Goal: Task Accomplishment & Management: Use online tool/utility

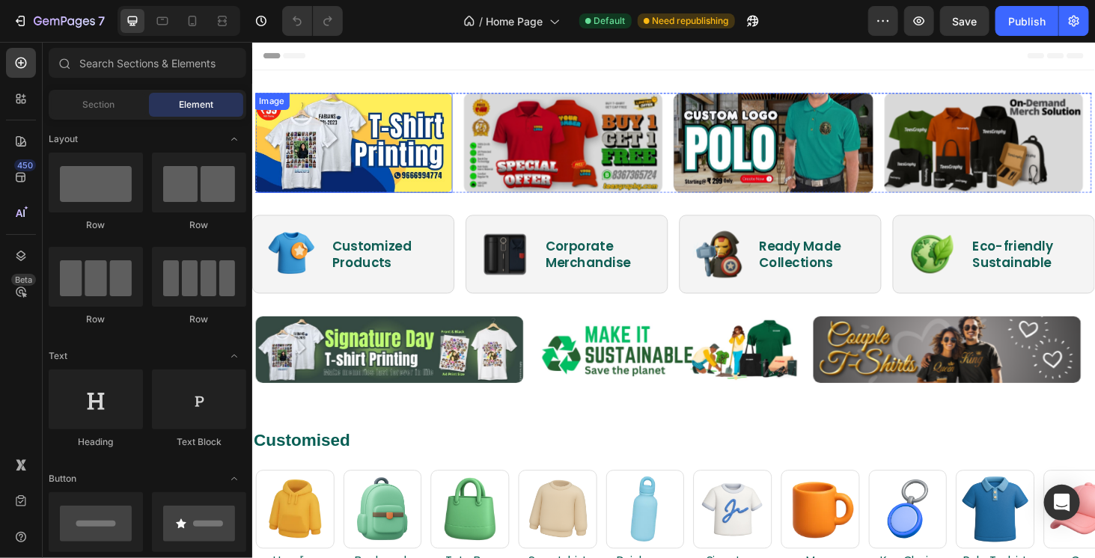
click at [386, 165] on img at bounding box center [359, 149] width 212 height 106
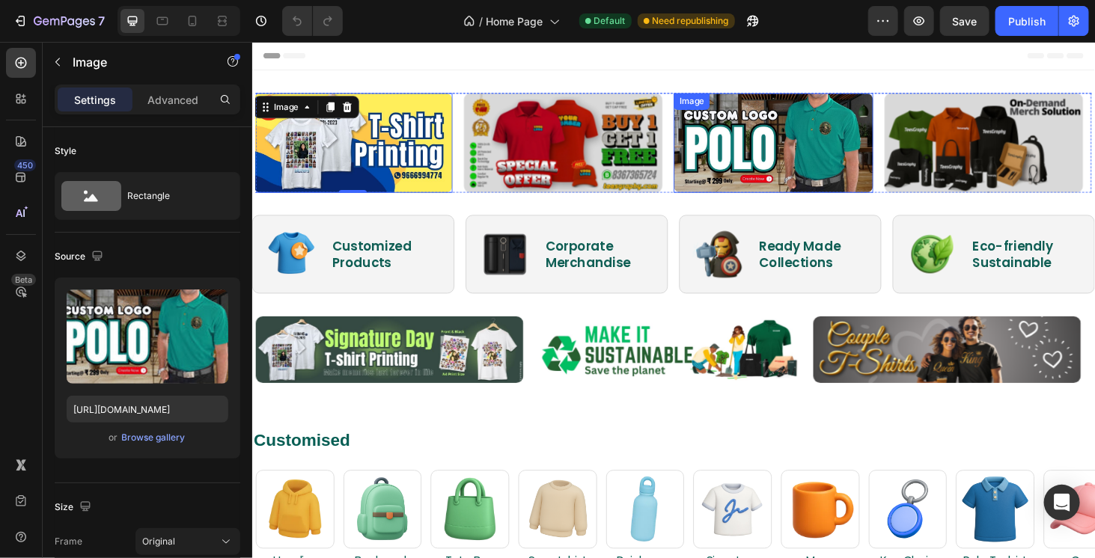
click at [739, 165] on img at bounding box center [807, 149] width 212 height 106
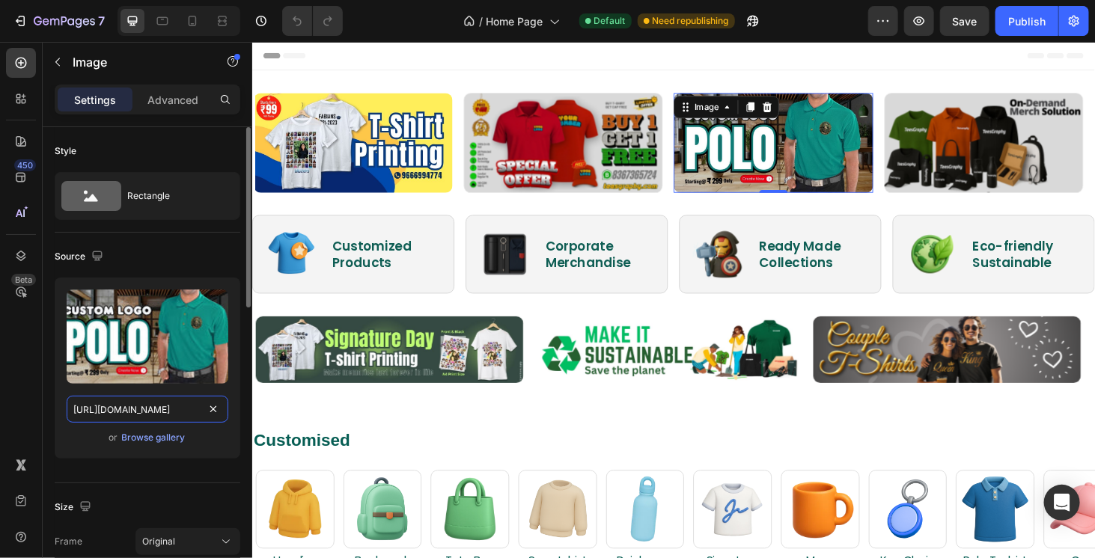
click at [186, 410] on input "https://cdn.shopify.com/s/files/1/0766/1961/2411/files/gempages_580647153446158…" at bounding box center [148, 409] width 162 height 27
click at [168, 459] on div "Upload Image https://cdn.shopify.com/s/files/1/0766/1961/2411/files/gempages_58…" at bounding box center [148, 374] width 186 height 193
click at [166, 436] on div "Browse gallery" at bounding box center [154, 437] width 64 height 13
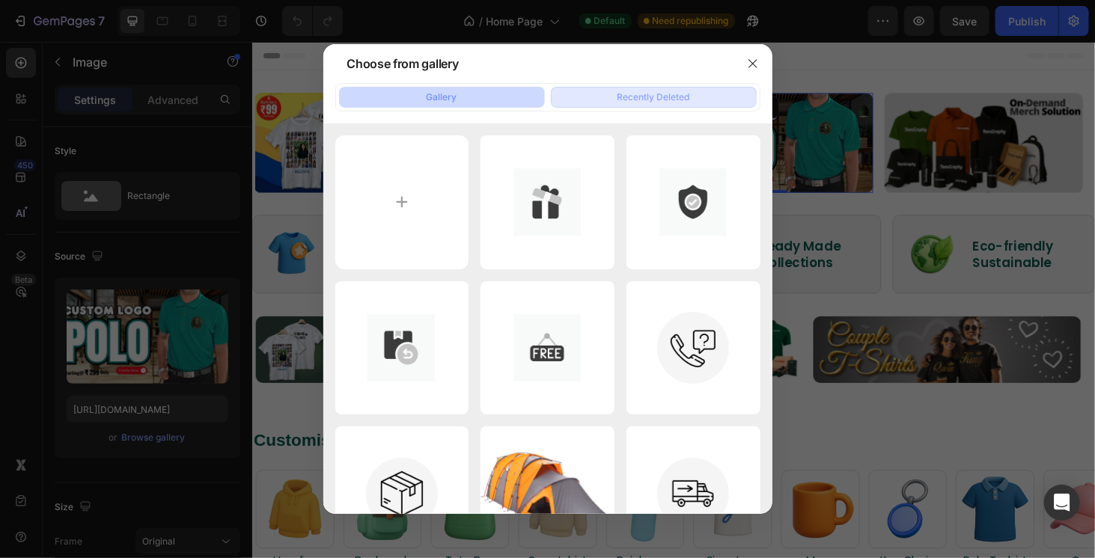
click at [651, 104] on button "Recently Deleted" at bounding box center [654, 97] width 206 height 21
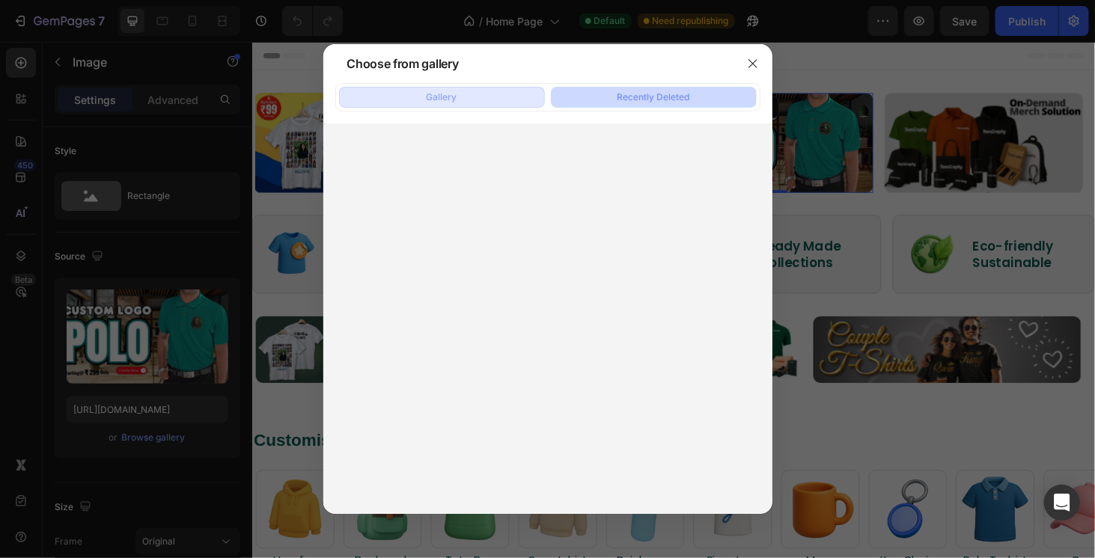
click at [520, 102] on button "Gallery" at bounding box center [442, 97] width 206 height 21
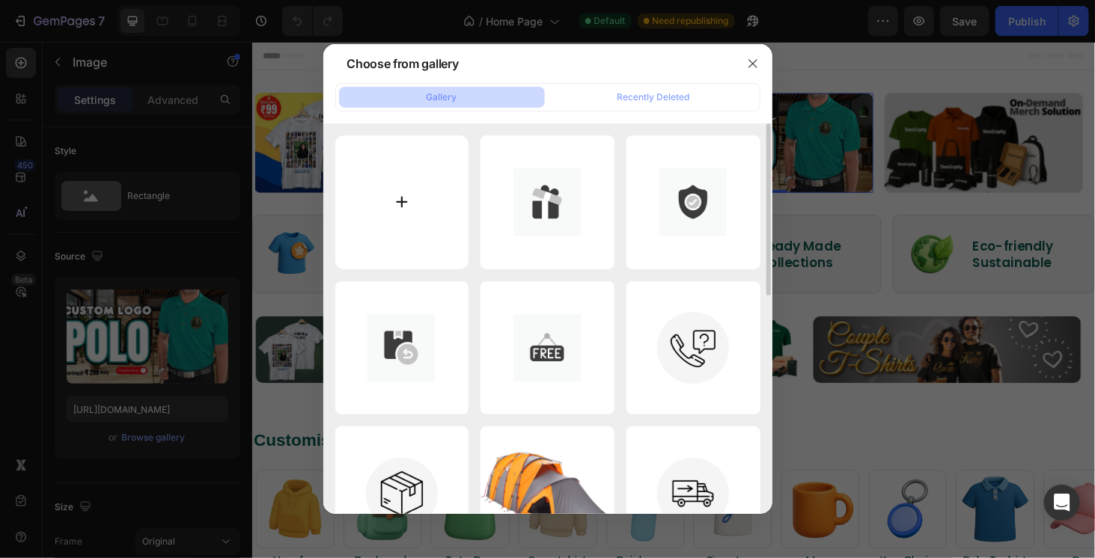
click at [436, 213] on input "file" at bounding box center [402, 203] width 134 height 134
type input "C:\fakepath\WhatsApp Image 2025-08-26 at 5.35.48 PM.jpeg"
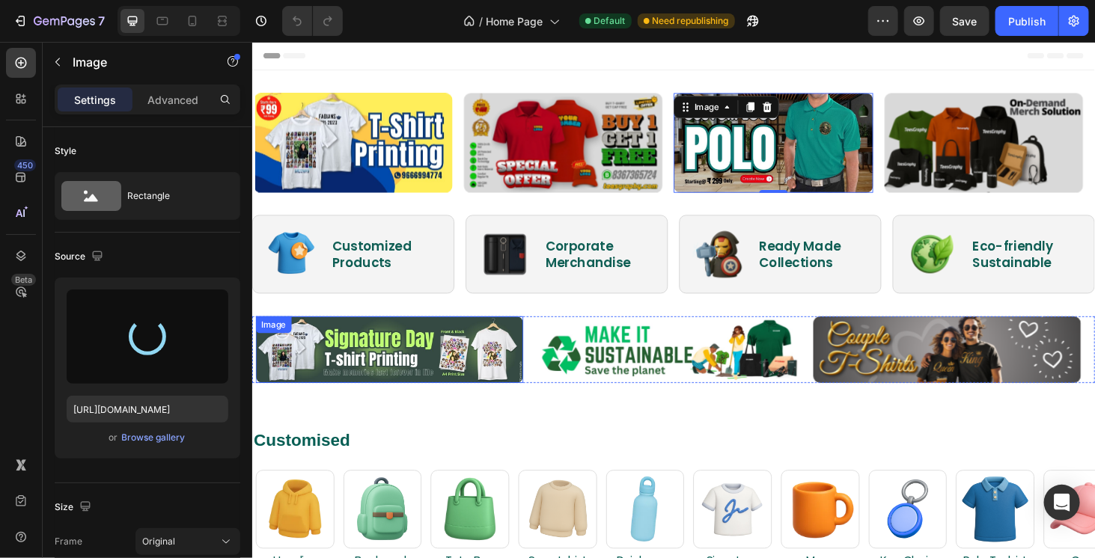
type input "https://cdn.shopify.com/s/files/1/0766/1961/2411/files/gempages_580647153446158…"
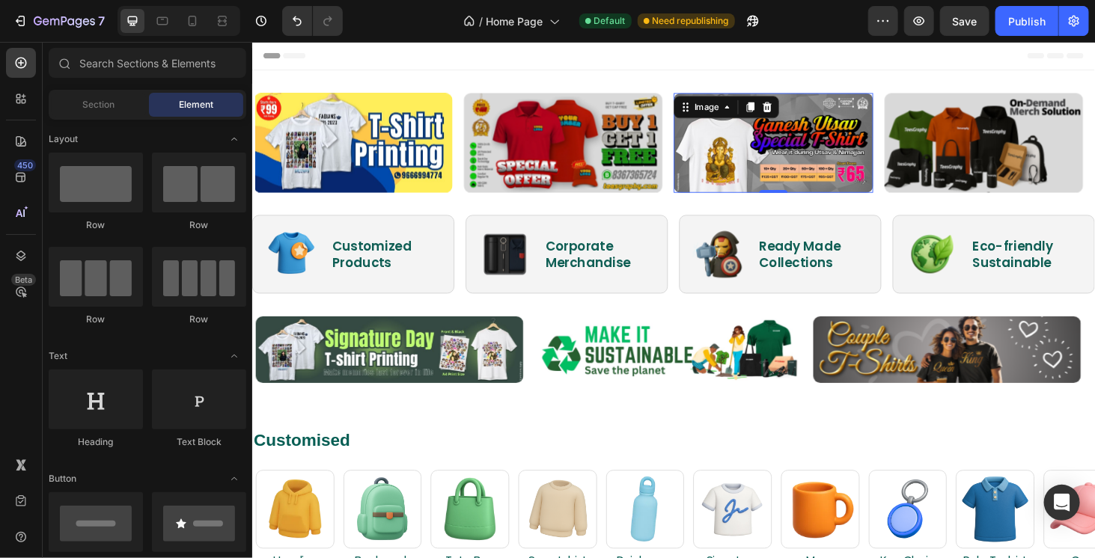
click at [794, 49] on div "Header" at bounding box center [701, 56] width 874 height 30
click at [780, 130] on img at bounding box center [807, 149] width 212 height 106
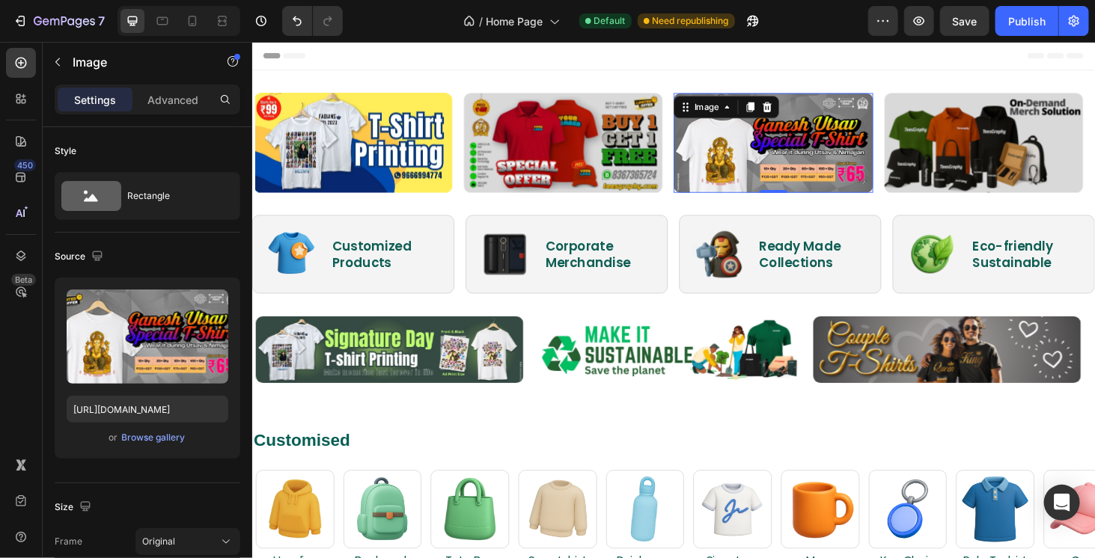
click at [830, 150] on img at bounding box center [807, 149] width 212 height 106
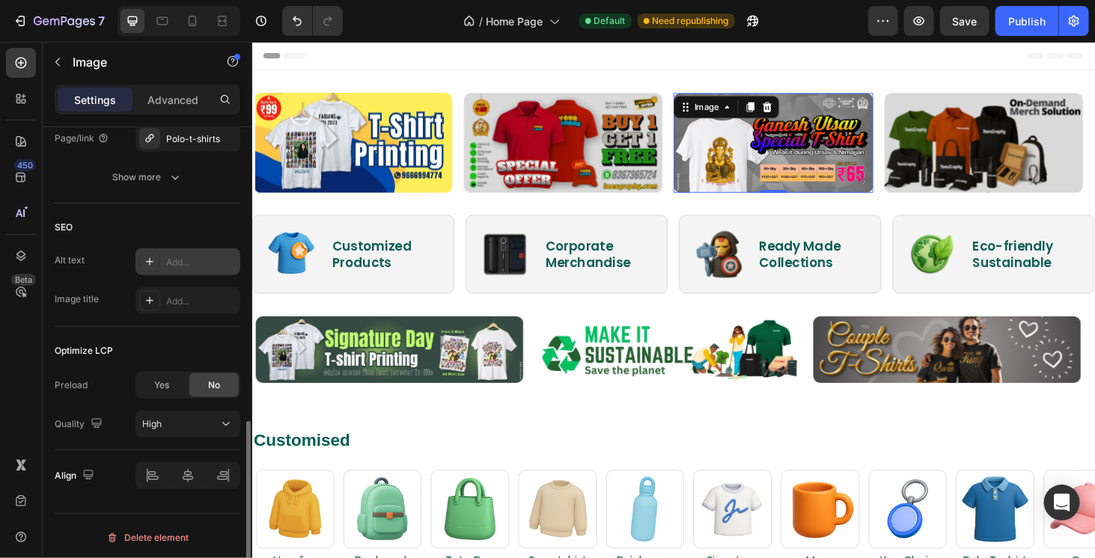
scroll to position [695, 0]
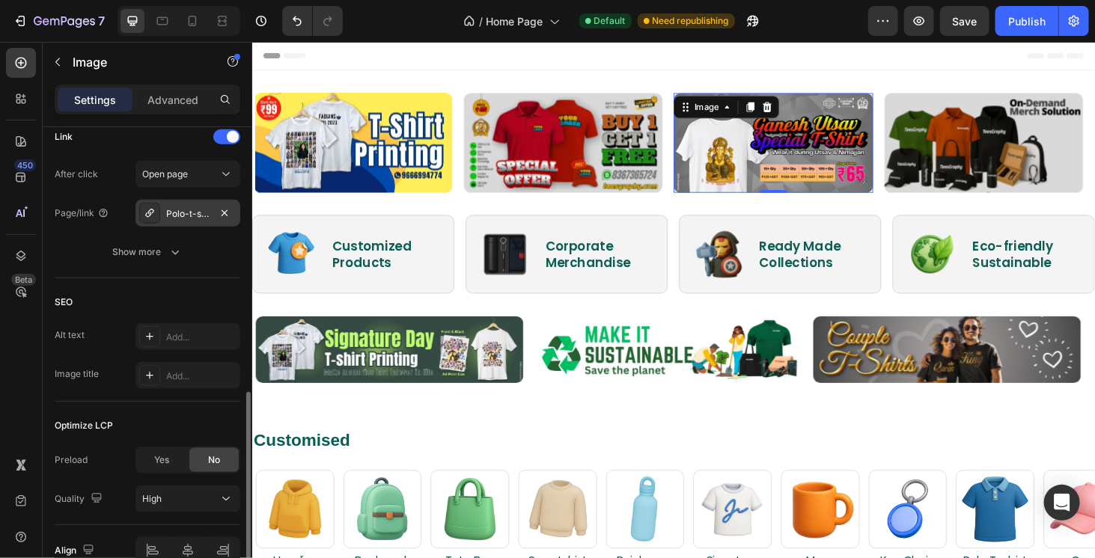
click at [187, 216] on div "Polo-t-shirts" at bounding box center [187, 213] width 43 height 13
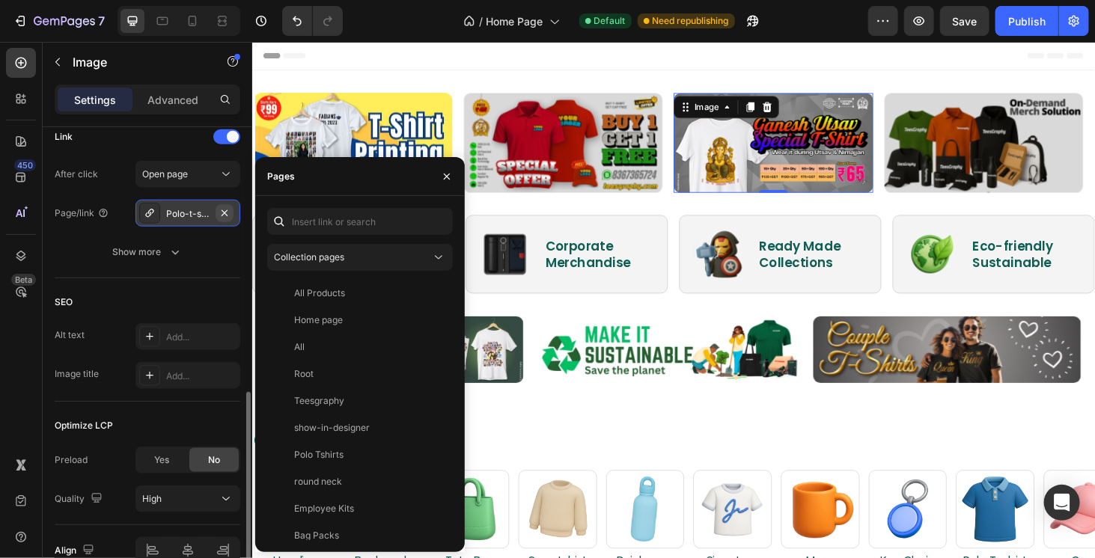
click at [226, 215] on icon "button" at bounding box center [225, 213] width 12 height 12
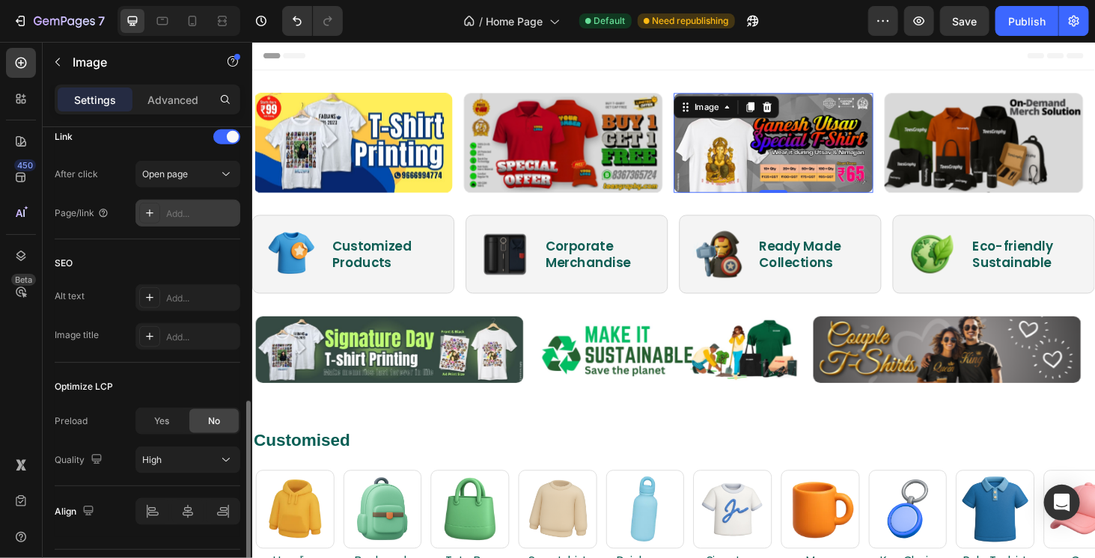
click at [196, 207] on div "Add..." at bounding box center [201, 213] width 70 height 13
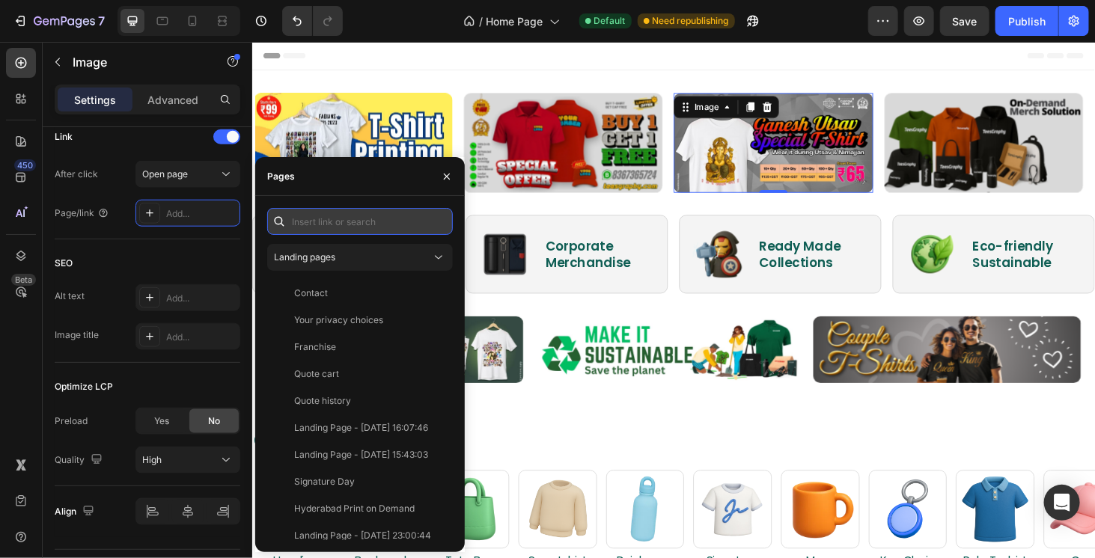
paste input "https://teesgraphy.in/collections/ganesh"
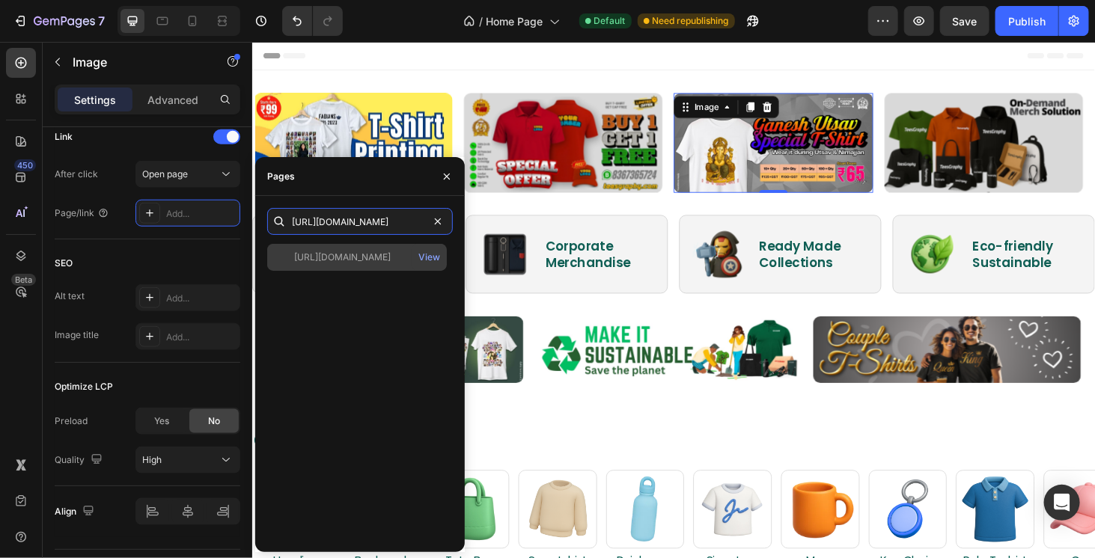
type input "https://teesgraphy.in/collections/ganesh"
click at [359, 258] on div "https://teesgraphy.in/collections/ganesh" at bounding box center [342, 257] width 97 height 13
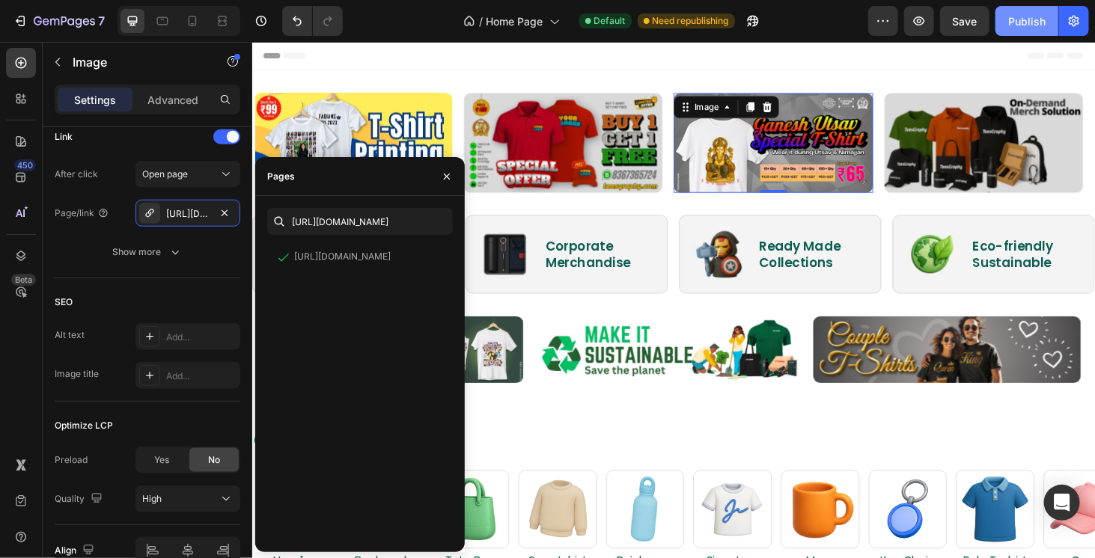
click at [1039, 25] on div "Publish" at bounding box center [1026, 21] width 37 height 16
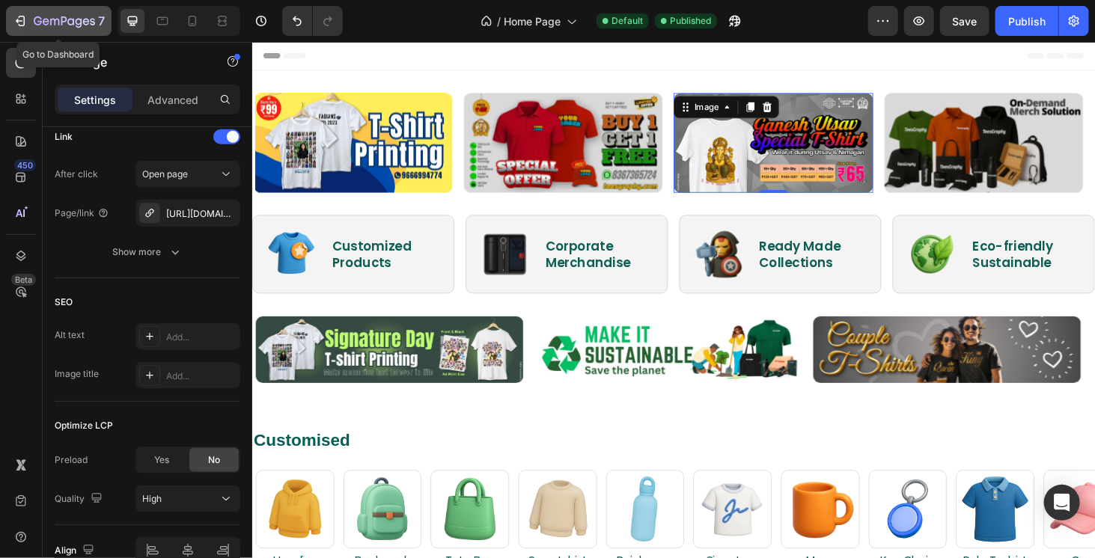
click at [18, 12] on div "7" at bounding box center [59, 21] width 92 height 18
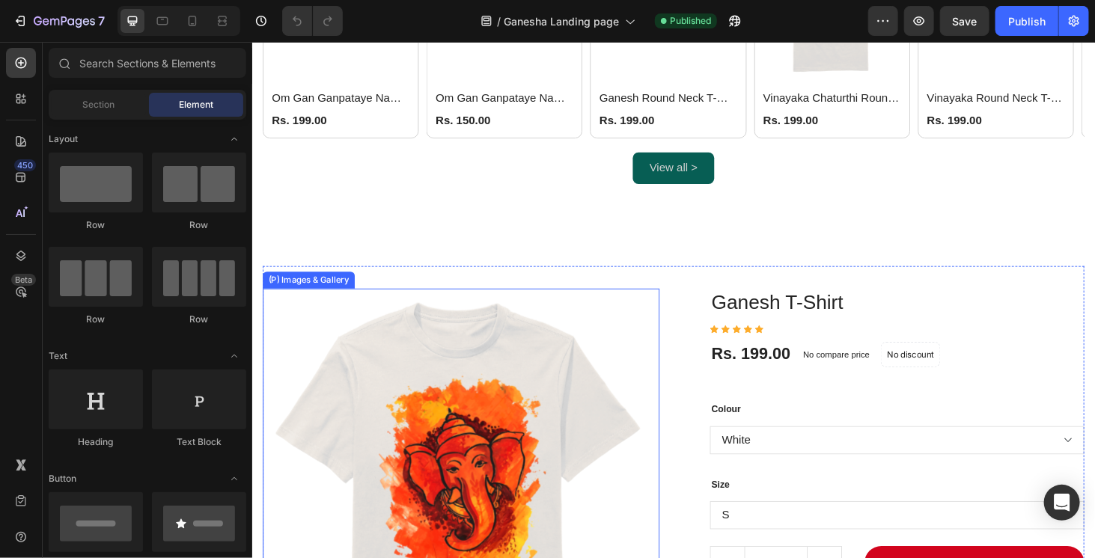
scroll to position [812, 0]
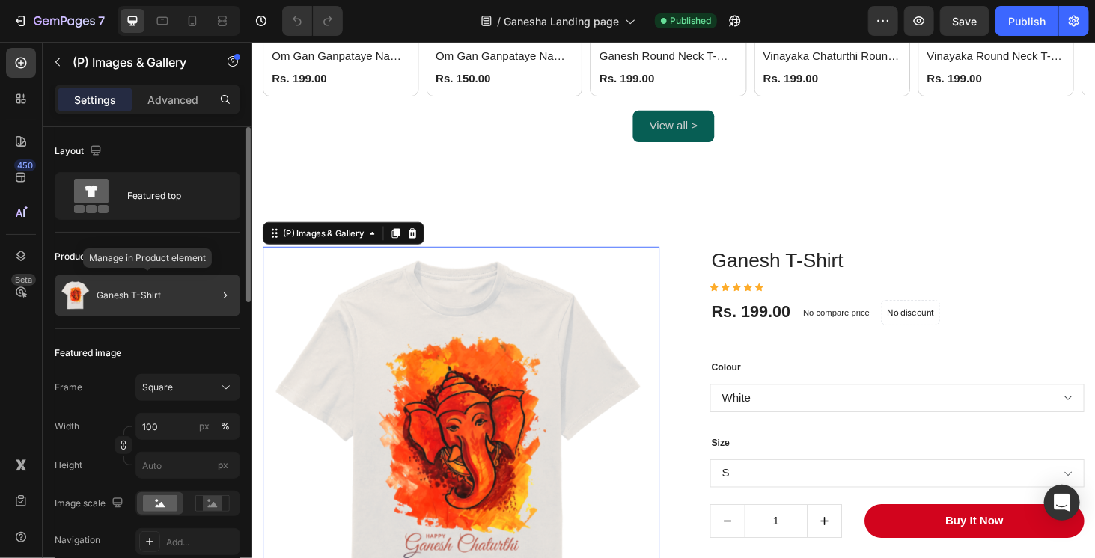
click at [136, 296] on p "Ganesh T-Shirt" at bounding box center [129, 295] width 64 height 10
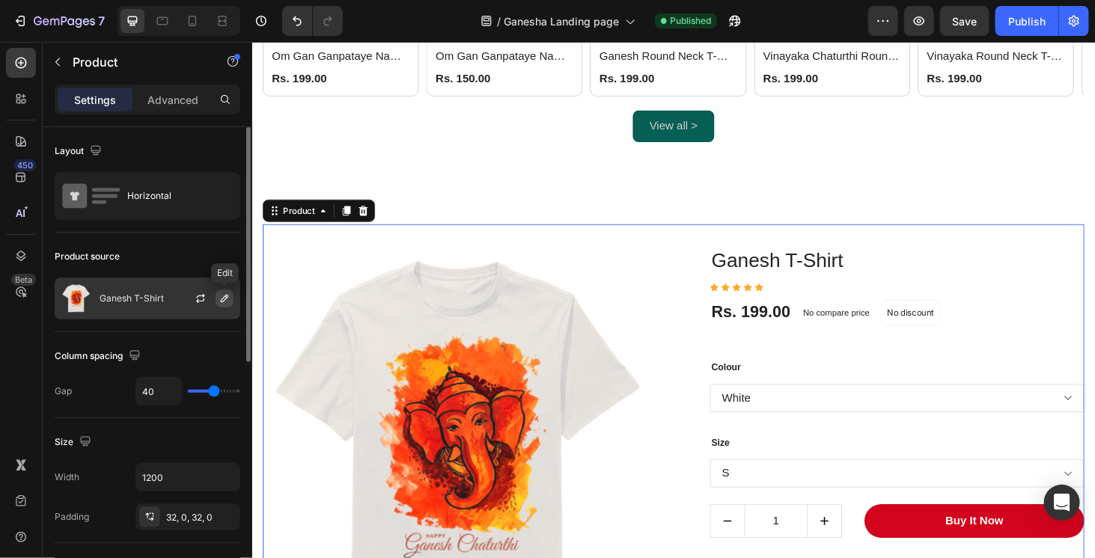
click at [223, 295] on icon "button" at bounding box center [225, 299] width 12 height 12
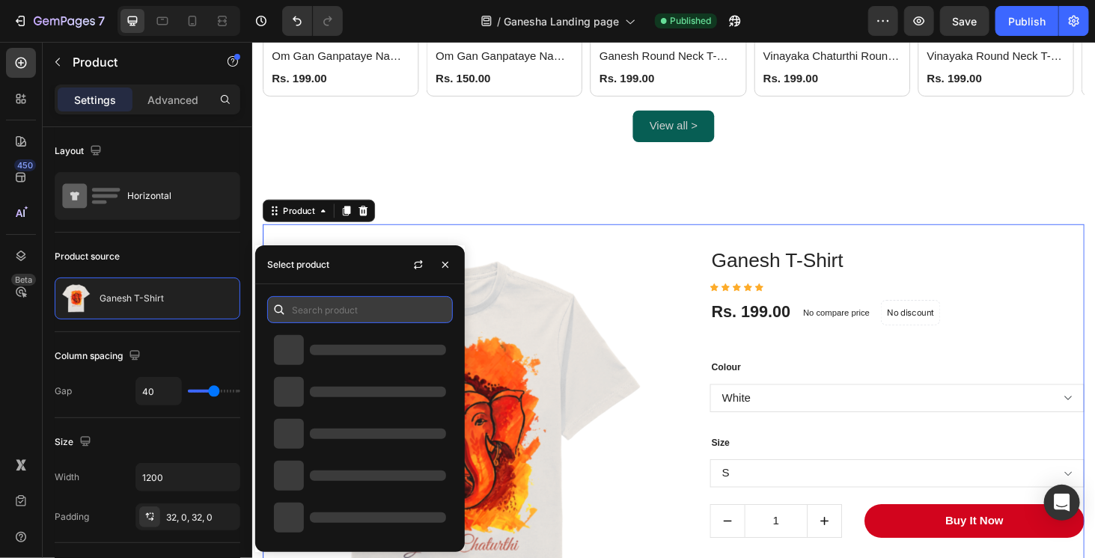
click at [329, 313] on input "text" at bounding box center [360, 309] width 186 height 27
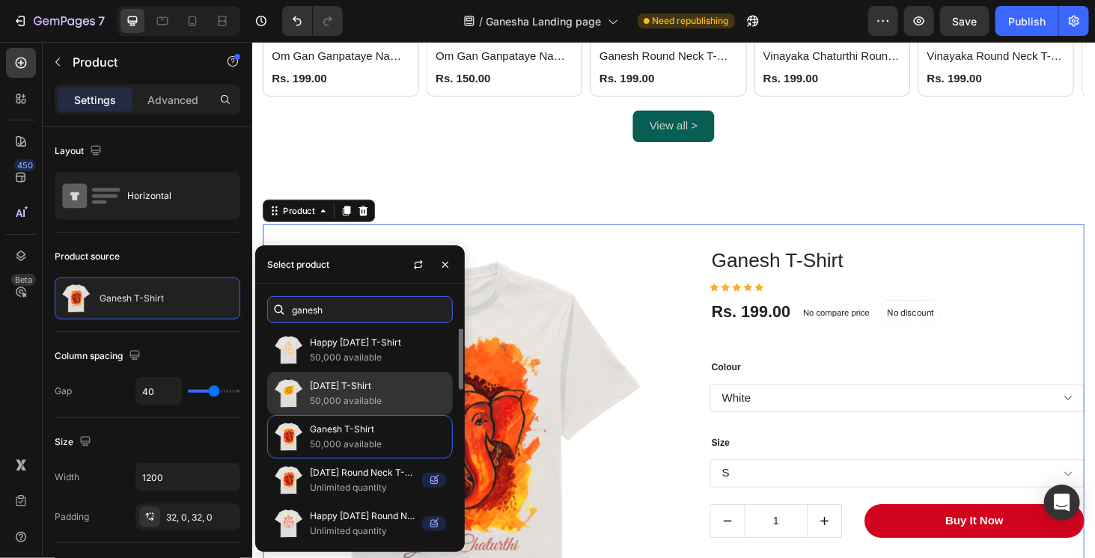
scroll to position [0, 0]
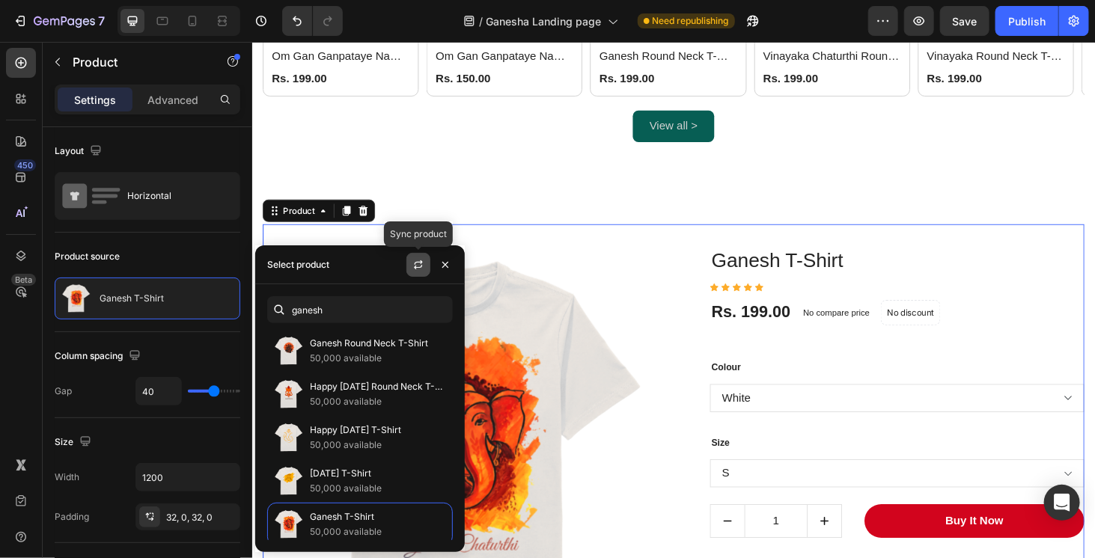
click at [421, 261] on icon "button" at bounding box center [419, 263] width 8 height 4
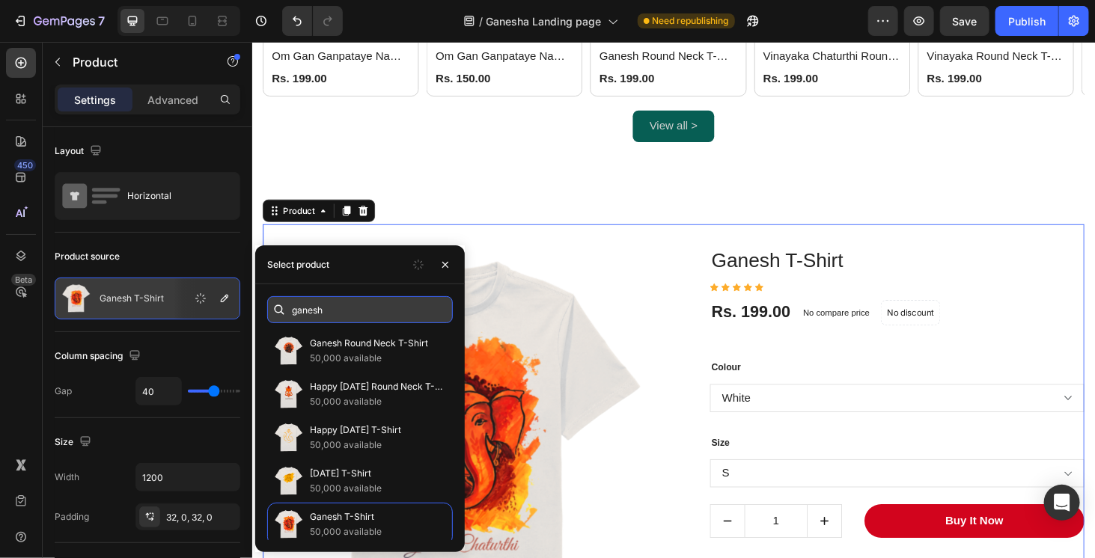
click at [347, 303] on input "ganesh" at bounding box center [360, 309] width 186 height 27
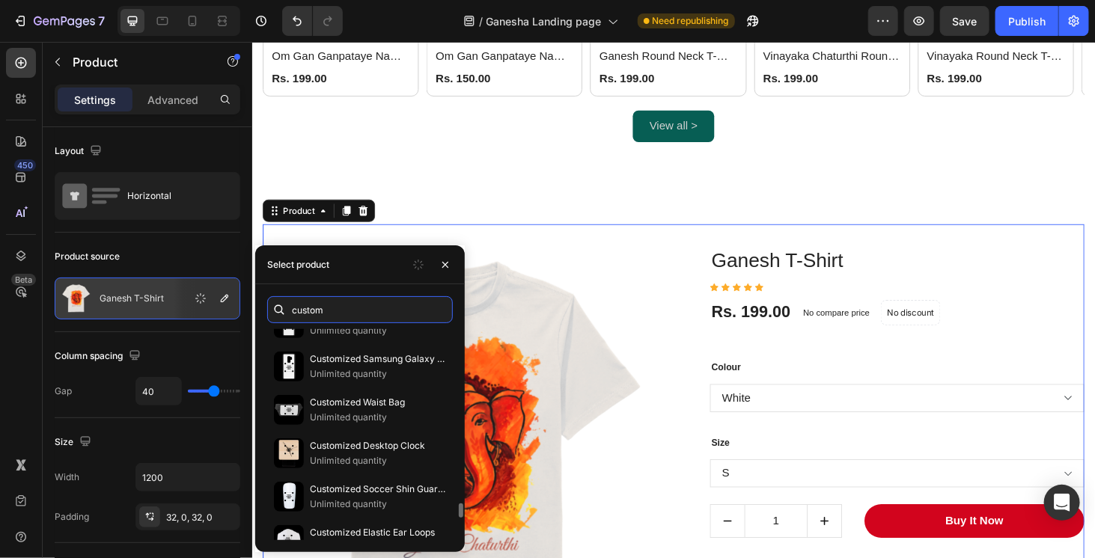
scroll to position [2460, 0]
type input "custom"
paste input "text"
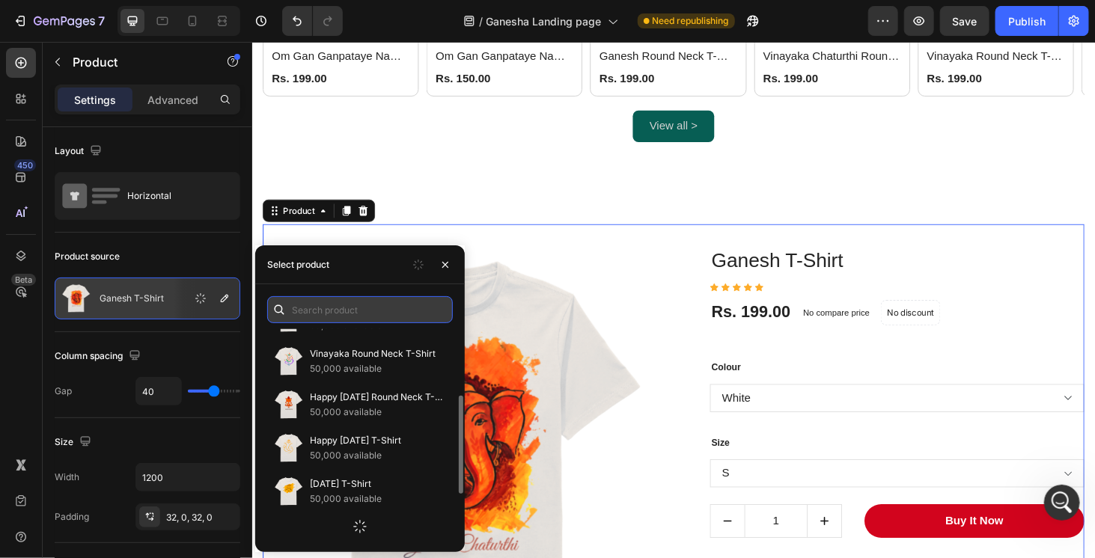
scroll to position [216, 0]
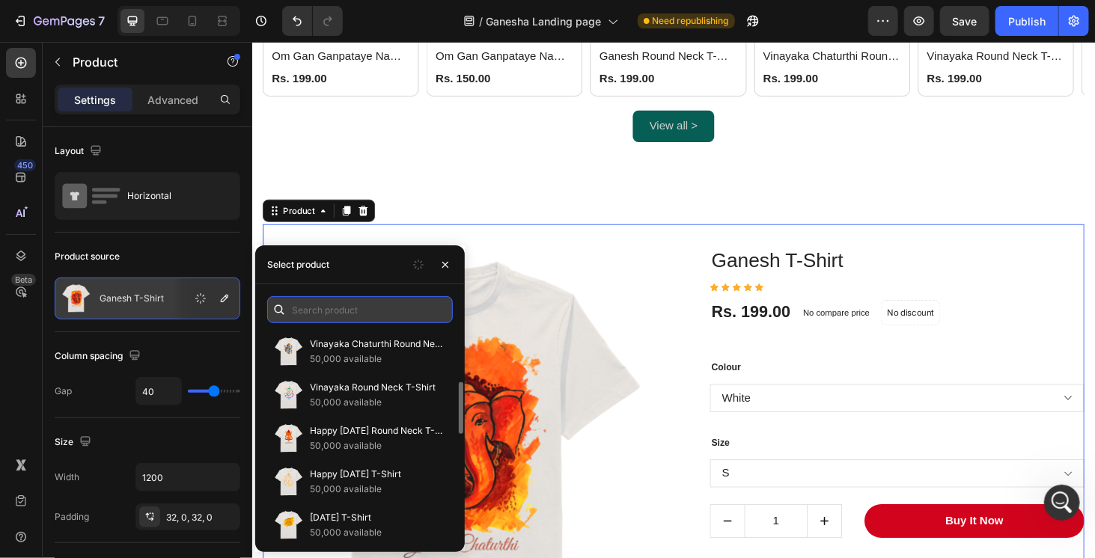
click at [377, 311] on input "text" at bounding box center [360, 309] width 186 height 27
paste input "text"
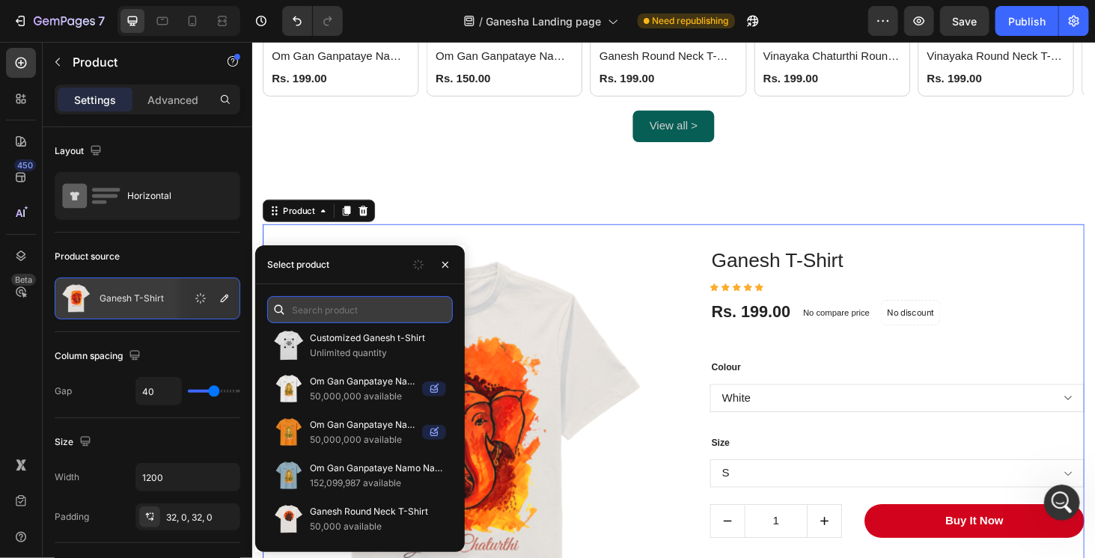
click at [362, 307] on input "text" at bounding box center [360, 309] width 186 height 27
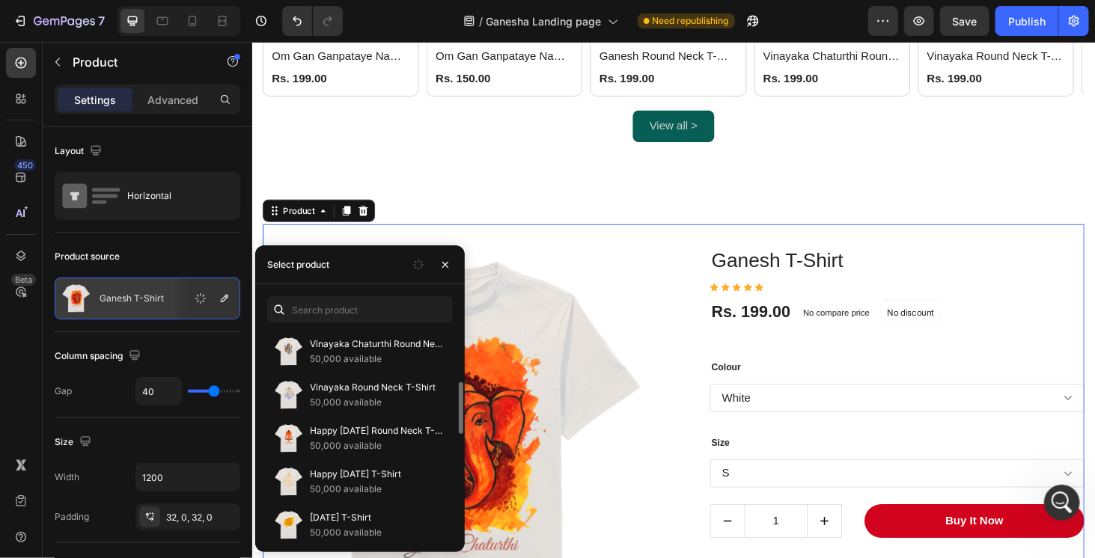
click at [363, 339] on div "Customized Ganesh t-Shirt Unlimited quantity Om Gan Ganpataye Namo Namah Round …" at bounding box center [360, 547] width 210 height 868
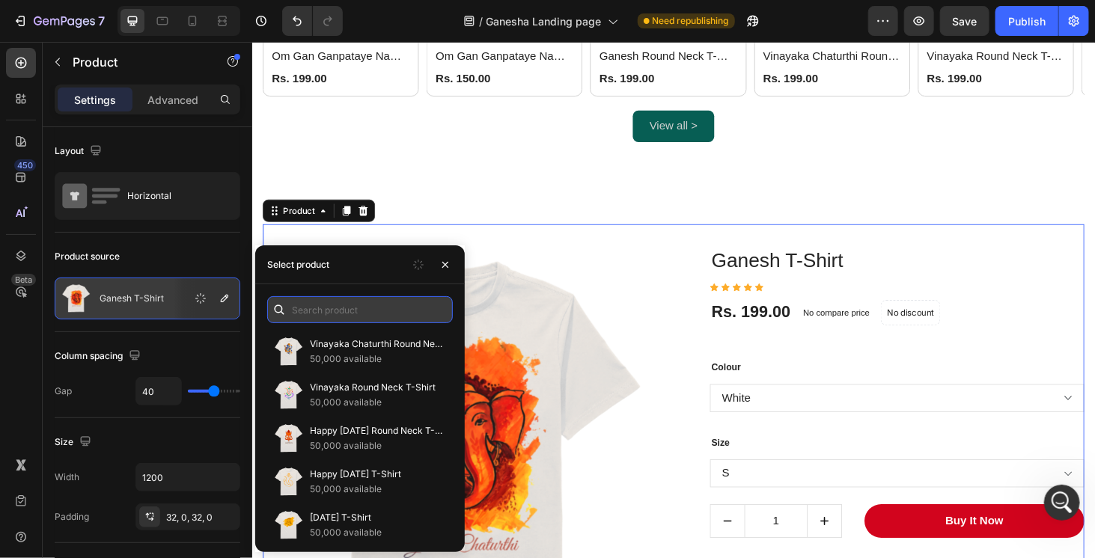
click at [357, 314] on input "text" at bounding box center [360, 309] width 186 height 27
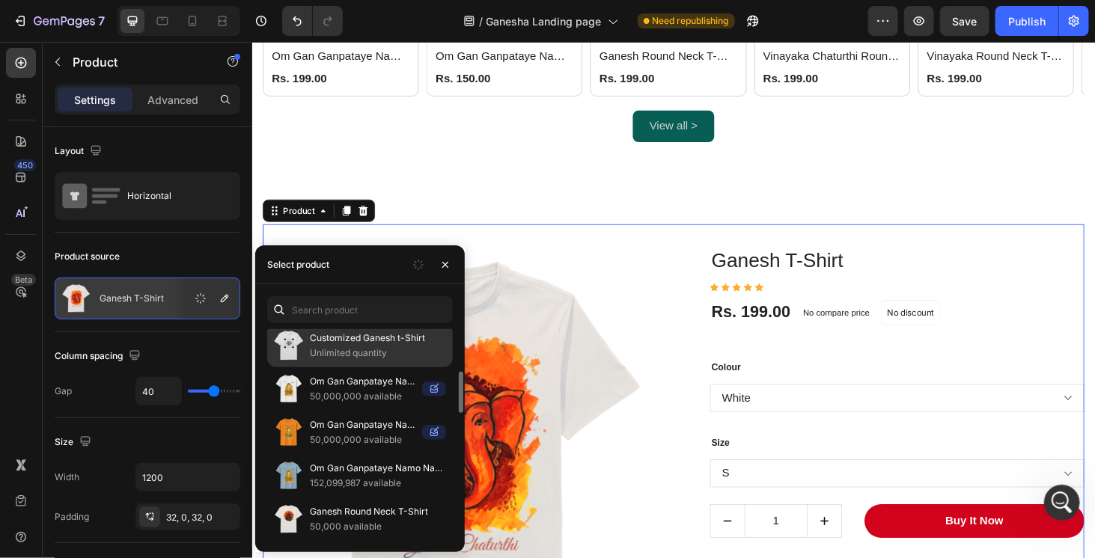
click at [354, 368] on div "Customized Ganesh t-Shirt Unlimited quantity" at bounding box center [360, 389] width 186 height 43
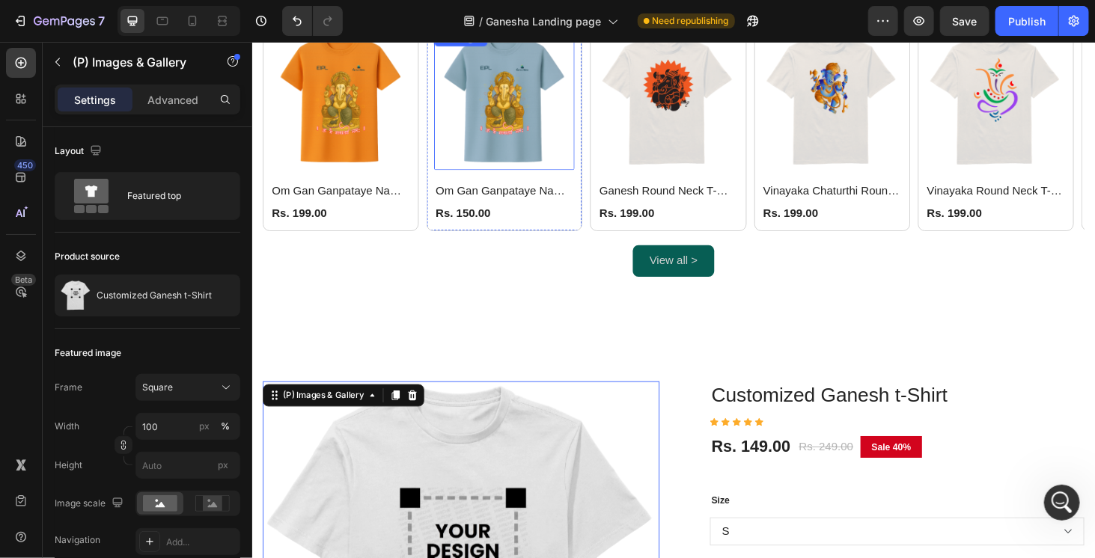
scroll to position [671, 0]
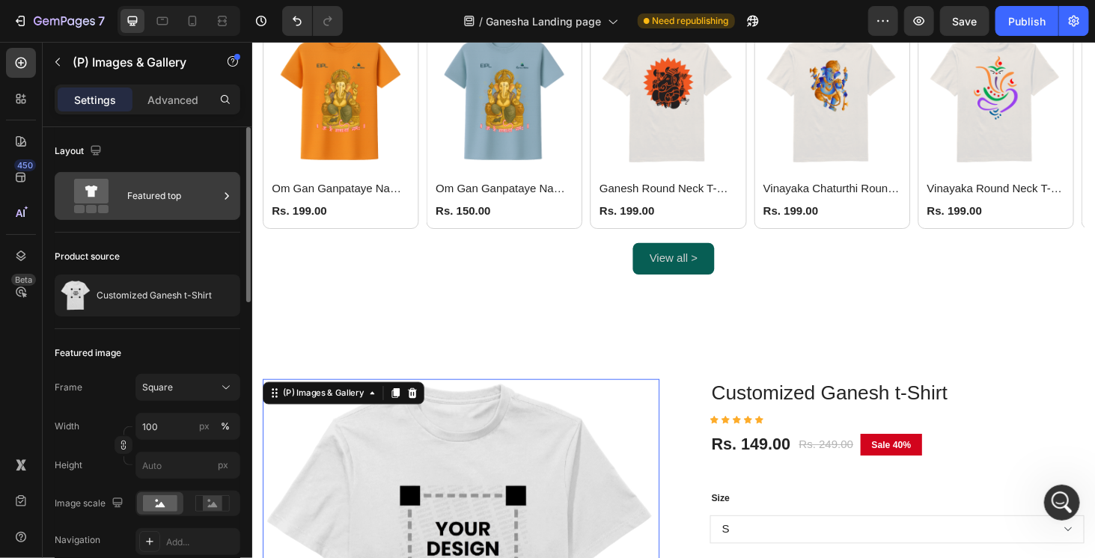
click at [153, 194] on div "Featured top" at bounding box center [172, 196] width 91 height 34
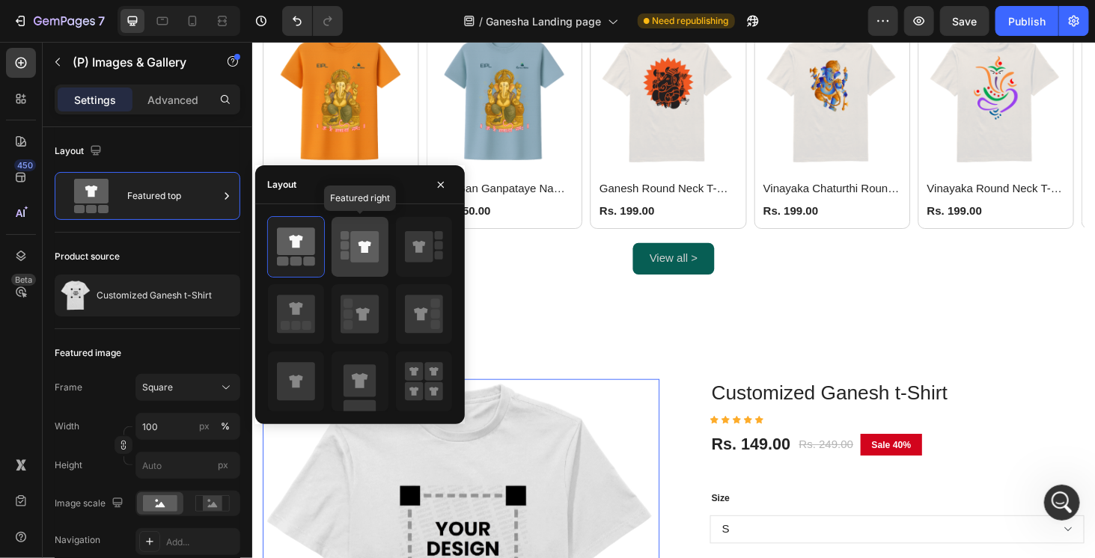
click at [367, 240] on icon at bounding box center [365, 246] width 28 height 31
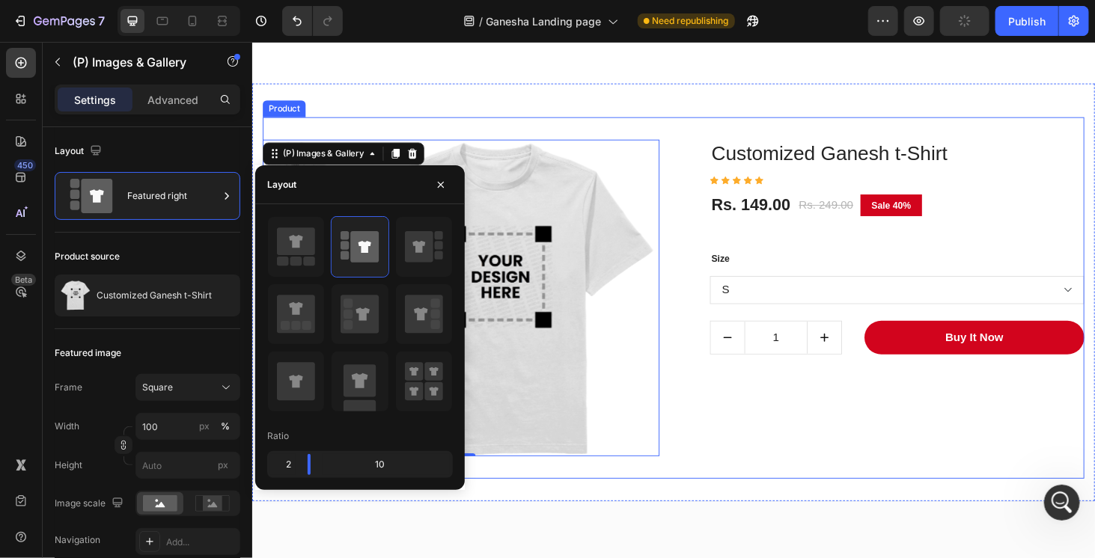
scroll to position [927, 0]
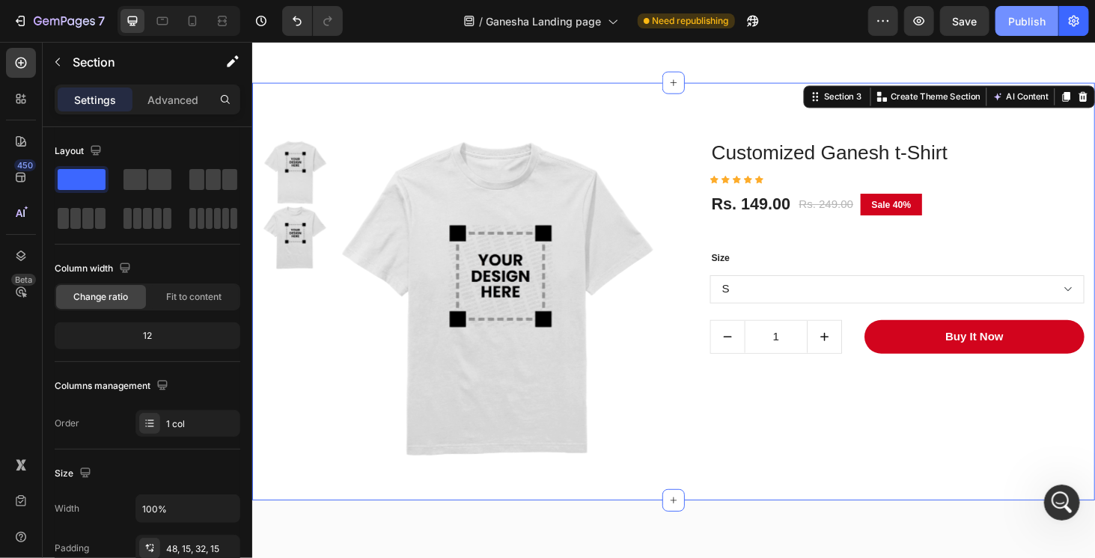
click at [1025, 16] on div "Publish" at bounding box center [1026, 21] width 37 height 16
click at [919, 21] on icon "button" at bounding box center [919, 20] width 11 height 9
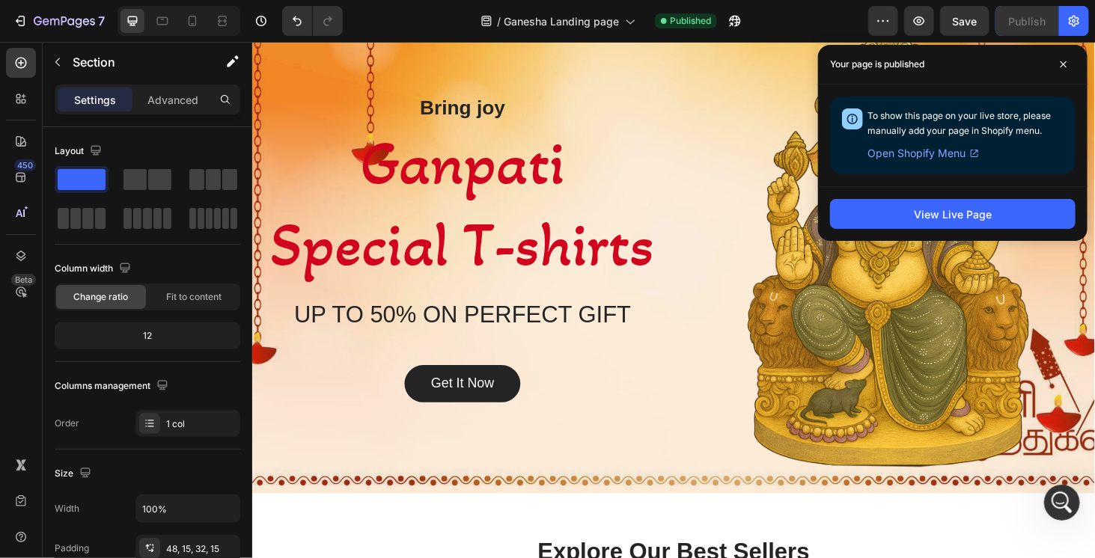
scroll to position [0, 0]
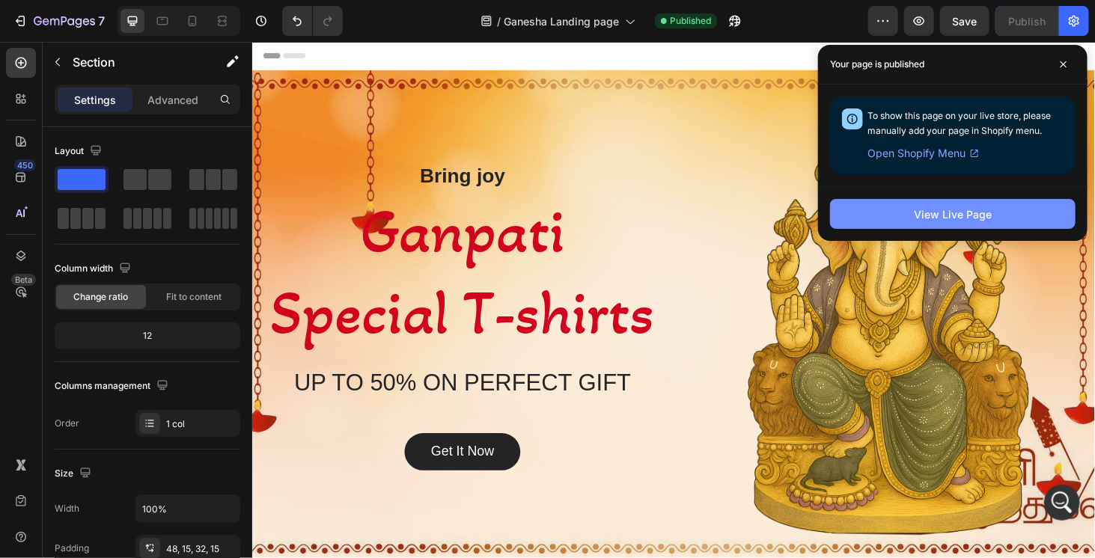
click at [896, 212] on button "View Live Page" at bounding box center [953, 214] width 246 height 30
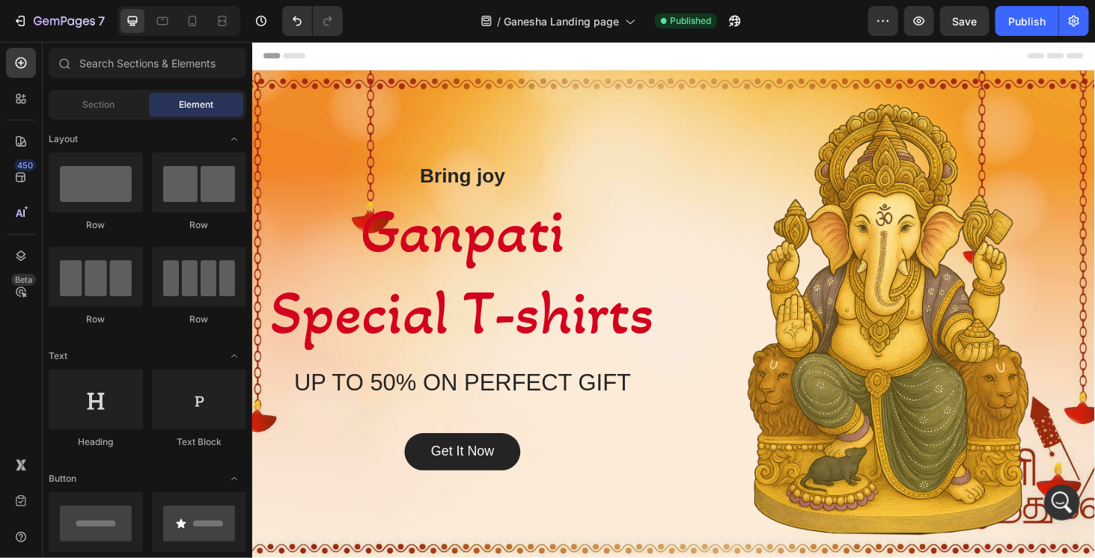
click at [590, 61] on div "Header" at bounding box center [701, 56] width 874 height 30
click at [1024, 24] on div "Publish" at bounding box center [1026, 21] width 37 height 16
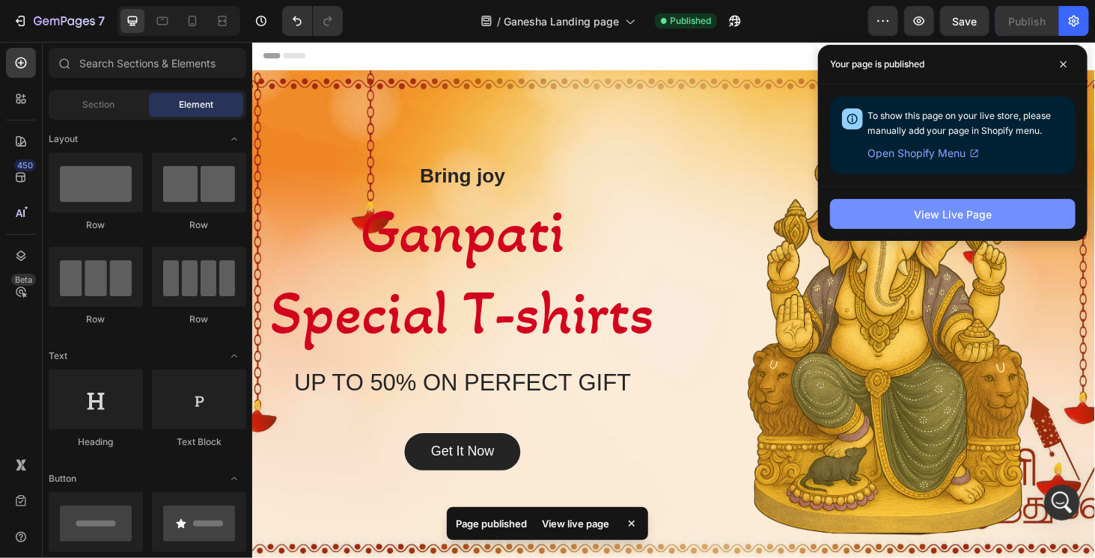
click at [929, 210] on div "View Live Page" at bounding box center [953, 215] width 78 height 16
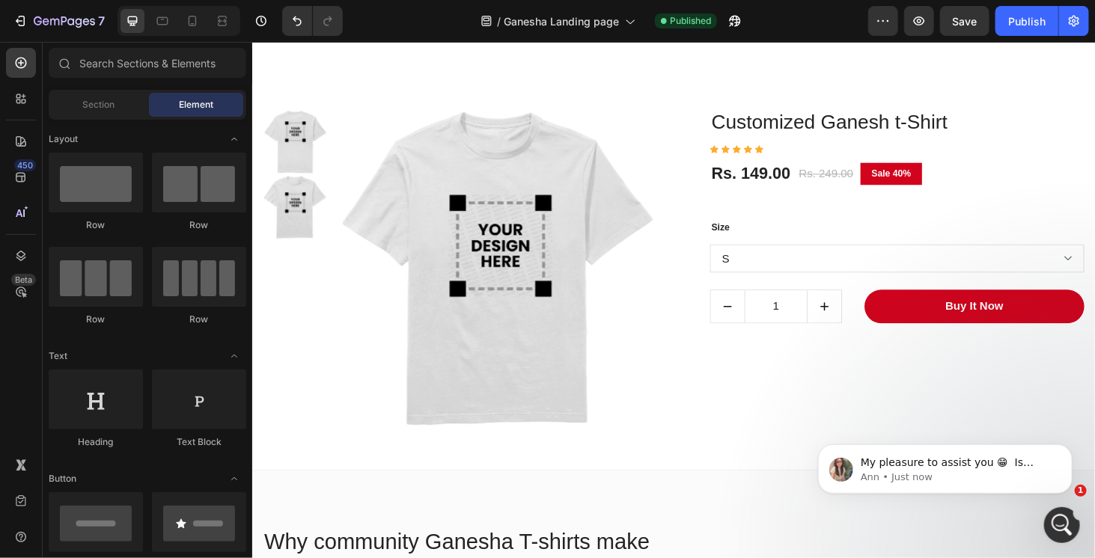
scroll to position [824, 0]
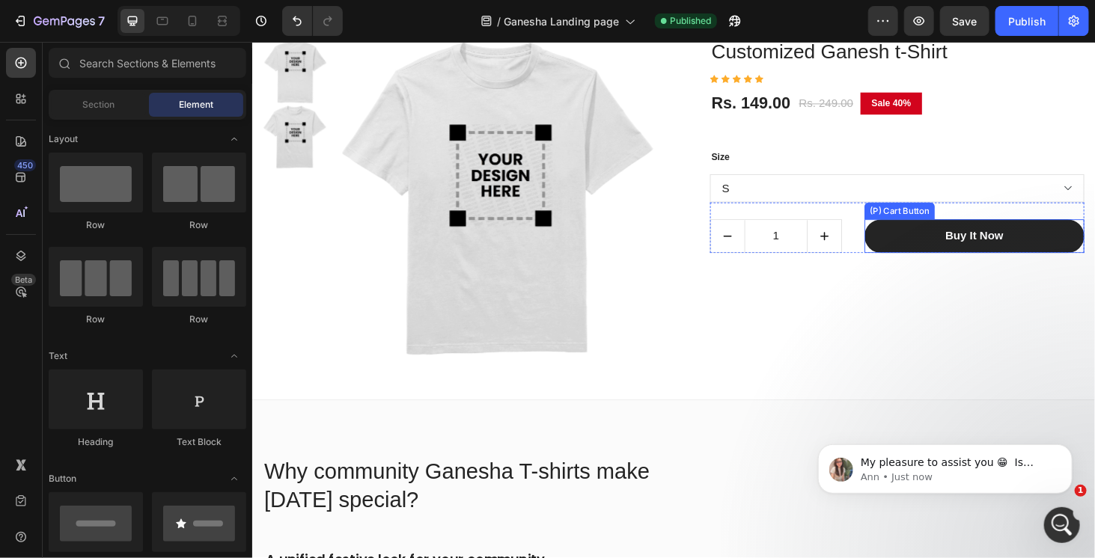
click at [931, 244] on button "Buy It Now" at bounding box center [1021, 249] width 234 height 36
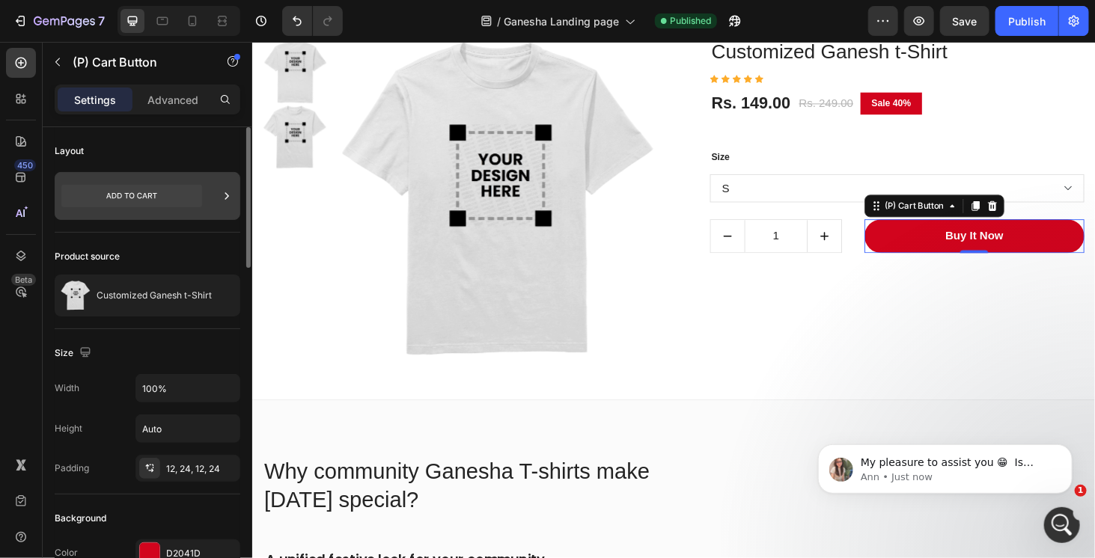
click at [189, 192] on icon at bounding box center [131, 196] width 141 height 22
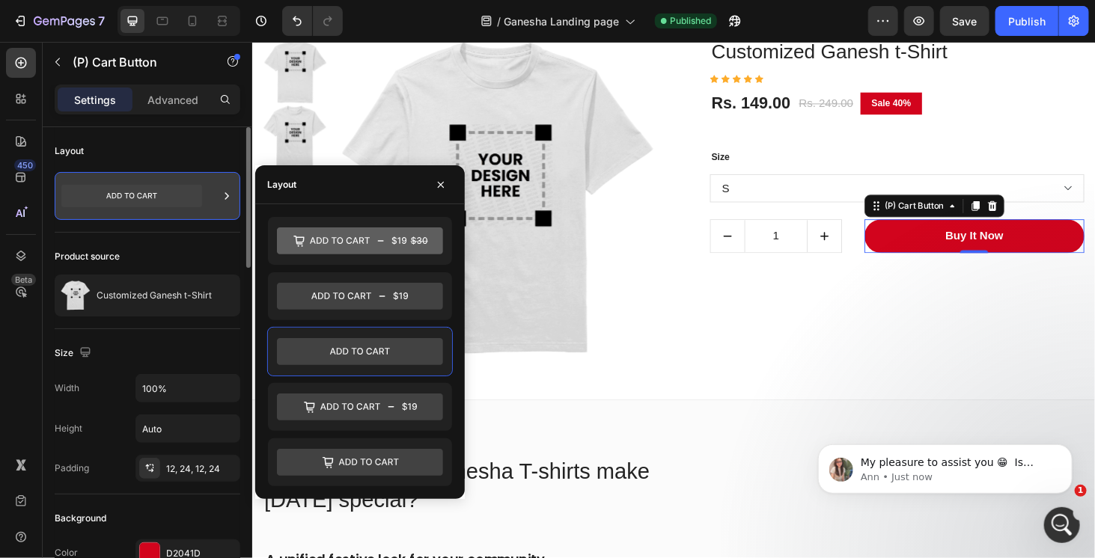
click at [189, 193] on icon at bounding box center [131, 196] width 141 height 22
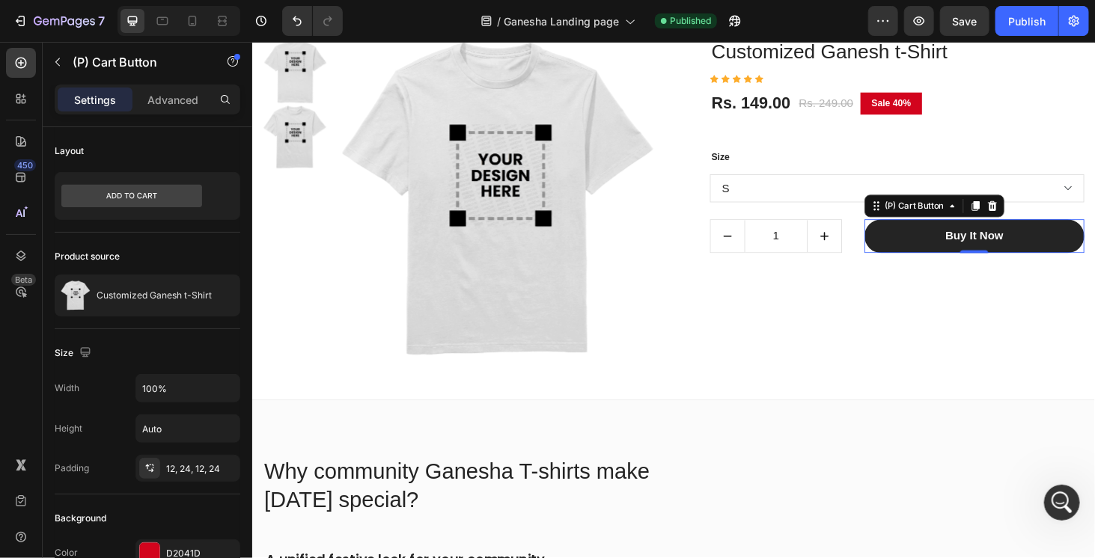
click at [915, 247] on button "Buy It Now" at bounding box center [1021, 249] width 234 height 36
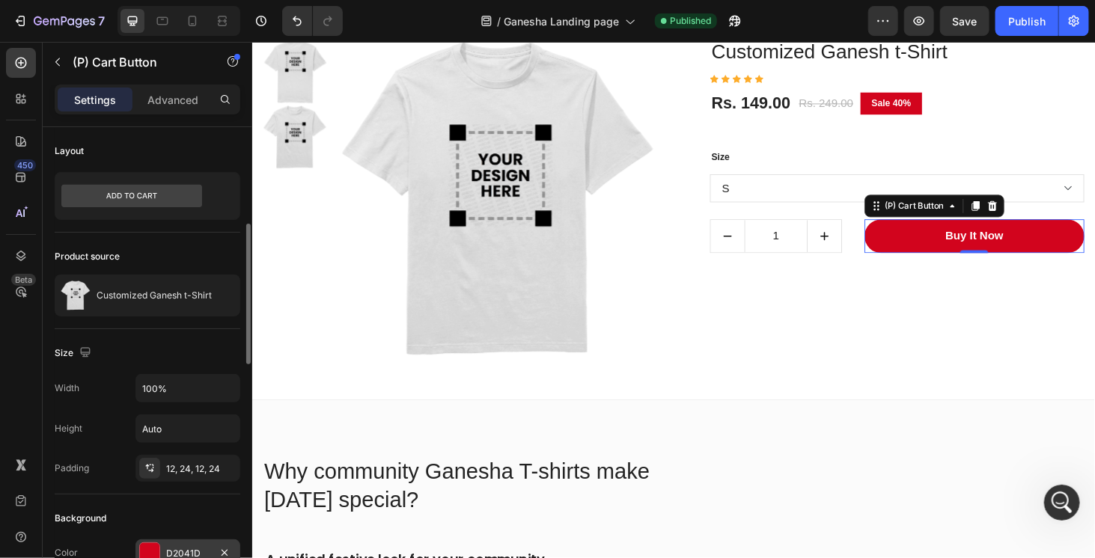
scroll to position [150, 0]
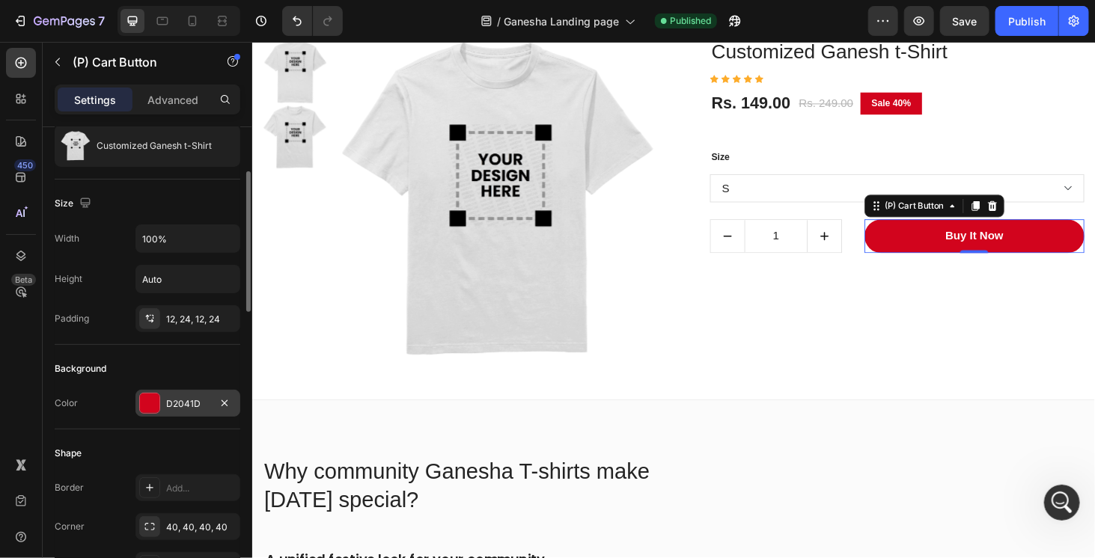
click at [156, 401] on div at bounding box center [149, 403] width 19 height 19
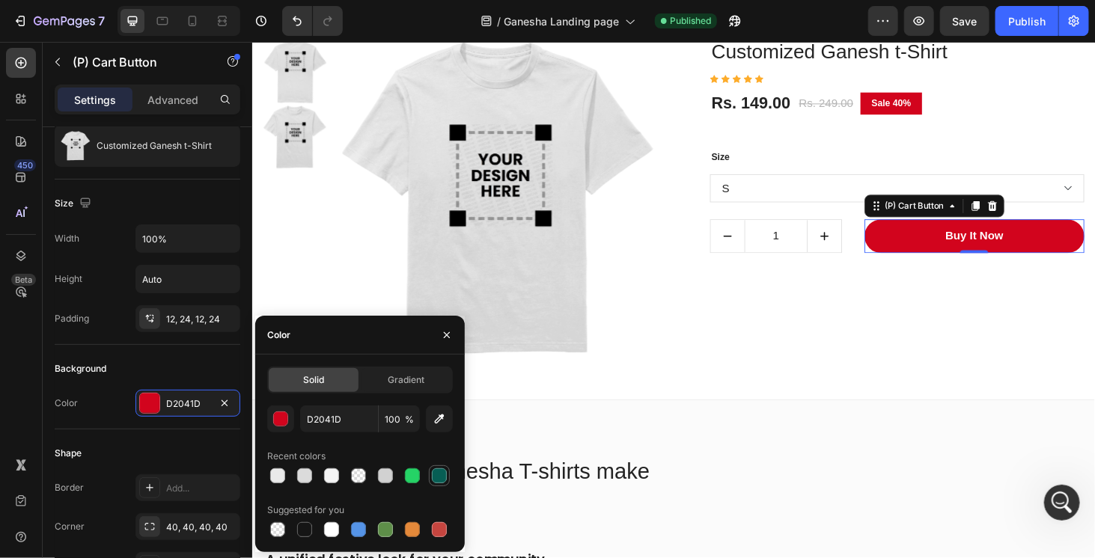
click at [439, 486] on div at bounding box center [439, 476] width 21 height 21
type input "075E54"
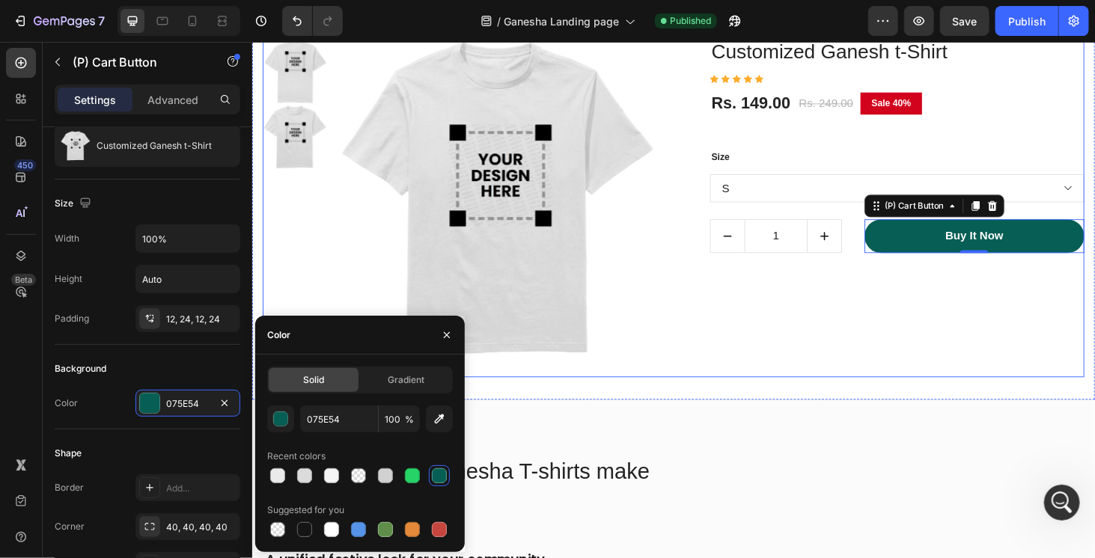
click at [751, 368] on div "Customized Ganesh t-Shirt (P) Title Icon Icon Icon Icon Icon Icon List Hoz Rs. …" at bounding box center [927, 206] width 423 height 338
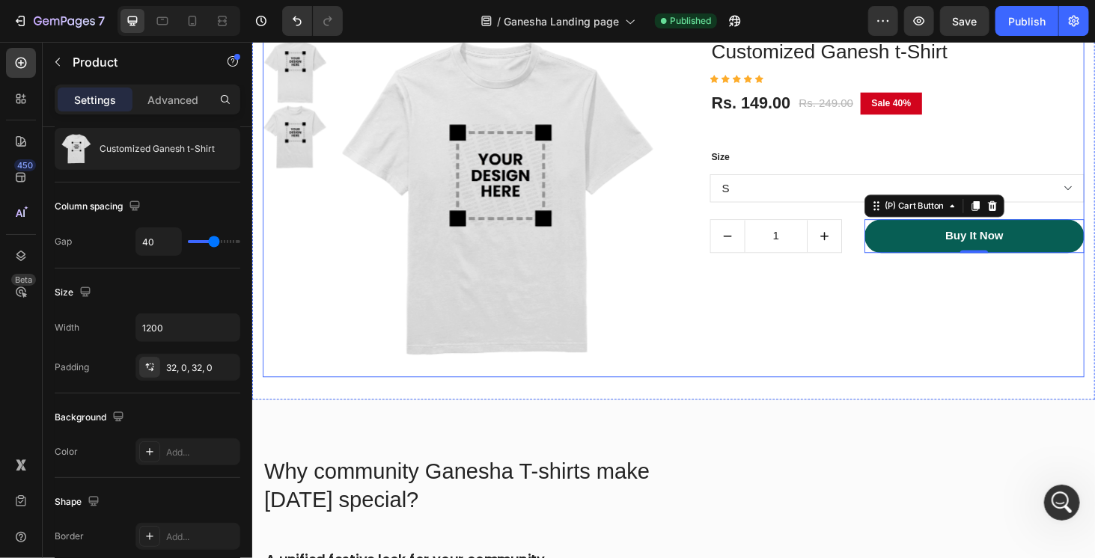
scroll to position [0, 0]
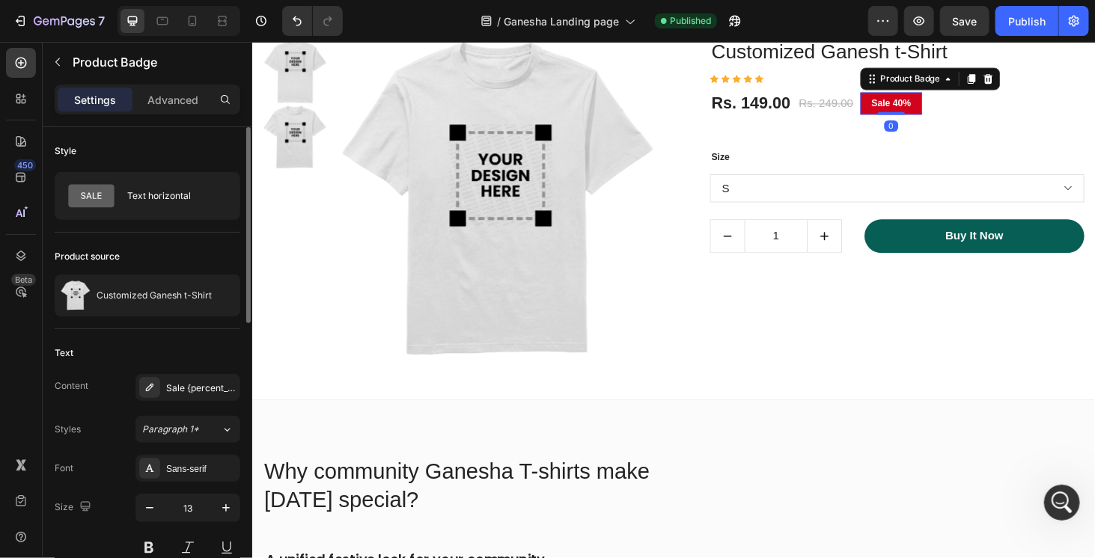
click at [914, 112] on pre "Sale 40%" at bounding box center [933, 107] width 66 height 24
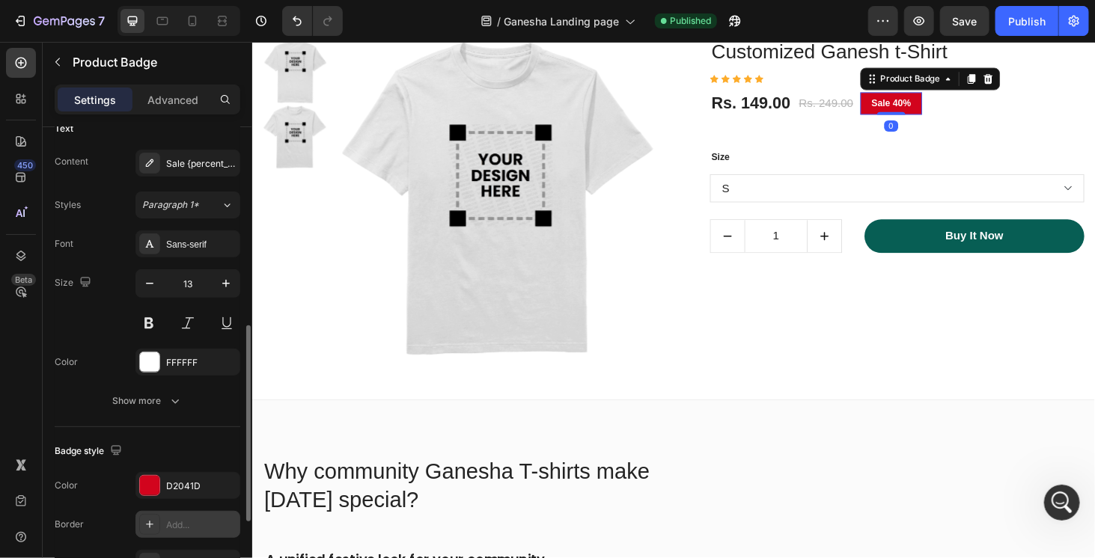
scroll to position [299, 0]
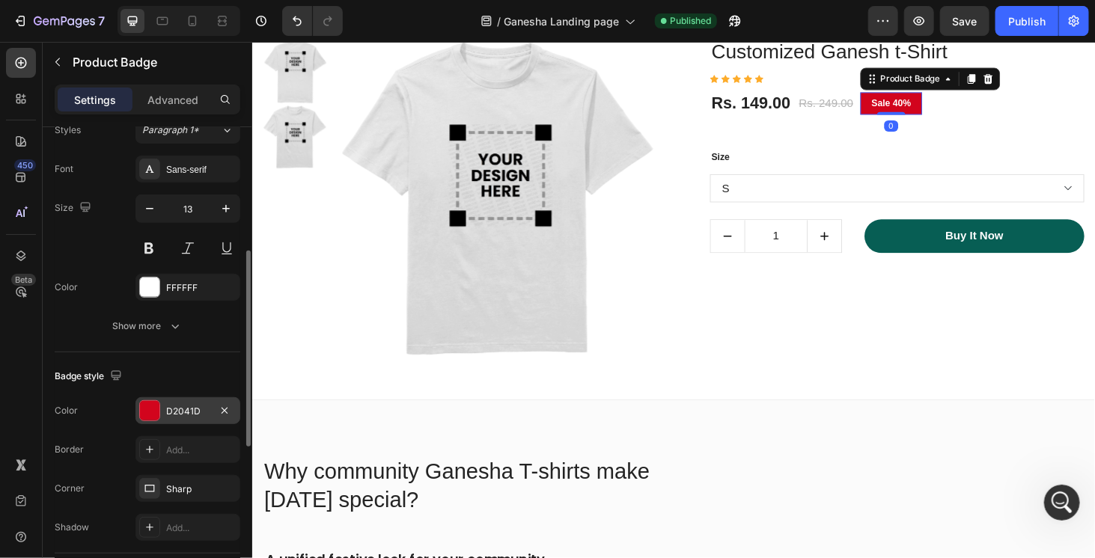
click at [142, 401] on div at bounding box center [149, 410] width 19 height 19
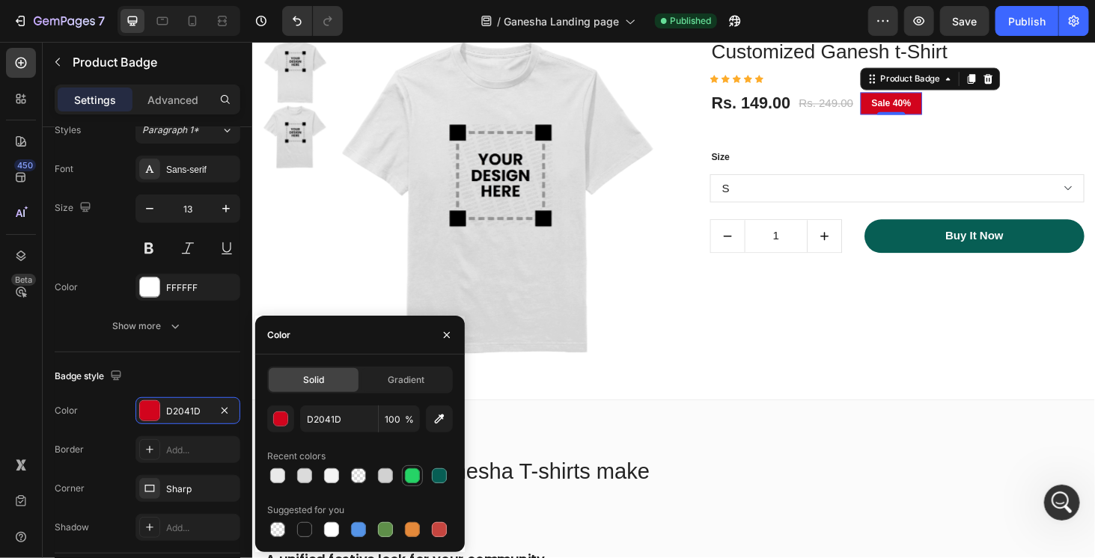
click at [411, 475] on div at bounding box center [412, 476] width 15 height 15
type input "25D366"
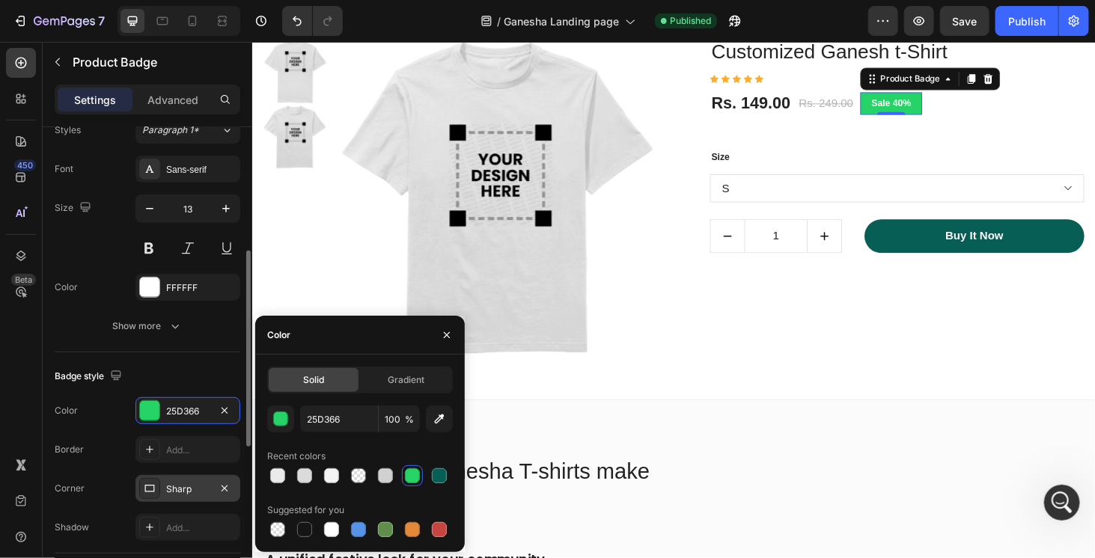
click at [196, 486] on div "Sharp" at bounding box center [187, 489] width 43 height 13
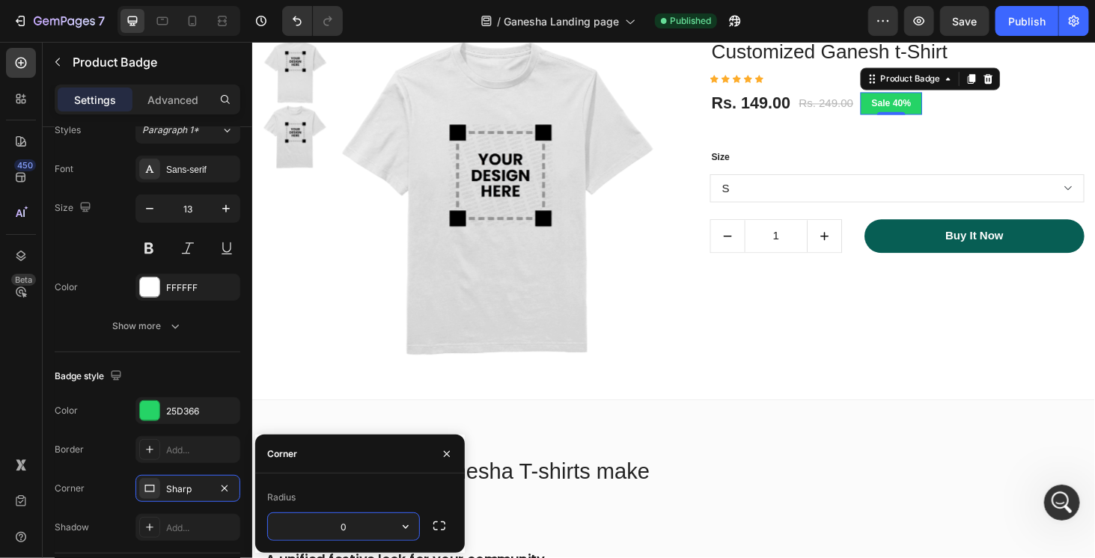
click at [342, 517] on input "0" at bounding box center [343, 527] width 151 height 27
type input "10"
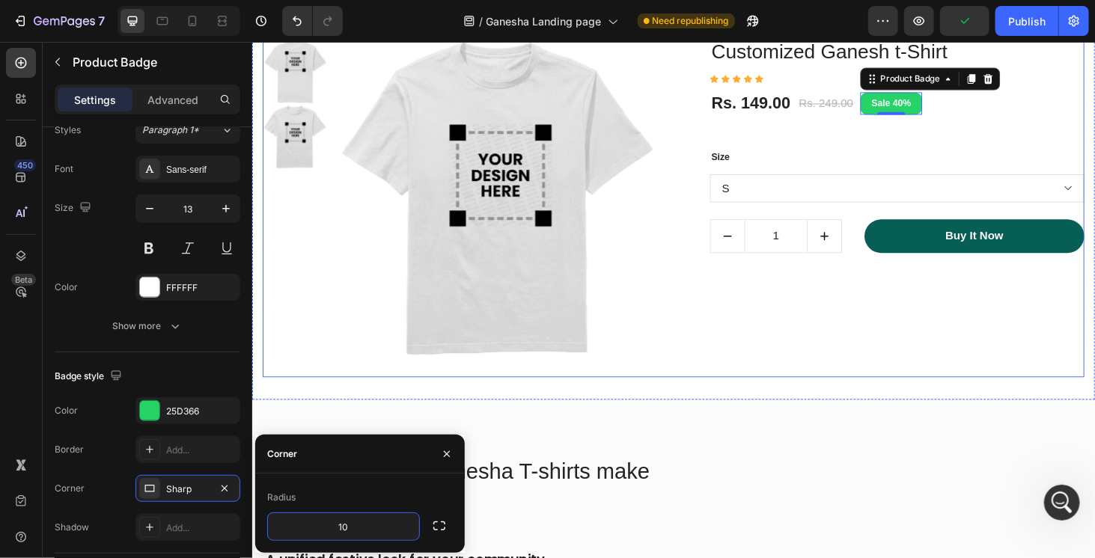
click at [812, 357] on div "Customized Ganesh t-Shirt (P) Title Icon Icon Icon Icon Icon Icon List Hoz Rs. …" at bounding box center [927, 206] width 423 height 338
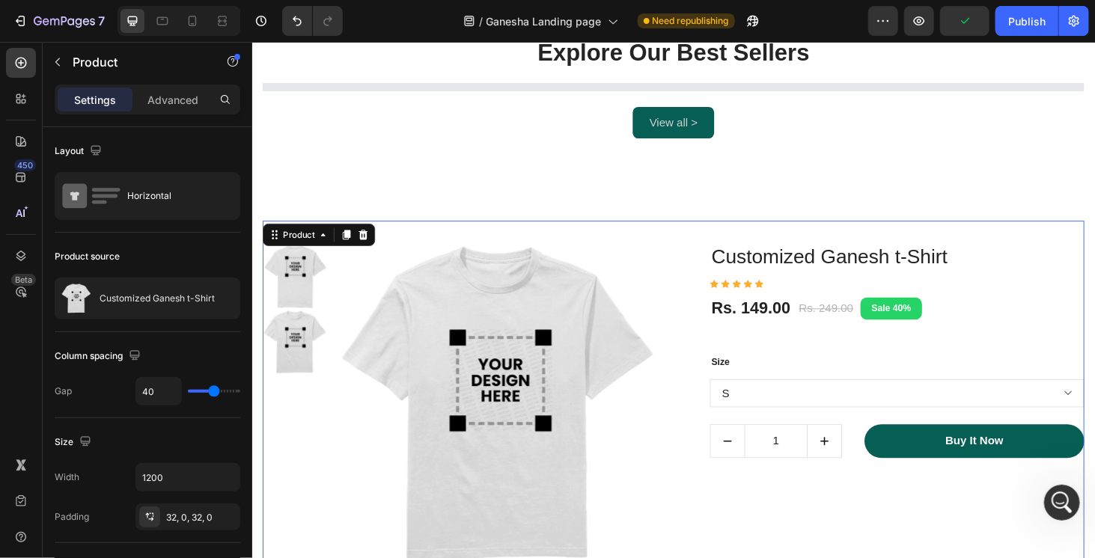
scroll to position [599, 0]
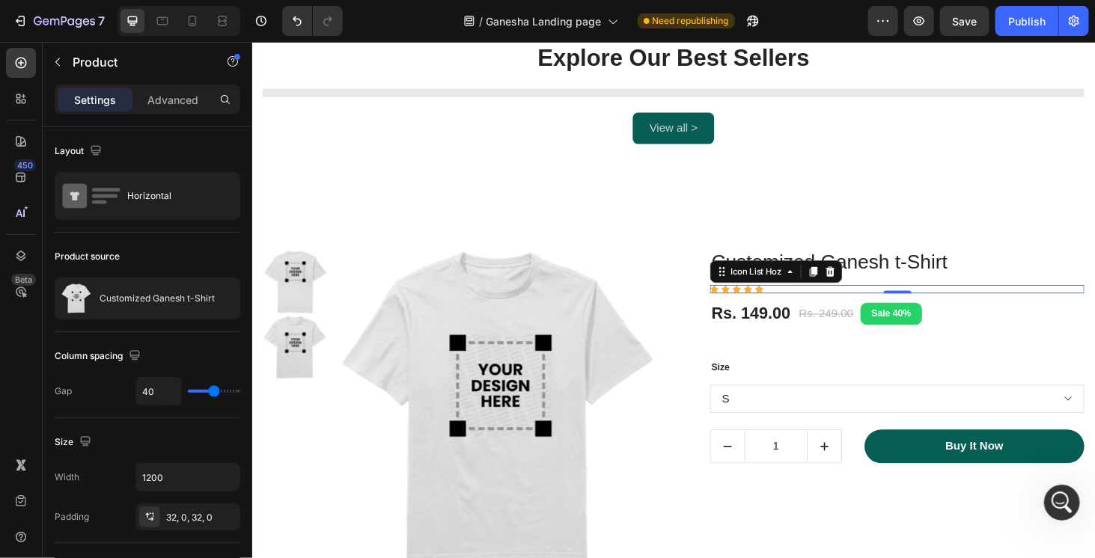
click at [780, 306] on div "Icon Icon Icon Icon Icon" at bounding box center [939, 305] width 399 height 9
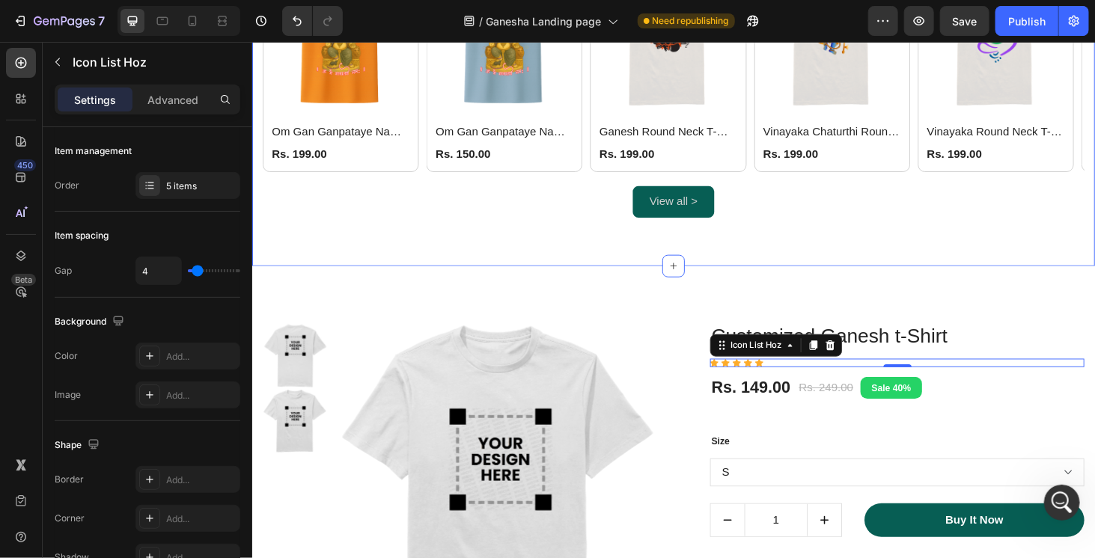
scroll to position [749, 0]
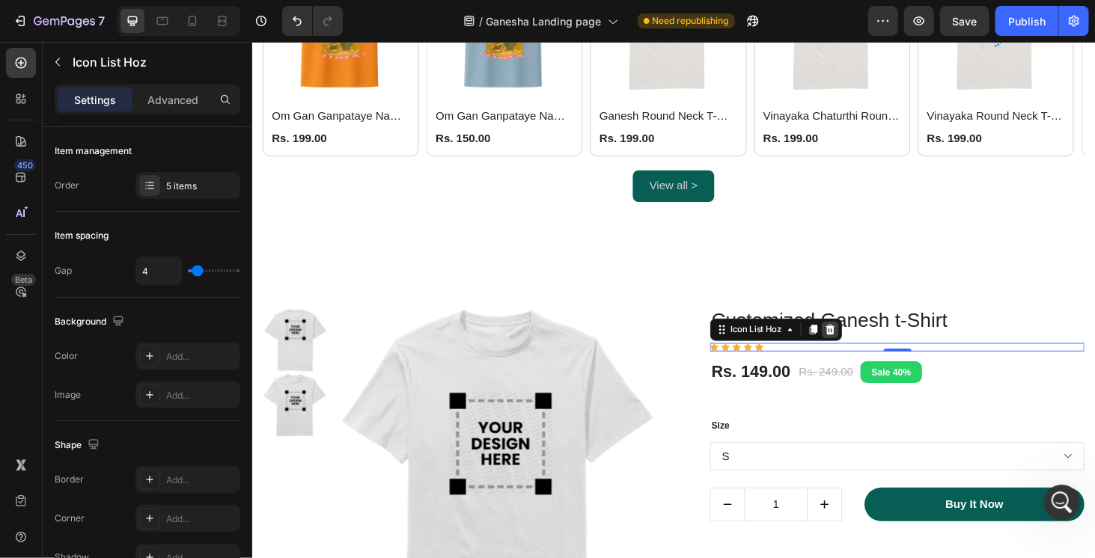
click at [863, 353] on icon at bounding box center [868, 348] width 10 height 10
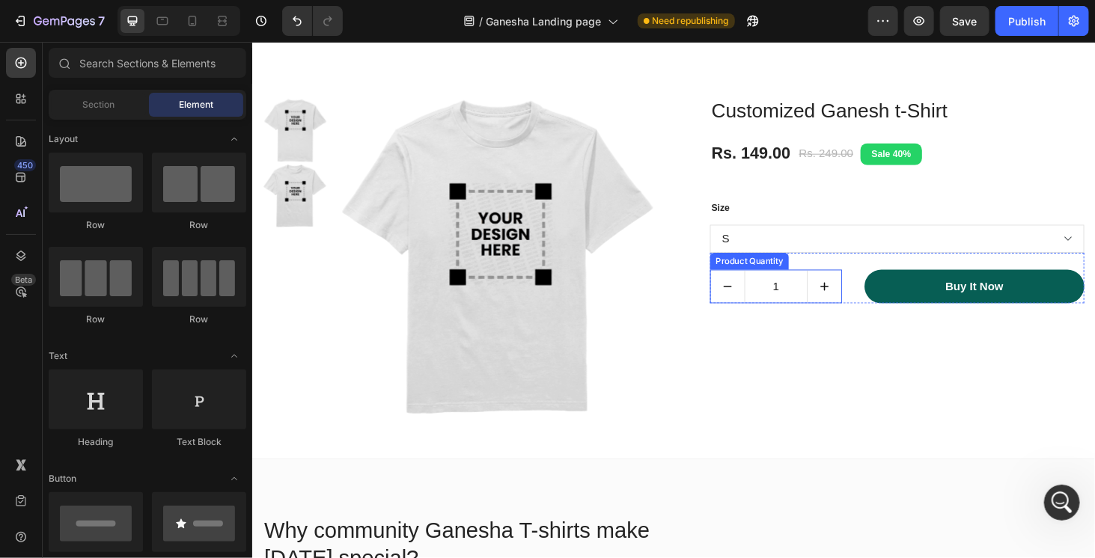
scroll to position [973, 0]
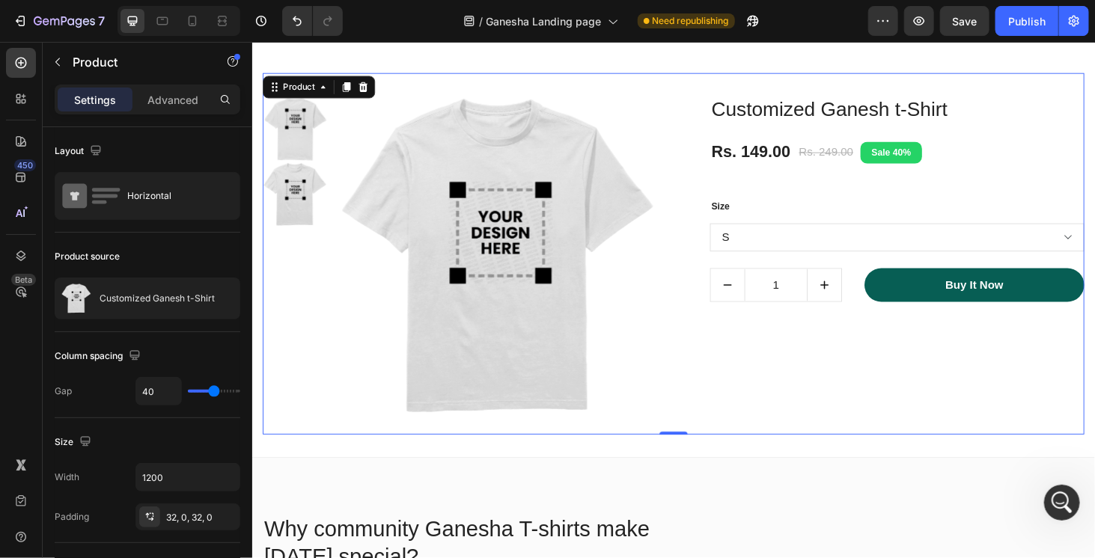
click at [841, 384] on div "Customized Ganesh t-Shirt (P) Title Rs. 149.00 (P) Price (P) Price Rs. 249.00 (…" at bounding box center [927, 268] width 423 height 338
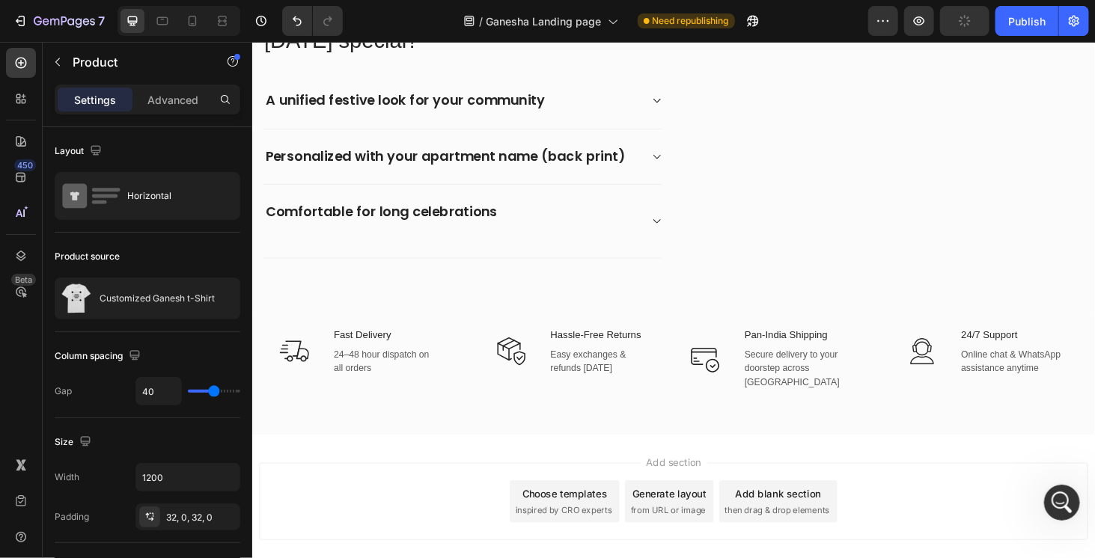
scroll to position [1572, 0]
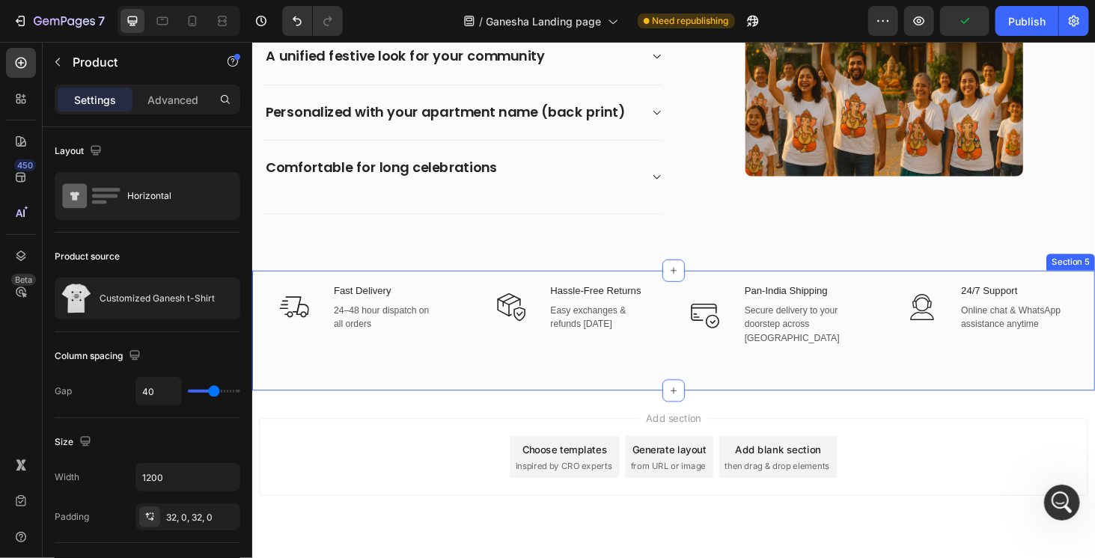
click at [623, 378] on div "Icon Fast Delivery Text block 24–48 hour dispatch on all orders Text Row Icon H…" at bounding box center [701, 349] width 898 height 129
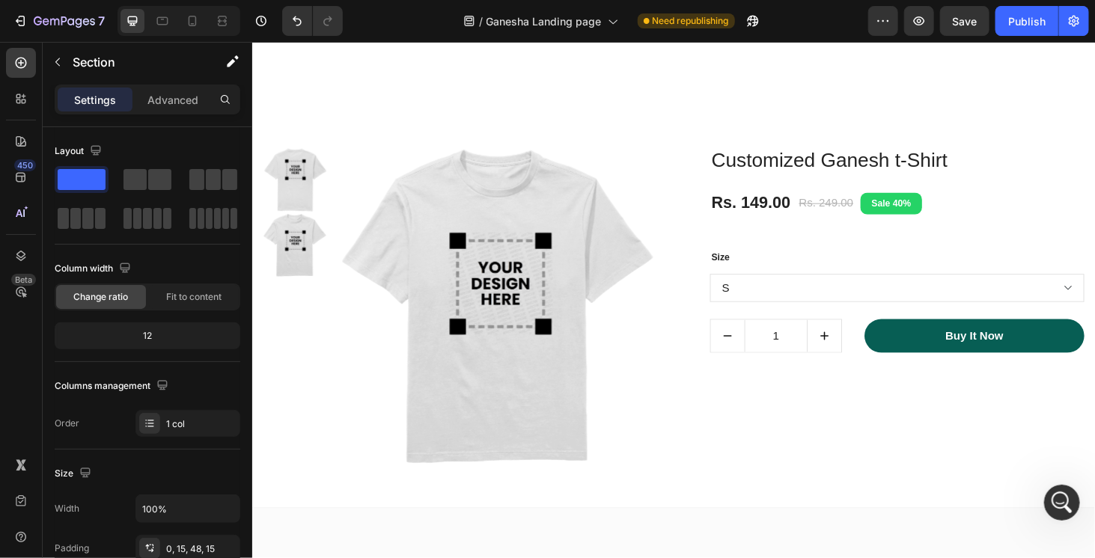
scroll to position [1198, 0]
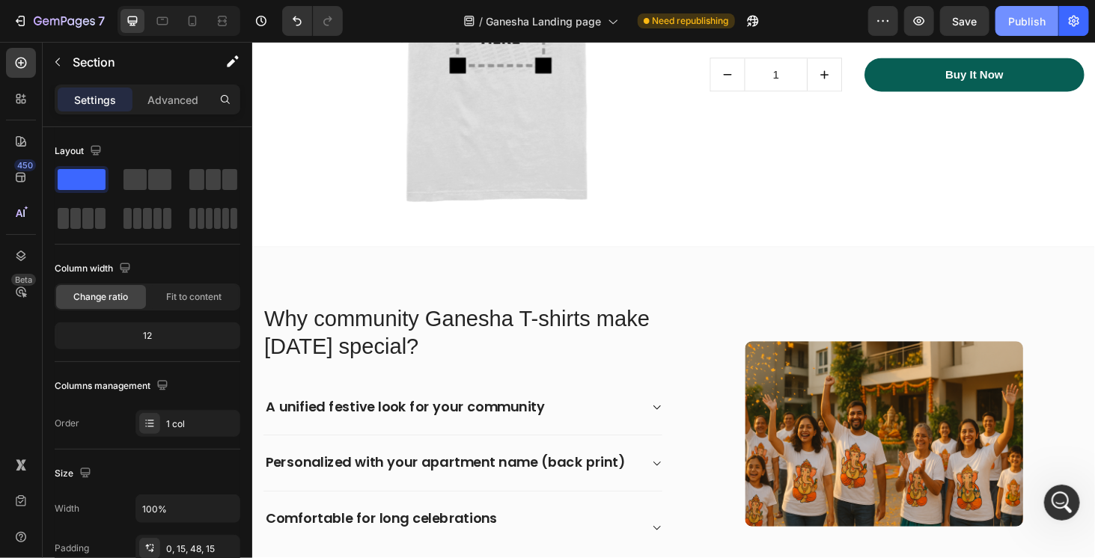
click at [1008, 21] on button "Publish" at bounding box center [1027, 21] width 63 height 30
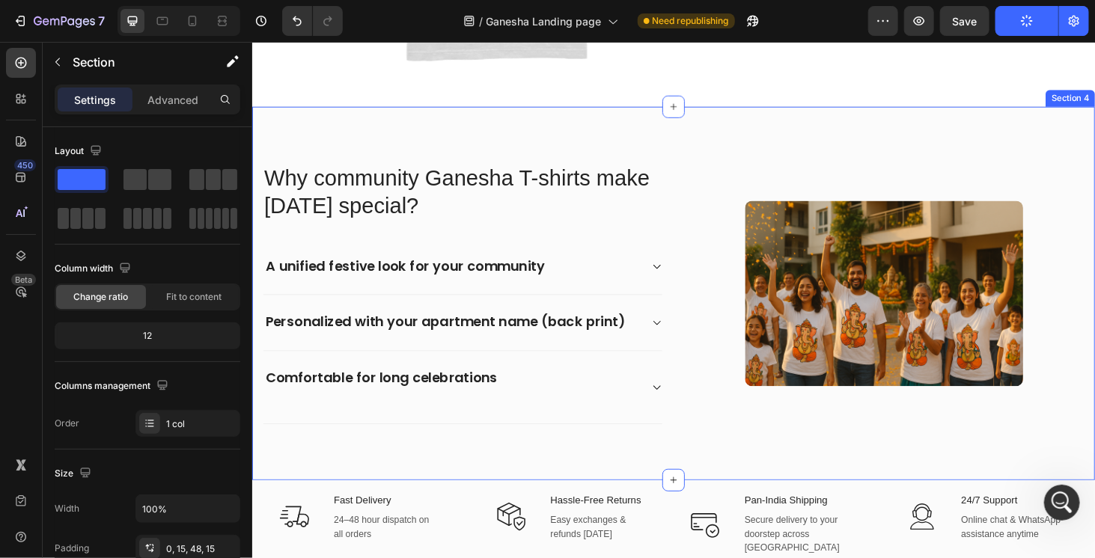
scroll to position [1422, 0]
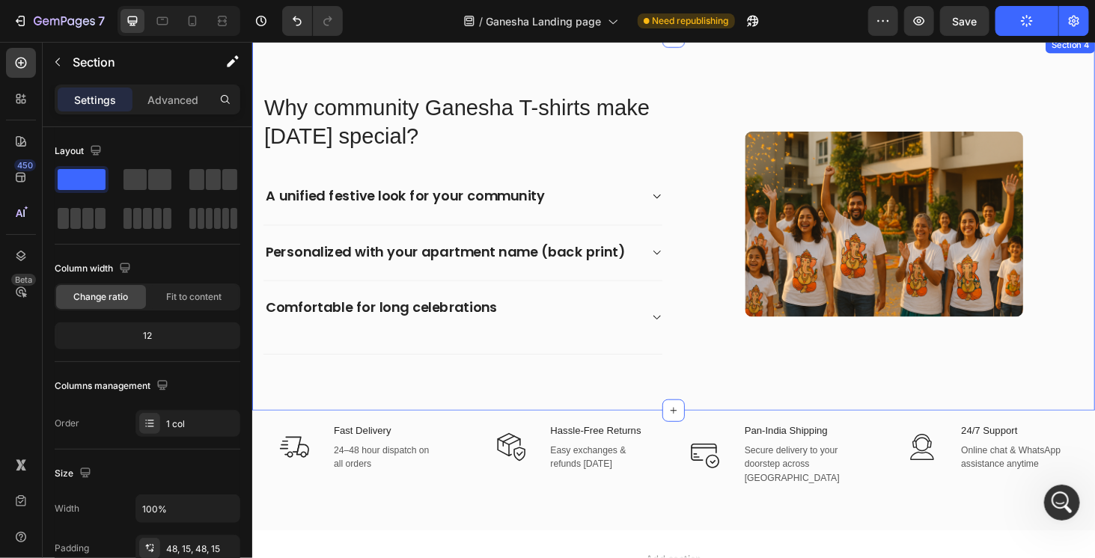
click at [742, 401] on div "Why community Ganesha T-shirts make Ganesh Chaturthi special? Heading A unified…" at bounding box center [701, 235] width 898 height 398
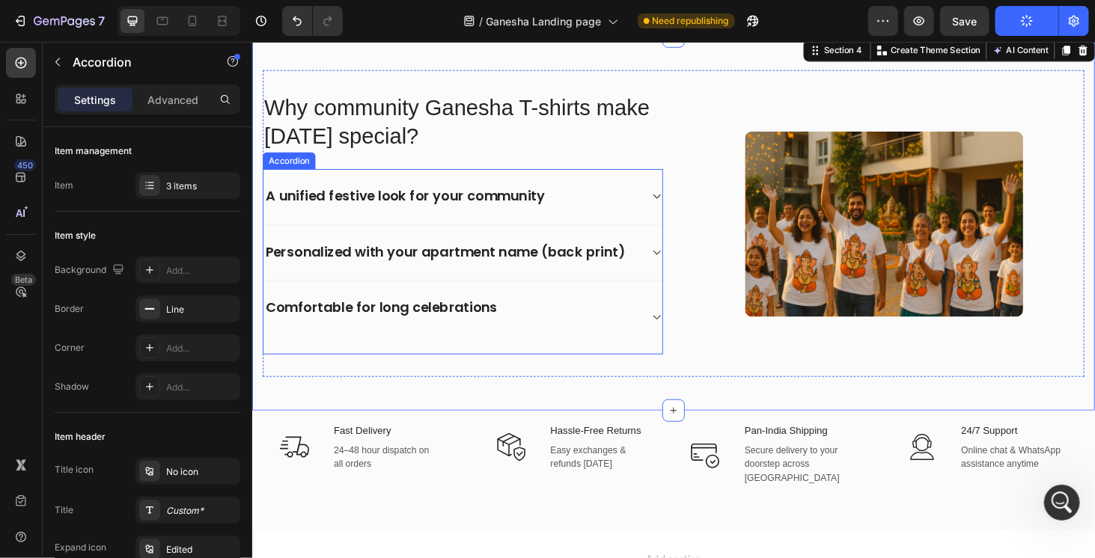
click at [610, 363] on div "Comfortable for long celebrations" at bounding box center [476, 334] width 425 height 77
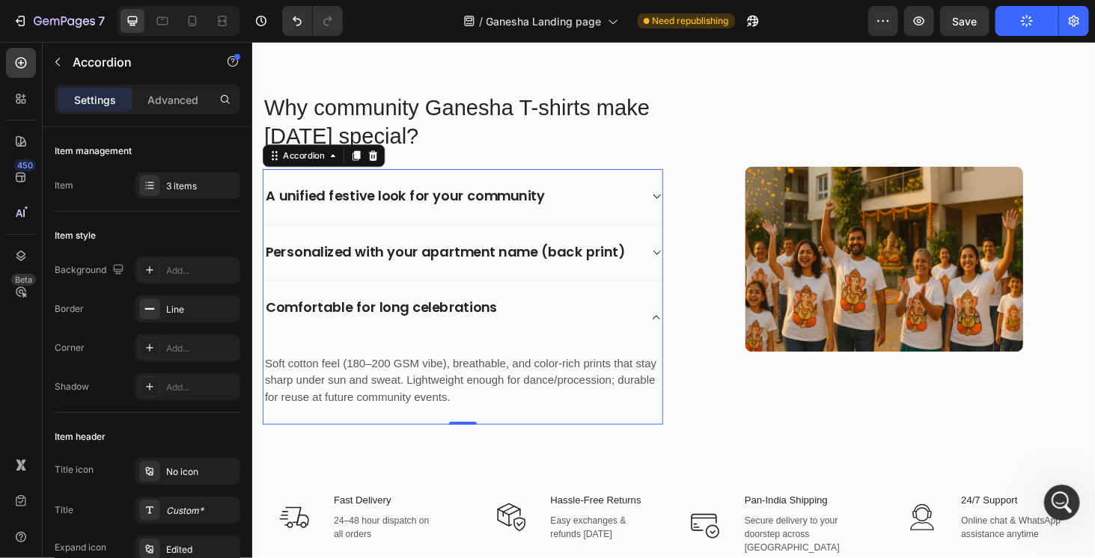
click at [609, 363] on div "Comfortable for long celebrations" at bounding box center [476, 334] width 425 height 77
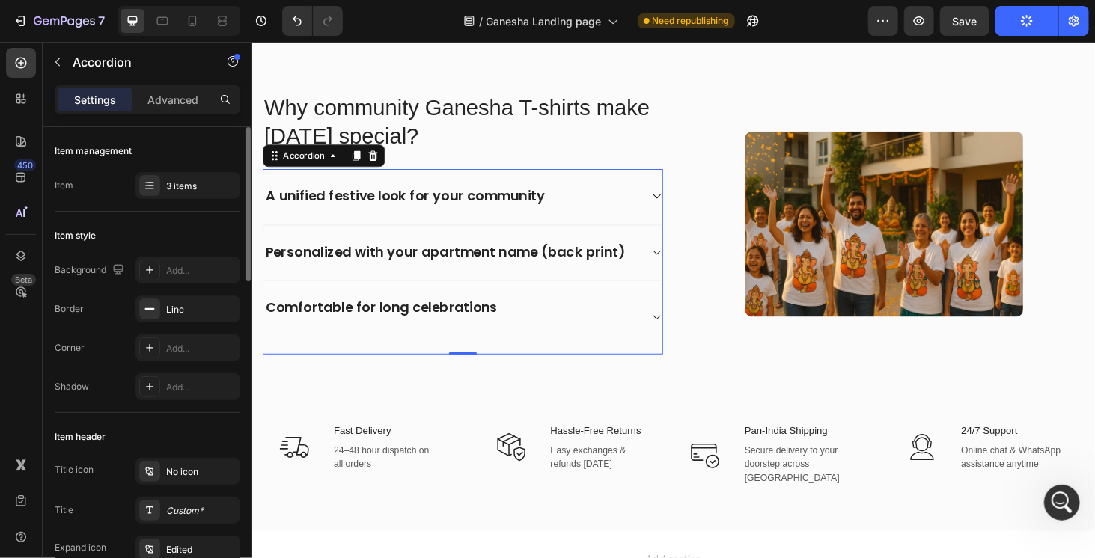
scroll to position [374, 0]
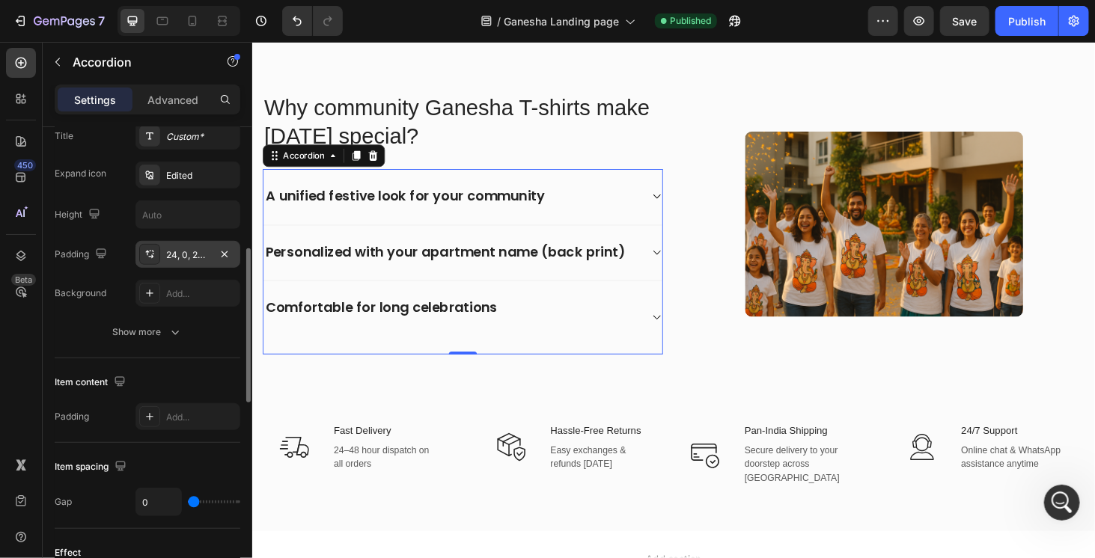
click at [171, 249] on div "24, 0, 24, 0" at bounding box center [187, 255] width 43 height 13
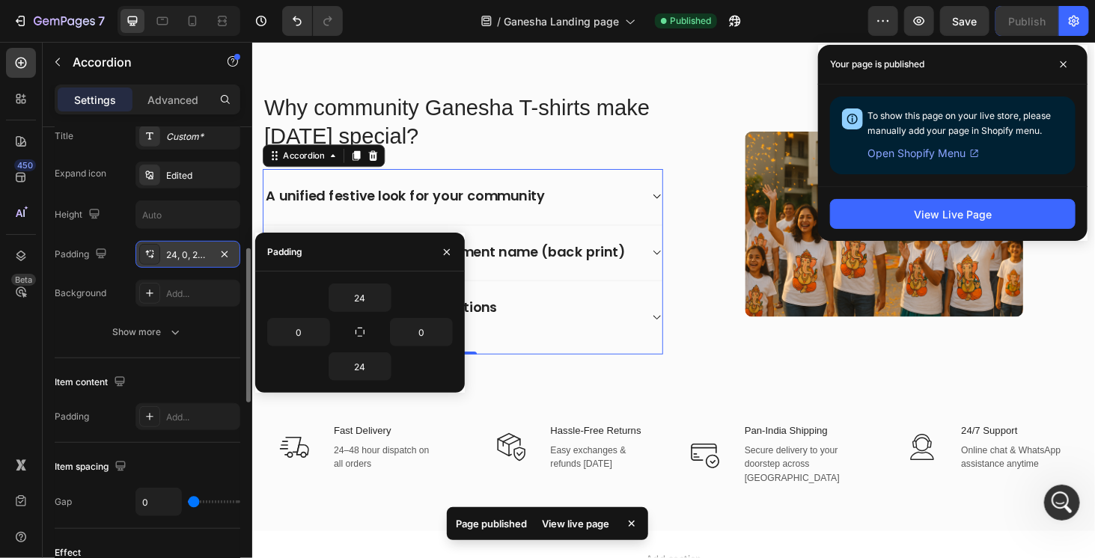
click at [171, 249] on div "24, 0, 24, 0" at bounding box center [187, 255] width 43 height 13
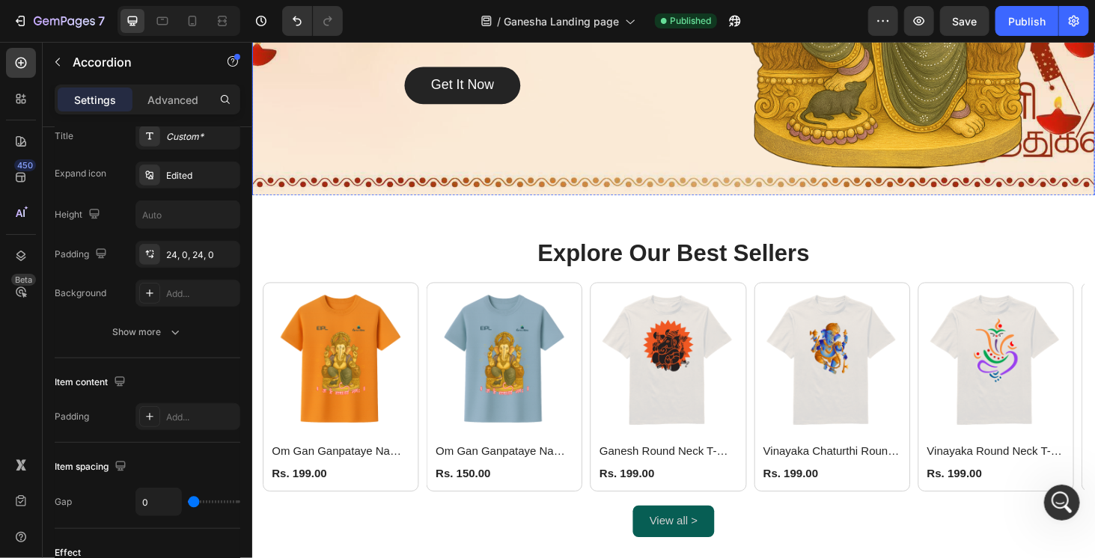
scroll to position [392, 0]
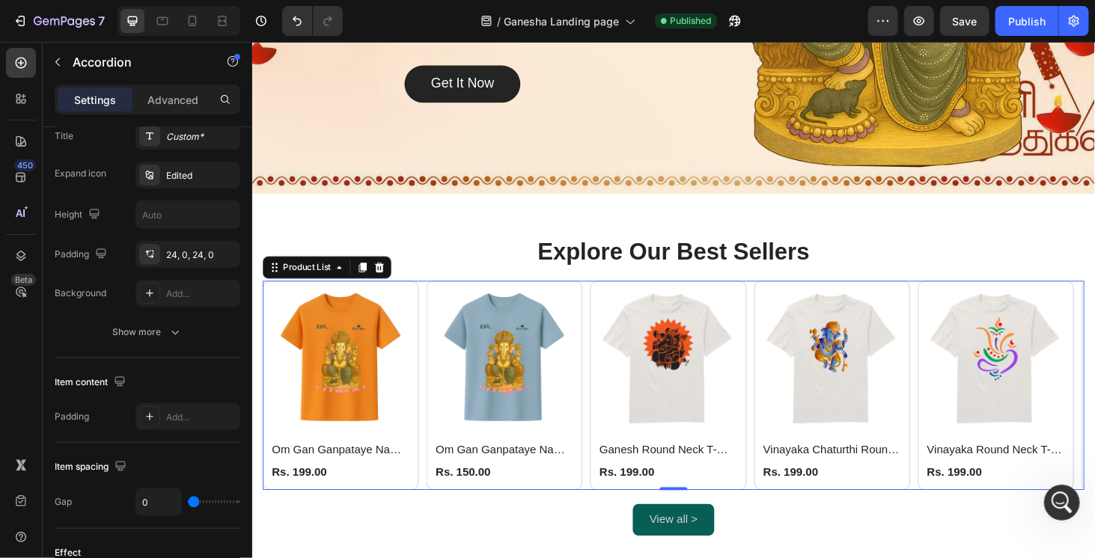
click at [609, 415] on div "(P) Images Om Gan Ganpataye Namo Namah Round Neck T-shirt (Orange) (P) Title Rs…" at bounding box center [701, 407] width 876 height 223
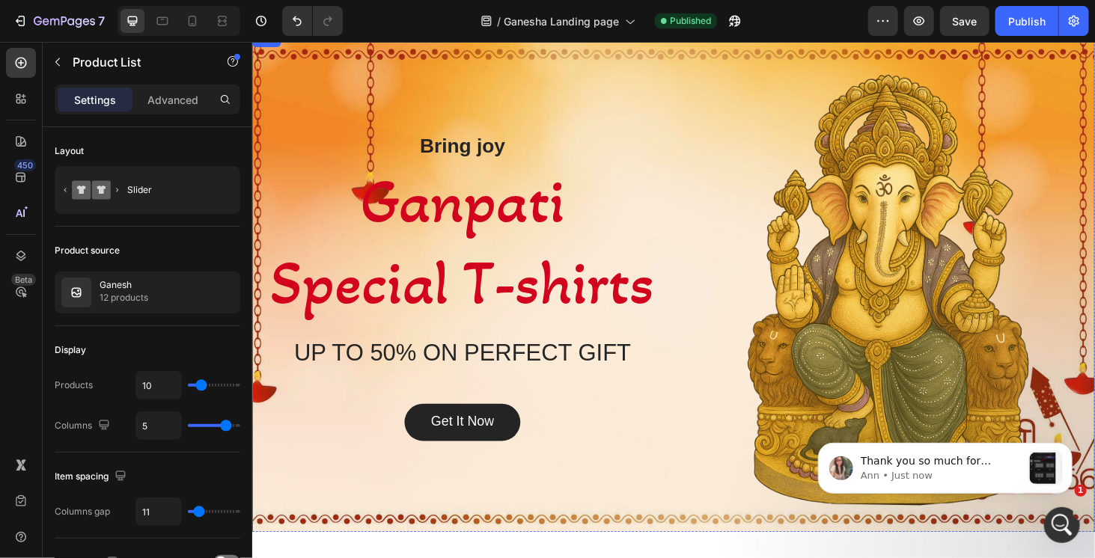
scroll to position [0, 0]
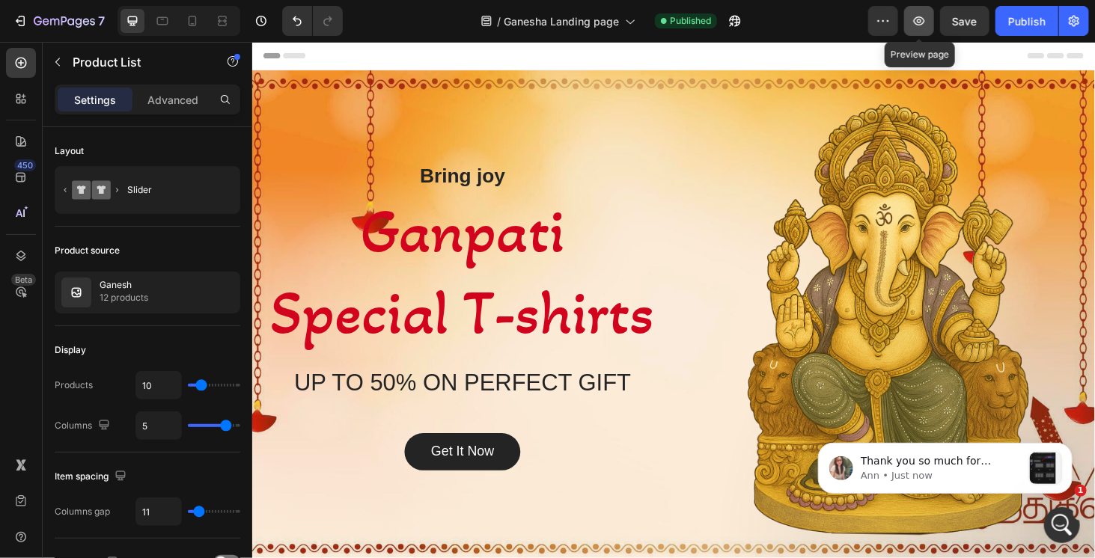
click at [917, 23] on icon "button" at bounding box center [919, 20] width 11 height 9
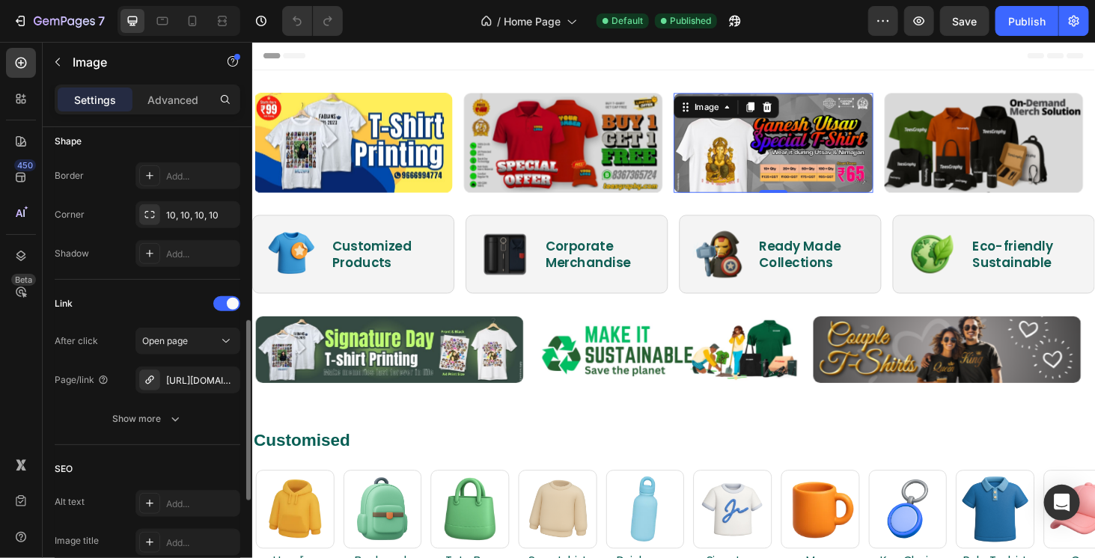
scroll to position [533, 0]
click at [192, 365] on div "https://teesgraphy.in/ganesh" at bounding box center [188, 375] width 105 height 27
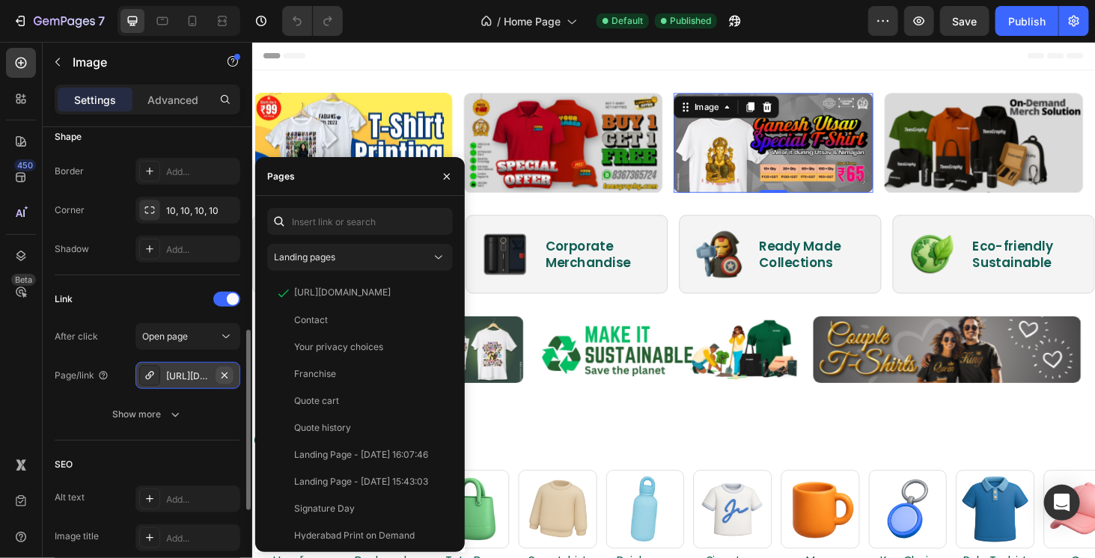
click at [225, 371] on icon "button" at bounding box center [225, 376] width 12 height 12
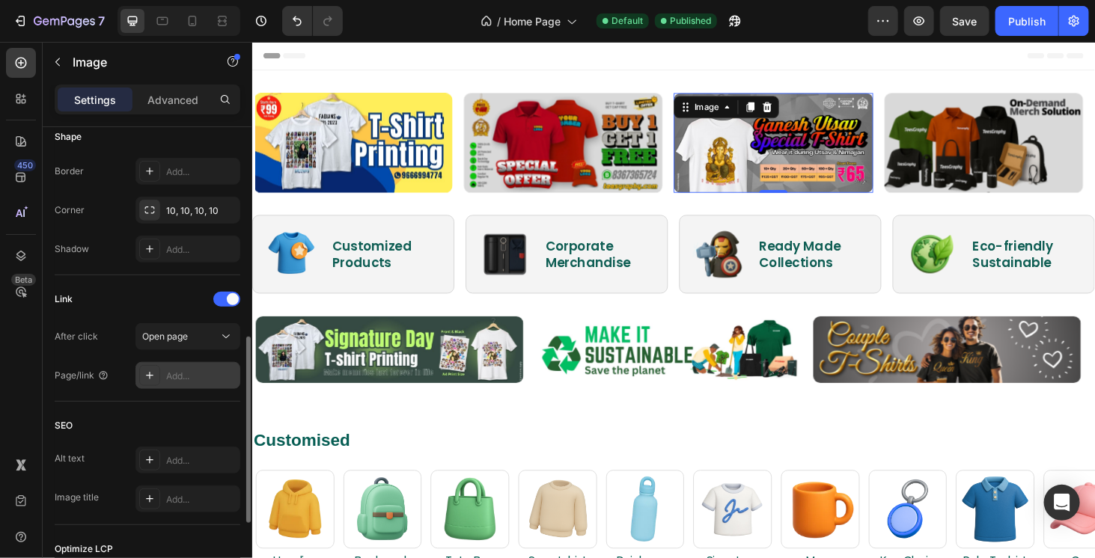
click at [195, 374] on div "Add..." at bounding box center [201, 376] width 70 height 13
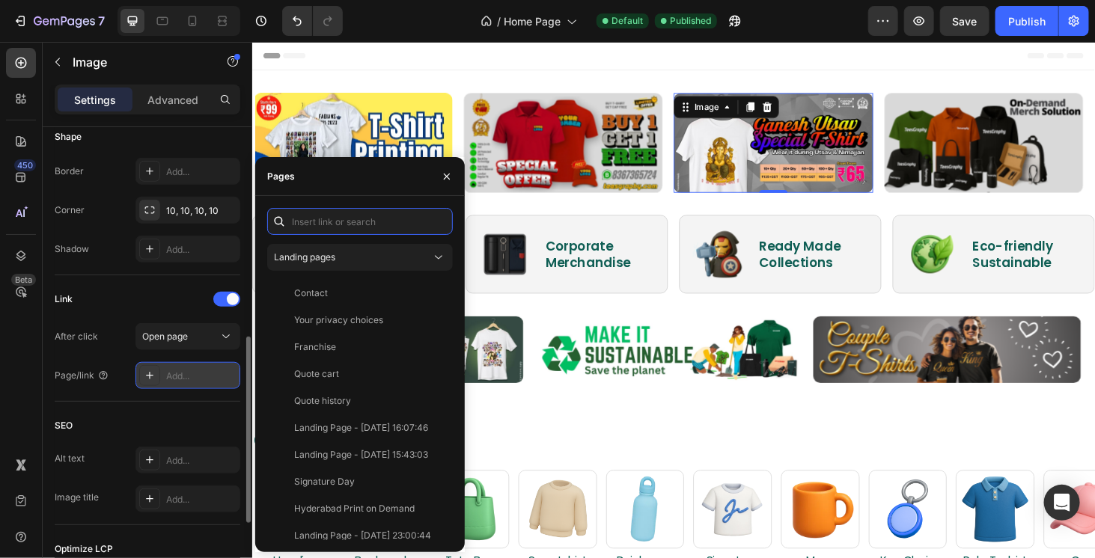
paste input "GP_STATIC"
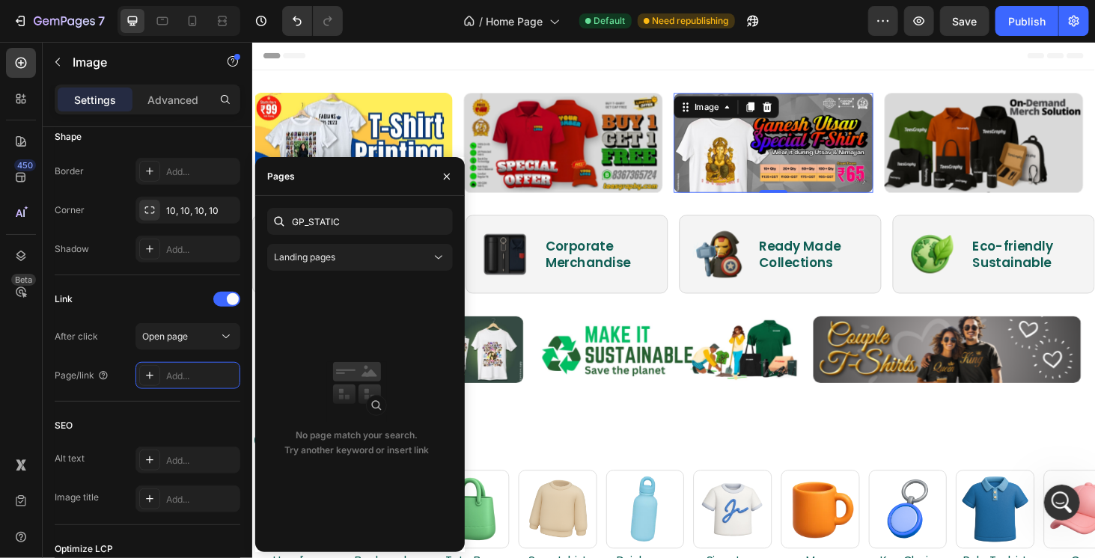
scroll to position [0, 0]
paste input "https://teesgraphy.in/pages/ganeshatshirts?_ab=0&key=1756210552155"
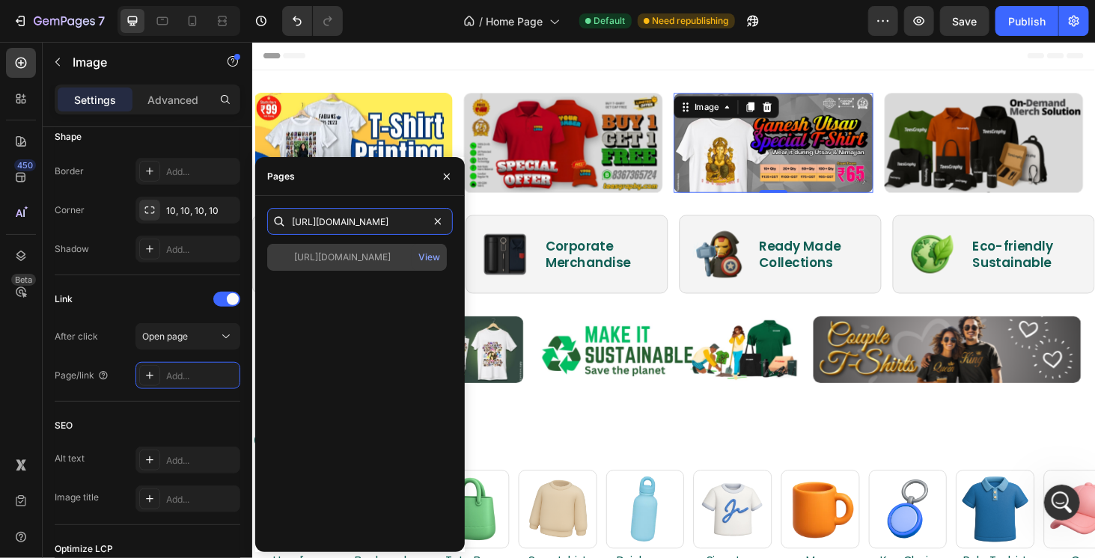
type input "https://teesgraphy.in/pages/ganeshatshirts?_ab=0&key=1756210552155"
click at [369, 258] on div "https://teesgraphy.in/pages/ganeshatshirts?_ab=0&key=1756210552155" at bounding box center [342, 257] width 97 height 13
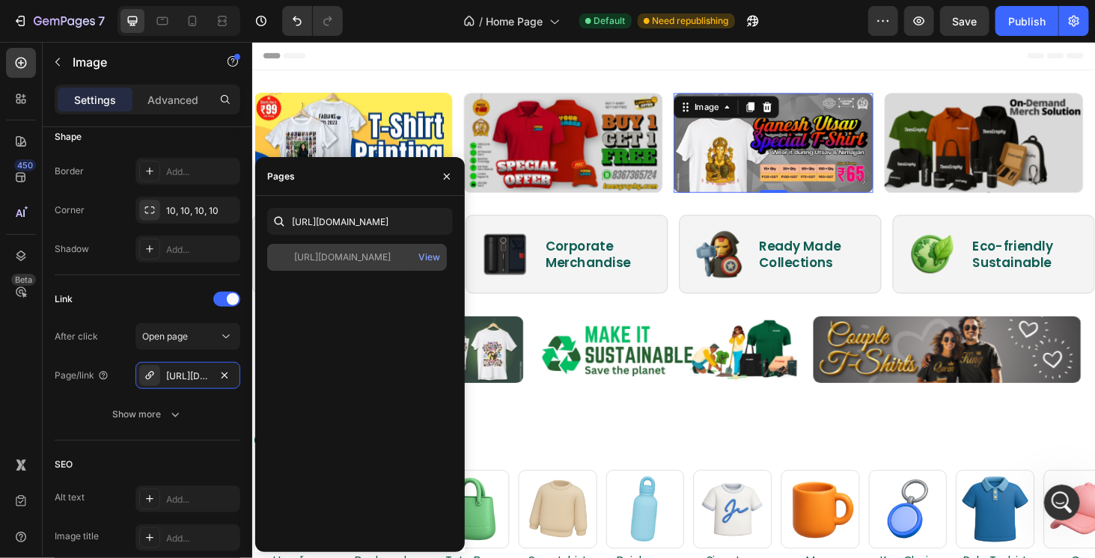
click at [391, 256] on div "https://teesgraphy.in/pages/ganeshatshirts?_ab=0&key=1756210552155" at bounding box center [342, 257] width 97 height 13
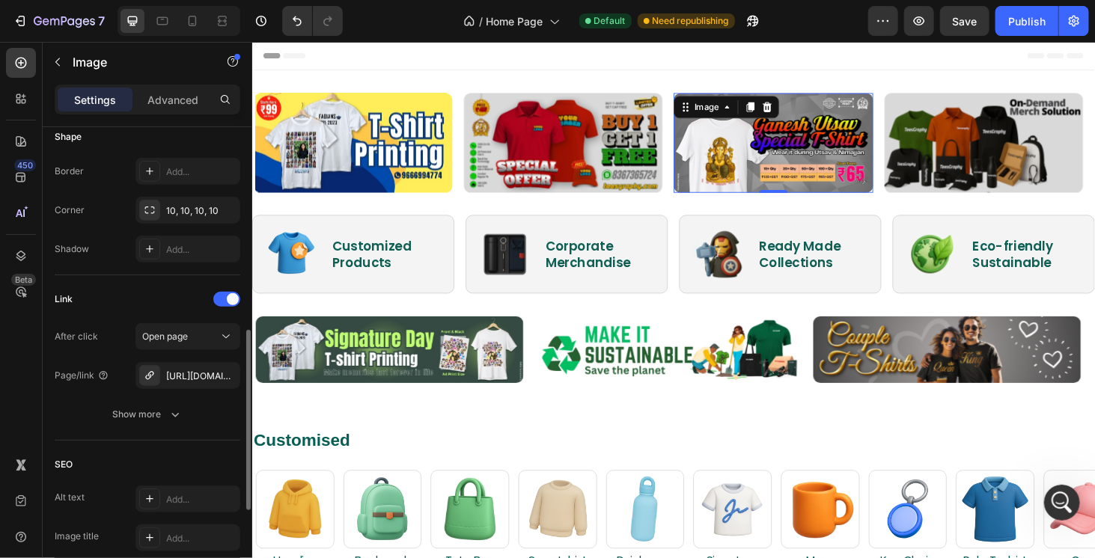
click at [108, 448] on div "SEO Alt text Add... Image title Add..." at bounding box center [148, 503] width 186 height 124
click at [1016, 13] on div "Publish" at bounding box center [1026, 21] width 37 height 16
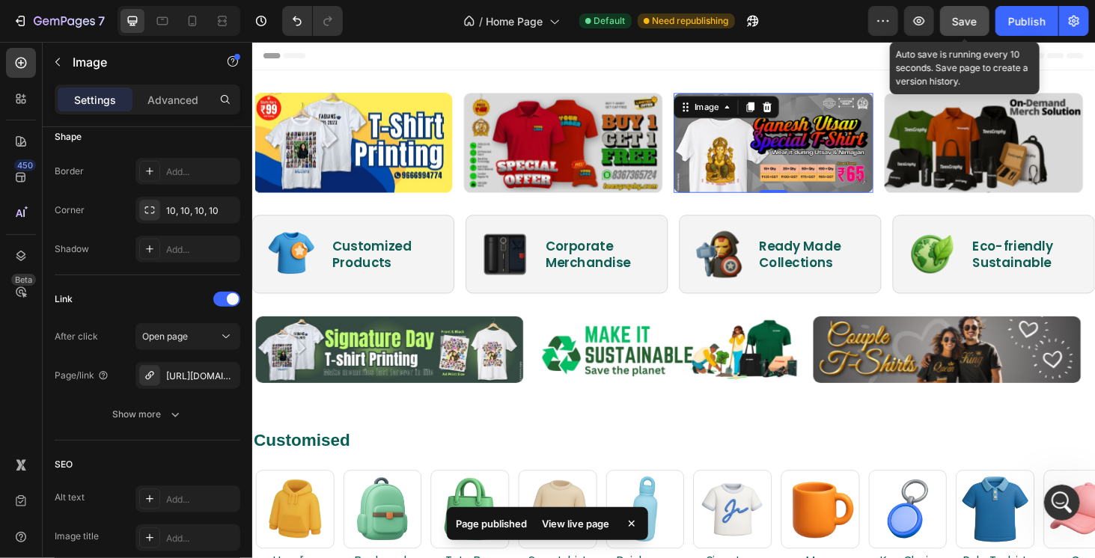
click at [980, 23] on button "Save" at bounding box center [964, 21] width 49 height 30
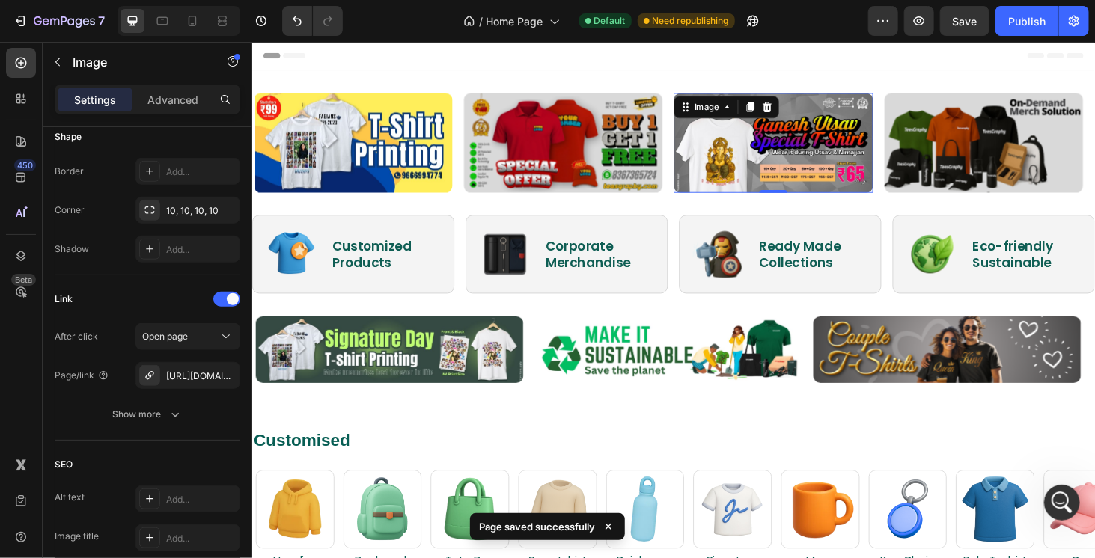
click at [824, 27] on div "/ Home Page Default Need republishing" at bounding box center [612, 21] width 514 height 30
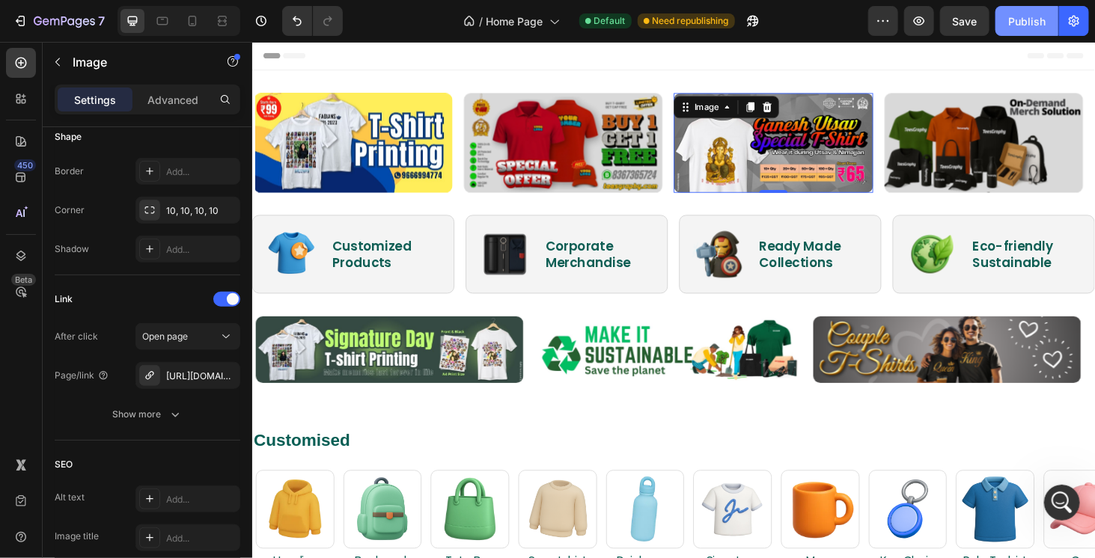
click at [1024, 16] on div "Publish" at bounding box center [1026, 21] width 37 height 16
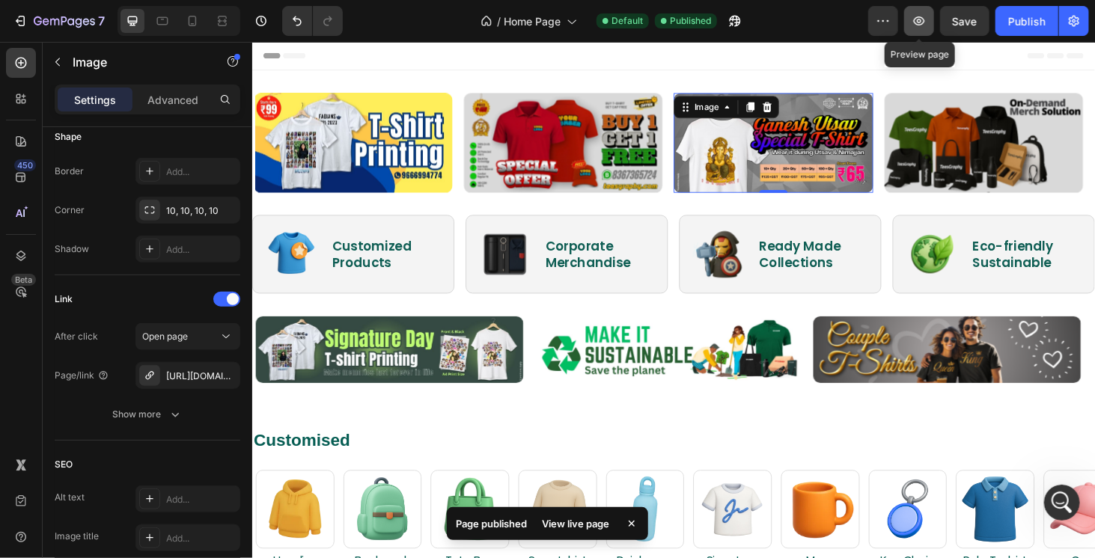
click at [925, 20] on icon "button" at bounding box center [919, 20] width 15 height 15
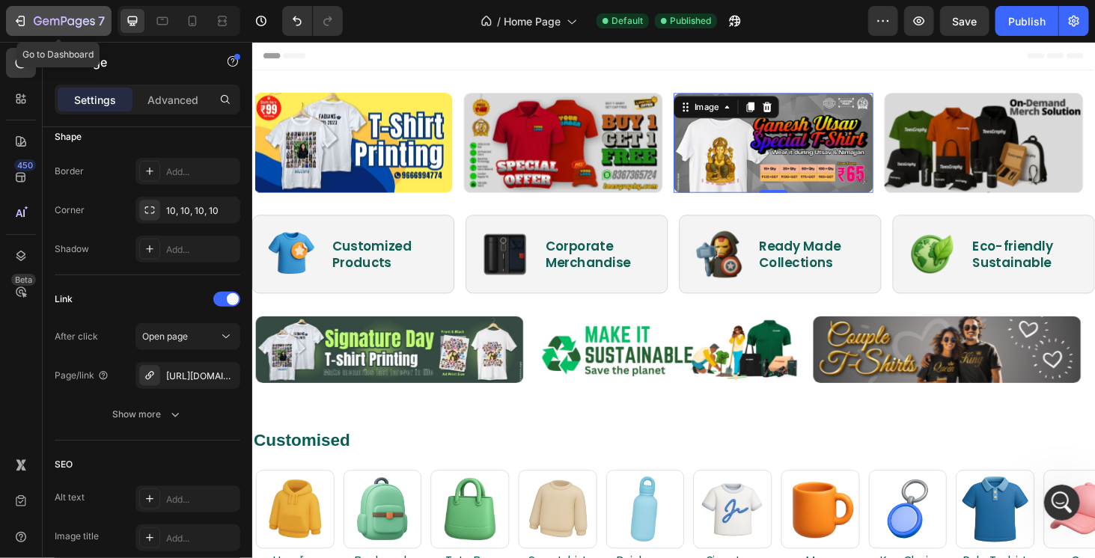
click at [40, 21] on icon "button" at bounding box center [38, 20] width 8 height 9
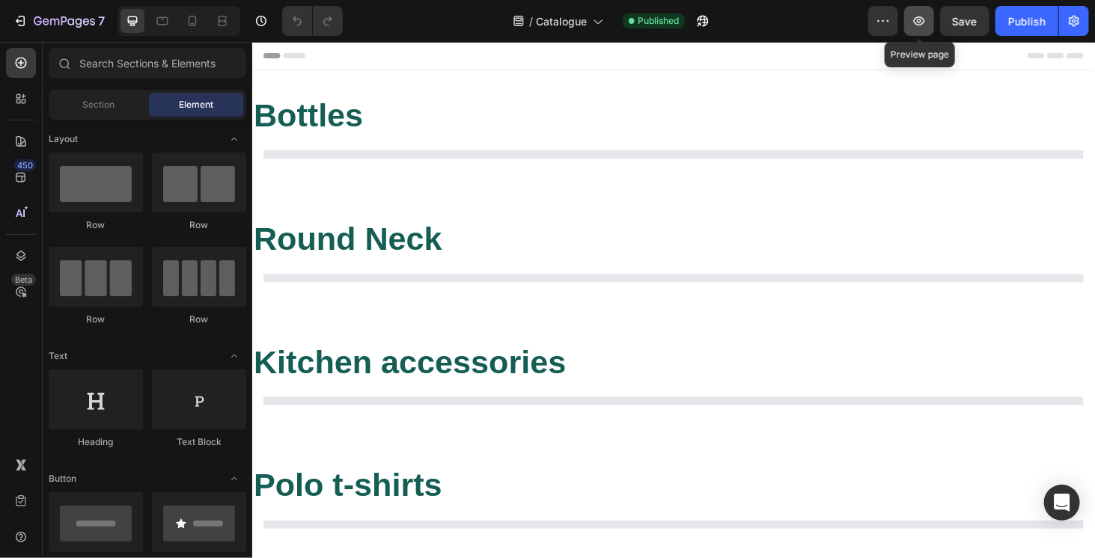
click at [929, 23] on button "button" at bounding box center [919, 21] width 30 height 30
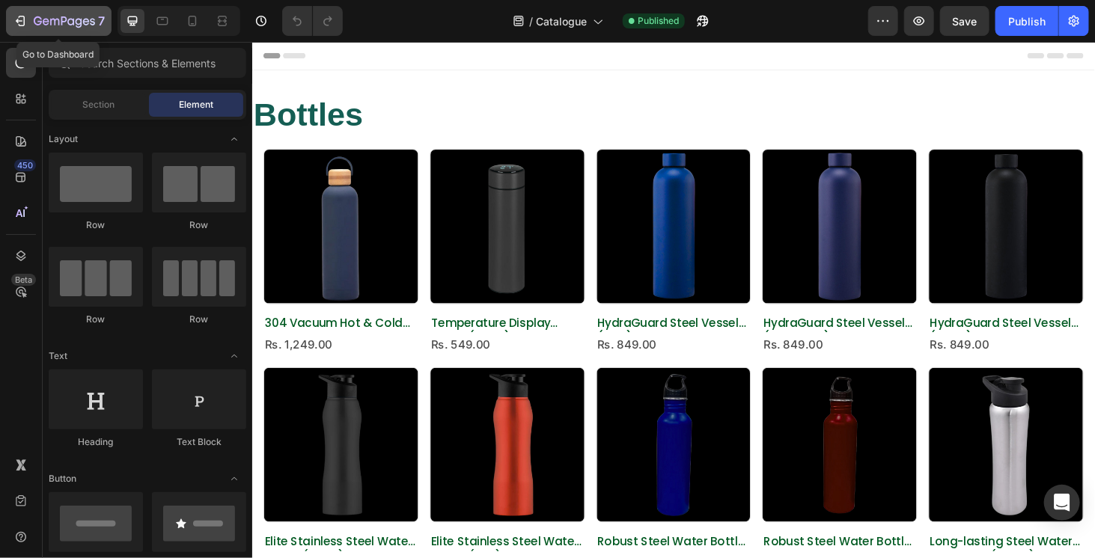
click at [24, 16] on icon "button" at bounding box center [20, 20] width 15 height 15
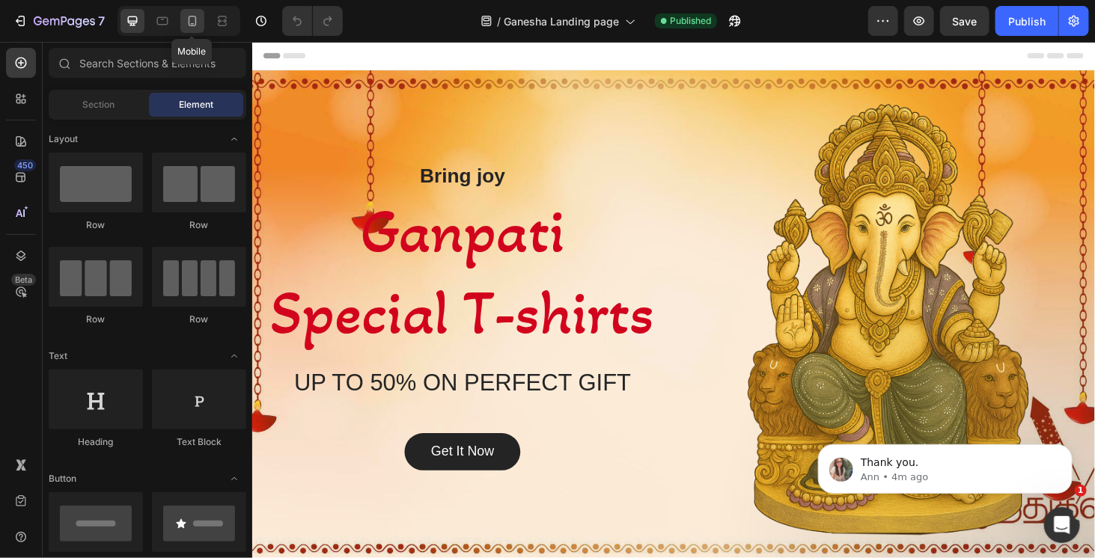
click at [192, 19] on icon at bounding box center [192, 20] width 15 height 15
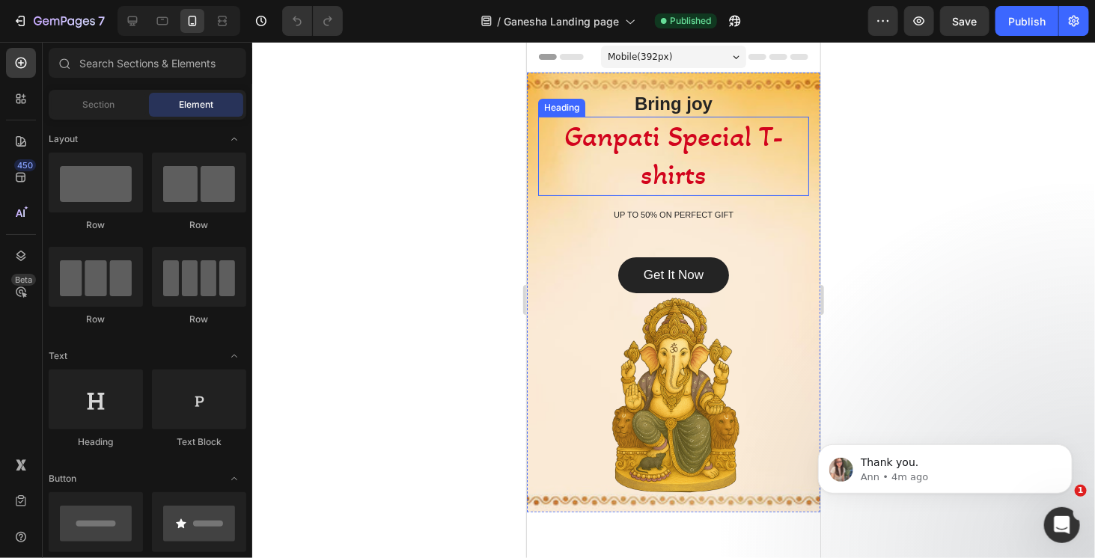
click at [698, 131] on h2 "Ganpati Special T-shirts" at bounding box center [673, 155] width 271 height 79
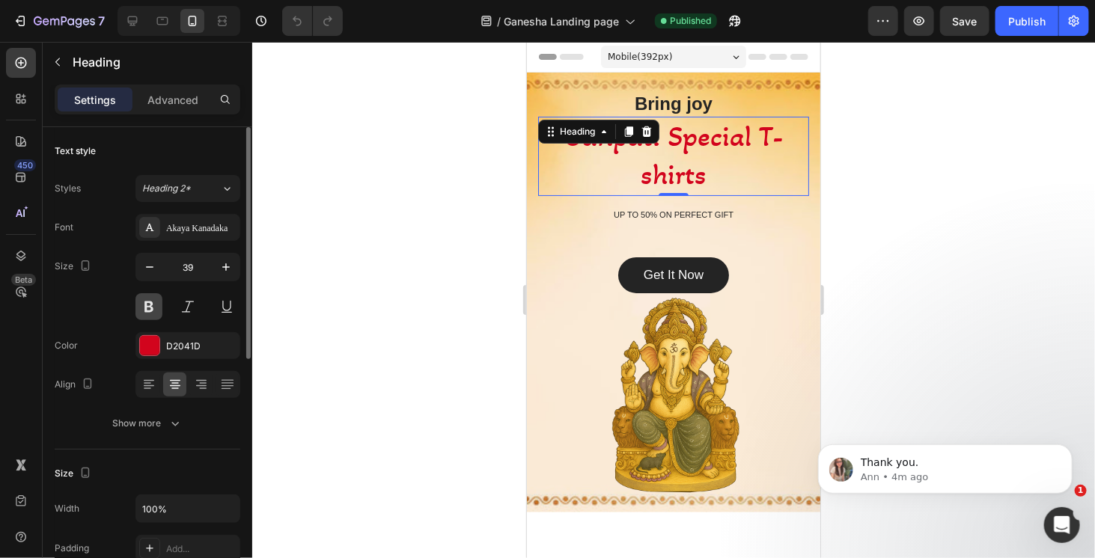
click at [154, 305] on button at bounding box center [149, 306] width 27 height 27
click at [213, 192] on div "Heading 2*" at bounding box center [181, 188] width 79 height 13
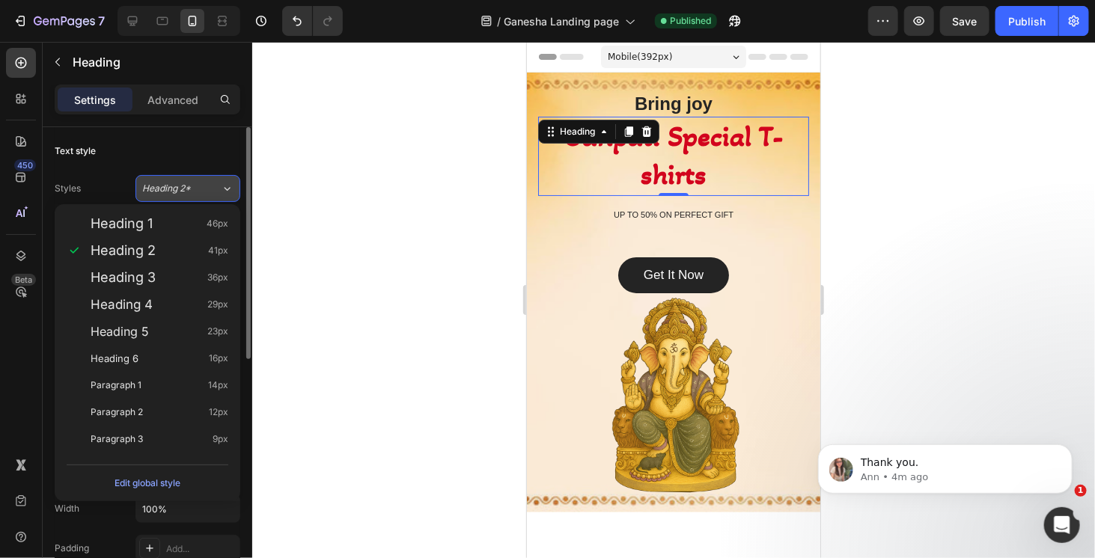
click at [213, 192] on div "Heading 2*" at bounding box center [181, 188] width 79 height 13
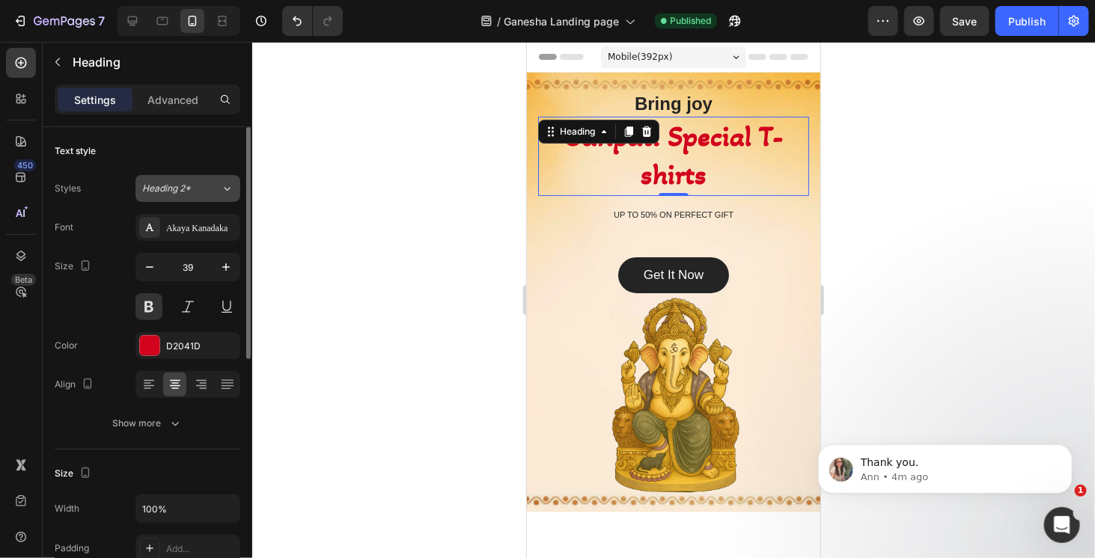
click at [213, 192] on div "Heading 2*" at bounding box center [181, 188] width 79 height 13
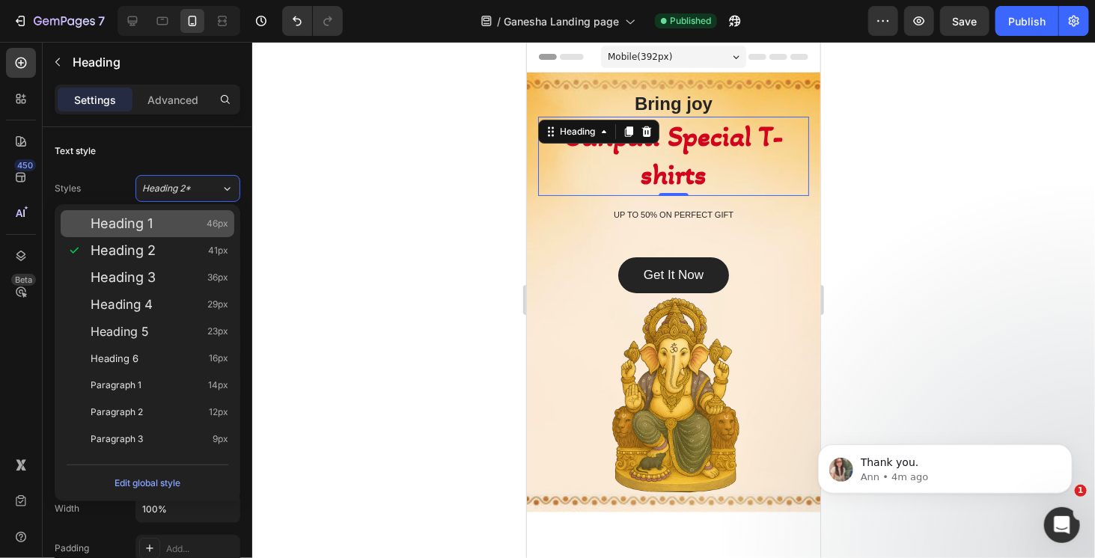
click at [180, 229] on div "Heading 1 46px" at bounding box center [160, 223] width 138 height 15
type input "46"
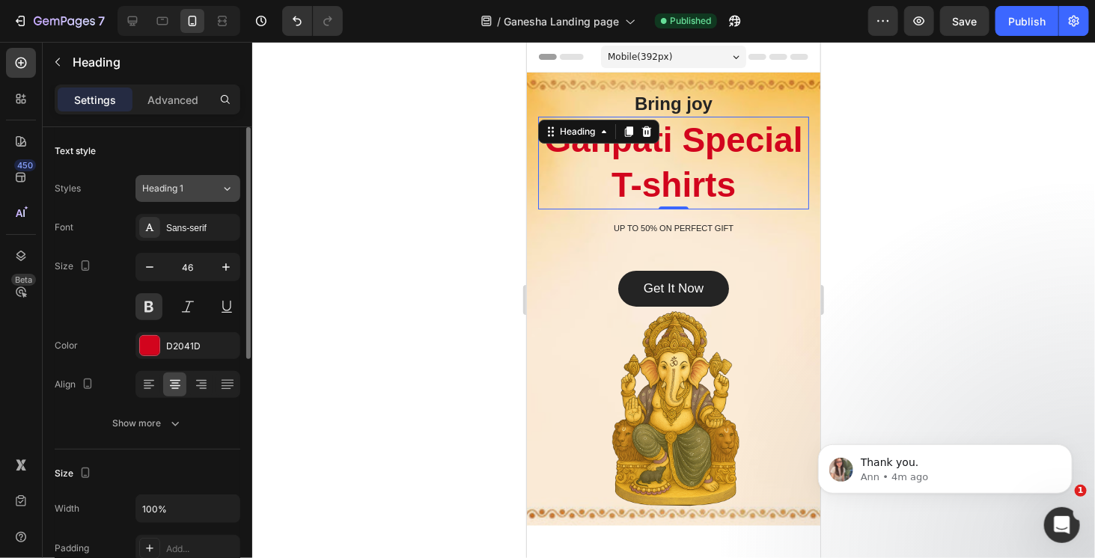
click at [208, 190] on div "Heading 1" at bounding box center [181, 188] width 79 height 13
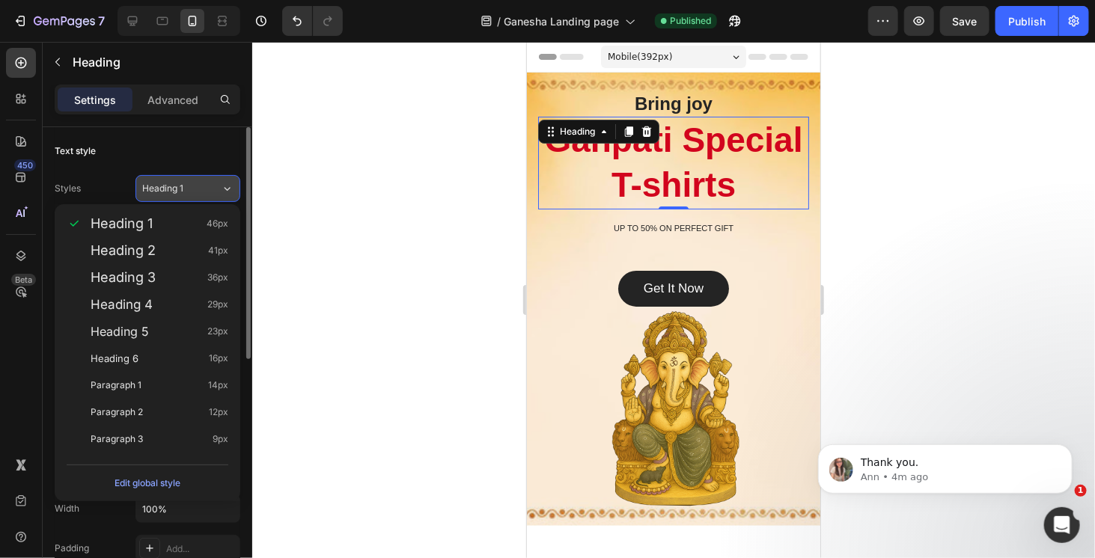
click at [208, 190] on div "Heading 1" at bounding box center [181, 188] width 79 height 13
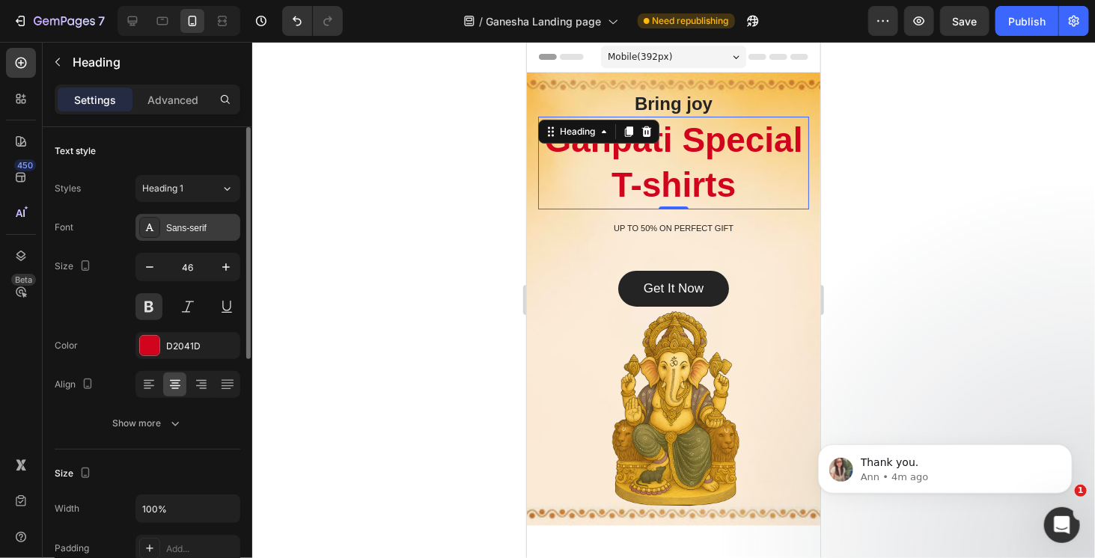
click at [213, 237] on div "Sans-serif" at bounding box center [188, 227] width 105 height 27
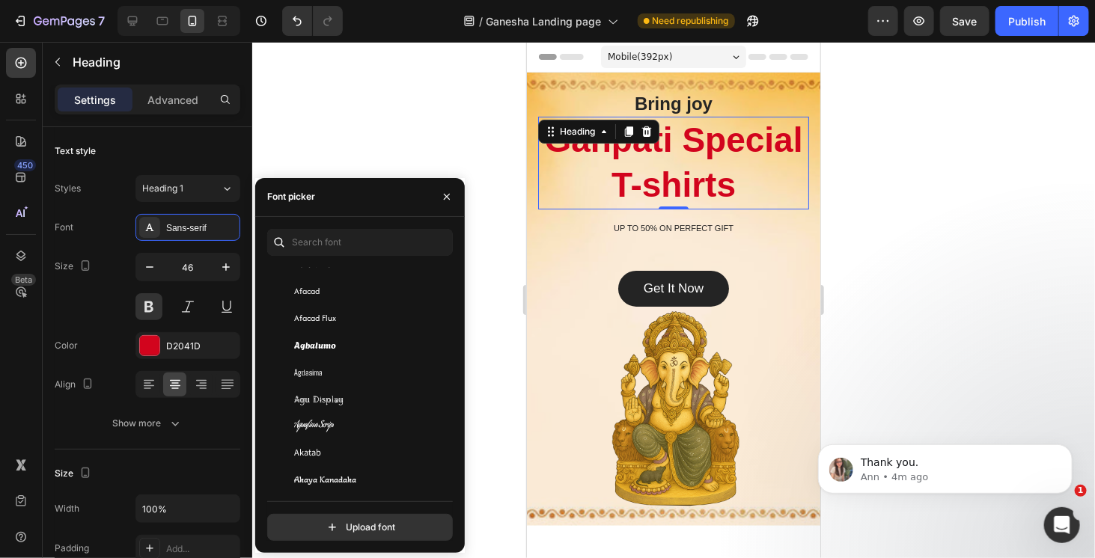
scroll to position [524, 0]
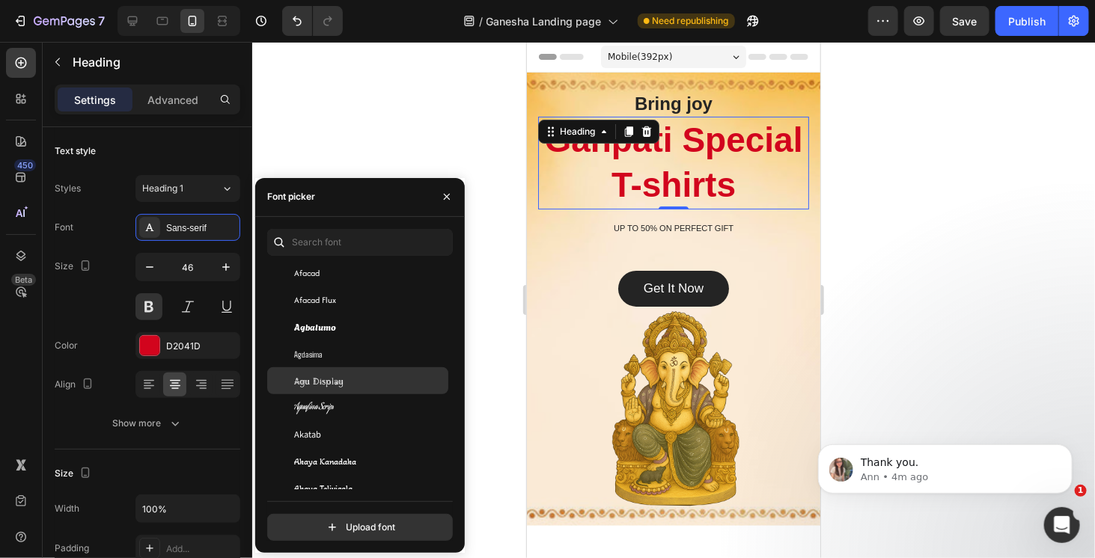
click at [375, 382] on div "Agu Display" at bounding box center [369, 380] width 151 height 13
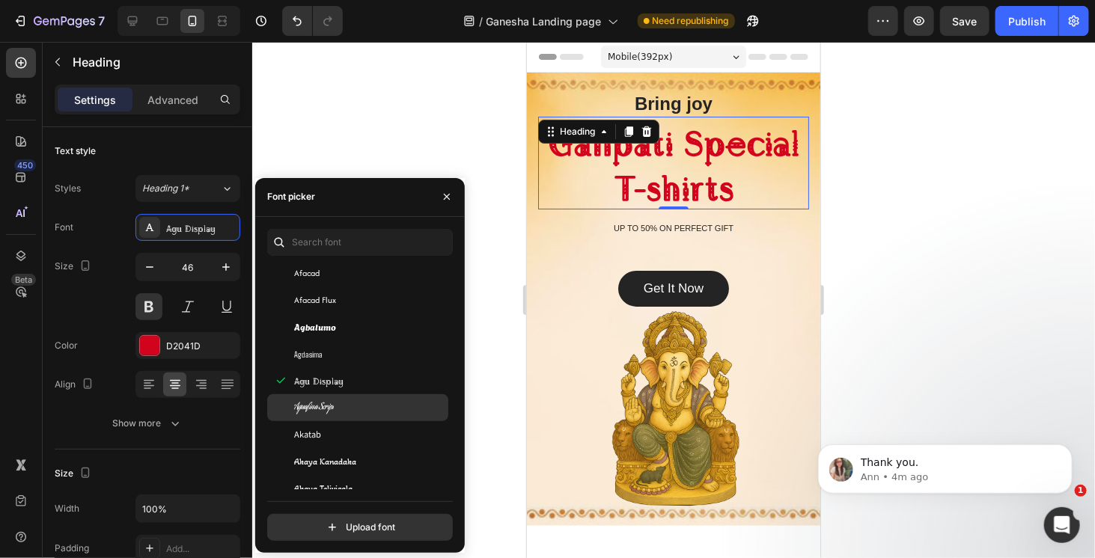
click at [380, 399] on div "Aguafina Script" at bounding box center [357, 408] width 181 height 27
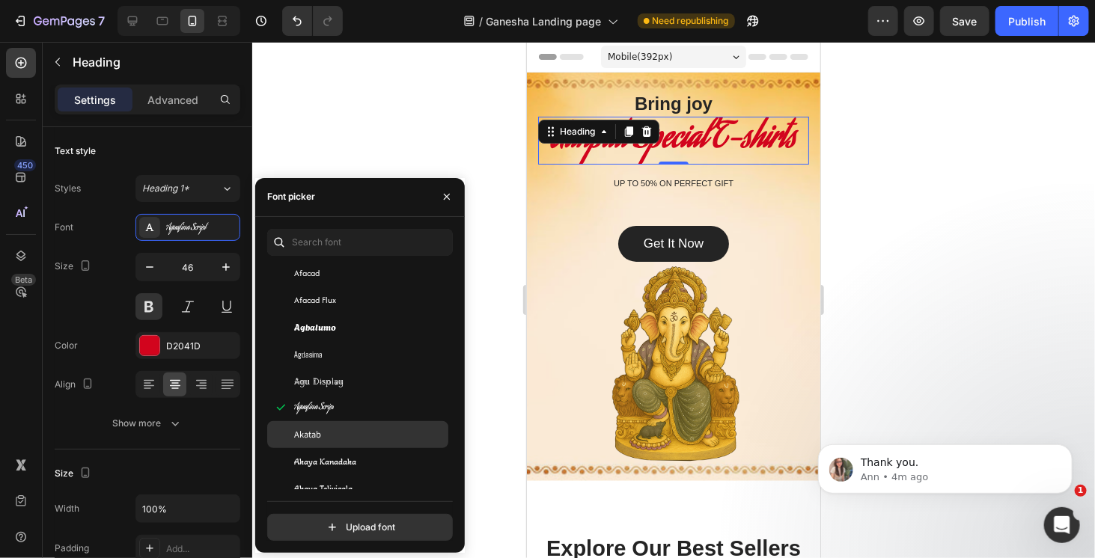
click at [375, 427] on div "Akatab" at bounding box center [357, 434] width 181 height 27
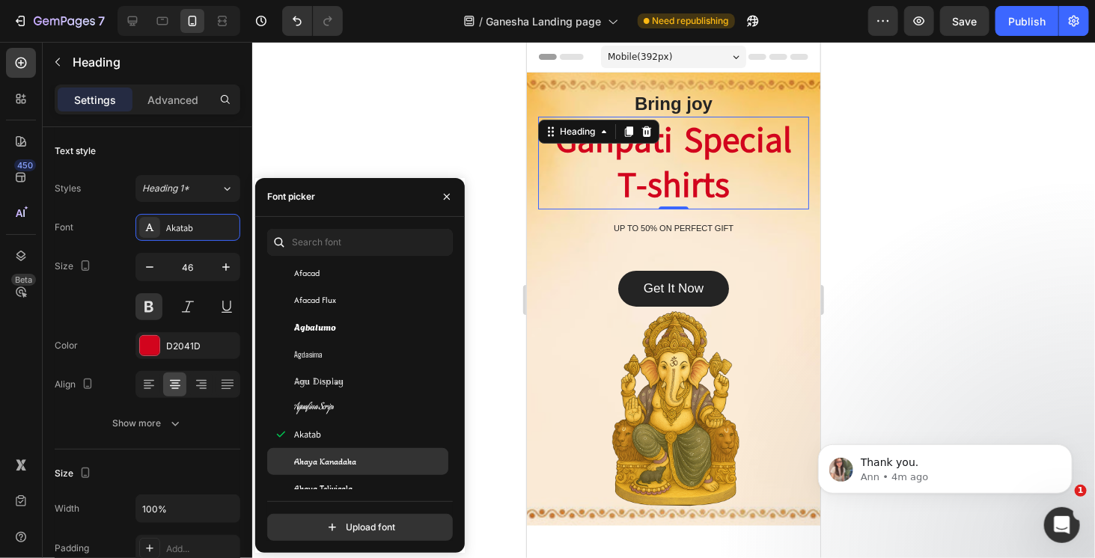
click at [380, 450] on div "Akaya Kanadaka" at bounding box center [357, 461] width 181 height 27
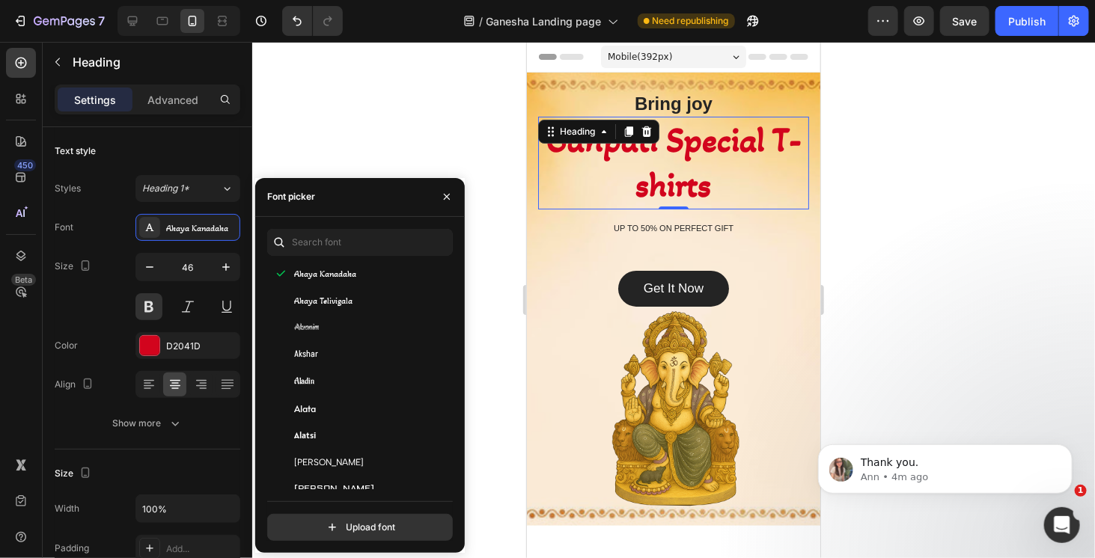
scroll to position [898, 0]
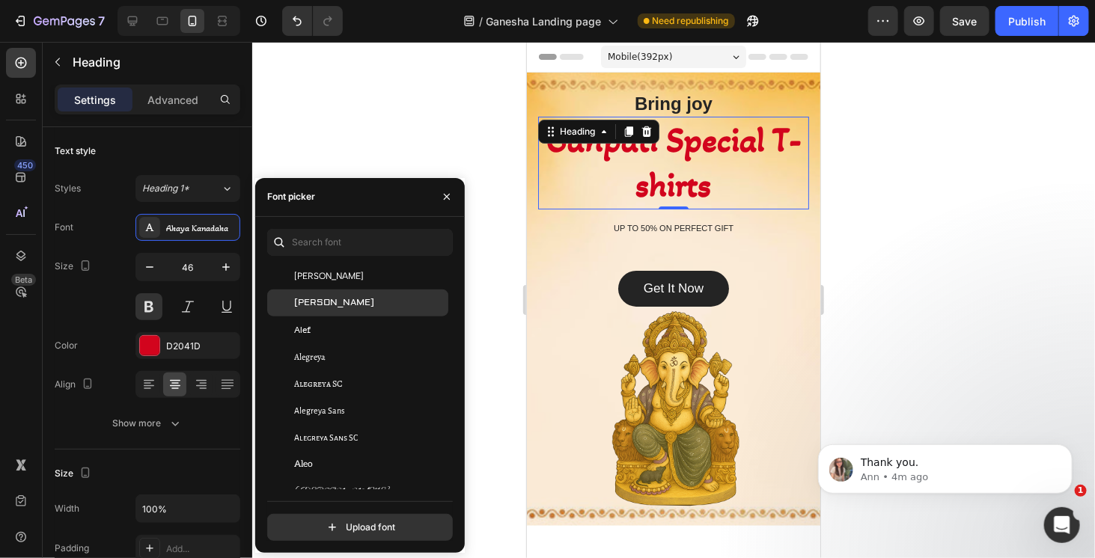
click at [404, 301] on div "[PERSON_NAME]" at bounding box center [369, 302] width 151 height 13
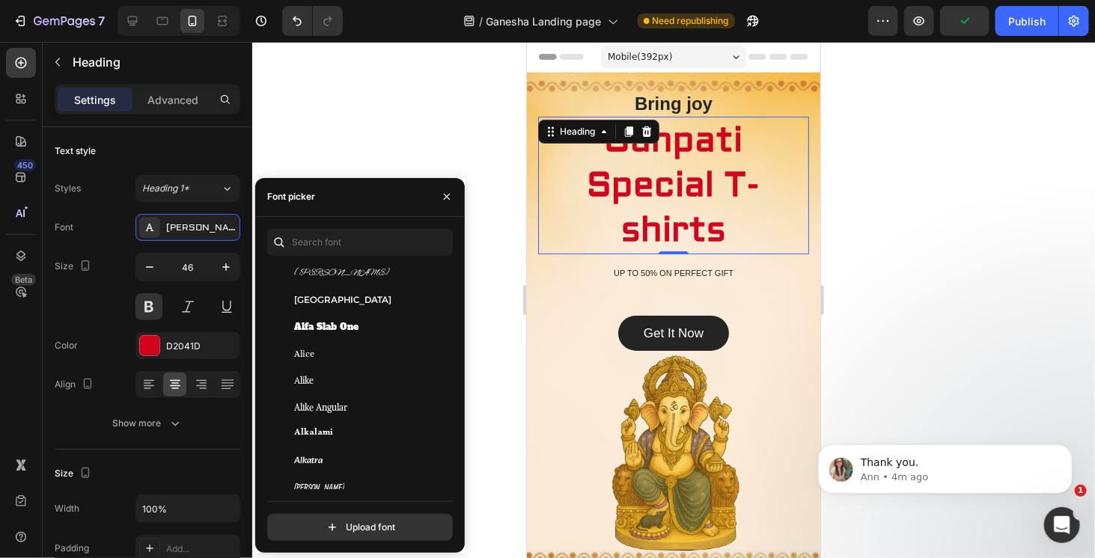
scroll to position [1123, 0]
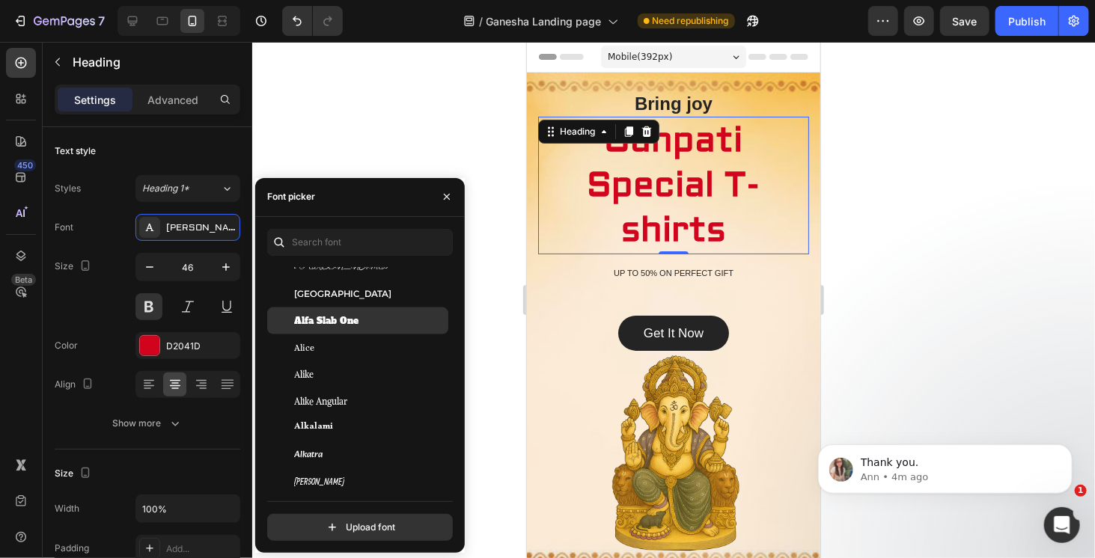
click at [401, 318] on div "Alfa Slab One" at bounding box center [369, 320] width 151 height 13
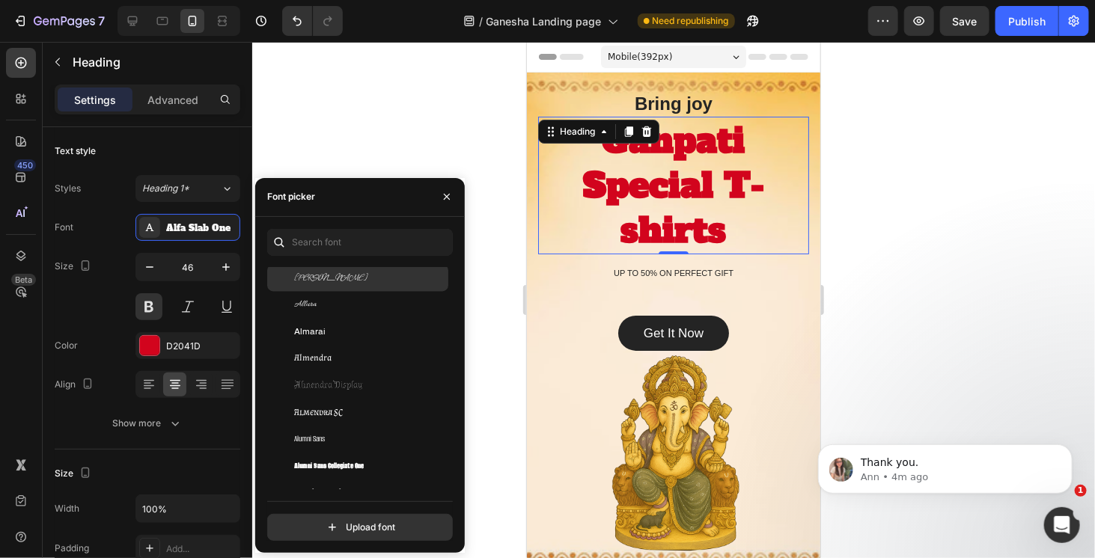
scroll to position [1422, 0]
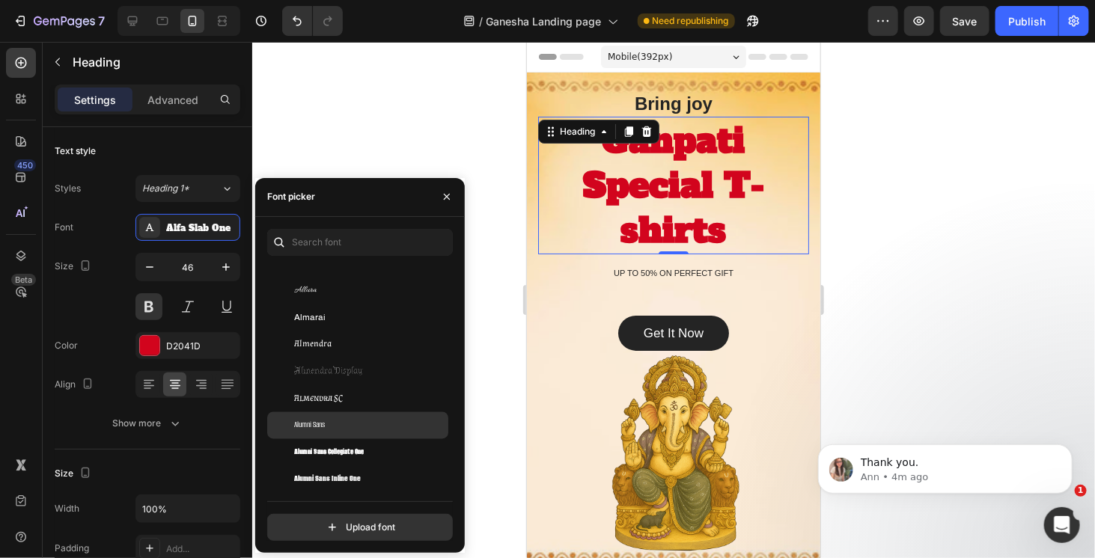
click at [379, 424] on div "Alumni Sans" at bounding box center [369, 425] width 151 height 13
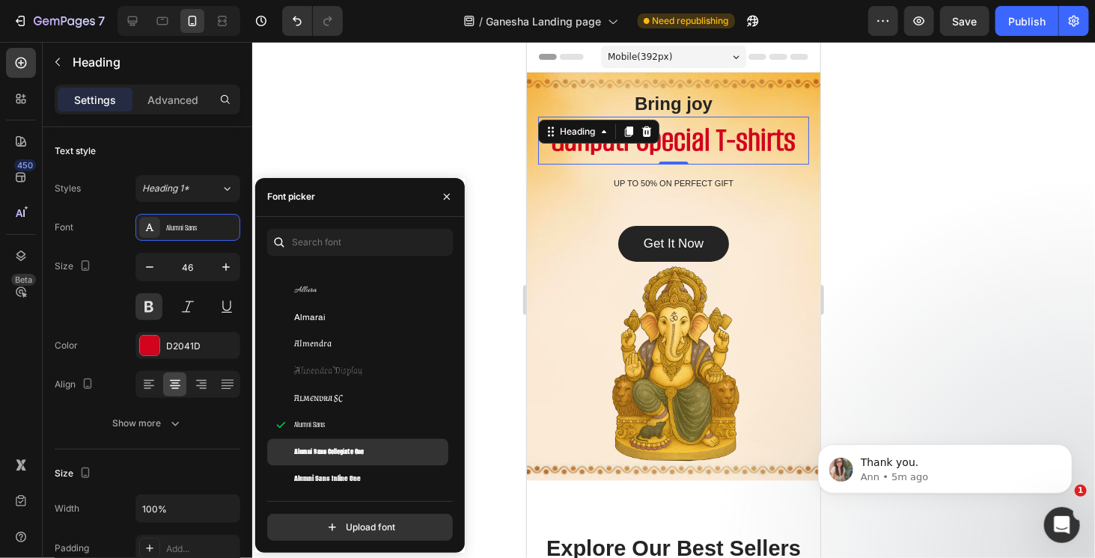
click at [376, 454] on div "Alumni Sans Collegiate One" at bounding box center [369, 452] width 151 height 13
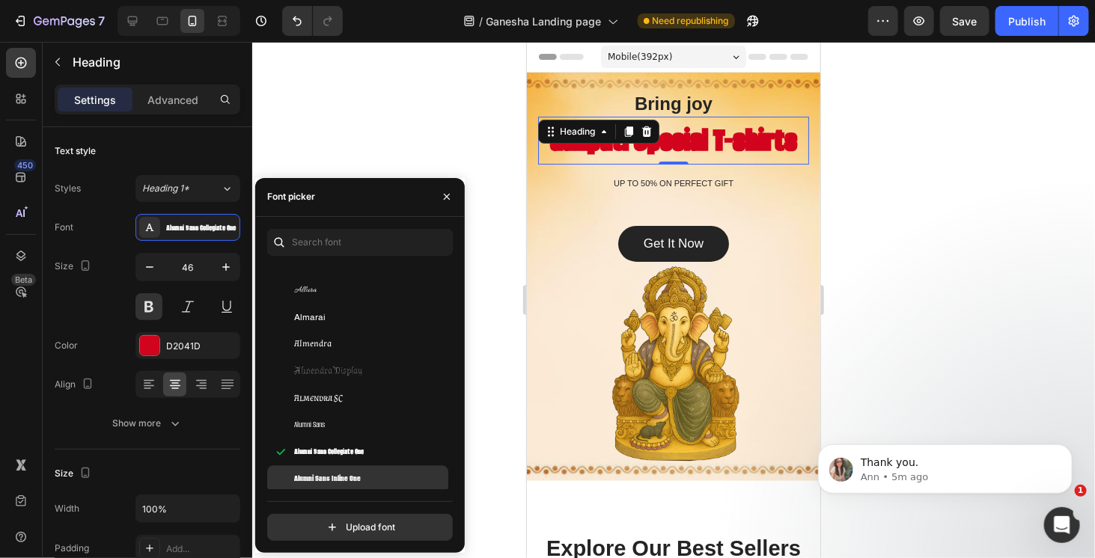
click at [379, 479] on div "Alumni Sans Inline One" at bounding box center [369, 479] width 151 height 13
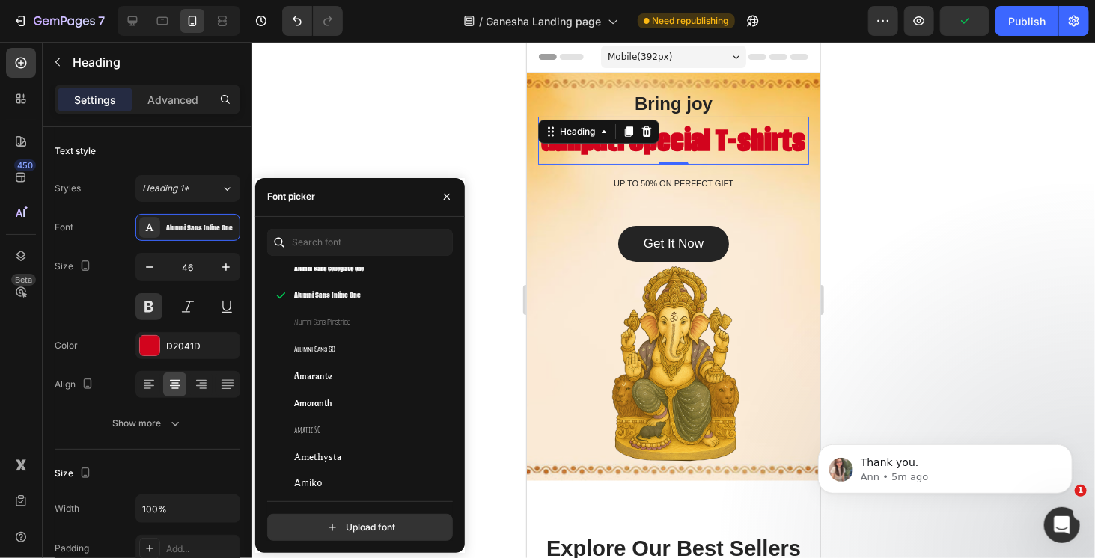
scroll to position [1647, 0]
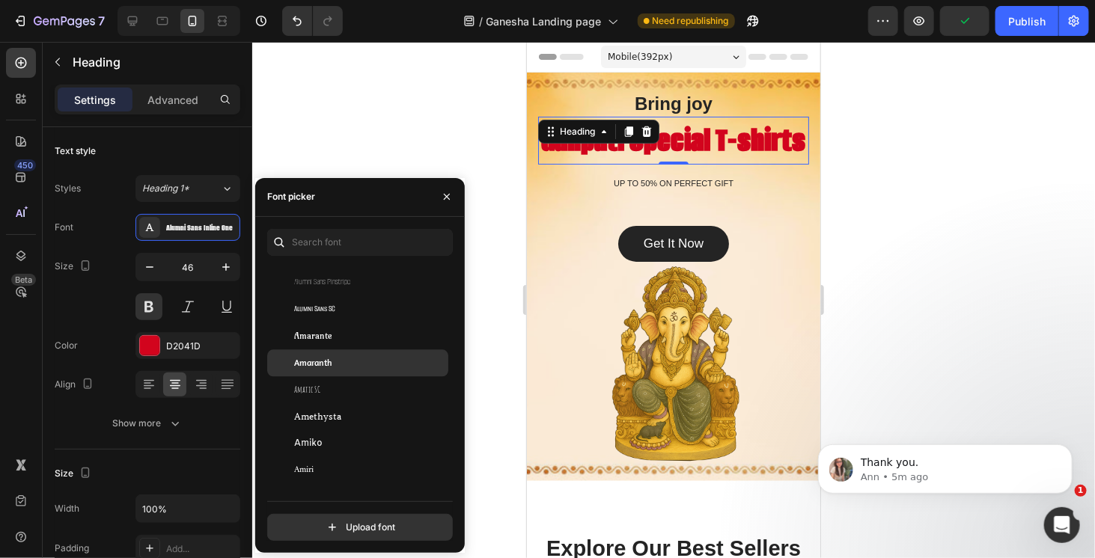
click at [385, 355] on div "Amaranth" at bounding box center [357, 363] width 181 height 27
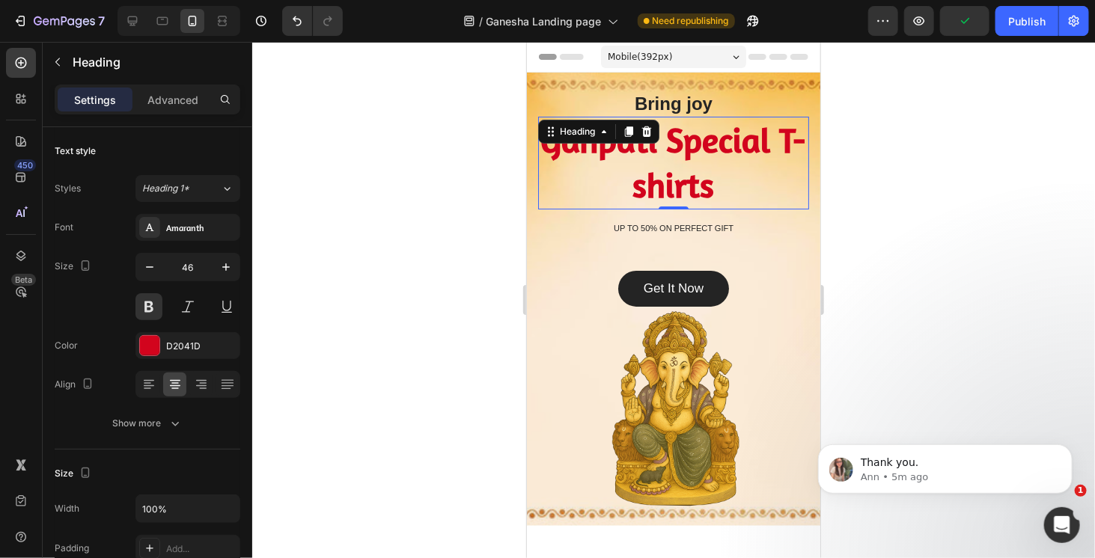
click at [868, 205] on div at bounding box center [673, 300] width 843 height 517
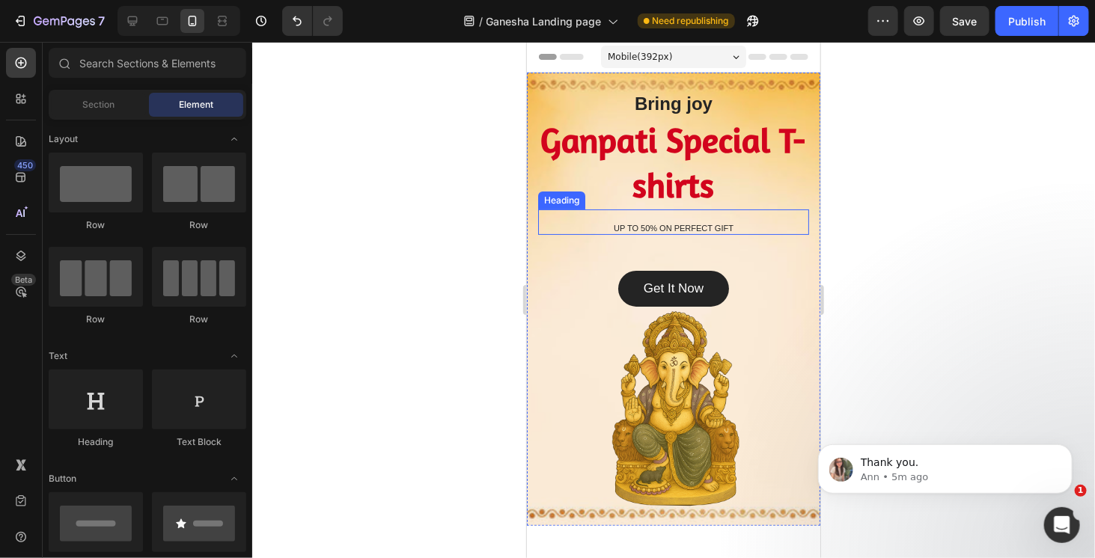
click at [716, 221] on h2 "UP TO 50% ON PERFECT GIFT" at bounding box center [673, 227] width 271 height 13
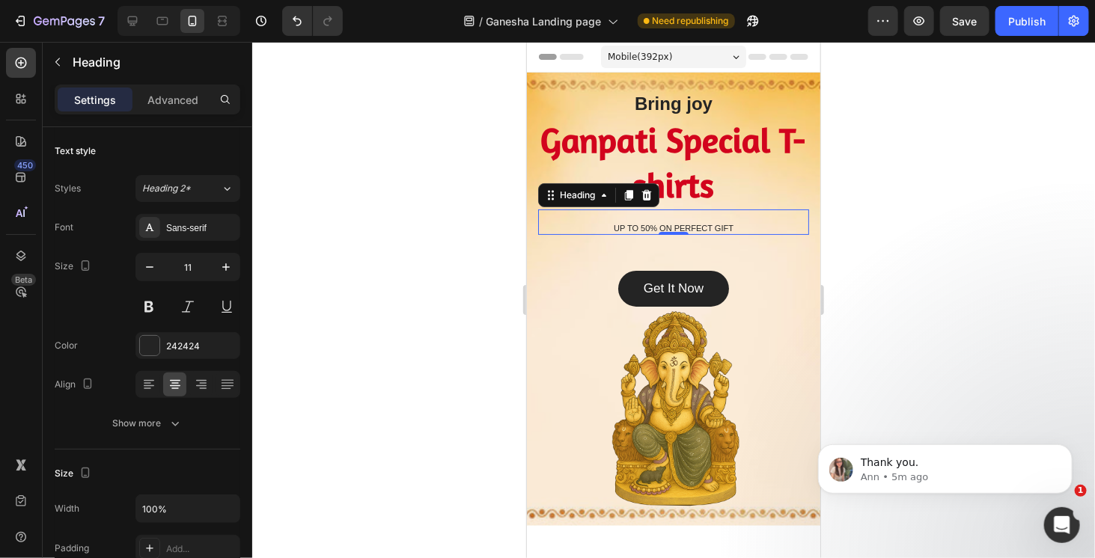
click at [606, 224] on p "UP TO 50% ON PERFECT GIFT" at bounding box center [673, 227] width 268 height 10
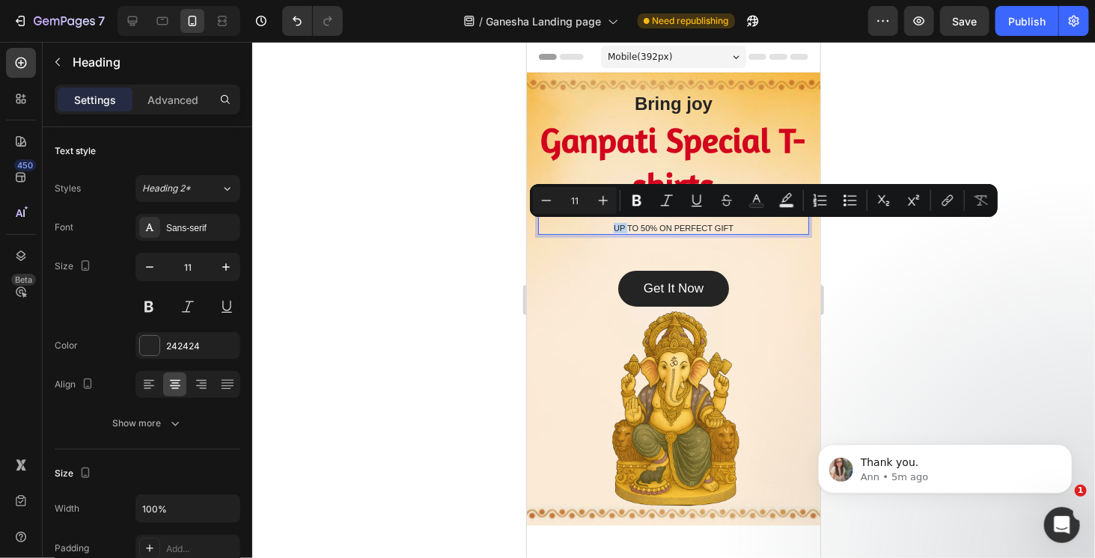
click at [603, 224] on p "UP TO 50% ON PERFECT GIFT" at bounding box center [673, 227] width 268 height 10
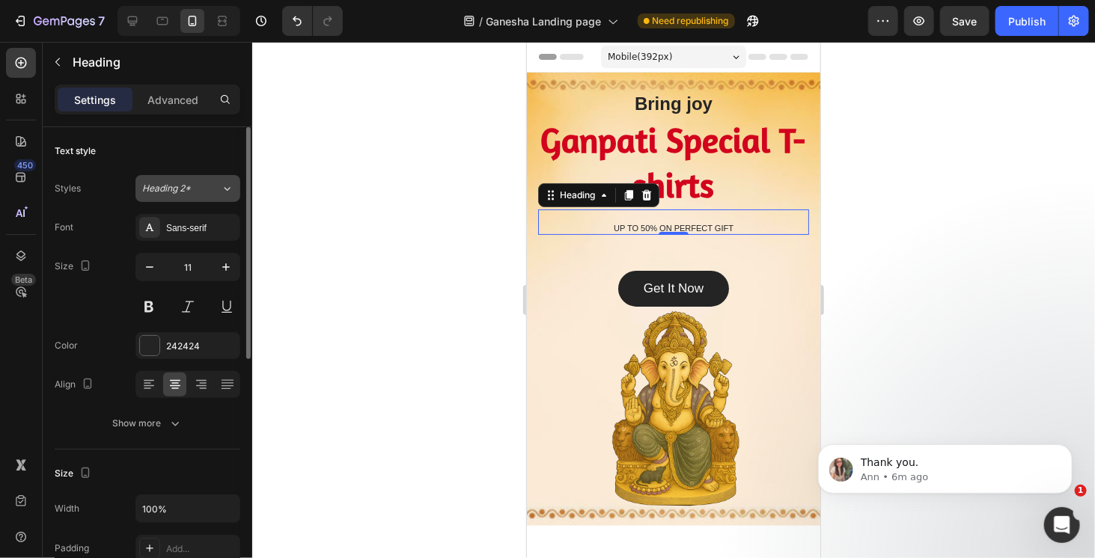
click at [216, 189] on div "Heading 2*" at bounding box center [181, 188] width 79 height 13
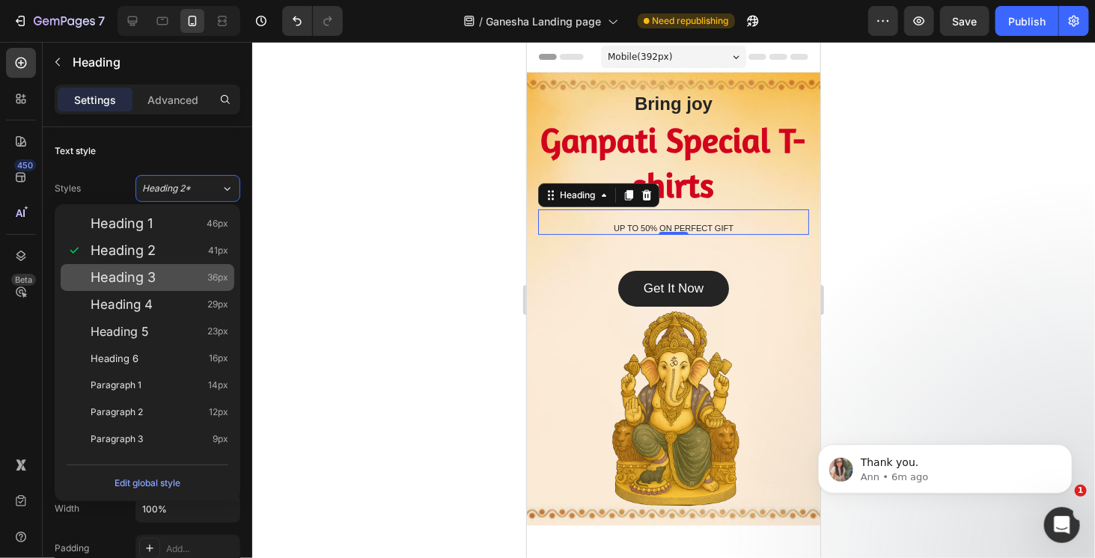
click at [180, 275] on div "Heading 3 36px" at bounding box center [160, 277] width 138 height 15
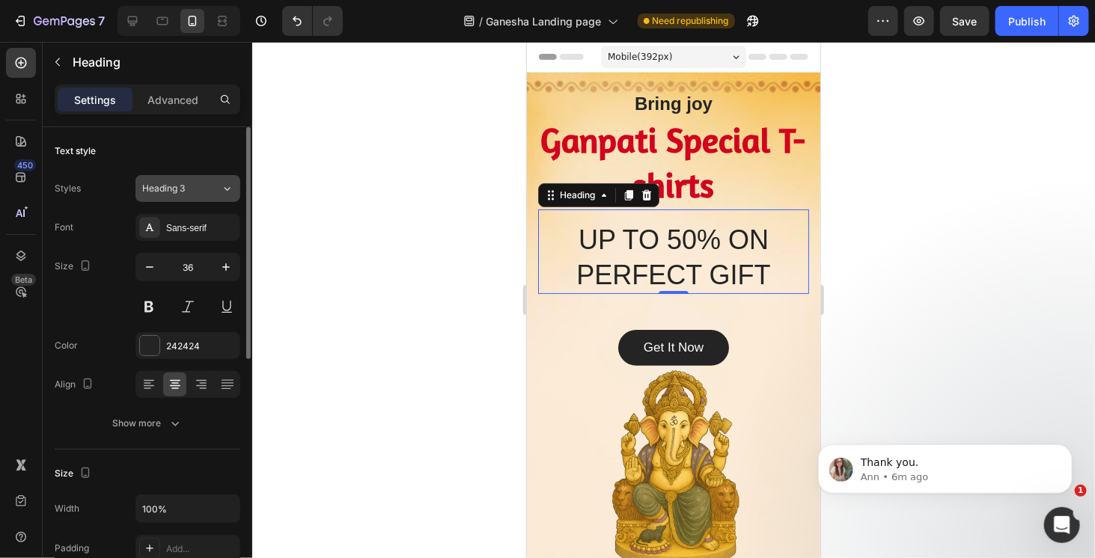
click at [202, 189] on div "Heading 3" at bounding box center [172, 188] width 61 height 13
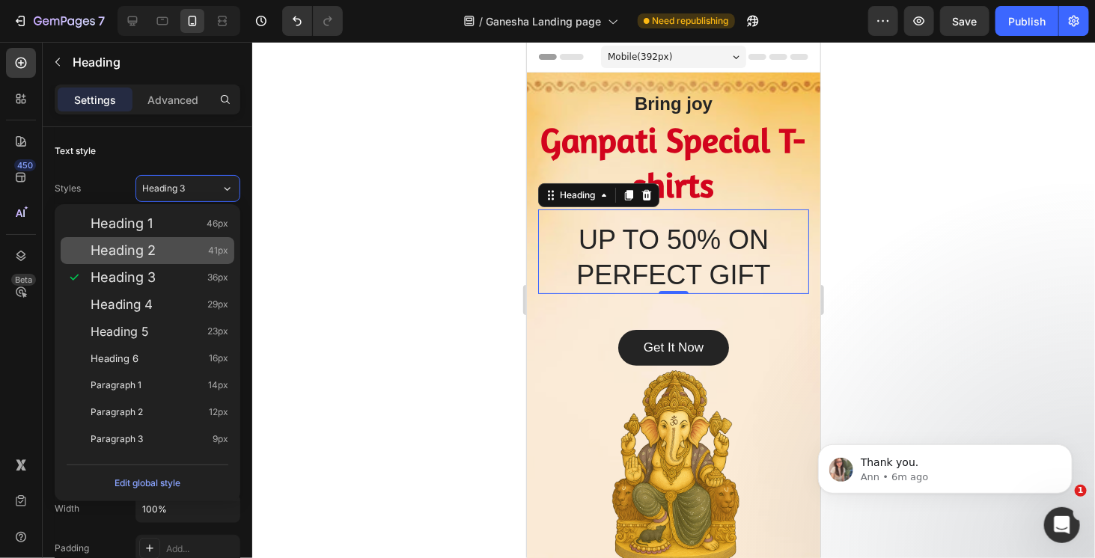
click at [188, 263] on div "Heading 2 41px" at bounding box center [148, 250] width 174 height 27
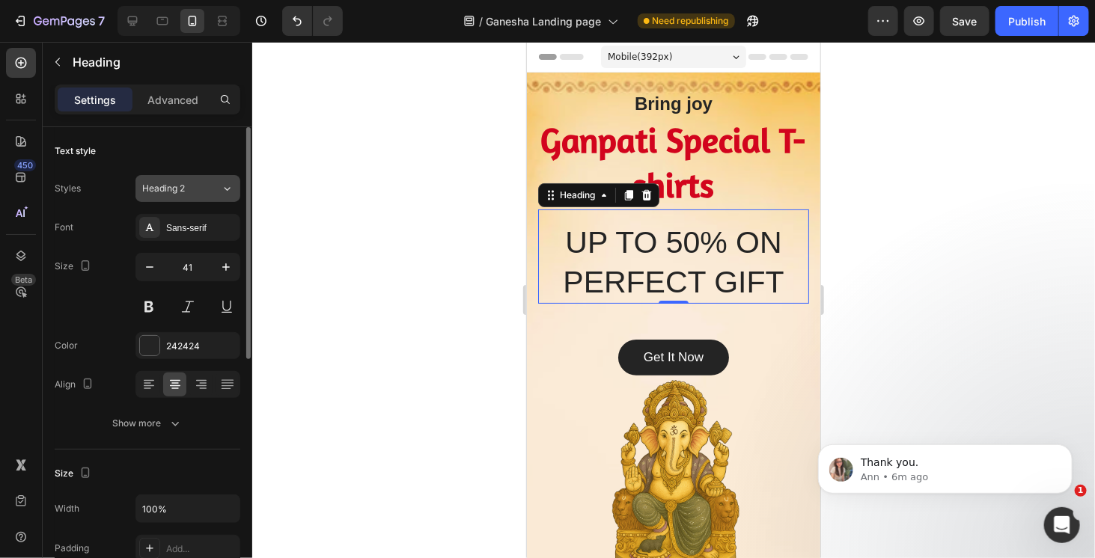
click at [201, 195] on button "Heading 2" at bounding box center [188, 188] width 105 height 27
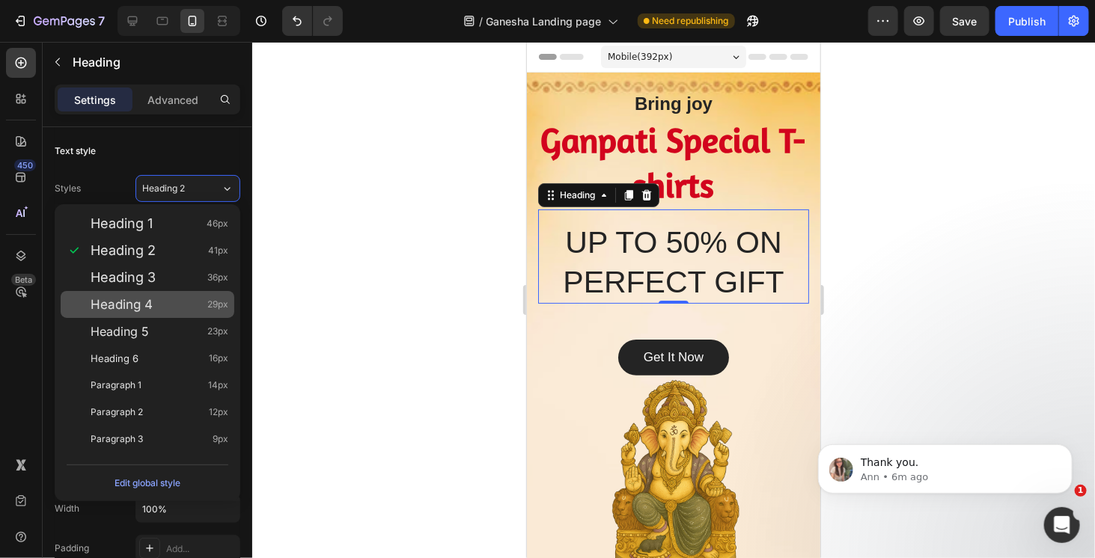
click at [186, 296] on div "Heading 4 29px" at bounding box center [148, 304] width 174 height 27
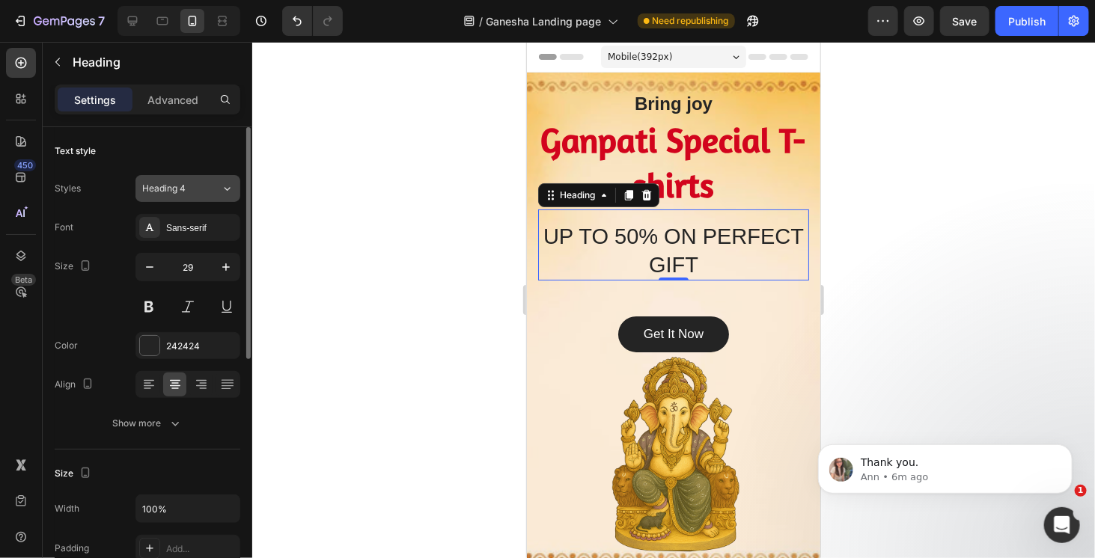
click at [195, 189] on div "Heading 4" at bounding box center [172, 188] width 61 height 13
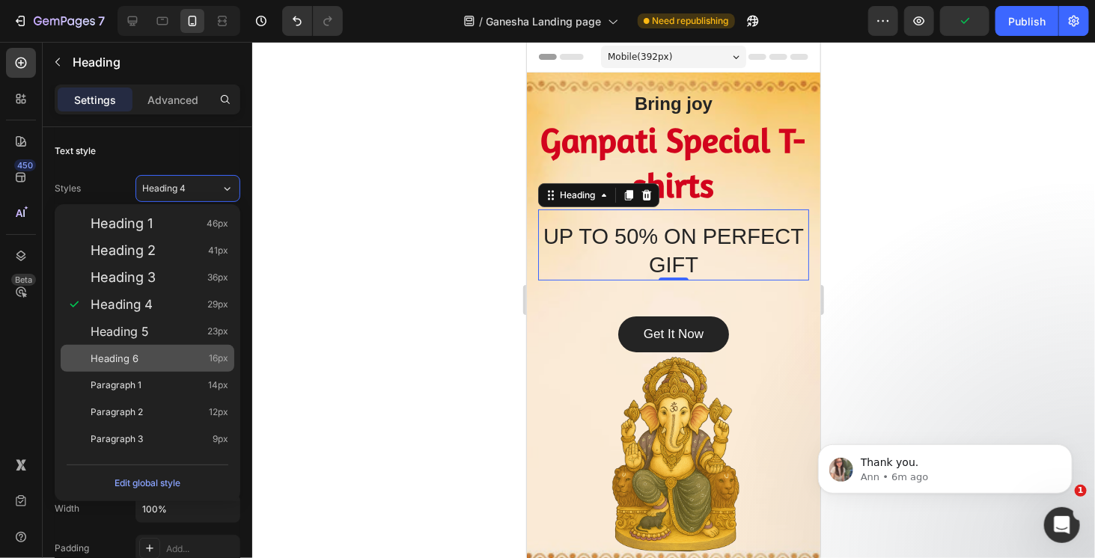
click at [177, 350] on div "Heading 6 16px" at bounding box center [148, 358] width 174 height 27
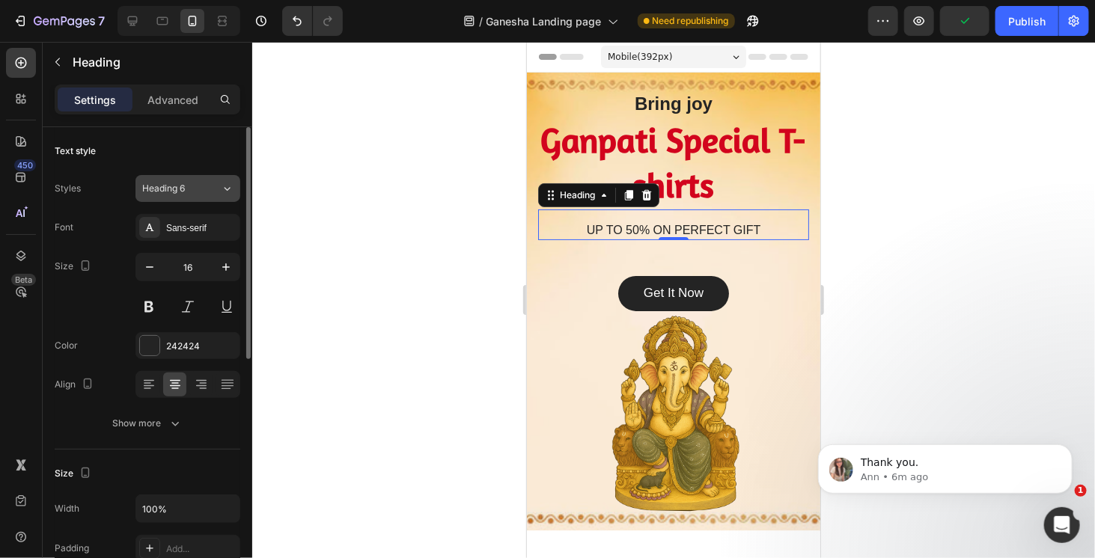
click at [192, 200] on button "Heading 6" at bounding box center [188, 188] width 105 height 27
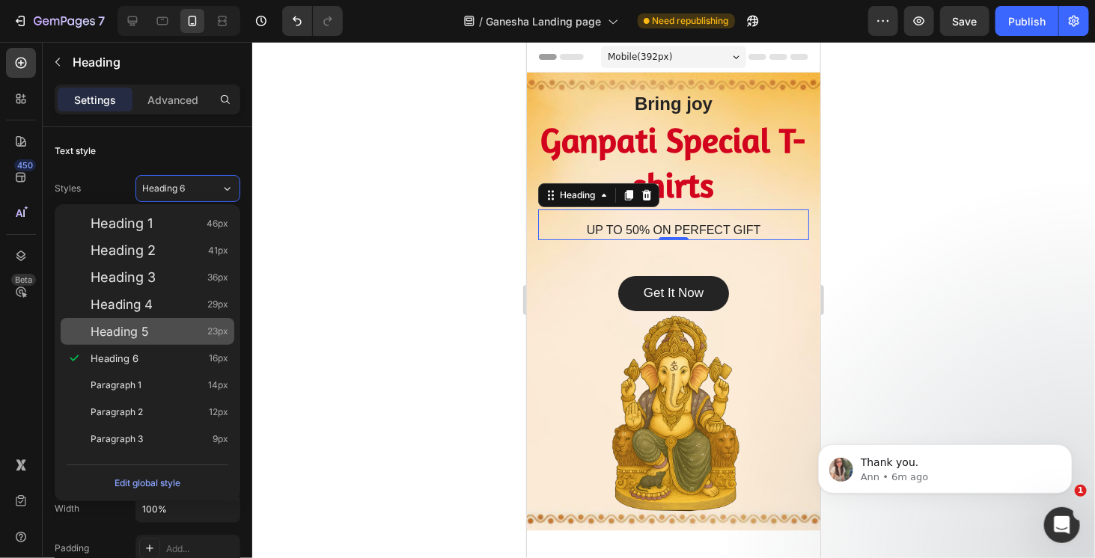
click at [185, 319] on div "Heading 5 23px" at bounding box center [148, 331] width 174 height 27
type input "23"
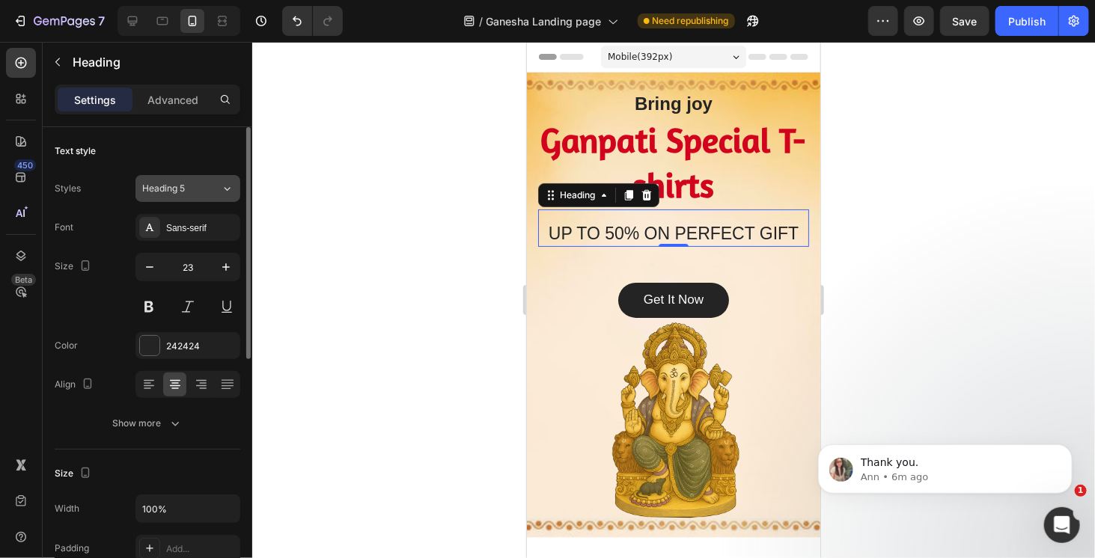
click at [191, 186] on div "Heading 5" at bounding box center [172, 188] width 61 height 13
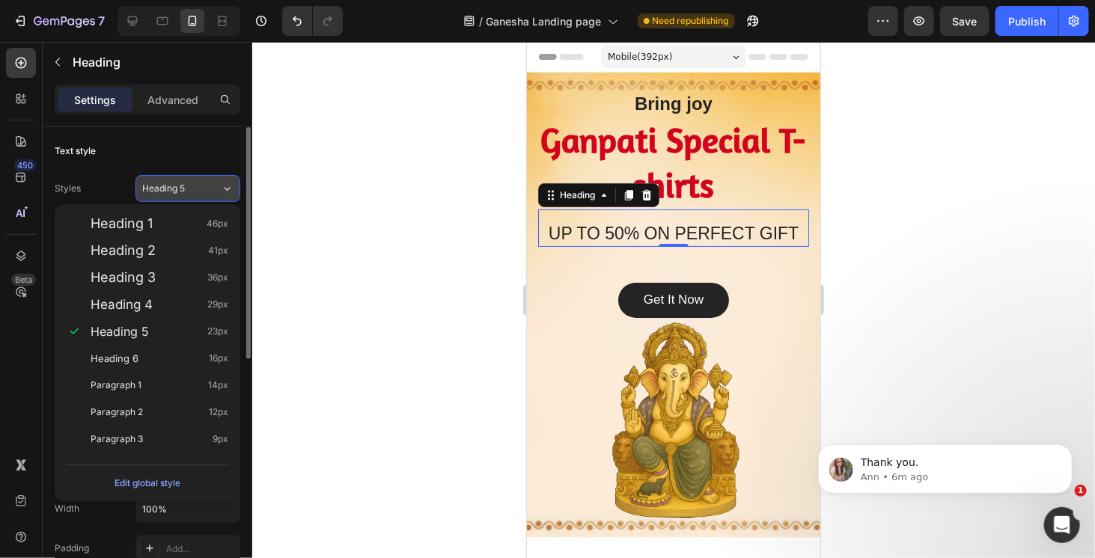
click at [191, 186] on div "Heading 5" at bounding box center [172, 188] width 61 height 13
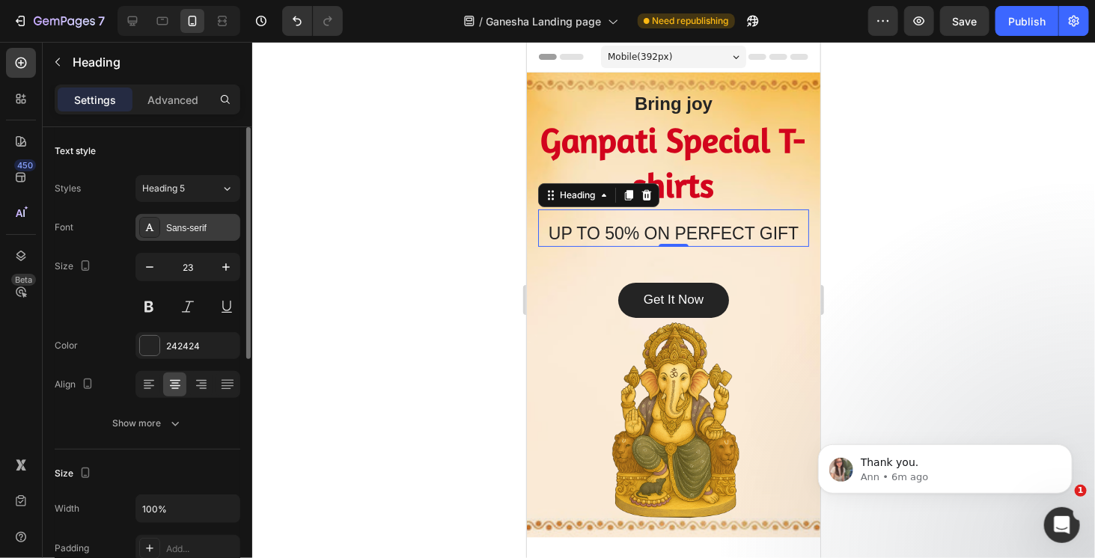
click at [200, 222] on div "Sans-serif" at bounding box center [201, 228] width 70 height 13
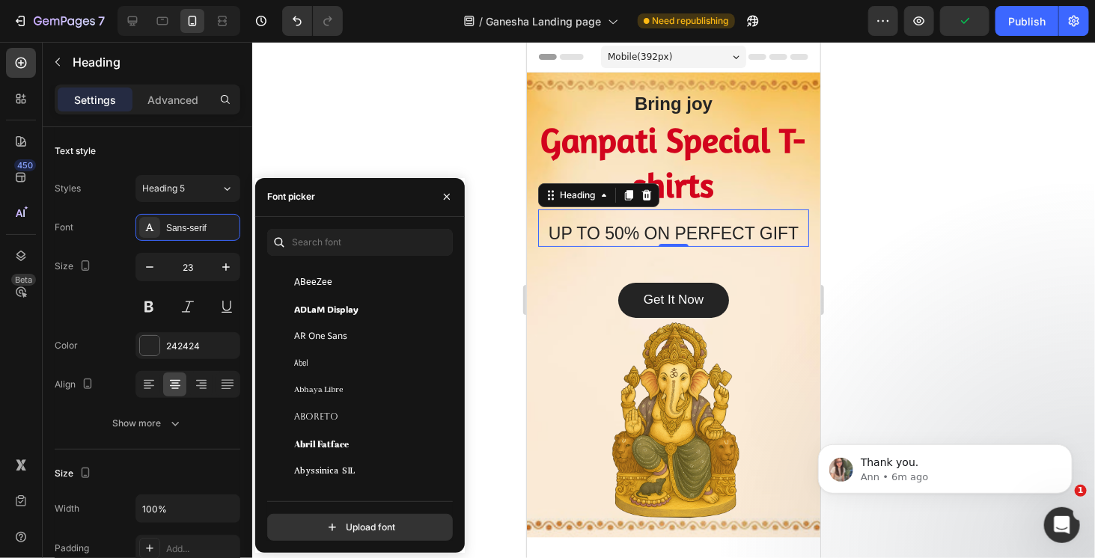
scroll to position [225, 0]
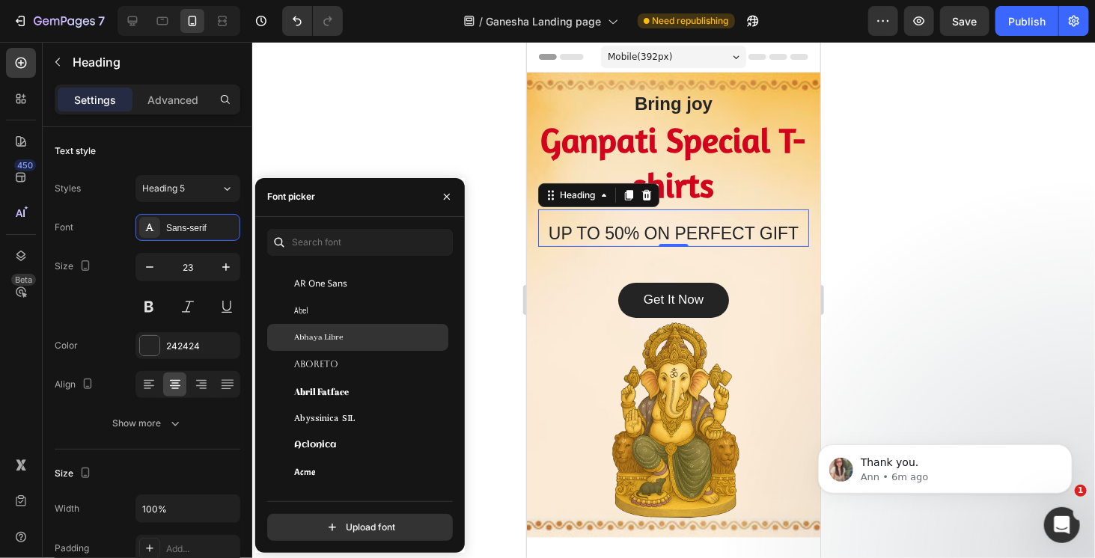
click at [354, 338] on div "Abhaya Libre" at bounding box center [369, 337] width 151 height 13
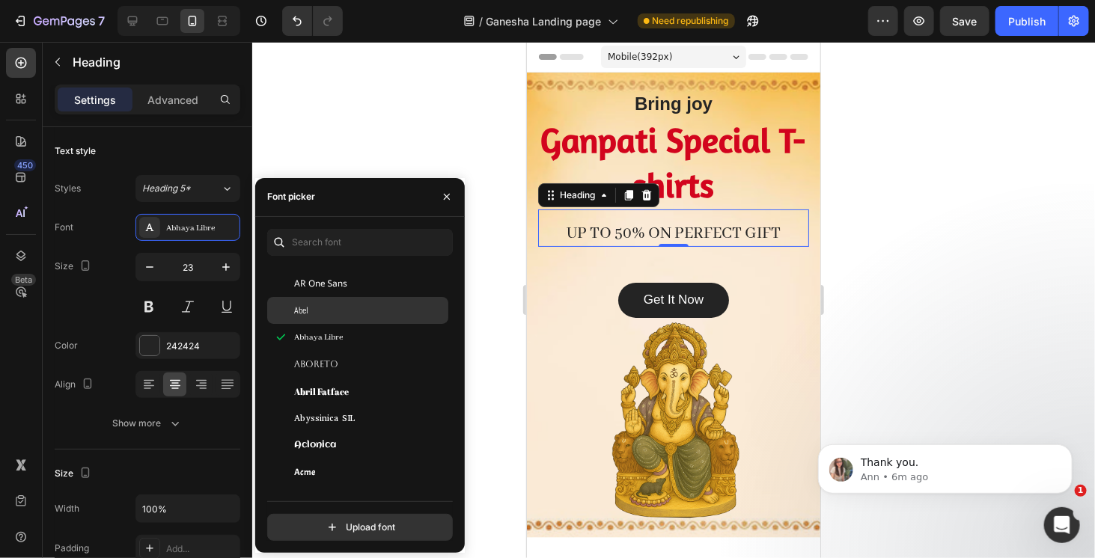
click at [354, 315] on div "Abel" at bounding box center [369, 310] width 151 height 13
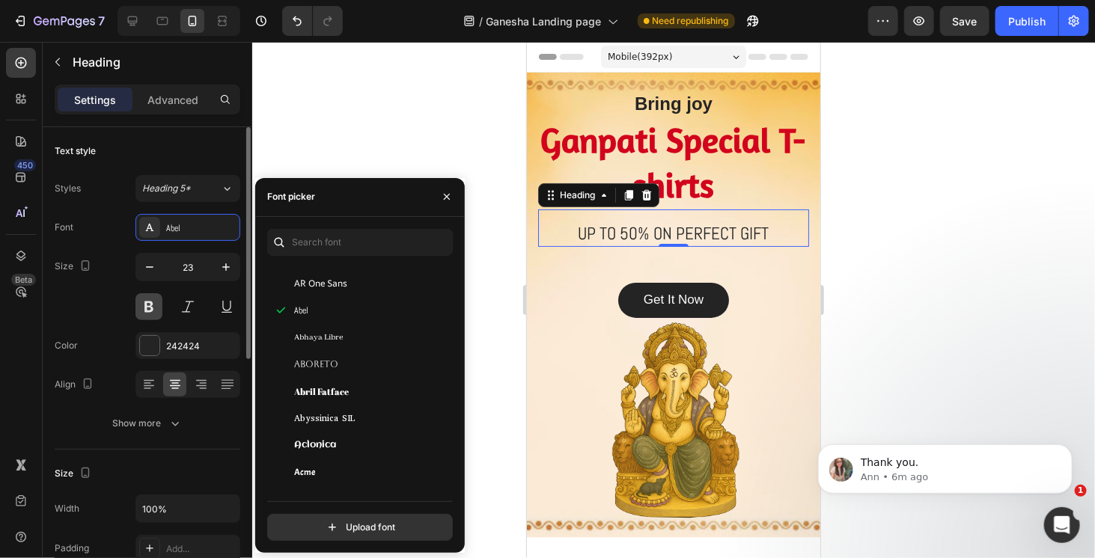
click at [155, 304] on button at bounding box center [149, 306] width 27 height 27
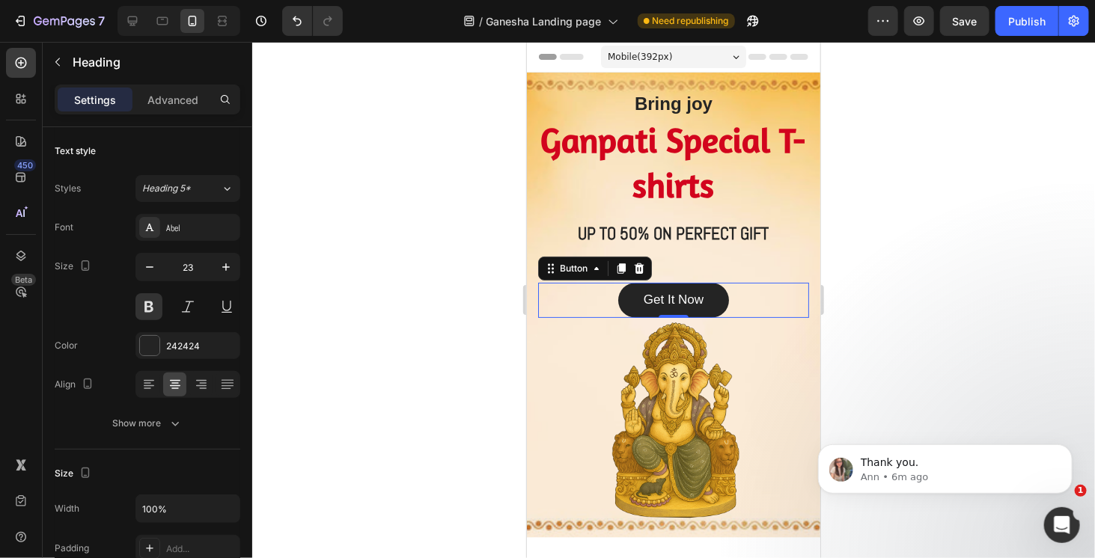
click at [748, 305] on div "Get It Now Button 0" at bounding box center [673, 300] width 271 height 36
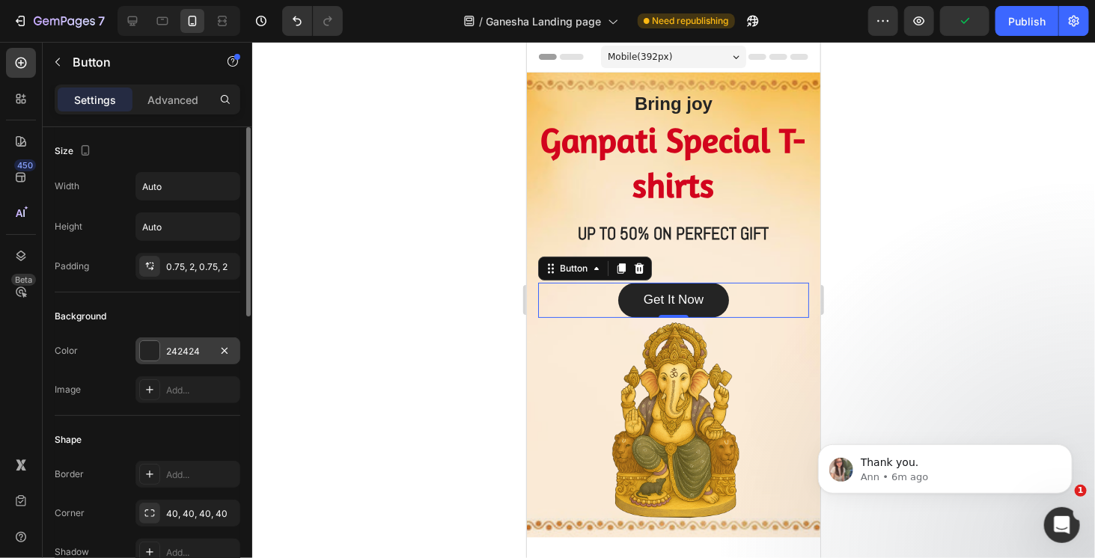
click at [144, 344] on div at bounding box center [149, 350] width 19 height 19
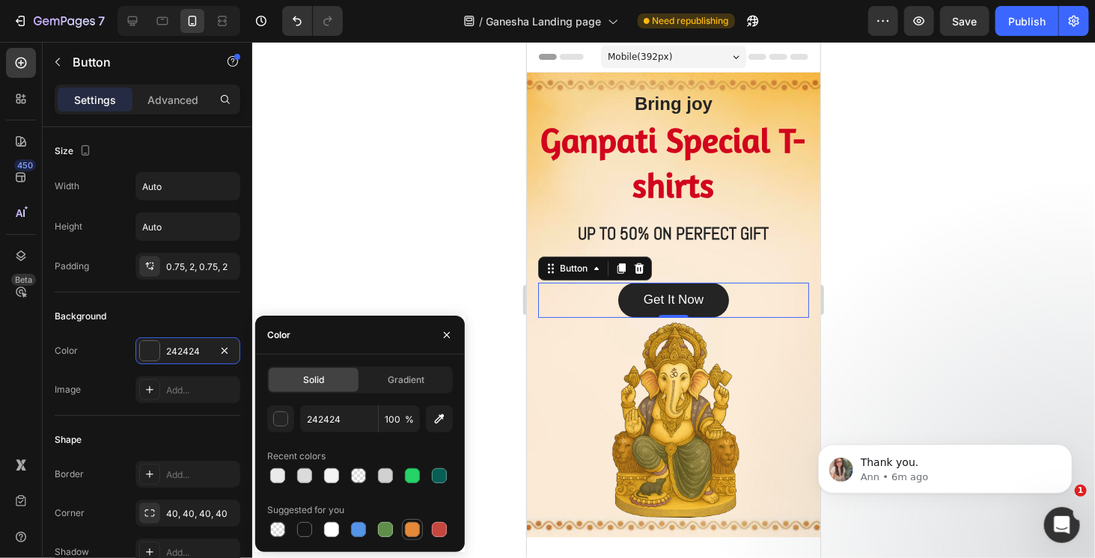
click at [414, 531] on div at bounding box center [412, 530] width 15 height 15
click at [443, 528] on div at bounding box center [439, 530] width 15 height 15
type input "C5453F"
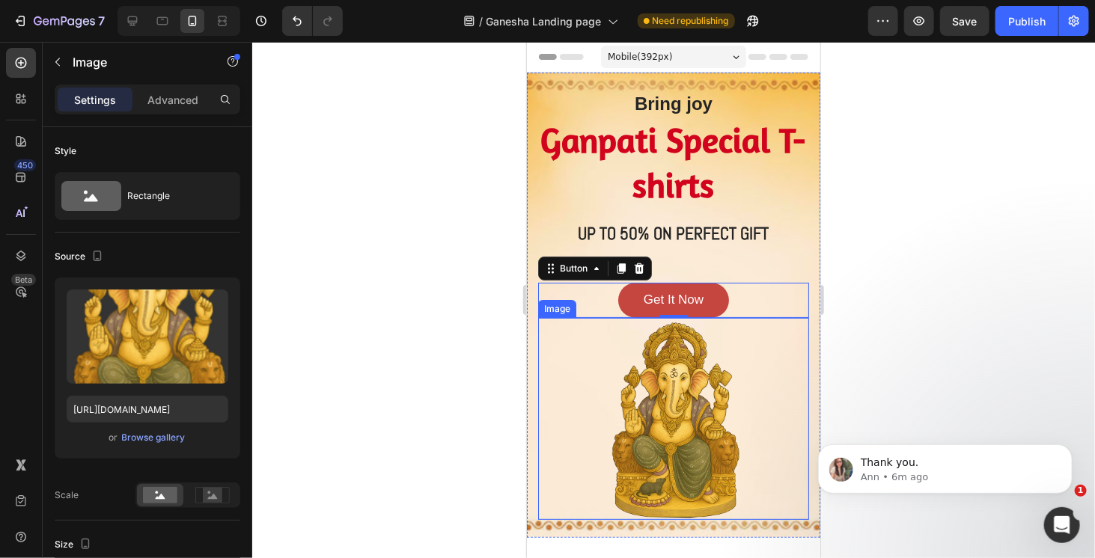
click at [766, 371] on div at bounding box center [673, 417] width 271 height 201
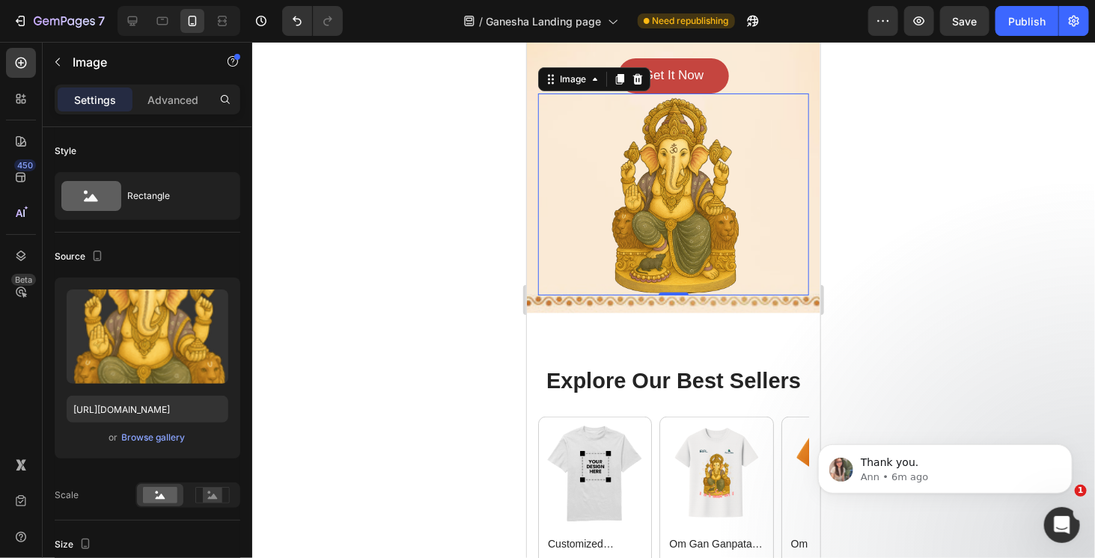
click at [698, 239] on img at bounding box center [674, 193] width 136 height 201
click at [678, 231] on img at bounding box center [674, 193] width 136 height 201
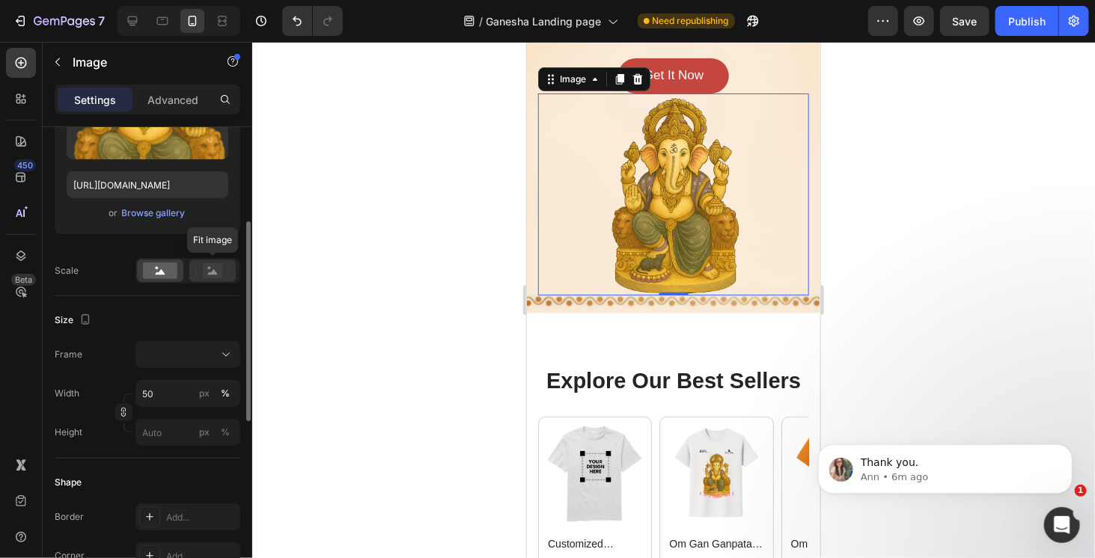
click at [216, 275] on rect at bounding box center [212, 271] width 19 height 15
click at [162, 270] on rect at bounding box center [160, 271] width 34 height 16
click at [594, 82] on icon at bounding box center [594, 79] width 12 height 12
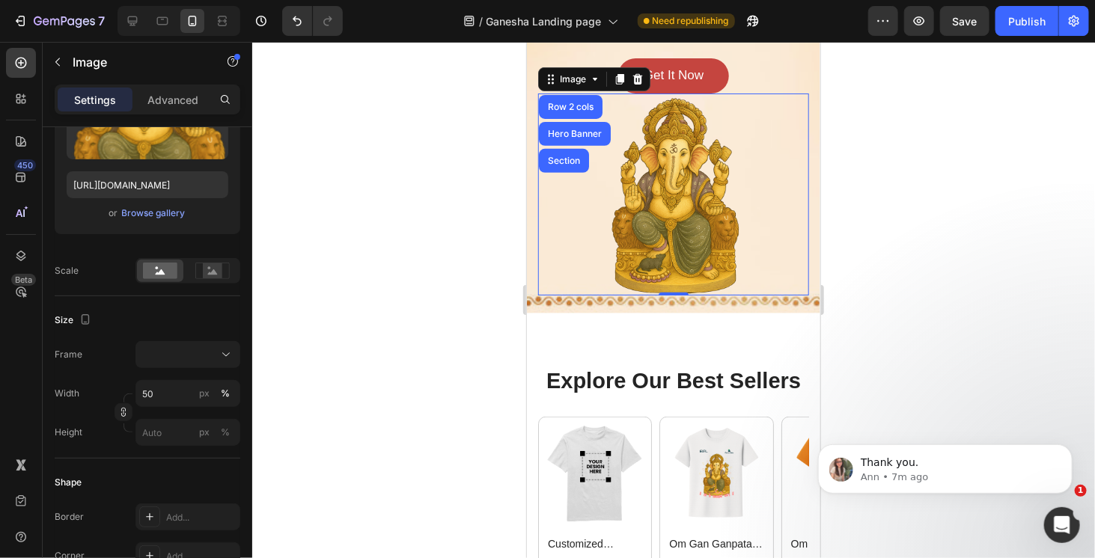
click at [697, 207] on img at bounding box center [674, 193] width 136 height 201
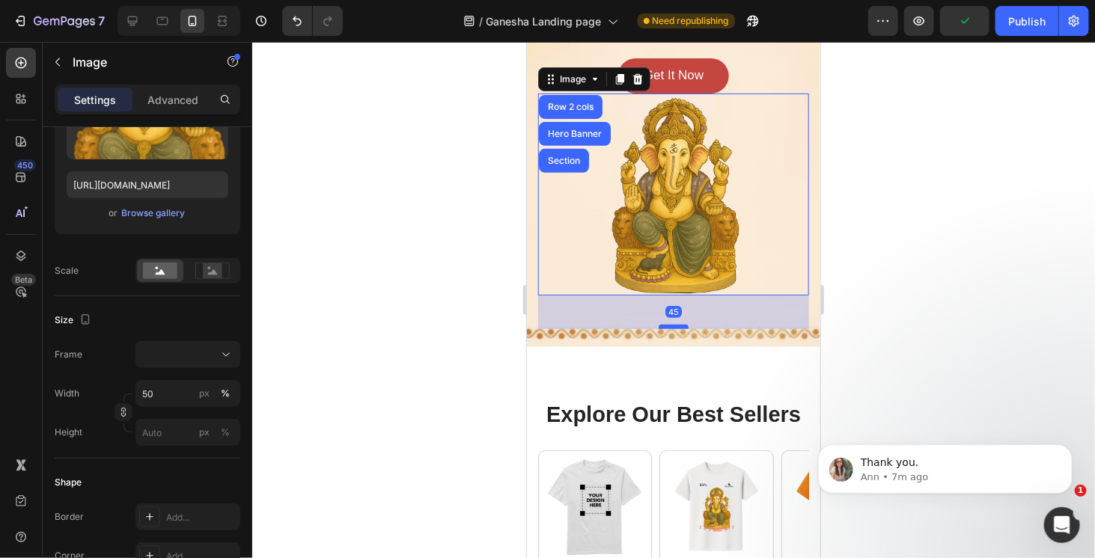
drag, startPoint x: 672, startPoint y: 284, endPoint x: 677, endPoint y: 318, distance: 34.1
click at [677, 324] on div at bounding box center [673, 326] width 30 height 4
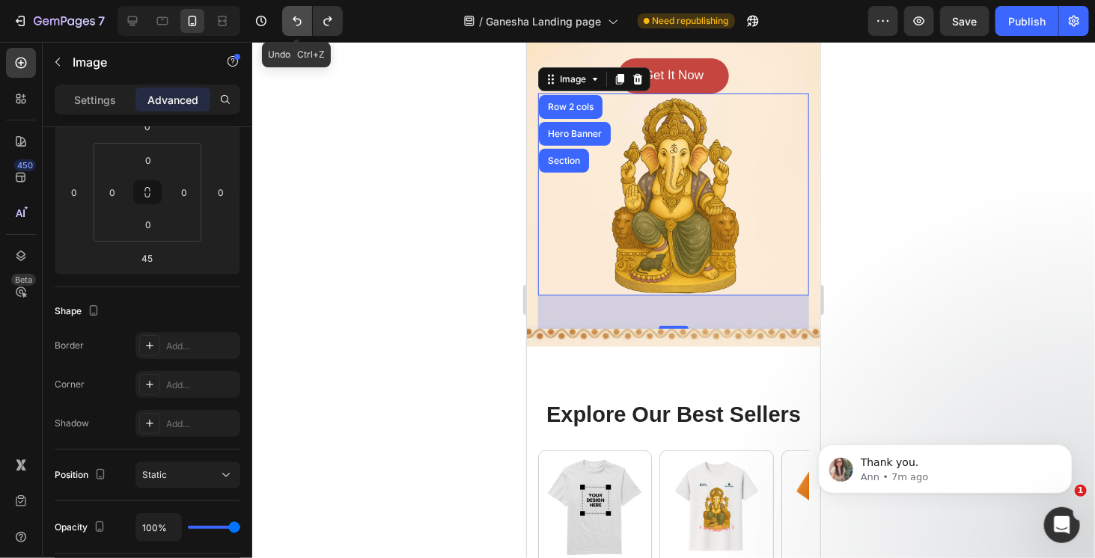
click at [295, 25] on icon "Undo/Redo" at bounding box center [297, 20] width 15 height 15
type input "0"
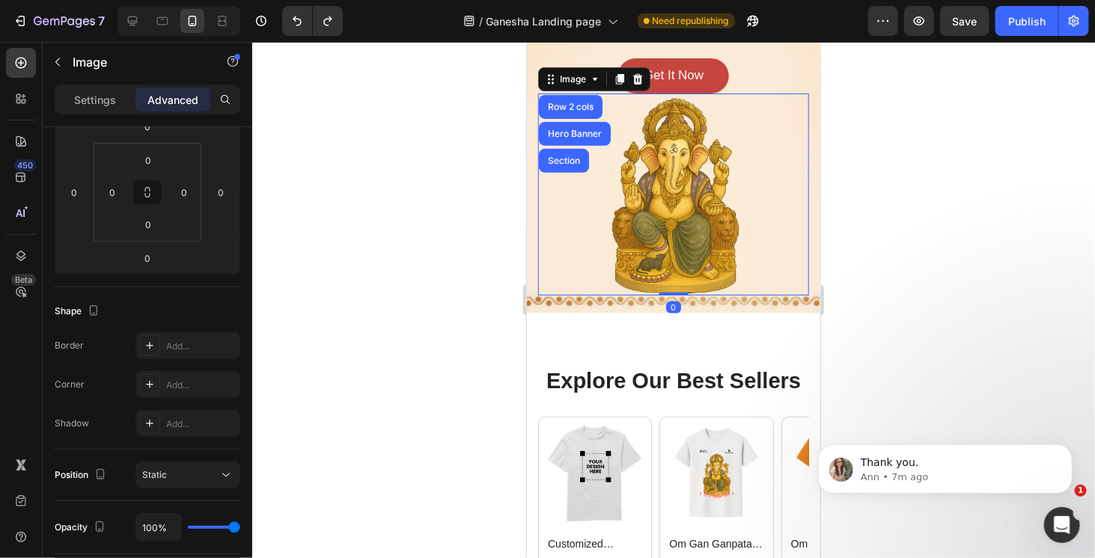
click at [877, 201] on div at bounding box center [673, 300] width 843 height 517
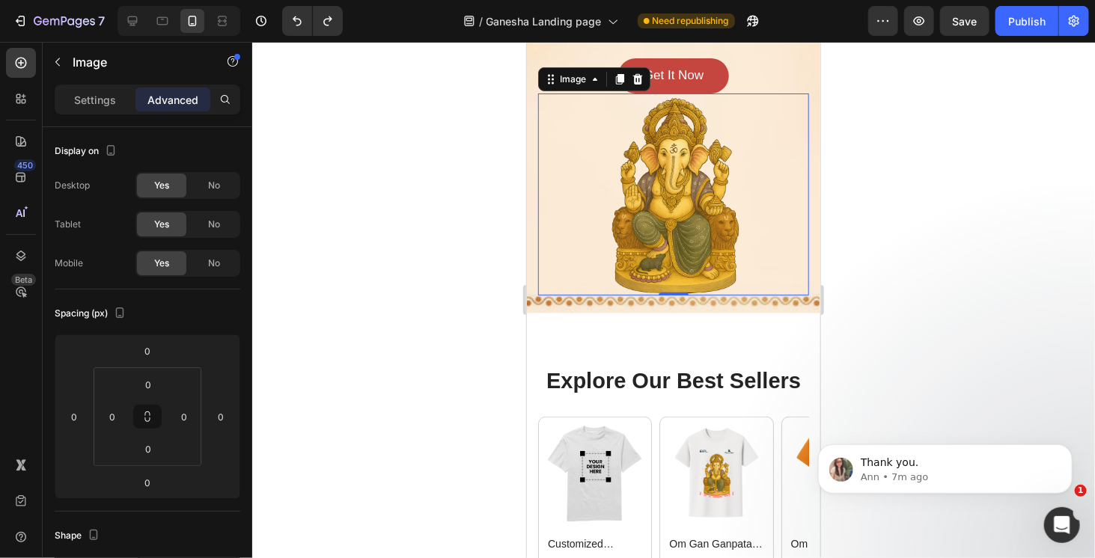
click at [734, 203] on div at bounding box center [673, 193] width 271 height 201
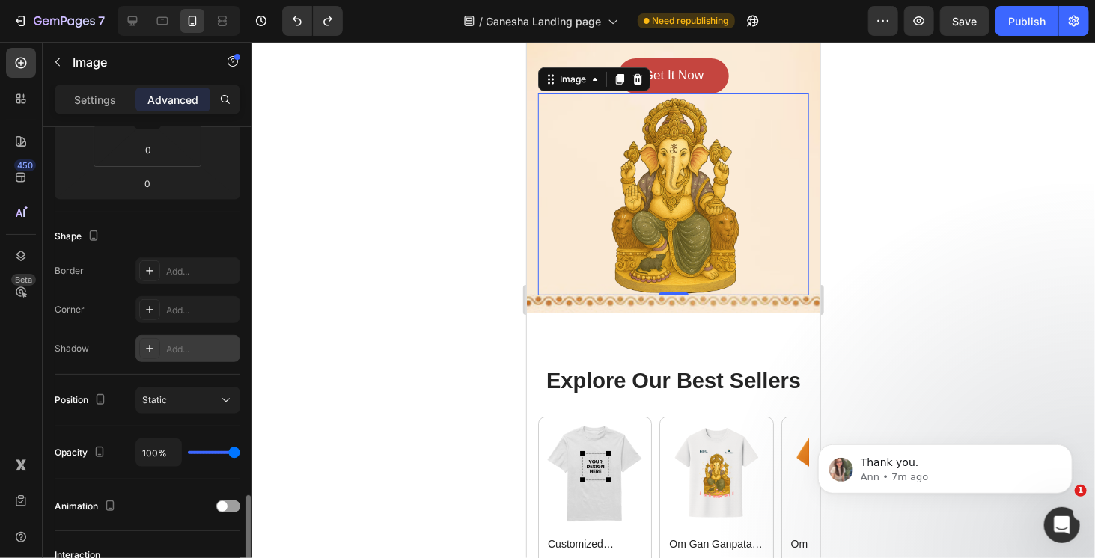
scroll to position [499, 0]
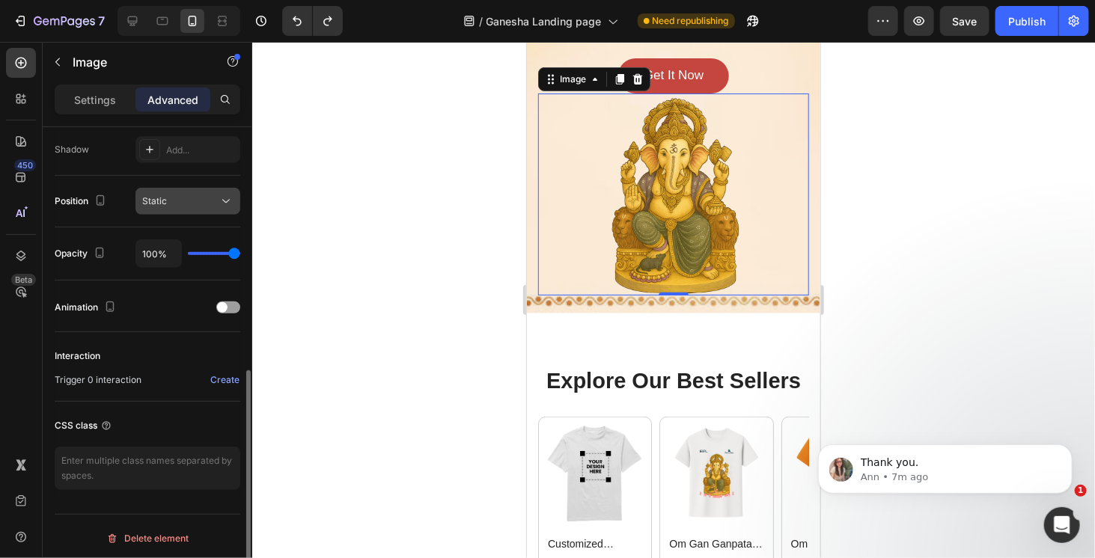
click at [209, 207] on div "Static" at bounding box center [187, 201] width 91 height 15
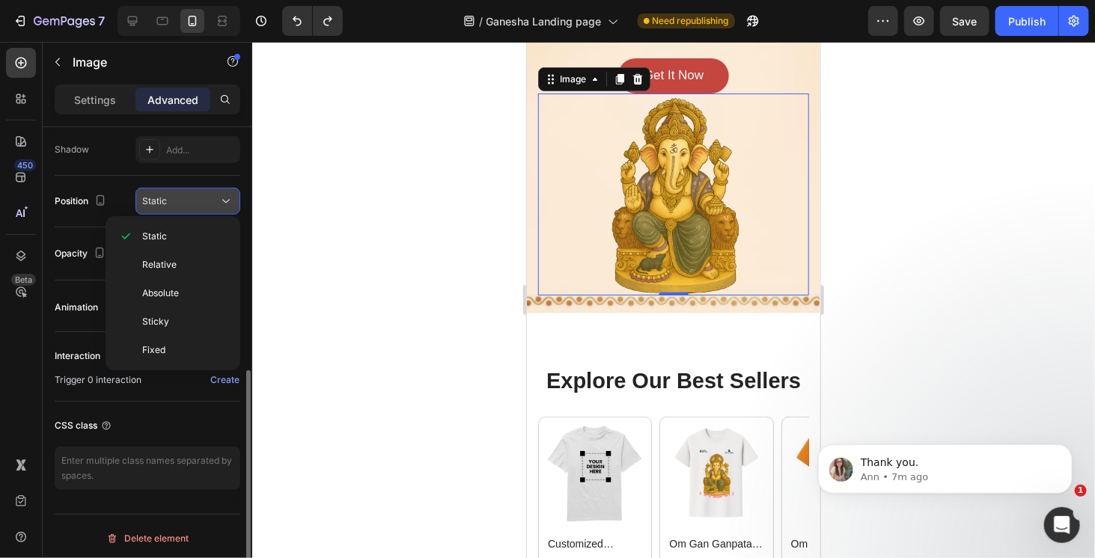
click at [209, 207] on div "Static" at bounding box center [187, 201] width 91 height 15
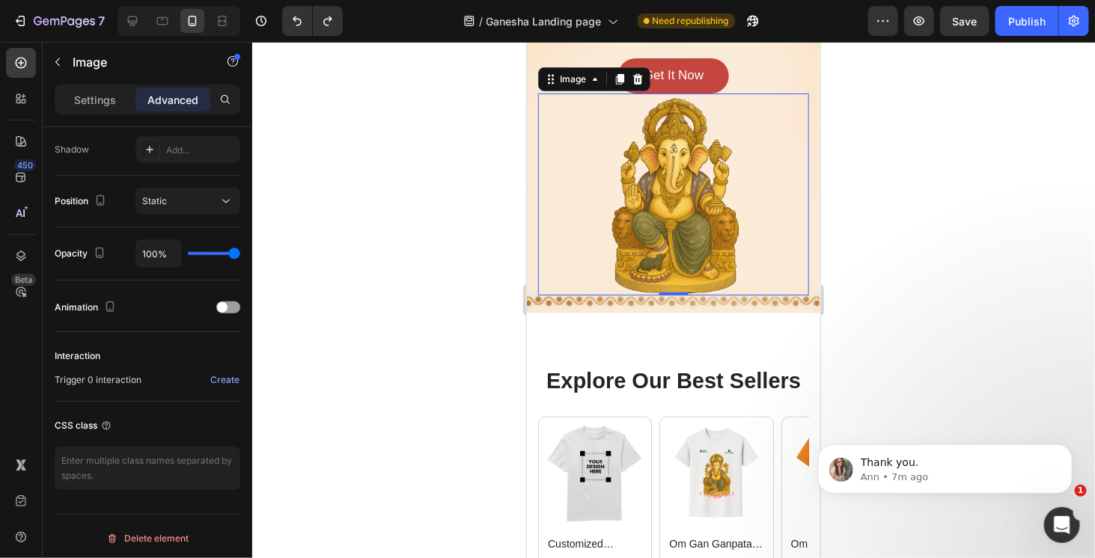
click at [597, 88] on div "Image" at bounding box center [594, 79] width 112 height 24
click at [594, 82] on icon at bounding box center [594, 79] width 12 height 12
click at [651, 163] on img at bounding box center [674, 193] width 136 height 201
click at [752, 205] on div at bounding box center [673, 193] width 271 height 201
click at [797, 210] on div at bounding box center [673, 193] width 271 height 201
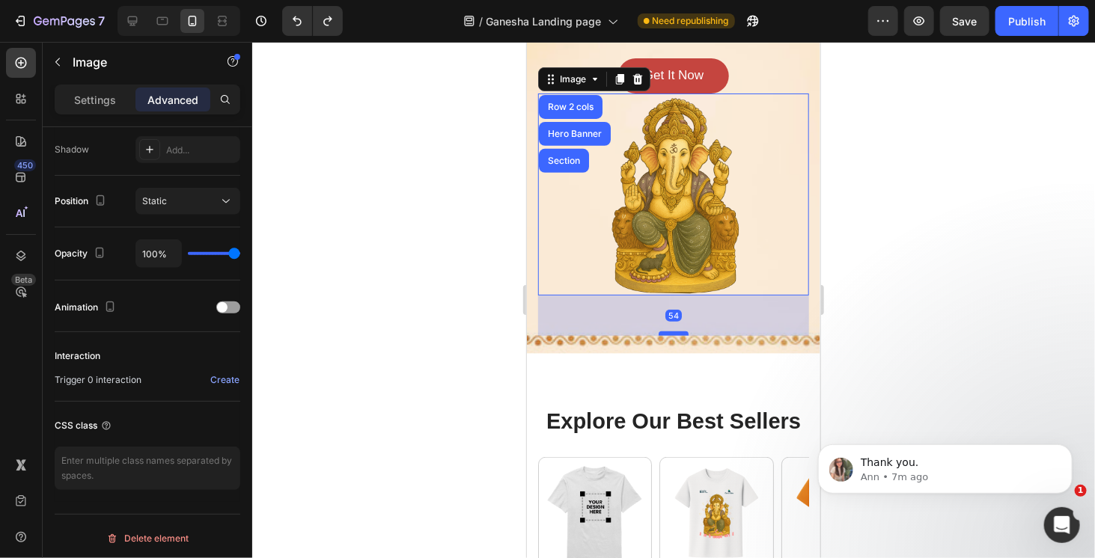
drag, startPoint x: 666, startPoint y: 283, endPoint x: 673, endPoint y: 323, distance: 41.1
click at [673, 331] on div at bounding box center [673, 333] width 30 height 4
click at [295, 22] on icon "Undo/Redo" at bounding box center [297, 20] width 15 height 15
click at [298, 24] on icon "Undo/Redo" at bounding box center [297, 20] width 15 height 15
type input "0"
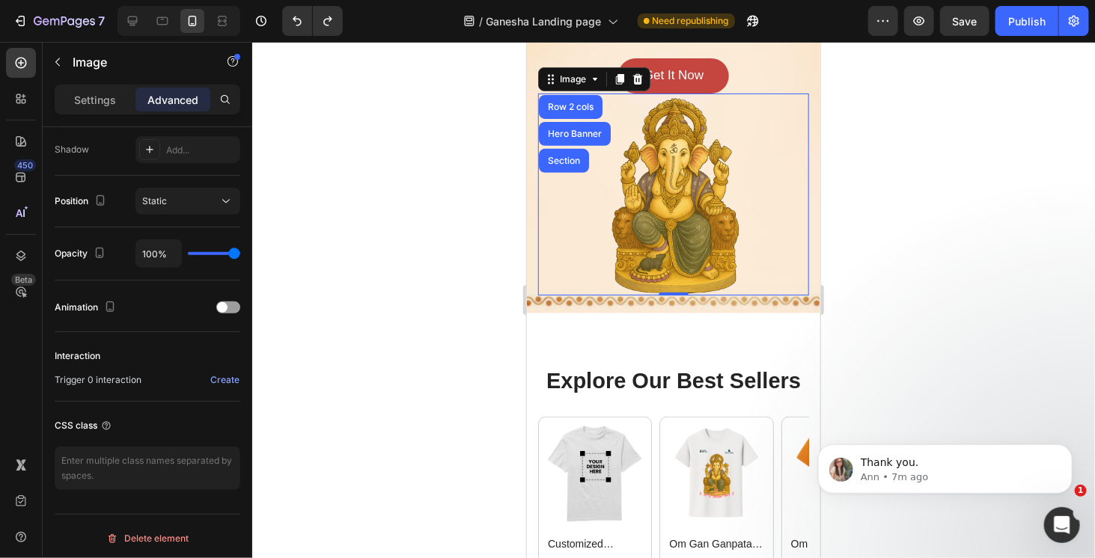
click at [707, 126] on img at bounding box center [674, 193] width 136 height 201
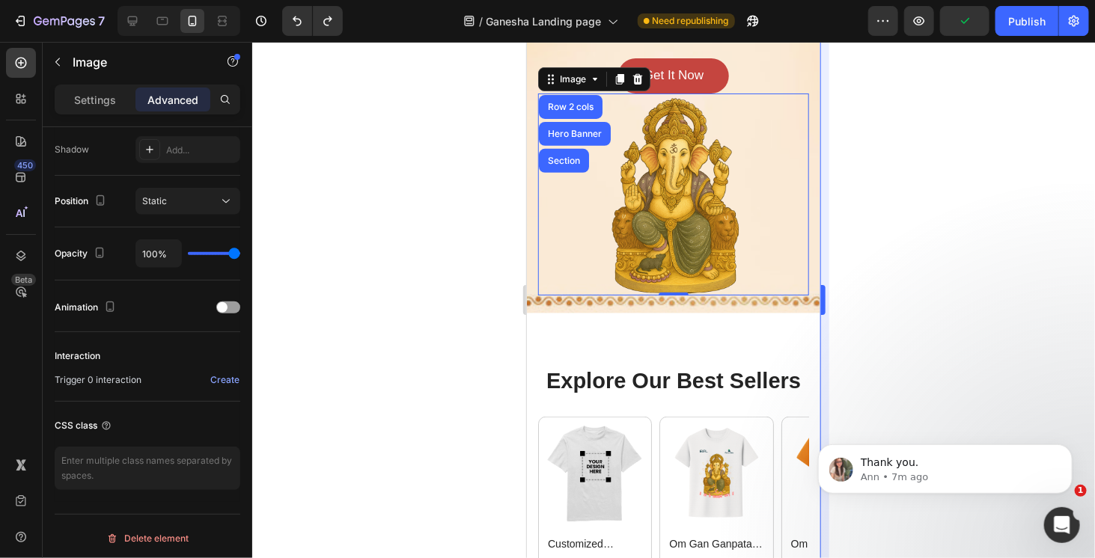
click at [842, 82] on div at bounding box center [673, 300] width 843 height 517
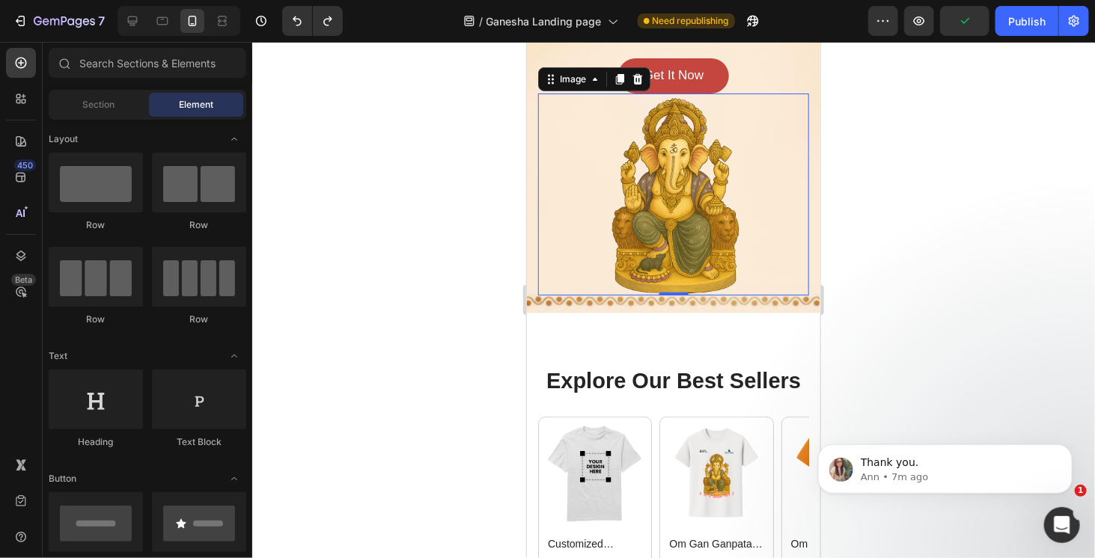
click at [775, 142] on div at bounding box center [673, 193] width 271 height 201
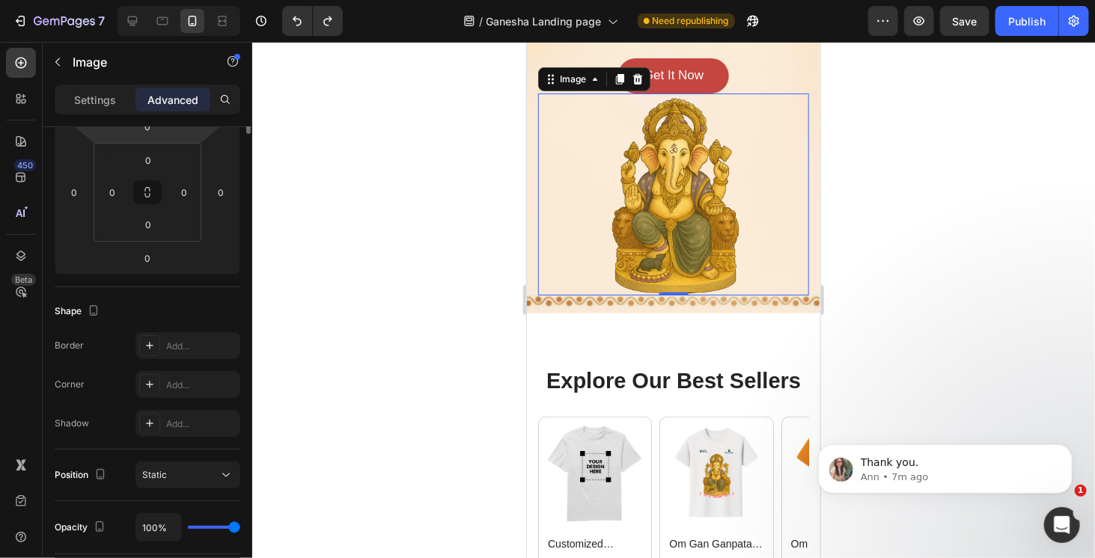
scroll to position [299, 0]
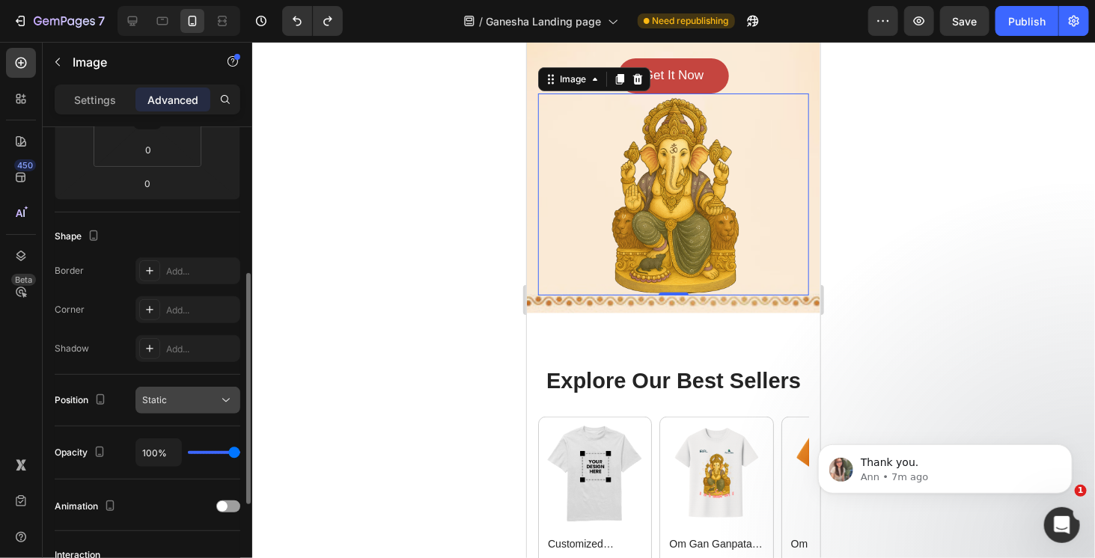
click at [198, 401] on div "Static" at bounding box center [180, 400] width 76 height 13
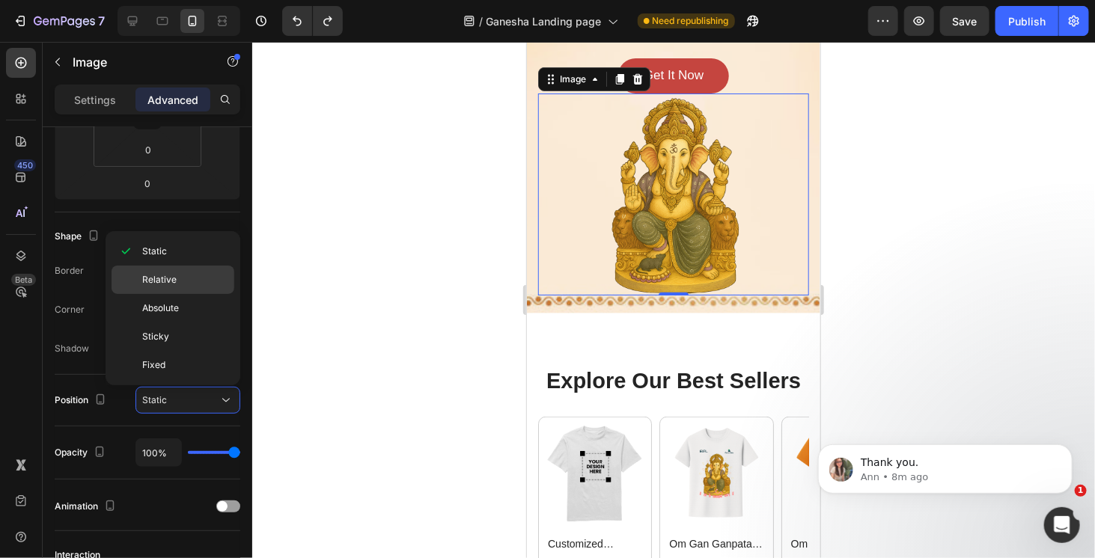
click at [219, 294] on div "Relative" at bounding box center [173, 308] width 123 height 28
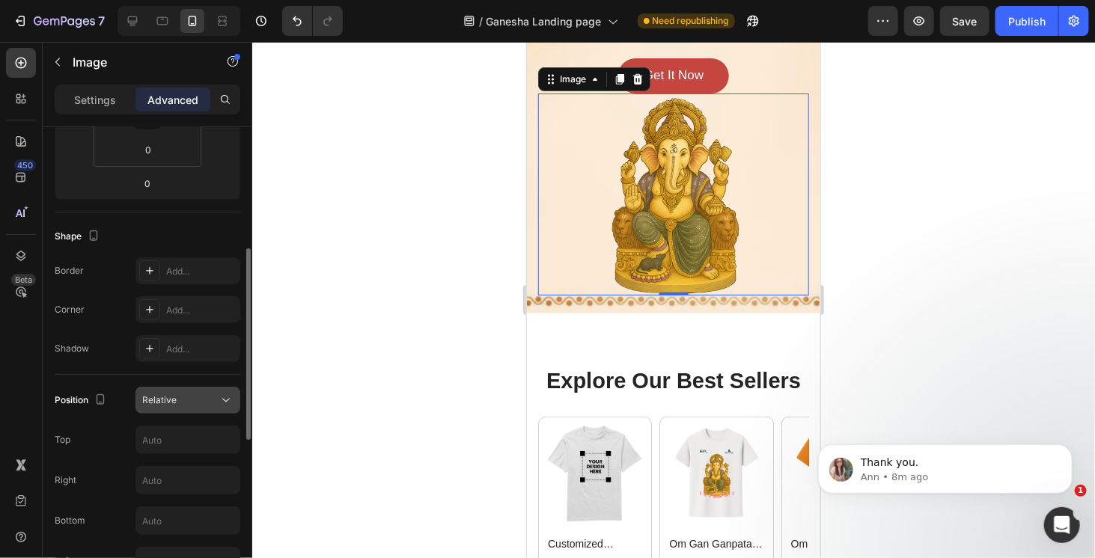
click at [186, 393] on div "Relative" at bounding box center [187, 400] width 91 height 15
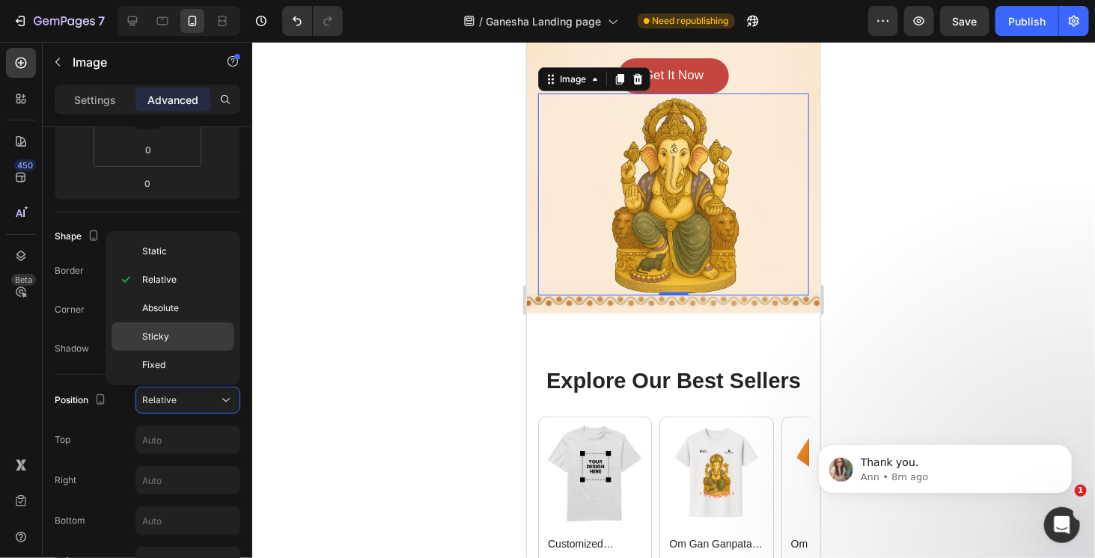
click at [192, 351] on div "Sticky" at bounding box center [173, 365] width 123 height 28
type input "0"
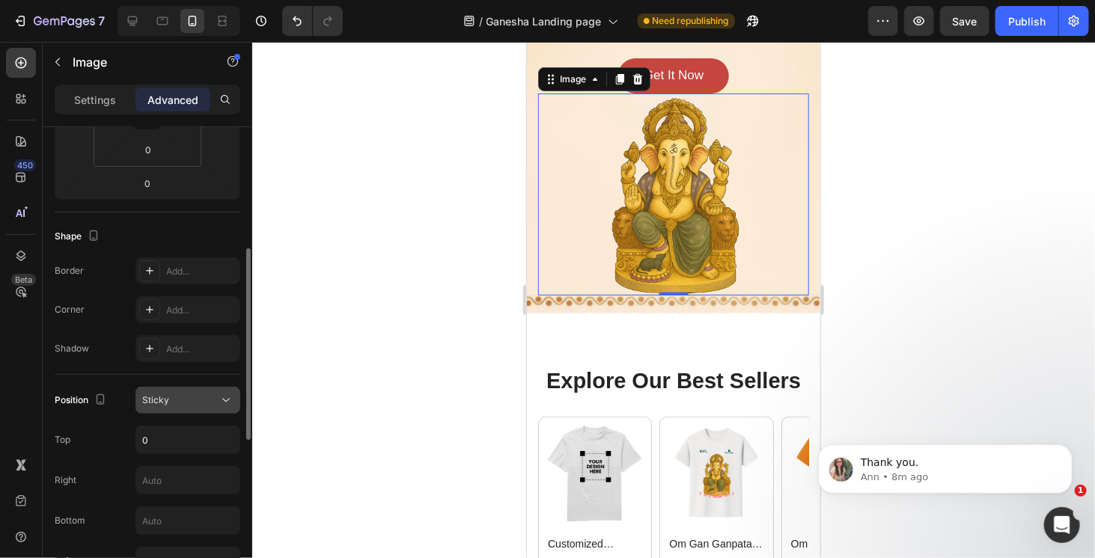
click at [182, 402] on div "Sticky" at bounding box center [180, 400] width 76 height 13
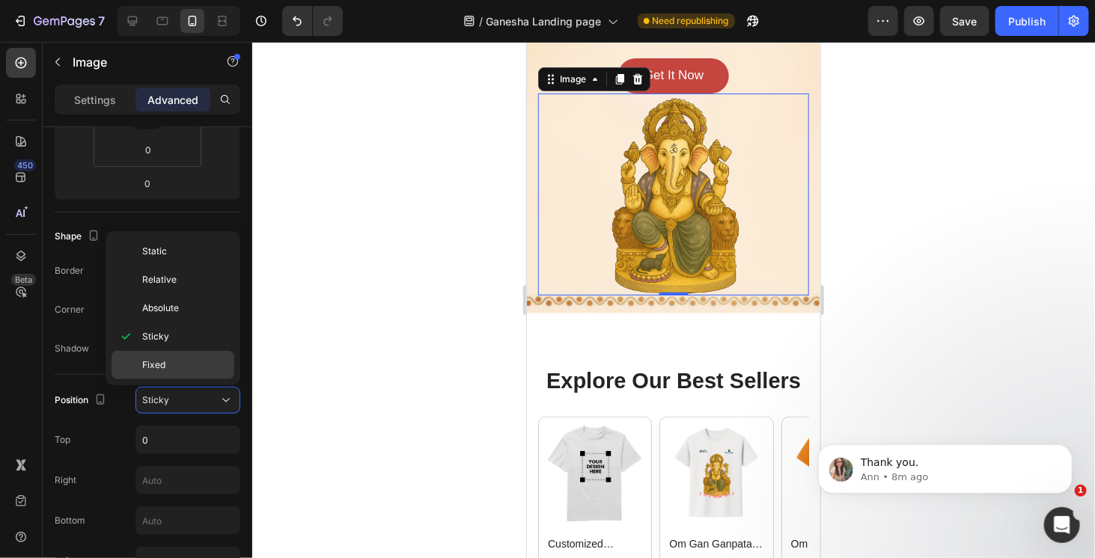
click at [187, 363] on p "Fixed" at bounding box center [184, 365] width 85 height 13
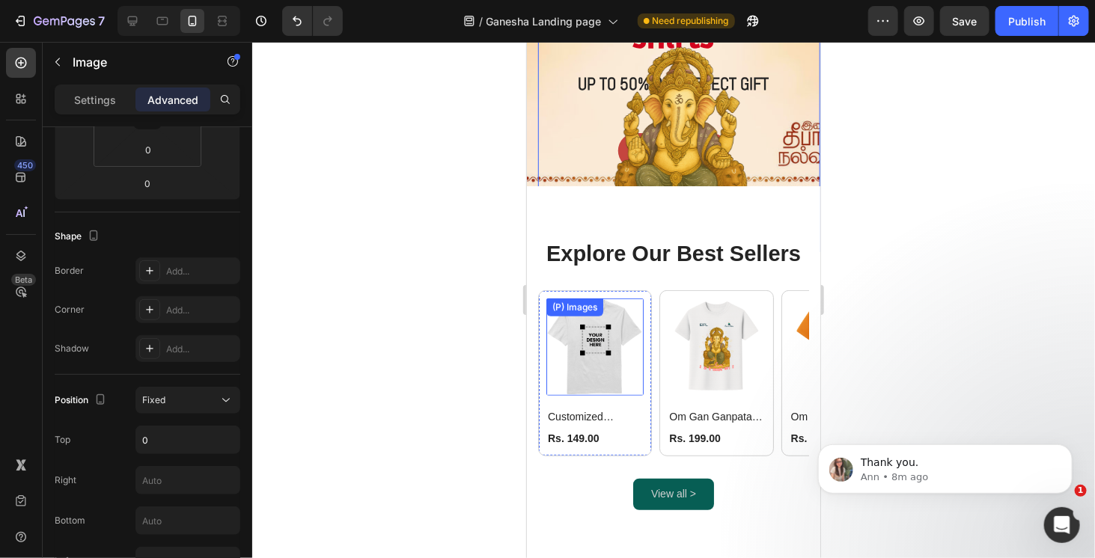
scroll to position [0, 0]
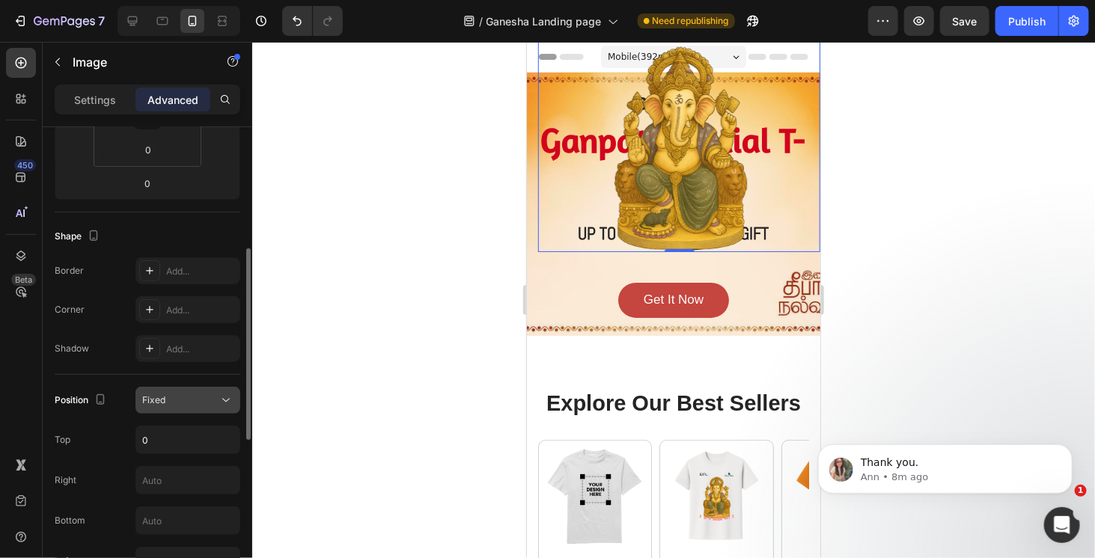
click at [214, 396] on div "Fixed" at bounding box center [180, 400] width 76 height 13
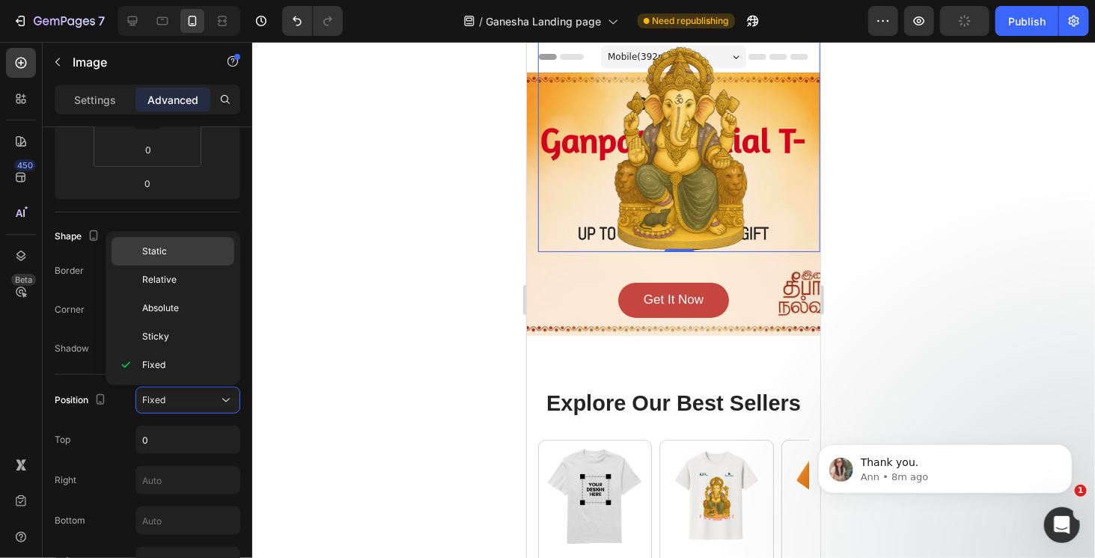
click at [204, 250] on p "Static" at bounding box center [184, 251] width 85 height 13
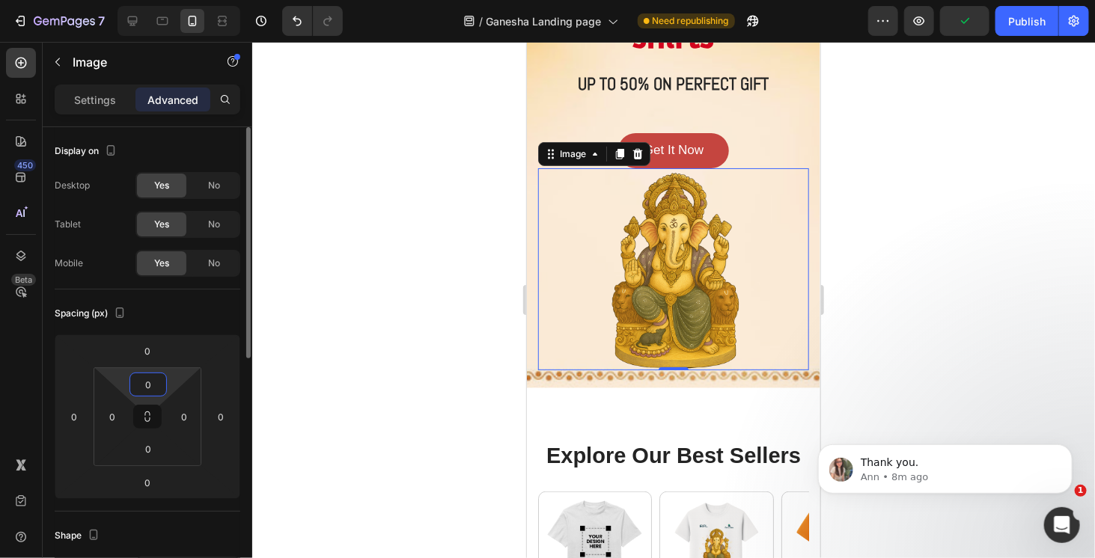
drag, startPoint x: 159, startPoint y: 389, endPoint x: 160, endPoint y: 380, distance: 9.1
click at [160, 380] on input "0" at bounding box center [148, 385] width 30 height 22
click at [213, 319] on div "Spacing (px)" at bounding box center [148, 314] width 186 height 24
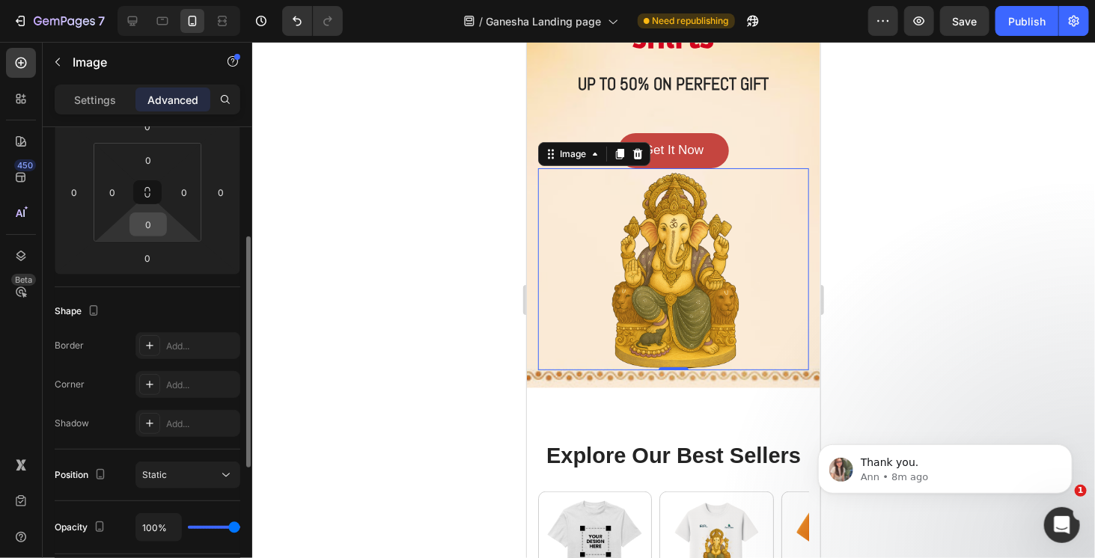
click at [151, 226] on input "0" at bounding box center [148, 224] width 30 height 22
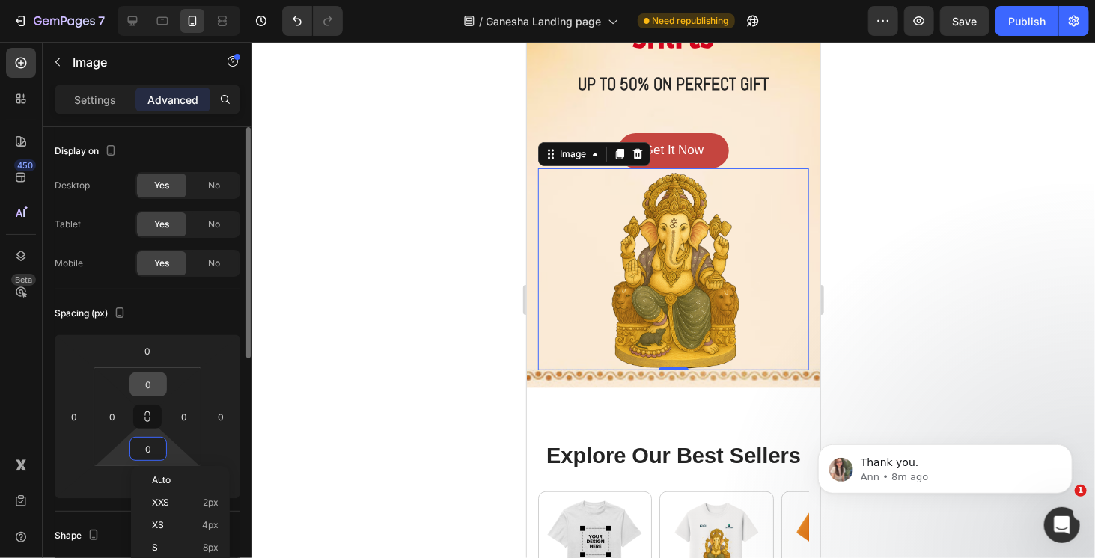
scroll to position [299, 0]
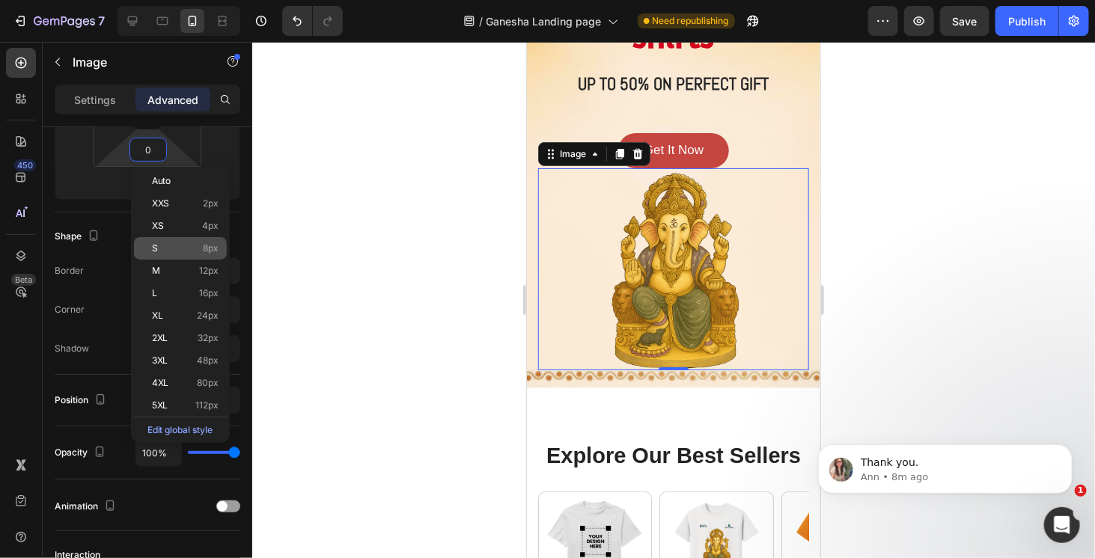
click at [195, 245] on p "S 8px" at bounding box center [185, 248] width 67 height 10
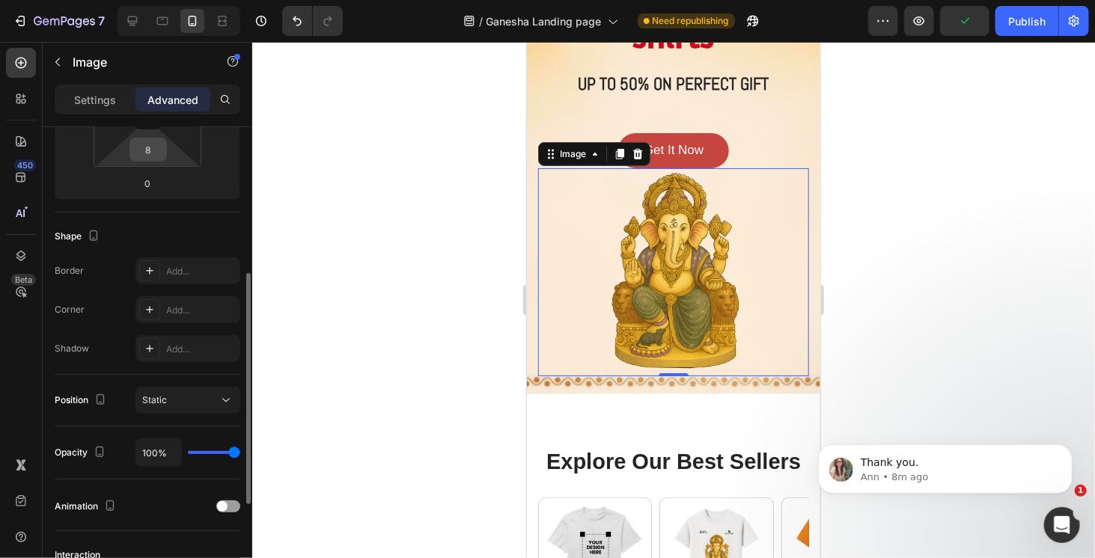
click at [162, 159] on input "8" at bounding box center [148, 149] width 30 height 22
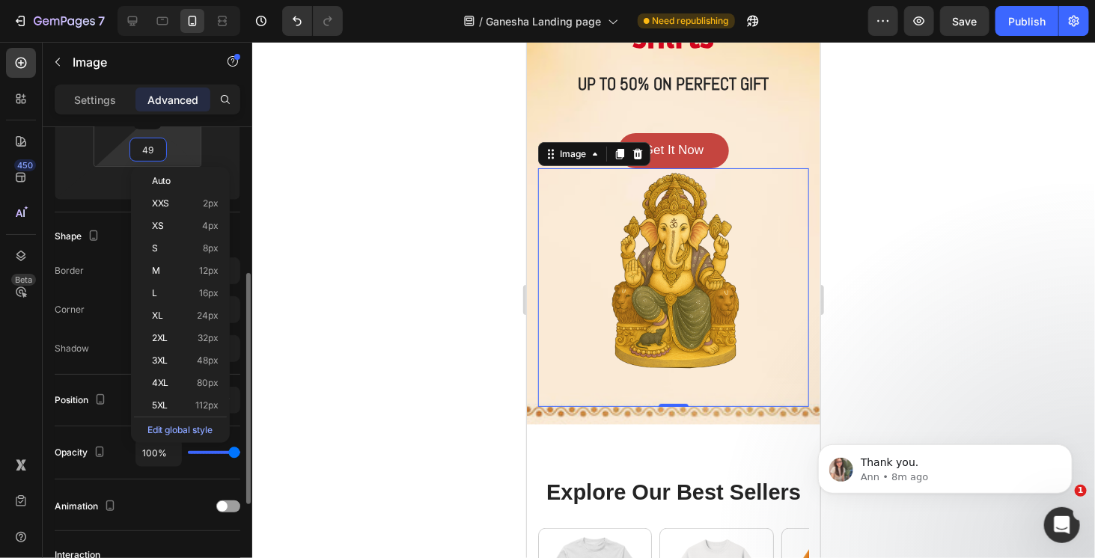
type input "50"
click at [117, 105] on div "Settings" at bounding box center [95, 100] width 75 height 24
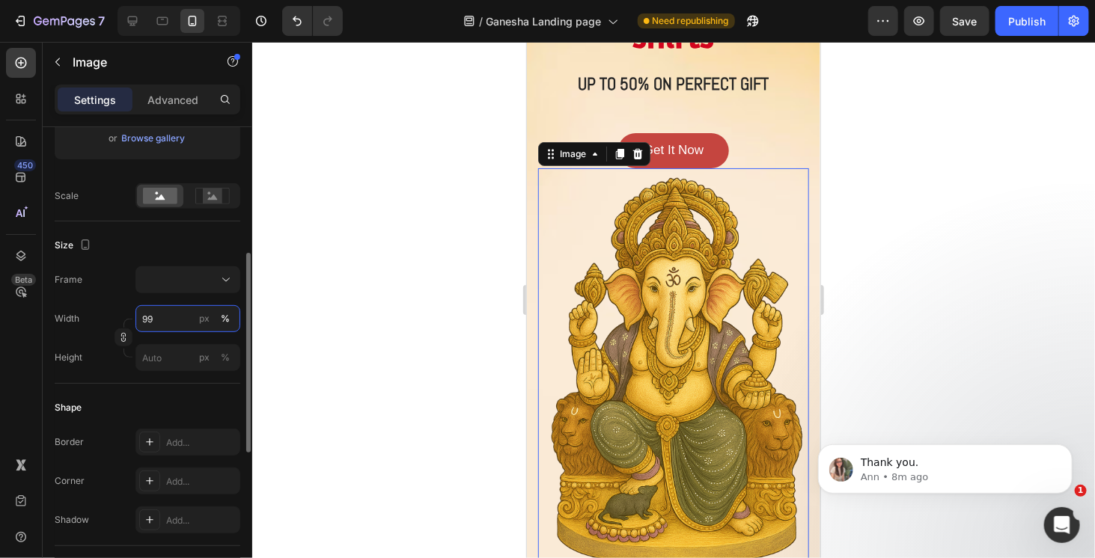
type input "100"
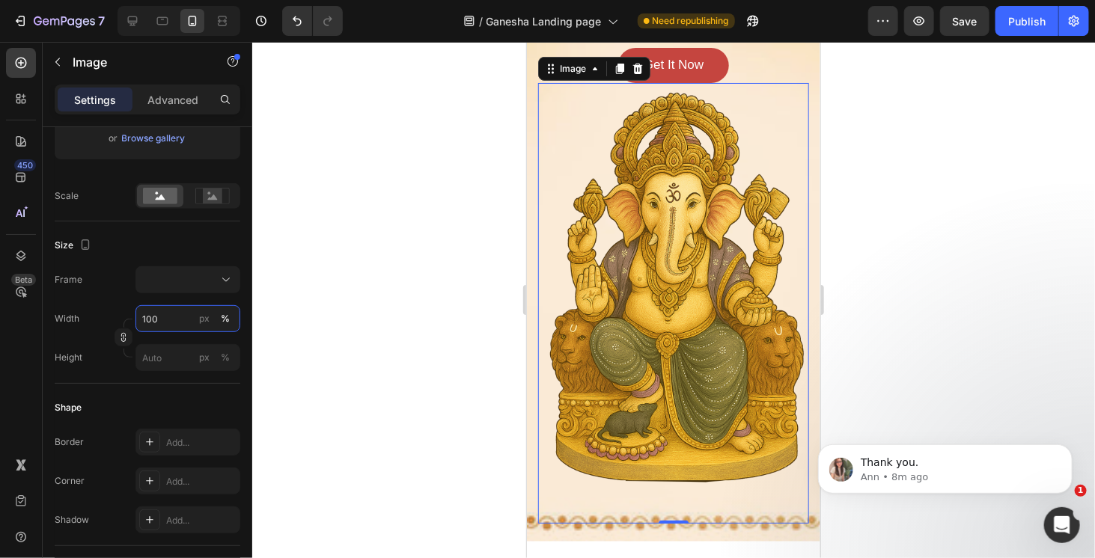
scroll to position [75, 0]
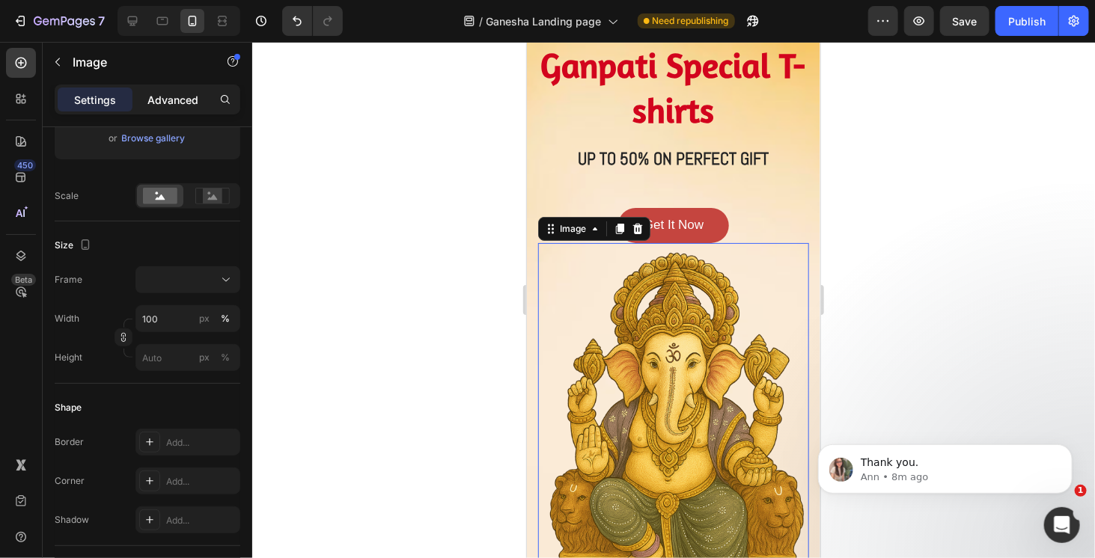
click at [175, 100] on p "Advanced" at bounding box center [172, 100] width 51 height 16
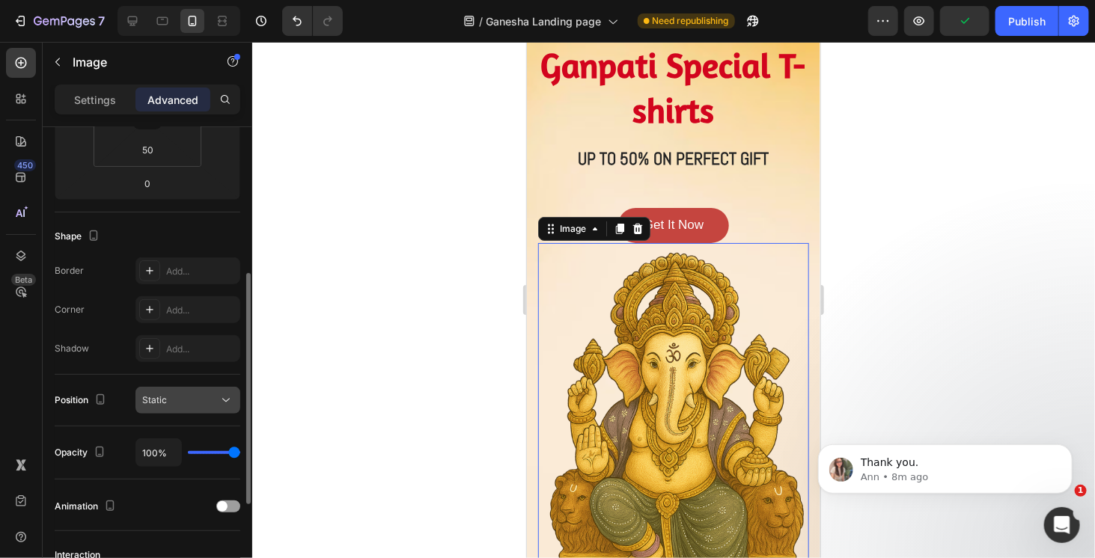
scroll to position [499, 0]
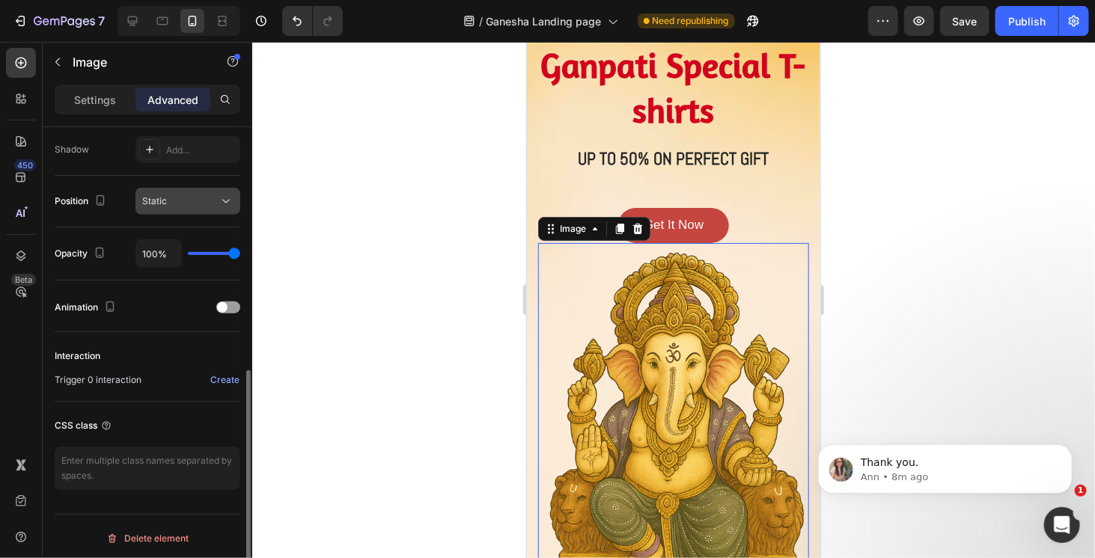
click at [197, 204] on div "Static" at bounding box center [180, 201] width 76 height 13
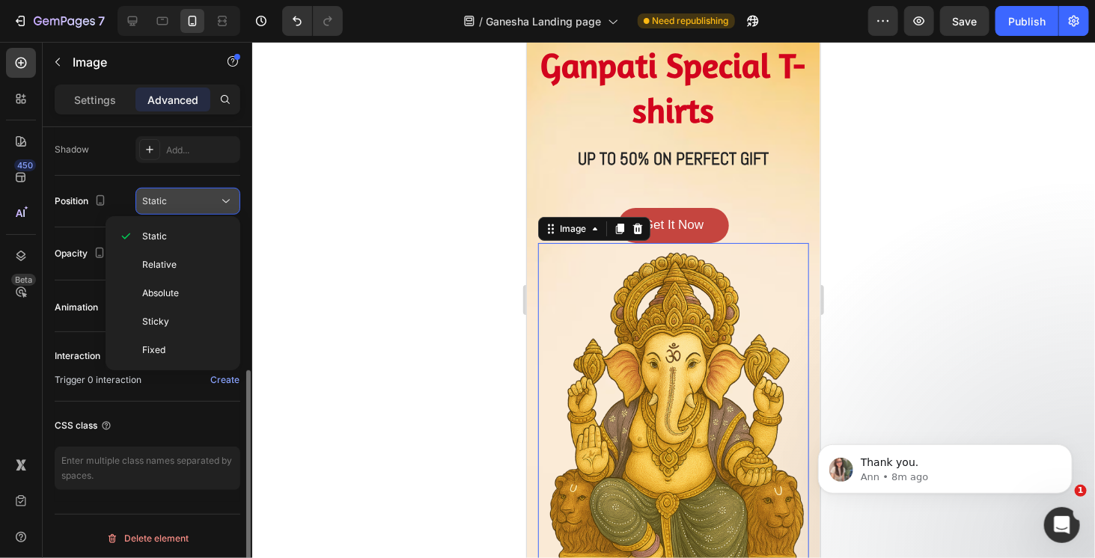
click at [197, 204] on div "Static" at bounding box center [180, 201] width 76 height 13
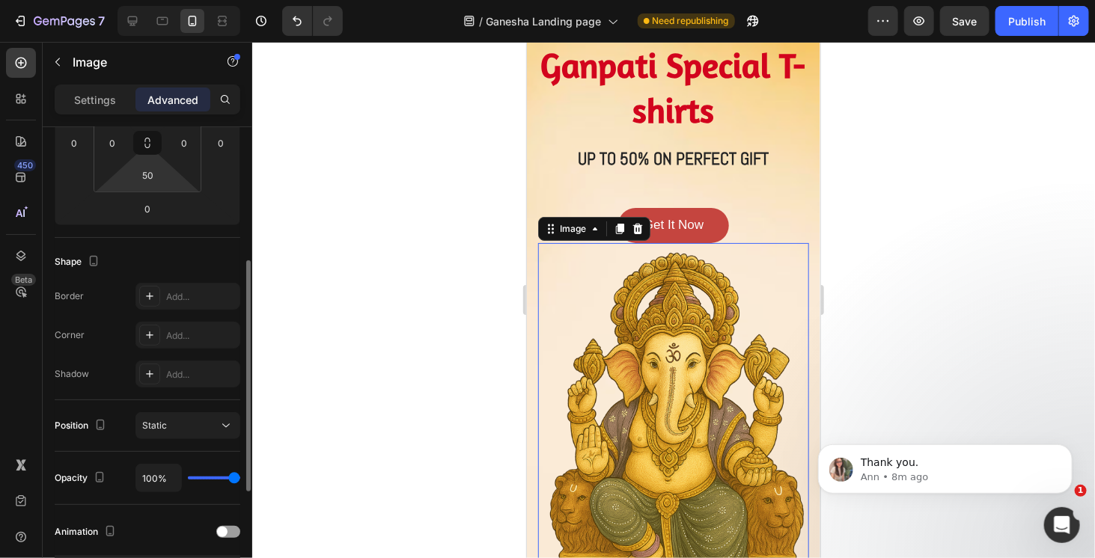
scroll to position [49, 0]
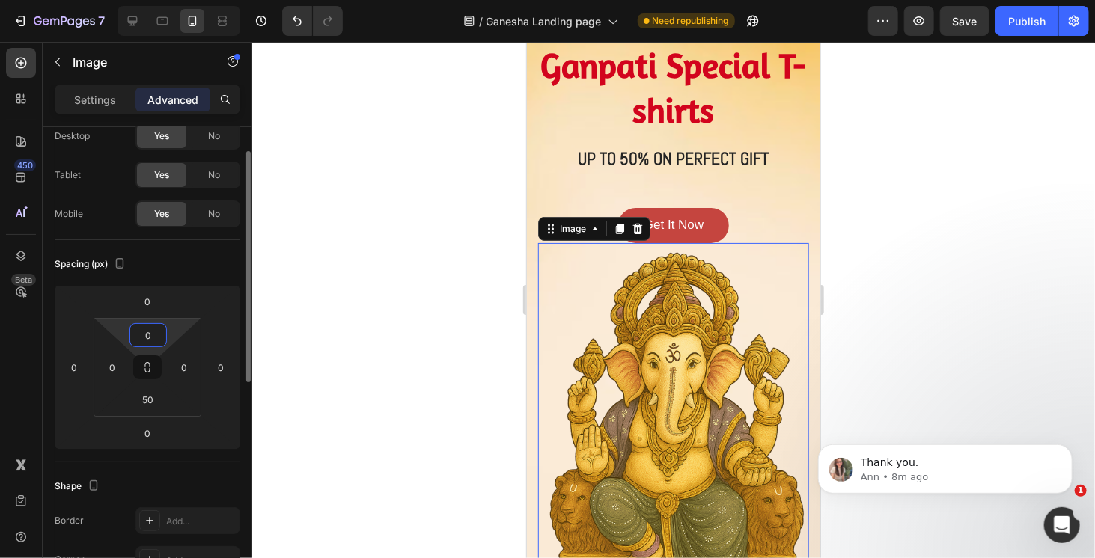
click at [153, 326] on input "0" at bounding box center [148, 335] width 30 height 22
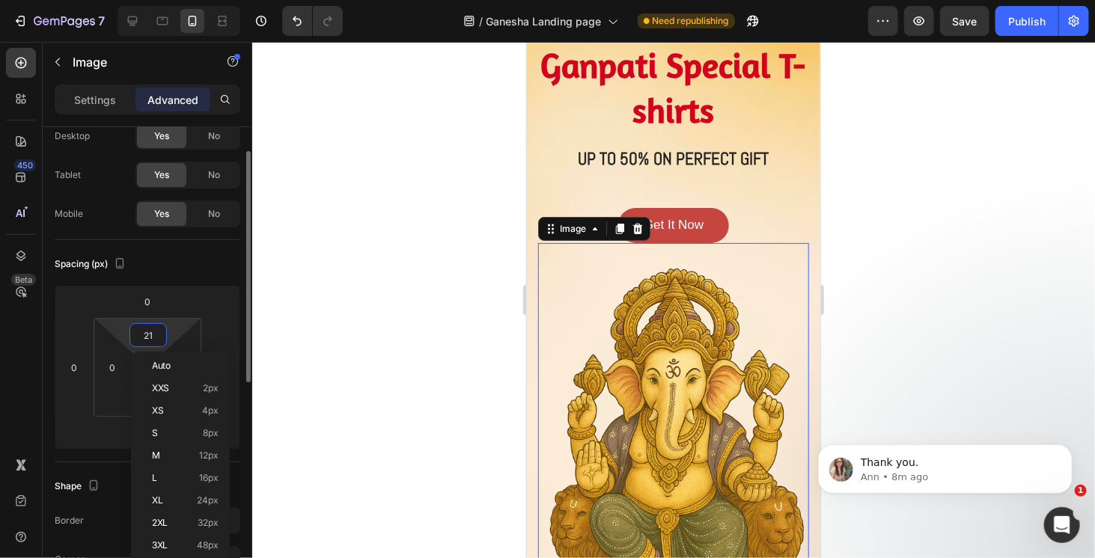
type input "20"
click at [153, 304] on input "0" at bounding box center [148, 301] width 30 height 22
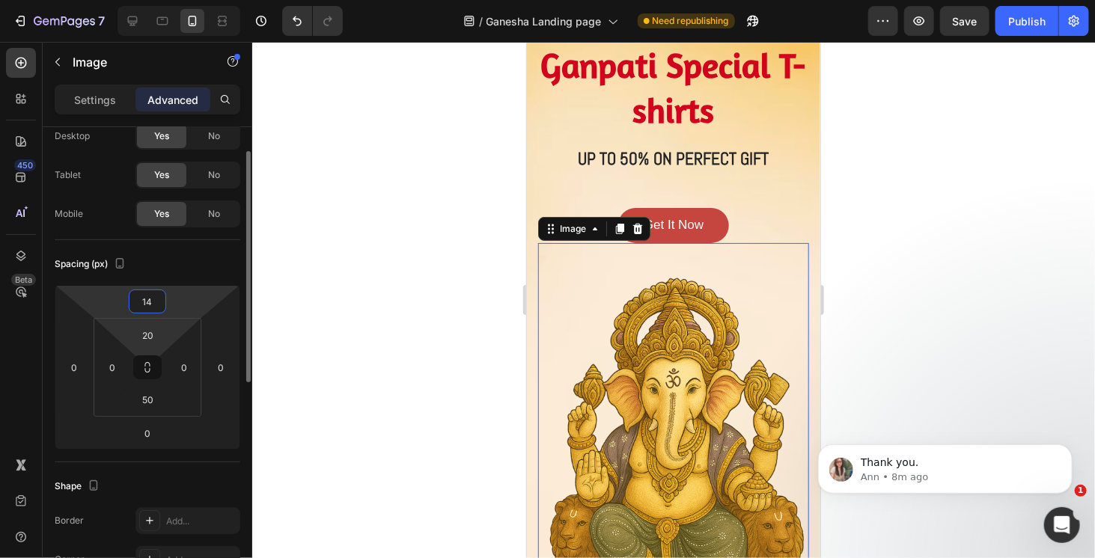
type input "15"
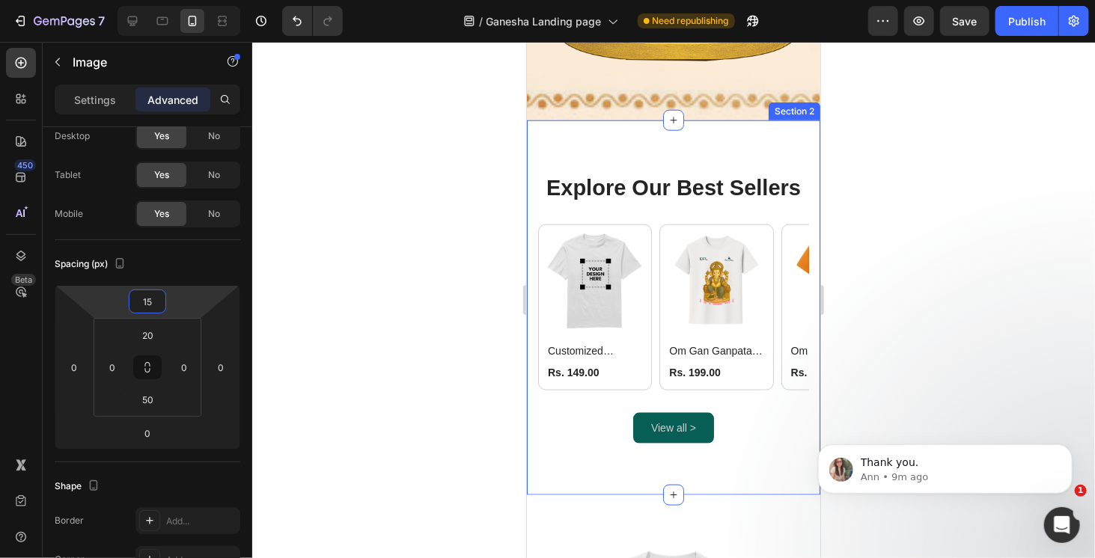
scroll to position [674, 0]
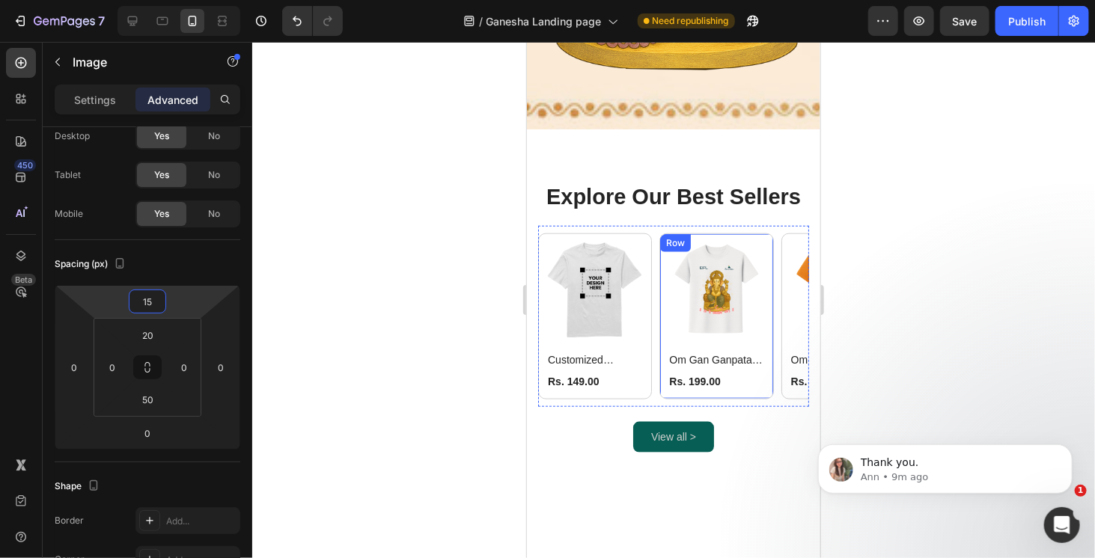
click at [651, 233] on div "(P) Images Om Gan Ganpataye Namo Namah Round Neck T-shirt (White) (P) Title Rs.…" at bounding box center [595, 316] width 114 height 166
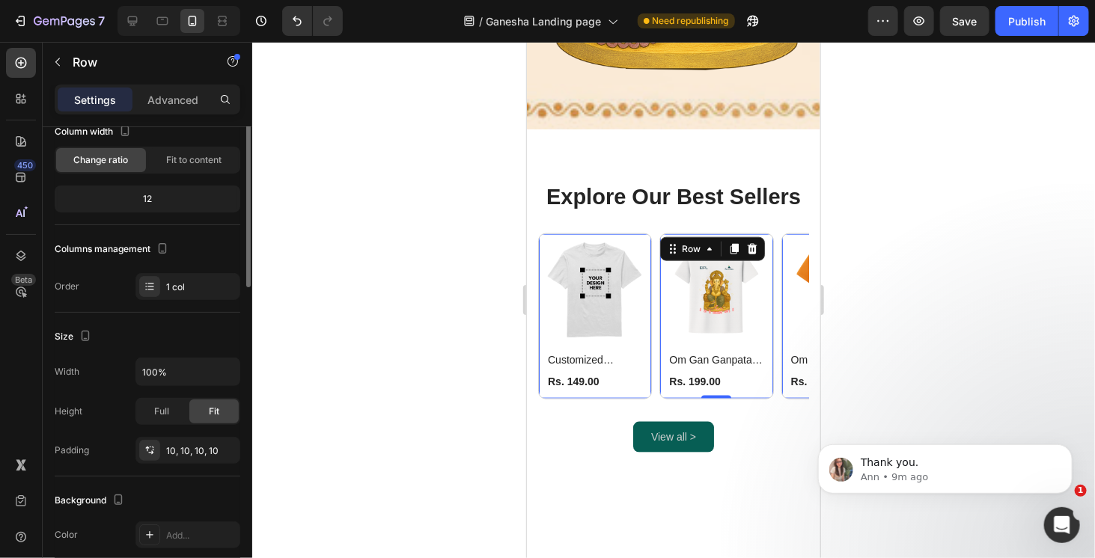
scroll to position [0, 0]
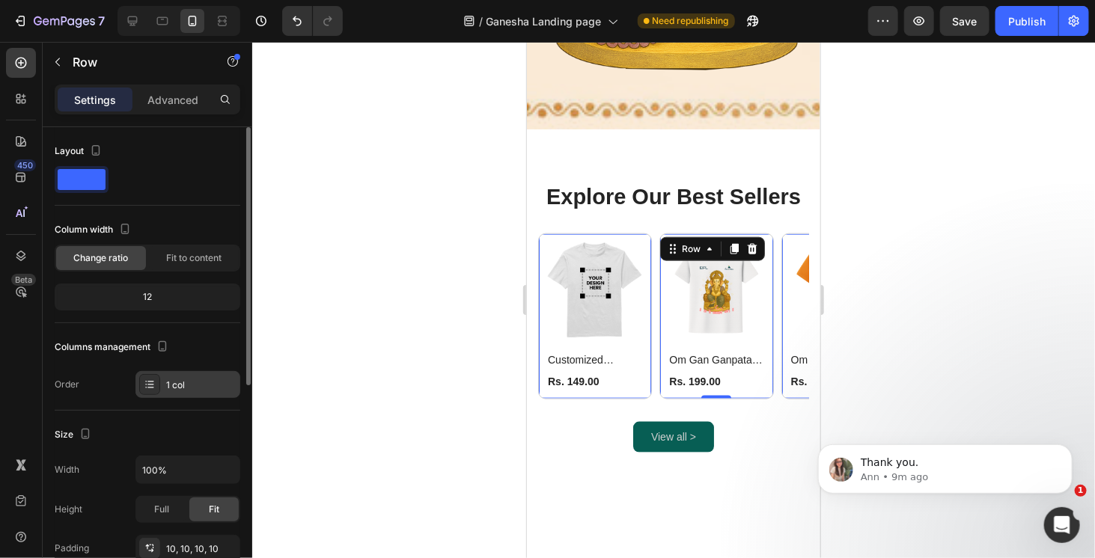
click at [196, 385] on div "1 col" at bounding box center [201, 385] width 70 height 13
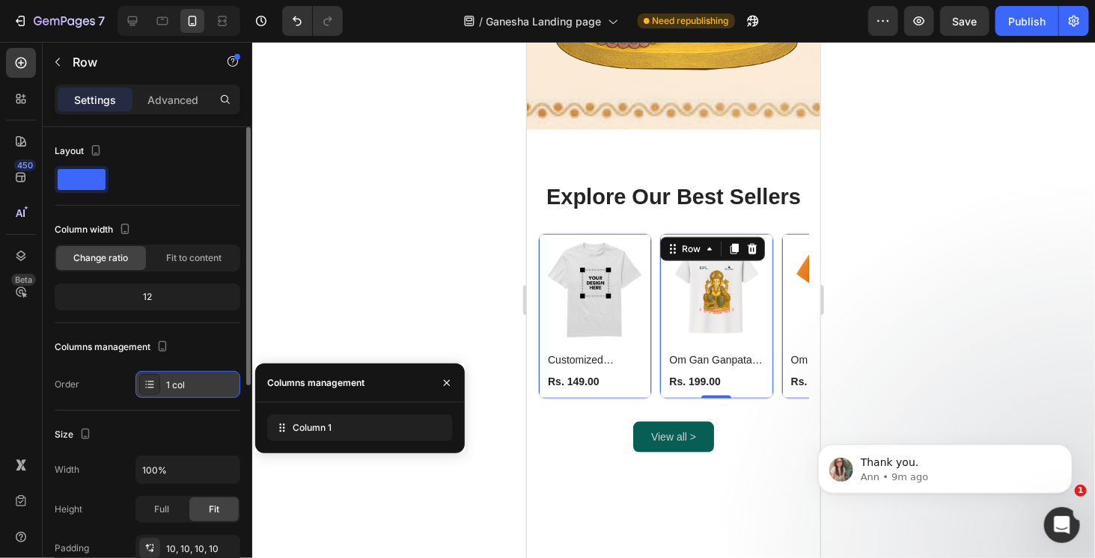
click at [172, 383] on div "1 col" at bounding box center [201, 385] width 70 height 13
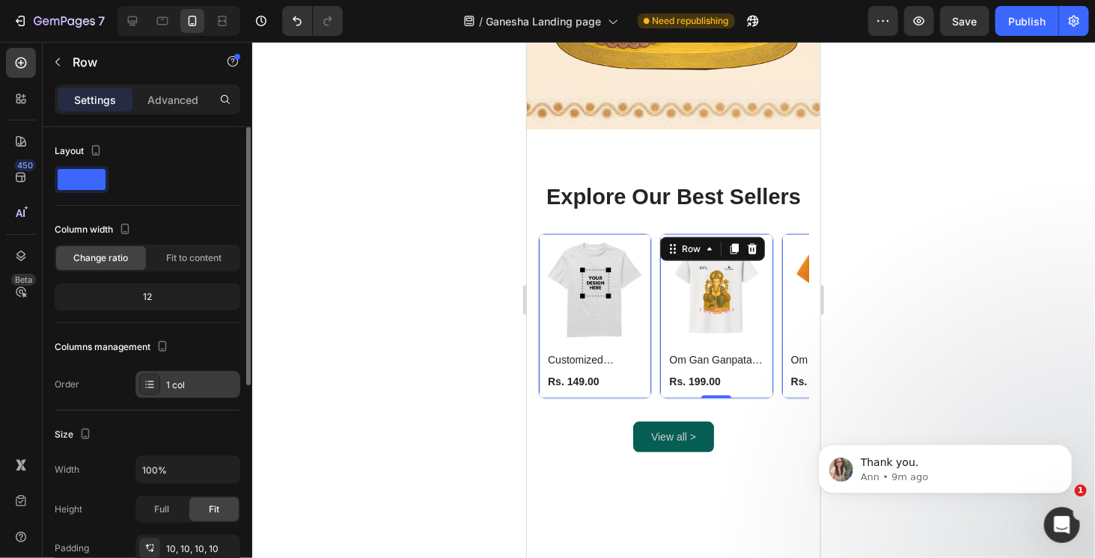
click at [169, 385] on div "1 col" at bounding box center [201, 385] width 70 height 13
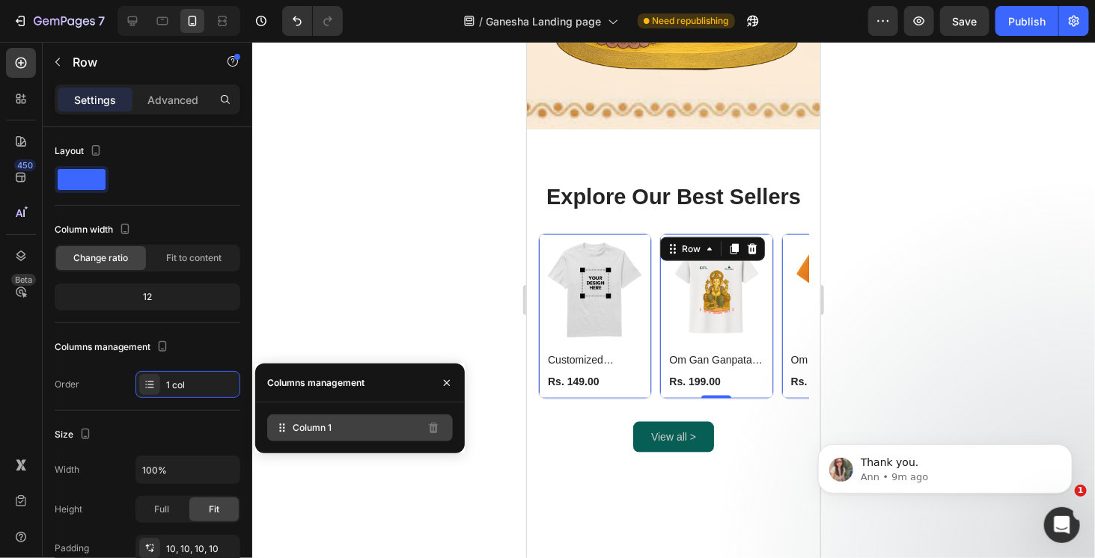
click at [319, 430] on span "Column 1" at bounding box center [312, 427] width 39 height 13
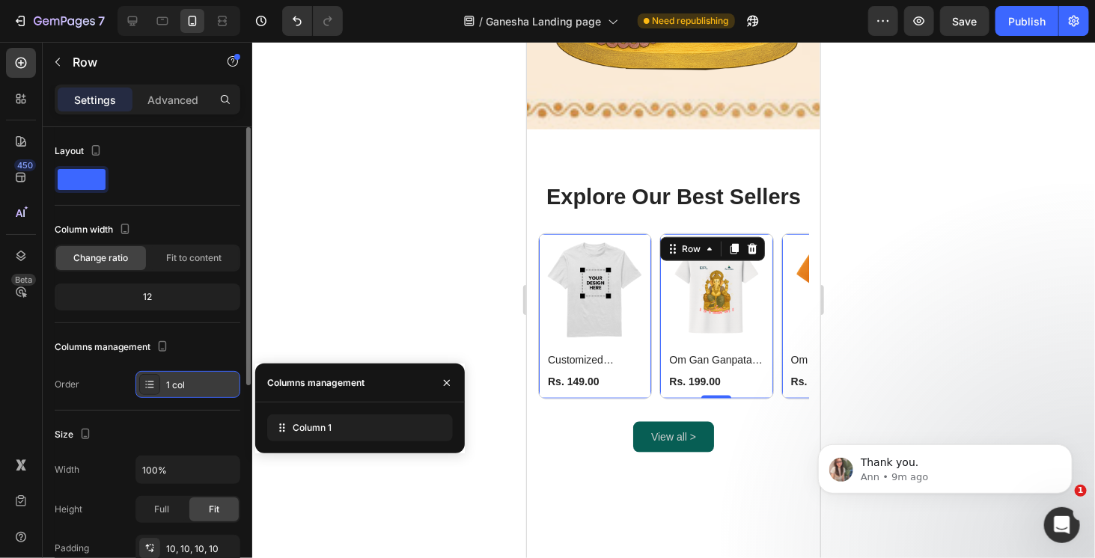
click at [190, 383] on div "1 col" at bounding box center [201, 385] width 70 height 13
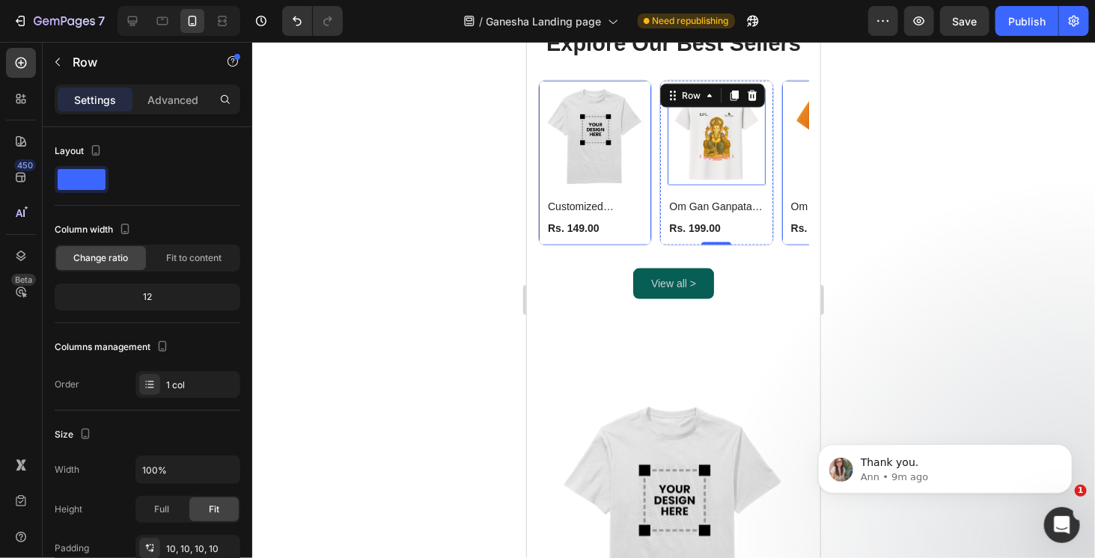
scroll to position [824, 0]
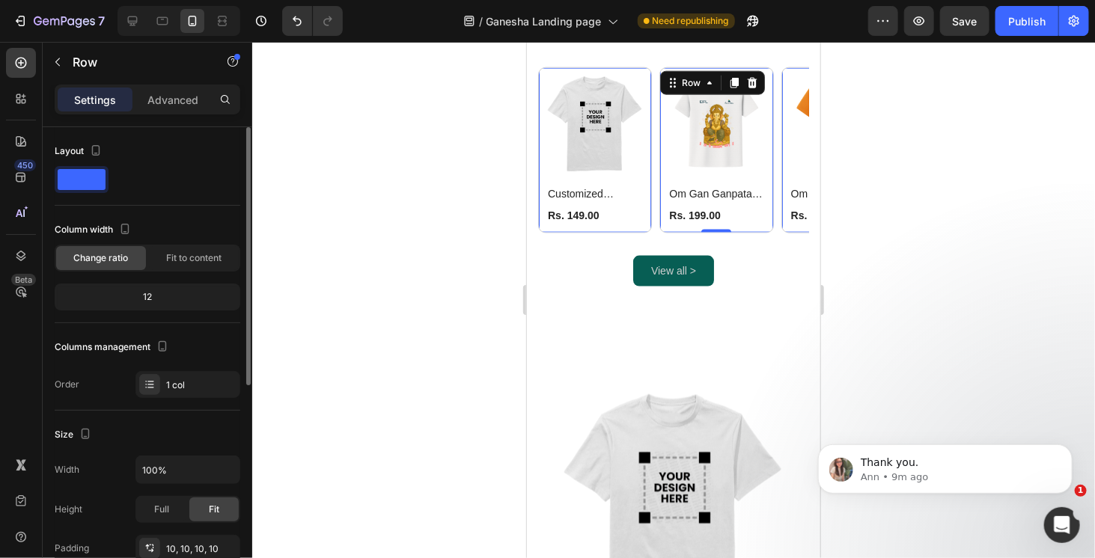
click at [94, 183] on span at bounding box center [82, 179] width 48 height 21
click at [91, 182] on span at bounding box center [82, 179] width 48 height 21
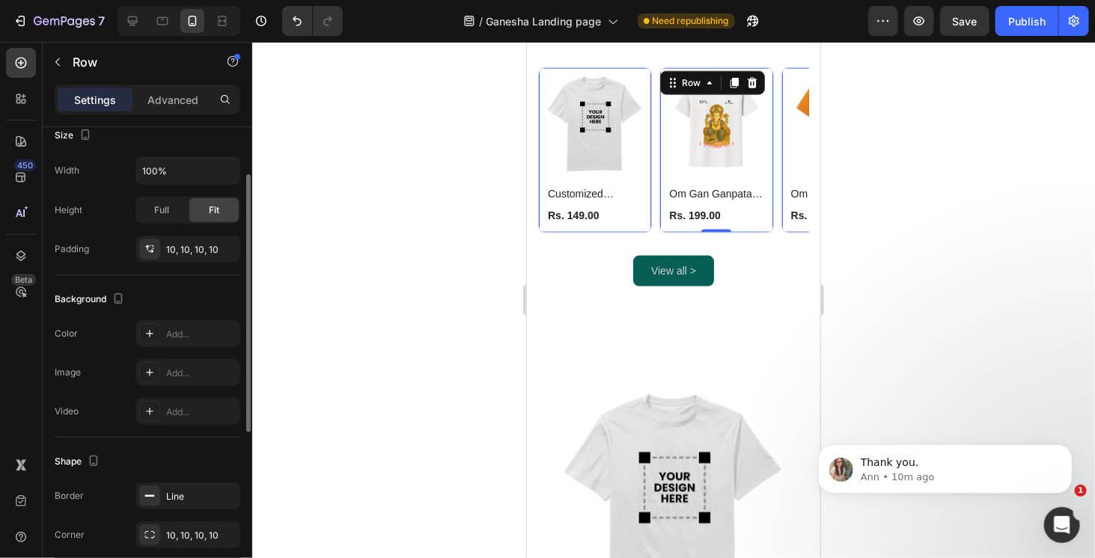
scroll to position [0, 0]
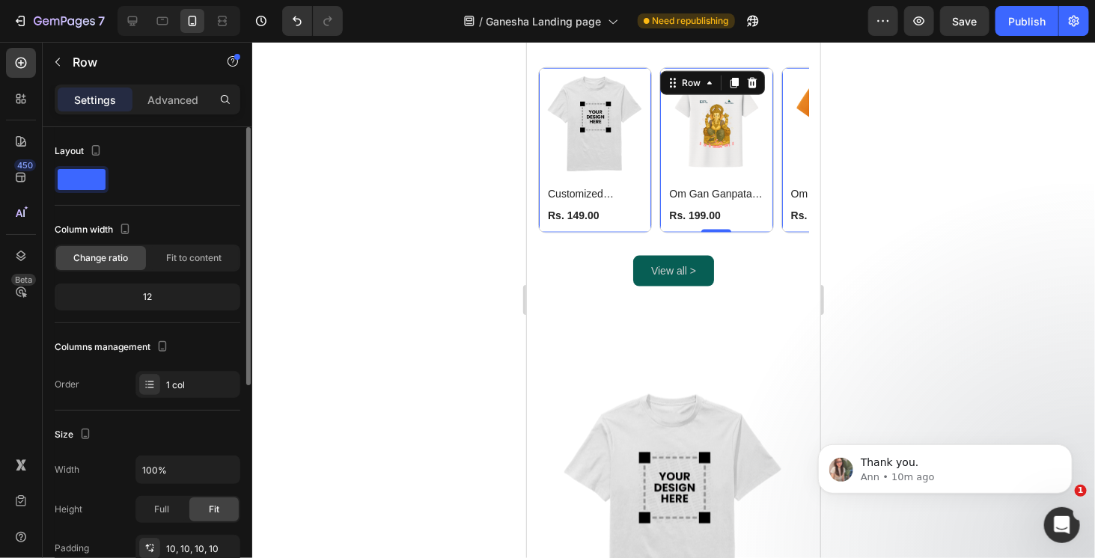
click at [91, 183] on span at bounding box center [82, 179] width 48 height 21
click at [179, 173] on div at bounding box center [148, 179] width 186 height 27
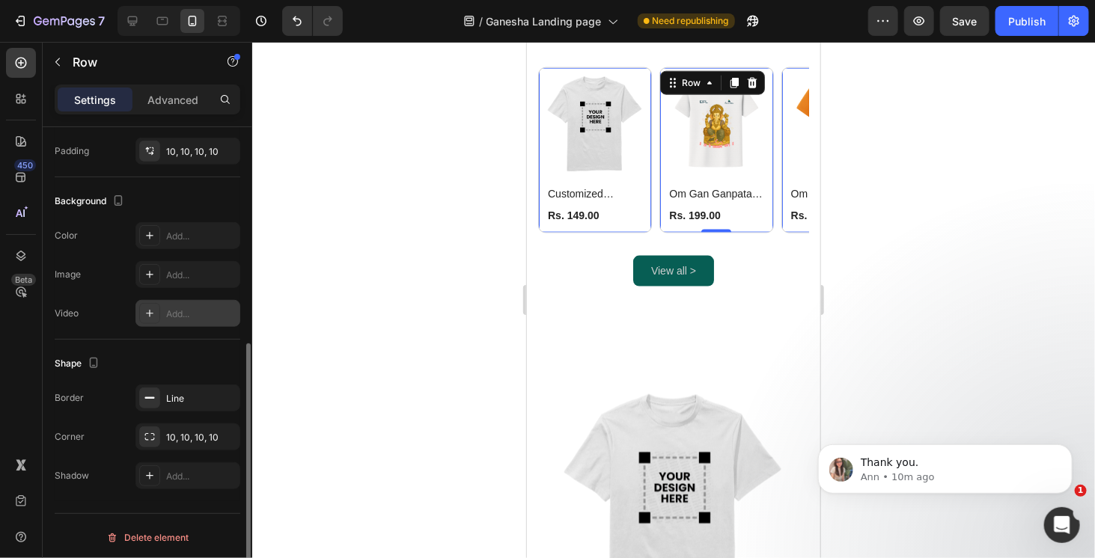
scroll to position [98, 0]
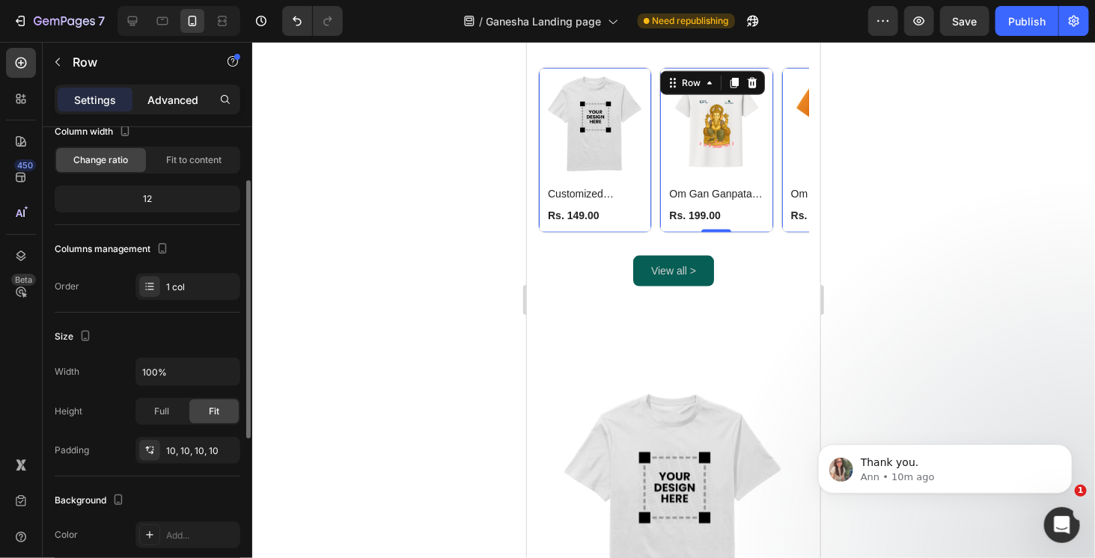
click at [189, 103] on p "Advanced" at bounding box center [172, 100] width 51 height 16
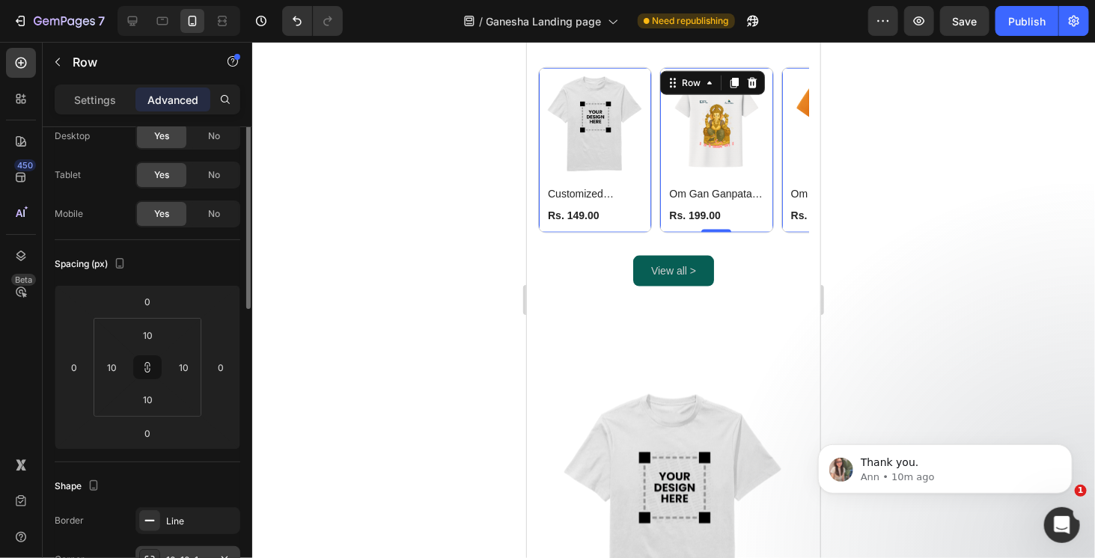
scroll to position [0, 0]
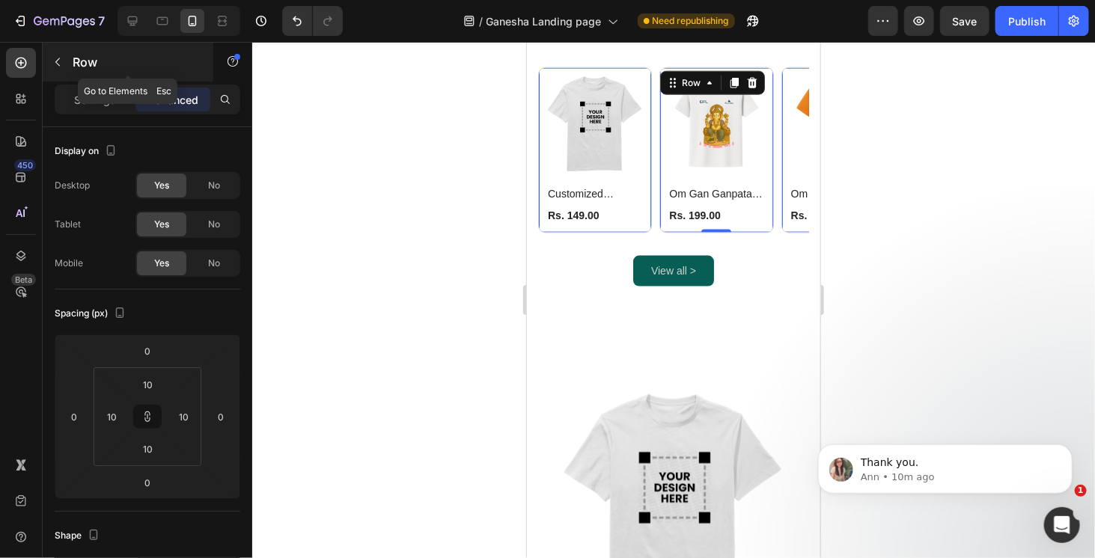
click at [57, 65] on icon "button" at bounding box center [58, 62] width 12 height 12
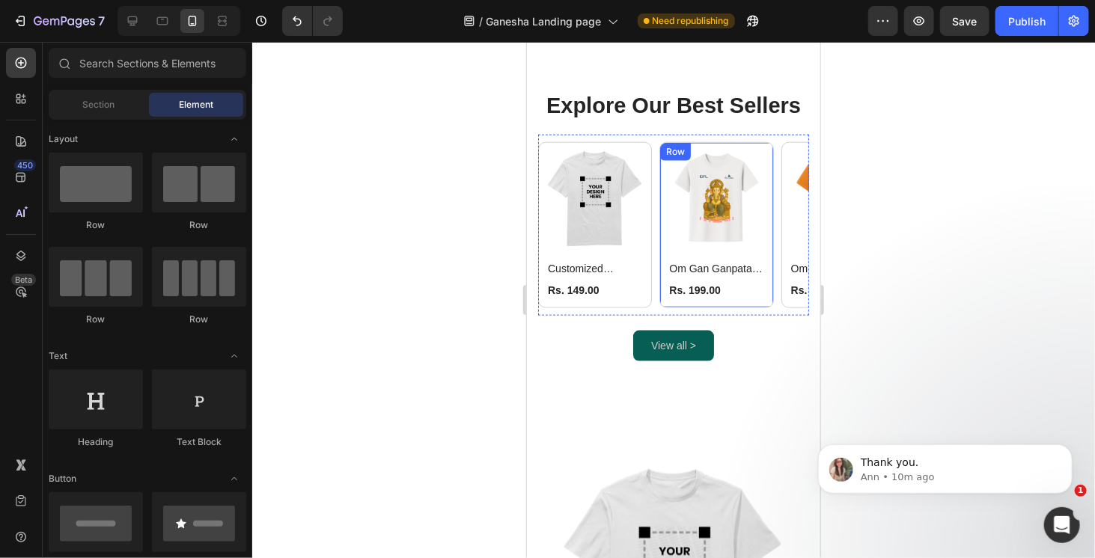
scroll to position [749, 0]
click at [556, 129] on div "Product List" at bounding box center [606, 120] width 137 height 24
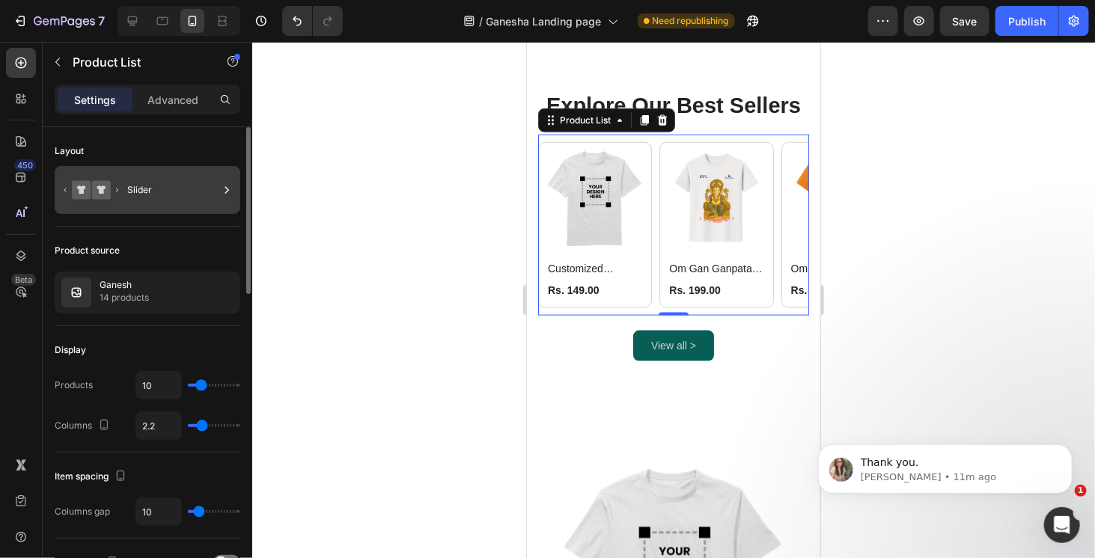
click at [197, 191] on div "Slider" at bounding box center [172, 190] width 91 height 34
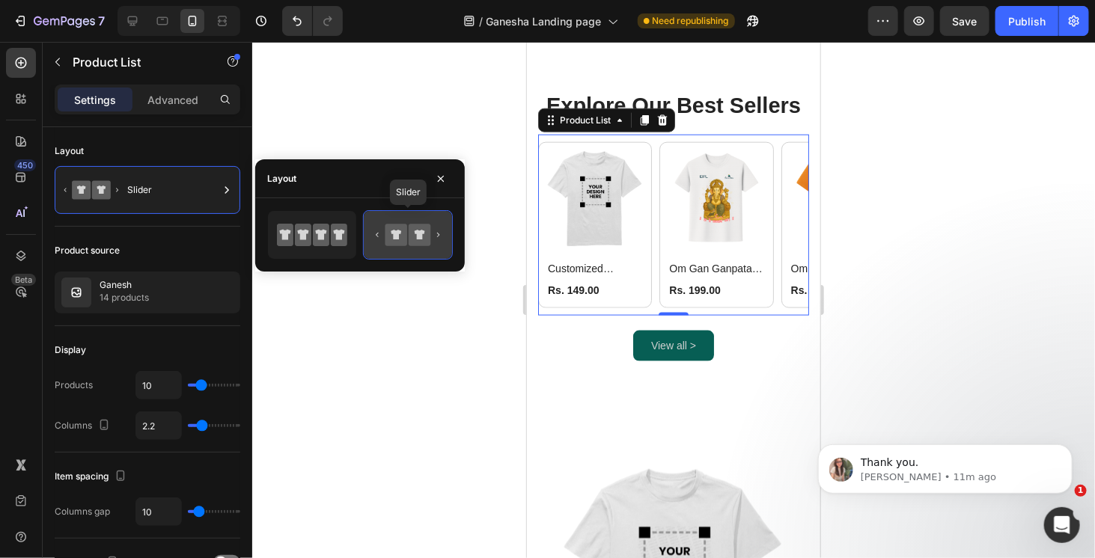
click at [440, 234] on icon at bounding box center [408, 235] width 70 height 30
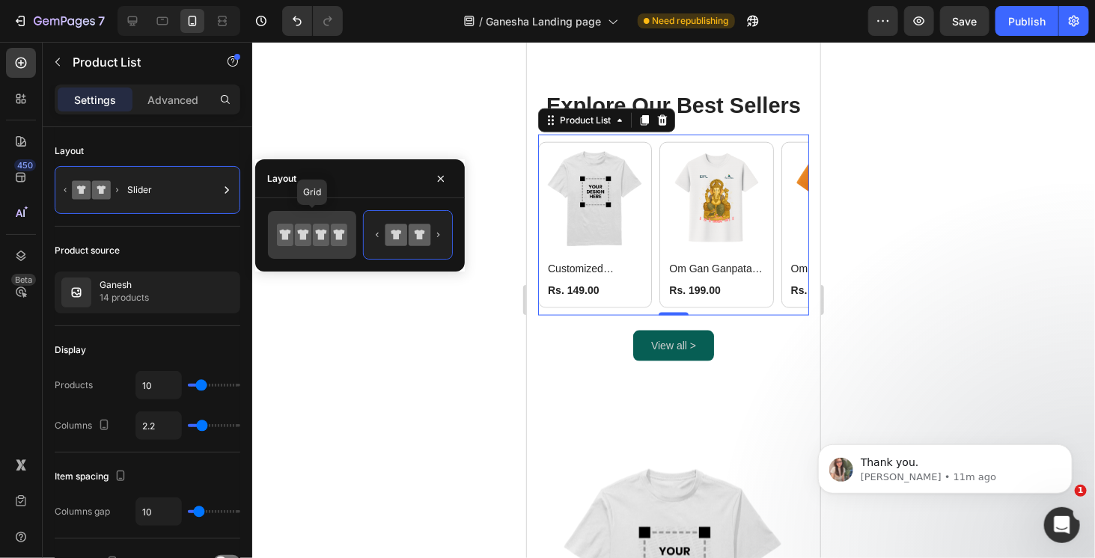
click at [316, 231] on icon at bounding box center [321, 235] width 11 height 10
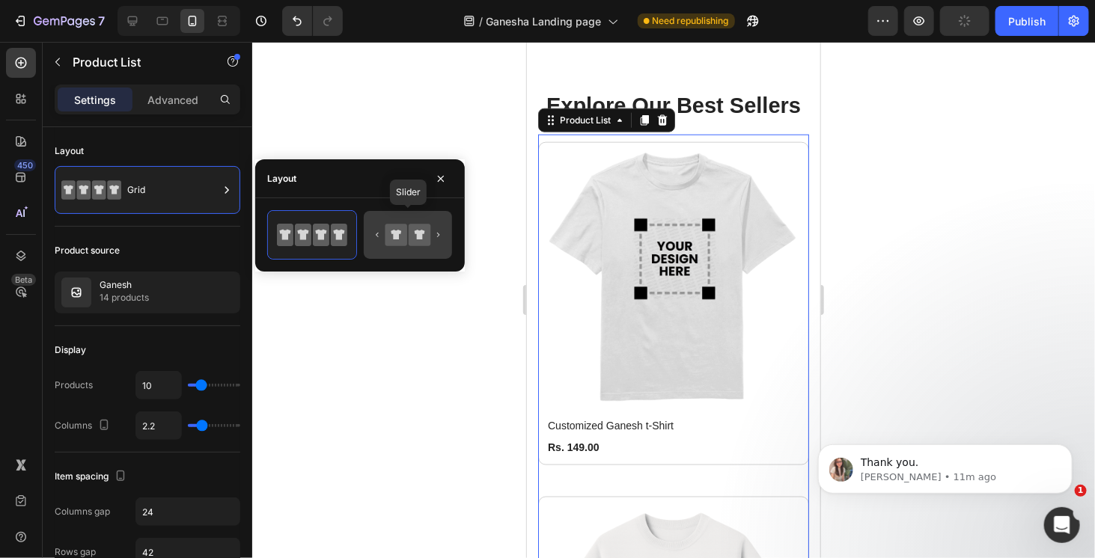
click at [406, 235] on icon at bounding box center [397, 235] width 22 height 22
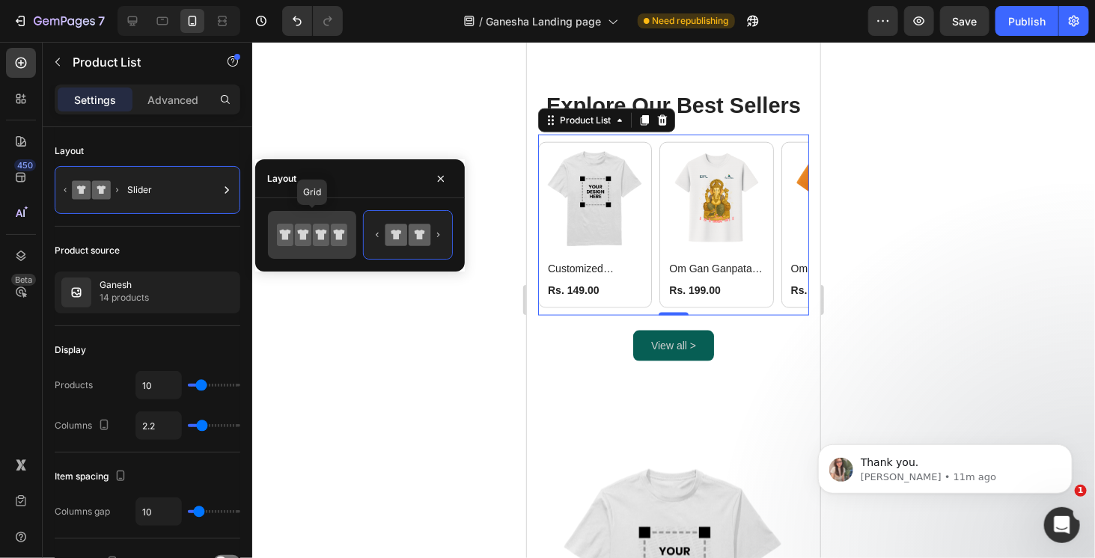
click at [317, 230] on icon at bounding box center [321, 235] width 11 height 10
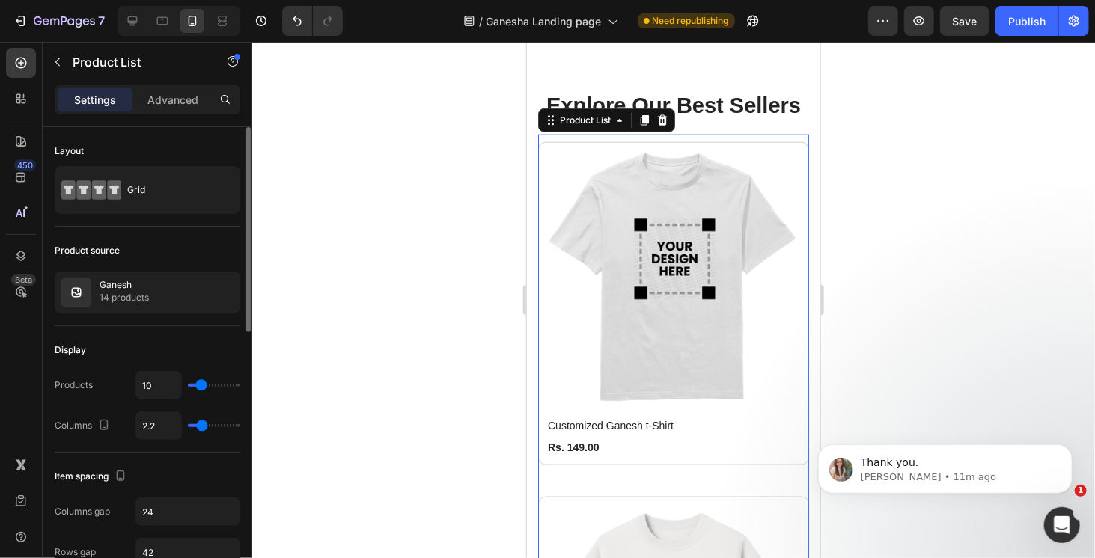
type input "3"
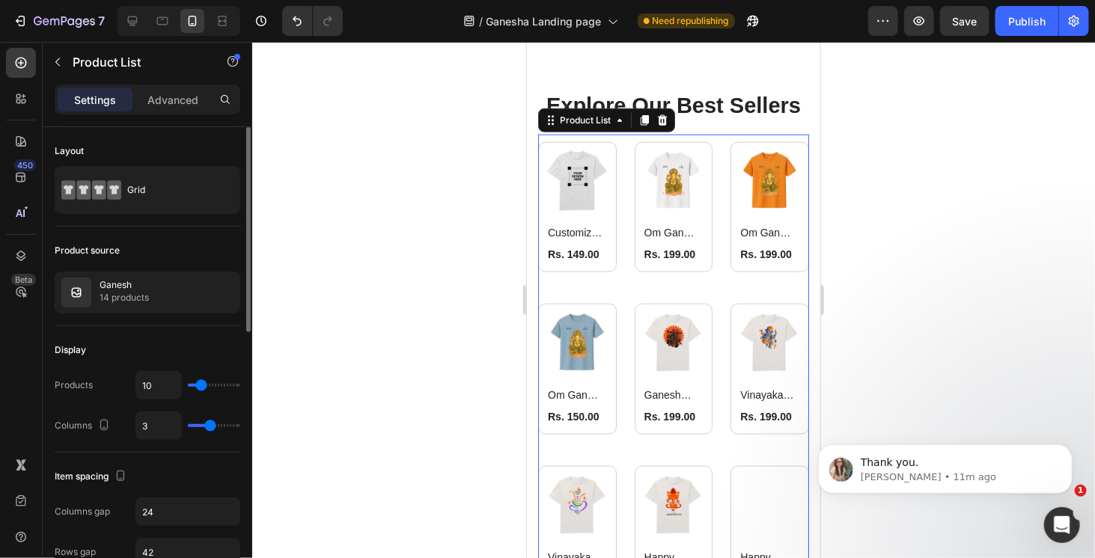
drag, startPoint x: 196, startPoint y: 425, endPoint x: 213, endPoint y: 427, distance: 17.4
type input "3"
click at [213, 427] on input "range" at bounding box center [214, 425] width 52 height 3
drag, startPoint x: 214, startPoint y: 428, endPoint x: 180, endPoint y: 427, distance: 33.7
click at [180, 427] on div "3" at bounding box center [188, 426] width 105 height 28
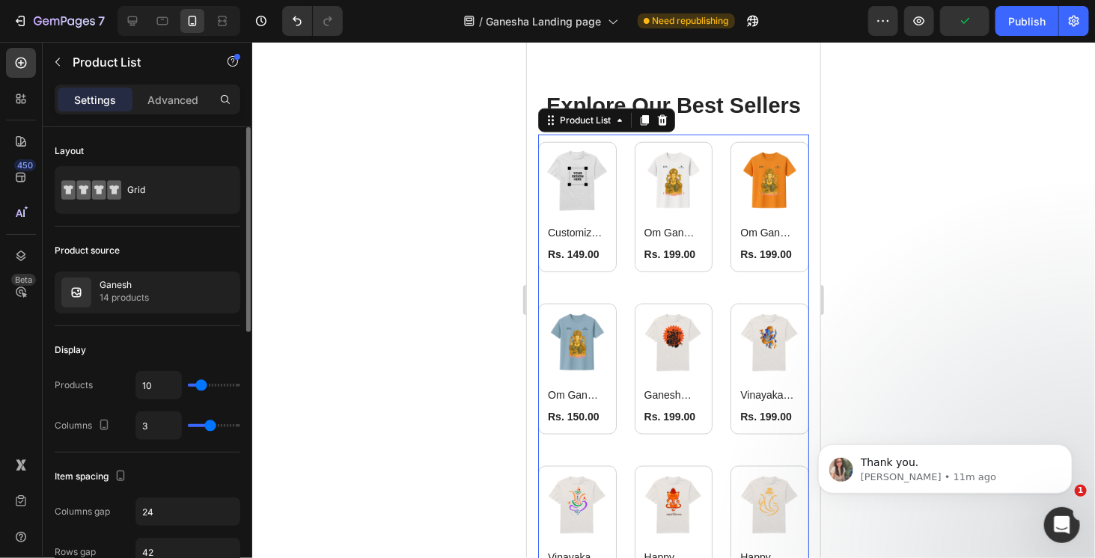
type input "2"
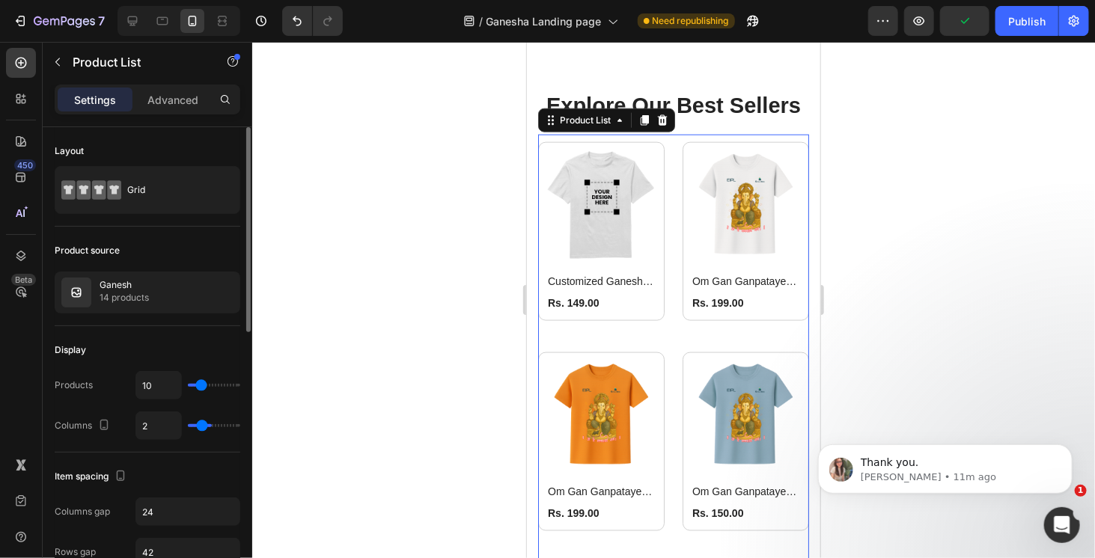
type input "1"
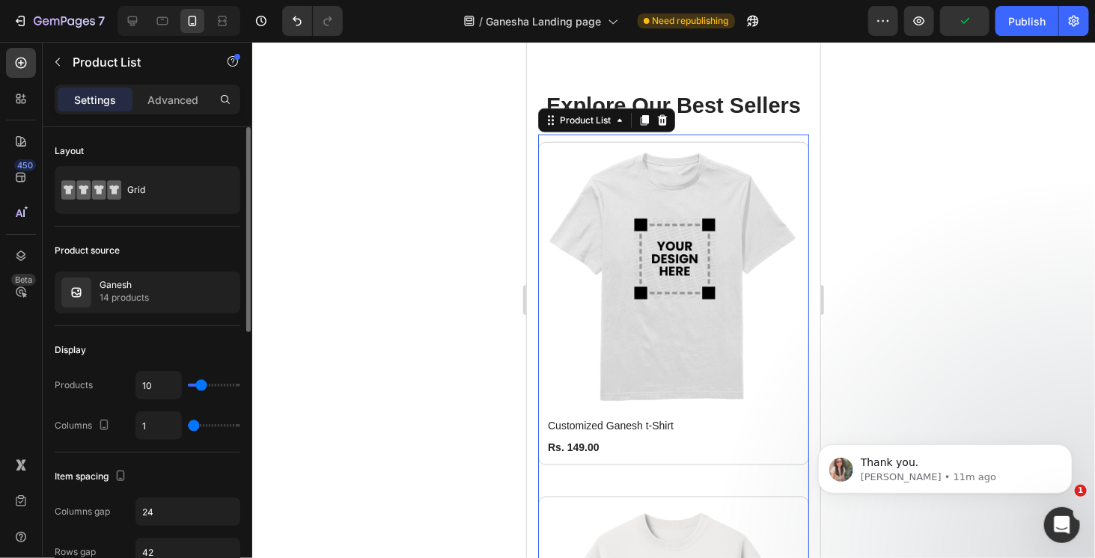
type input "2"
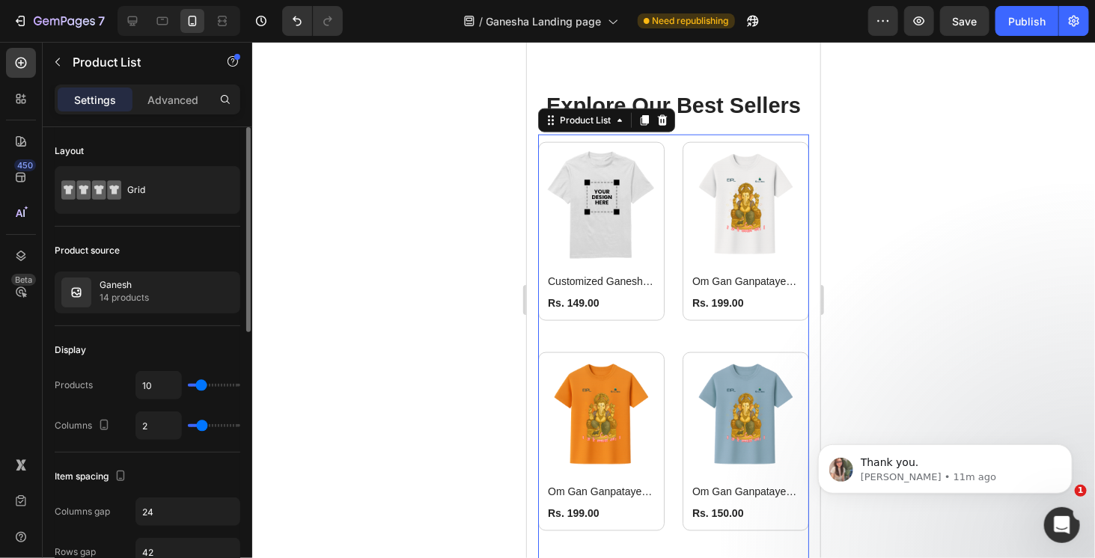
type input "2"
click at [200, 424] on input "range" at bounding box center [214, 425] width 52 height 3
type input "7"
type input "3"
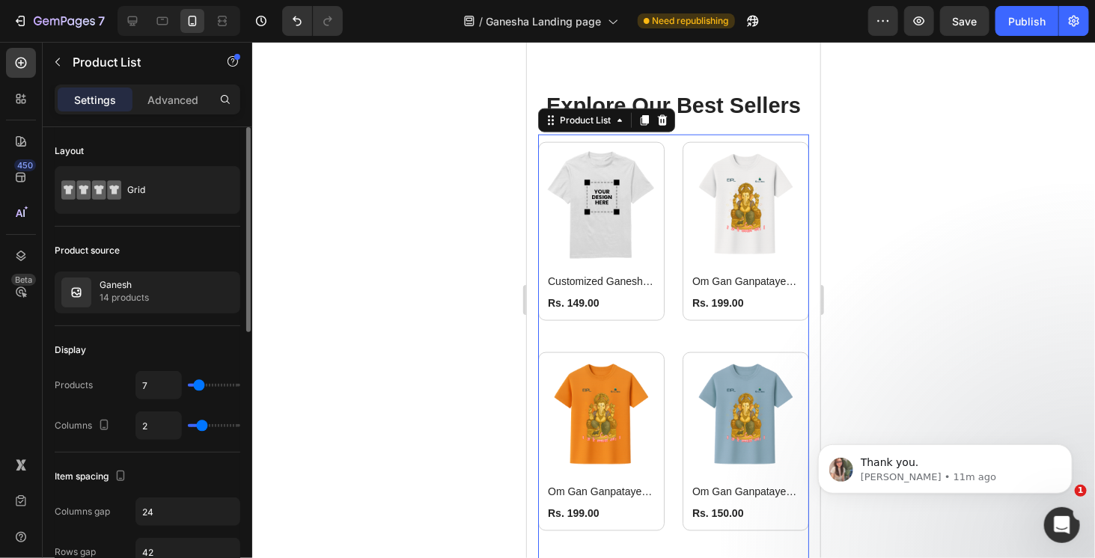
type input "3"
type input "1"
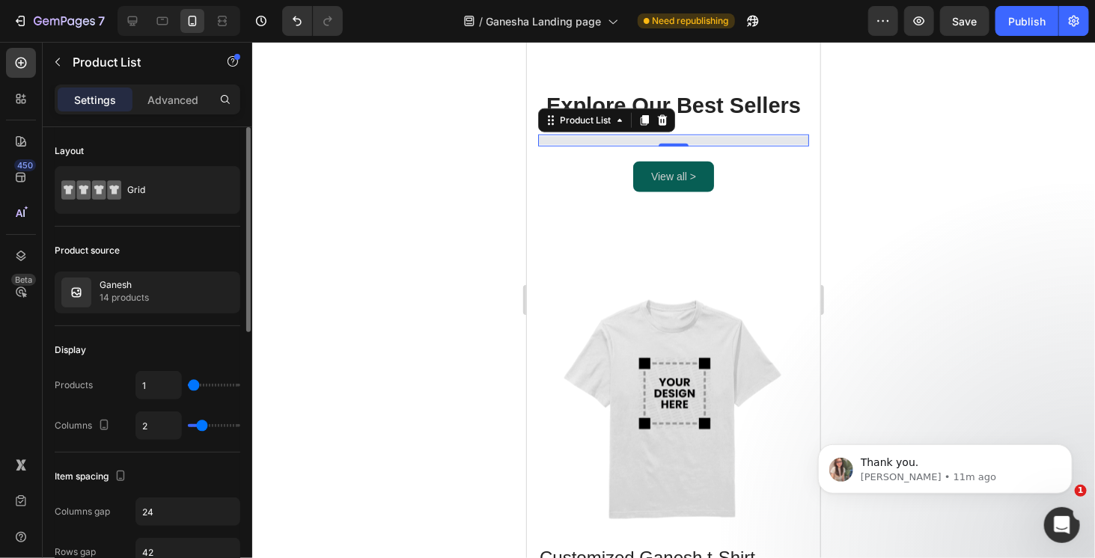
type input "2"
type input "3"
type input "5"
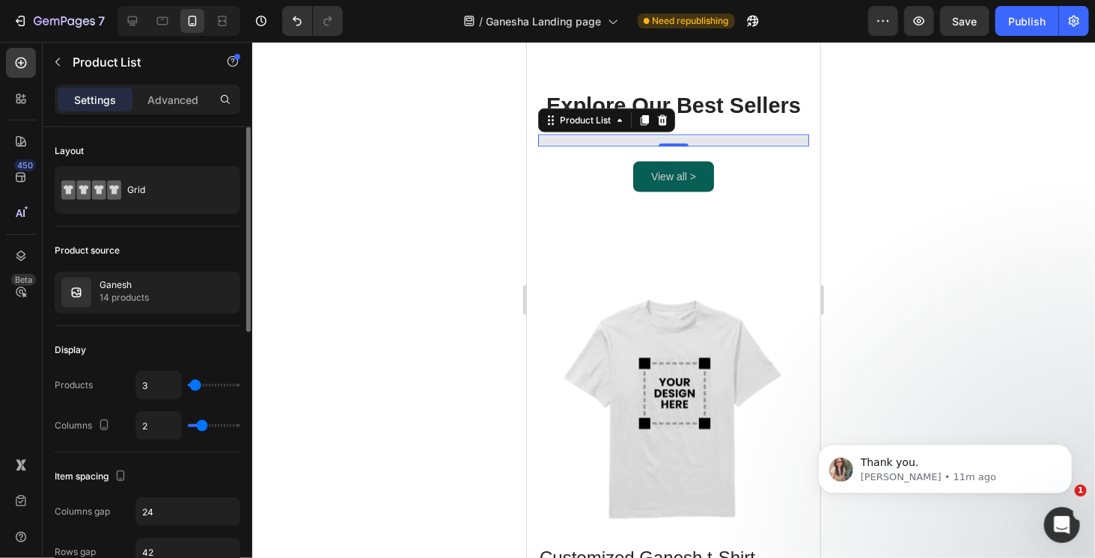
type input "5"
type input "6"
type input "7"
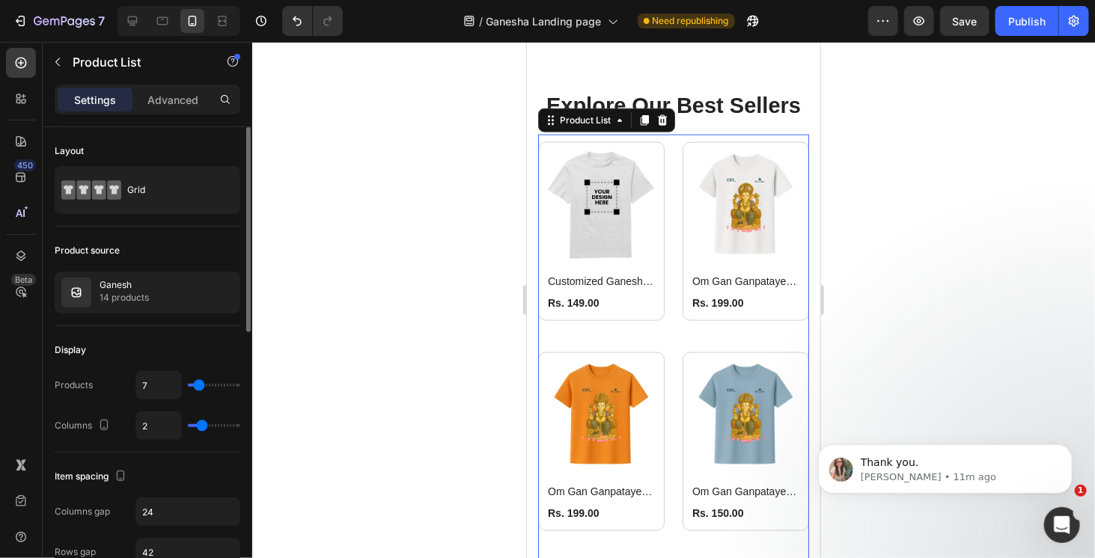
type input "11"
type input "14"
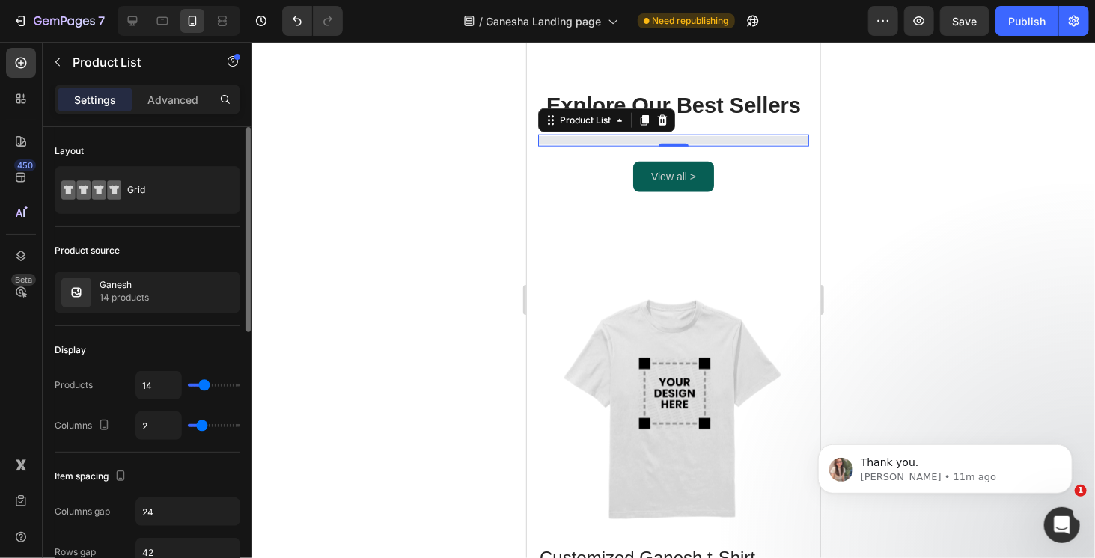
type input "15"
type input "13"
type input "11"
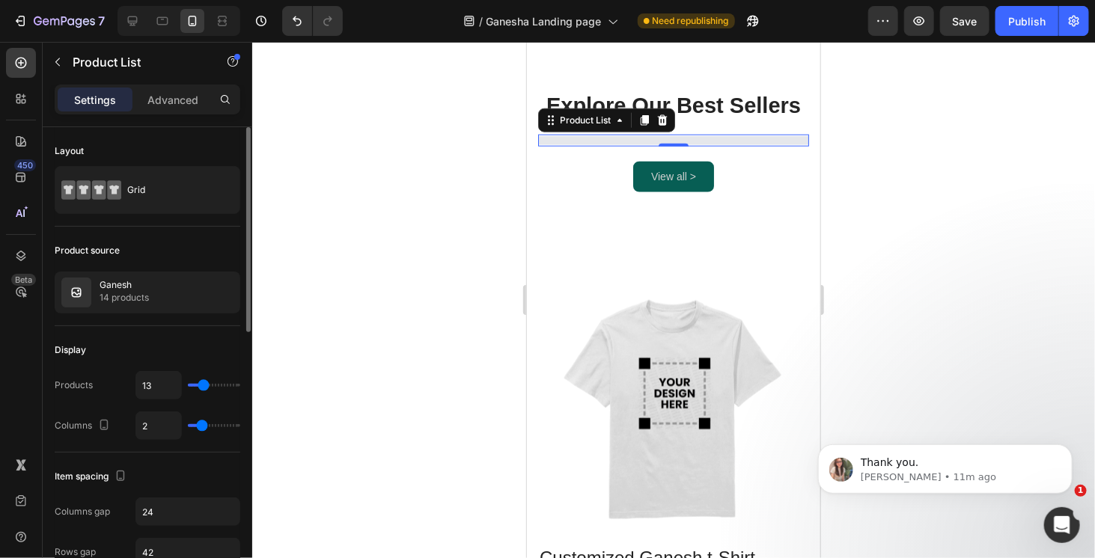
type input "11"
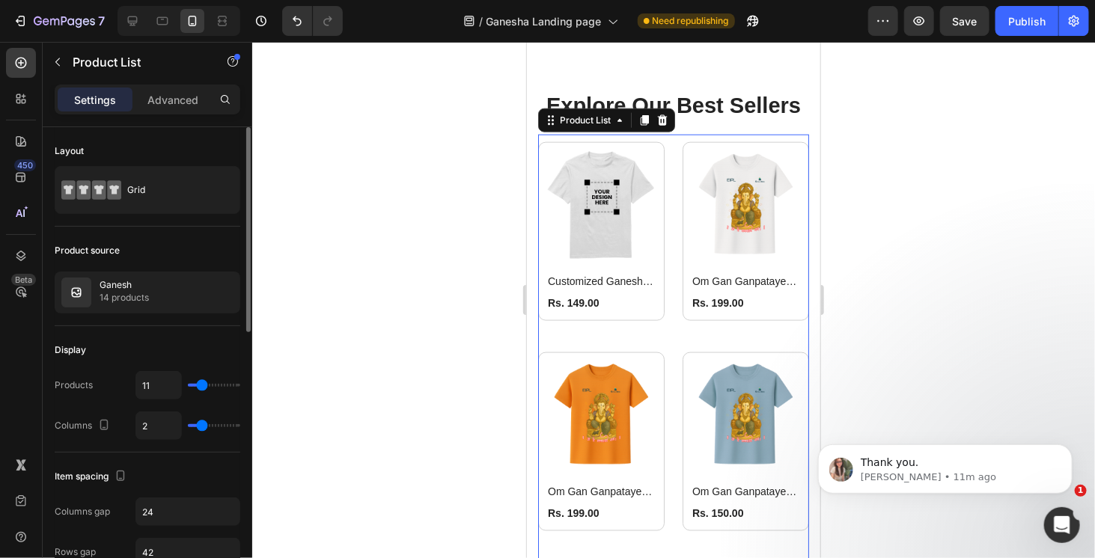
type input "9"
type input "8"
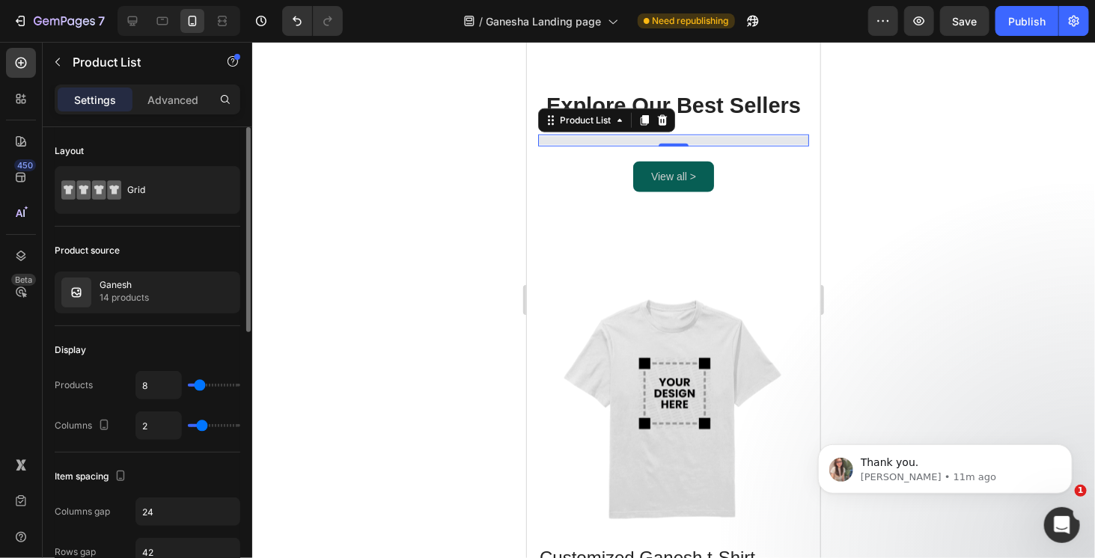
type input "7"
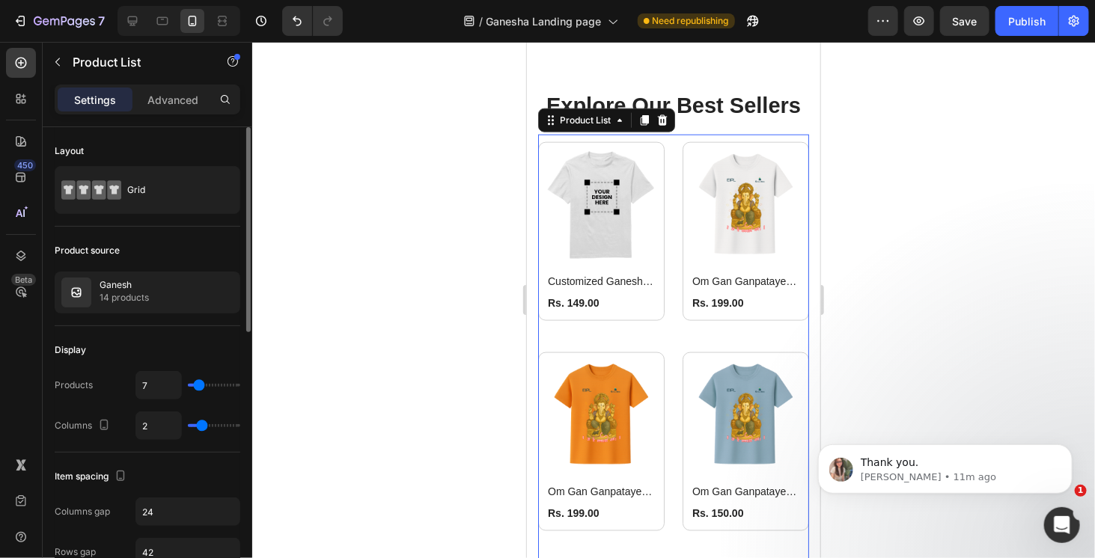
type input "7"
click at [198, 387] on input "range" at bounding box center [214, 385] width 52 height 3
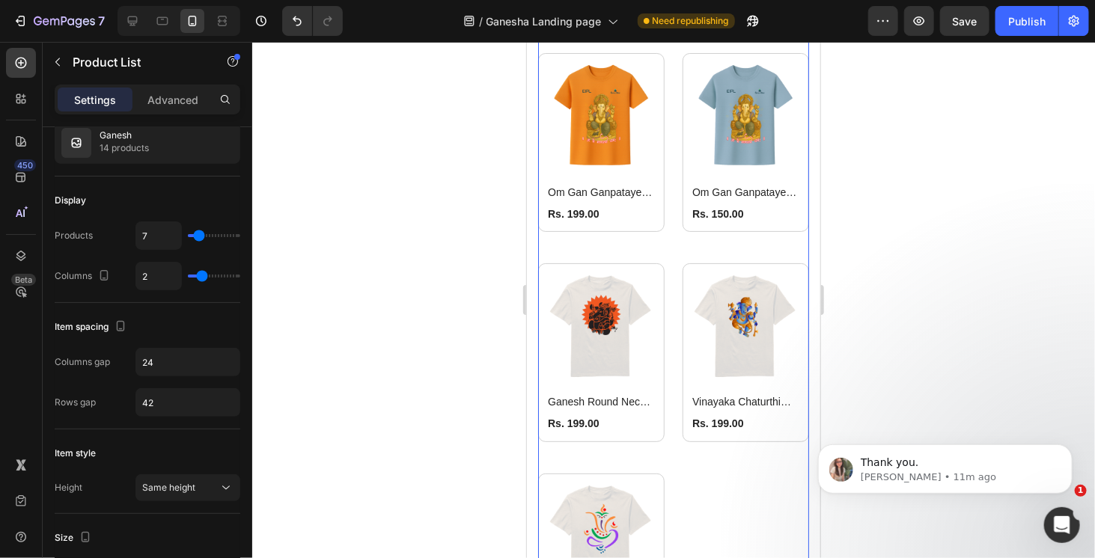
scroll to position [1273, 0]
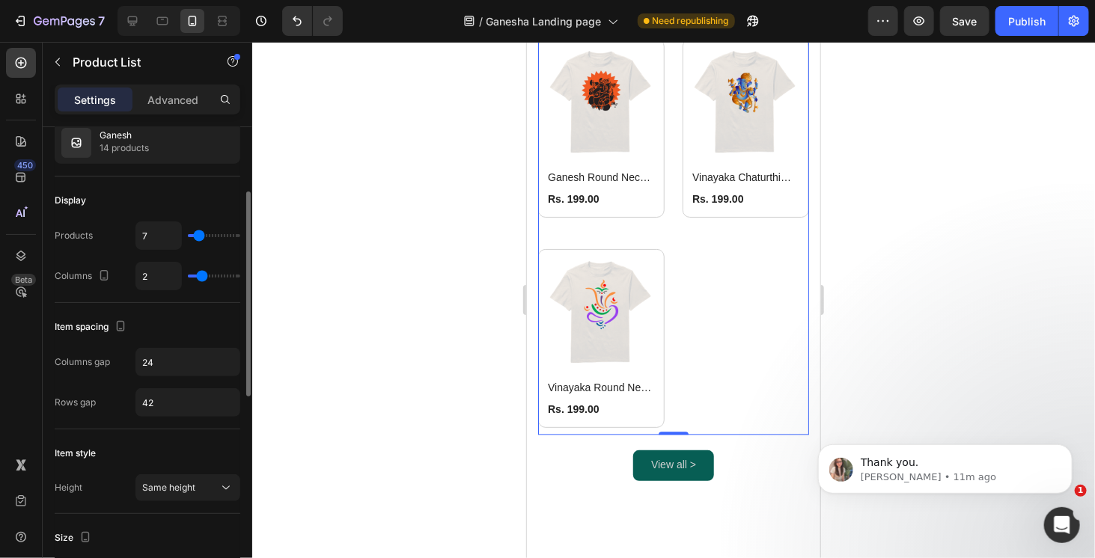
type input "11"
type input "10"
type input "9"
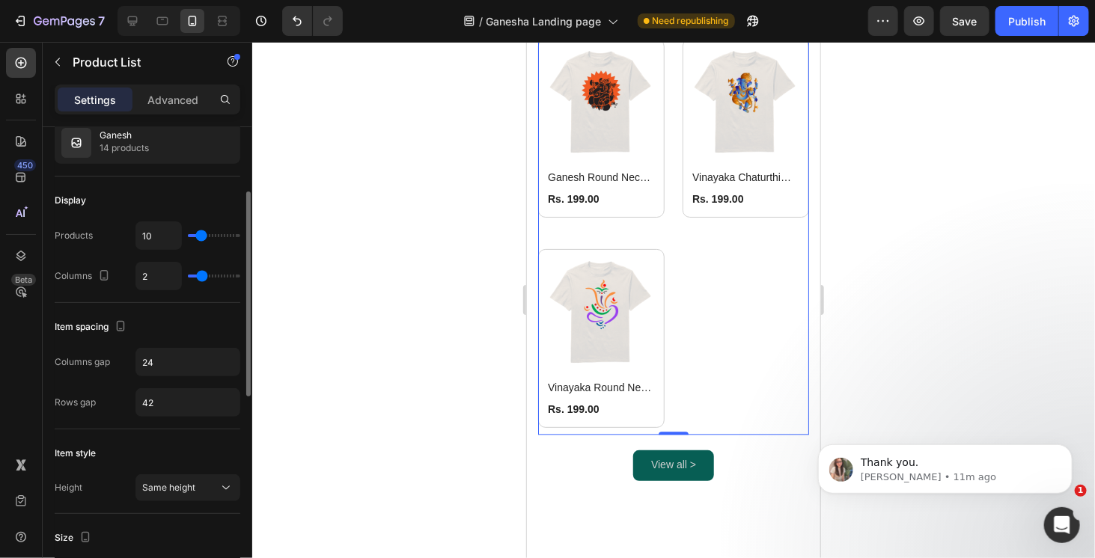
type input "9"
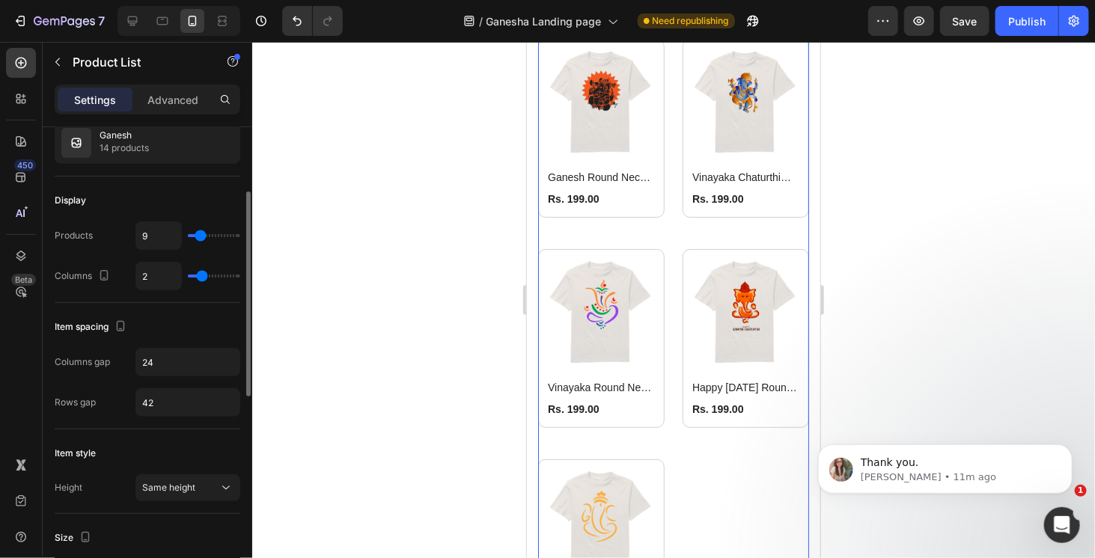
type input "8"
type input "7"
type input "4"
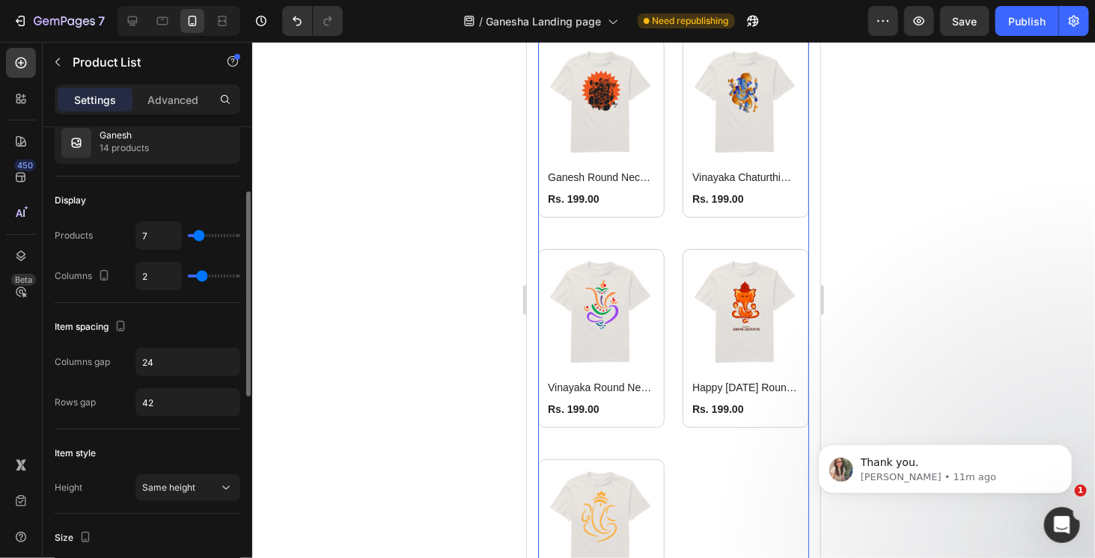
type input "4"
type input "1"
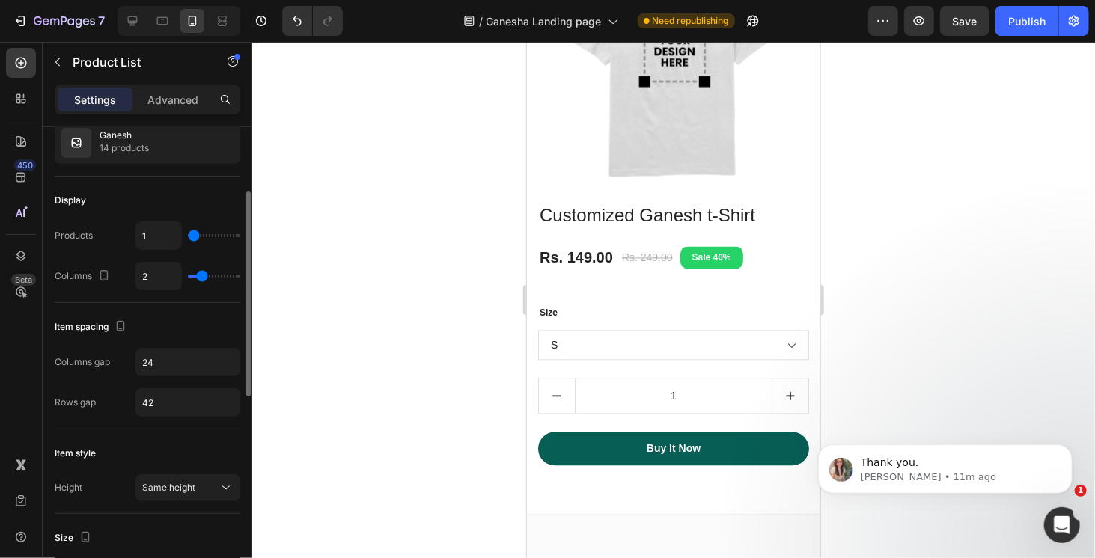
type input "4"
type input "16"
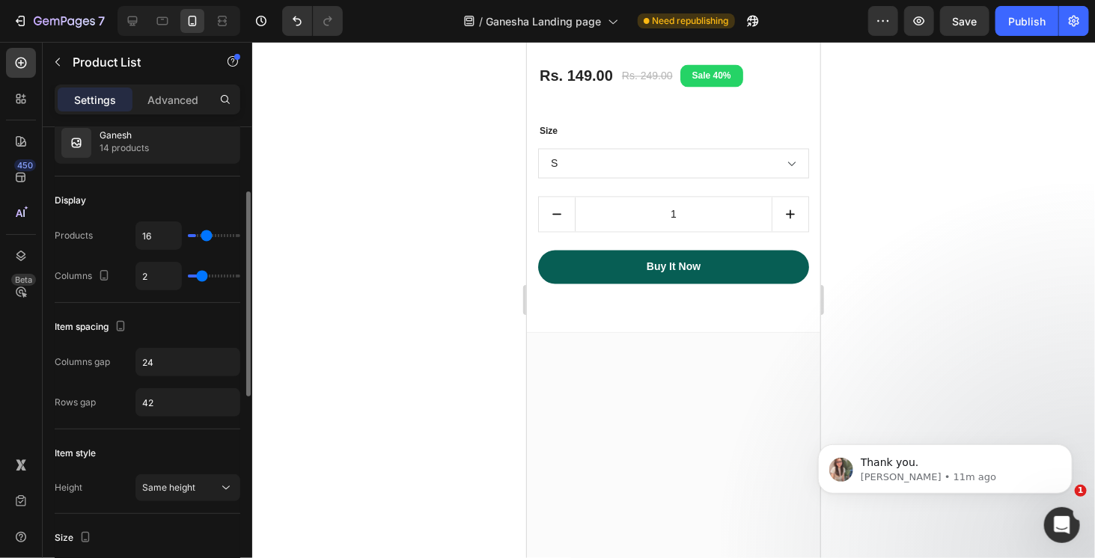
type input "31"
type input "33"
type input "34"
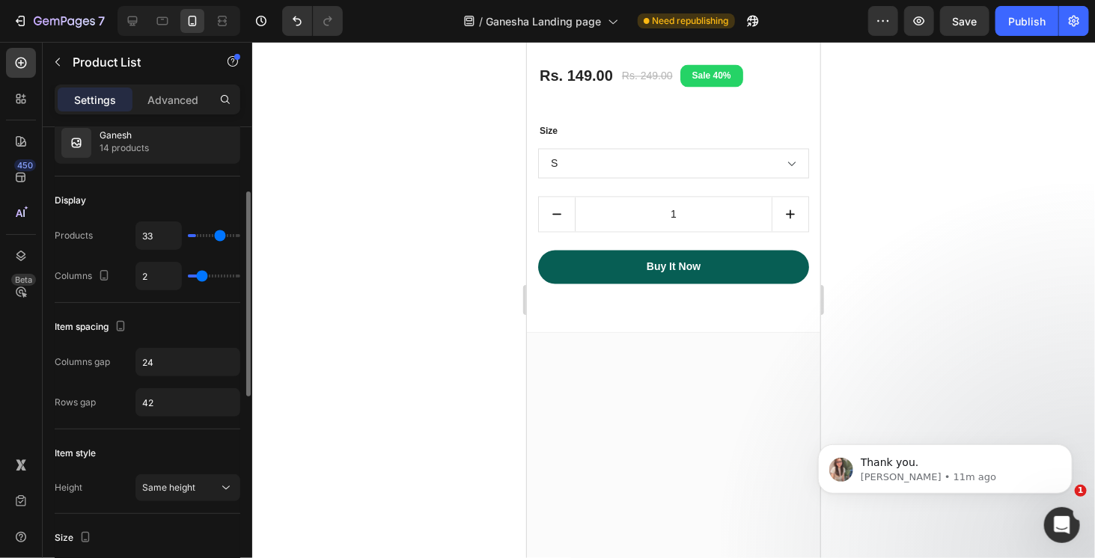
type input "34"
type input "35"
type input "36"
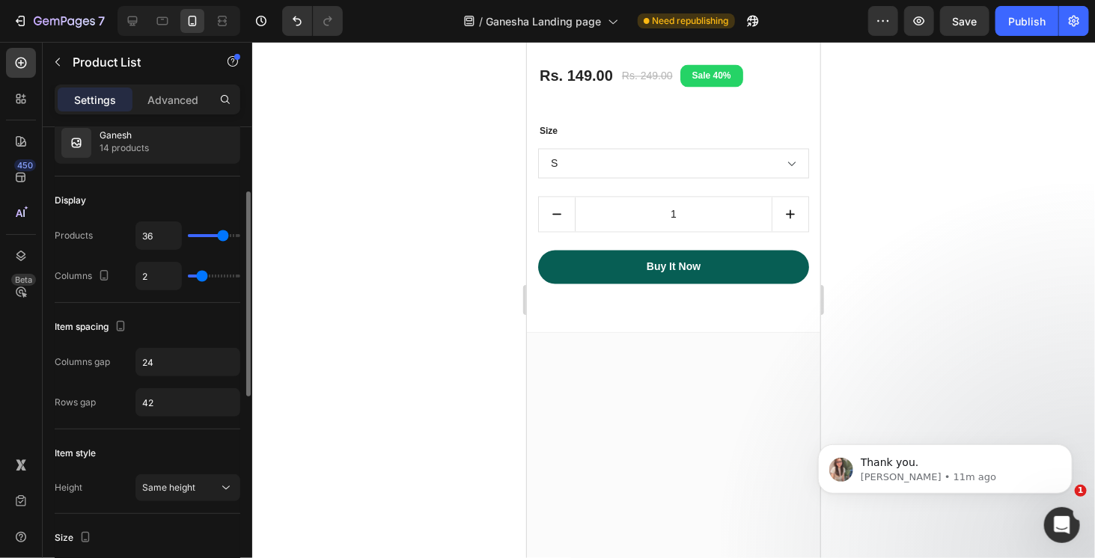
type input "38"
type input "40"
type input "42"
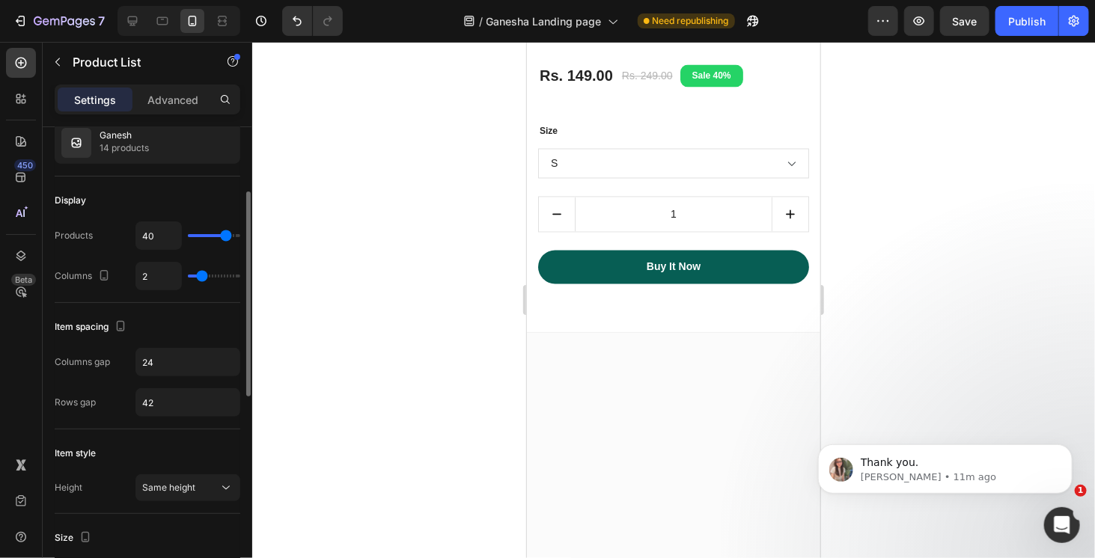
type input "42"
type input "37"
type input "36"
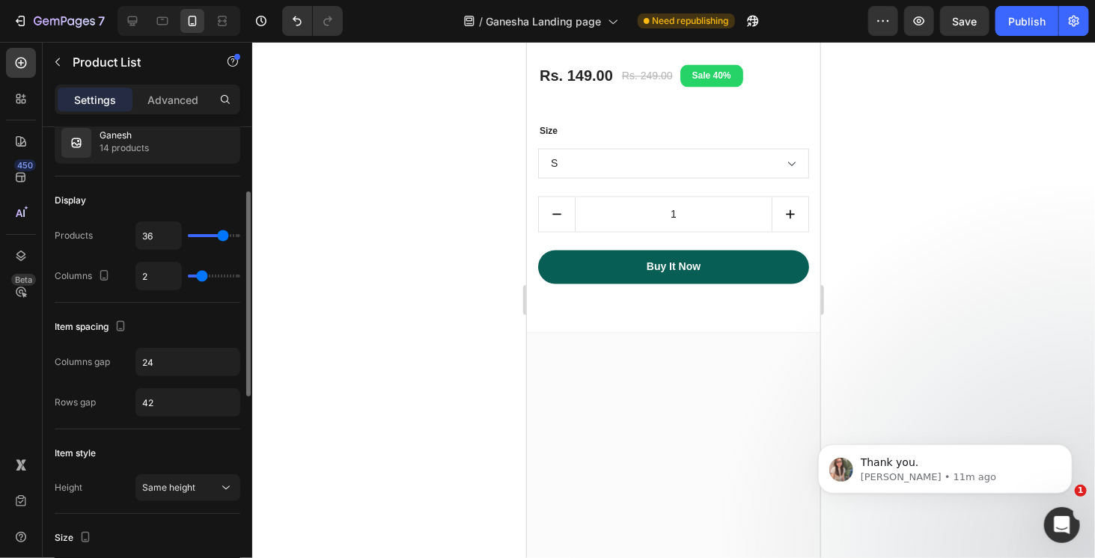
type input "34"
type input "31"
type input "29"
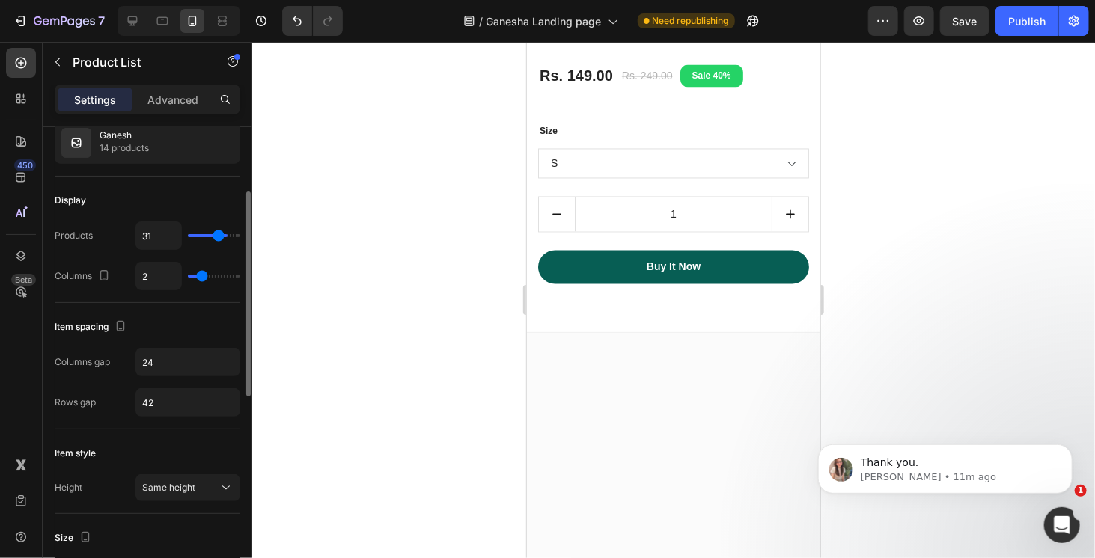
type input "29"
type input "28"
type input "26"
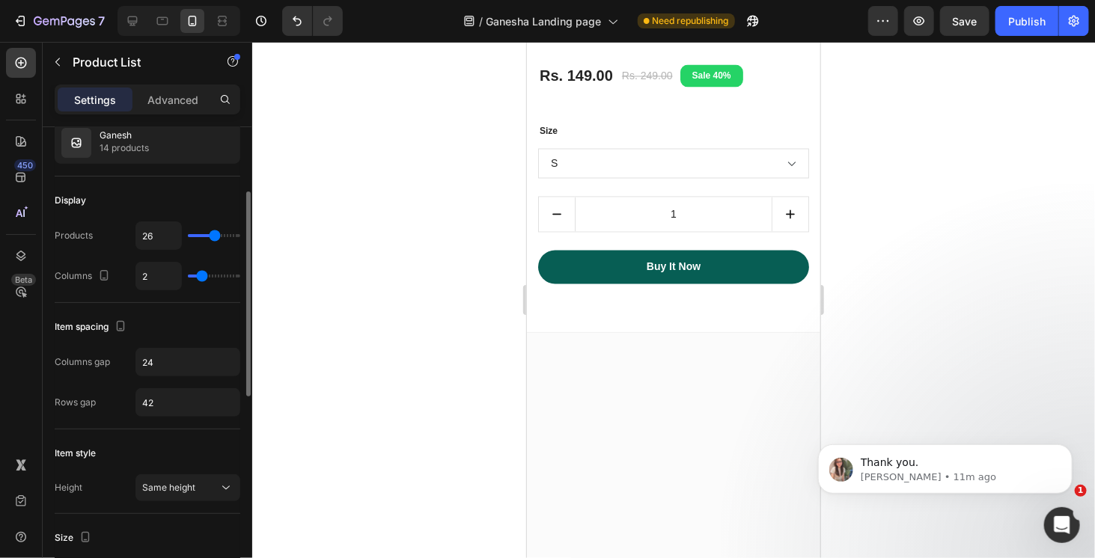
type input "25"
type input "23"
type input "21"
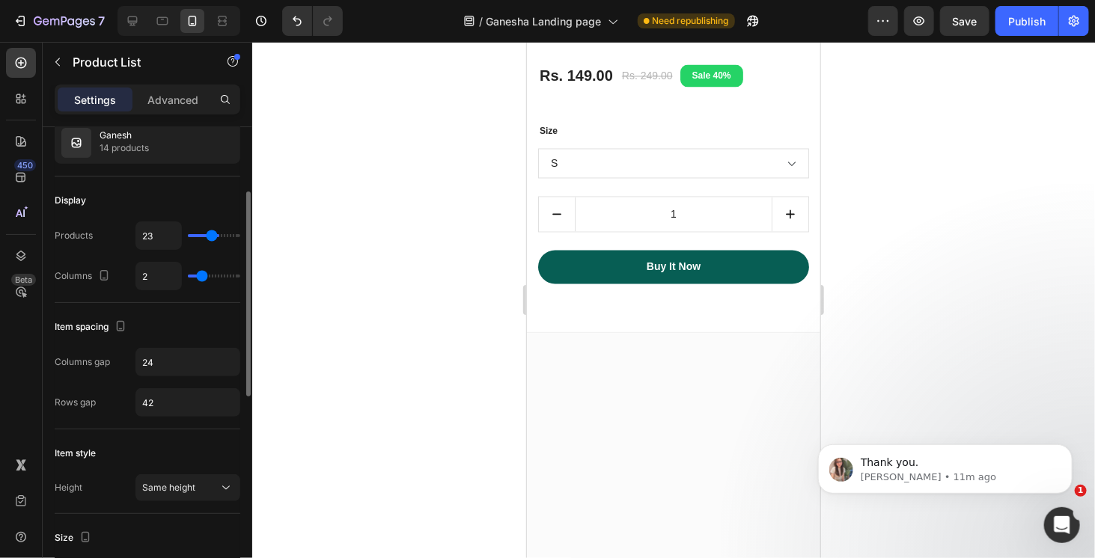
type input "21"
type input "17"
type input "16"
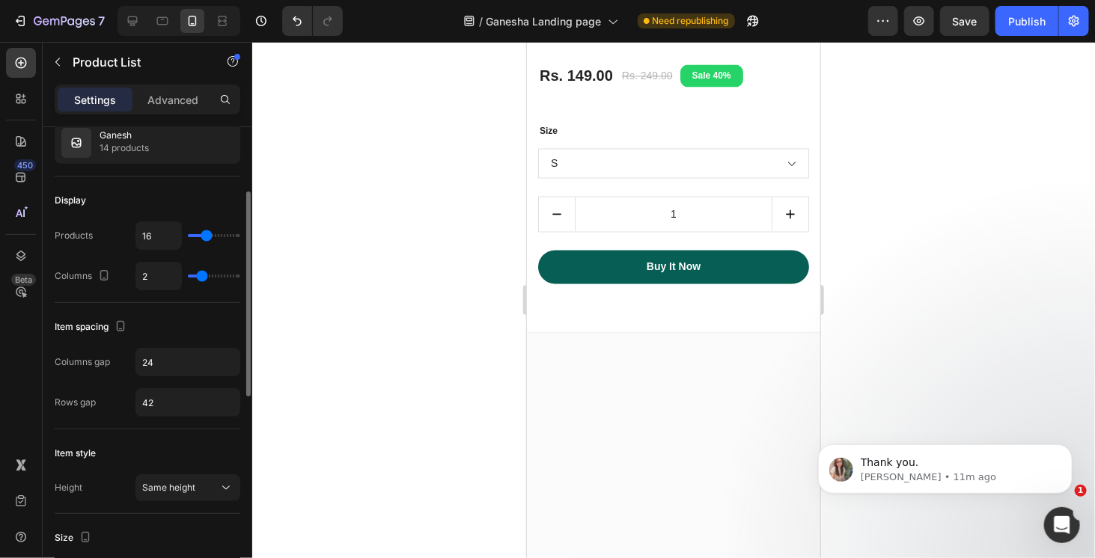
type input "14"
type input "13"
type input "12"
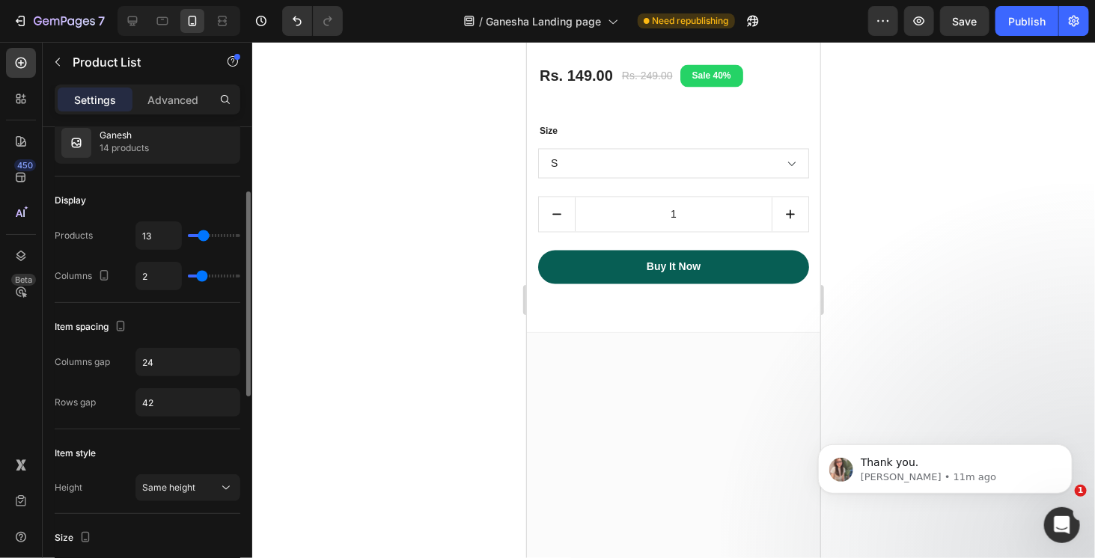
type input "12"
type input "7"
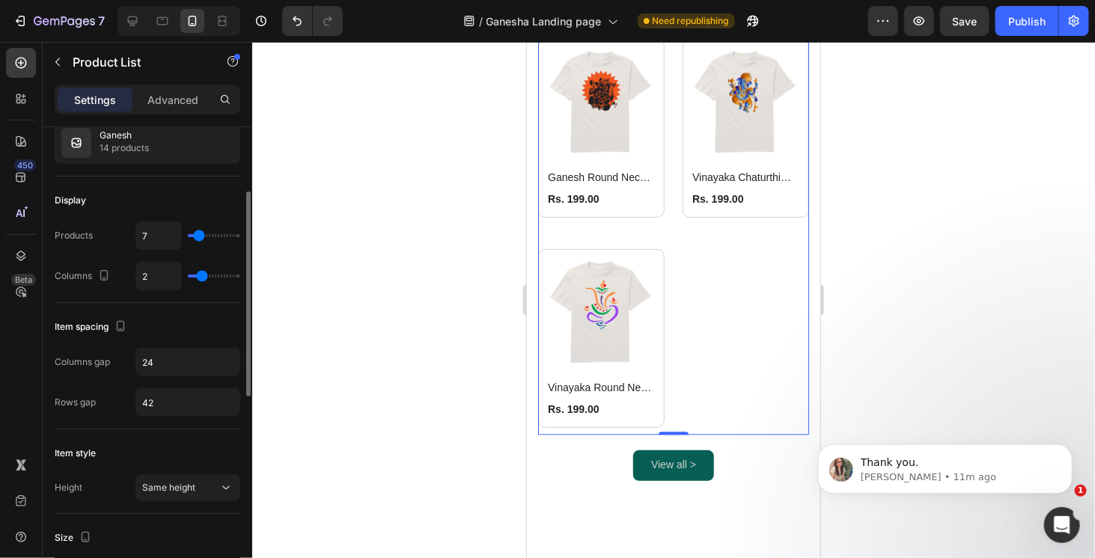
type input "6"
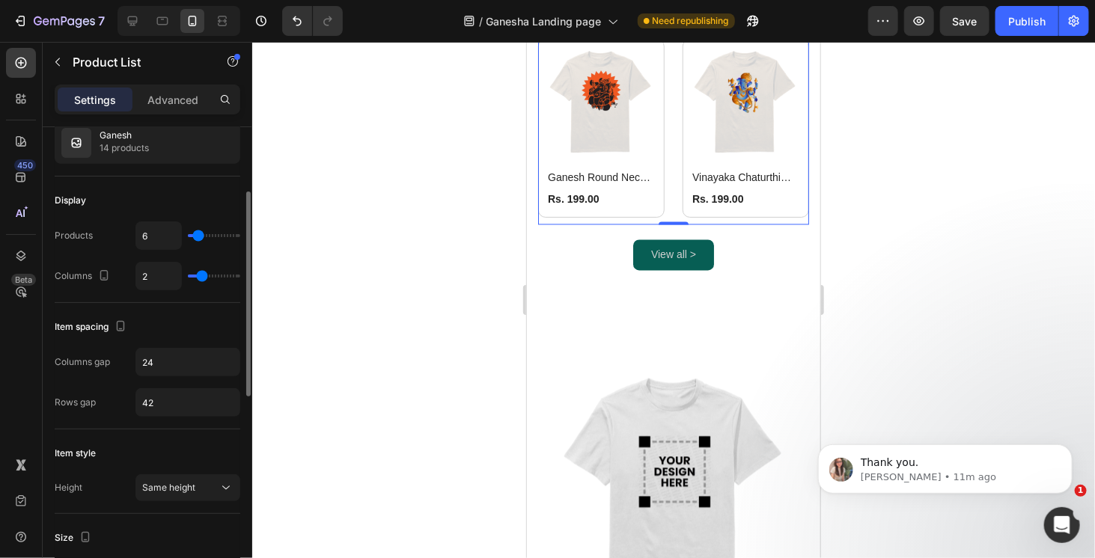
type input "4"
type input "7"
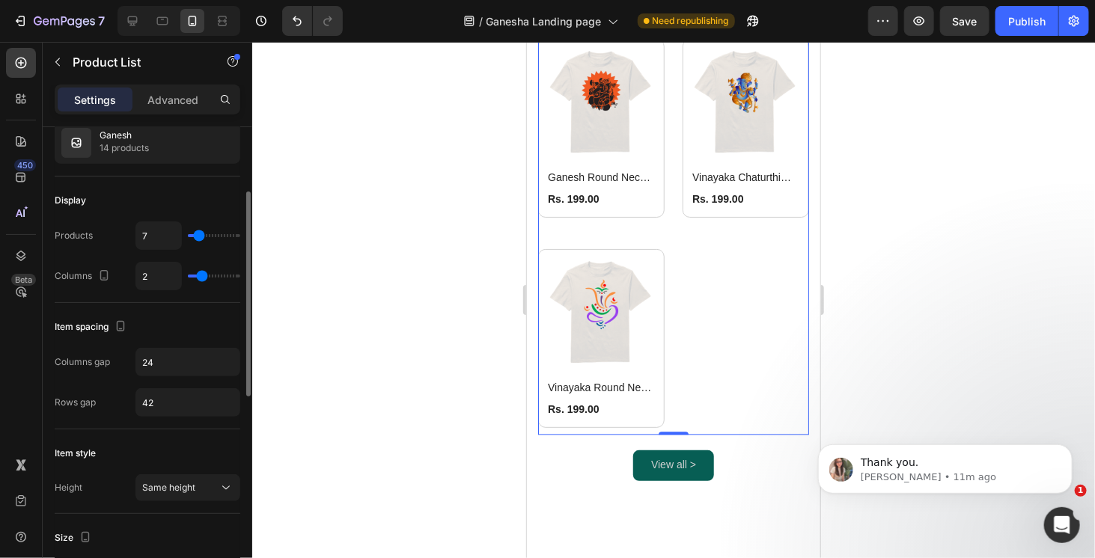
type input "9"
type input "10"
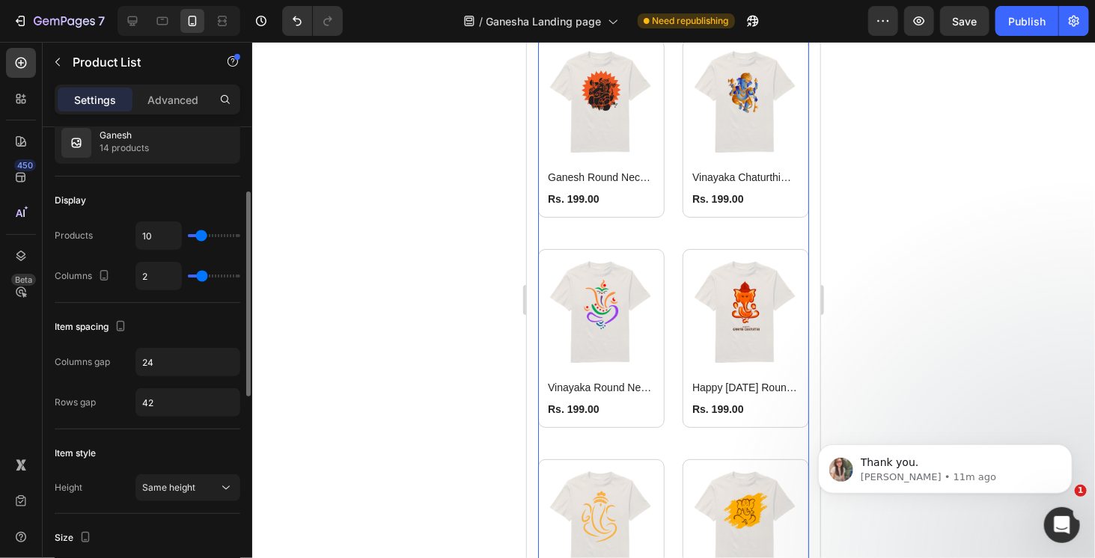
type input "10"
click at [201, 237] on input "range" at bounding box center [214, 235] width 52 height 3
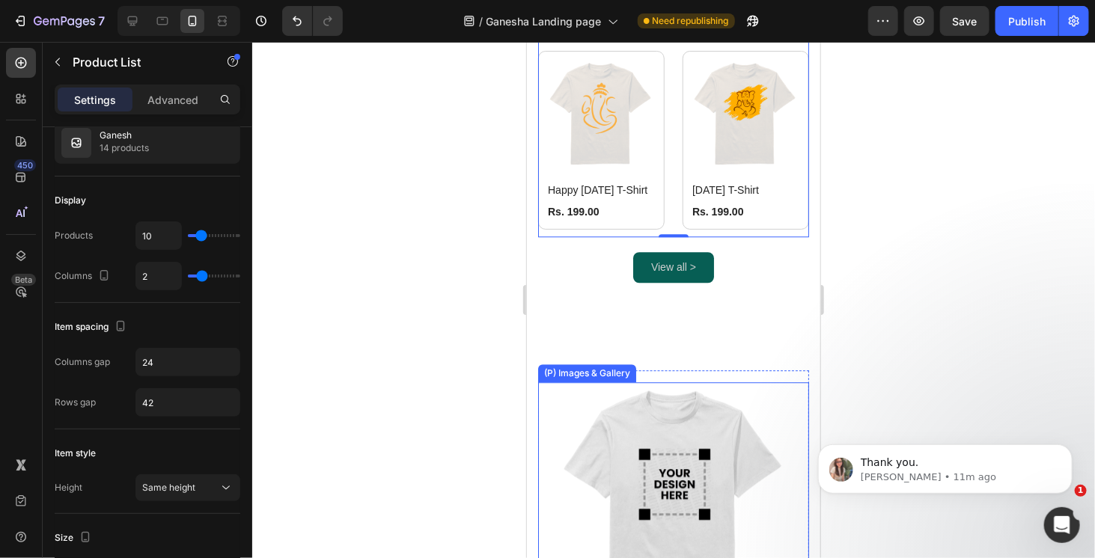
scroll to position [1722, 0]
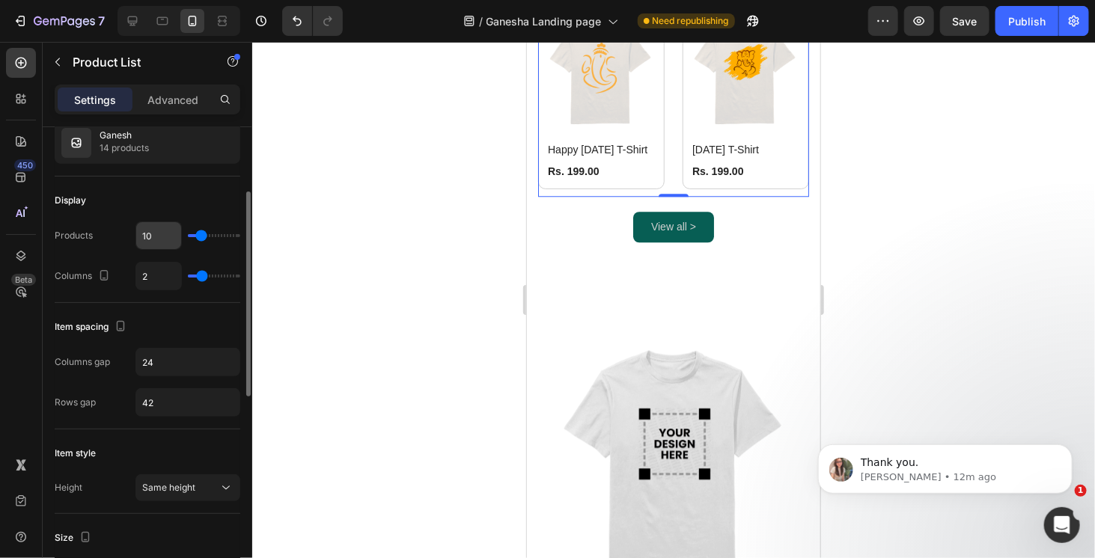
click at [165, 234] on input "10" at bounding box center [158, 235] width 45 height 27
type input "9"
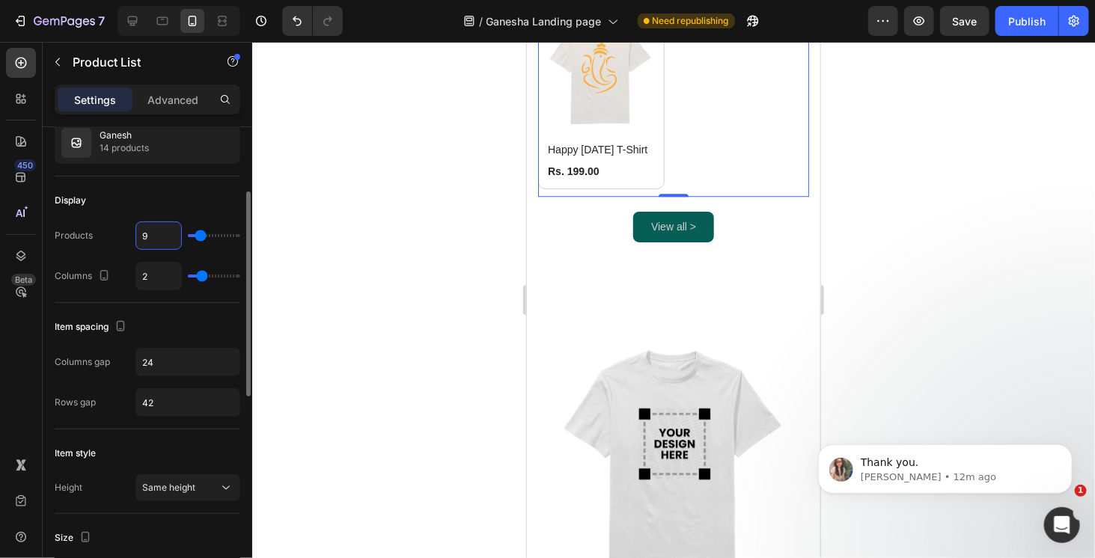
type input "10"
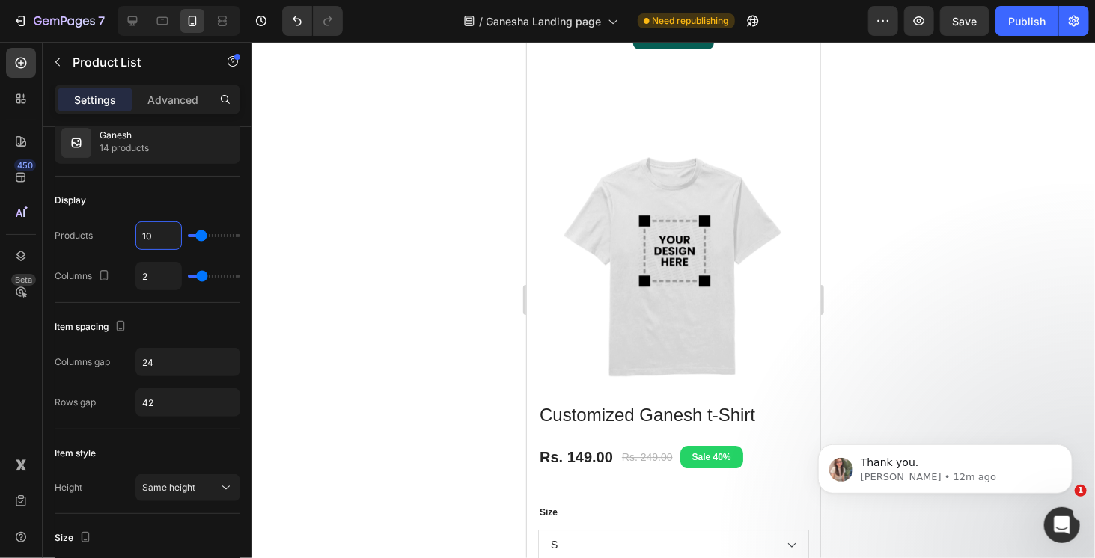
scroll to position [1872, 0]
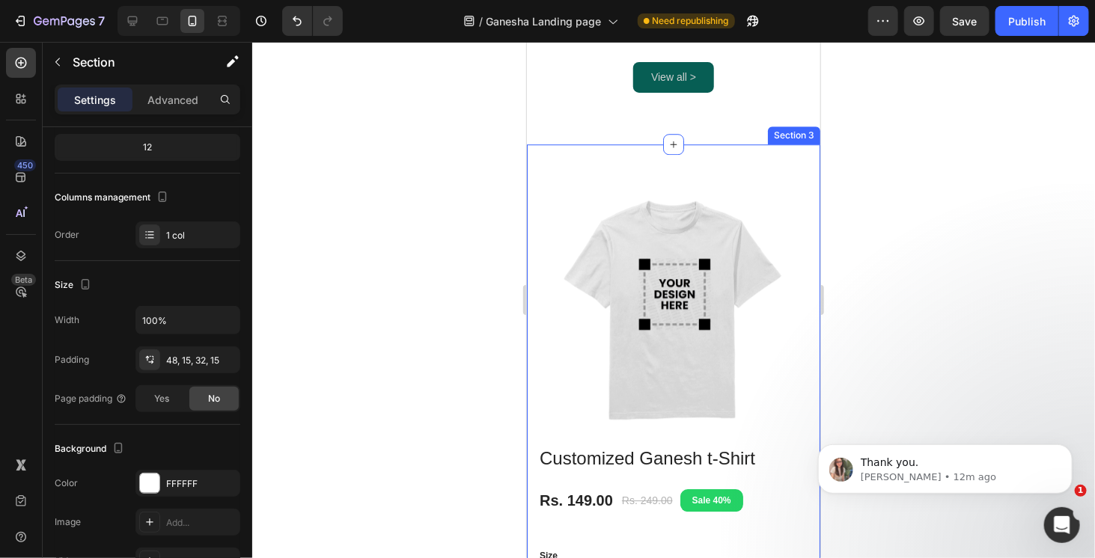
click at [741, 144] on div "(P) Images & Gallery Customized Ganesh t-Shirt (P) Title Rs. 149.00 (P) Price (…" at bounding box center [672, 450] width 293 height 613
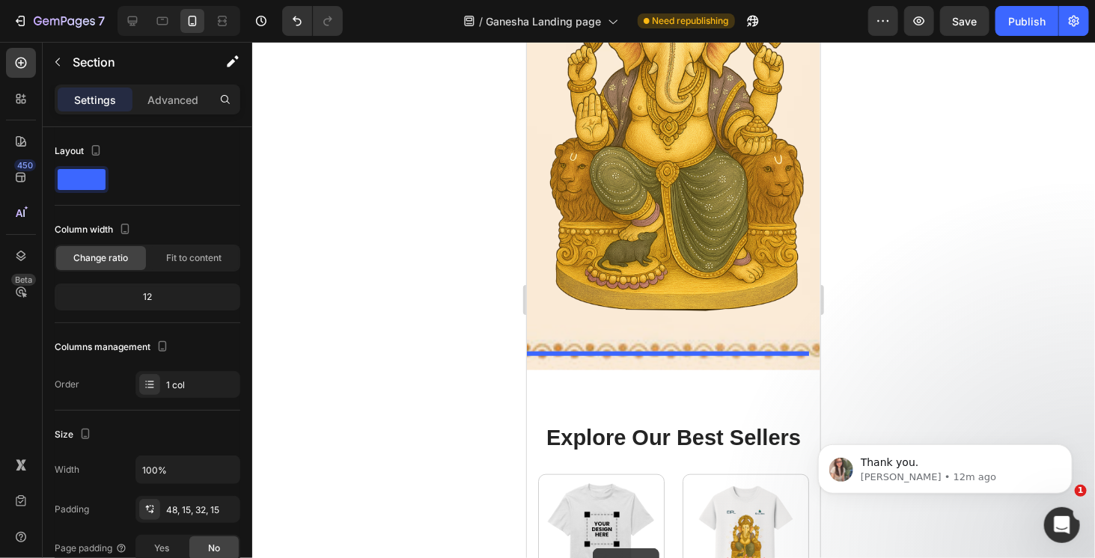
scroll to position [502, 0]
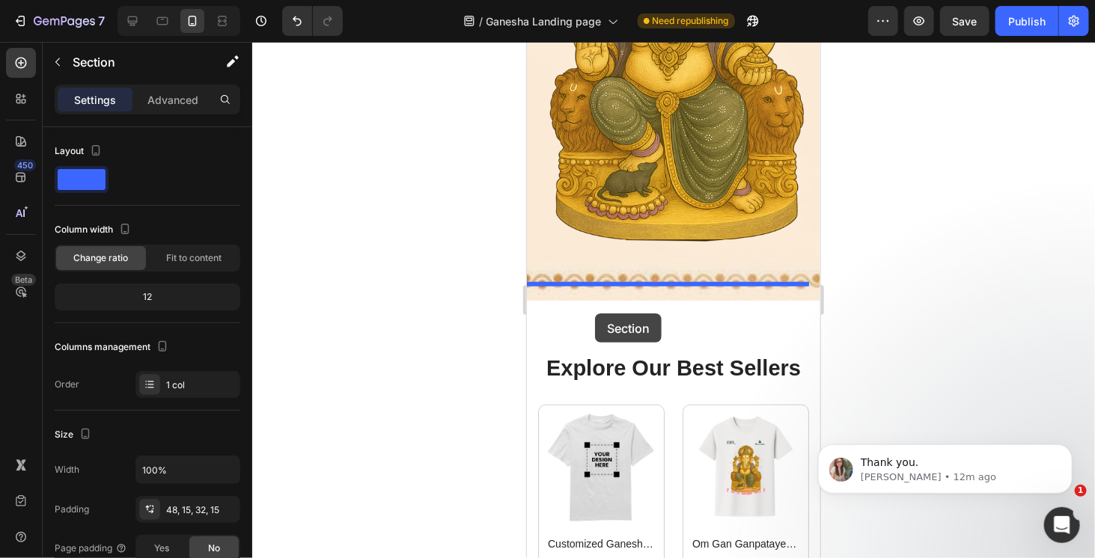
drag, startPoint x: 563, startPoint y: 101, endPoint x: 594, endPoint y: 313, distance: 214.2
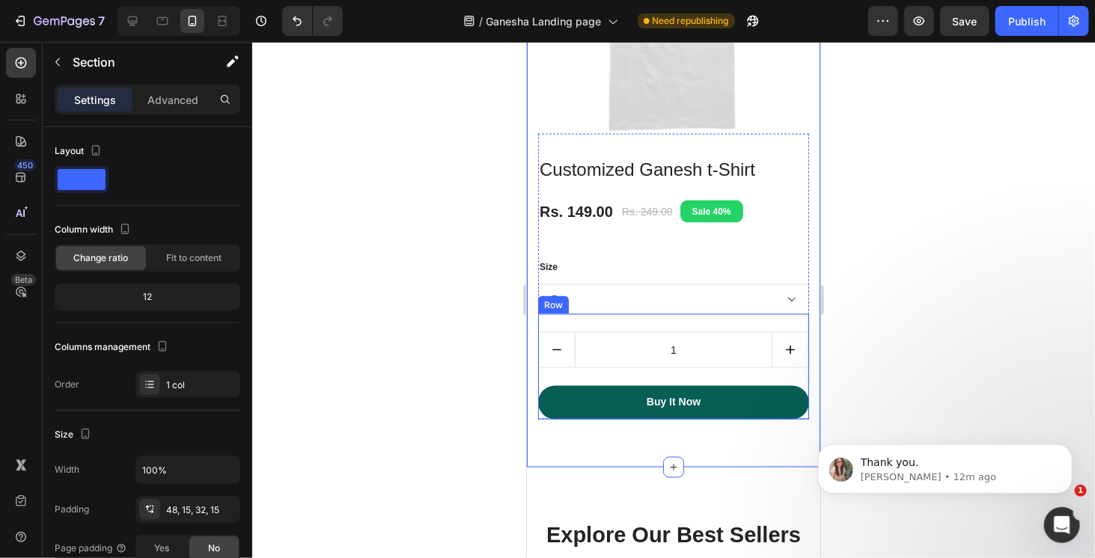
scroll to position [1026, 0]
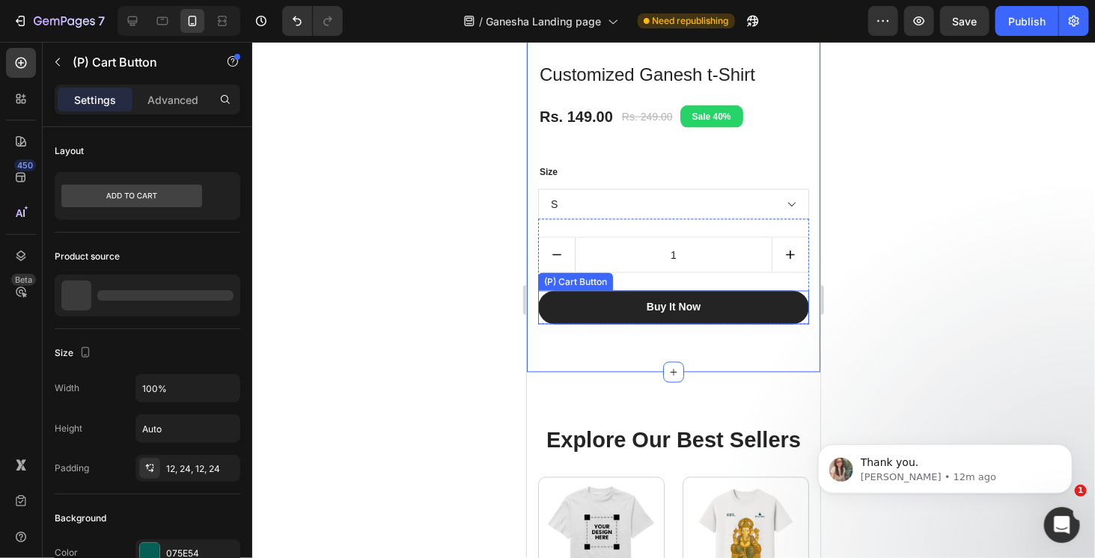
click at [783, 305] on button "Buy It Now" at bounding box center [673, 307] width 271 height 34
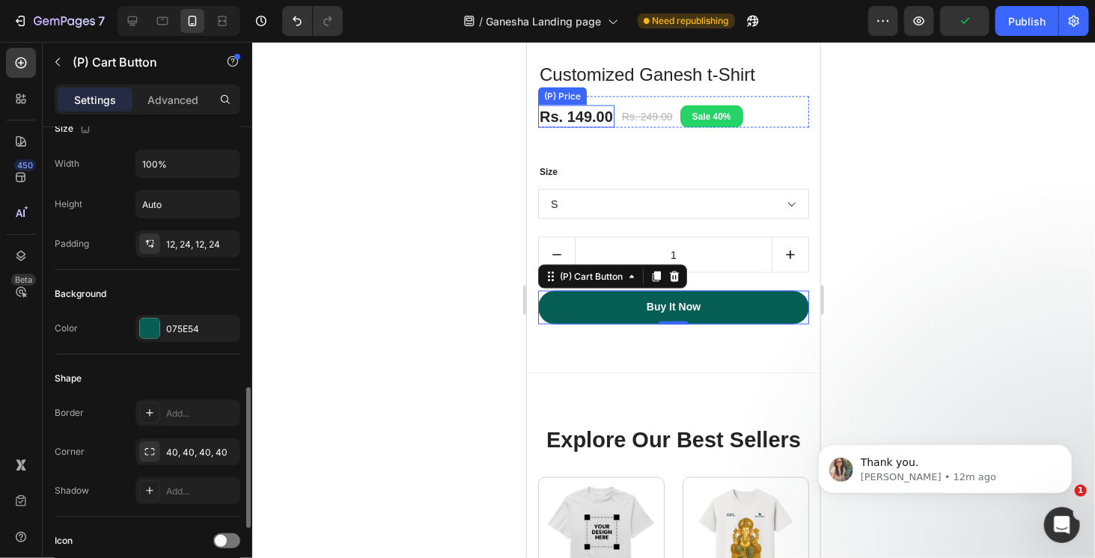
scroll to position [374, 0]
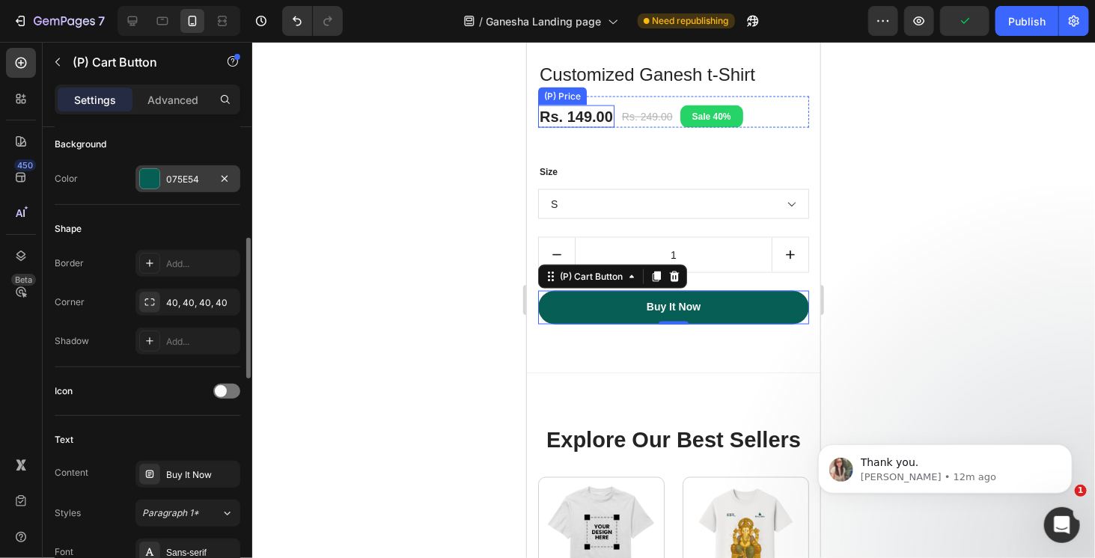
click at [146, 177] on div at bounding box center [149, 178] width 19 height 19
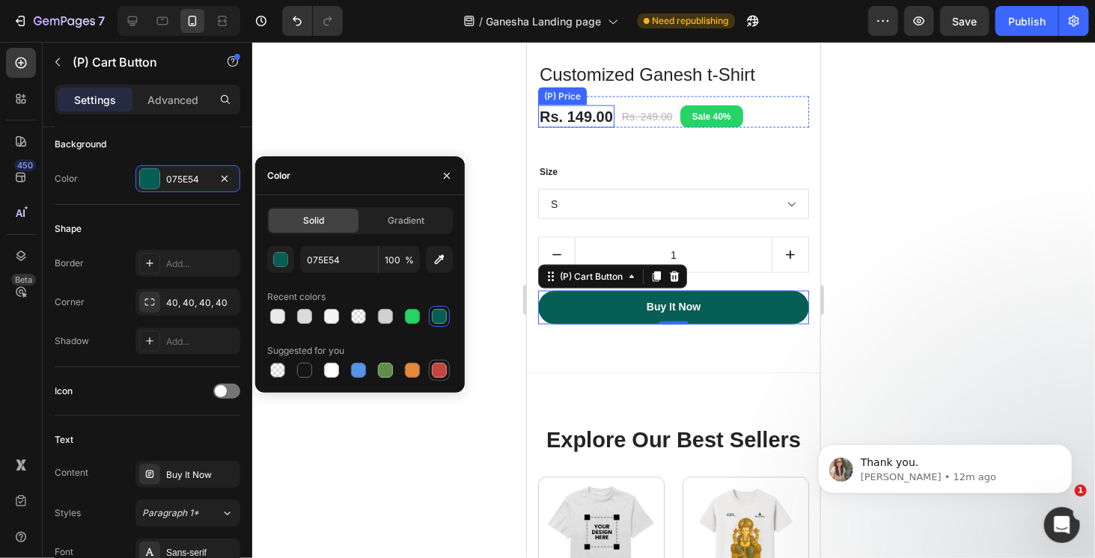
drag, startPoint x: 441, startPoint y: 369, endPoint x: 423, endPoint y: 369, distance: 18.0
click at [442, 370] on div at bounding box center [439, 370] width 15 height 15
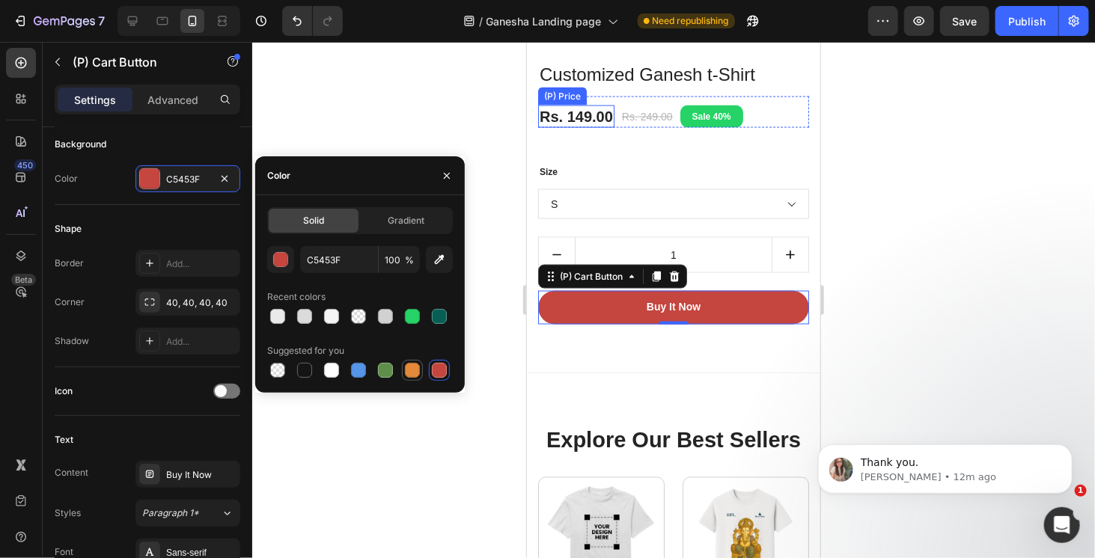
click at [418, 369] on div at bounding box center [412, 370] width 15 height 15
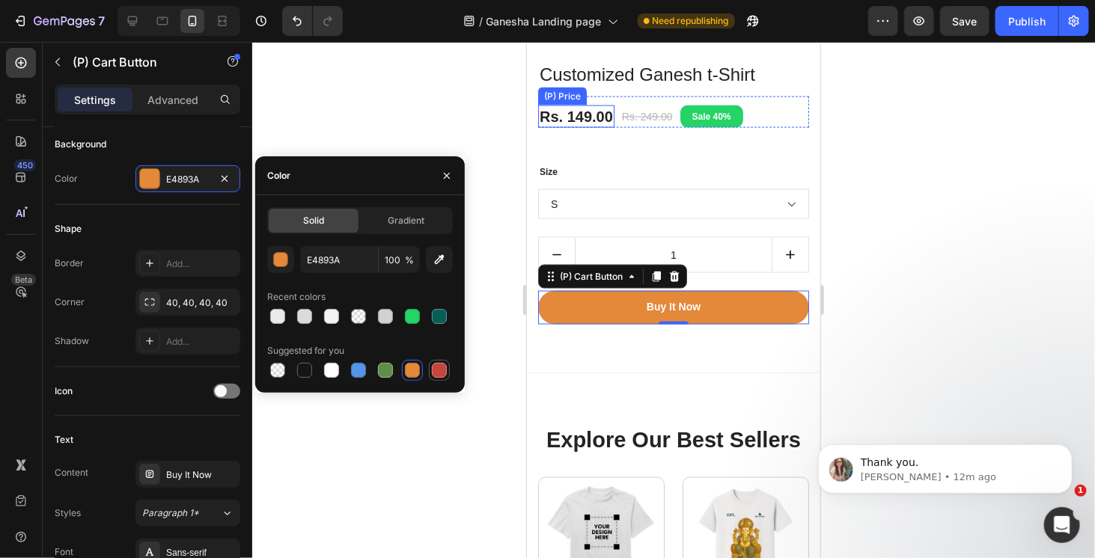
click at [447, 371] on div at bounding box center [439, 371] width 18 height 18
type input "C5453F"
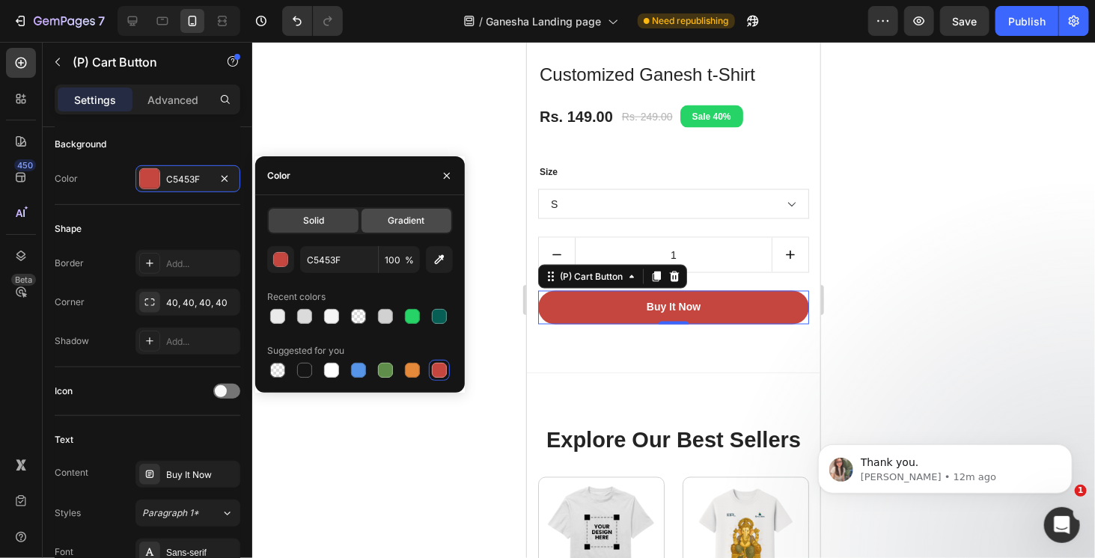
click at [401, 225] on span "Gradient" at bounding box center [407, 220] width 37 height 13
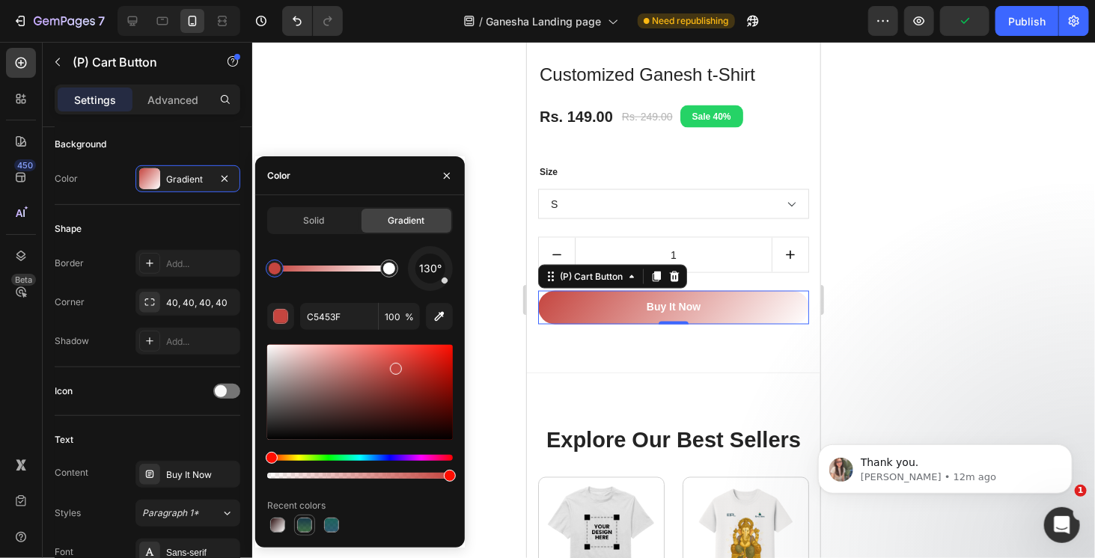
click at [307, 525] on div at bounding box center [304, 525] width 15 height 15
type input "123742"
type input "95"
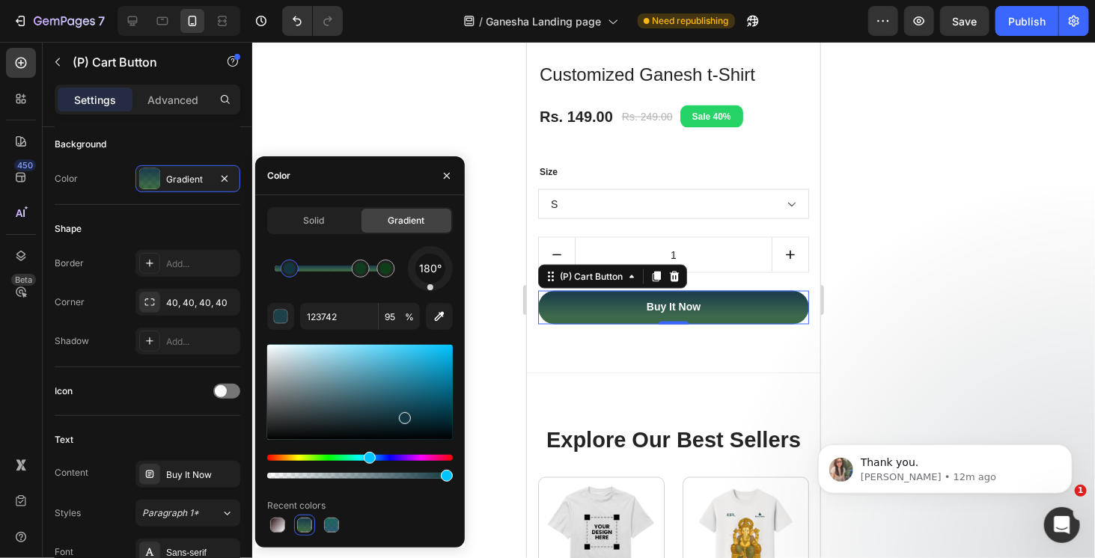
click at [342, 528] on div at bounding box center [360, 525] width 186 height 21
click at [333, 525] on div at bounding box center [331, 525] width 15 height 15
type input "06574B"
type input "90"
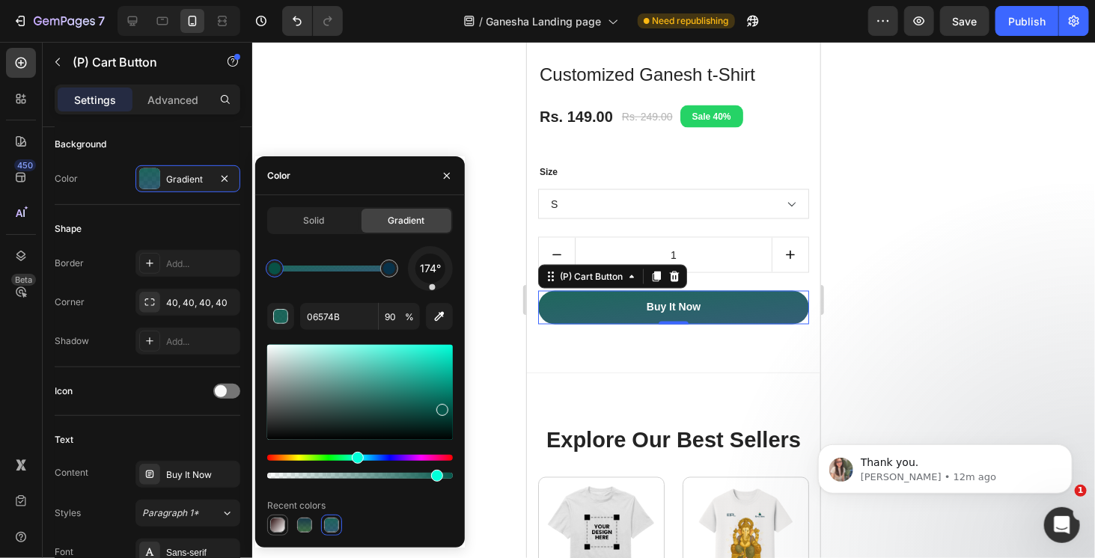
click at [273, 522] on div at bounding box center [277, 525] width 15 height 15
type input "280B0B"
type input "100"
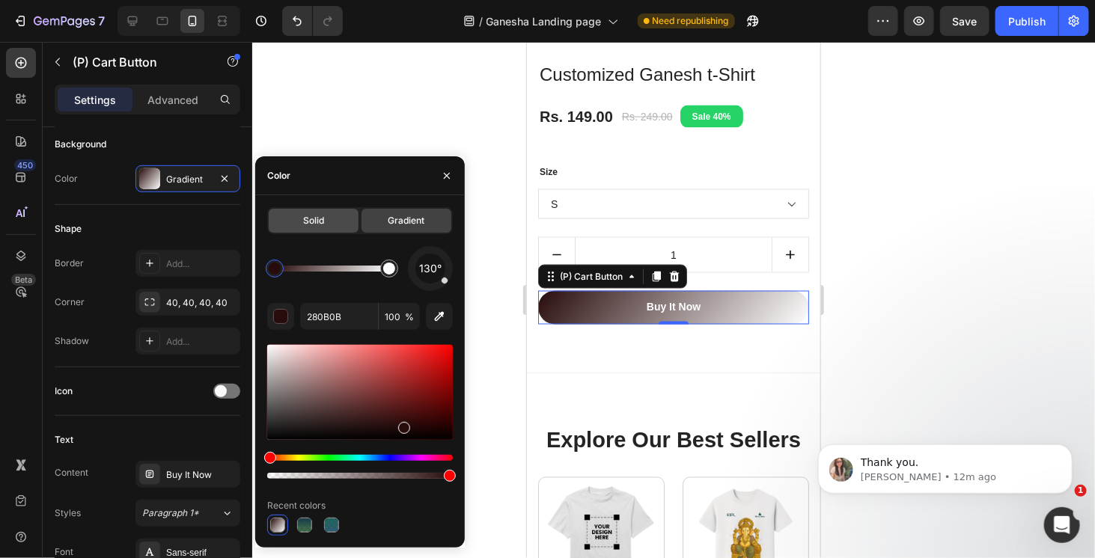
click at [330, 219] on div "Solid" at bounding box center [314, 221] width 90 height 24
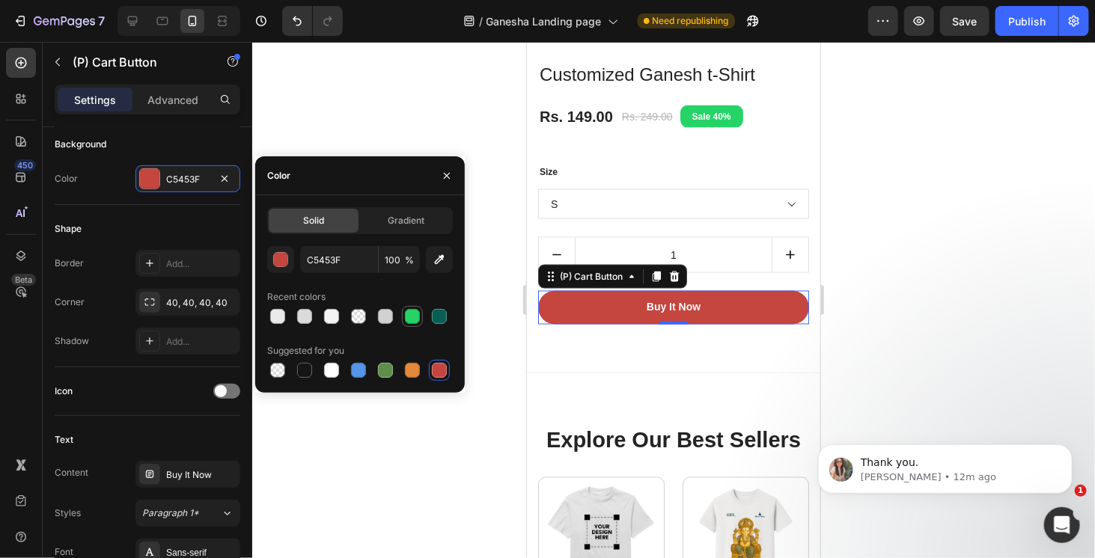
click at [417, 317] on div at bounding box center [412, 316] width 15 height 15
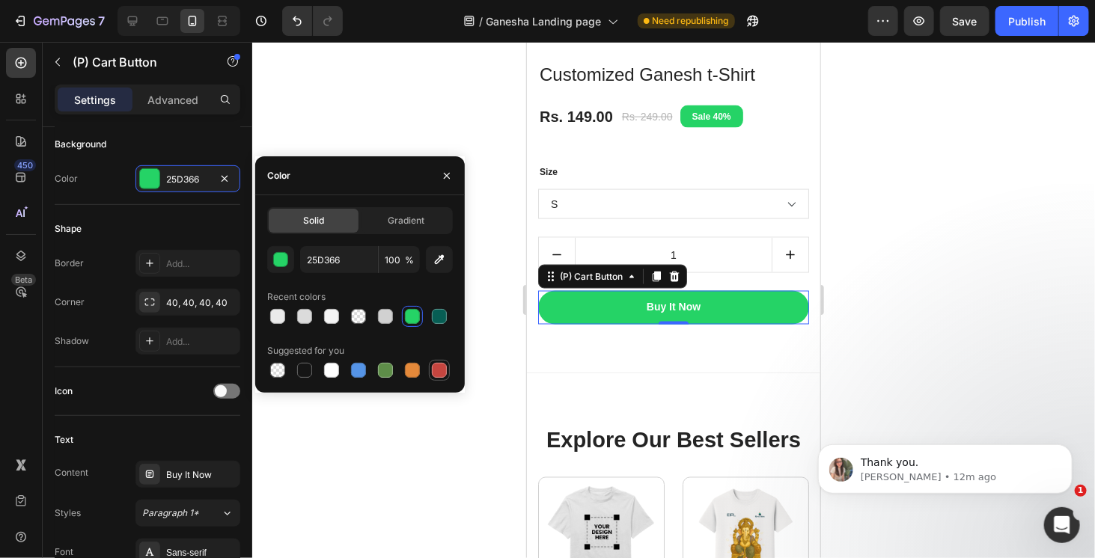
click at [442, 371] on div at bounding box center [439, 370] width 15 height 15
type input "C5453F"
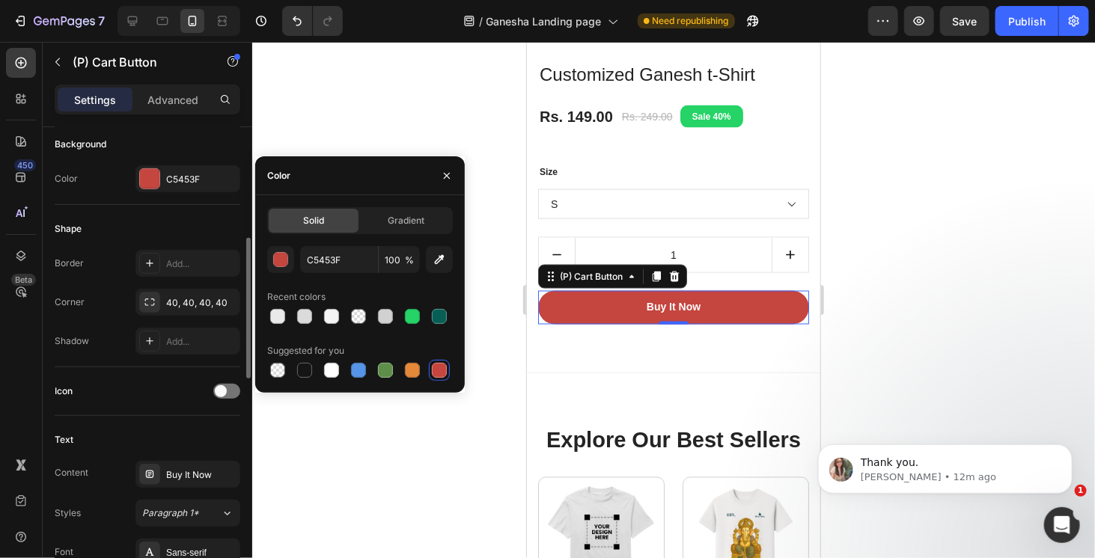
click at [201, 210] on div "Shape Border Add... Corner 40, 40, 40, 40 Shadow Add..." at bounding box center [148, 286] width 186 height 162
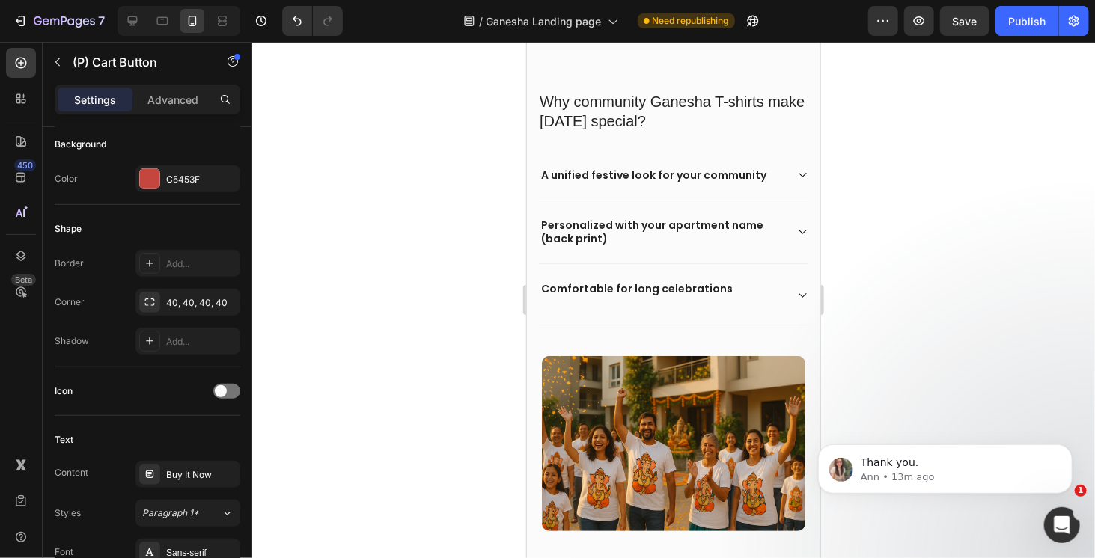
scroll to position [2375, 0]
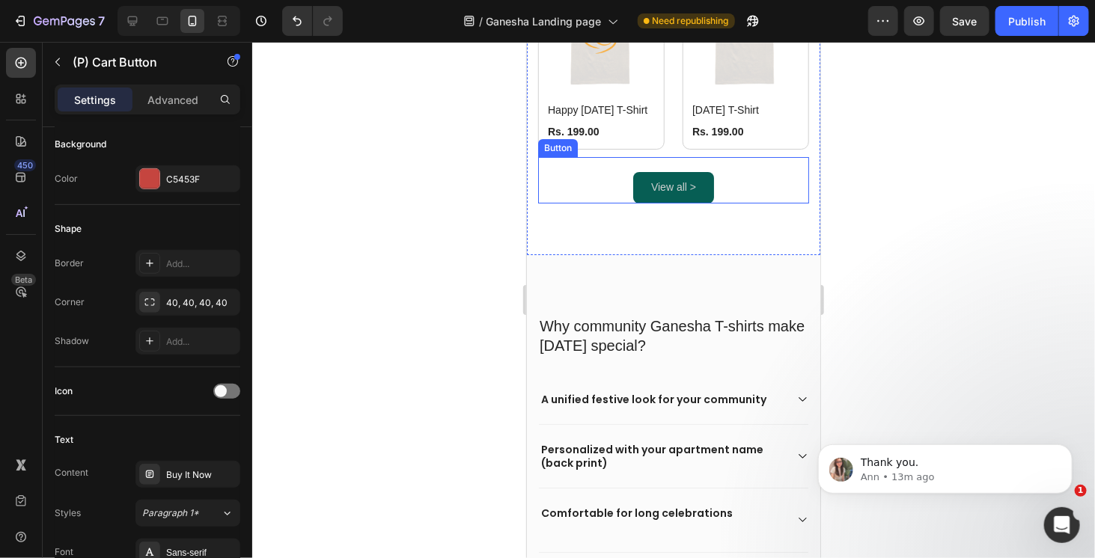
click at [706, 171] on link "View all >" at bounding box center [673, 186] width 81 height 31
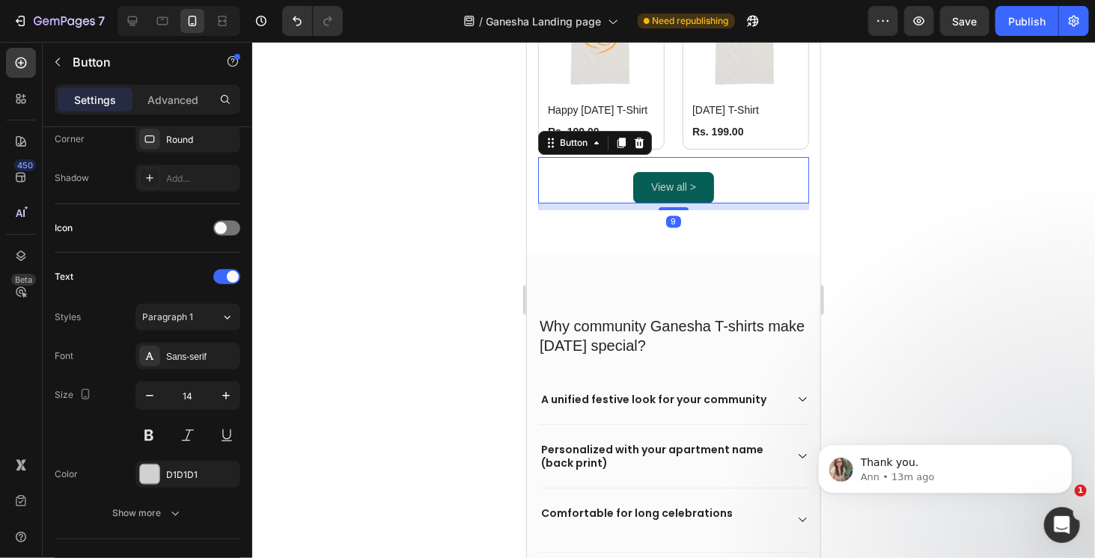
scroll to position [0, 0]
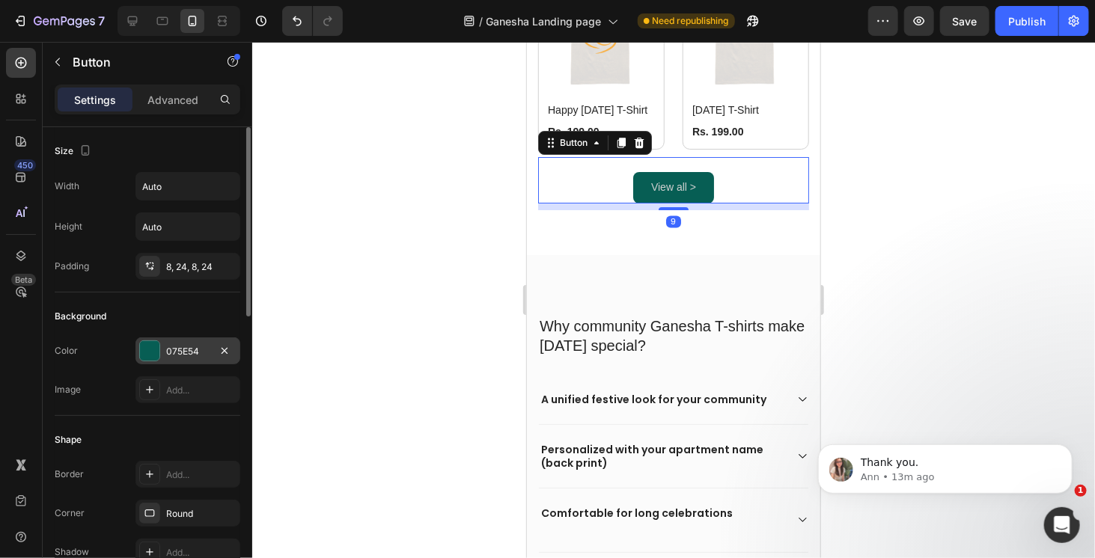
click at [148, 353] on div at bounding box center [149, 350] width 19 height 19
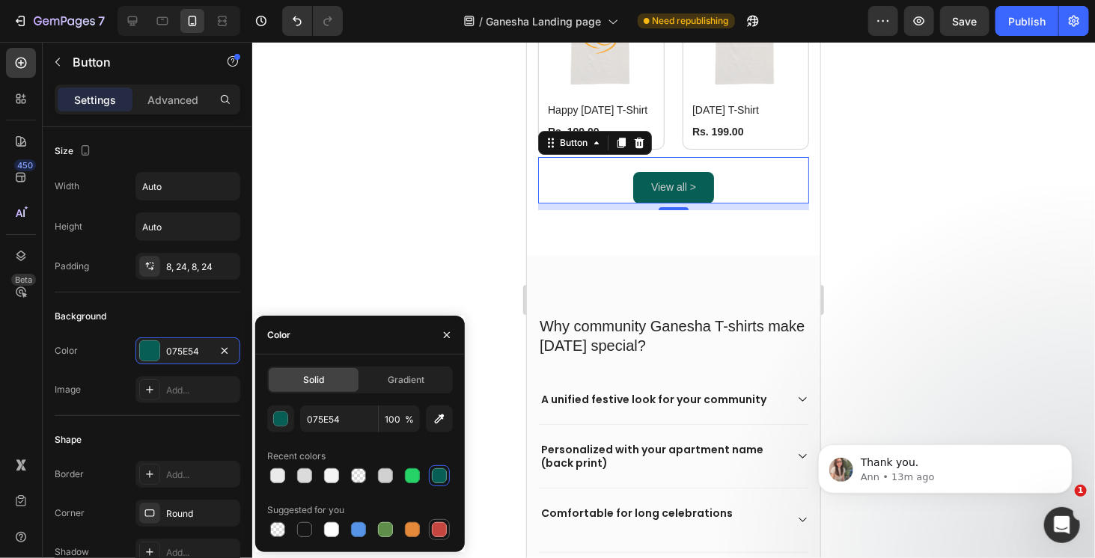
click at [443, 528] on div at bounding box center [439, 530] width 15 height 15
type input "C5453F"
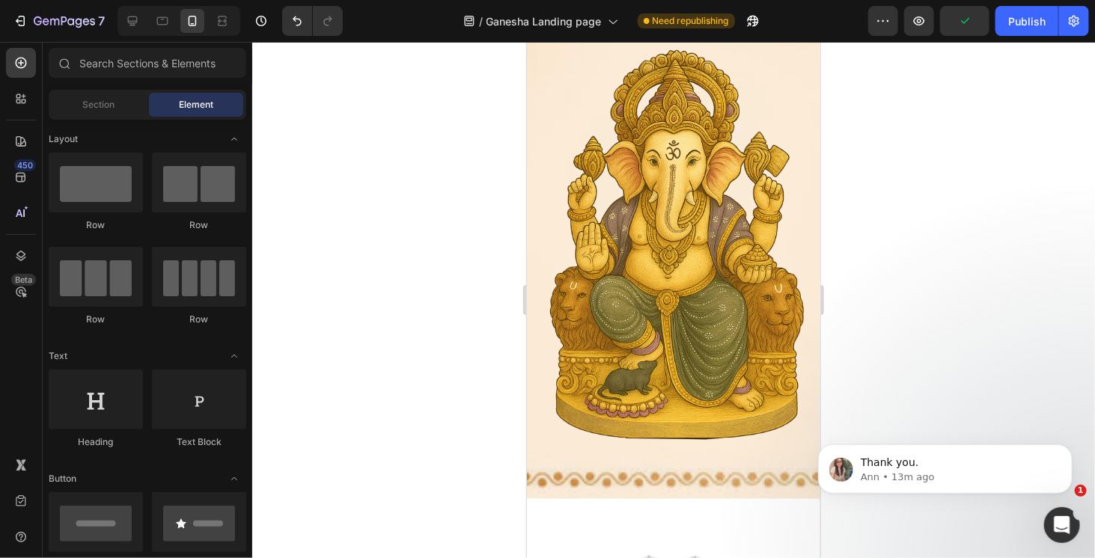
scroll to position [343, 0]
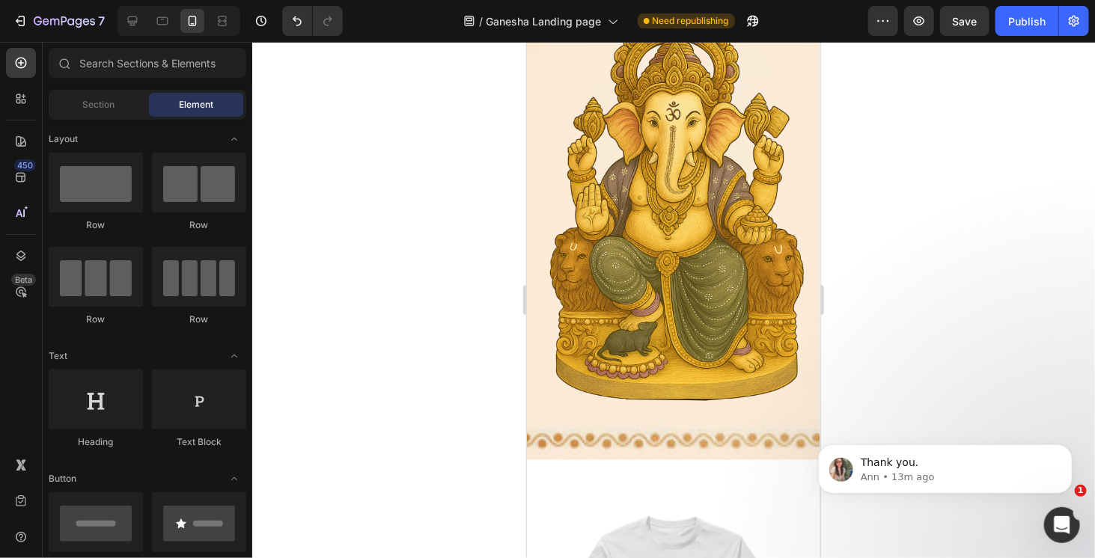
drag, startPoint x: 815, startPoint y: 406, endPoint x: 1360, endPoint y: 181, distance: 589.5
click at [692, 242] on img at bounding box center [673, 203] width 271 height 404
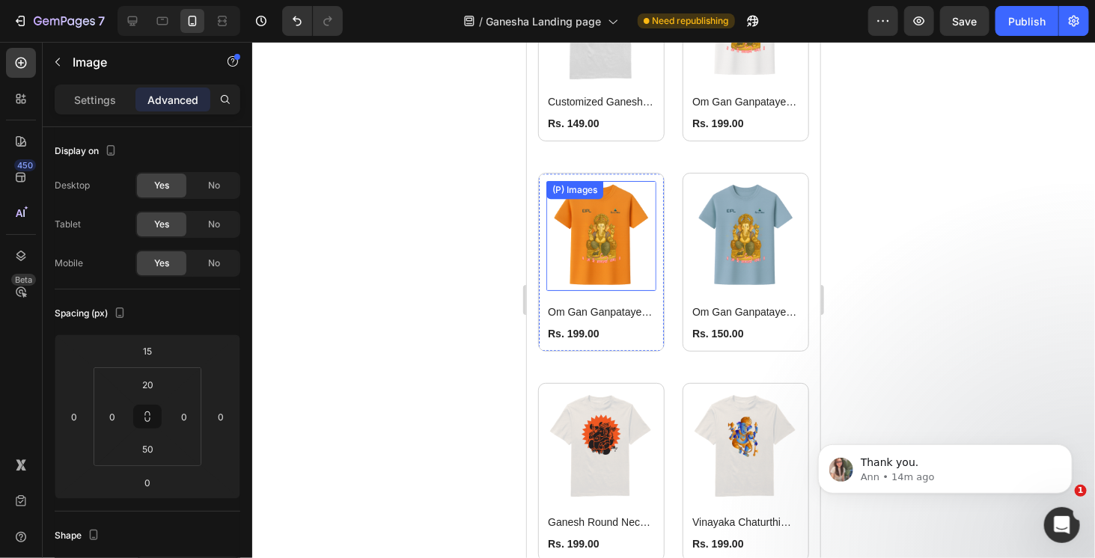
scroll to position [1242, 0]
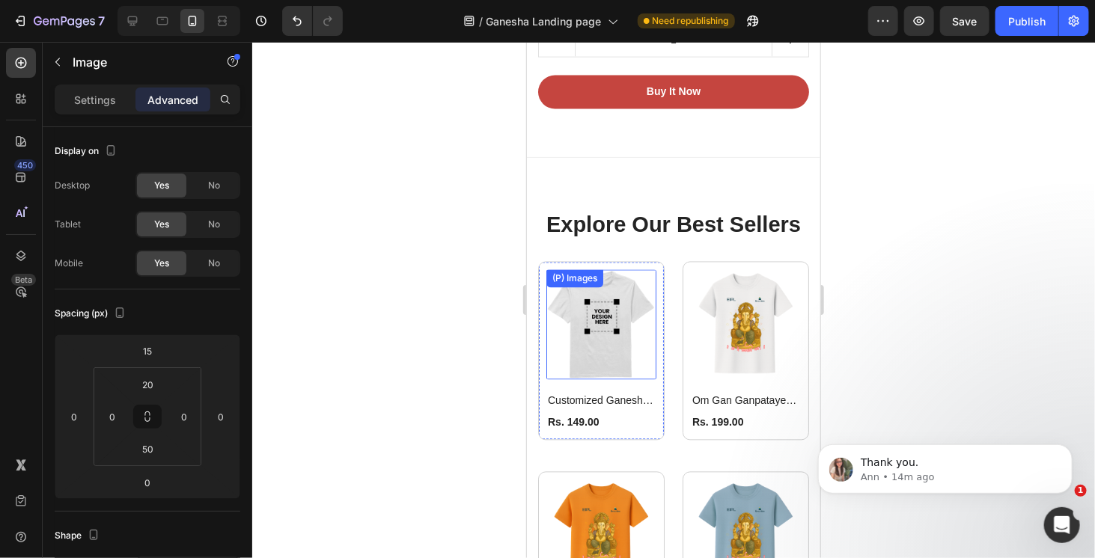
click at [630, 350] on img at bounding box center [601, 325] width 110 height 110
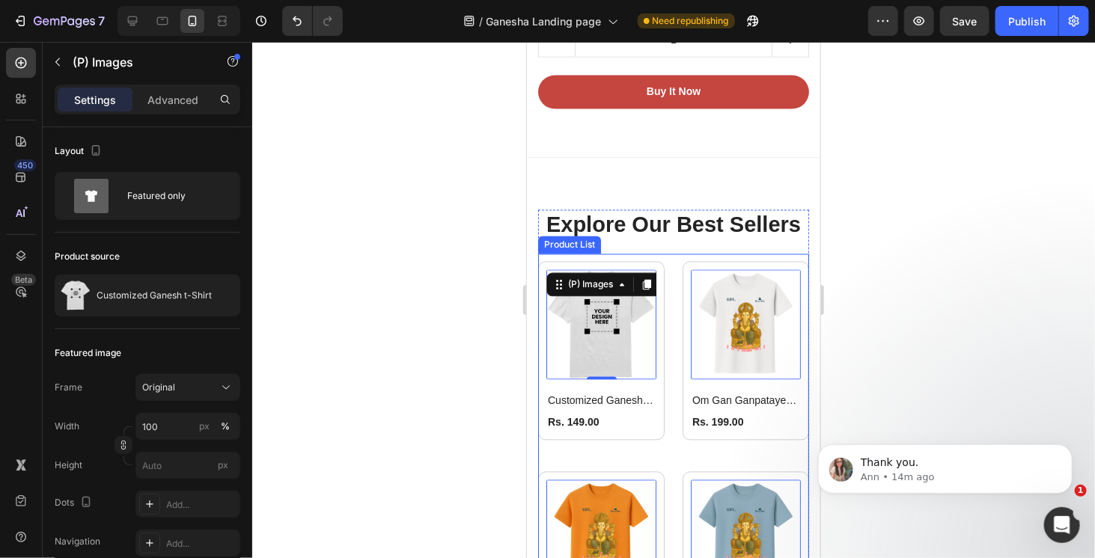
click at [565, 246] on div "Product List" at bounding box center [569, 244] width 57 height 13
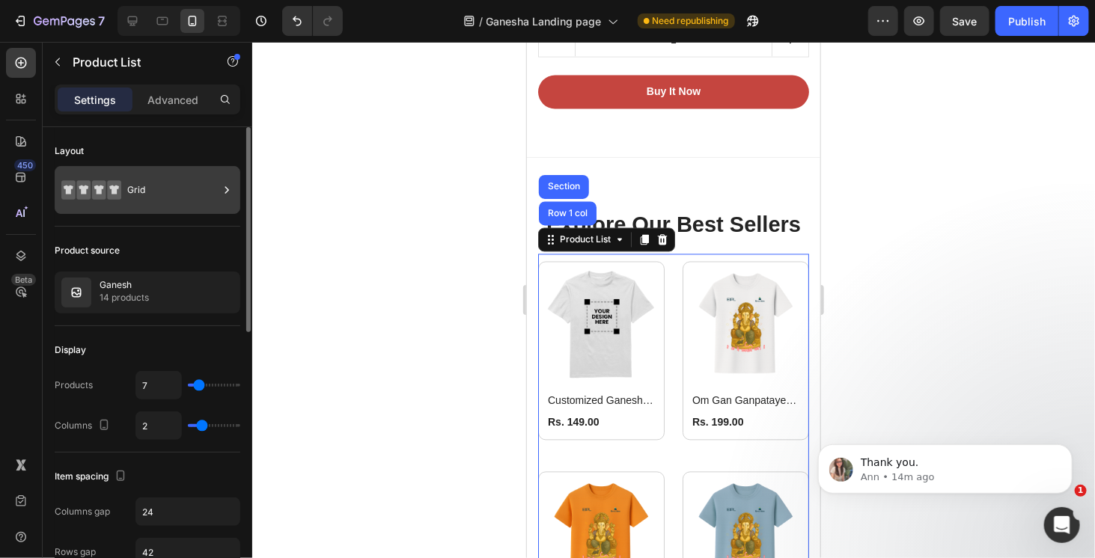
click at [224, 201] on div at bounding box center [226, 190] width 15 height 48
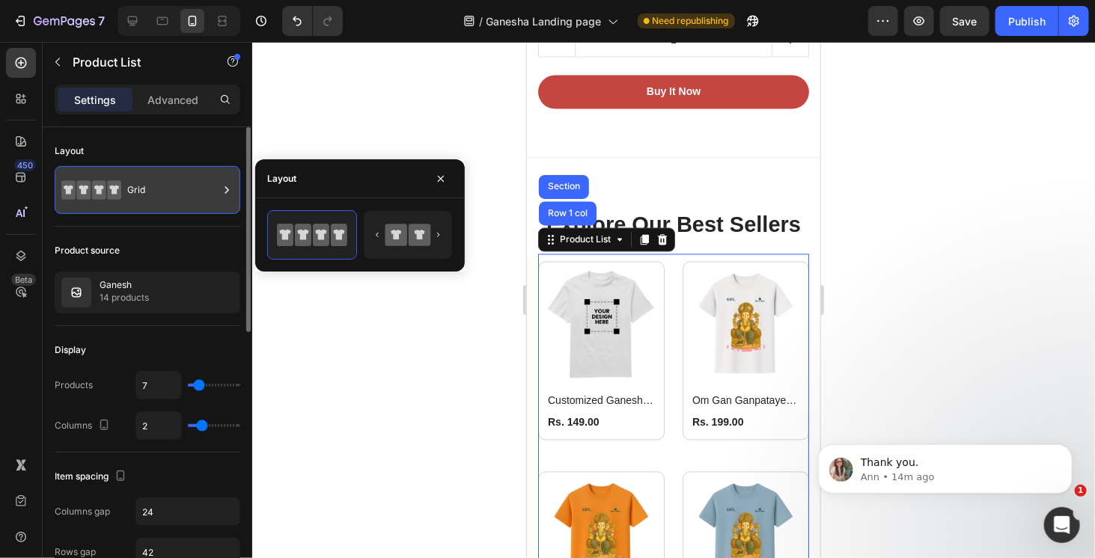
click at [224, 201] on div at bounding box center [226, 190] width 15 height 48
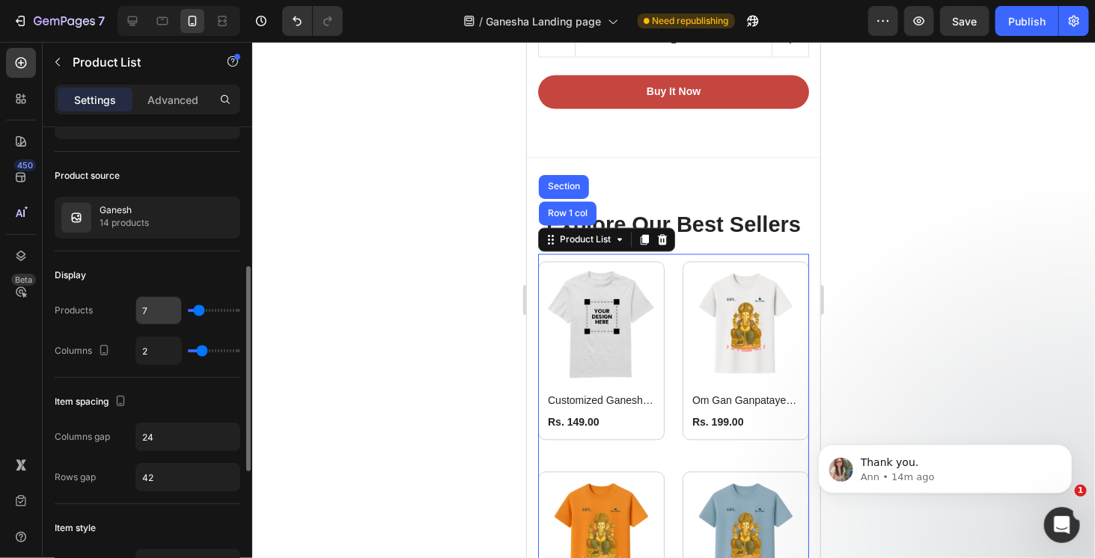
scroll to position [150, 0]
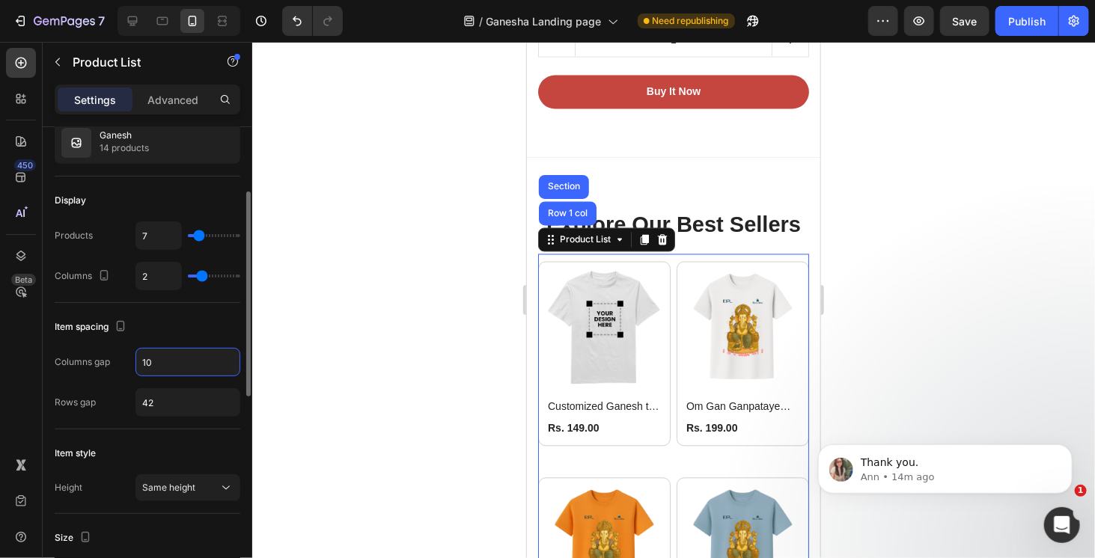
type input "11"
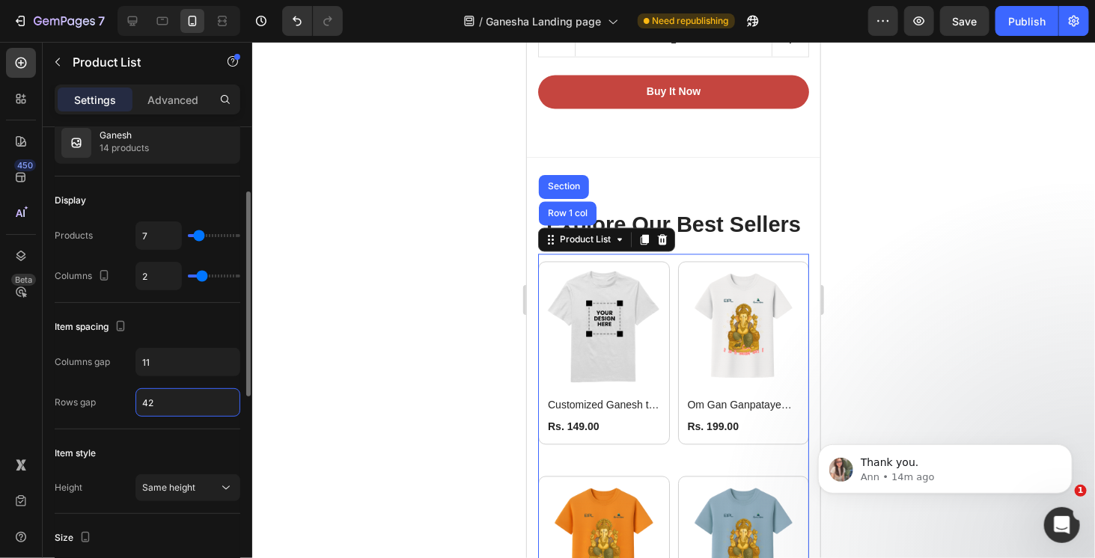
click at [174, 405] on input "42" at bounding box center [187, 402] width 103 height 27
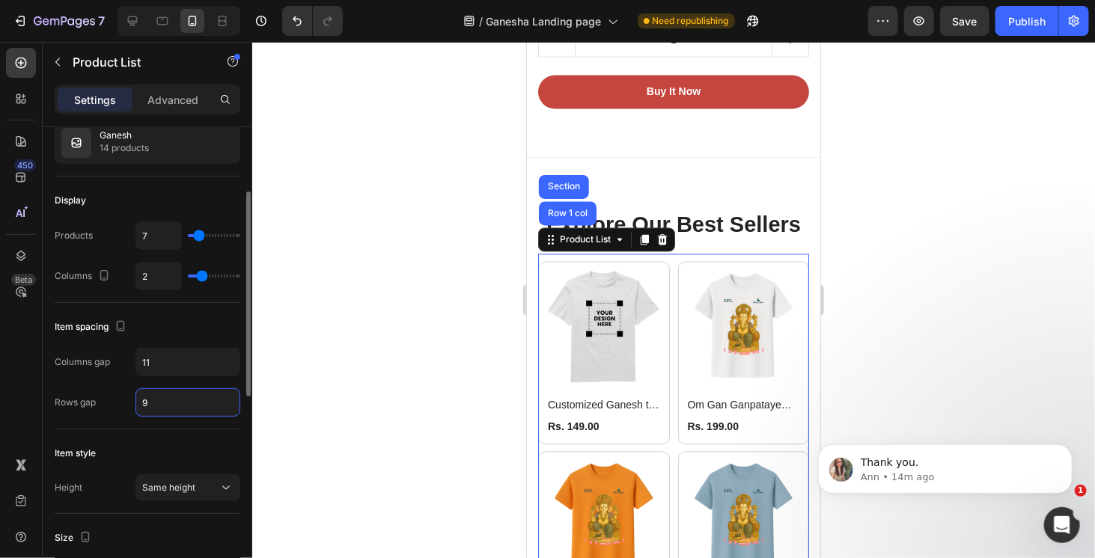
type input "10"
click at [174, 364] on input "11" at bounding box center [187, 362] width 103 height 27
type input "10"
click at [190, 329] on div "Item spacing" at bounding box center [148, 327] width 186 height 24
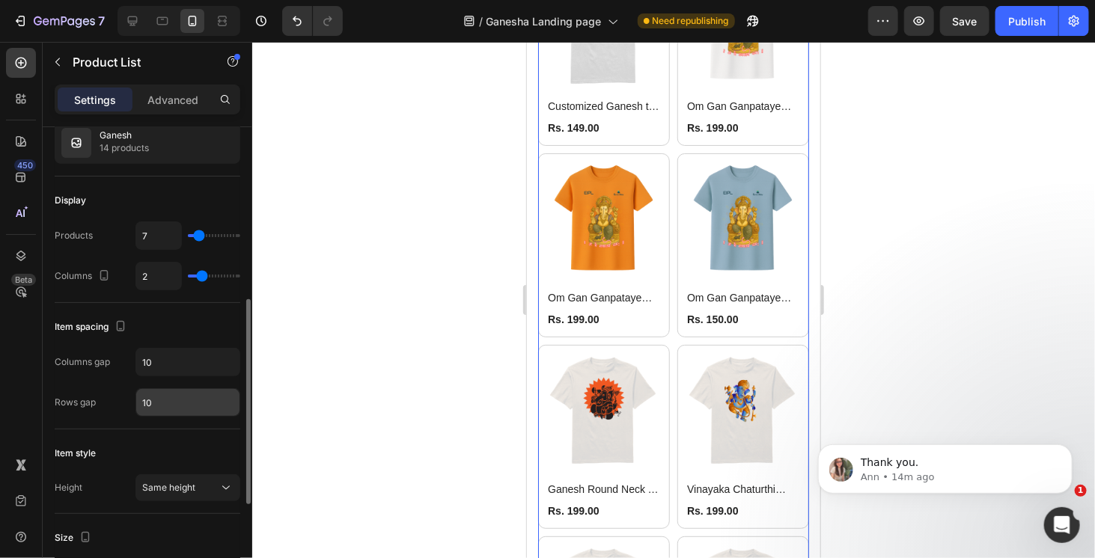
scroll to position [299, 0]
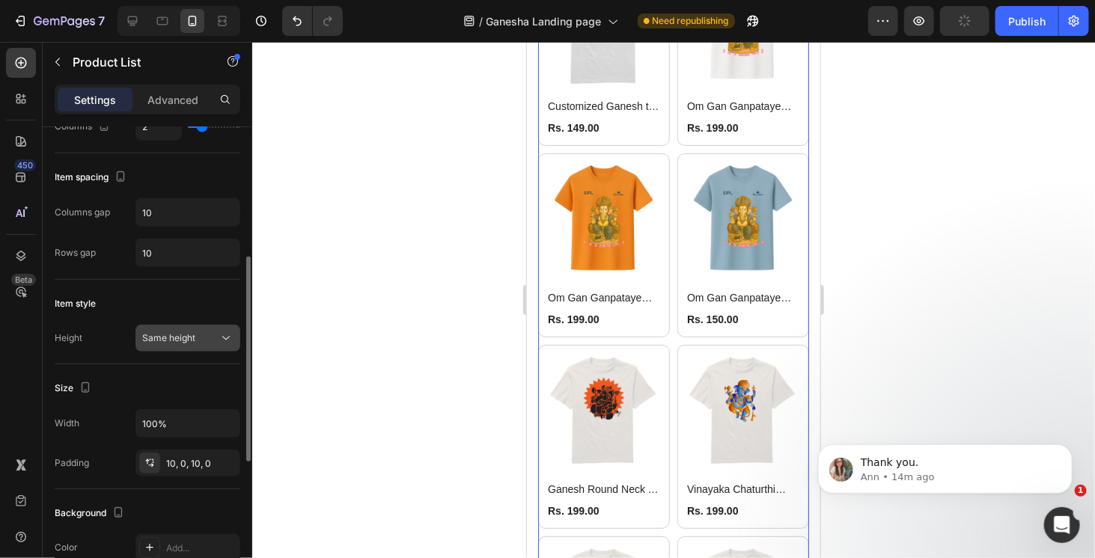
click at [229, 336] on icon at bounding box center [226, 338] width 15 height 15
click at [201, 298] on div "Item style" at bounding box center [148, 304] width 186 height 24
click at [205, 332] on div "Same height" at bounding box center [180, 338] width 76 height 13
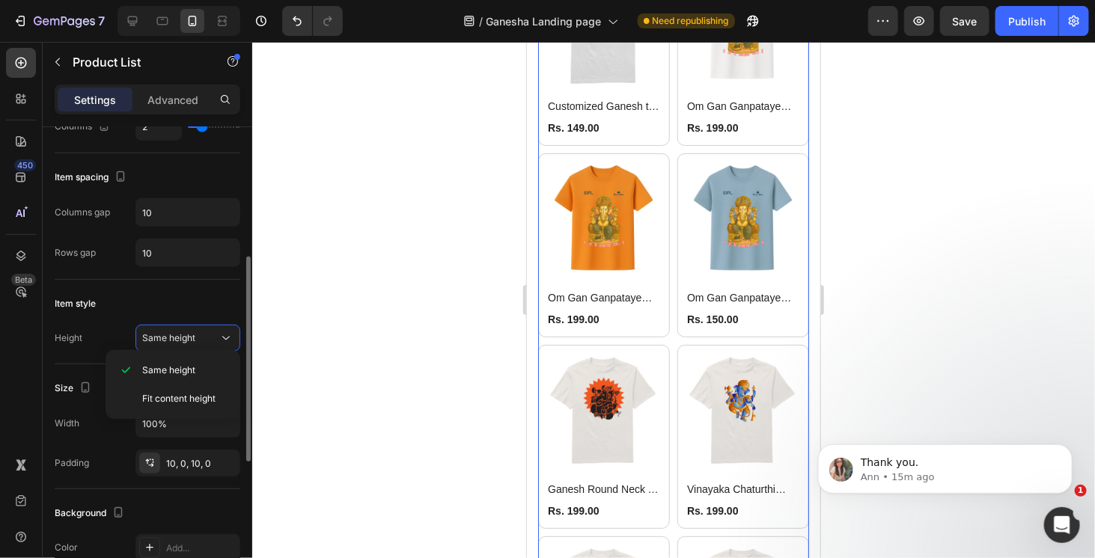
click at [198, 292] on div "Item style" at bounding box center [148, 304] width 186 height 24
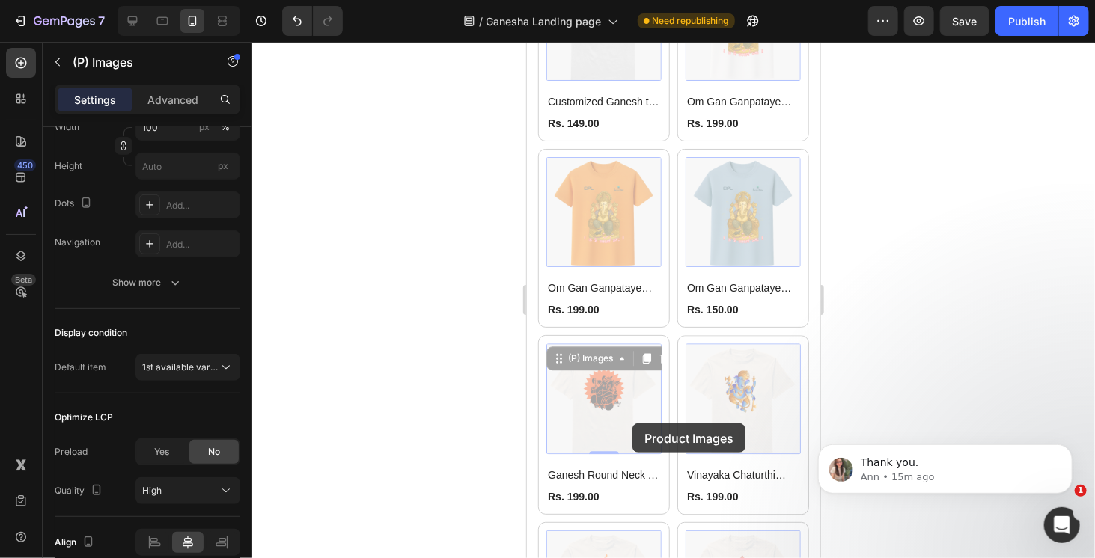
scroll to position [0, 0]
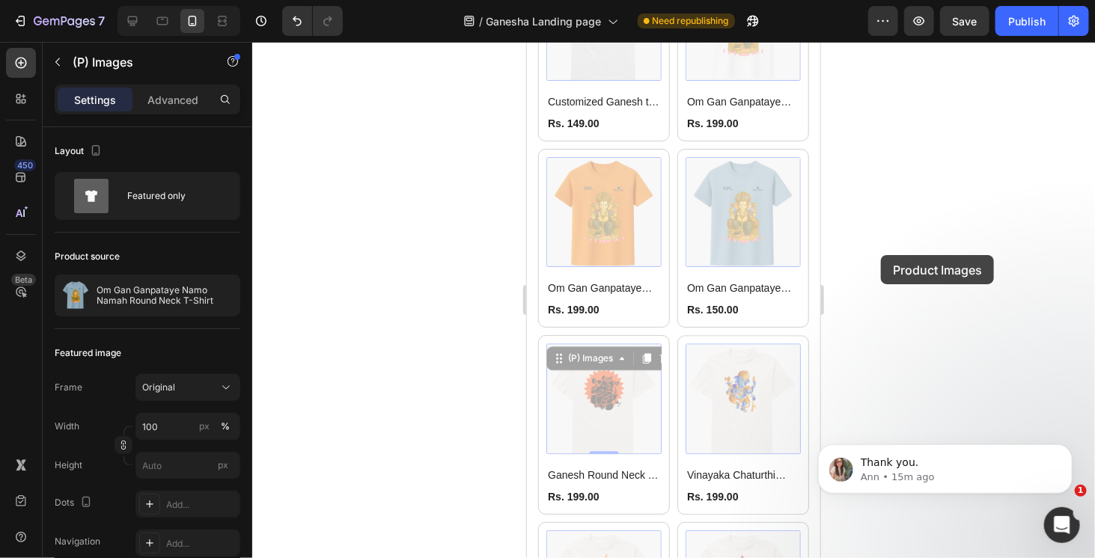
click at [881, 255] on div at bounding box center [673, 300] width 843 height 517
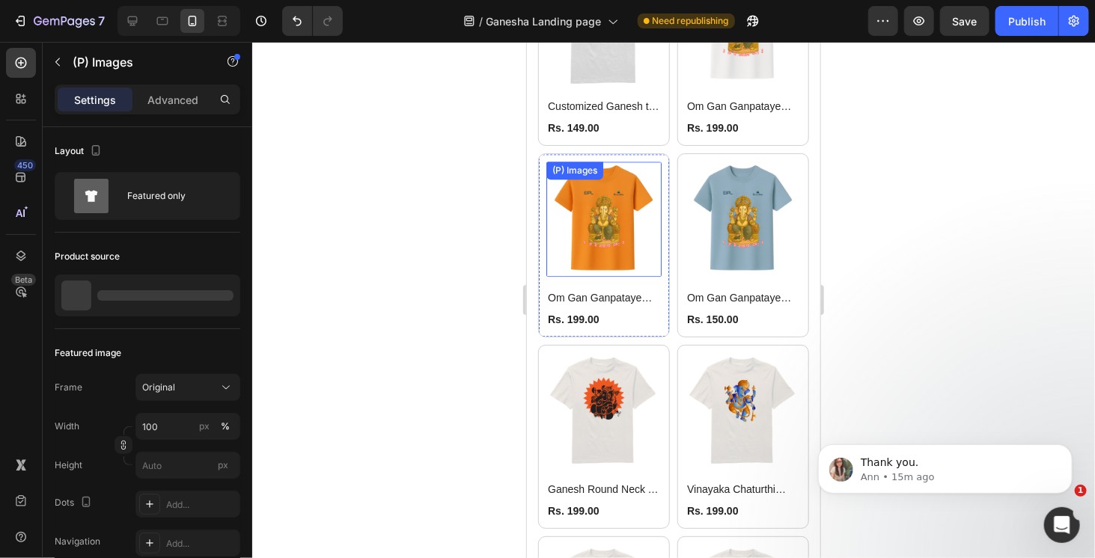
click at [570, 208] on img at bounding box center [603, 218] width 115 height 115
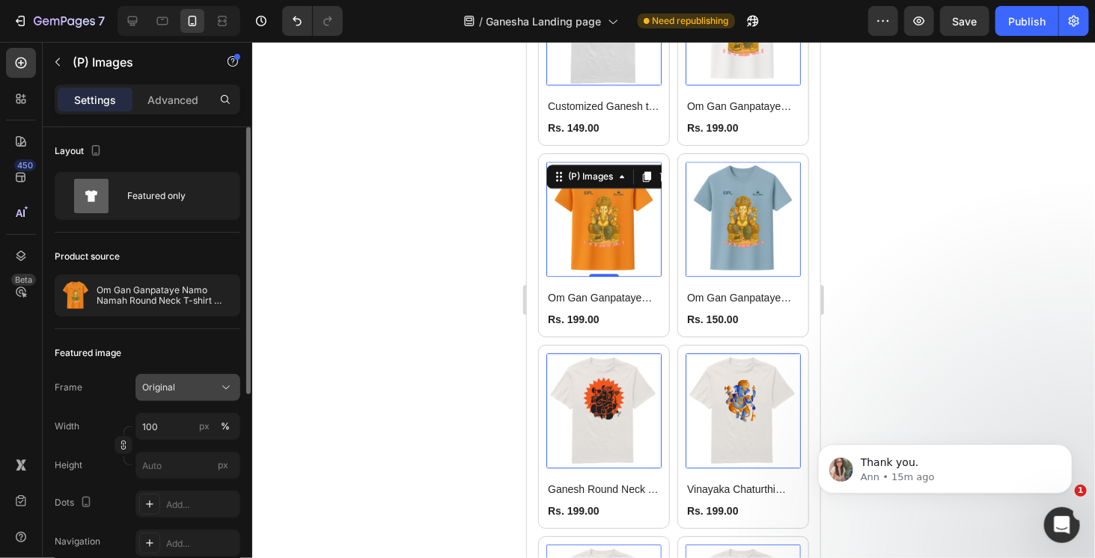
scroll to position [150, 0]
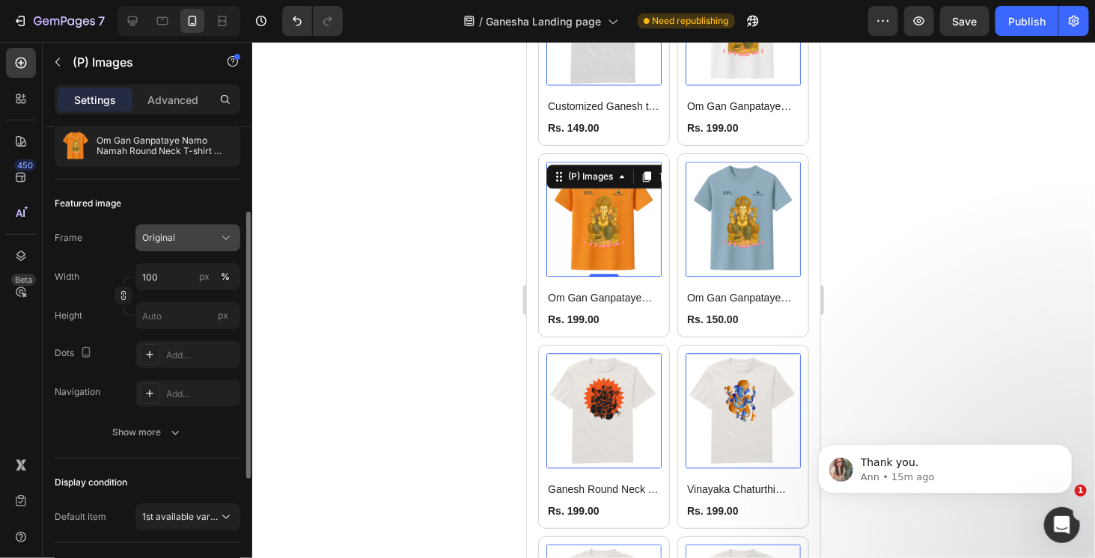
click at [207, 240] on div "Original" at bounding box center [178, 237] width 73 height 13
click at [220, 192] on div "Featured image" at bounding box center [148, 204] width 186 height 24
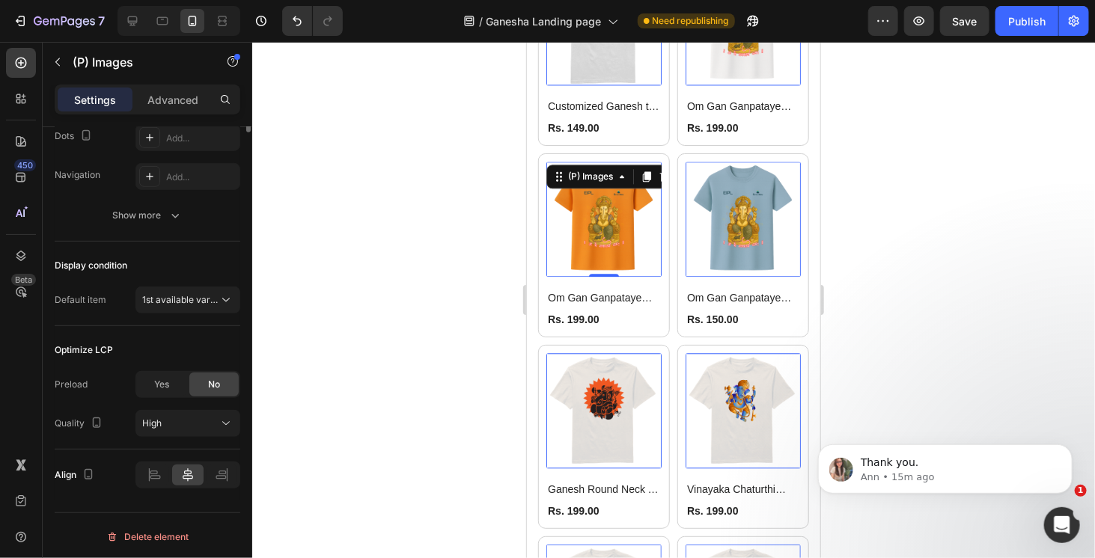
scroll to position [0, 0]
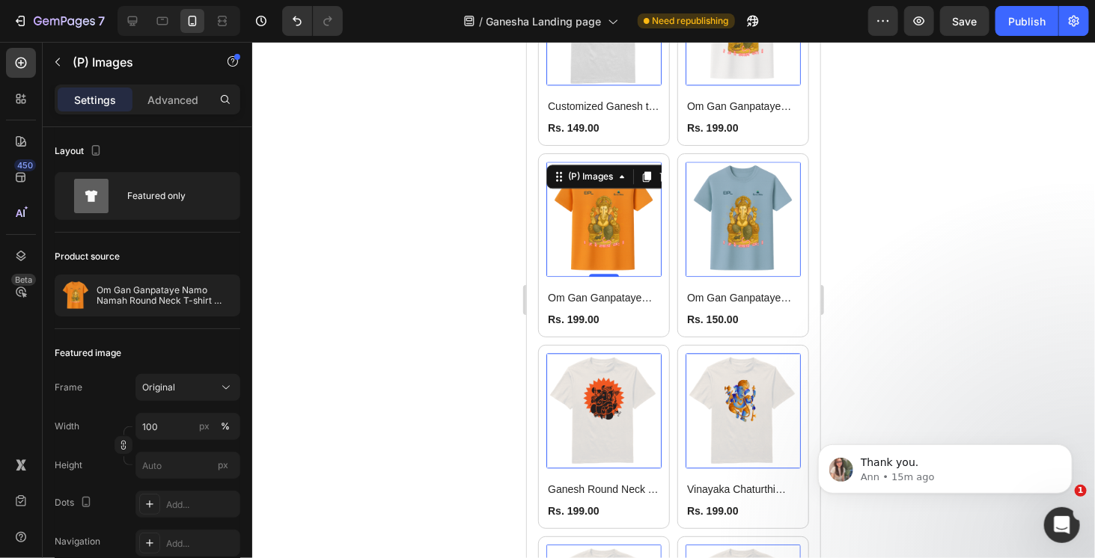
click at [931, 246] on div at bounding box center [673, 300] width 843 height 517
click at [648, 206] on img at bounding box center [603, 218] width 115 height 115
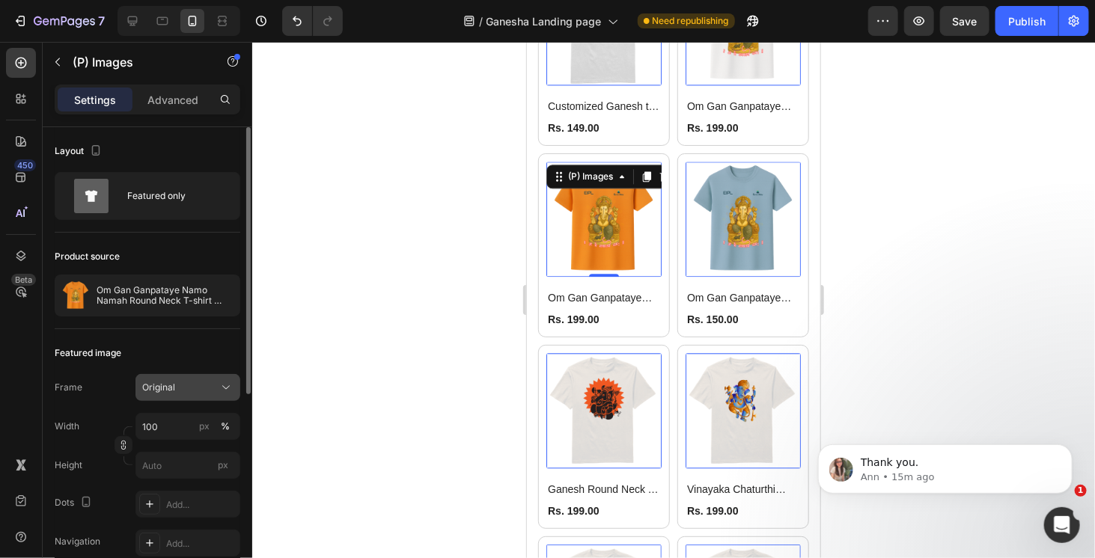
click at [205, 386] on div "Original" at bounding box center [178, 387] width 73 height 13
click at [183, 343] on div "Featured image" at bounding box center [148, 353] width 186 height 24
click at [187, 427] on input "100" at bounding box center [188, 426] width 105 height 27
click at [207, 352] on div "Featured image" at bounding box center [148, 353] width 186 height 24
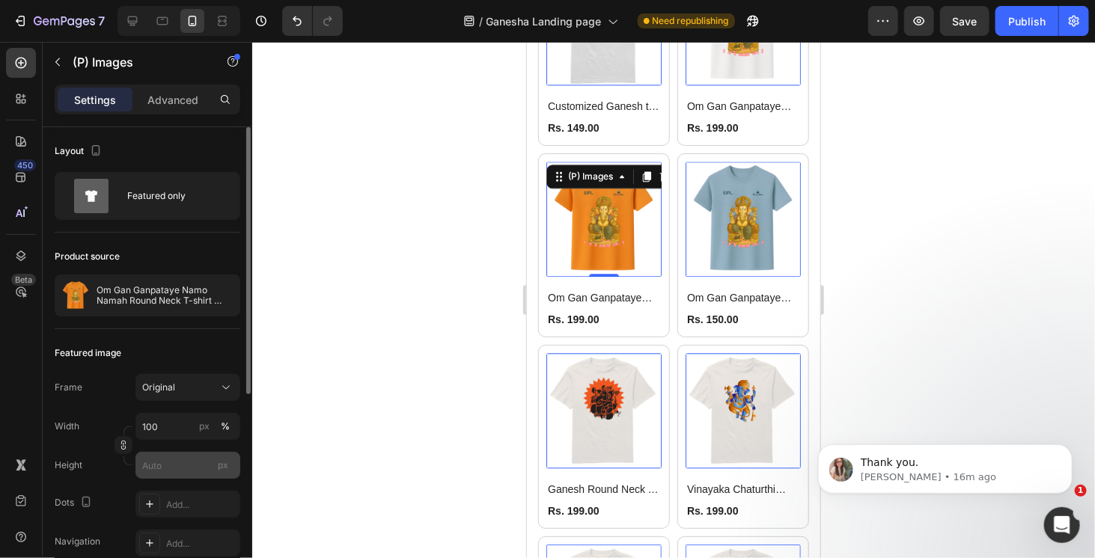
scroll to position [150, 0]
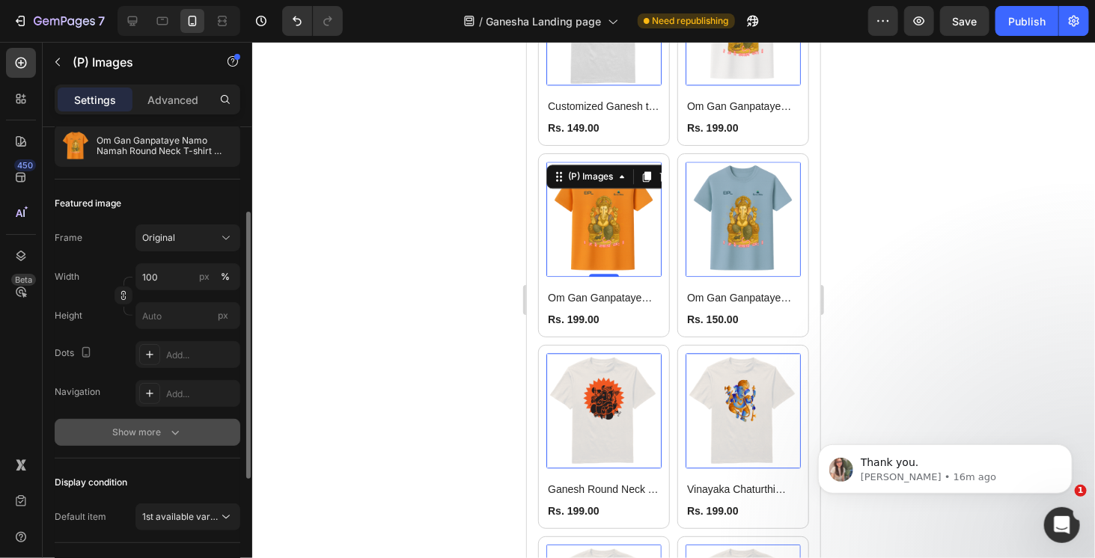
click at [172, 430] on icon "button" at bounding box center [175, 432] width 15 height 15
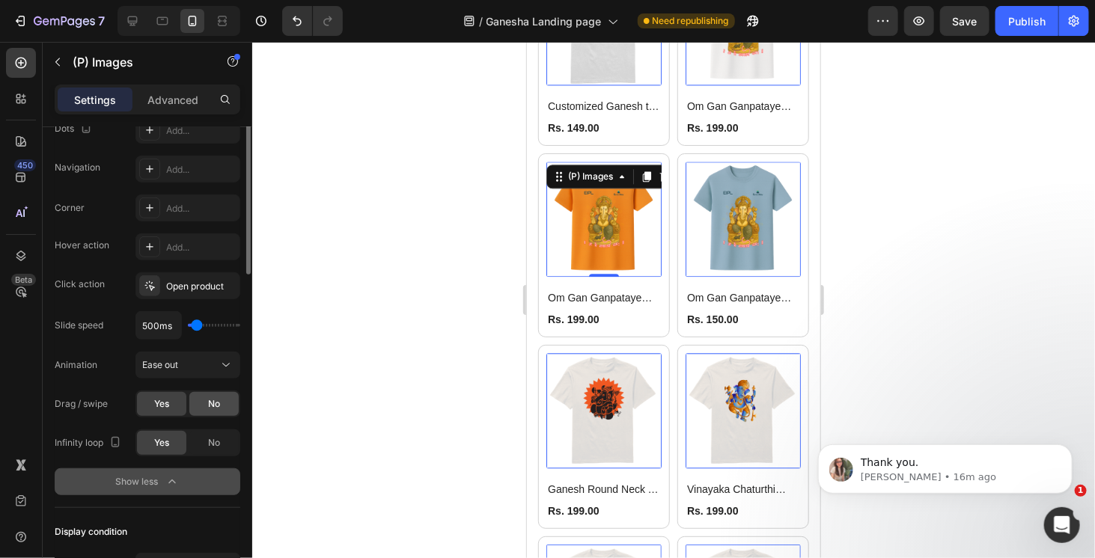
scroll to position [0, 0]
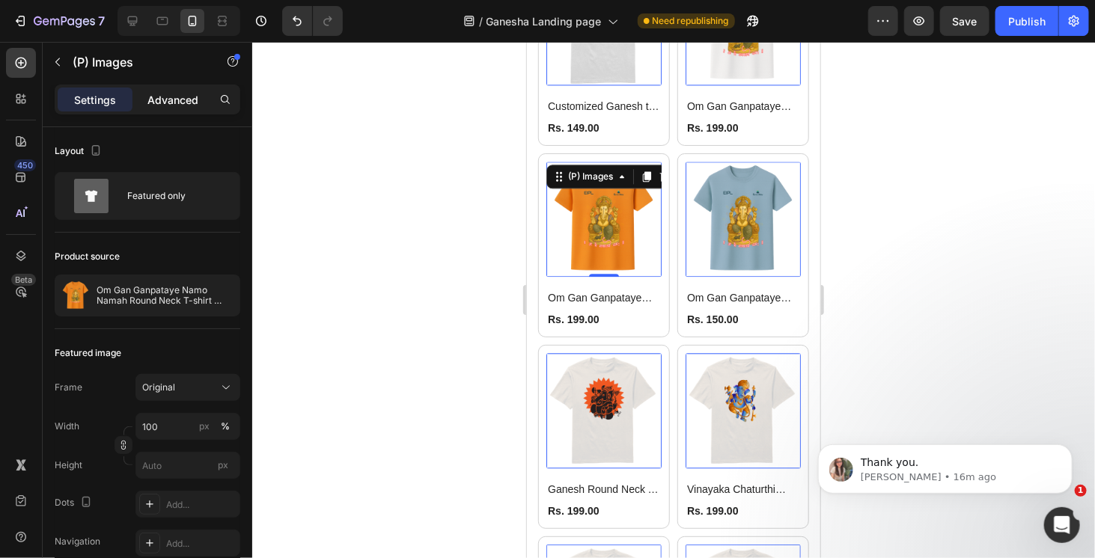
click at [183, 100] on p "Advanced" at bounding box center [172, 100] width 51 height 16
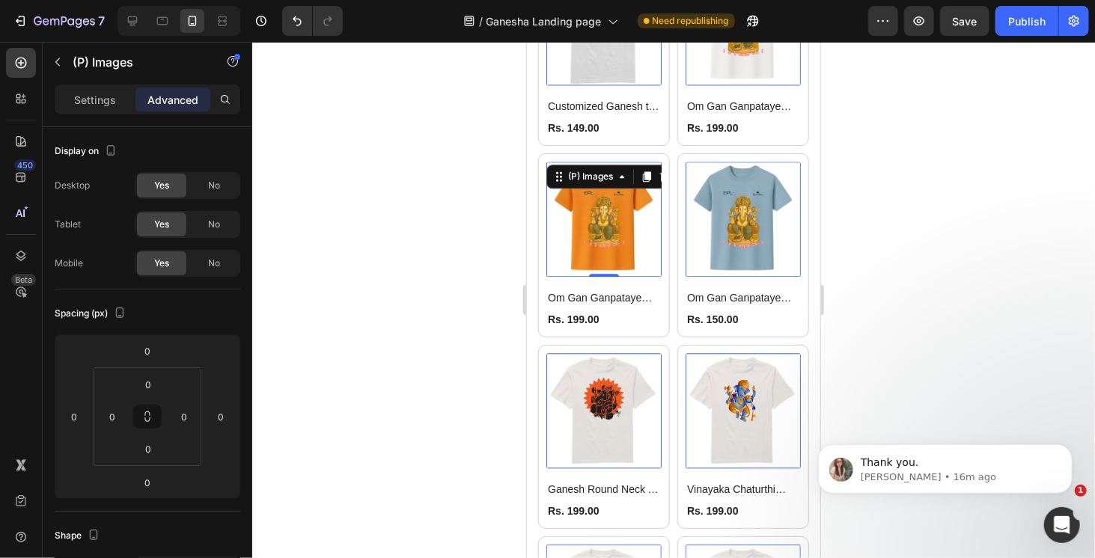
click at [618, 85] on div "(P) Images 0" at bounding box center [603, 26] width 115 height 115
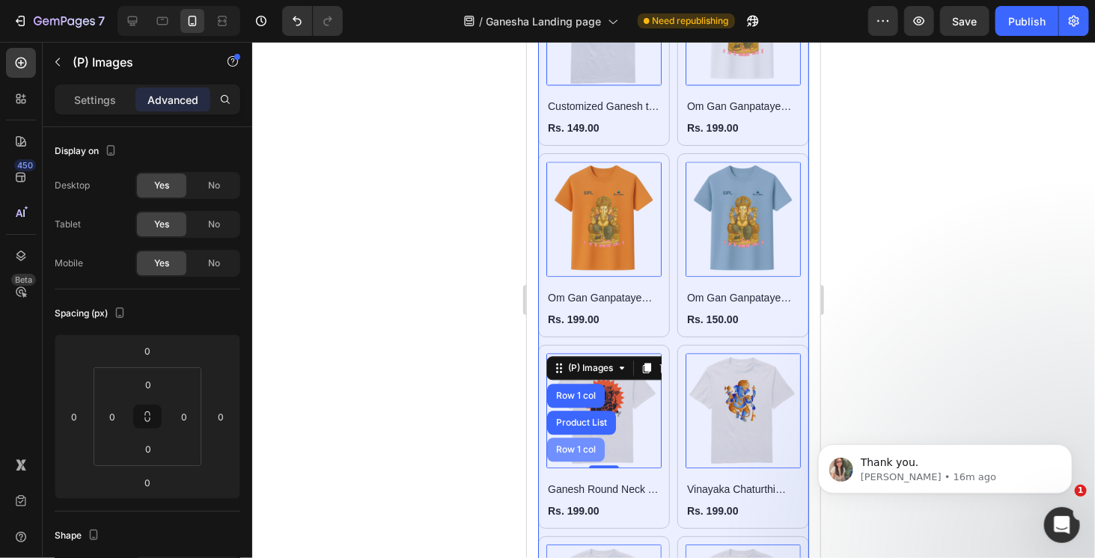
click at [594, 445] on div "Row 1 col" at bounding box center [575, 449] width 46 height 9
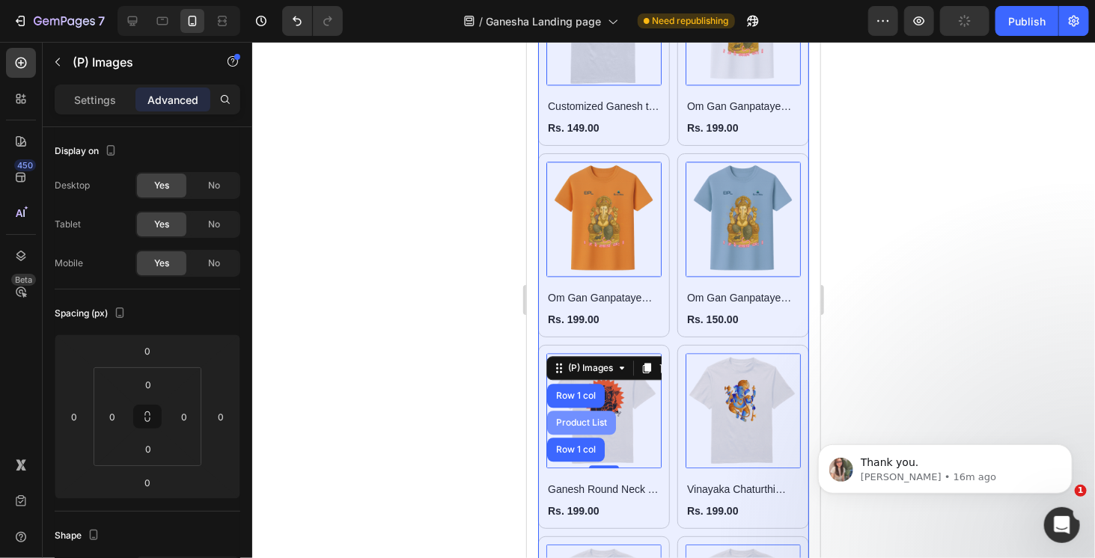
click at [526, 41] on div "Product List" at bounding box center [526, 41] width 0 height 0
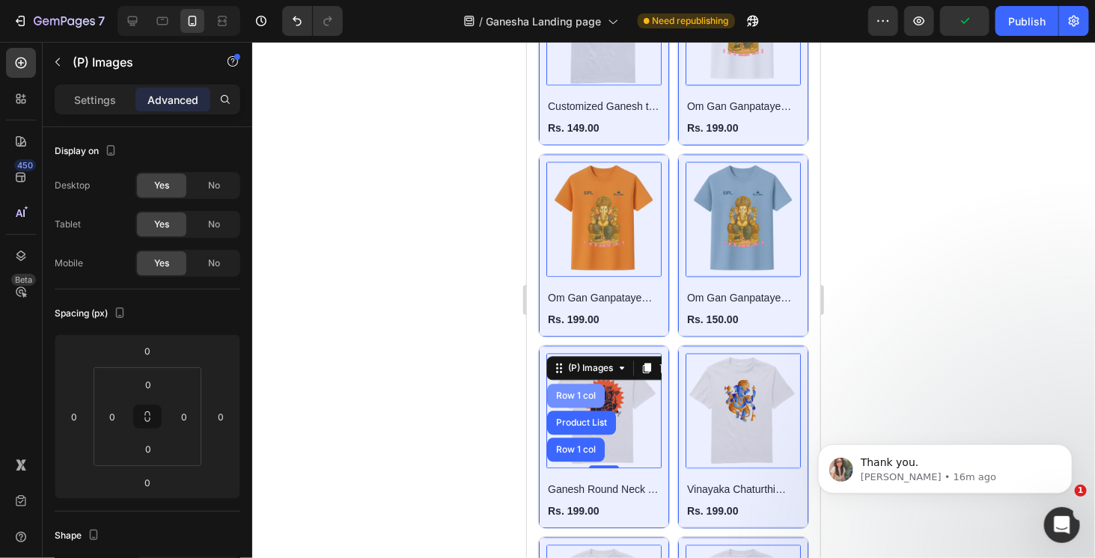
click at [587, 391] on div "Row 1 col" at bounding box center [575, 395] width 46 height 9
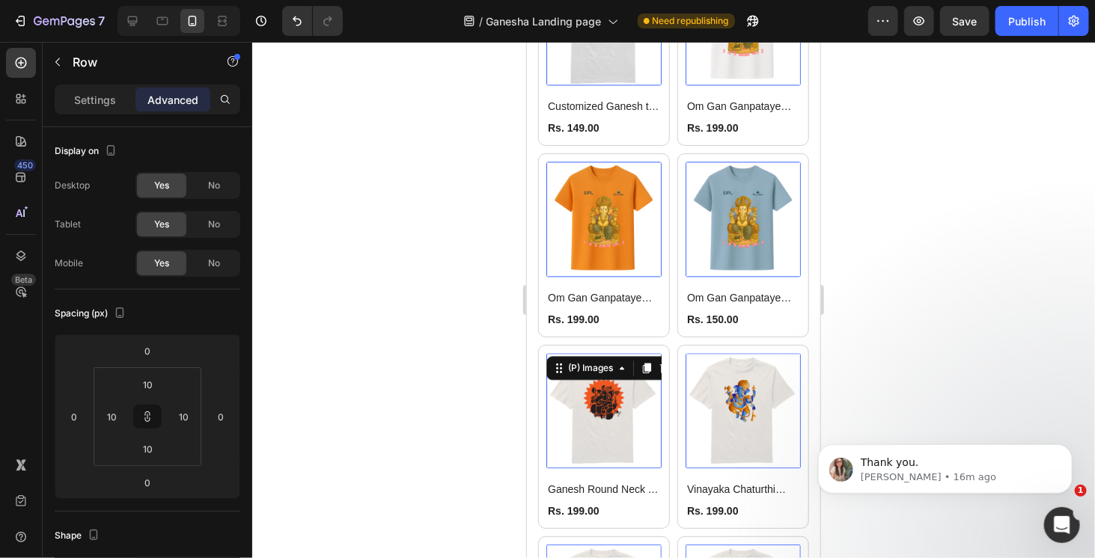
click at [628, 409] on img at bounding box center [603, 410] width 115 height 115
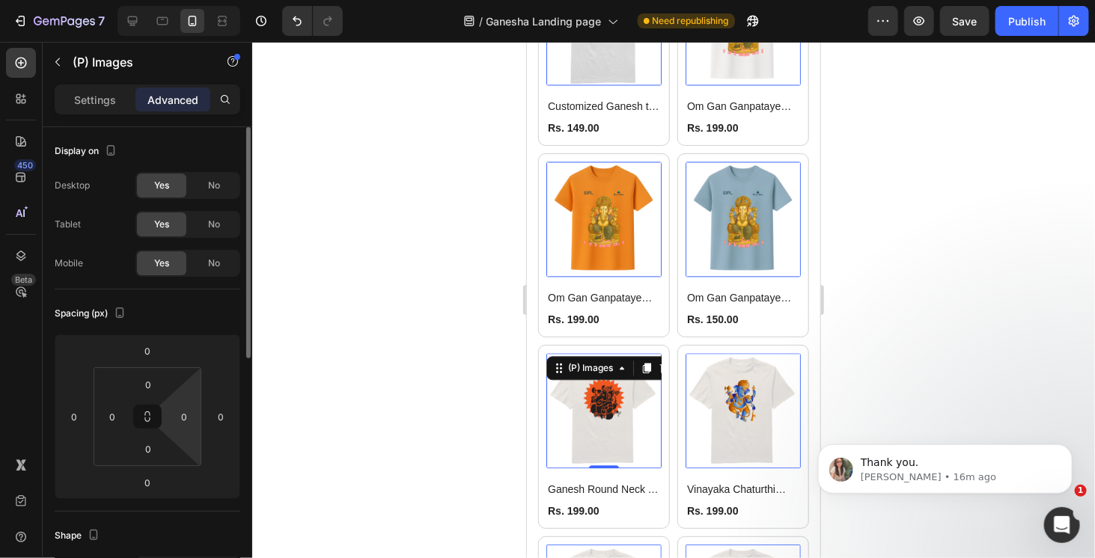
scroll to position [299, 0]
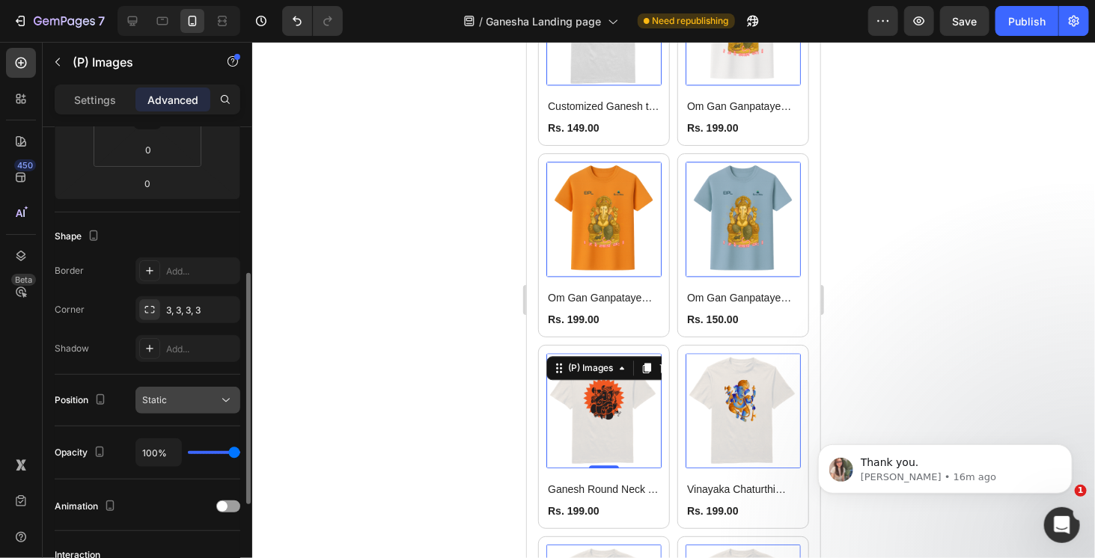
click at [207, 404] on div "Static" at bounding box center [180, 400] width 76 height 13
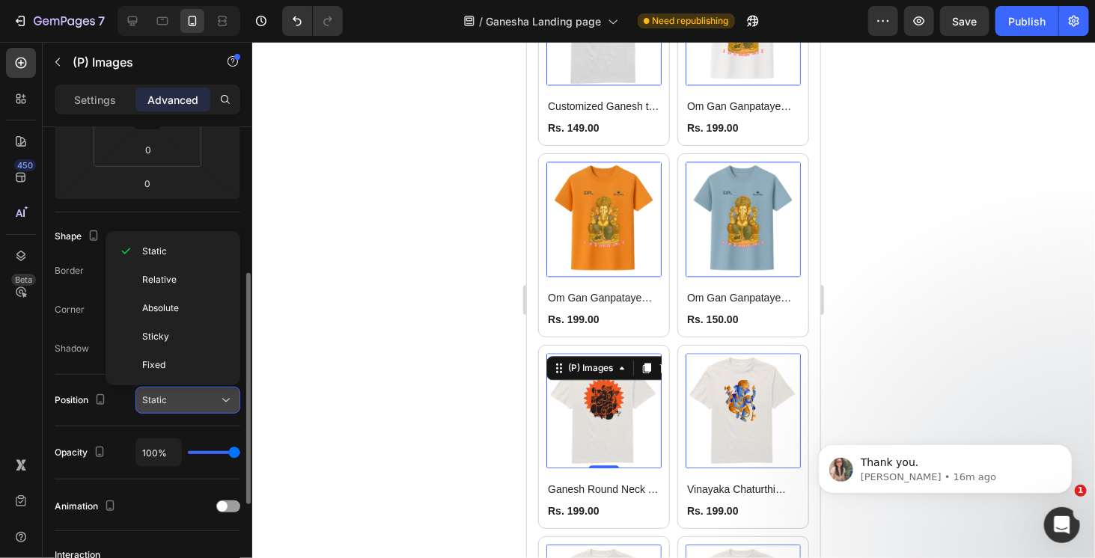
click at [207, 404] on div "Static" at bounding box center [180, 400] width 76 height 13
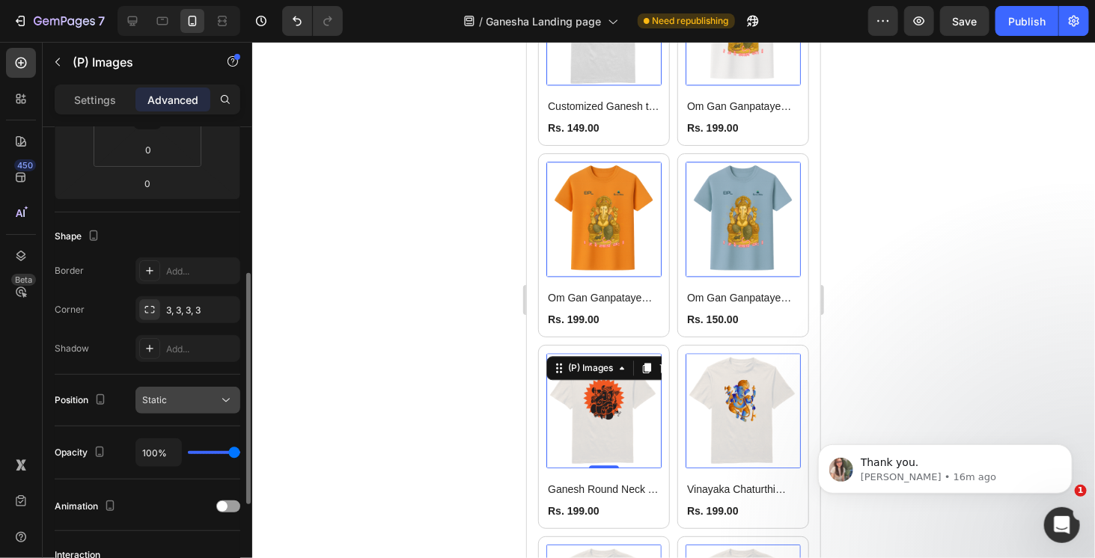
click at [207, 404] on div "Static" at bounding box center [180, 400] width 76 height 13
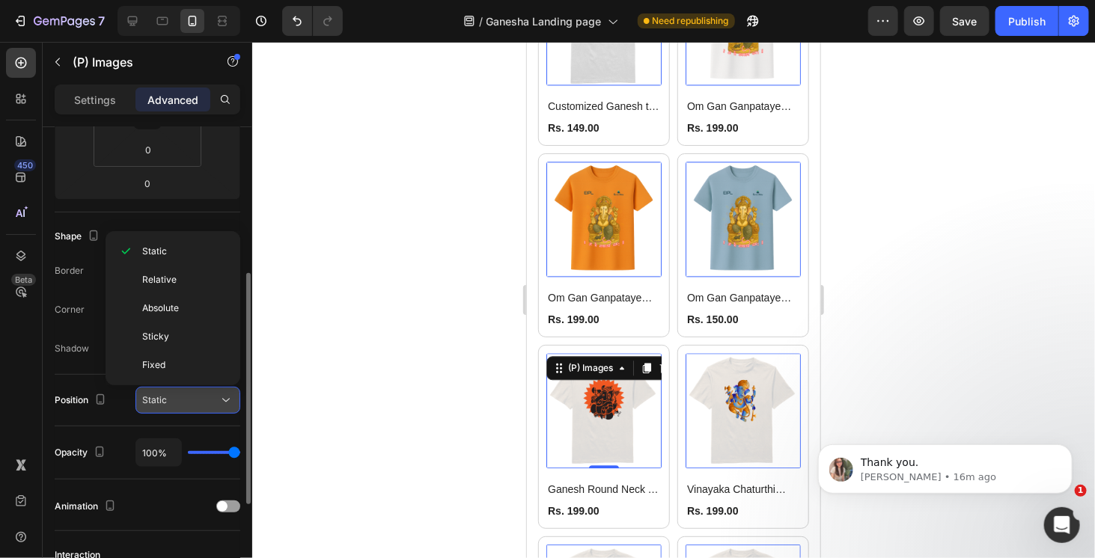
click at [207, 404] on div "Static" at bounding box center [180, 400] width 76 height 13
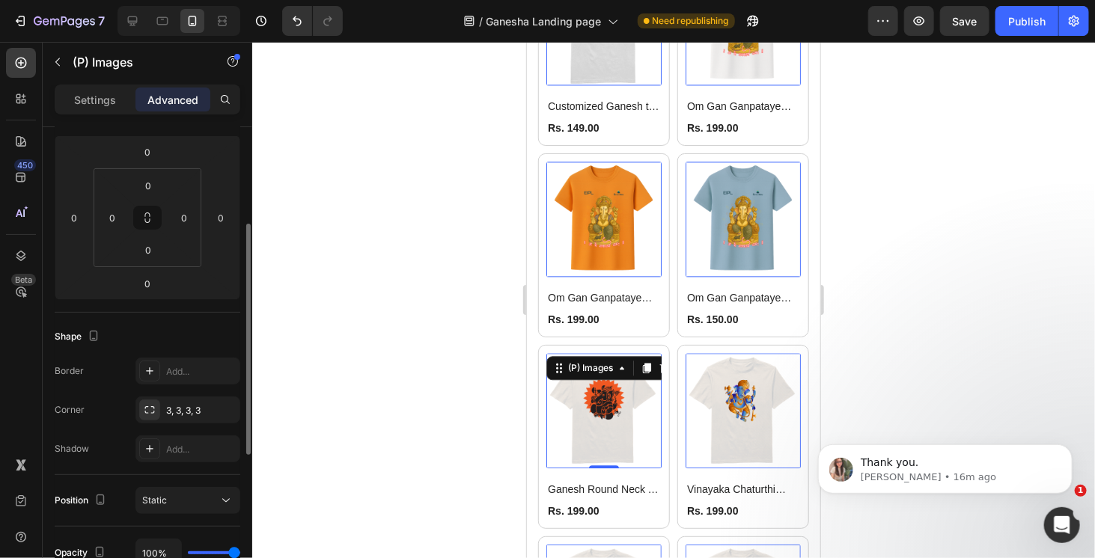
scroll to position [0, 0]
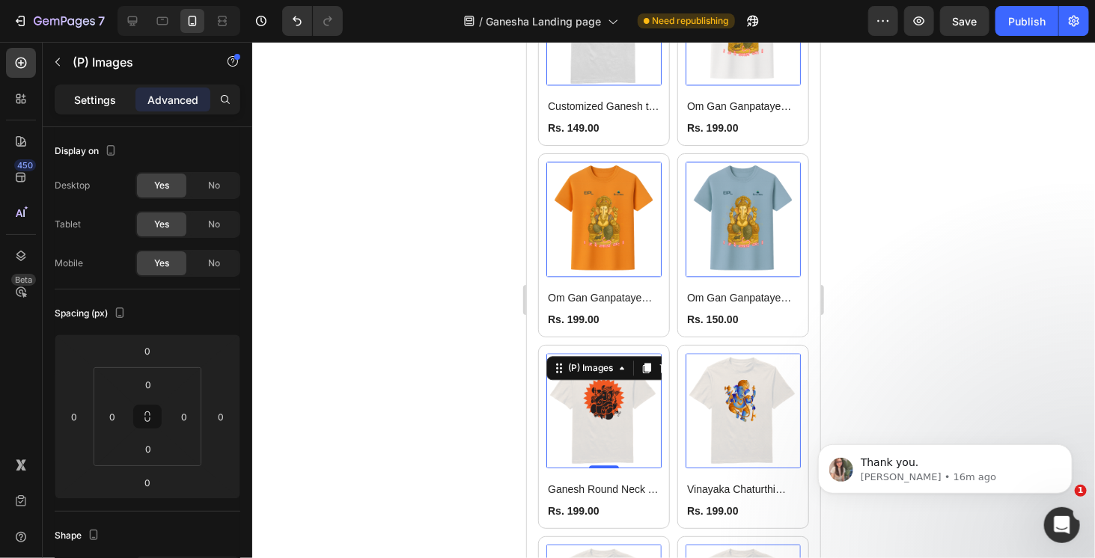
click at [106, 98] on p "Settings" at bounding box center [95, 100] width 42 height 16
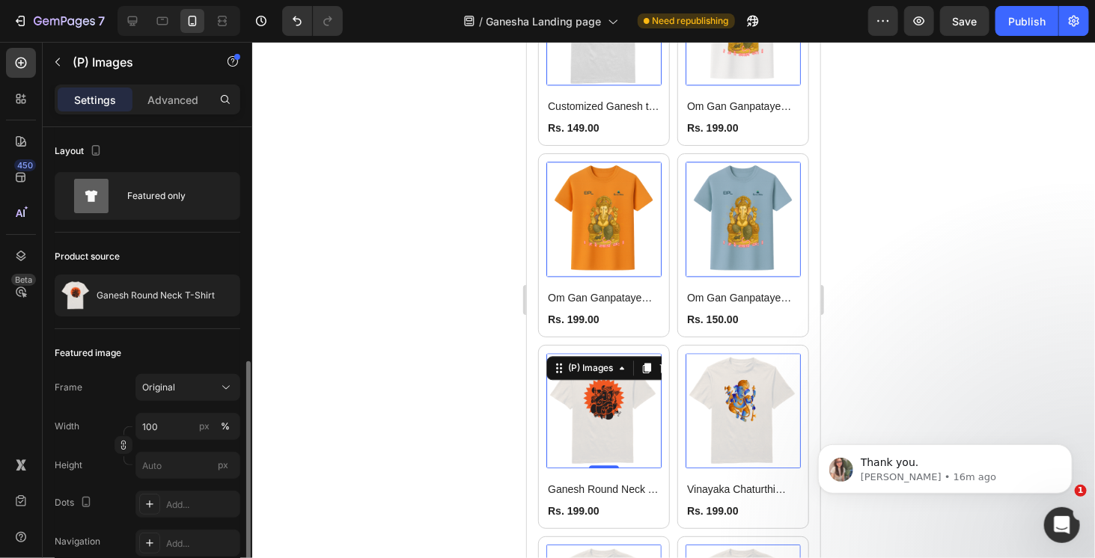
scroll to position [225, 0]
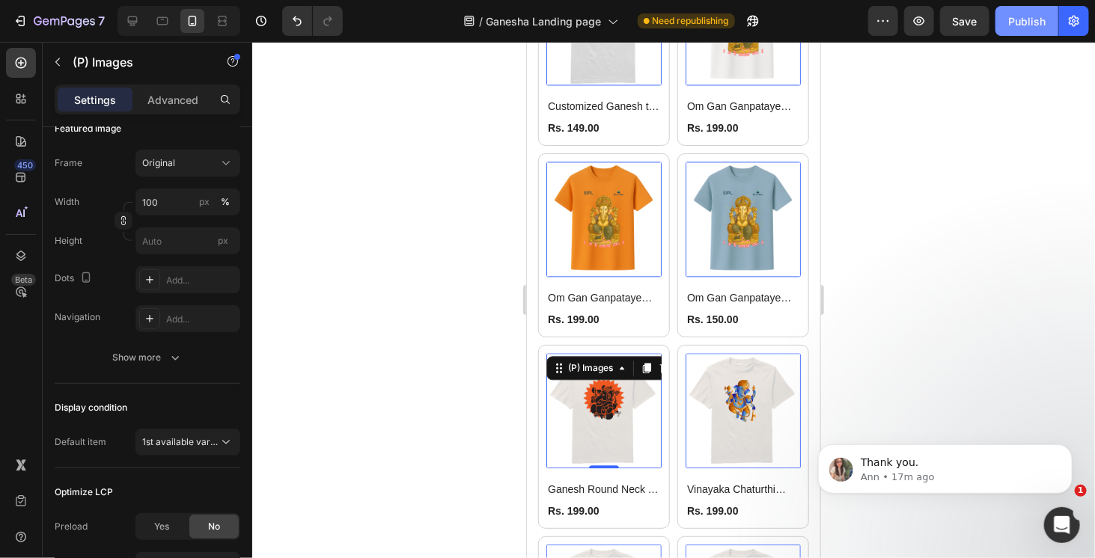
click at [1020, 21] on div "Publish" at bounding box center [1026, 21] width 37 height 16
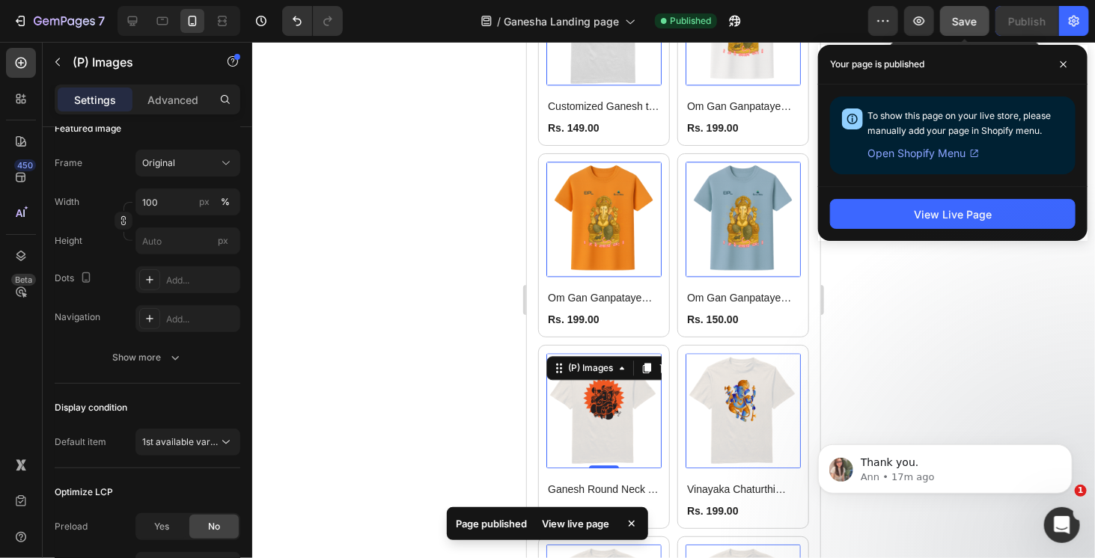
click at [970, 25] on span "Save" at bounding box center [965, 21] width 25 height 13
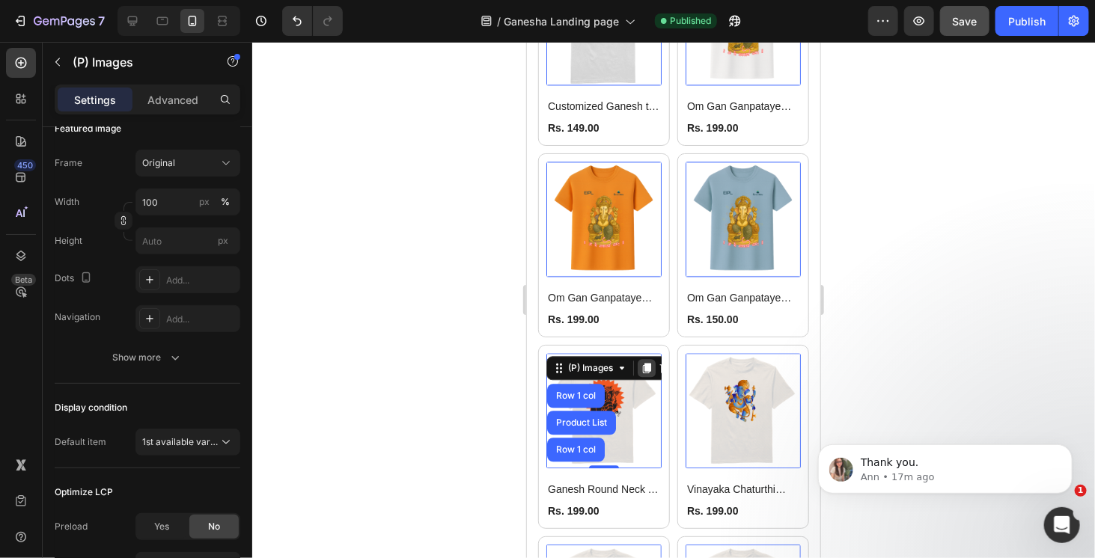
click at [646, 363] on icon at bounding box center [646, 368] width 8 height 10
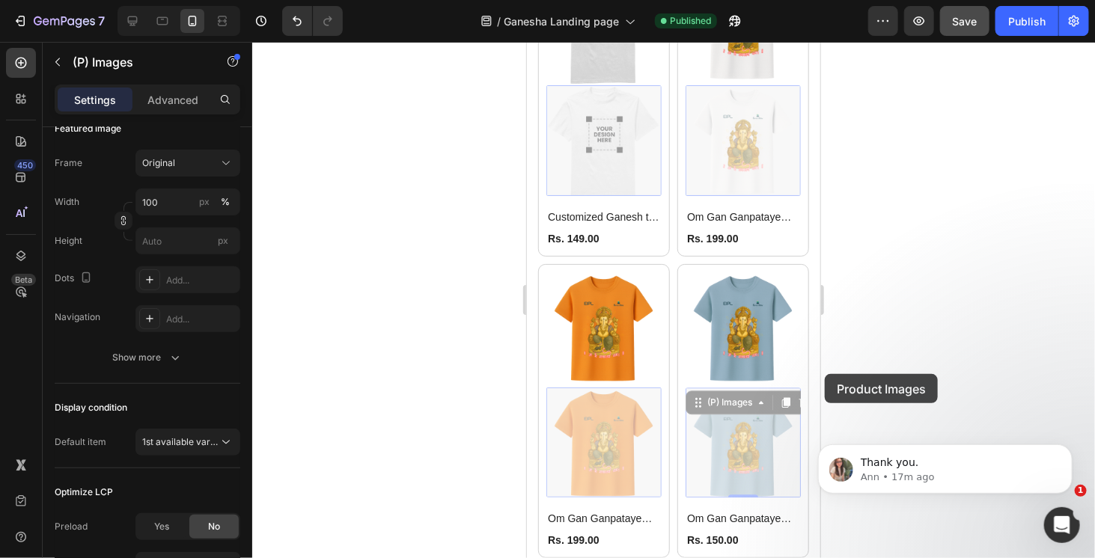
drag, startPoint x: 764, startPoint y: 386, endPoint x: 829, endPoint y: 377, distance: 66.6
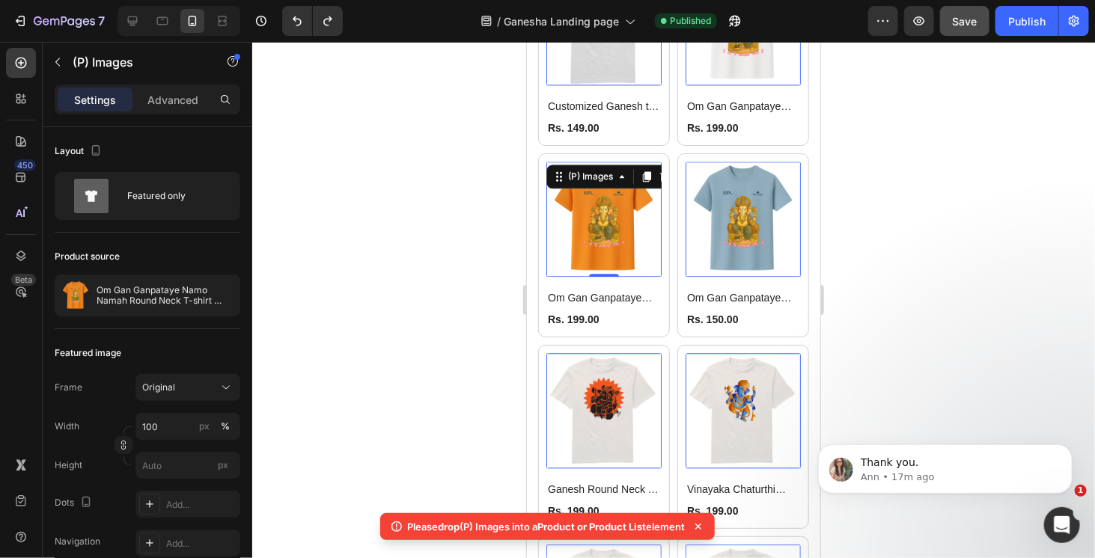
click at [595, 205] on img at bounding box center [603, 218] width 115 height 115
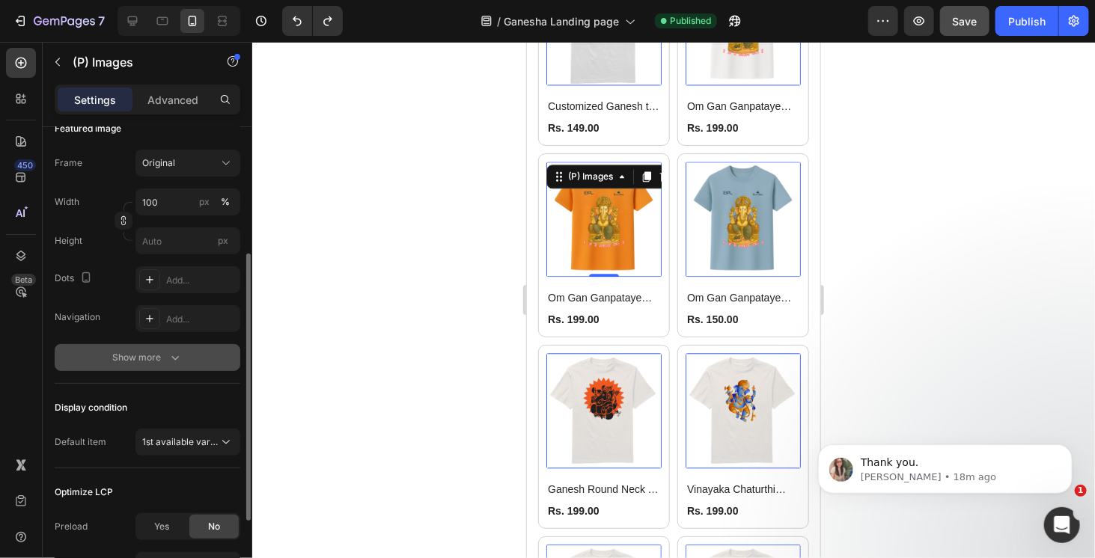
click at [174, 355] on icon "button" at bounding box center [175, 357] width 15 height 15
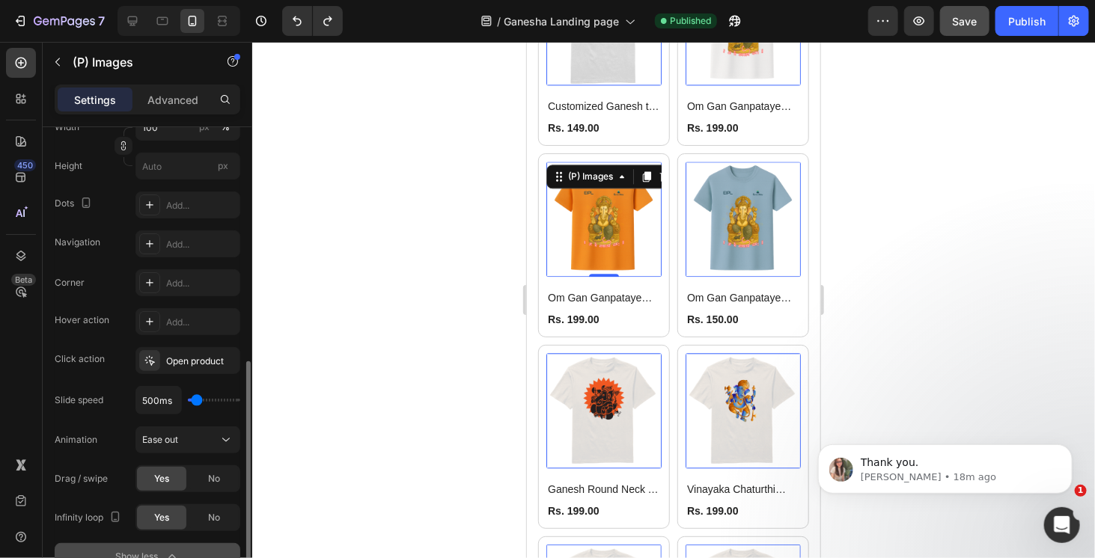
scroll to position [449, 0]
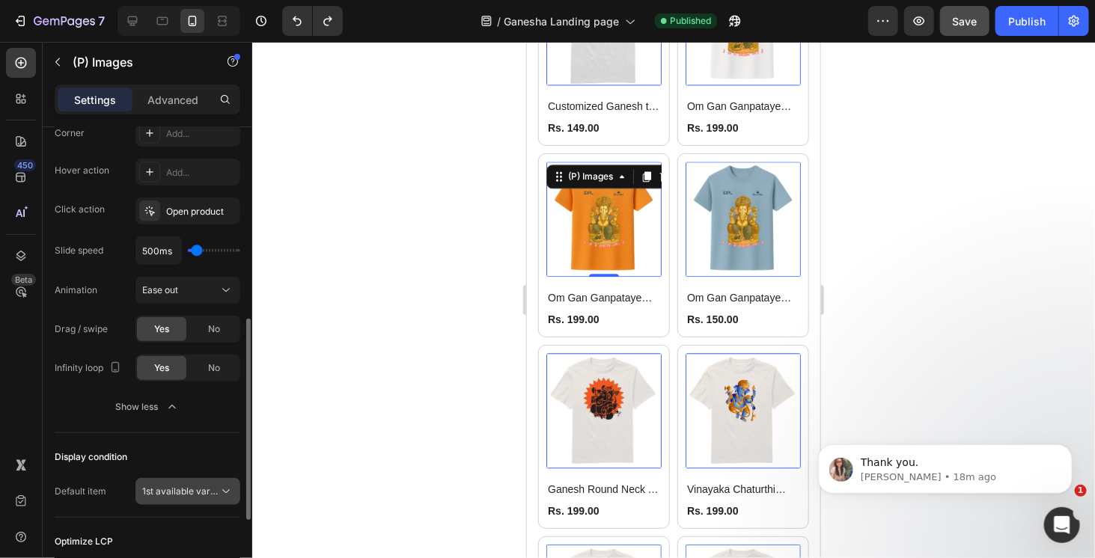
click at [225, 490] on icon at bounding box center [226, 491] width 15 height 15
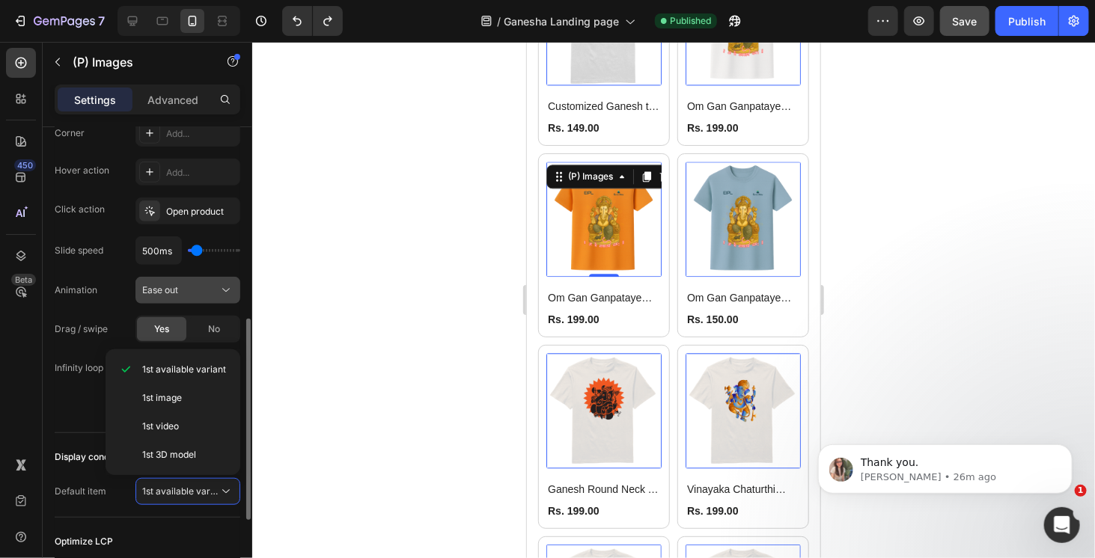
click at [214, 285] on div "Ease out" at bounding box center [180, 290] width 76 height 13
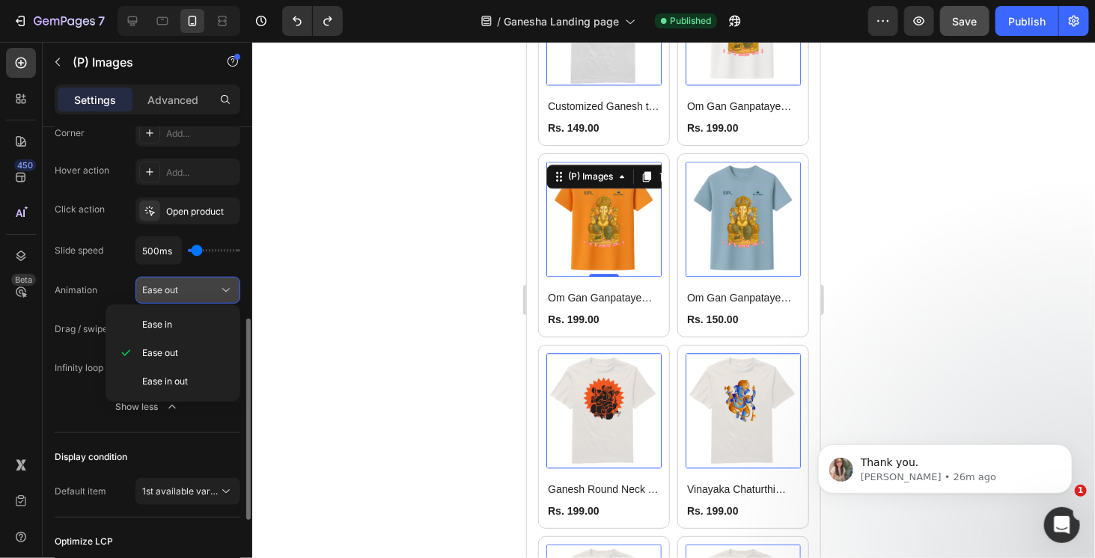
click at [214, 285] on div "Ease out" at bounding box center [180, 290] width 76 height 13
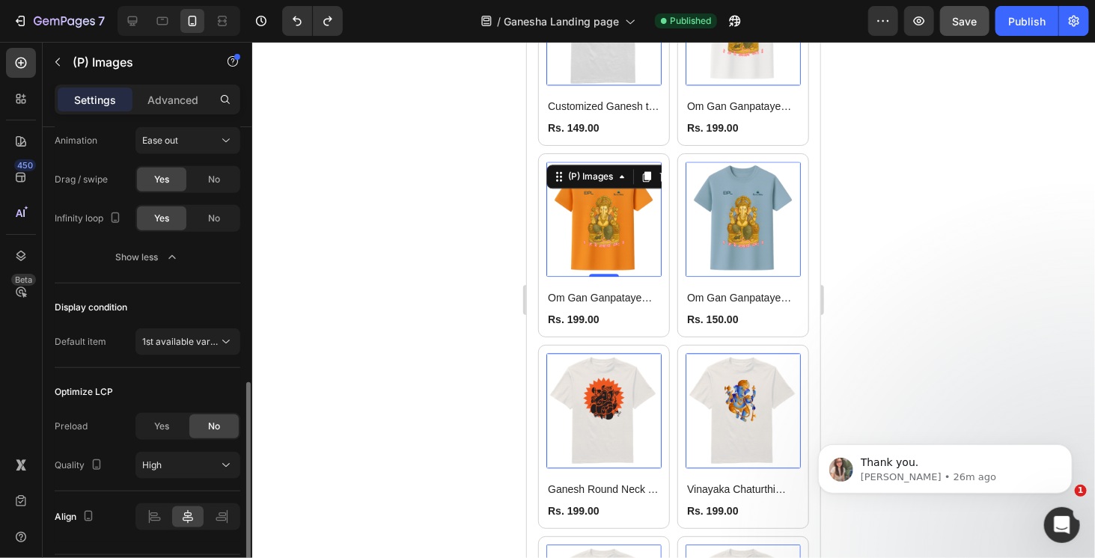
scroll to position [640, 0]
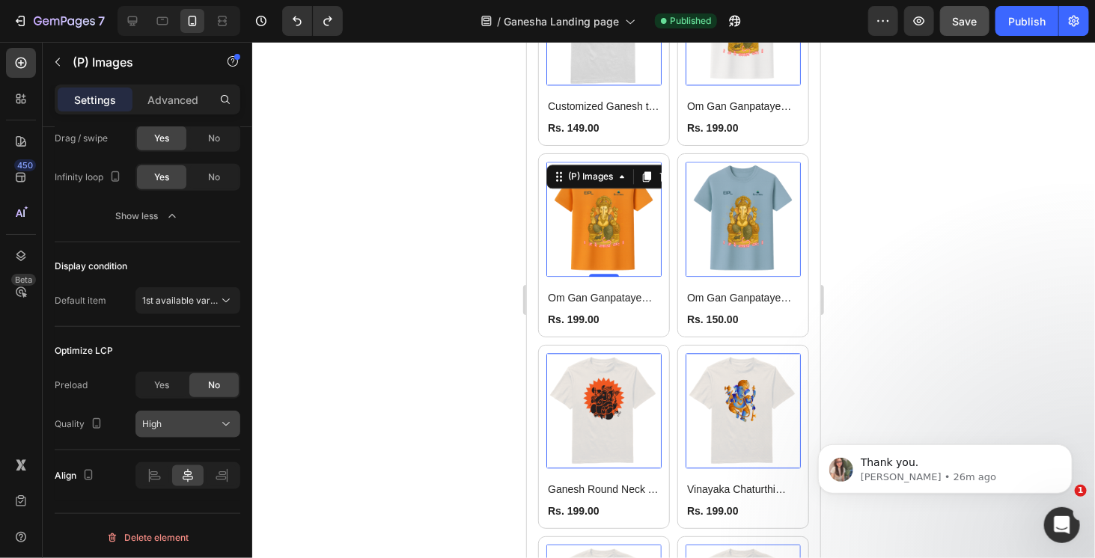
click at [216, 423] on div "High" at bounding box center [180, 424] width 76 height 13
click at [119, 391] on div "Preload Yes No" at bounding box center [148, 385] width 186 height 27
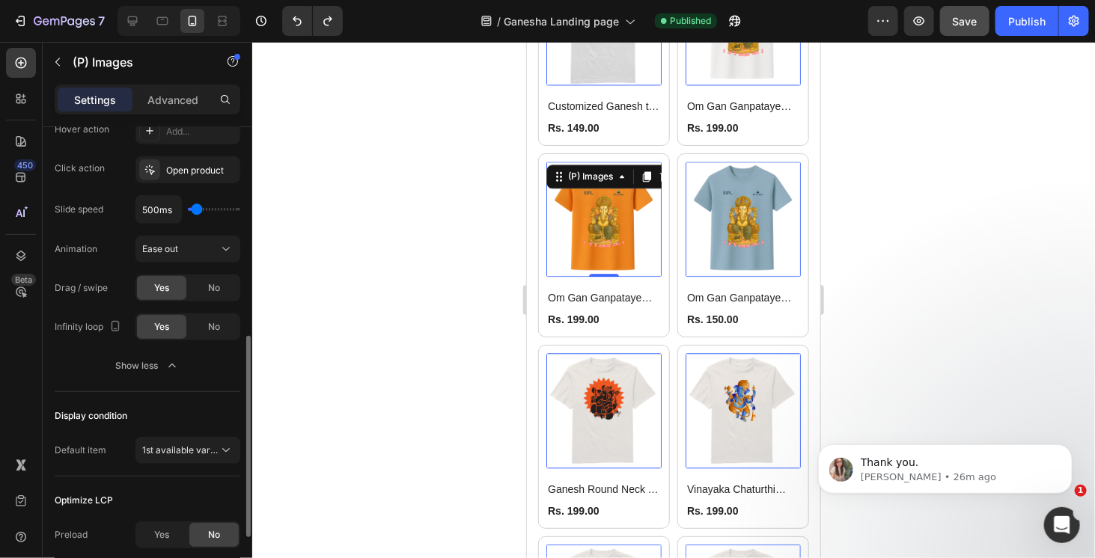
scroll to position [116, 0]
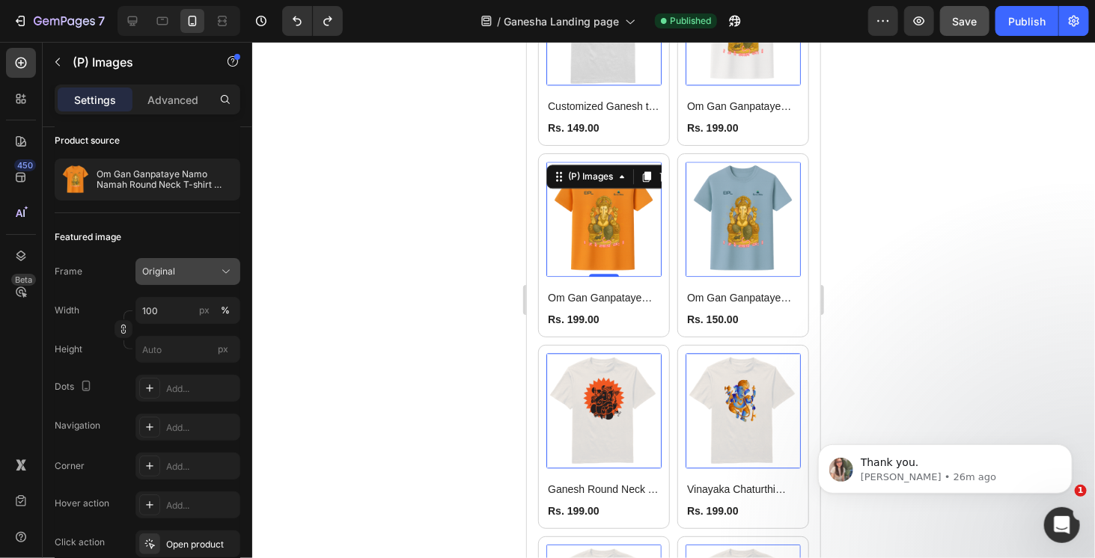
click at [213, 273] on div "Original" at bounding box center [178, 271] width 73 height 13
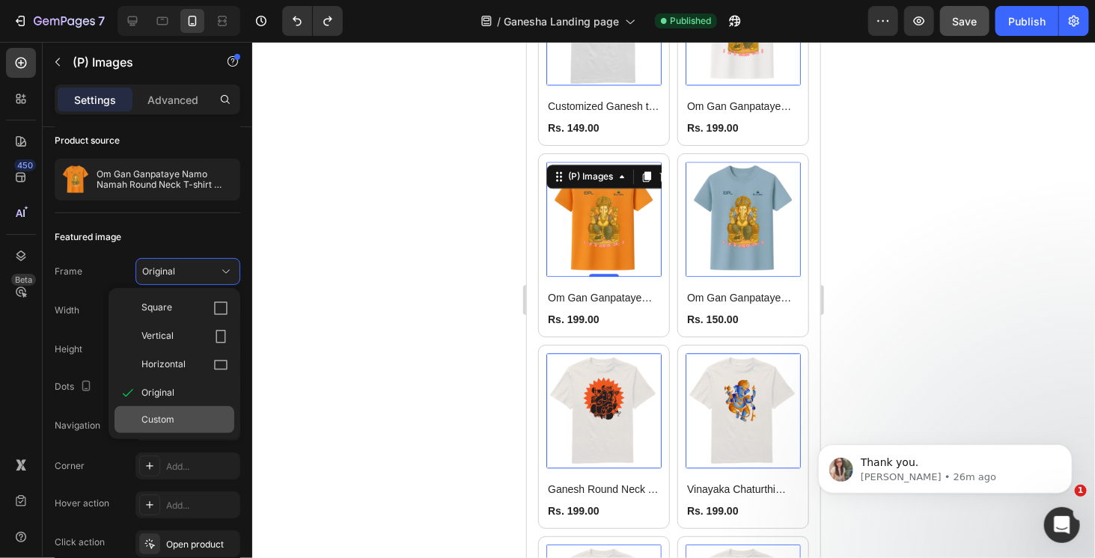
click at [183, 418] on div "Custom" at bounding box center [184, 419] width 87 height 13
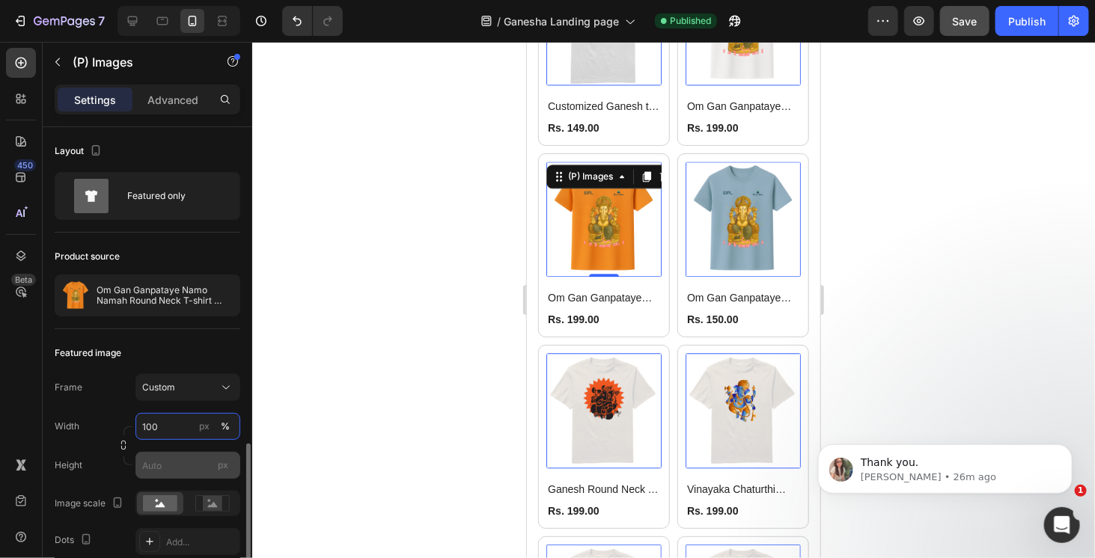
scroll to position [225, 0]
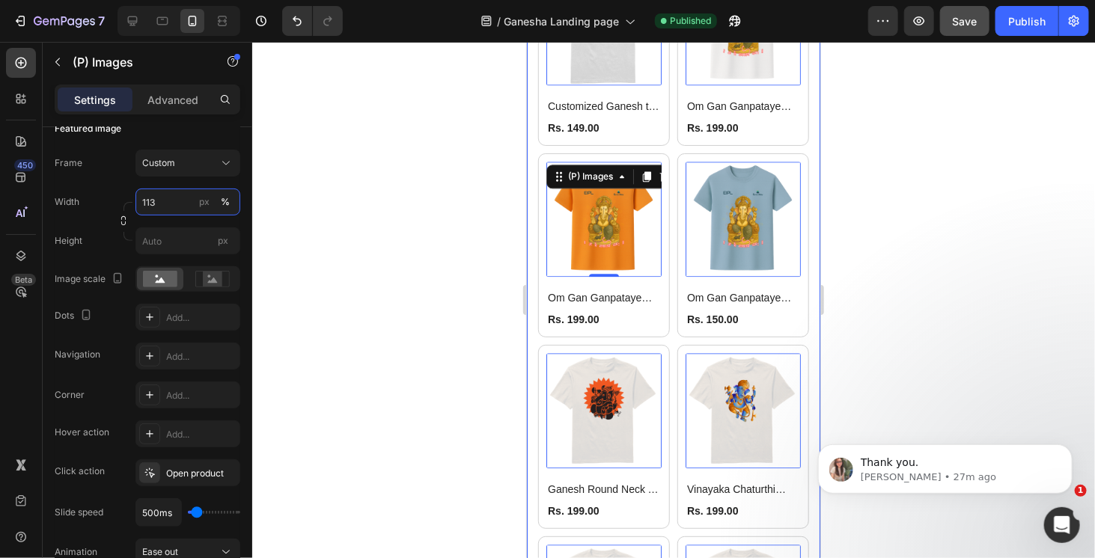
click at [162, 204] on input "113" at bounding box center [188, 202] width 105 height 27
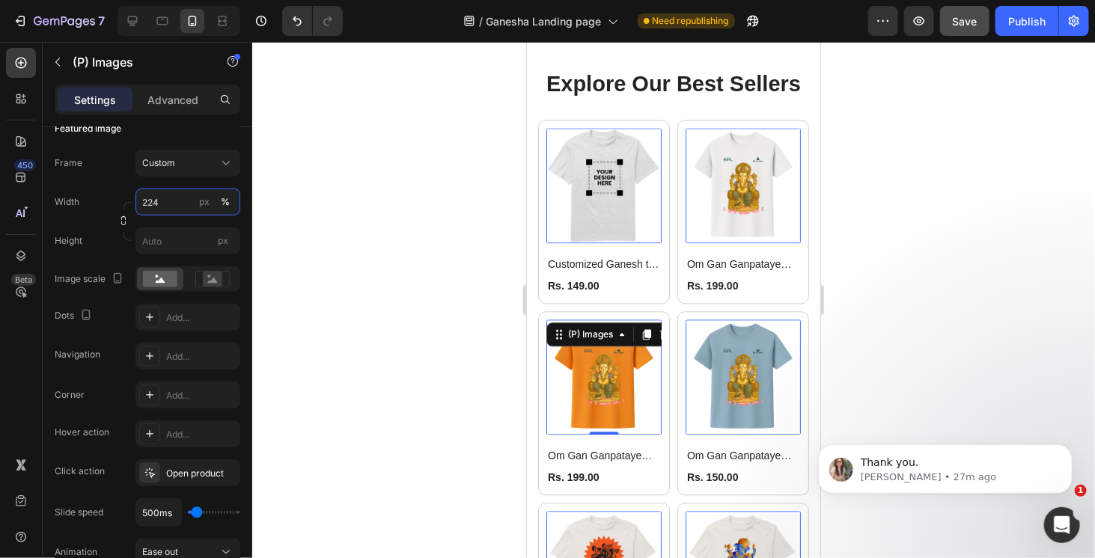
scroll to position [1392, 0]
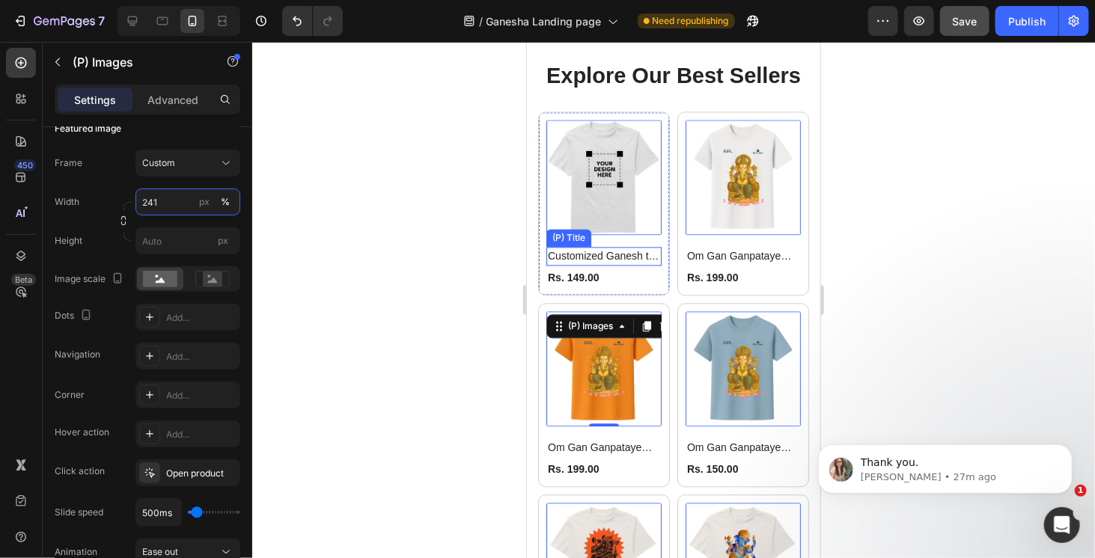
type input "242"
drag, startPoint x: 175, startPoint y: 201, endPoint x: 119, endPoint y: 200, distance: 56.2
click at [120, 200] on div "Width 242 px %" at bounding box center [148, 202] width 186 height 27
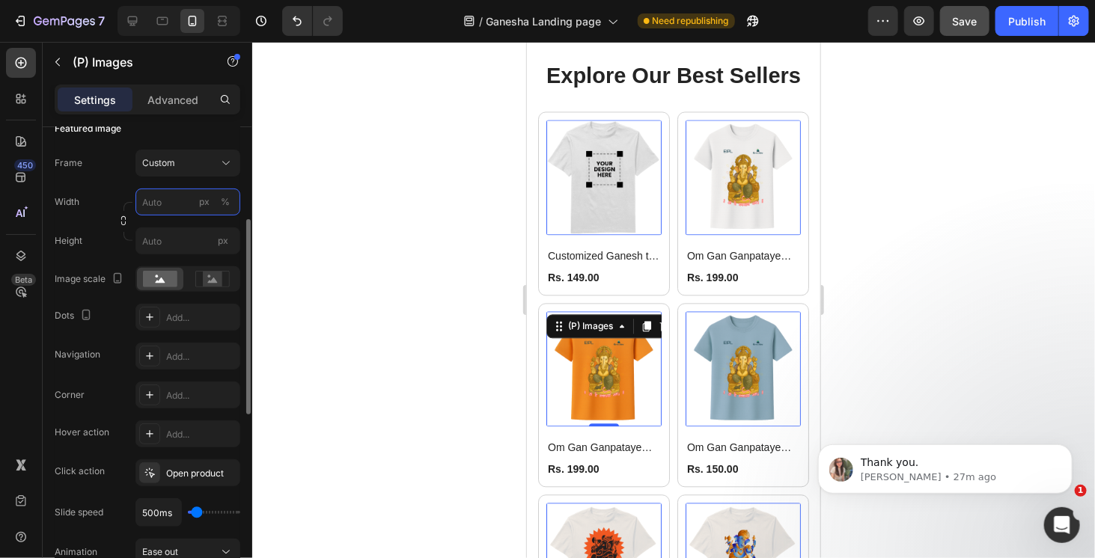
click at [159, 203] on input "px %" at bounding box center [188, 202] width 105 height 27
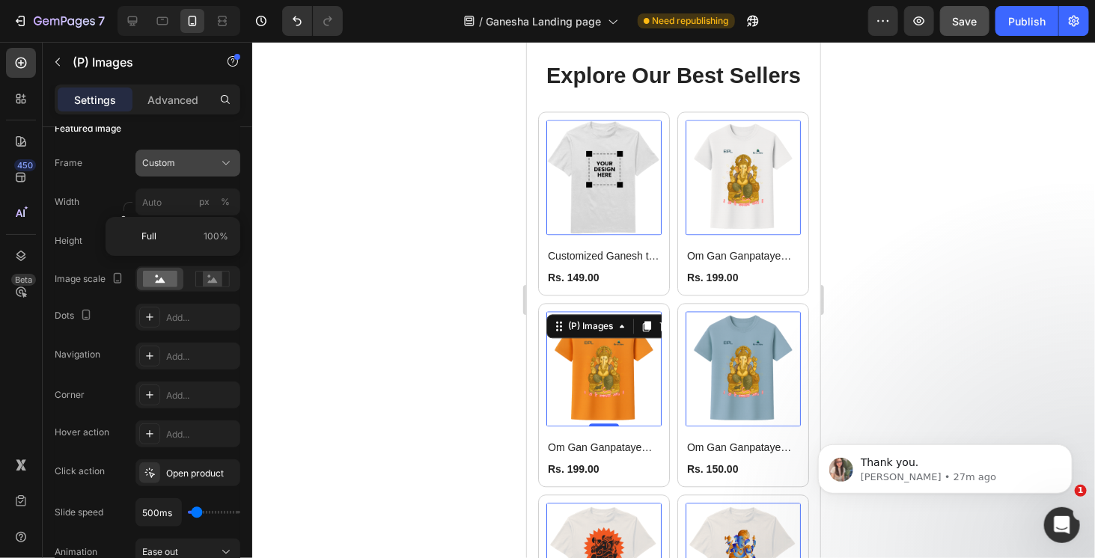
click at [189, 167] on div "Custom" at bounding box center [178, 162] width 73 height 13
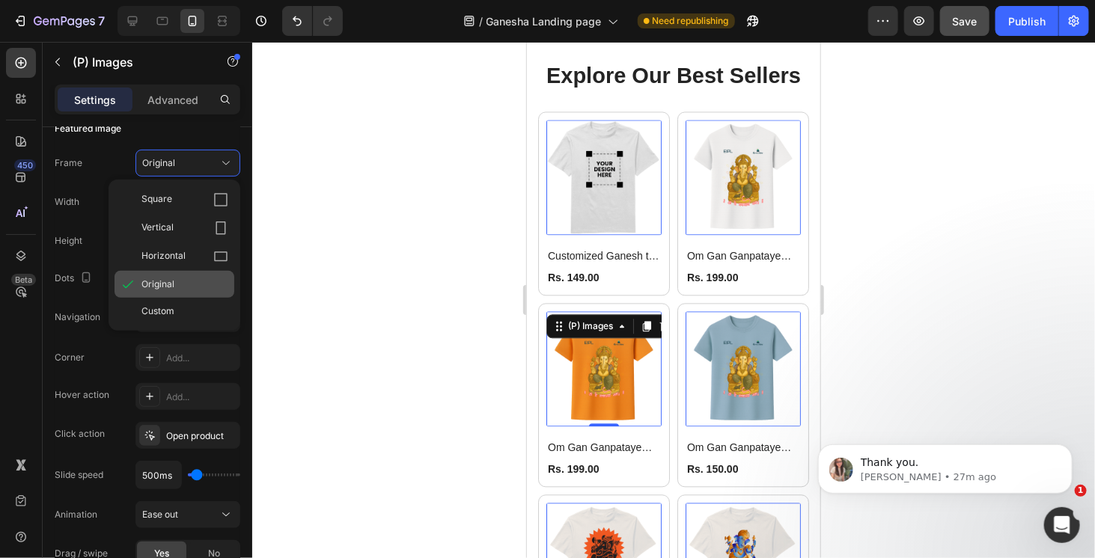
click at [179, 275] on div "Original" at bounding box center [175, 284] width 120 height 27
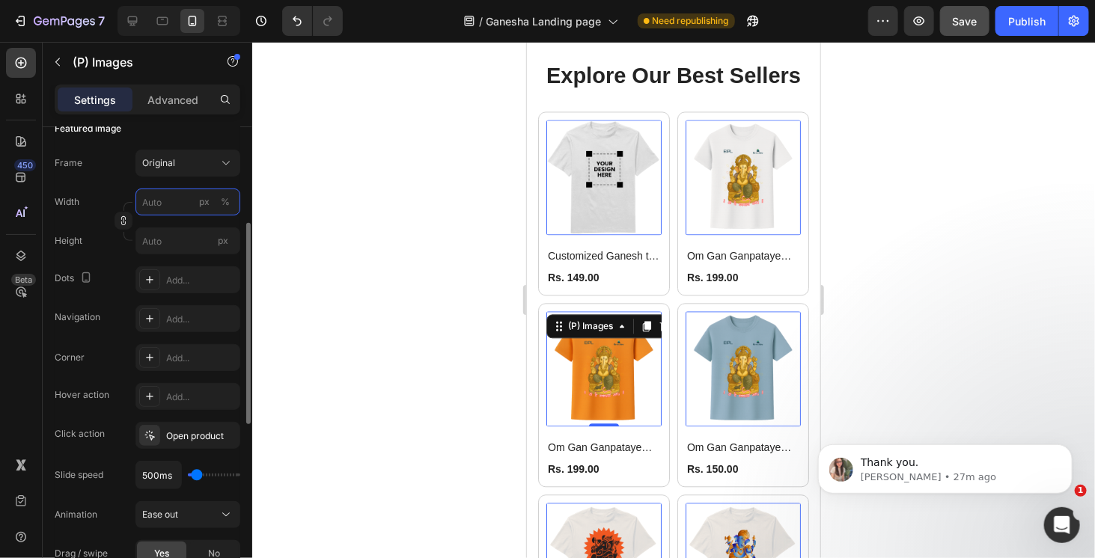
click at [170, 207] on input "px %" at bounding box center [188, 202] width 105 height 27
click at [111, 189] on div "Width px %" at bounding box center [148, 202] width 186 height 27
click at [177, 207] on input "px %" at bounding box center [188, 202] width 105 height 27
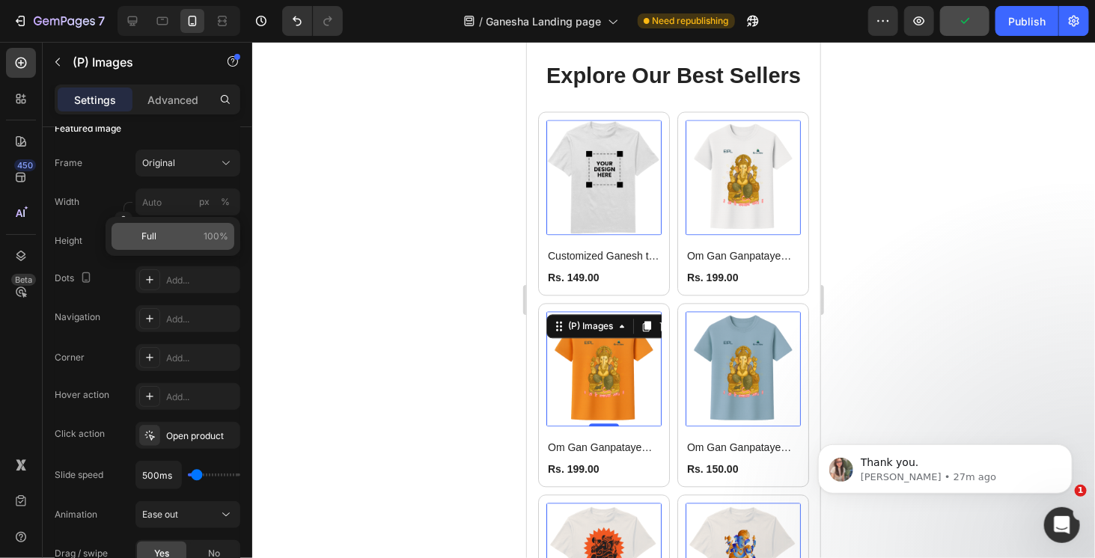
click at [153, 239] on span "Full" at bounding box center [148, 236] width 15 height 13
type input "100"
click at [174, 111] on div "Advanced" at bounding box center [173, 100] width 75 height 24
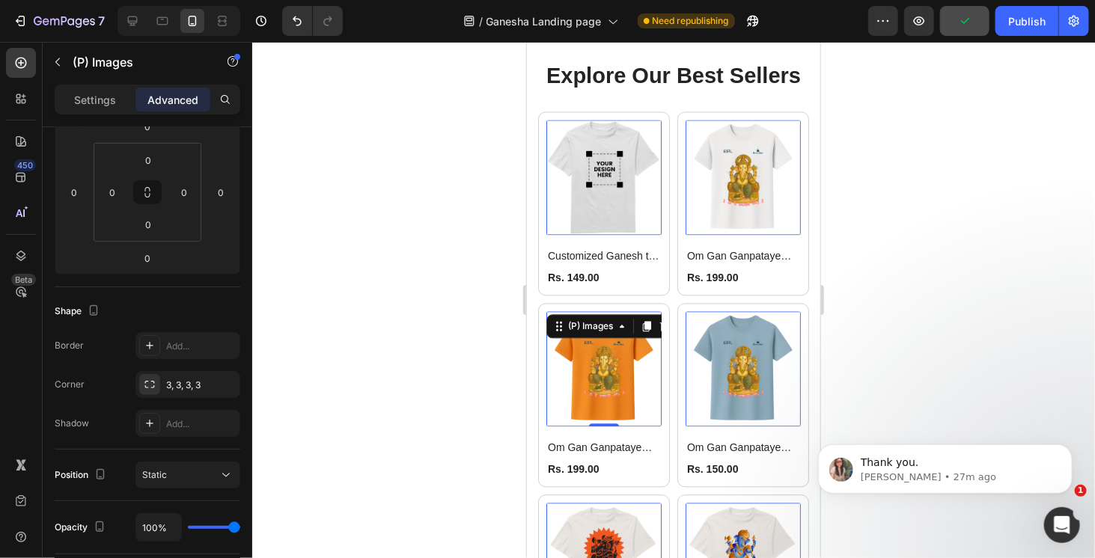
click at [907, 285] on div at bounding box center [673, 300] width 843 height 517
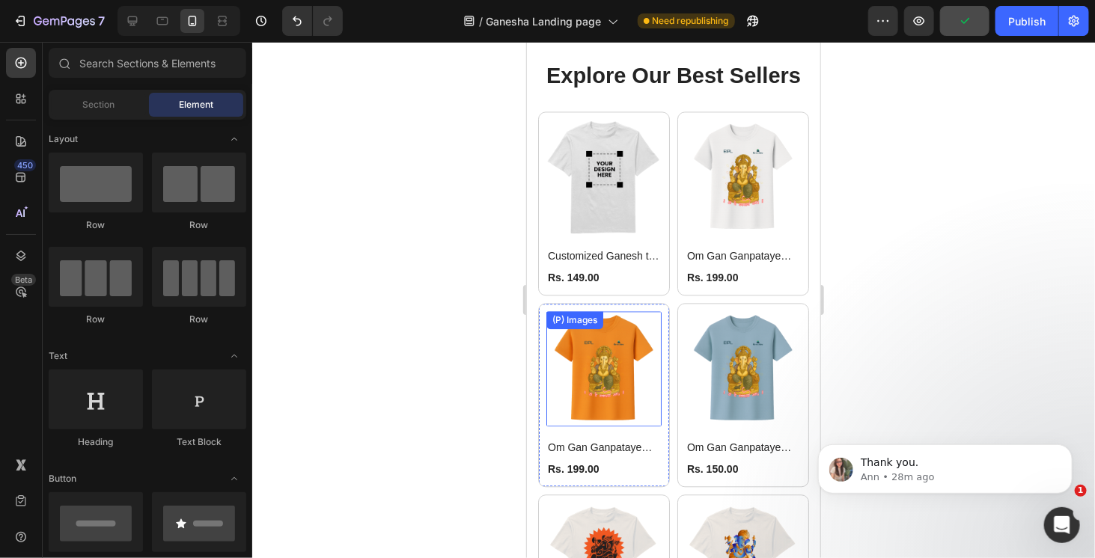
click at [631, 340] on img at bounding box center [603, 368] width 115 height 115
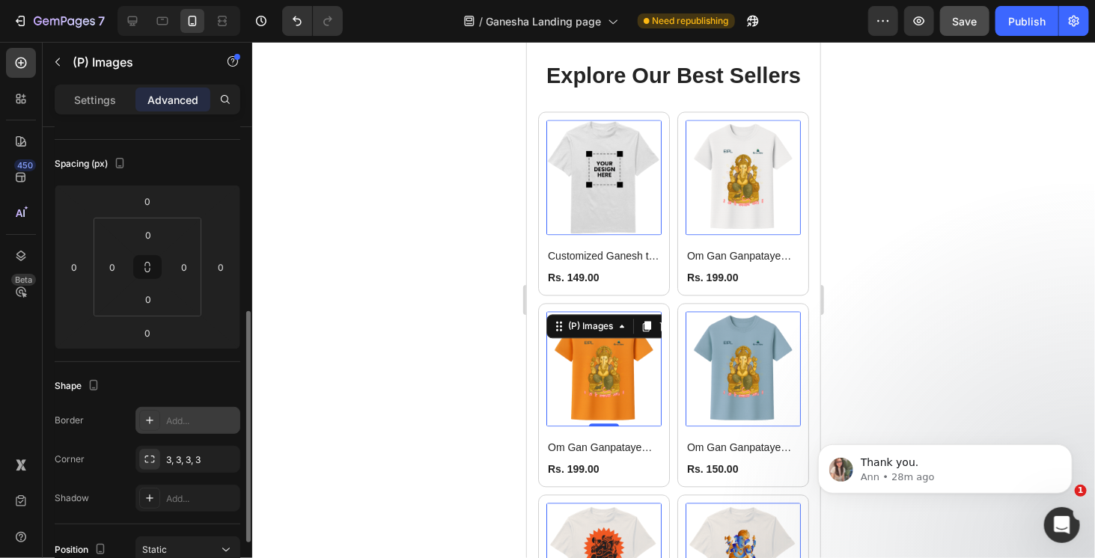
scroll to position [225, 0]
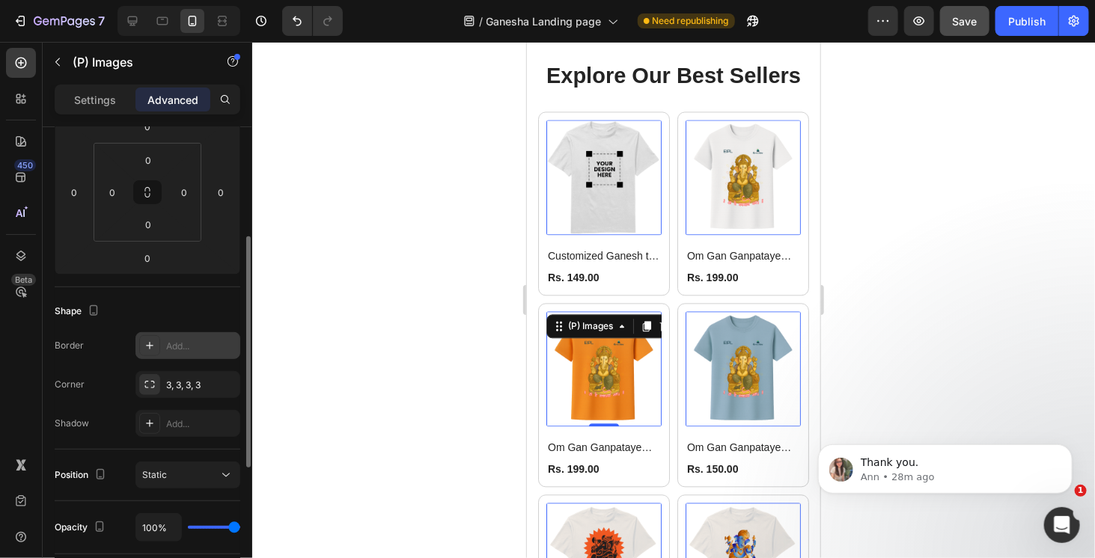
click at [204, 344] on div "Add..." at bounding box center [201, 346] width 70 height 13
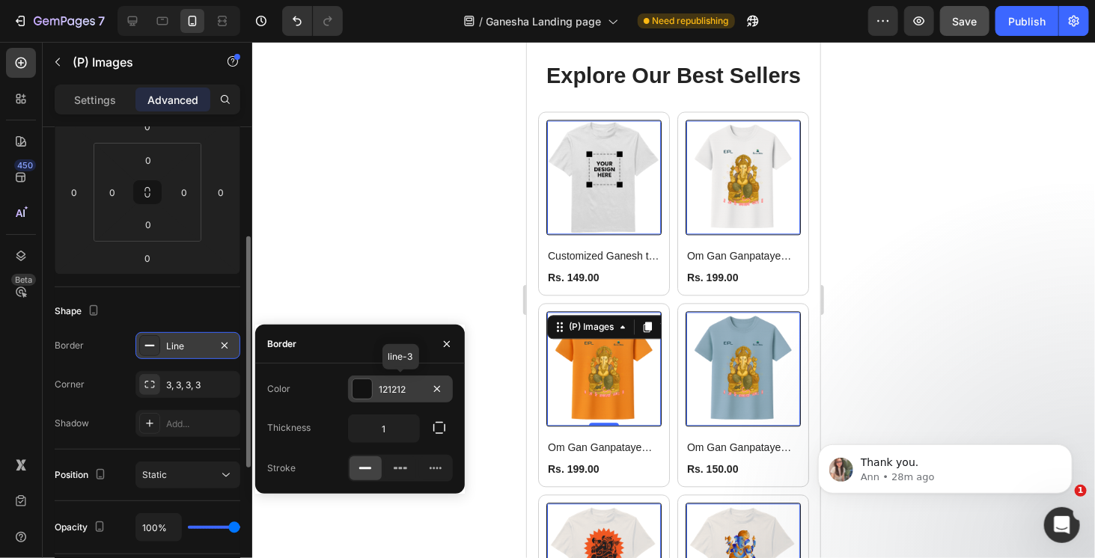
click at [362, 392] on div at bounding box center [362, 389] width 19 height 19
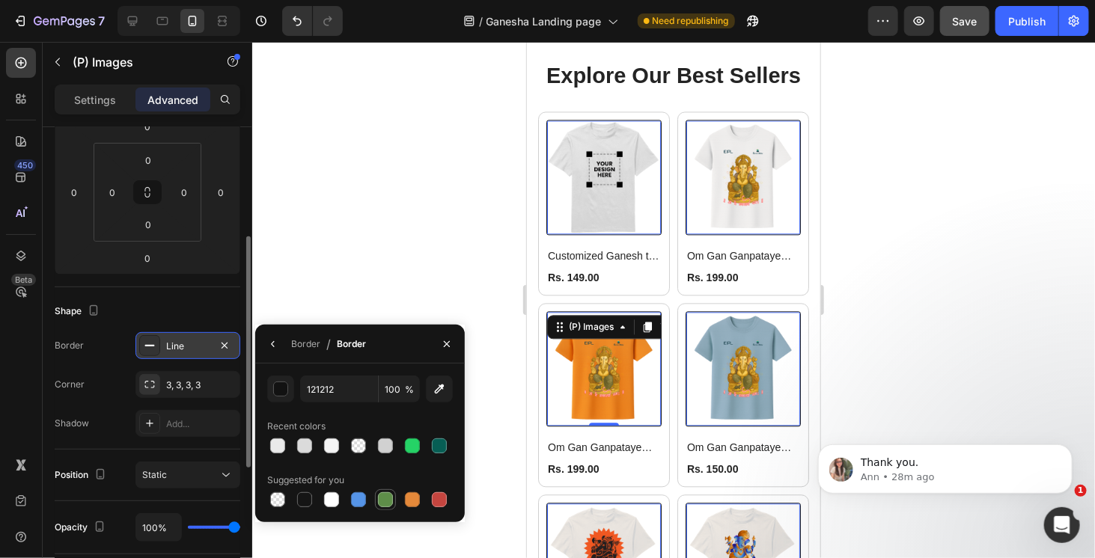
click at [389, 499] on div at bounding box center [385, 500] width 15 height 15
type input "5E8E49"
click at [196, 311] on div "Shape" at bounding box center [148, 311] width 186 height 24
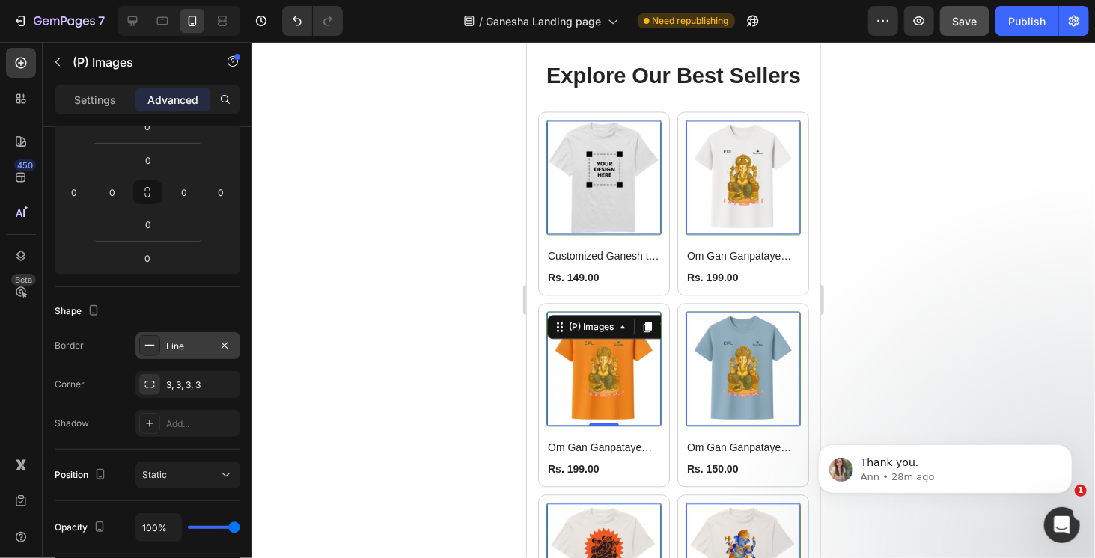
click at [183, 348] on div "Line" at bounding box center [187, 346] width 43 height 13
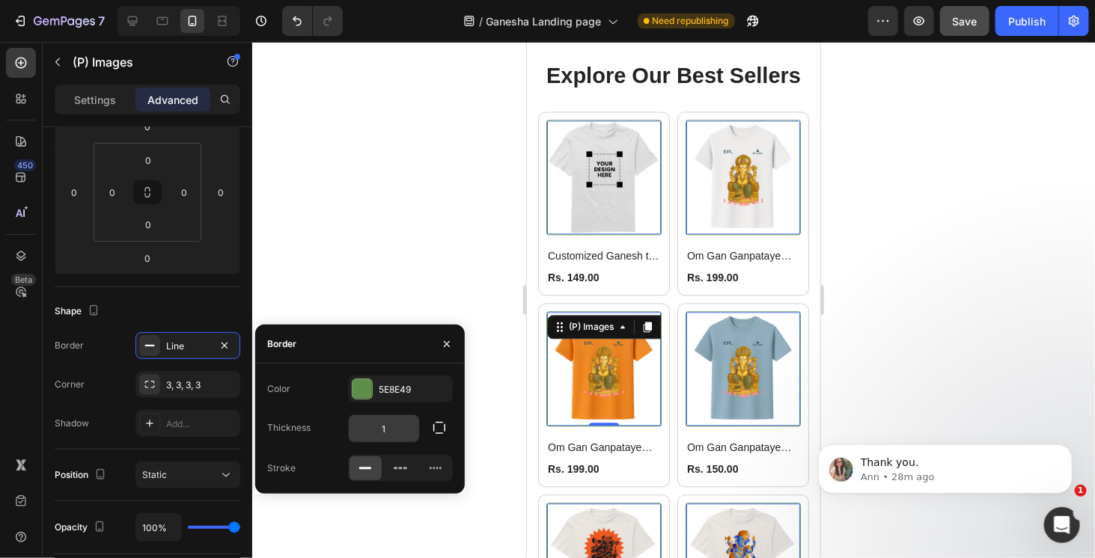
click at [398, 433] on input "1" at bounding box center [384, 428] width 70 height 27
type input "23"
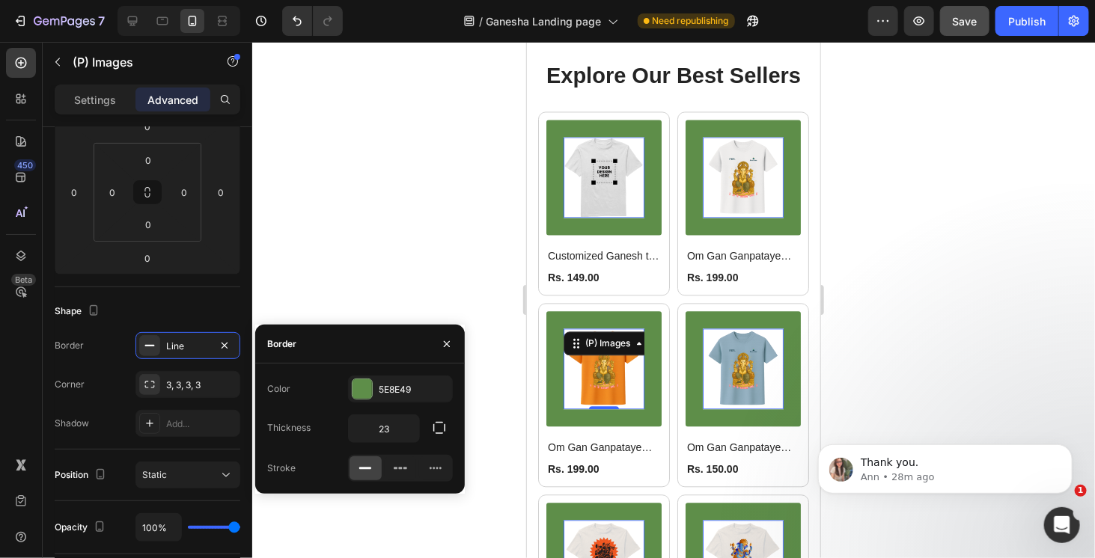
click at [419, 413] on div "Color 5E8E49 Thickness 23 Stroke" at bounding box center [360, 429] width 210 height 106
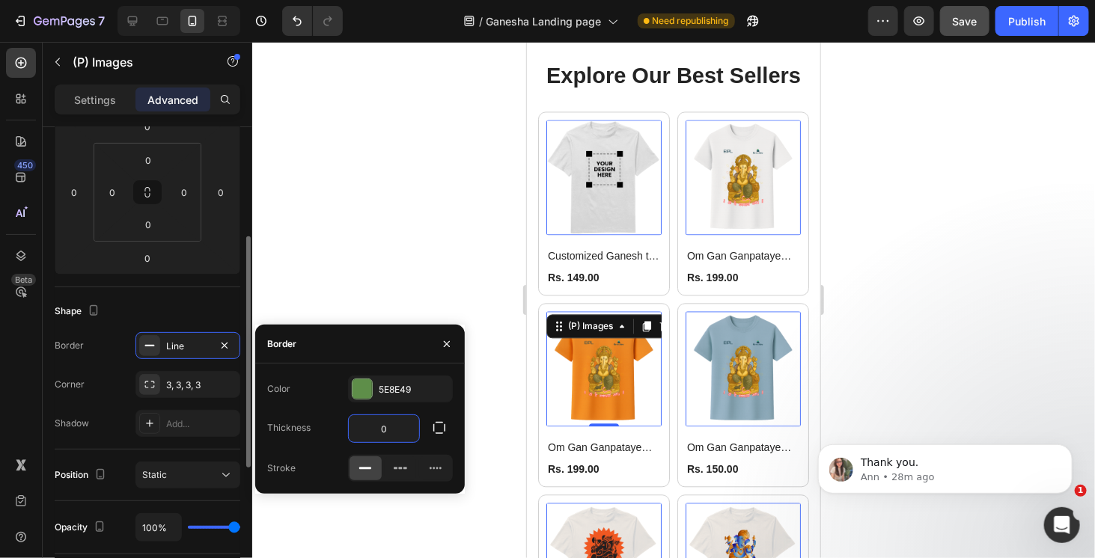
click at [231, 315] on div "Shape" at bounding box center [148, 311] width 186 height 24
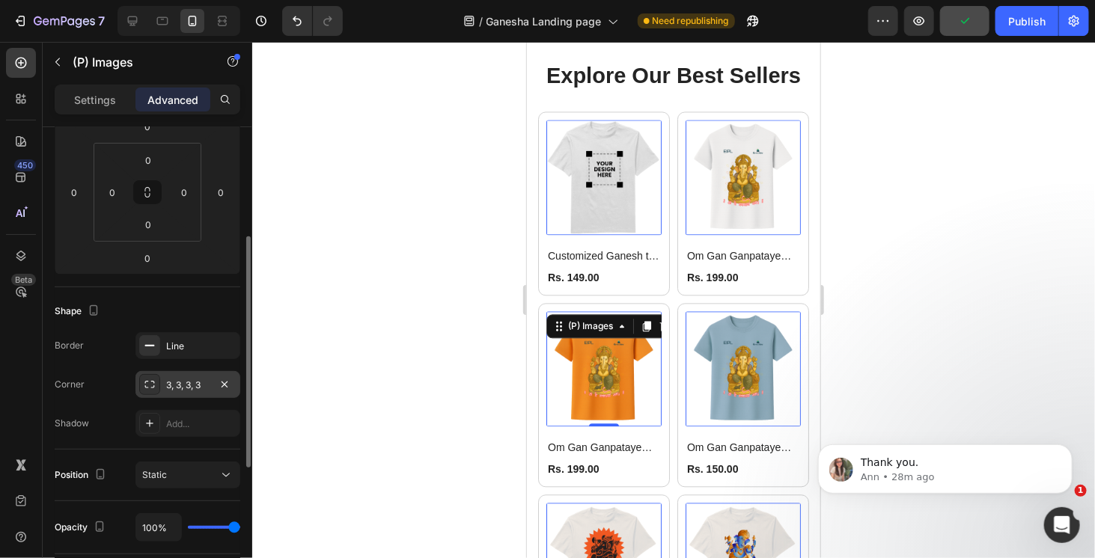
click at [198, 386] on div "3, 3, 3, 3" at bounding box center [187, 385] width 43 height 13
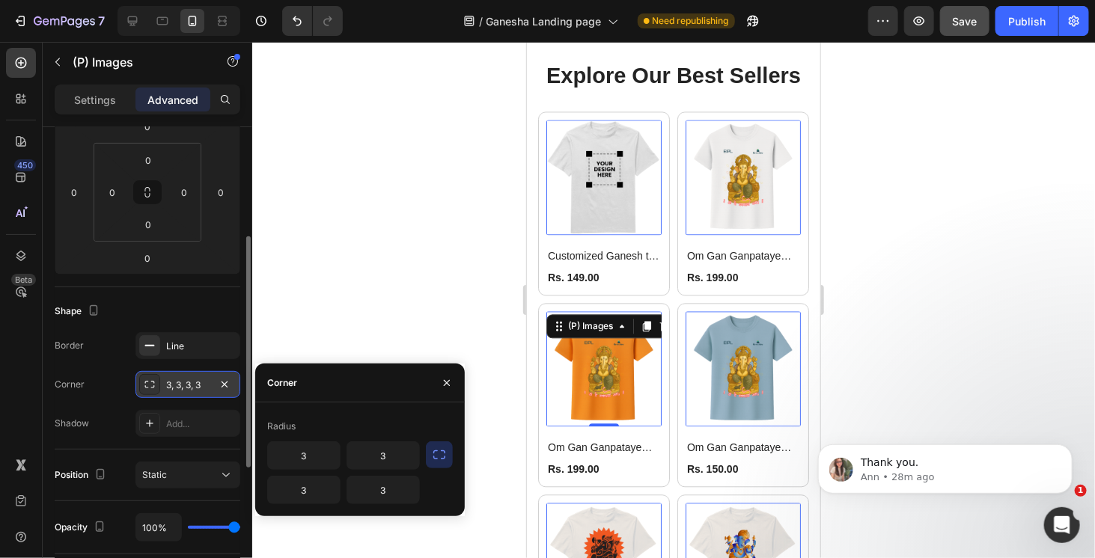
click at [198, 386] on div "3, 3, 3, 3" at bounding box center [187, 385] width 43 height 13
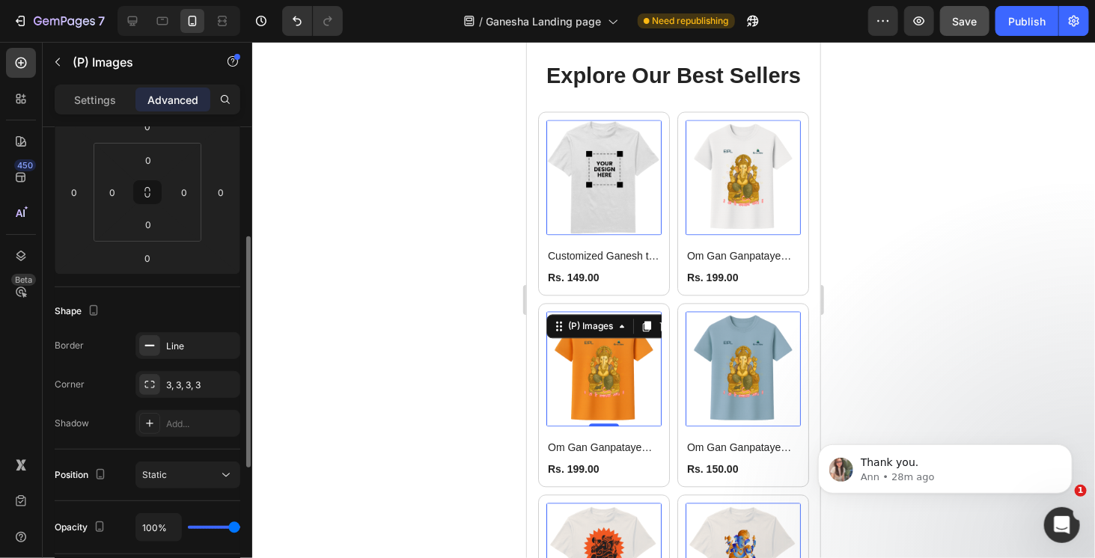
click at [198, 307] on div "Shape" at bounding box center [148, 311] width 186 height 24
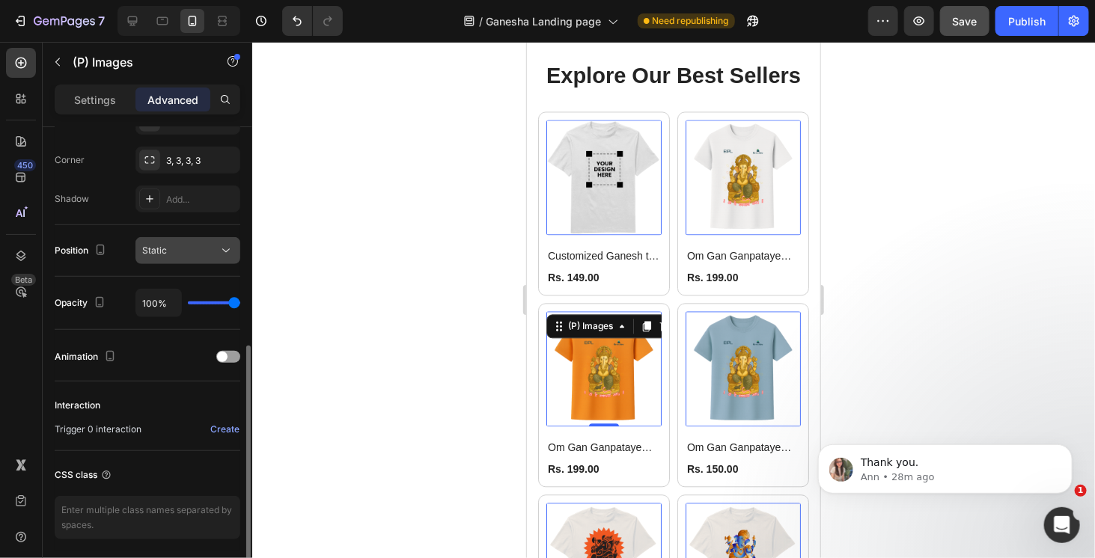
click at [192, 260] on button "Static" at bounding box center [188, 250] width 105 height 27
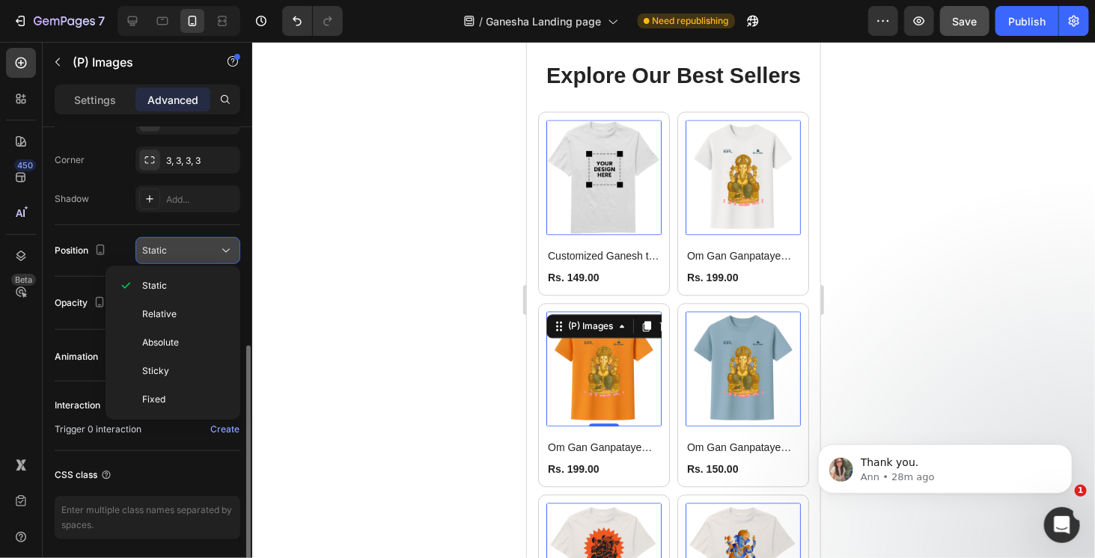
click at [192, 260] on button "Static" at bounding box center [188, 250] width 105 height 27
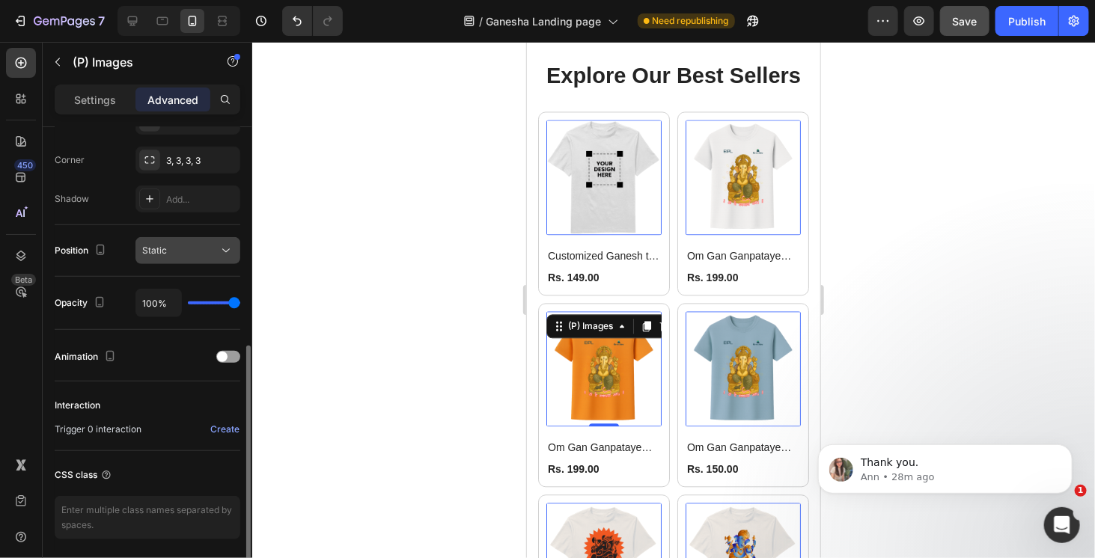
click at [192, 260] on button "Static" at bounding box center [188, 250] width 105 height 27
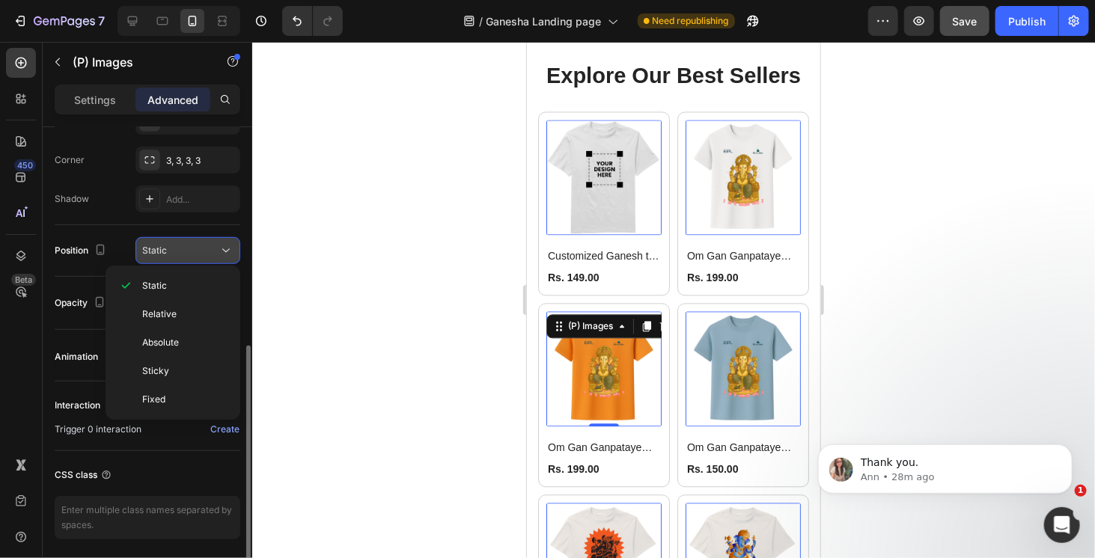
click at [192, 260] on button "Static" at bounding box center [188, 250] width 105 height 27
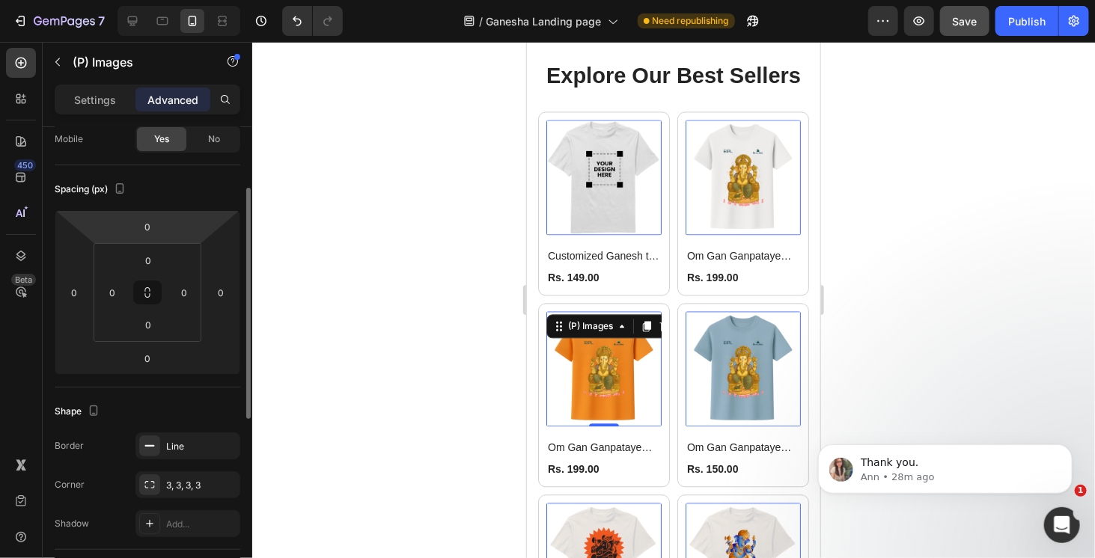
scroll to position [0, 0]
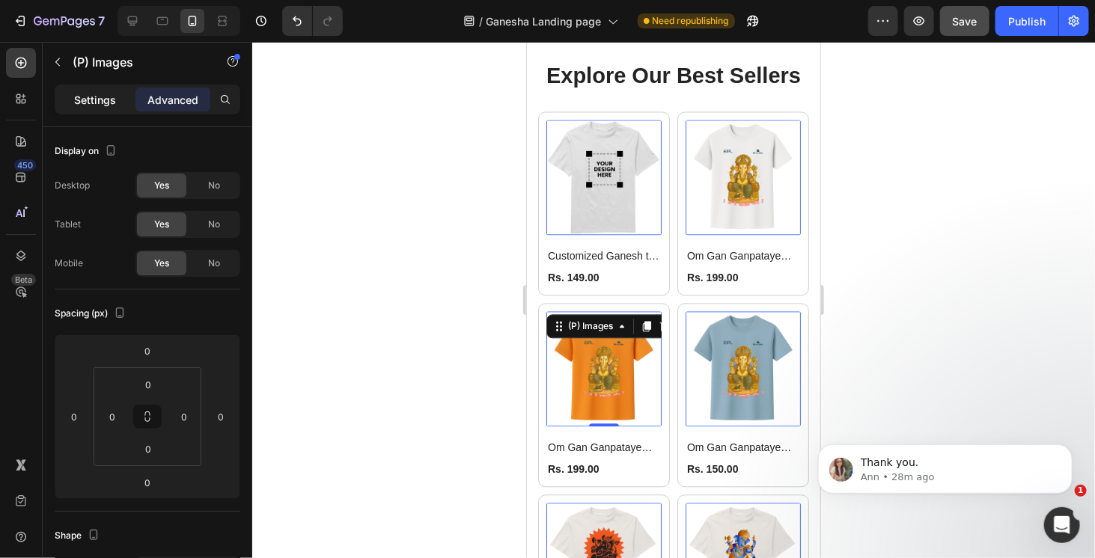
click at [100, 108] on div "Settings" at bounding box center [95, 100] width 75 height 24
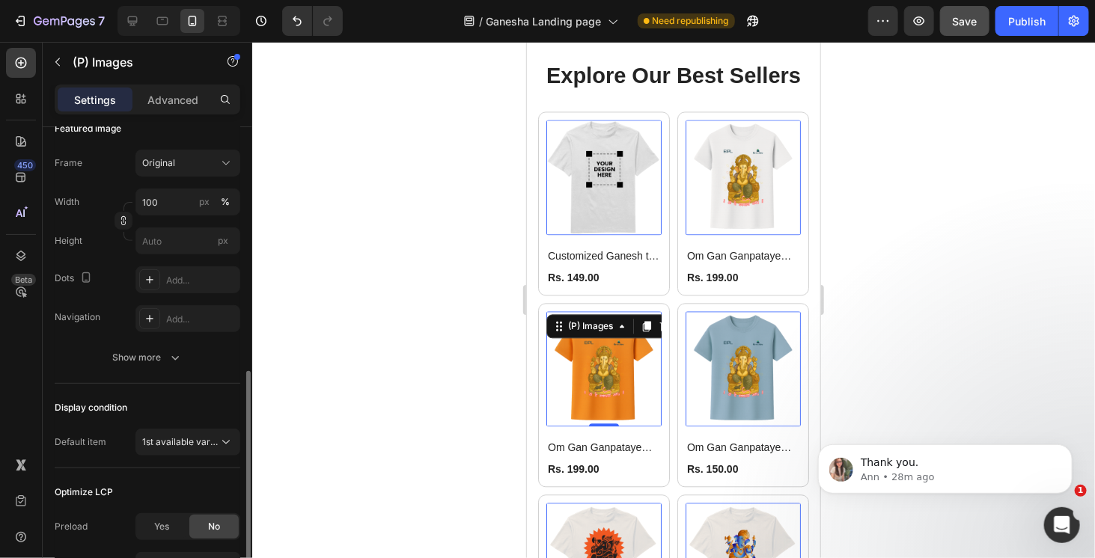
scroll to position [367, 0]
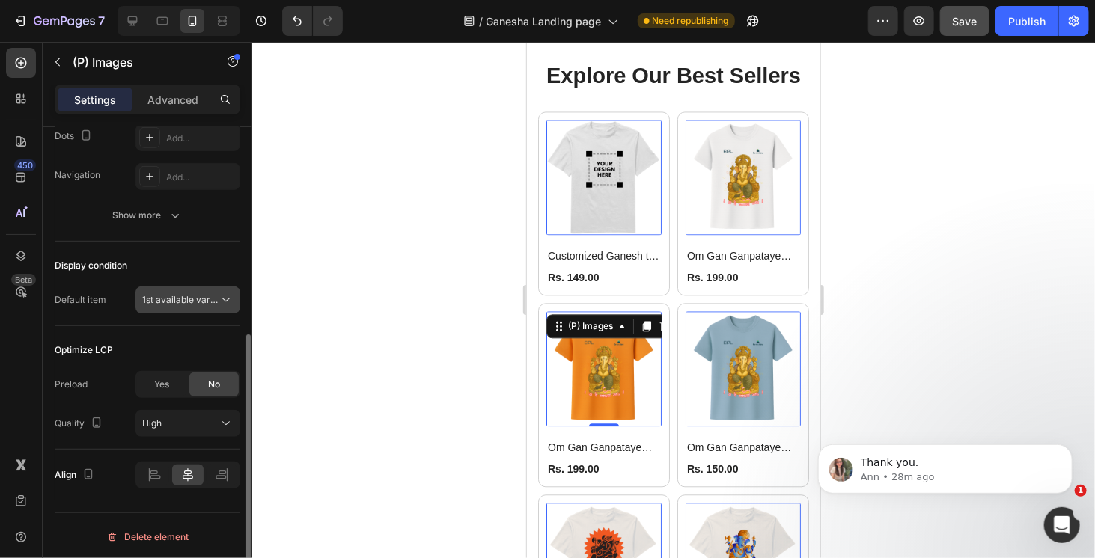
click at [228, 303] on icon at bounding box center [226, 300] width 15 height 15
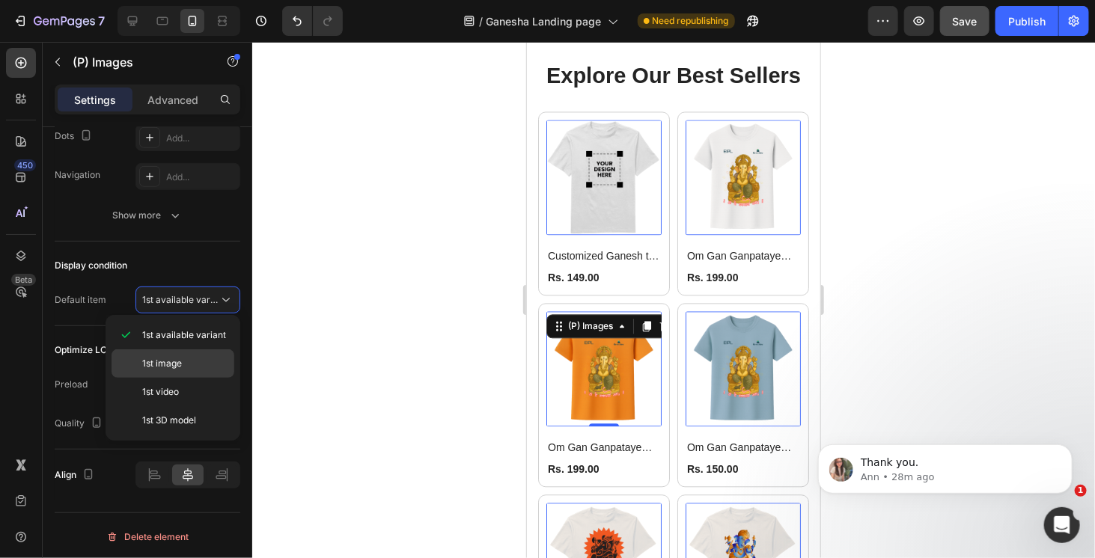
click at [202, 365] on p "1st image" at bounding box center [184, 363] width 85 height 13
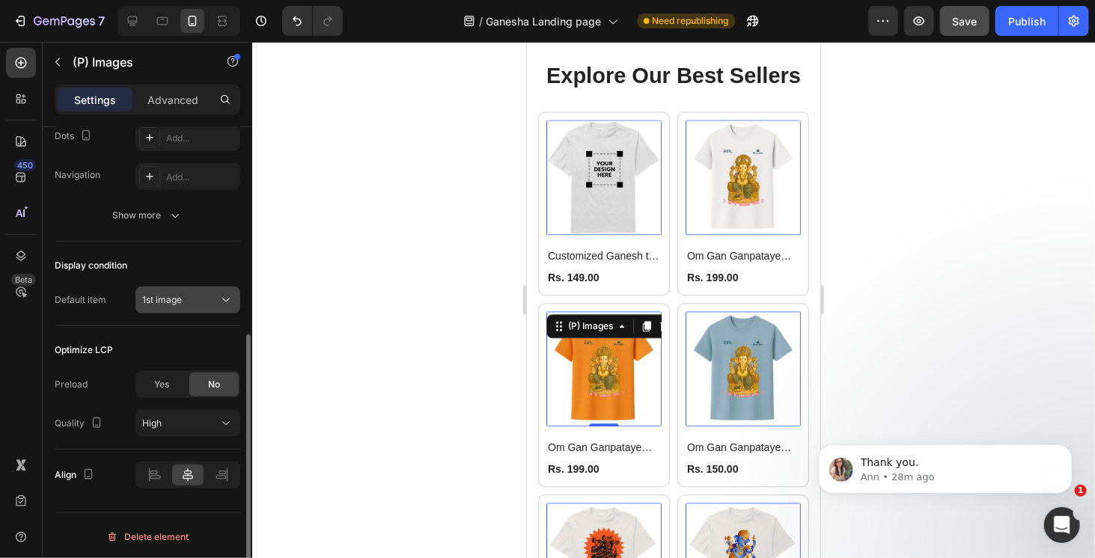
click at [210, 297] on div "1st image" at bounding box center [180, 299] width 76 height 13
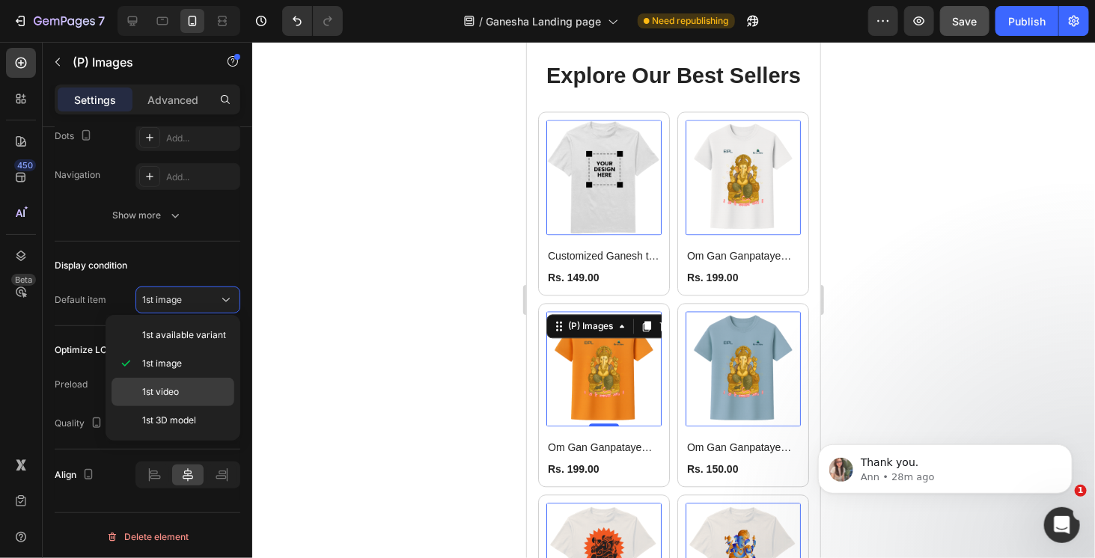
click at [210, 407] on div "1st video" at bounding box center [173, 421] width 123 height 28
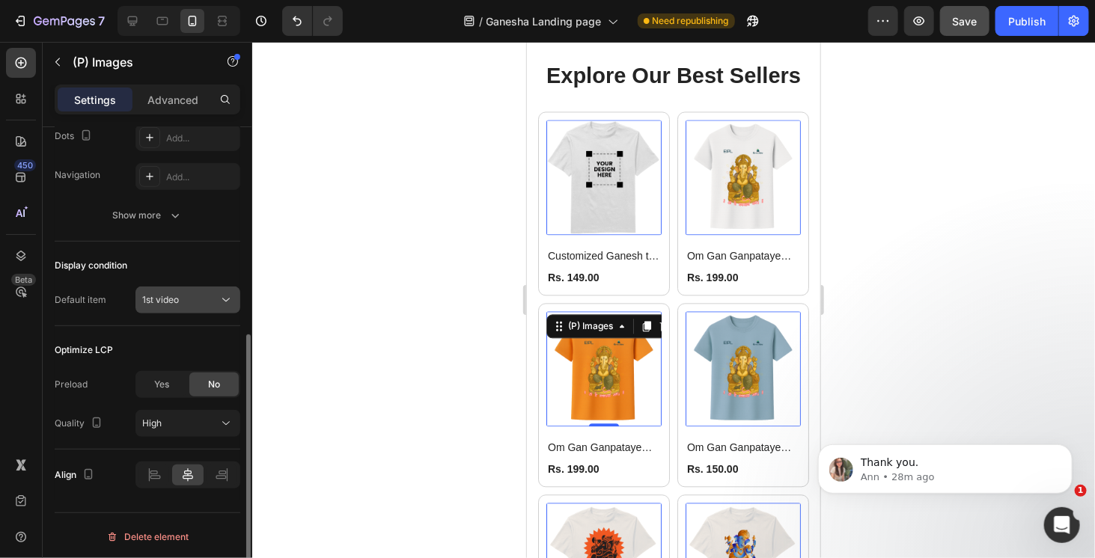
click at [204, 296] on div "1st video" at bounding box center [180, 299] width 76 height 13
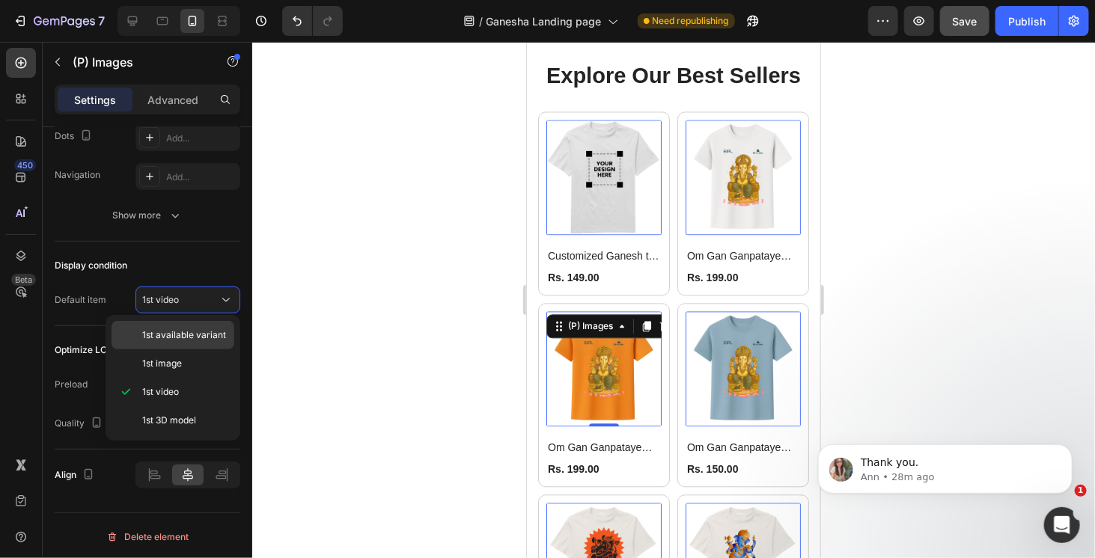
click at [196, 330] on span "1st available variant" at bounding box center [184, 335] width 84 height 13
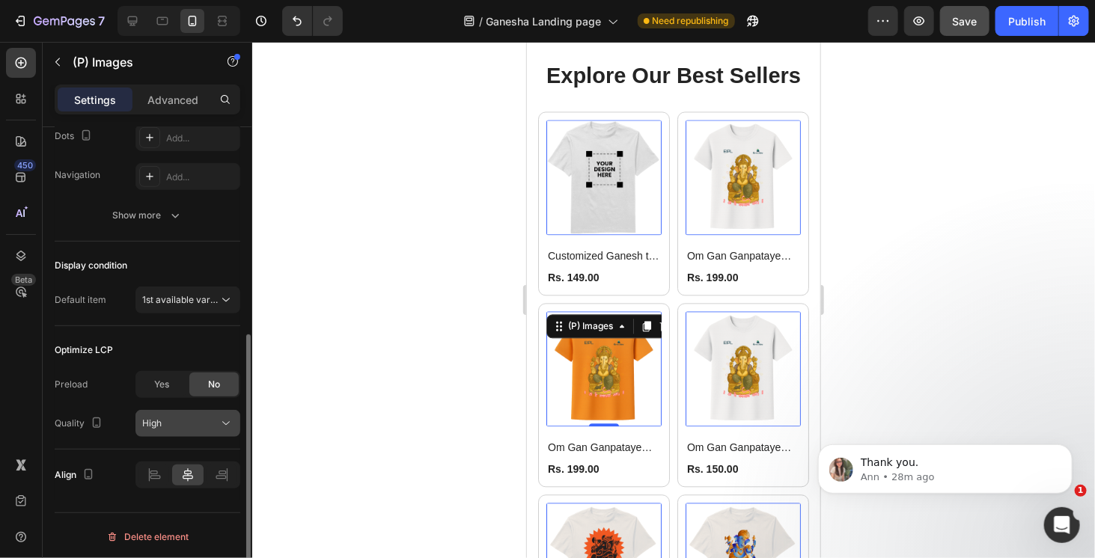
click at [188, 420] on div "High" at bounding box center [180, 423] width 76 height 13
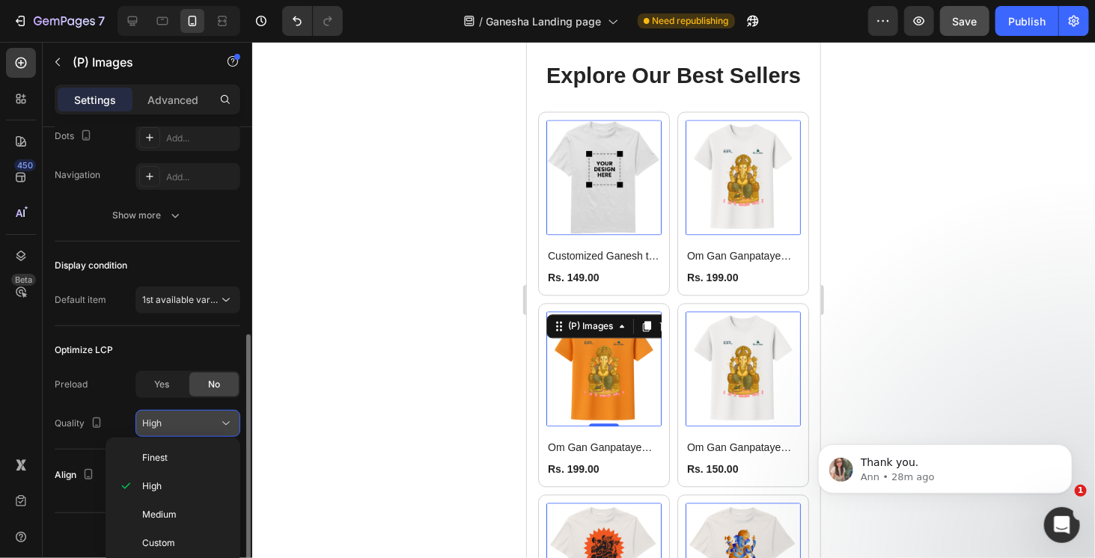
click at [188, 420] on div "High" at bounding box center [180, 423] width 76 height 13
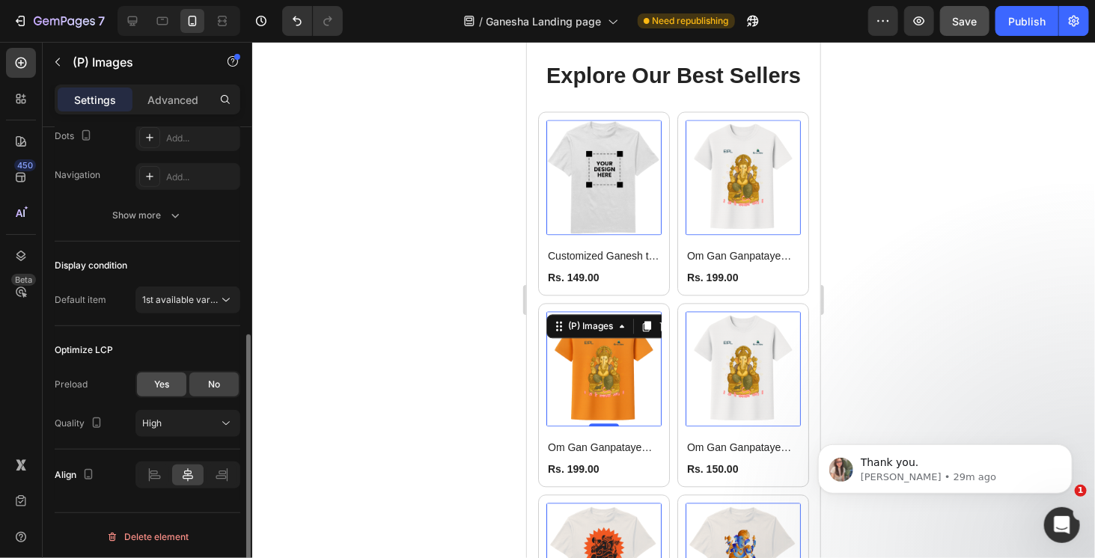
click at [171, 386] on div "Yes" at bounding box center [161, 385] width 49 height 24
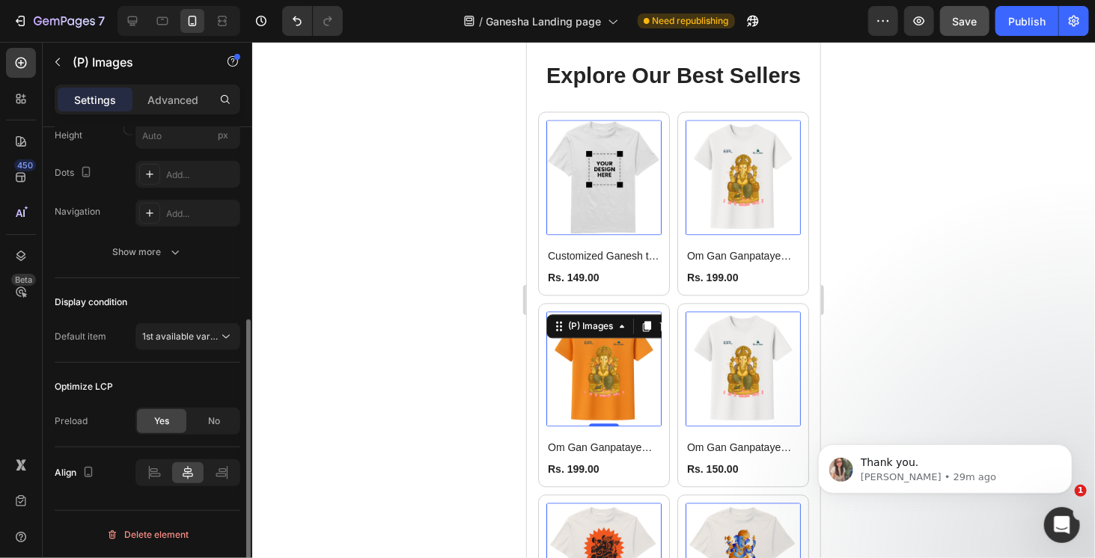
scroll to position [328, 0]
click at [207, 419] on div "No" at bounding box center [213, 424] width 49 height 24
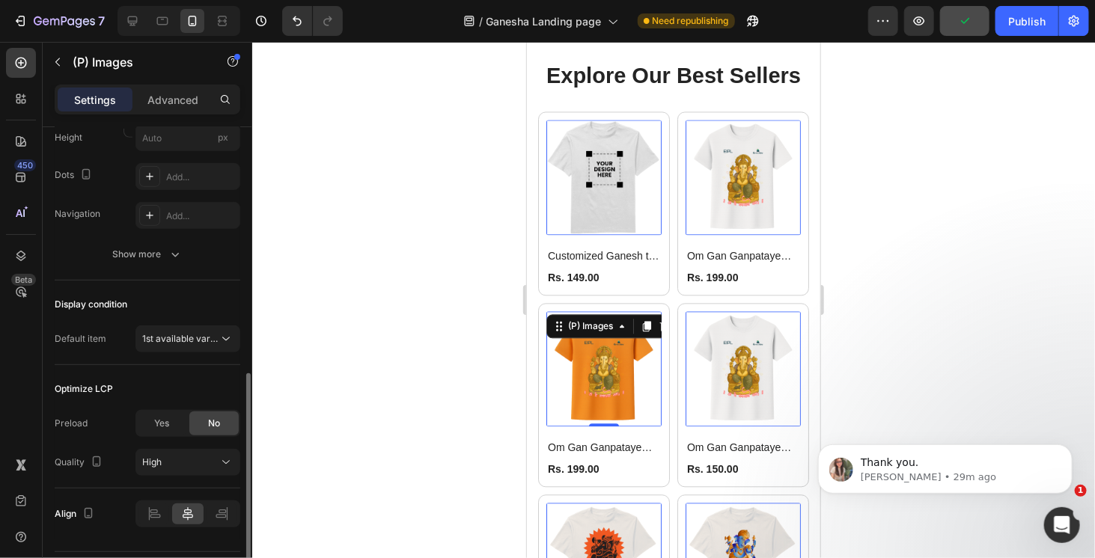
scroll to position [367, 0]
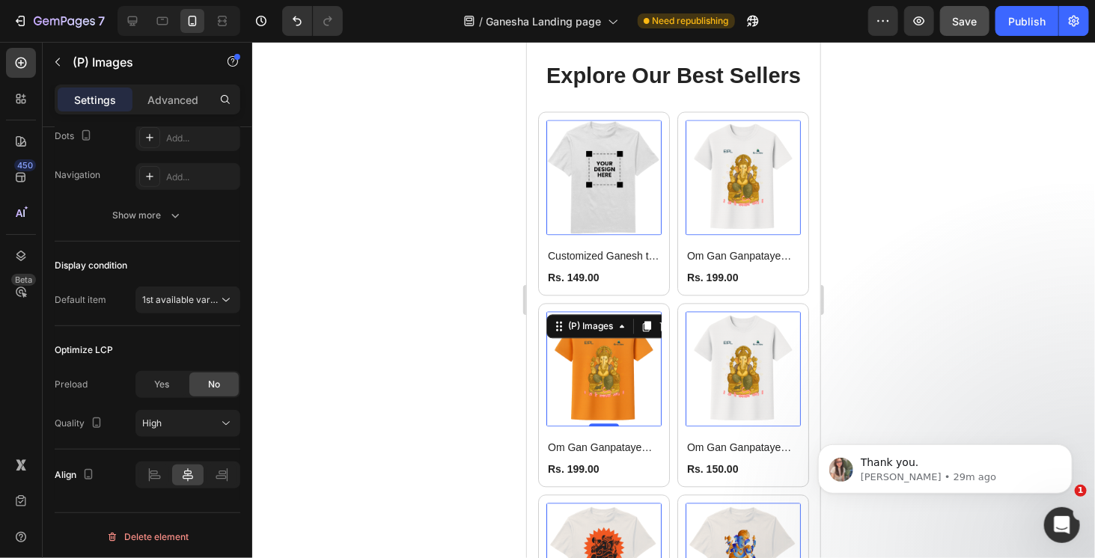
click at [938, 339] on div at bounding box center [673, 300] width 843 height 517
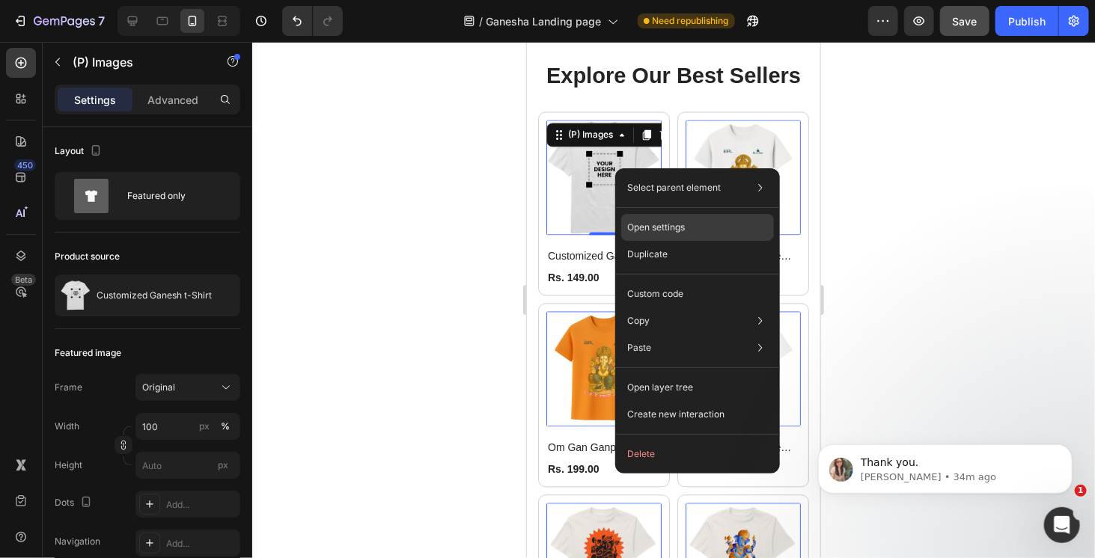
click at [663, 228] on p "Open settings" at bounding box center [656, 227] width 58 height 13
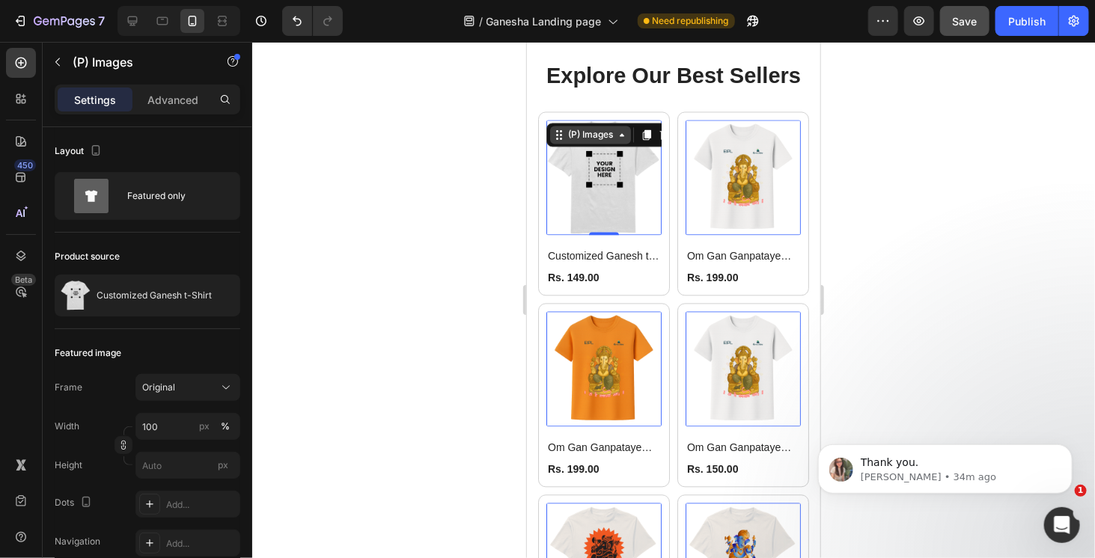
click at [595, 134] on div "(P) Images" at bounding box center [589, 133] width 51 height 13
click at [622, 138] on icon at bounding box center [621, 134] width 12 height 12
click at [561, 135] on icon at bounding box center [558, 134] width 12 height 12
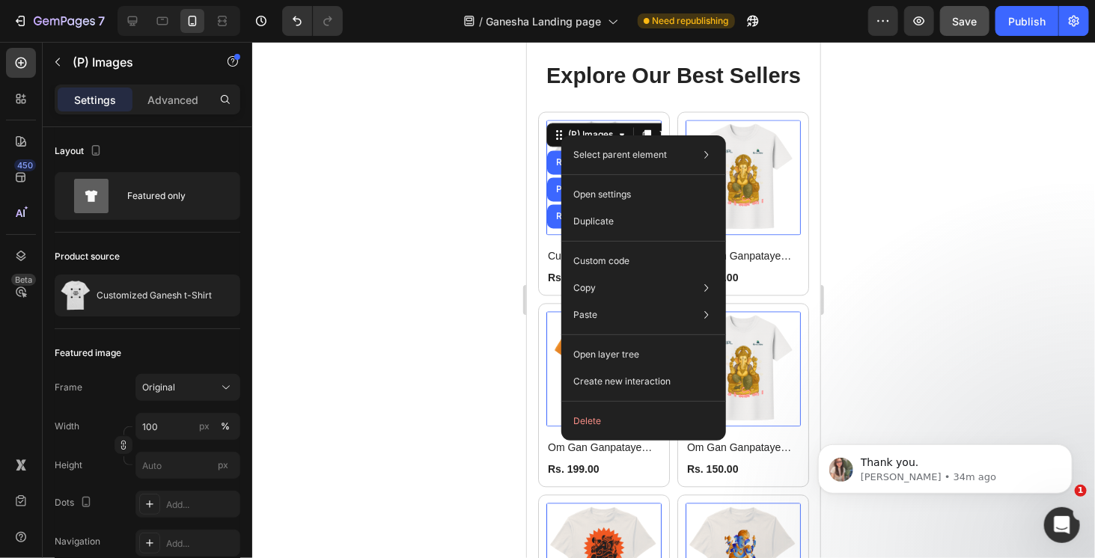
click at [870, 155] on div at bounding box center [673, 300] width 843 height 517
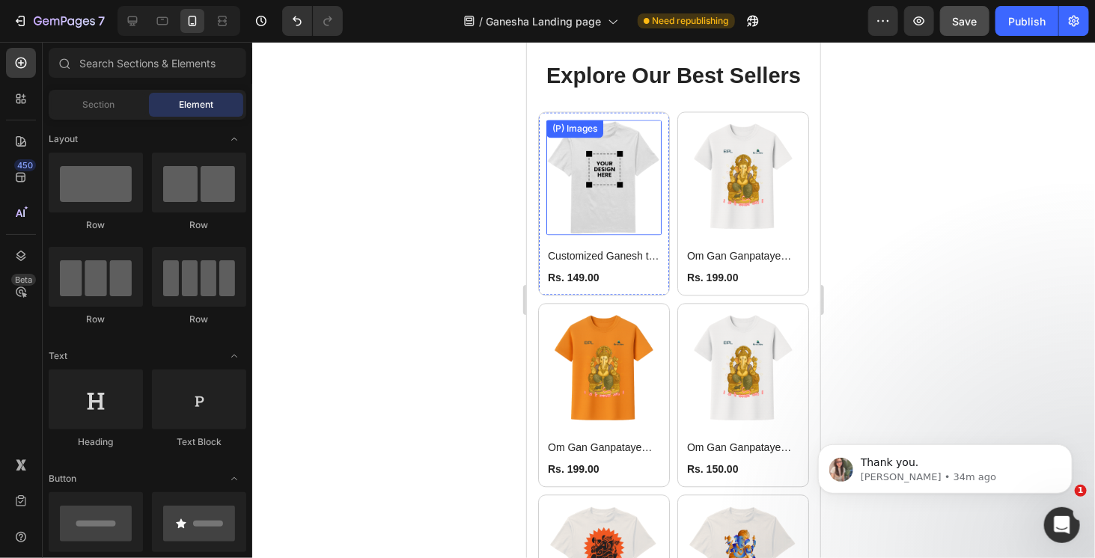
click at [626, 151] on img at bounding box center [603, 176] width 115 height 115
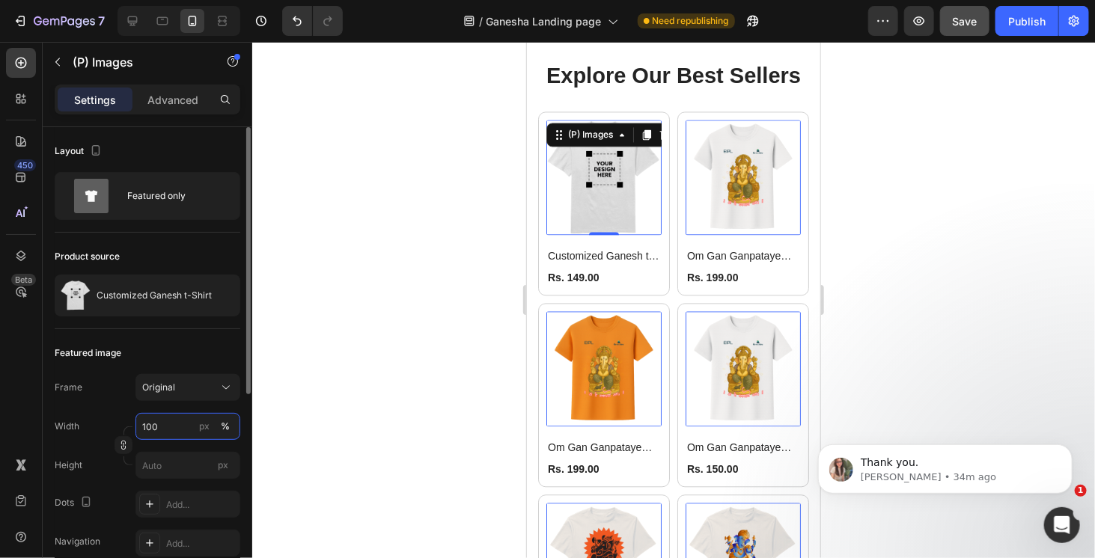
click at [177, 420] on input "100" at bounding box center [188, 426] width 105 height 27
click at [123, 417] on div "Width 100 px %" at bounding box center [148, 426] width 186 height 27
click at [183, 429] on input "100" at bounding box center [188, 426] width 105 height 27
type input "100"
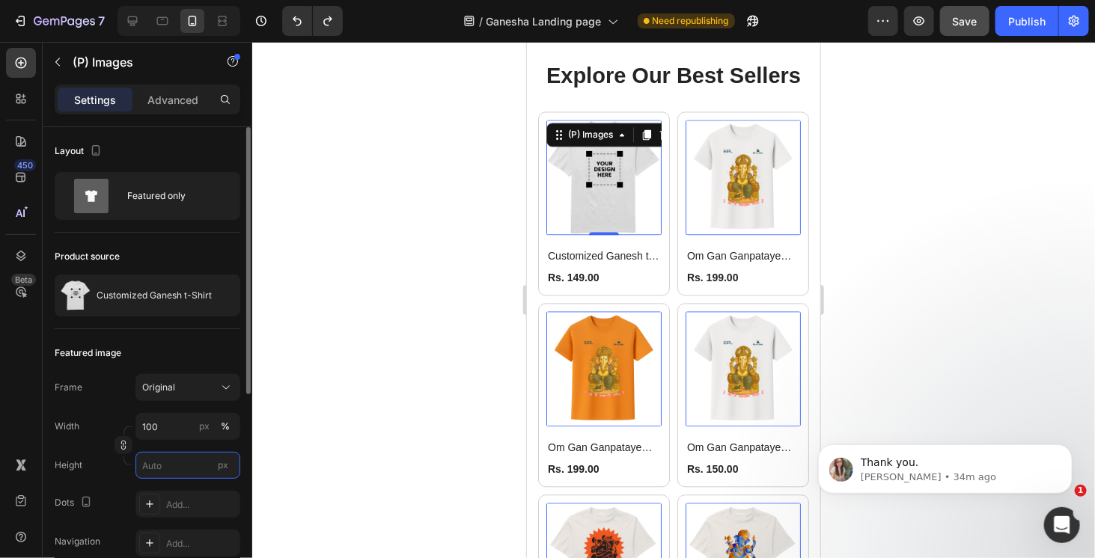
click at [177, 460] on input "px" at bounding box center [188, 465] width 105 height 27
click at [214, 359] on div "Featured image" at bounding box center [148, 353] width 186 height 24
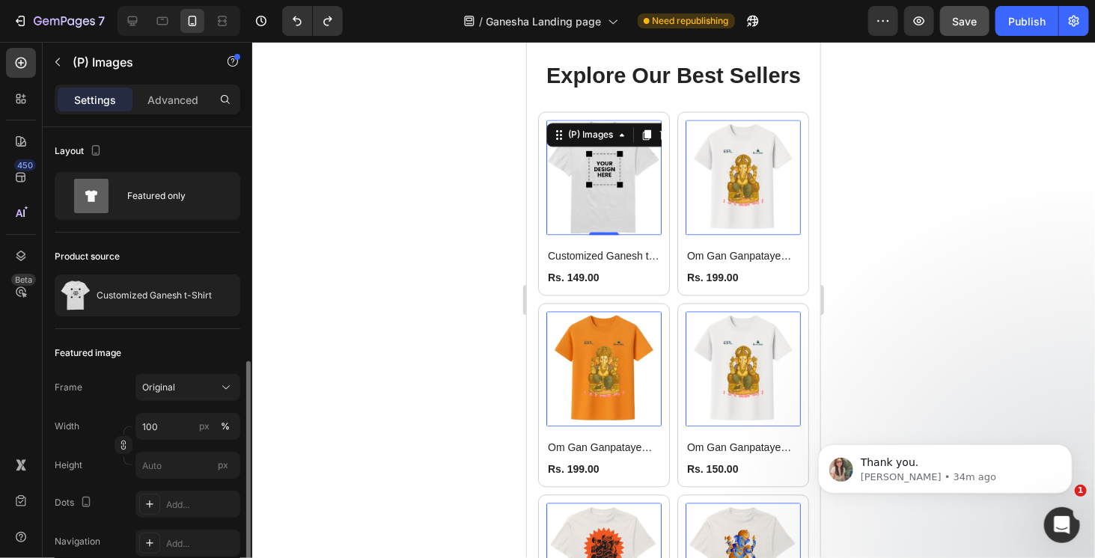
scroll to position [150, 0]
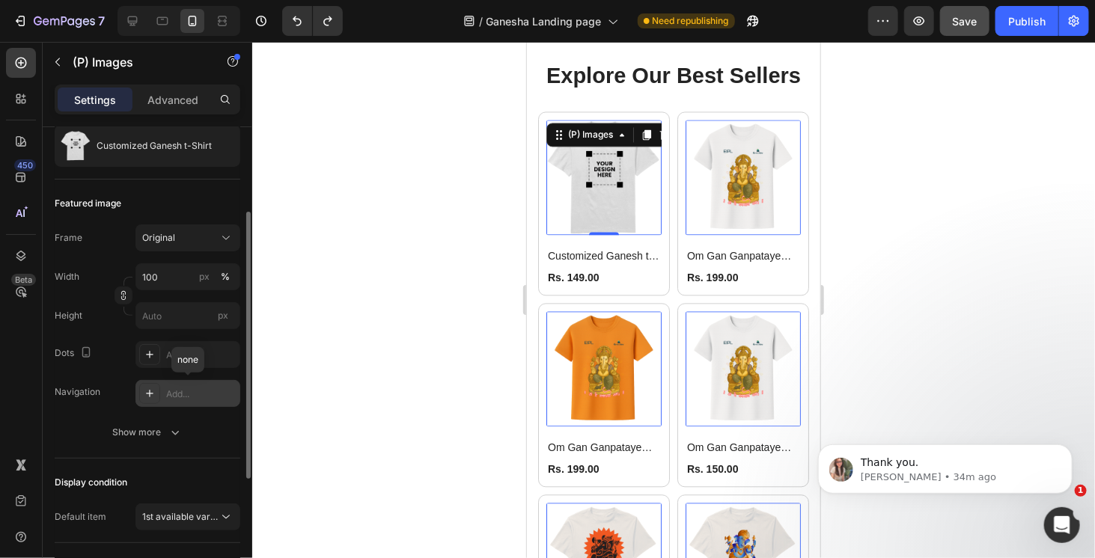
click at [223, 398] on div "Add..." at bounding box center [201, 394] width 70 height 13
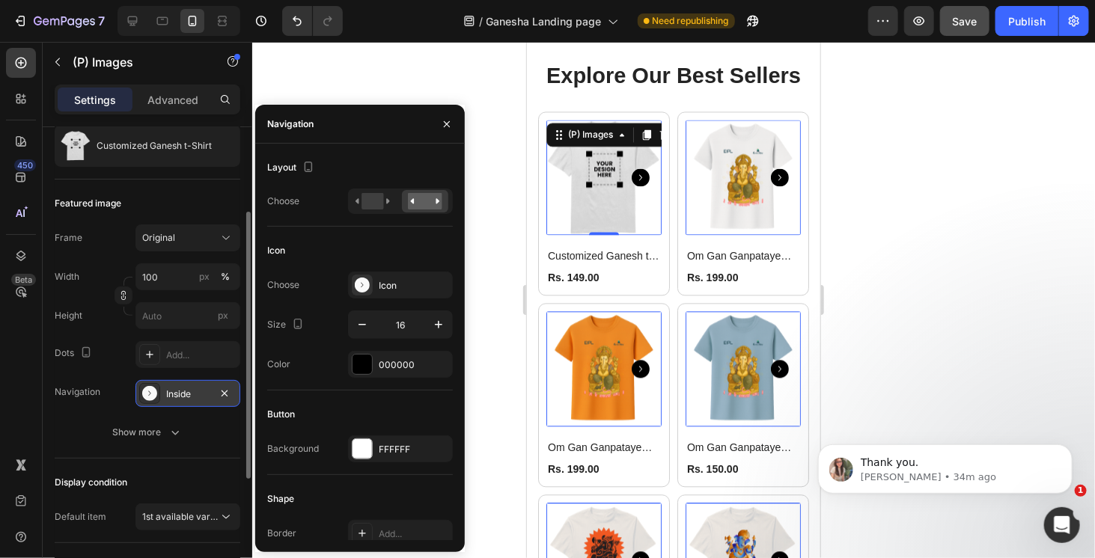
click at [120, 402] on div "Navigation Inside" at bounding box center [148, 393] width 186 height 27
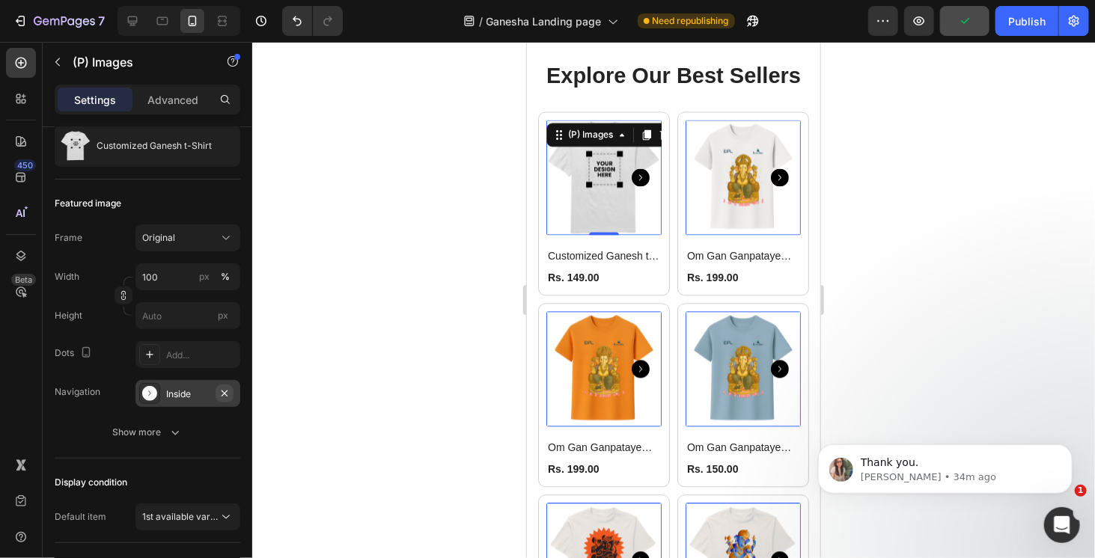
click at [223, 390] on icon "button" at bounding box center [225, 393] width 6 height 6
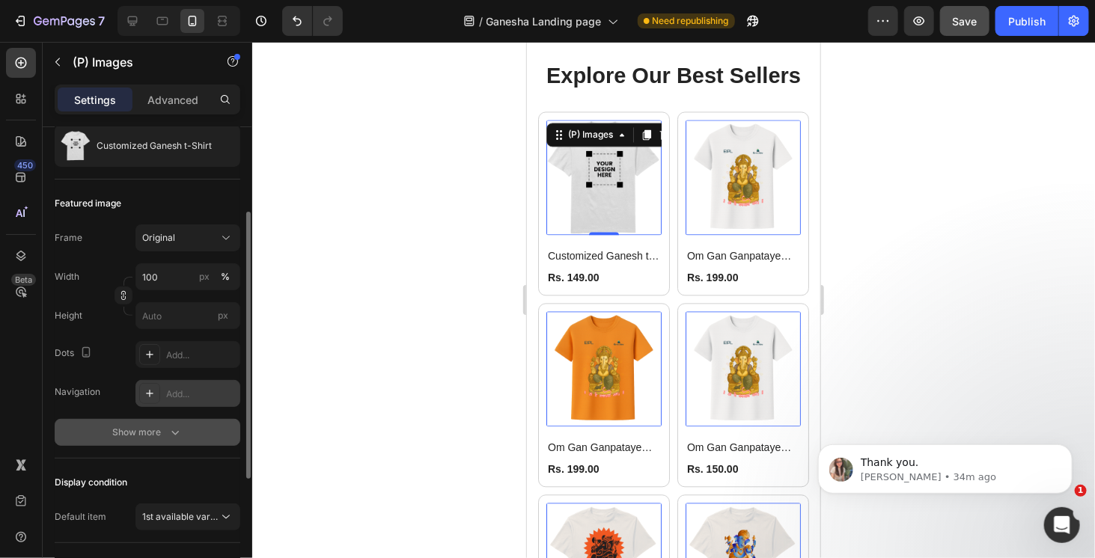
click at [175, 432] on icon "button" at bounding box center [174, 433] width 7 height 4
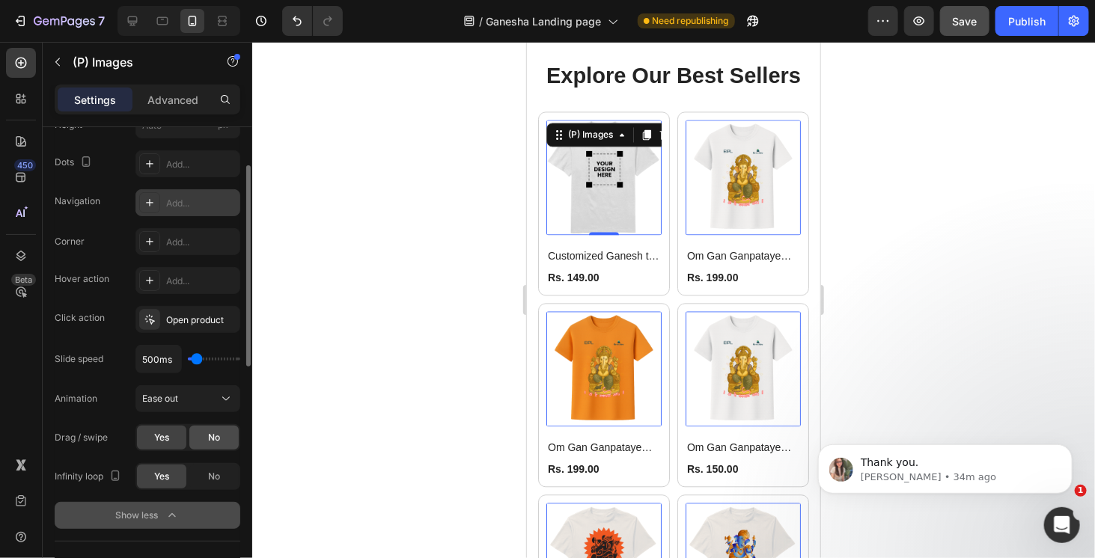
scroll to position [0, 0]
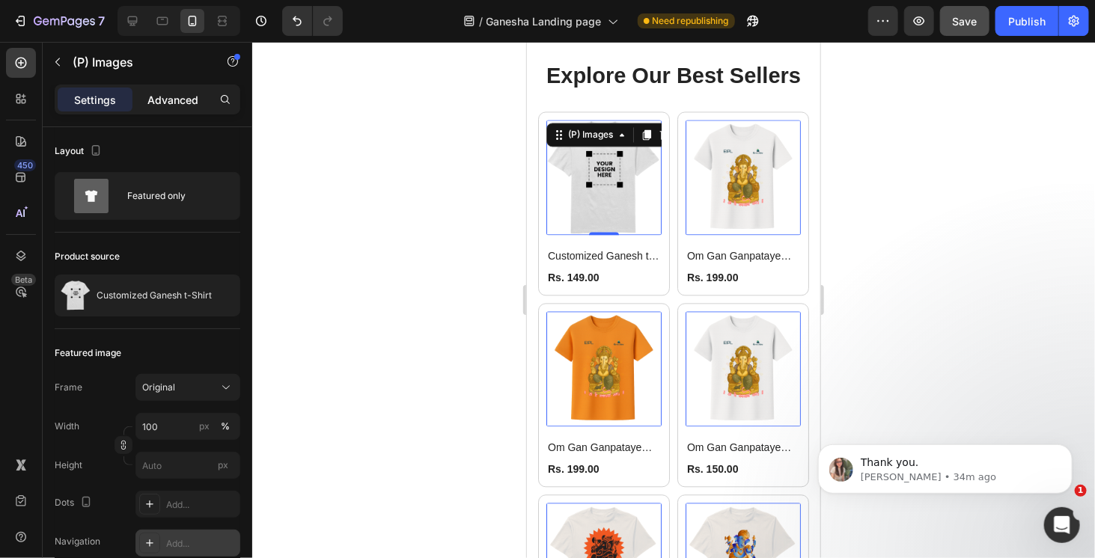
click at [182, 102] on p "Advanced" at bounding box center [172, 100] width 51 height 16
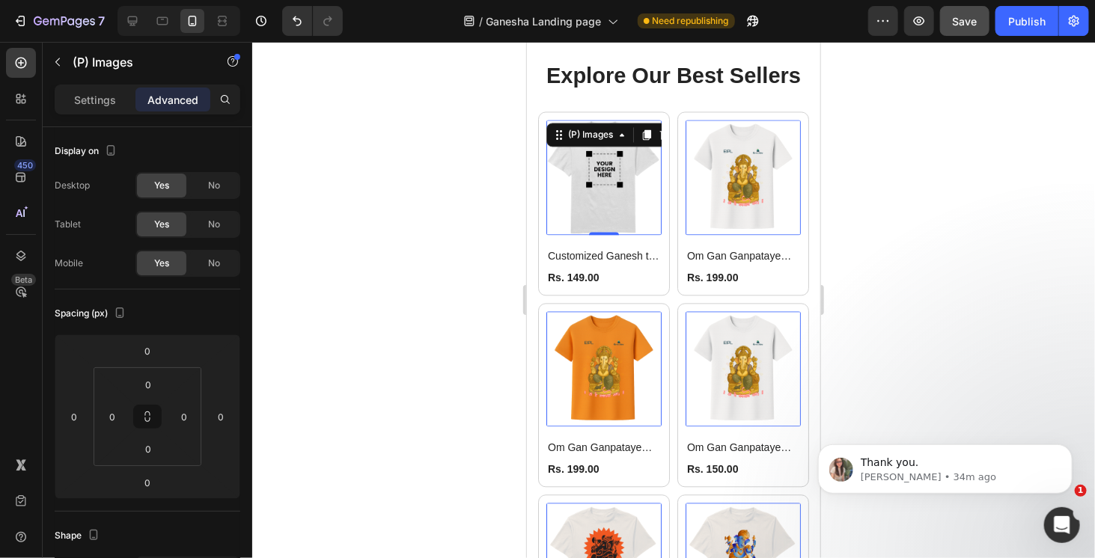
click at [859, 154] on div at bounding box center [673, 300] width 843 height 517
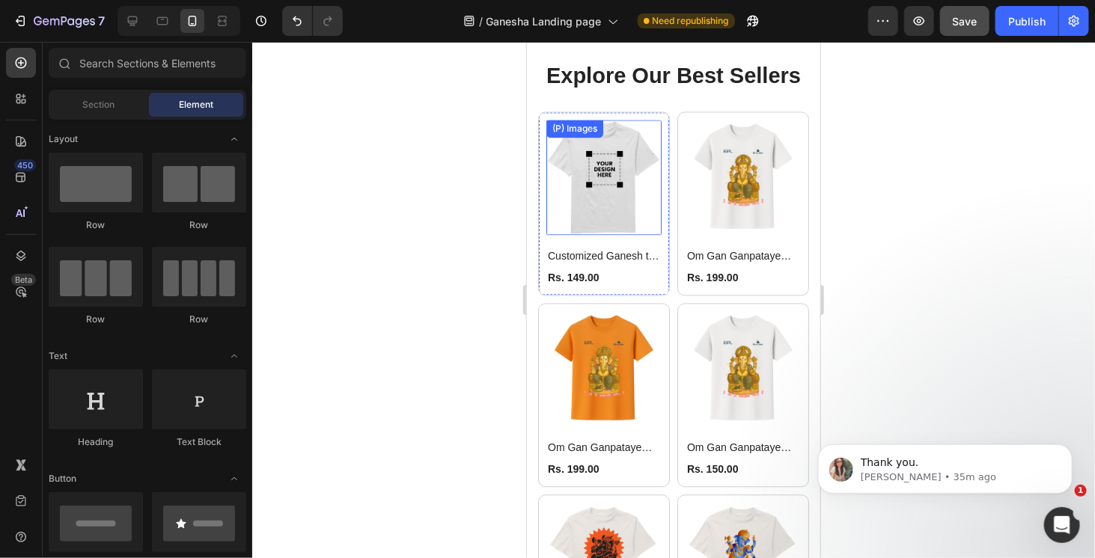
click at [621, 210] on img at bounding box center [603, 176] width 115 height 115
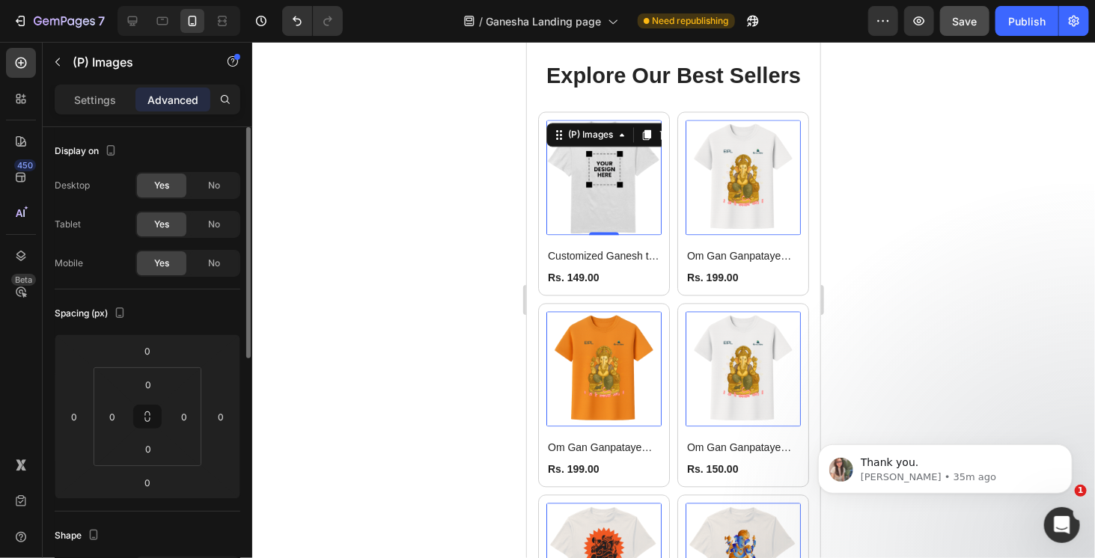
scroll to position [150, 0]
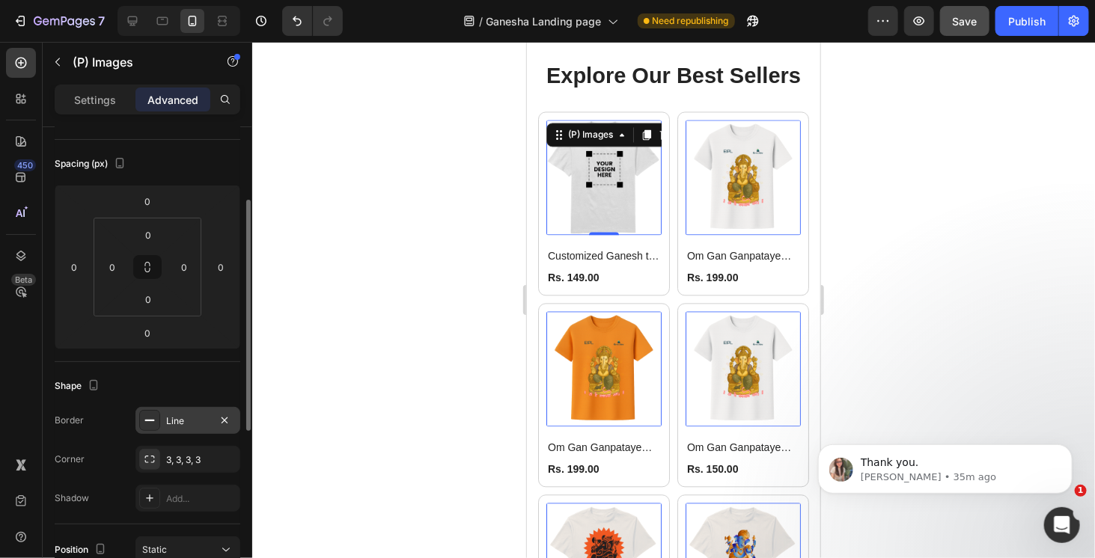
click at [213, 410] on div "Line" at bounding box center [188, 420] width 105 height 27
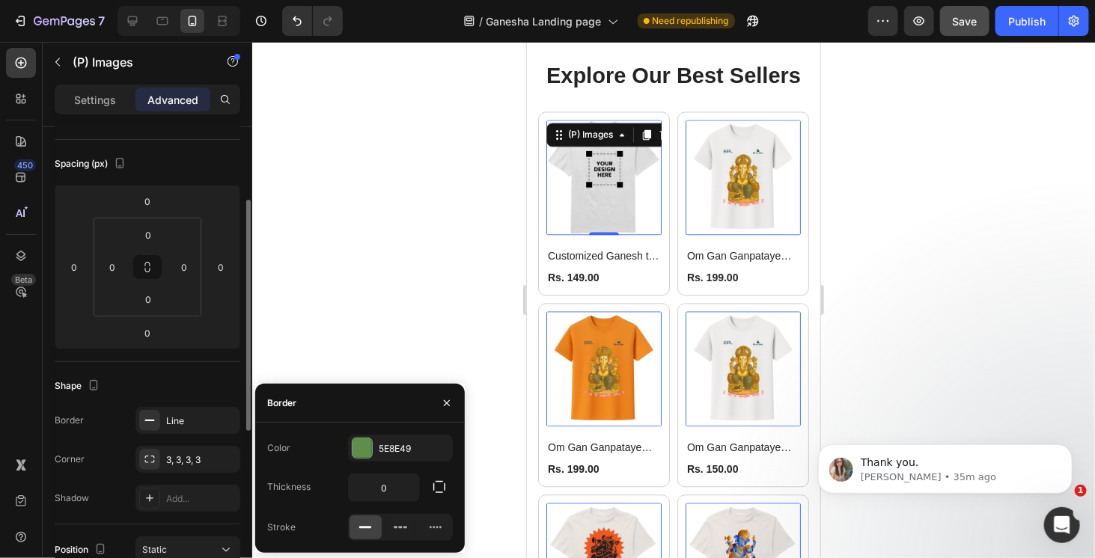
click at [216, 384] on div "Shape" at bounding box center [148, 386] width 186 height 24
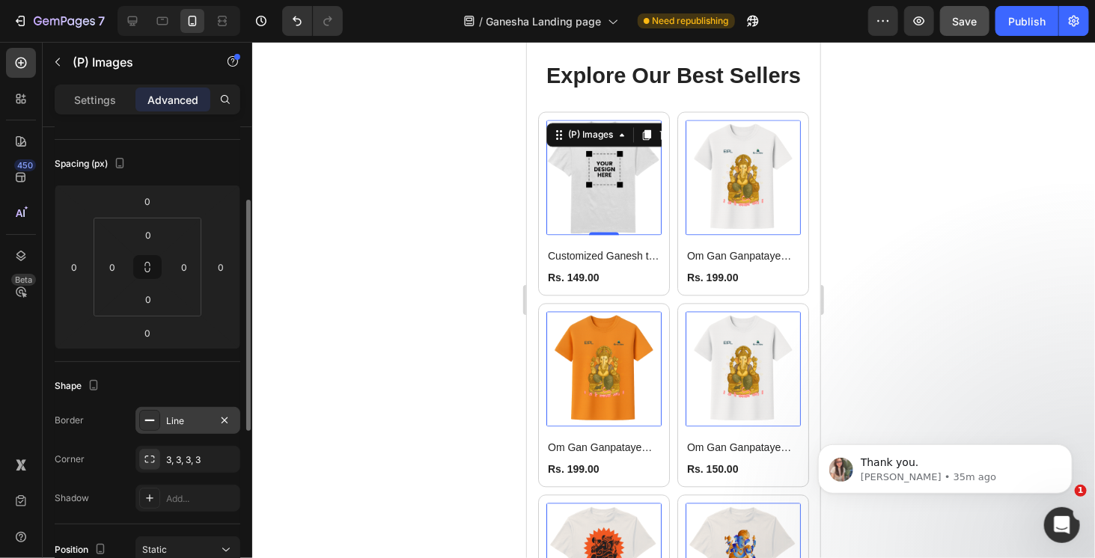
click at [209, 418] on div "Line" at bounding box center [187, 421] width 43 height 13
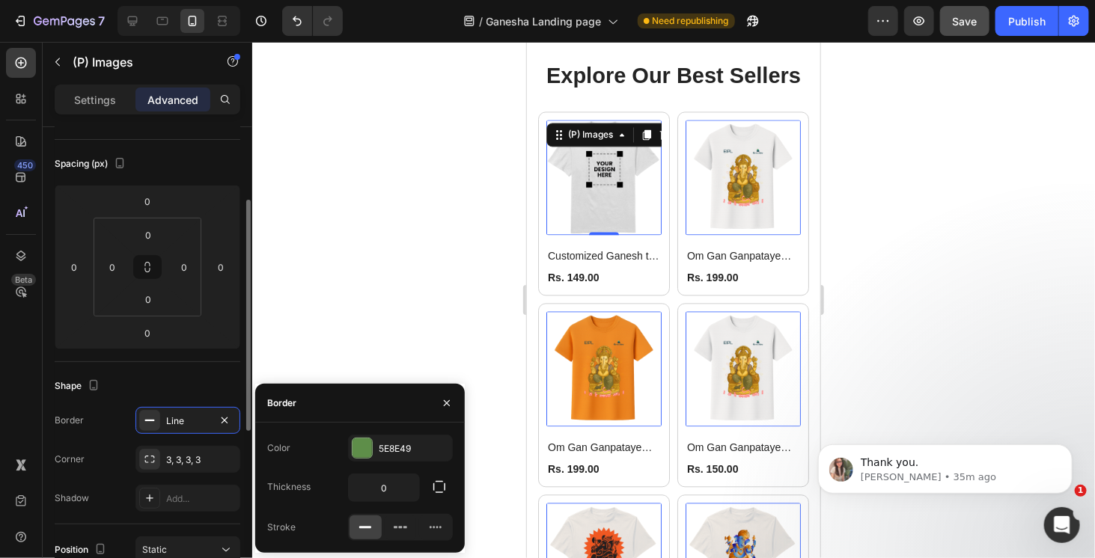
click at [230, 385] on div "Shape" at bounding box center [148, 386] width 186 height 24
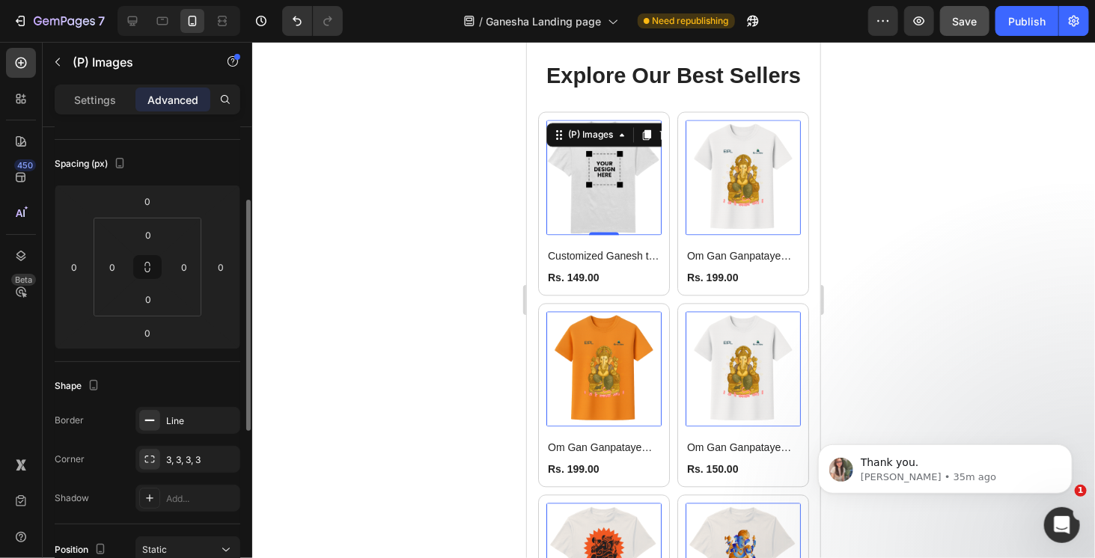
click at [138, 374] on div "Shape" at bounding box center [148, 386] width 186 height 24
click at [109, 463] on div "Corner 3, 3, 3, 3" at bounding box center [148, 459] width 186 height 27
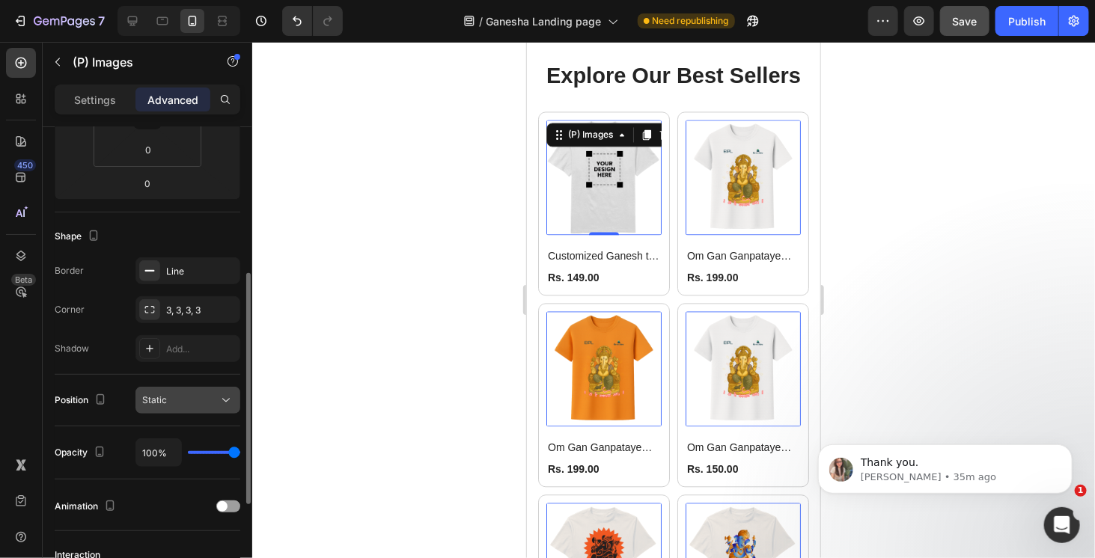
click at [168, 402] on div "Static" at bounding box center [180, 400] width 76 height 13
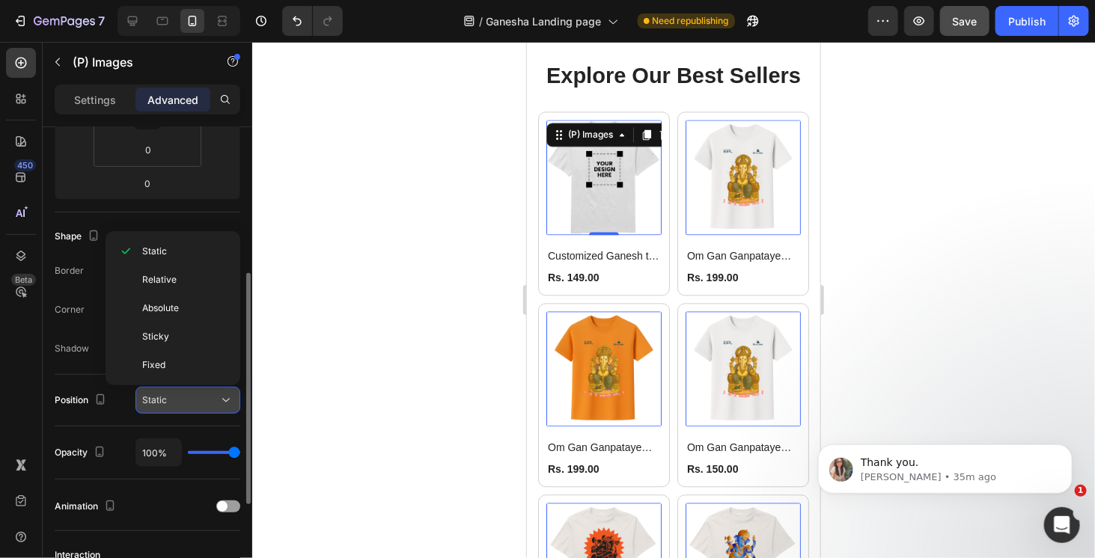
click at [168, 402] on div "Static" at bounding box center [180, 400] width 76 height 13
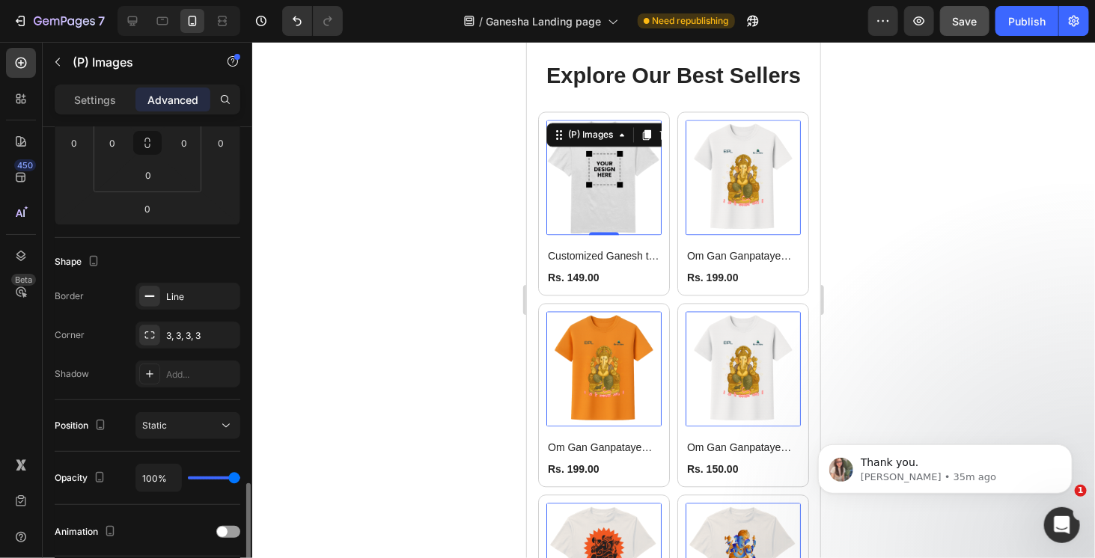
scroll to position [124, 0]
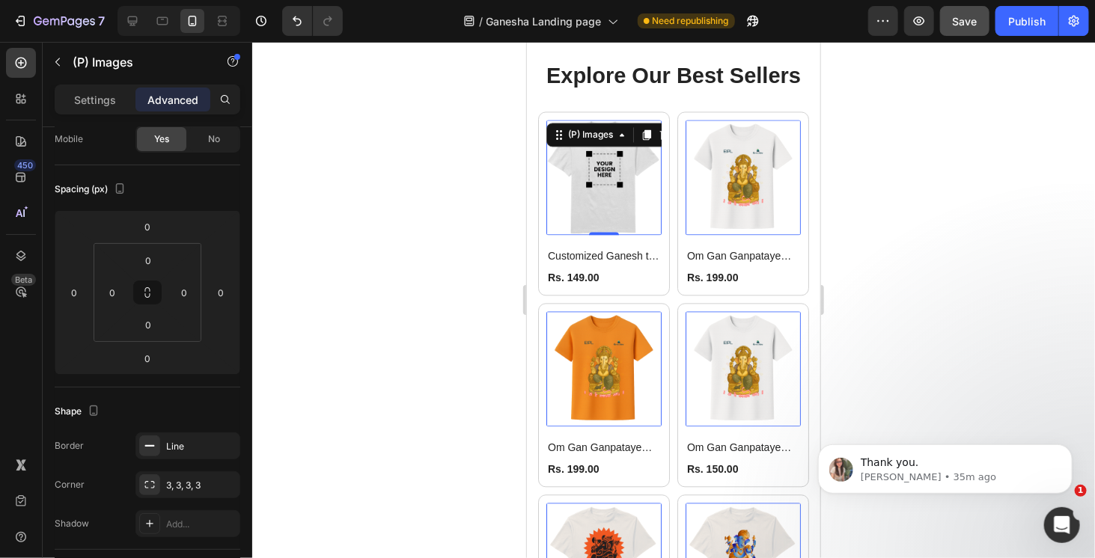
click at [883, 192] on div at bounding box center [673, 300] width 843 height 517
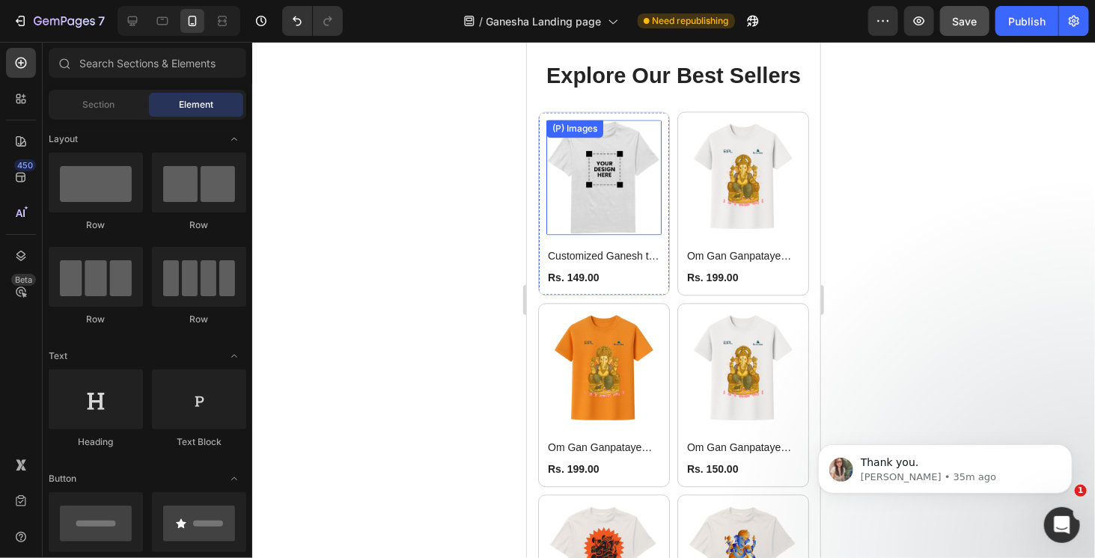
click at [634, 175] on img at bounding box center [603, 176] width 115 height 115
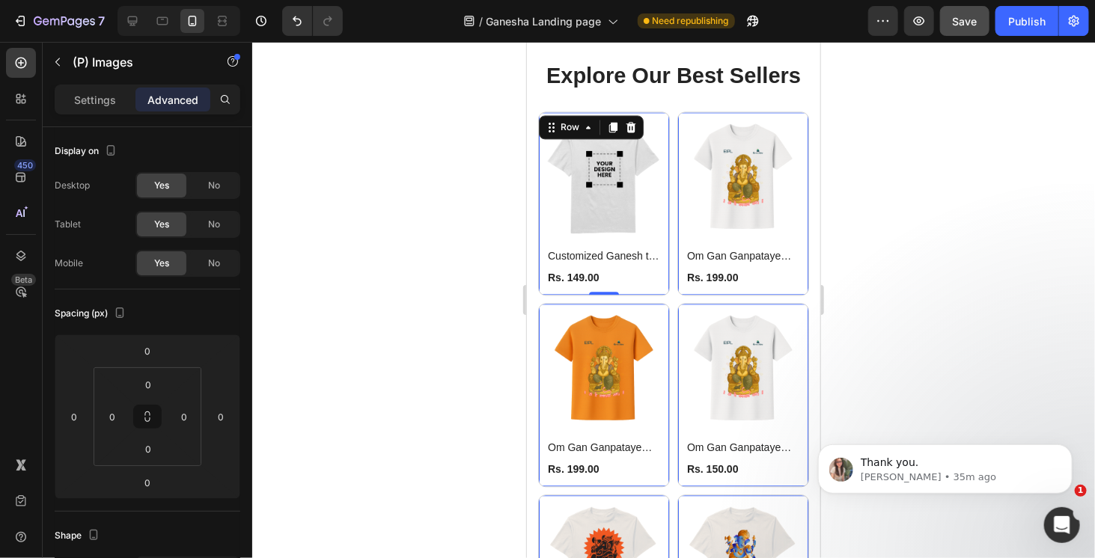
click at [658, 236] on div "(P) Images Customized Ganesh t-Shirt (P) Title Rs. 149.00 (P) Price (P) Price R…" at bounding box center [604, 203] width 132 height 184
click at [150, 392] on input "10" at bounding box center [148, 385] width 30 height 22
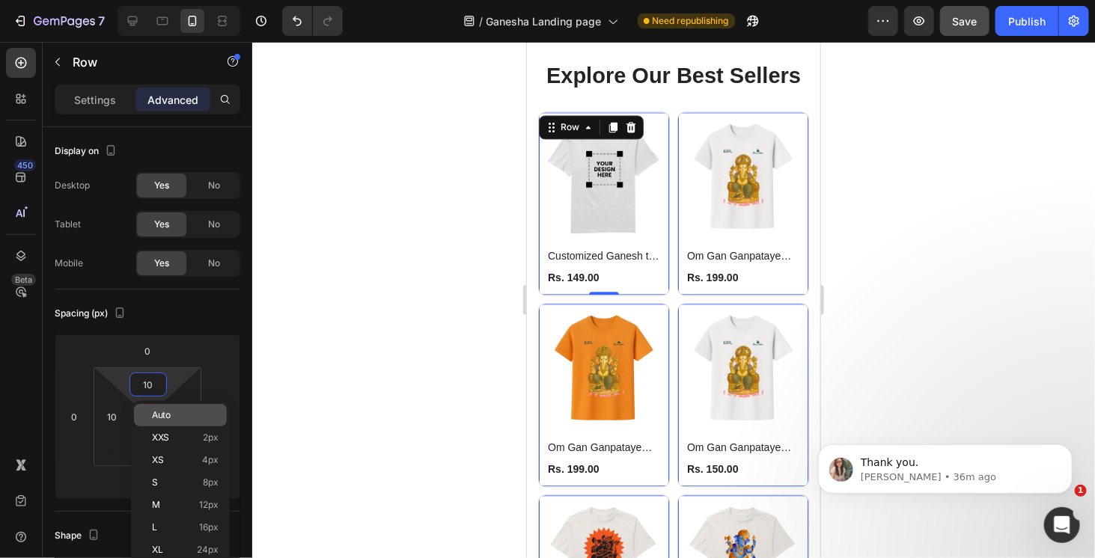
click at [175, 420] on p "Auto" at bounding box center [185, 415] width 67 height 10
type input "Auto"
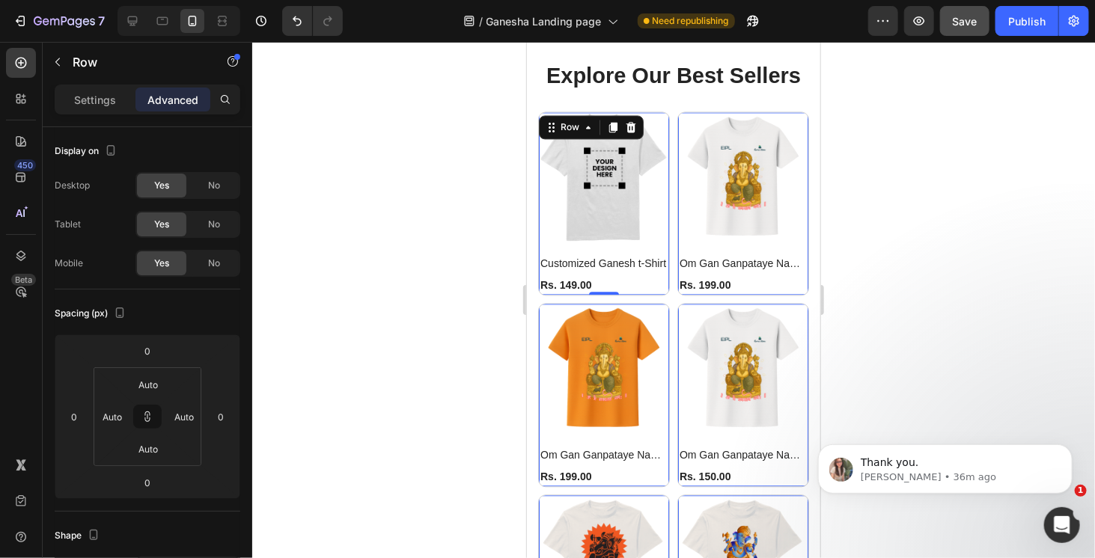
click at [882, 233] on div at bounding box center [673, 300] width 843 height 517
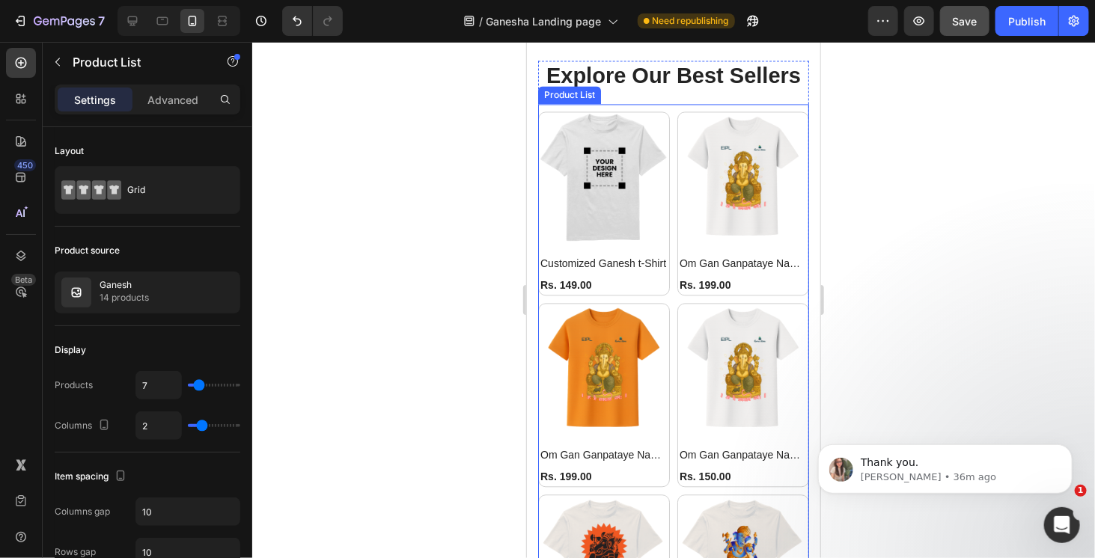
click at [559, 97] on div "Product List" at bounding box center [569, 94] width 63 height 18
click at [168, 101] on p "Advanced" at bounding box center [172, 100] width 51 height 16
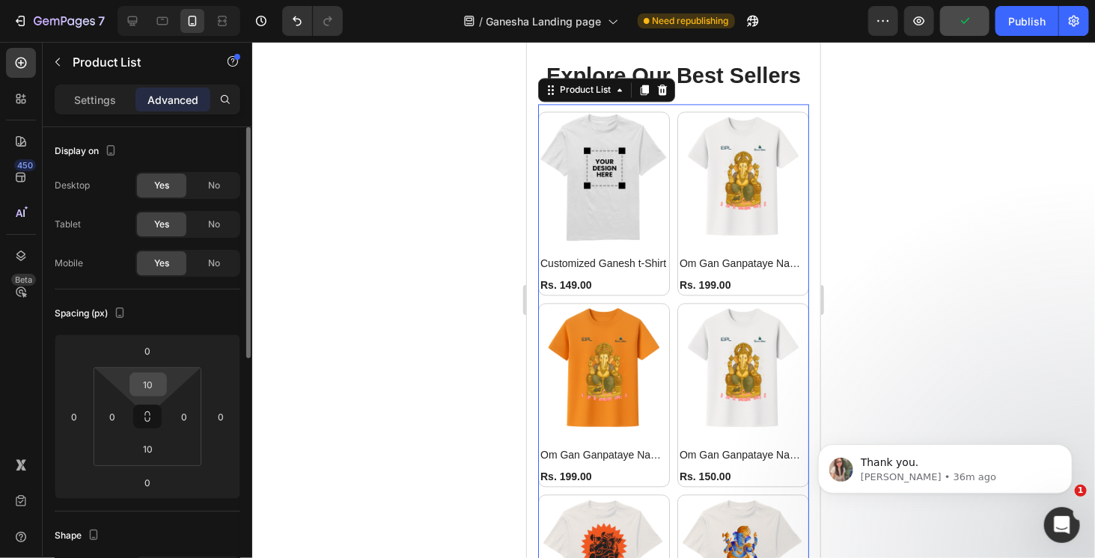
click at [150, 384] on input "10" at bounding box center [148, 385] width 30 height 22
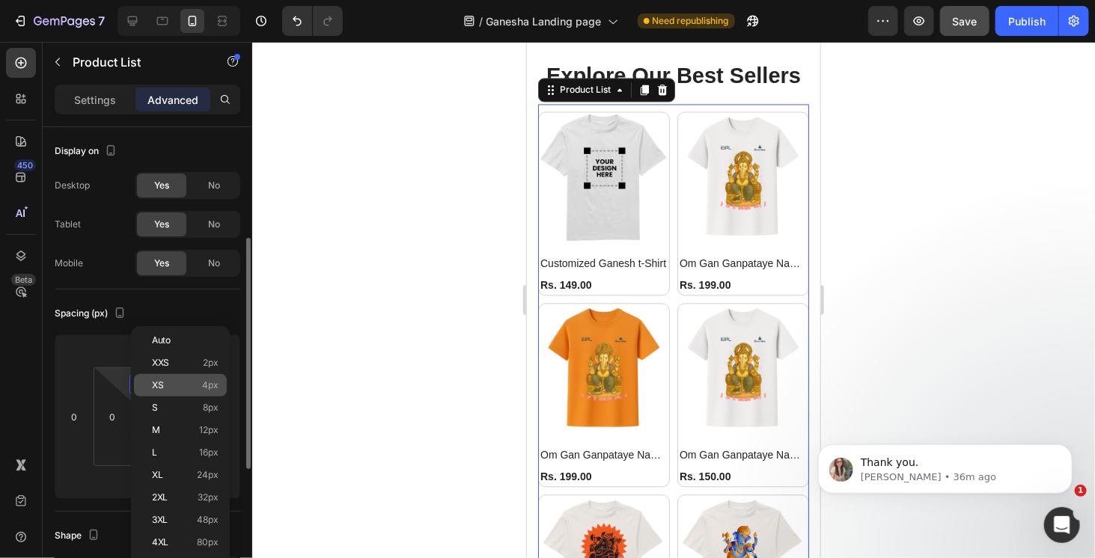
scroll to position [75, 0]
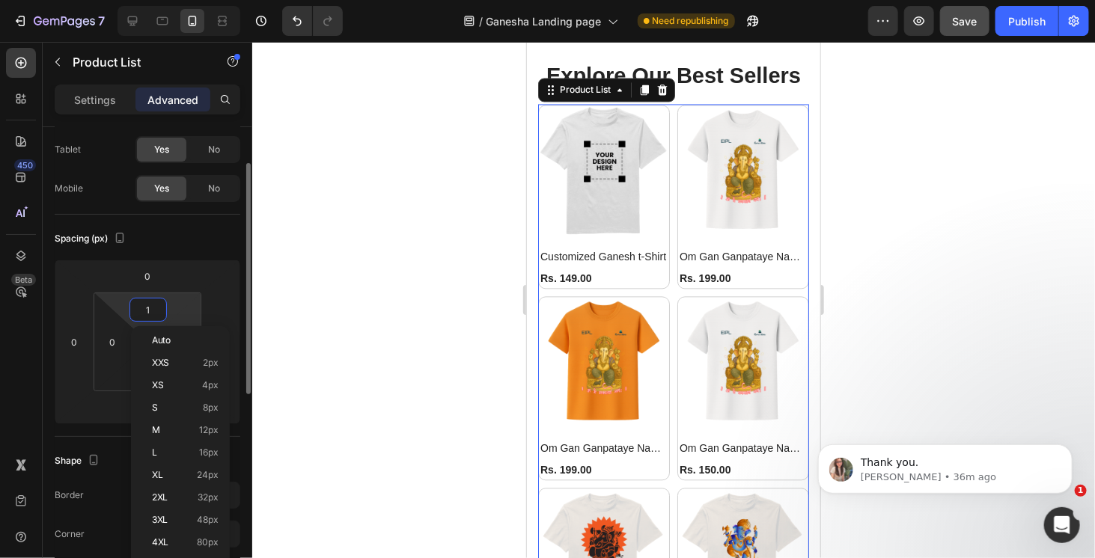
type input "0"
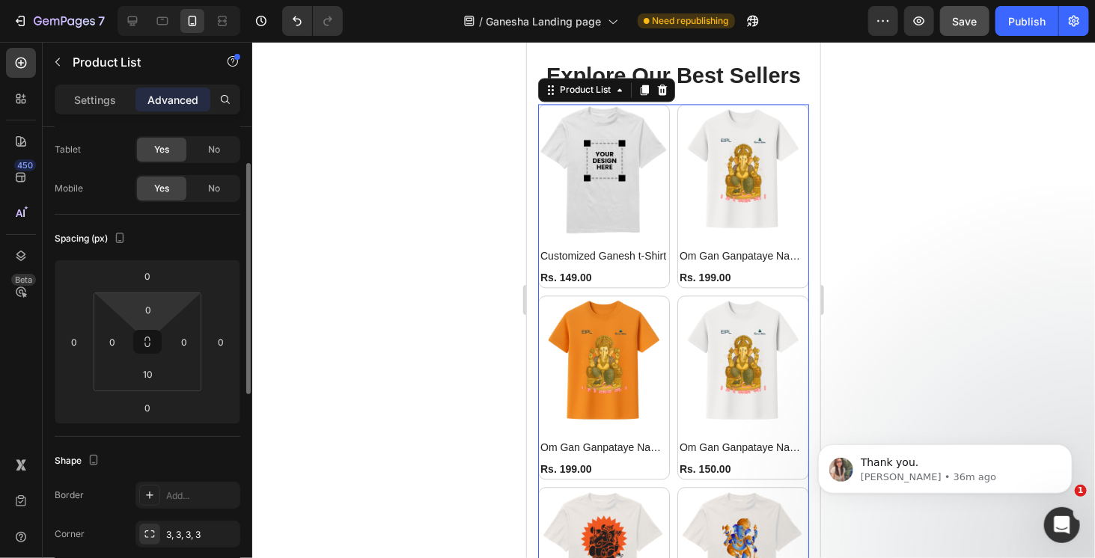
click at [213, 248] on div "Spacing (px)" at bounding box center [148, 239] width 186 height 24
click at [155, 374] on input "10" at bounding box center [148, 374] width 30 height 22
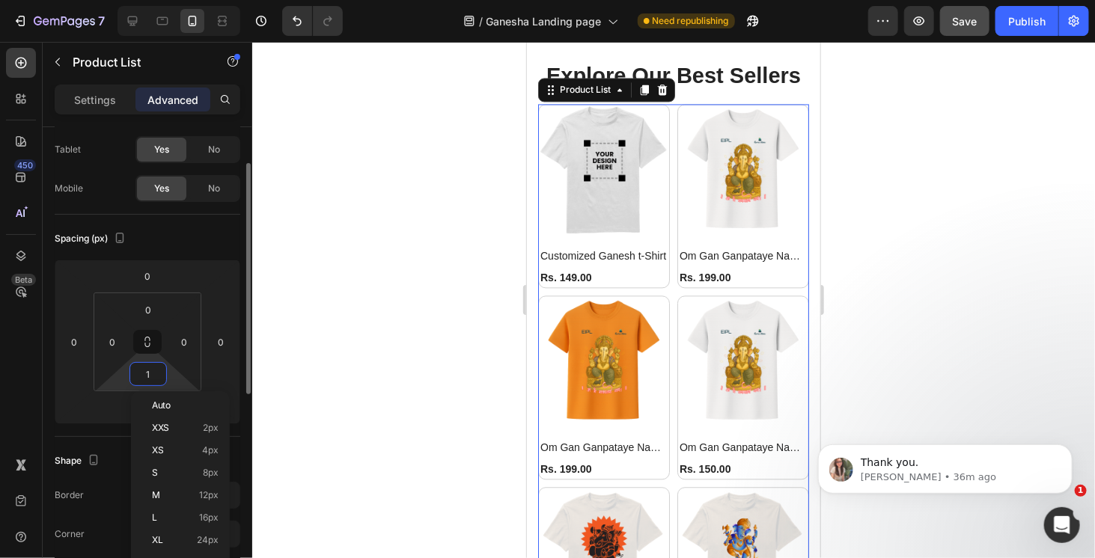
type input "0"
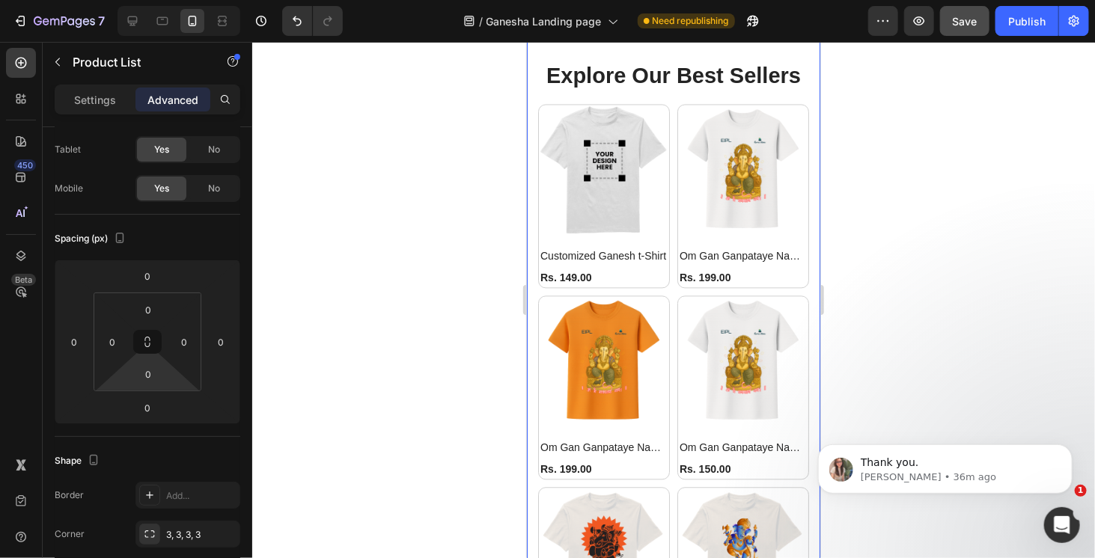
click at [809, 133] on html "Mobile ( 392 px) iPhone 13 Mini iPhone 13 Pro iPhone 11 Pro Max iPhone 15 Pro M…" at bounding box center [672, 499] width 293 height 3701
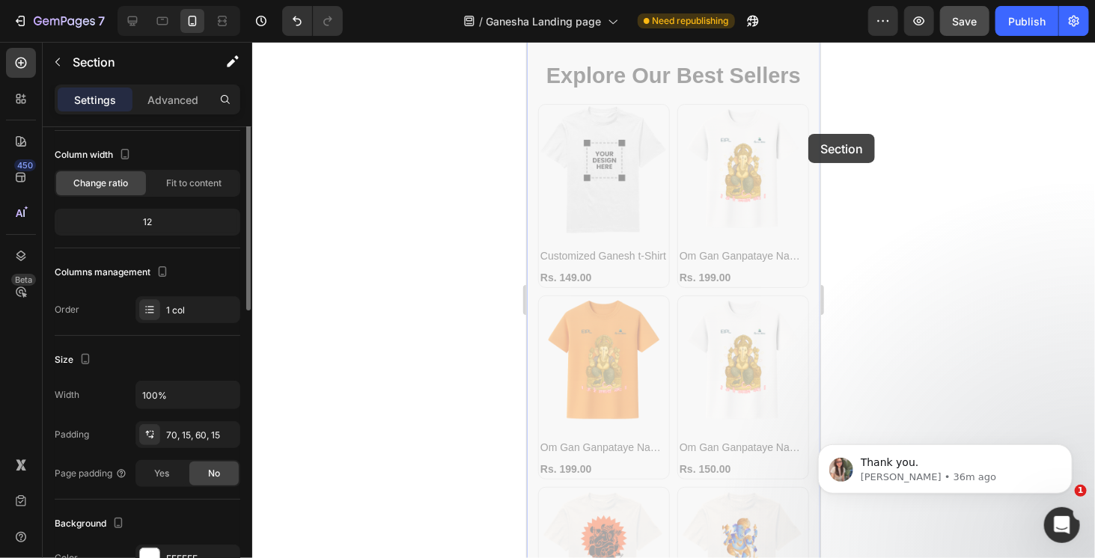
scroll to position [0, 0]
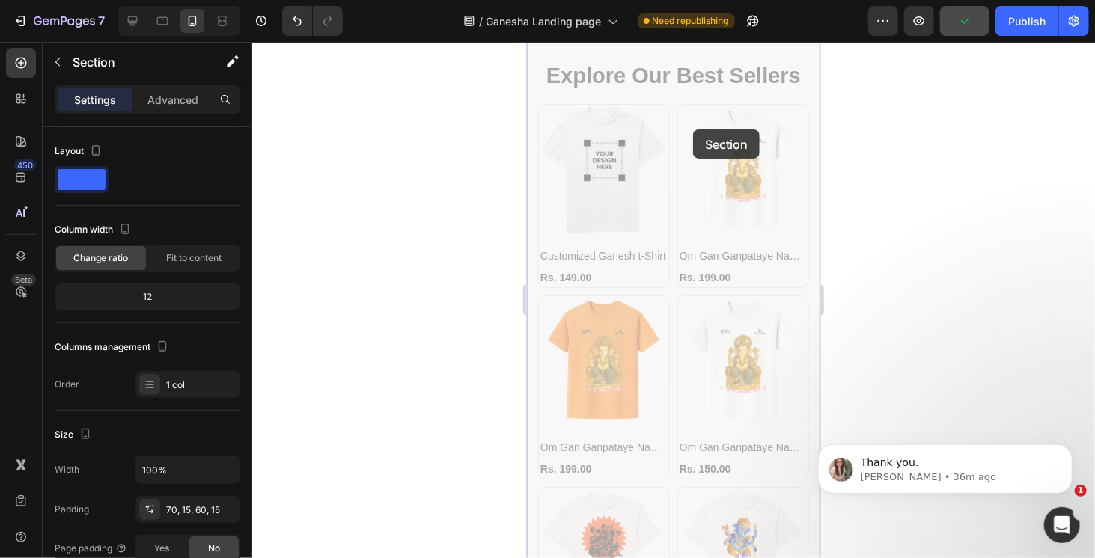
click at [929, 153] on div at bounding box center [673, 300] width 843 height 517
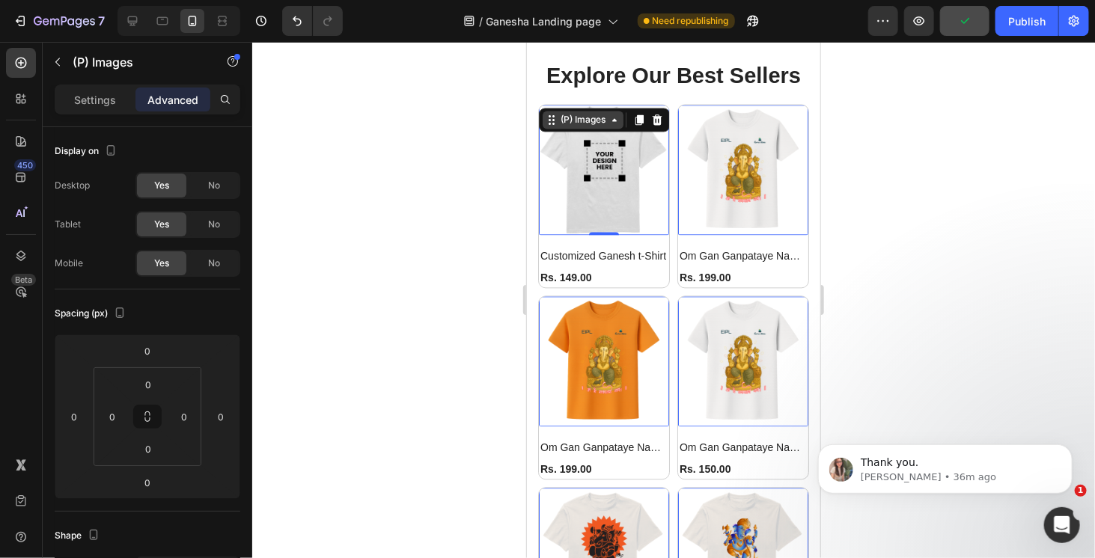
click at [616, 120] on div "(P) Images 0" at bounding box center [603, 169] width 130 height 130
click at [553, 116] on icon at bounding box center [551, 119] width 12 height 12
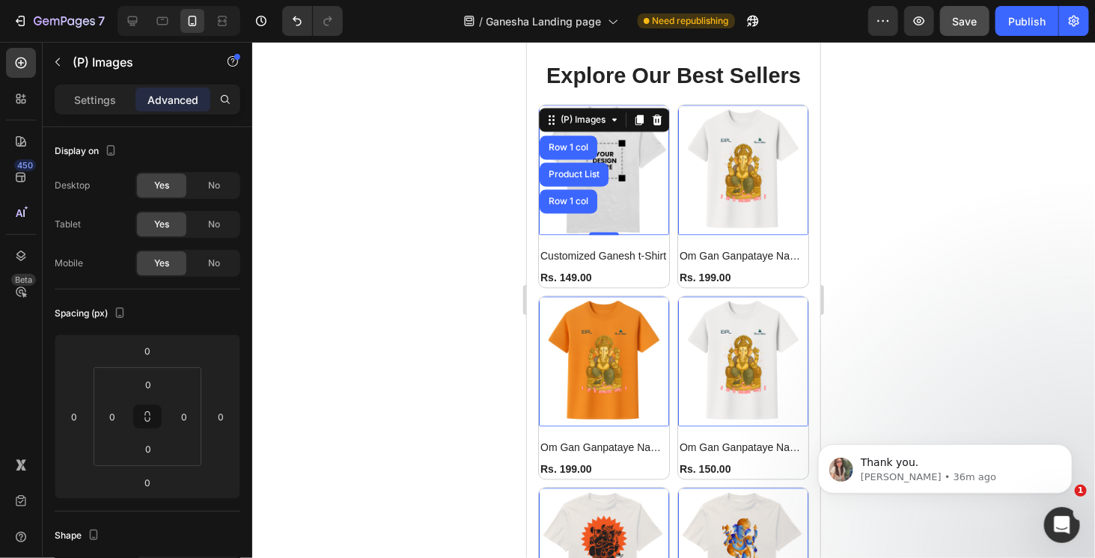
click at [644, 151] on img at bounding box center [603, 169] width 130 height 130
click at [616, 120] on icon at bounding box center [614, 119] width 12 height 12
click at [687, 151] on img at bounding box center [743, 169] width 130 height 130
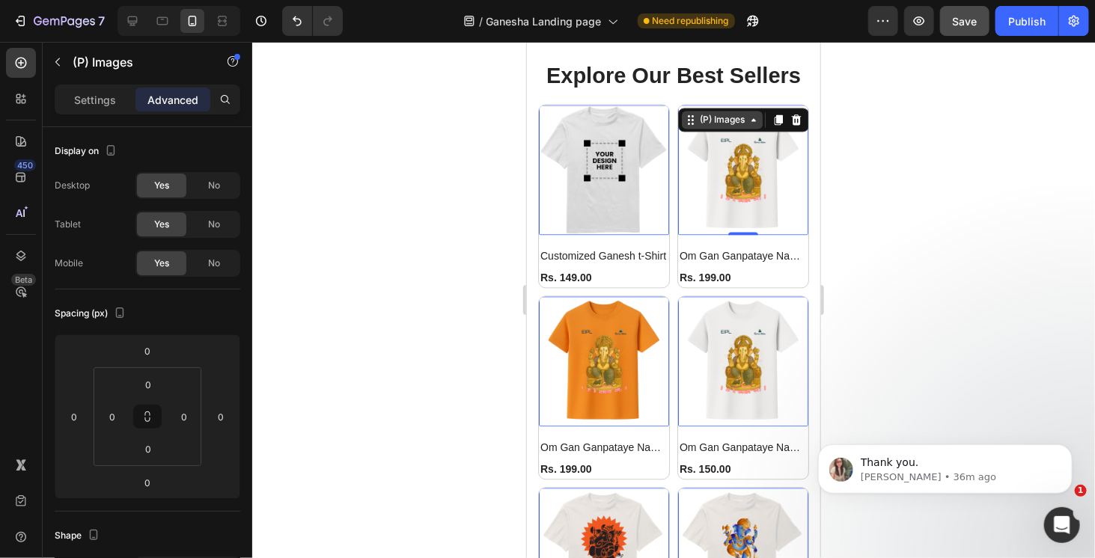
click at [593, 102] on div "(P) Images" at bounding box center [567, 94] width 51 height 13
click at [600, 164] on div "(P) Images Row 1 col Product List Row 1 col 0" at bounding box center [603, 169] width 130 height 130
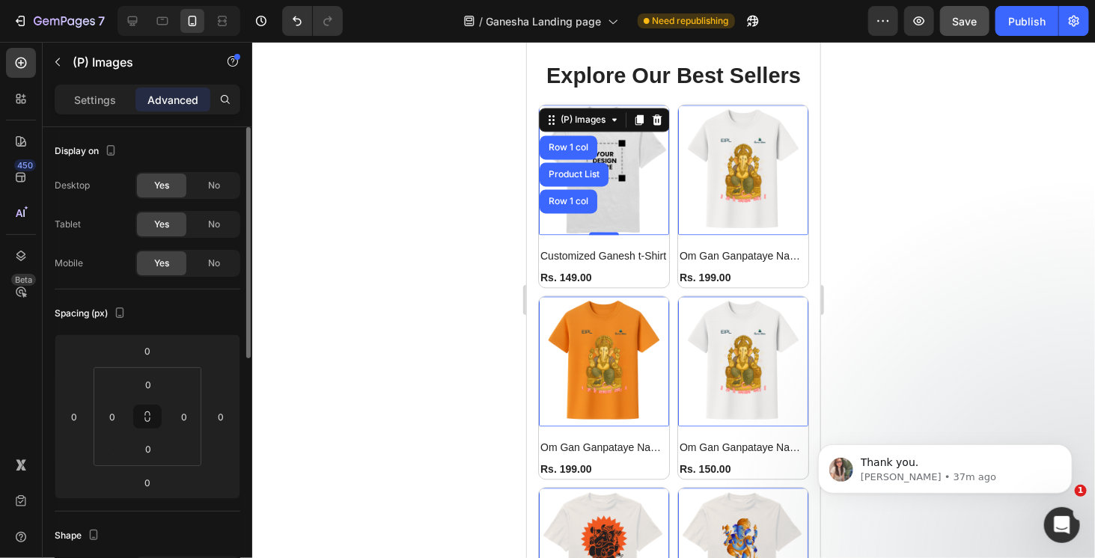
click at [222, 312] on div "Spacing (px)" at bounding box center [148, 314] width 186 height 24
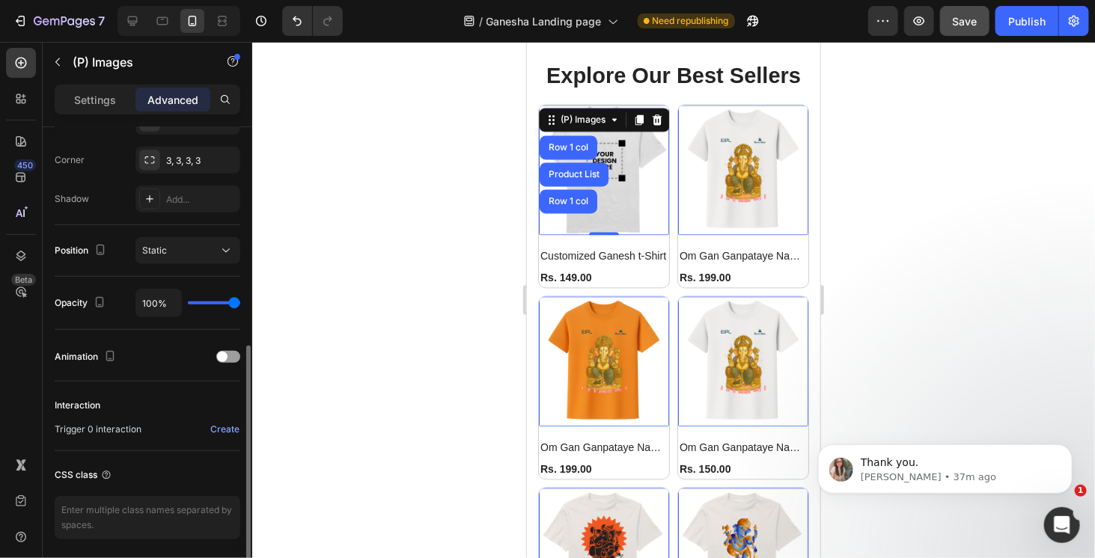
type input "27%"
type input "27"
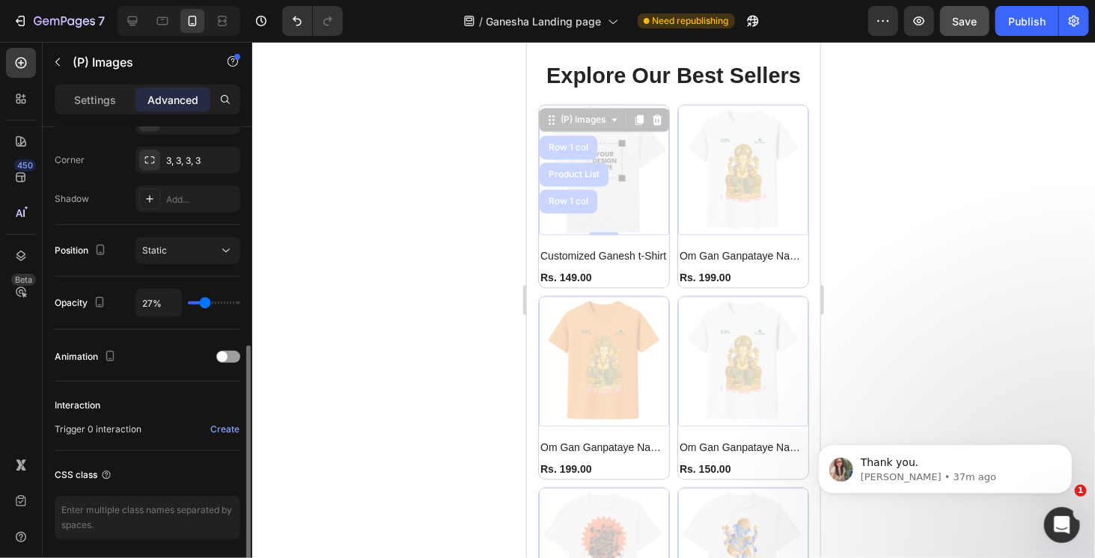
type input "36%"
type input "36"
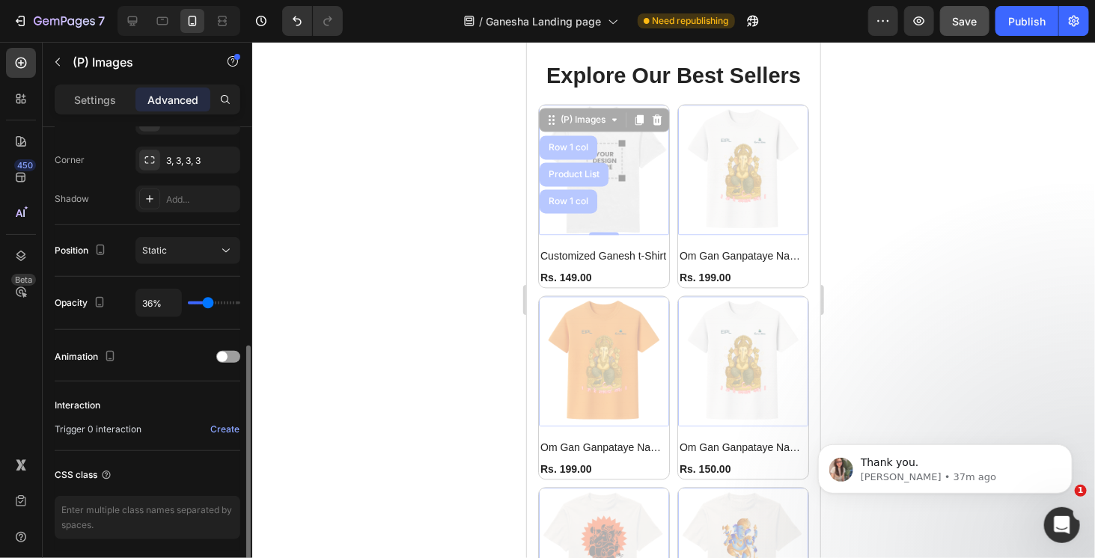
type input "64%"
type input "64"
type input "100%"
type input "100"
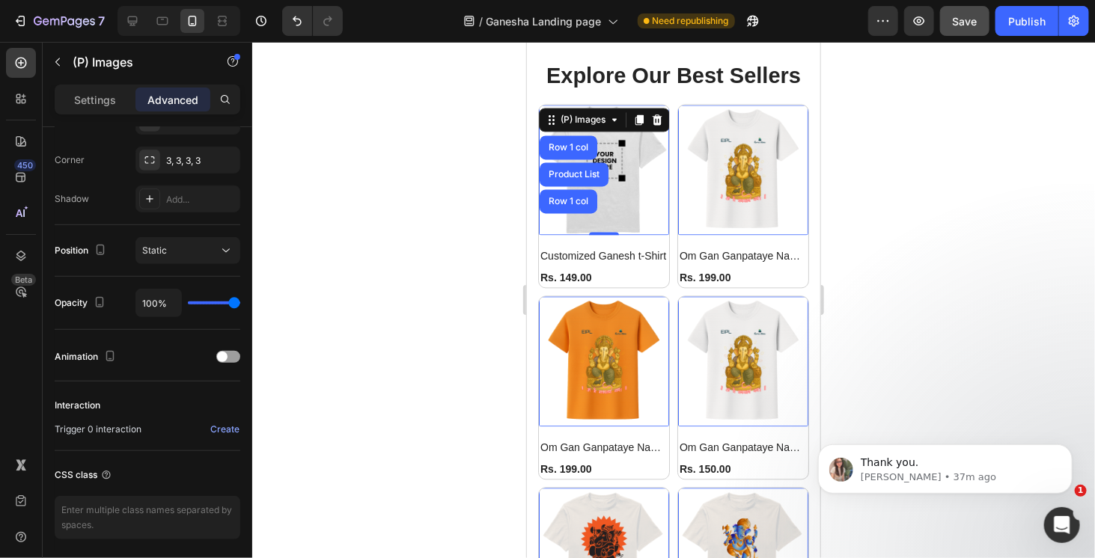
drag, startPoint x: 204, startPoint y: 299, endPoint x: 347, endPoint y: 314, distance: 143.8
click at [240, 305] on input "range" at bounding box center [214, 303] width 52 height 3
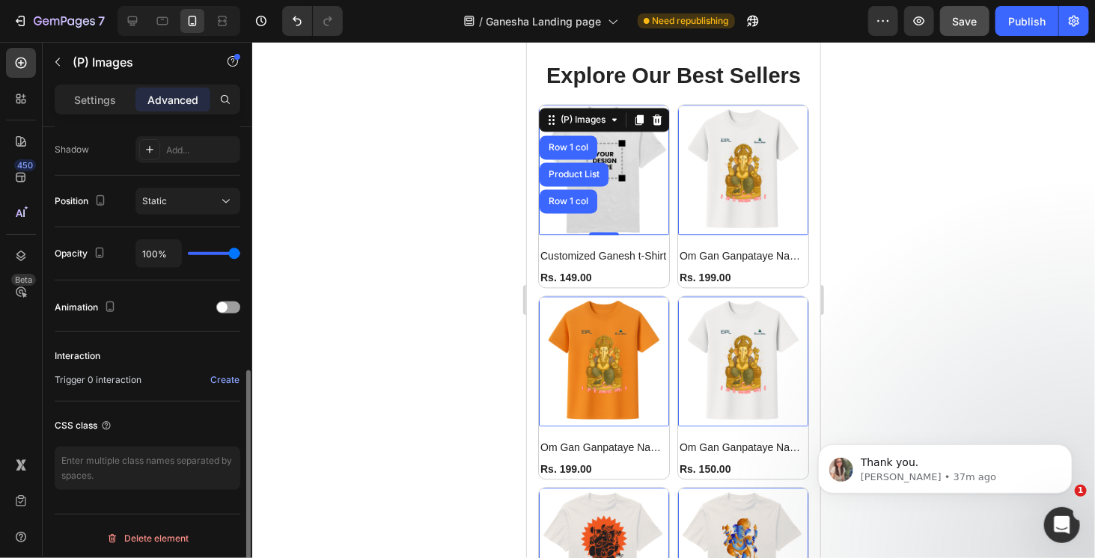
scroll to position [274, 0]
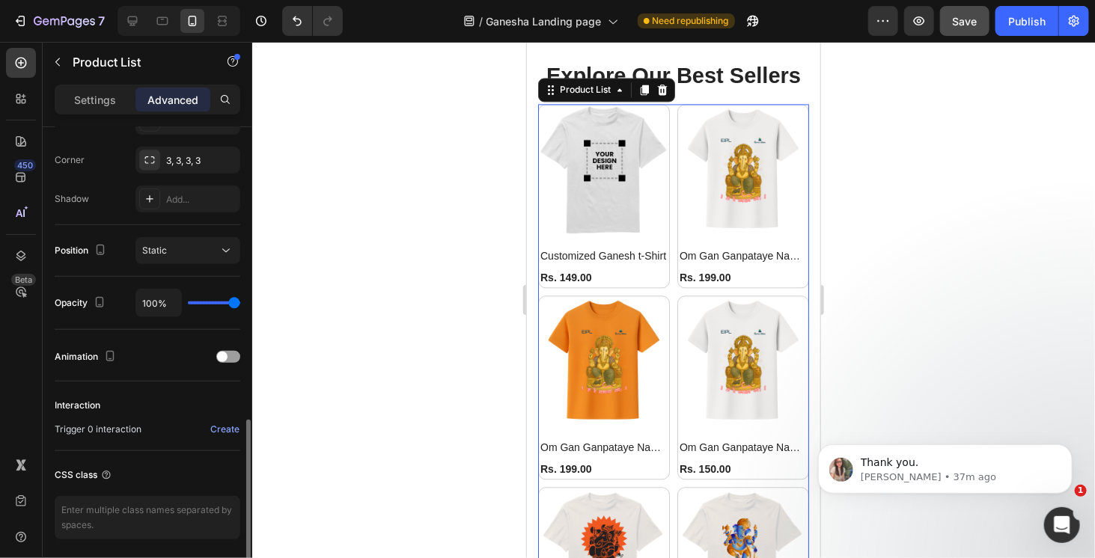
scroll to position [499, 0]
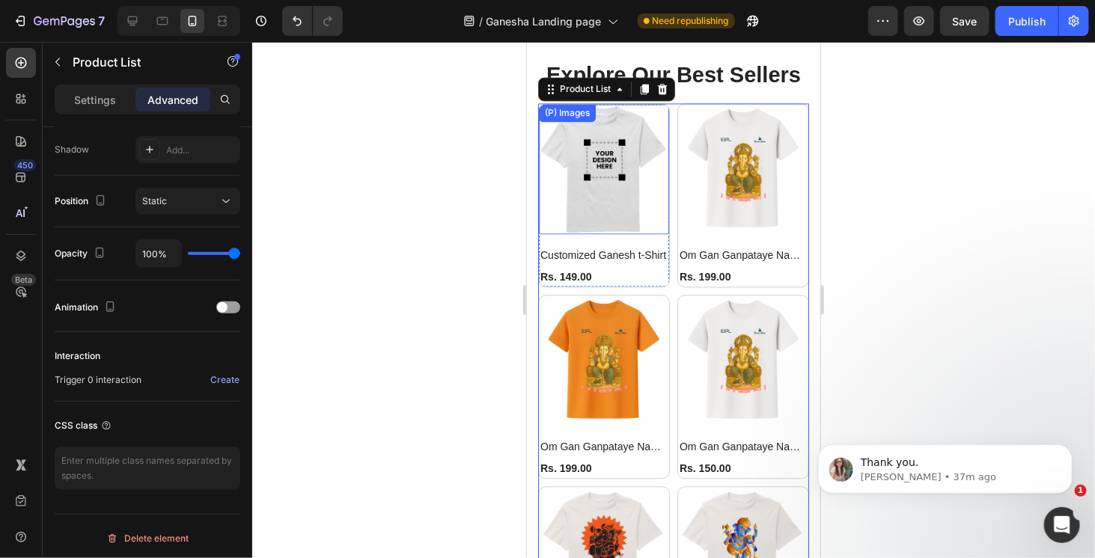
scroll to position [1243, 0]
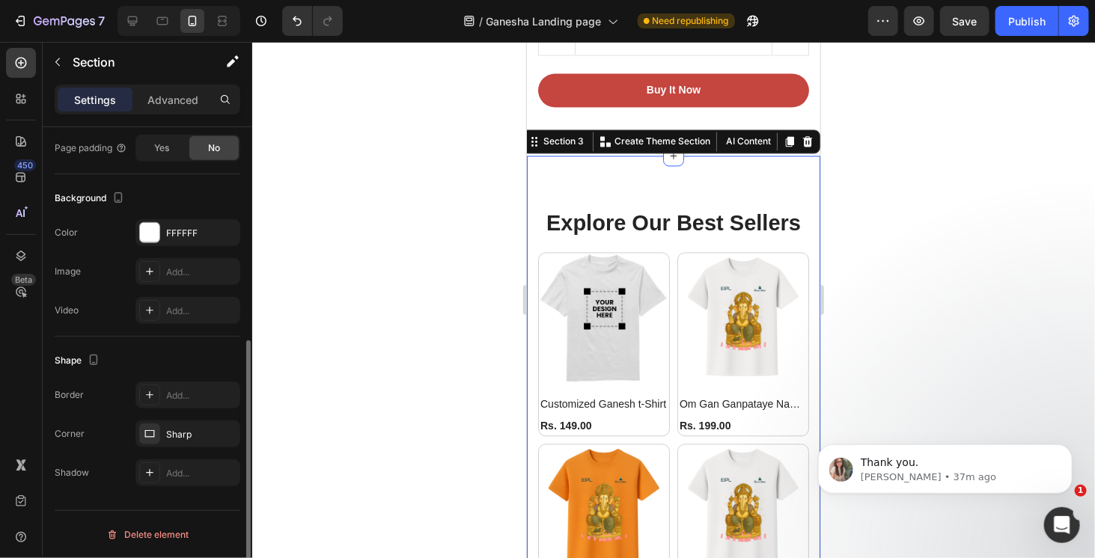
scroll to position [0, 0]
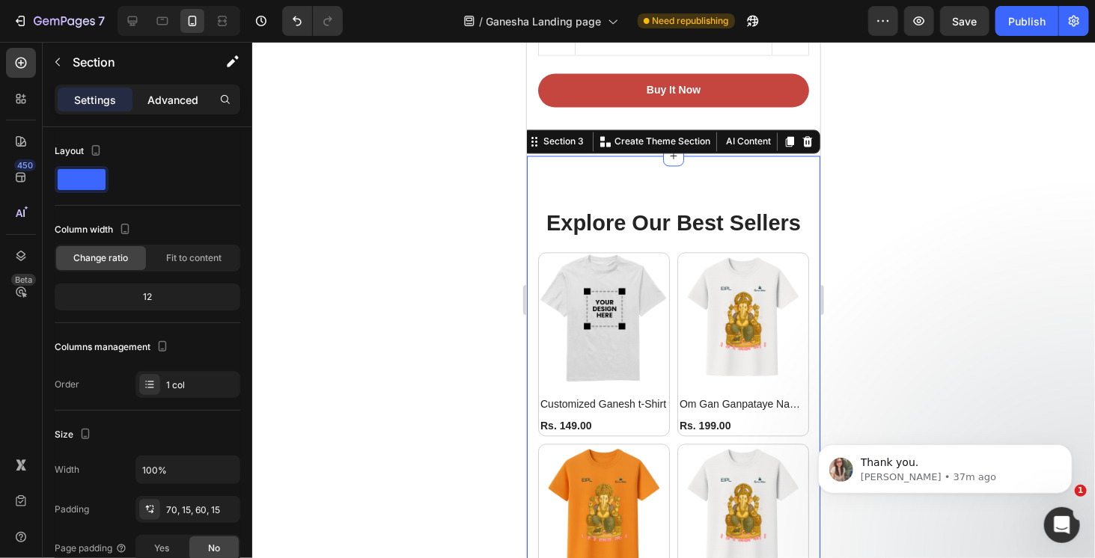
click at [171, 96] on p "Advanced" at bounding box center [172, 100] width 51 height 16
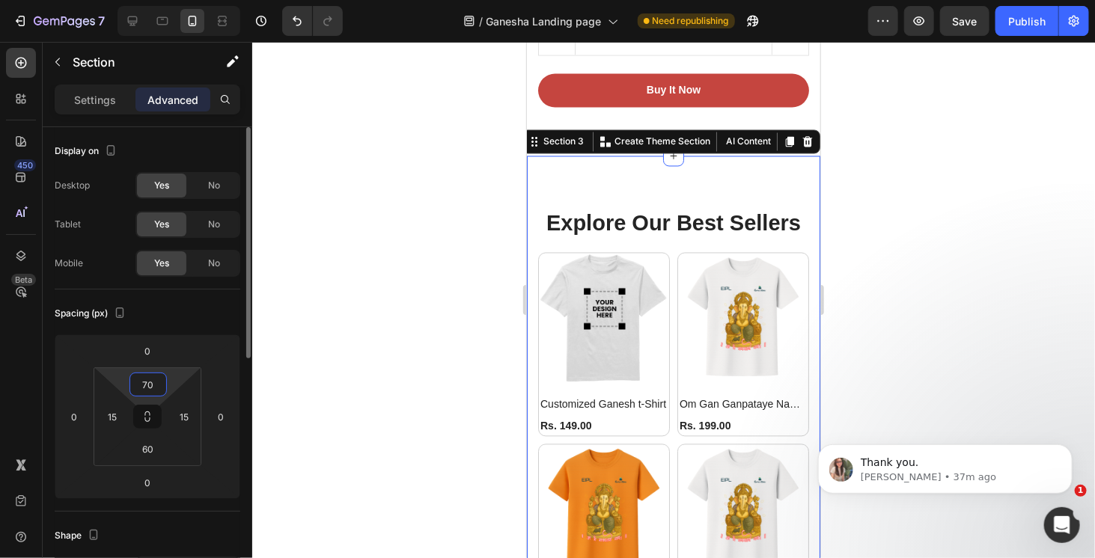
click at [151, 384] on input "70" at bounding box center [148, 385] width 30 height 22
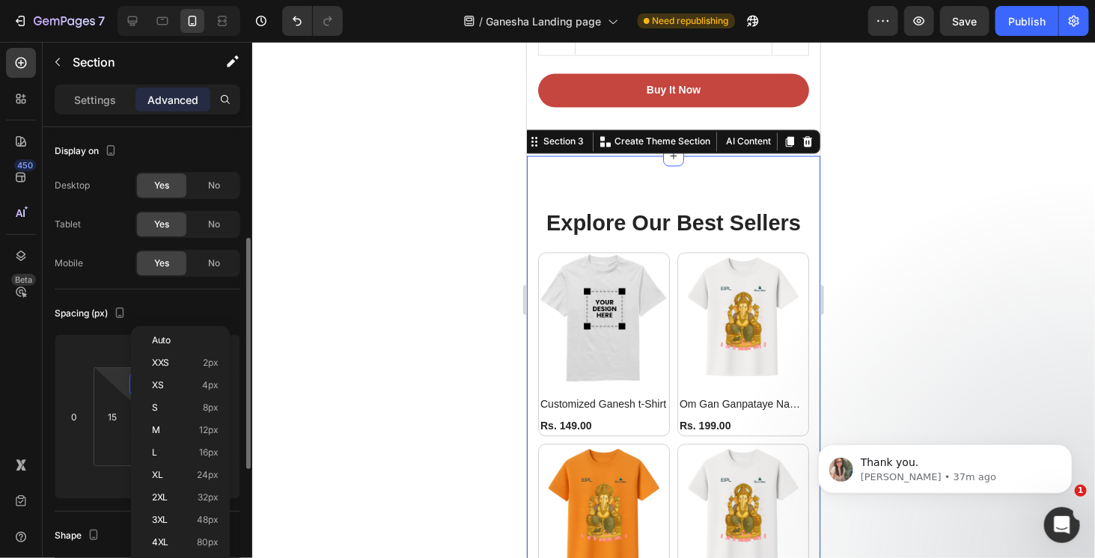
scroll to position [75, 0]
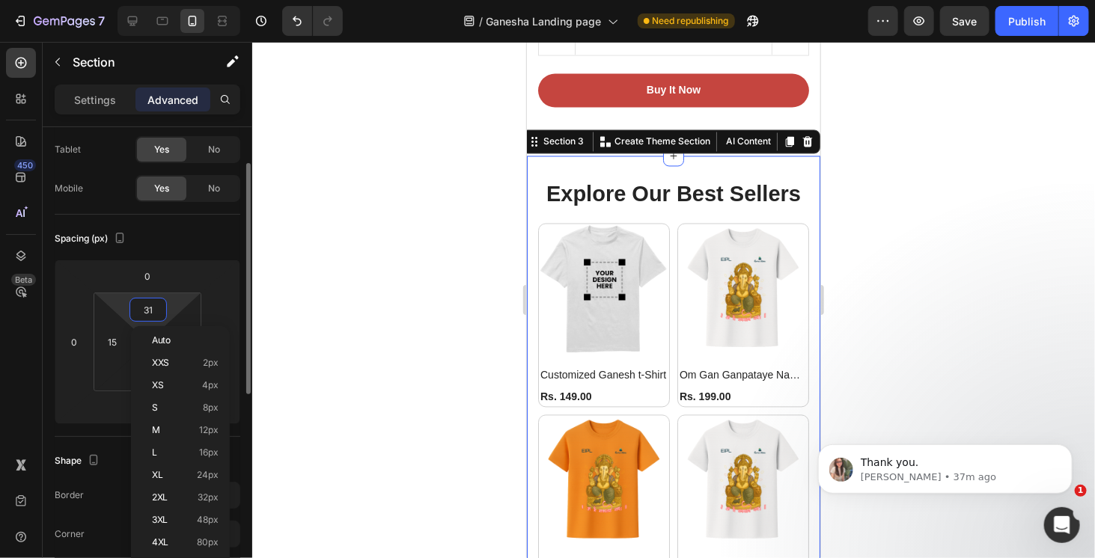
type input "30"
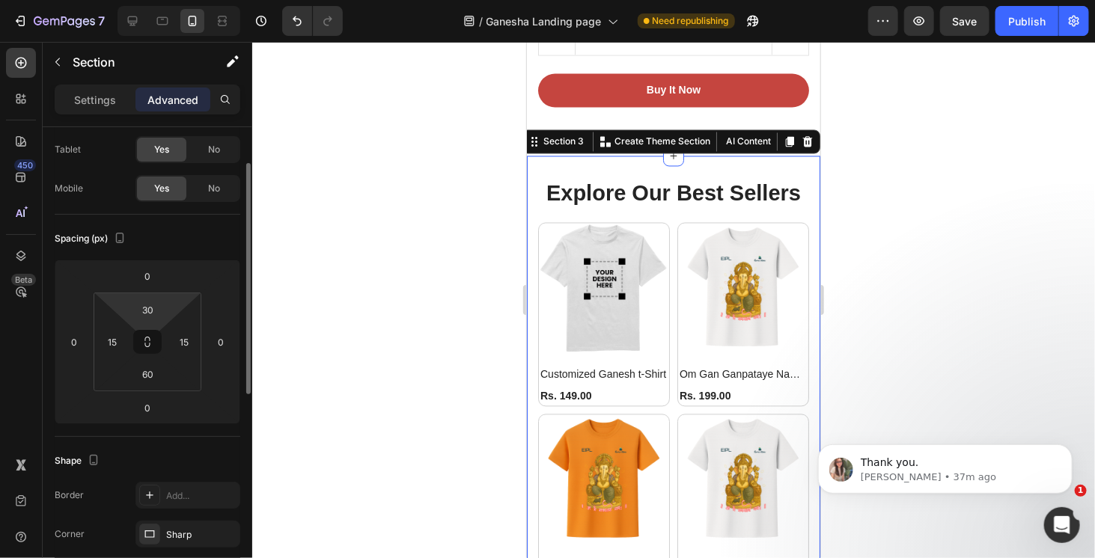
click at [210, 245] on div "Spacing (px)" at bounding box center [148, 239] width 186 height 24
click at [192, 342] on input "15" at bounding box center [184, 342] width 22 height 22
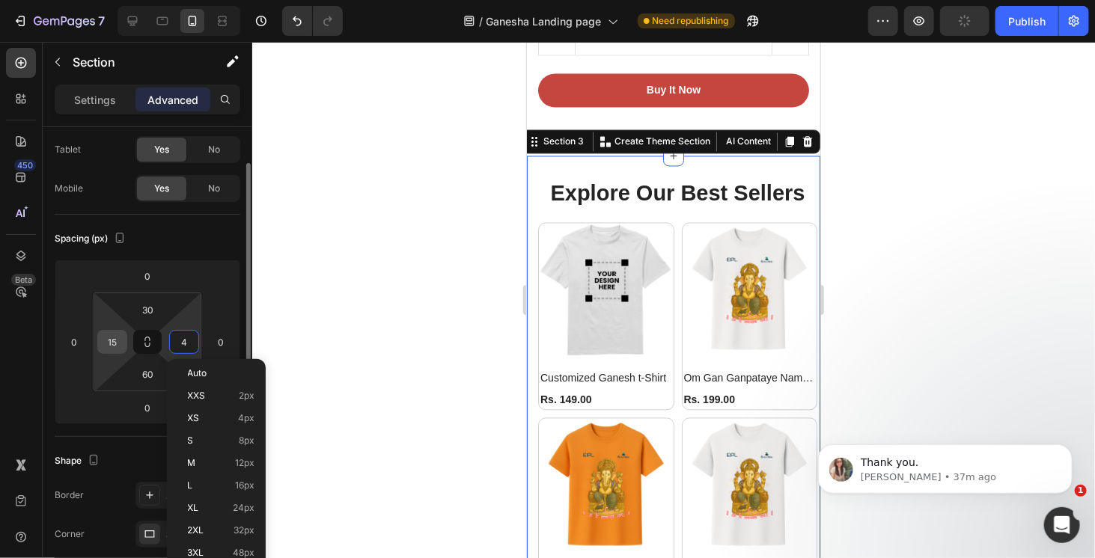
type input "5"
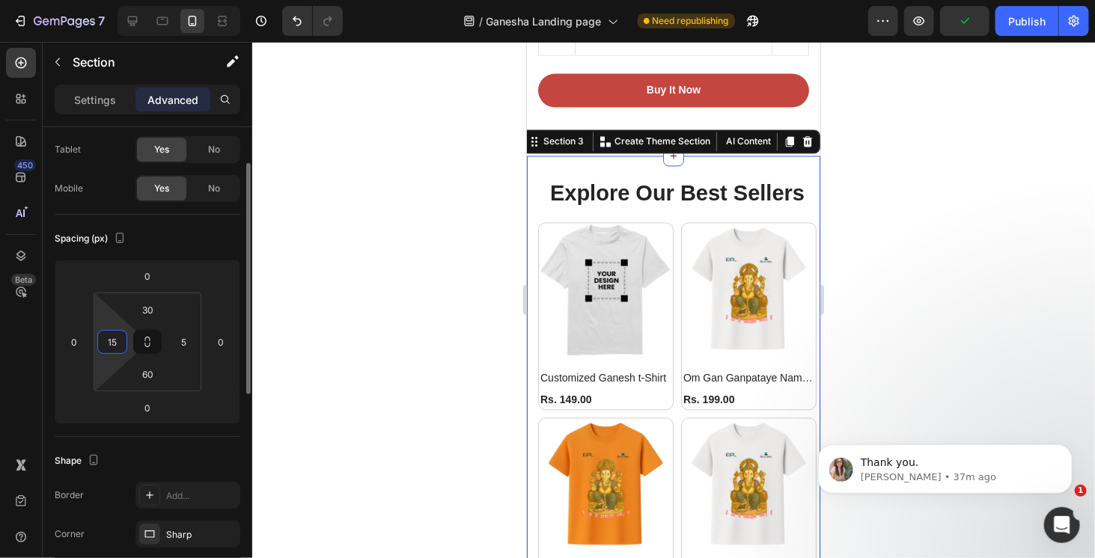
click at [115, 338] on input "15" at bounding box center [112, 342] width 22 height 22
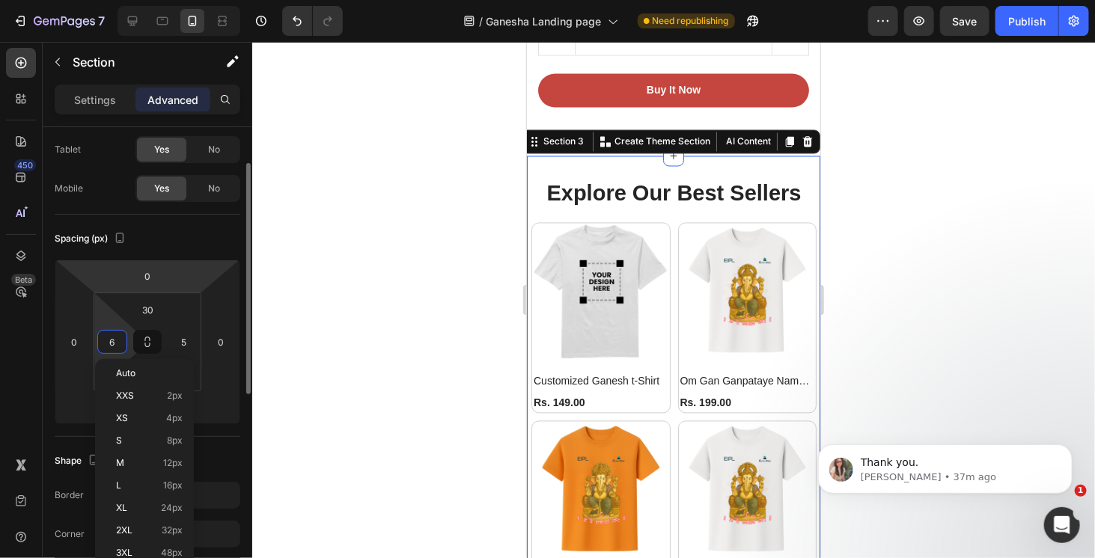
type input "5"
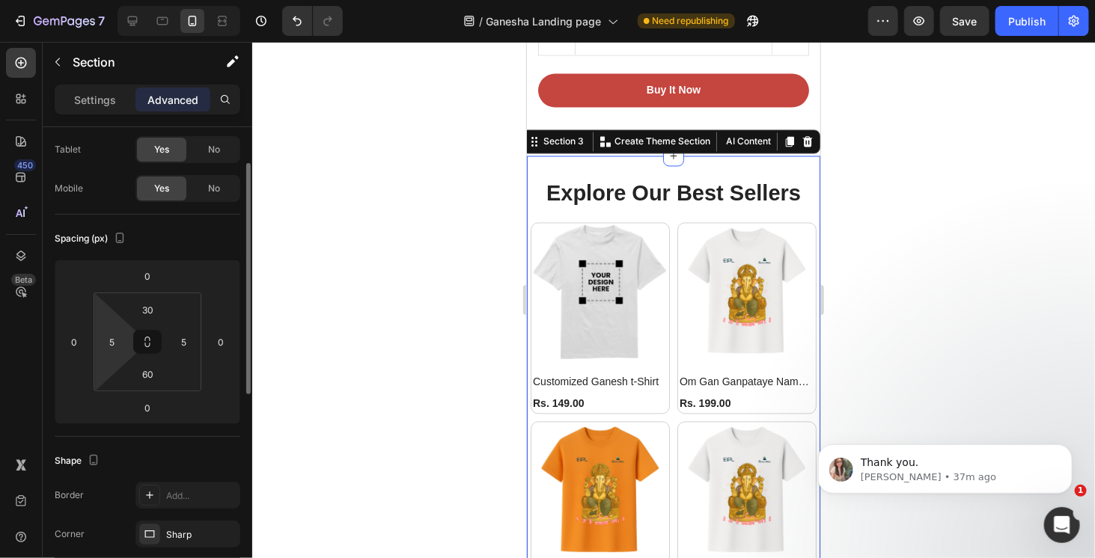
click at [210, 243] on div "Spacing (px)" at bounding box center [148, 239] width 186 height 24
click at [154, 374] on input "60" at bounding box center [148, 374] width 30 height 22
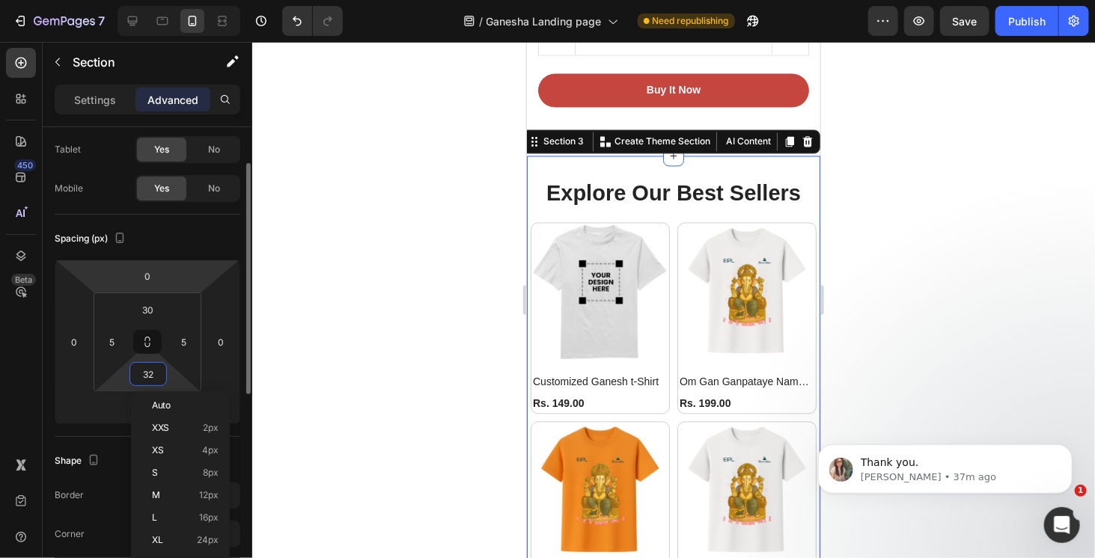
type input "31"
click at [0, 0] on div "Spacing (px) 0 0 0 0 30 5 31 5" at bounding box center [0, 0] width 0 height 0
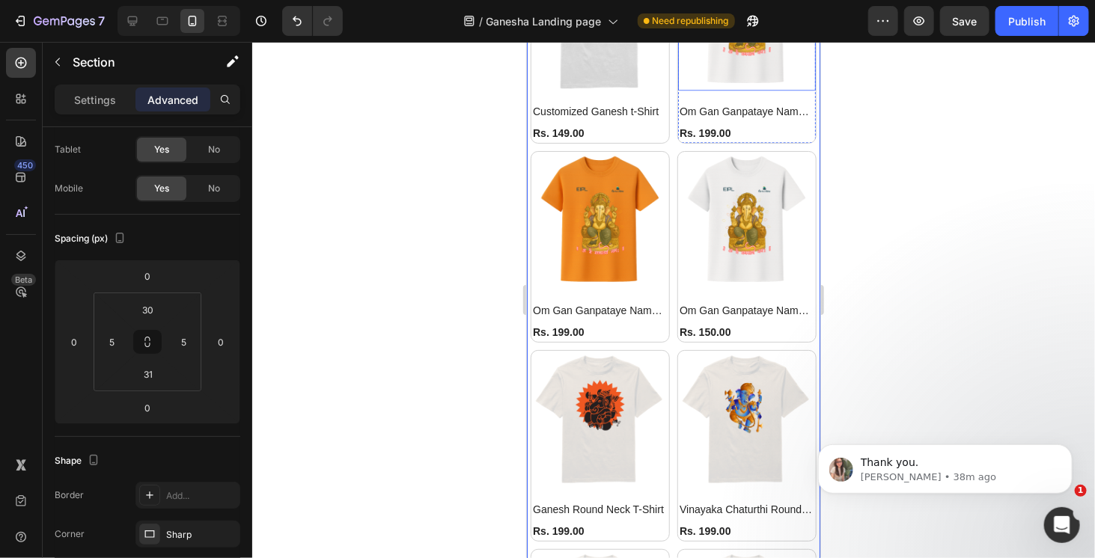
scroll to position [1543, 0]
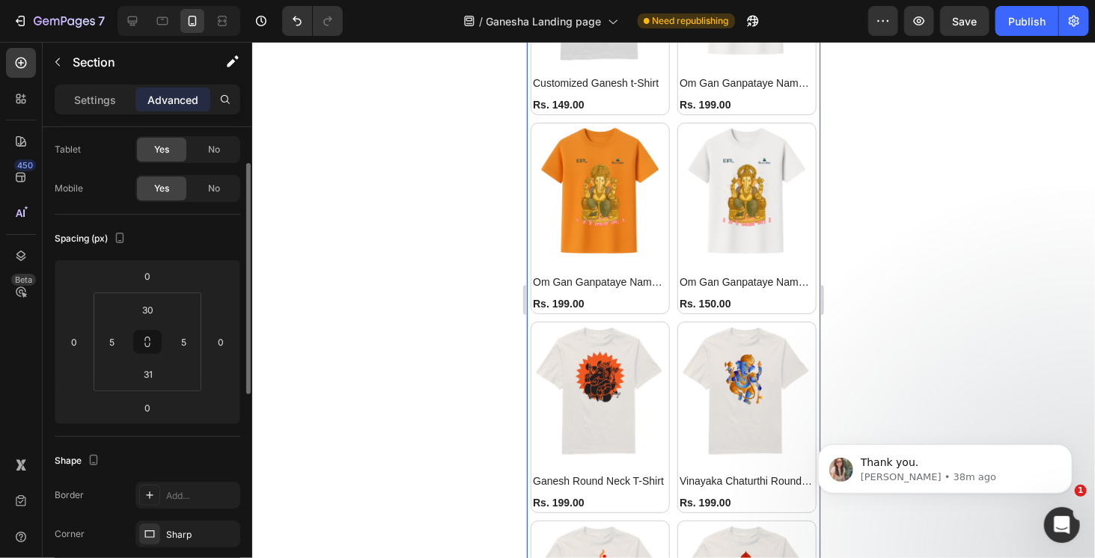
click at [222, 455] on div "Shape" at bounding box center [148, 461] width 186 height 24
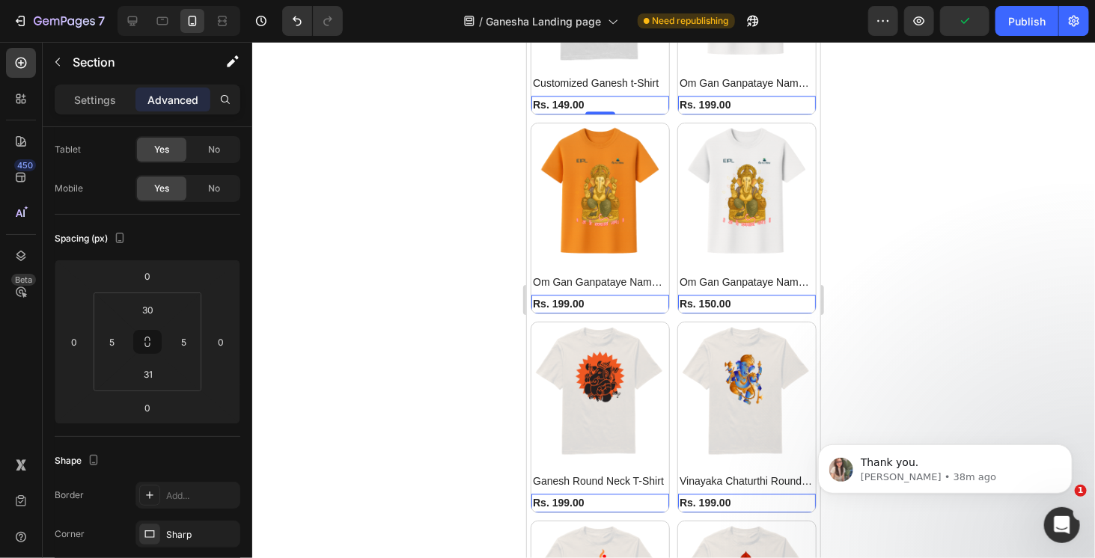
drag, startPoint x: 585, startPoint y: 92, endPoint x: 615, endPoint y: 137, distance: 54.0
click at [615, 137] on div "(P) Images Customized Ganesh t-Shirt (P) Title Rs. 149.00 (P) Price (P) Price R…" at bounding box center [673, 417] width 286 height 988
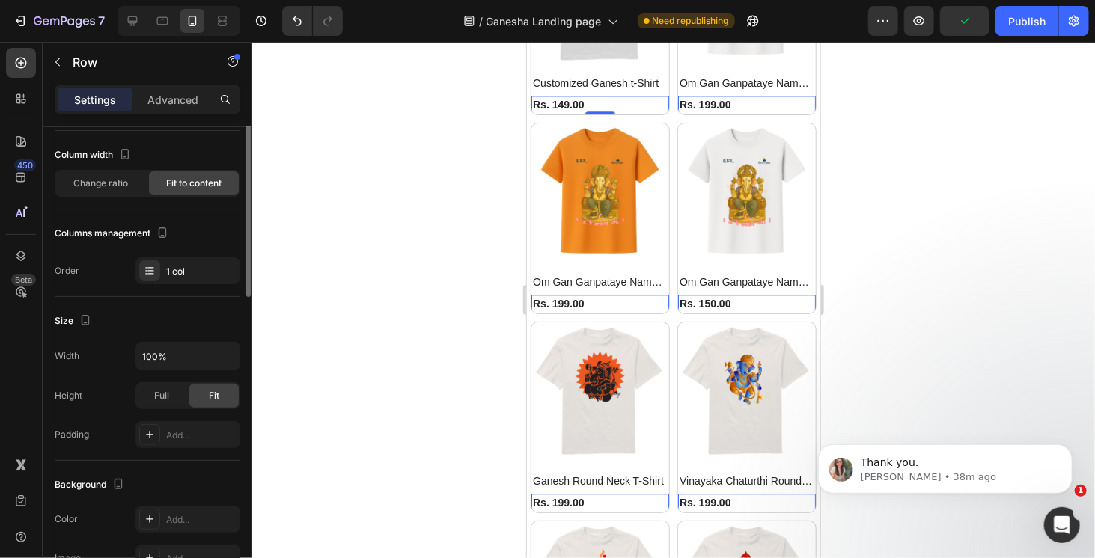
scroll to position [0, 0]
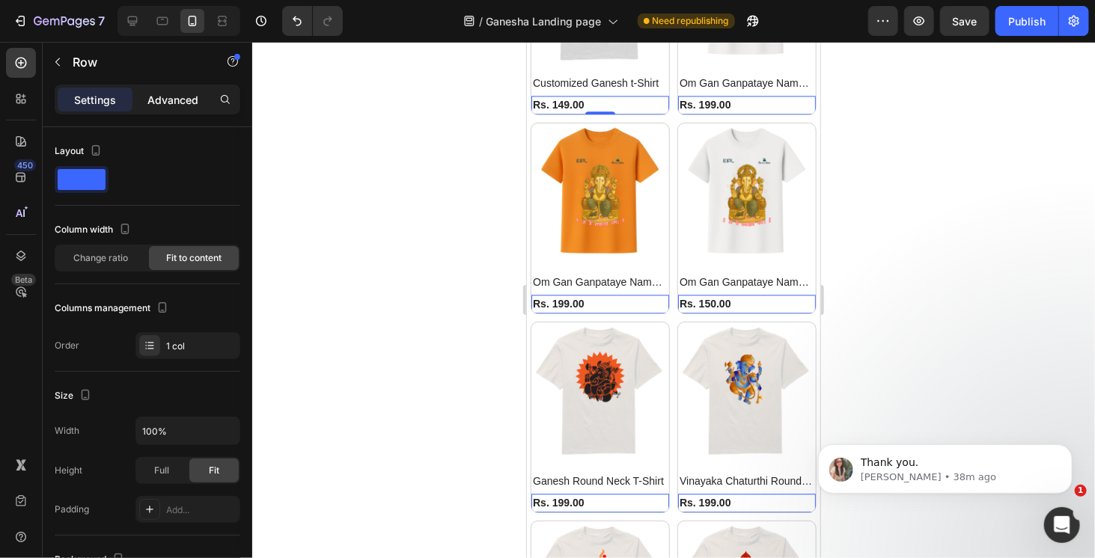
click at [186, 101] on p "Advanced" at bounding box center [172, 100] width 51 height 16
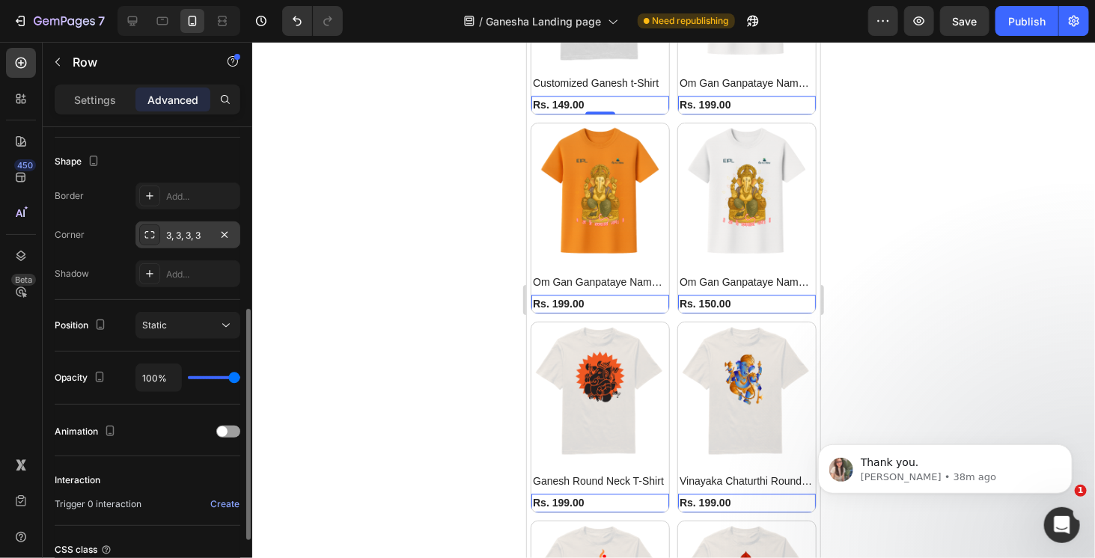
scroll to position [499, 0]
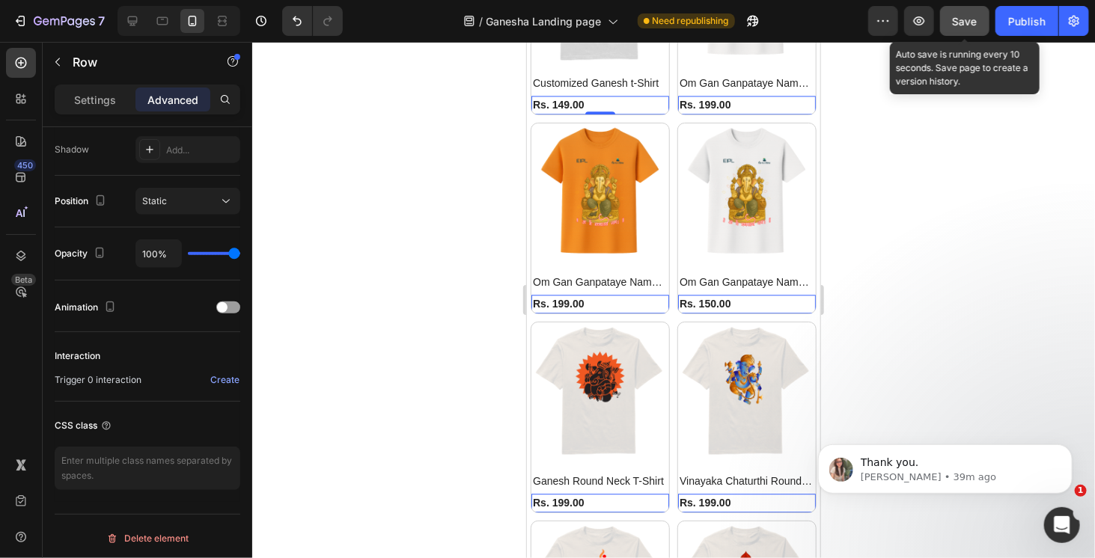
click at [962, 31] on button "Save" at bounding box center [964, 21] width 49 height 30
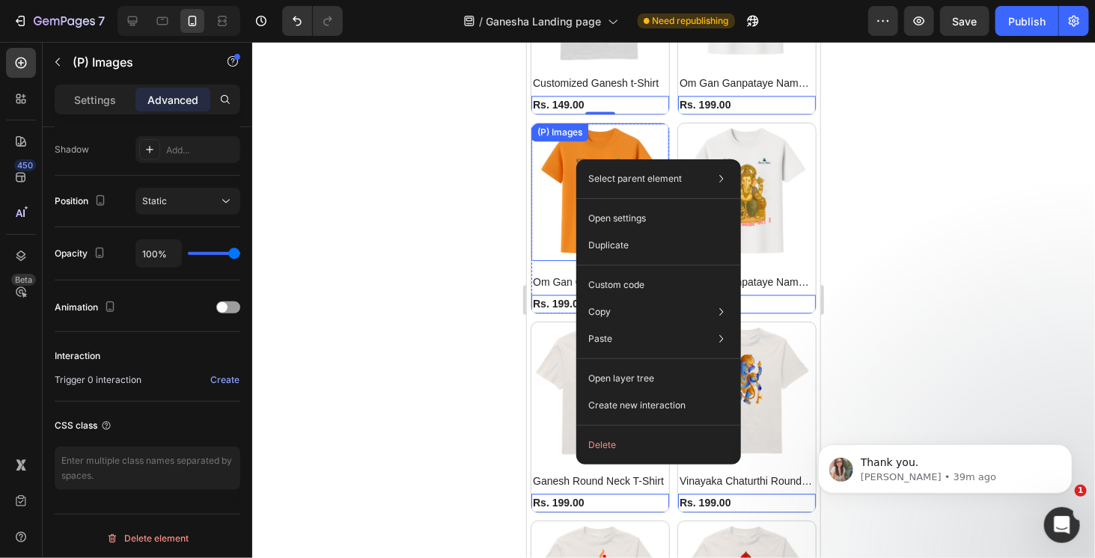
scroll to position [0, 0]
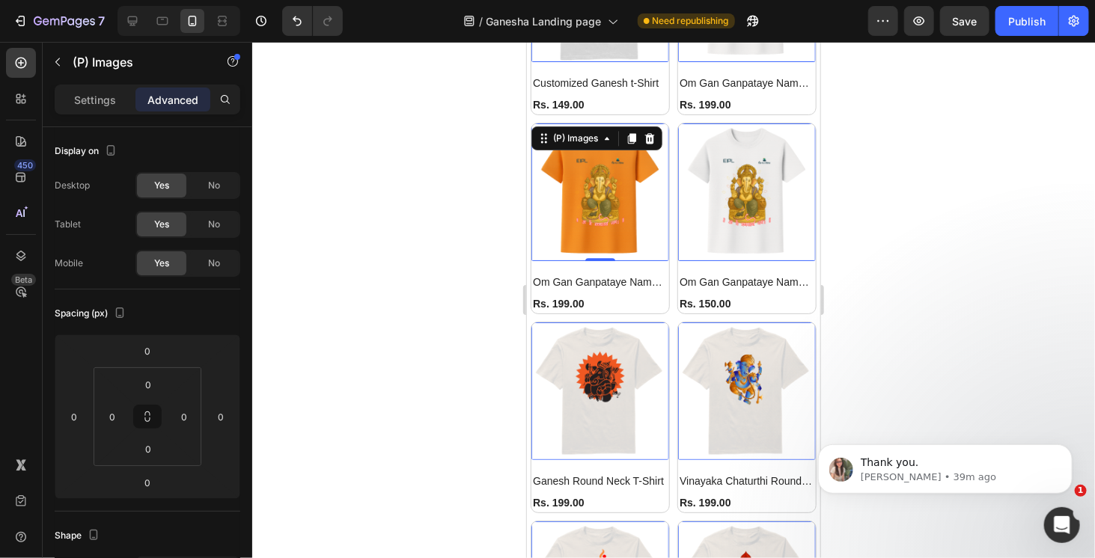
click at [429, 173] on div at bounding box center [673, 300] width 843 height 517
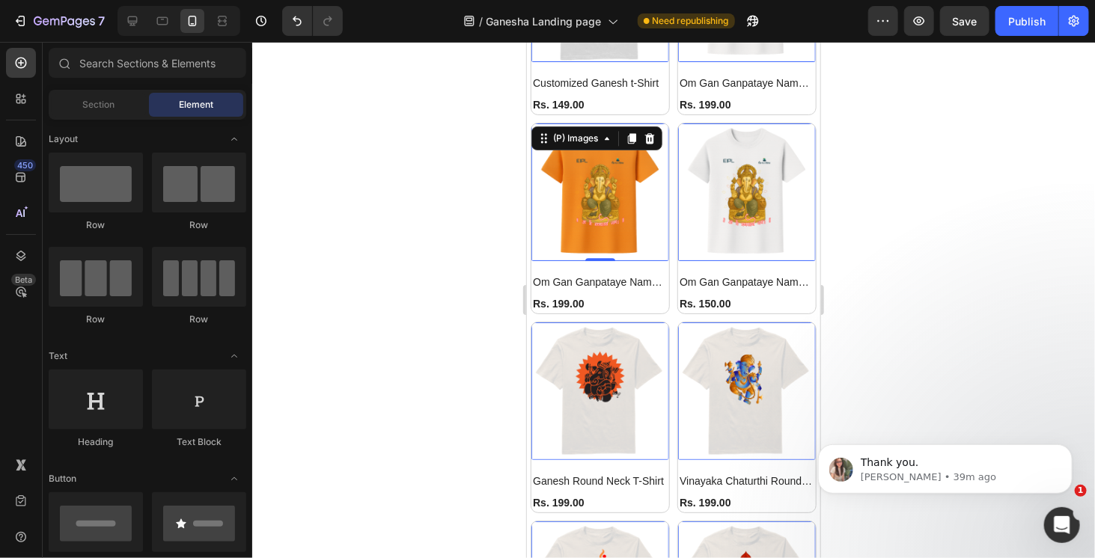
click at [584, 182] on img at bounding box center [600, 192] width 138 height 138
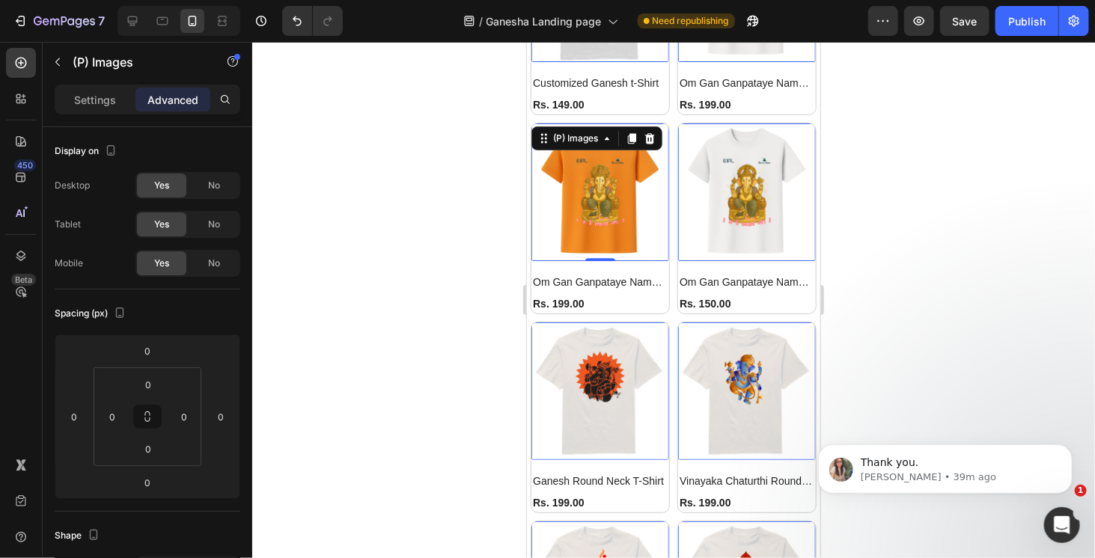
scroll to position [1842, 0]
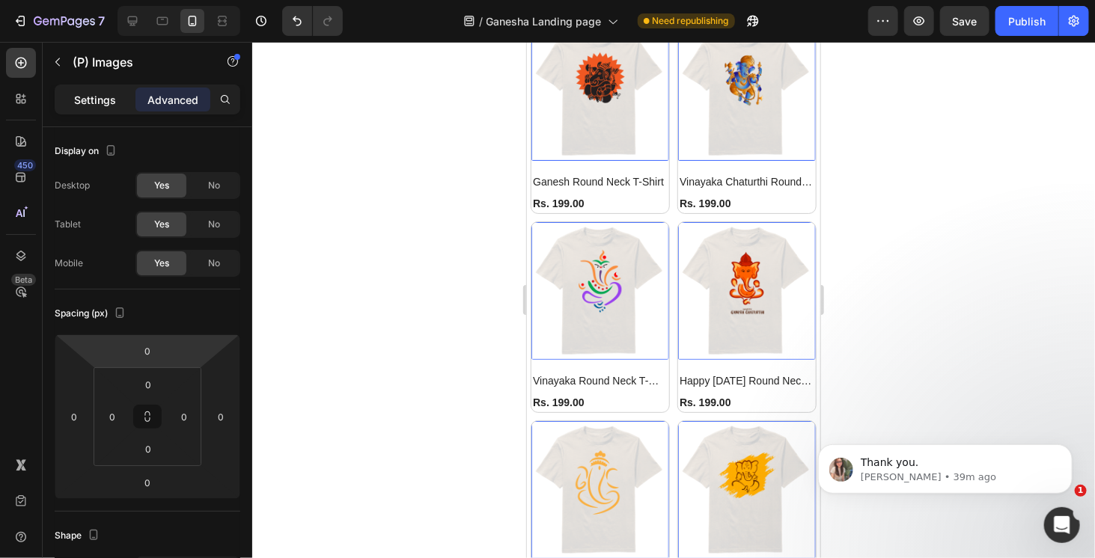
click at [85, 102] on p "Settings" at bounding box center [95, 100] width 42 height 16
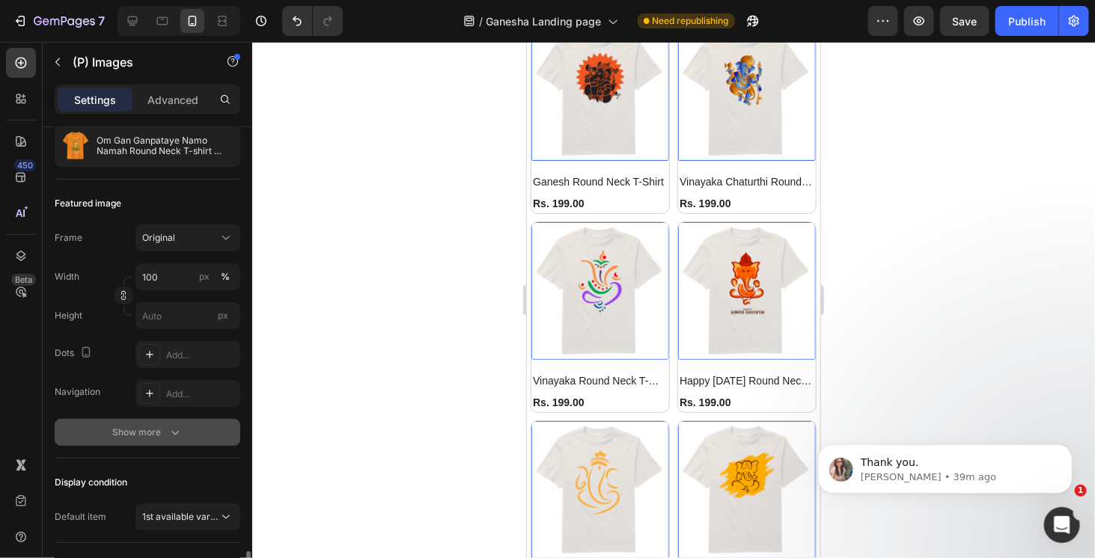
scroll to position [367, 0]
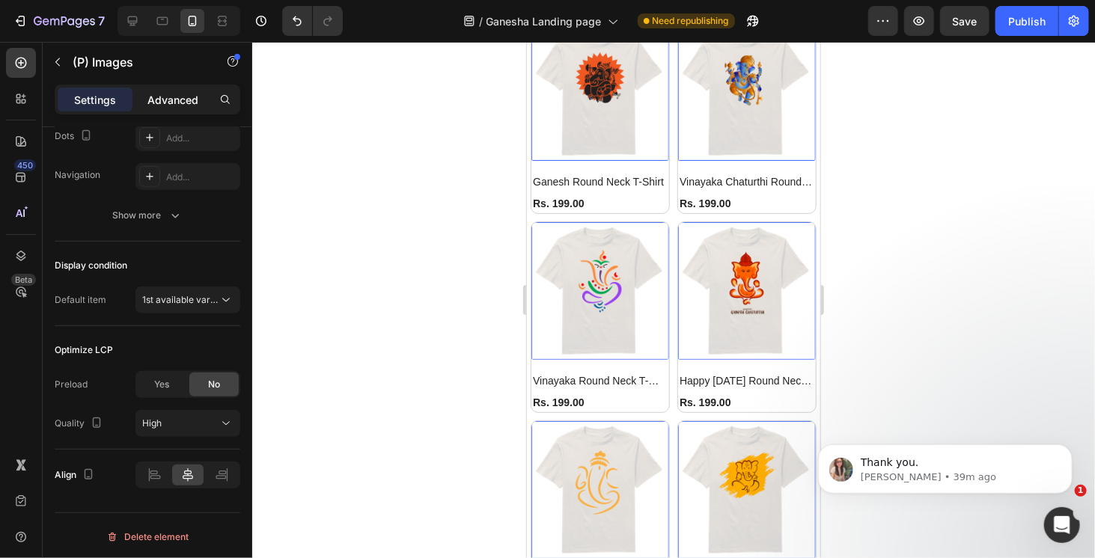
click at [174, 103] on p "Advanced" at bounding box center [172, 100] width 51 height 16
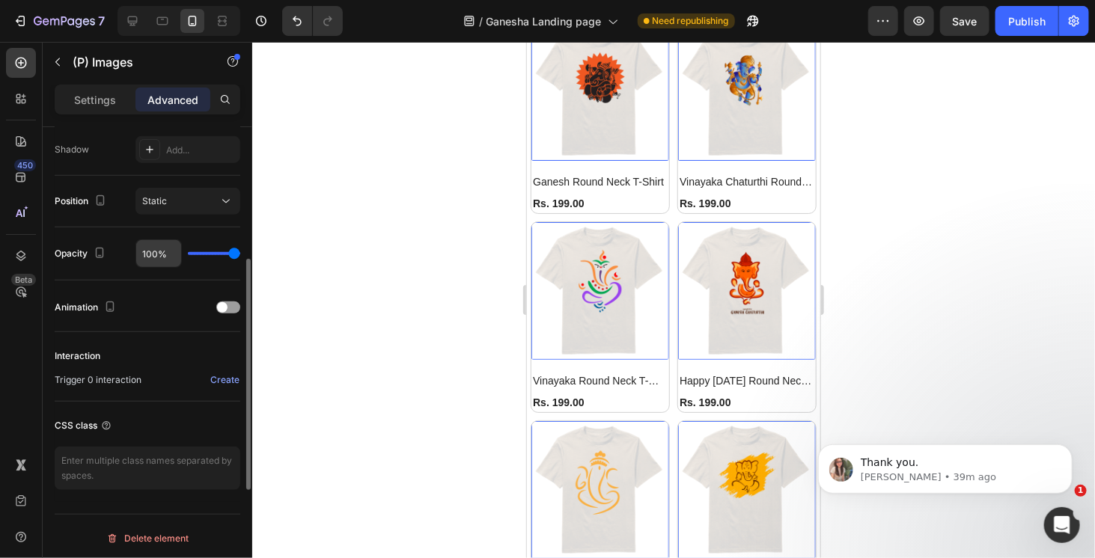
scroll to position [424, 0]
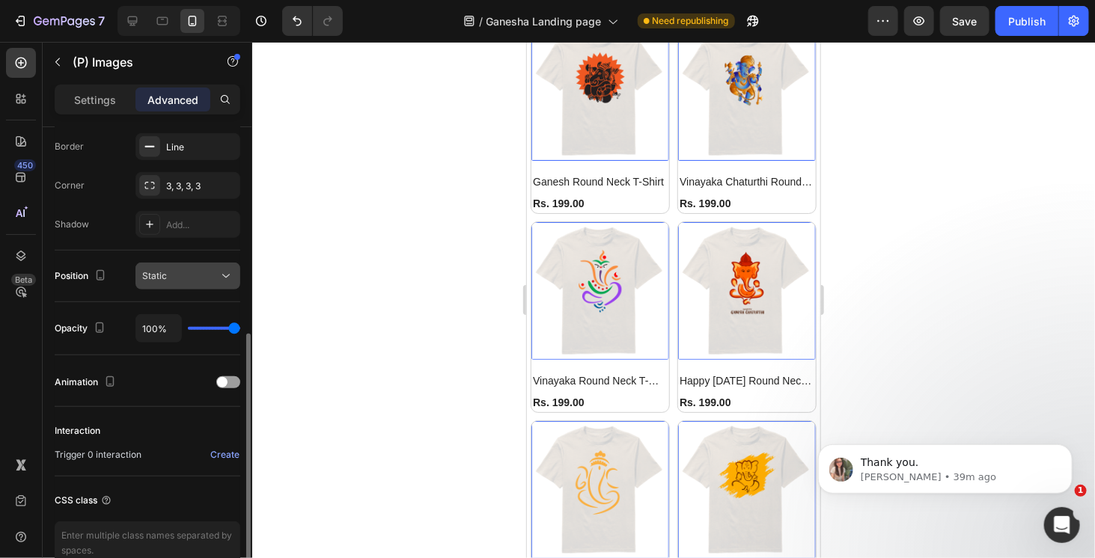
click at [200, 276] on div "Static" at bounding box center [180, 276] width 76 height 13
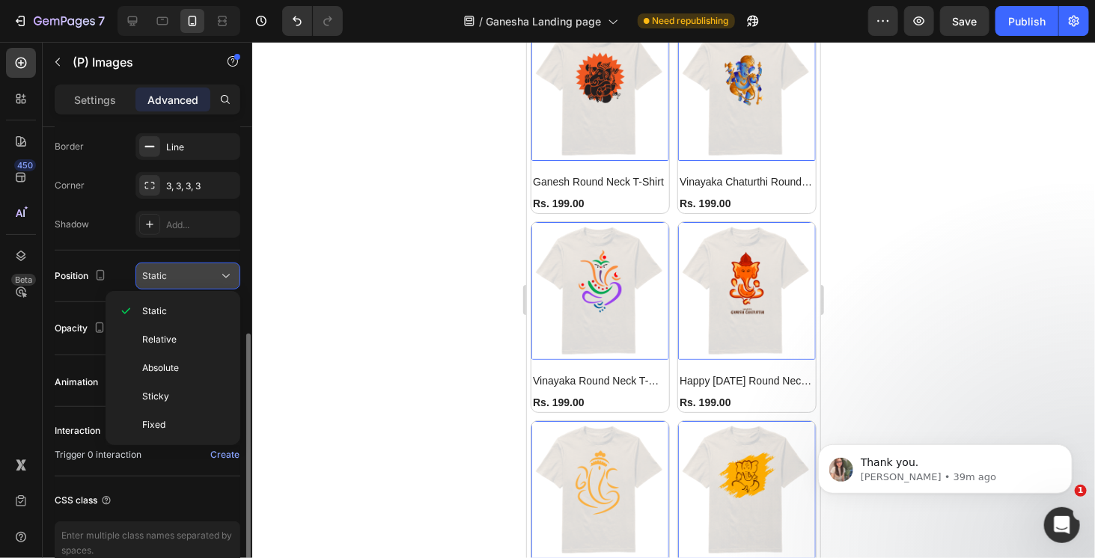
click at [200, 276] on div "Static" at bounding box center [180, 276] width 76 height 13
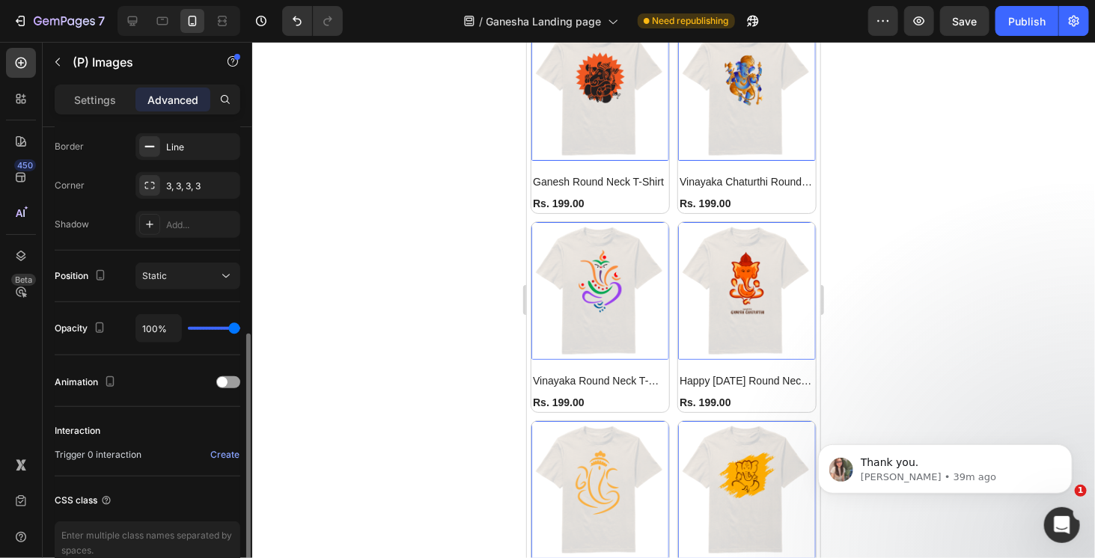
click at [126, 252] on div "Position Static" at bounding box center [148, 277] width 186 height 52
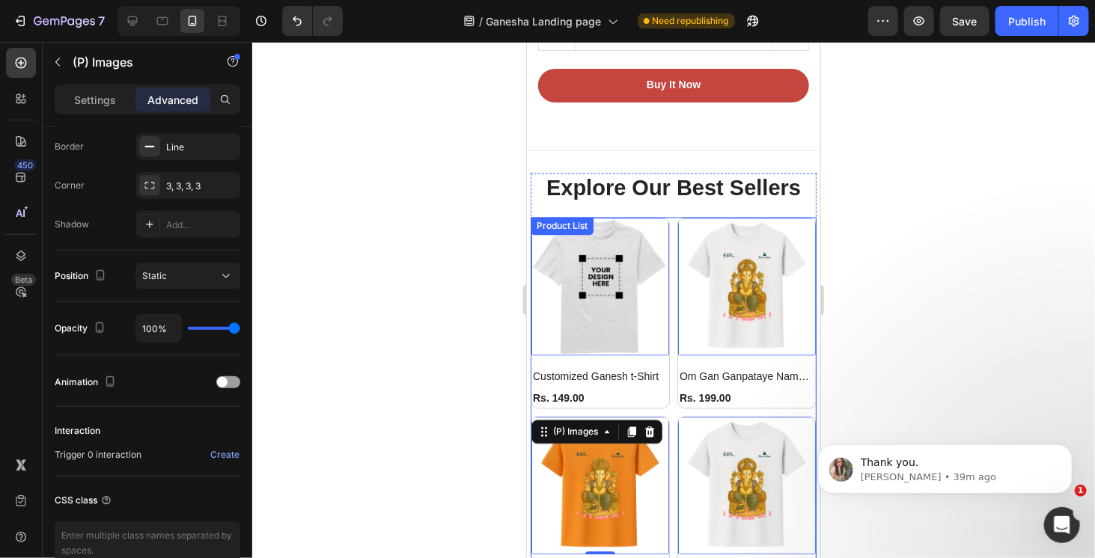
scroll to position [1243, 0]
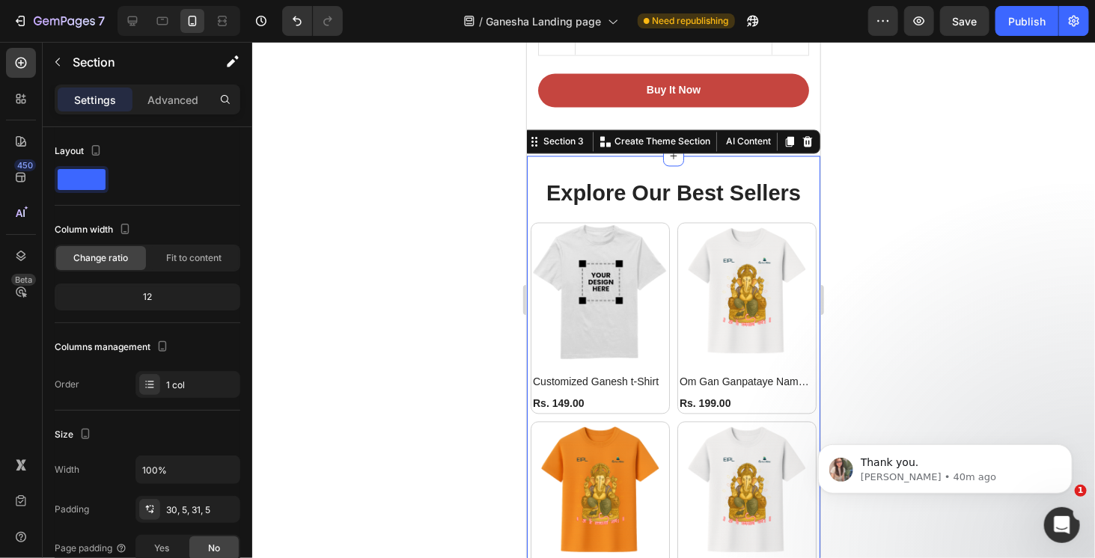
click at [991, 178] on div at bounding box center [673, 300] width 843 height 517
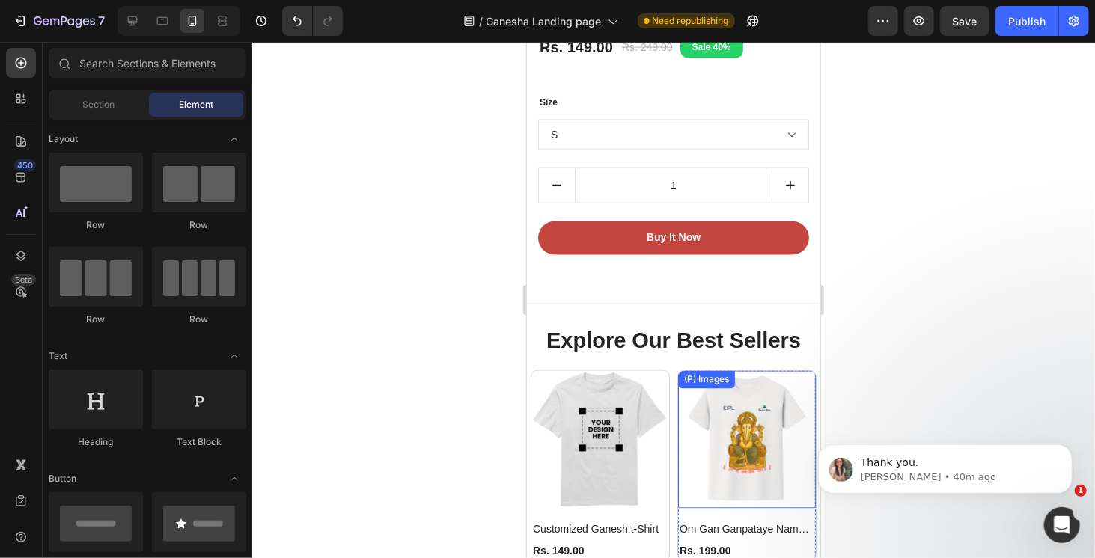
scroll to position [1094, 0]
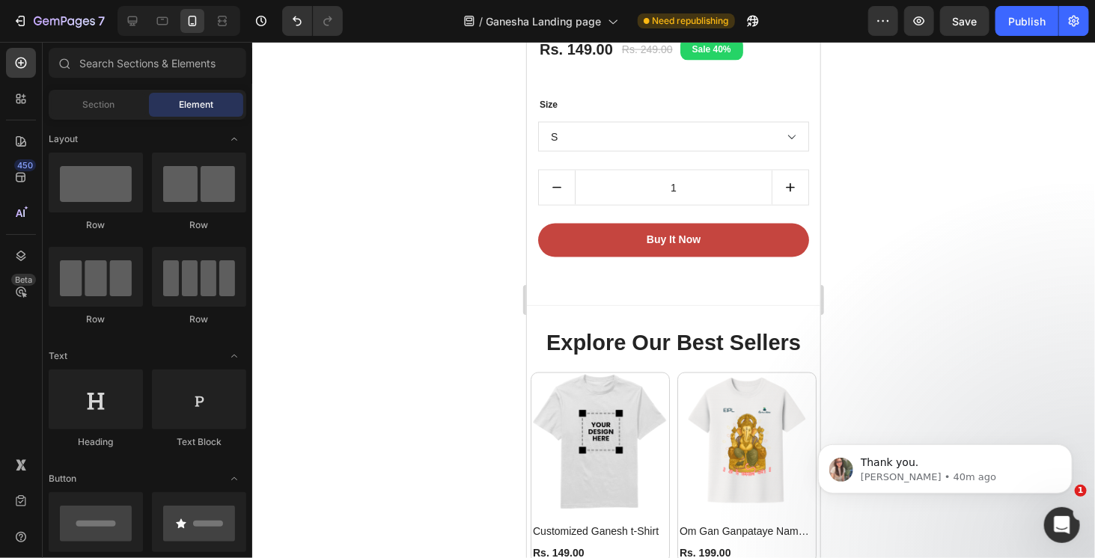
click at [919, 228] on div at bounding box center [673, 300] width 843 height 517
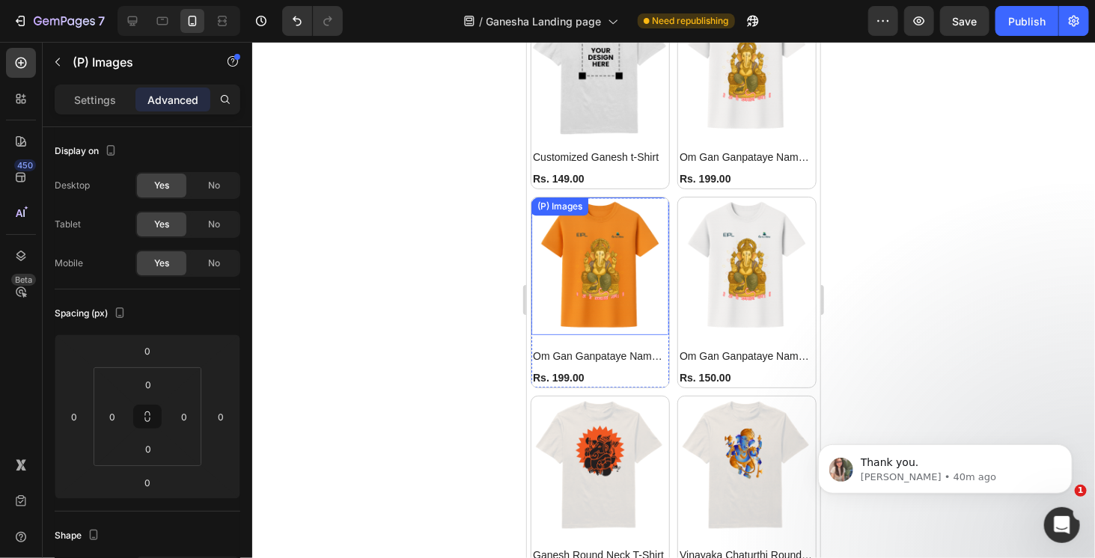
click at [618, 257] on img at bounding box center [600, 266] width 138 height 138
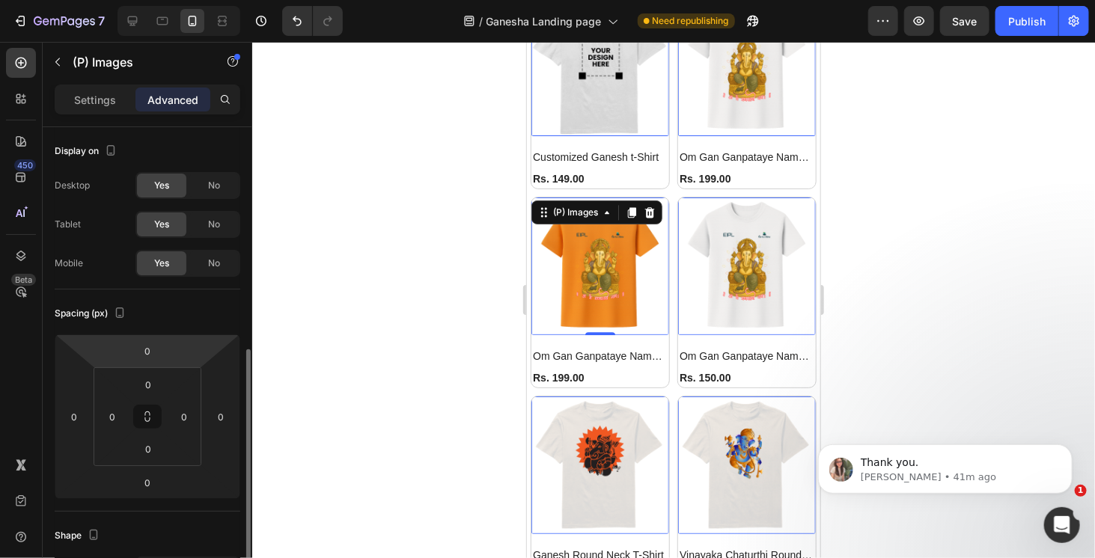
scroll to position [299, 0]
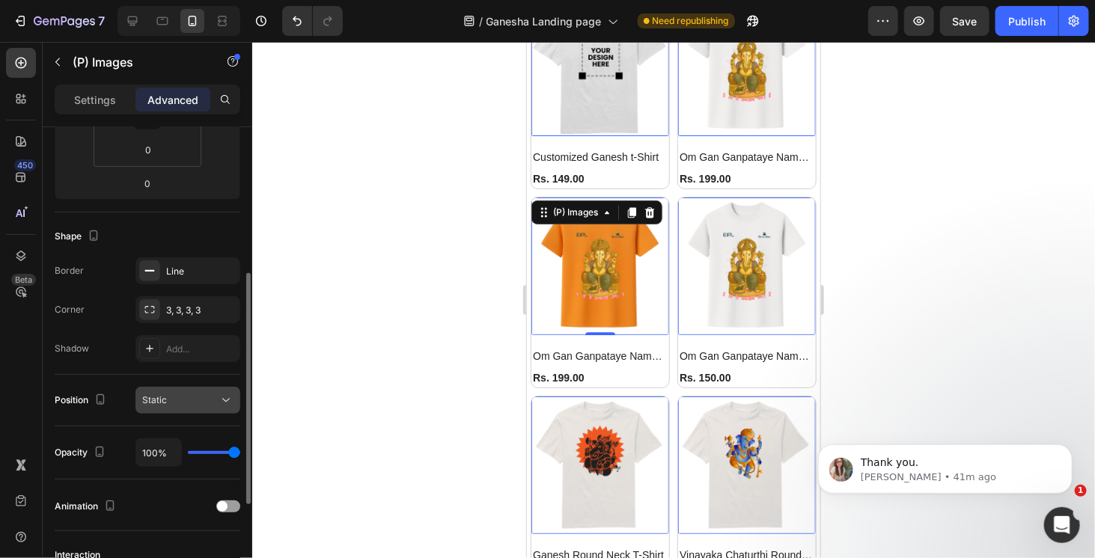
click at [217, 395] on div "Static" at bounding box center [180, 400] width 76 height 13
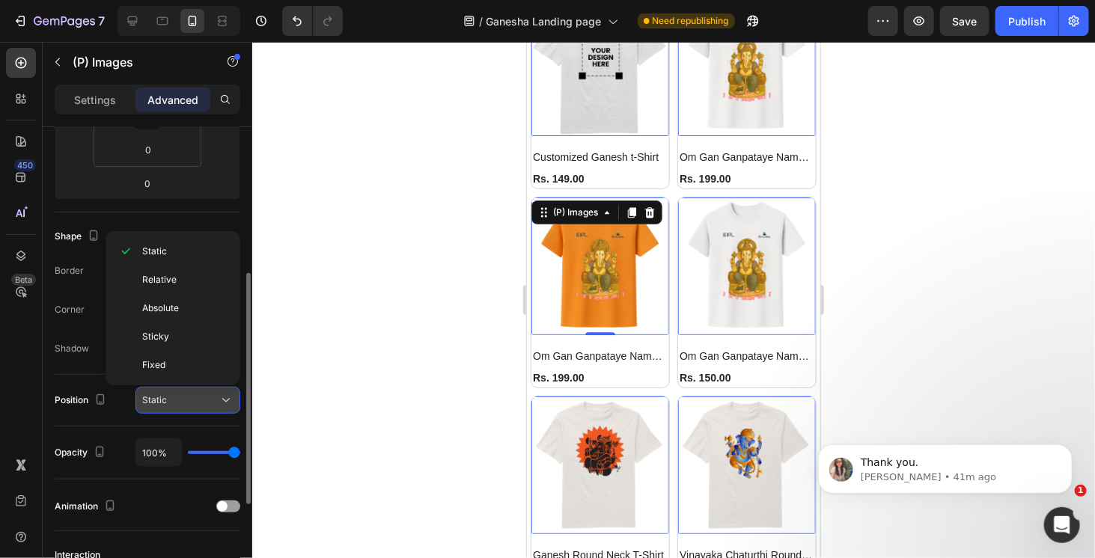
click at [217, 395] on div "Static" at bounding box center [180, 400] width 76 height 13
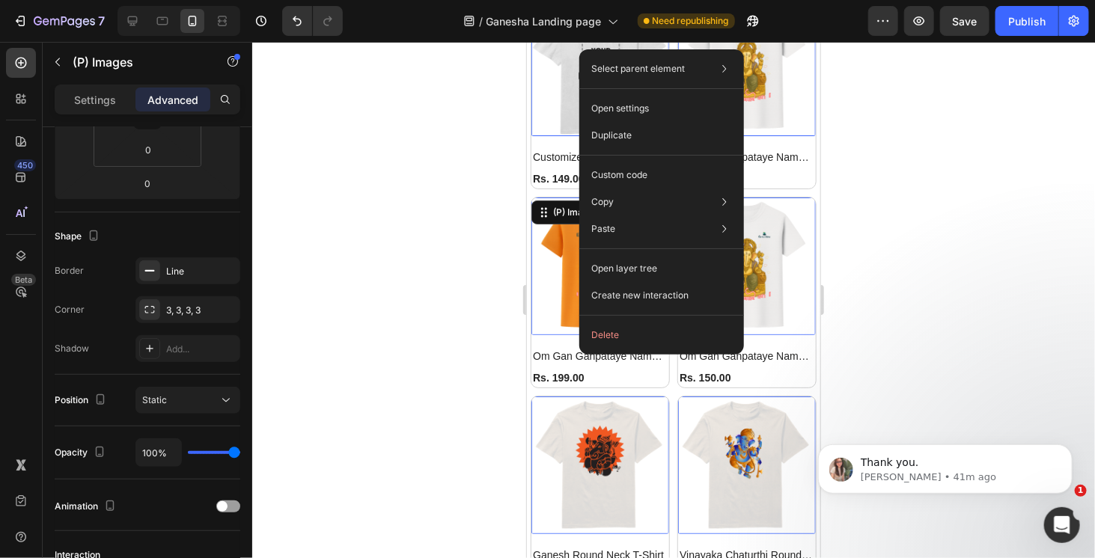
click at [933, 186] on div at bounding box center [673, 300] width 843 height 517
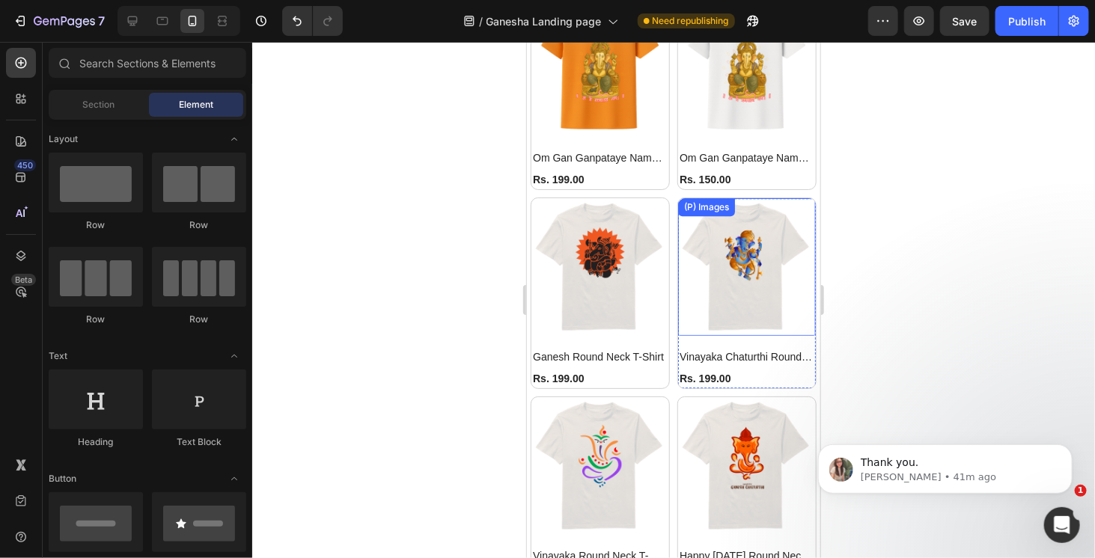
scroll to position [1693, 0]
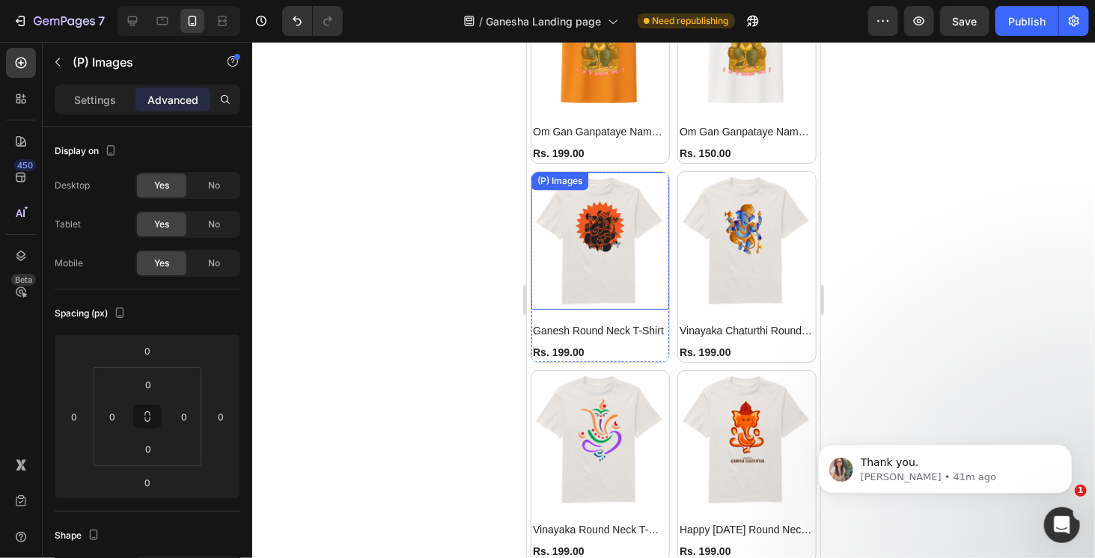
click at [624, 193] on img at bounding box center [600, 240] width 138 height 138
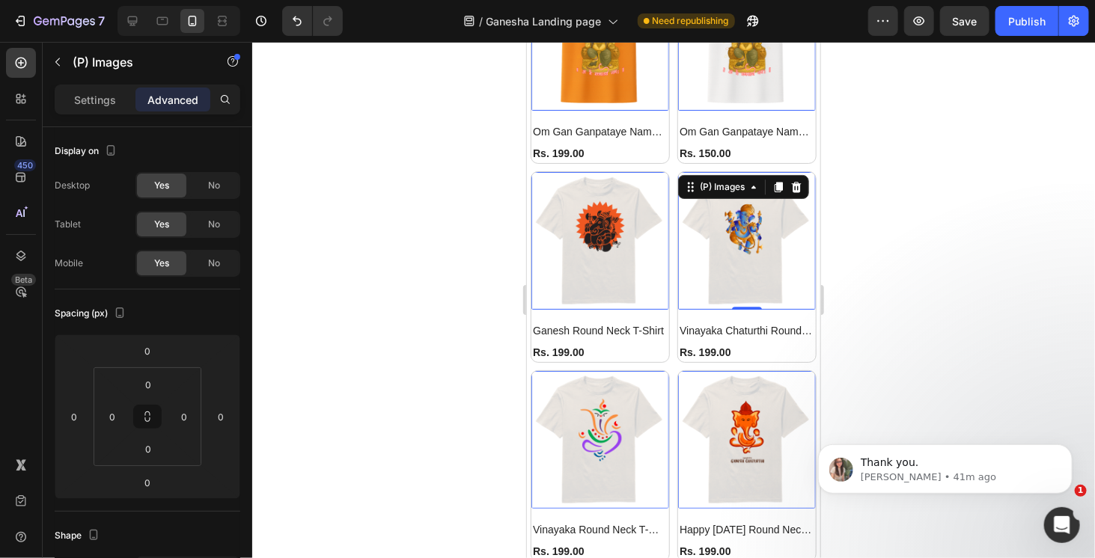
click at [678, 171] on img at bounding box center [747, 240] width 138 height 138
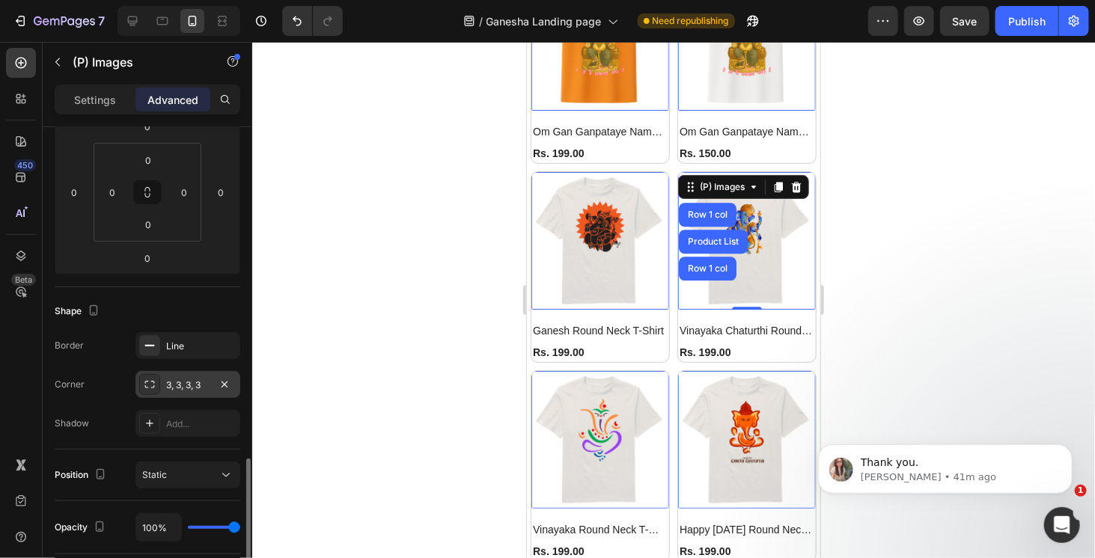
scroll to position [499, 0]
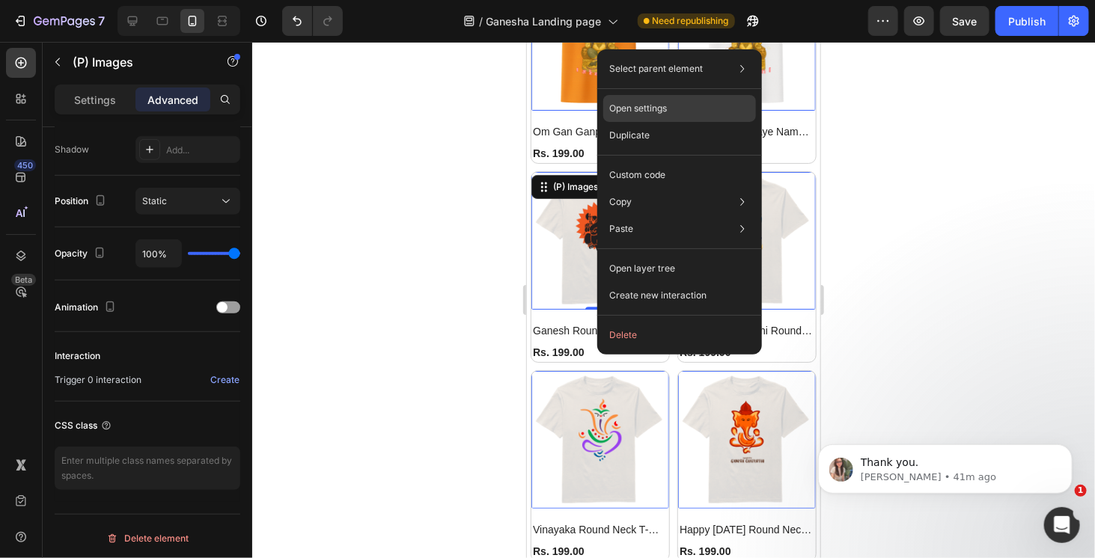
click at [642, 114] on p "Open settings" at bounding box center [638, 108] width 58 height 13
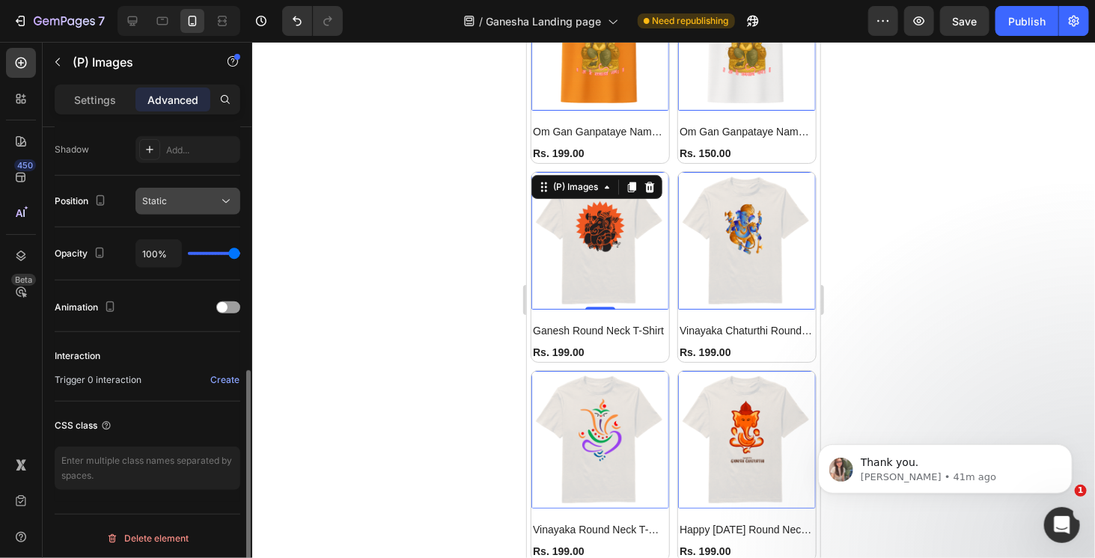
click at [232, 202] on icon at bounding box center [226, 201] width 15 height 15
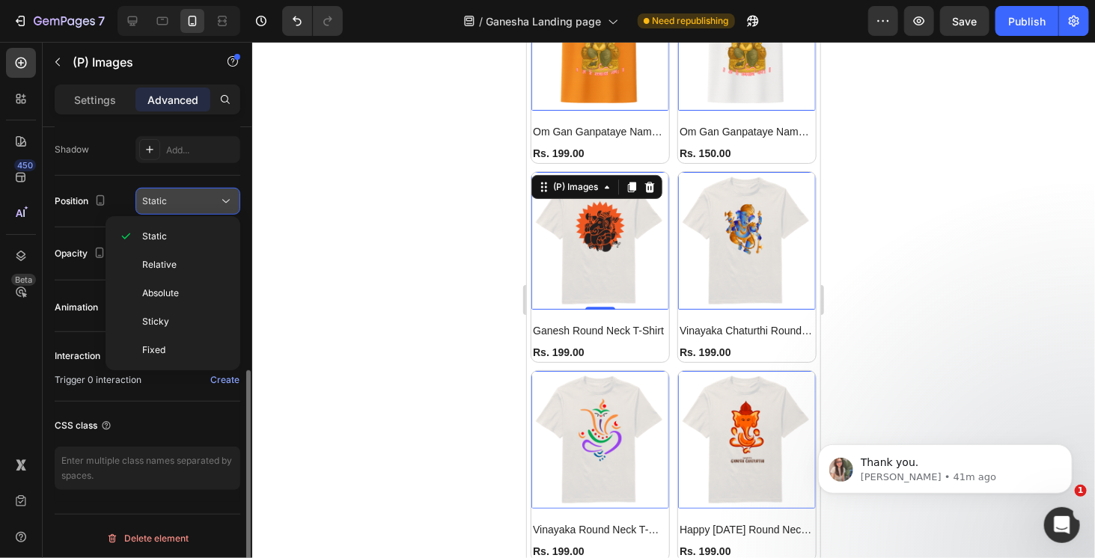
click at [232, 202] on icon at bounding box center [226, 201] width 15 height 15
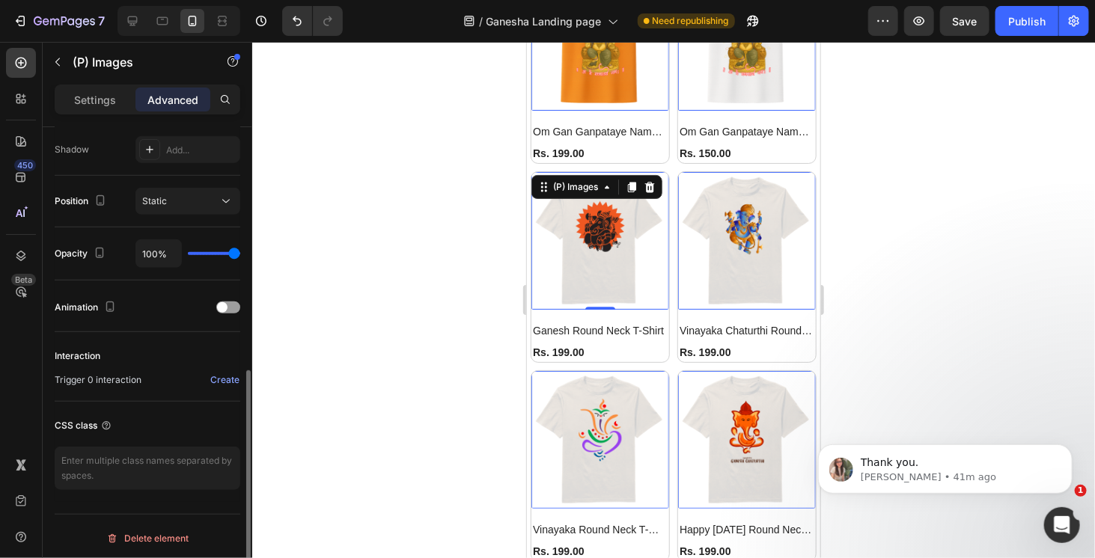
click at [124, 201] on div "Position Static" at bounding box center [148, 201] width 186 height 27
click at [773, 220] on img at bounding box center [747, 240] width 138 height 138
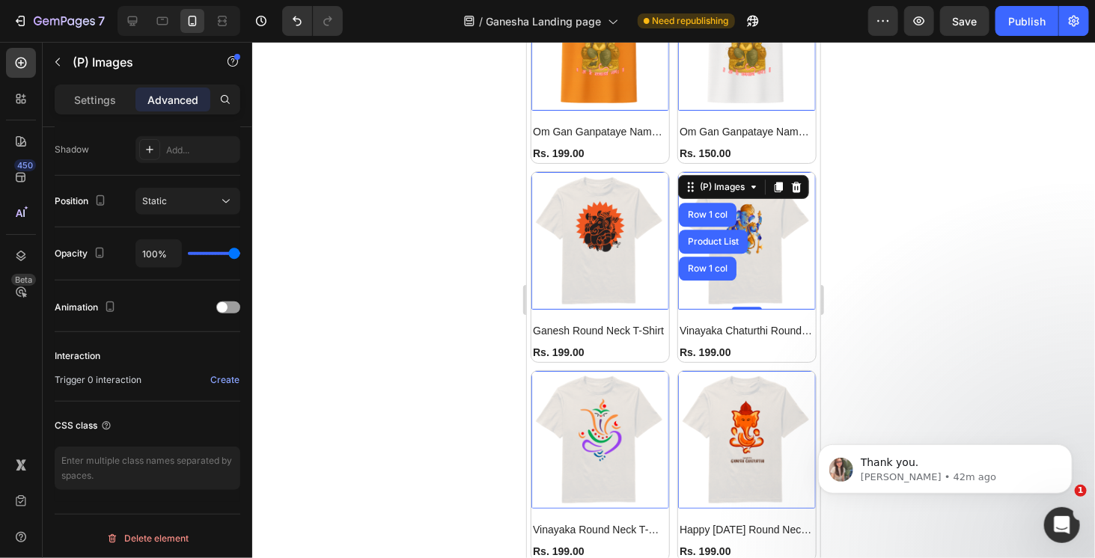
click at [911, 189] on div at bounding box center [673, 300] width 843 height 517
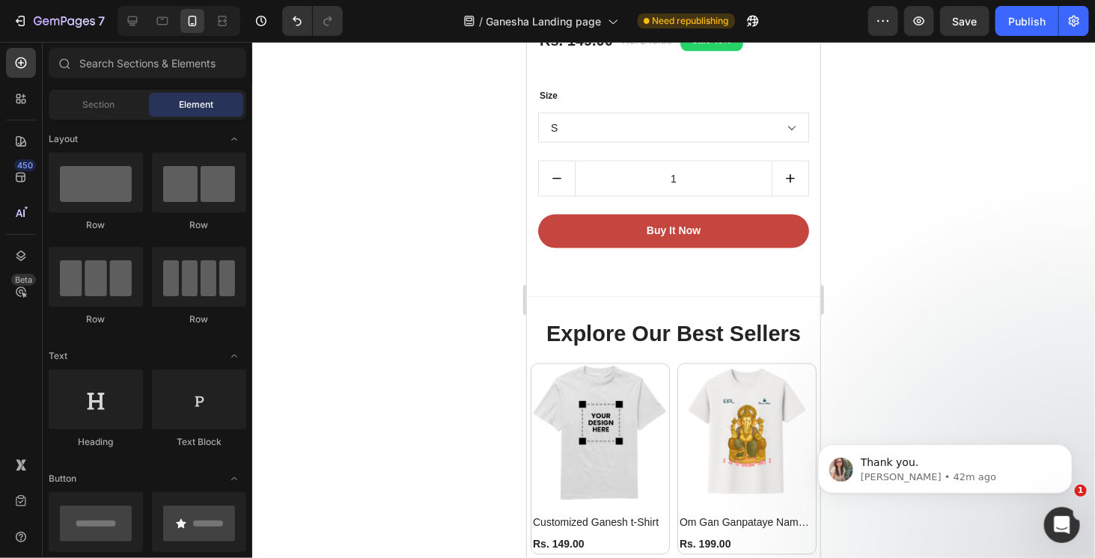
scroll to position [1095, 0]
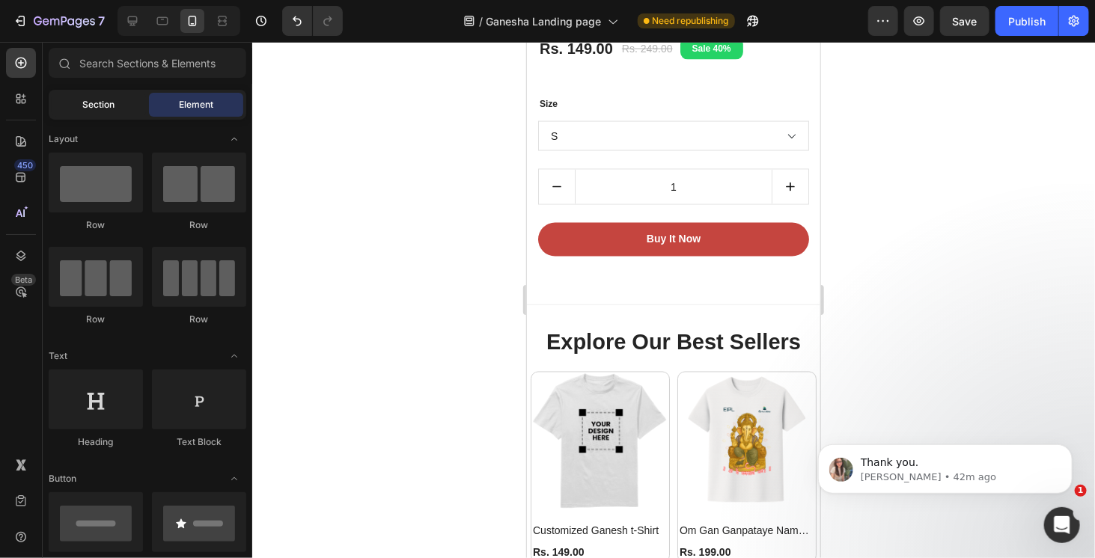
click at [112, 98] on span "Section" at bounding box center [99, 104] width 32 height 13
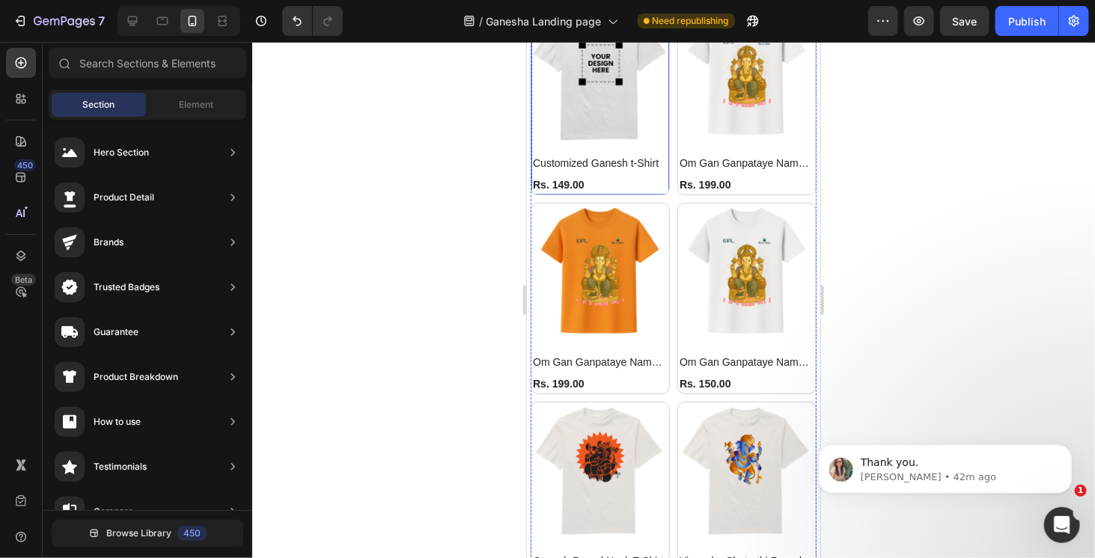
scroll to position [1244, 0]
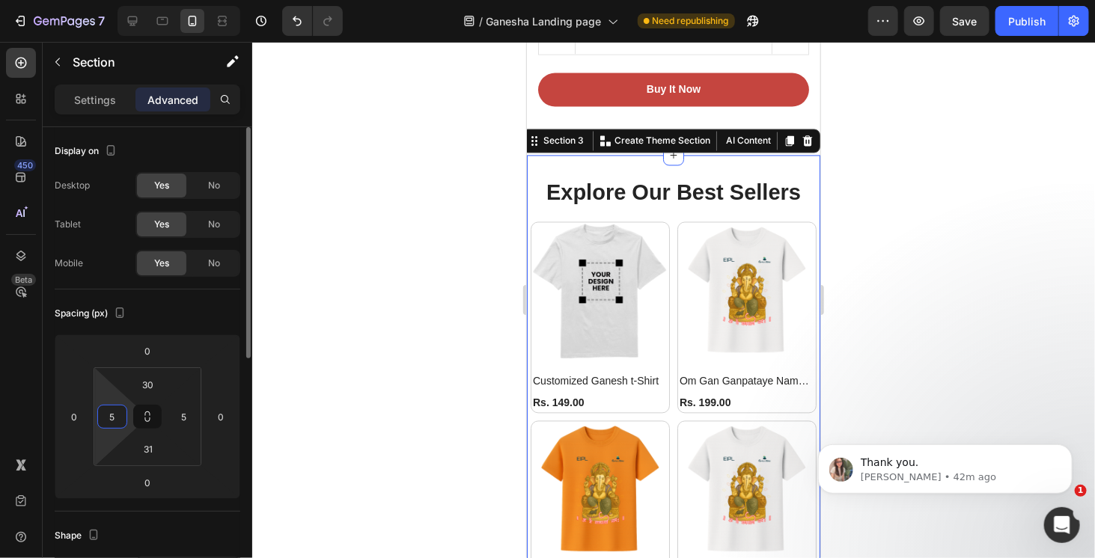
click at [121, 420] on input "5" at bounding box center [112, 417] width 22 height 22
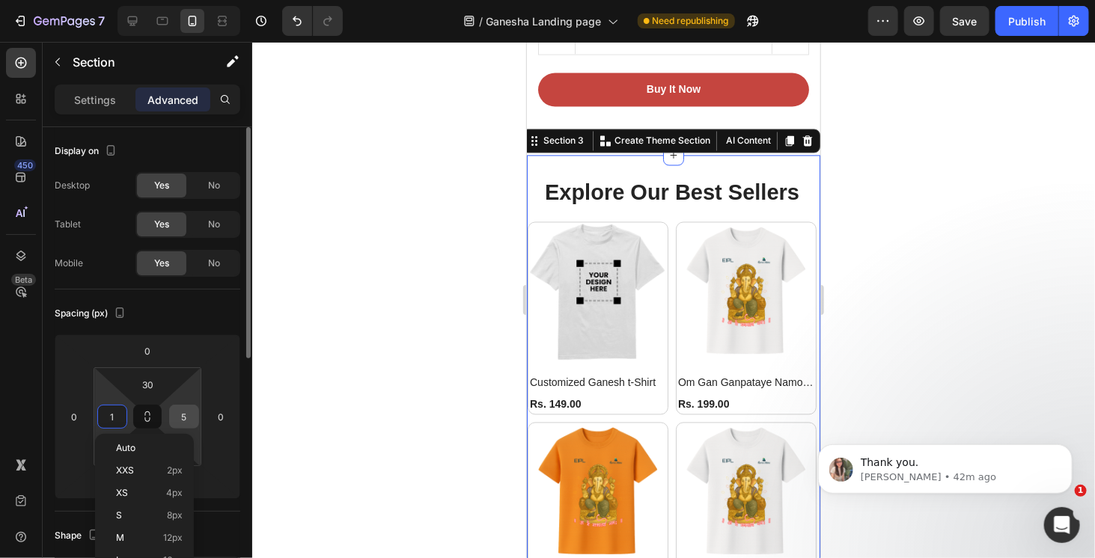
type input "0"
click at [195, 419] on input "5" at bounding box center [184, 417] width 22 height 22
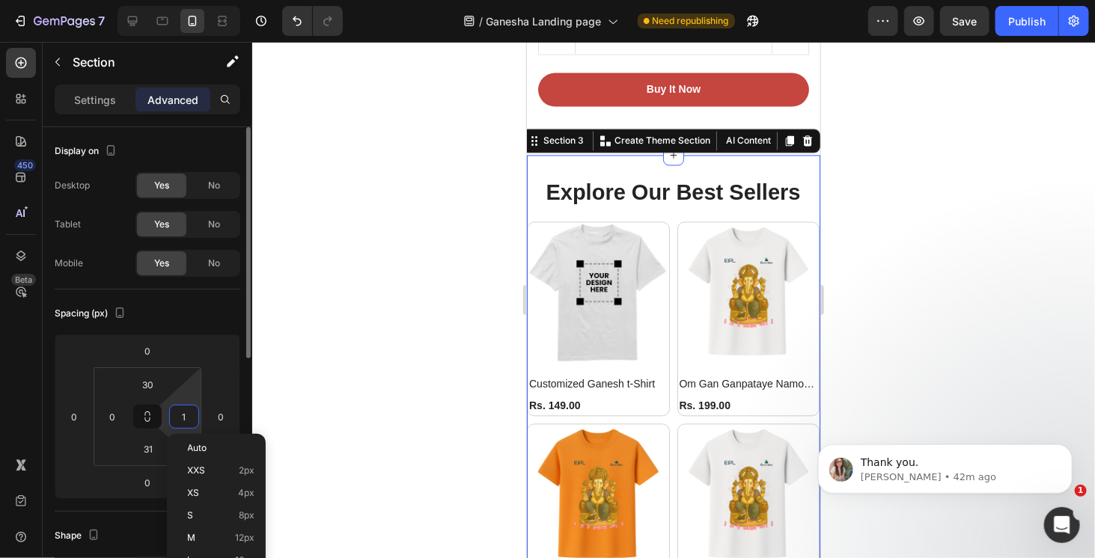
type input "0"
click at [224, 313] on div "Spacing (px)" at bounding box center [148, 314] width 186 height 24
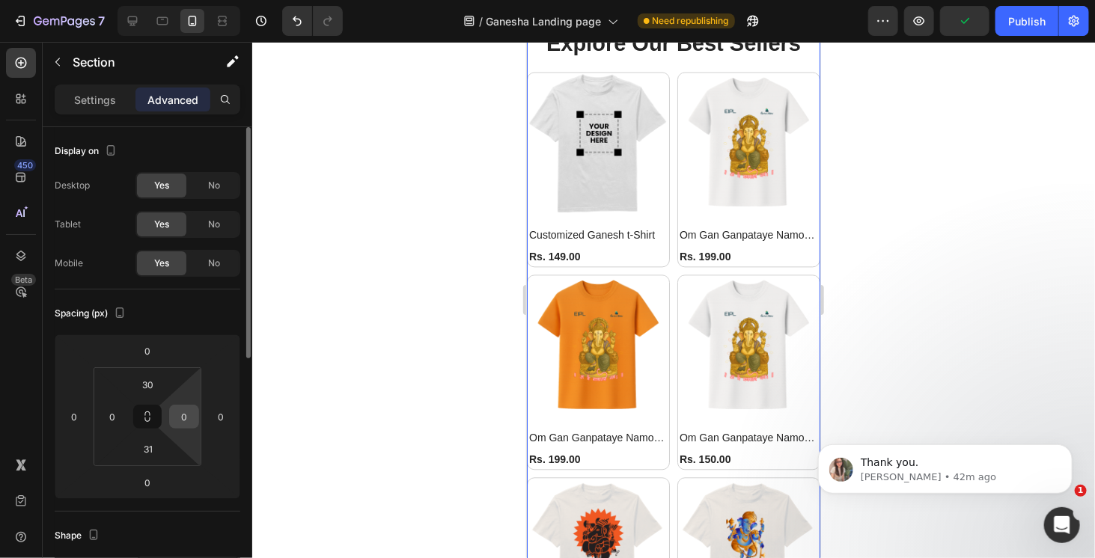
scroll to position [225, 0]
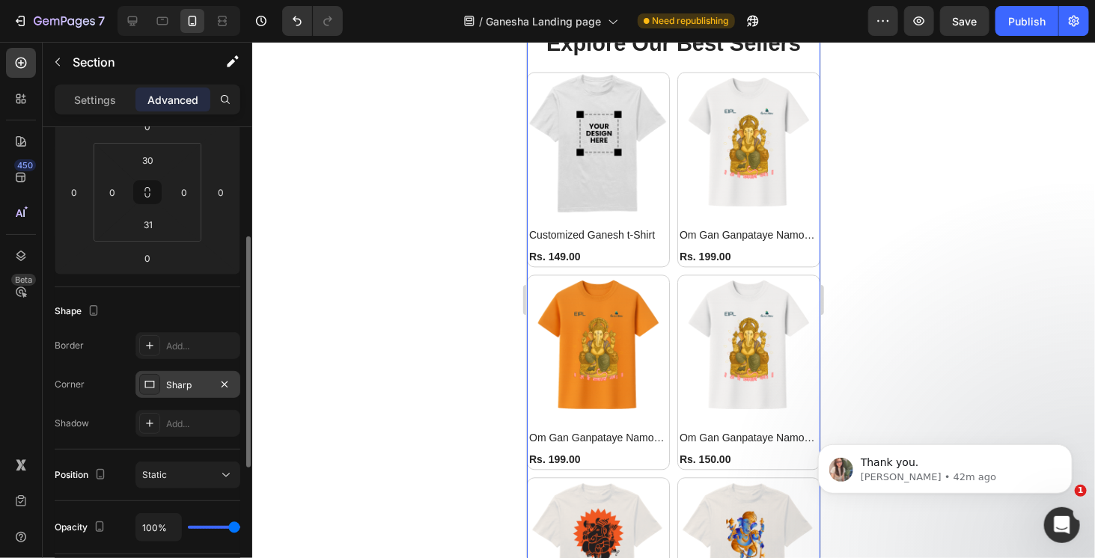
click at [204, 387] on div "Sharp" at bounding box center [187, 385] width 43 height 13
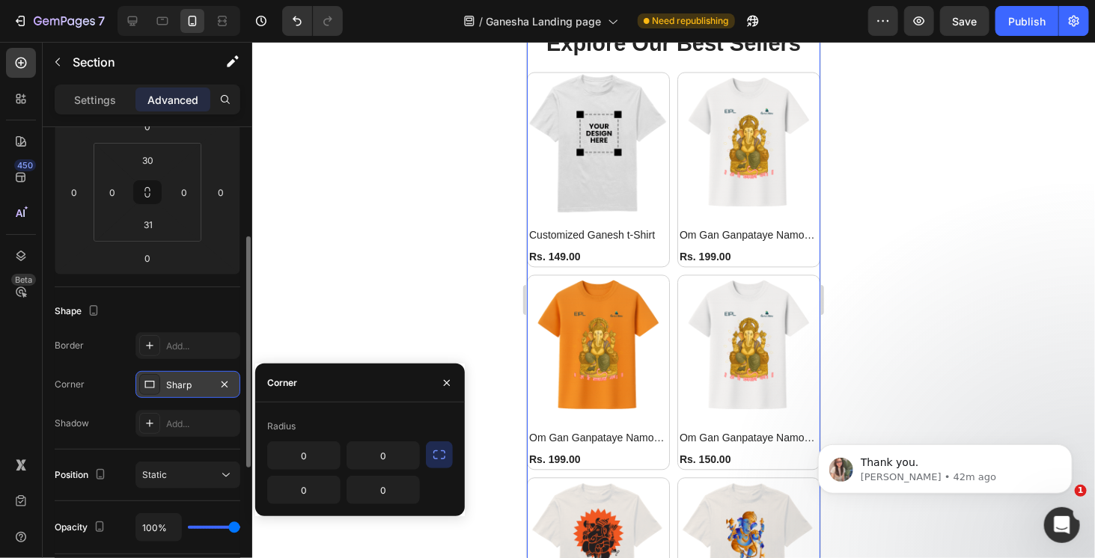
click at [205, 388] on div "Sharp" at bounding box center [187, 385] width 43 height 13
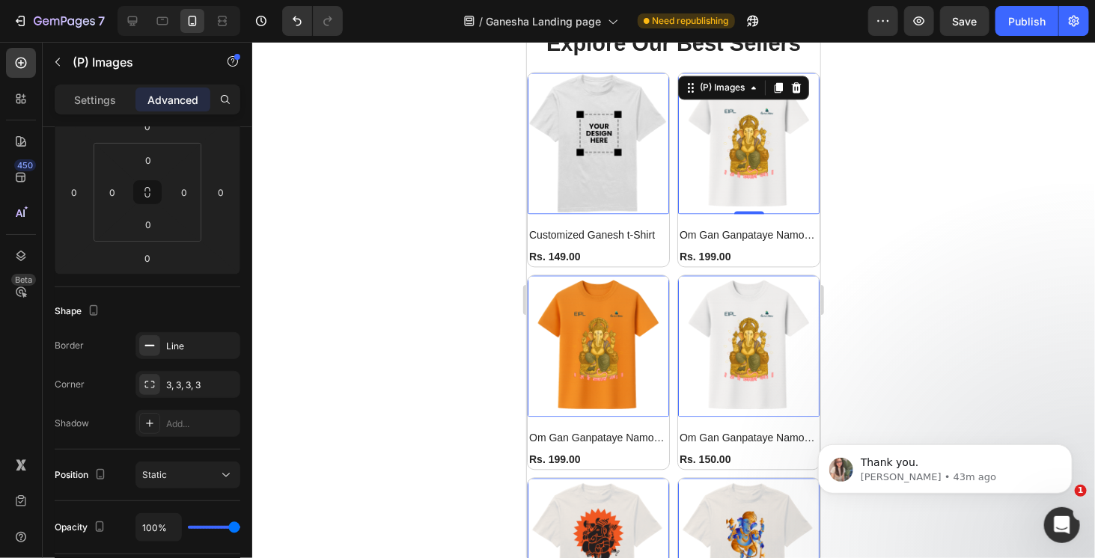
scroll to position [0, 0]
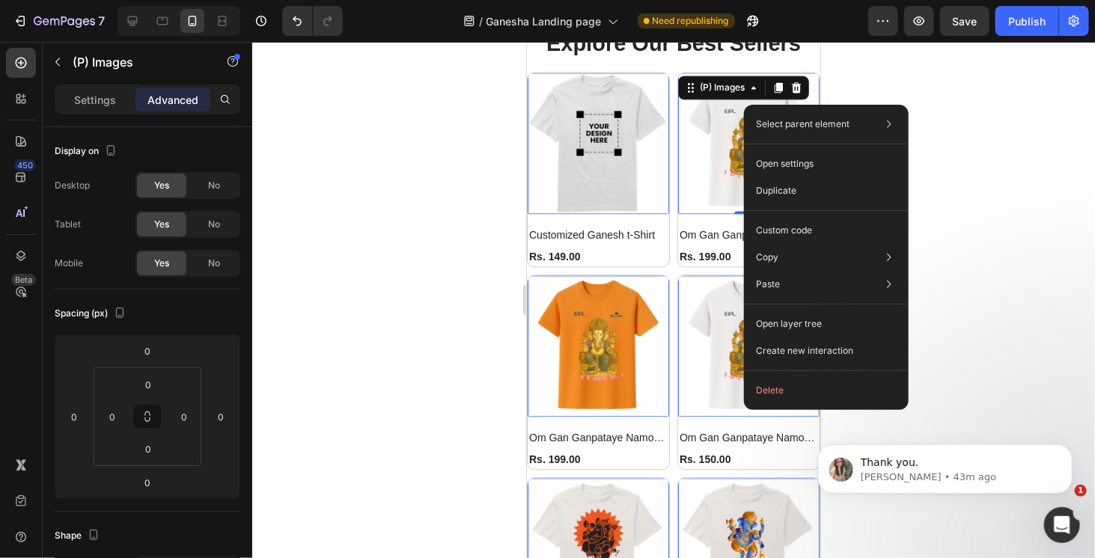
click at [981, 191] on div at bounding box center [673, 300] width 843 height 517
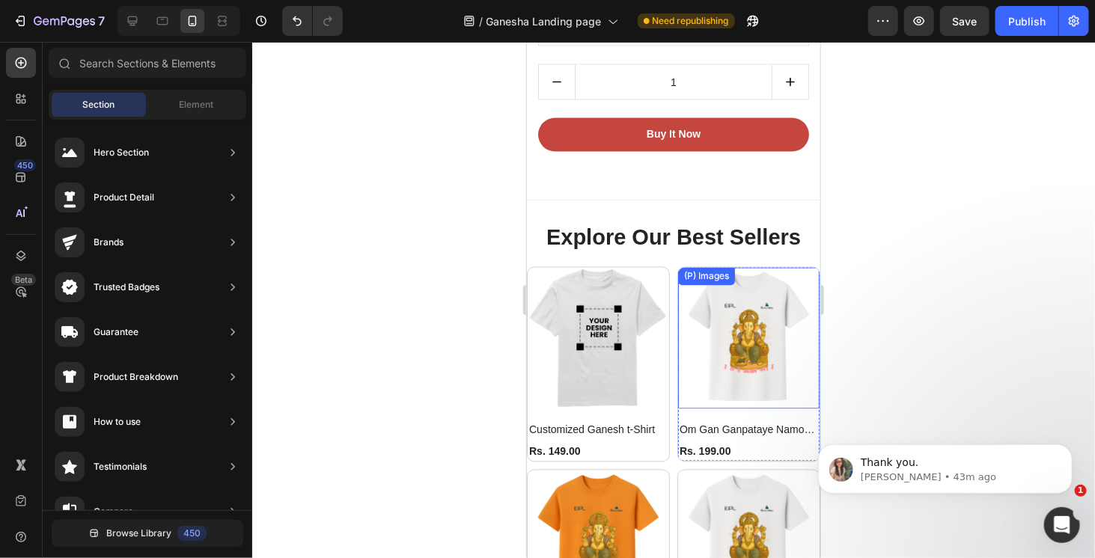
scroll to position [1170, 0]
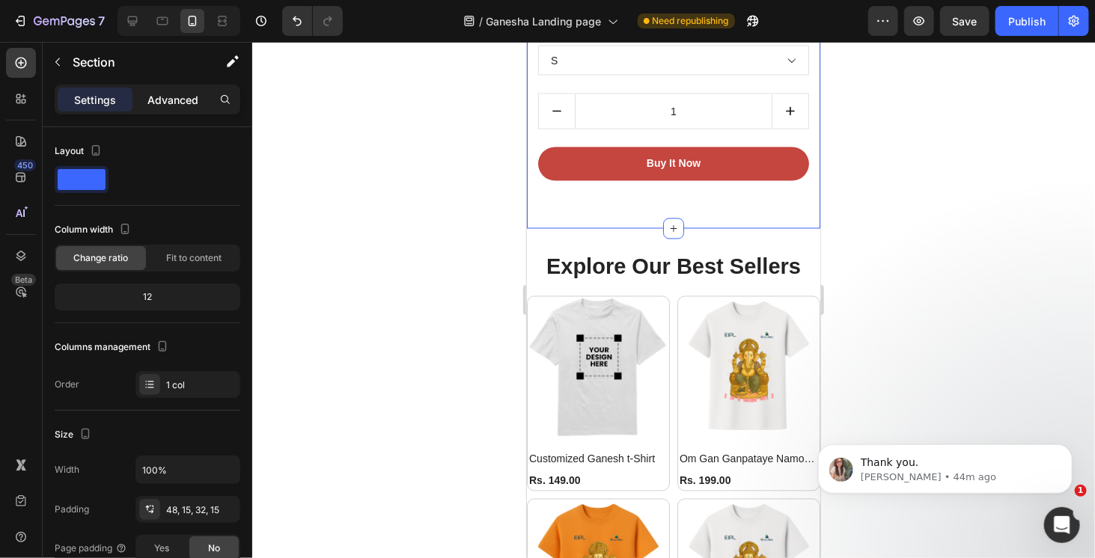
click at [192, 101] on p "Advanced" at bounding box center [172, 100] width 51 height 16
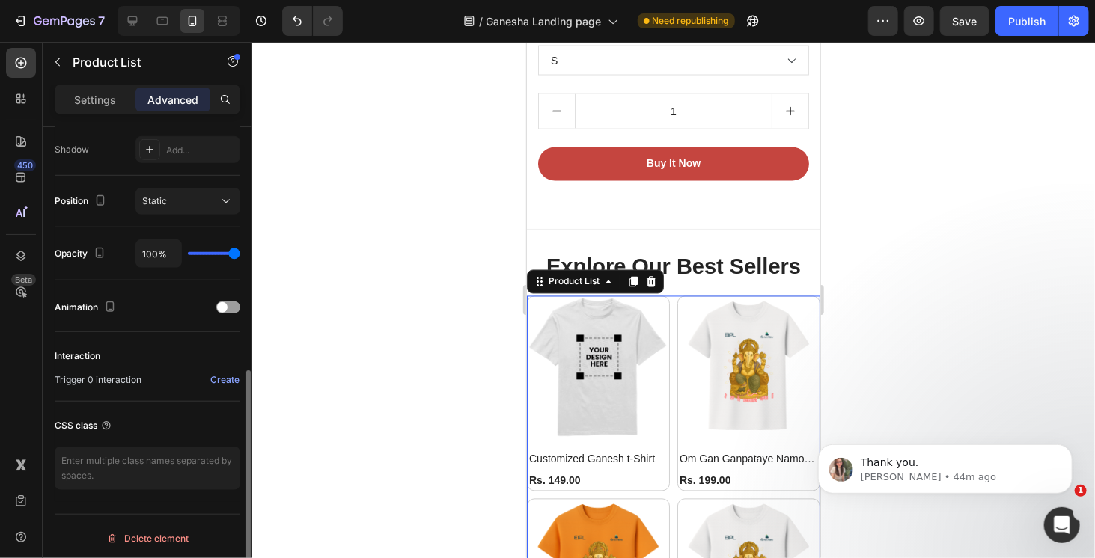
scroll to position [49, 0]
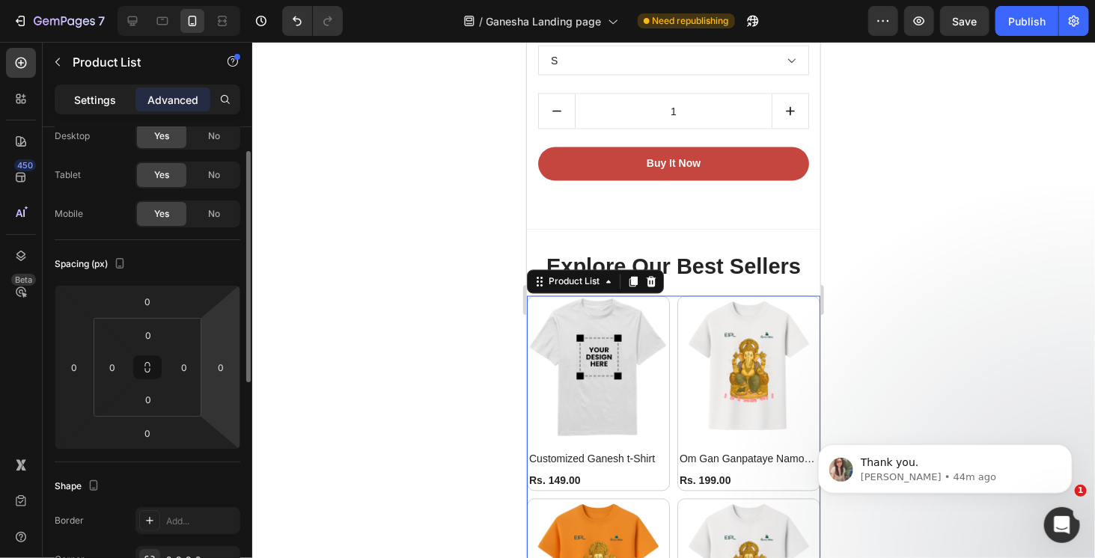
click at [109, 103] on p "Settings" at bounding box center [95, 100] width 42 height 16
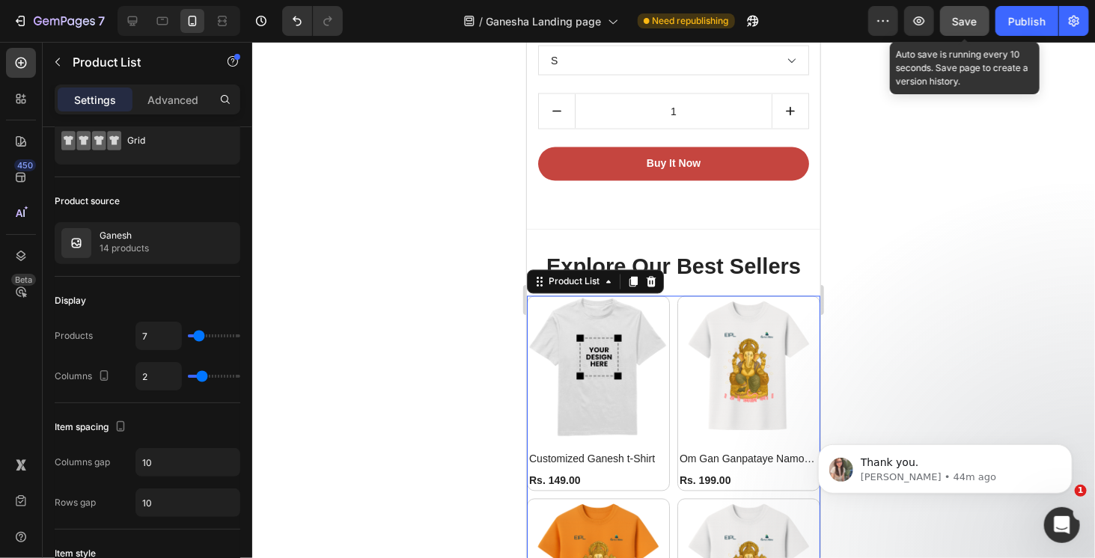
click at [964, 26] on span "Save" at bounding box center [965, 21] width 25 height 13
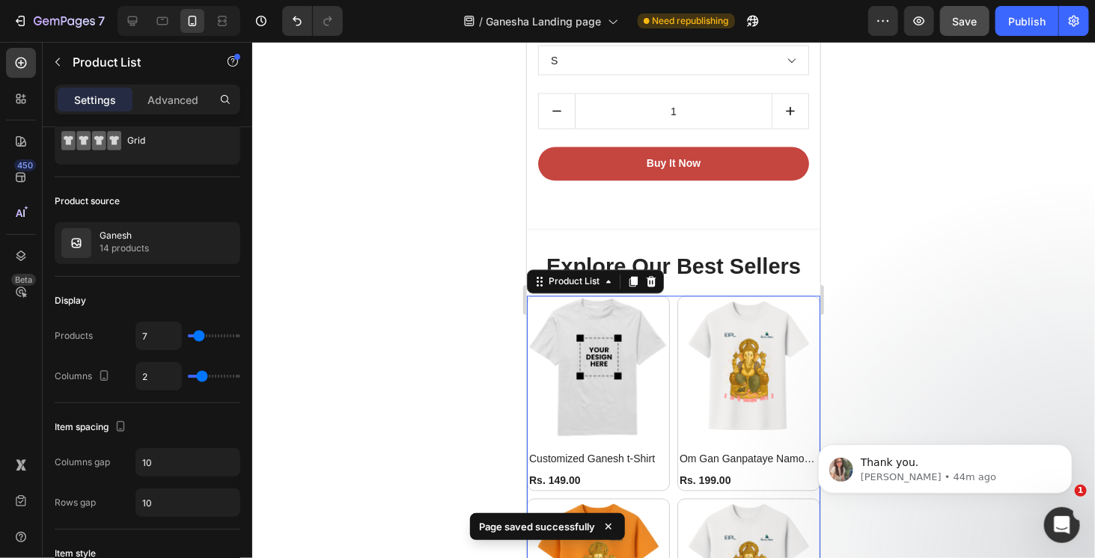
click at [905, 251] on div at bounding box center [673, 300] width 843 height 517
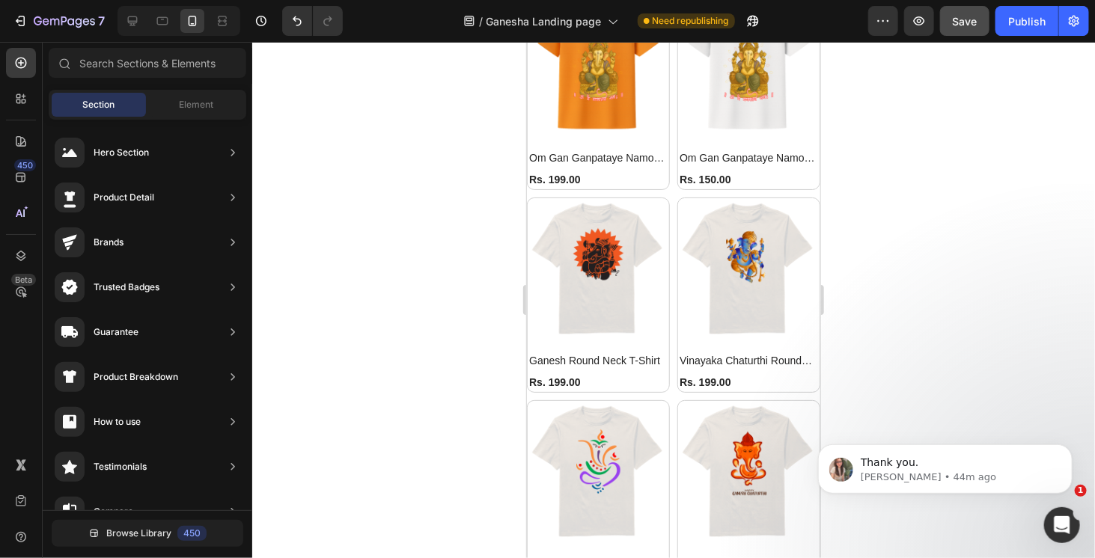
scroll to position [1695, 0]
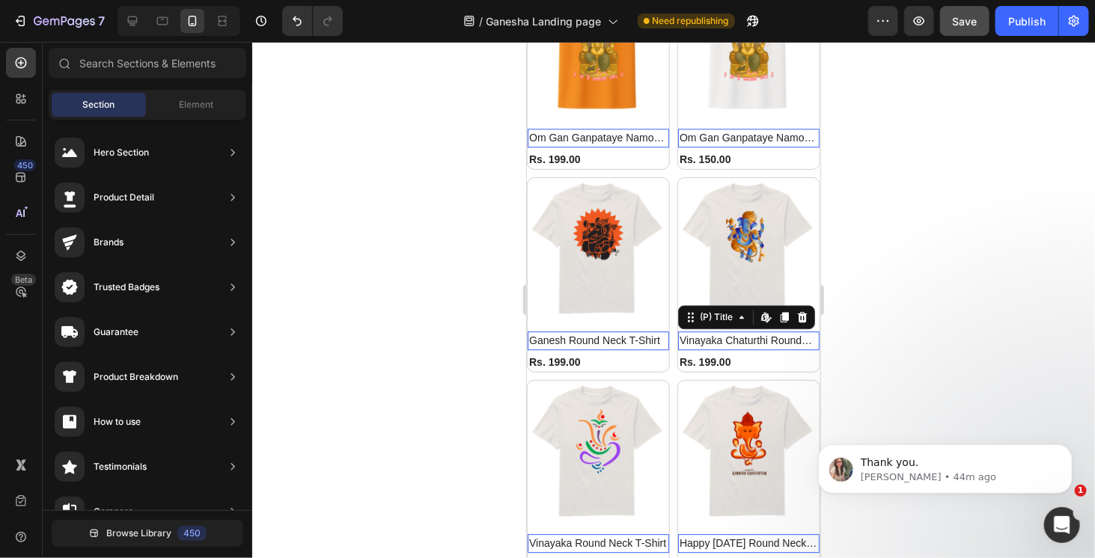
click at [746, 331] on h2 "Vinayaka Chaturthi Round Neck T-Shirt" at bounding box center [748, 340] width 141 height 19
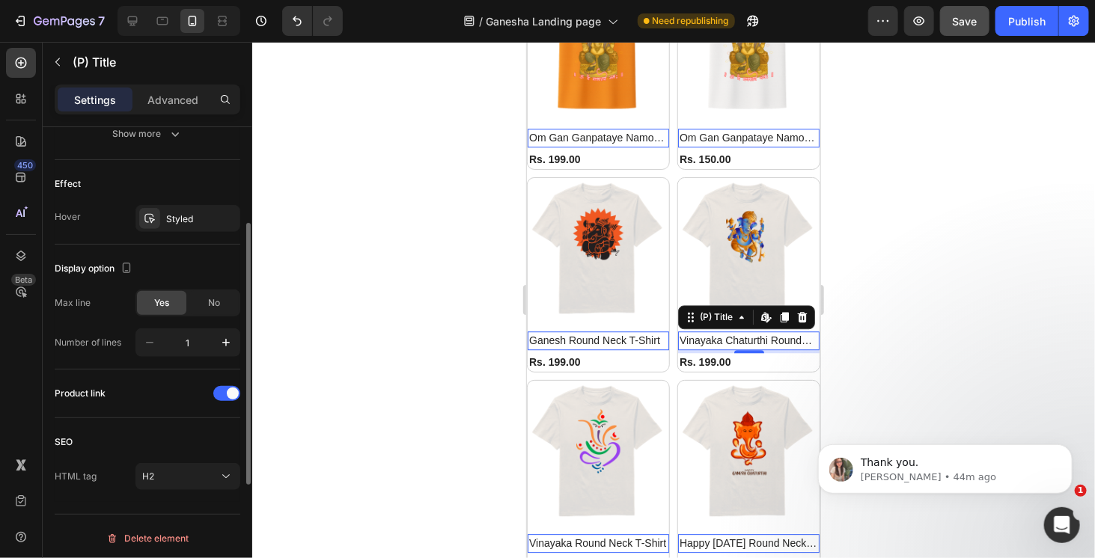
scroll to position [84, 0]
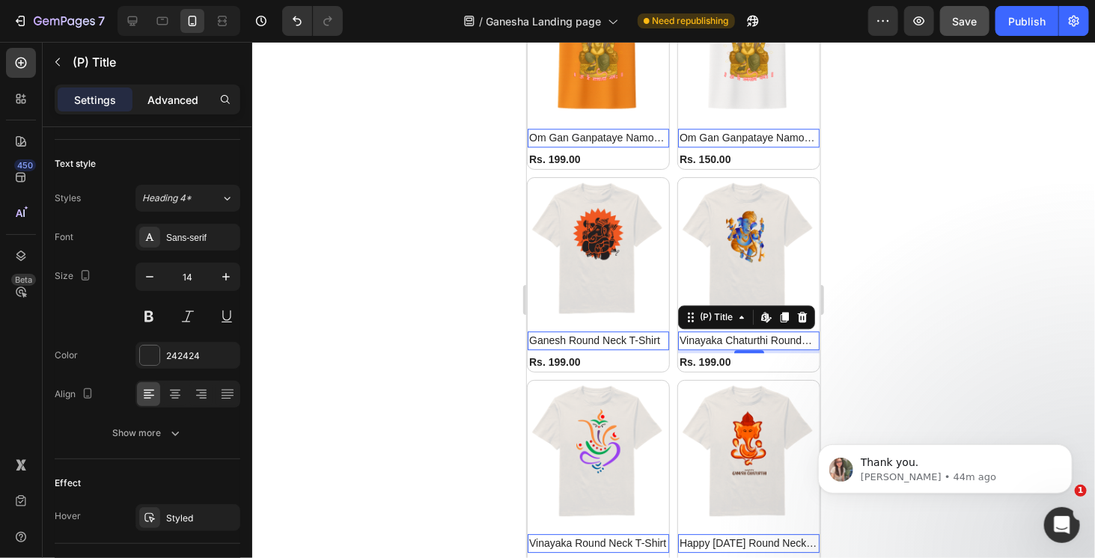
click at [180, 100] on p "Advanced" at bounding box center [172, 100] width 51 height 16
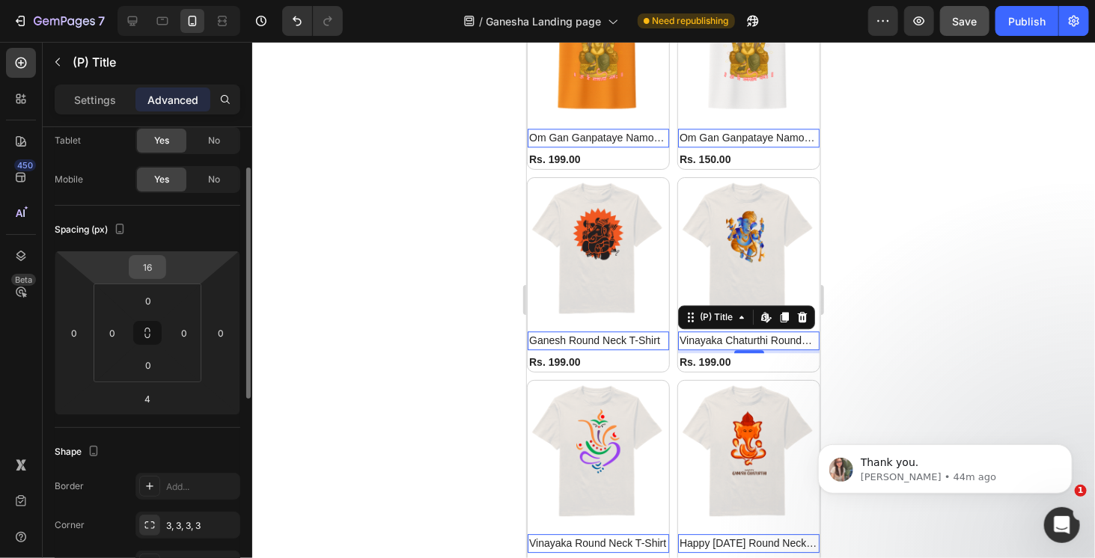
click at [153, 268] on input "16" at bounding box center [148, 267] width 30 height 22
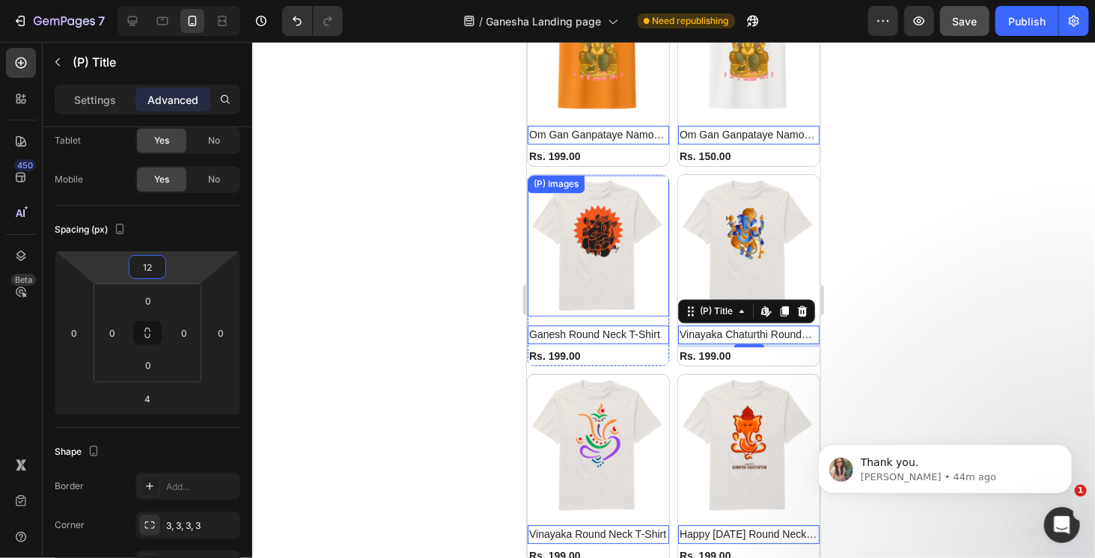
scroll to position [1692, 0]
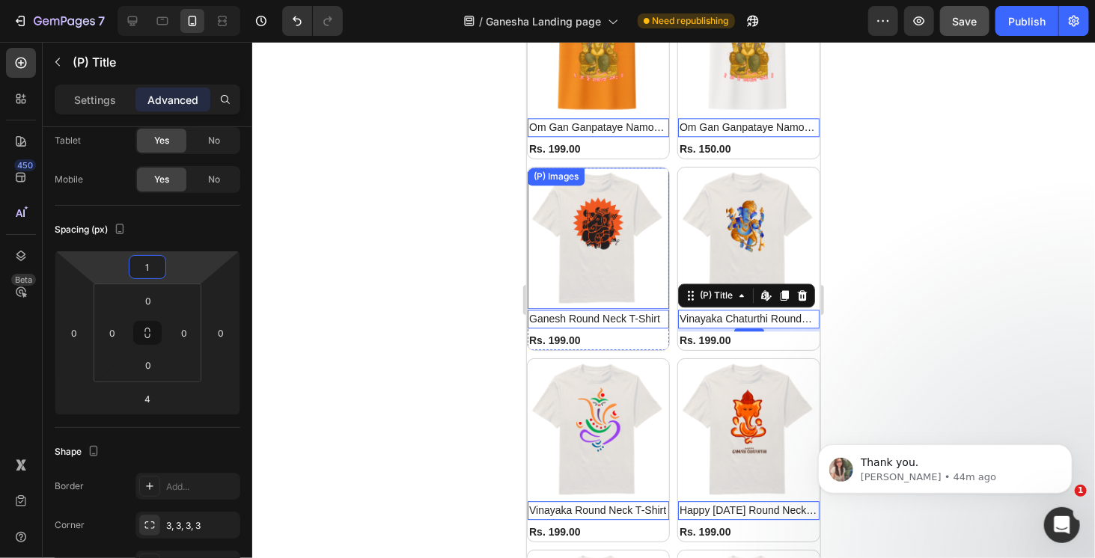
type input "0"
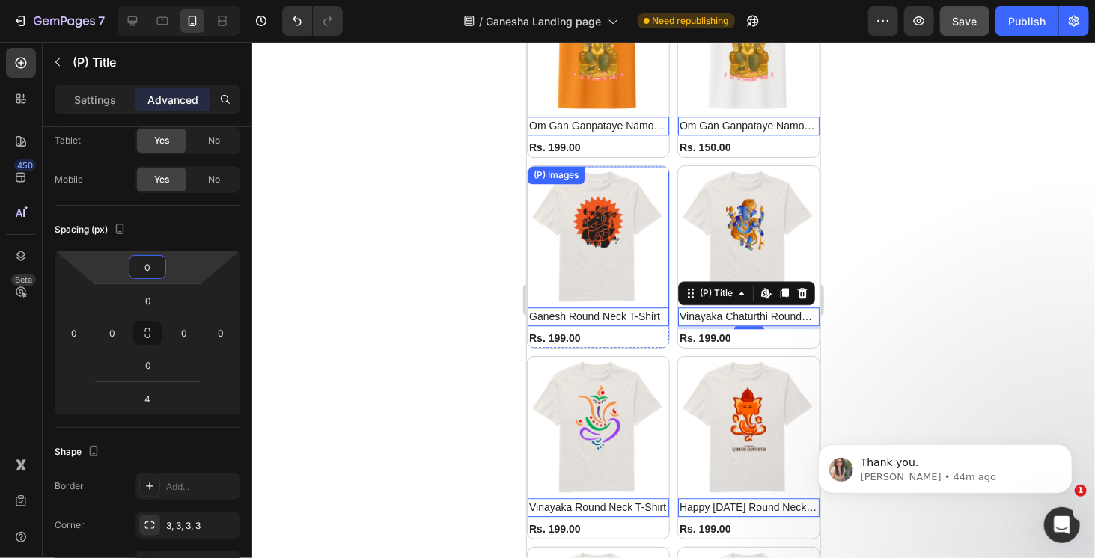
scroll to position [1683, 0]
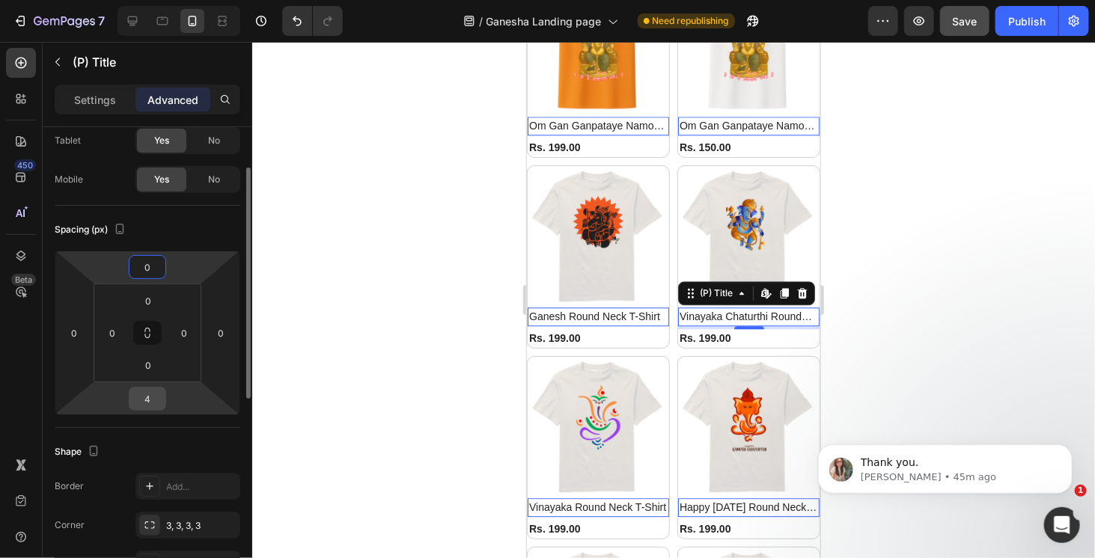
click at [157, 401] on input "4" at bounding box center [148, 399] width 30 height 22
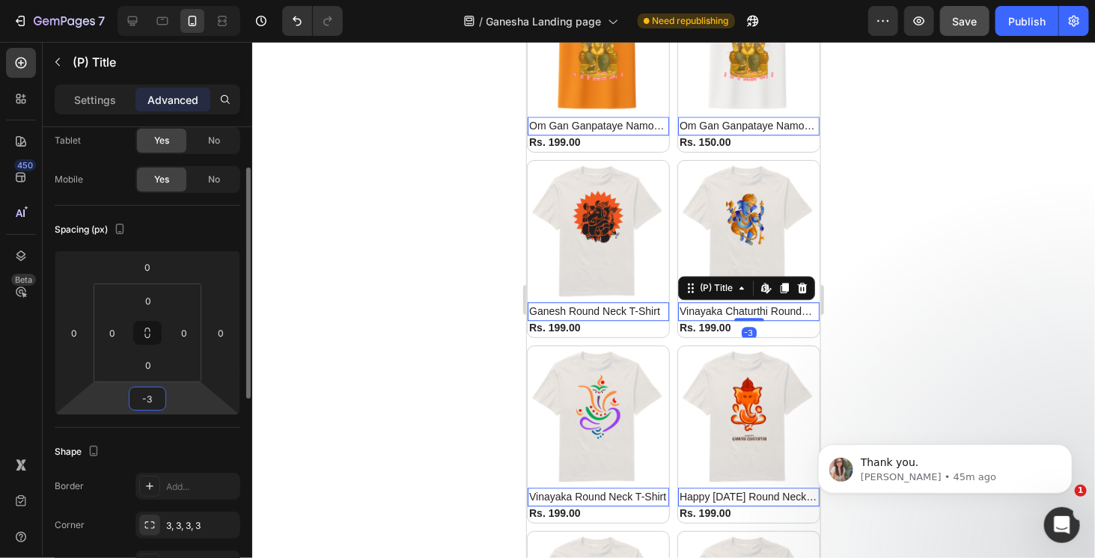
scroll to position [1677, 0]
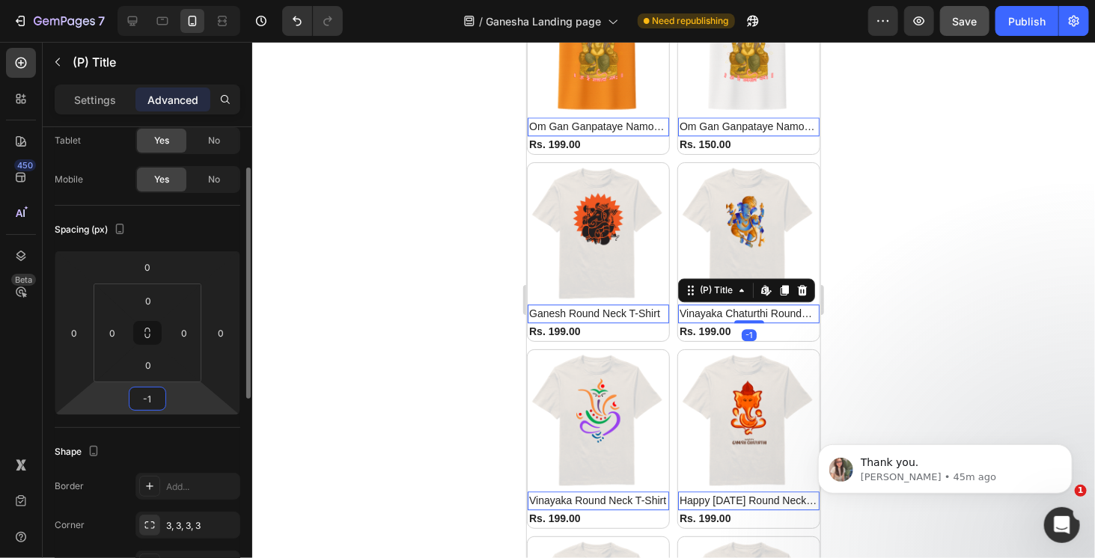
type input "0"
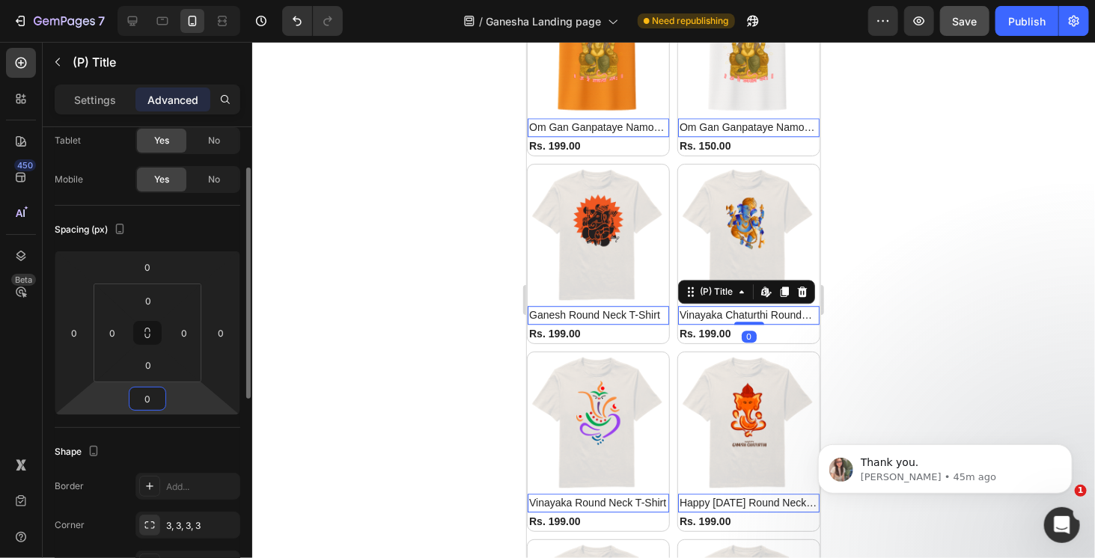
scroll to position [1680, 0]
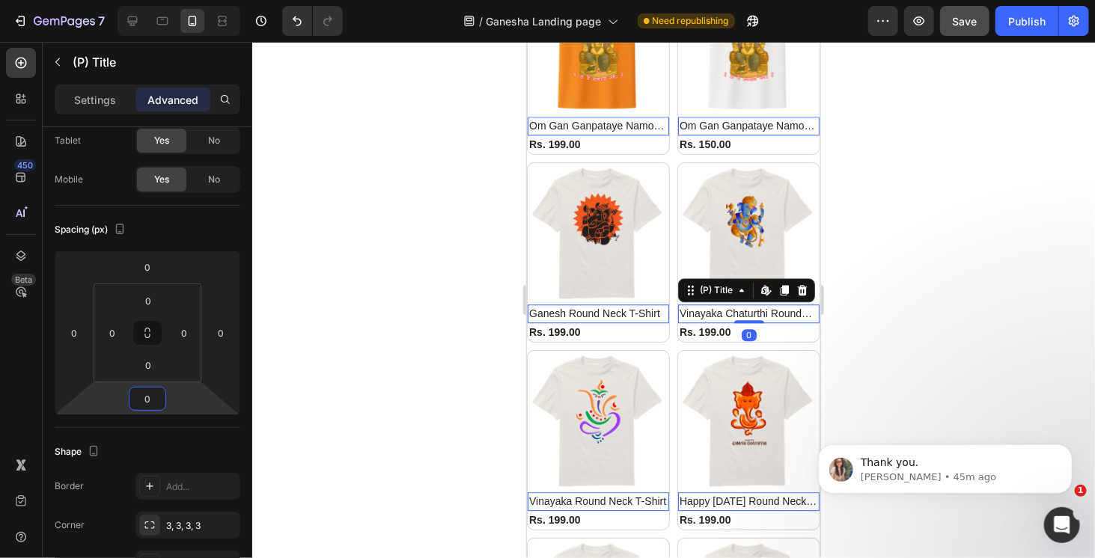
click at [912, 271] on div at bounding box center [673, 300] width 843 height 517
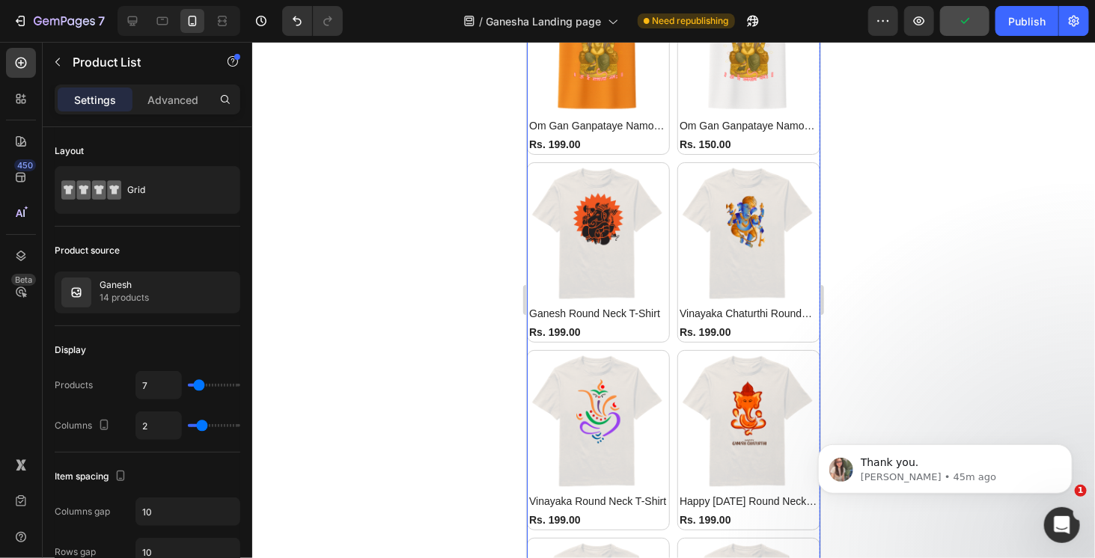
click at [669, 169] on div "(P) Images Customized Ganesh t-Shirt (P) Title Rs. 149.00 (P) Price (P) Price R…" at bounding box center [672, 252] width 293 height 932
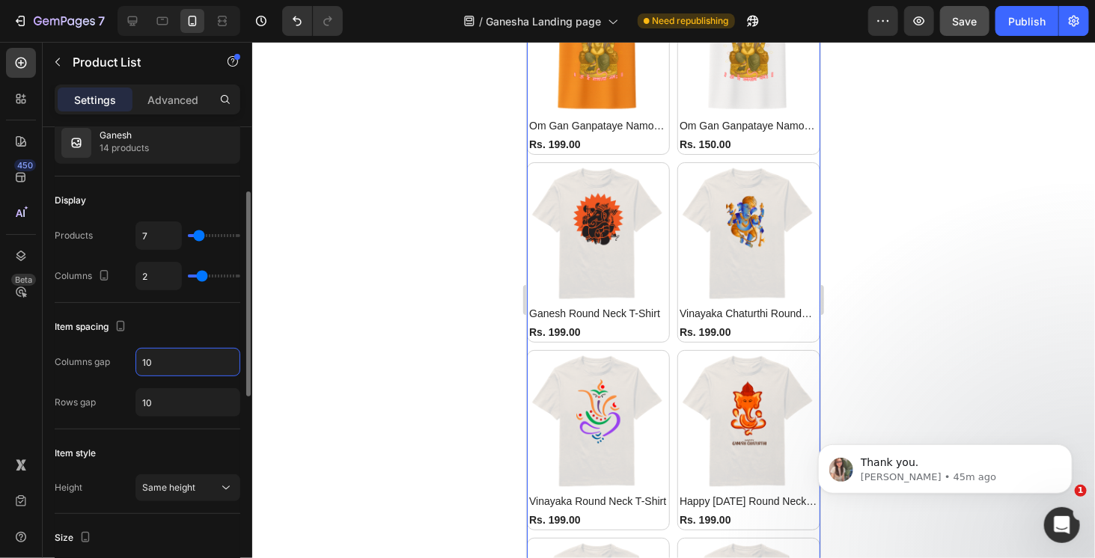
click at [197, 365] on input "10" at bounding box center [187, 362] width 103 height 27
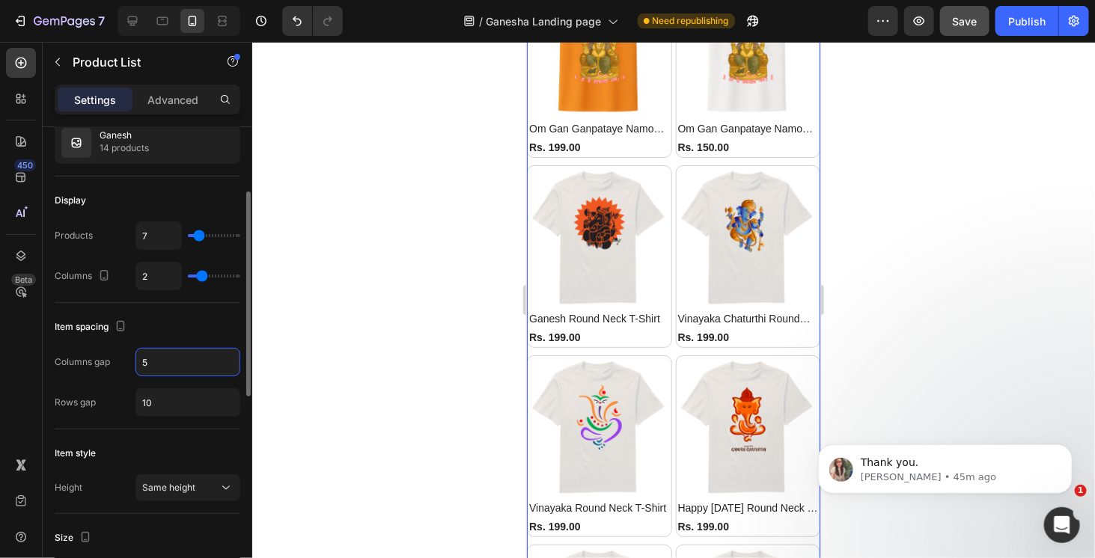
scroll to position [1681, 0]
type input "2"
click at [184, 398] on input "10" at bounding box center [187, 402] width 103 height 27
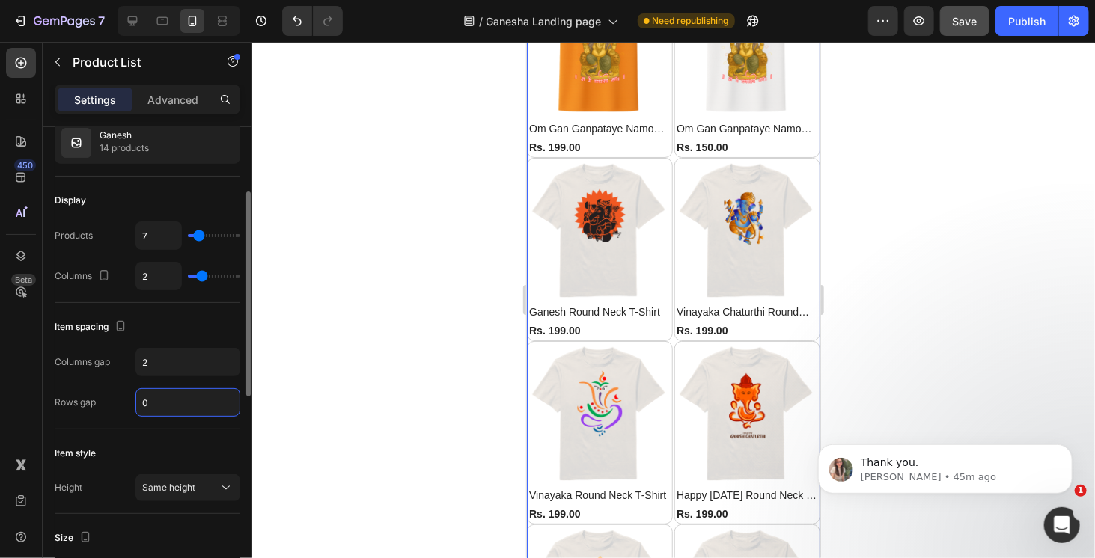
scroll to position [1675, 0]
type input "0"
click at [192, 369] on input "2" at bounding box center [187, 362] width 103 height 27
type input "0"
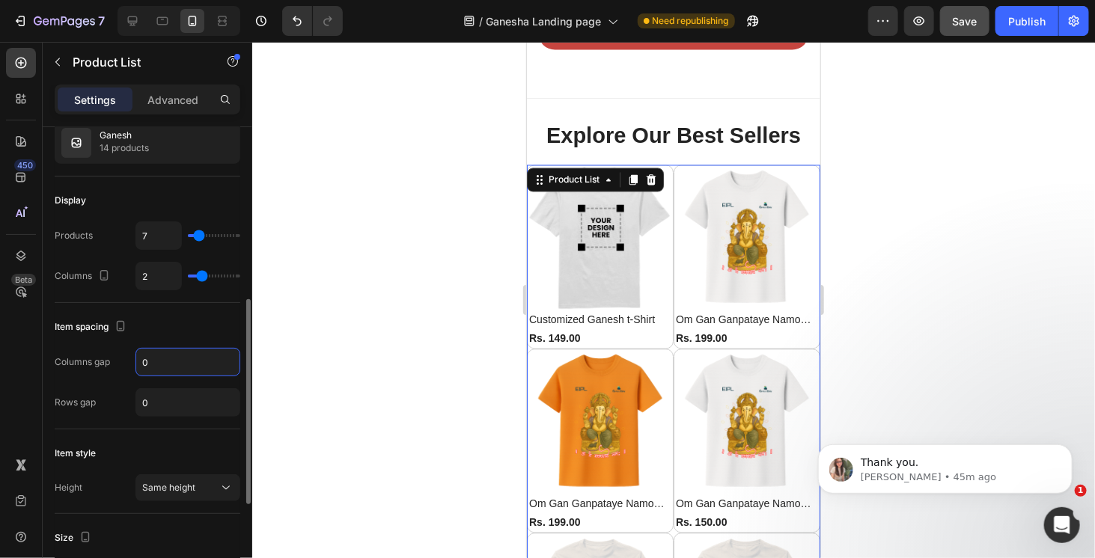
scroll to position [374, 0]
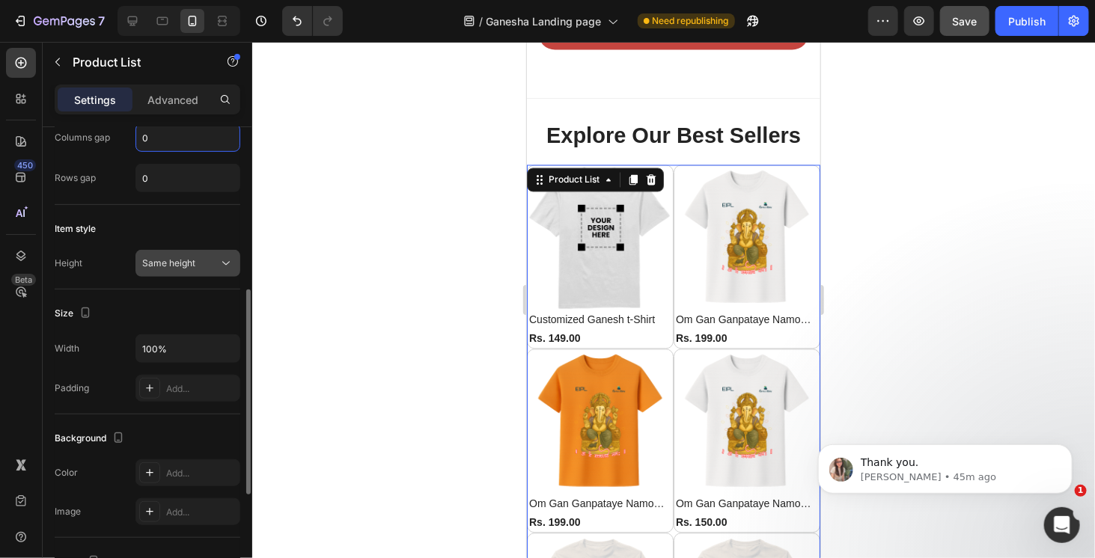
click at [216, 262] on div "Same height" at bounding box center [180, 263] width 76 height 13
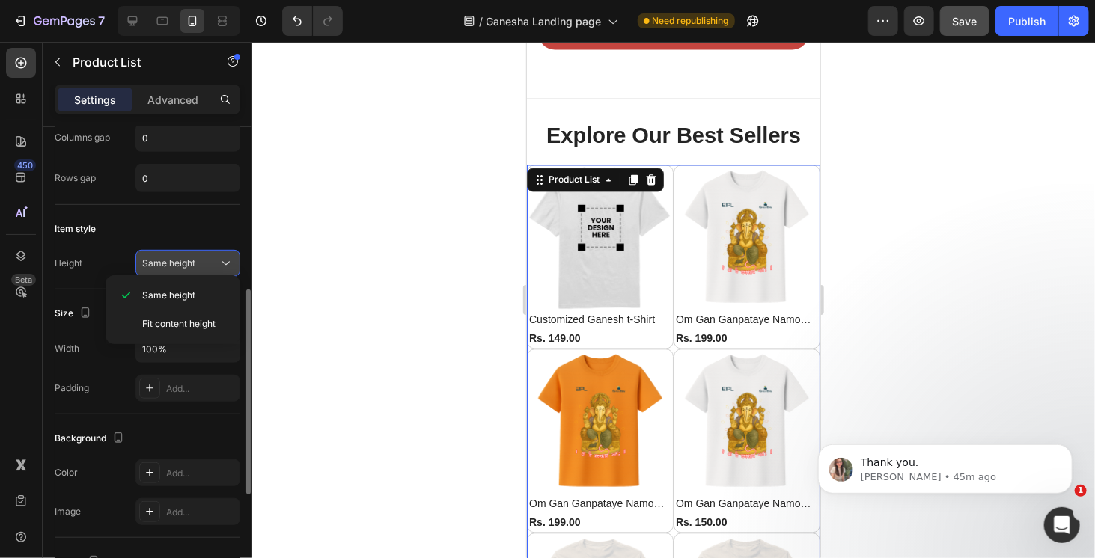
click at [216, 262] on div "Same height" at bounding box center [180, 263] width 76 height 13
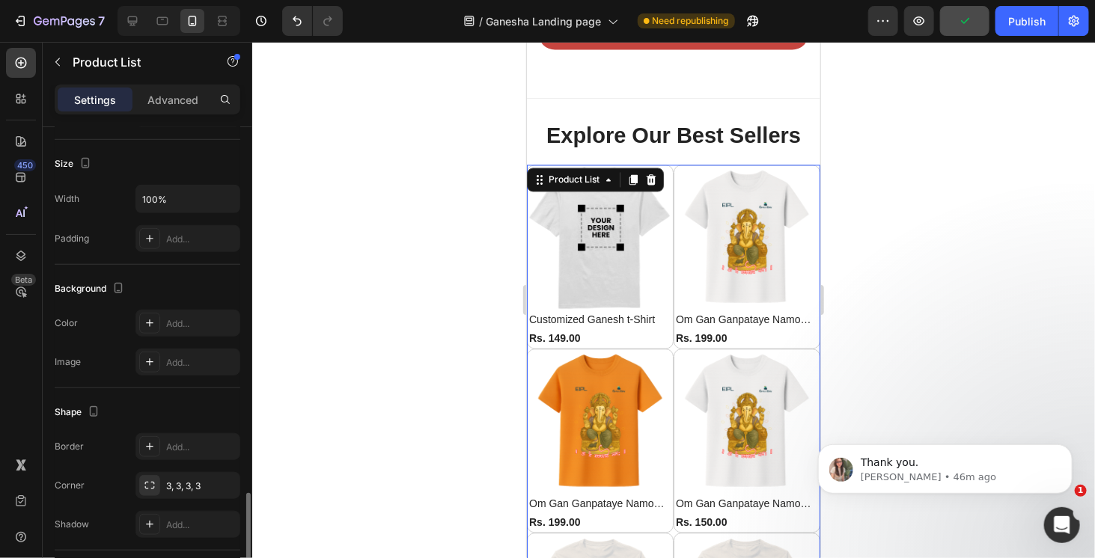
scroll to position [621, 0]
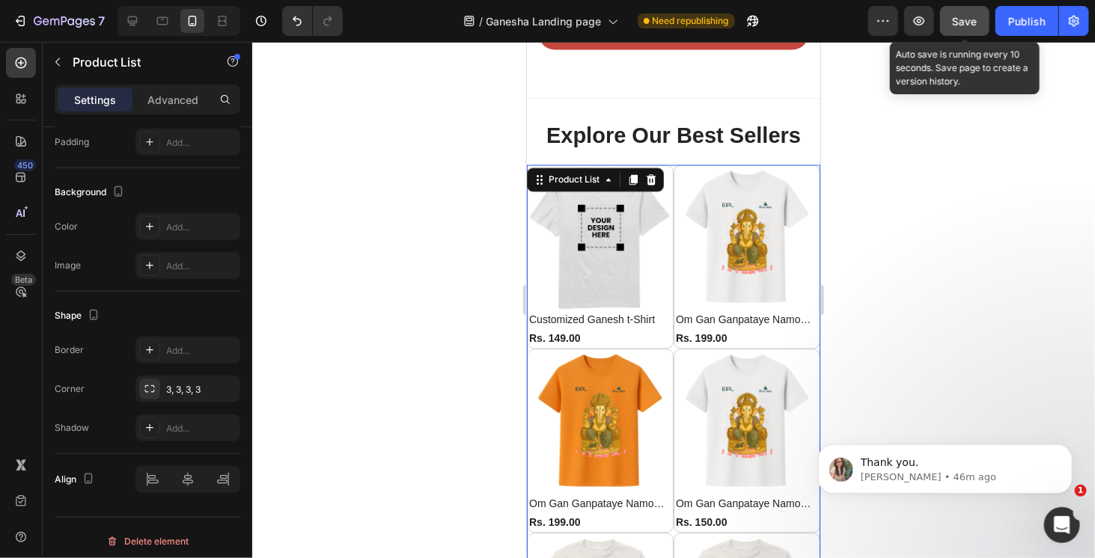
click at [965, 24] on span "Save" at bounding box center [965, 21] width 25 height 13
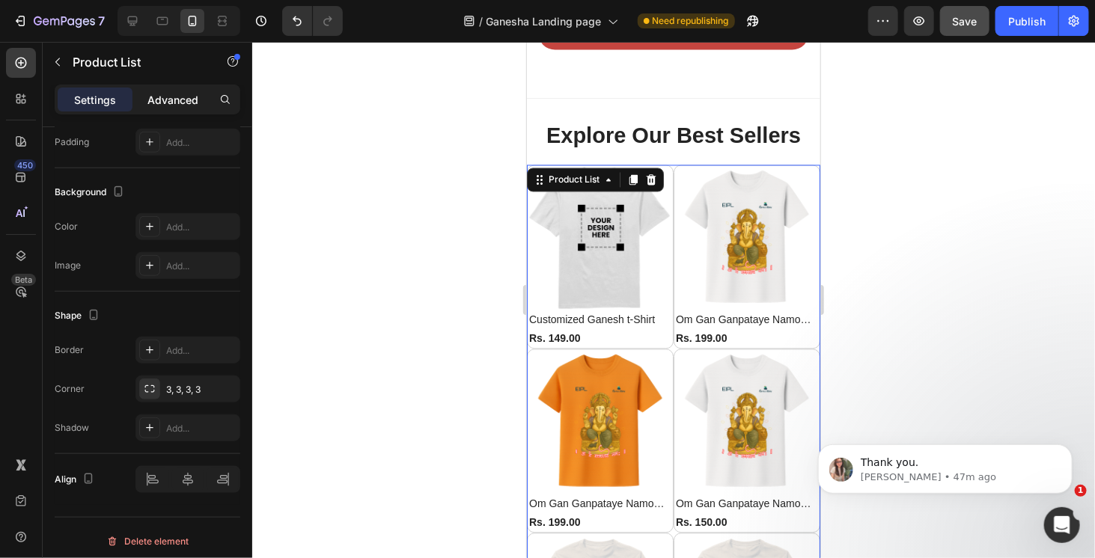
click at [192, 103] on p "Advanced" at bounding box center [172, 100] width 51 height 16
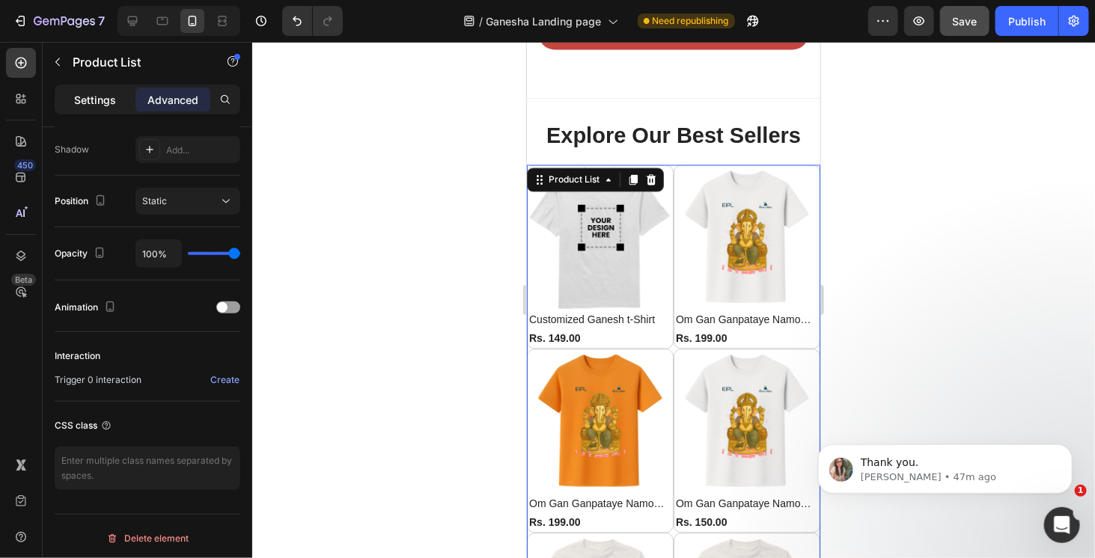
click at [94, 105] on p "Settings" at bounding box center [95, 100] width 42 height 16
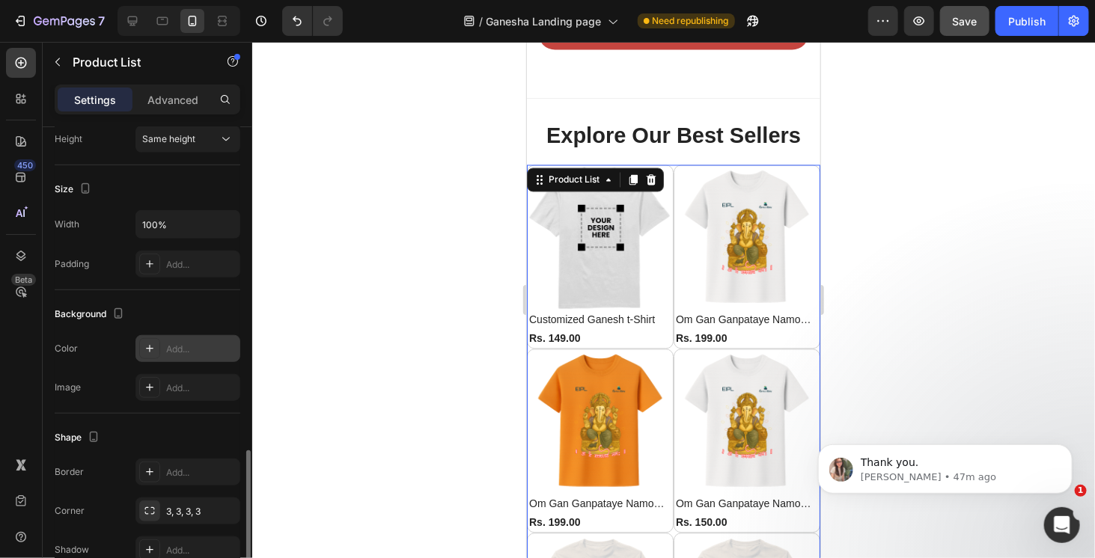
scroll to position [621, 0]
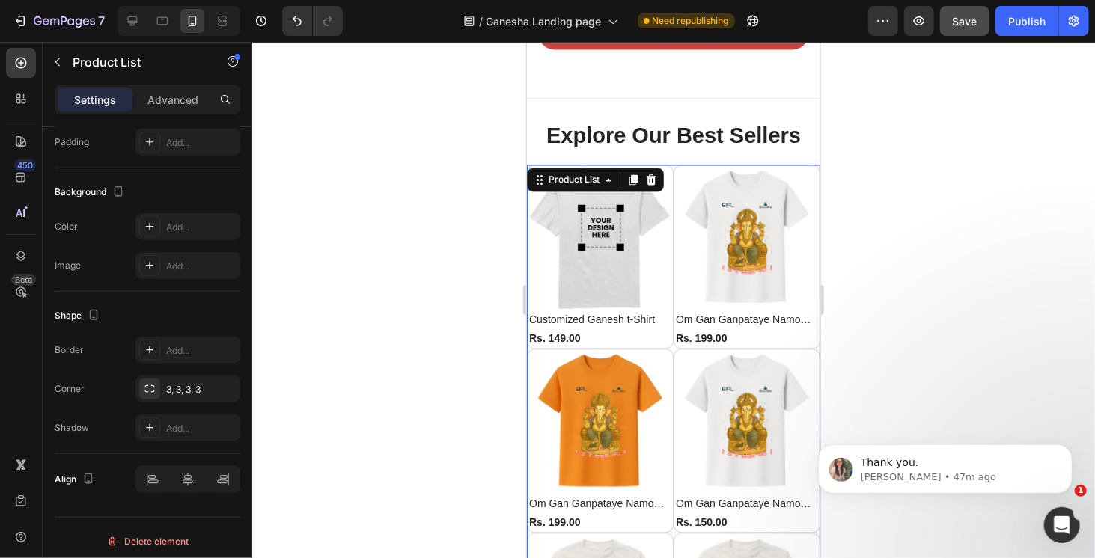
click at [883, 258] on div at bounding box center [673, 300] width 843 height 517
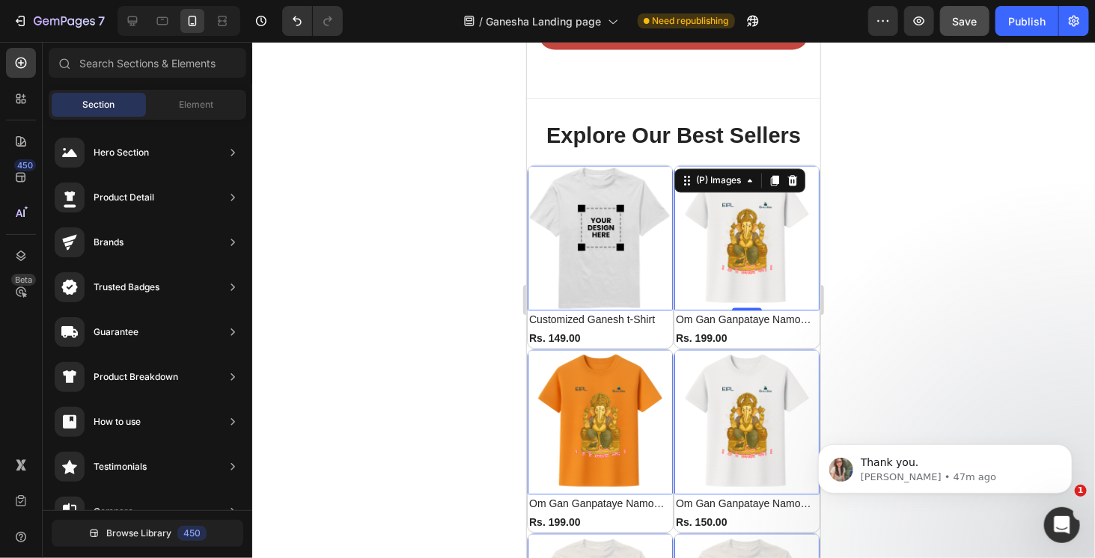
click at [804, 254] on img at bounding box center [746, 237] width 145 height 145
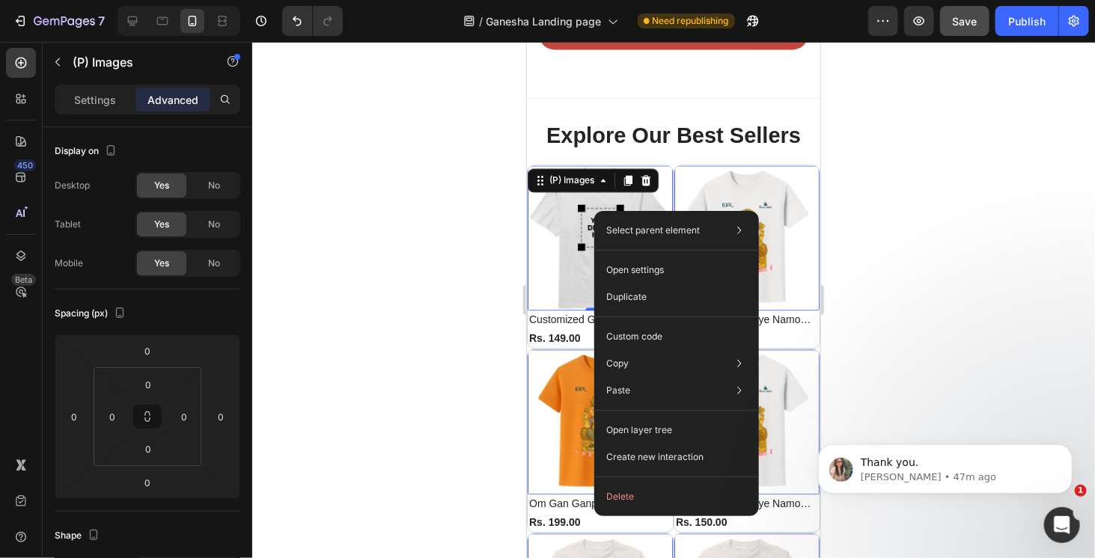
click at [879, 230] on div at bounding box center [673, 300] width 843 height 517
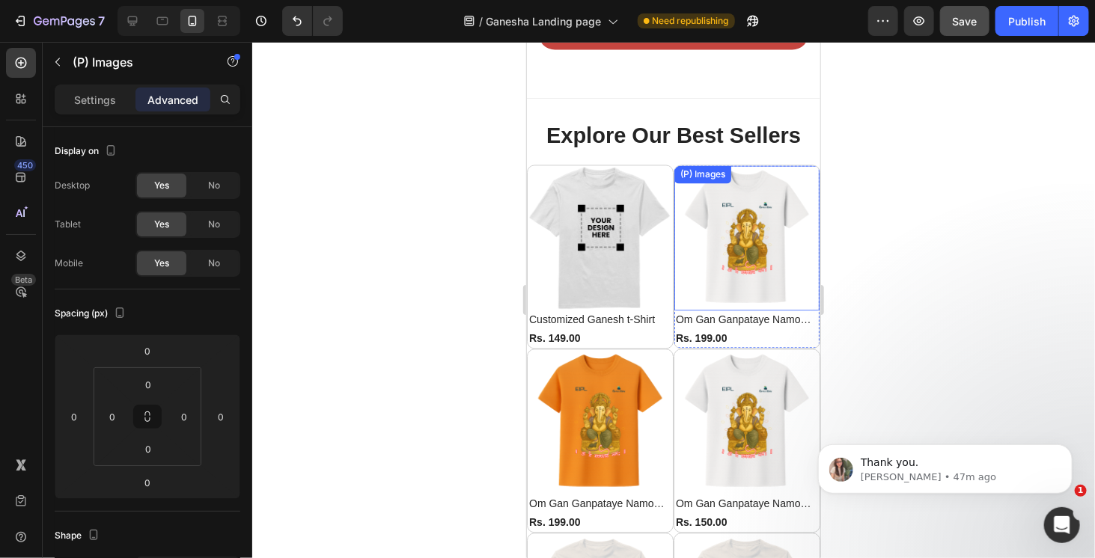
click at [748, 210] on img at bounding box center [746, 237] width 145 height 145
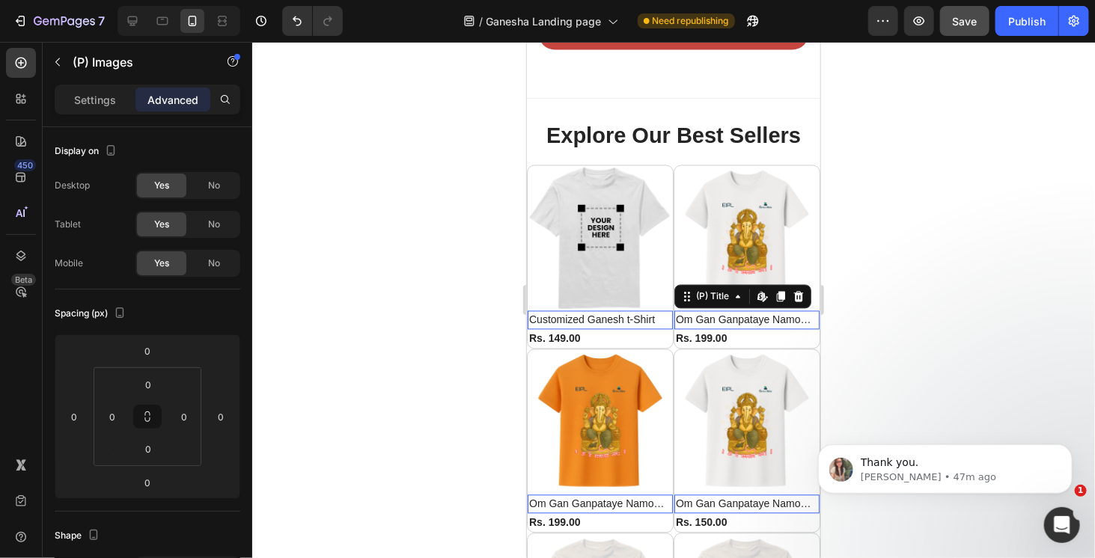
click at [705, 317] on h2 "Om Gan Ganpataye Namo Namah Round Neck T-shirt (White)" at bounding box center [746, 320] width 145 height 19
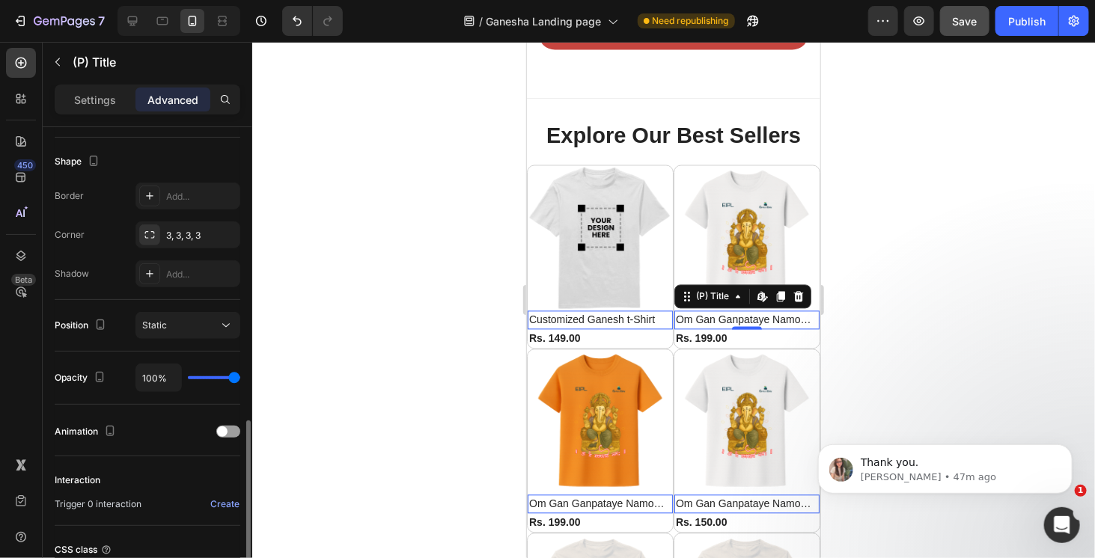
scroll to position [499, 0]
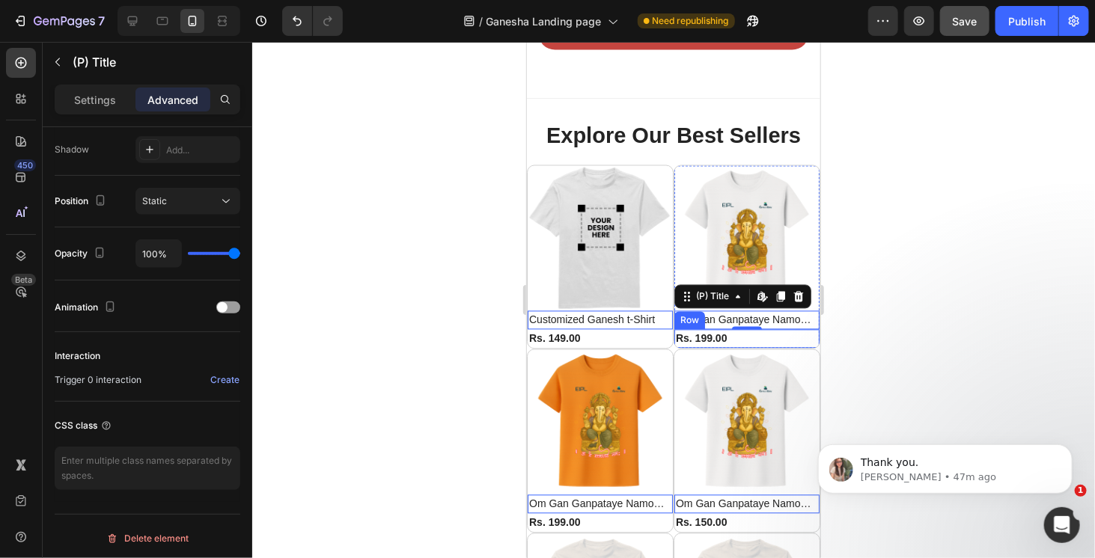
click at [672, 329] on div "Rs. 199.00 (P) Price (P) Price Row" at bounding box center [599, 338] width 145 height 19
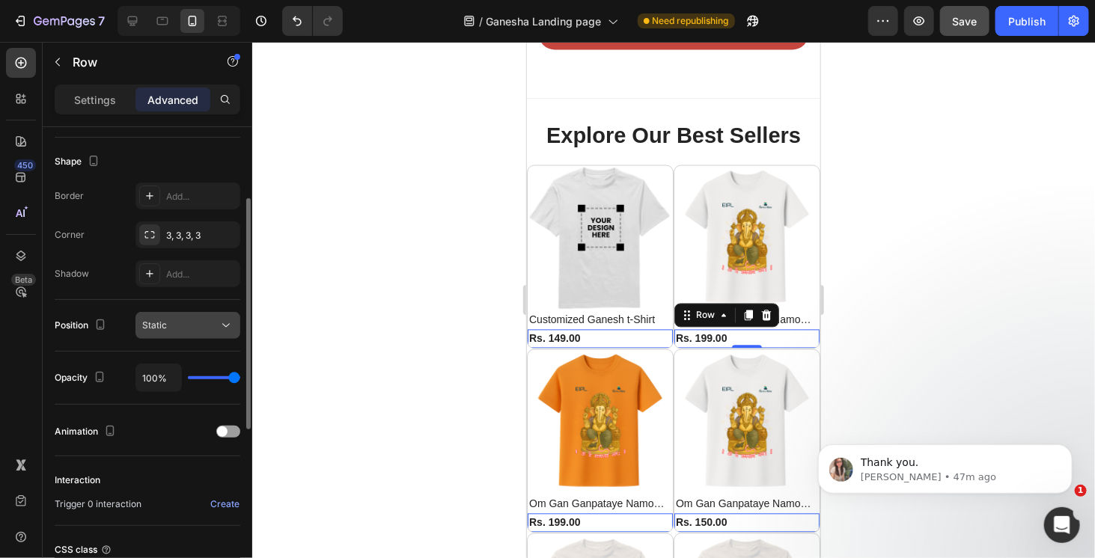
scroll to position [150, 0]
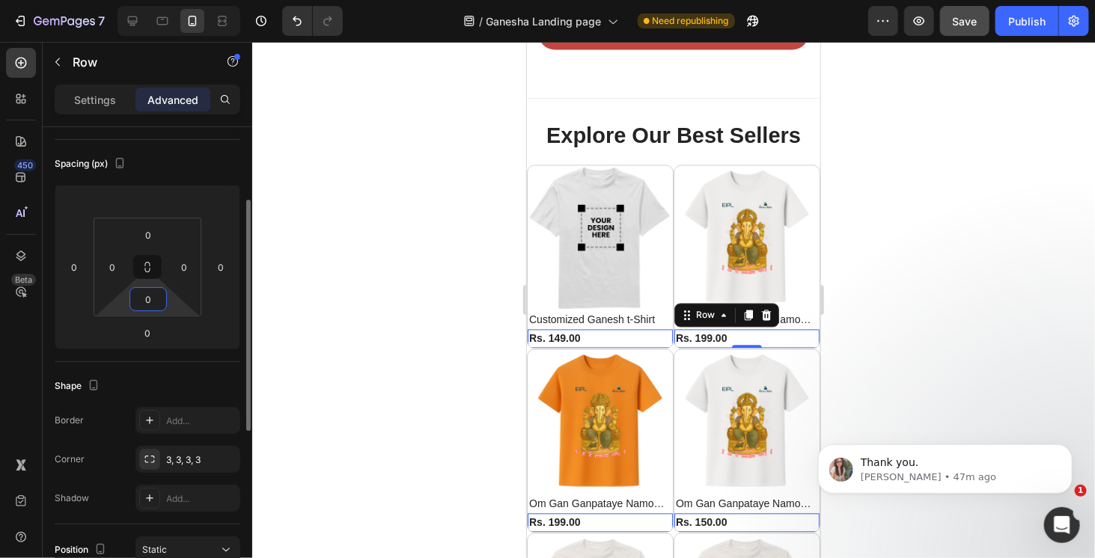
click at [150, 299] on input "0" at bounding box center [148, 299] width 30 height 22
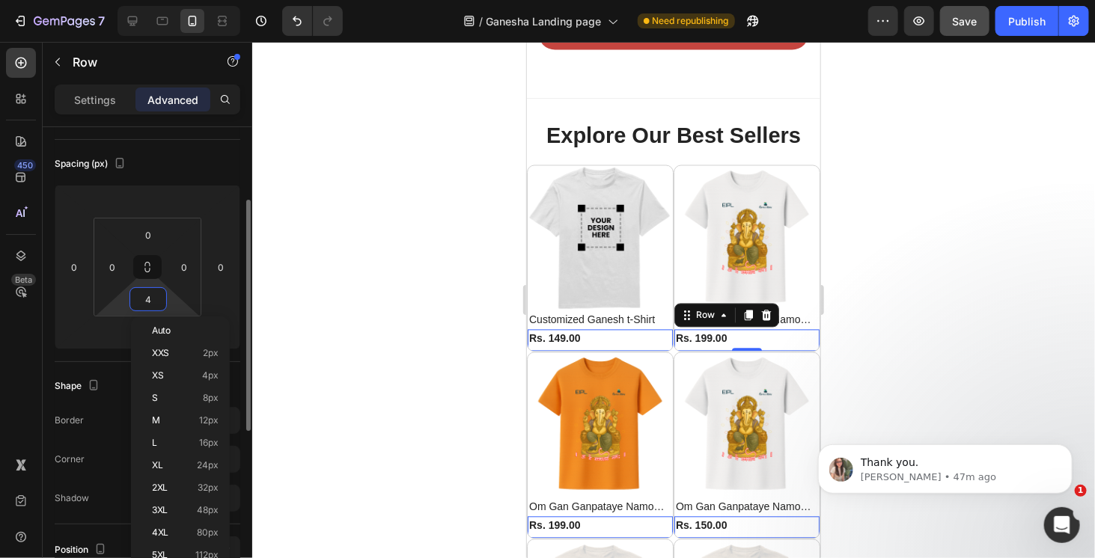
type input "5"
drag, startPoint x: 150, startPoint y: 299, endPoint x: 123, endPoint y: 299, distance: 27.7
click at [123, 299] on div "0 0 5 0" at bounding box center [148, 267] width 108 height 99
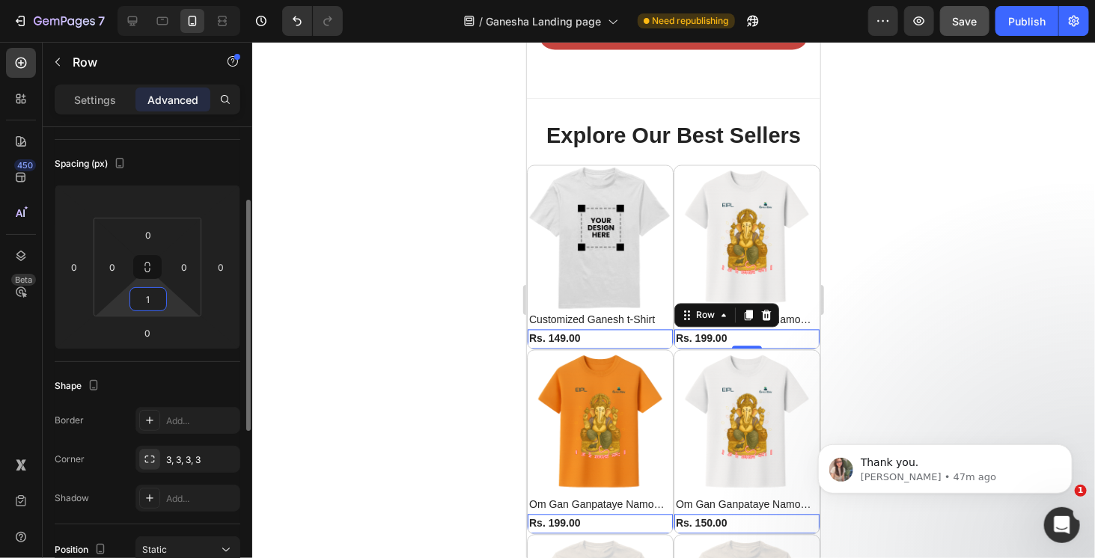
type input "0"
click at [165, 333] on div "0" at bounding box center [147, 333] width 37 height 24
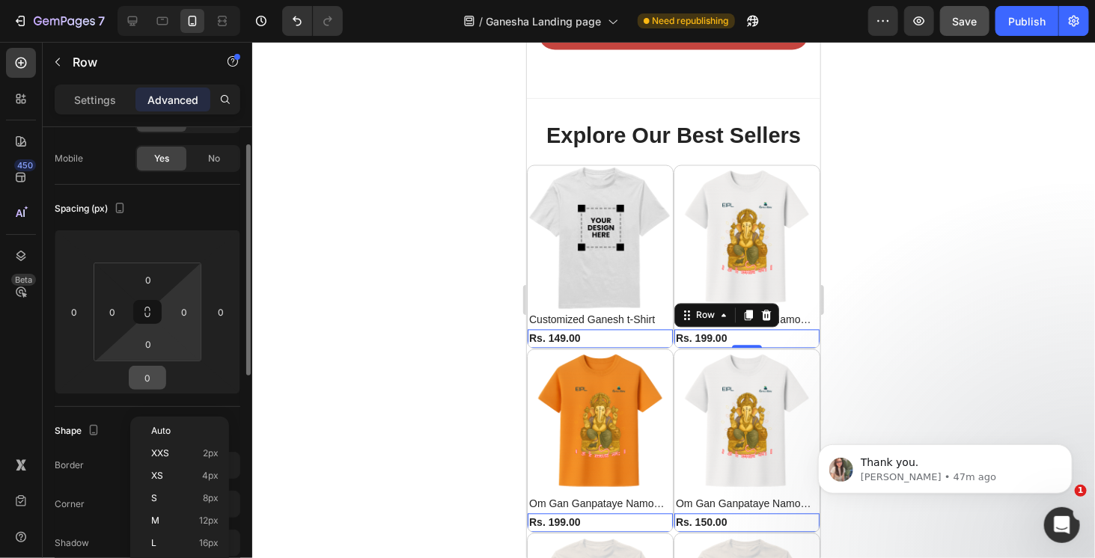
scroll to position [82, 0]
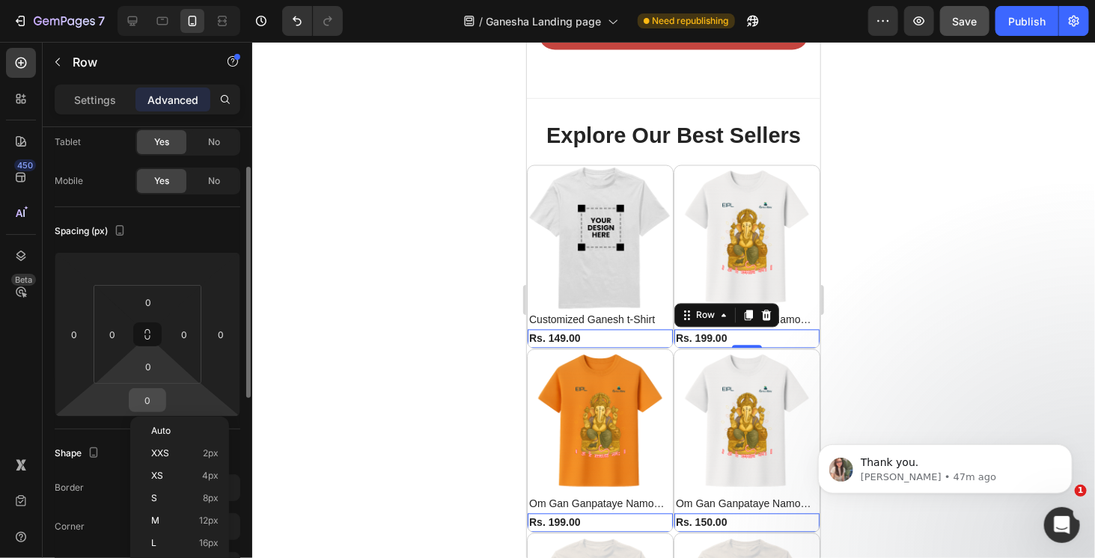
click at [154, 399] on input "0" at bounding box center [148, 400] width 30 height 22
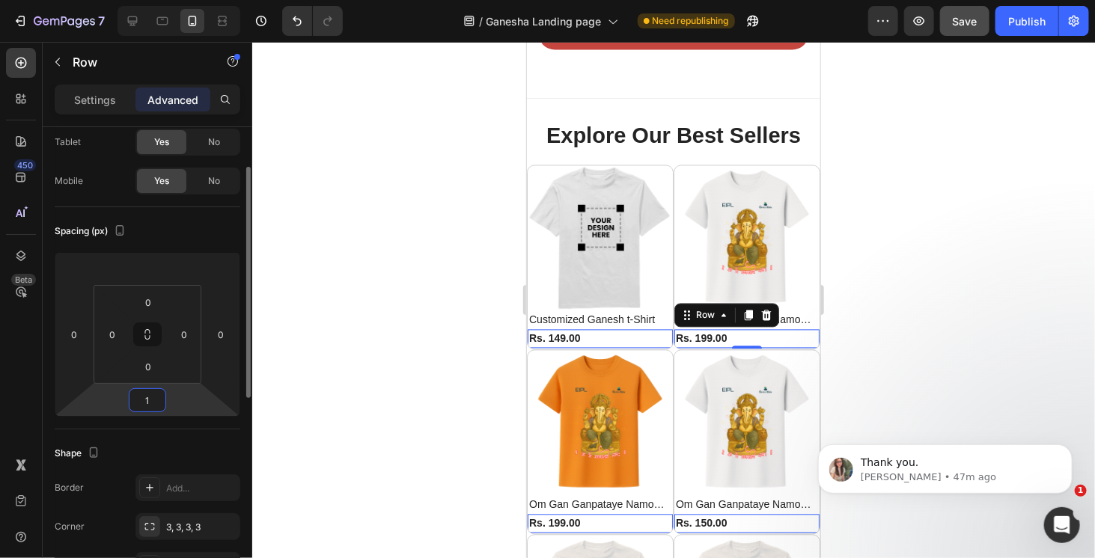
type input "0"
click at [153, 337] on button at bounding box center [147, 335] width 28 height 24
click at [153, 362] on input "0" at bounding box center [148, 367] width 30 height 22
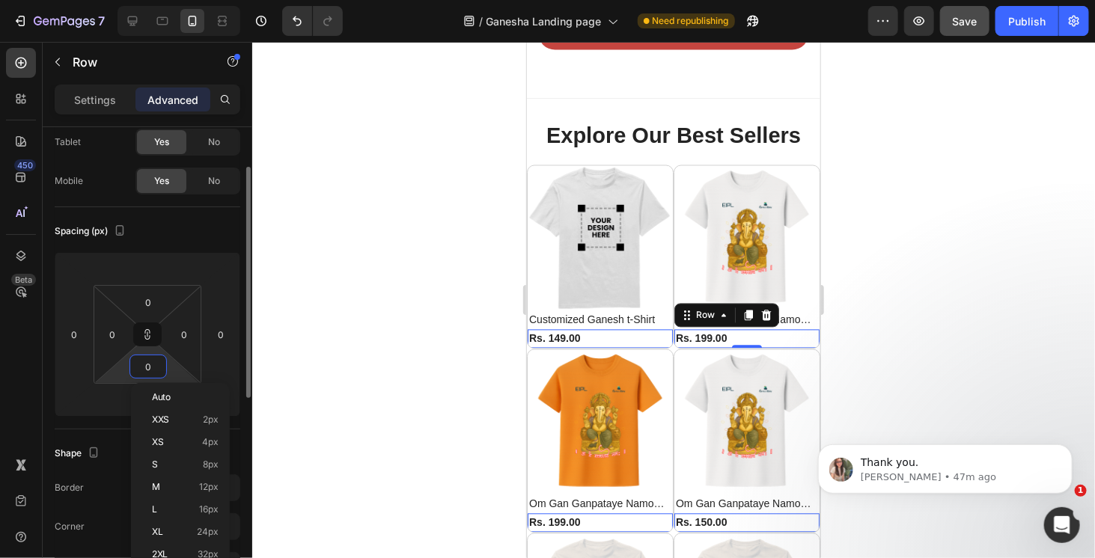
type input "1"
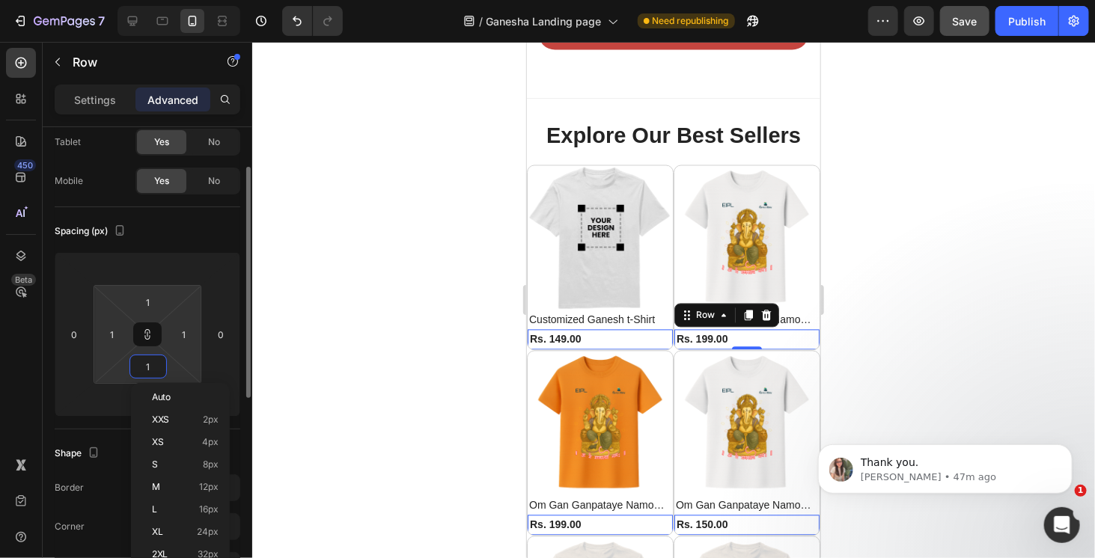
type input "2"
type input "3"
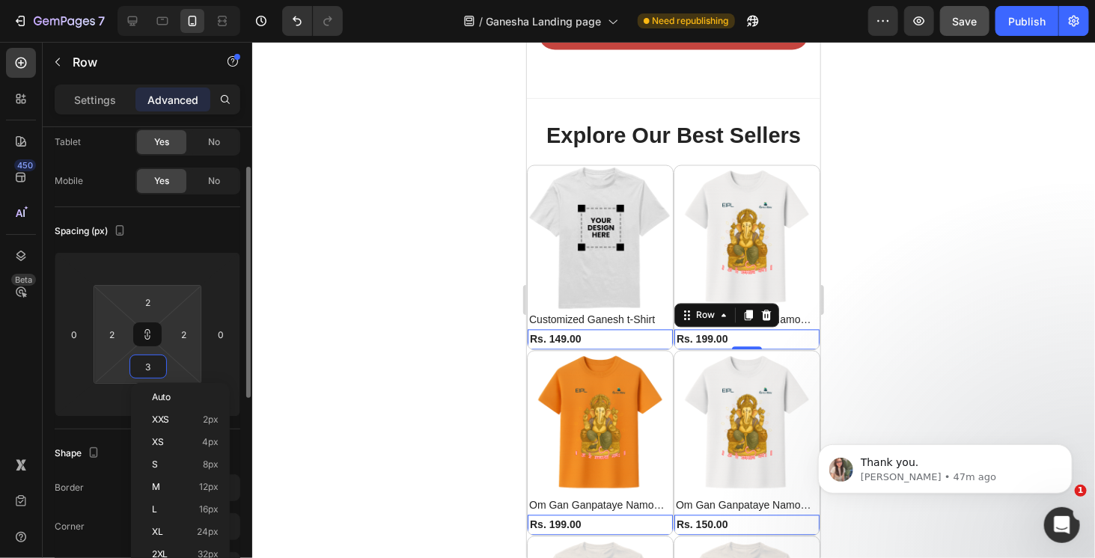
type input "3"
type input "4"
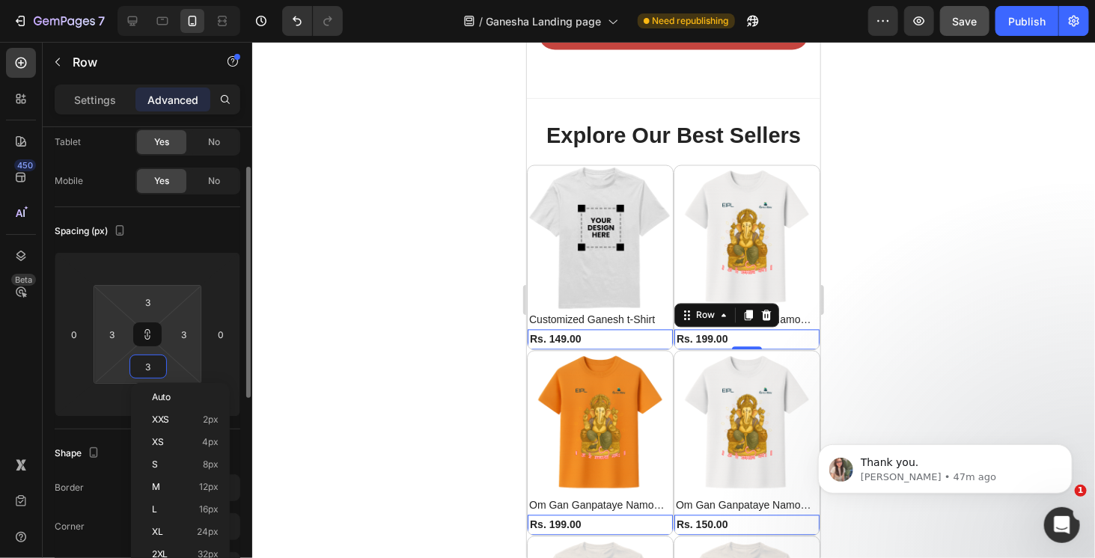
type input "4"
type input "5"
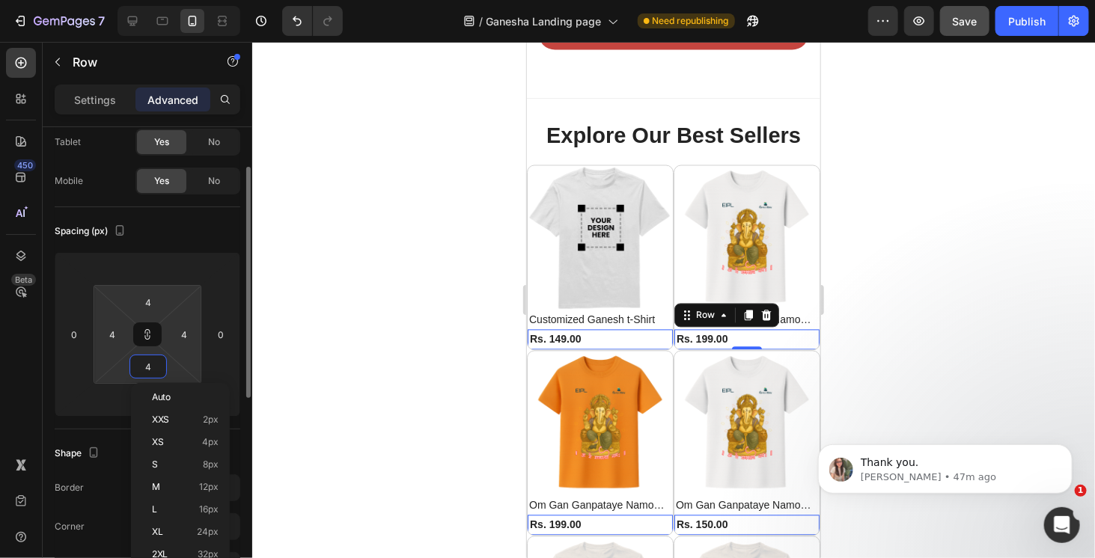
type input "5"
type input "6"
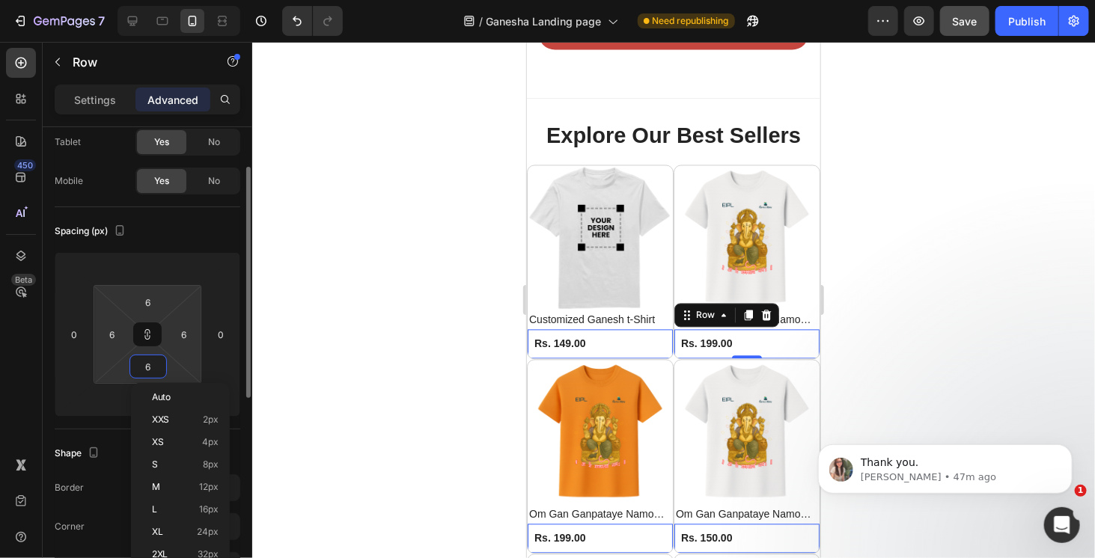
type input "7"
type input "8"
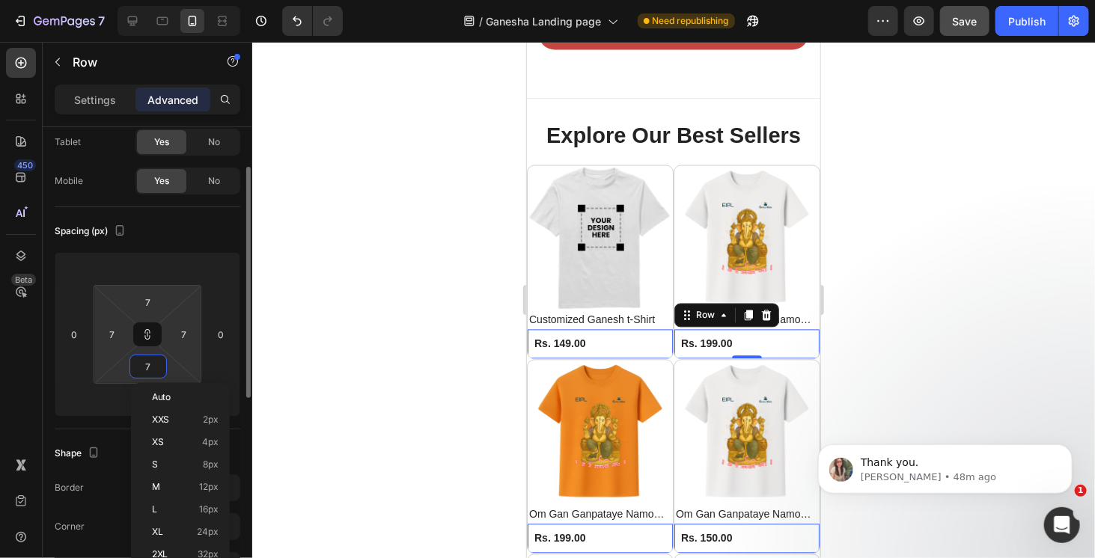
type input "8"
type input "7"
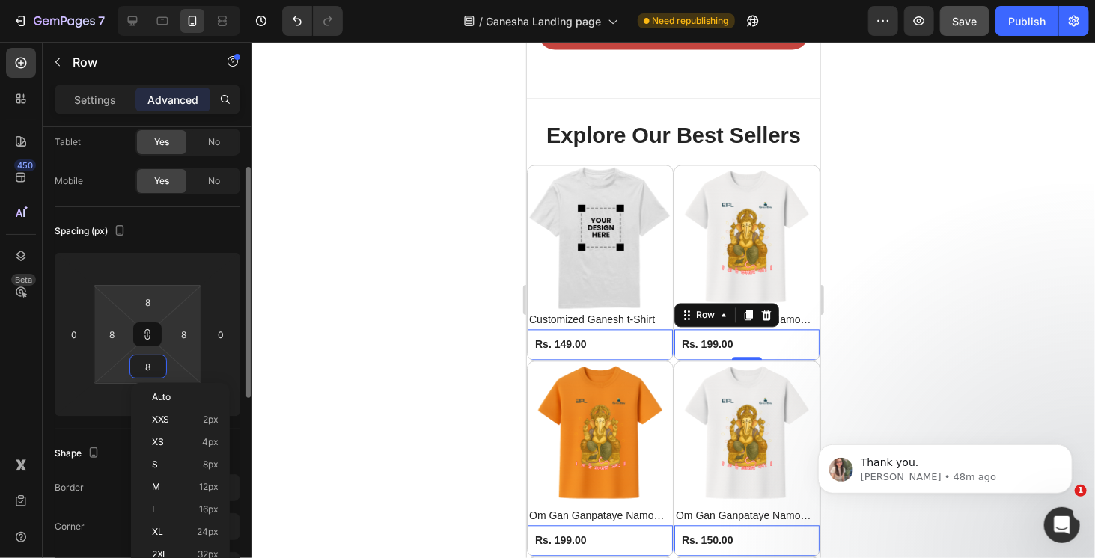
type input "7"
click at [150, 341] on button at bounding box center [147, 335] width 28 height 24
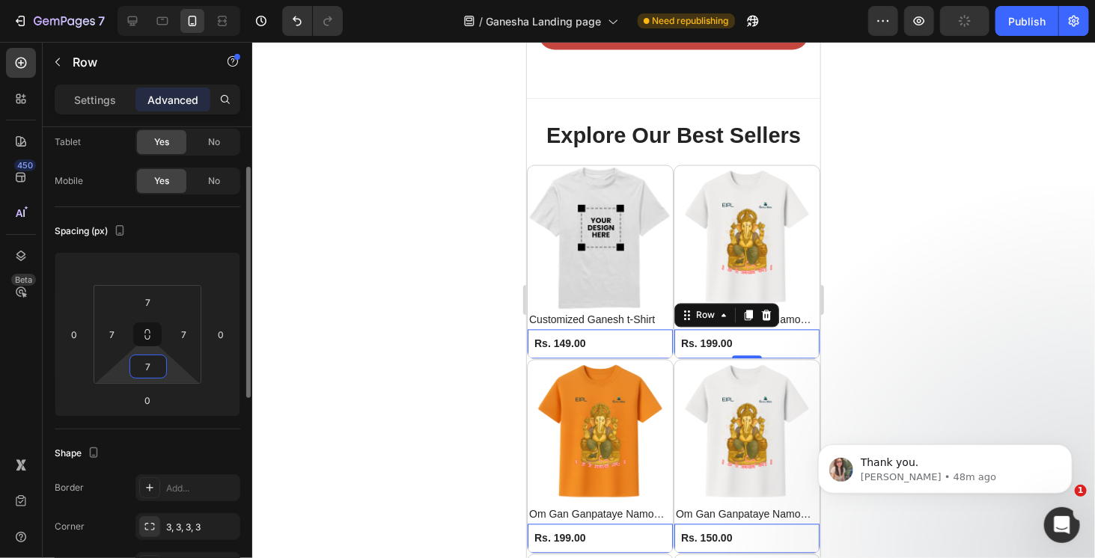
click at [154, 359] on input "7" at bounding box center [148, 367] width 30 height 22
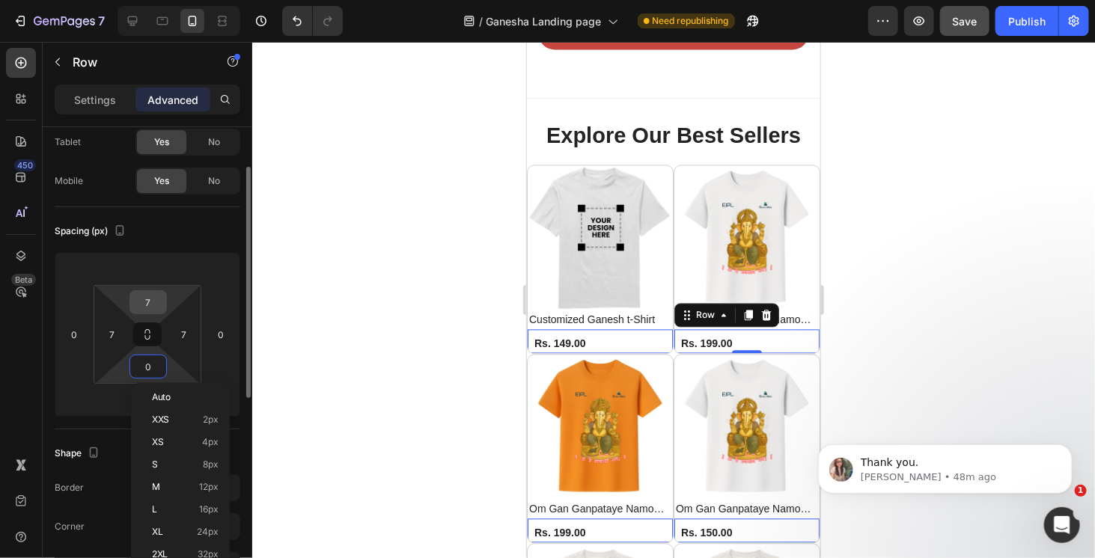
type input "1"
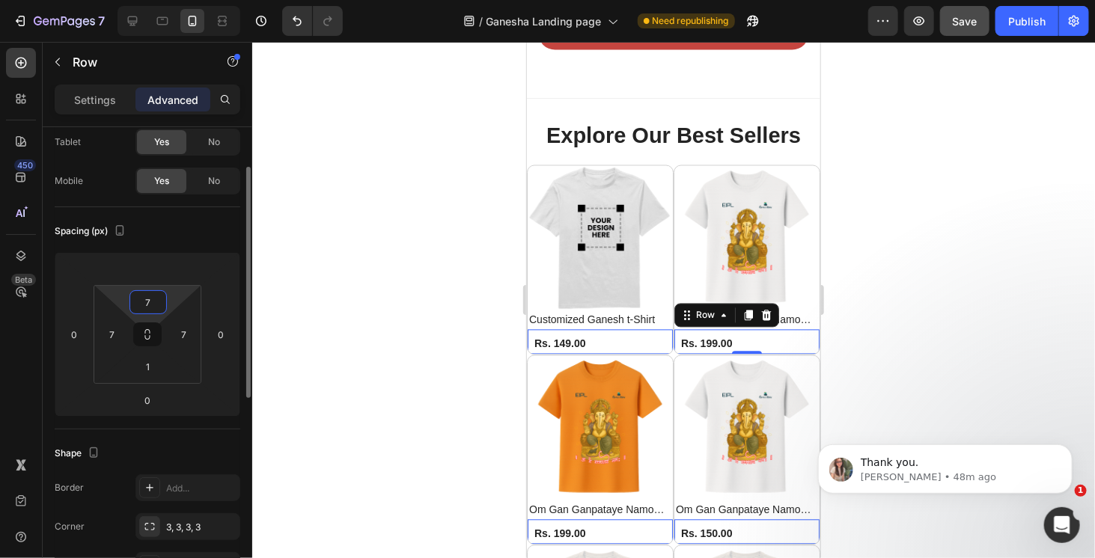
click at [151, 300] on input "7" at bounding box center [148, 302] width 30 height 22
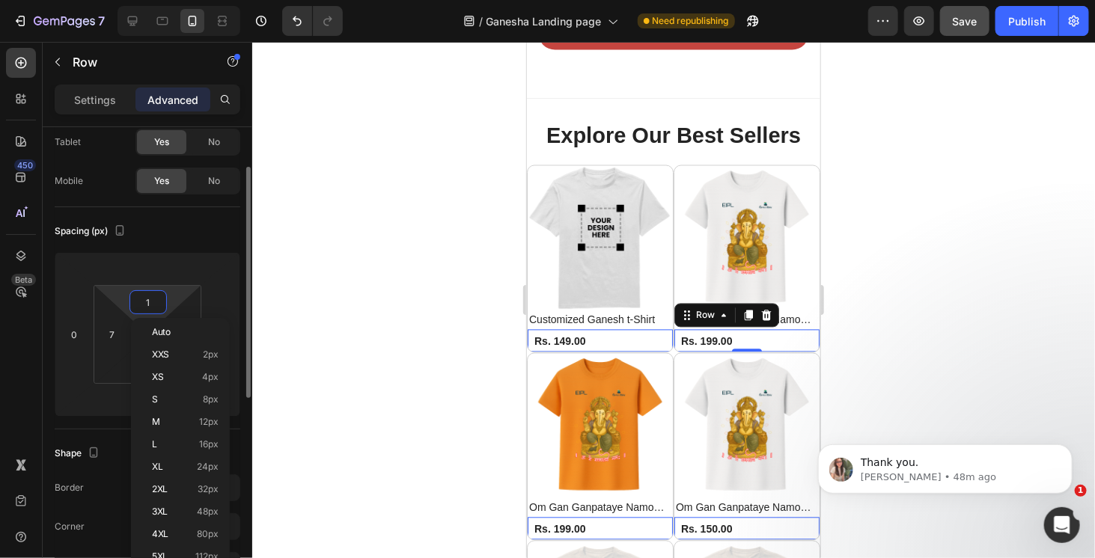
type input "0"
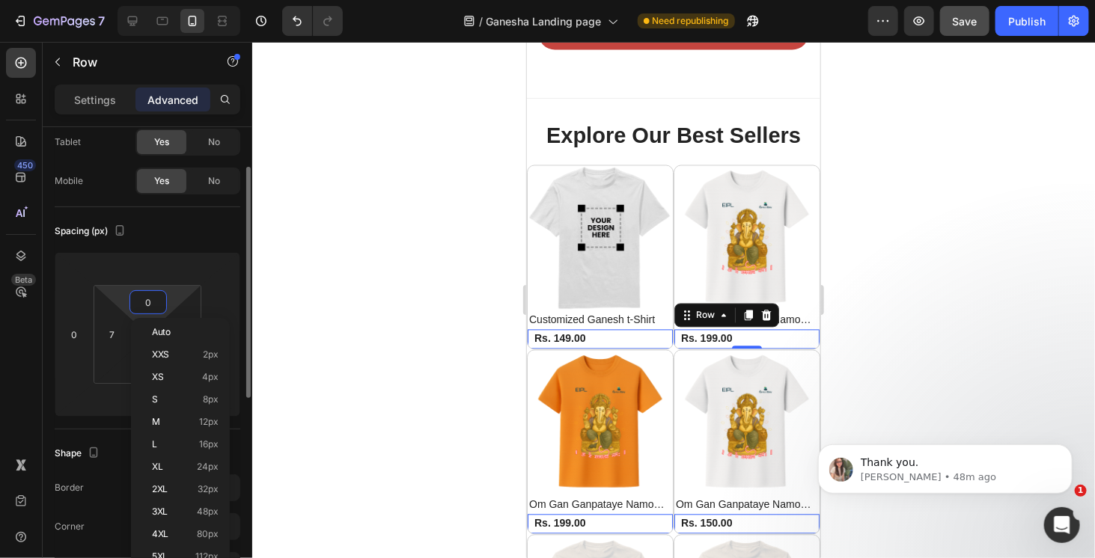
click at [230, 237] on div "Spacing (px)" at bounding box center [148, 231] width 186 height 24
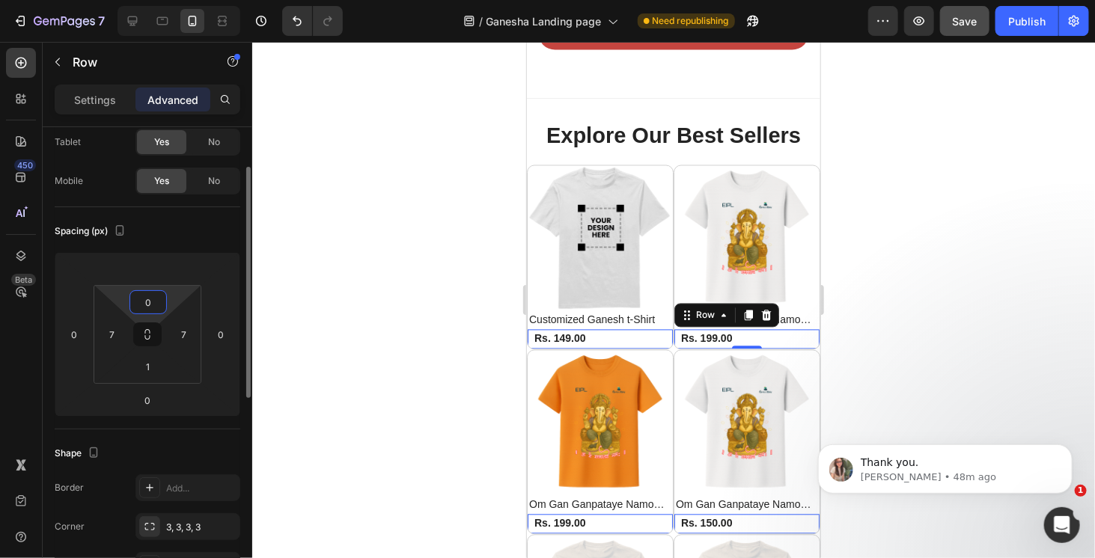
click at [152, 302] on input "0" at bounding box center [148, 302] width 30 height 22
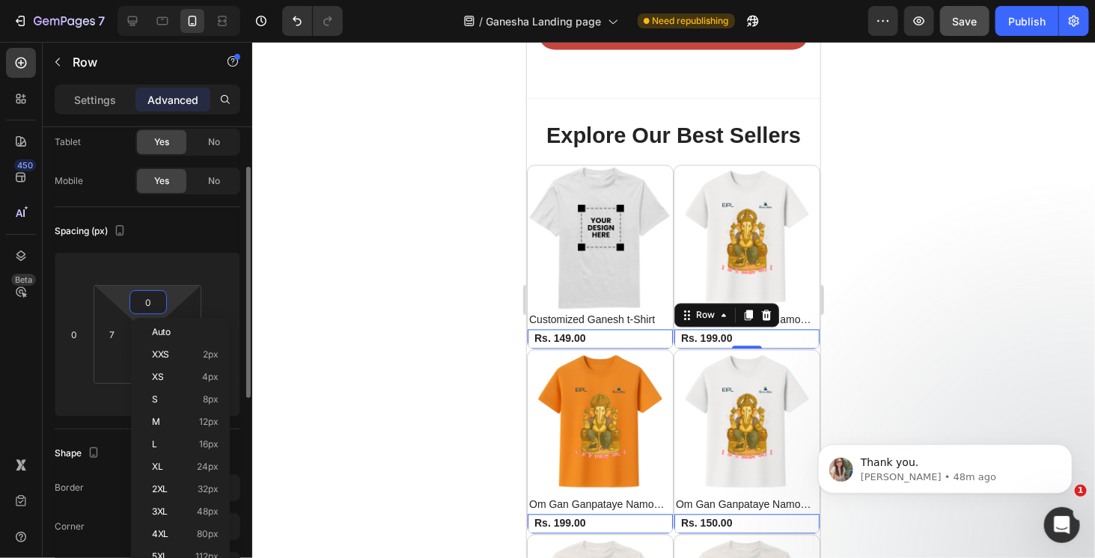
type input "1"
click at [216, 226] on div "Spacing (px)" at bounding box center [148, 231] width 186 height 24
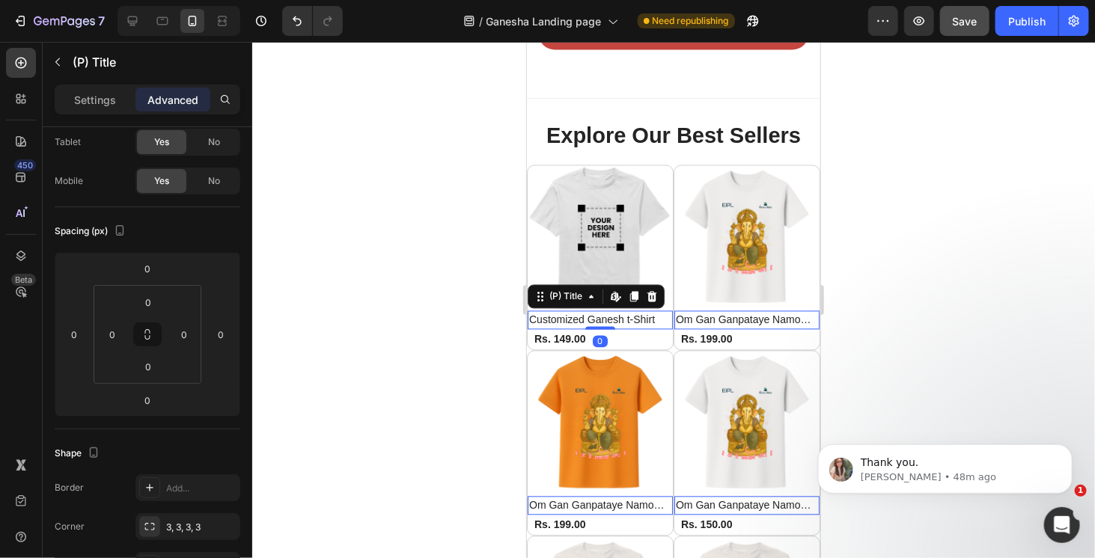
click at [633, 314] on h2 "Customized Ganesh t-Shirt" at bounding box center [599, 320] width 145 height 19
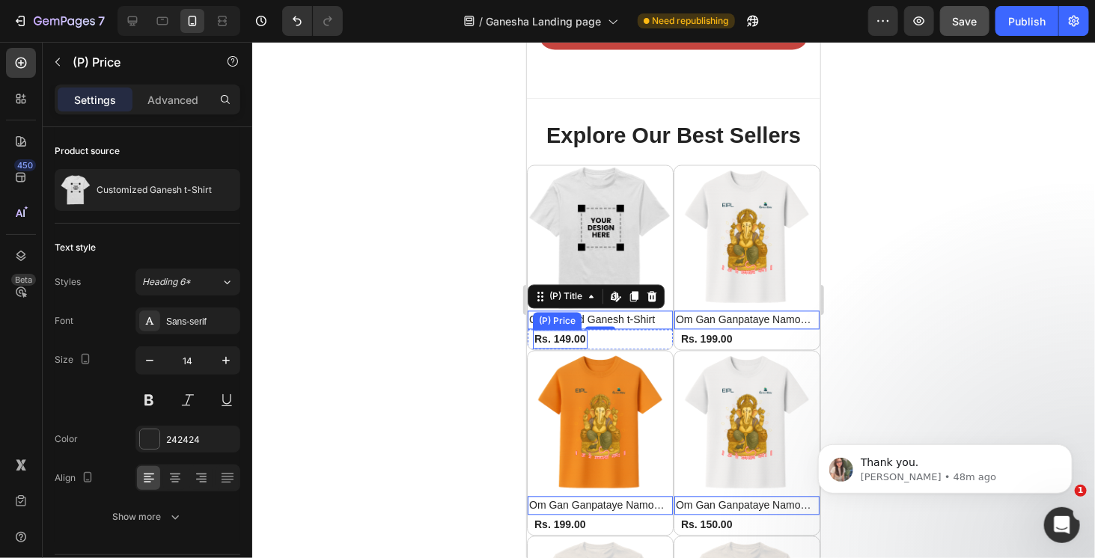
click at [551, 330] on div "Rs. 149.00" at bounding box center [559, 339] width 55 height 19
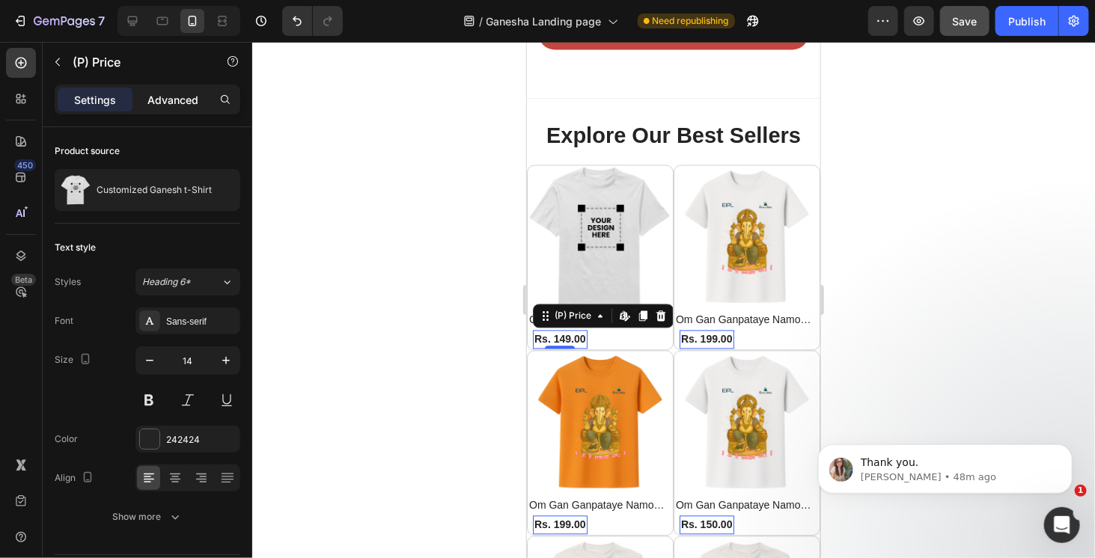
click at [186, 101] on p "Advanced" at bounding box center [172, 100] width 51 height 16
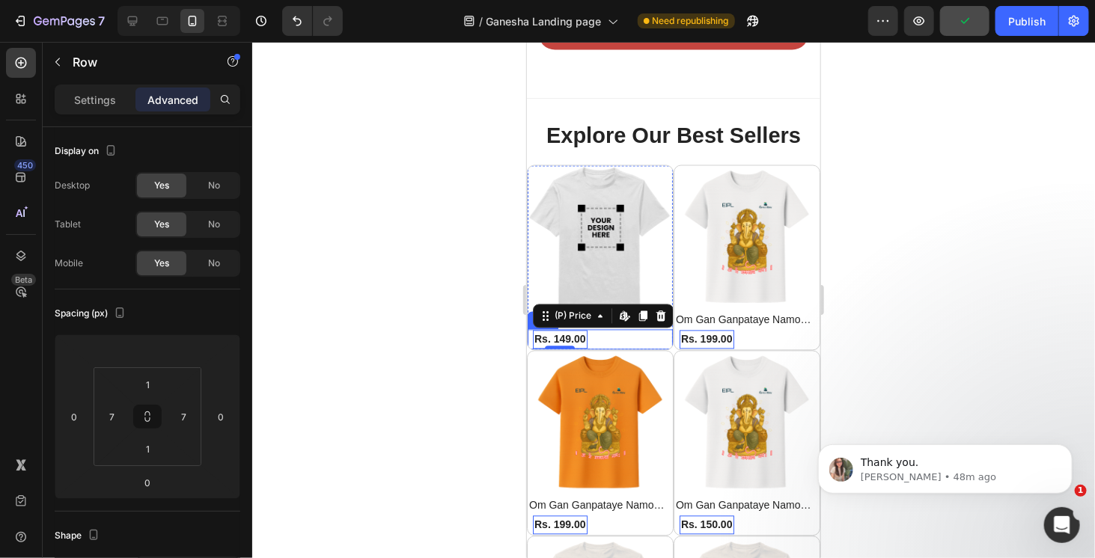
click at [637, 332] on div "Rs. 149.00 (P) Price Edit content in Shopify 0 (P) Price Edit content in Shopif…" at bounding box center [599, 339] width 145 height 20
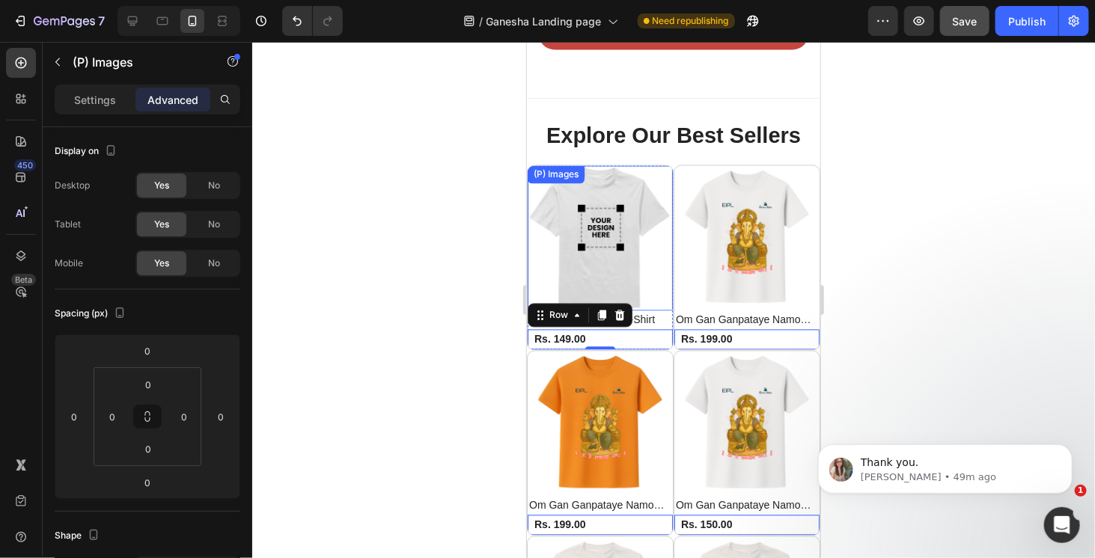
click at [630, 270] on img at bounding box center [599, 237] width 145 height 145
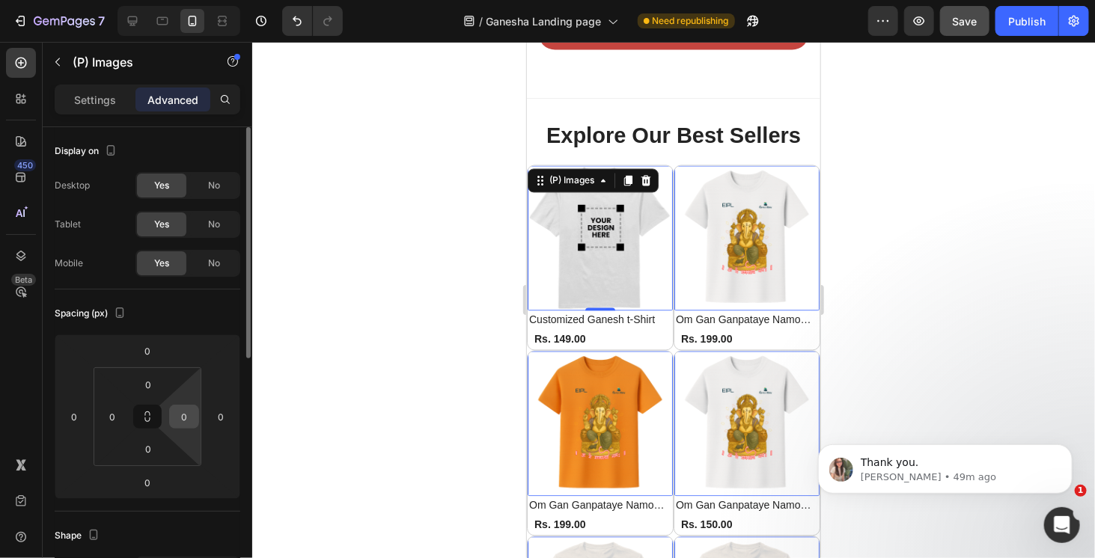
click at [186, 420] on input "0" at bounding box center [184, 417] width 22 height 22
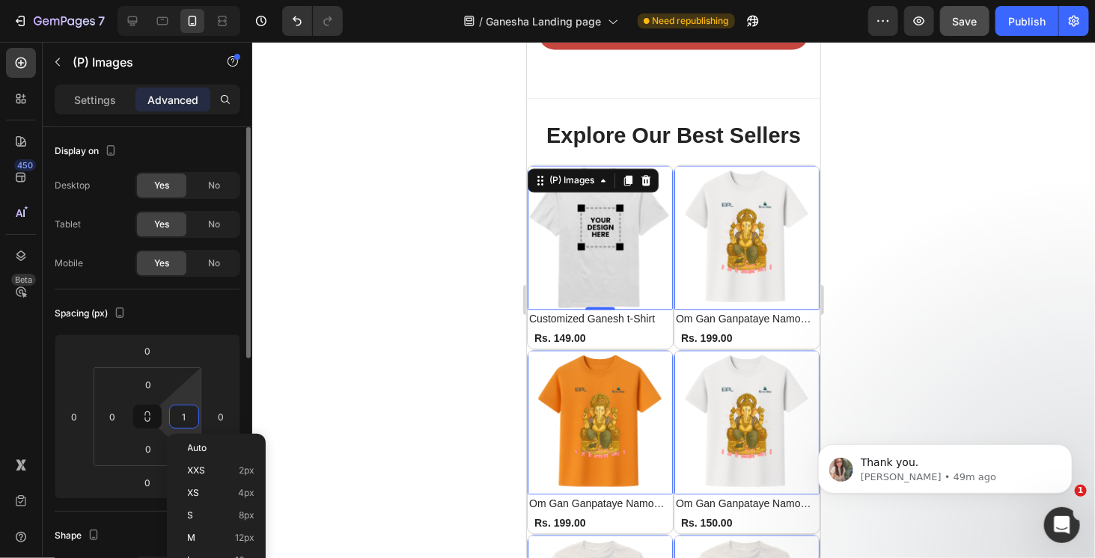
type input "2"
click at [122, 413] on input "0" at bounding box center [112, 417] width 22 height 22
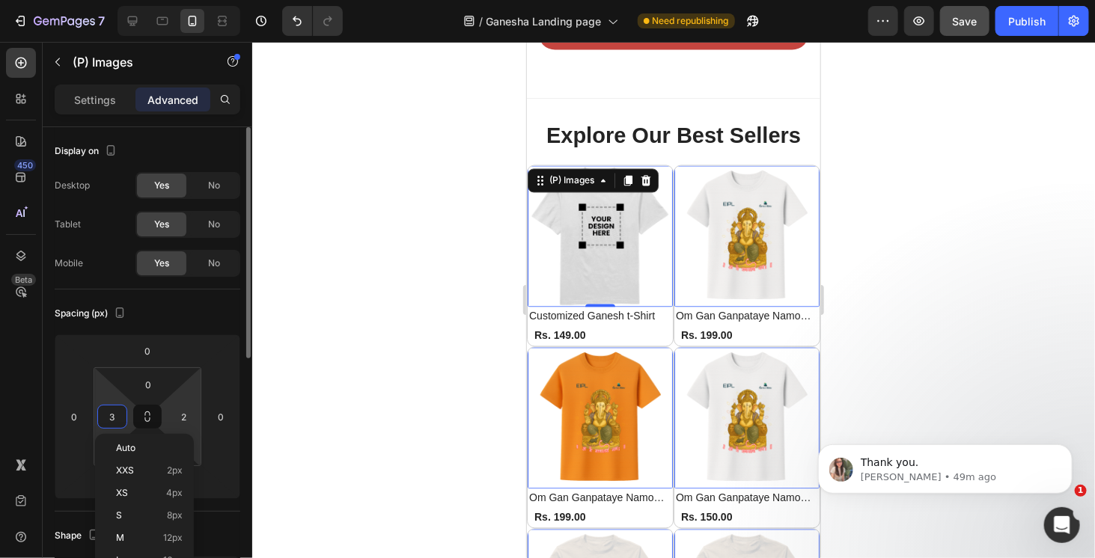
type input "4"
click at [150, 418] on icon at bounding box center [147, 420] width 5 height 4
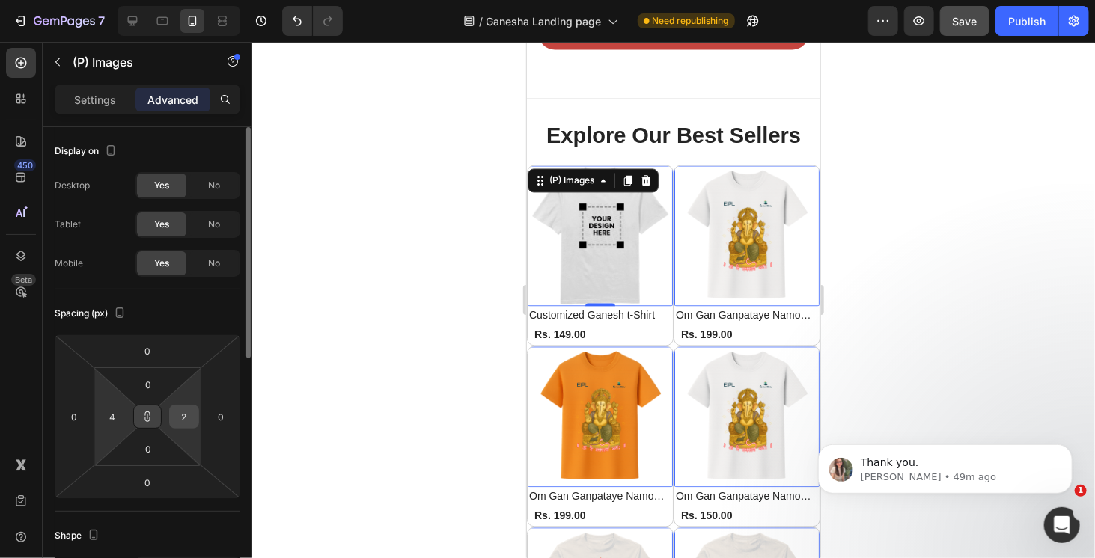
click at [178, 418] on input "2" at bounding box center [184, 417] width 22 height 22
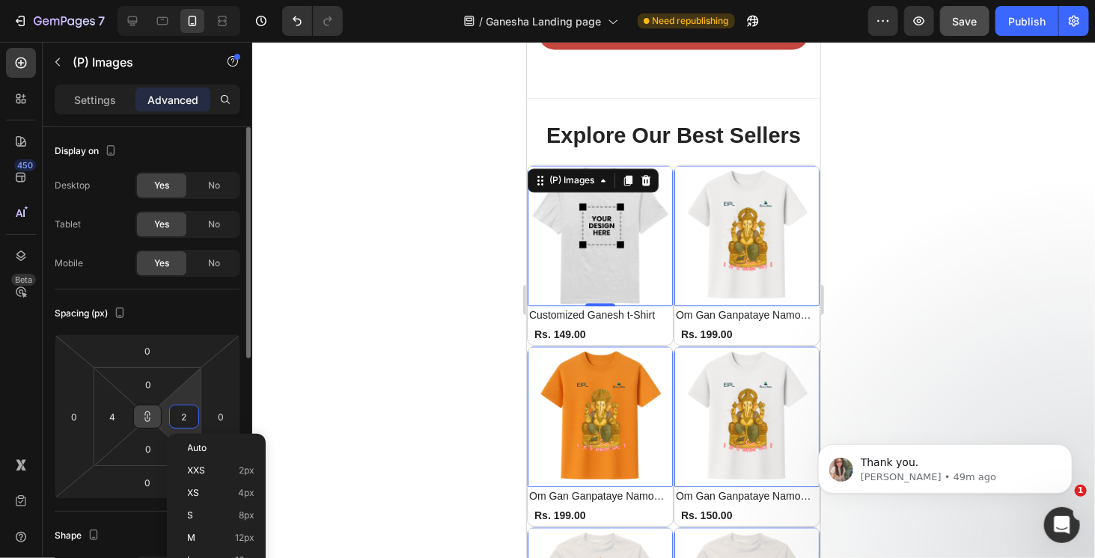
type input "3"
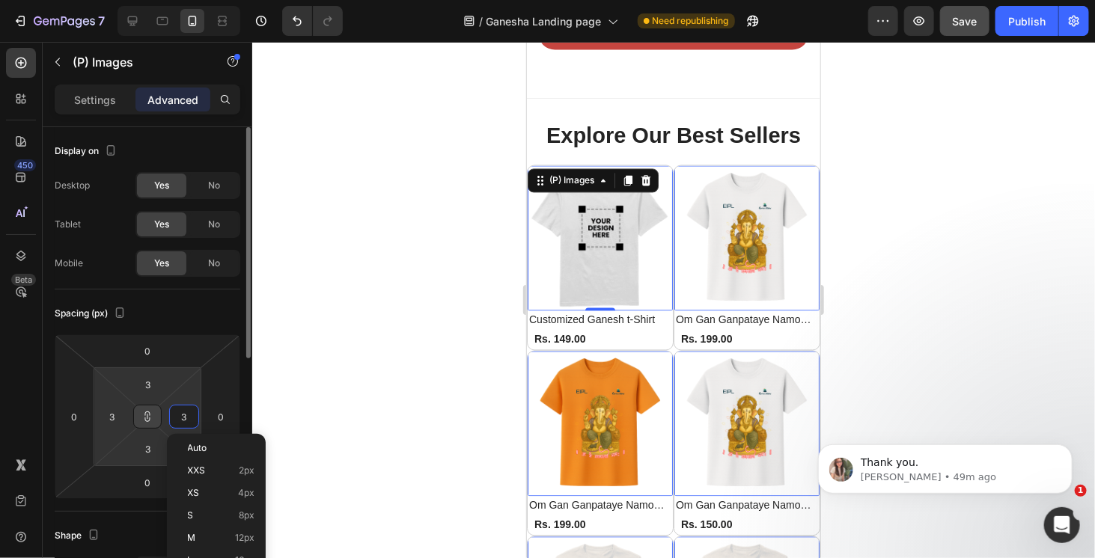
type input "4"
type input "5"
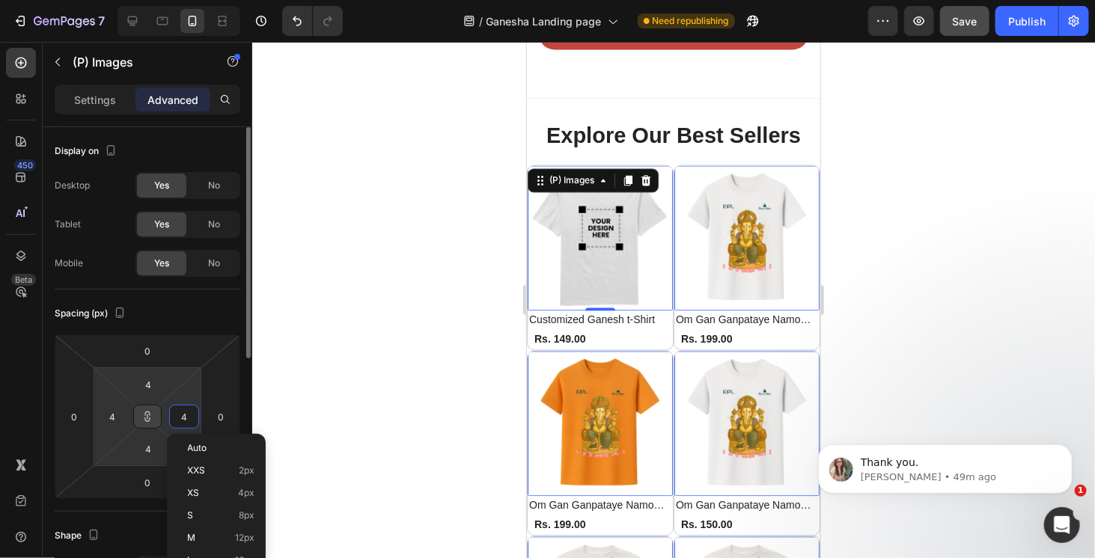
type input "5"
type input "6"
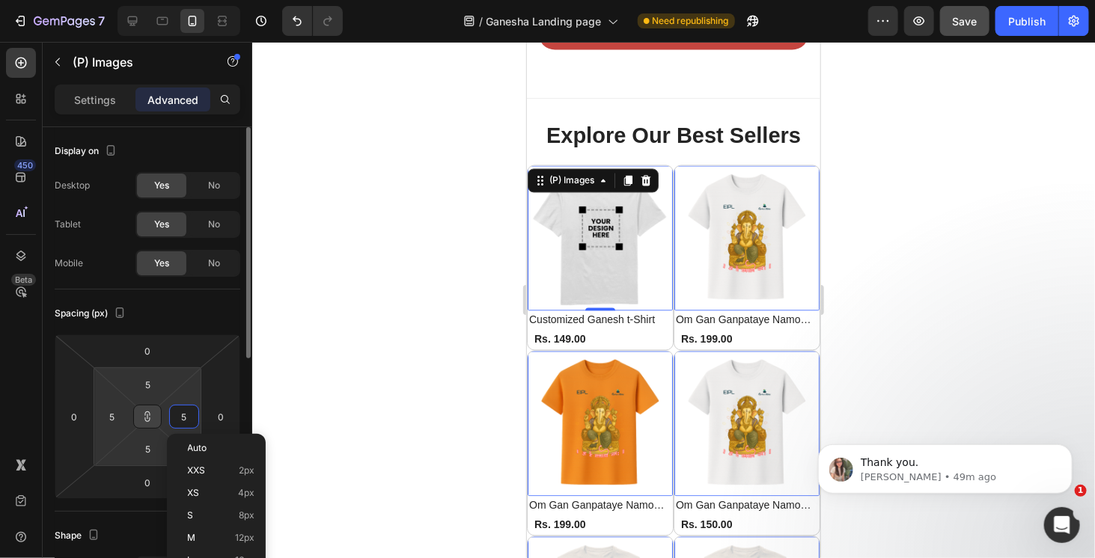
type input "6"
type input "7"
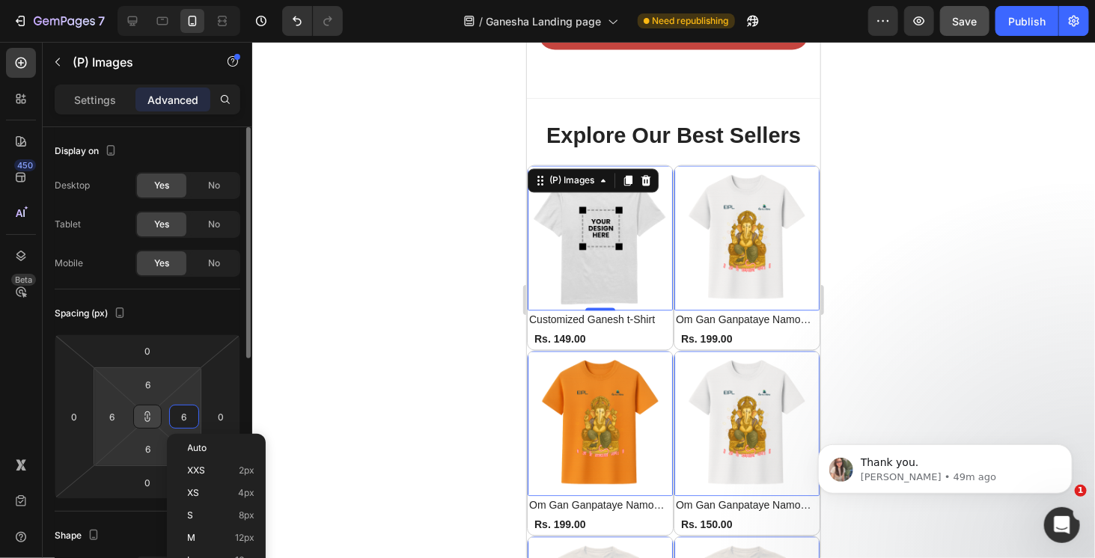
type input "7"
click at [148, 416] on icon at bounding box center [147, 417] width 12 height 12
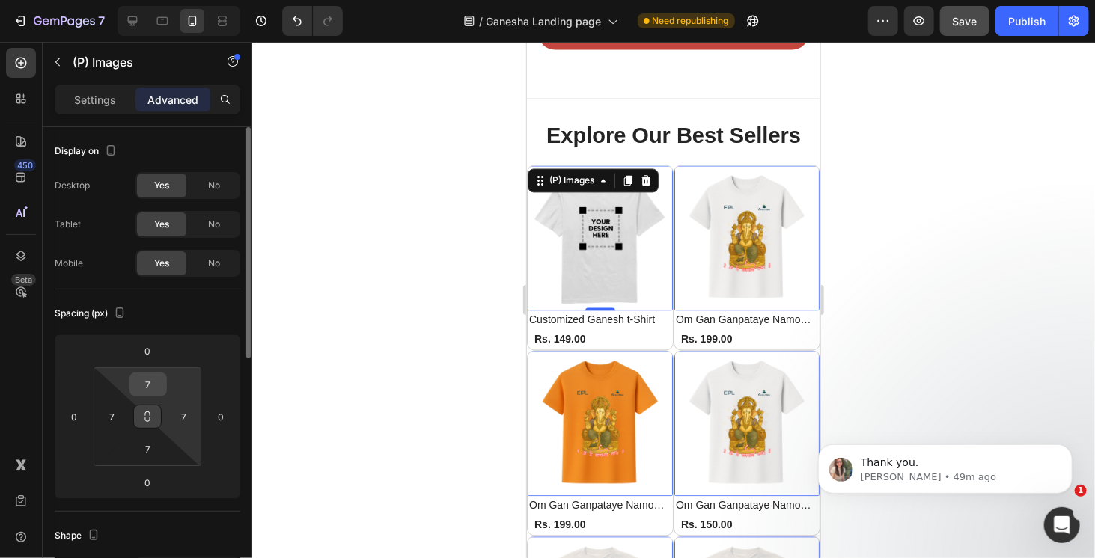
click at [148, 389] on input "7" at bounding box center [148, 385] width 30 height 22
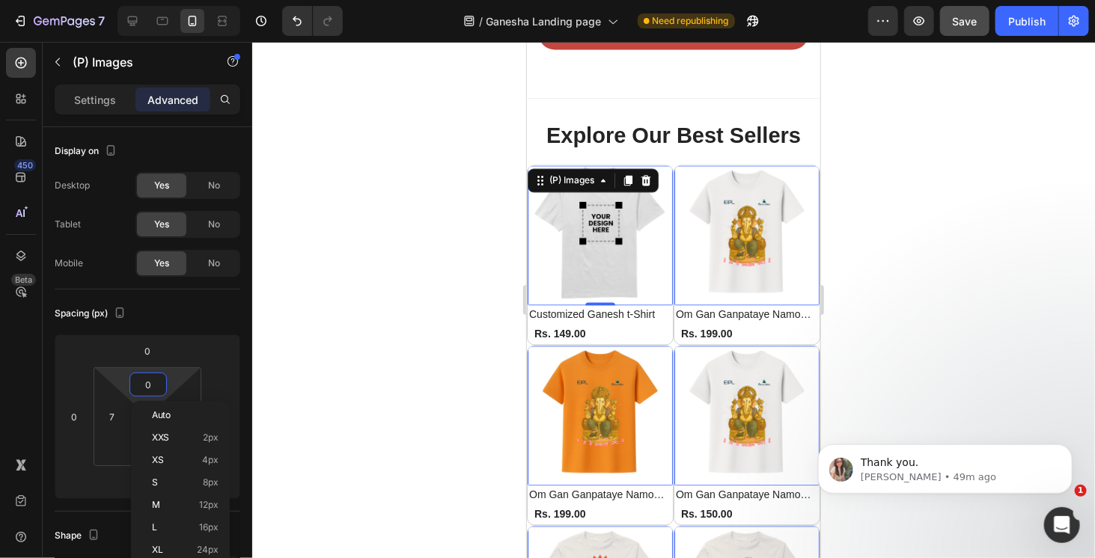
type input "1"
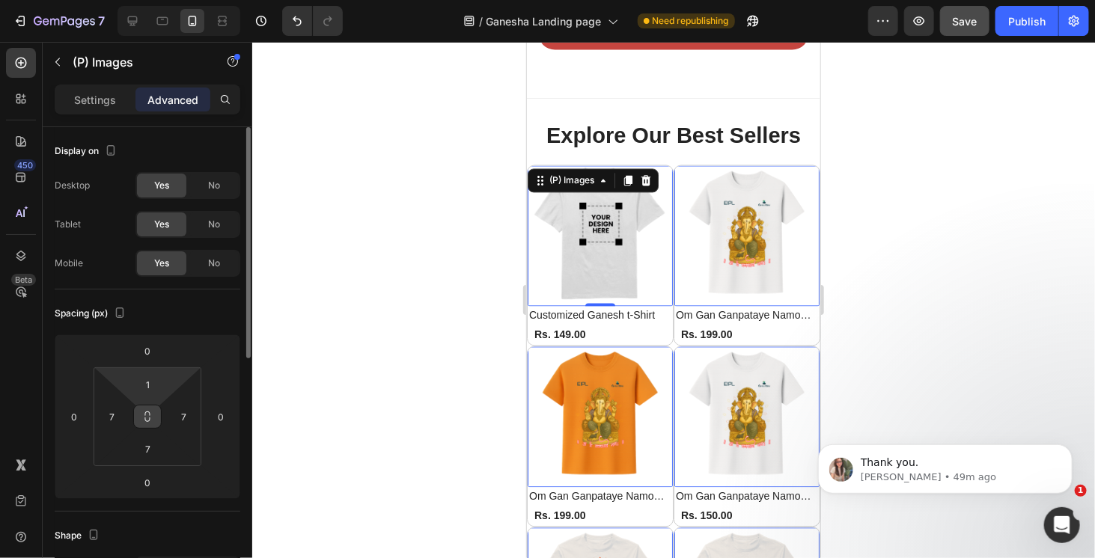
click at [210, 317] on div "Spacing (px)" at bounding box center [148, 314] width 186 height 24
click at [153, 445] on input "7" at bounding box center [148, 449] width 30 height 22
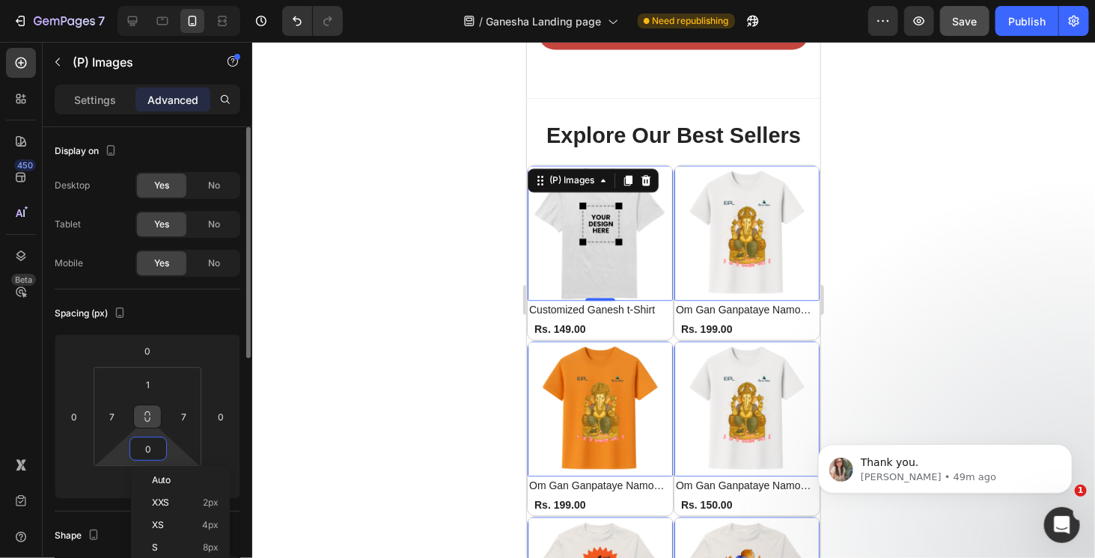
type input "1"
click at [219, 320] on div "Spacing (px)" at bounding box center [148, 314] width 186 height 24
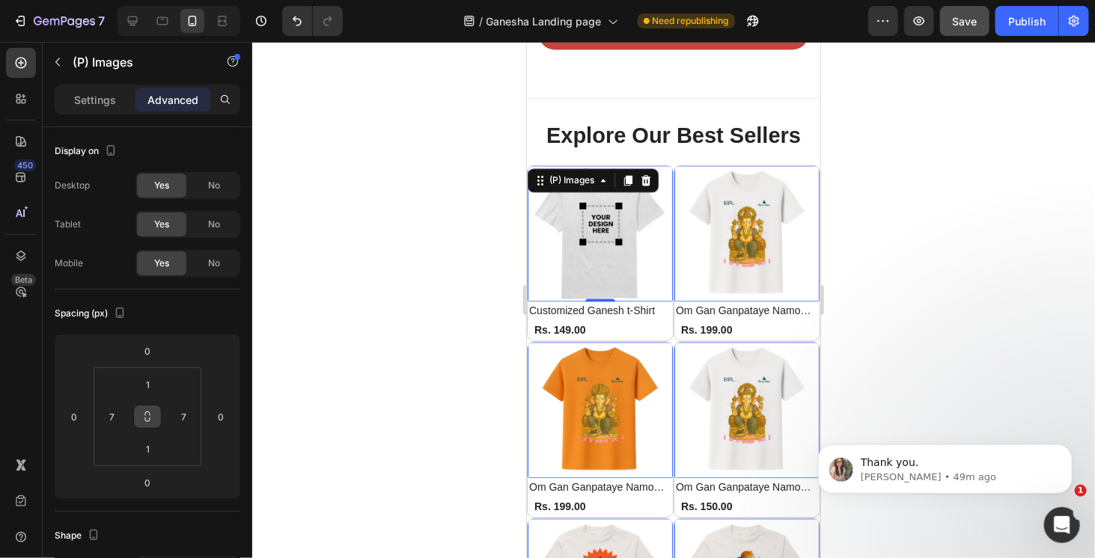
click at [920, 306] on div at bounding box center [673, 300] width 843 height 517
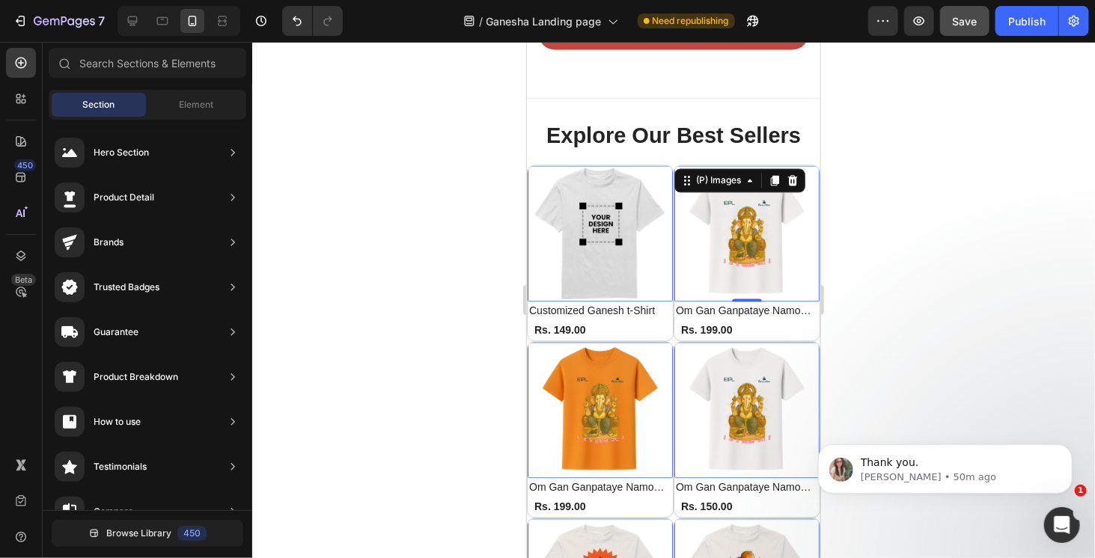
click at [696, 209] on img at bounding box center [746, 233] width 135 height 135
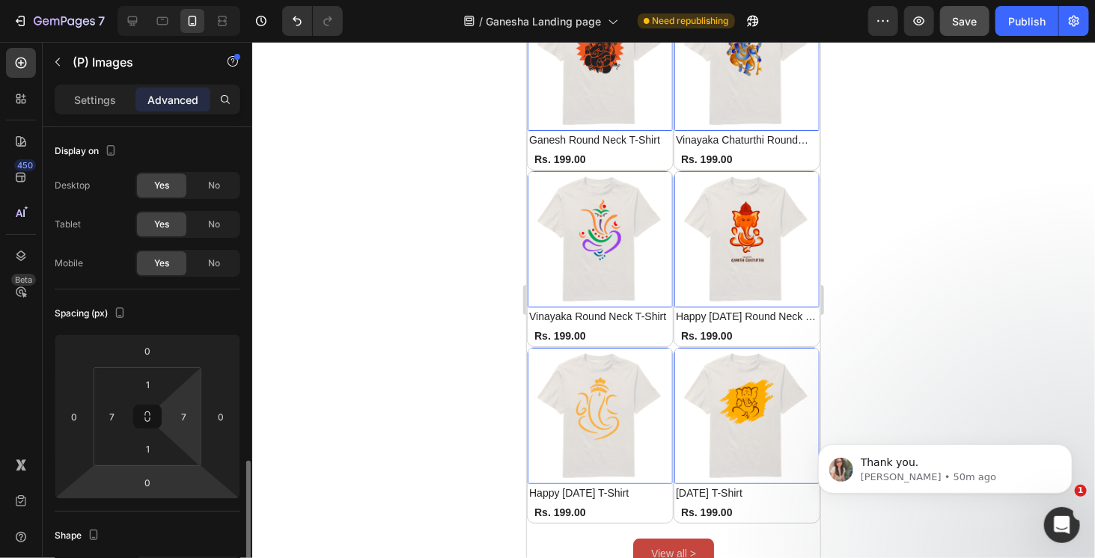
scroll to position [225, 0]
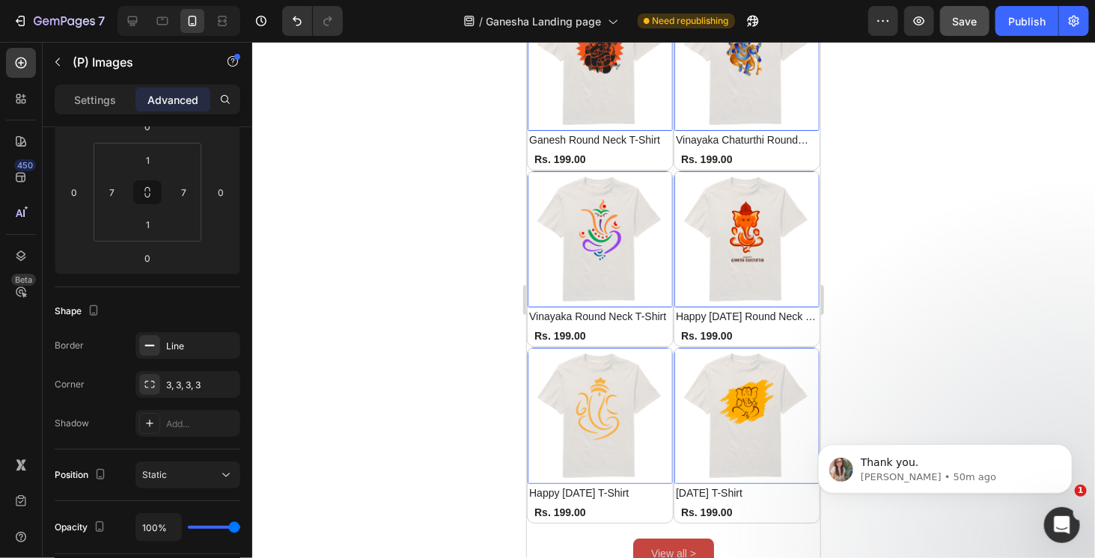
click at [639, 226] on img at bounding box center [599, 238] width 135 height 135
click at [962, 246] on div at bounding box center [673, 300] width 843 height 517
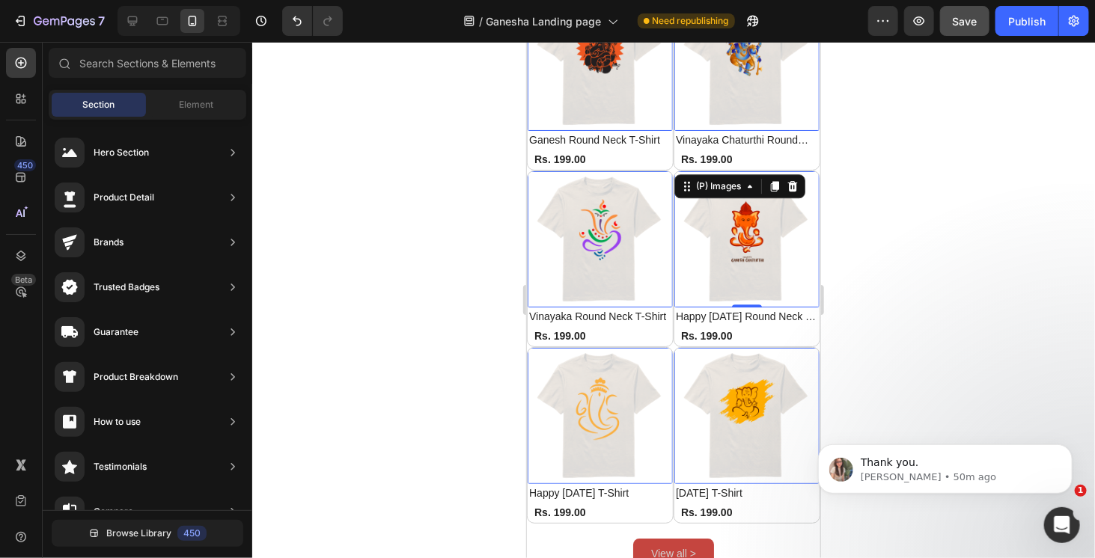
click at [728, 204] on img at bounding box center [746, 238] width 135 height 135
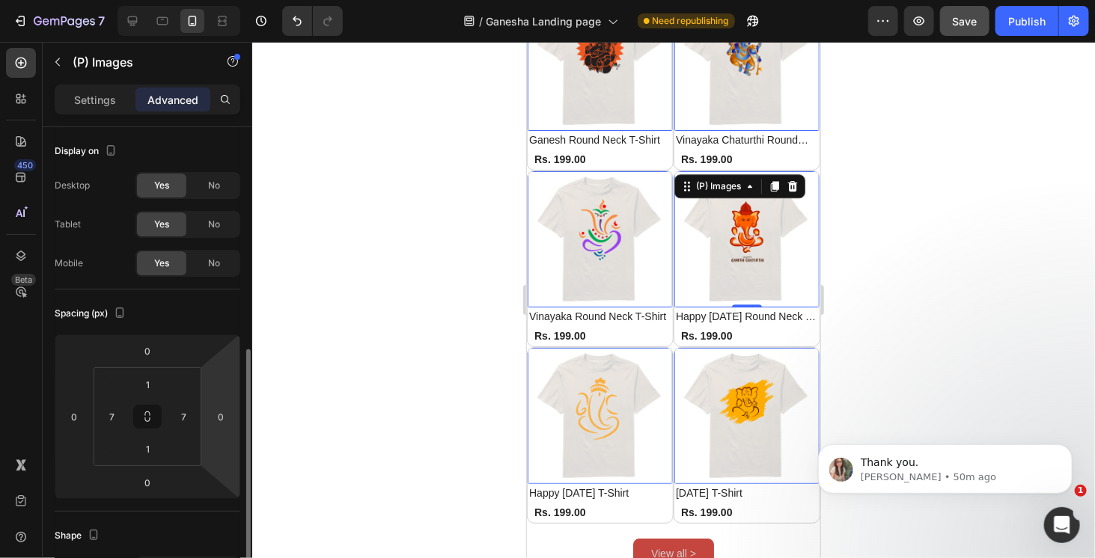
scroll to position [150, 0]
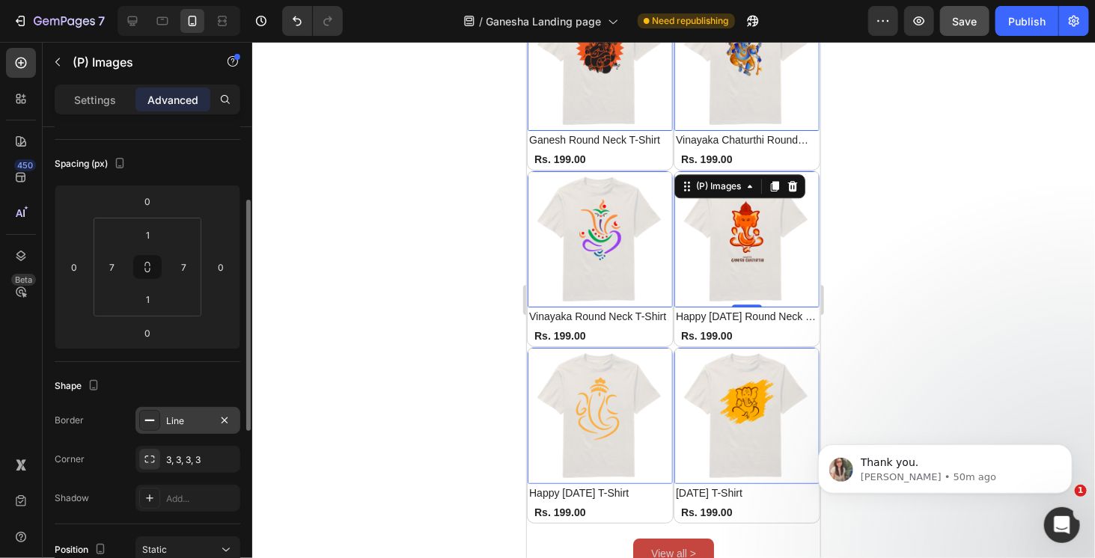
click at [209, 421] on div "Line" at bounding box center [187, 421] width 43 height 13
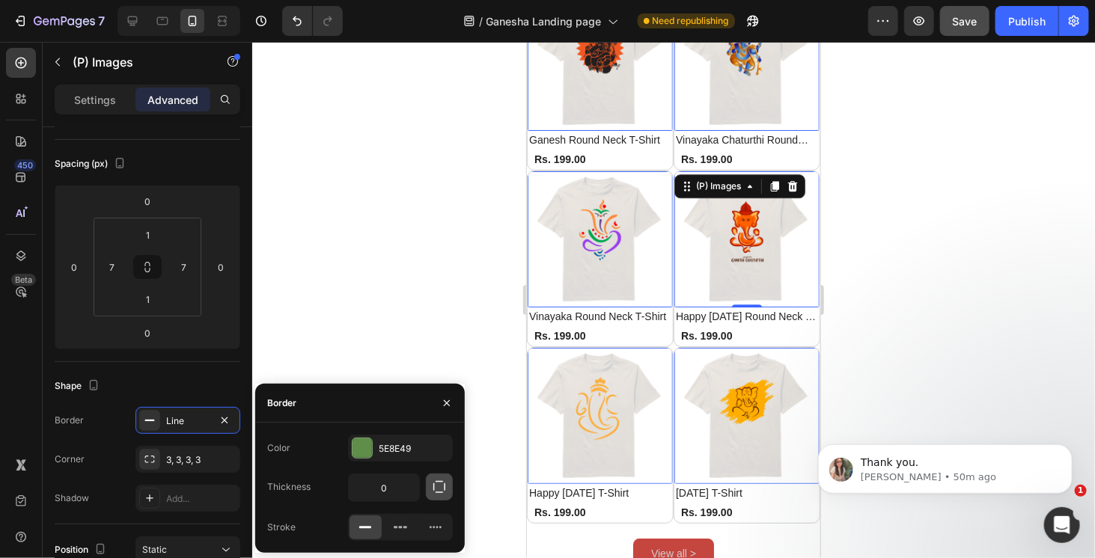
click at [438, 494] on icon "button" at bounding box center [439, 487] width 15 height 15
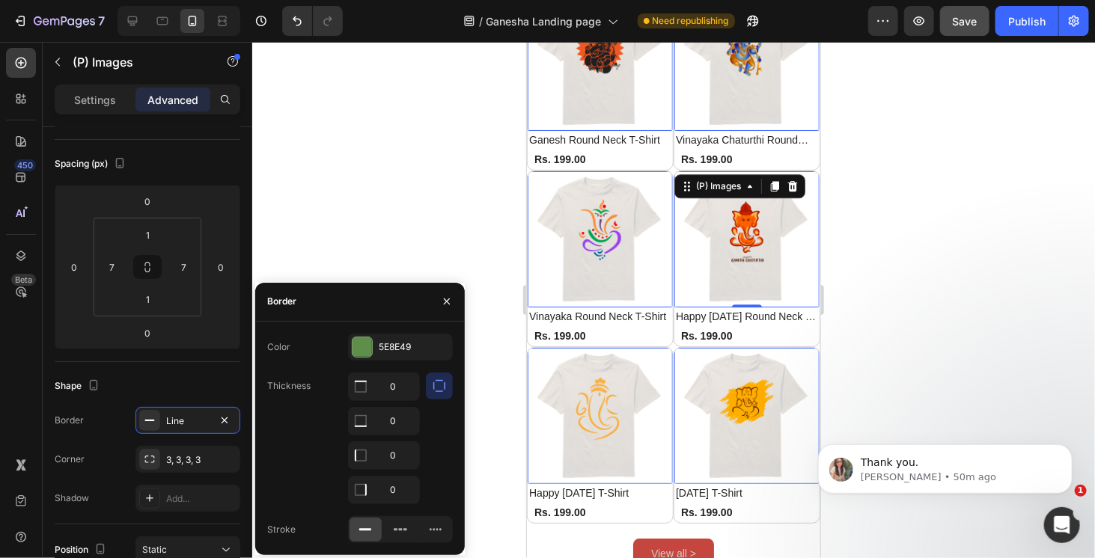
click at [439, 389] on icon "button" at bounding box center [439, 386] width 15 height 15
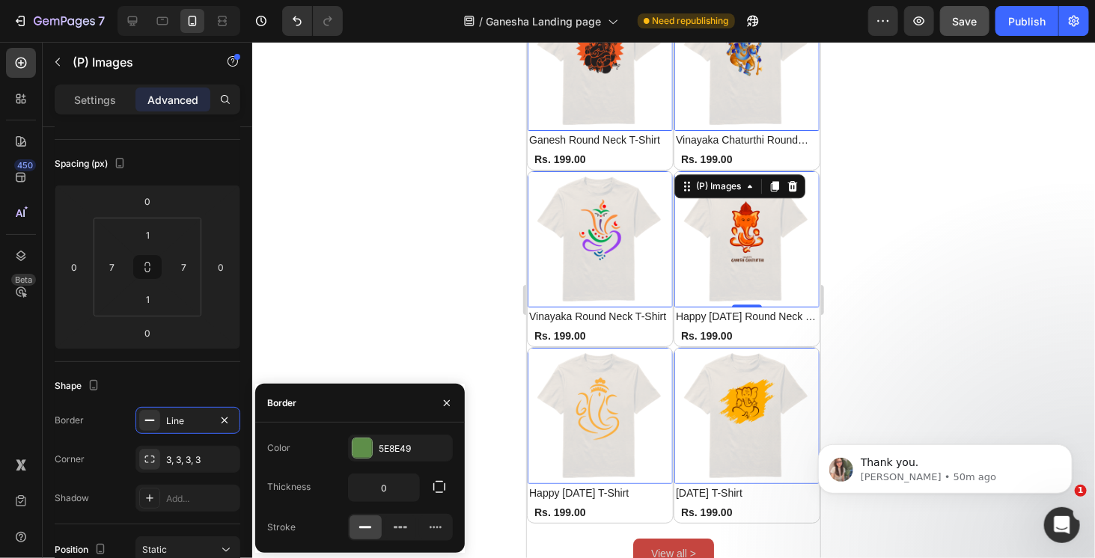
click at [368, 531] on icon at bounding box center [365, 527] width 15 height 15
click at [389, 485] on input "0" at bounding box center [384, 488] width 70 height 27
type input "15"
click at [433, 488] on icon "button" at bounding box center [439, 487] width 15 height 15
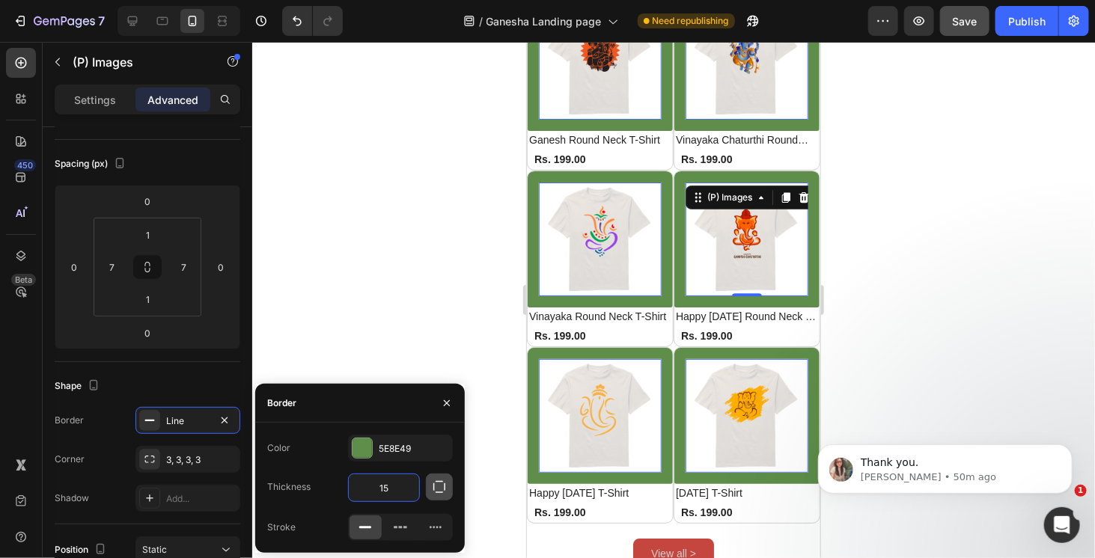
scroll to position [1837, 0]
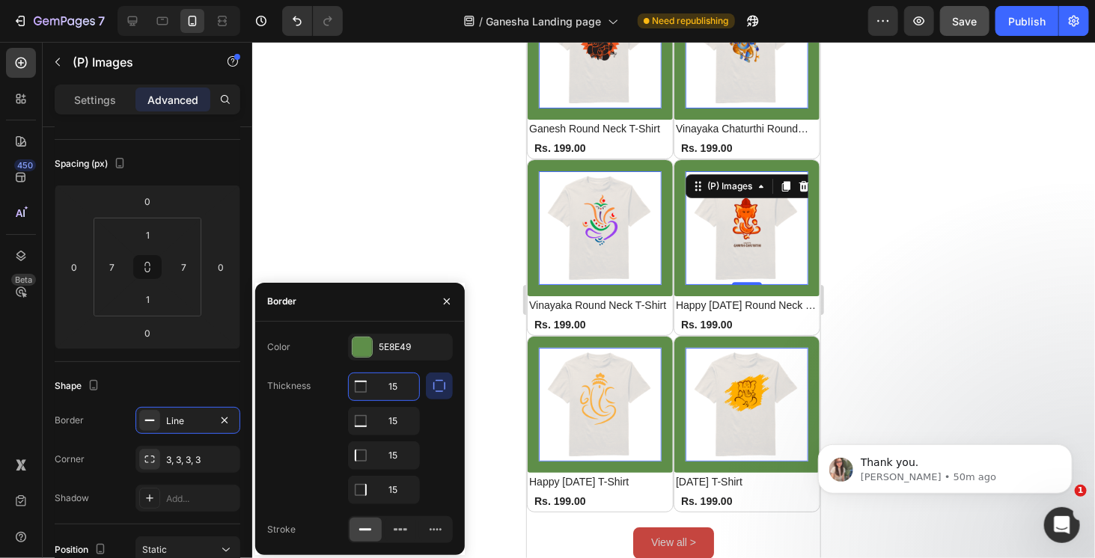
click at [398, 393] on input "15" at bounding box center [384, 387] width 70 height 27
click at [435, 391] on icon "button" at bounding box center [439, 386] width 15 height 15
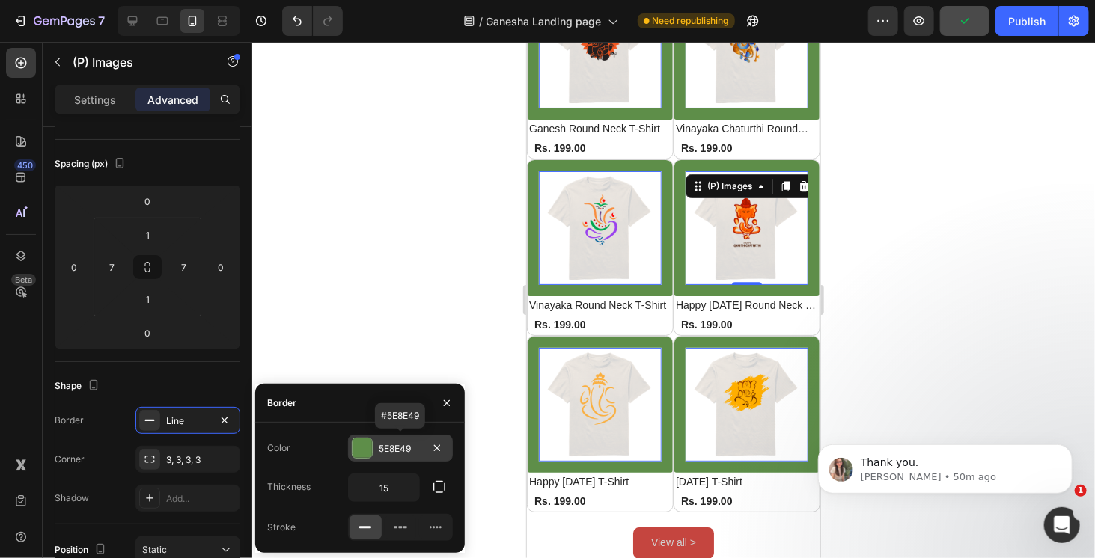
click at [405, 460] on div "5E8E49" at bounding box center [400, 448] width 105 height 27
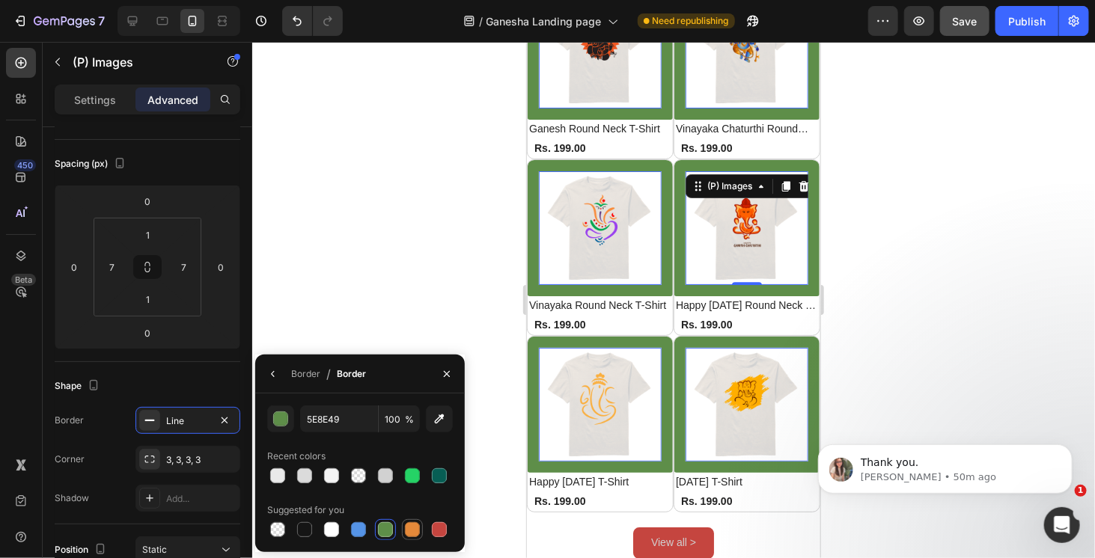
click at [414, 528] on div at bounding box center [412, 530] width 15 height 15
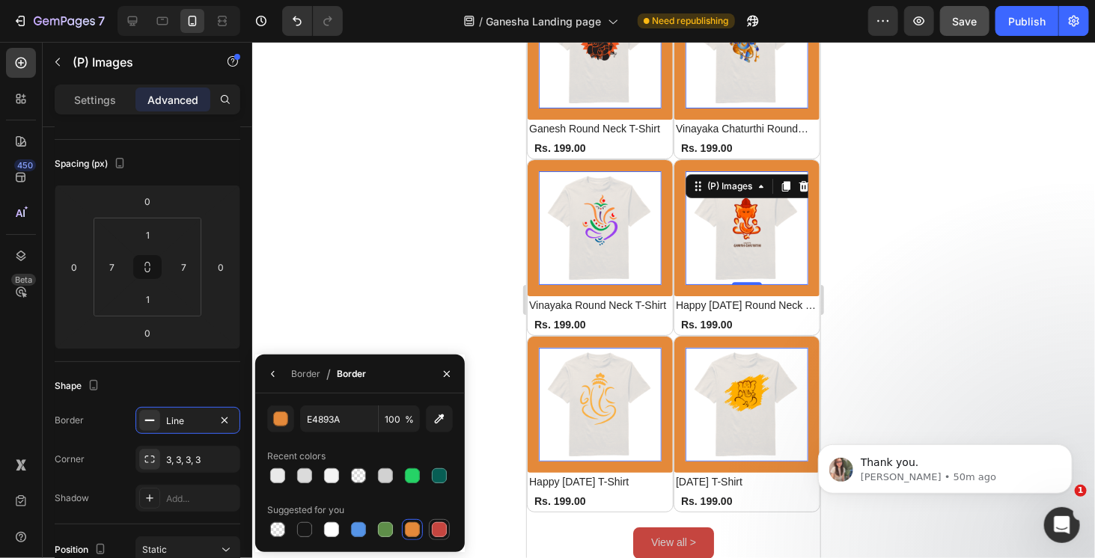
click at [432, 529] on div at bounding box center [439, 530] width 15 height 15
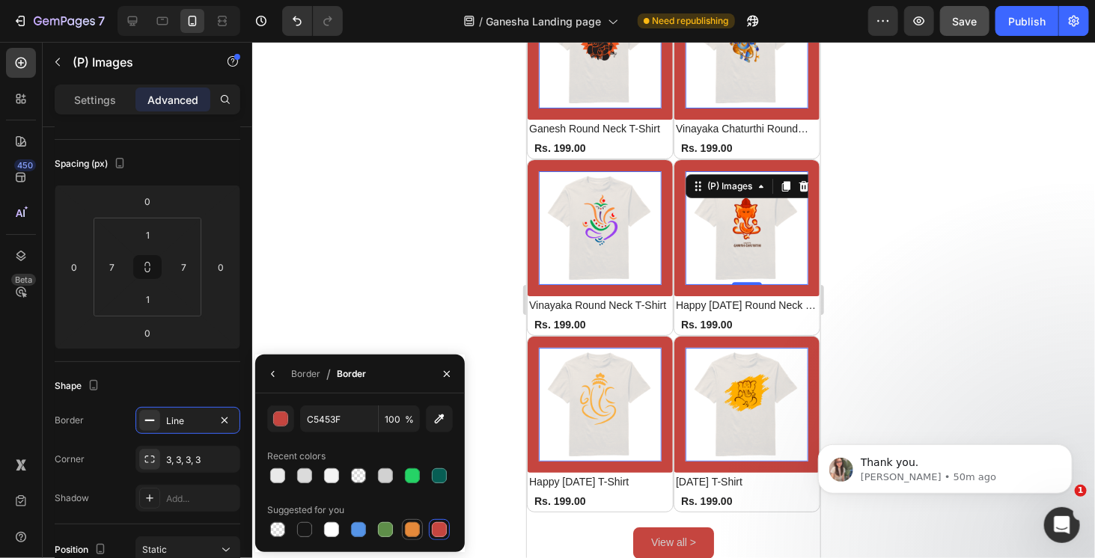
click at [413, 530] on div at bounding box center [412, 530] width 15 height 15
type input "E4893A"
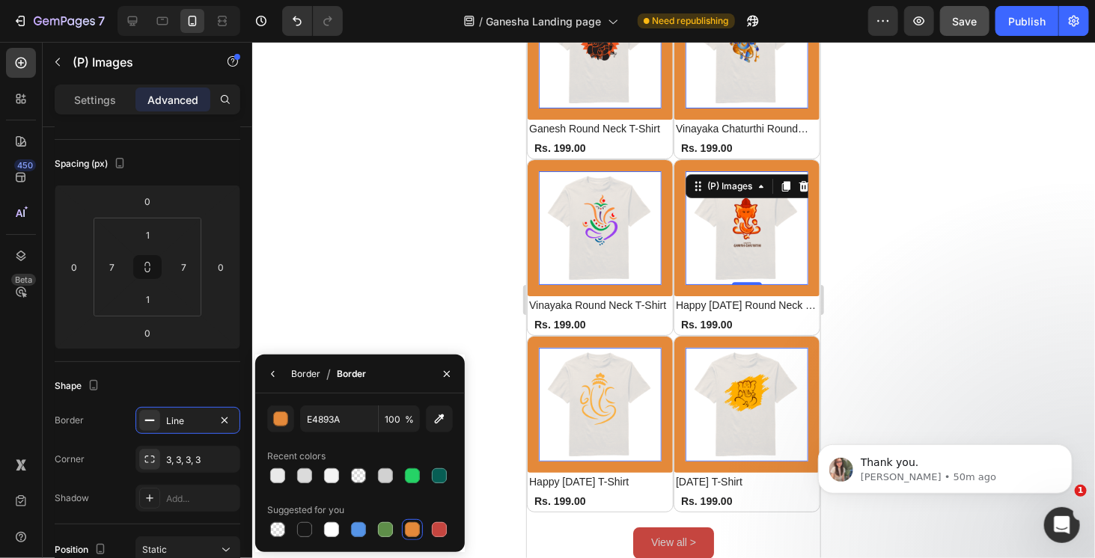
click at [316, 377] on div "Border" at bounding box center [305, 374] width 29 height 13
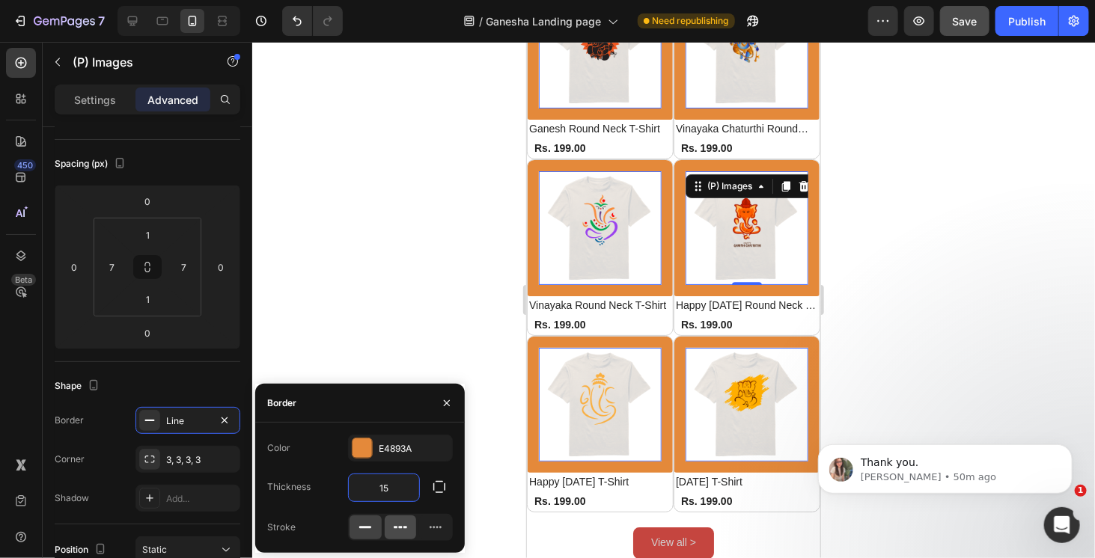
click at [401, 531] on icon at bounding box center [400, 527] width 15 height 15
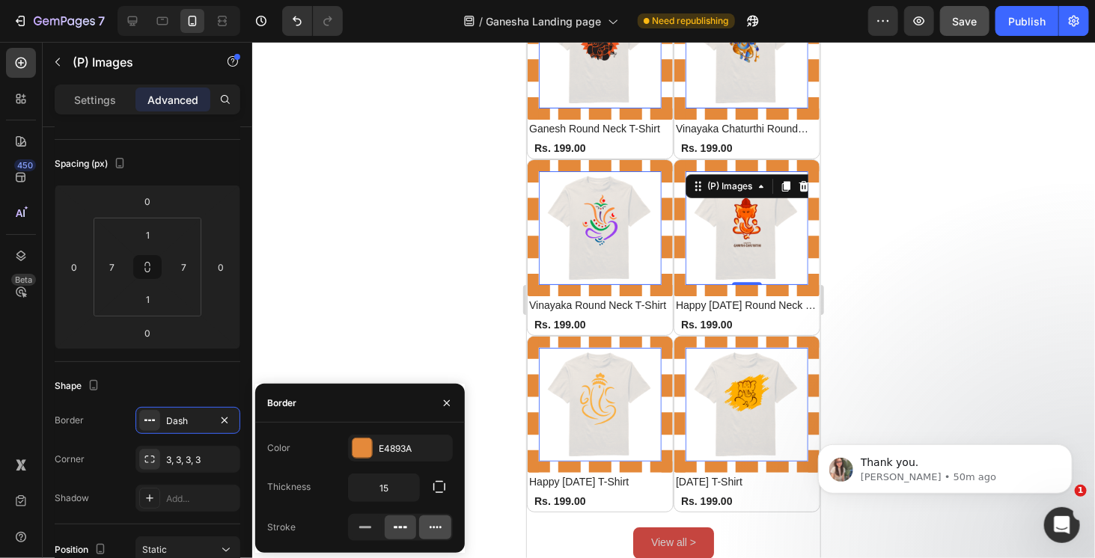
click at [436, 526] on icon at bounding box center [435, 527] width 15 height 15
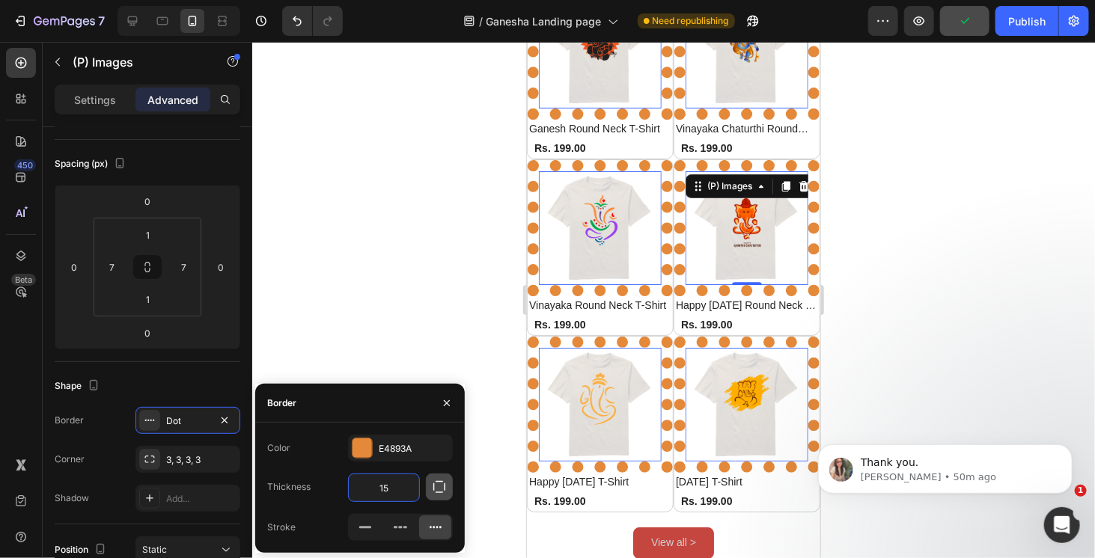
click at [436, 490] on icon "button" at bounding box center [439, 487] width 15 height 15
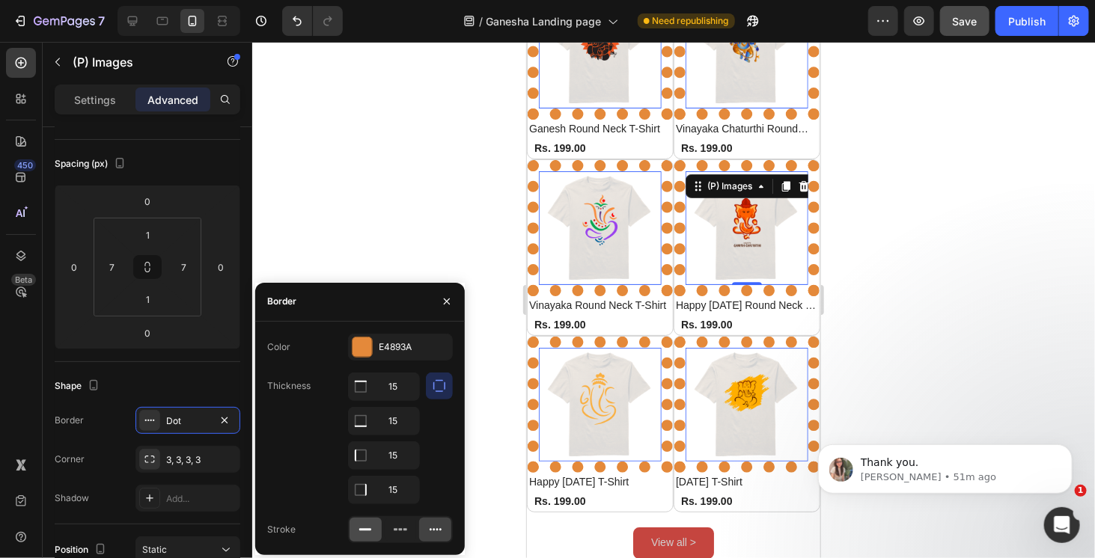
click at [365, 529] on rect at bounding box center [365, 530] width 12 height 2
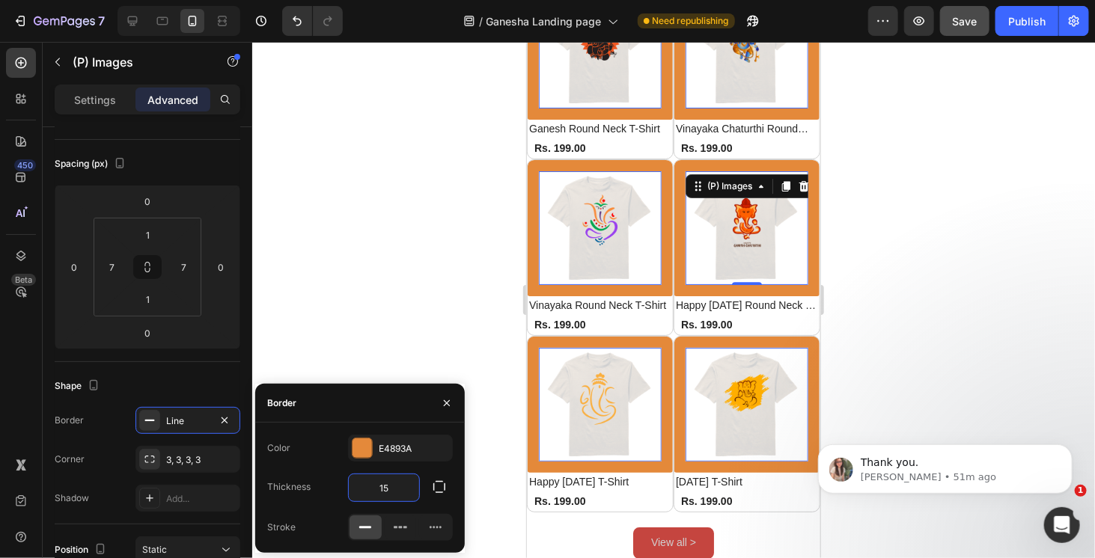
click at [400, 491] on input "15" at bounding box center [384, 488] width 70 height 27
type input "0px"
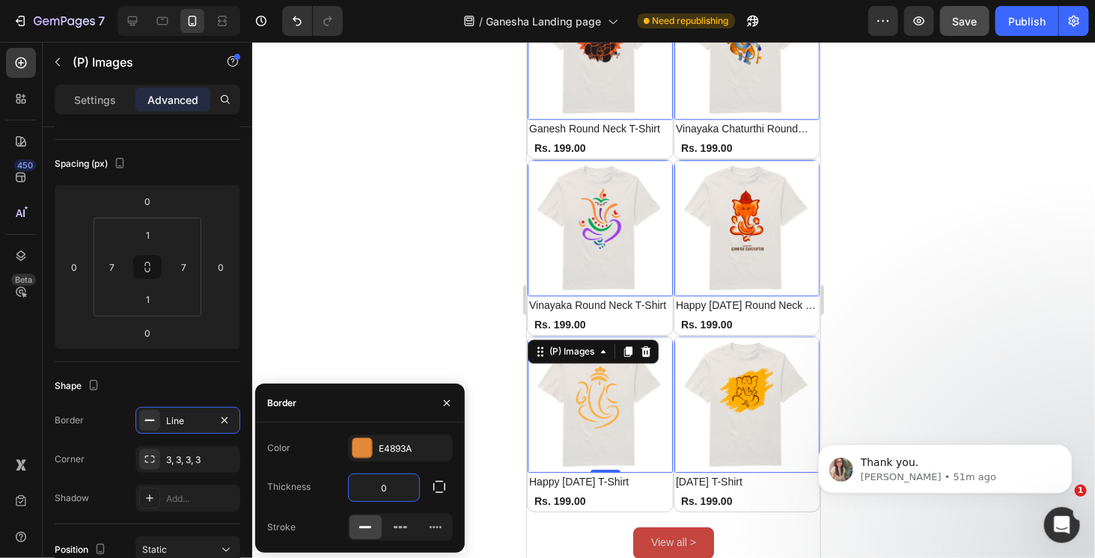
click at [576, 410] on img at bounding box center [599, 404] width 135 height 135
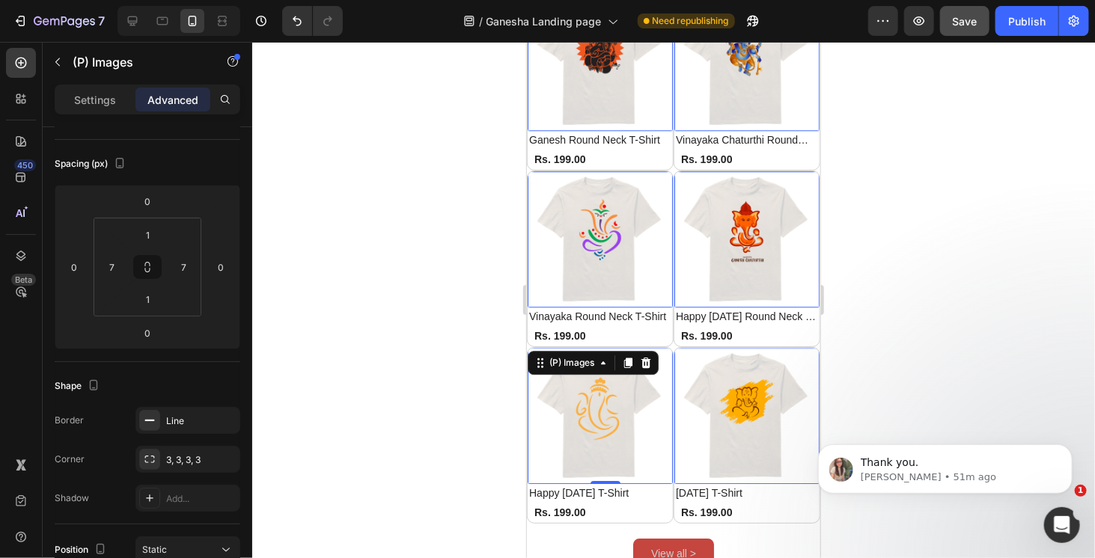
click at [916, 284] on div at bounding box center [673, 300] width 843 height 517
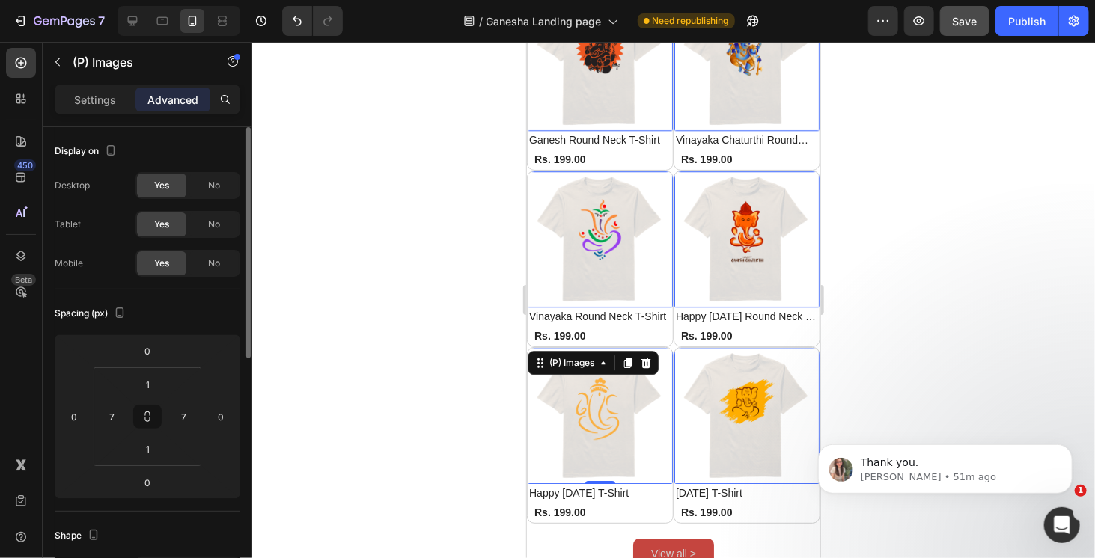
scroll to position [225, 0]
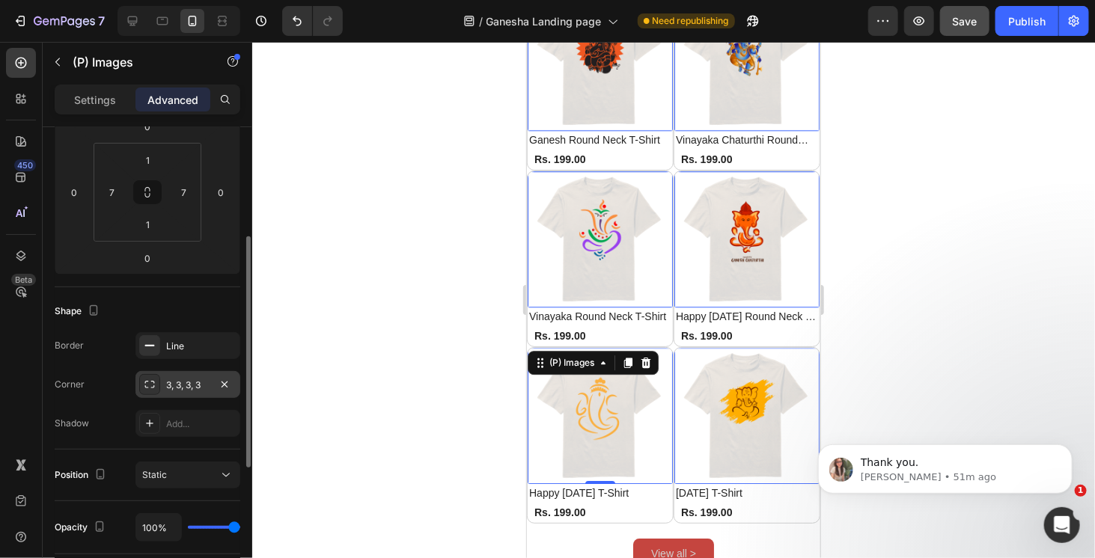
click at [187, 389] on div "3, 3, 3, 3" at bounding box center [187, 385] width 43 height 13
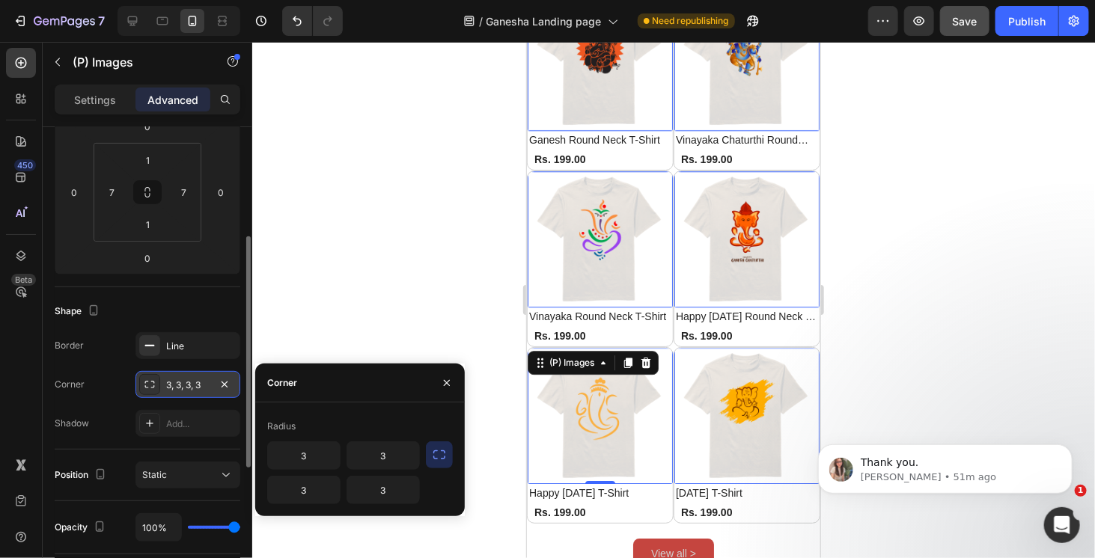
click at [171, 386] on div "3, 3, 3, 3" at bounding box center [187, 385] width 43 height 13
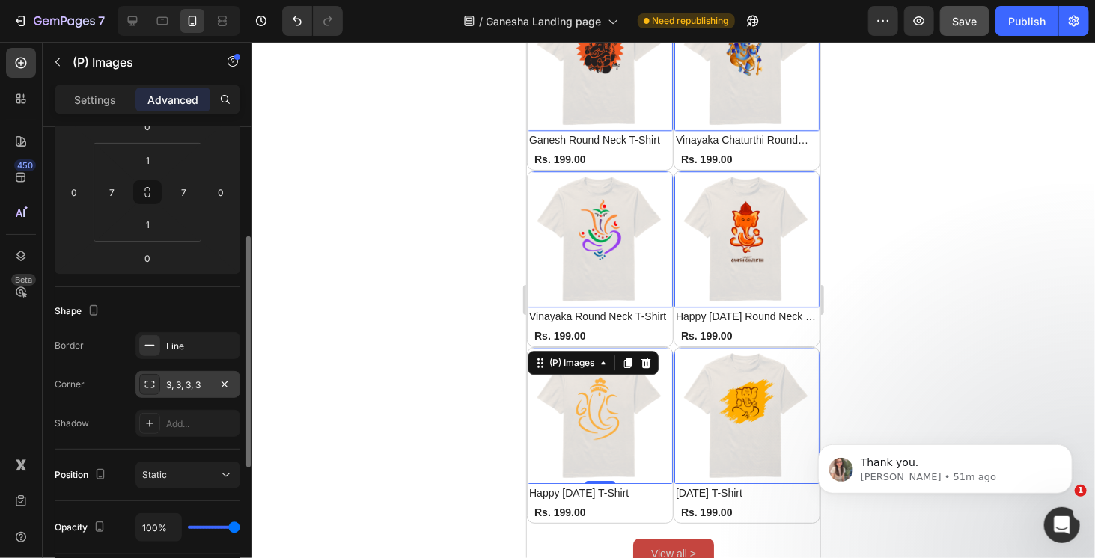
click at [171, 386] on div "3, 3, 3, 3" at bounding box center [187, 385] width 43 height 13
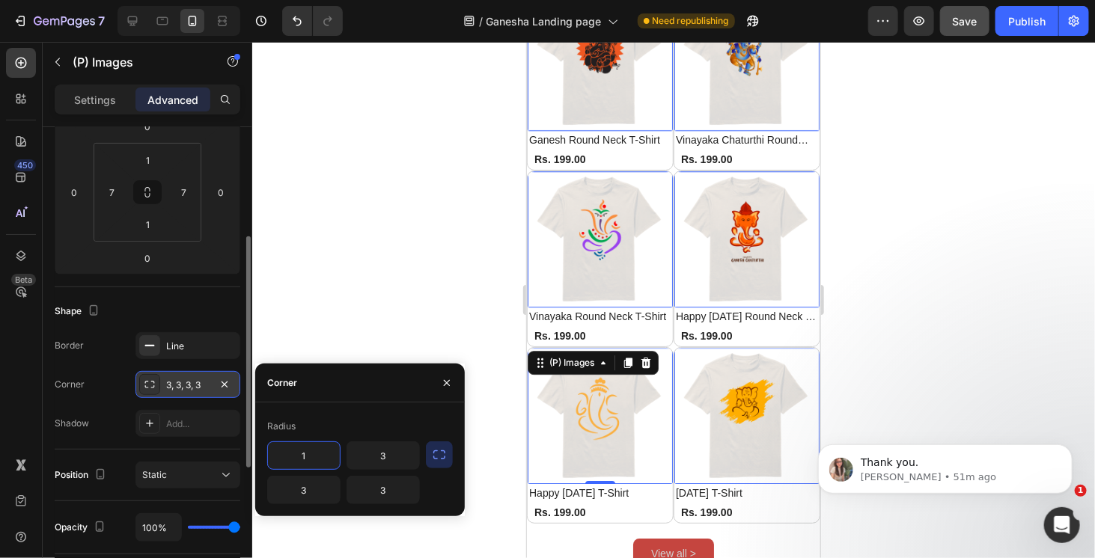
type input "0"
click at [446, 461] on icon "button" at bounding box center [439, 455] width 15 height 15
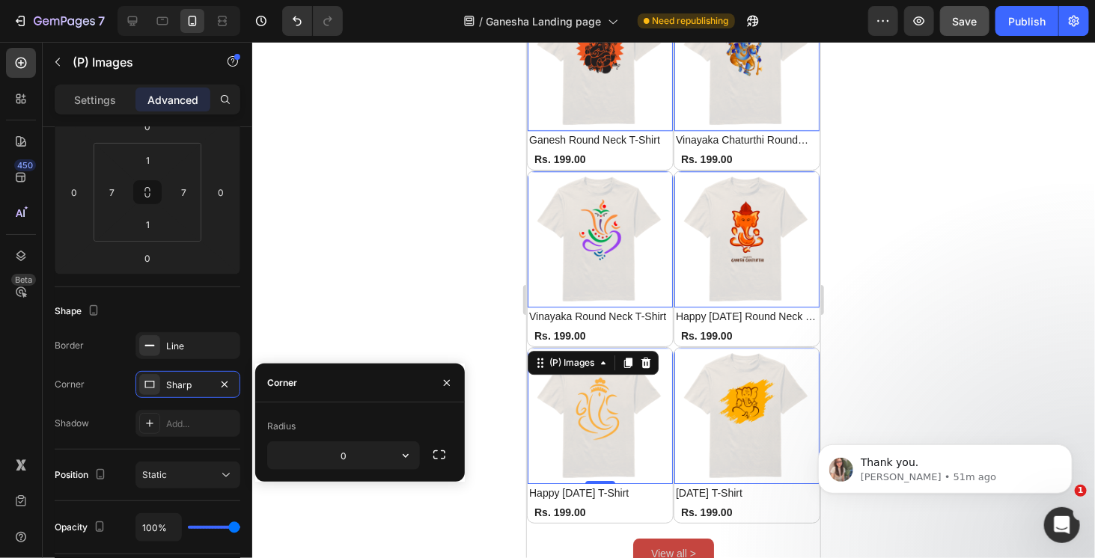
click at [886, 255] on div at bounding box center [673, 300] width 843 height 517
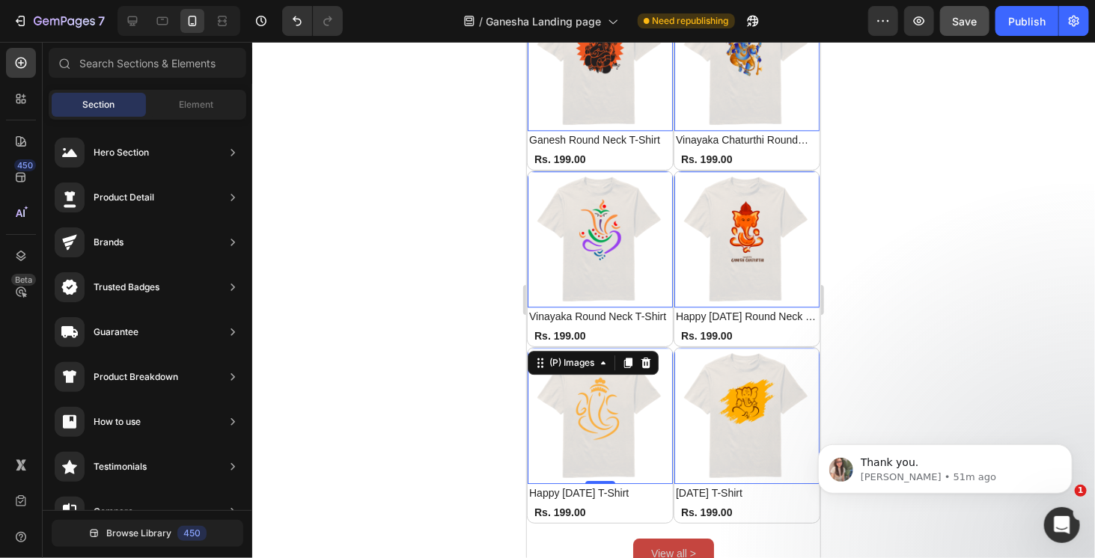
click at [618, 390] on img at bounding box center [599, 415] width 135 height 135
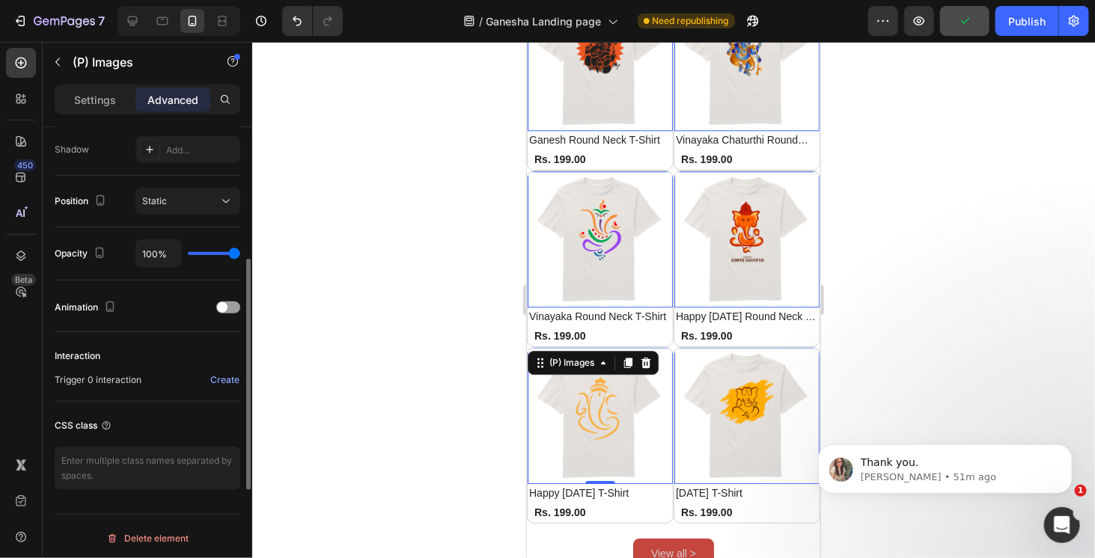
scroll to position [274, 0]
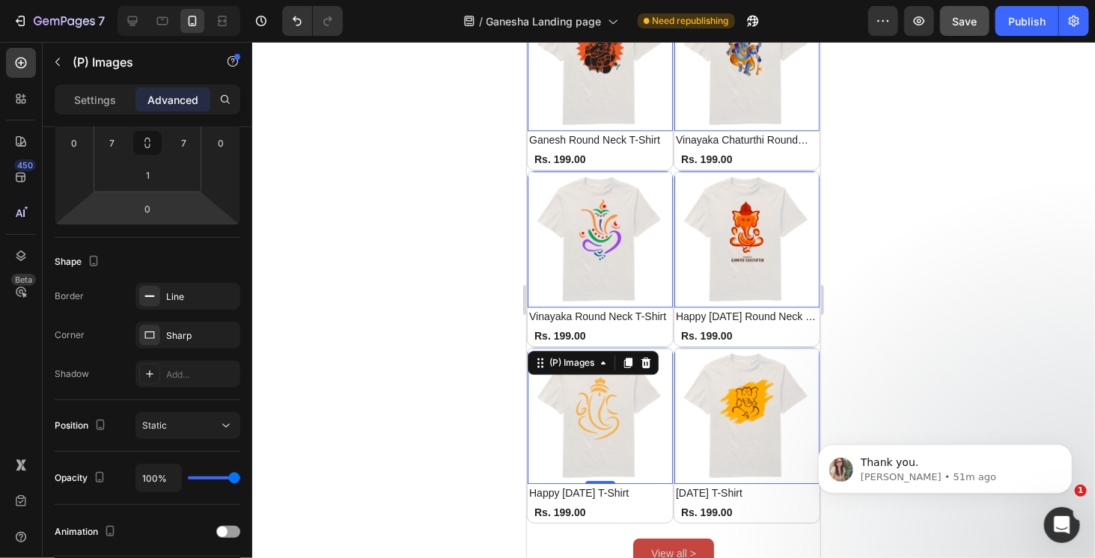
click at [585, 376] on img at bounding box center [599, 415] width 135 height 135
click at [91, 104] on p "Settings" at bounding box center [95, 100] width 42 height 16
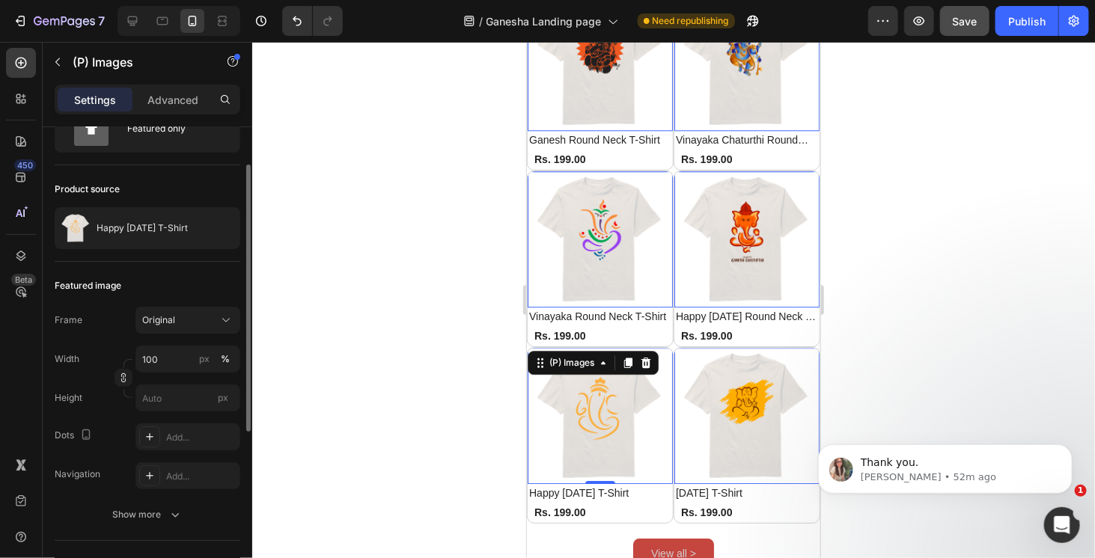
scroll to position [0, 0]
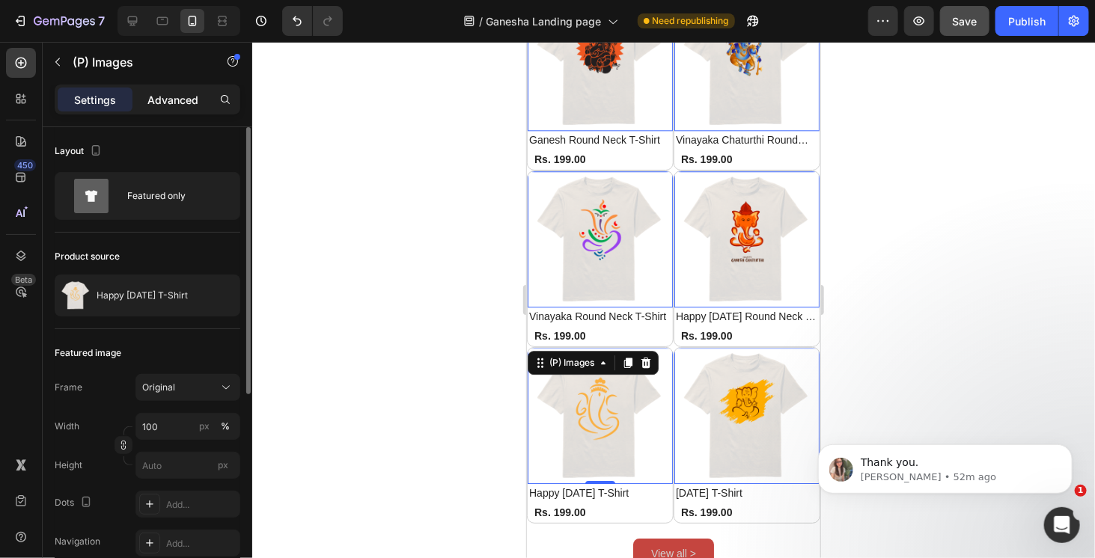
click at [175, 98] on p "Advanced" at bounding box center [172, 100] width 51 height 16
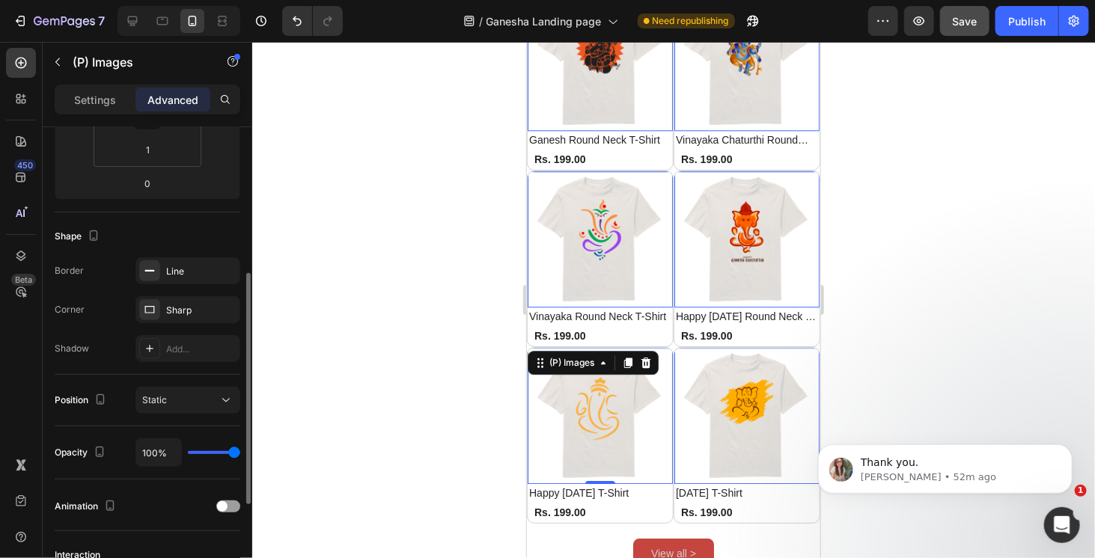
scroll to position [499, 0]
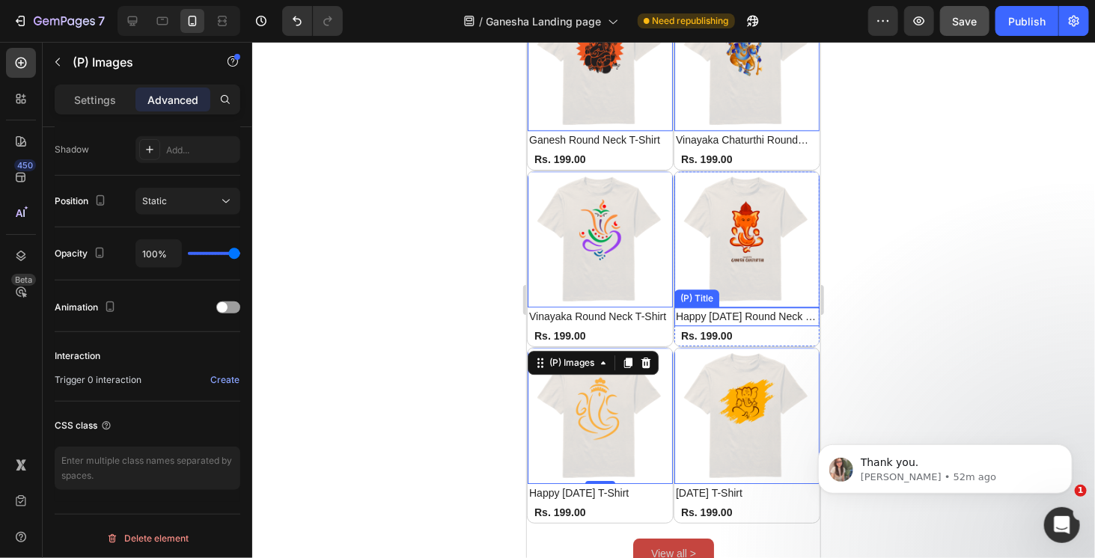
click at [726, 307] on h2 "Happy [DATE] Round Neck T-Shirt" at bounding box center [746, 316] width 145 height 19
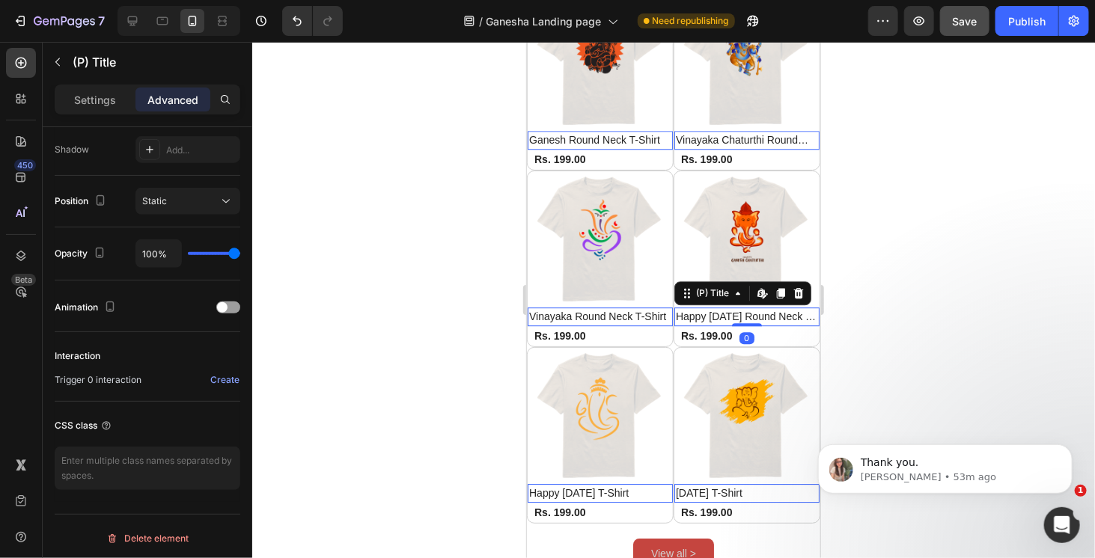
scroll to position [0, 0]
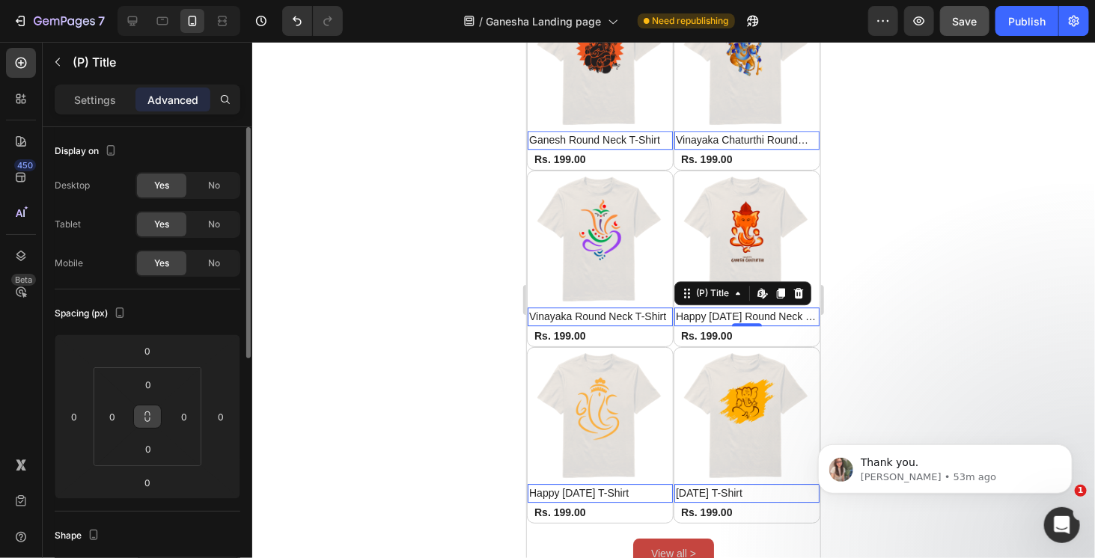
click at [154, 410] on button at bounding box center [147, 417] width 28 height 24
click at [151, 414] on icon at bounding box center [147, 417] width 12 height 12
click at [118, 413] on input "0" at bounding box center [112, 417] width 22 height 22
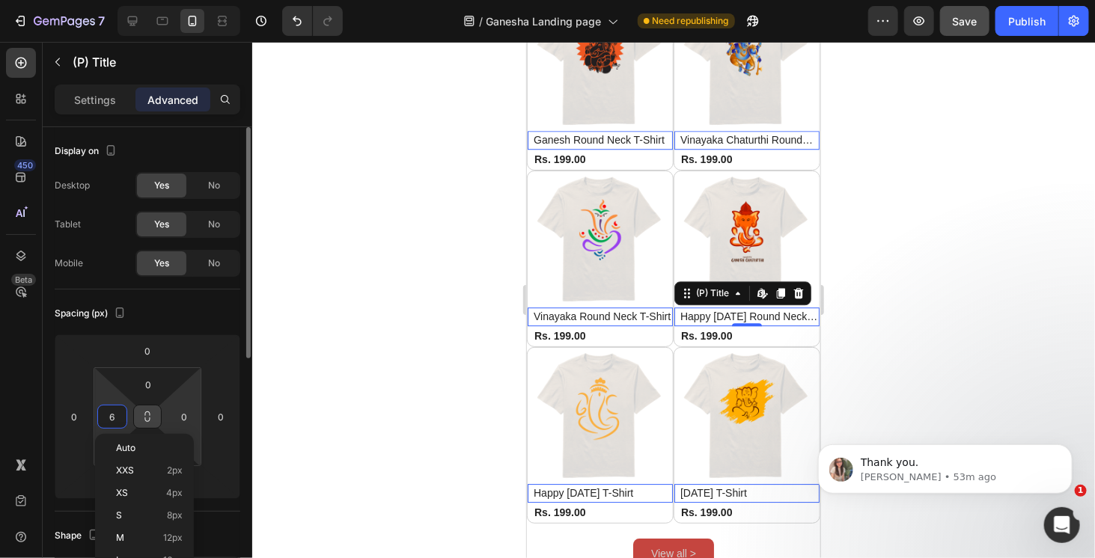
type input "7"
click at [214, 320] on div "Spacing (px)" at bounding box center [148, 314] width 186 height 24
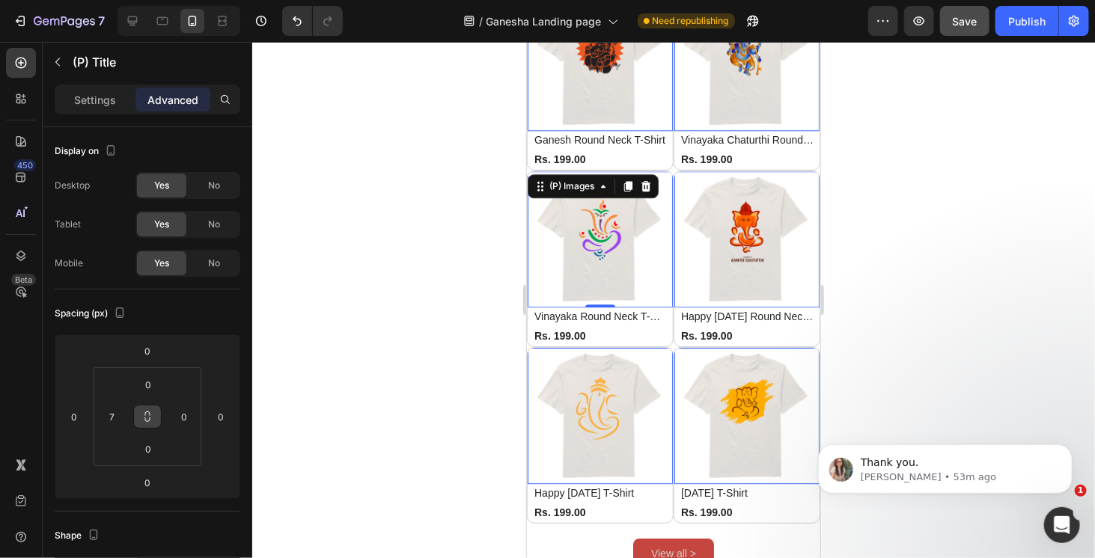
click at [576, 217] on img at bounding box center [599, 238] width 135 height 135
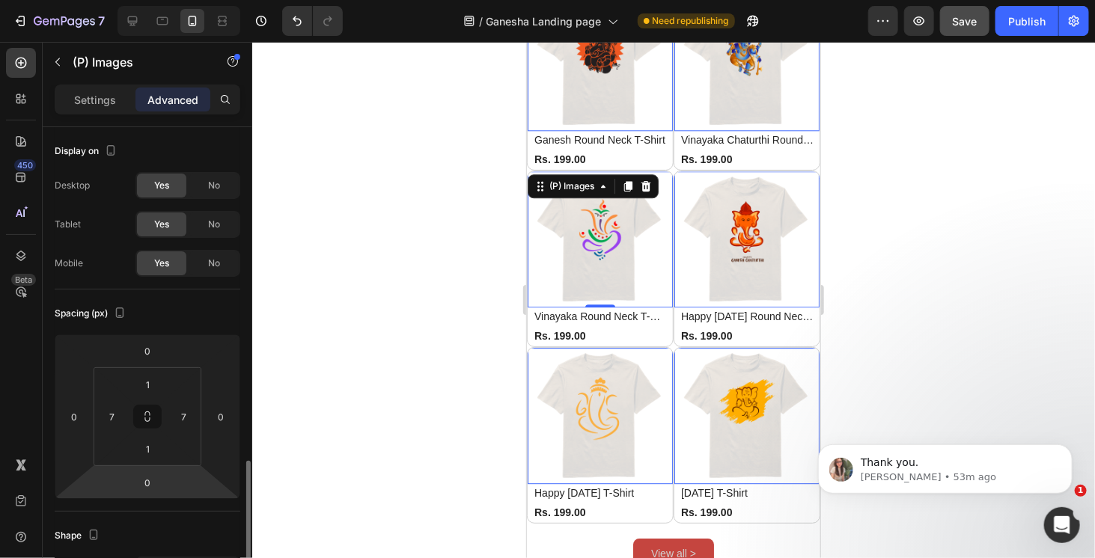
scroll to position [225, 0]
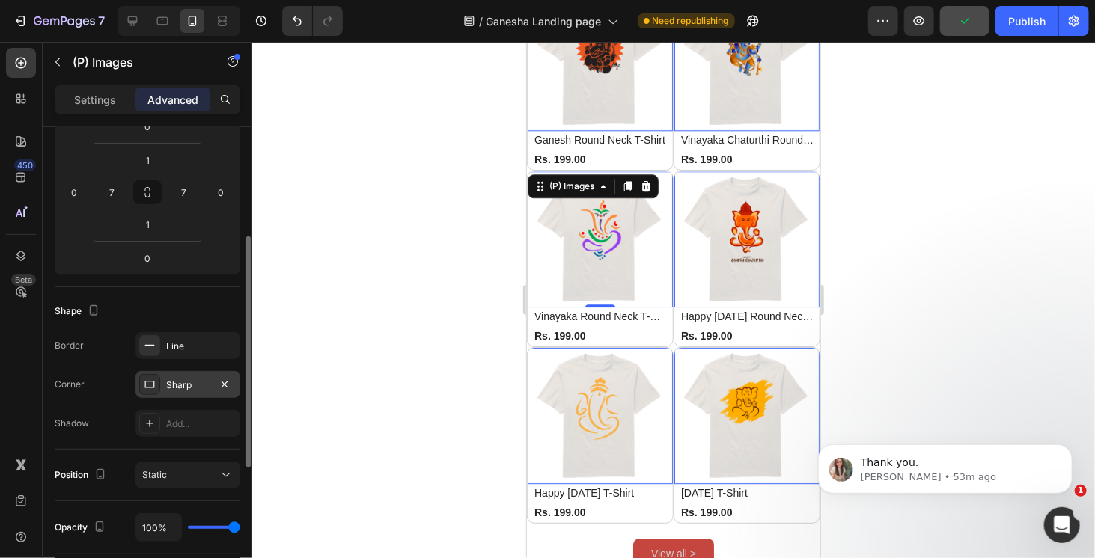
click at [189, 387] on div "Sharp" at bounding box center [187, 385] width 43 height 13
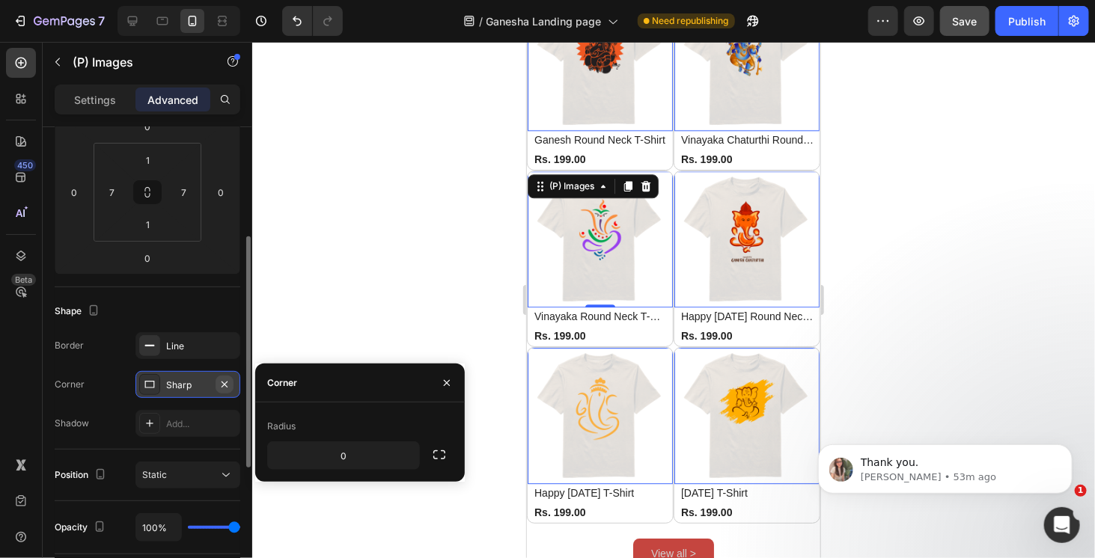
click at [232, 384] on button "button" at bounding box center [225, 385] width 18 height 18
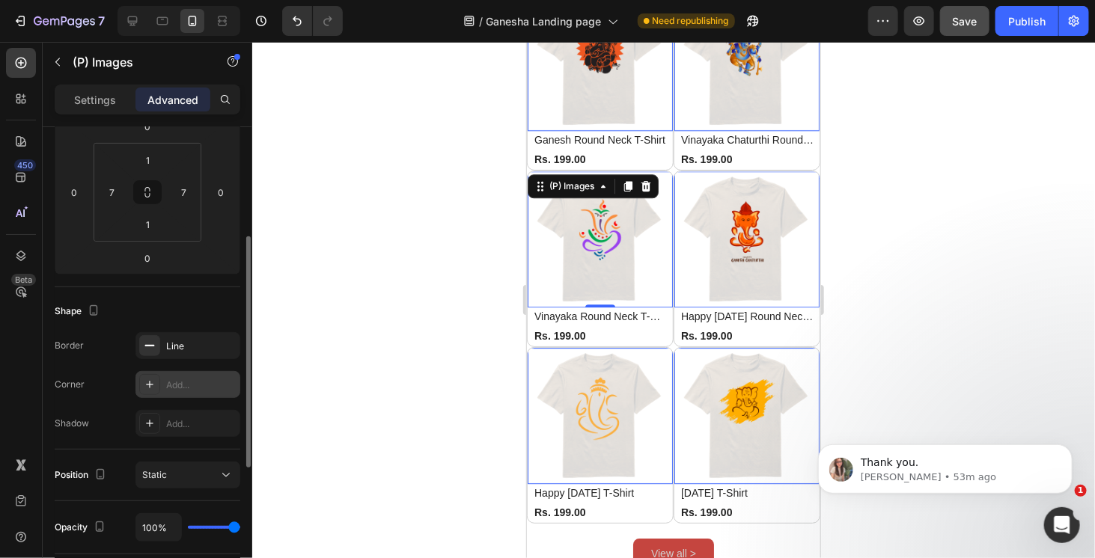
click at [871, 344] on div at bounding box center [673, 300] width 843 height 517
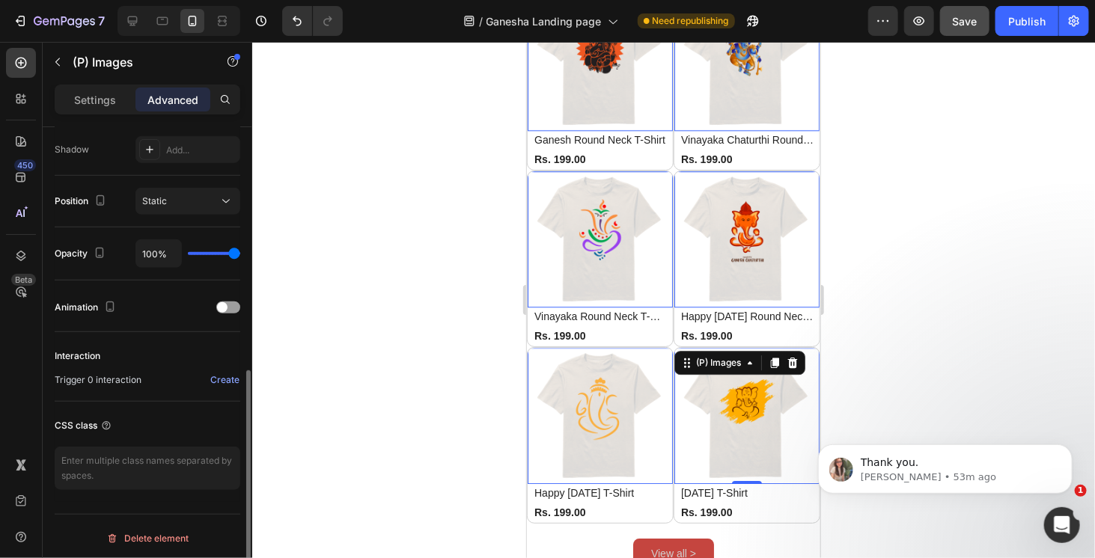
scroll to position [424, 0]
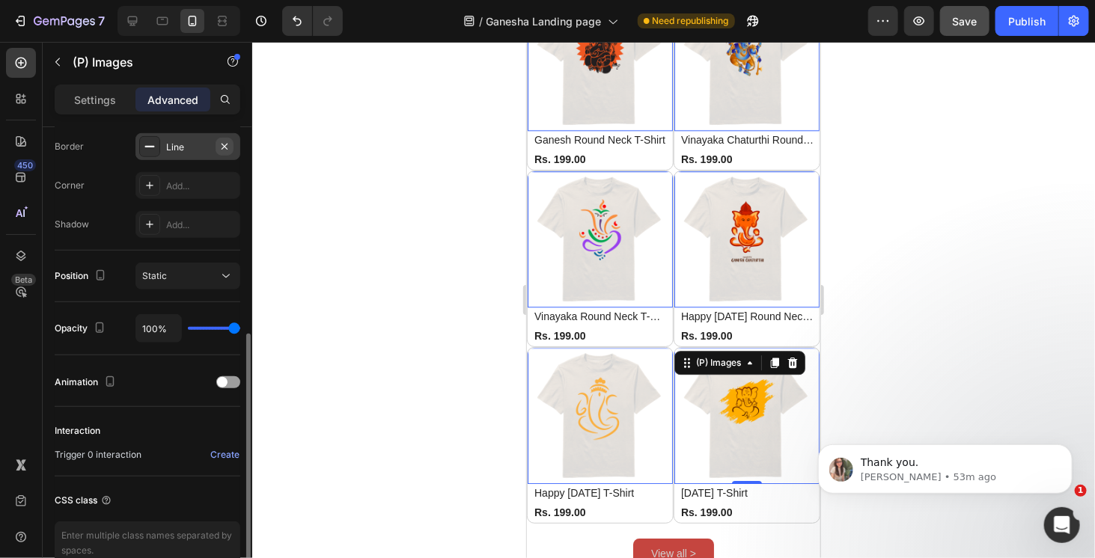
click at [225, 146] on icon "button" at bounding box center [225, 147] width 12 height 12
click at [952, 347] on div at bounding box center [673, 300] width 843 height 517
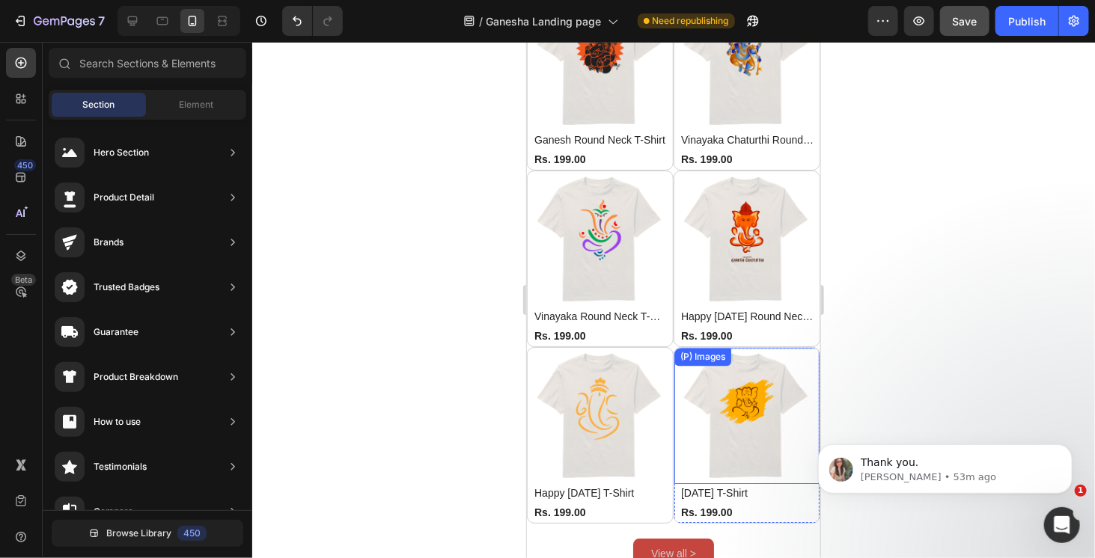
click at [725, 376] on img at bounding box center [746, 415] width 135 height 135
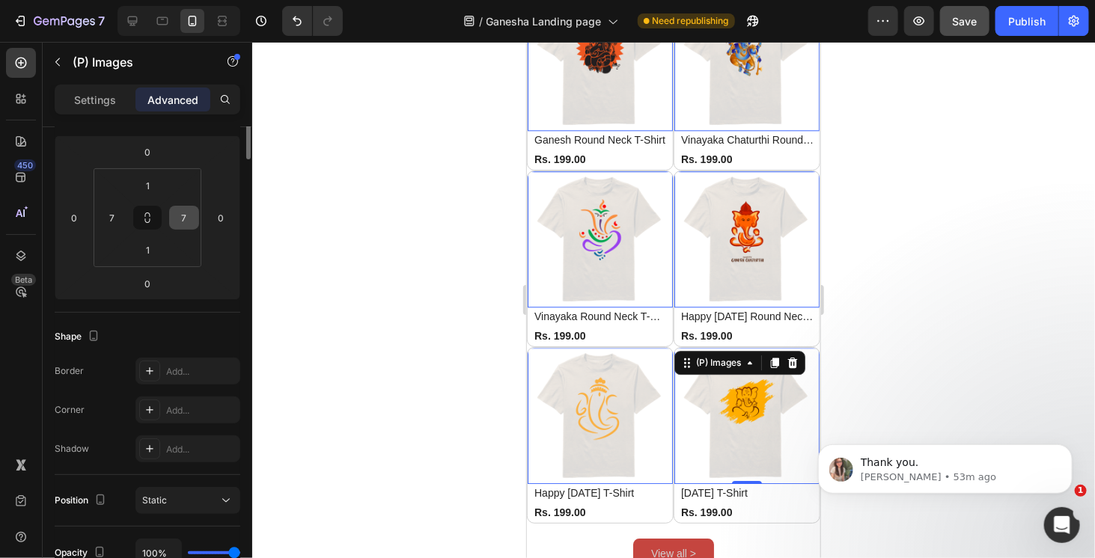
scroll to position [0, 0]
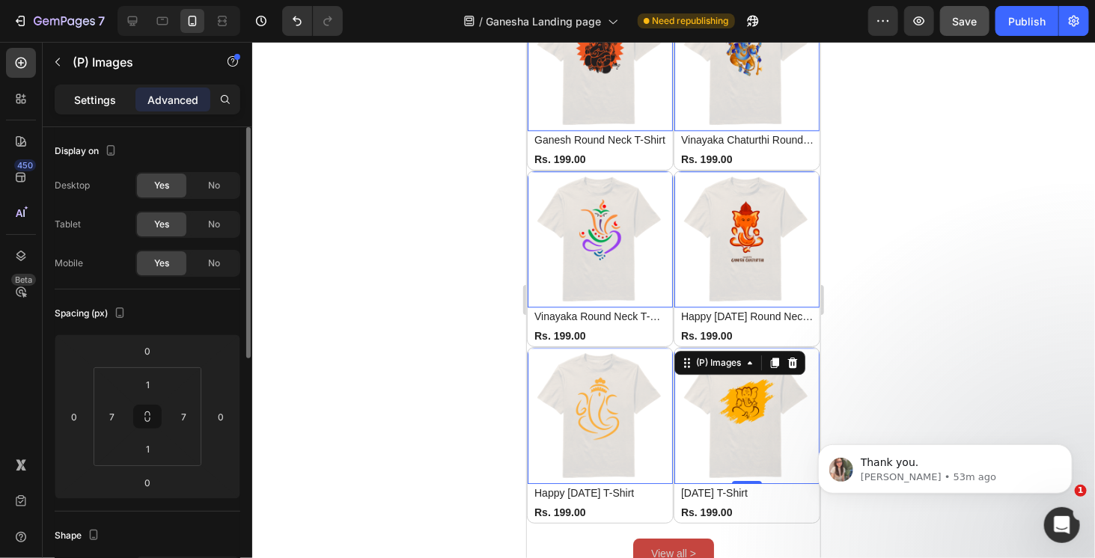
click at [103, 100] on p "Settings" at bounding box center [95, 100] width 42 height 16
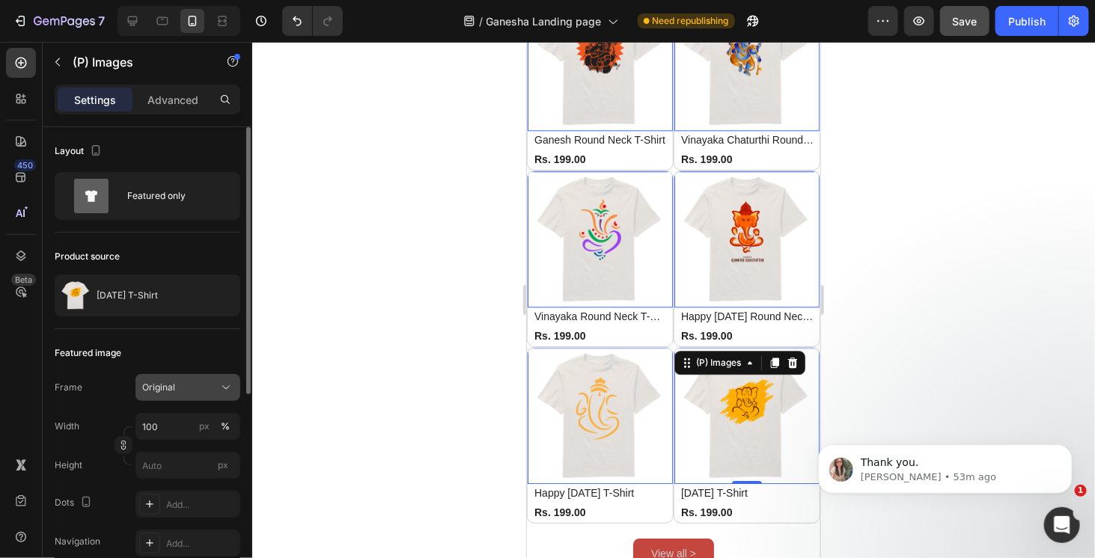
click at [223, 386] on icon at bounding box center [226, 387] width 15 height 15
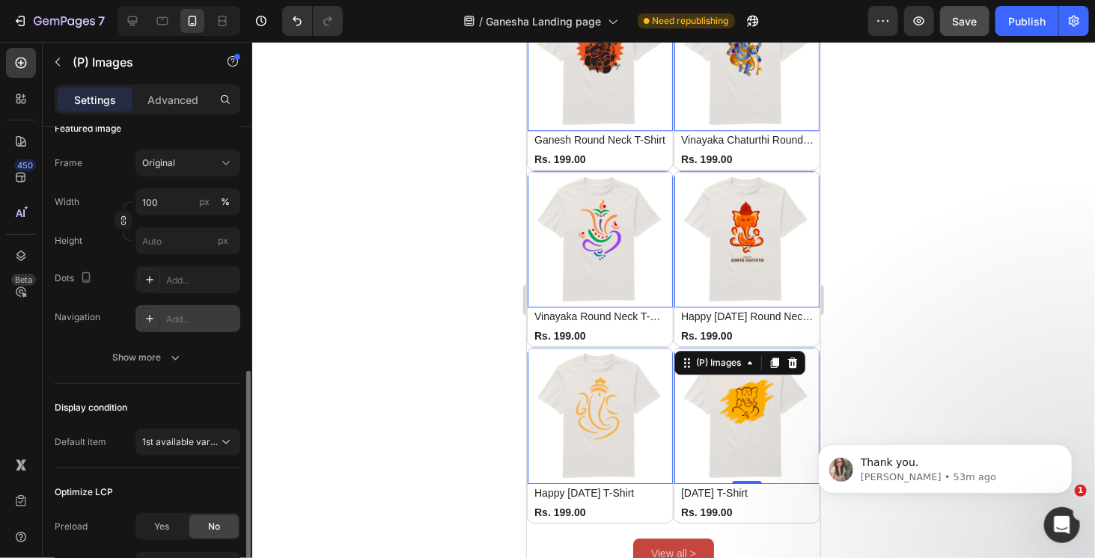
scroll to position [299, 0]
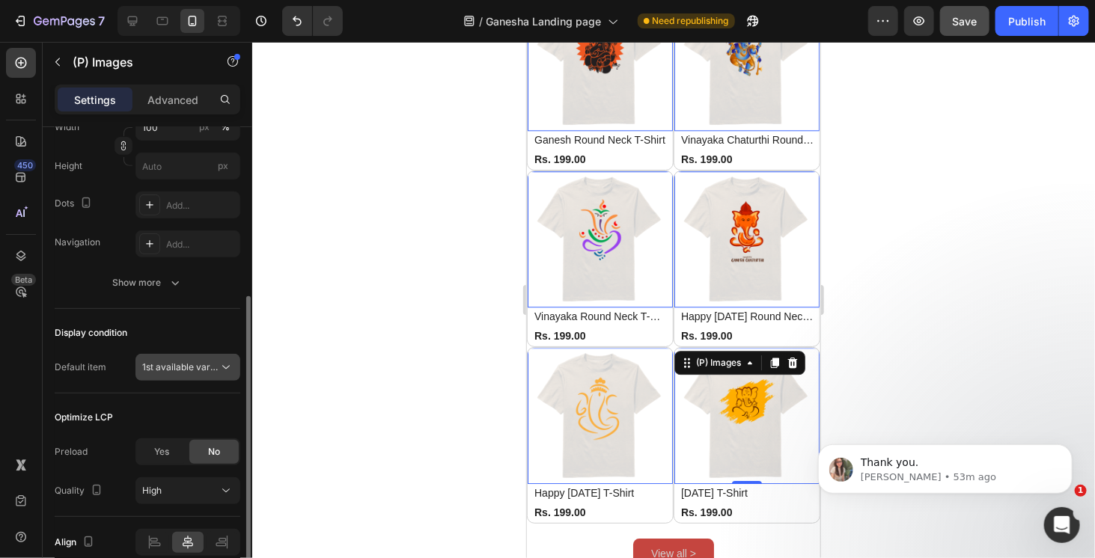
click at [216, 371] on span "1st available variant" at bounding box center [184, 367] width 84 height 11
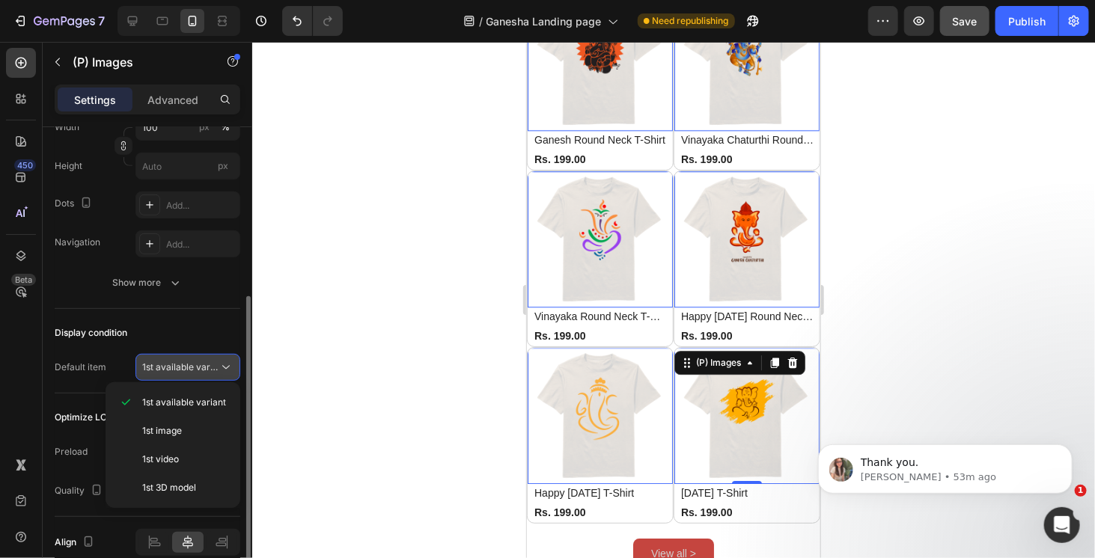
click at [216, 371] on span "1st available variant" at bounding box center [184, 367] width 84 height 11
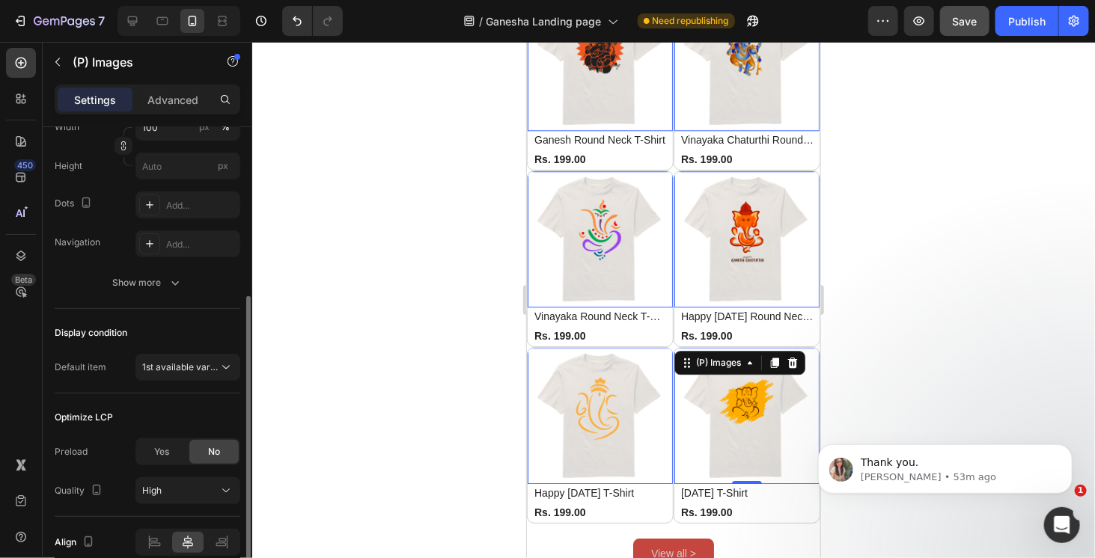
click at [222, 338] on div "Display condition" at bounding box center [148, 333] width 186 height 24
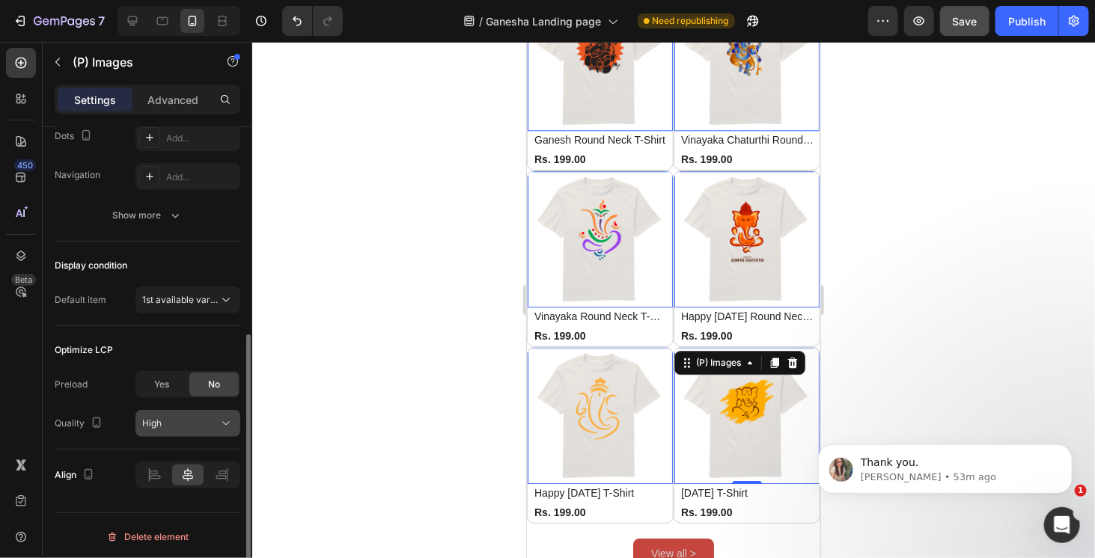
click at [186, 422] on div "High" at bounding box center [180, 423] width 76 height 13
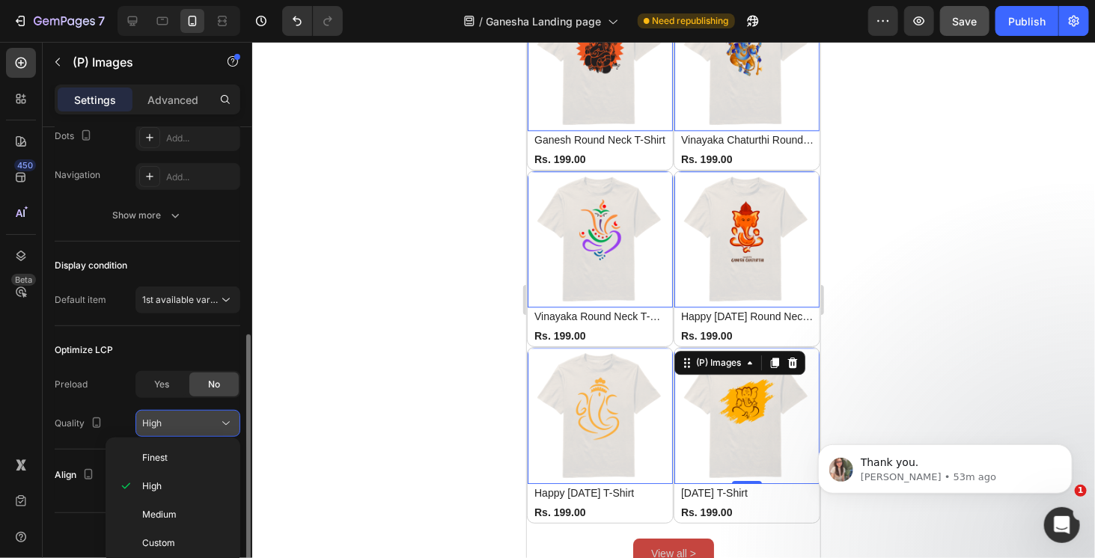
click at [186, 422] on div "High" at bounding box center [180, 423] width 76 height 13
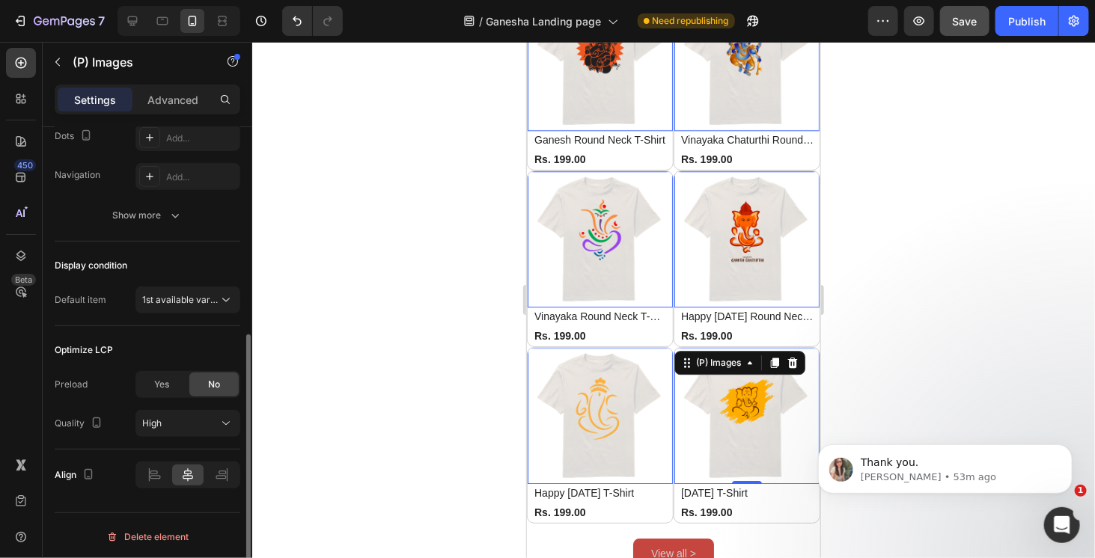
click at [176, 450] on div "Align" at bounding box center [148, 475] width 186 height 51
click at [192, 106] on p "Advanced" at bounding box center [172, 100] width 51 height 16
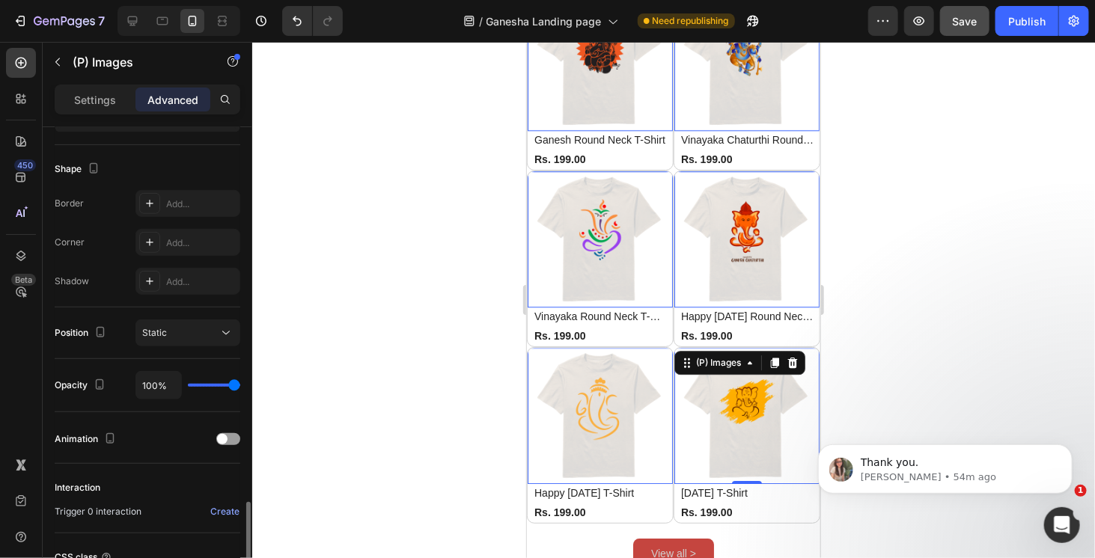
scroll to position [499, 0]
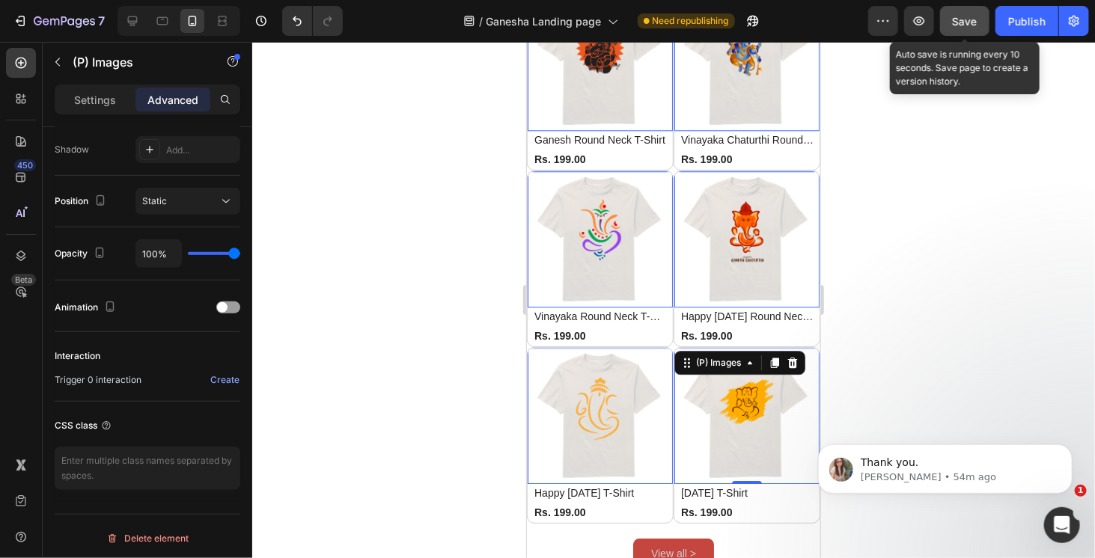
drag, startPoint x: 972, startPoint y: 21, endPoint x: 981, endPoint y: 21, distance: 8.2
click at [972, 21] on span "Save" at bounding box center [965, 21] width 25 height 13
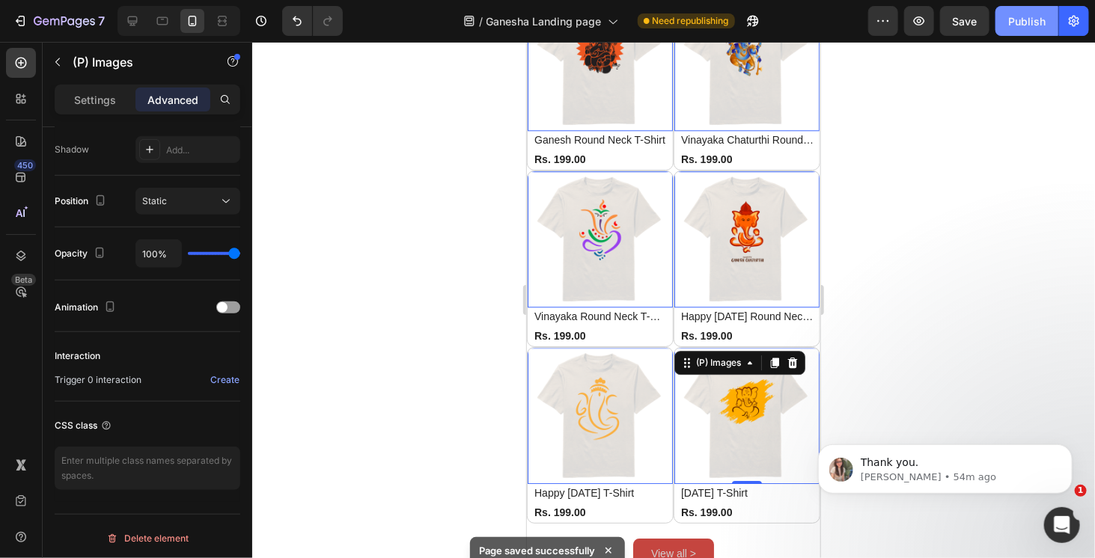
click at [1027, 22] on div "Publish" at bounding box center [1026, 21] width 37 height 16
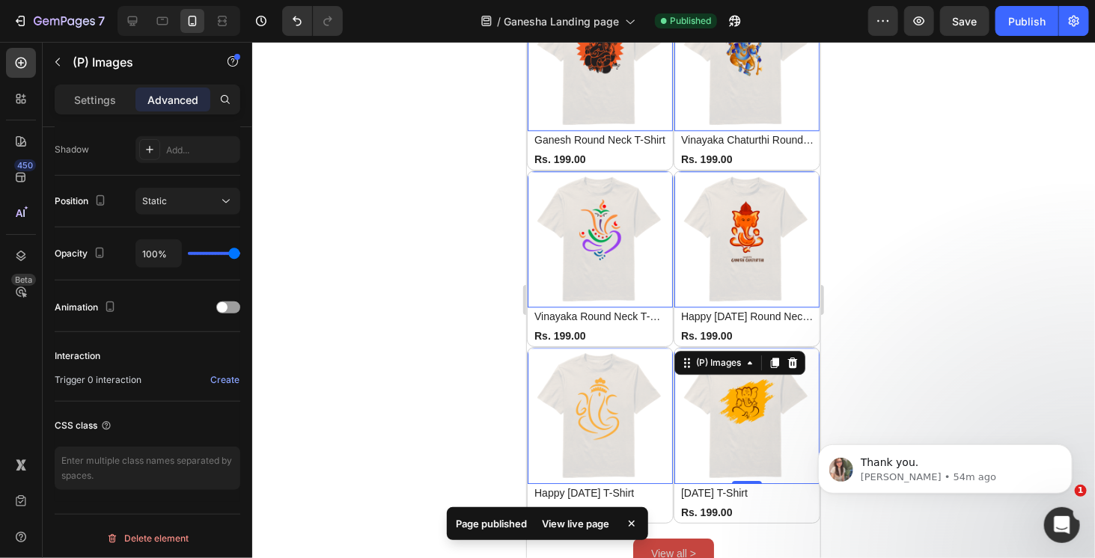
click at [931, 338] on div at bounding box center [673, 300] width 843 height 517
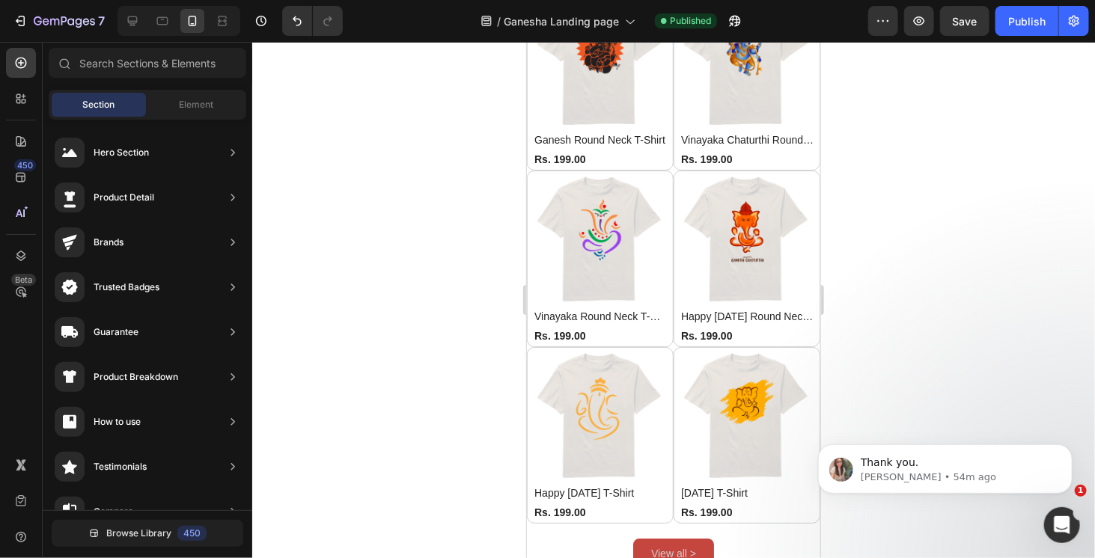
click at [862, 255] on div at bounding box center [673, 300] width 843 height 517
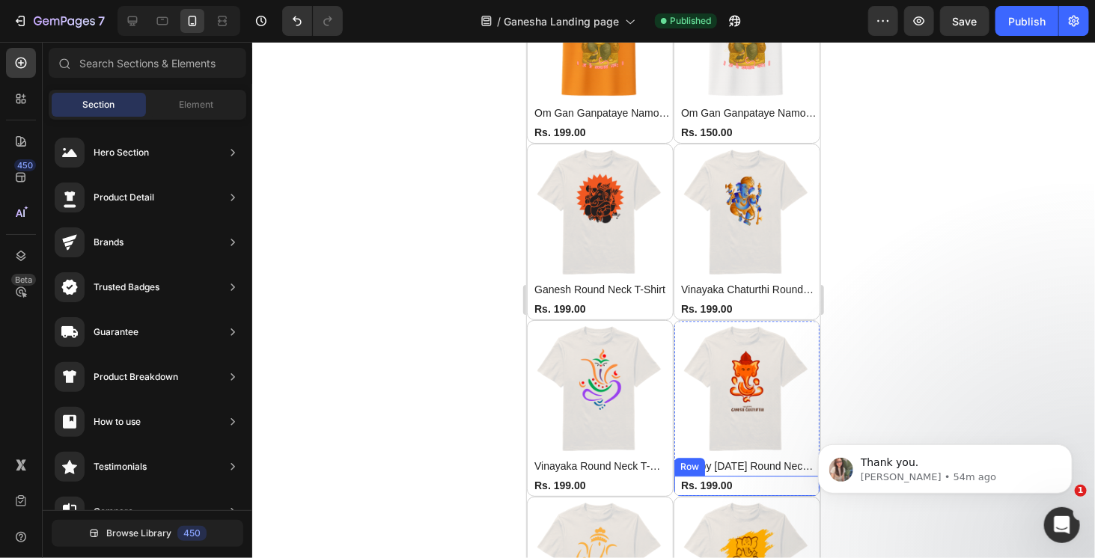
scroll to position [1676, 0]
click at [937, 254] on div at bounding box center [673, 300] width 843 height 517
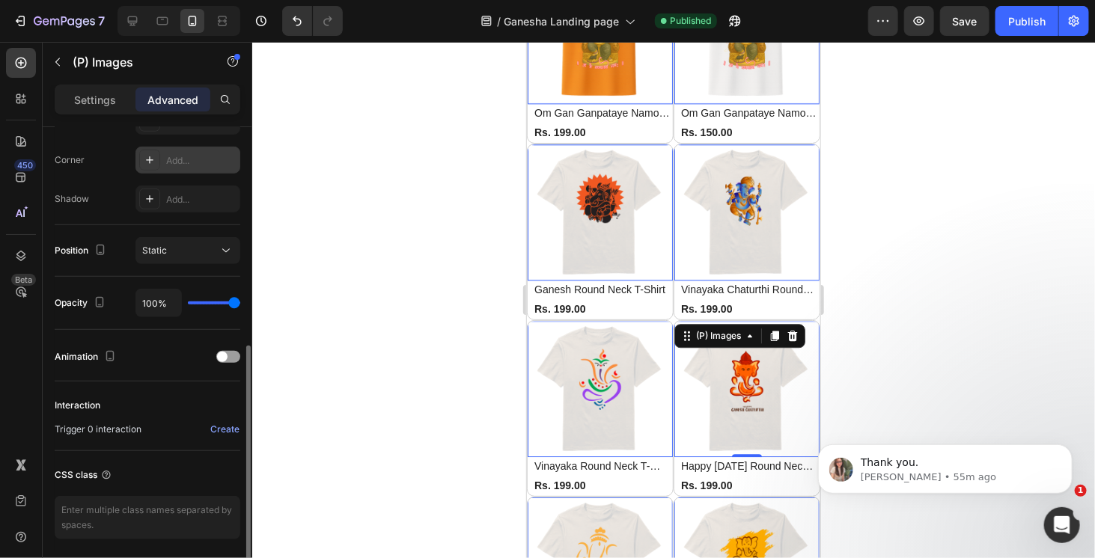
scroll to position [499, 0]
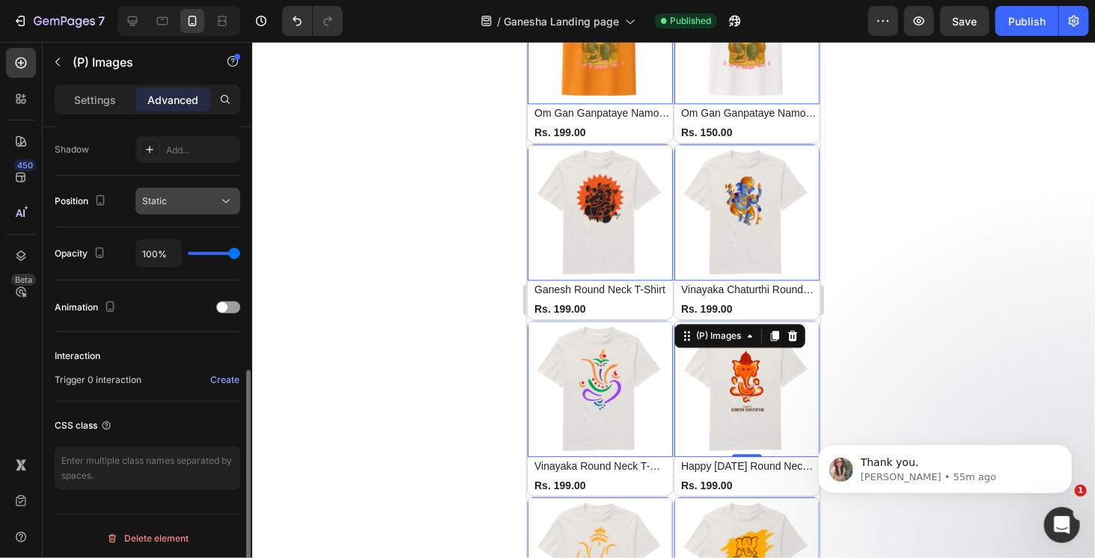
click at [197, 204] on div "Static" at bounding box center [180, 201] width 76 height 13
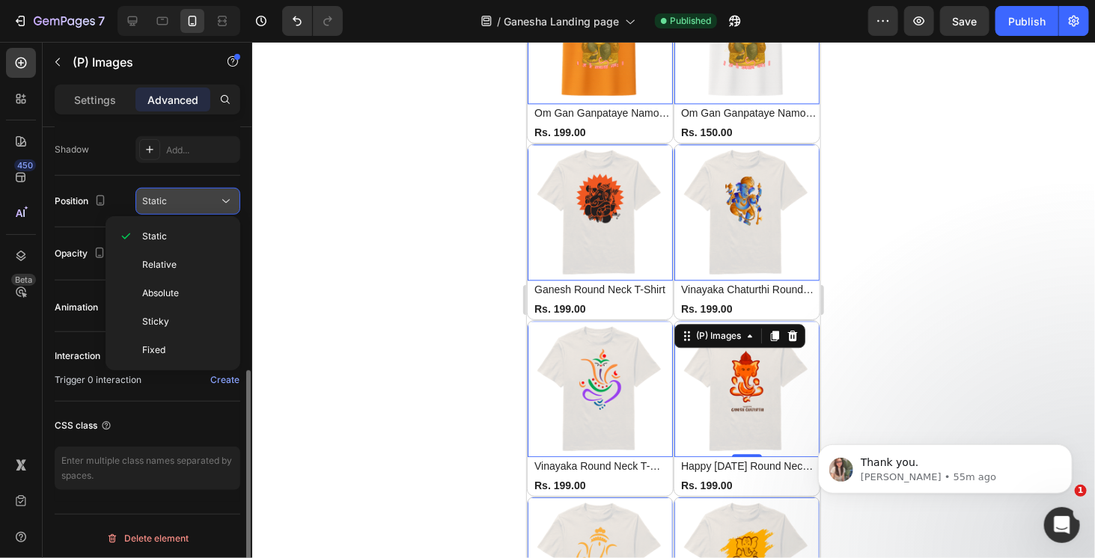
click at [197, 204] on div "Static" at bounding box center [180, 201] width 76 height 13
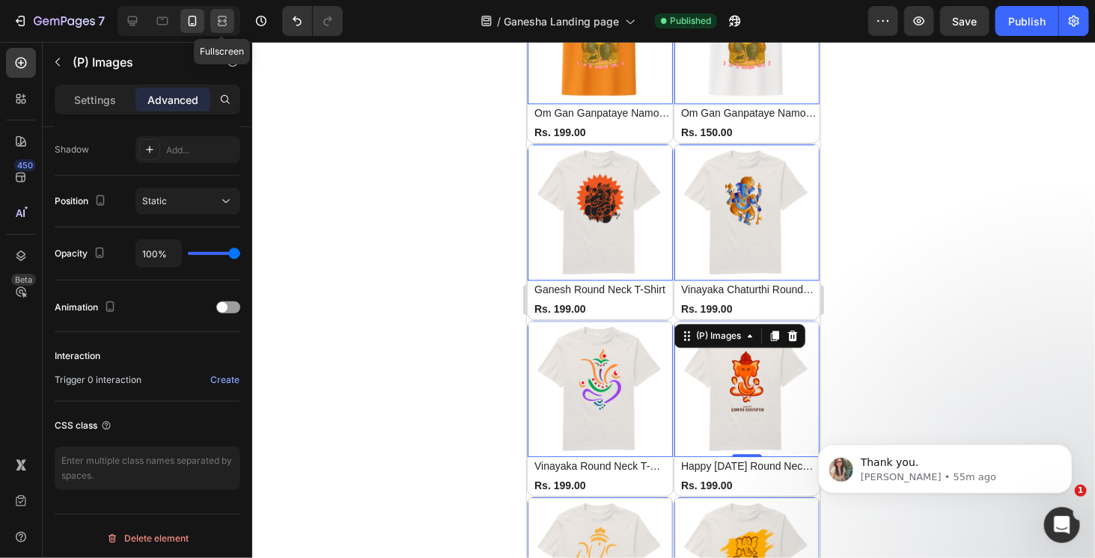
click at [225, 21] on icon at bounding box center [224, 21] width 4 height 4
type input "0"
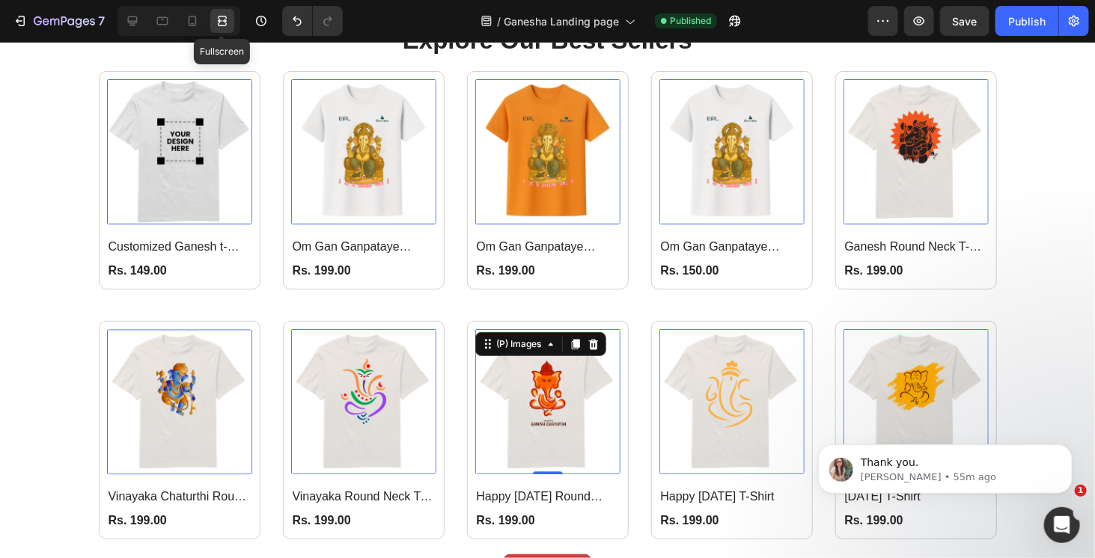
scroll to position [1406, 0]
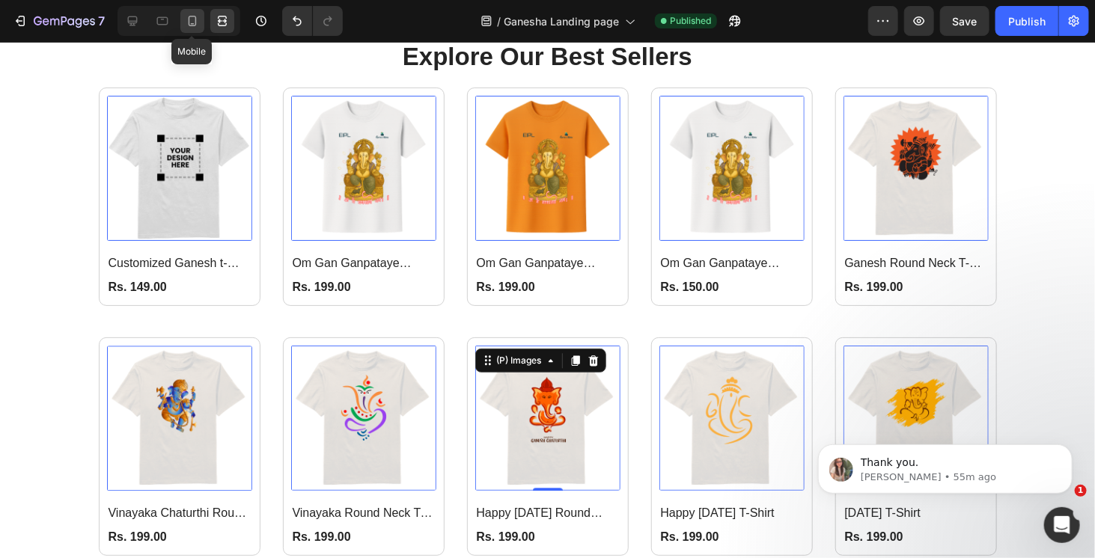
click at [192, 21] on icon at bounding box center [192, 20] width 15 height 15
type input "1"
type input "7"
type input "1"
type input "7"
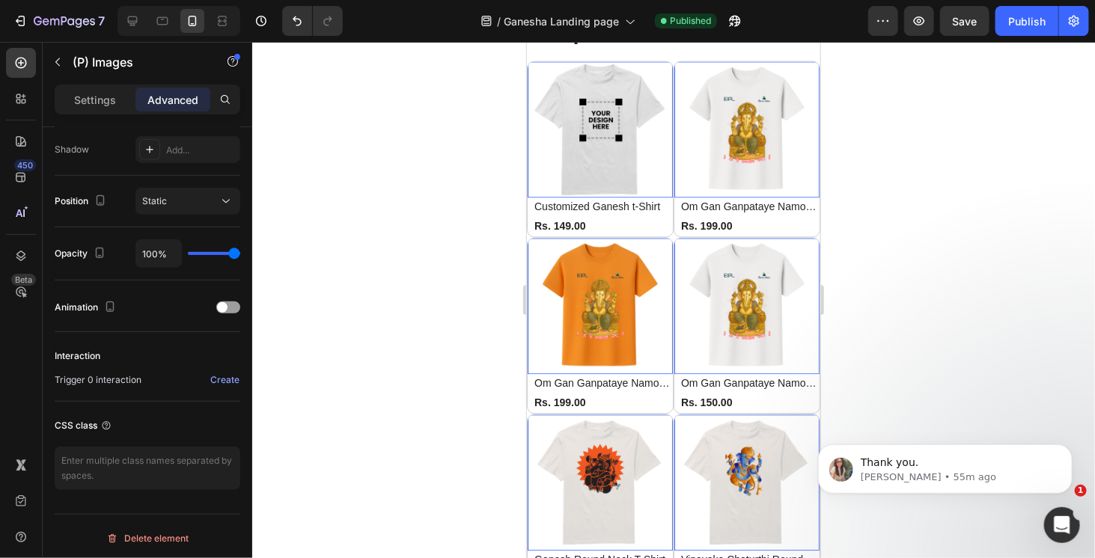
scroll to position [1372, 0]
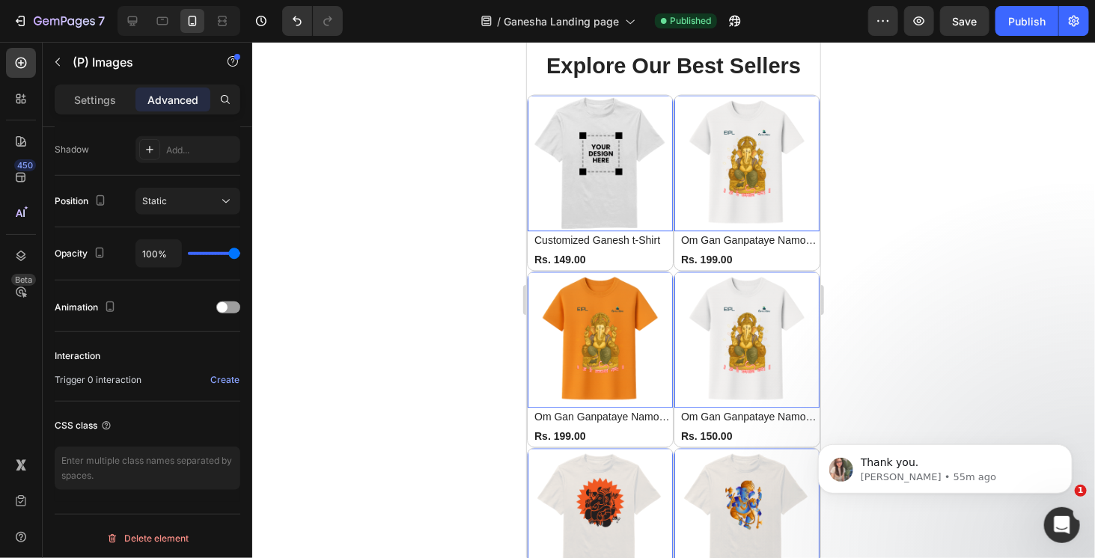
click at [904, 237] on div at bounding box center [673, 300] width 843 height 517
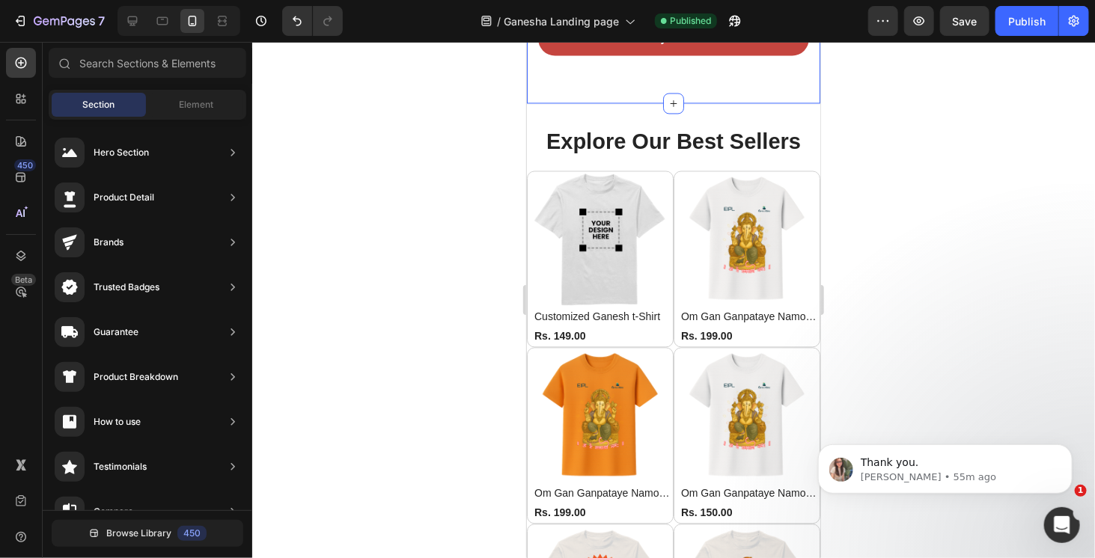
scroll to position [1297, 0]
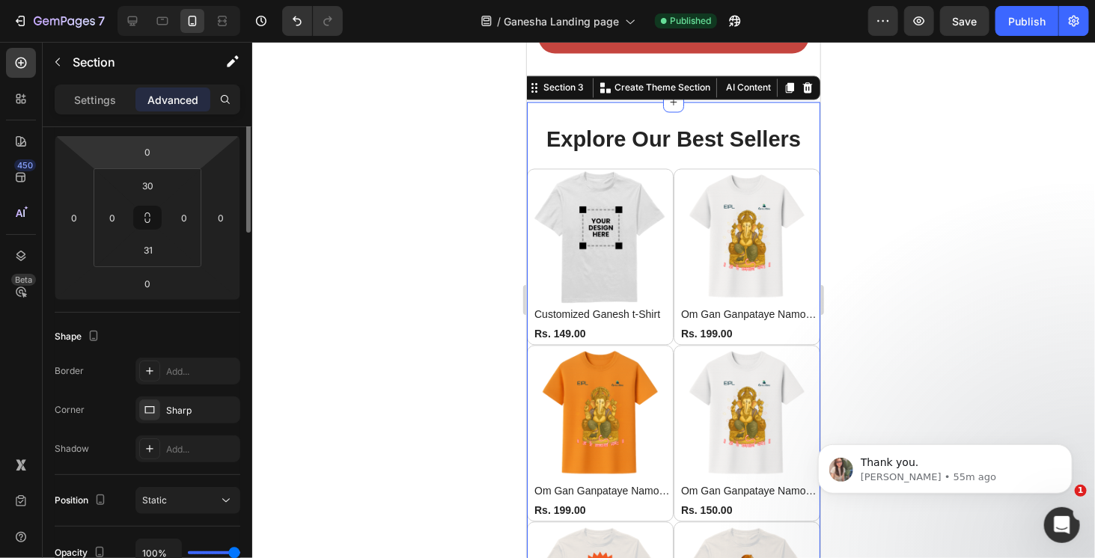
scroll to position [0, 0]
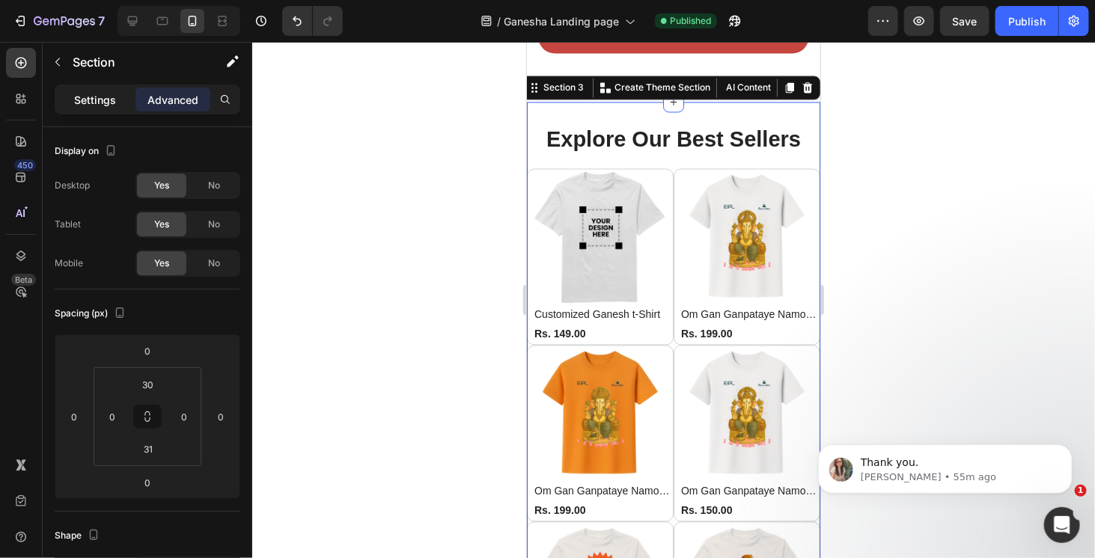
click at [106, 105] on p "Settings" at bounding box center [95, 100] width 42 height 16
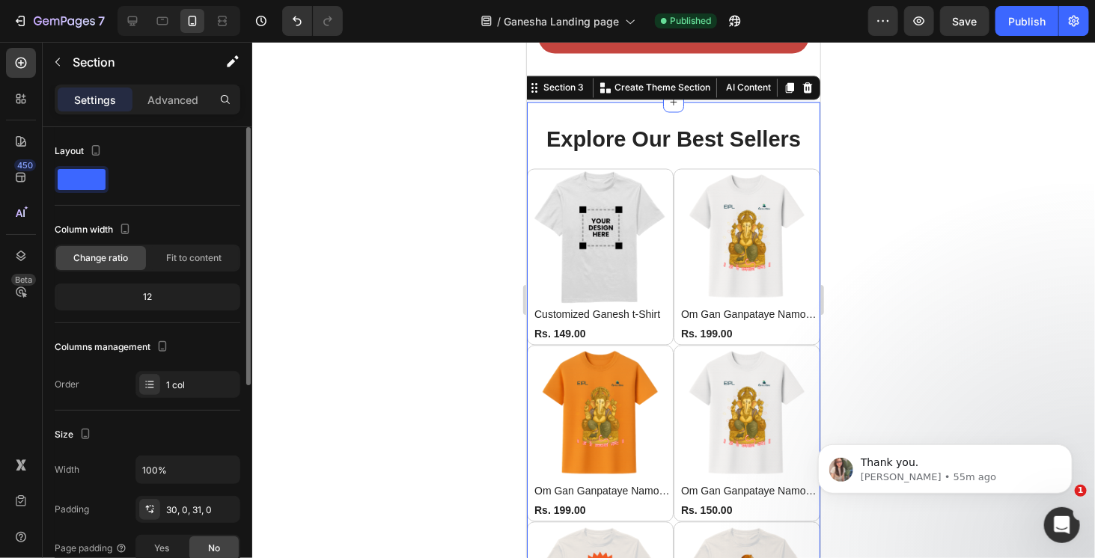
click at [90, 179] on span at bounding box center [82, 179] width 48 height 21
click at [79, 180] on span at bounding box center [82, 179] width 48 height 21
click at [217, 264] on span "Fit to content" at bounding box center [193, 258] width 55 height 13
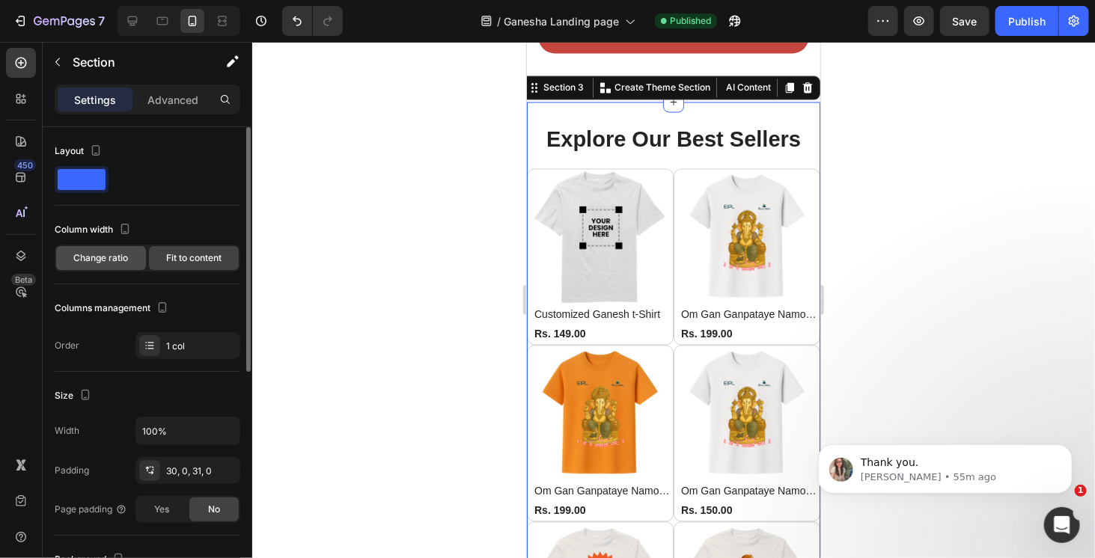
click at [114, 260] on span "Change ratio" at bounding box center [101, 258] width 55 height 13
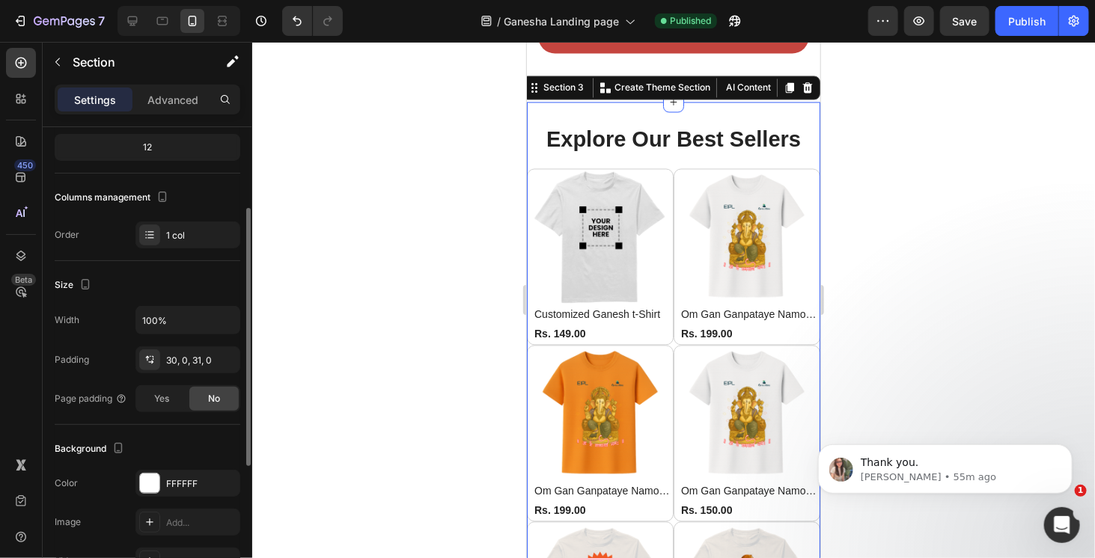
scroll to position [374, 0]
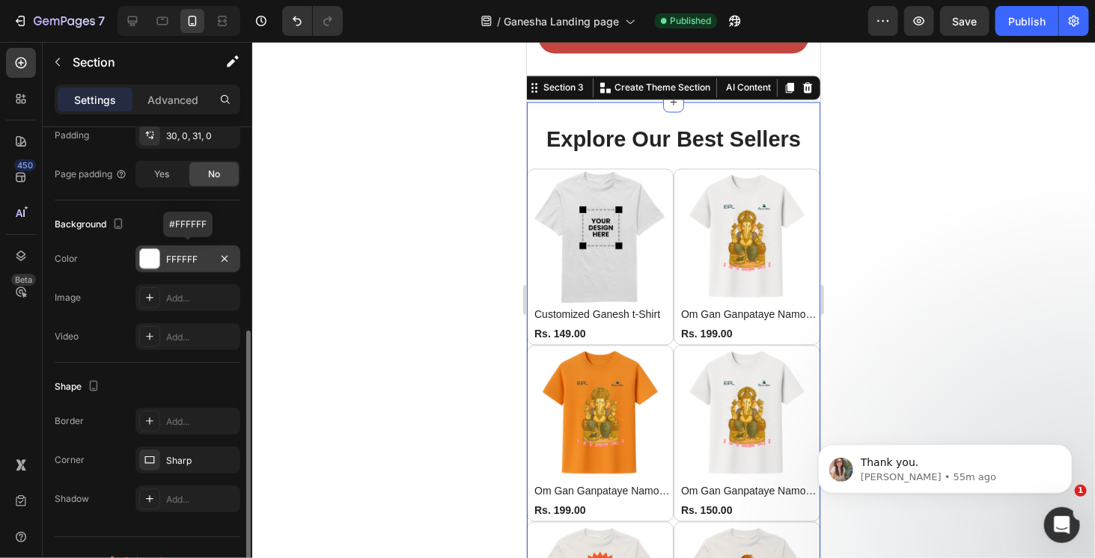
click at [145, 257] on div at bounding box center [149, 258] width 19 height 19
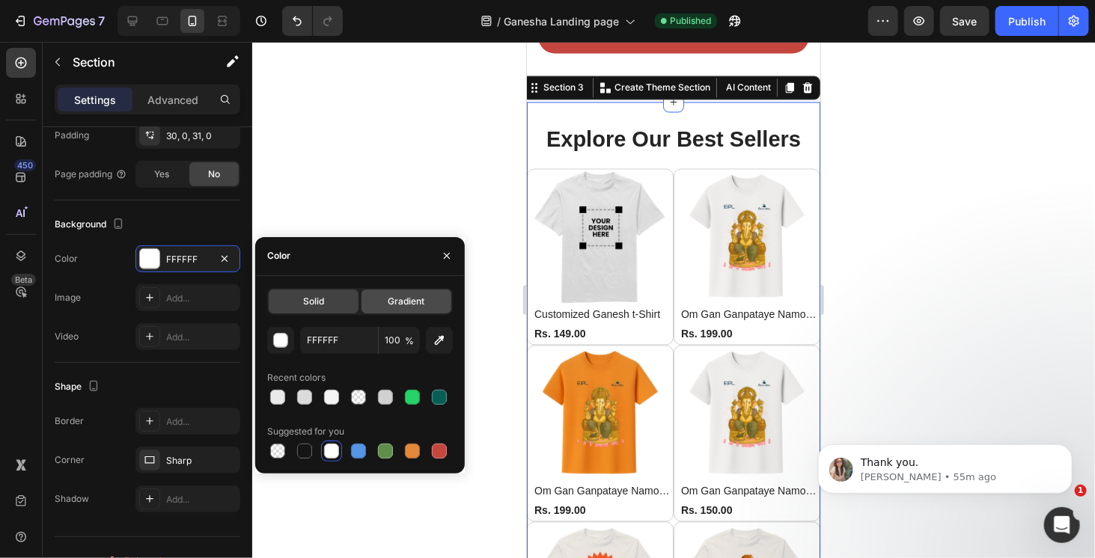
click at [410, 303] on span "Gradient" at bounding box center [407, 301] width 37 height 13
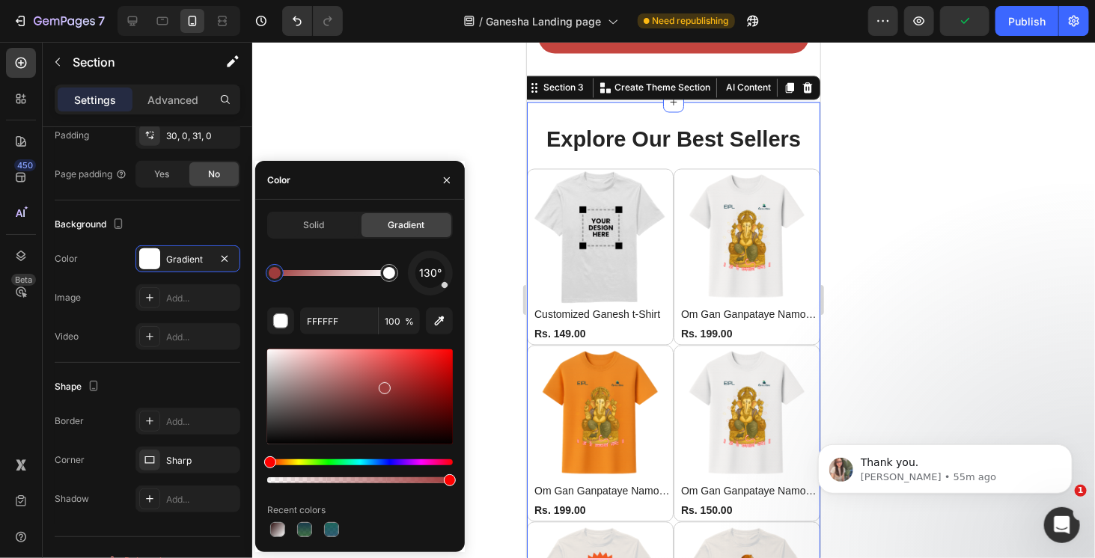
click at [383, 386] on div at bounding box center [360, 397] width 186 height 95
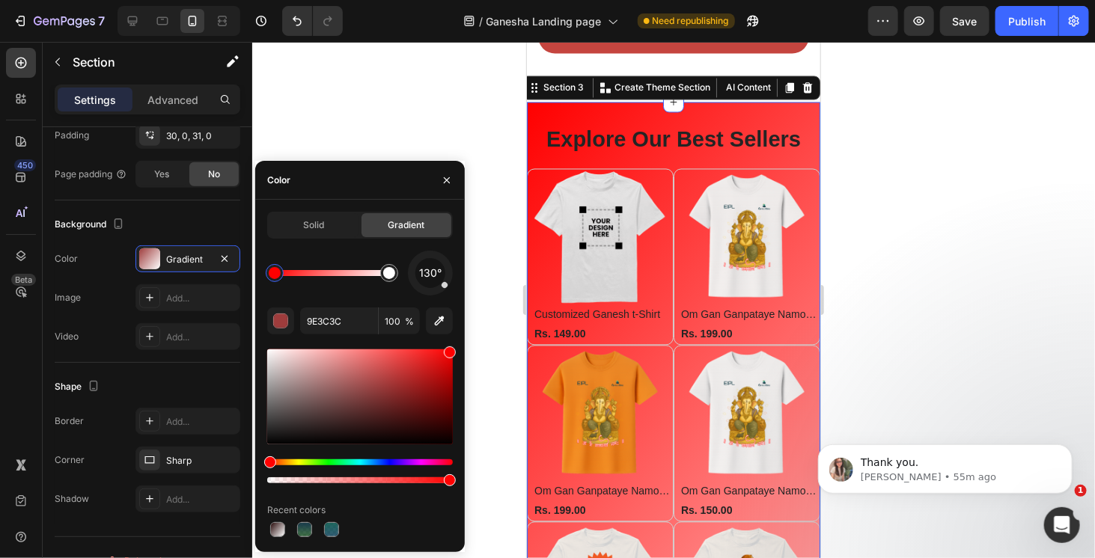
drag, startPoint x: 412, startPoint y: 363, endPoint x: 483, endPoint y: 333, distance: 77.2
click at [483, 0] on div "7 Version history / Ganesha Landing page Need republishing Preview Save Publish…" at bounding box center [547, 0] width 1095 height 0
drag, startPoint x: 403, startPoint y: 373, endPoint x: 511, endPoint y: 327, distance: 117.8
click at [511, 0] on div "7 Version history / Ganesha Landing page Need republishing Preview Save Publish…" at bounding box center [547, 0] width 1095 height 0
click at [326, 291] on div "130°" at bounding box center [360, 273] width 186 height 45
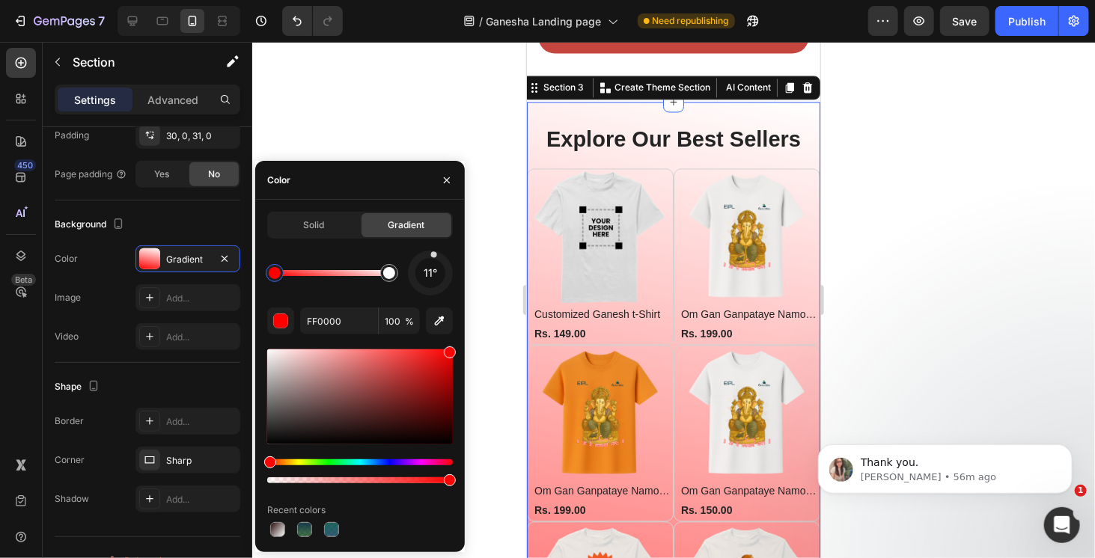
drag, startPoint x: 446, startPoint y: 287, endPoint x: 434, endPoint y: 254, distance: 35.8
click at [434, 254] on div at bounding box center [433, 255] width 7 height 7
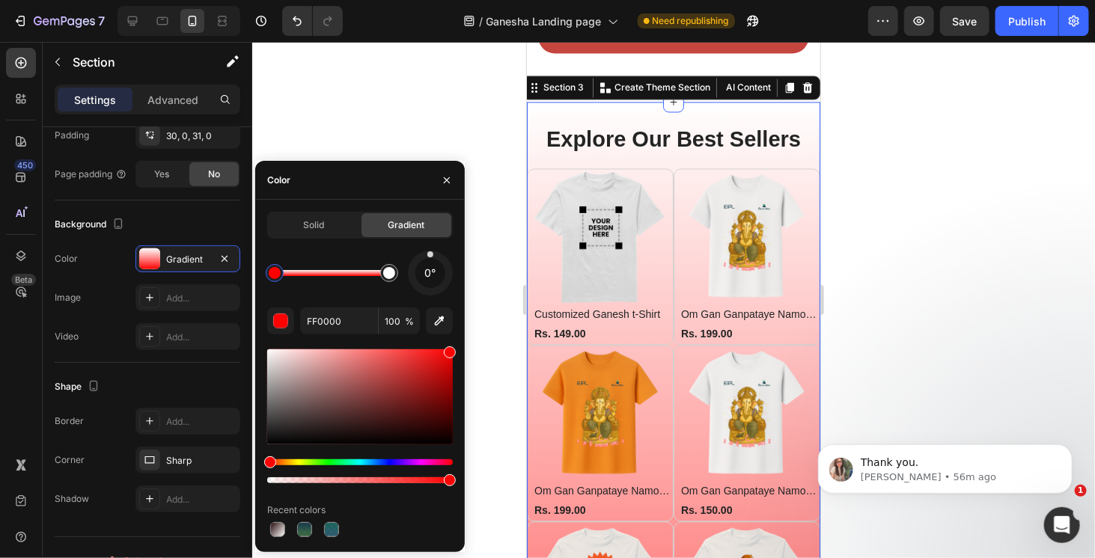
click at [430, 254] on div at bounding box center [430, 255] width 6 height 6
click at [398, 508] on div "Recent colors" at bounding box center [360, 511] width 186 height 24
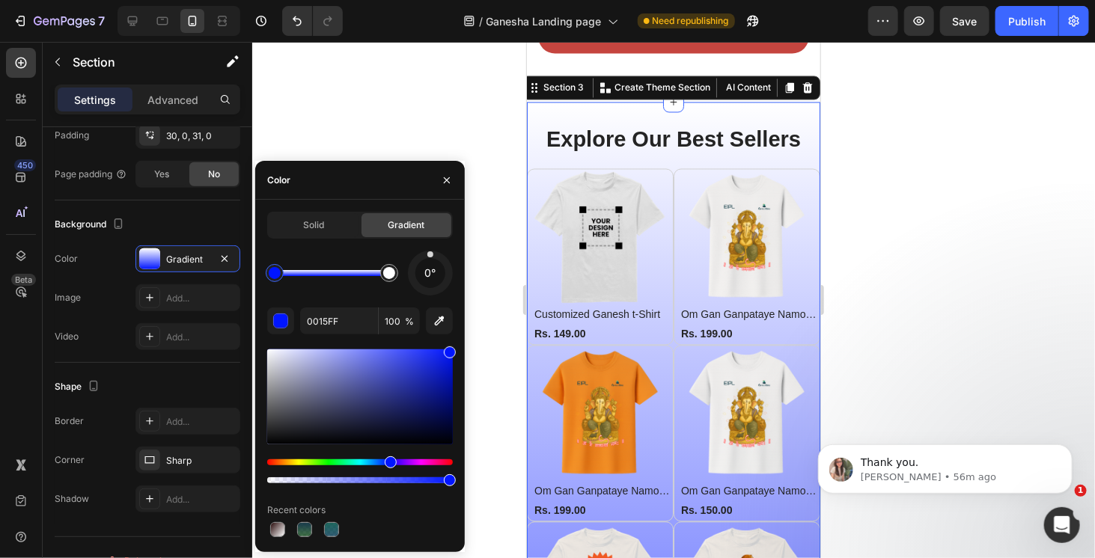
drag, startPoint x: 336, startPoint y: 464, endPoint x: 406, endPoint y: 465, distance: 69.6
click at [115, 252] on div "Color Gradient" at bounding box center [148, 259] width 186 height 27
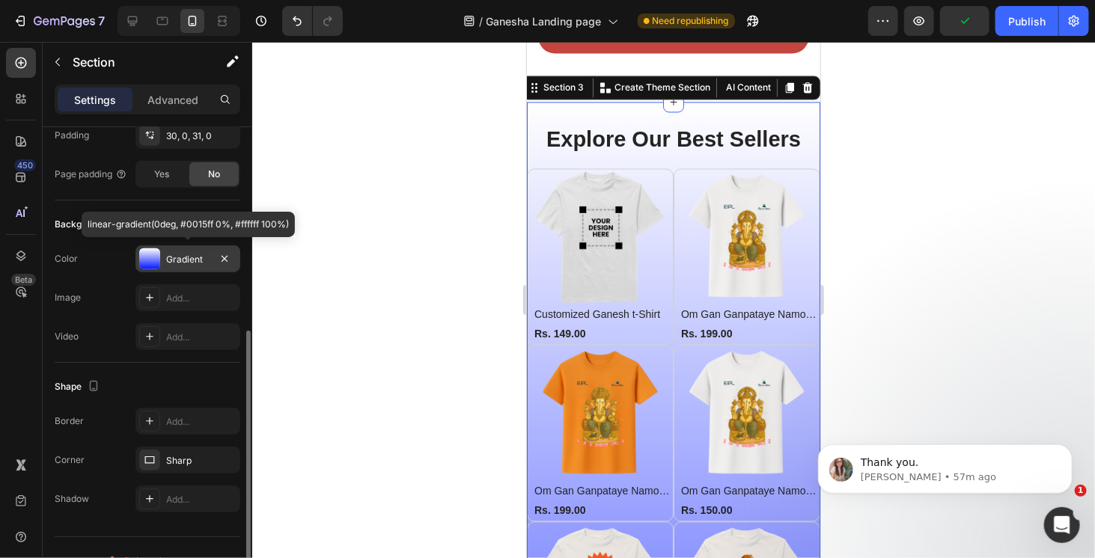
click at [187, 254] on div "Gradient" at bounding box center [187, 259] width 43 height 13
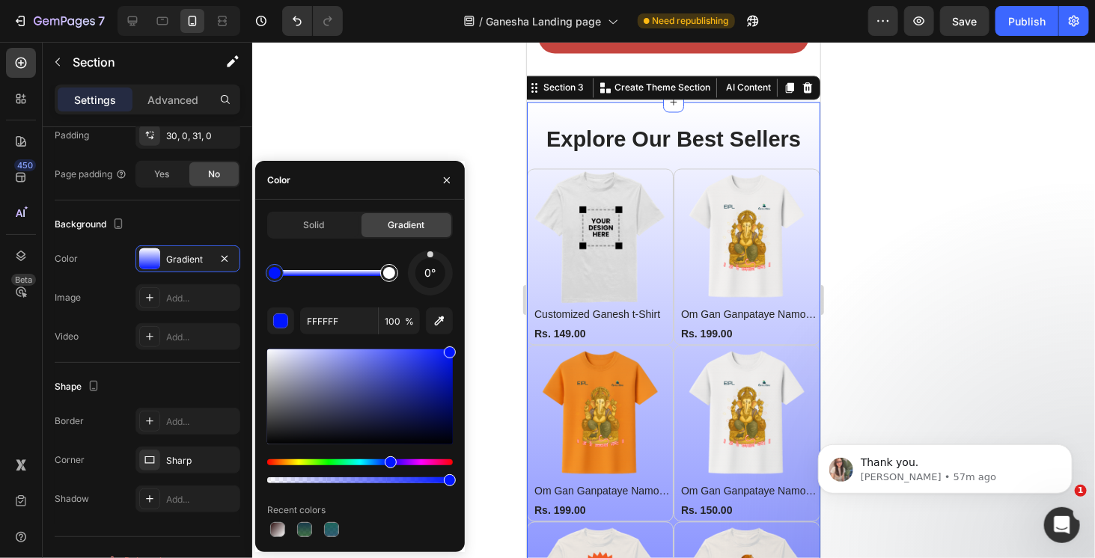
click at [390, 275] on div at bounding box center [389, 273] width 12 height 12
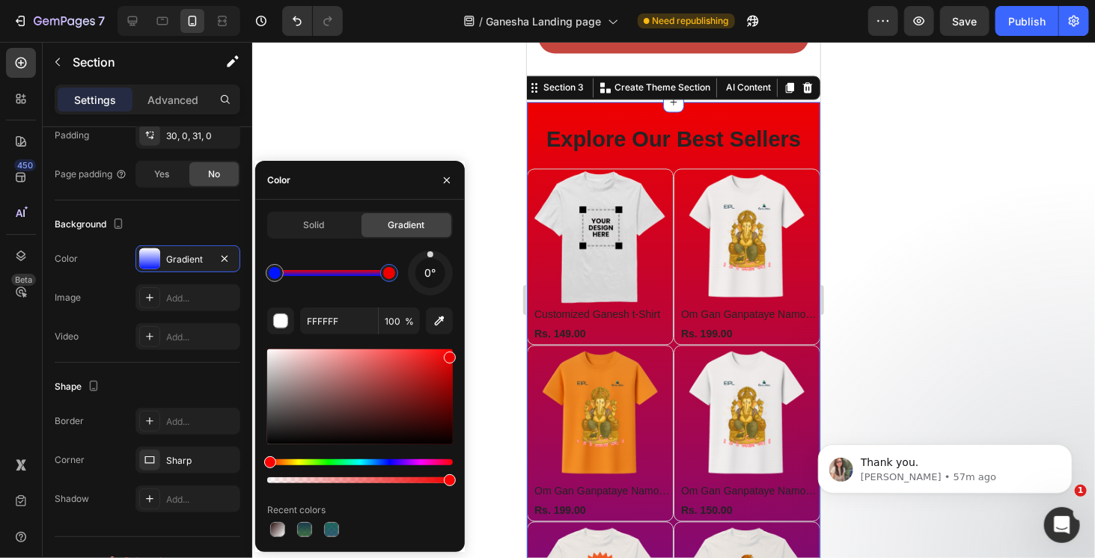
click at [468, 0] on div "7 Version history / Ganesha Landing page Need republishing Preview Save Publish…" at bounding box center [547, 0] width 1095 height 0
click at [286, 463] on div at bounding box center [360, 417] width 186 height 140
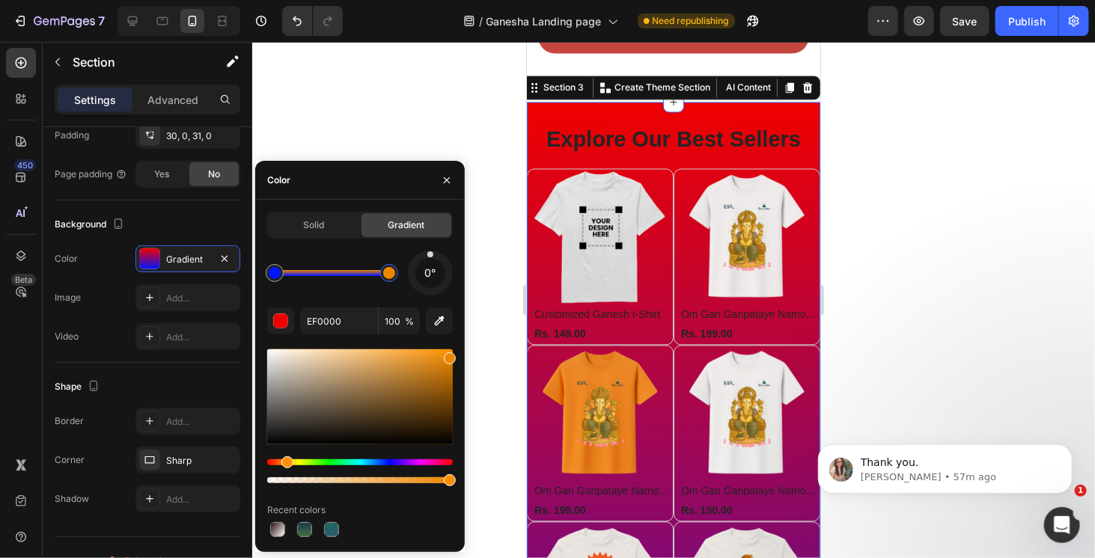
click at [285, 464] on div "Hue" at bounding box center [360, 463] width 186 height 6
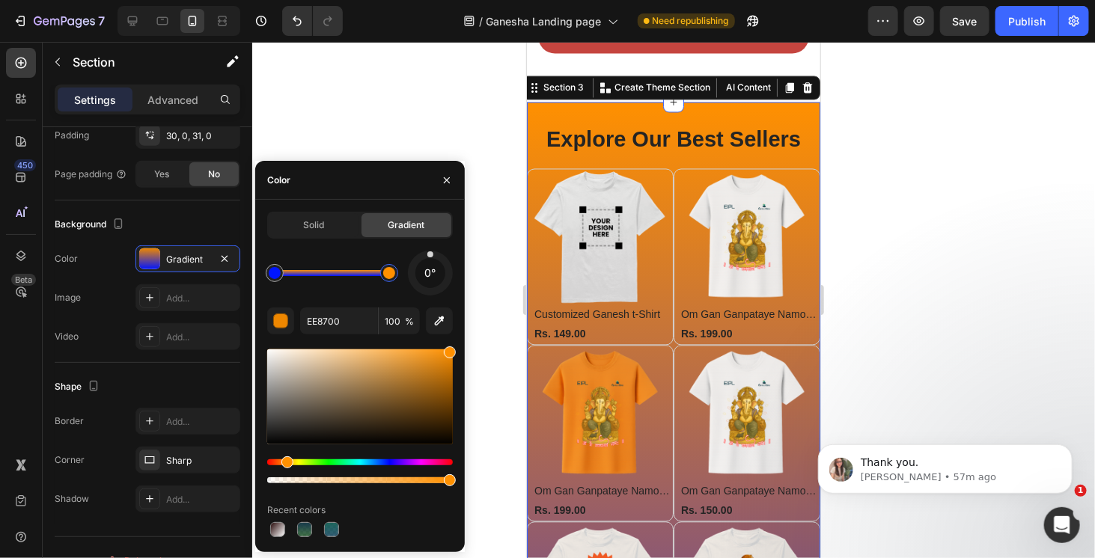
drag, startPoint x: 464, startPoint y: 341, endPoint x: 473, endPoint y: 335, distance: 10.8
drag, startPoint x: 453, startPoint y: 344, endPoint x: 483, endPoint y: 315, distance: 41.3
click at [483, 0] on div "7 Version history / Ganesha Landing page Need republishing Preview Save Publish…" at bounding box center [547, 0] width 1095 height 0
drag, startPoint x: 462, startPoint y: 342, endPoint x: 447, endPoint y: 329, distance: 19.7
click at [447, 329] on div "0° FF9000 100 % Recent colors" at bounding box center [360, 396] width 186 height 290
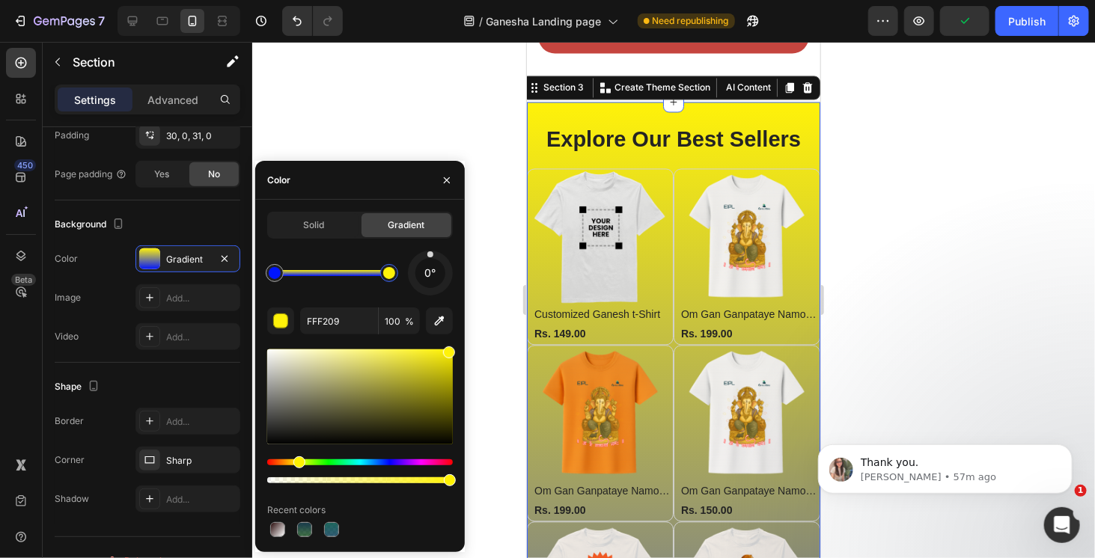
drag, startPoint x: 296, startPoint y: 467, endPoint x: 281, endPoint y: 464, distance: 16.0
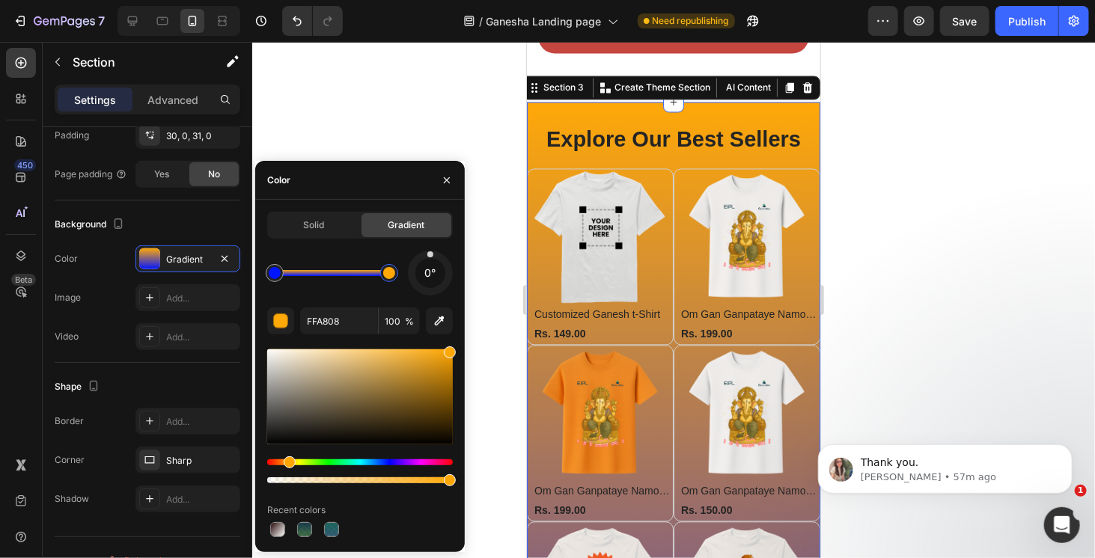
drag, startPoint x: 297, startPoint y: 464, endPoint x: 287, endPoint y: 463, distance: 9.8
click at [365, 290] on div "0°" at bounding box center [360, 273] width 186 height 45
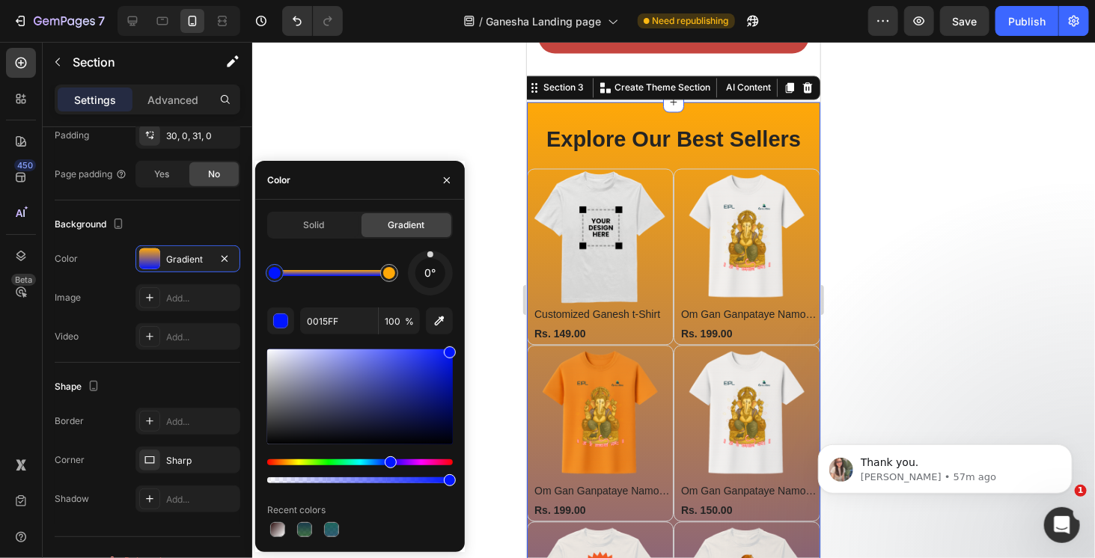
click at [271, 275] on div at bounding box center [275, 273] width 12 height 12
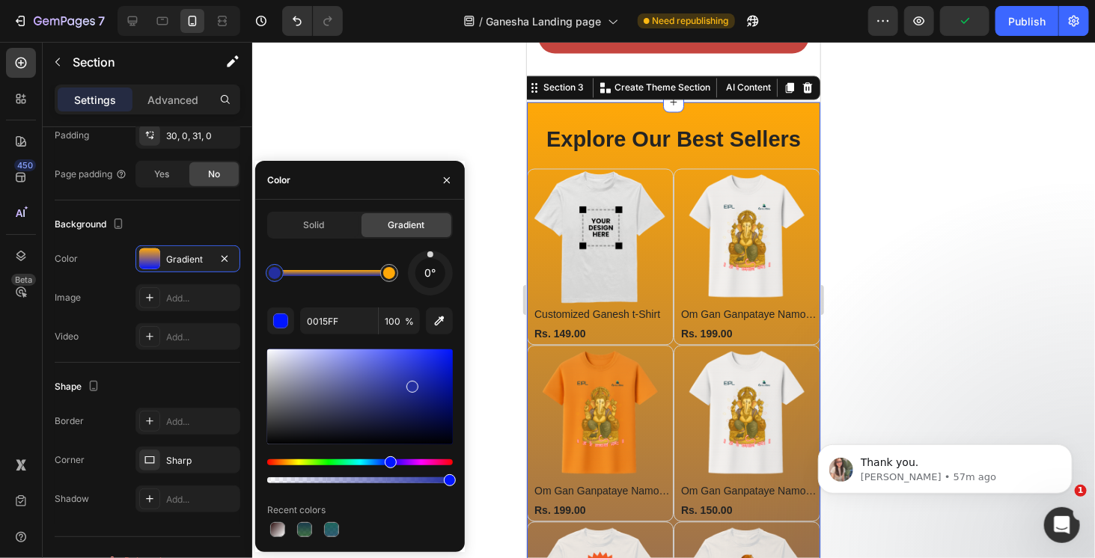
drag, startPoint x: 362, startPoint y: 377, endPoint x: 410, endPoint y: 384, distance: 48.5
click at [410, 384] on div at bounding box center [360, 397] width 186 height 95
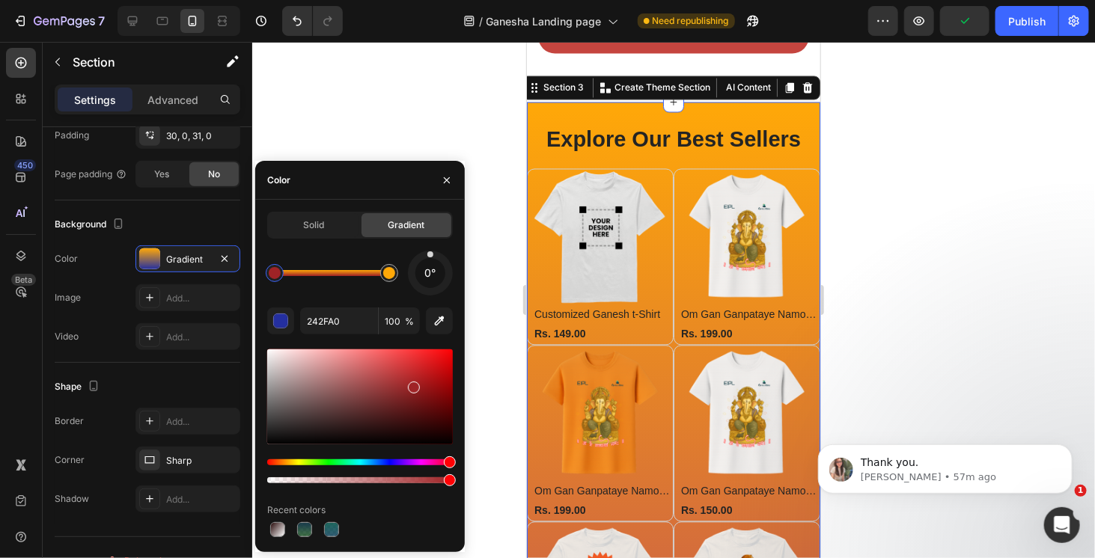
drag, startPoint x: 431, startPoint y: 463, endPoint x: 500, endPoint y: 463, distance: 68.9
click at [500, 0] on div "7 Version history / Ganesha Landing page Need republishing Preview Publish 450 …" at bounding box center [547, 0] width 1095 height 0
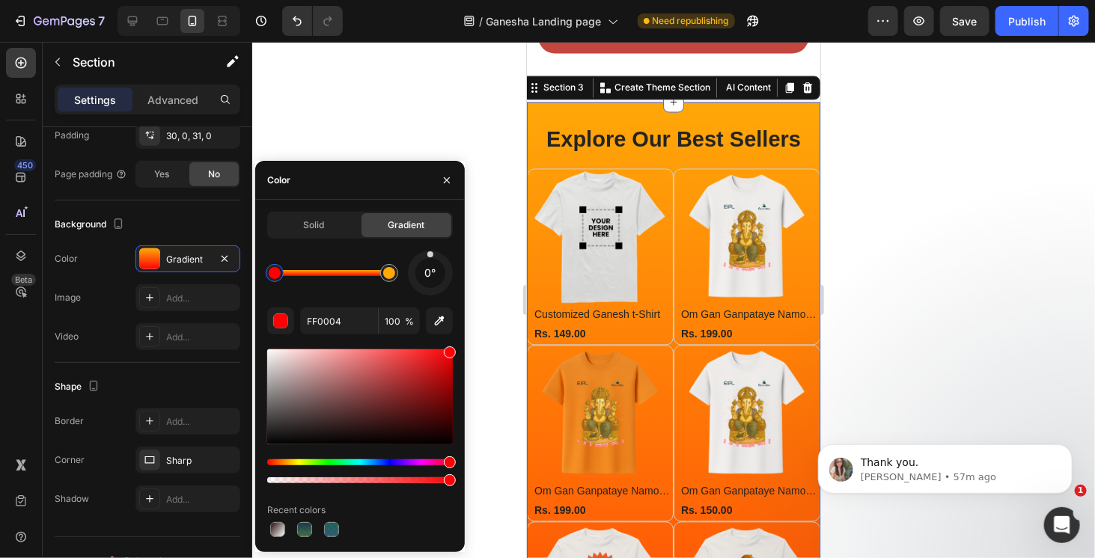
drag, startPoint x: 462, startPoint y: 332, endPoint x: 484, endPoint y: 302, distance: 36.8
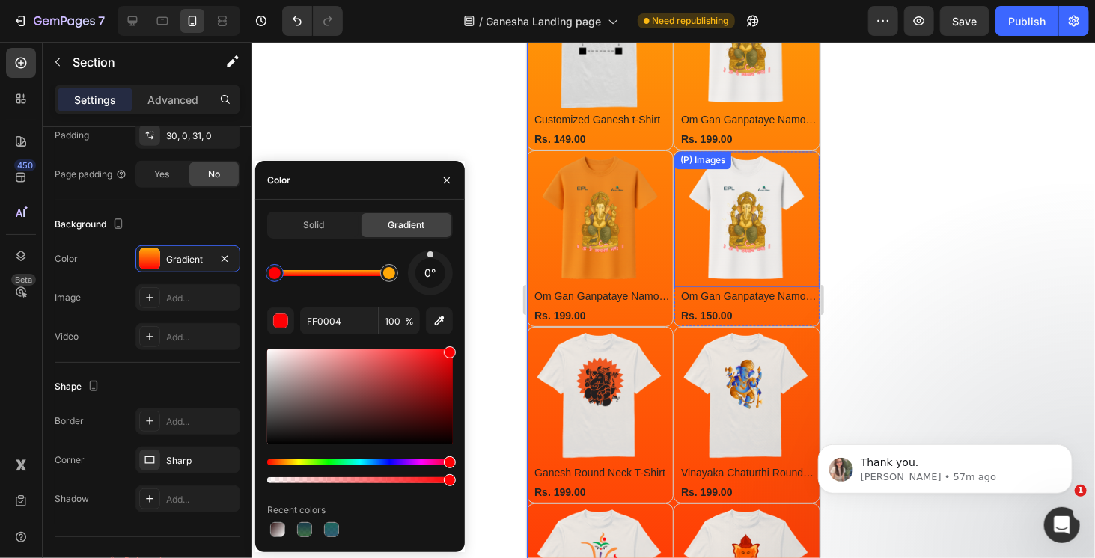
scroll to position [1522, 0]
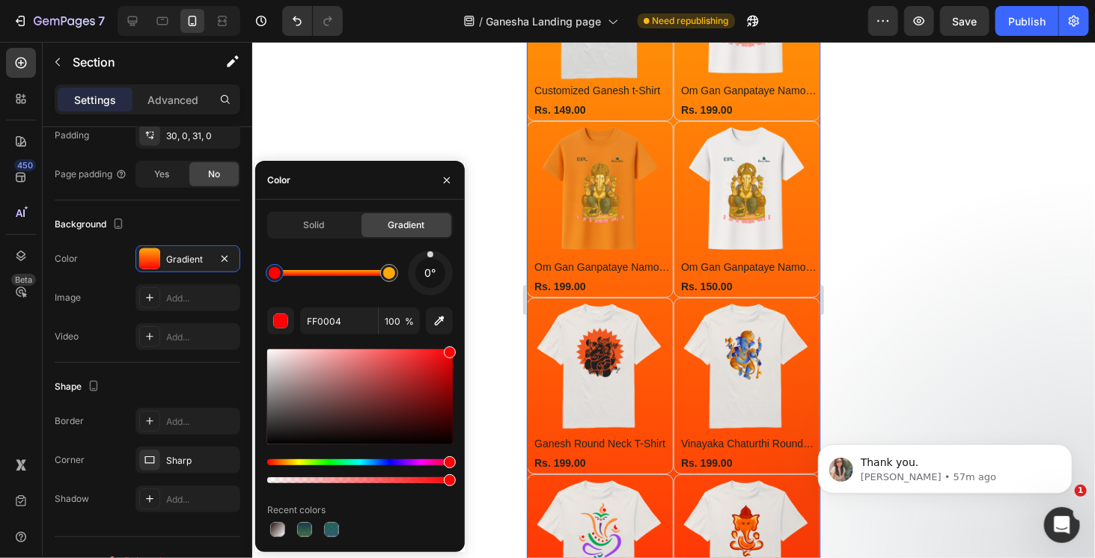
click at [290, 458] on div at bounding box center [360, 417] width 186 height 140
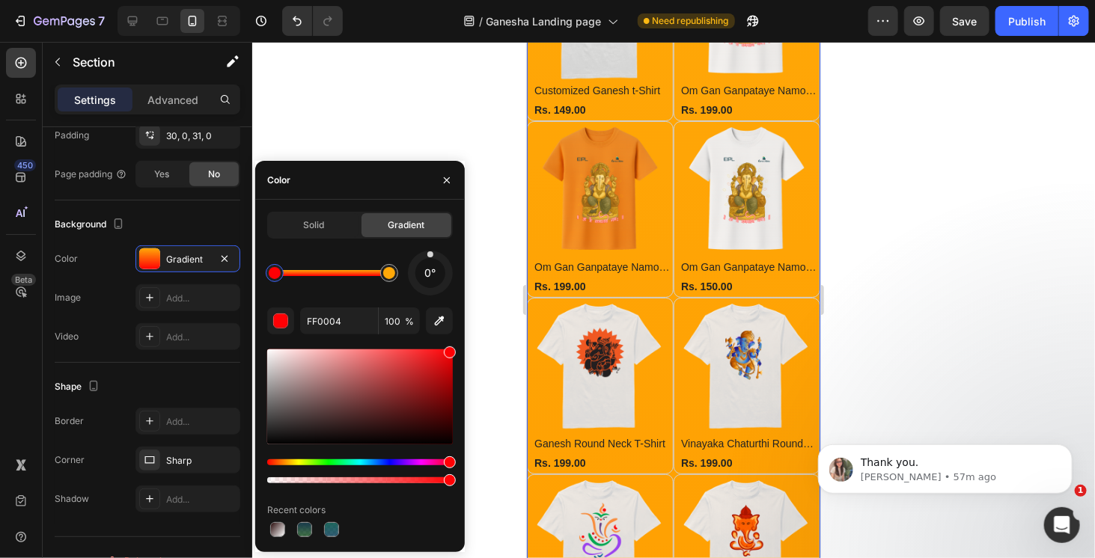
click at [288, 463] on div "Hue" at bounding box center [360, 463] width 186 height 6
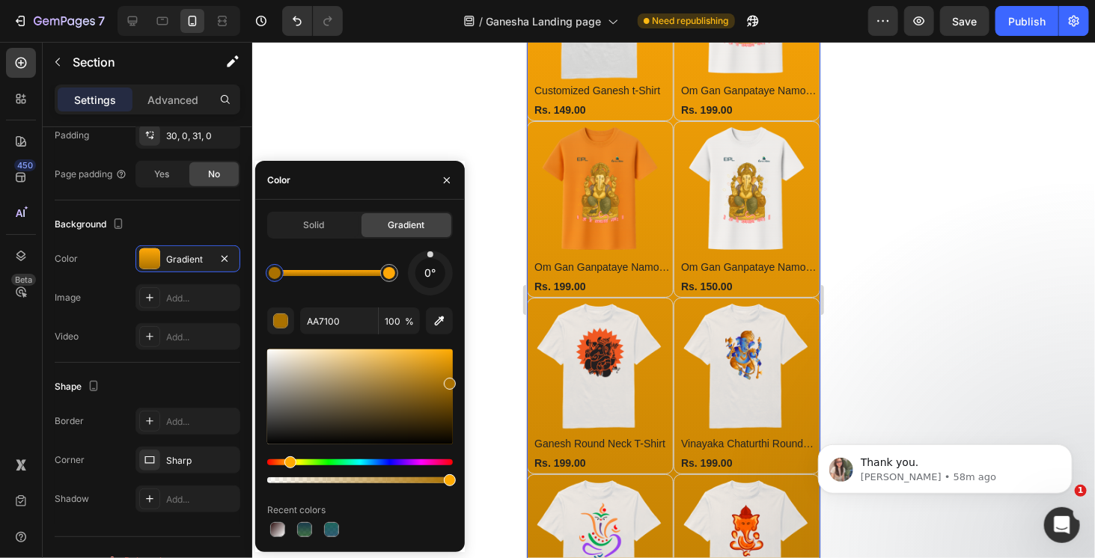
drag, startPoint x: 435, startPoint y: 372, endPoint x: 449, endPoint y: 390, distance: 22.9
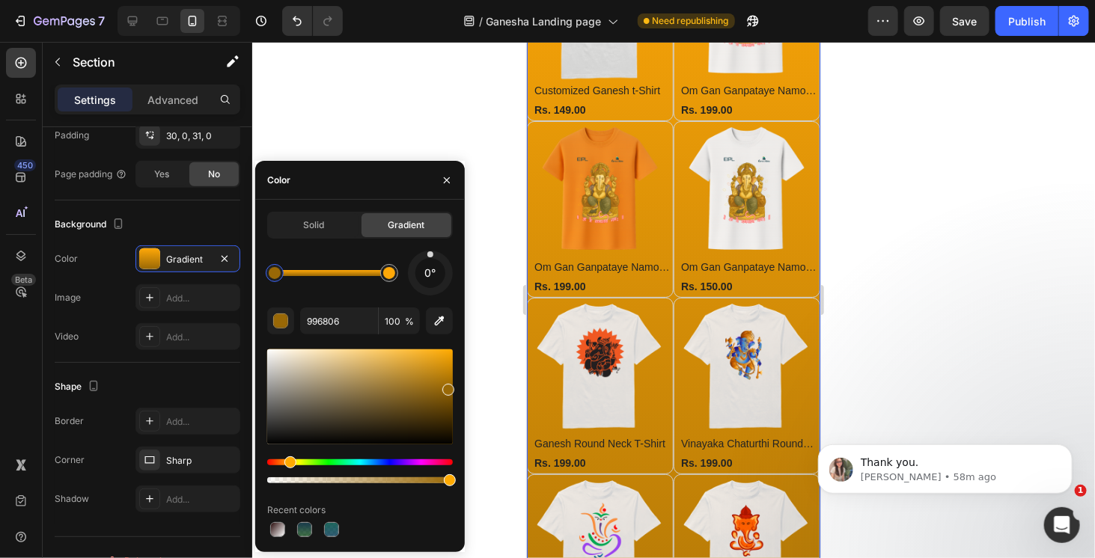
drag, startPoint x: 448, startPoint y: 373, endPoint x: 446, endPoint y: 387, distance: 14.3
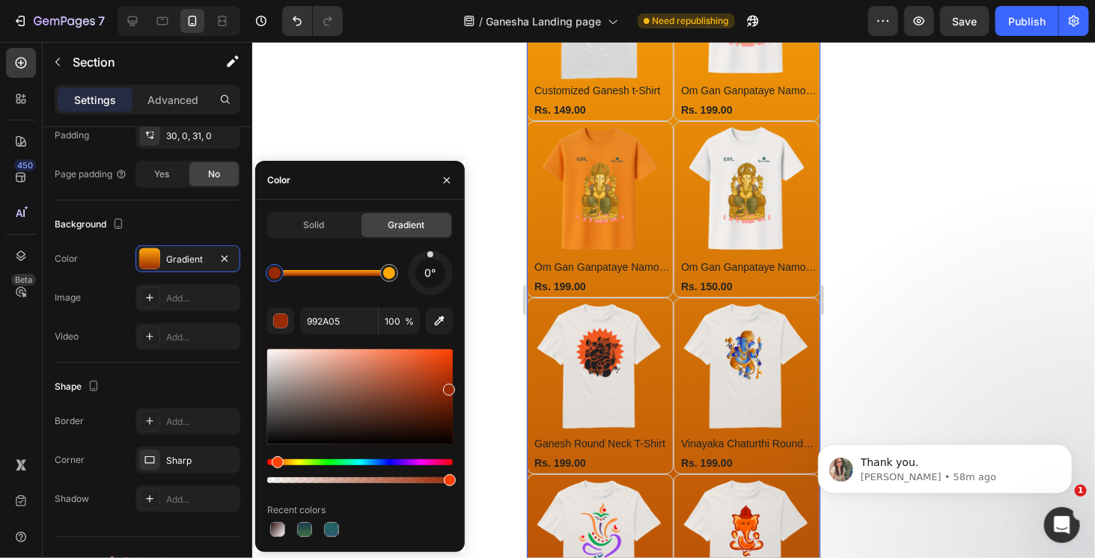
drag, startPoint x: 289, startPoint y: 463, endPoint x: 314, endPoint y: 468, distance: 25.8
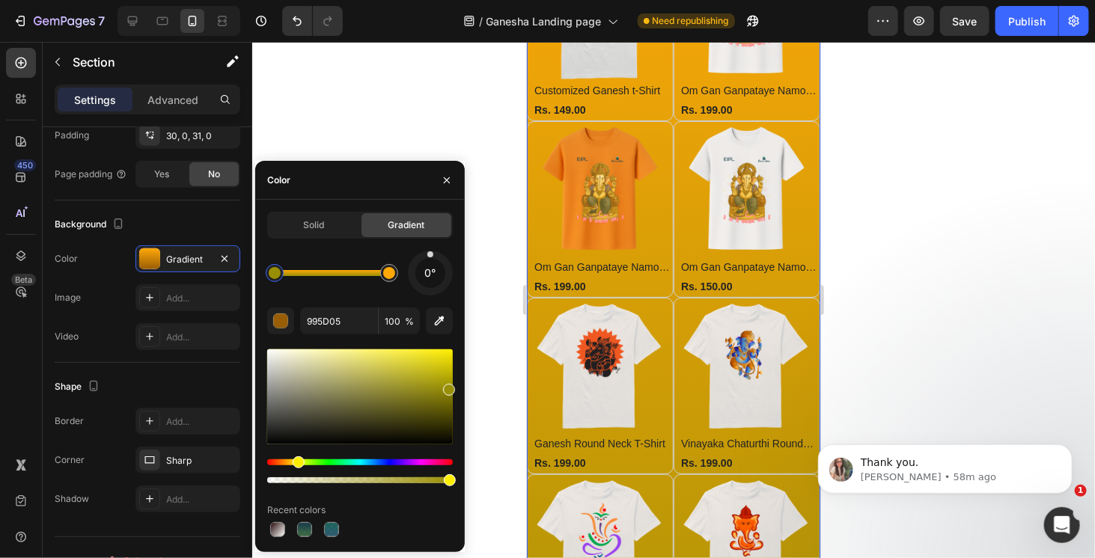
click at [296, 464] on div "Hue" at bounding box center [360, 463] width 186 height 6
type input "998F05"
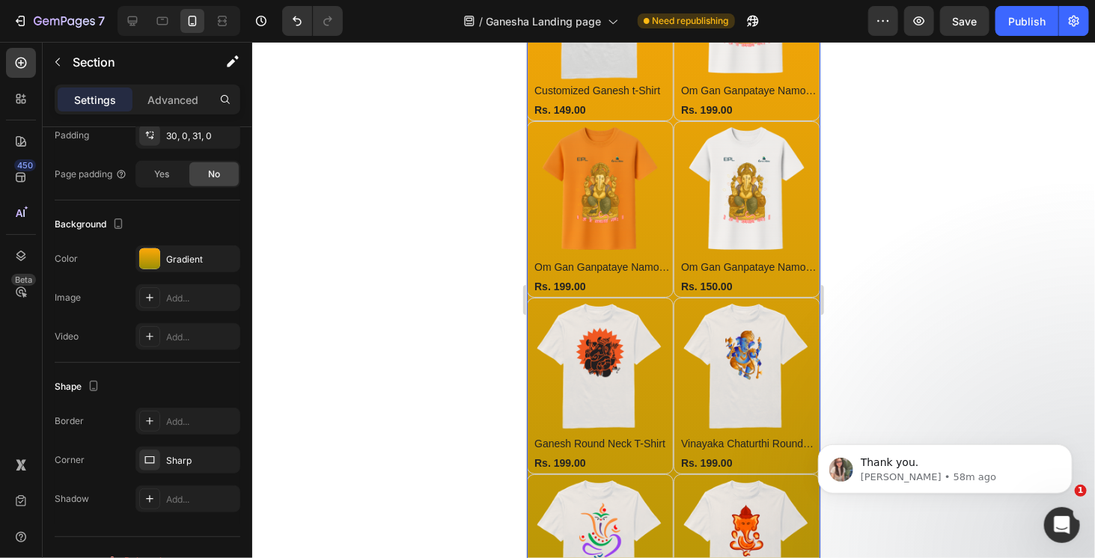
click at [941, 201] on div at bounding box center [673, 300] width 843 height 517
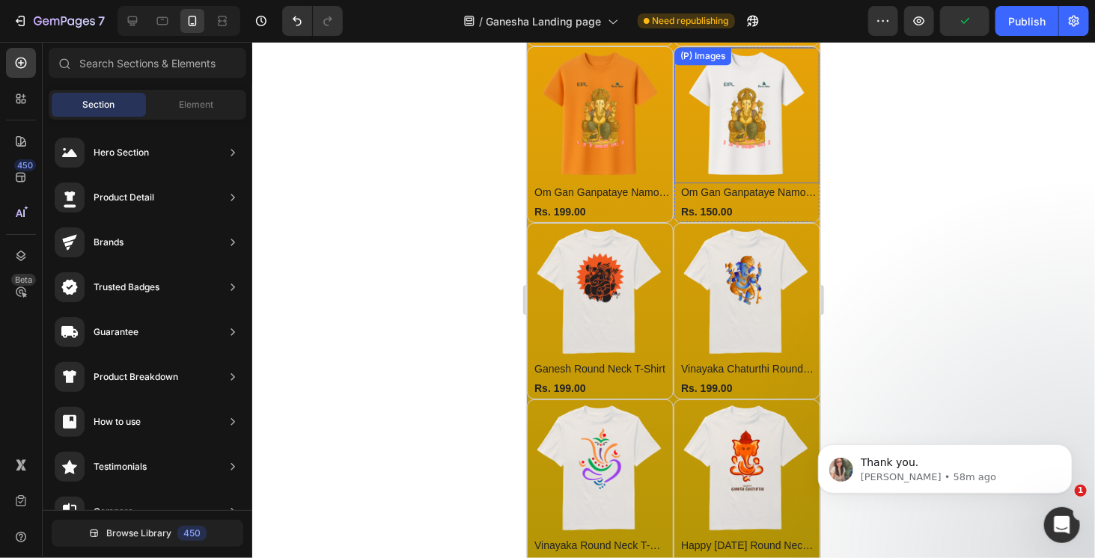
scroll to position [1297, 0]
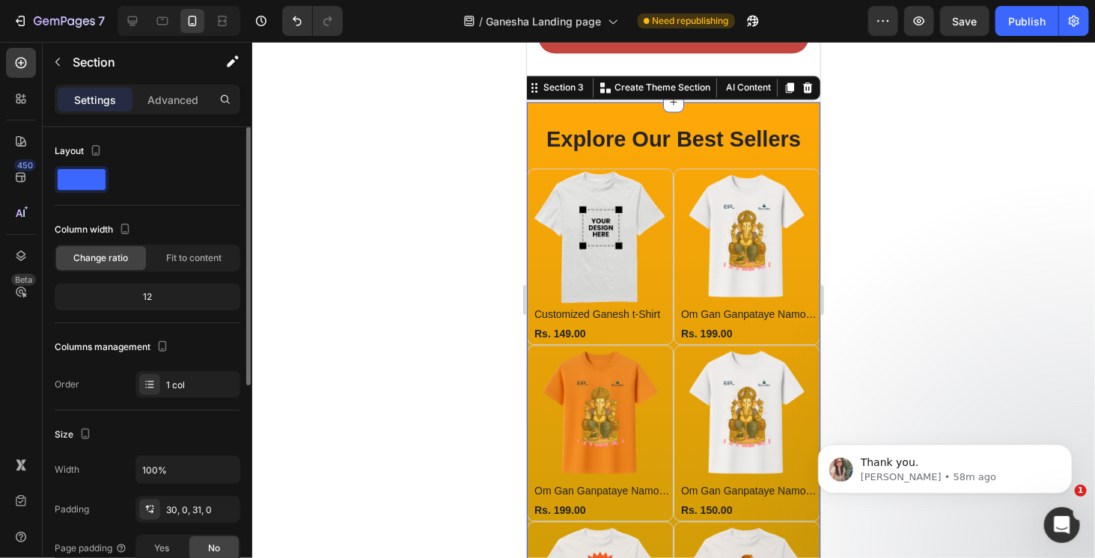
scroll to position [299, 0]
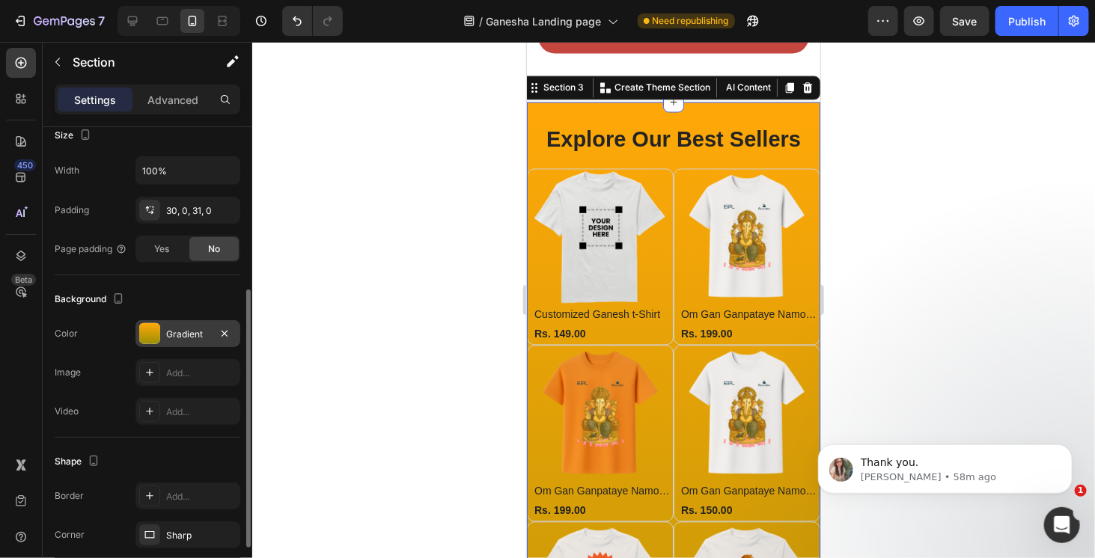
click at [172, 329] on div "Gradient" at bounding box center [187, 334] width 43 height 13
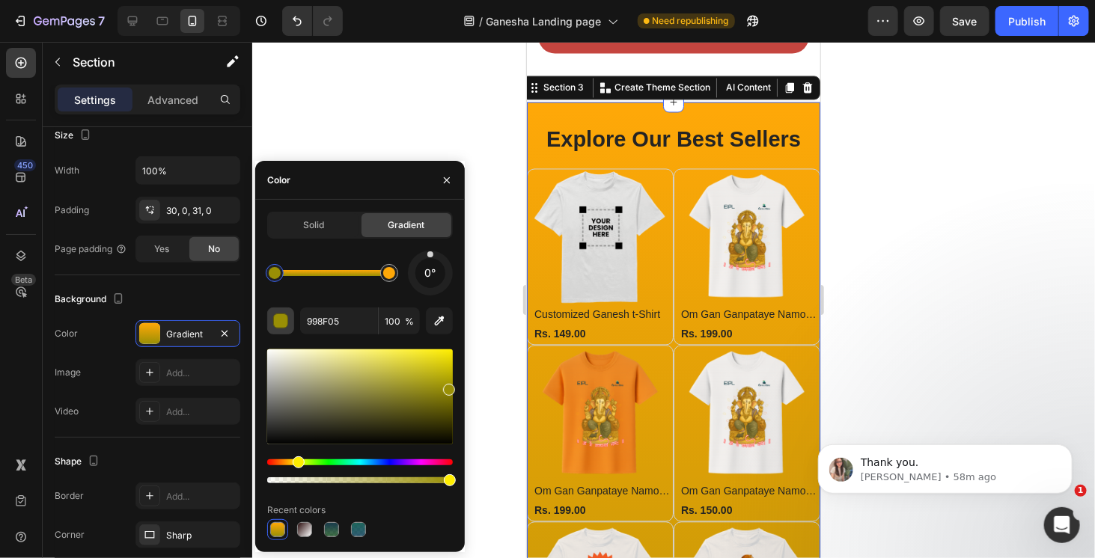
click at [280, 324] on div "button" at bounding box center [281, 321] width 15 height 15
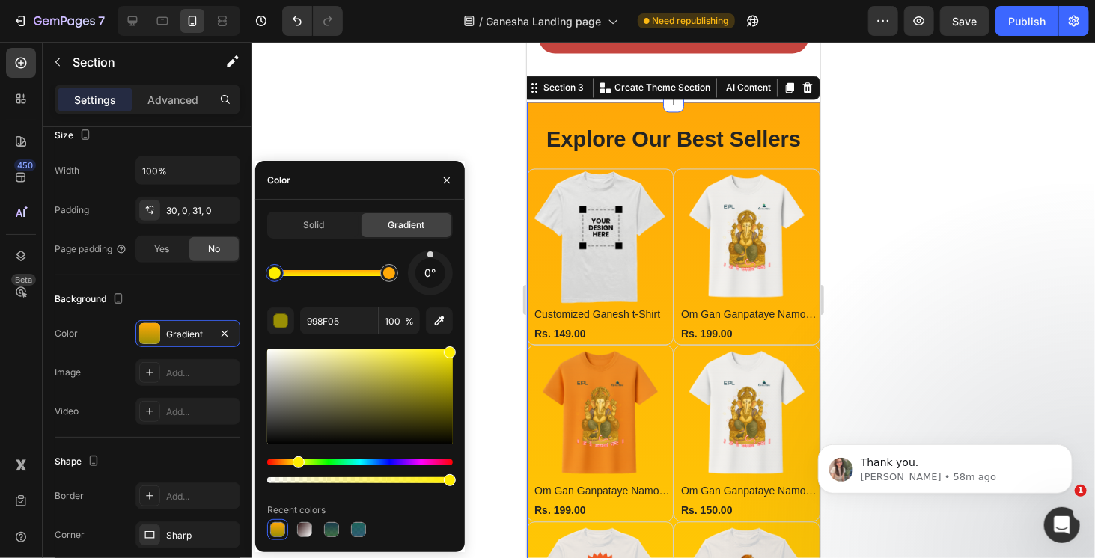
click at [487, 0] on div "7 Version history / Ganesha Landing page Need republishing Preview Save Publish…" at bounding box center [547, 0] width 1095 height 0
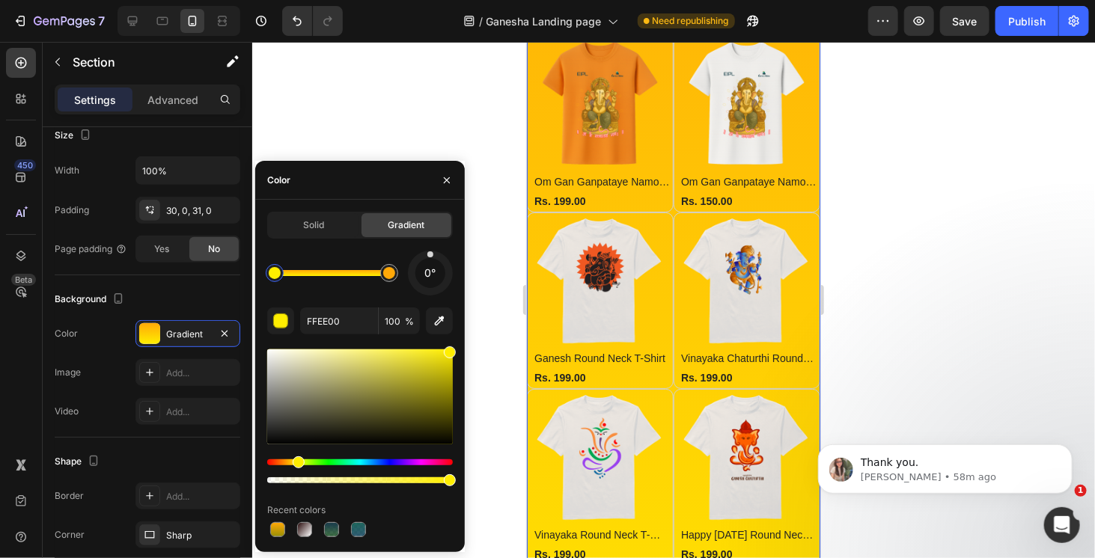
scroll to position [1598, 0]
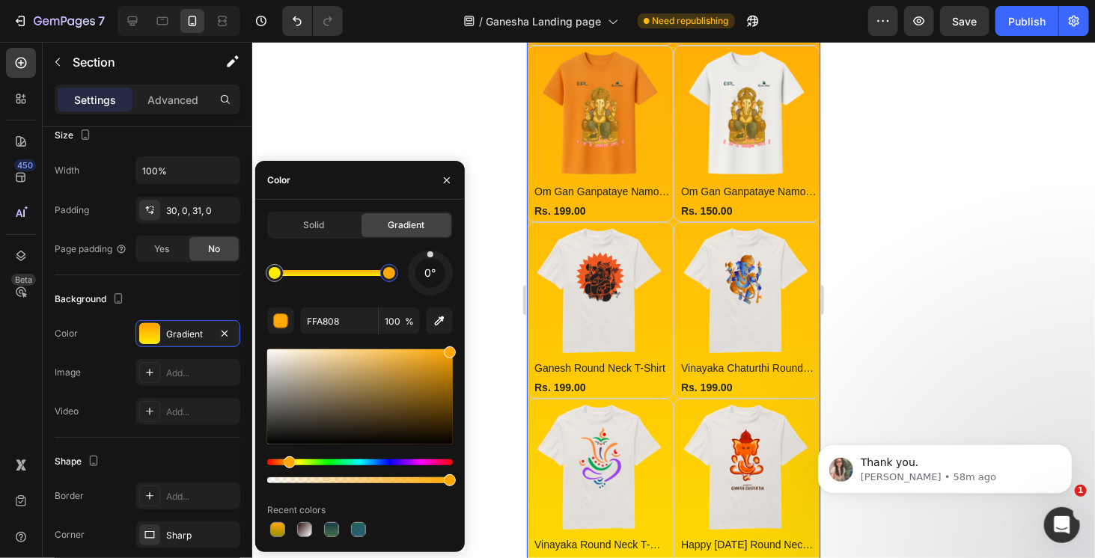
drag, startPoint x: 377, startPoint y: 278, endPoint x: 407, endPoint y: 276, distance: 30.0
click at [407, 276] on div "0°" at bounding box center [360, 273] width 186 height 45
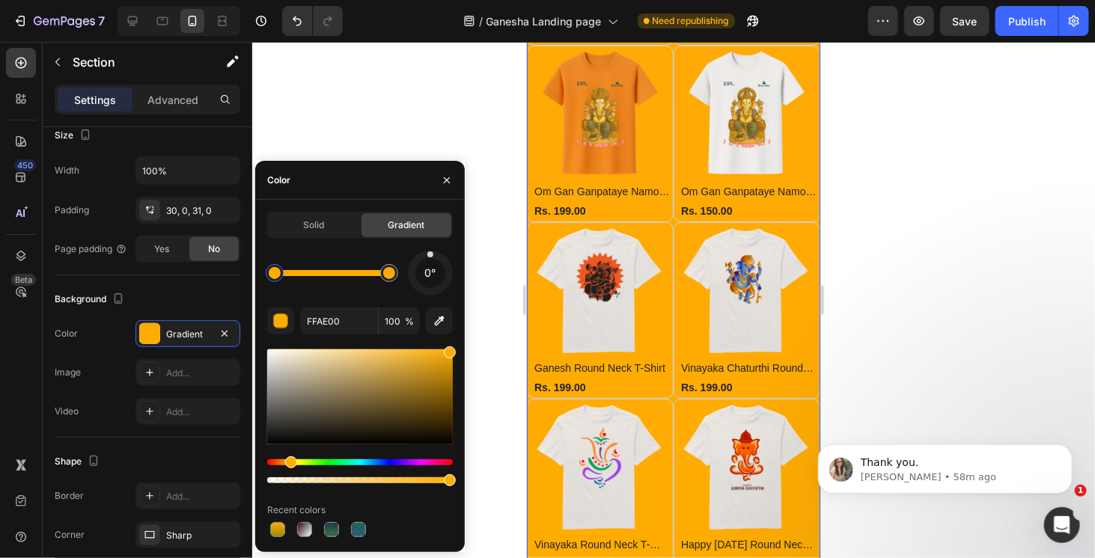
drag, startPoint x: 294, startPoint y: 462, endPoint x: 284, endPoint y: 465, distance: 10.2
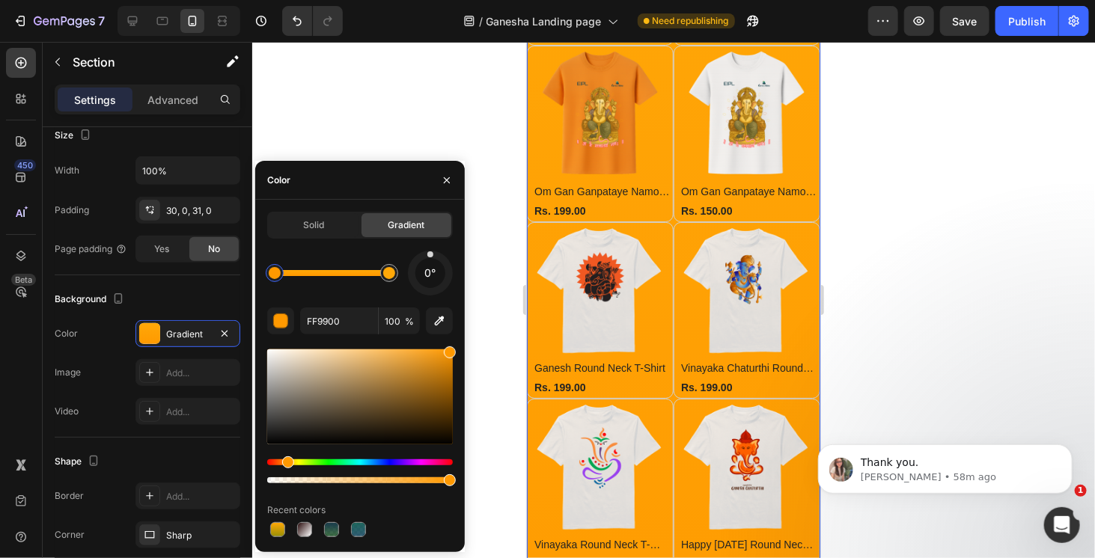
drag, startPoint x: 290, startPoint y: 465, endPoint x: 253, endPoint y: 465, distance: 36.7
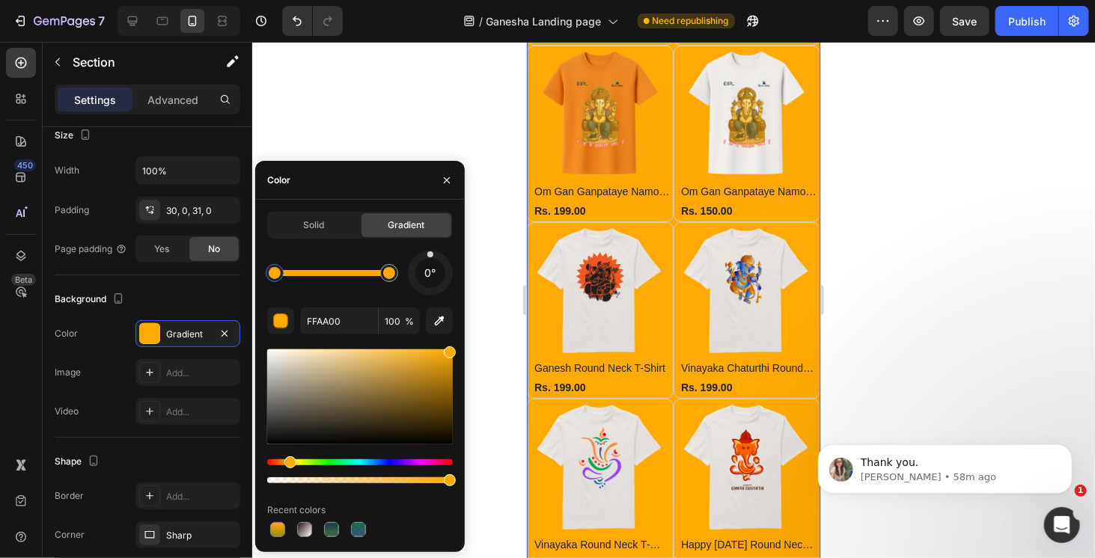
drag, startPoint x: 289, startPoint y: 464, endPoint x: 269, endPoint y: 467, distance: 20.4
click at [288, 463] on div "Hue" at bounding box center [290, 463] width 12 height 12
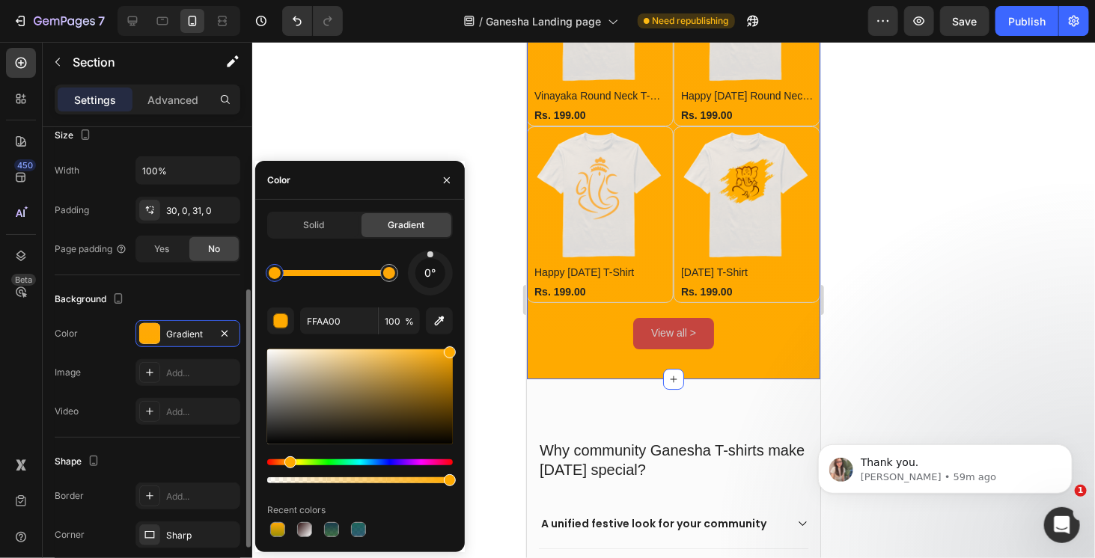
scroll to position [150, 0]
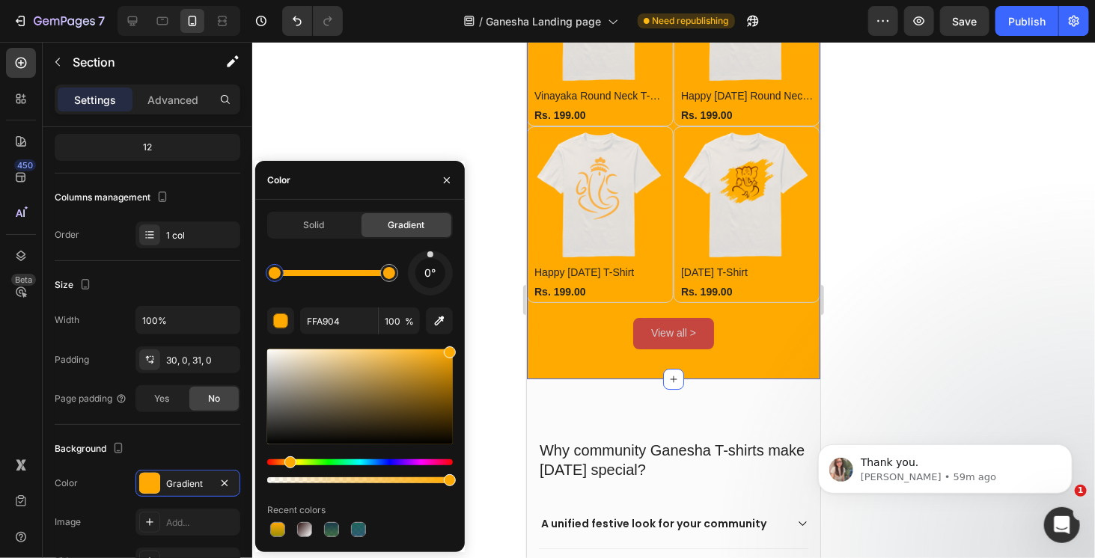
click at [333, 272] on div at bounding box center [332, 273] width 115 height 6
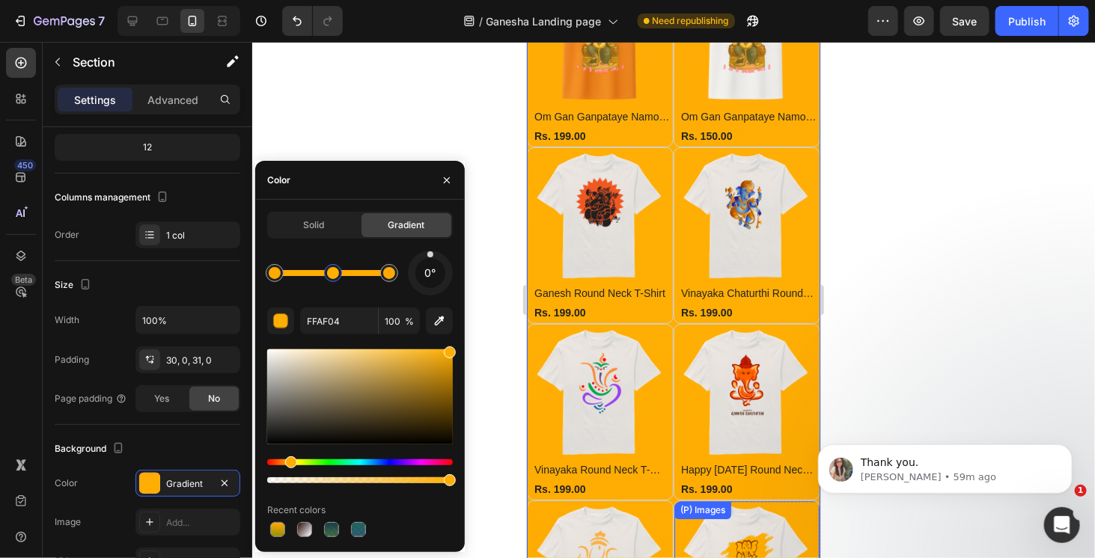
scroll to position [1598, 0]
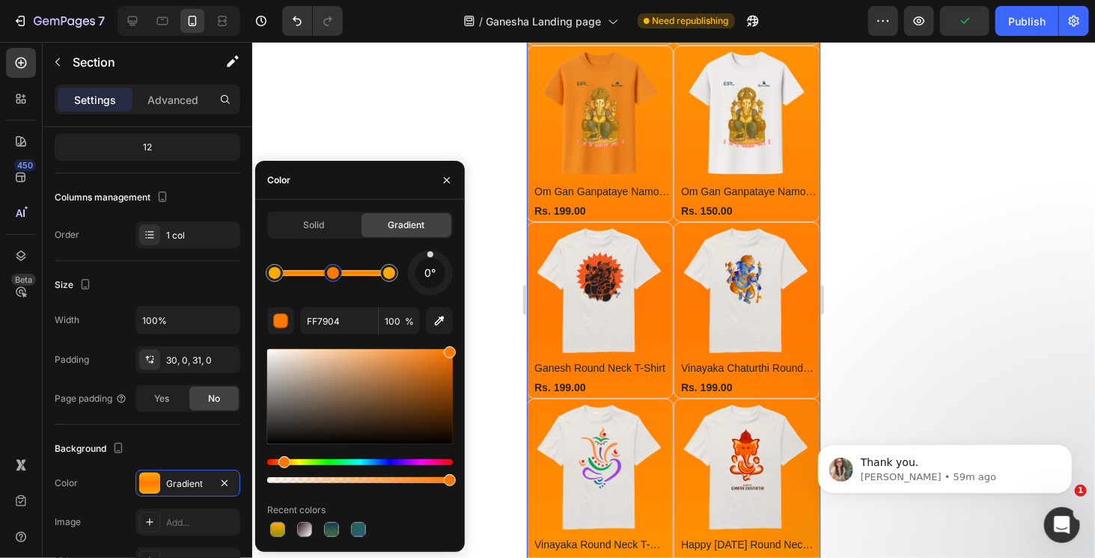
drag, startPoint x: 289, startPoint y: 465, endPoint x: 313, endPoint y: 465, distance: 24.0
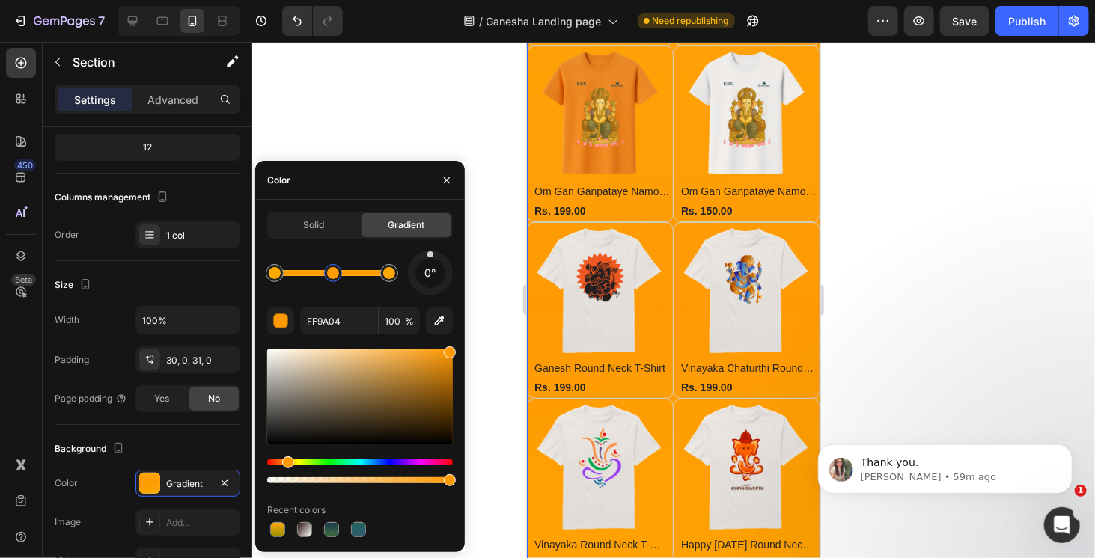
drag, startPoint x: 282, startPoint y: 465, endPoint x: 305, endPoint y: 469, distance: 23.6
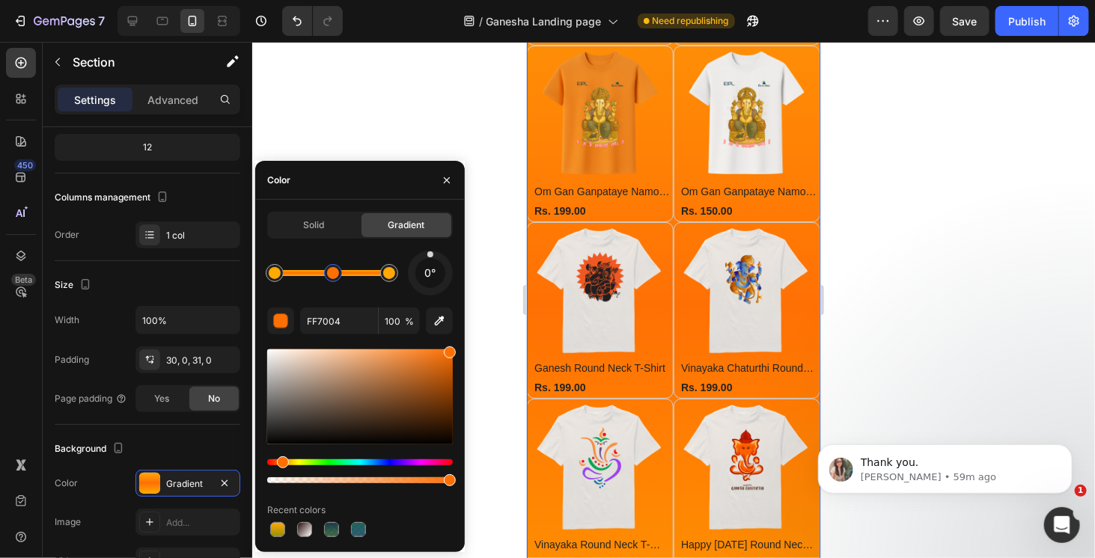
drag, startPoint x: 273, startPoint y: 468, endPoint x: 281, endPoint y: 468, distance: 9.0
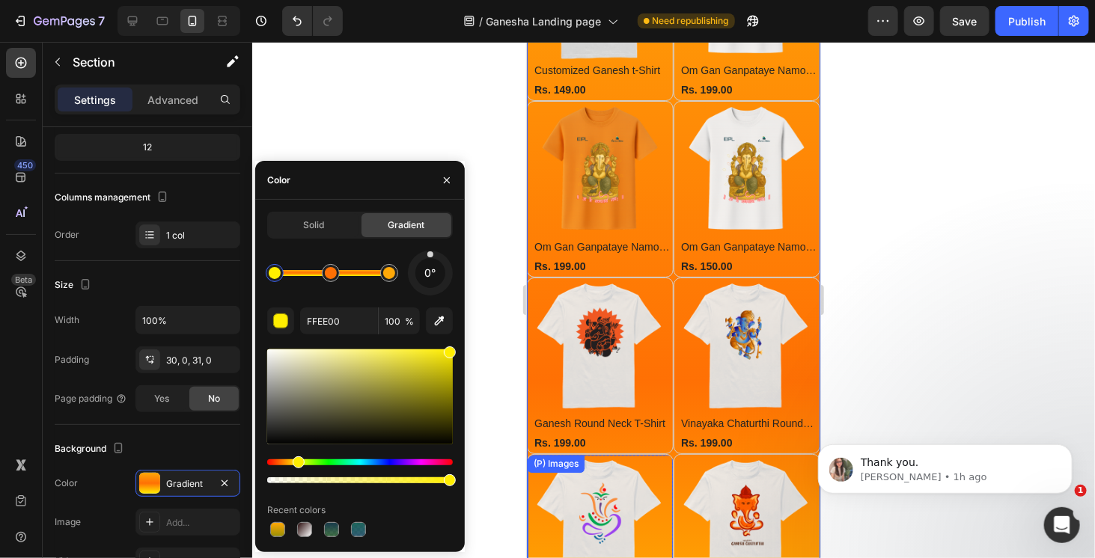
scroll to position [1599, 0]
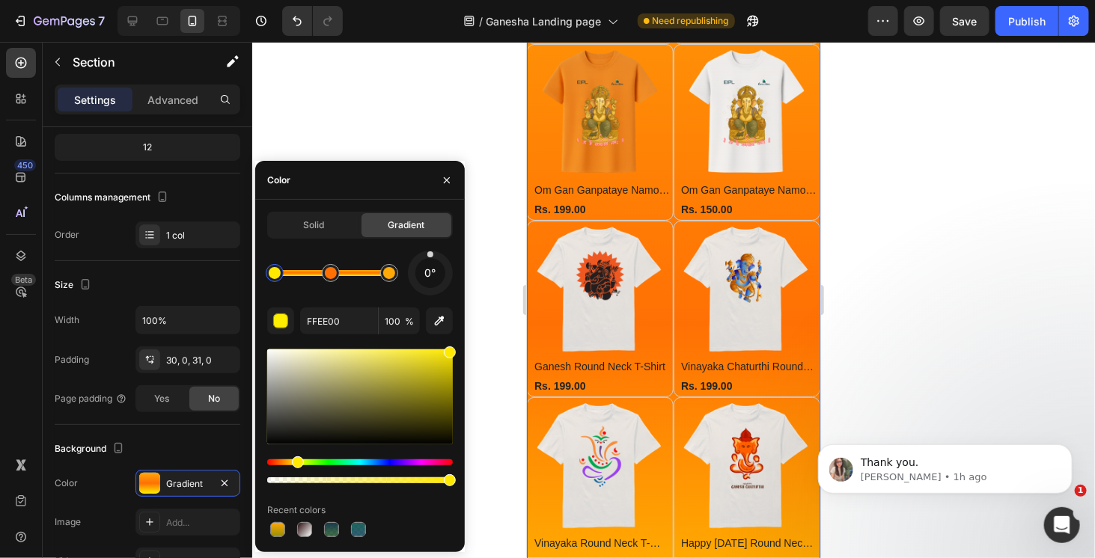
click at [296, 460] on div "Hue" at bounding box center [298, 463] width 12 height 12
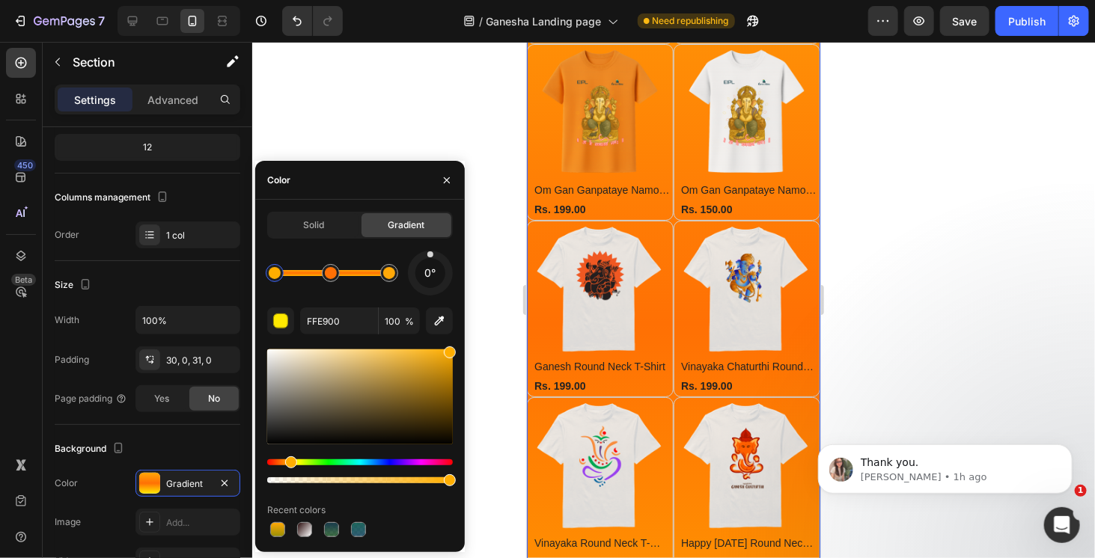
click at [289, 462] on div "Hue" at bounding box center [291, 463] width 12 height 12
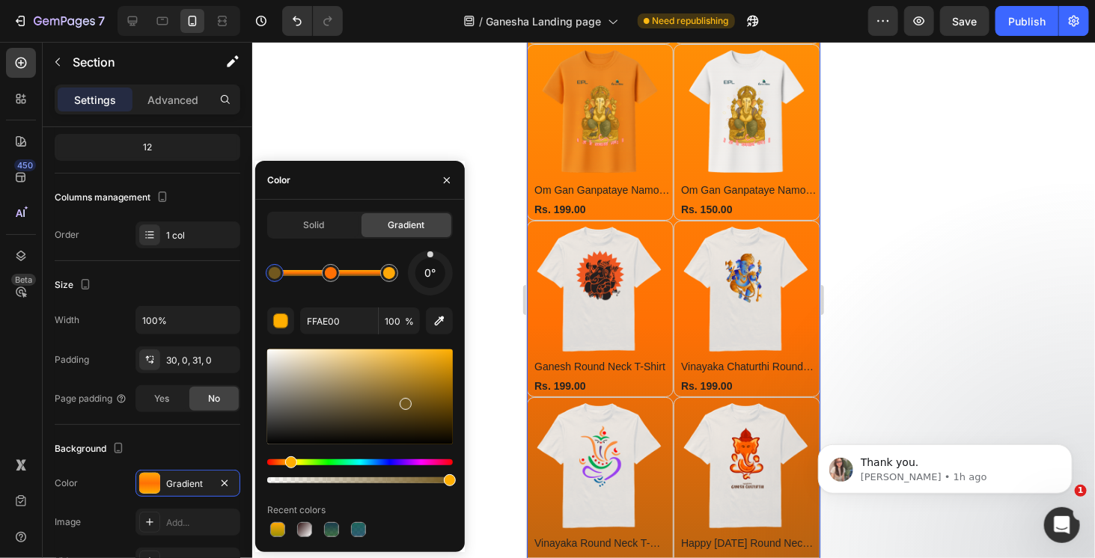
drag, startPoint x: 447, startPoint y: 368, endPoint x: 404, endPoint y: 401, distance: 53.9
click at [404, 401] on div at bounding box center [406, 404] width 12 height 12
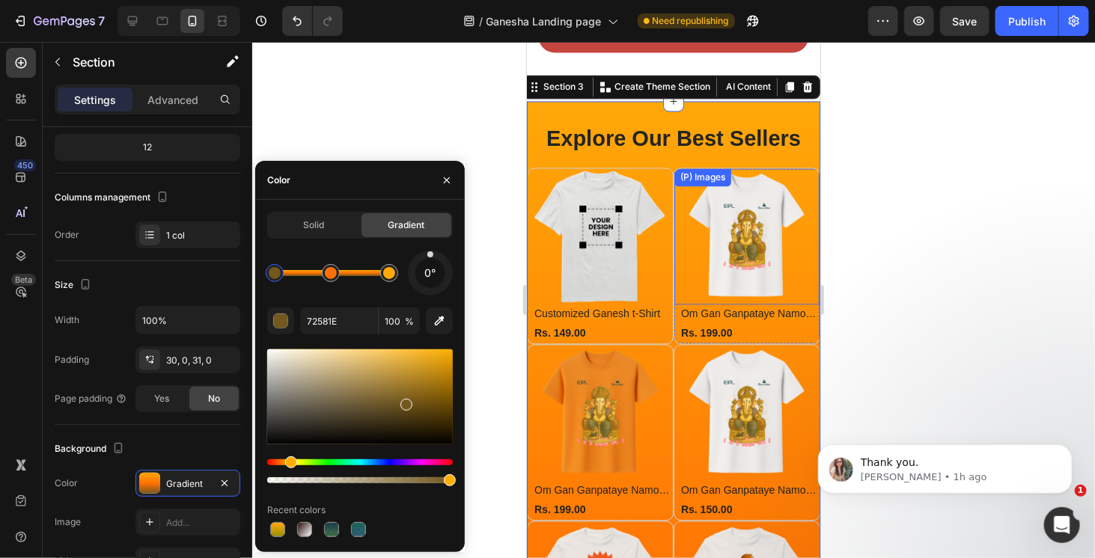
scroll to position [1300, 0]
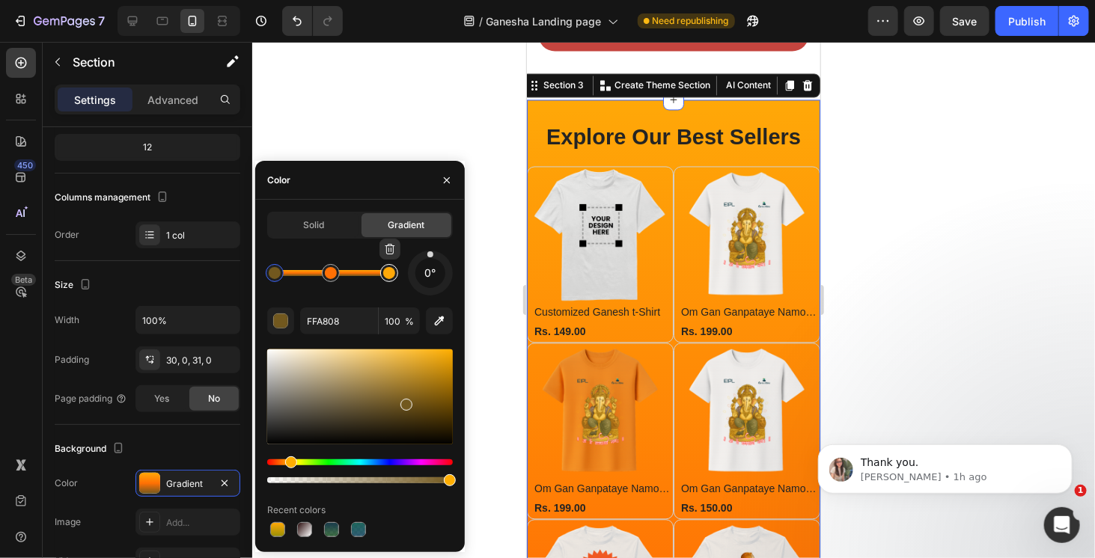
click at [392, 278] on div at bounding box center [389, 273] width 12 height 12
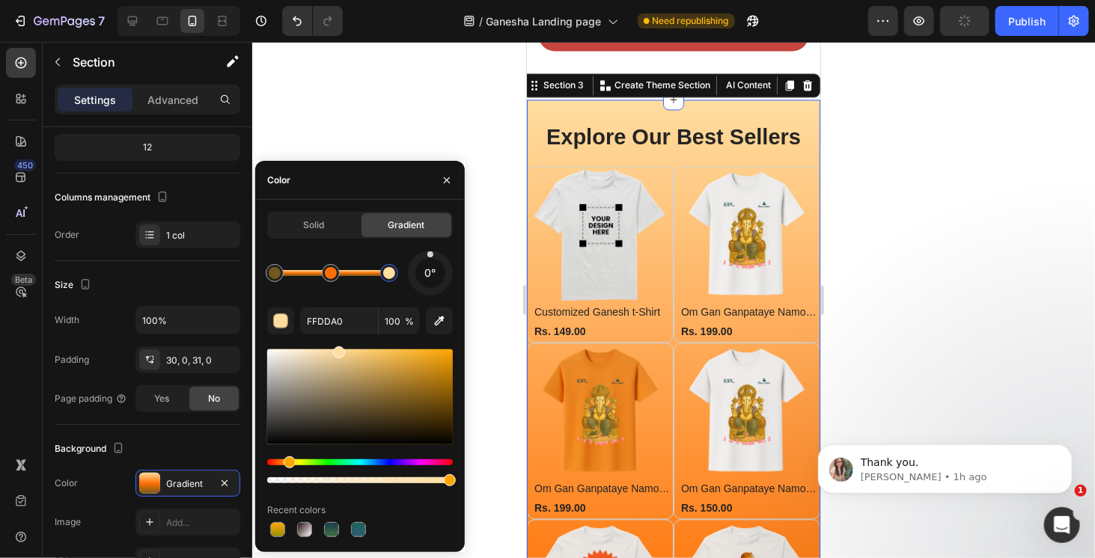
drag, startPoint x: 395, startPoint y: 372, endPoint x: 336, endPoint y: 348, distance: 63.8
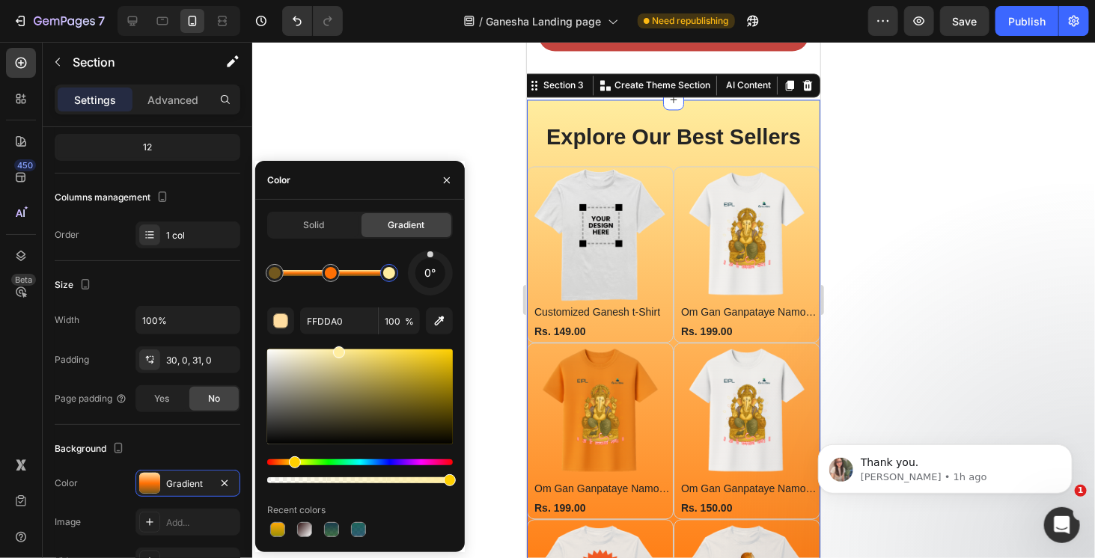
click at [292, 463] on div "Hue" at bounding box center [295, 463] width 12 height 12
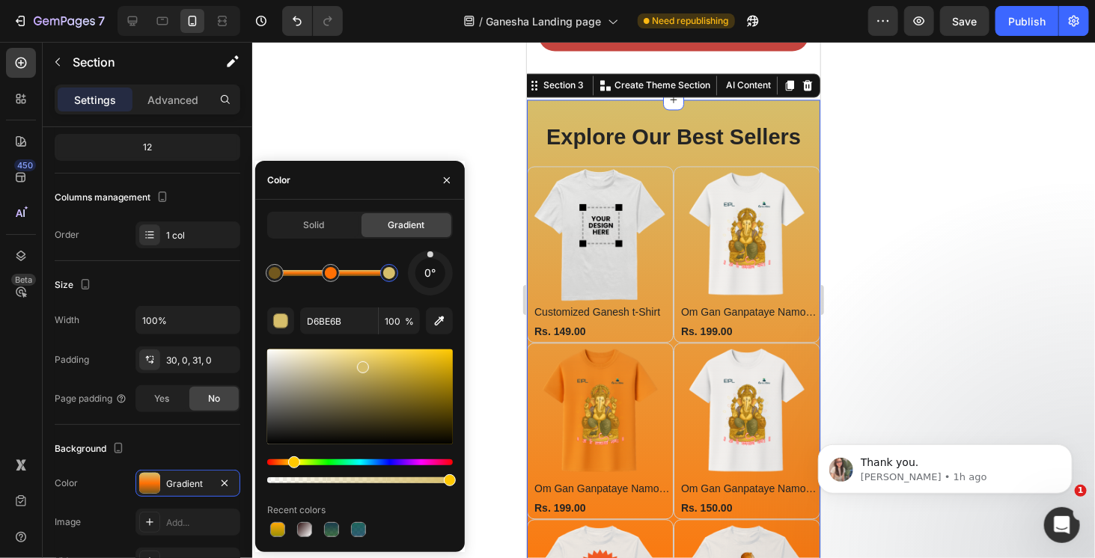
drag, startPoint x: 351, startPoint y: 368, endPoint x: 359, endPoint y: 365, distance: 8.8
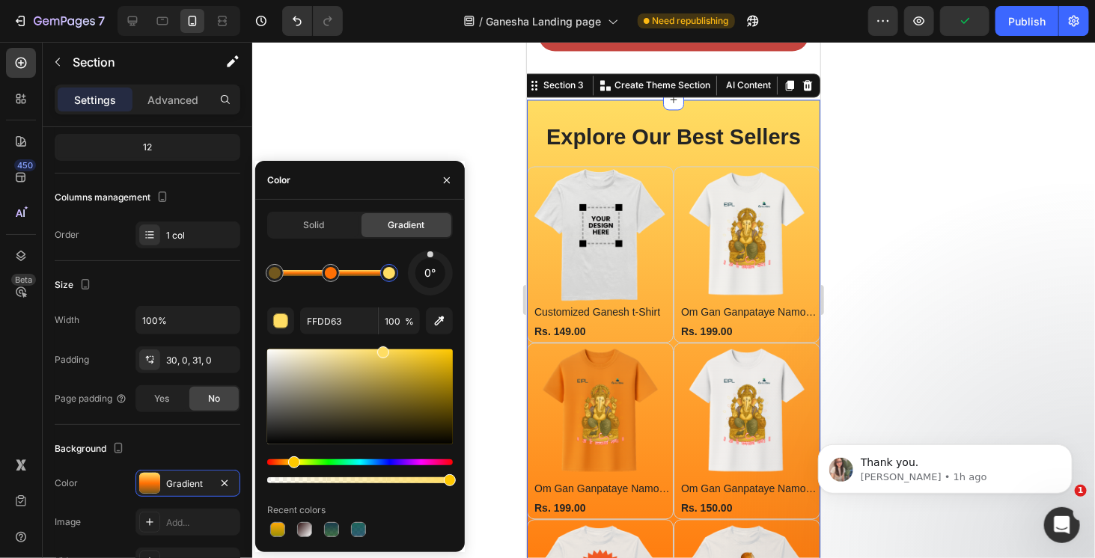
drag, startPoint x: 370, startPoint y: 363, endPoint x: 473, endPoint y: 318, distance: 112.7
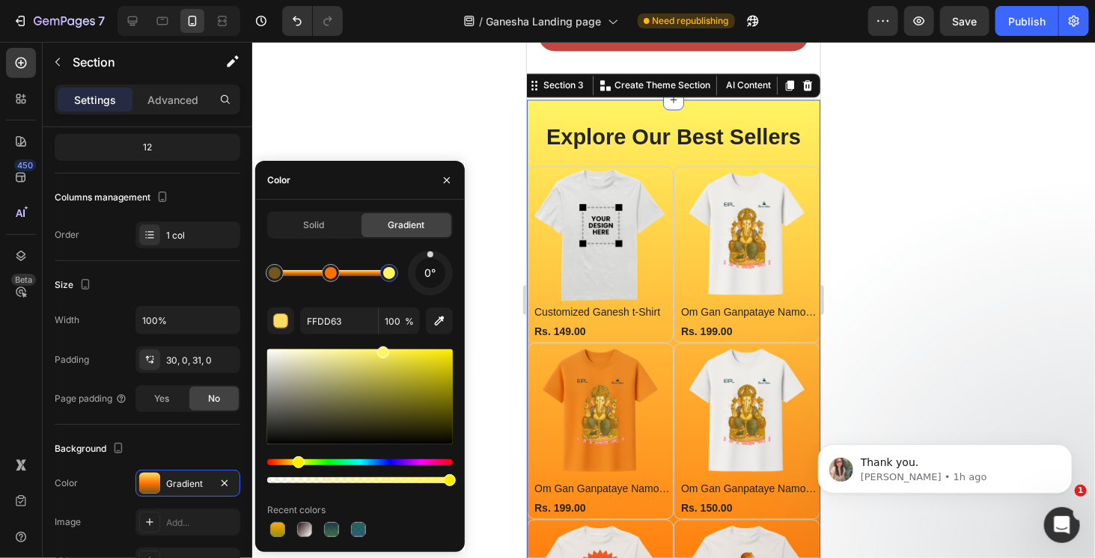
click at [296, 466] on div "Hue" at bounding box center [299, 463] width 12 height 12
drag, startPoint x: 302, startPoint y: 467, endPoint x: 283, endPoint y: 465, distance: 18.9
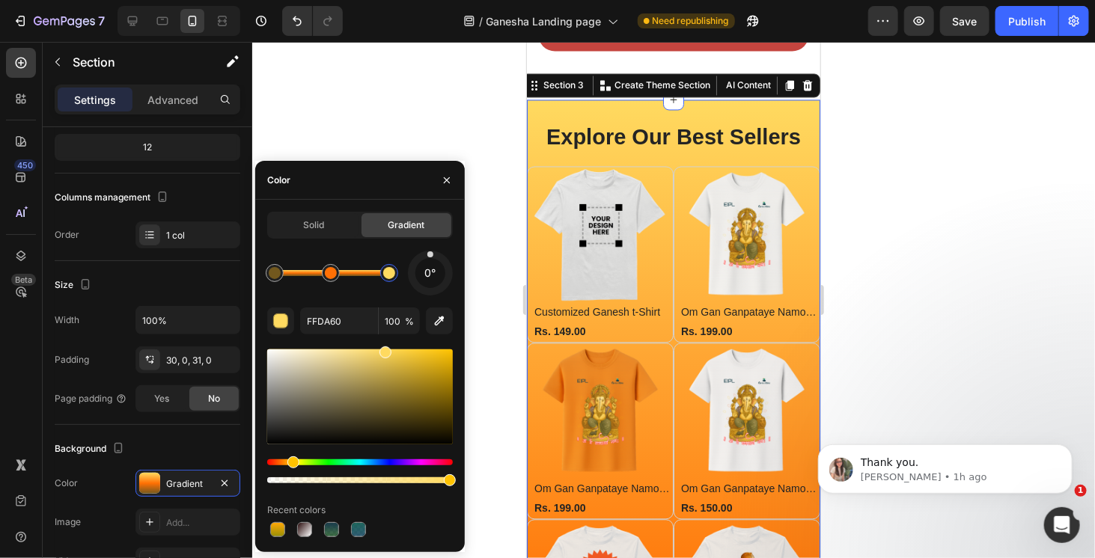
drag, startPoint x: 298, startPoint y: 461, endPoint x: 290, endPoint y: 462, distance: 7.5
drag, startPoint x: 387, startPoint y: 278, endPoint x: 373, endPoint y: 278, distance: 14.2
click at [373, 278] on div at bounding box center [372, 273] width 12 height 12
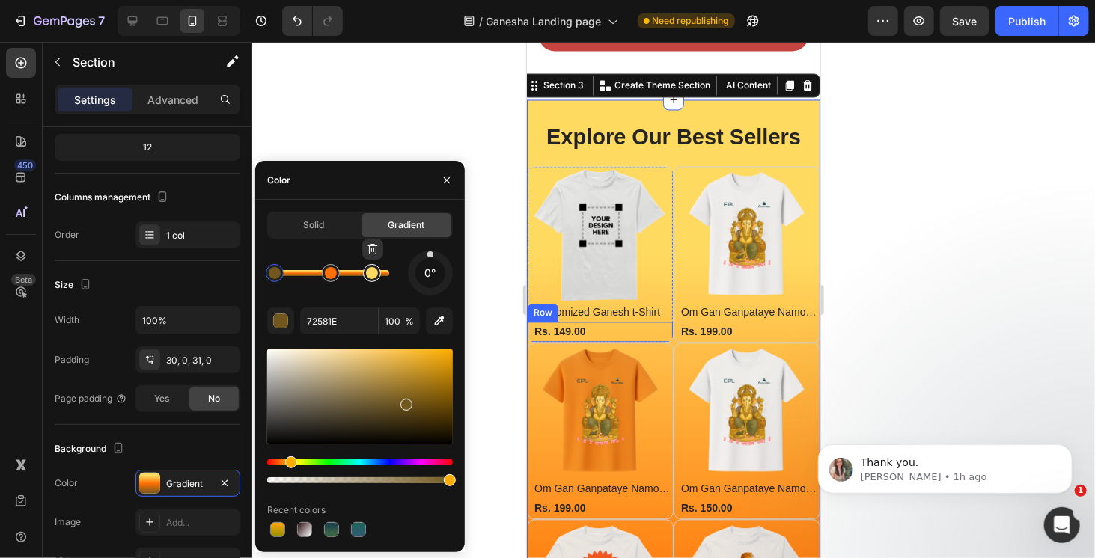
type input "FFDA60"
click at [373, 275] on div at bounding box center [372, 273] width 12 height 12
click at [371, 274] on div at bounding box center [370, 273] width 12 height 12
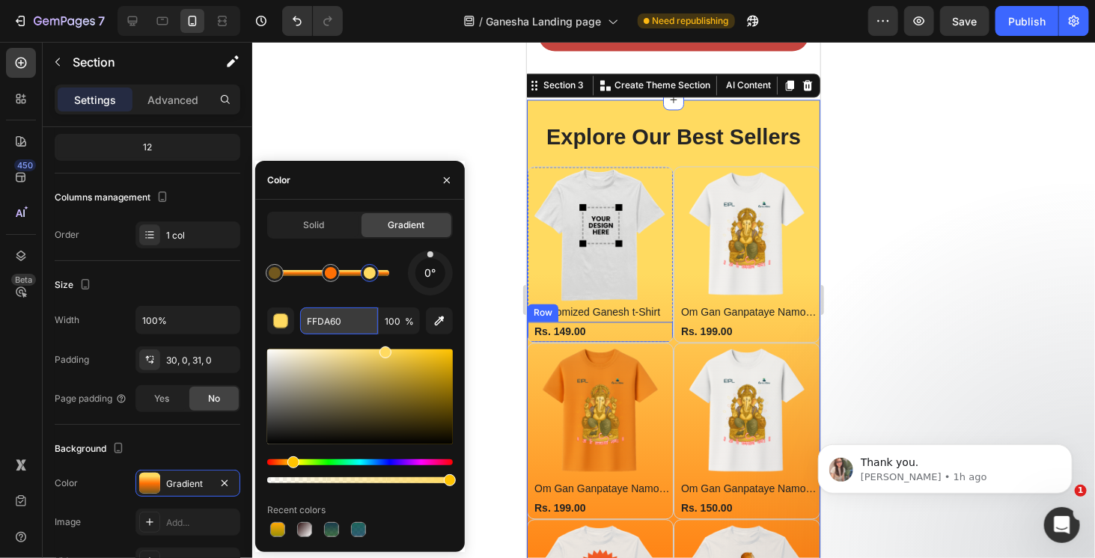
click at [341, 320] on input "FFDA60" at bounding box center [339, 321] width 78 height 27
click at [374, 261] on div at bounding box center [370, 251] width 21 height 24
click at [368, 279] on div at bounding box center [370, 273] width 18 height 18
click at [273, 272] on div at bounding box center [275, 273] width 12 height 12
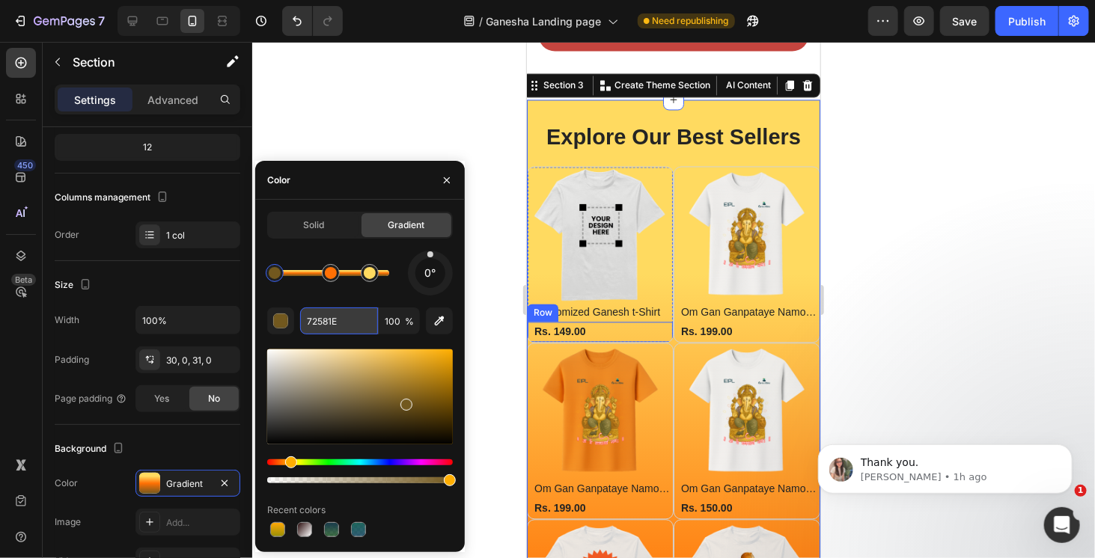
click at [342, 326] on input "72581E" at bounding box center [339, 321] width 78 height 27
paste input "FFDA60"
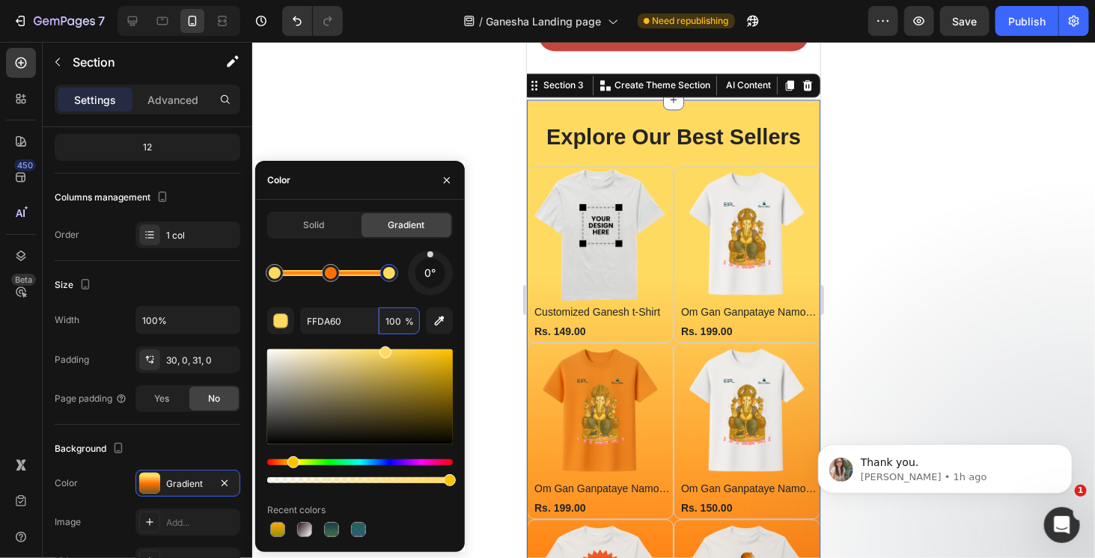
drag, startPoint x: 386, startPoint y: 278, endPoint x: 402, endPoint y: 281, distance: 16.7
click at [402, 281] on div at bounding box center [389, 273] width 27 height 27
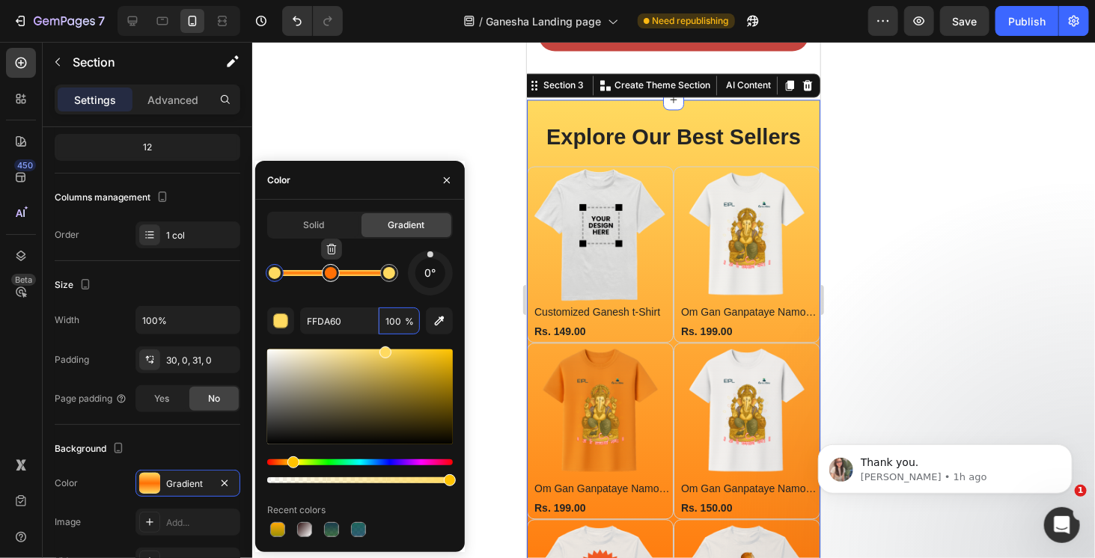
type input "FF7004"
click at [331, 277] on div at bounding box center [331, 273] width 12 height 12
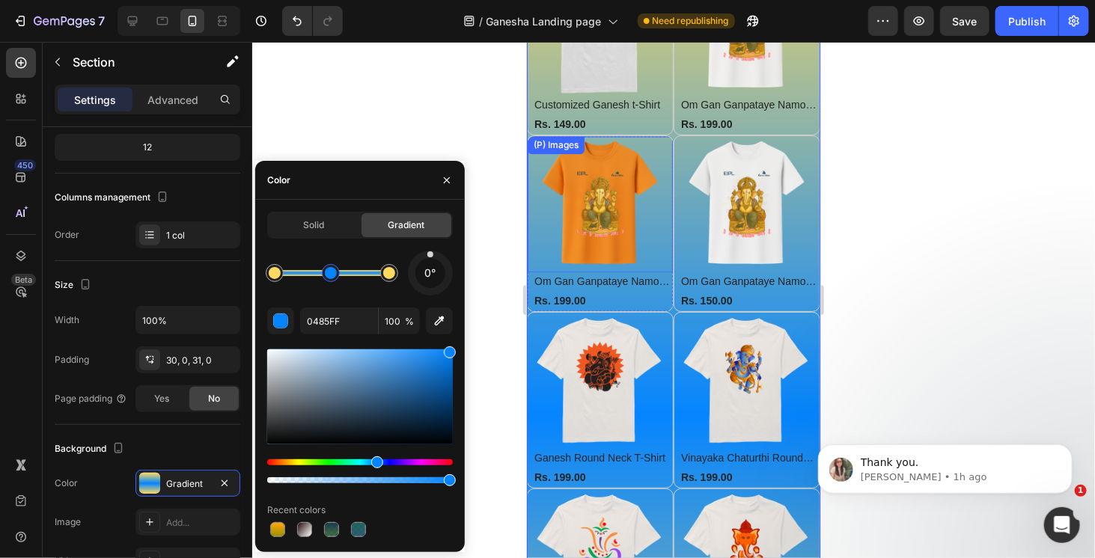
scroll to position [1524, 0]
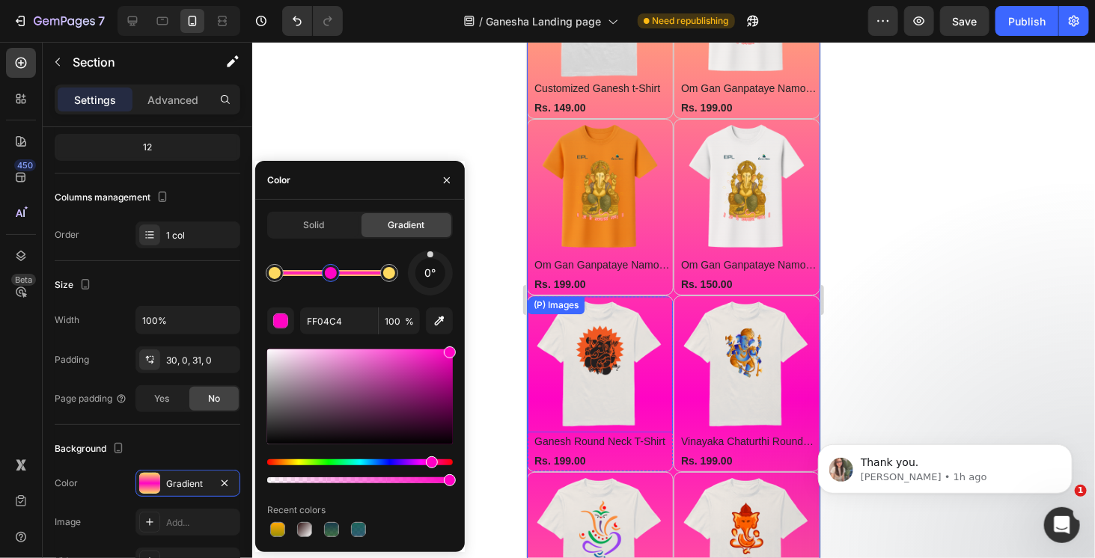
drag, startPoint x: 379, startPoint y: 461, endPoint x: 299, endPoint y: 463, distance: 79.4
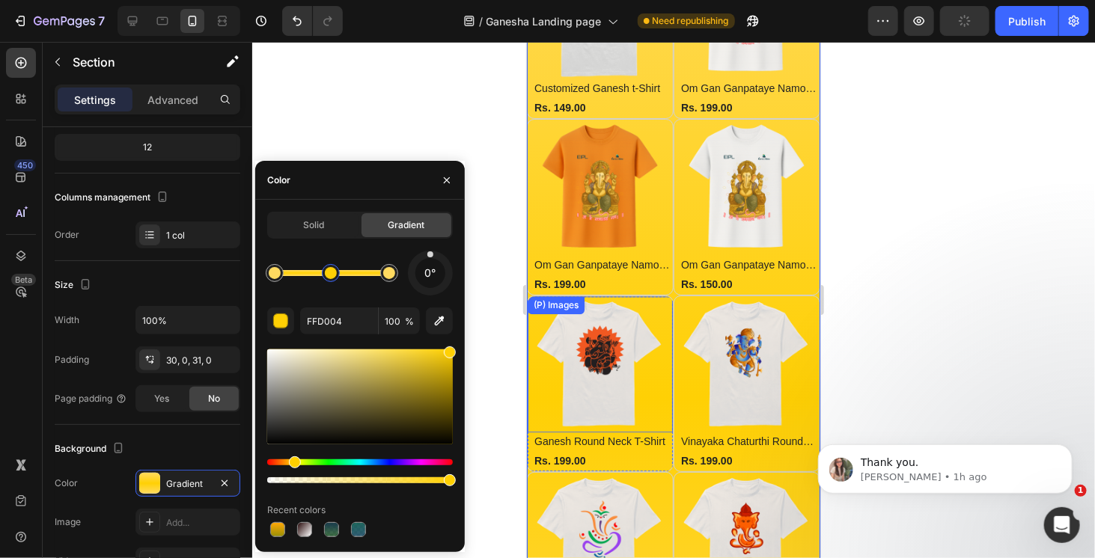
drag, startPoint x: 299, startPoint y: 463, endPoint x: 285, endPoint y: 463, distance: 14.2
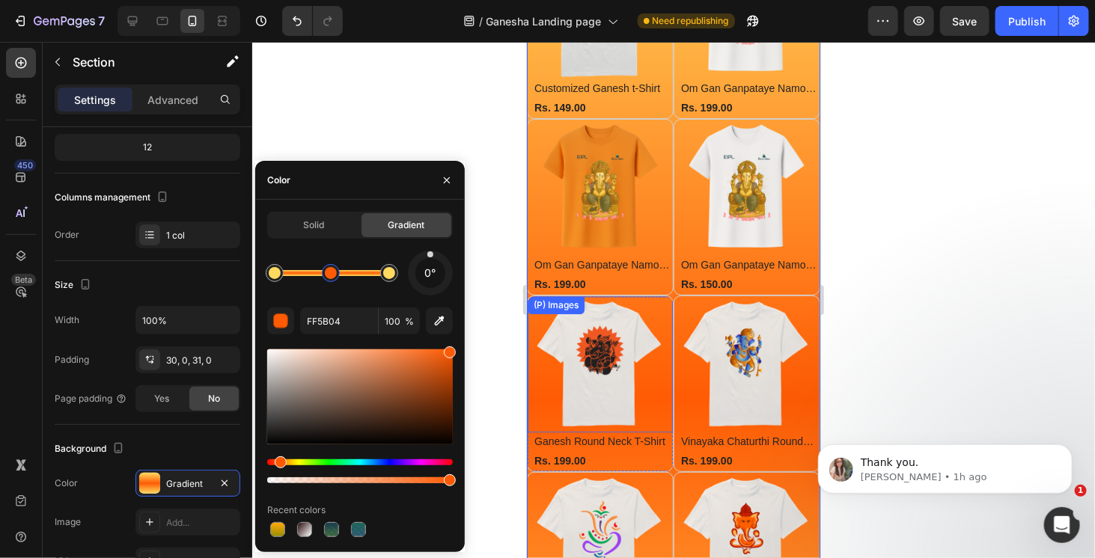
drag, startPoint x: 280, startPoint y: 464, endPoint x: 299, endPoint y: 463, distance: 19.5
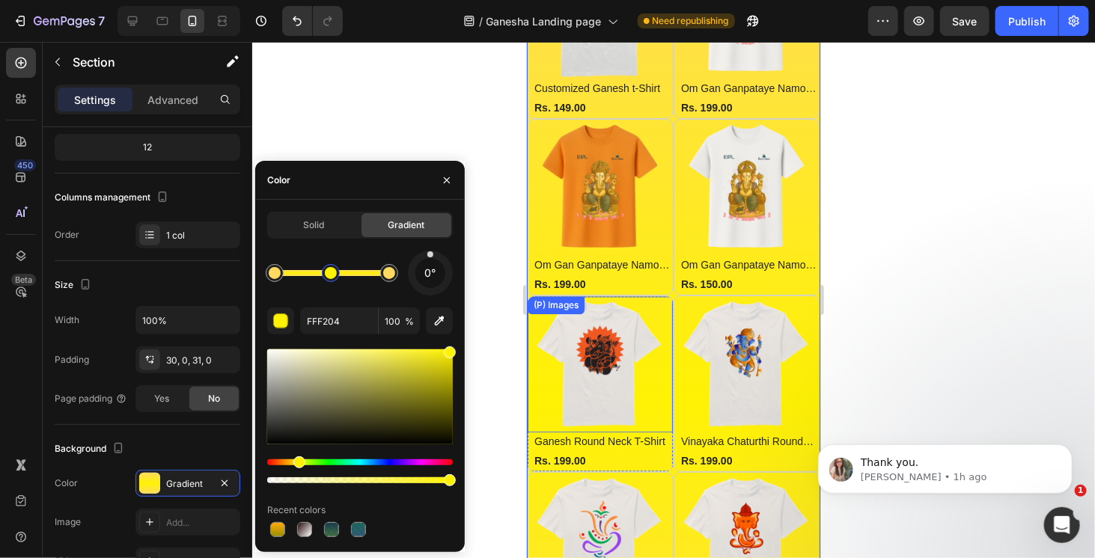
drag, startPoint x: 285, startPoint y: 463, endPoint x: 302, endPoint y: 463, distance: 16.5
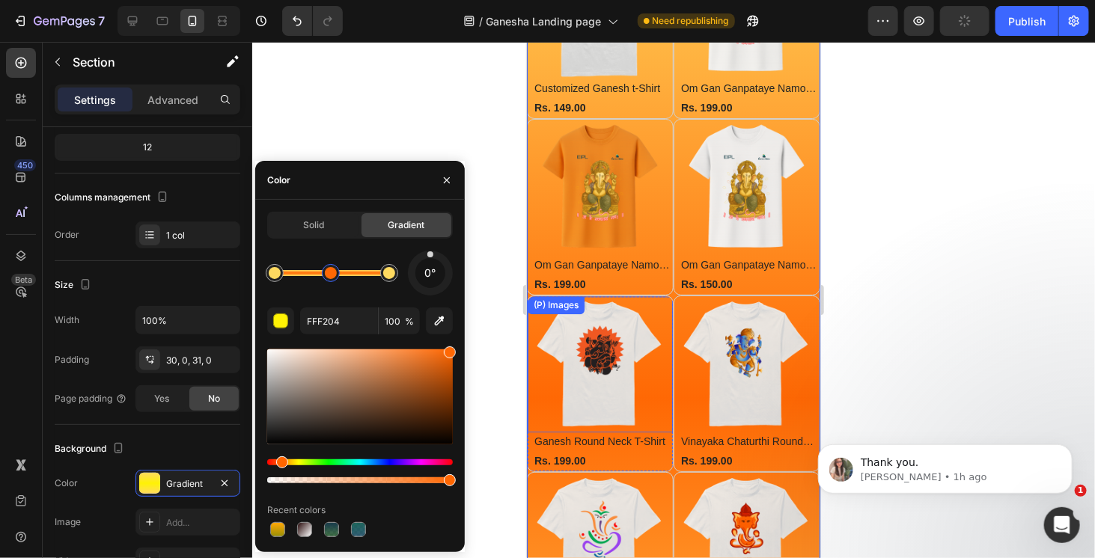
drag, startPoint x: 302, startPoint y: 463, endPoint x: 280, endPoint y: 463, distance: 22.5
click at [280, 463] on div "Hue" at bounding box center [282, 463] width 12 height 12
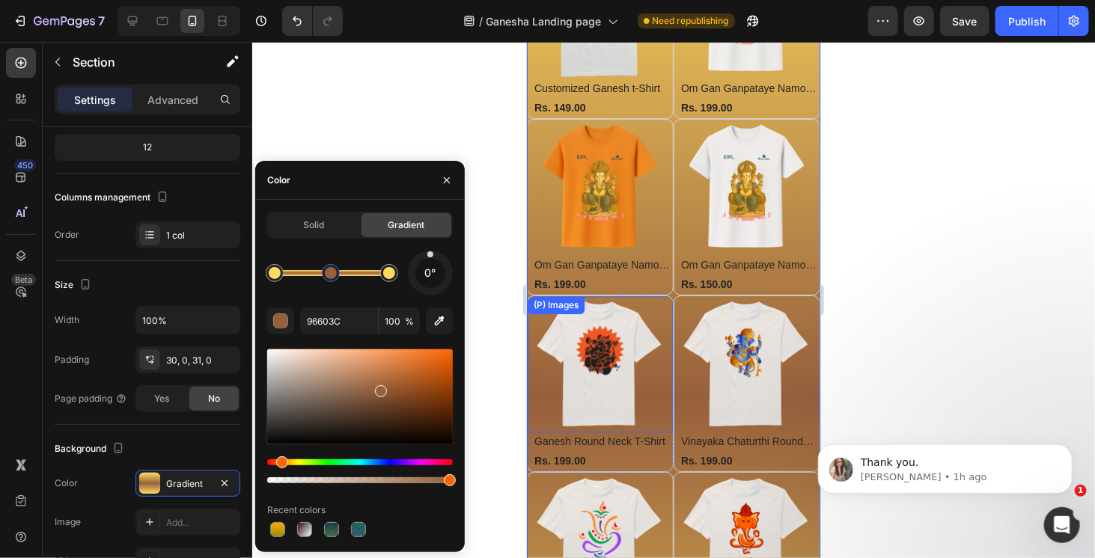
drag, startPoint x: 364, startPoint y: 389, endPoint x: 392, endPoint y: 365, distance: 37.7
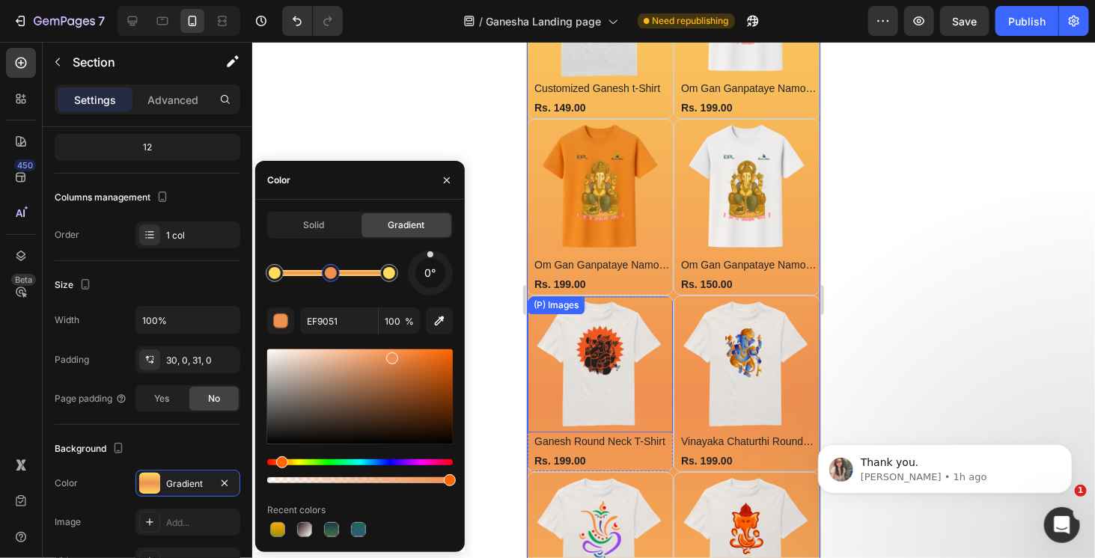
drag, startPoint x: 392, startPoint y: 365, endPoint x: 392, endPoint y: 353, distance: 11.2
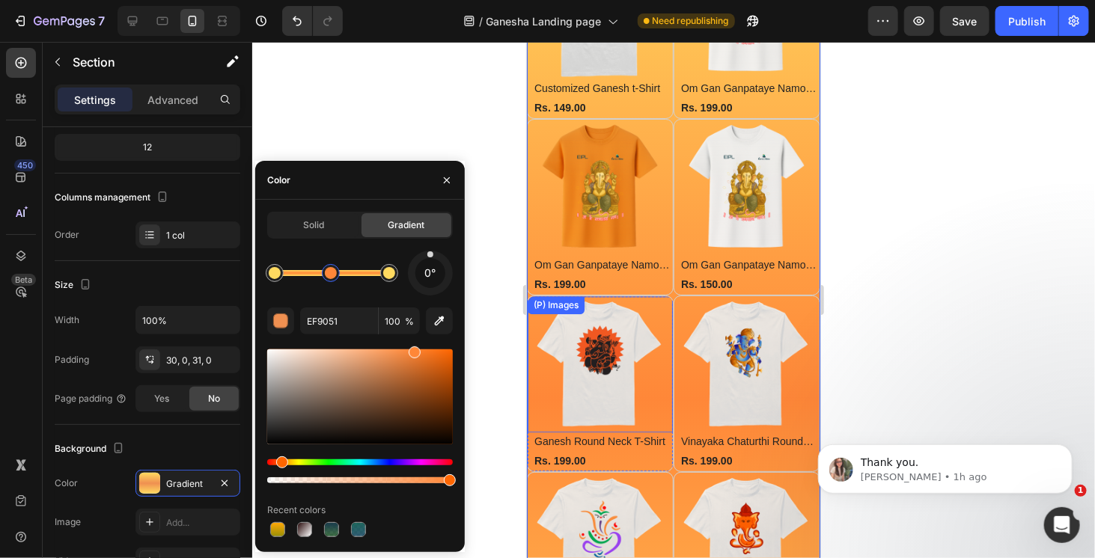
drag, startPoint x: 389, startPoint y: 357, endPoint x: 413, endPoint y: 324, distance: 40.7
click at [413, 324] on div "0° EF9051 100 % Recent colors" at bounding box center [360, 396] width 186 height 290
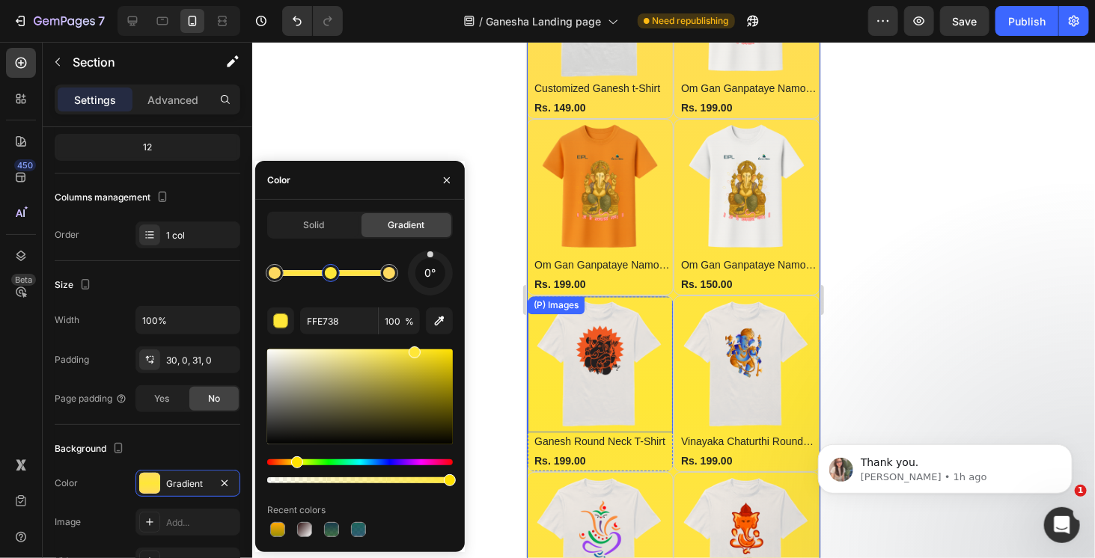
drag, startPoint x: 295, startPoint y: 464, endPoint x: 274, endPoint y: 464, distance: 21.0
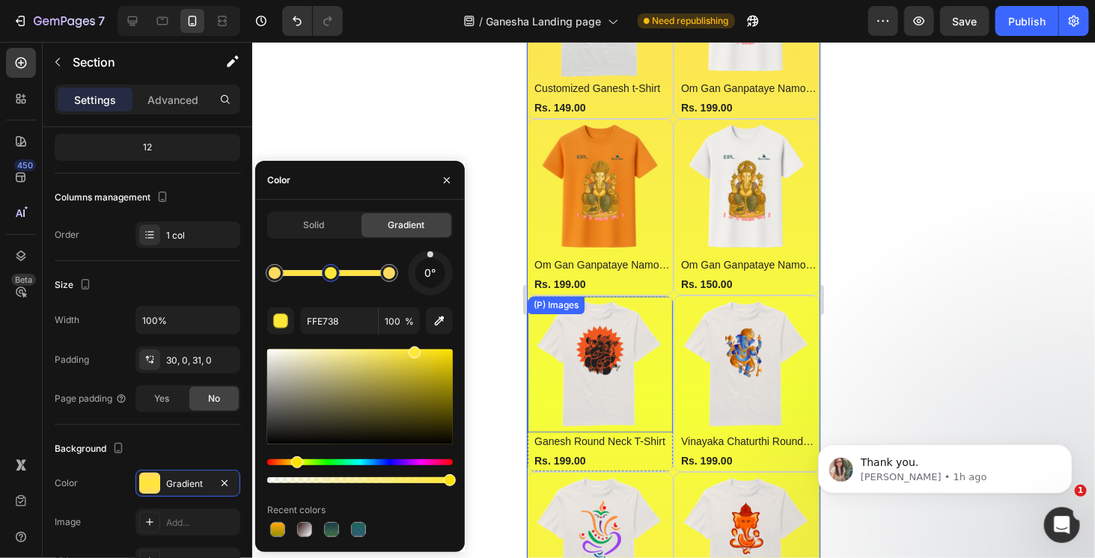
click at [296, 462] on div "Hue" at bounding box center [297, 463] width 12 height 12
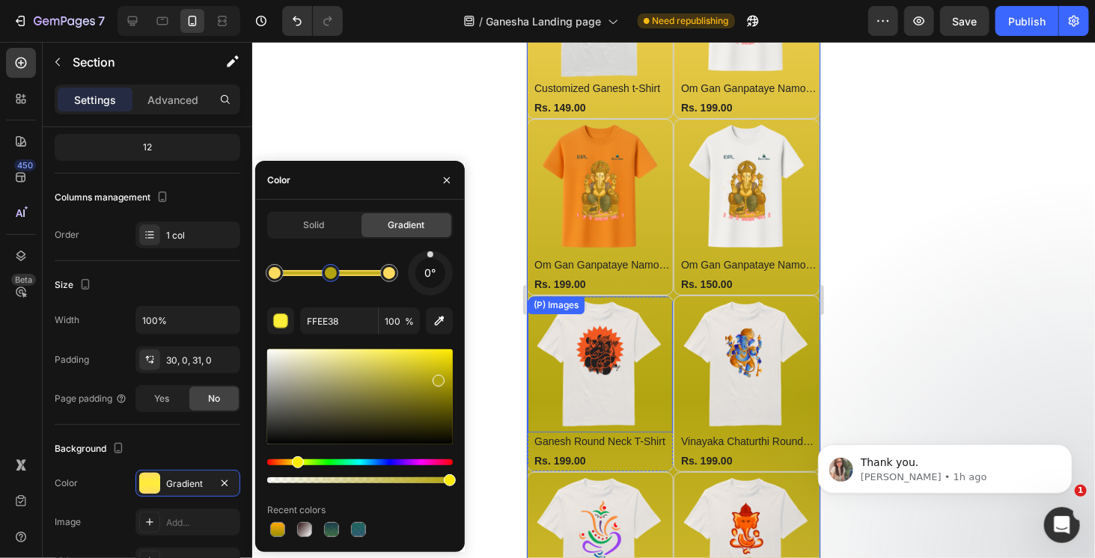
drag, startPoint x: 421, startPoint y: 359, endPoint x: 438, endPoint y: 378, distance: 26.0
click at [438, 378] on div at bounding box center [360, 397] width 186 height 95
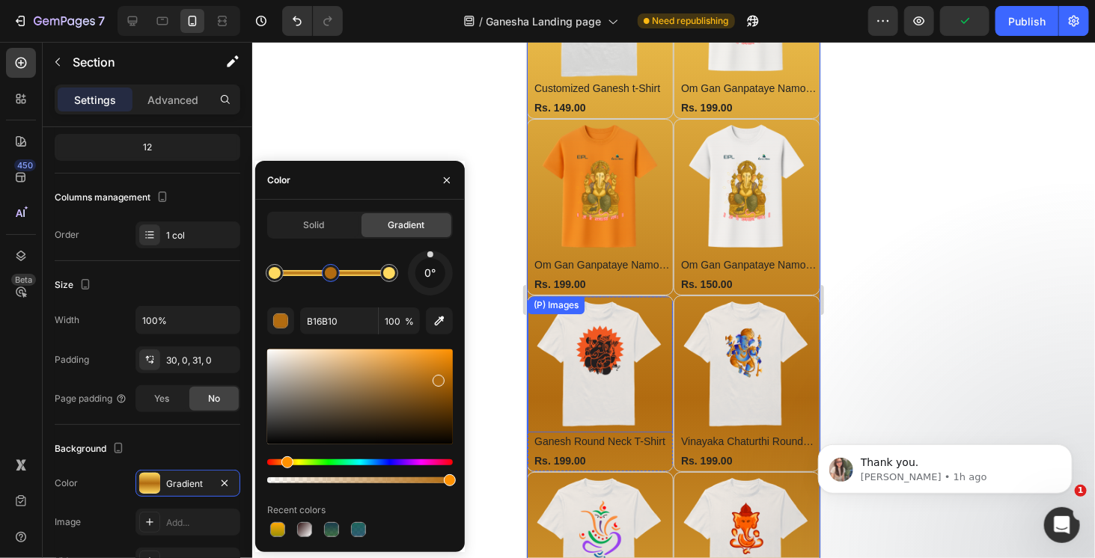
drag, startPoint x: 298, startPoint y: 463, endPoint x: 285, endPoint y: 464, distance: 12.7
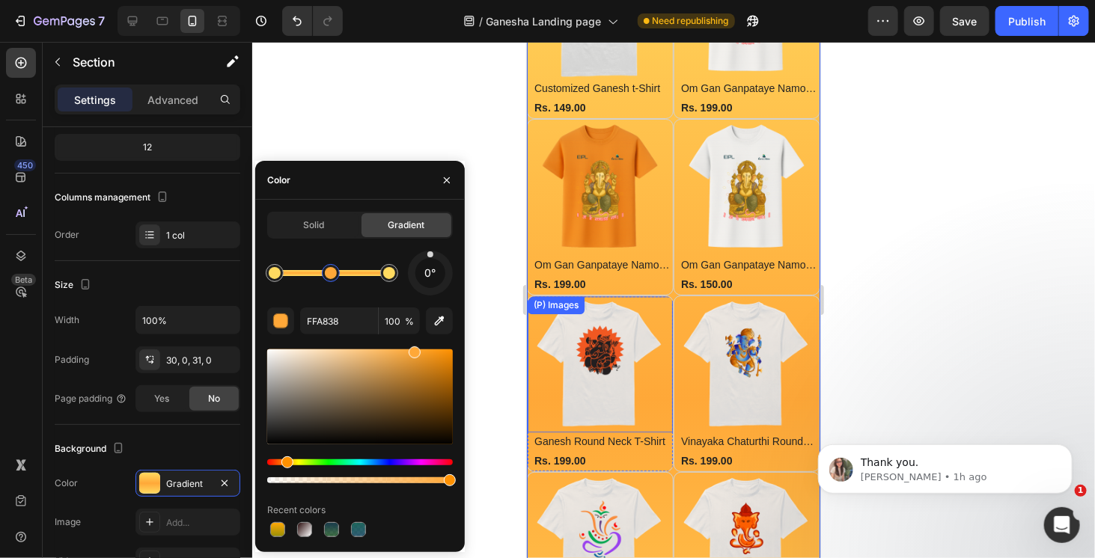
drag, startPoint x: 438, startPoint y: 375, endPoint x: 280, endPoint y: 358, distance: 158.9
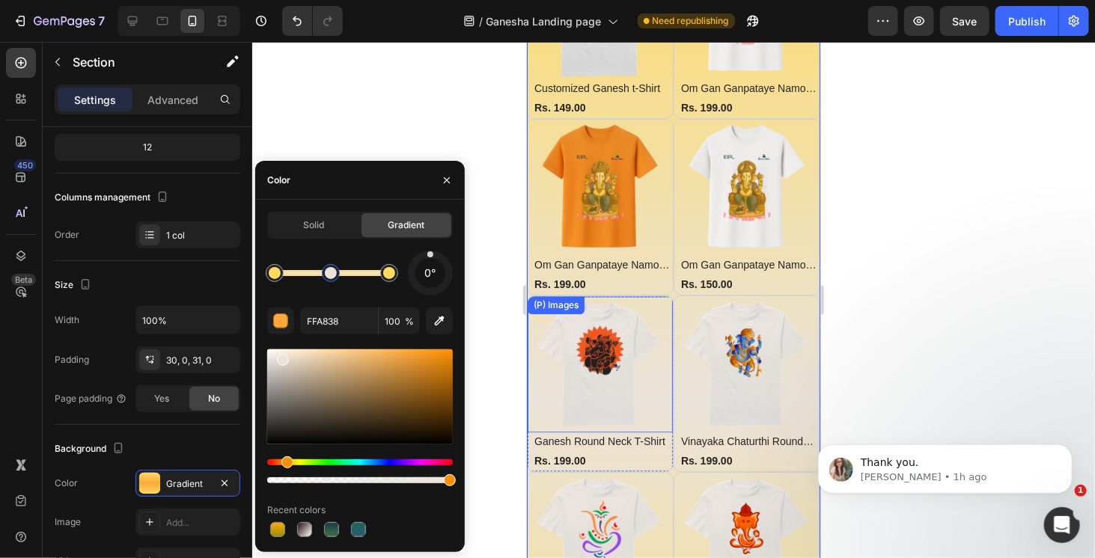
click at [281, 357] on div at bounding box center [360, 397] width 186 height 95
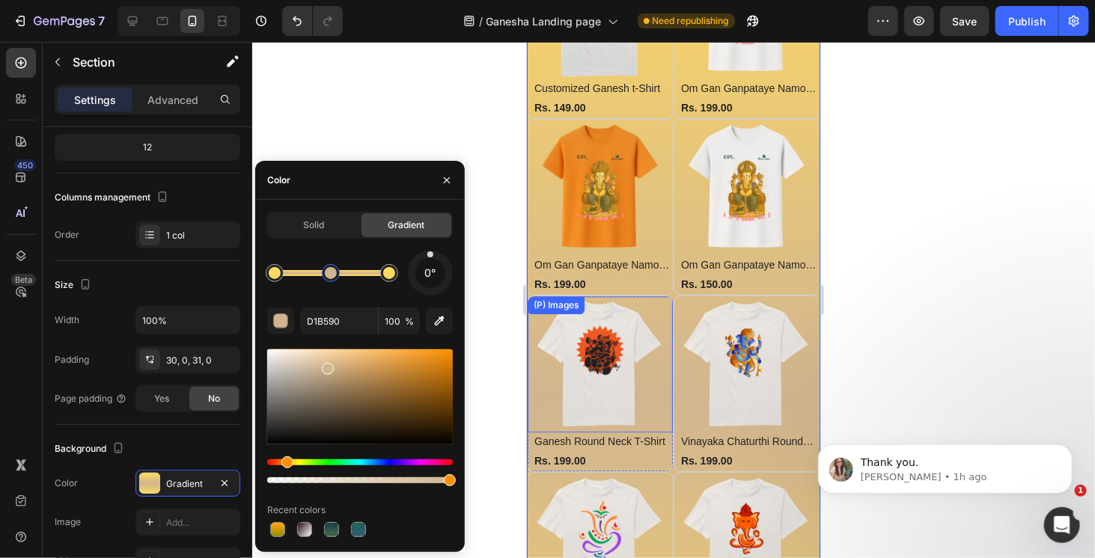
drag, startPoint x: 325, startPoint y: 366, endPoint x: 393, endPoint y: 380, distance: 69.6
click at [356, 390] on div at bounding box center [360, 397] width 186 height 95
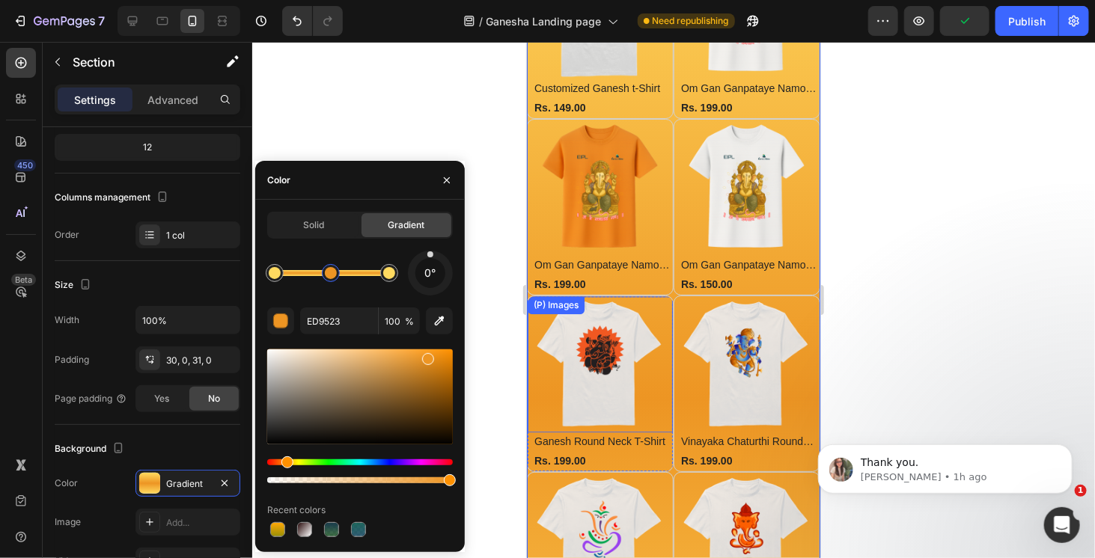
drag, startPoint x: 395, startPoint y: 395, endPoint x: 430, endPoint y: 374, distance: 40.3
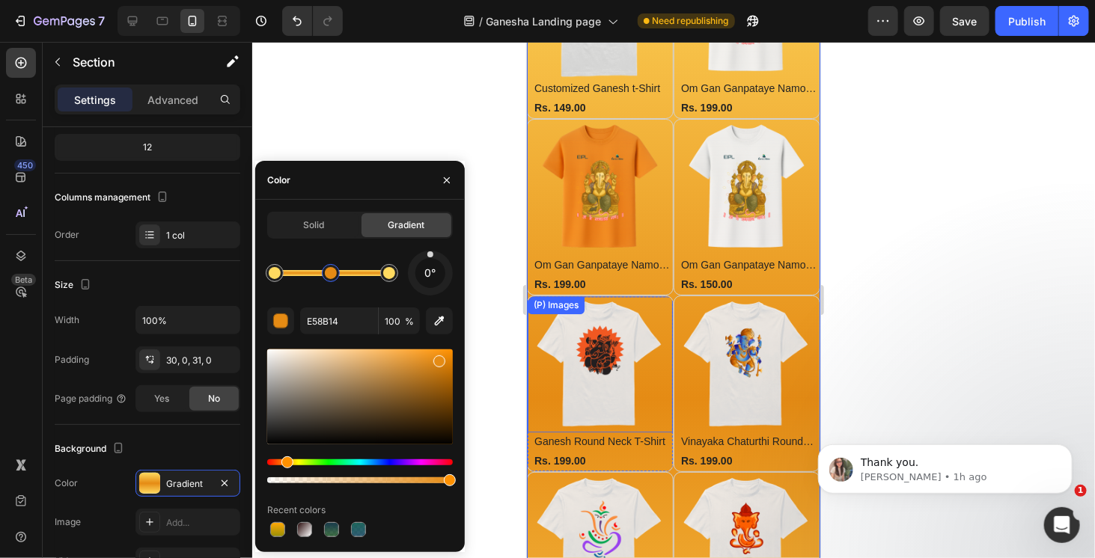
drag, startPoint x: 441, startPoint y: 356, endPoint x: 431, endPoint y: 375, distance: 21.1
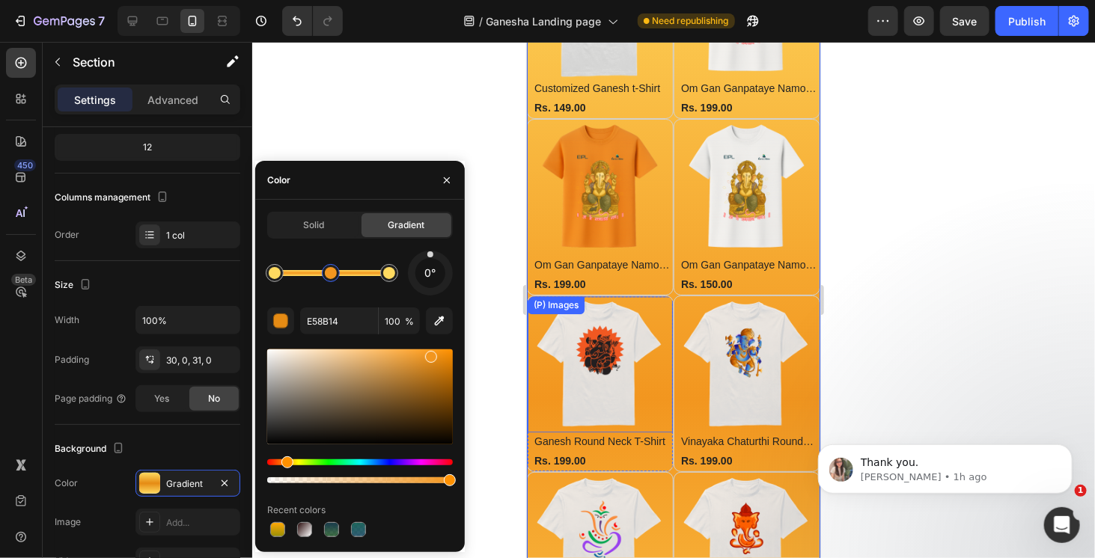
click at [430, 354] on div at bounding box center [360, 397] width 186 height 95
type input "F2961F"
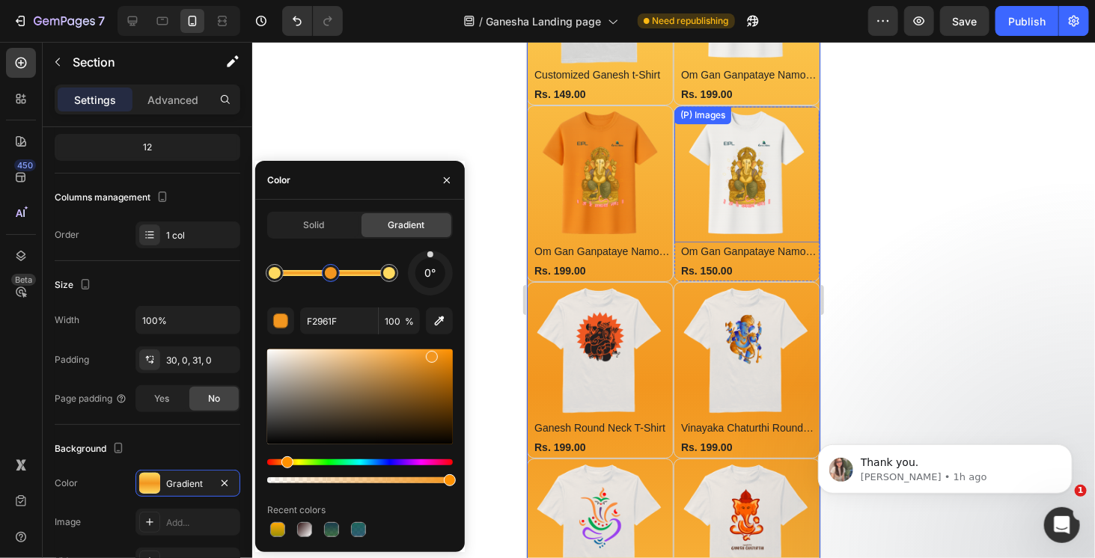
scroll to position [1150, 0]
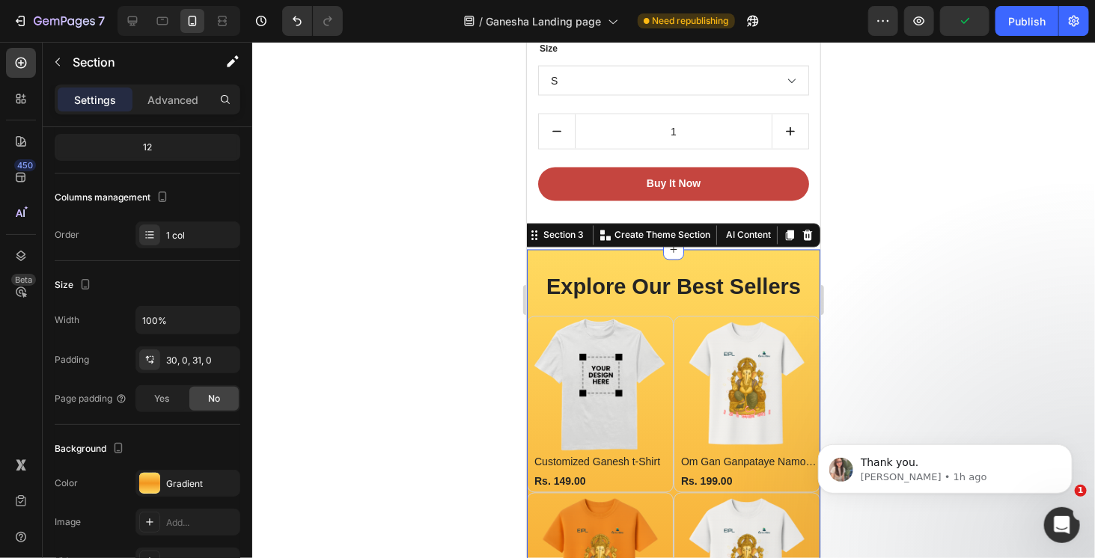
click at [857, 248] on div at bounding box center [673, 300] width 843 height 517
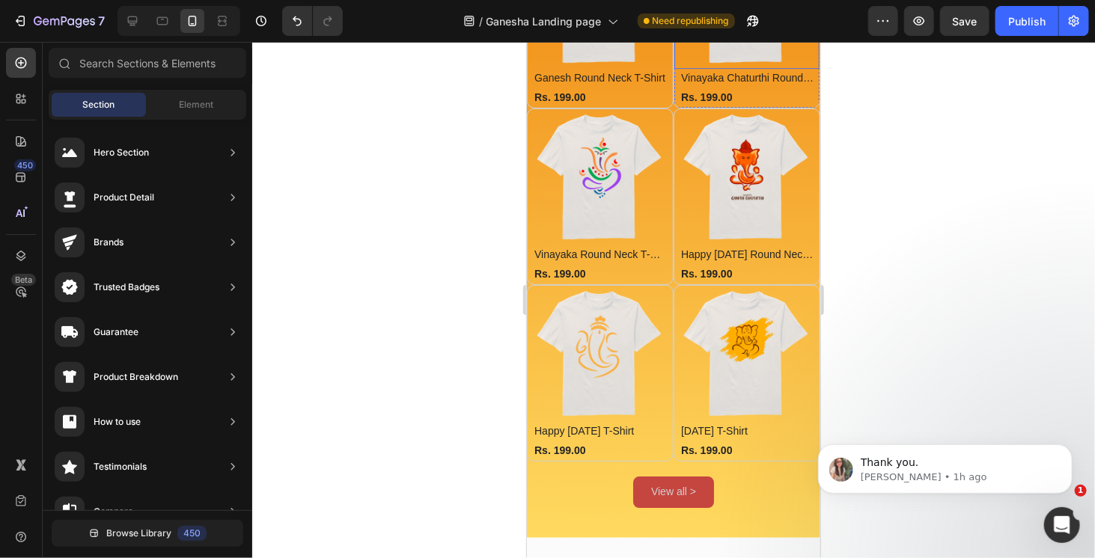
scroll to position [1899, 0]
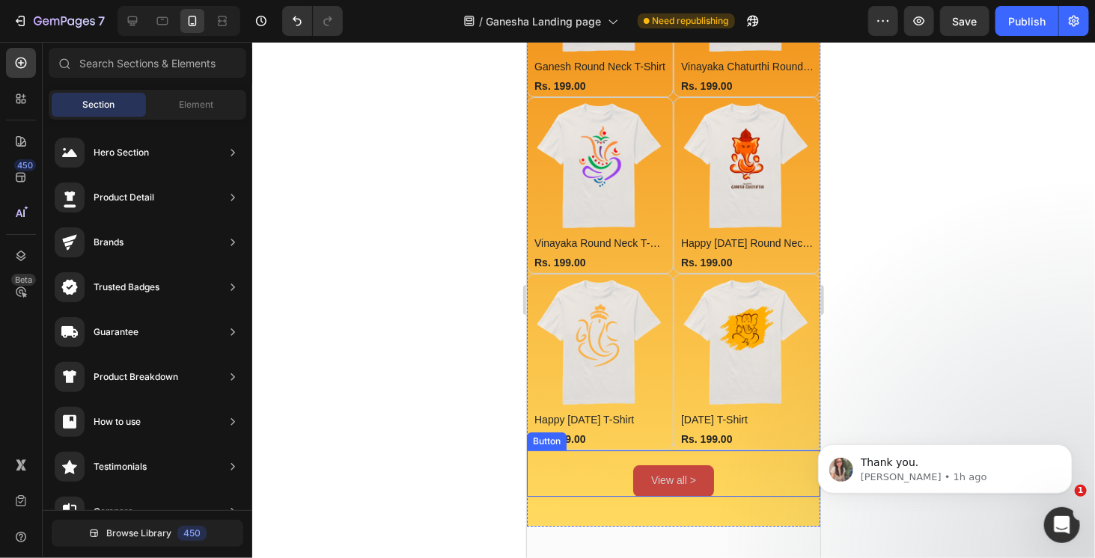
click at [702, 465] on link "View all >" at bounding box center [673, 480] width 81 height 31
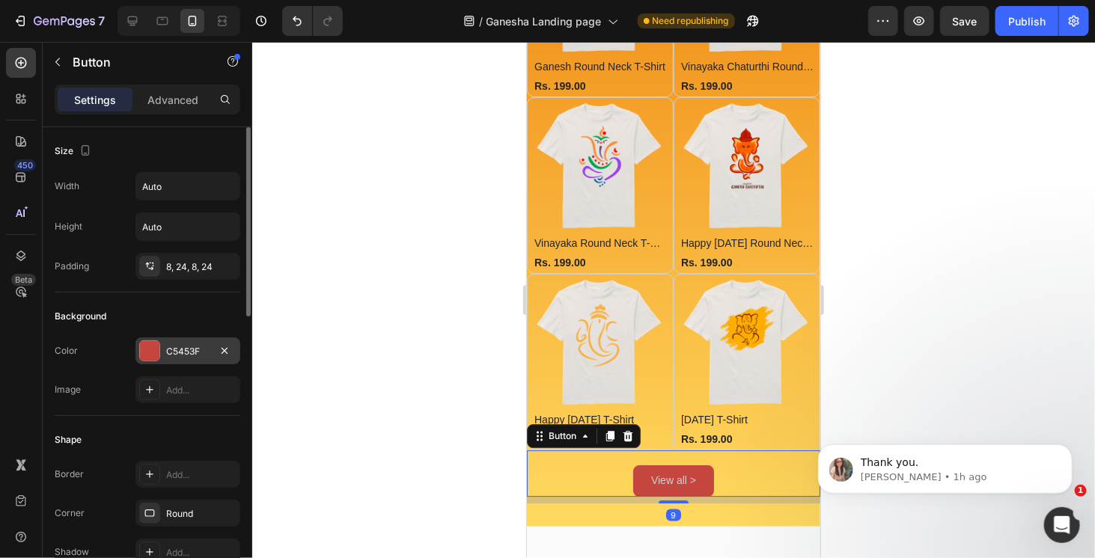
click at [153, 349] on div at bounding box center [149, 350] width 19 height 19
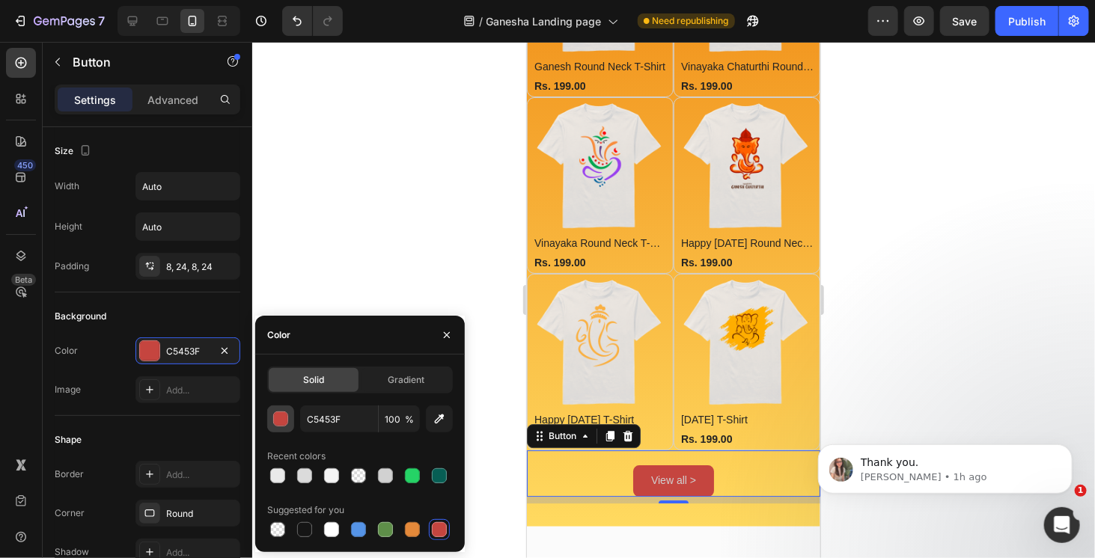
click at [280, 423] on div "button" at bounding box center [281, 420] width 15 height 15
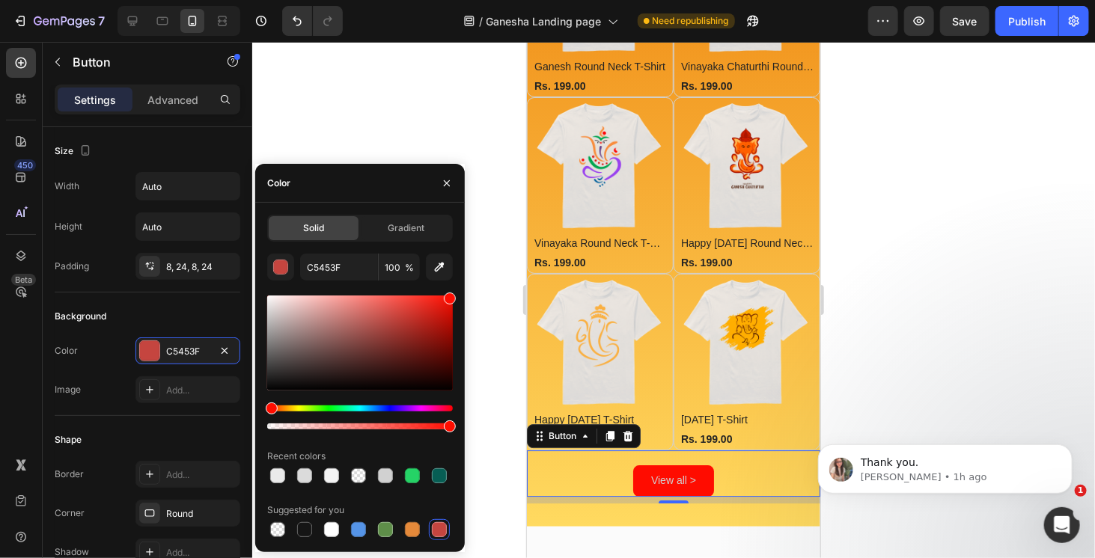
drag, startPoint x: 412, startPoint y: 314, endPoint x: 468, endPoint y: 287, distance: 62.3
click at [468, 0] on div "7 Version history / Ganesha Landing page Need republishing Preview Save Publish…" at bounding box center [547, 0] width 1095 height 0
type input "FF0C00"
click at [213, 311] on div "Background" at bounding box center [148, 317] width 186 height 24
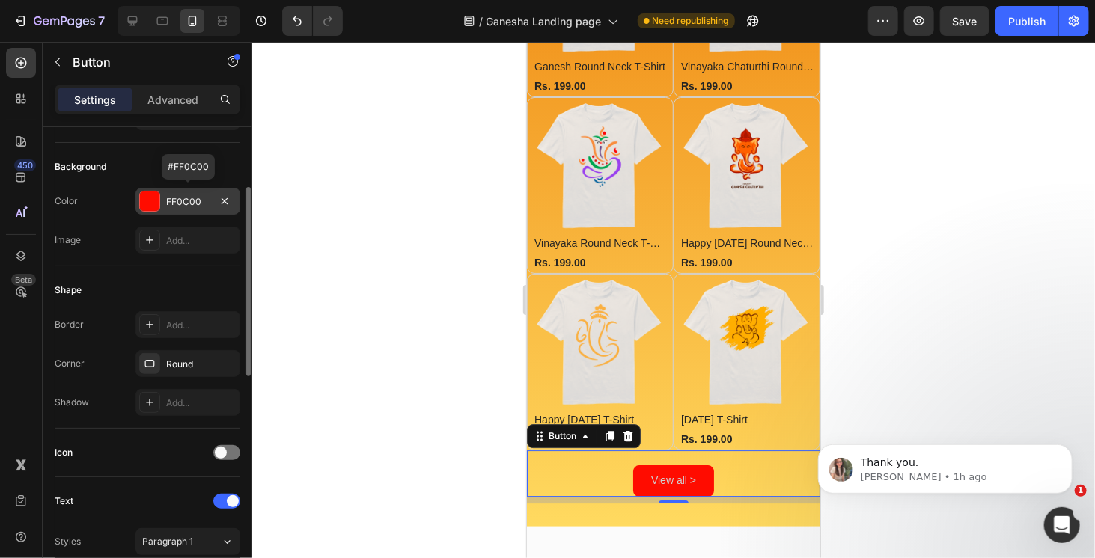
scroll to position [0, 0]
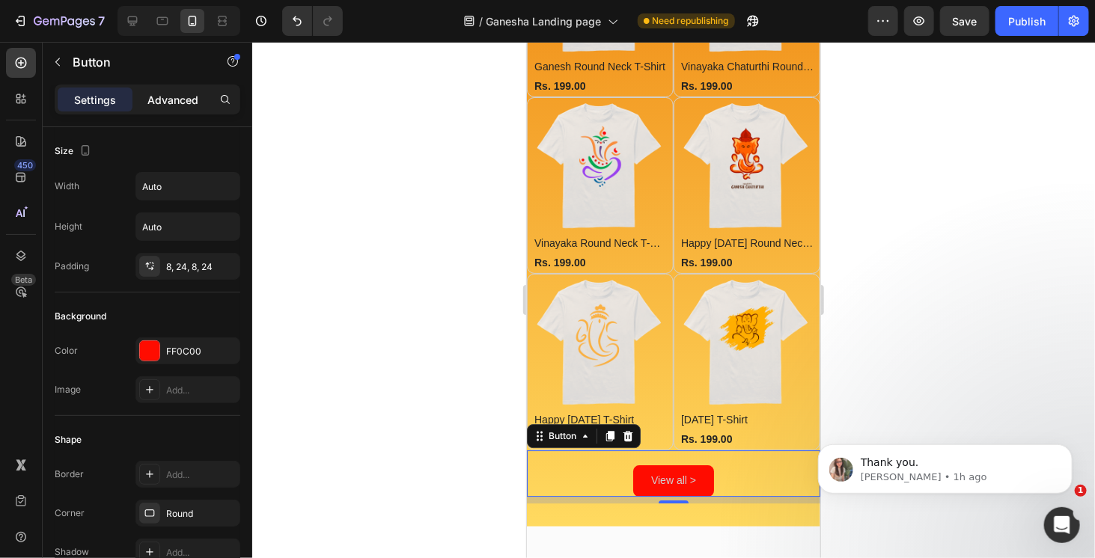
click at [160, 102] on p "Advanced" at bounding box center [172, 100] width 51 height 16
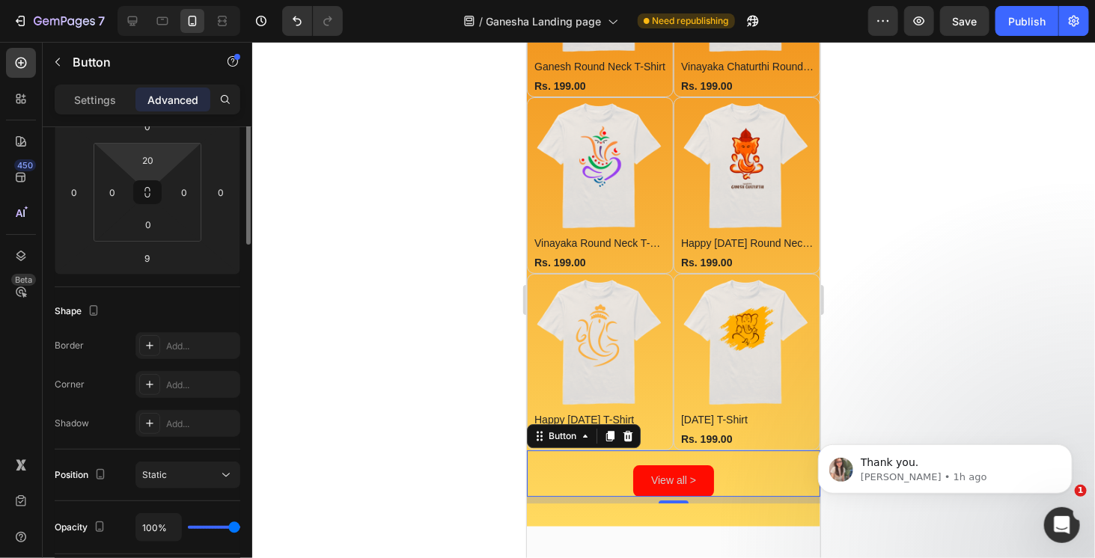
scroll to position [75, 0]
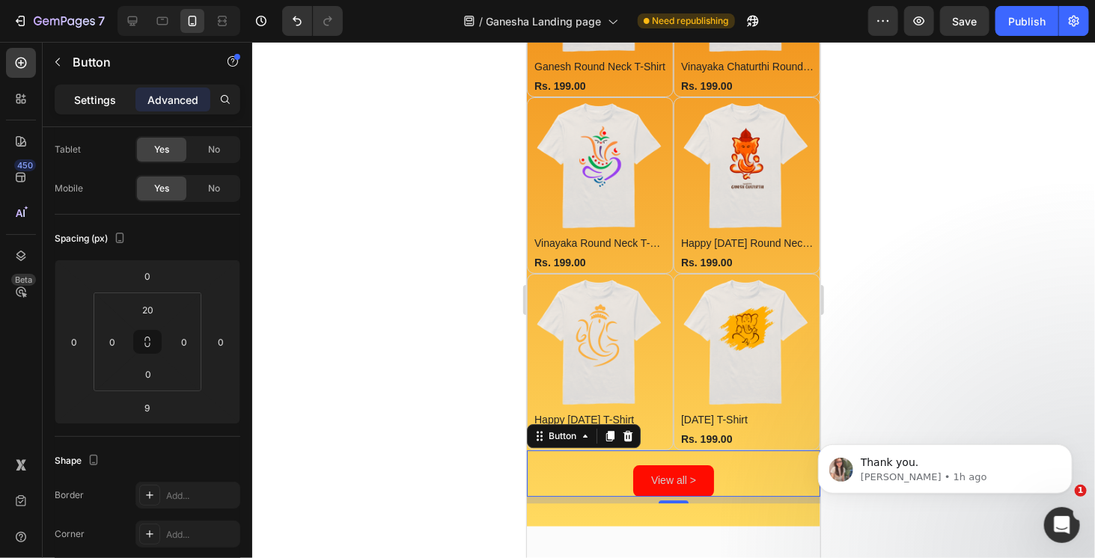
click at [109, 103] on p "Settings" at bounding box center [95, 100] width 42 height 16
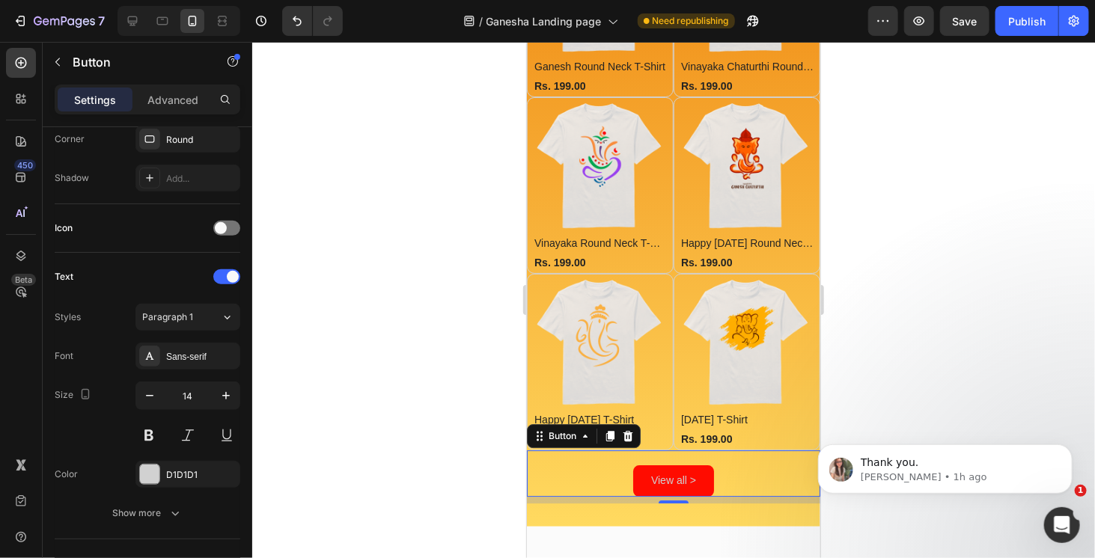
scroll to position [599, 0]
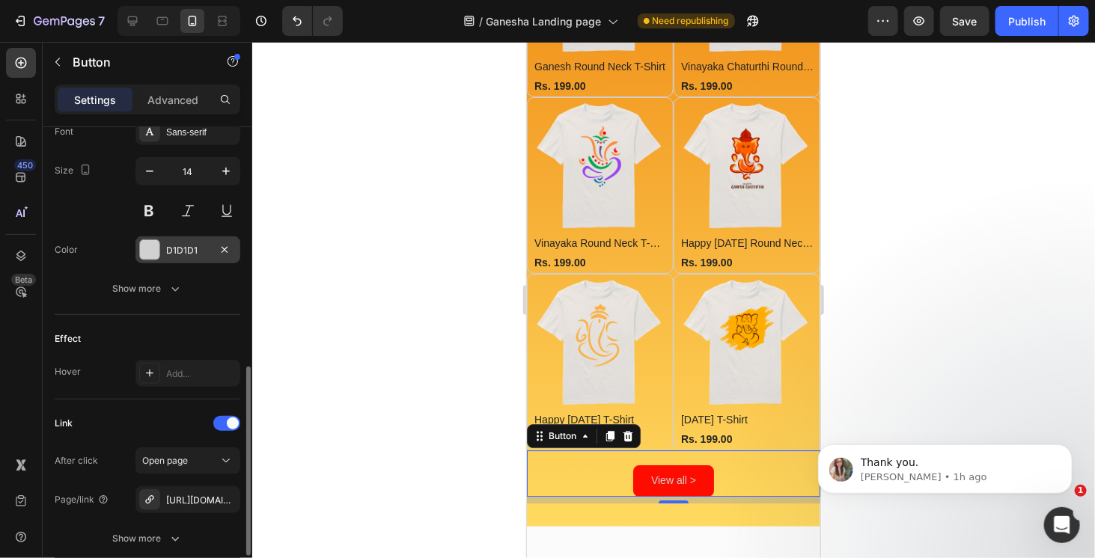
click at [150, 252] on div at bounding box center [149, 249] width 19 height 19
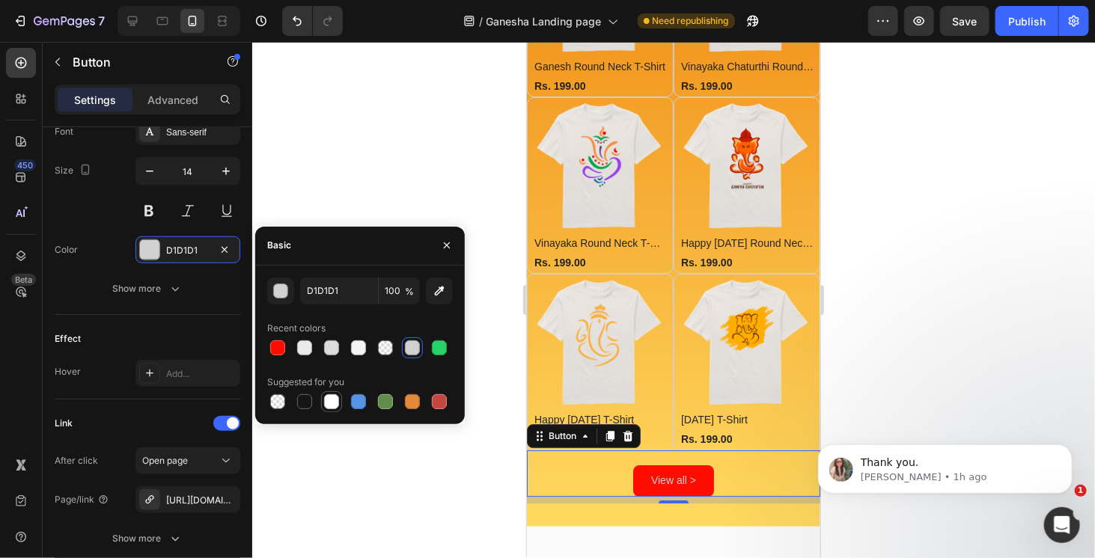
click at [328, 401] on div at bounding box center [331, 402] width 15 height 15
type input "FFFFFF"
click at [280, 288] on div "button" at bounding box center [281, 291] width 15 height 15
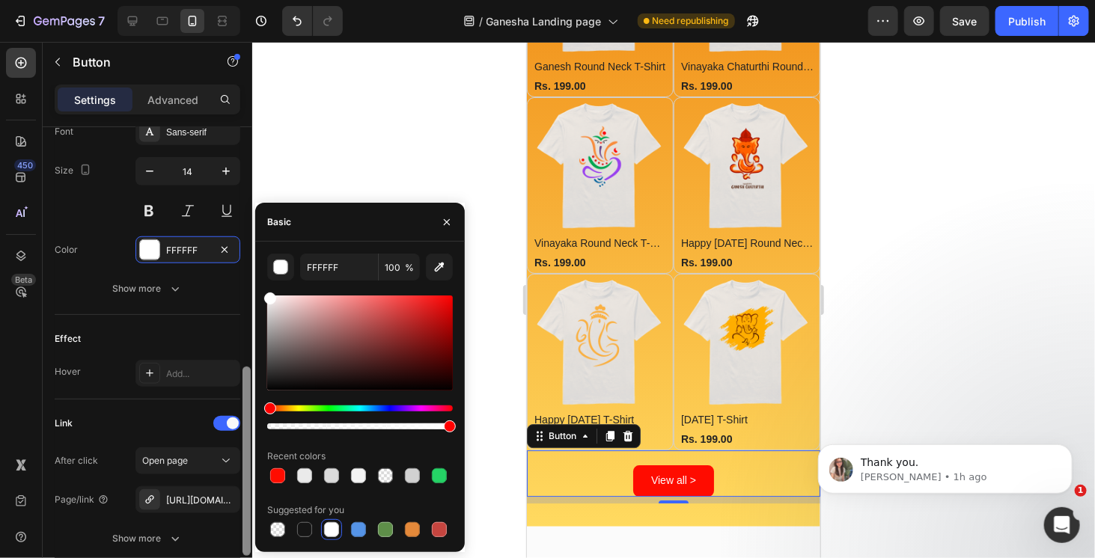
drag, startPoint x: 267, startPoint y: 300, endPoint x: 241, endPoint y: 255, distance: 52.7
click at [241, 255] on div "450 Beta Sections(18) Elements(83) Section Element Hero Section Product Detail …" at bounding box center [126, 300] width 252 height 517
click at [100, 206] on div "Size 14" at bounding box center [148, 190] width 186 height 67
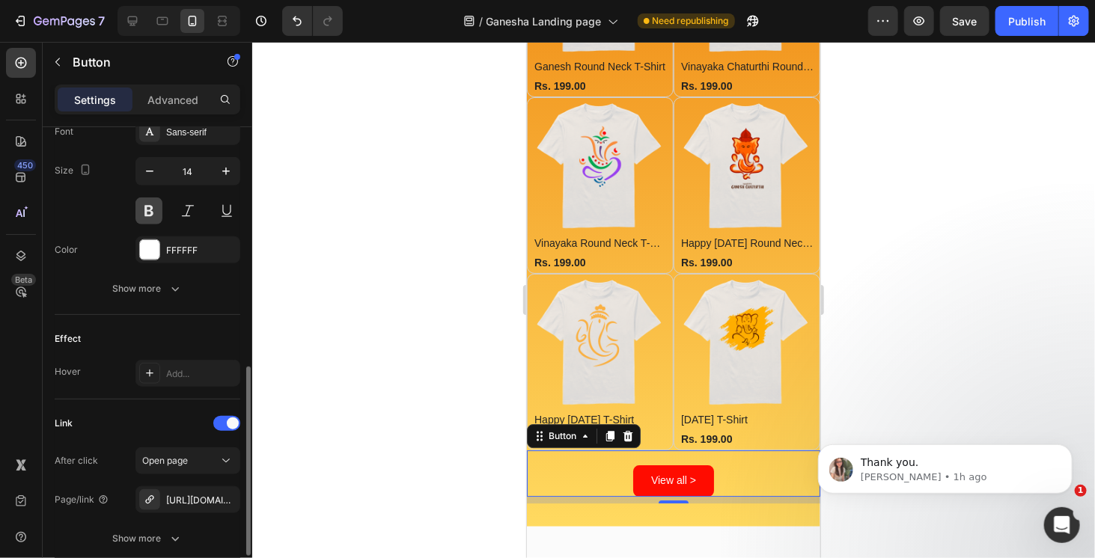
click at [156, 208] on button at bounding box center [149, 211] width 27 height 27
click at [155, 211] on button at bounding box center [149, 211] width 27 height 27
click at [931, 263] on div at bounding box center [673, 300] width 843 height 517
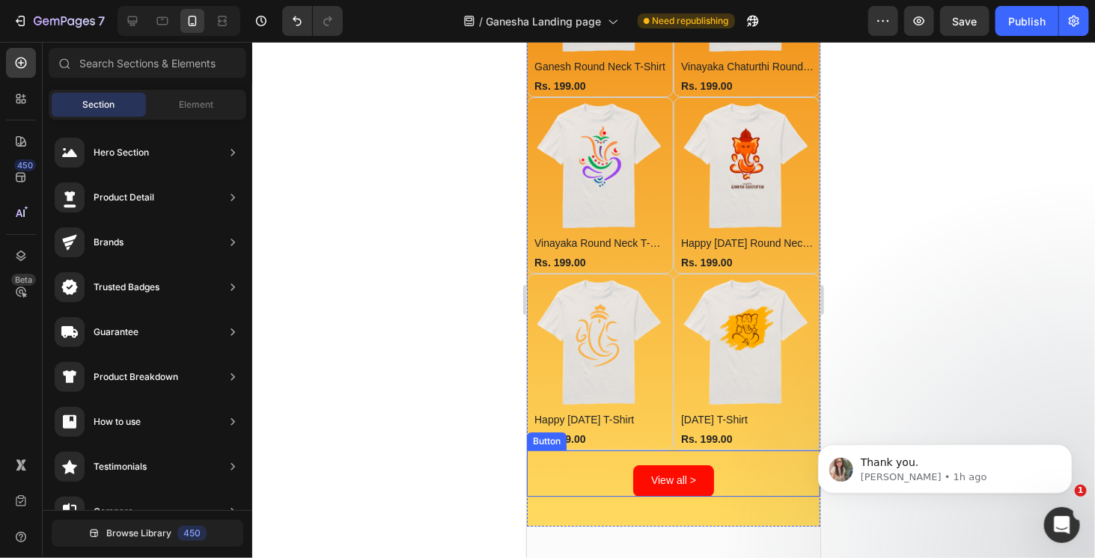
click at [695, 465] on link "View all >" at bounding box center [673, 480] width 81 height 31
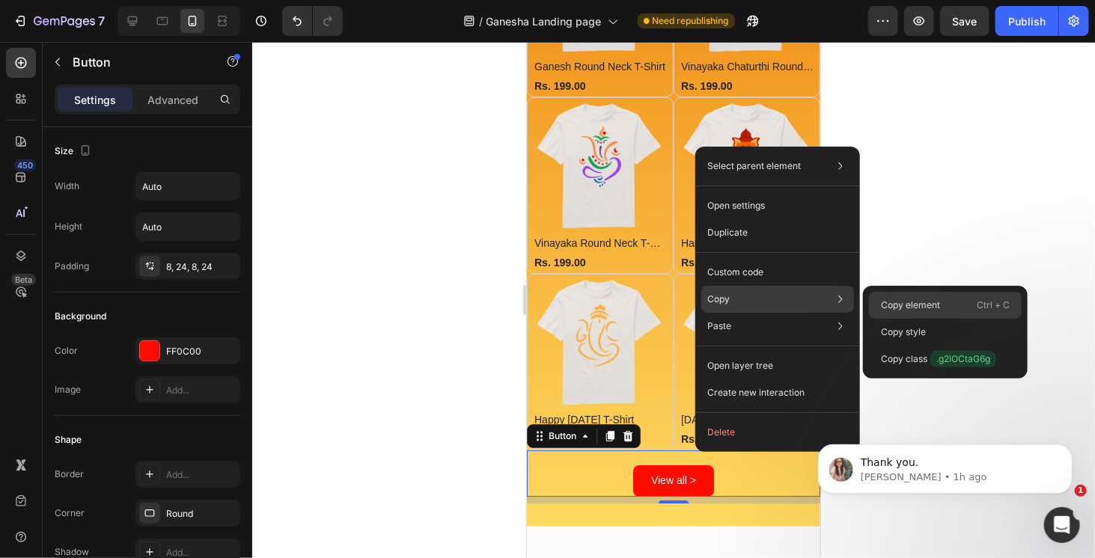
click at [955, 319] on div "Copy element Ctrl + C" at bounding box center [945, 332] width 153 height 27
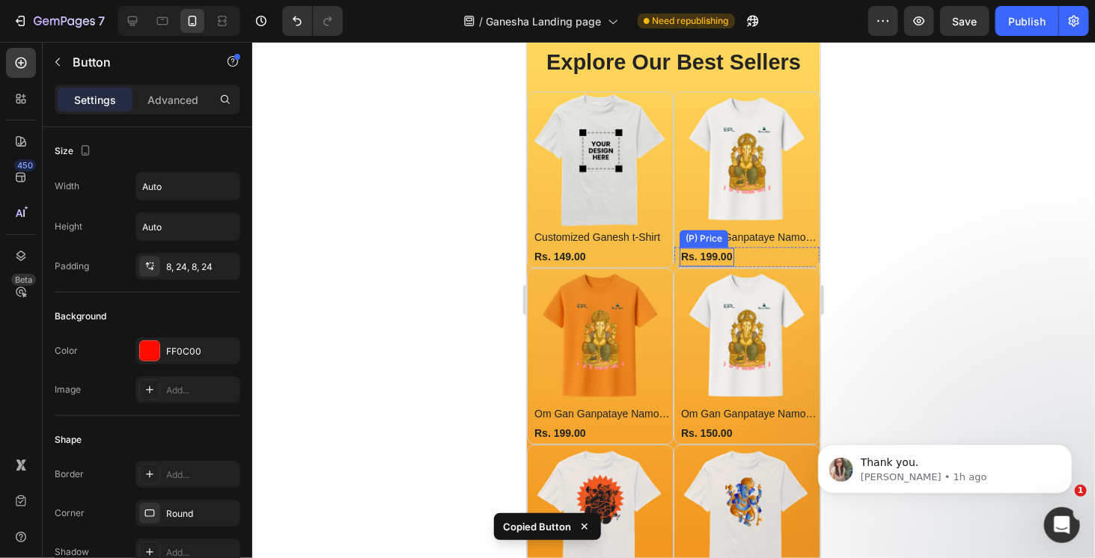
scroll to position [1151, 0]
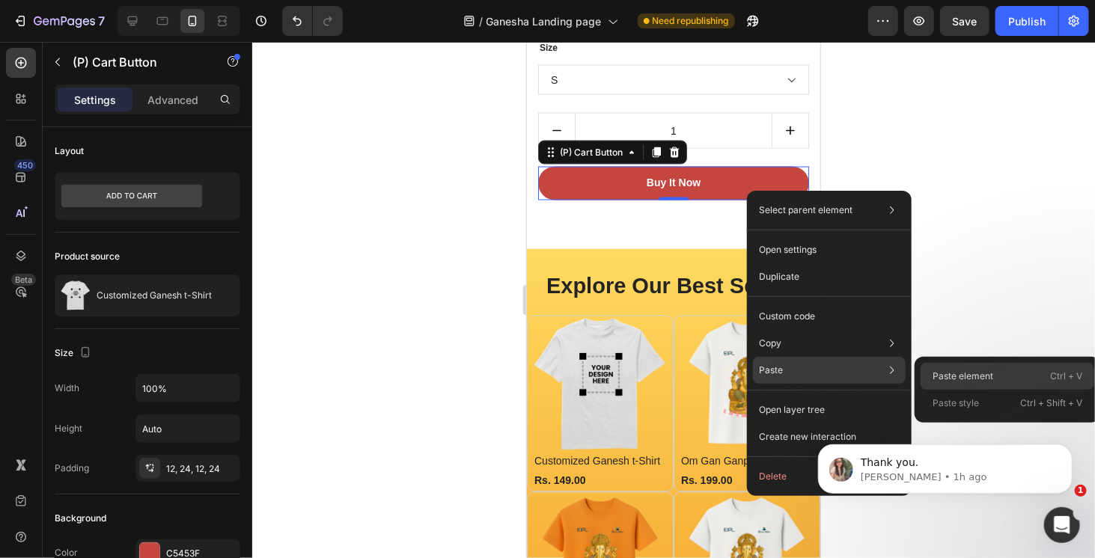
click at [963, 380] on p "Paste element" at bounding box center [963, 376] width 61 height 13
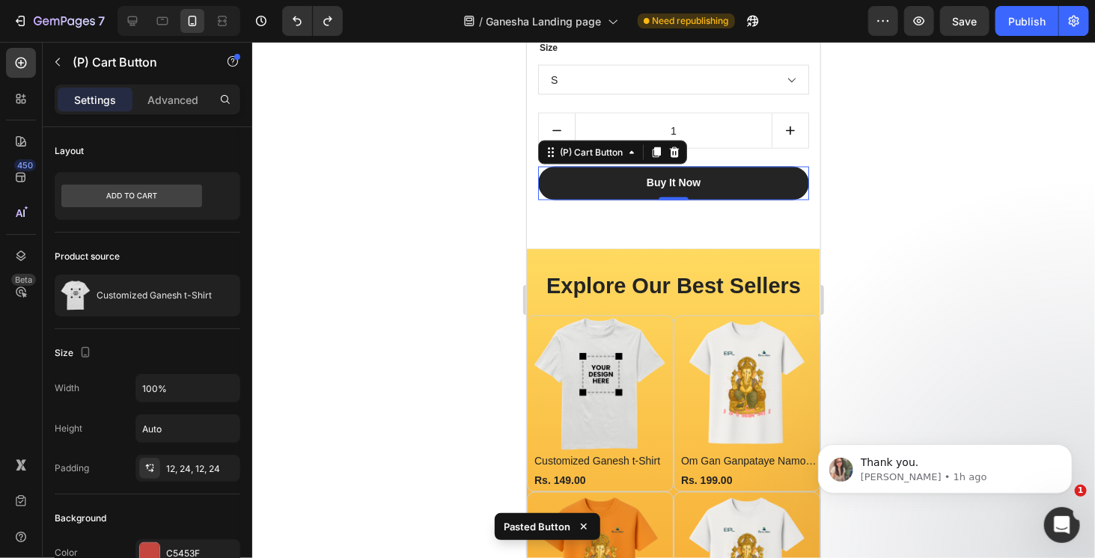
click at [779, 183] on button "Buy It Now" at bounding box center [673, 183] width 271 height 34
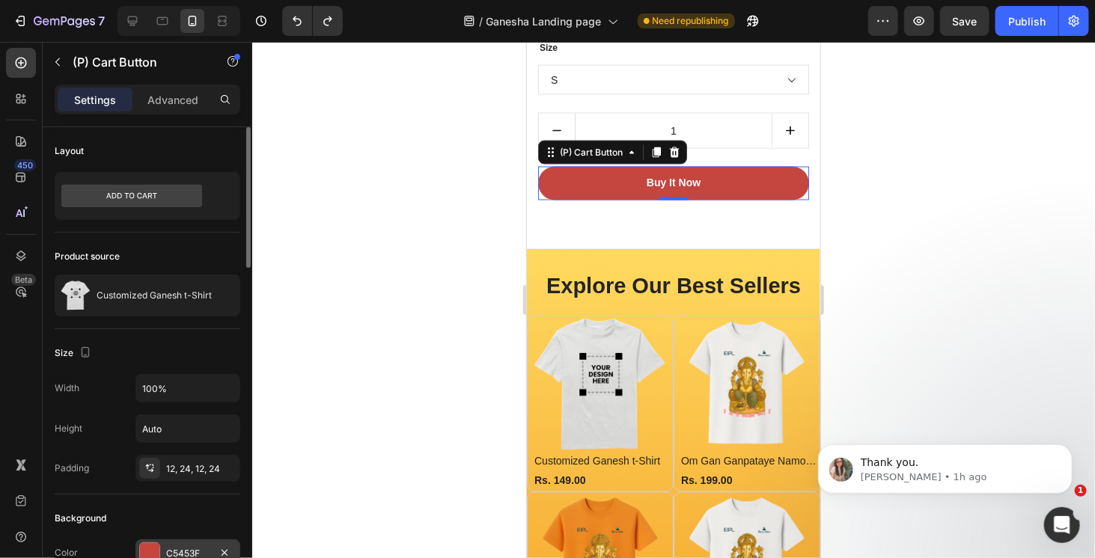
click at [151, 547] on div at bounding box center [149, 553] width 19 height 19
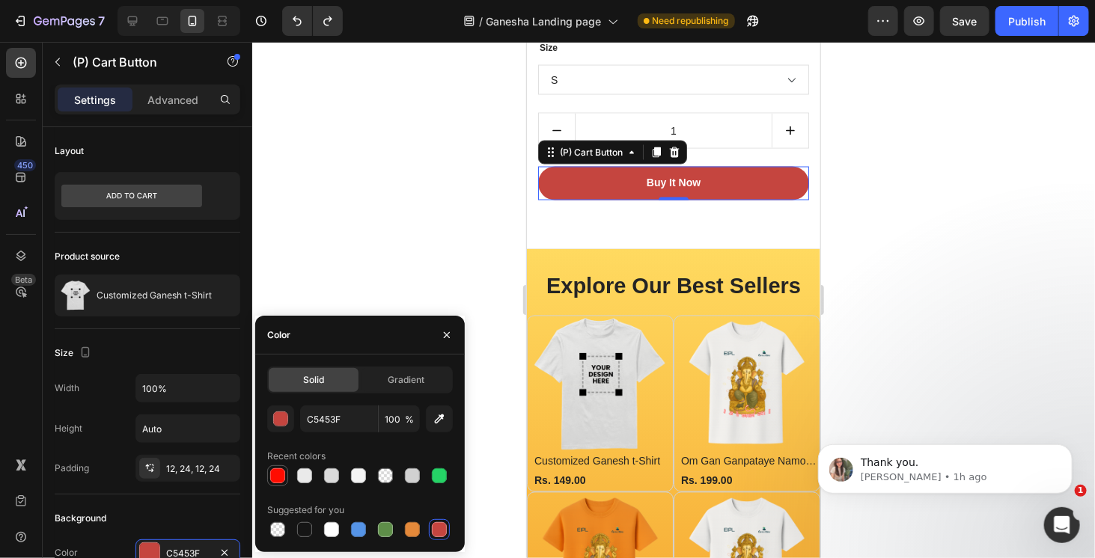
click at [276, 476] on div at bounding box center [277, 476] width 15 height 15
type input "FF0C00"
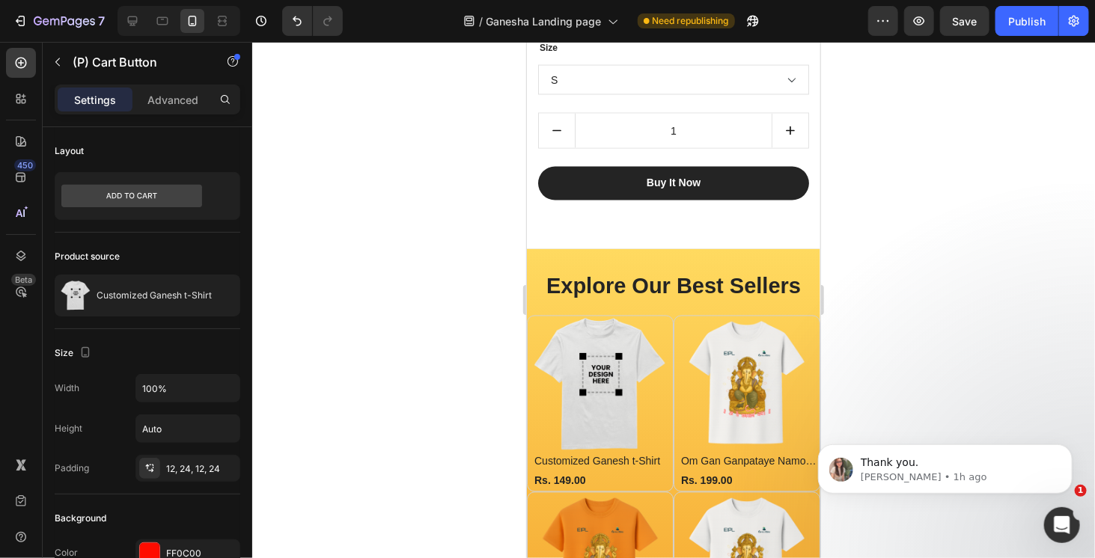
click at [747, 184] on button "Buy It Now" at bounding box center [673, 183] width 271 height 34
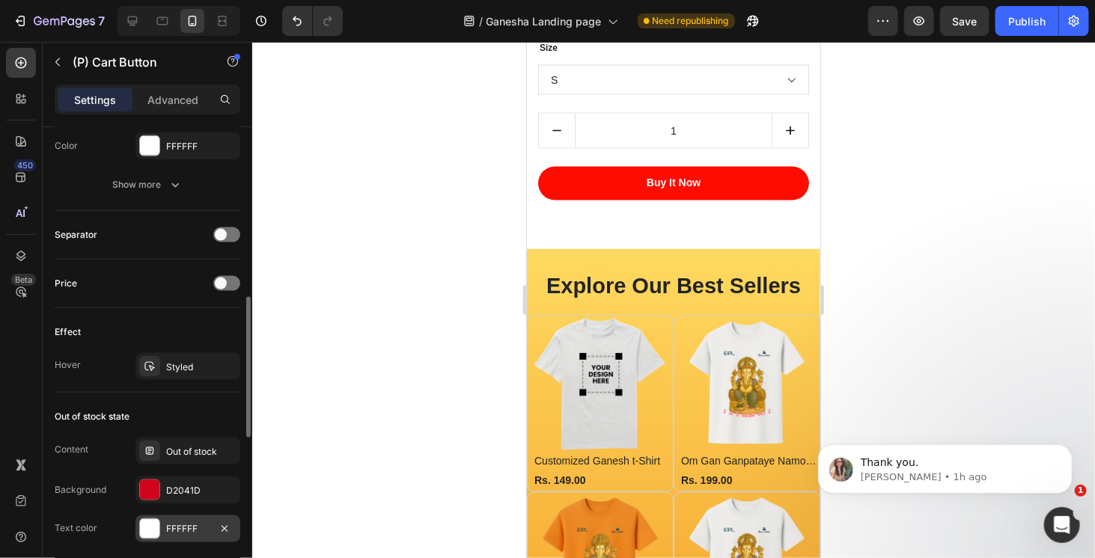
scroll to position [749, 0]
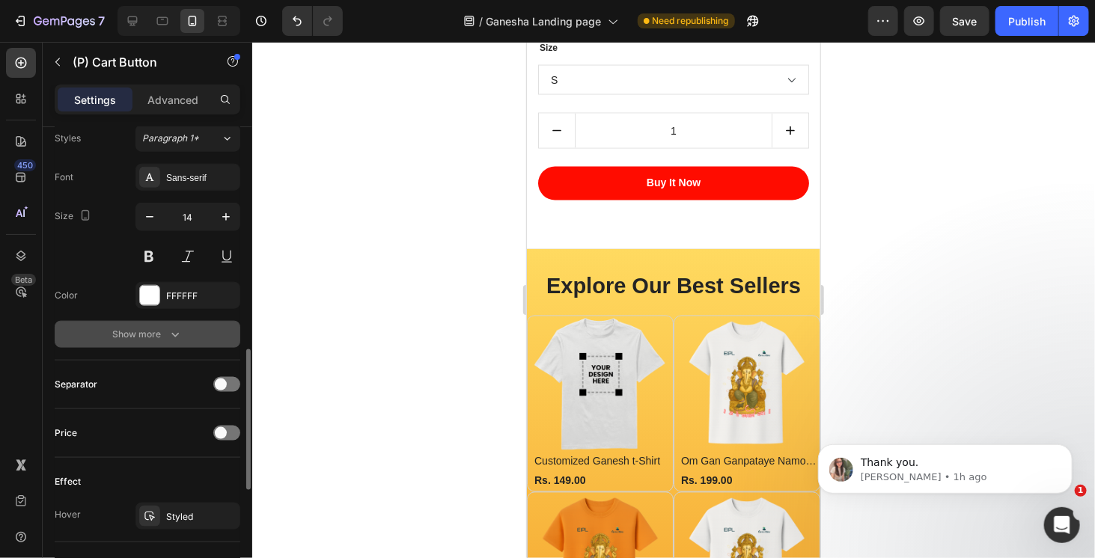
click at [171, 332] on icon "button" at bounding box center [175, 334] width 15 height 15
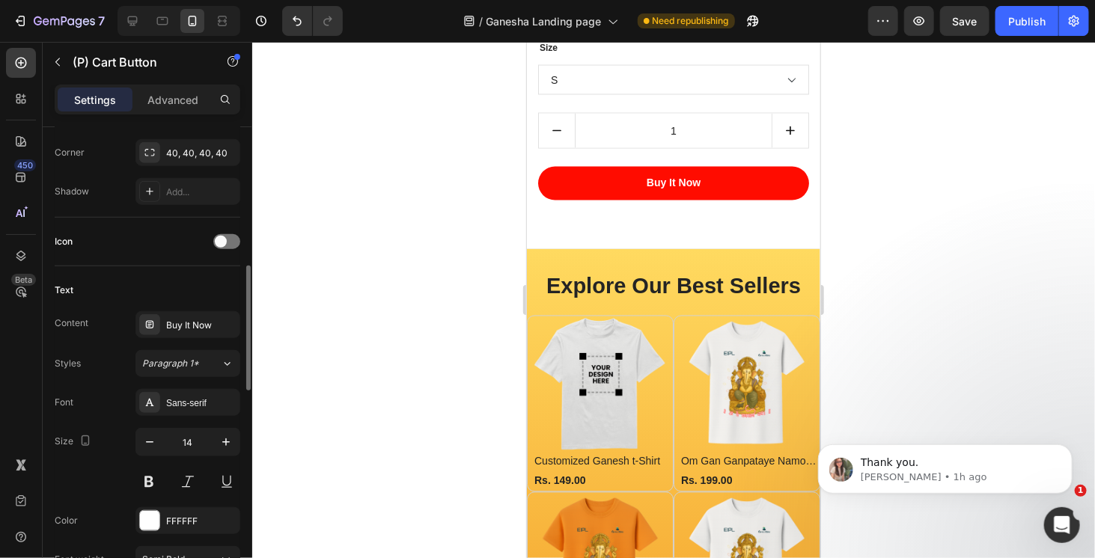
scroll to position [674, 0]
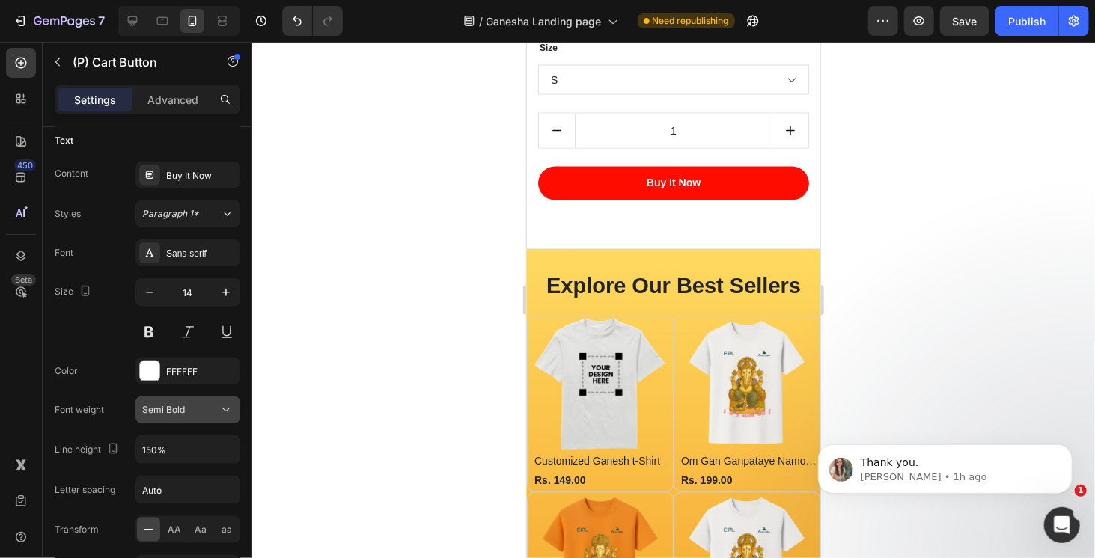
click at [202, 407] on div "Semi Bold" at bounding box center [180, 410] width 76 height 13
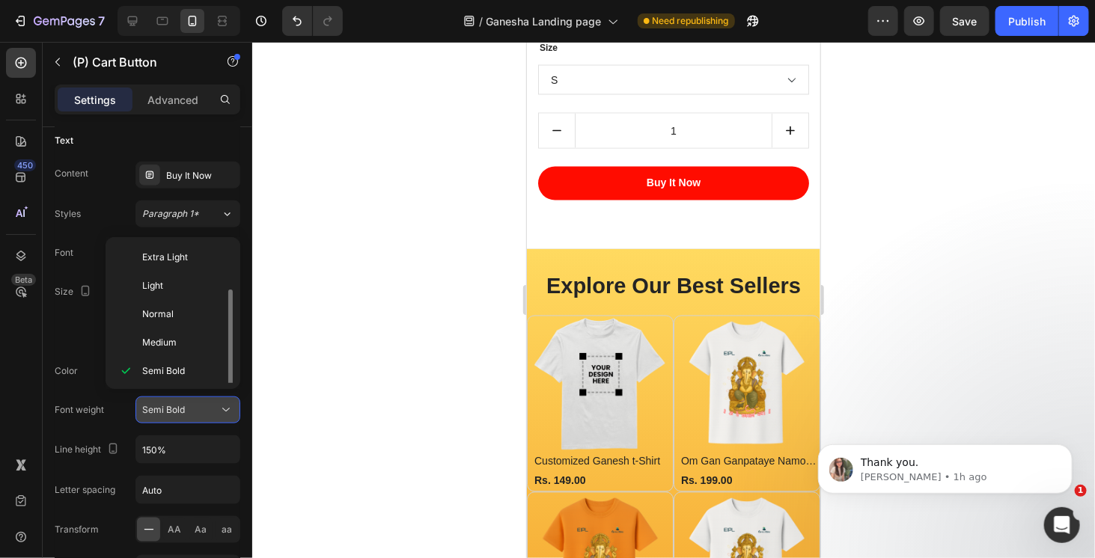
scroll to position [27, 0]
click at [180, 366] on p "Bold" at bounding box center [181, 372] width 79 height 13
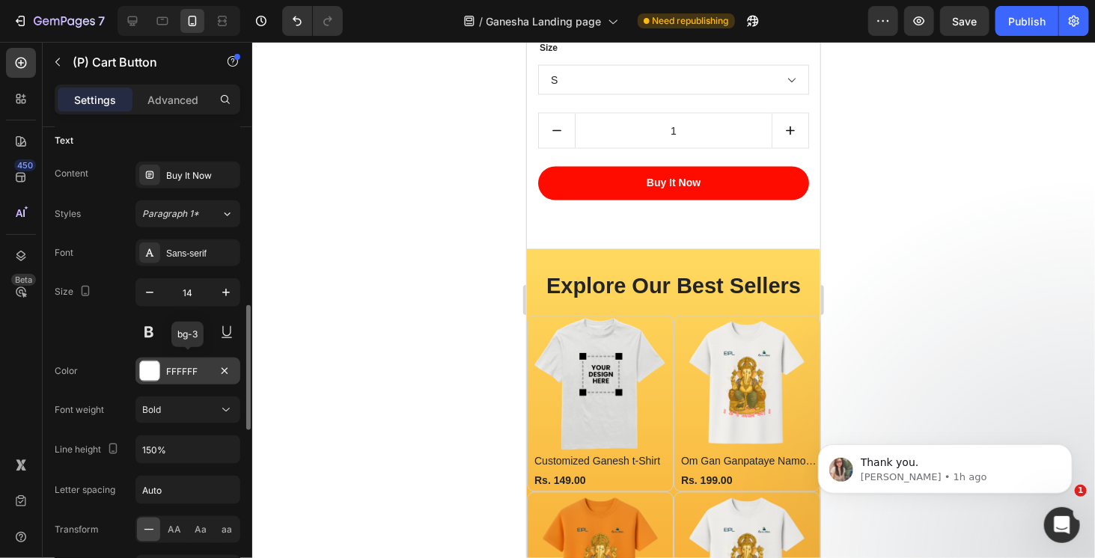
click at [194, 368] on div "FFFFFF" at bounding box center [187, 371] width 43 height 13
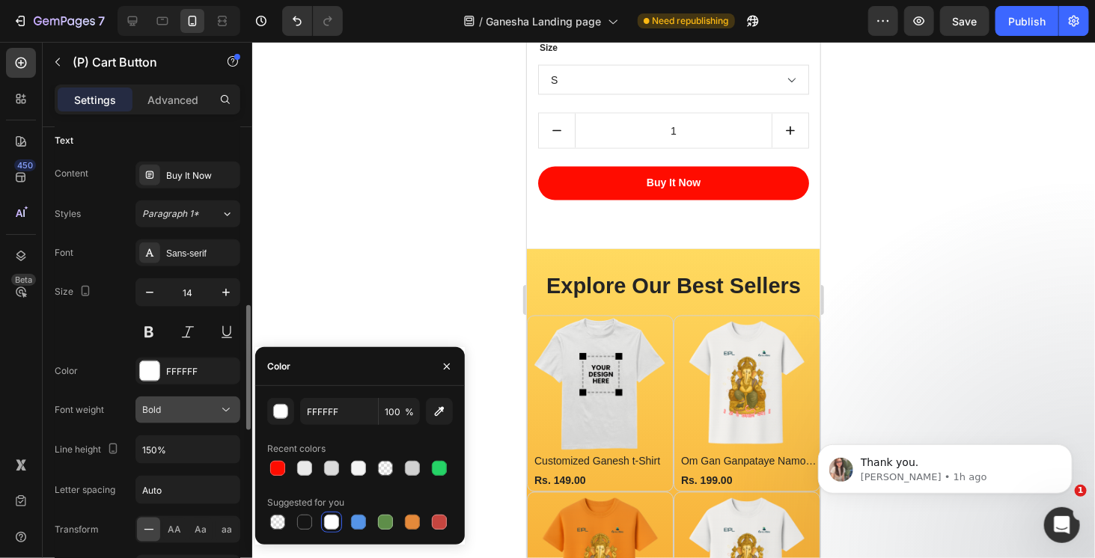
click at [219, 405] on icon at bounding box center [226, 410] width 15 height 15
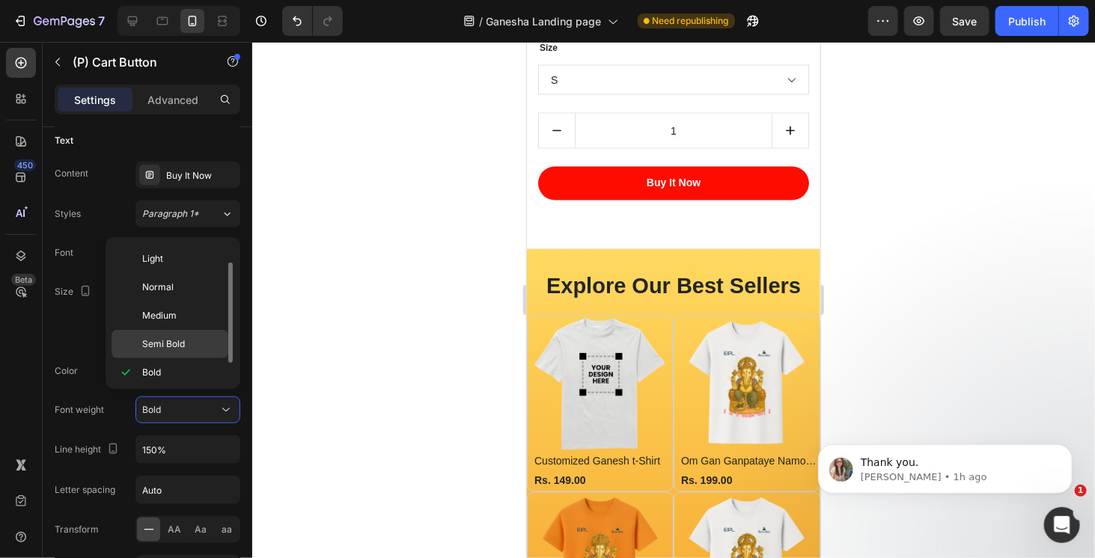
click at [192, 338] on p "Semi Bold" at bounding box center [181, 344] width 79 height 13
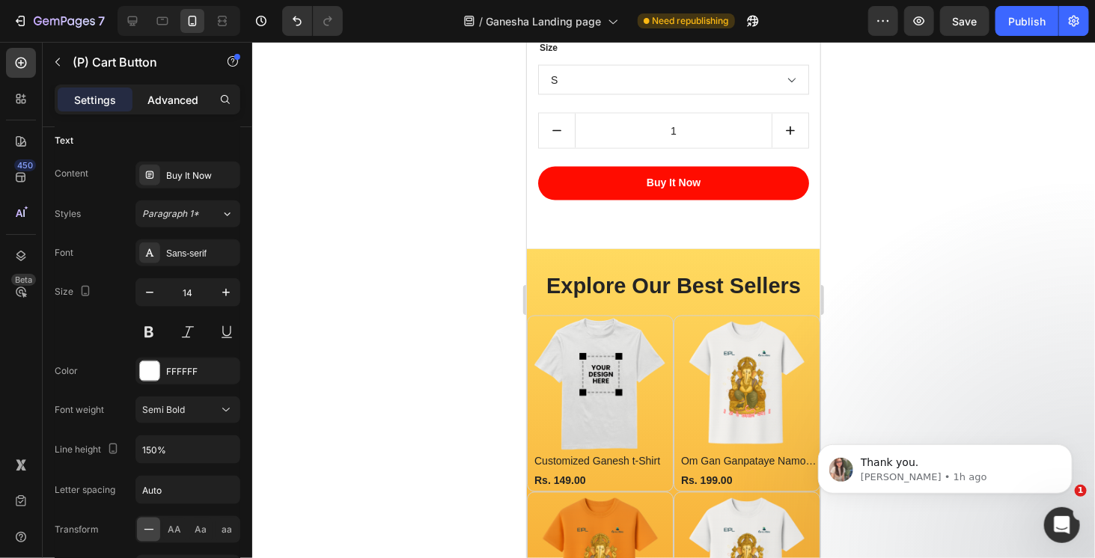
click at [184, 94] on p "Advanced" at bounding box center [172, 100] width 51 height 16
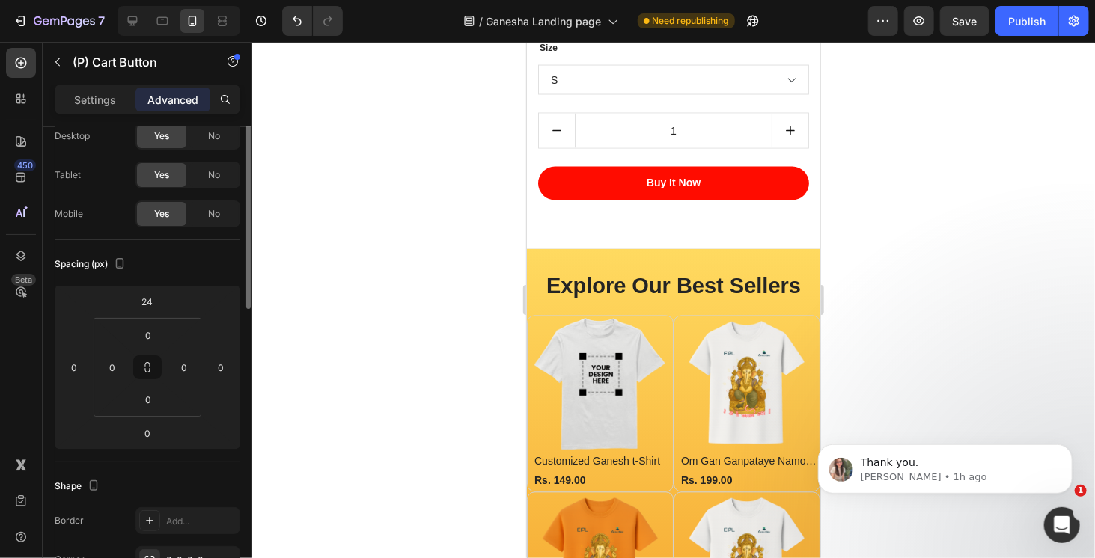
scroll to position [0, 0]
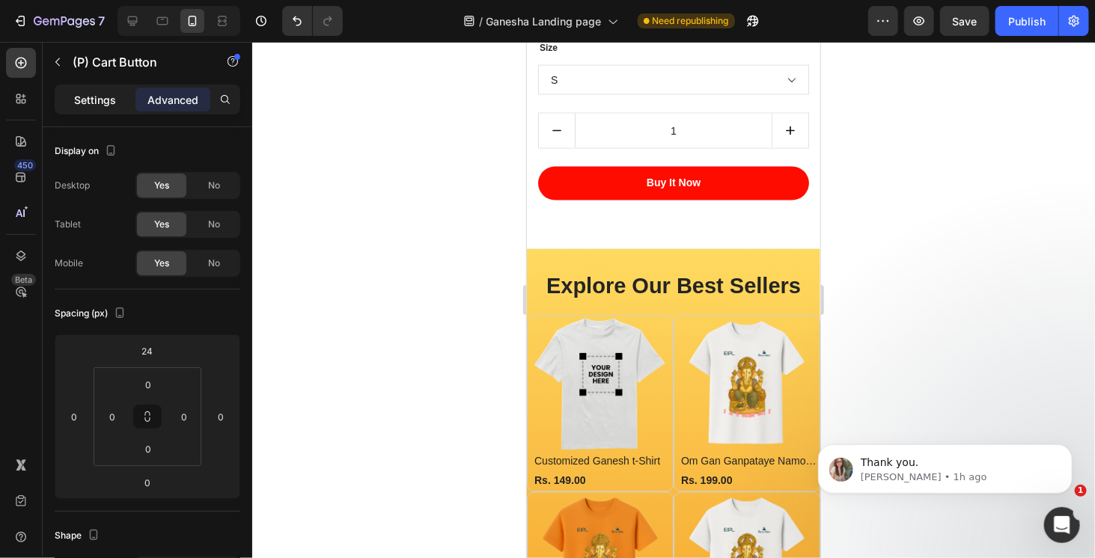
click at [114, 105] on p "Settings" at bounding box center [95, 100] width 42 height 16
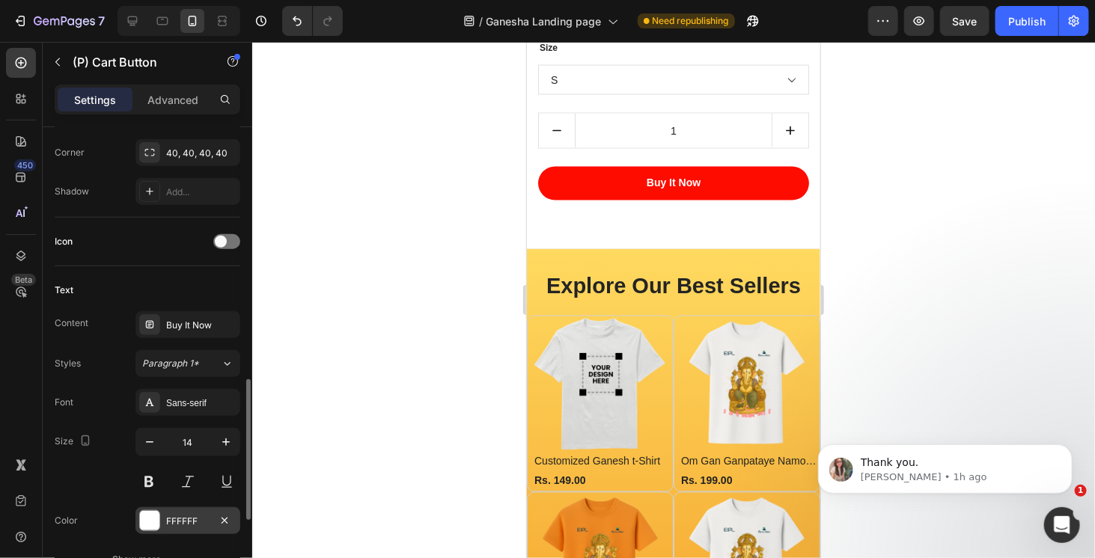
scroll to position [674, 0]
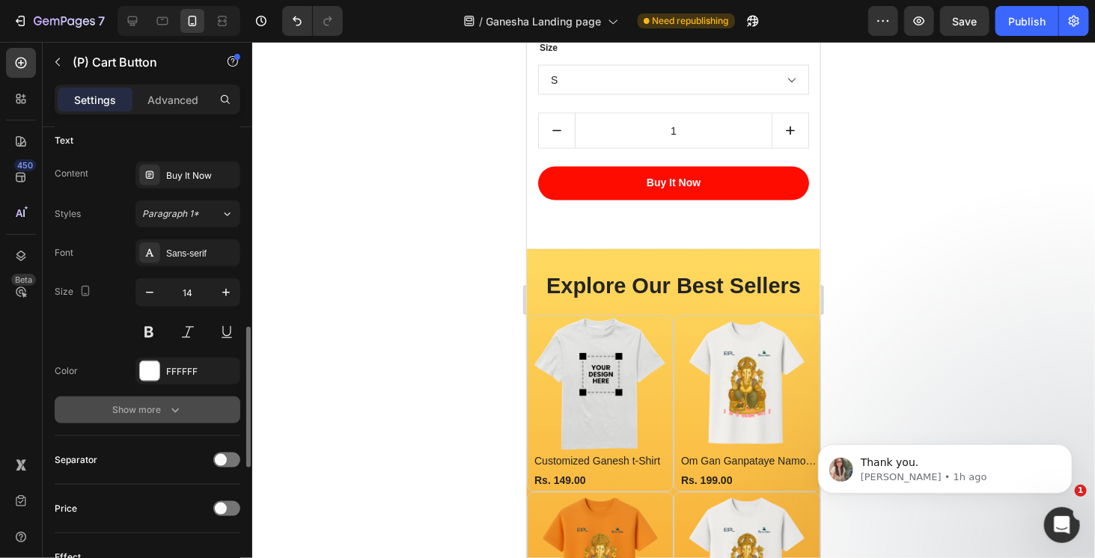
click at [176, 405] on icon "button" at bounding box center [175, 410] width 15 height 15
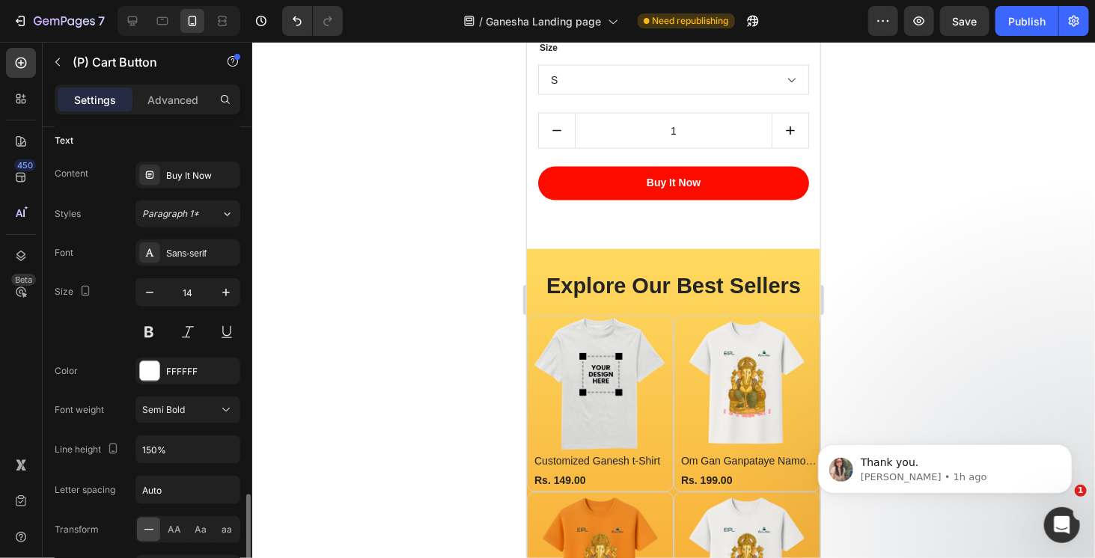
scroll to position [824, 0]
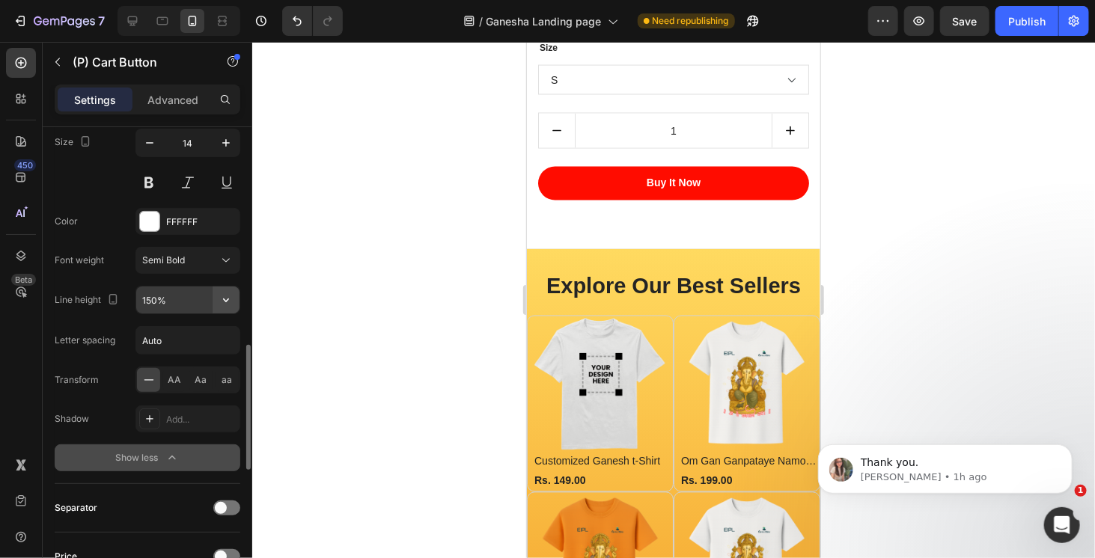
click at [228, 299] on icon "button" at bounding box center [226, 300] width 15 height 15
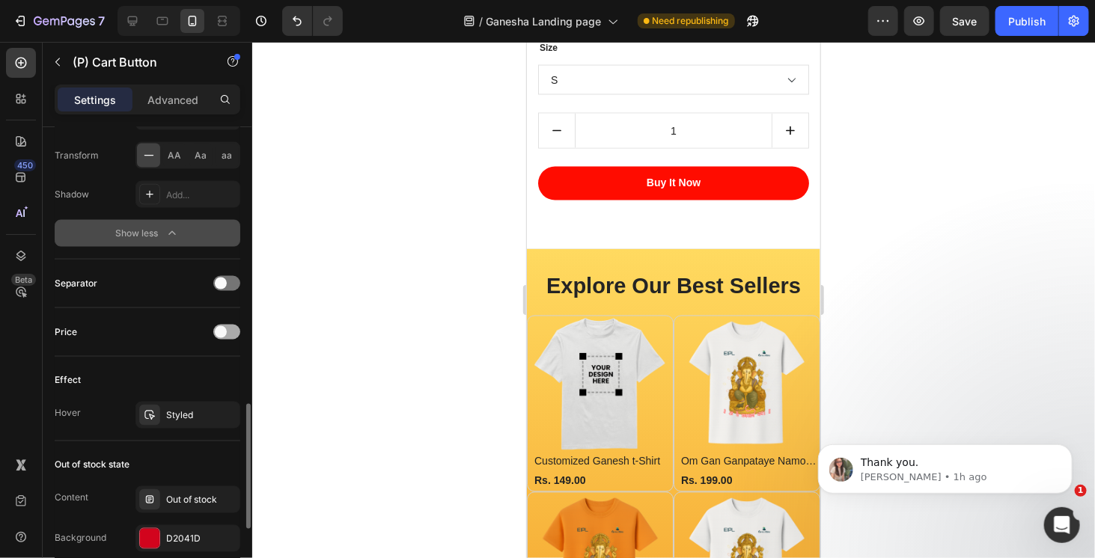
click at [219, 328] on span at bounding box center [221, 332] width 12 height 12
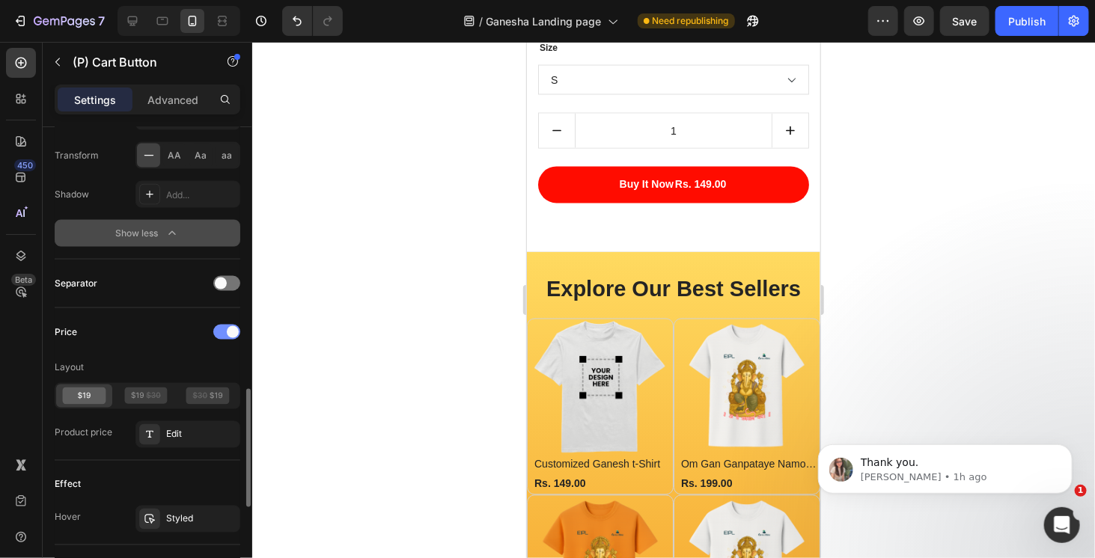
click at [219, 328] on div at bounding box center [226, 332] width 27 height 15
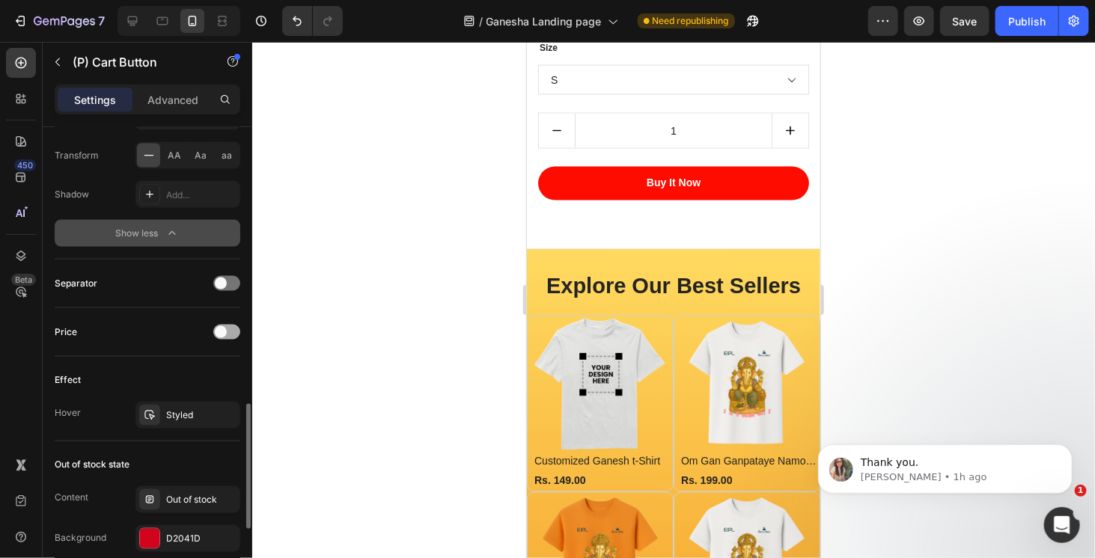
click at [219, 328] on span at bounding box center [221, 332] width 12 height 12
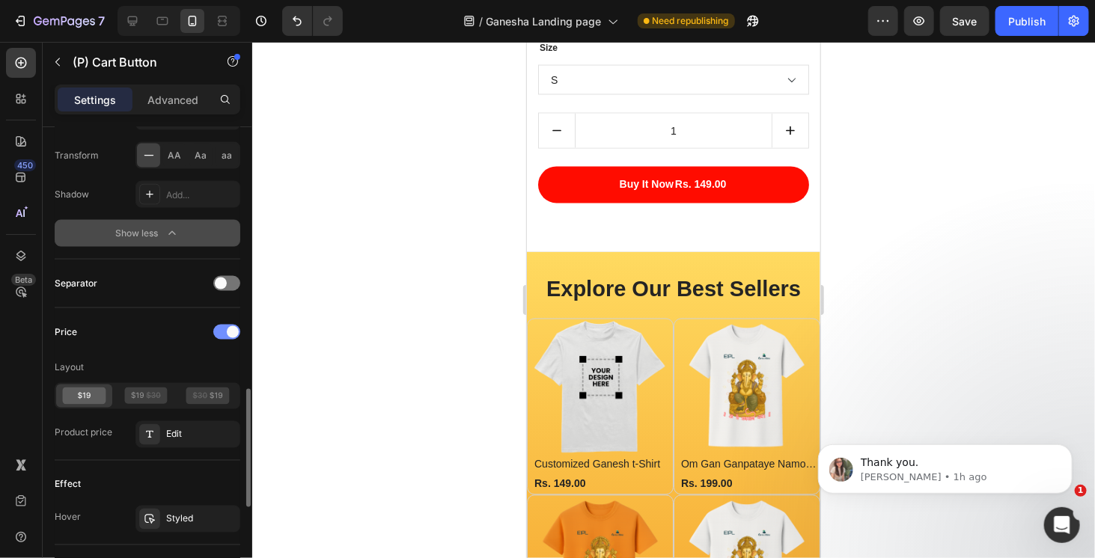
click at [219, 328] on div at bounding box center [226, 332] width 27 height 15
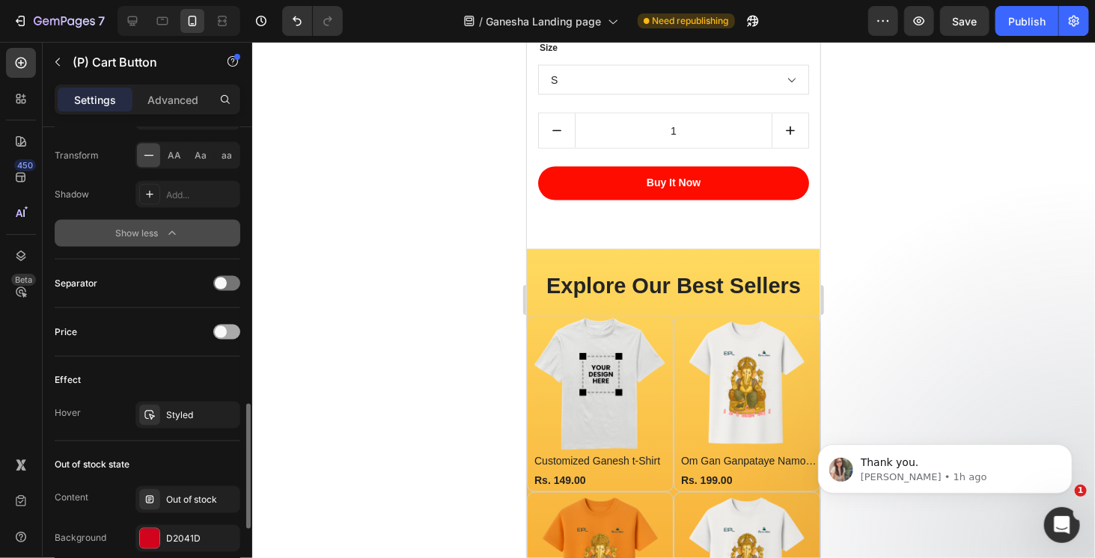
click at [219, 328] on span at bounding box center [221, 332] width 12 height 12
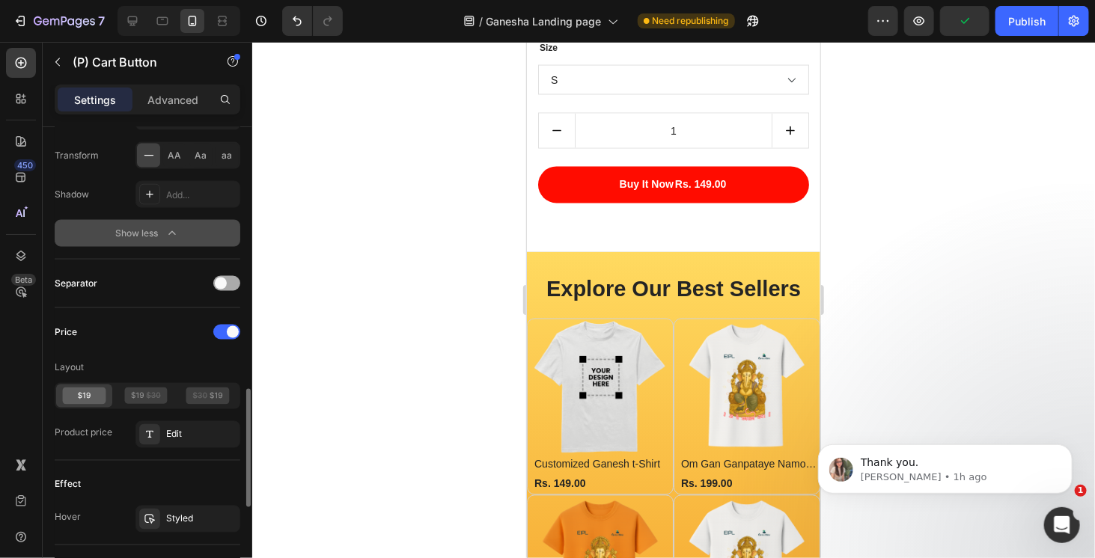
click at [237, 277] on div at bounding box center [226, 283] width 27 height 15
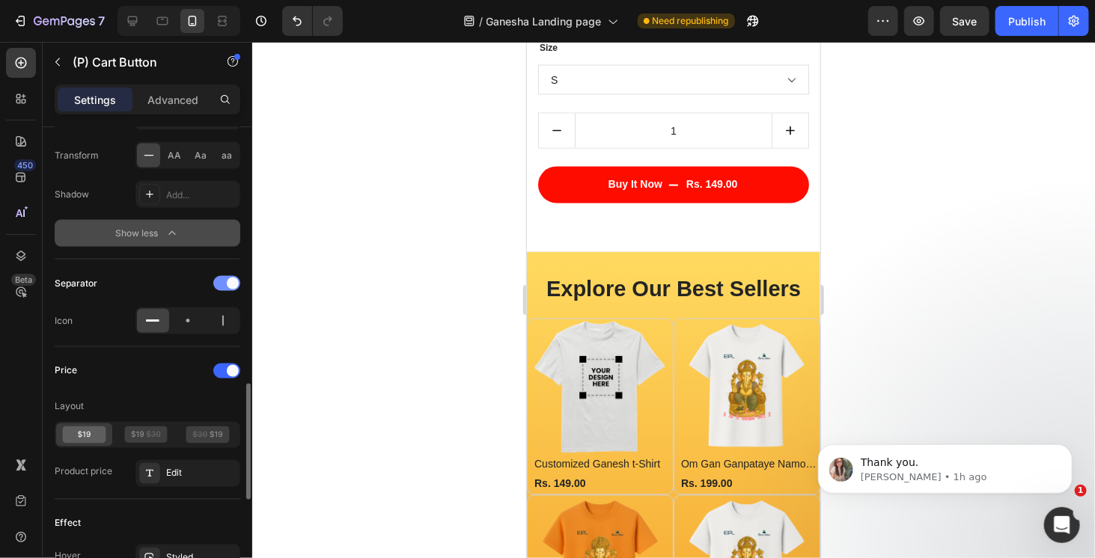
click at [237, 278] on span at bounding box center [233, 284] width 12 height 12
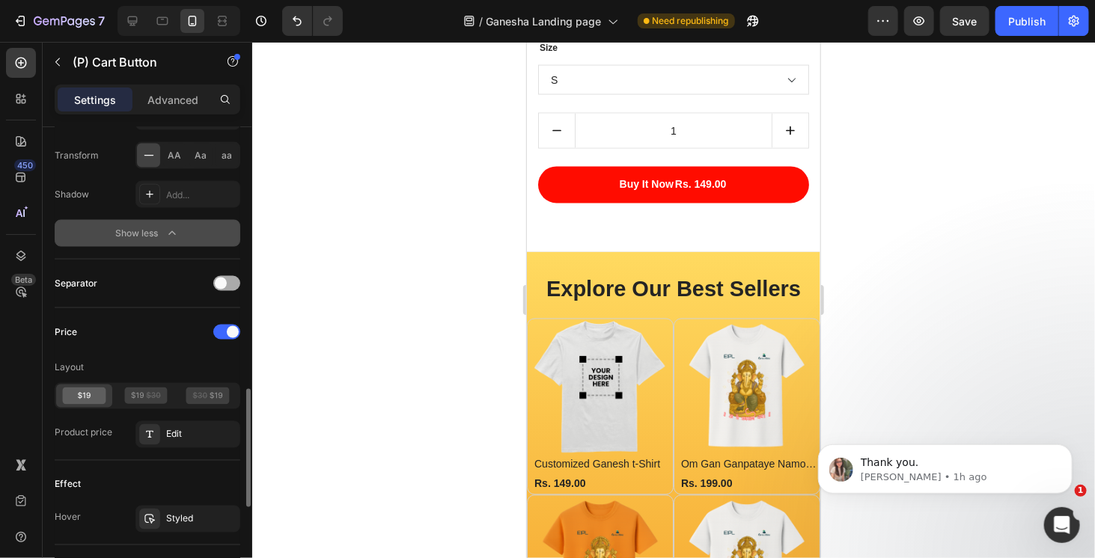
click at [237, 277] on div at bounding box center [226, 283] width 27 height 15
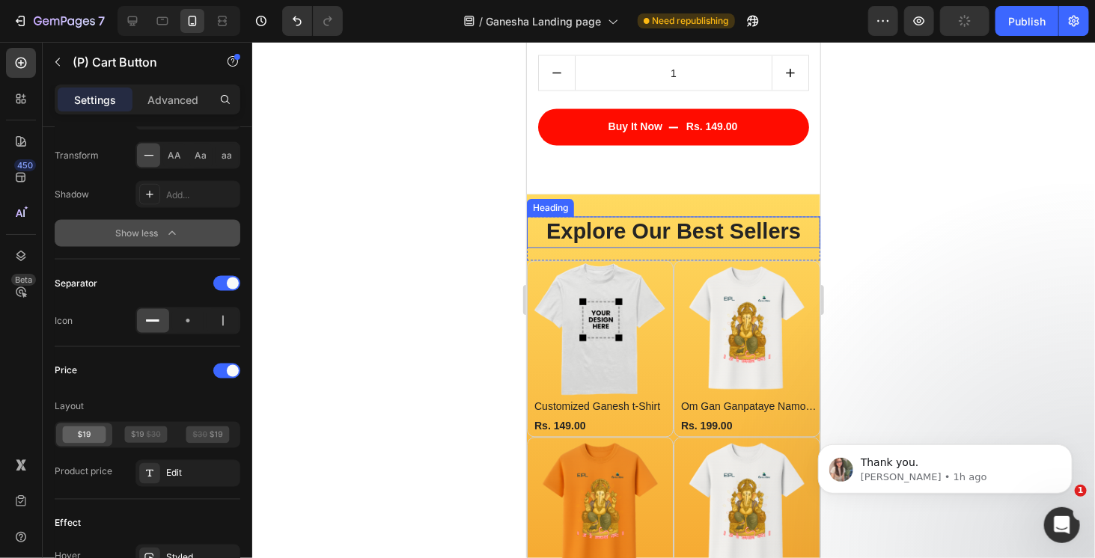
scroll to position [1226, 0]
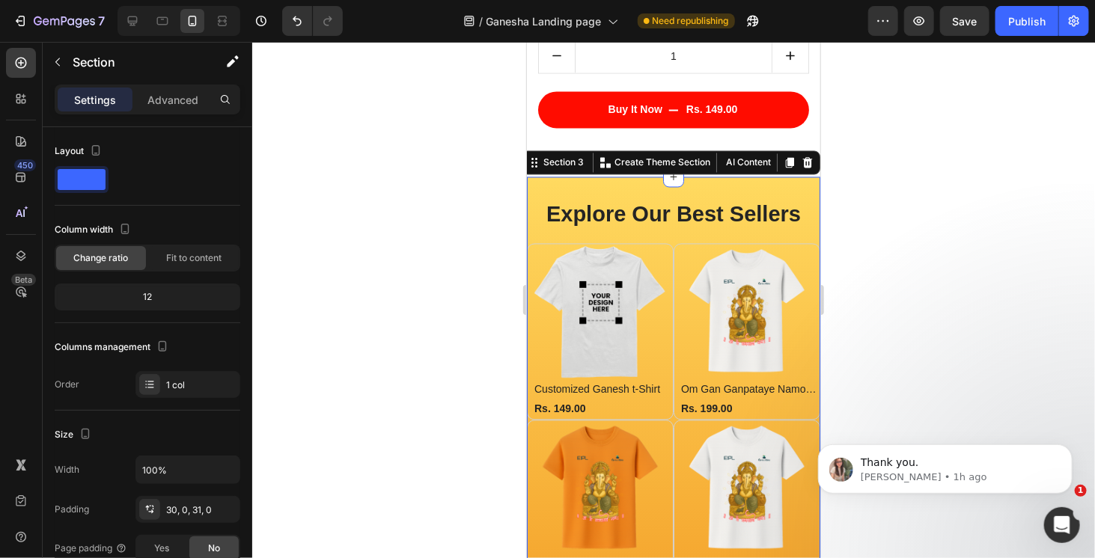
click at [906, 164] on div at bounding box center [673, 300] width 843 height 517
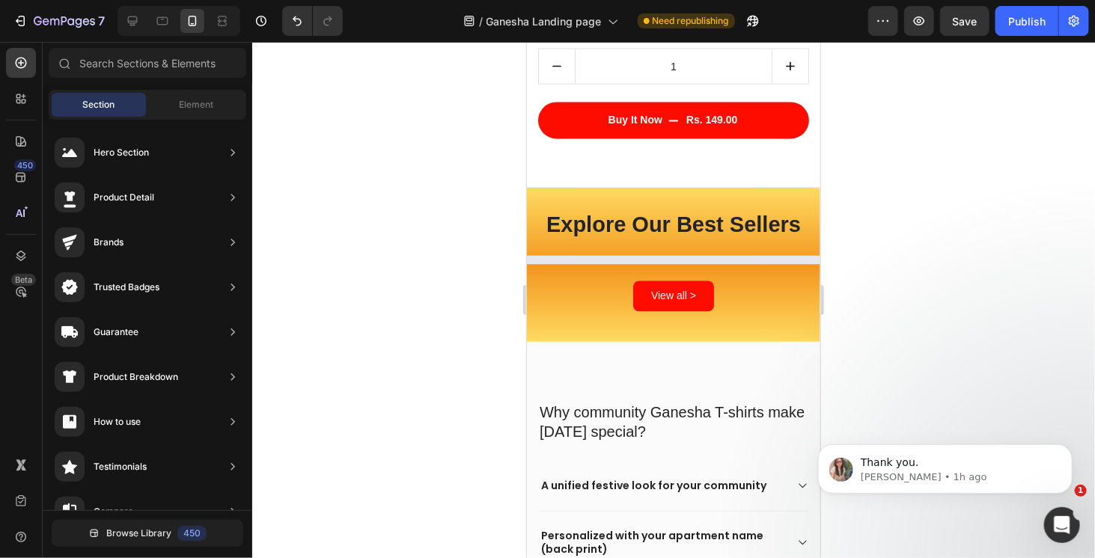
scroll to position [1226, 0]
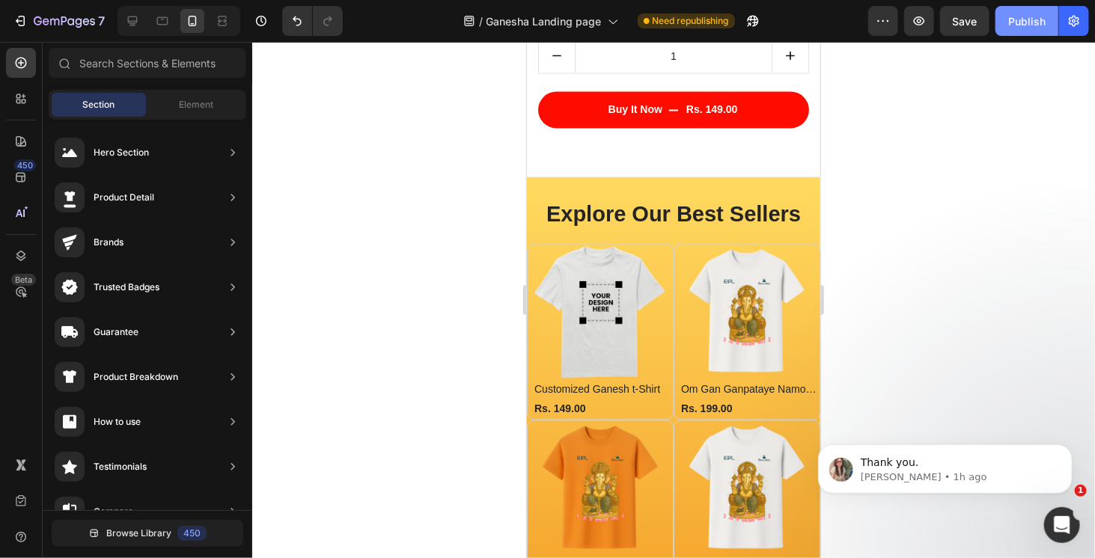
click at [1025, 26] on div "Publish" at bounding box center [1026, 21] width 37 height 16
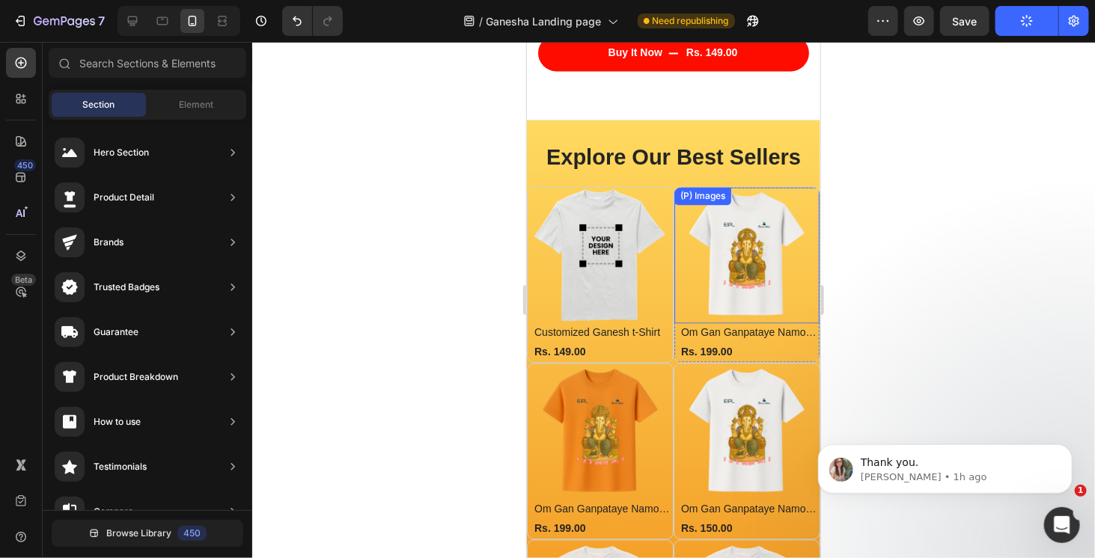
scroll to position [1273, 0]
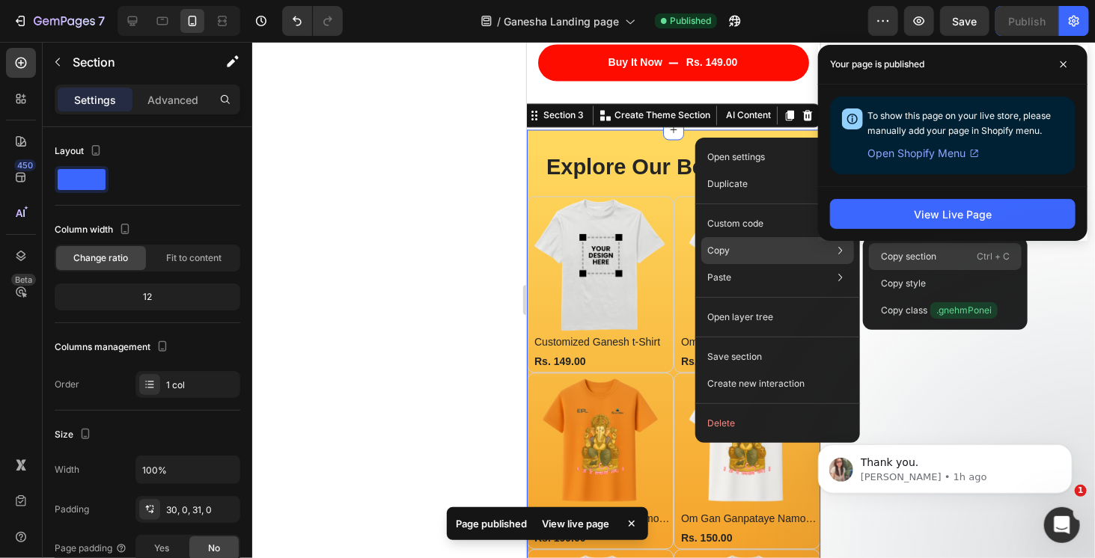
click at [895, 261] on p "Copy section" at bounding box center [908, 256] width 55 height 13
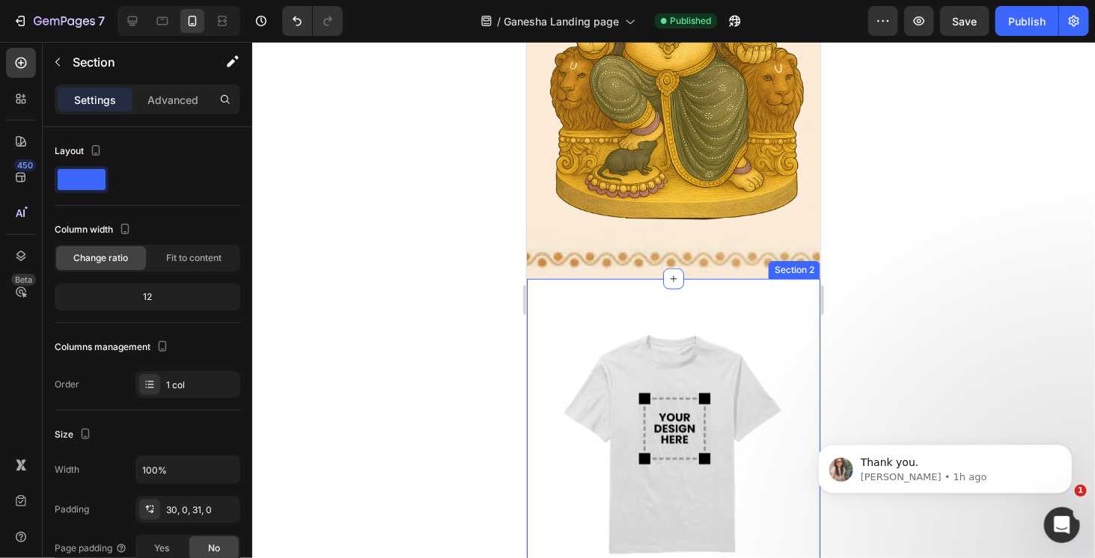
scroll to position [749, 0]
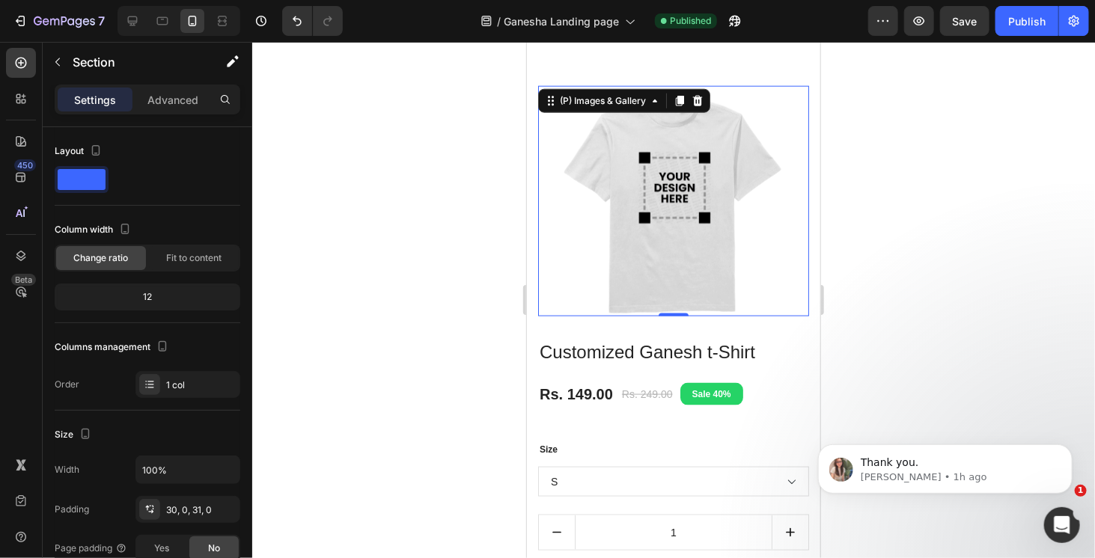
click at [717, 181] on img at bounding box center [673, 203] width 225 height 225
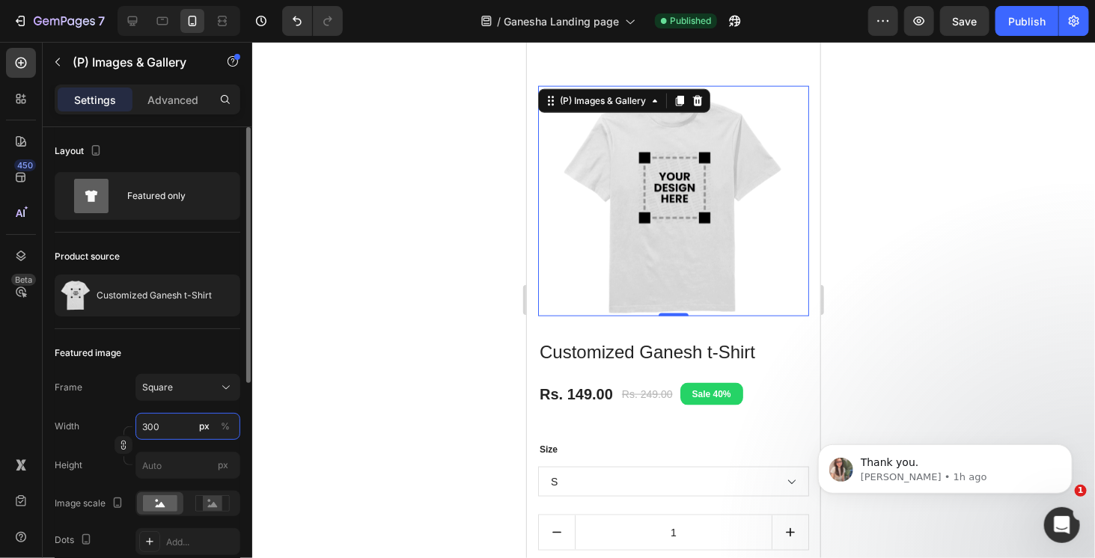
type input "301"
type input "302"
type input "303"
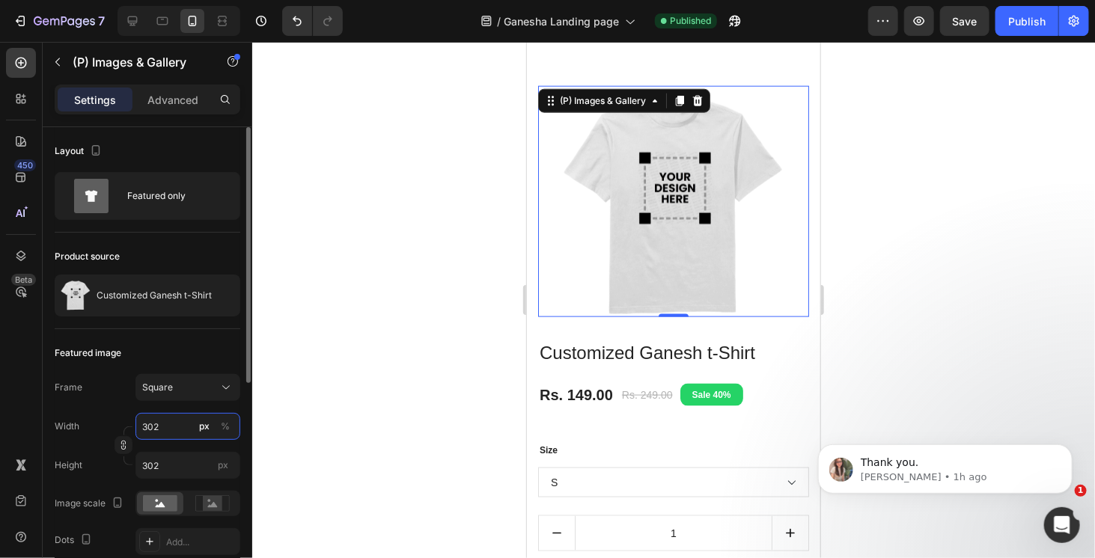
type input "303"
type input "306"
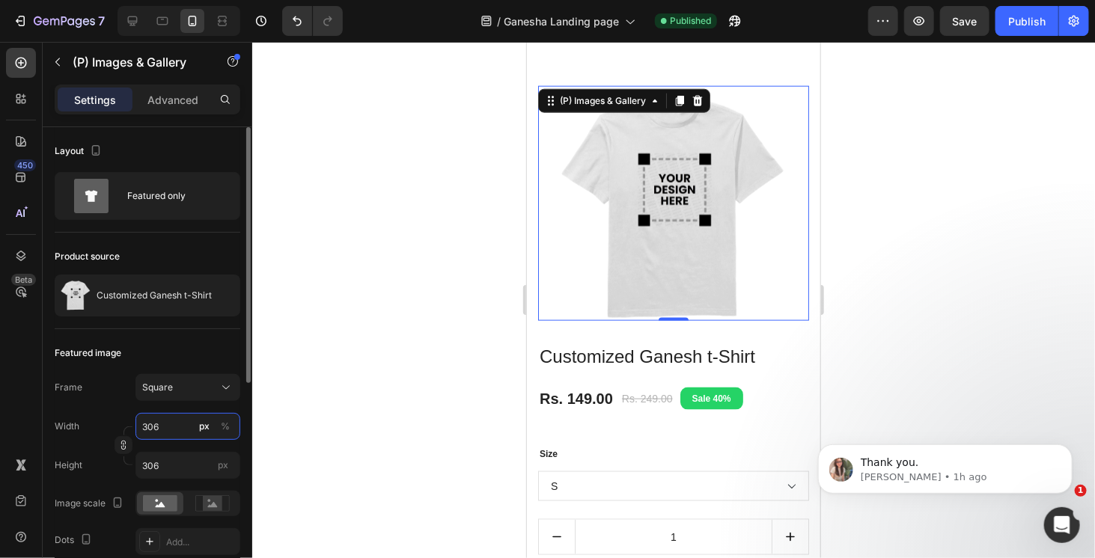
type input "307"
type input "310"
type input "311"
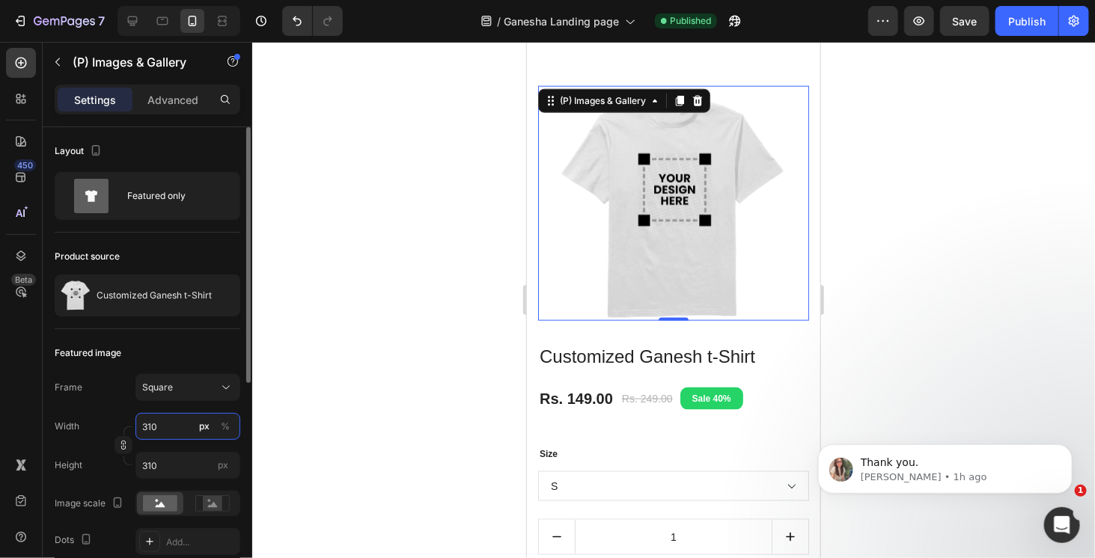
type input "311"
type input "312"
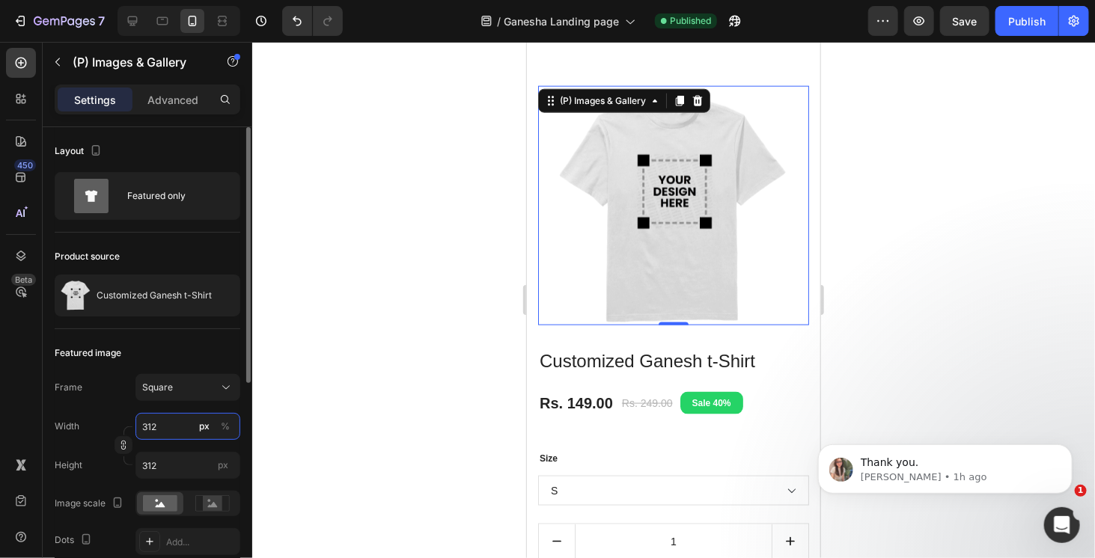
type input "313"
type input "314"
type input "315"
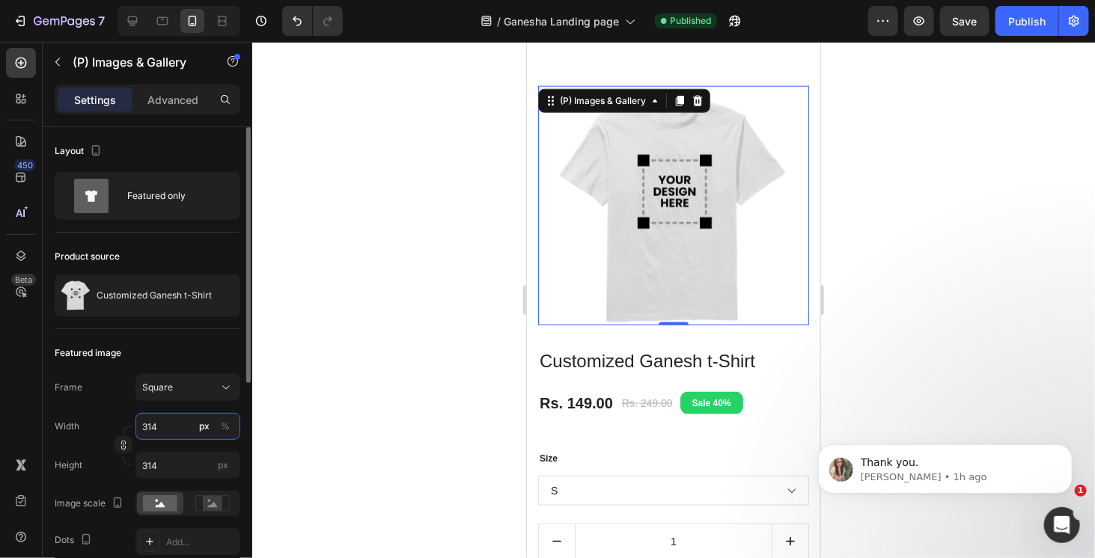
type input "315"
type input "316"
type input "317"
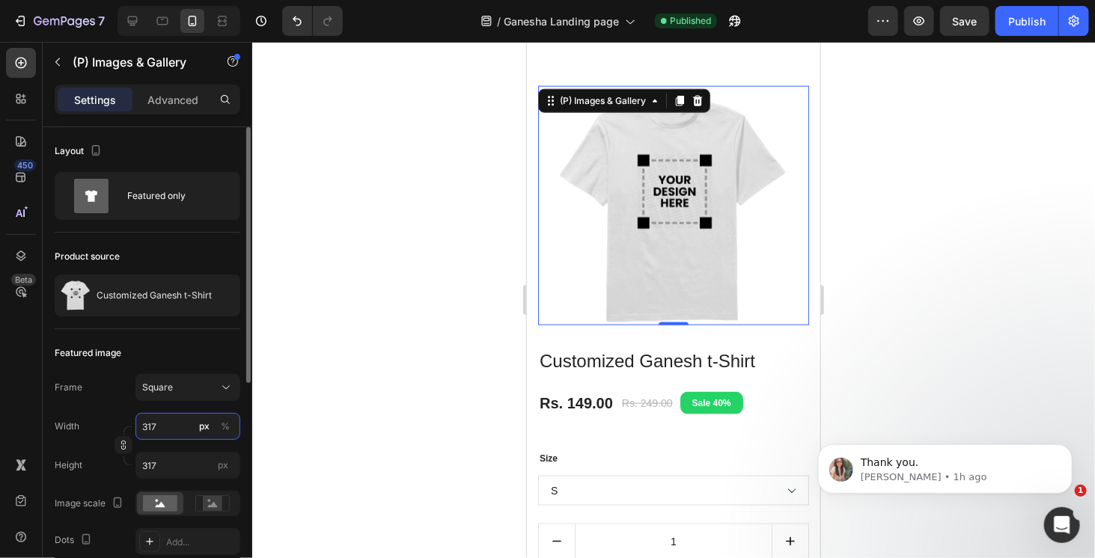
type input "318"
type input "319"
type input "320"
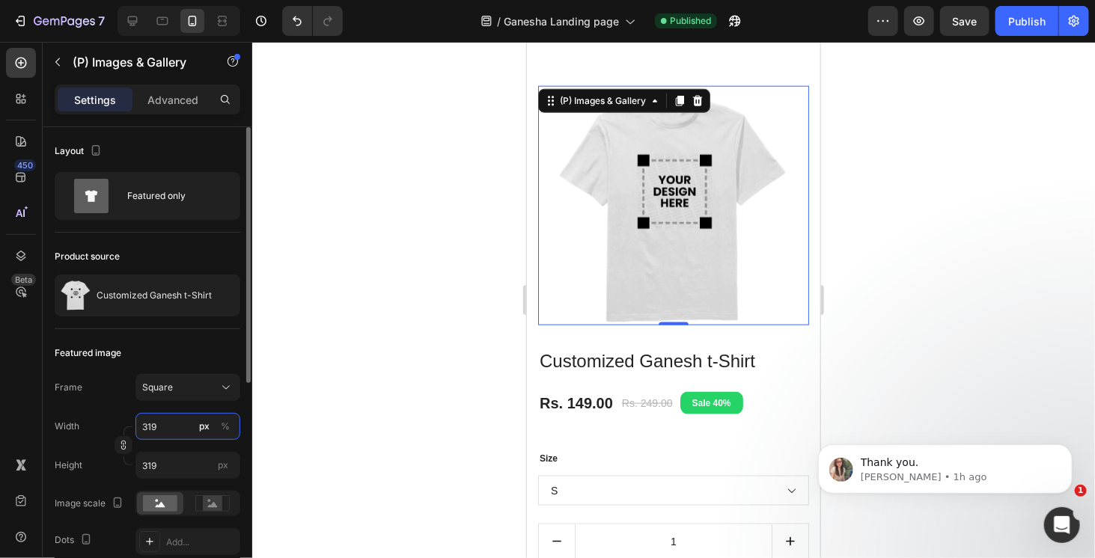
type input "320"
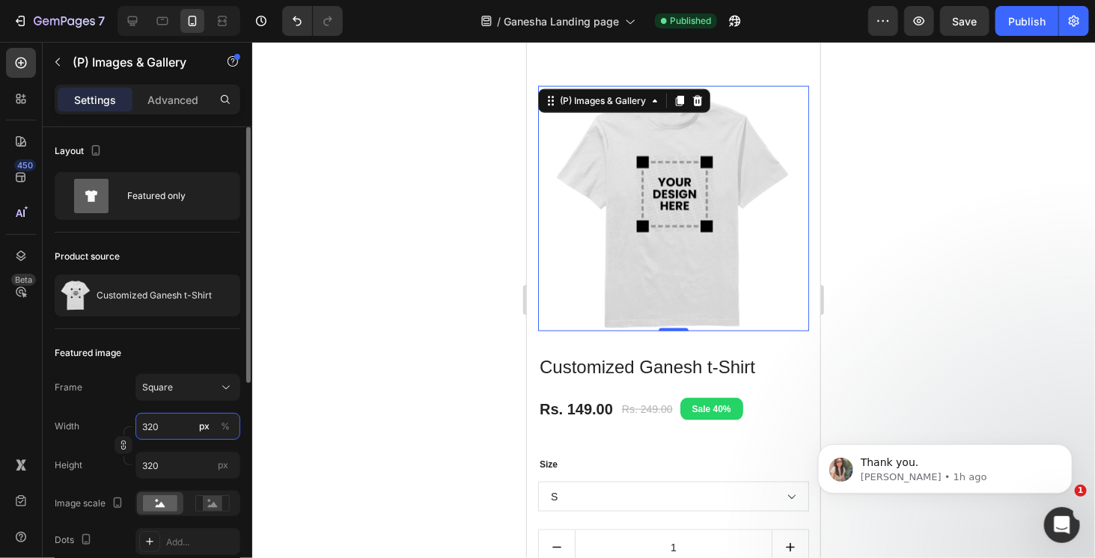
type input "321"
type input "323"
type input "324"
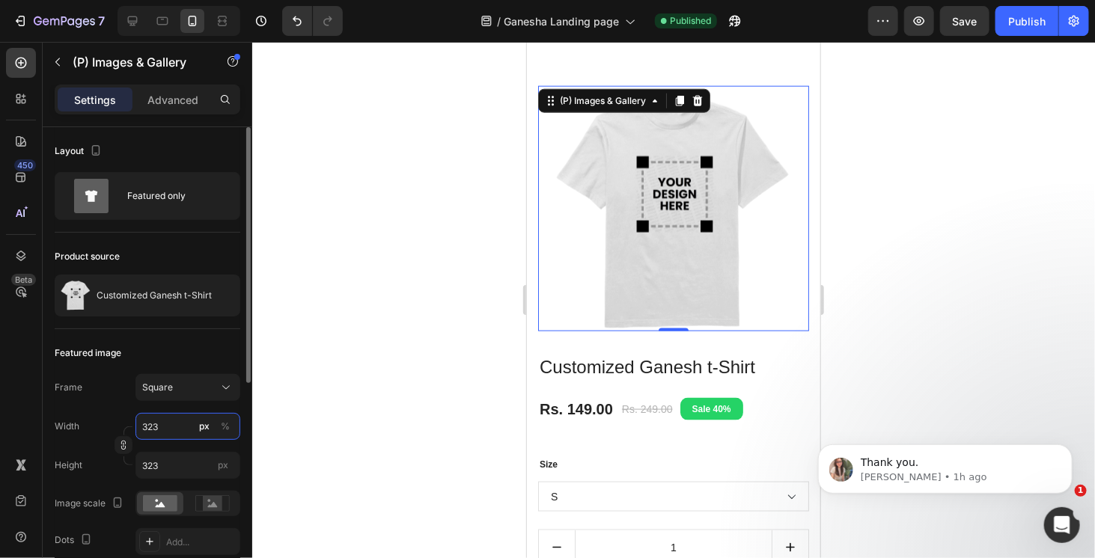
type input "324"
type input "325"
type input "328"
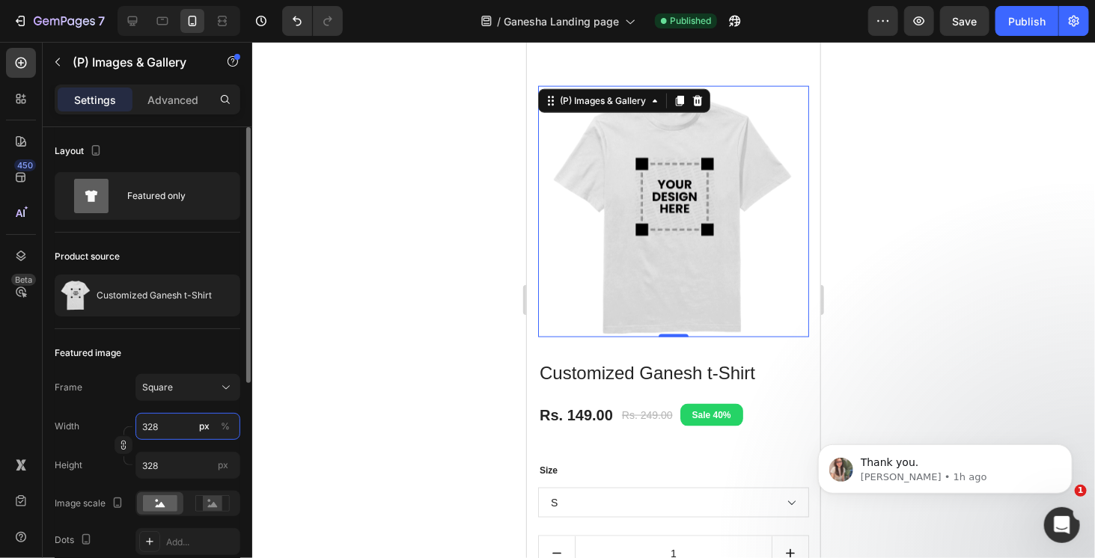
type input "329"
type input "330"
type input "331"
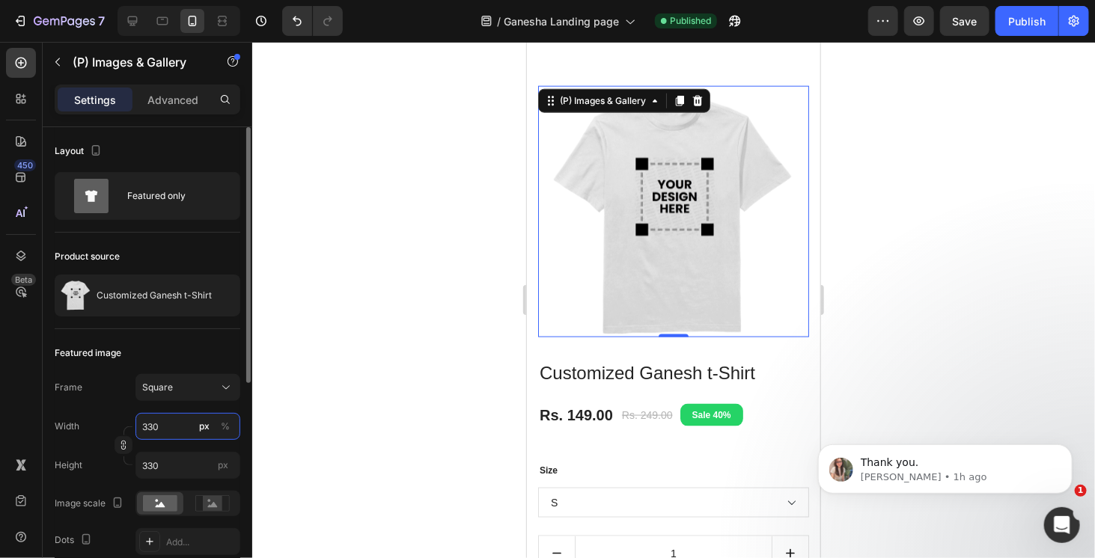
type input "331"
type input "333"
type input "334"
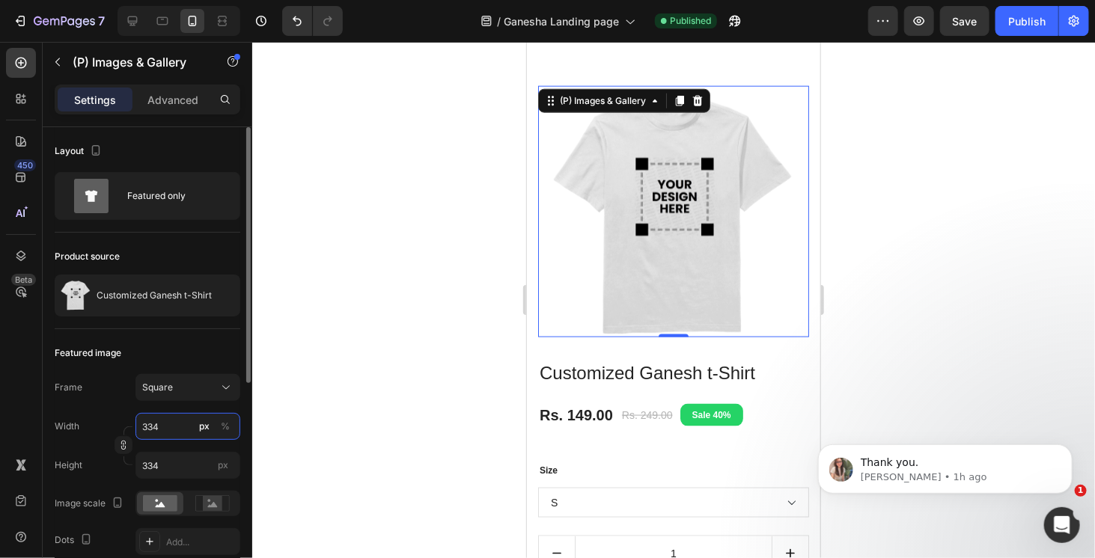
type input "335"
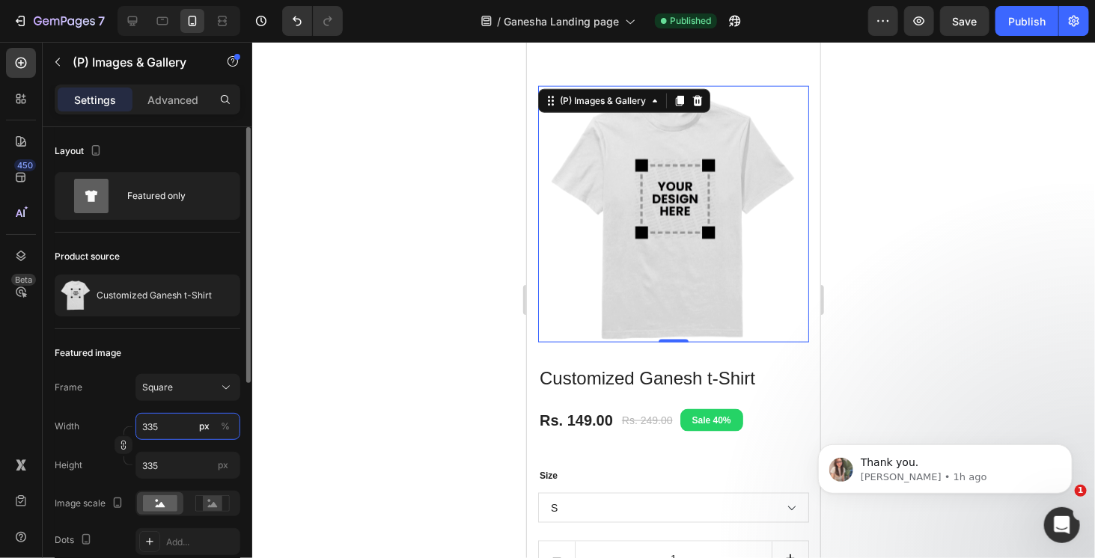
type input "336"
type input "337"
type input "338"
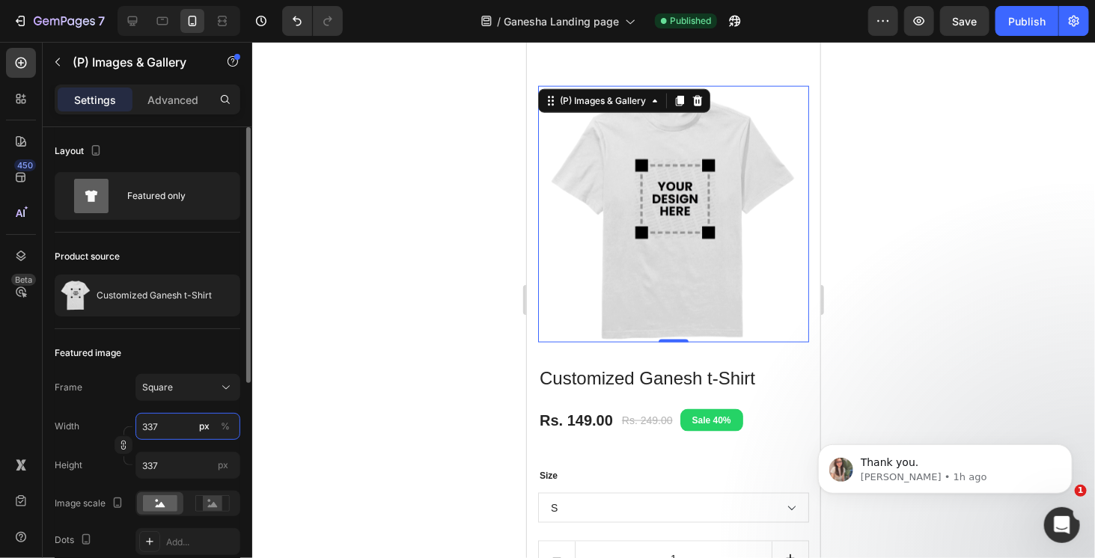
type input "338"
type input "339"
type input "340"
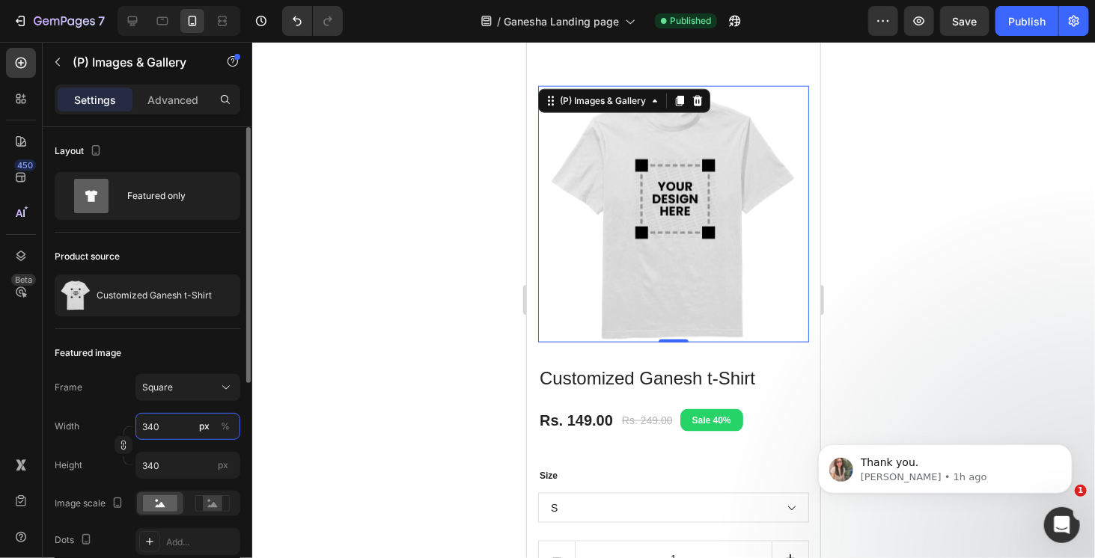
type input "341"
type input "342"
type input "343"
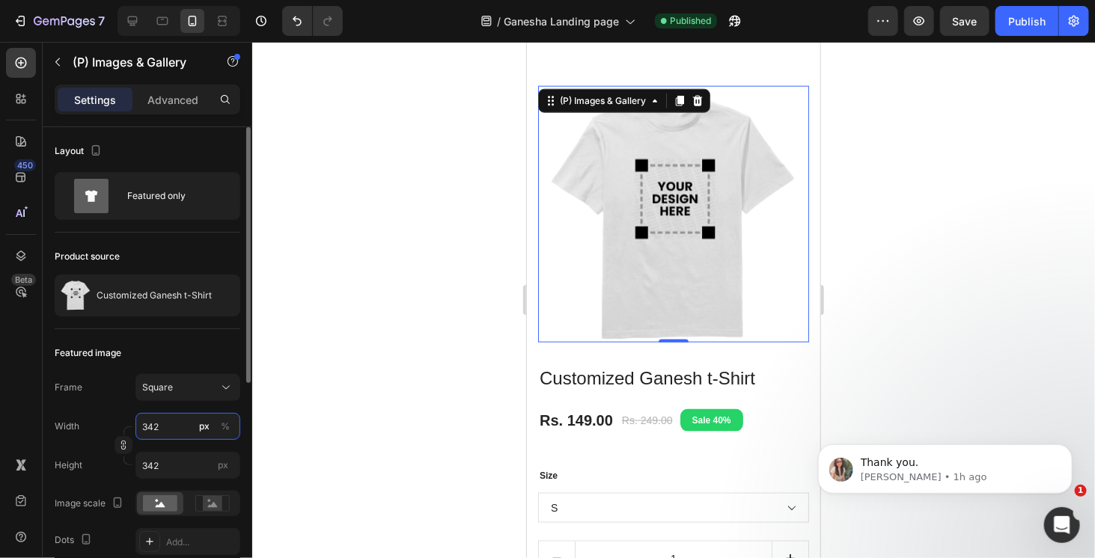
type input "343"
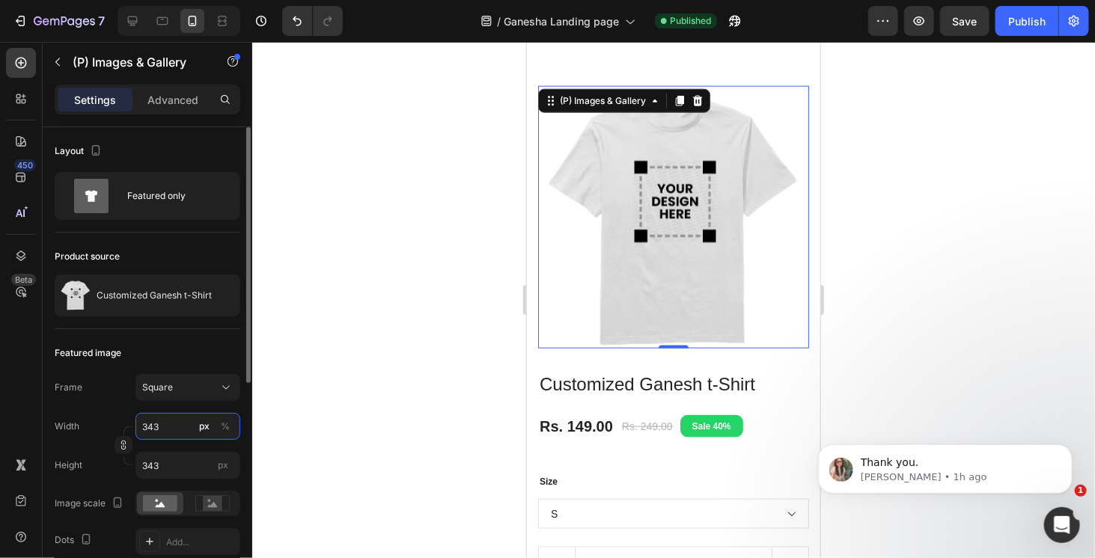
type input "344"
type input "345"
type input "347"
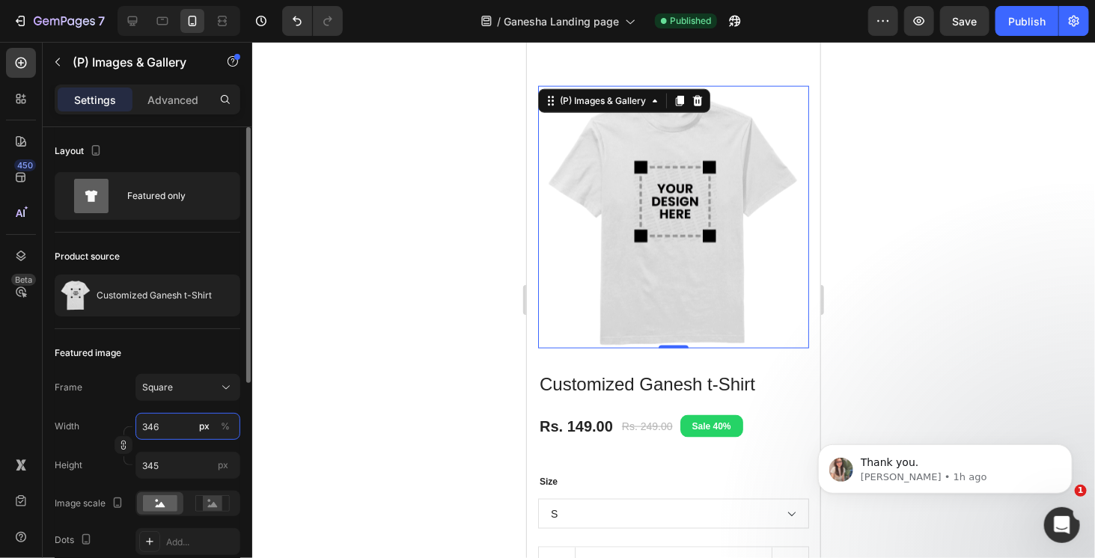
type input "347"
type input "348"
type input "351"
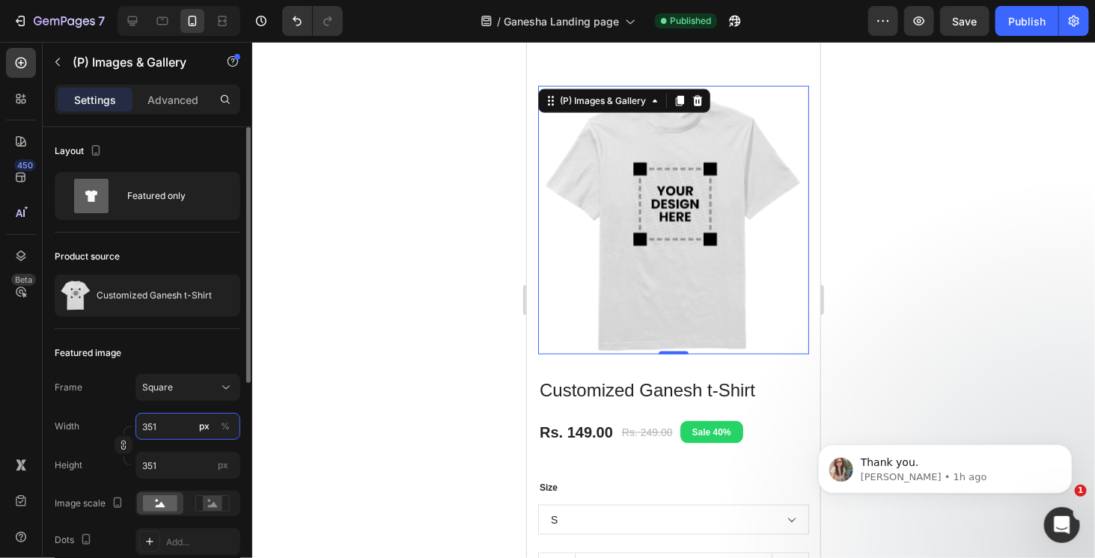
type input "352"
type input "353"
type input "354"
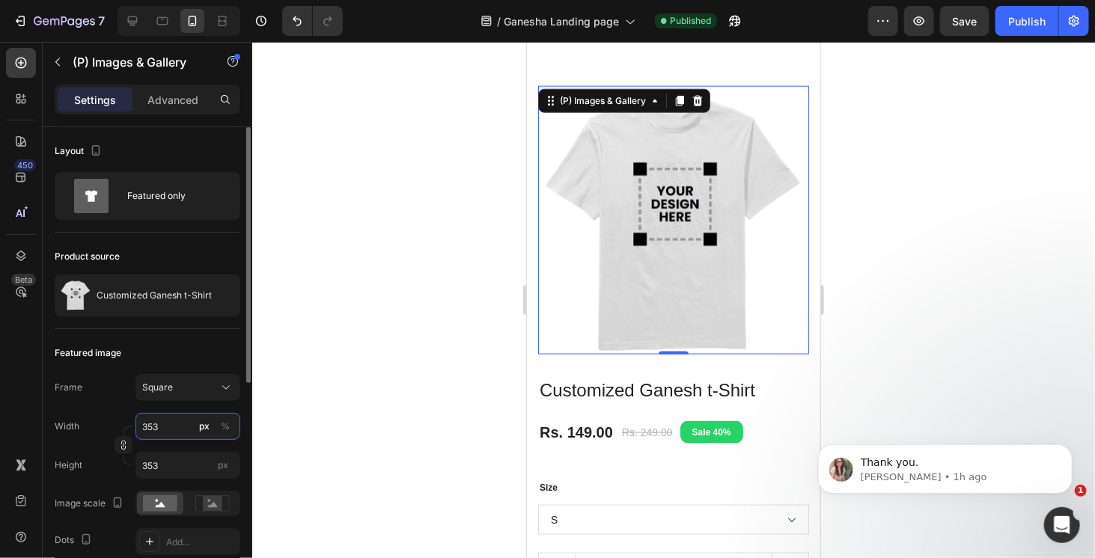
type input "354"
type input "355"
type input "356"
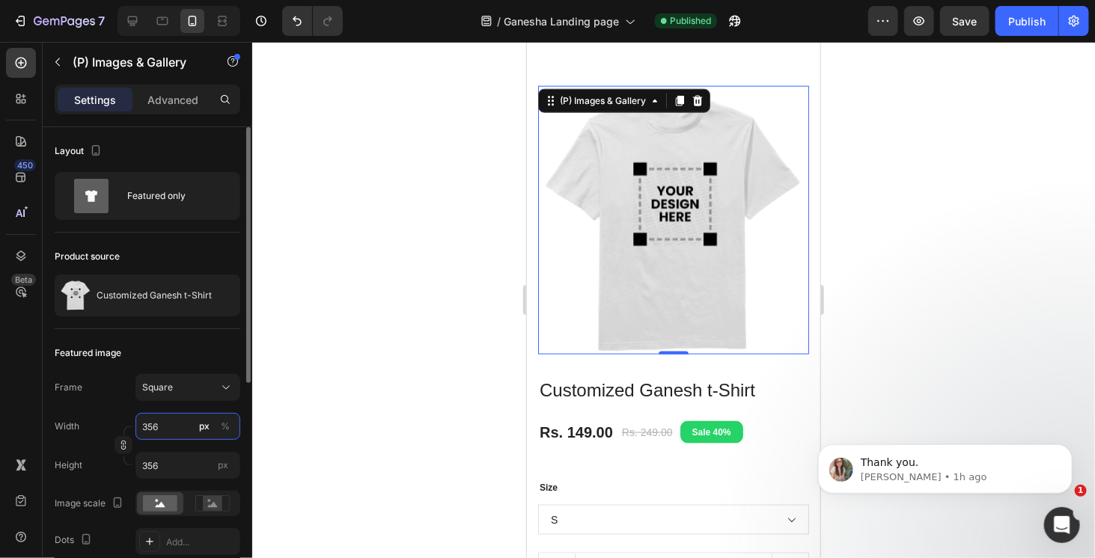
type input "357"
type input "358"
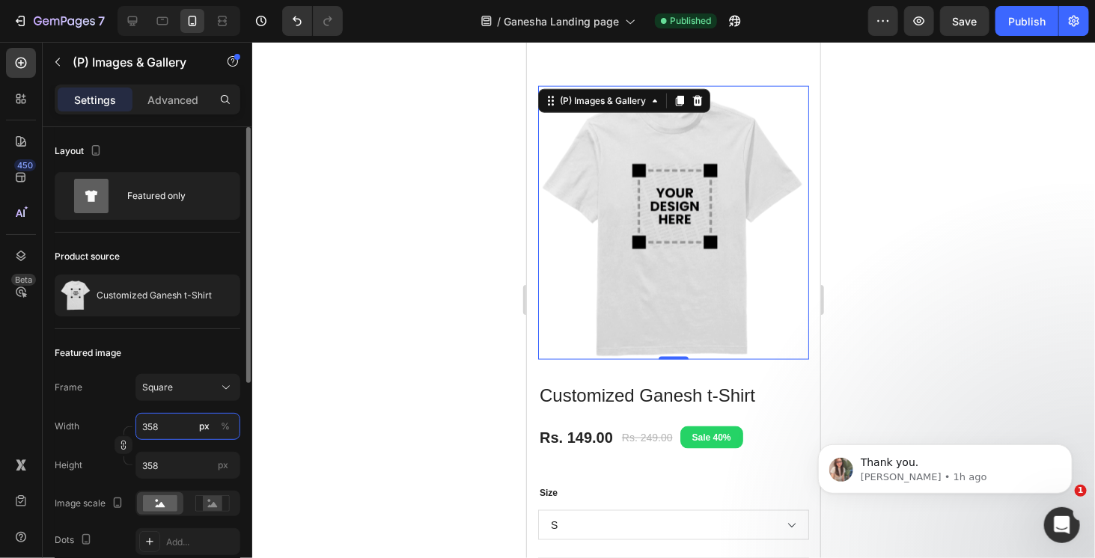
type input "359"
type input "360"
type input "361"
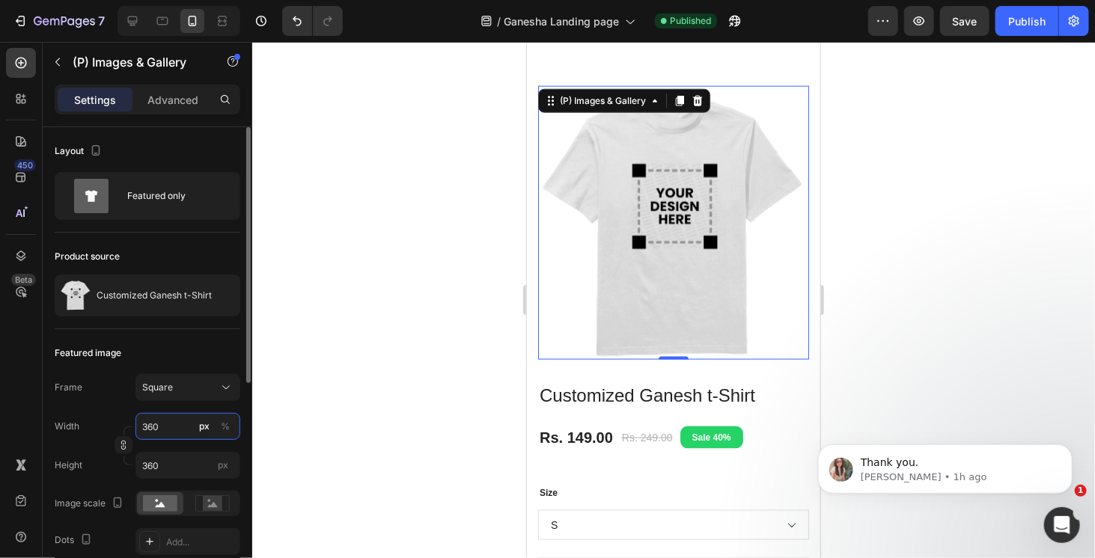
type input "361"
type input "362"
type input "363"
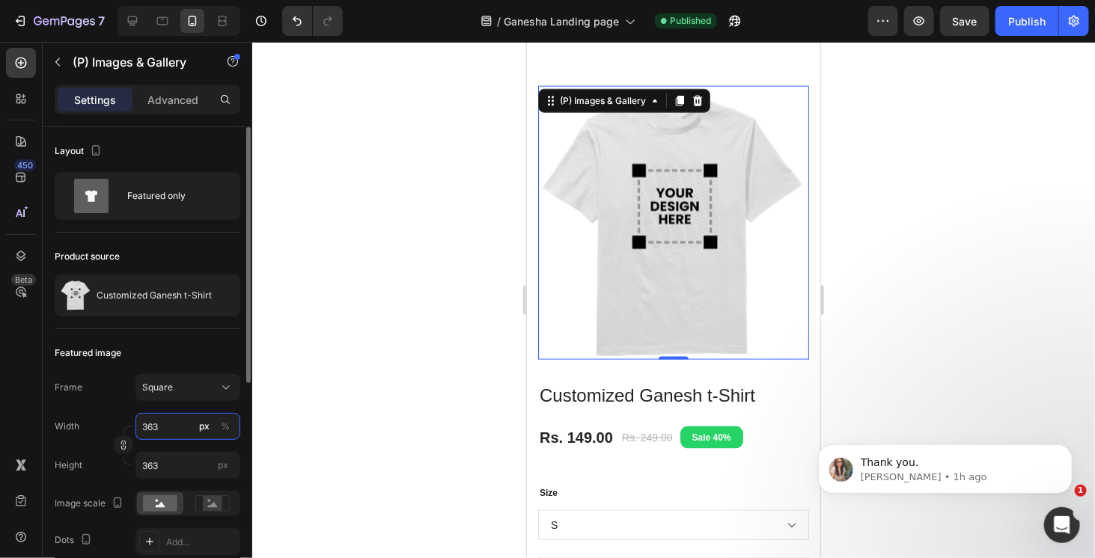
type input "364"
type input "365"
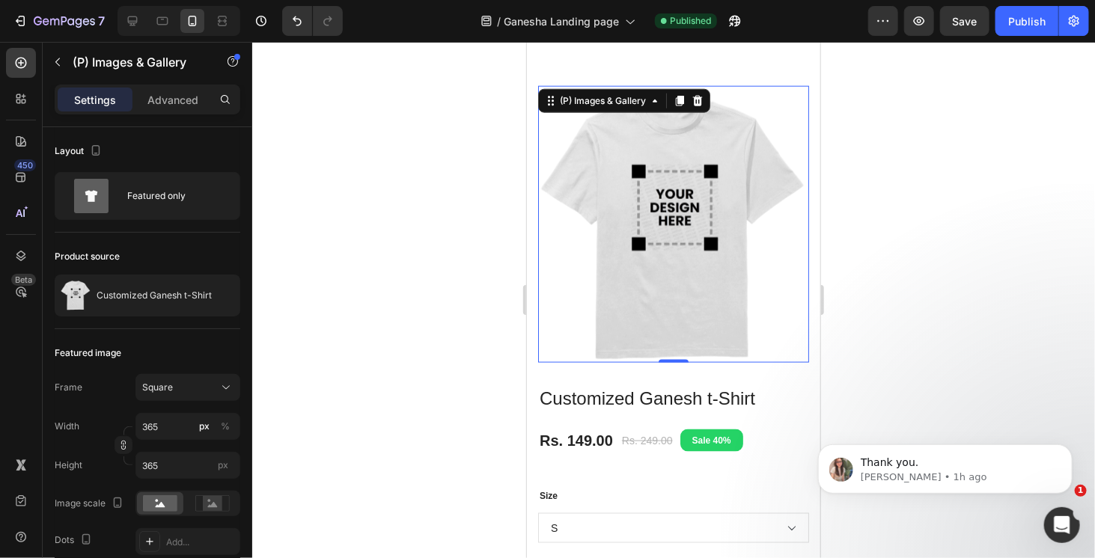
click at [856, 270] on div at bounding box center [673, 300] width 843 height 517
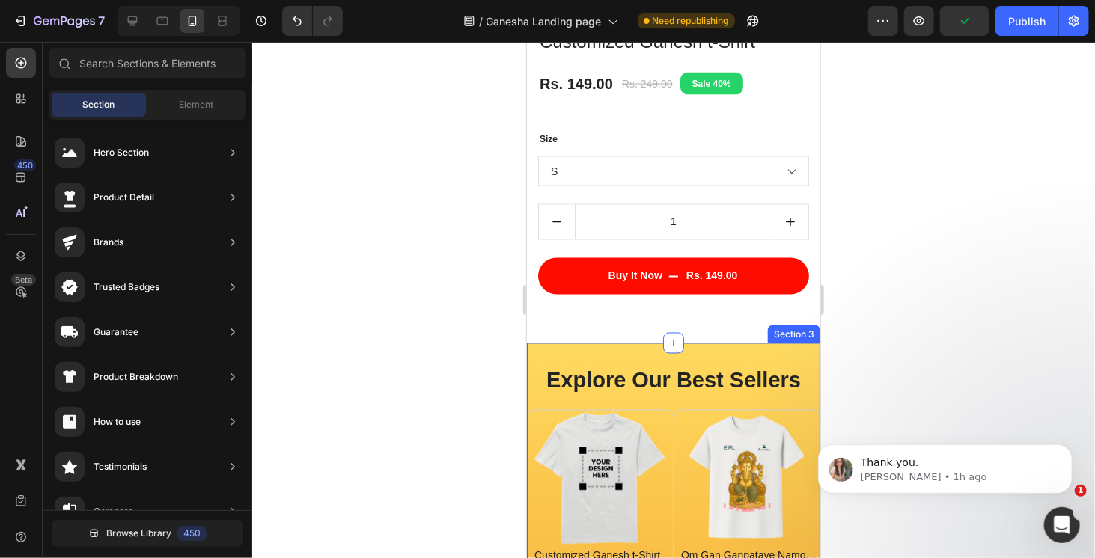
scroll to position [1273, 0]
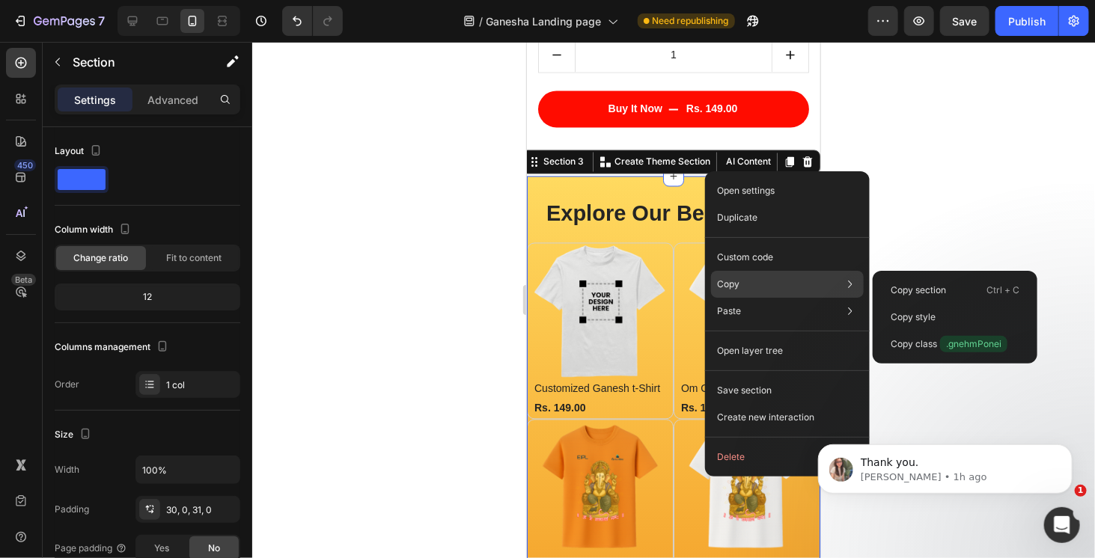
click at [757, 285] on div "Copy Copy section Ctrl + C Copy style Copy class .gnehmPonei" at bounding box center [787, 284] width 153 height 27
click at [910, 296] on p "Copy section" at bounding box center [918, 290] width 55 height 13
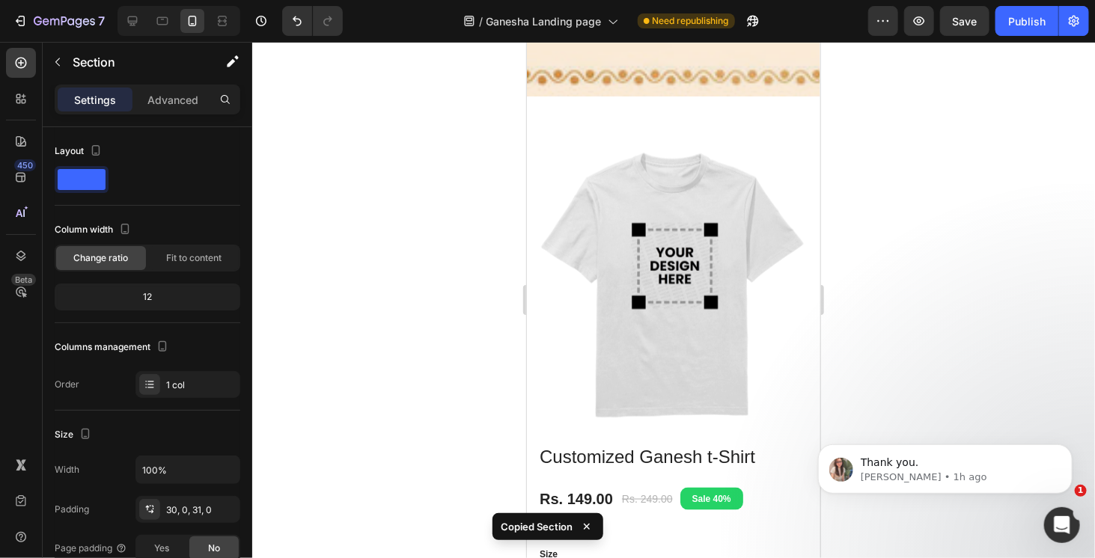
scroll to position [599, 0]
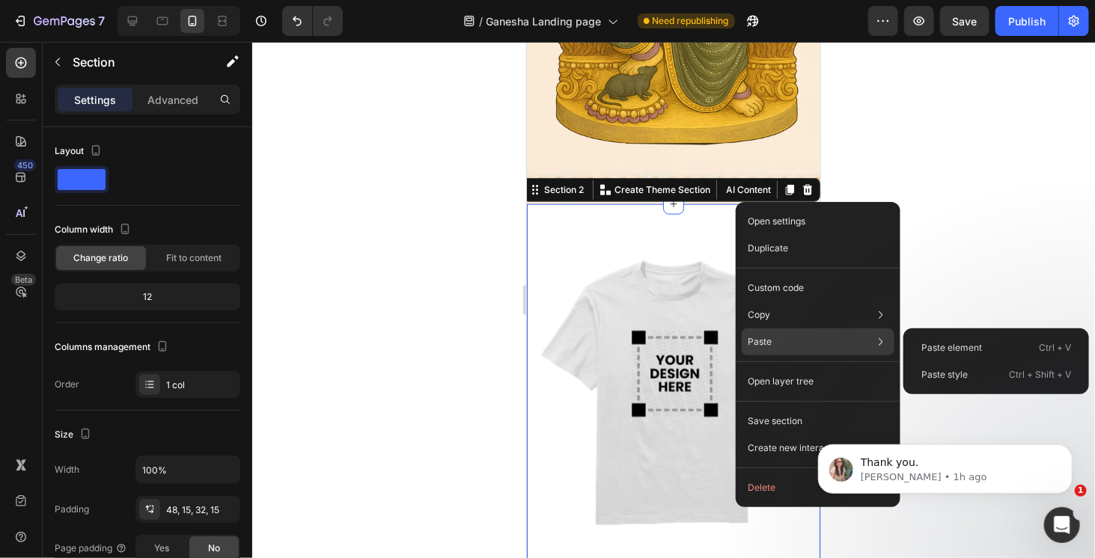
click at [770, 339] on p "Paste" at bounding box center [760, 341] width 24 height 13
click at [984, 371] on div "Paste style Ctrl + Shift + V" at bounding box center [997, 375] width 174 height 27
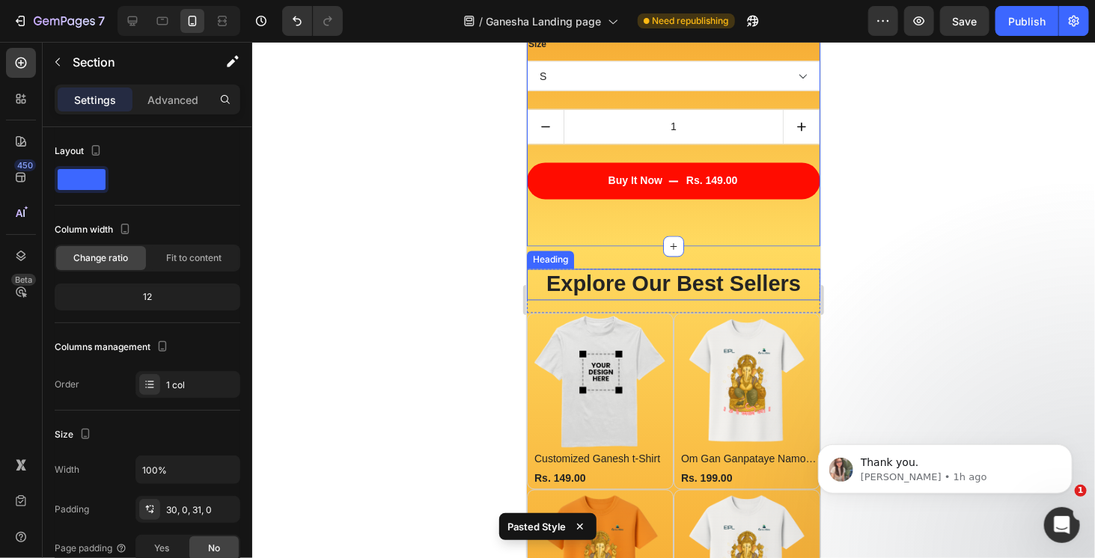
scroll to position [973, 0]
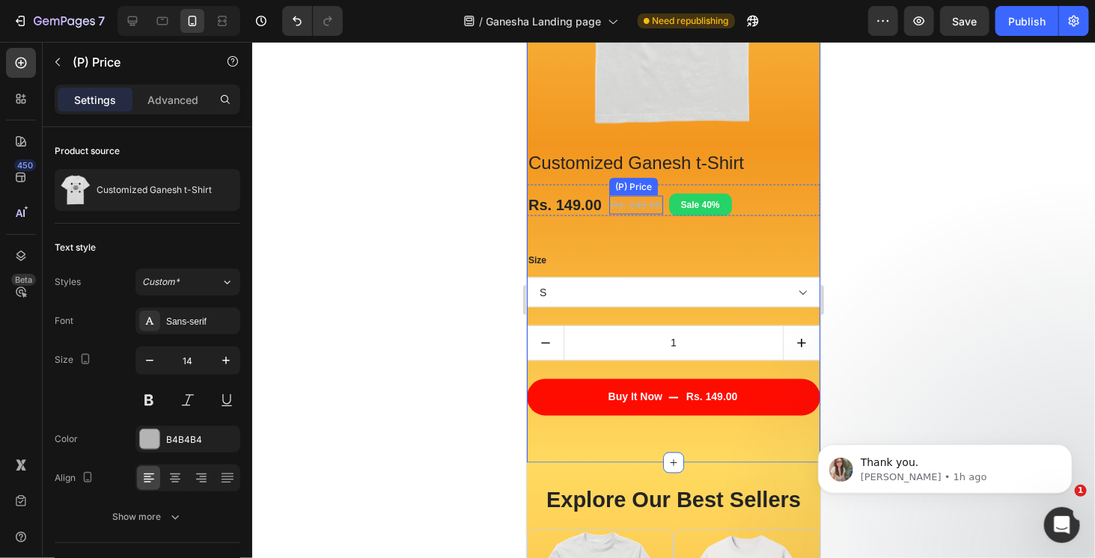
click at [636, 201] on div "Rs. 249.00" at bounding box center [636, 204] width 54 height 19
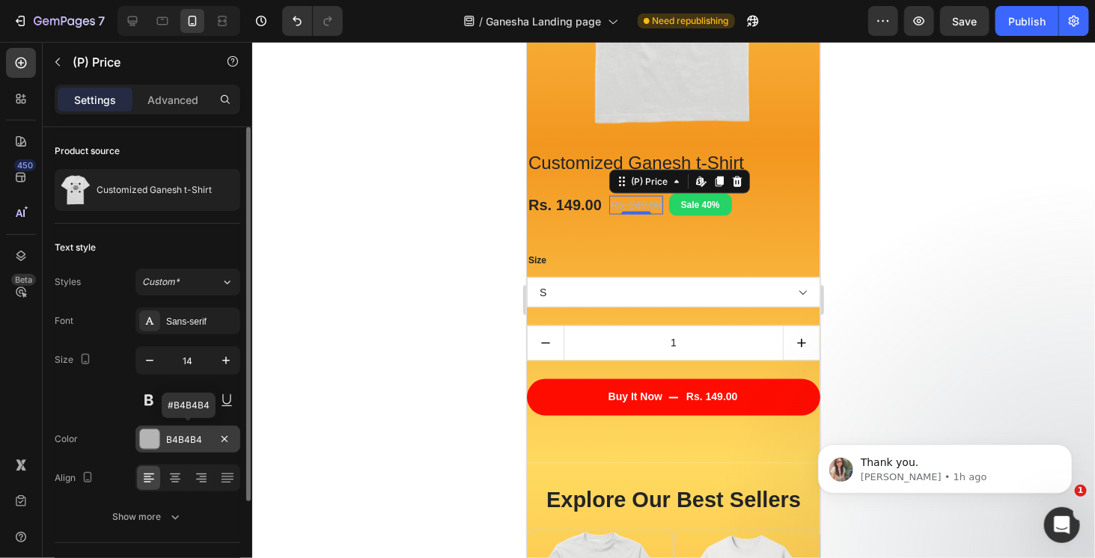
click at [153, 438] on div at bounding box center [149, 439] width 19 height 19
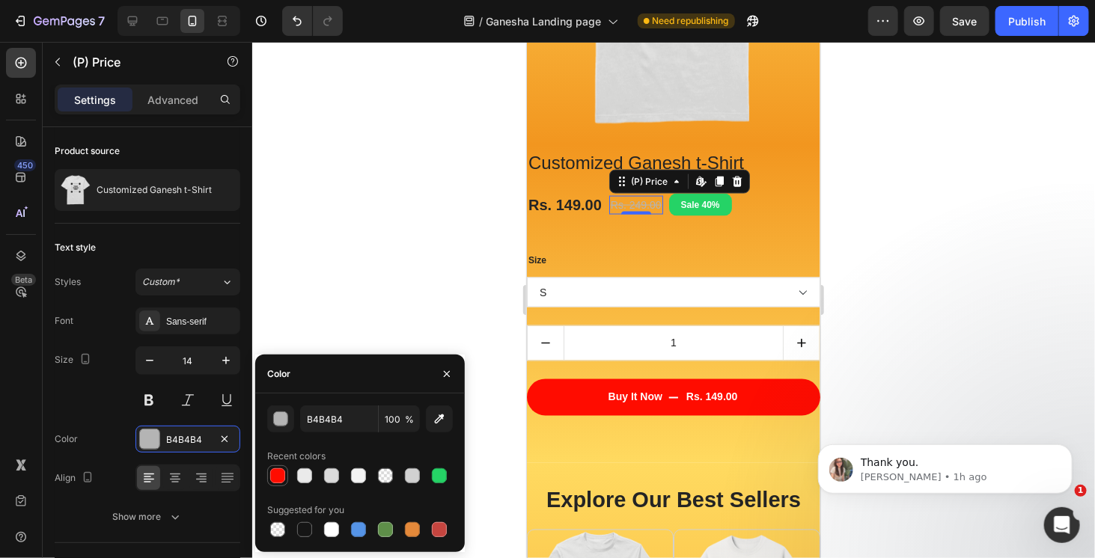
click at [276, 473] on div at bounding box center [277, 476] width 15 height 15
click at [303, 478] on div at bounding box center [304, 476] width 15 height 15
click at [338, 526] on div at bounding box center [331, 530] width 15 height 15
type input "FFFFFF"
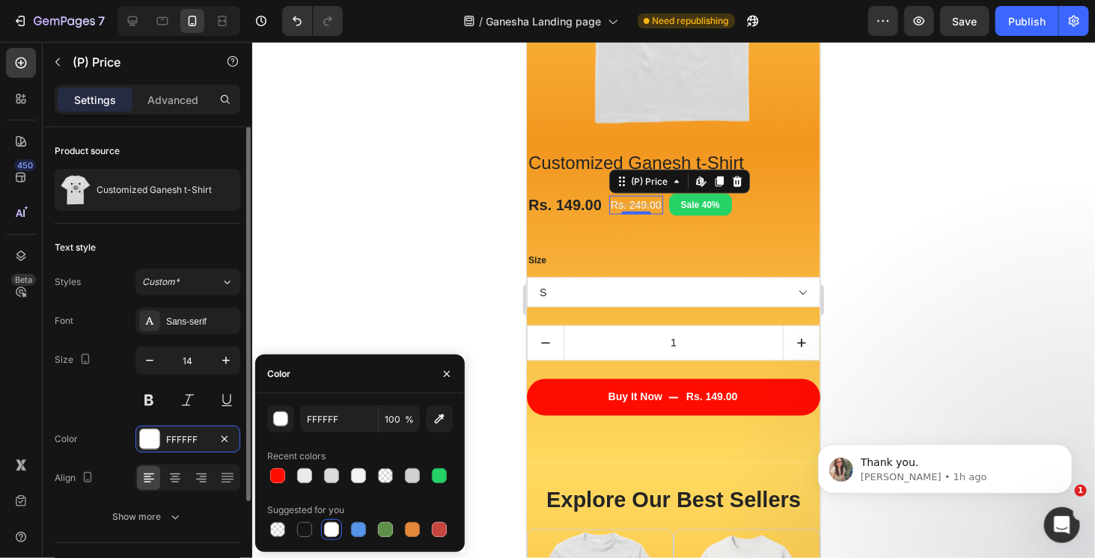
click at [210, 247] on div "Text style" at bounding box center [148, 248] width 186 height 24
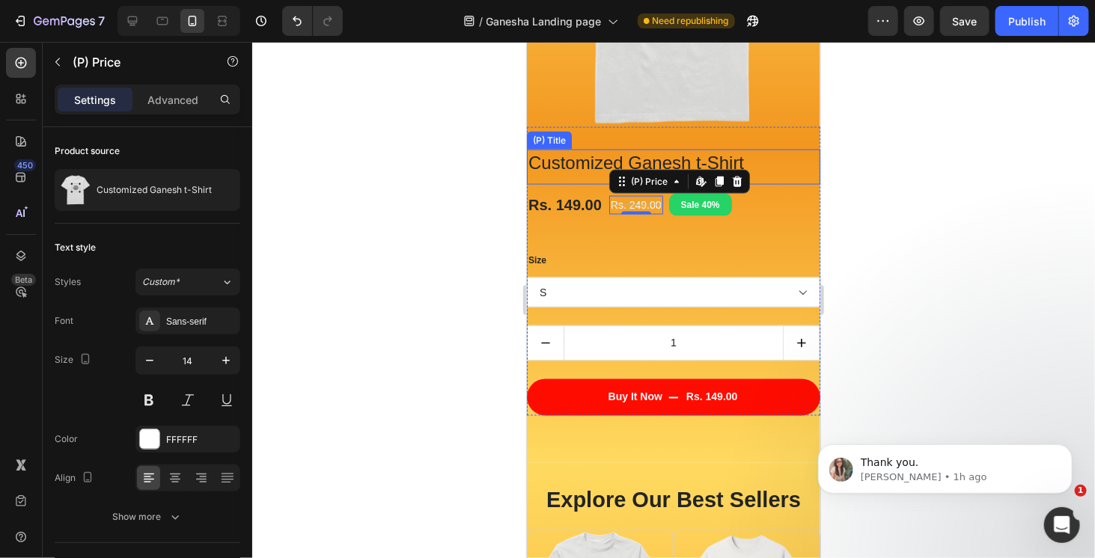
click at [601, 157] on h3 "Customized Ganesh t-Shirt" at bounding box center [672, 162] width 293 height 26
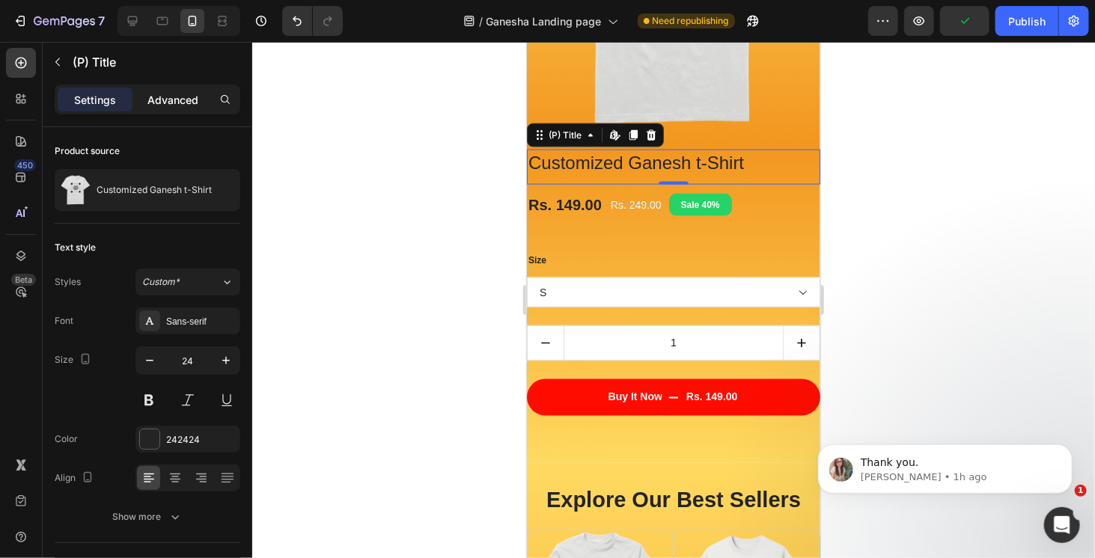
click at [189, 104] on p "Advanced" at bounding box center [172, 100] width 51 height 16
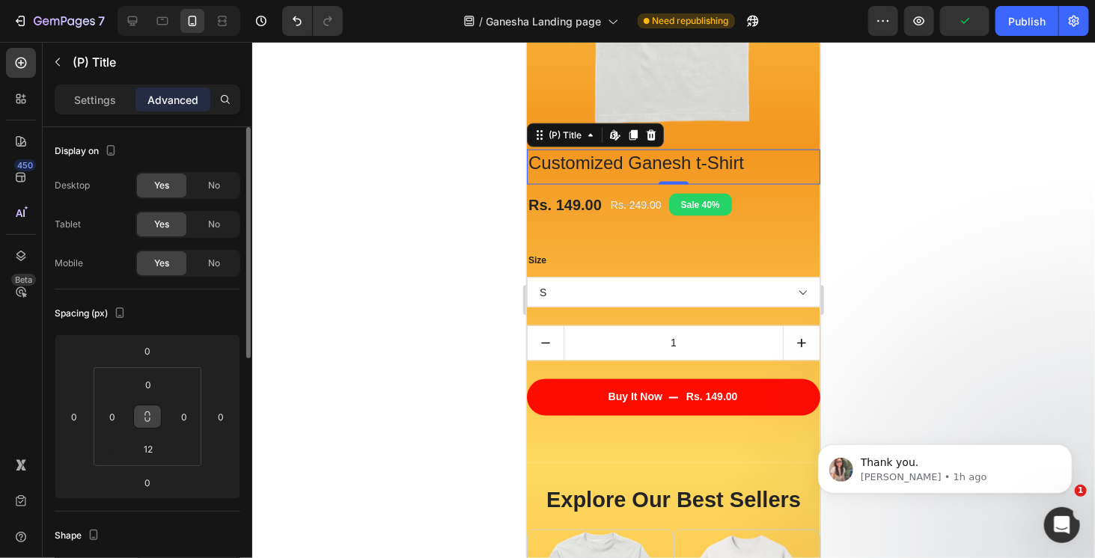
click at [147, 414] on icon at bounding box center [147, 417] width 12 height 12
type input "00"
type input "0"
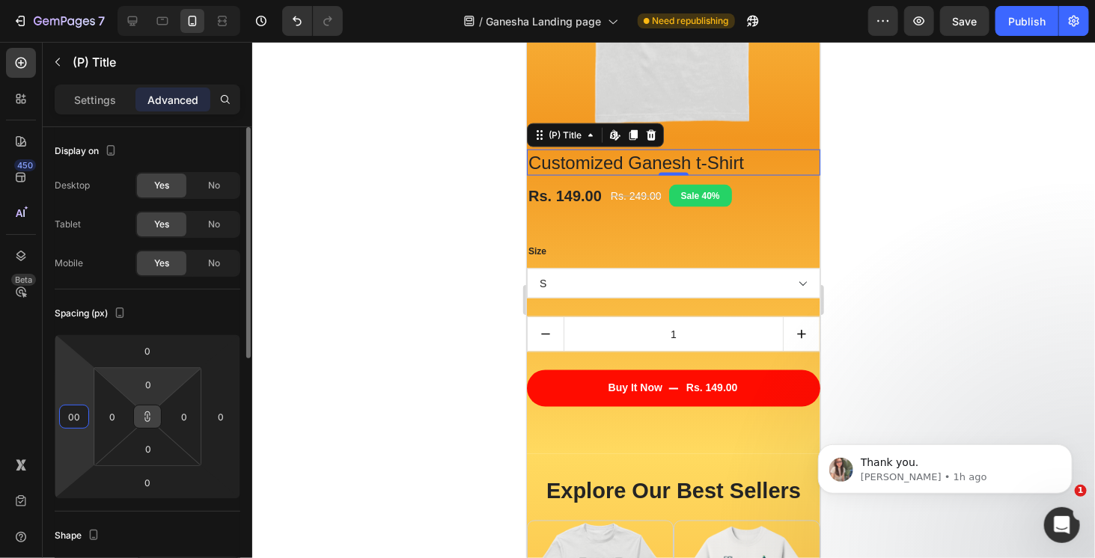
type input "1"
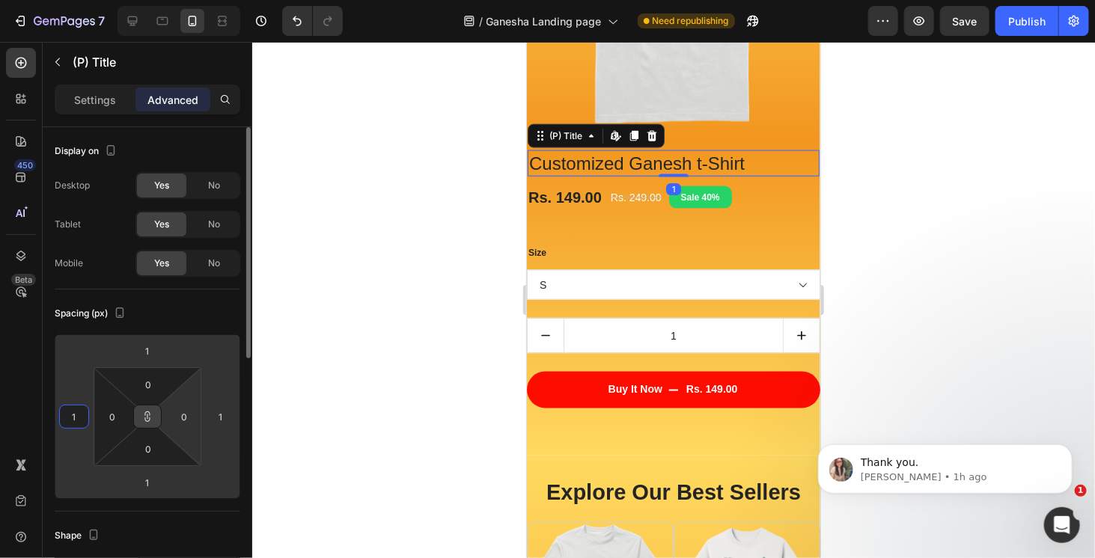
type input "2"
type input "3"
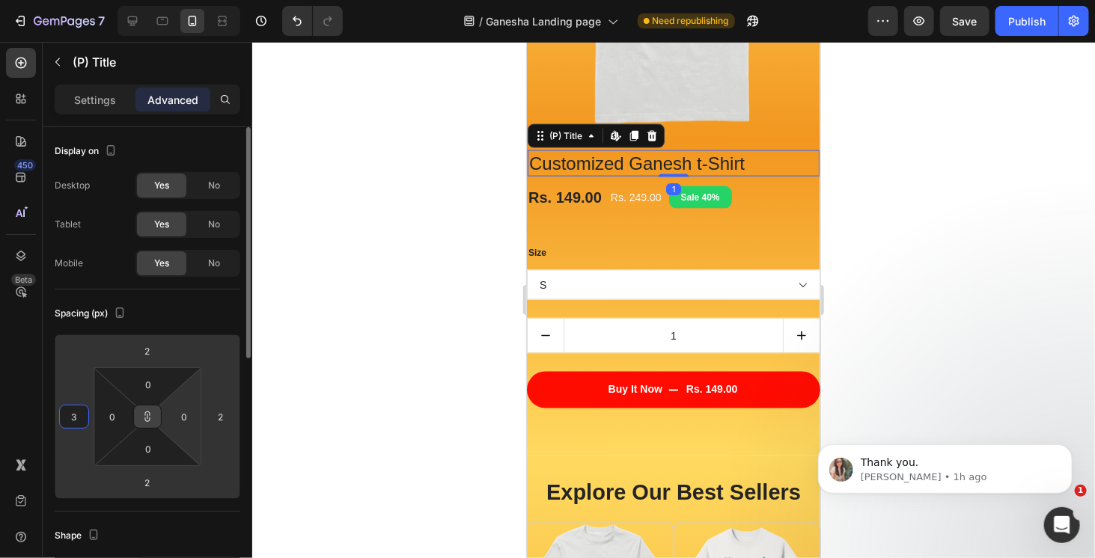
type input "3"
type input "4"
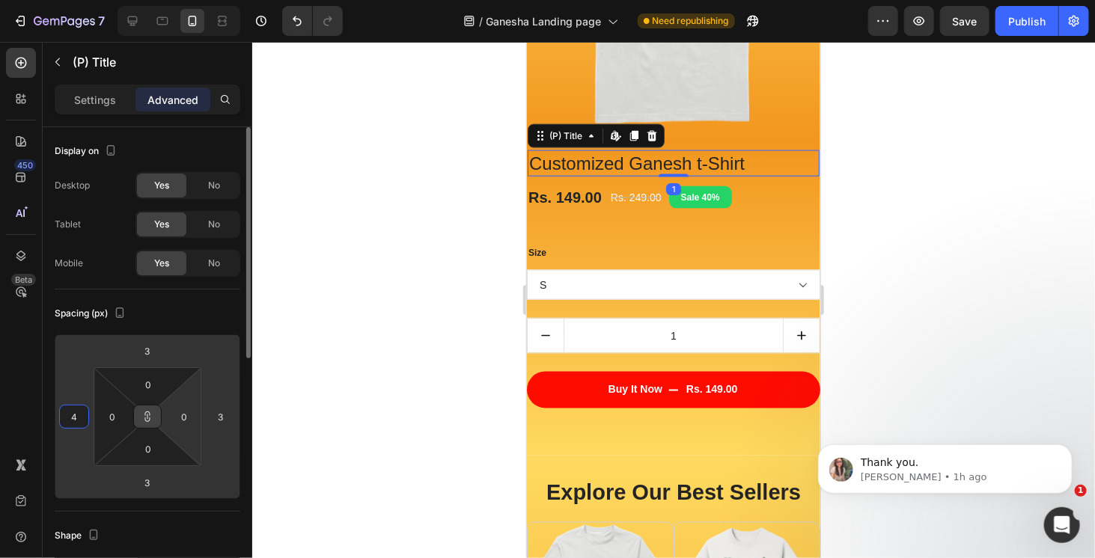
type input "4"
type input "5"
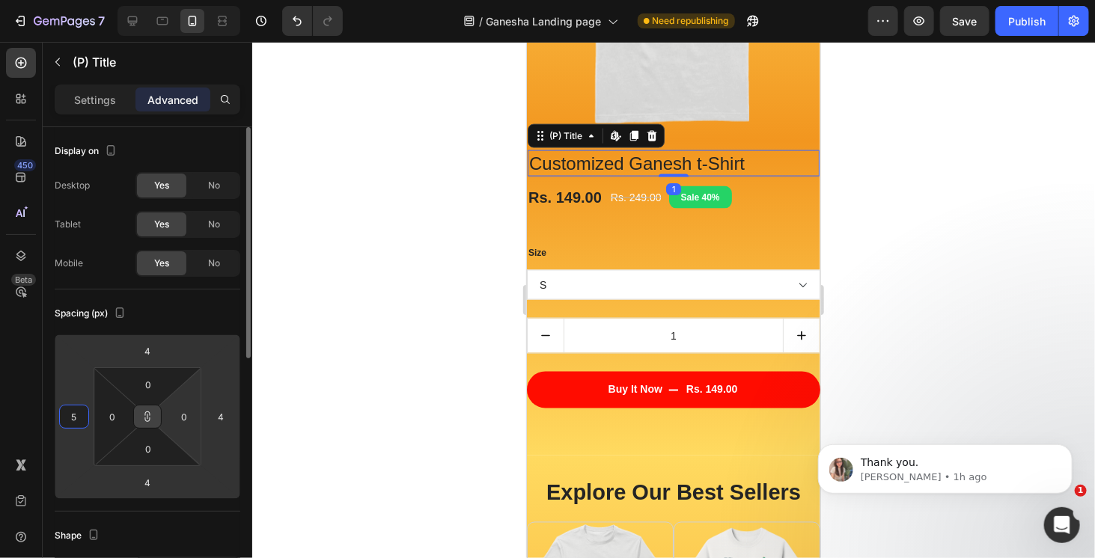
type input "5"
type input "6"
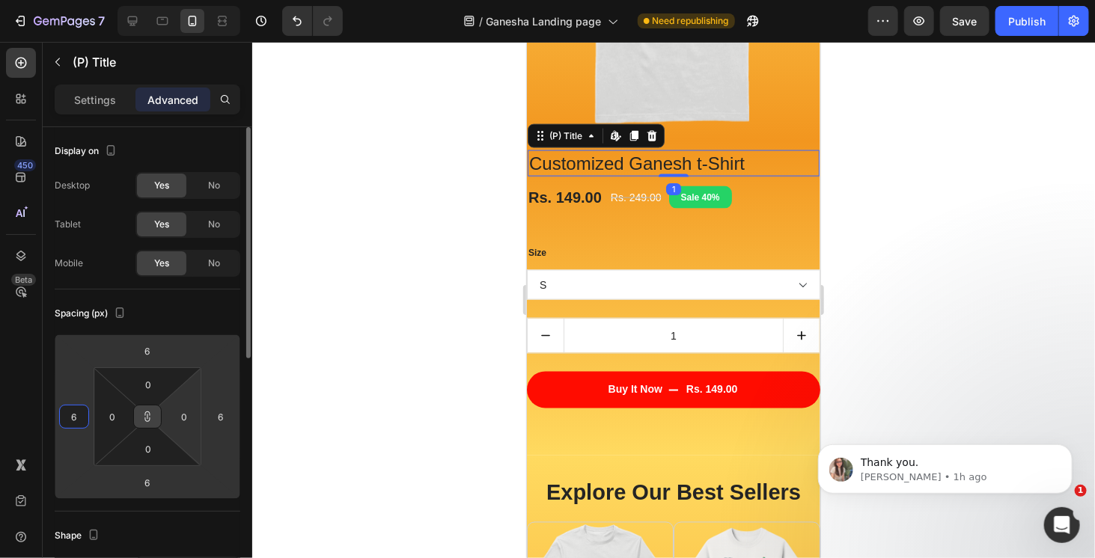
type input "7"
type input "8"
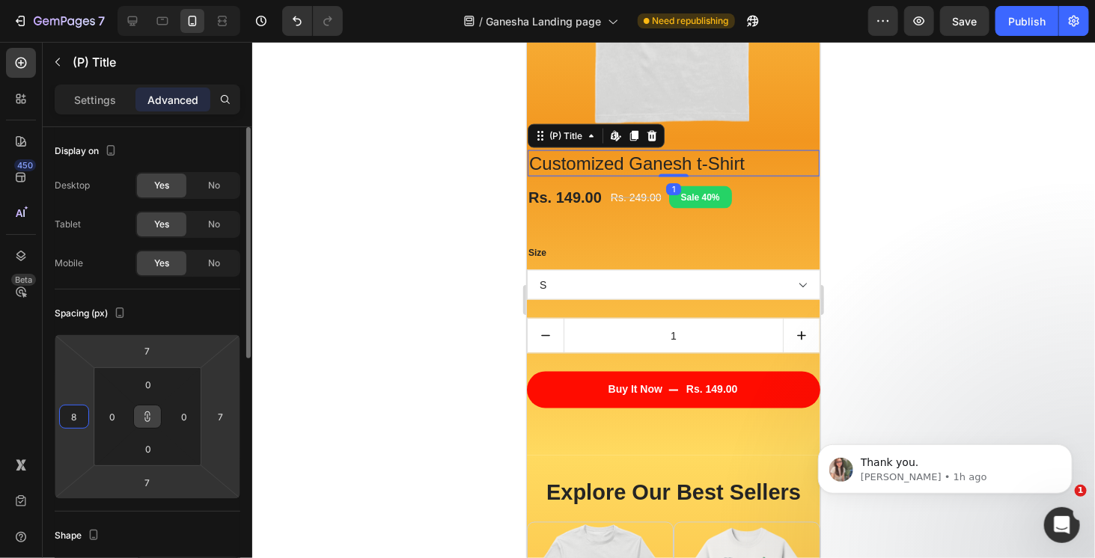
type input "8"
type input "9"
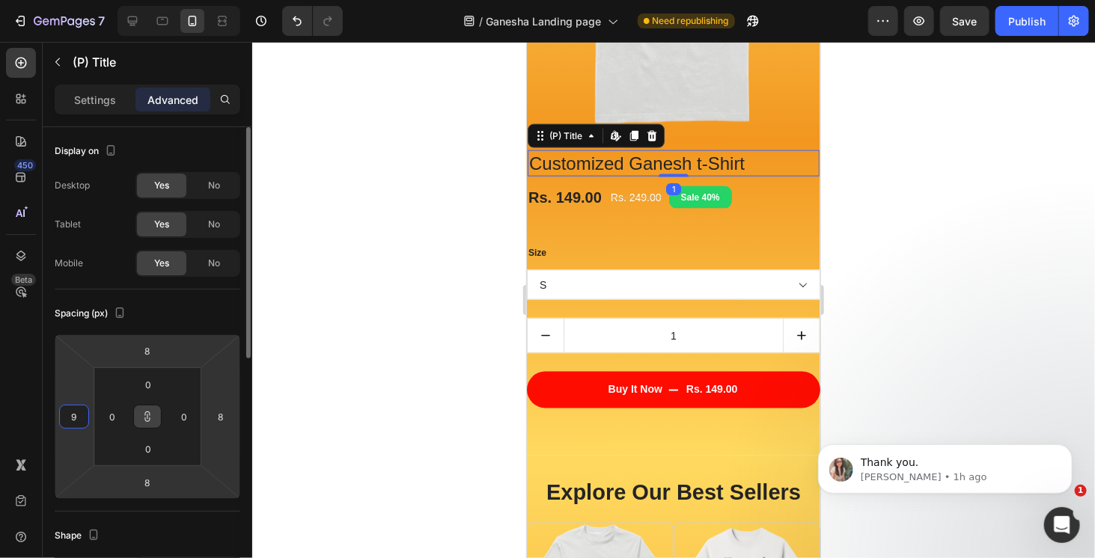
type input "9"
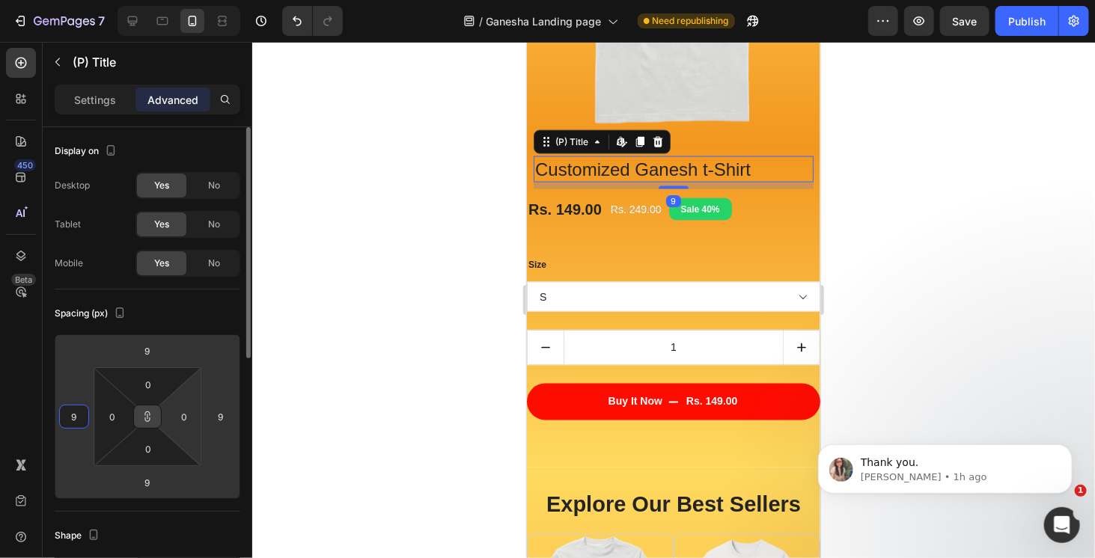
type input "8"
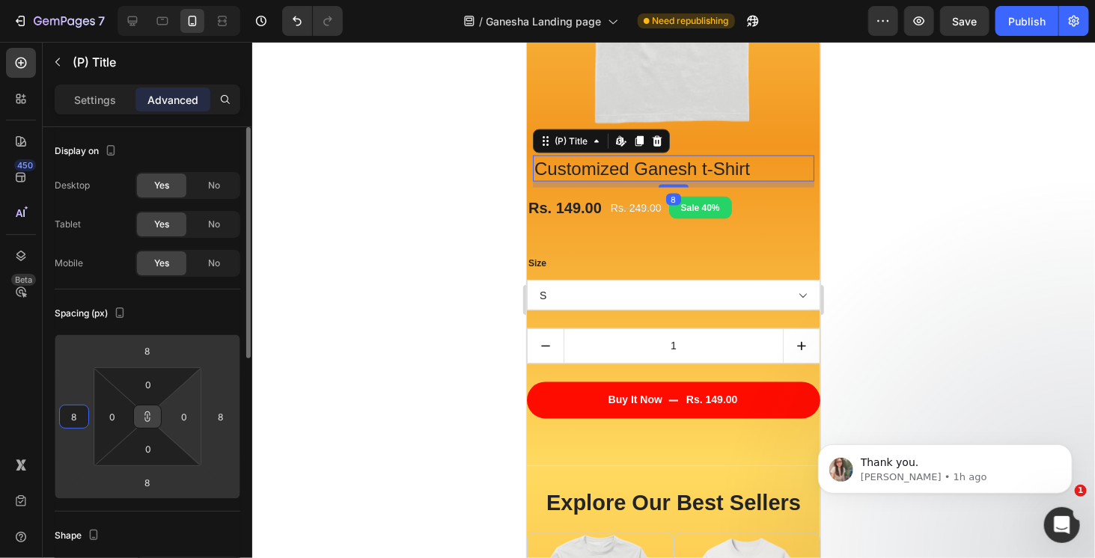
type input "7"
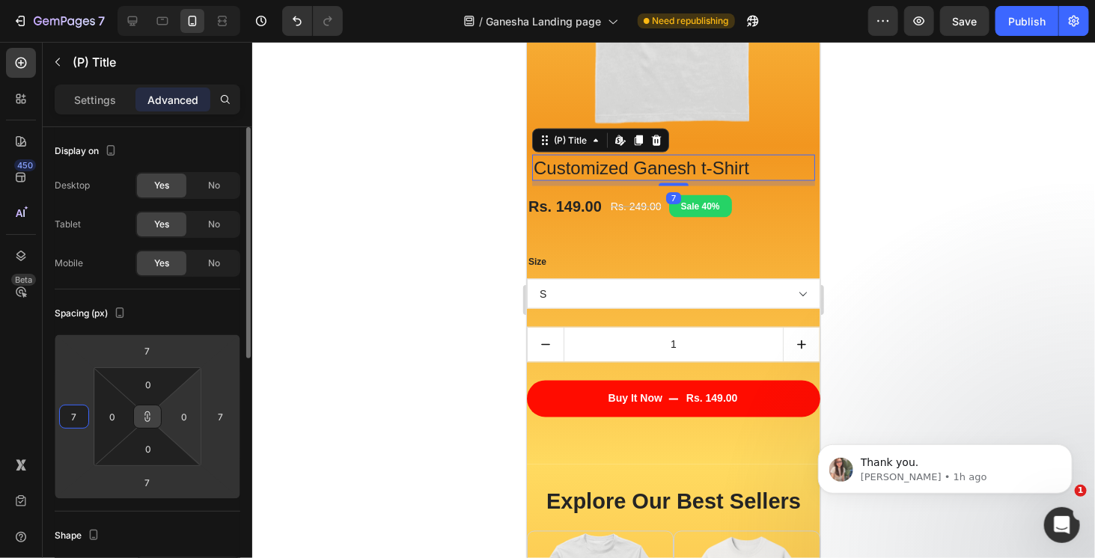
type input "6"
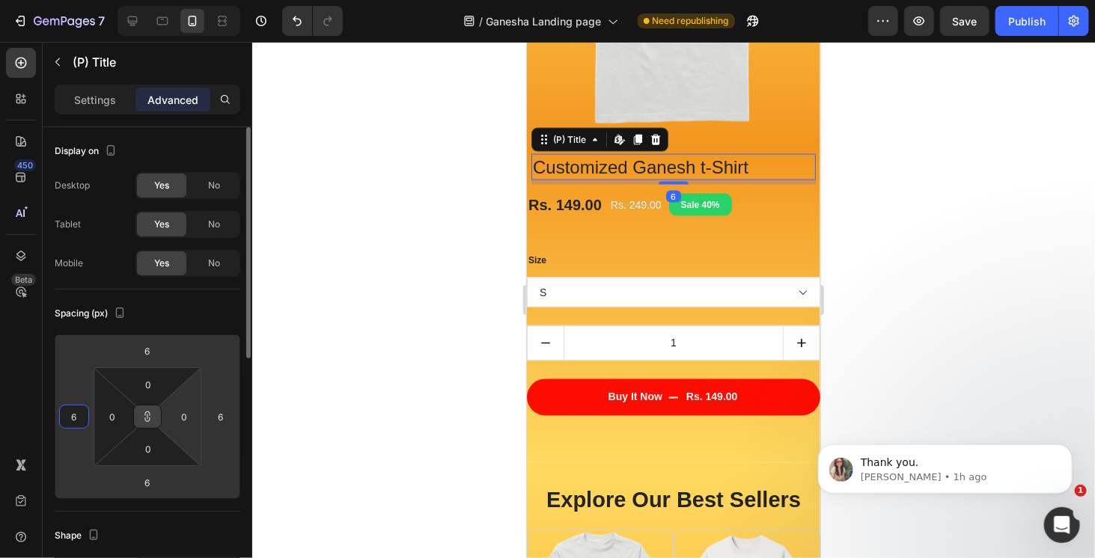
type input "5"
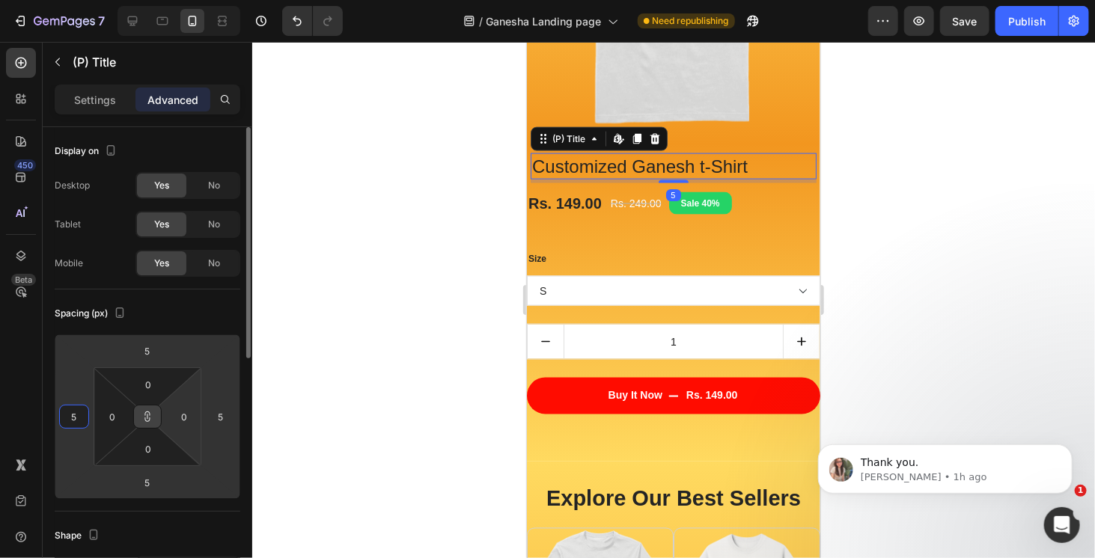
type input "6"
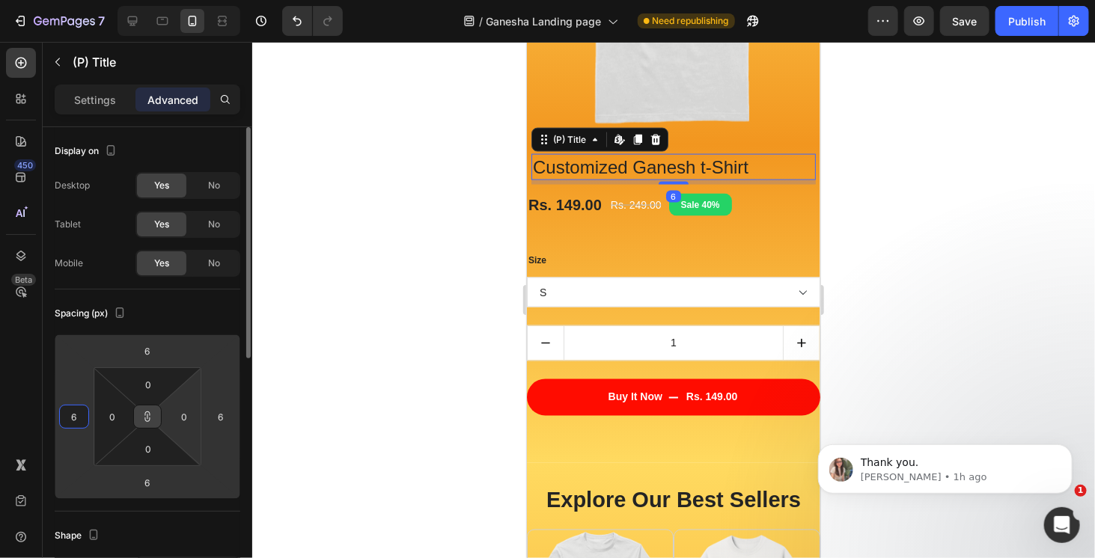
type input "7"
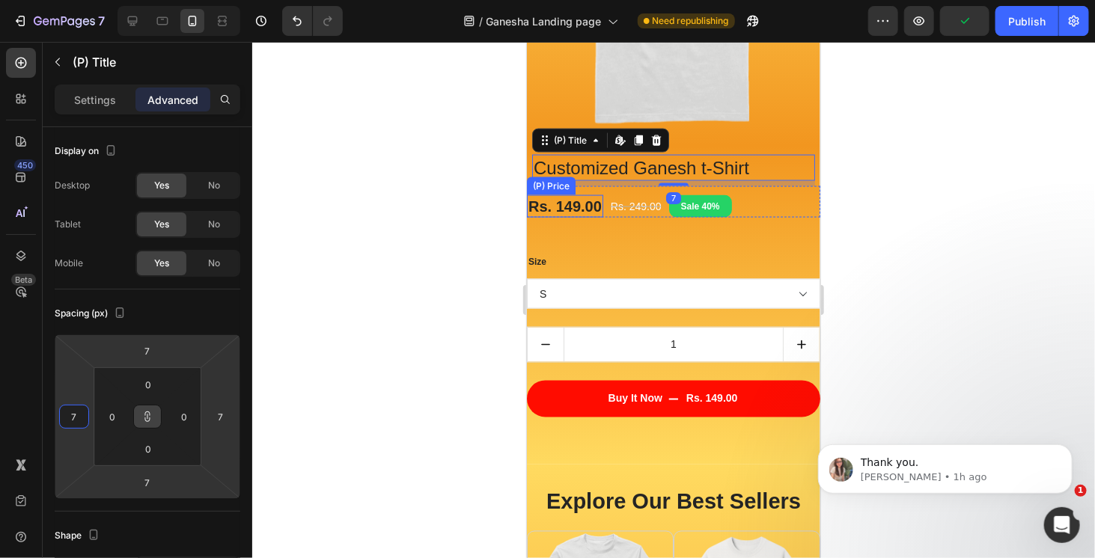
click at [587, 206] on div "Rs. 149.00" at bounding box center [564, 206] width 76 height 22
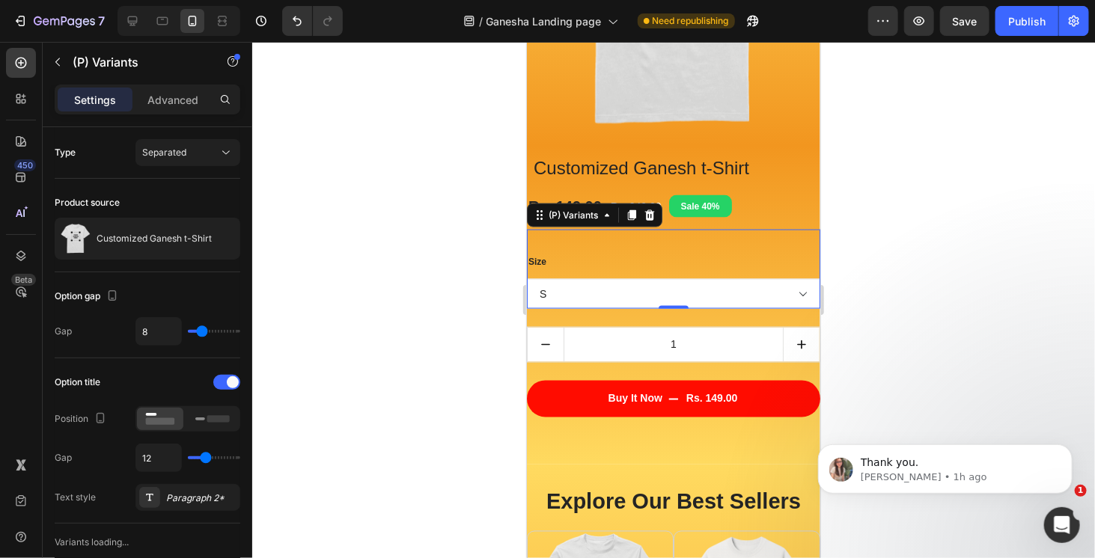
click at [698, 241] on div "Size S M L XL 2XL (P) Variants 0" at bounding box center [672, 268] width 293 height 79
click at [582, 196] on div "Rs. 149.00" at bounding box center [564, 206] width 76 height 22
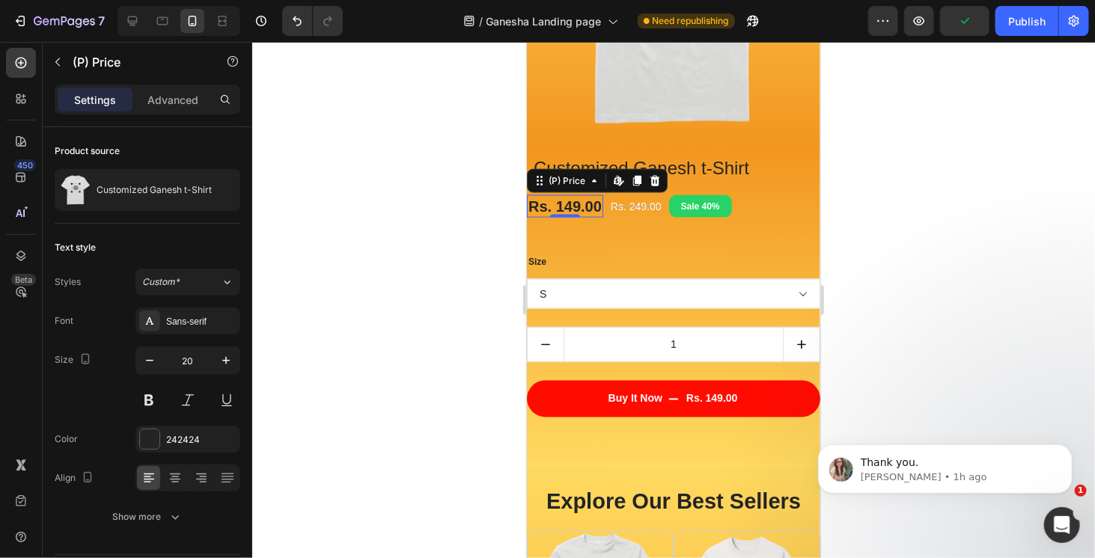
click at [564, 202] on div "Rs. 149.00" at bounding box center [564, 206] width 76 height 22
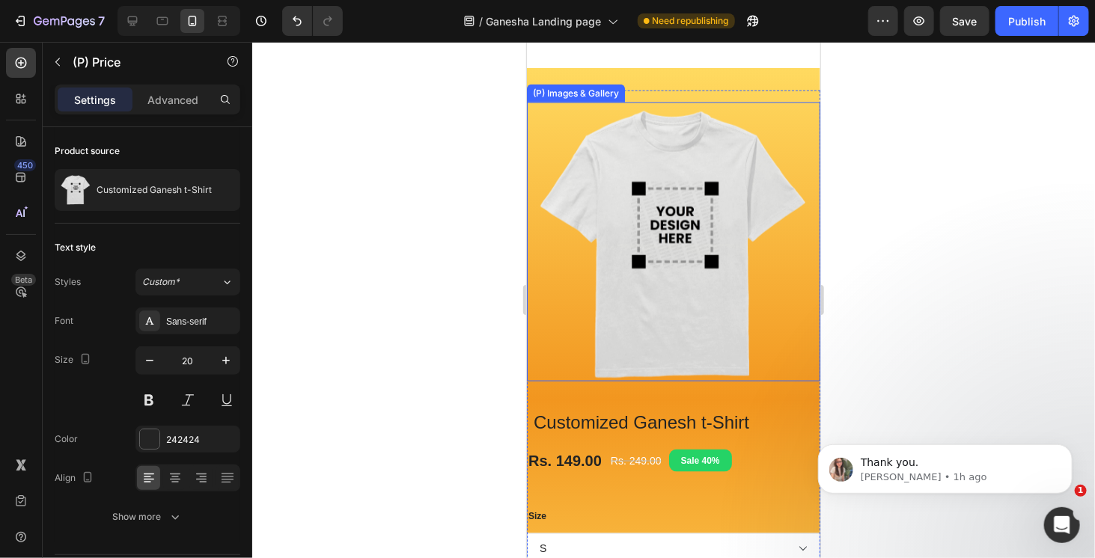
scroll to position [1018, 0]
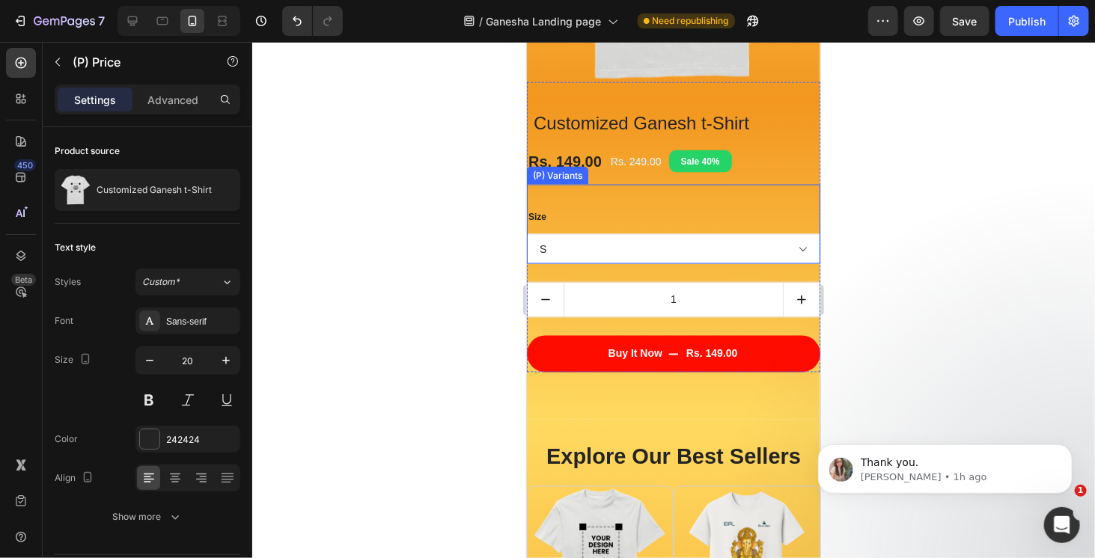
click at [564, 179] on div "(P) Variants" at bounding box center [556, 175] width 61 height 18
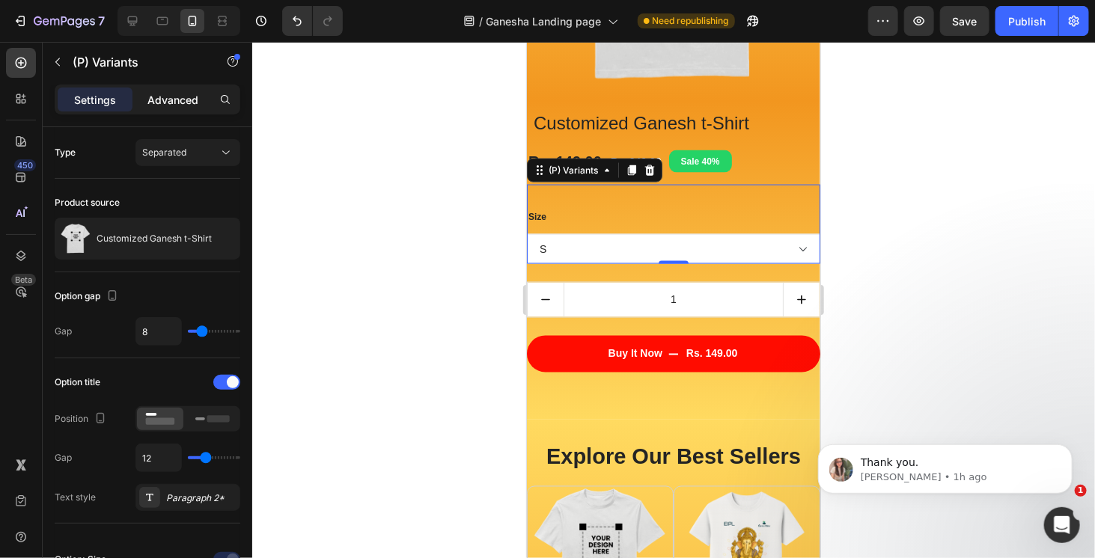
click at [189, 106] on p "Advanced" at bounding box center [172, 100] width 51 height 16
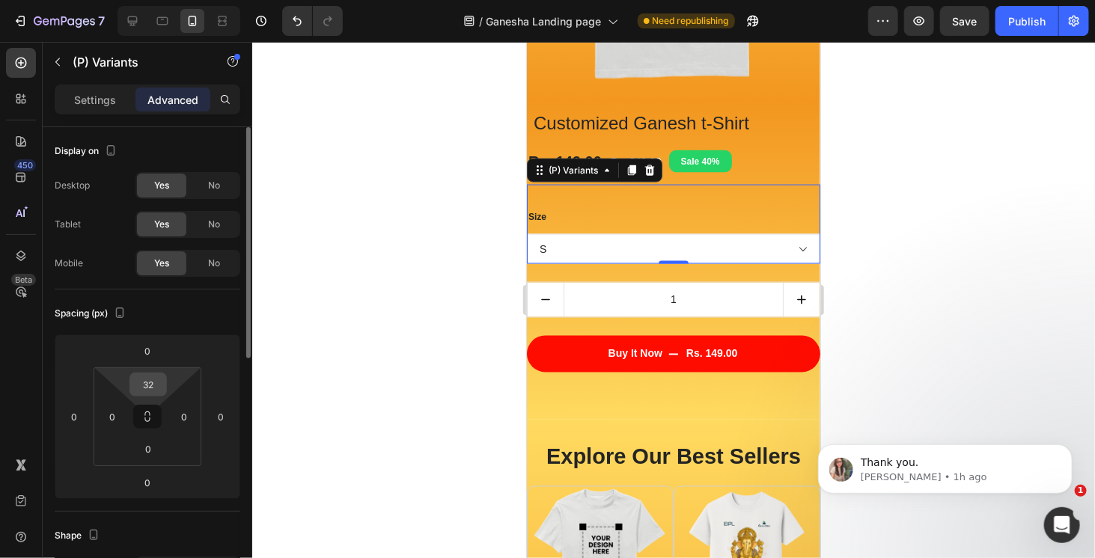
click at [153, 375] on input "32" at bounding box center [148, 385] width 30 height 22
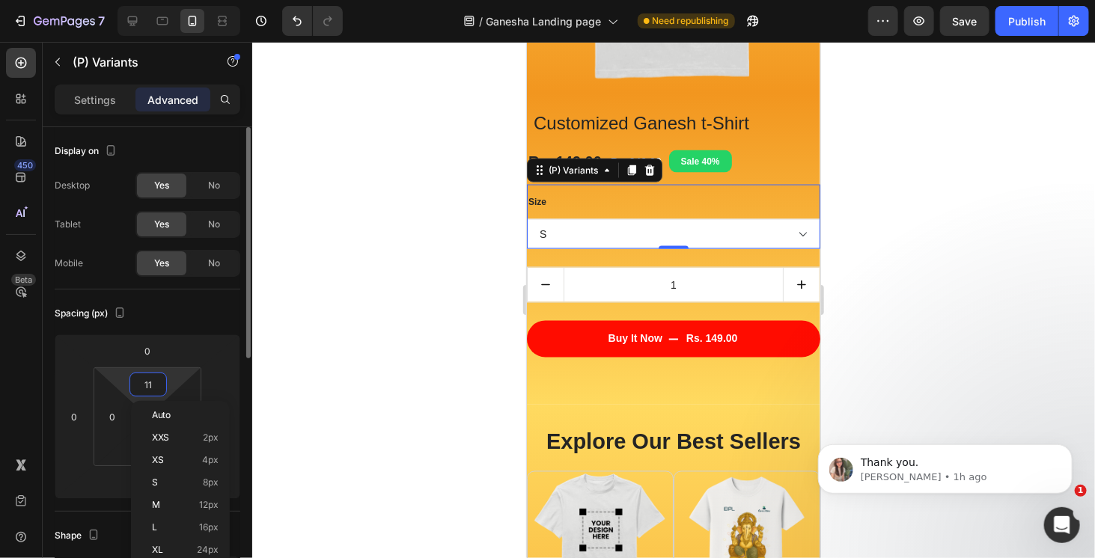
type input "10"
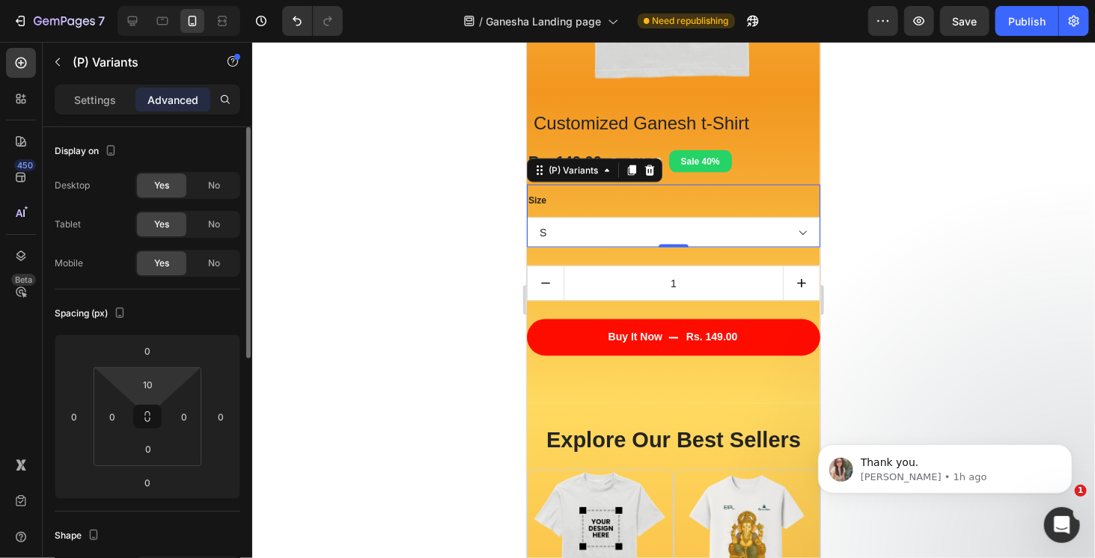
click at [0, 0] on div "Spacing (px) 0 0 0 0 10 0 0 0" at bounding box center [0, 0] width 0 height 0
click at [149, 449] on input "0" at bounding box center [148, 449] width 30 height 22
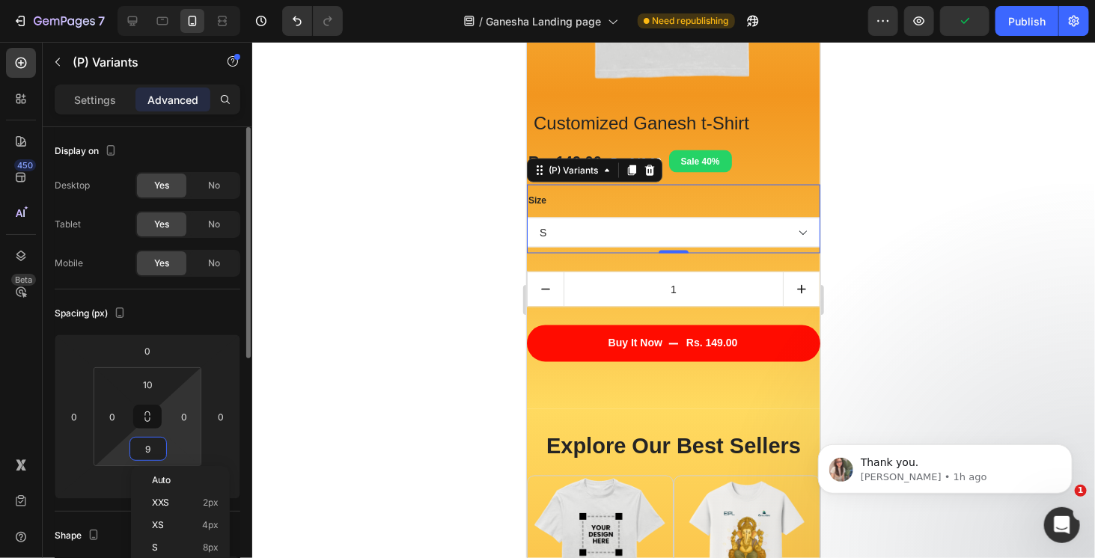
type input "10"
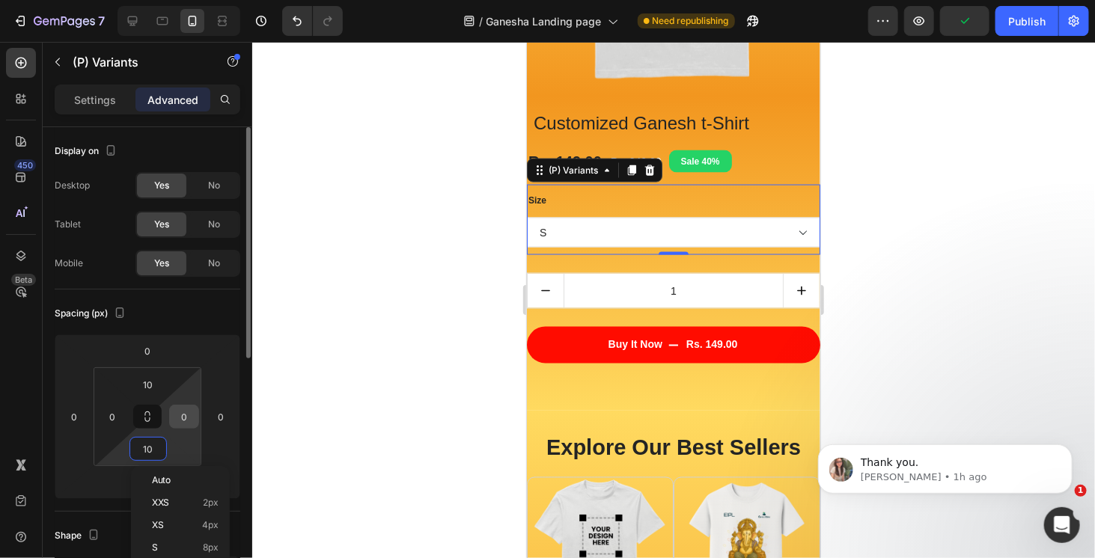
click at [177, 416] on input "0" at bounding box center [184, 417] width 22 height 22
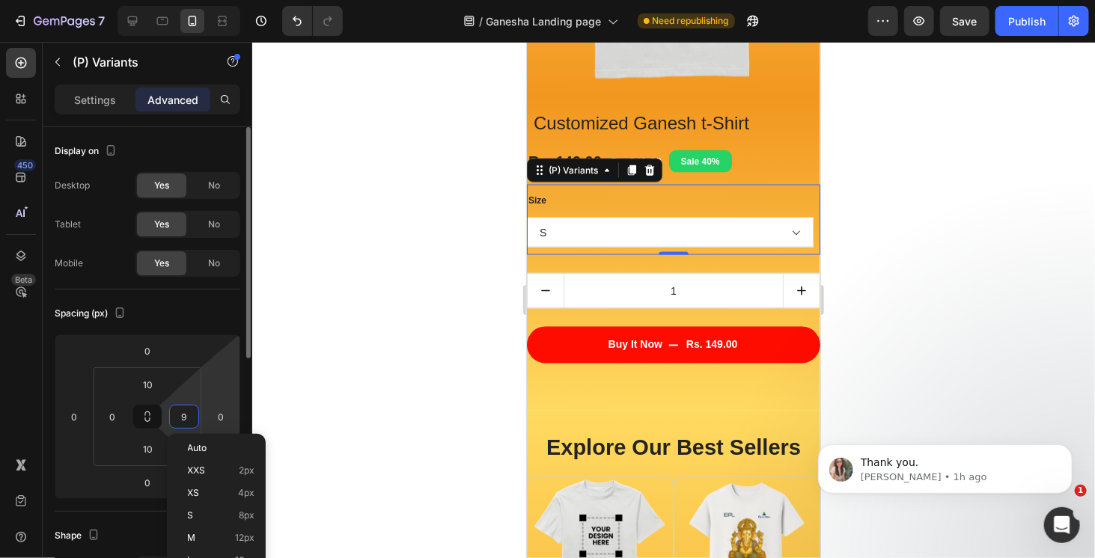
type input "10"
click at [106, 414] on input "0" at bounding box center [112, 417] width 22 height 22
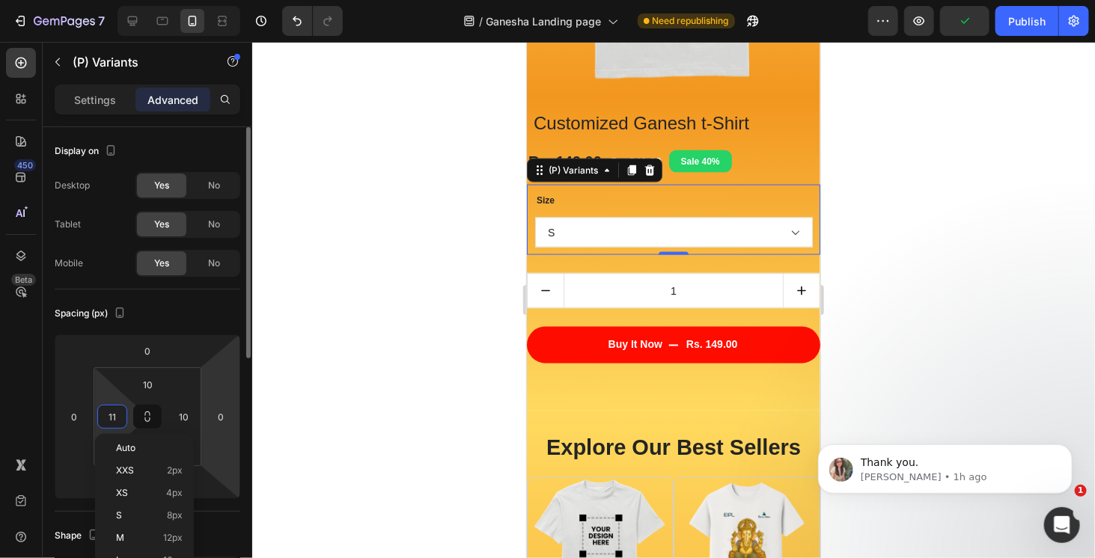
type input "10"
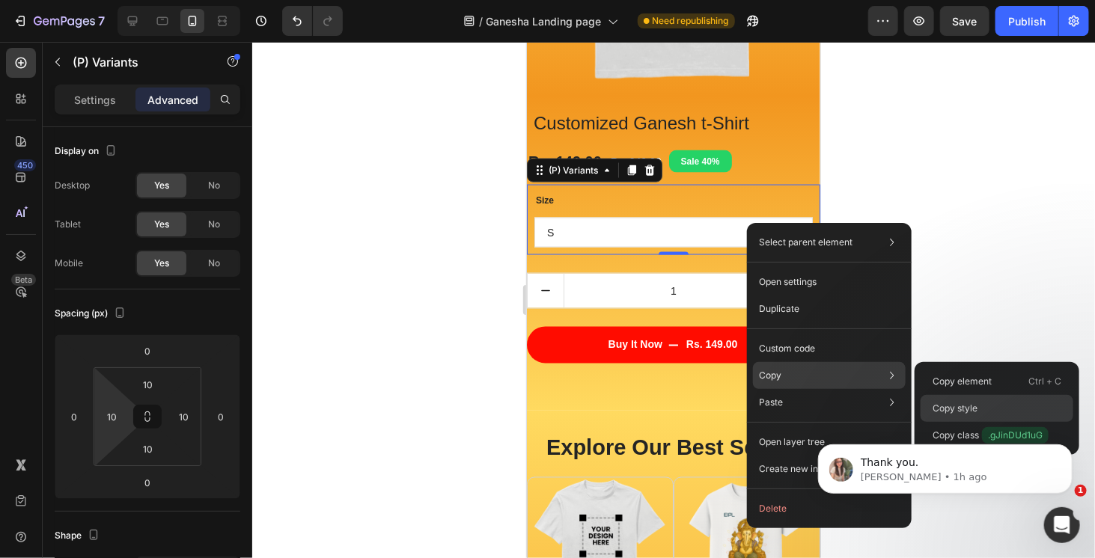
click at [974, 409] on p "Copy style" at bounding box center [955, 408] width 45 height 13
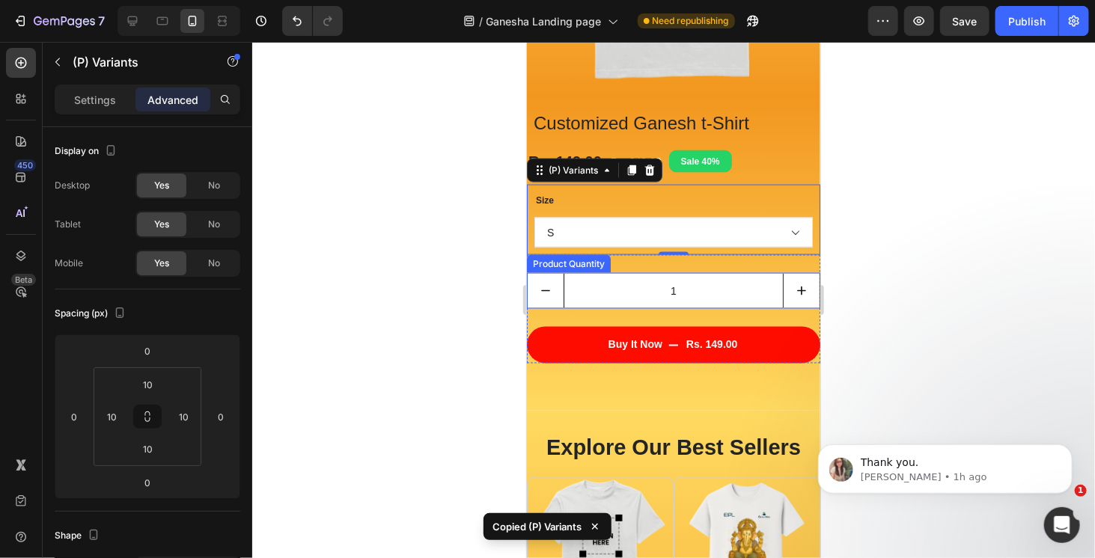
click at [751, 296] on input "1" at bounding box center [673, 290] width 220 height 34
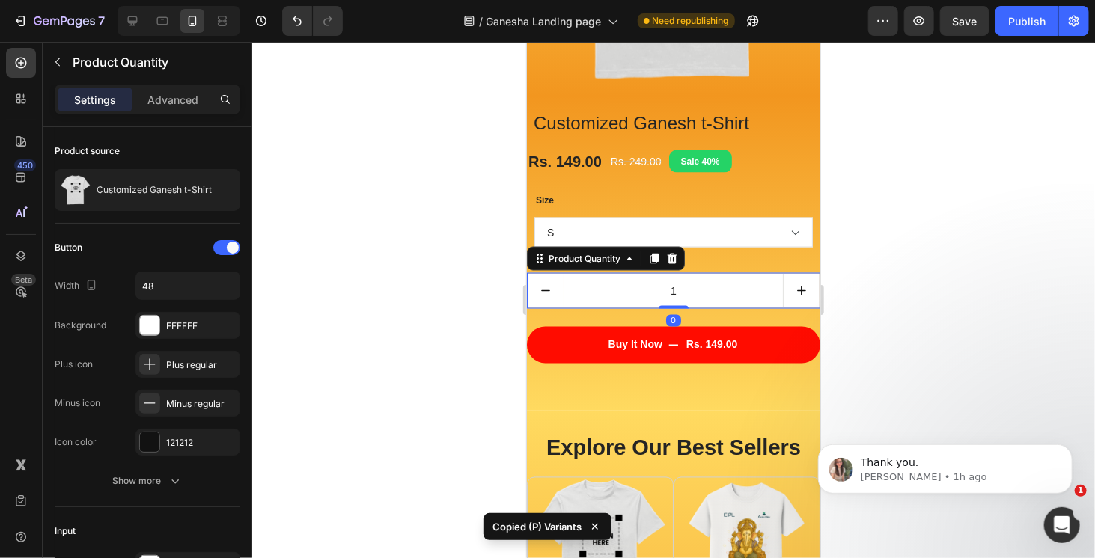
click at [549, 296] on icon "decrement" at bounding box center [545, 290] width 15 height 15
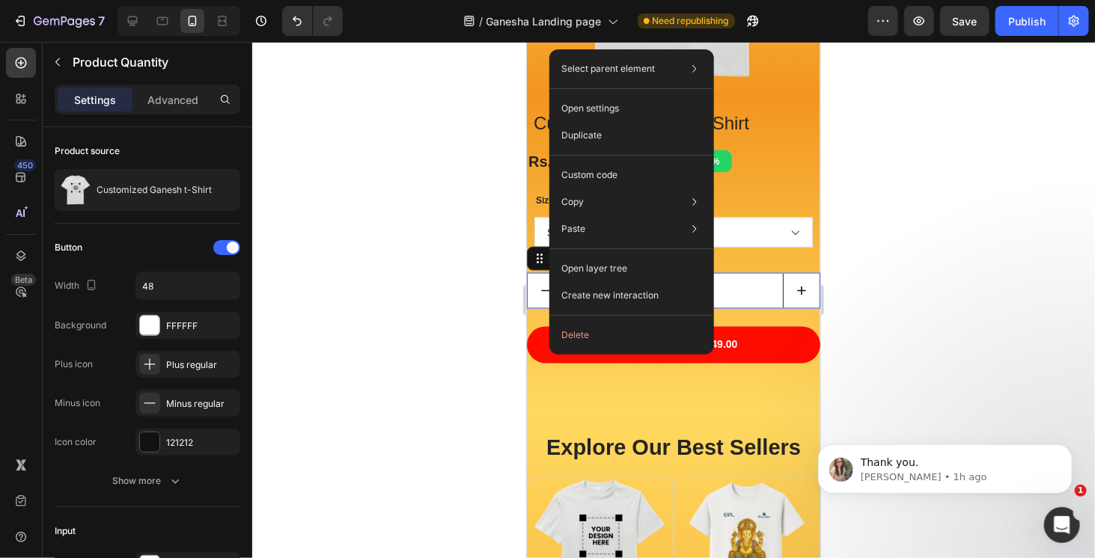
click at [746, 277] on input "1" at bounding box center [673, 290] width 220 height 34
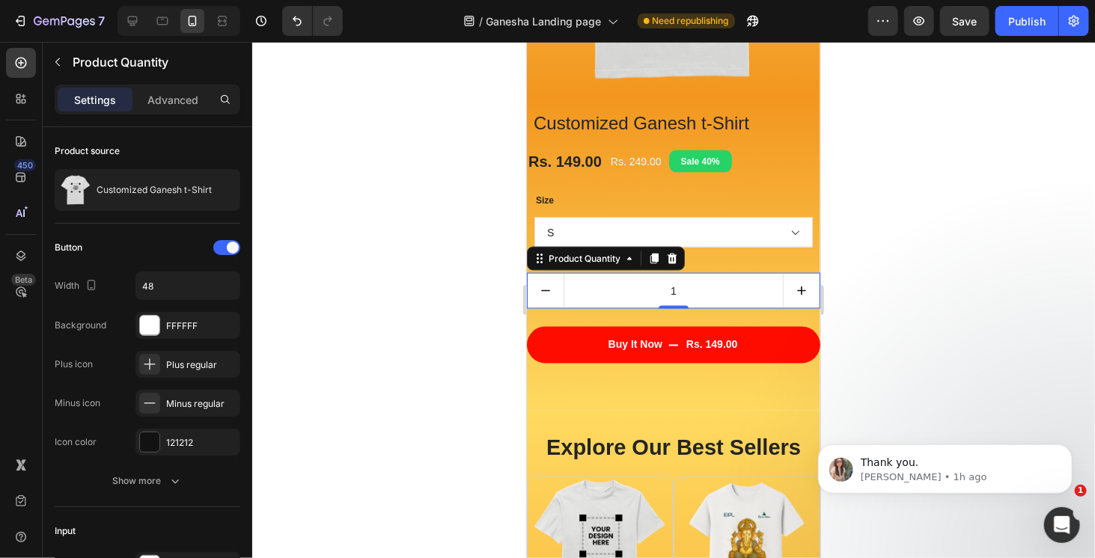
click at [875, 273] on div at bounding box center [673, 300] width 843 height 517
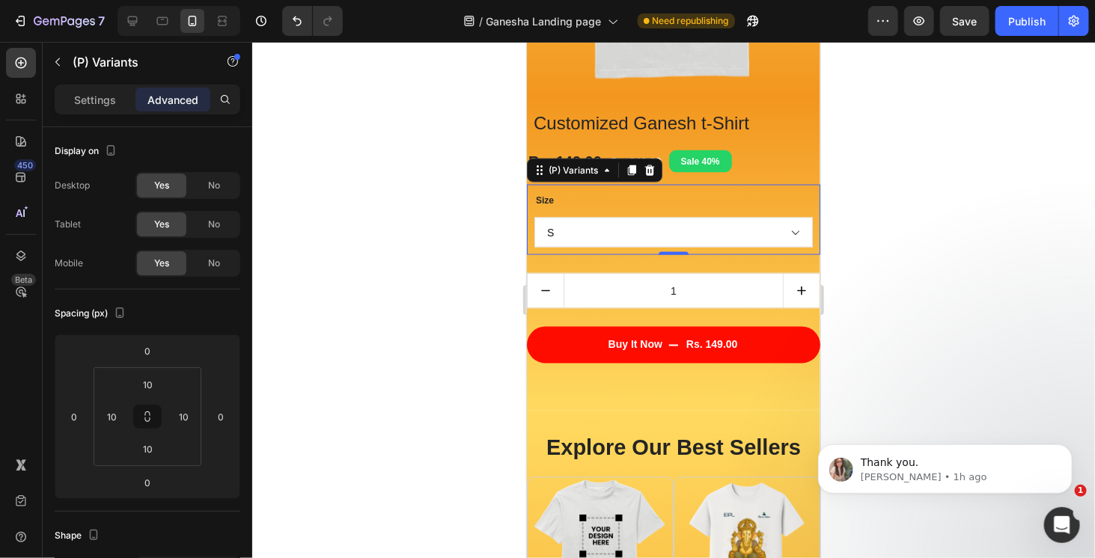
click at [799, 245] on select "S M L XL 2XL" at bounding box center [673, 232] width 278 height 30
click at [624, 209] on div "Size S M L XL 2XL" at bounding box center [673, 219] width 278 height 55
click at [616, 295] on input "1" at bounding box center [673, 290] width 220 height 34
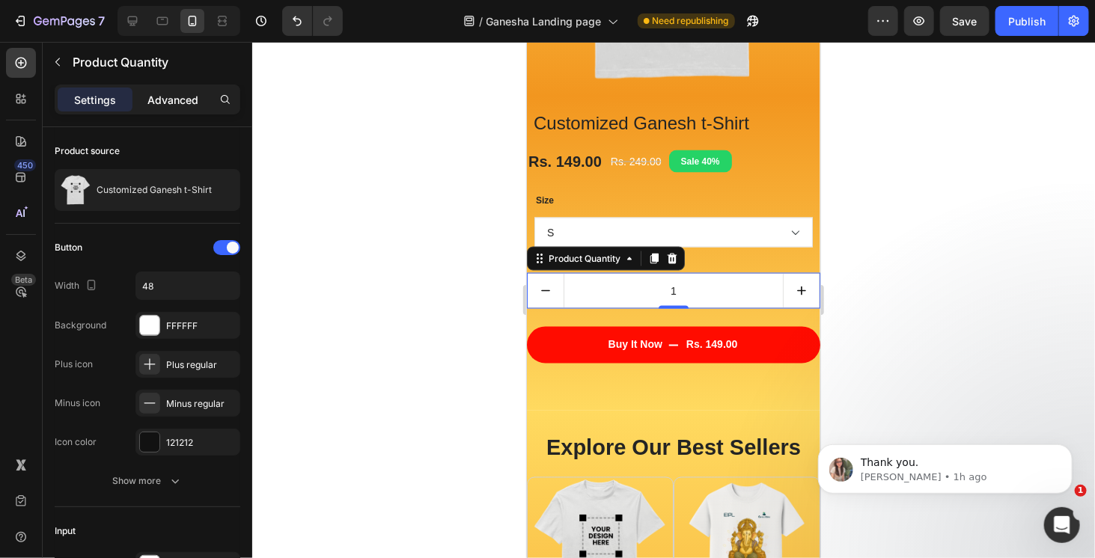
click at [189, 105] on p "Advanced" at bounding box center [172, 100] width 51 height 16
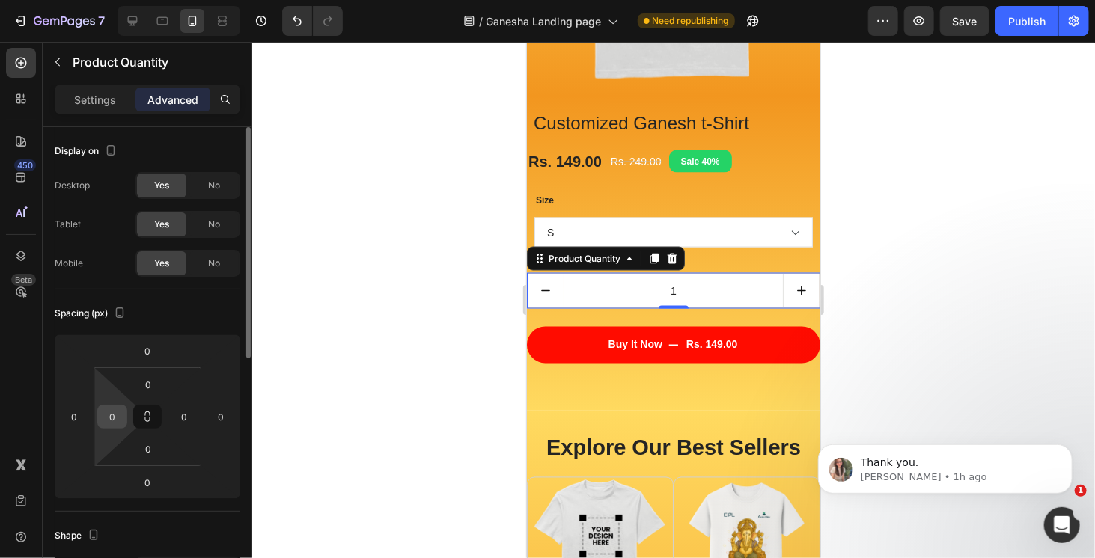
click at [117, 418] on input "0" at bounding box center [112, 417] width 22 height 22
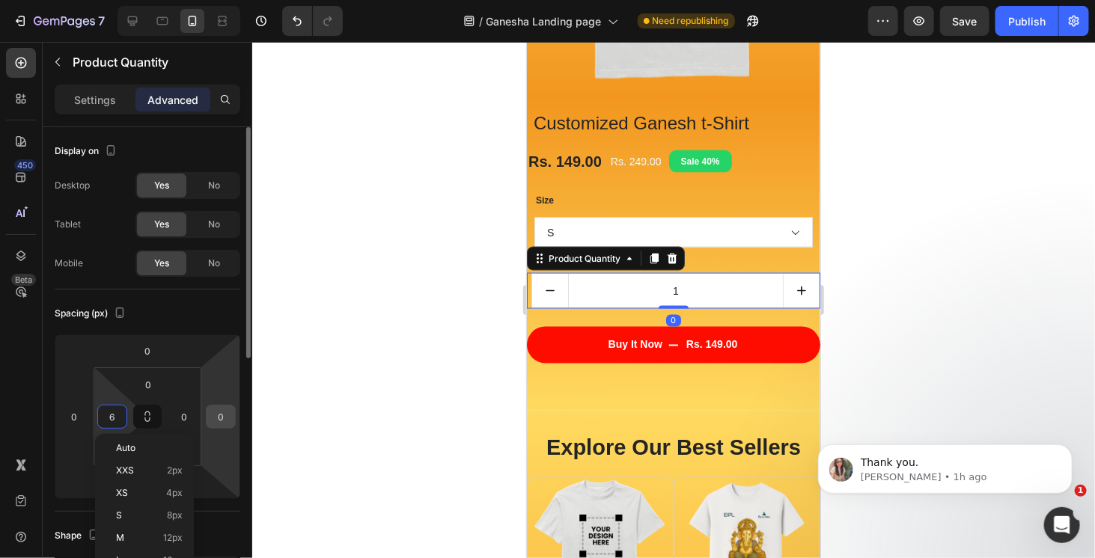
type input "7"
click at [189, 415] on input "0" at bounding box center [184, 417] width 22 height 22
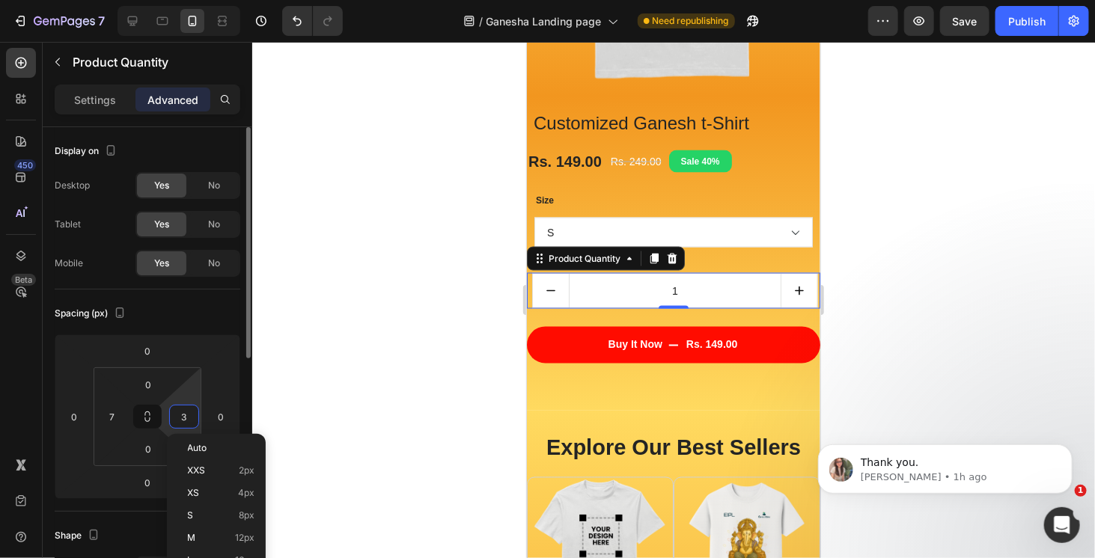
type input "4"
click at [922, 263] on div at bounding box center [673, 300] width 843 height 517
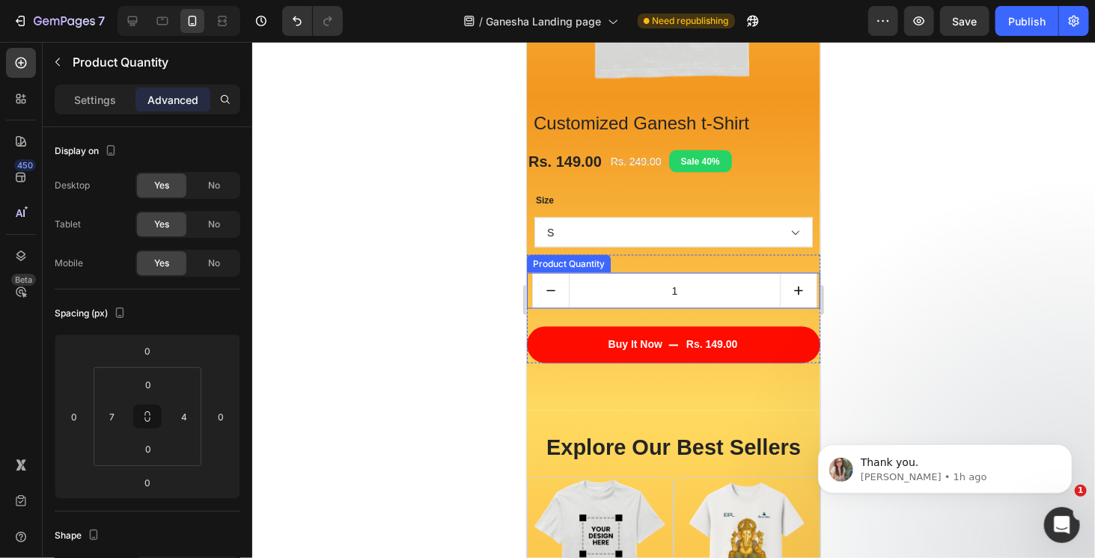
click at [780, 281] on button "increment" at bounding box center [798, 290] width 36 height 34
type input "2"
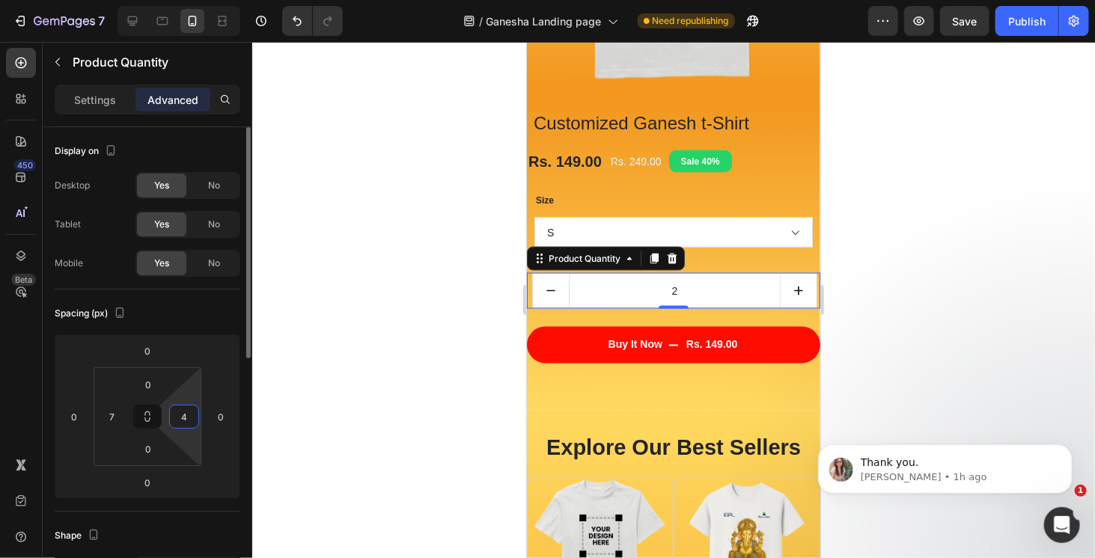
click at [190, 418] on input "4" at bounding box center [184, 417] width 22 height 22
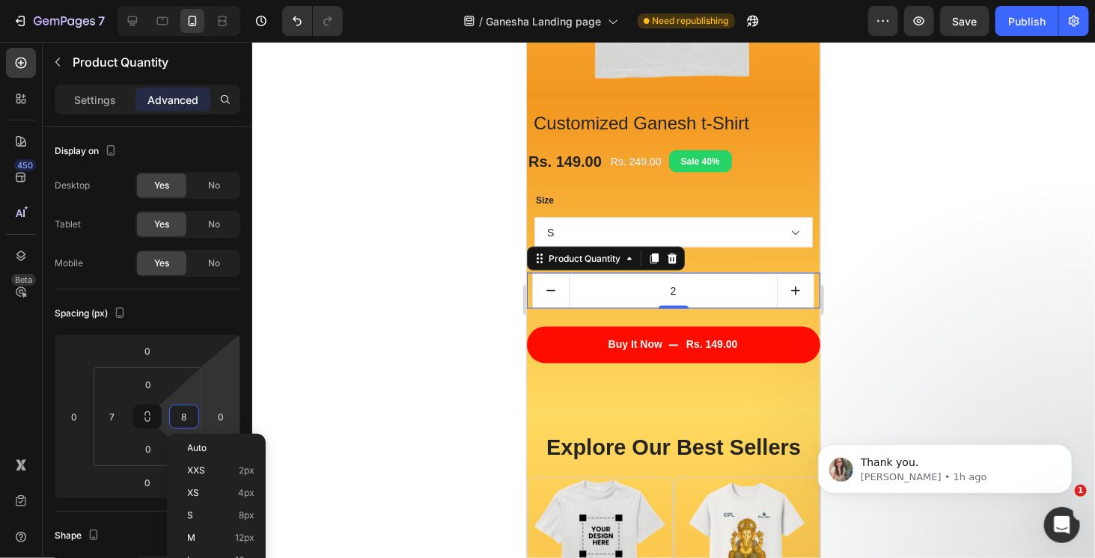
type input "7"
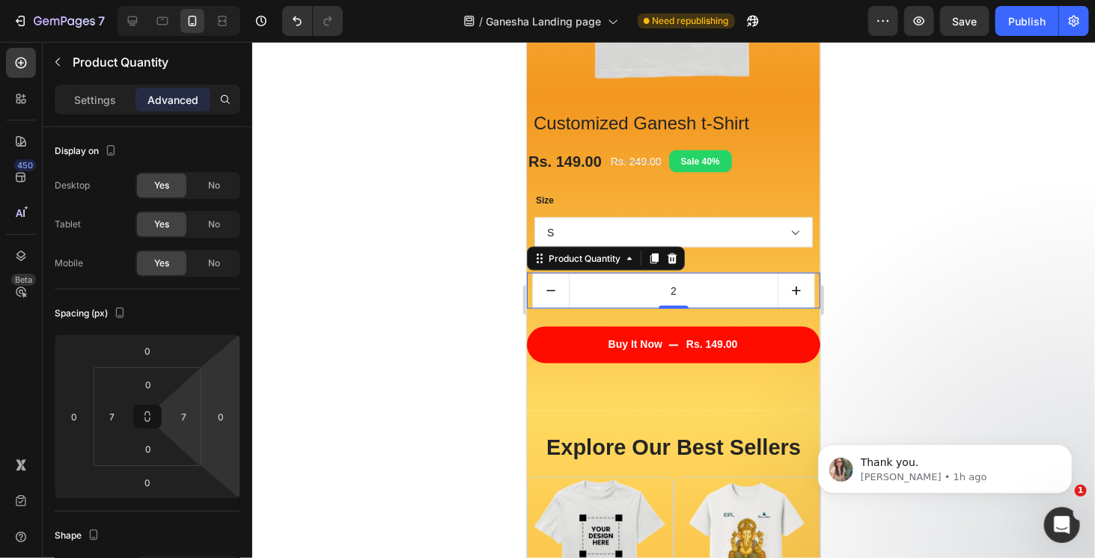
click at [863, 290] on div at bounding box center [673, 300] width 843 height 517
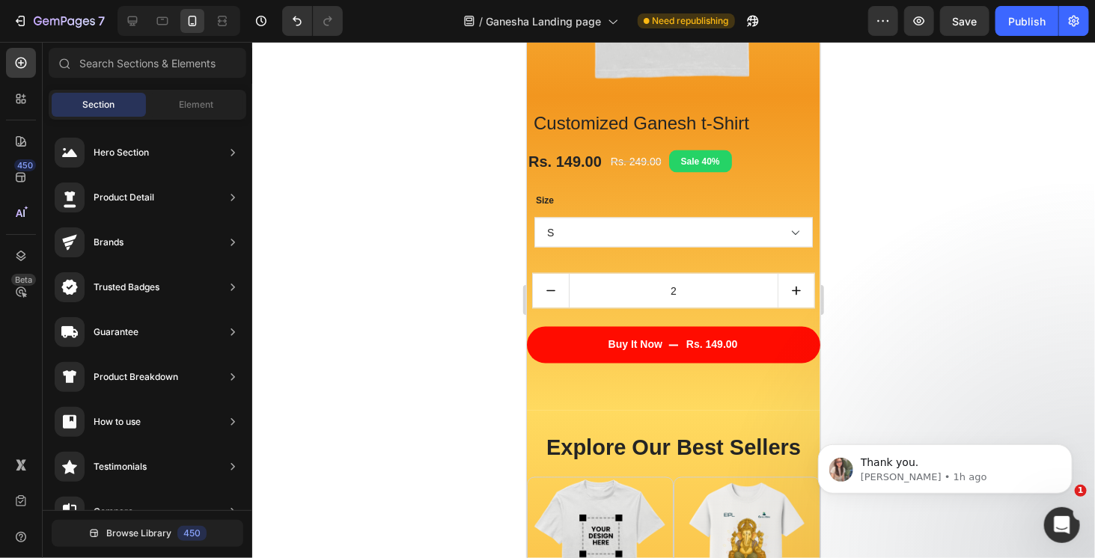
click at [916, 359] on div at bounding box center [673, 300] width 843 height 517
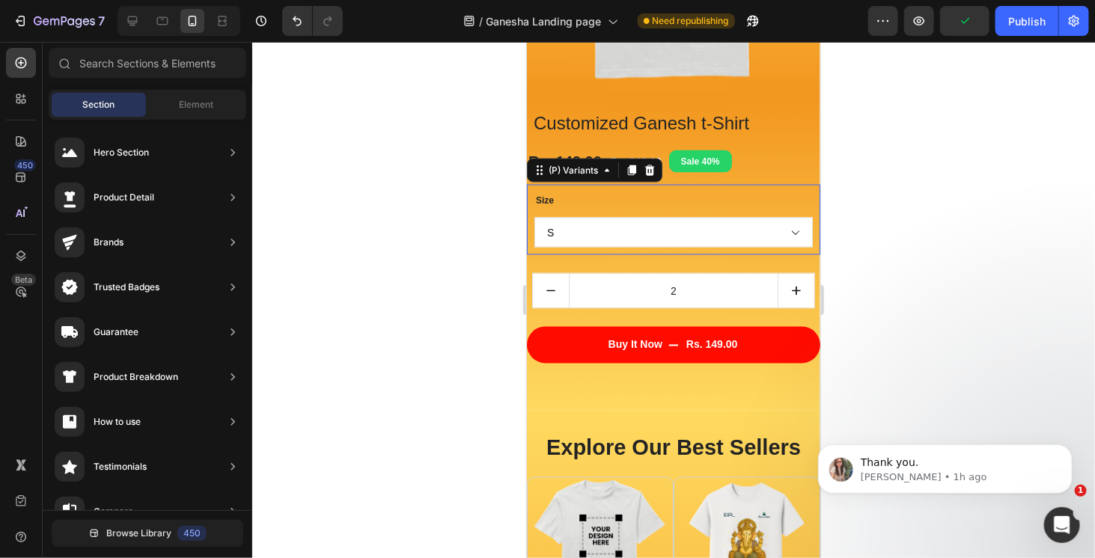
click at [594, 238] on select "S M L XL 2XL" at bounding box center [673, 232] width 278 height 30
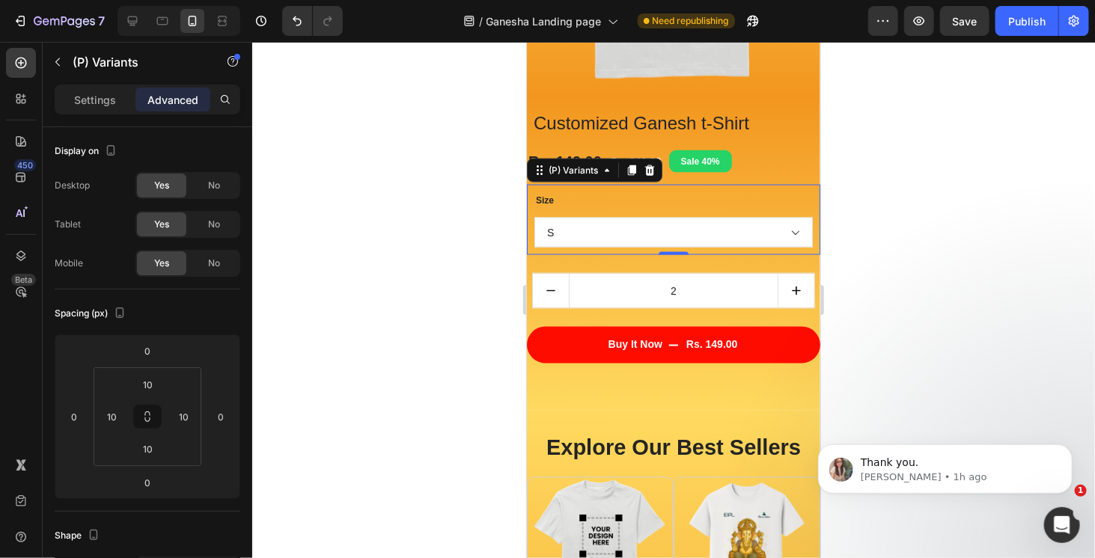
drag, startPoint x: 910, startPoint y: 236, endPoint x: 844, endPoint y: 245, distance: 65.7
click at [910, 236] on div at bounding box center [673, 300] width 843 height 517
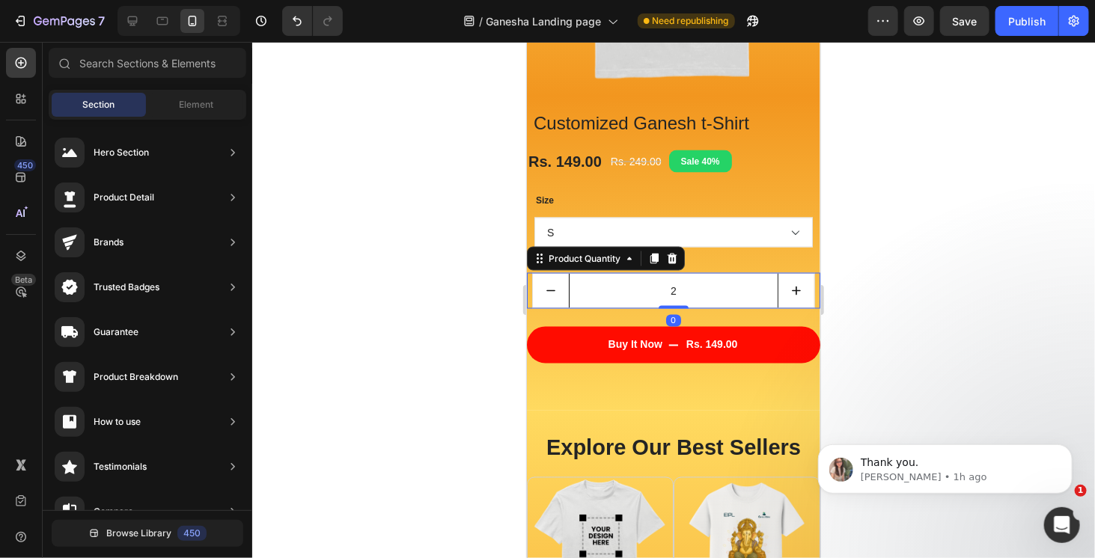
click at [738, 278] on input "2" at bounding box center [673, 290] width 210 height 34
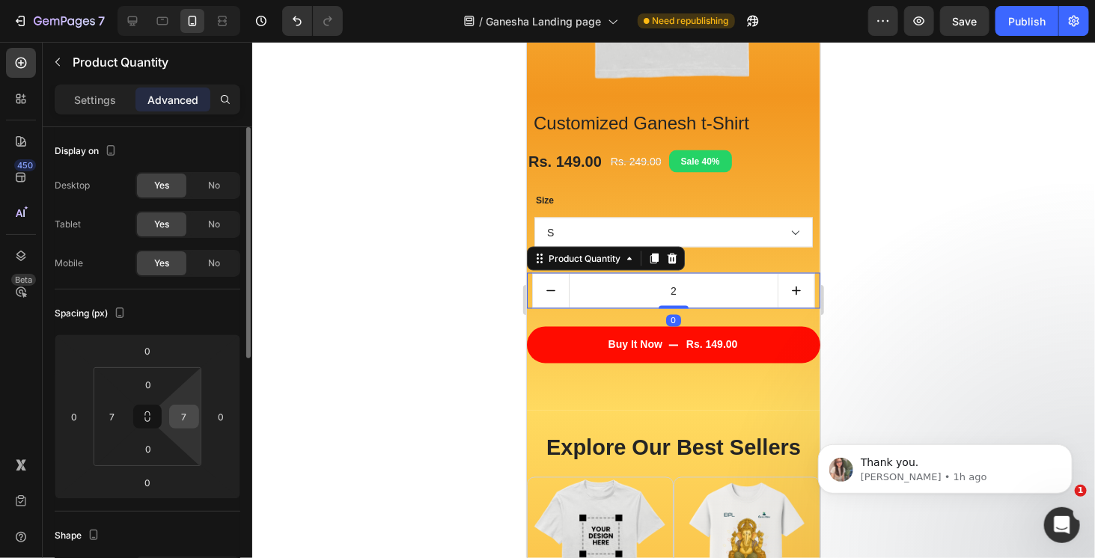
click at [188, 415] on input "7" at bounding box center [184, 417] width 22 height 22
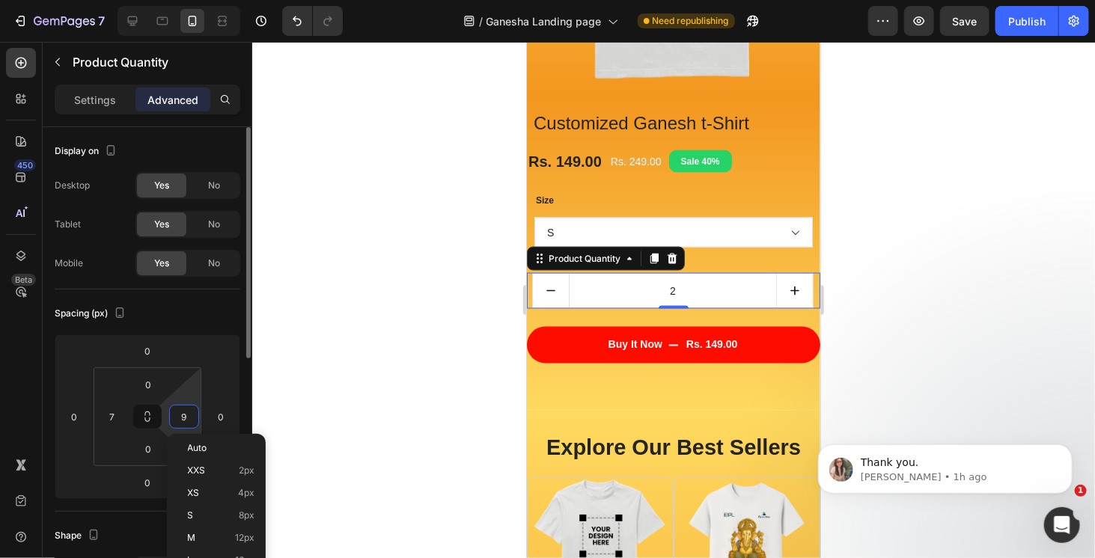
type input "10"
click at [112, 414] on input "7" at bounding box center [112, 417] width 22 height 22
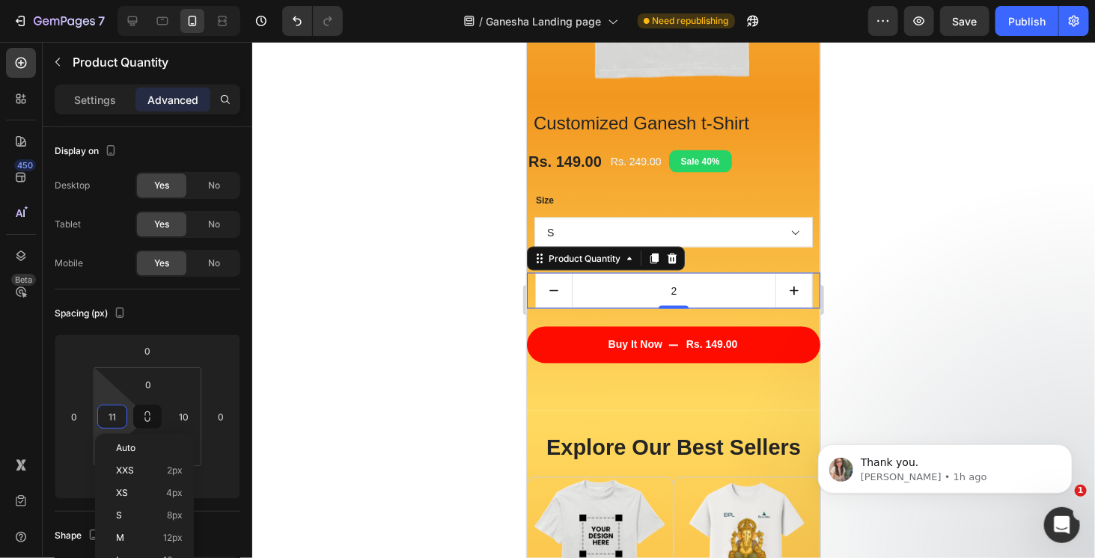
type input "10"
click at [973, 287] on div at bounding box center [673, 300] width 843 height 517
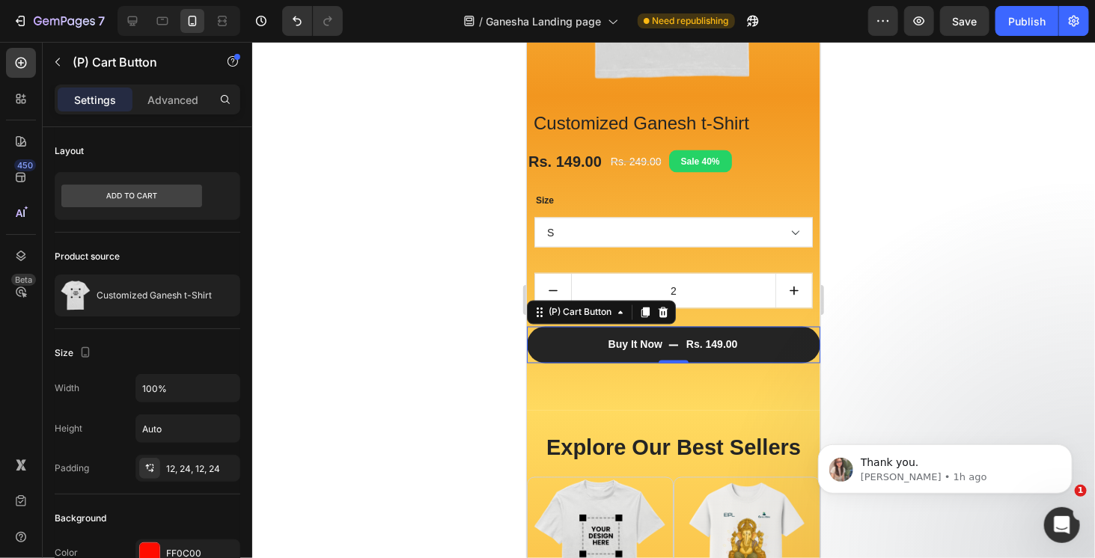
click at [775, 341] on button "Buy It Now Rs. 149.00" at bounding box center [672, 344] width 293 height 37
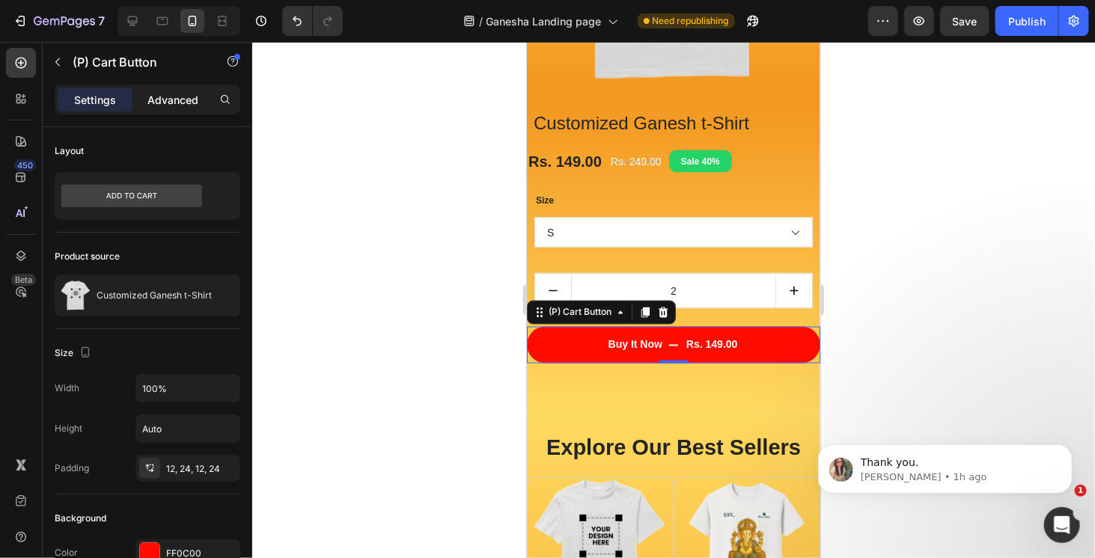
click at [178, 97] on p "Advanced" at bounding box center [172, 100] width 51 height 16
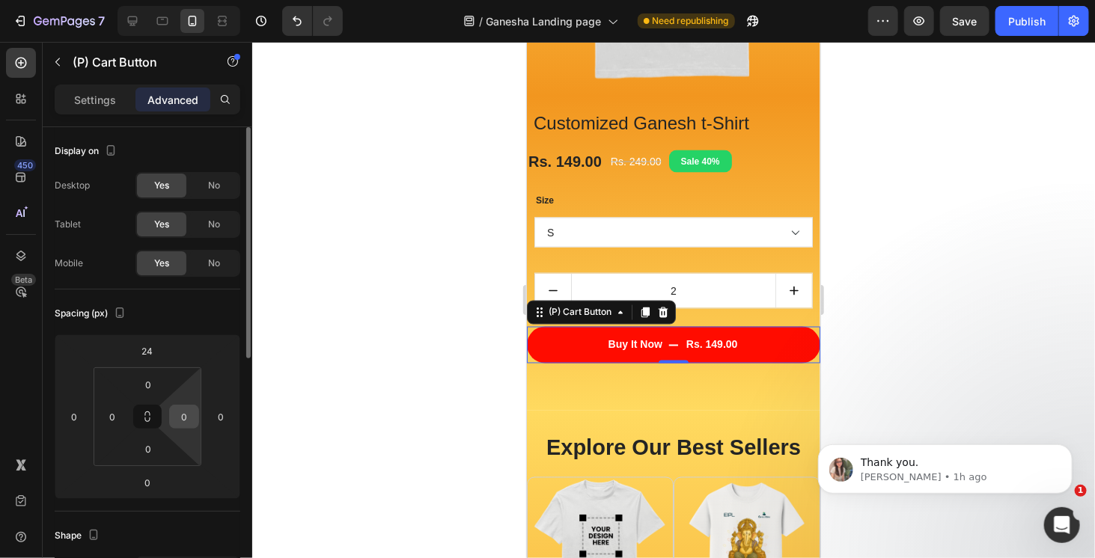
click at [189, 421] on input "0" at bounding box center [184, 417] width 22 height 22
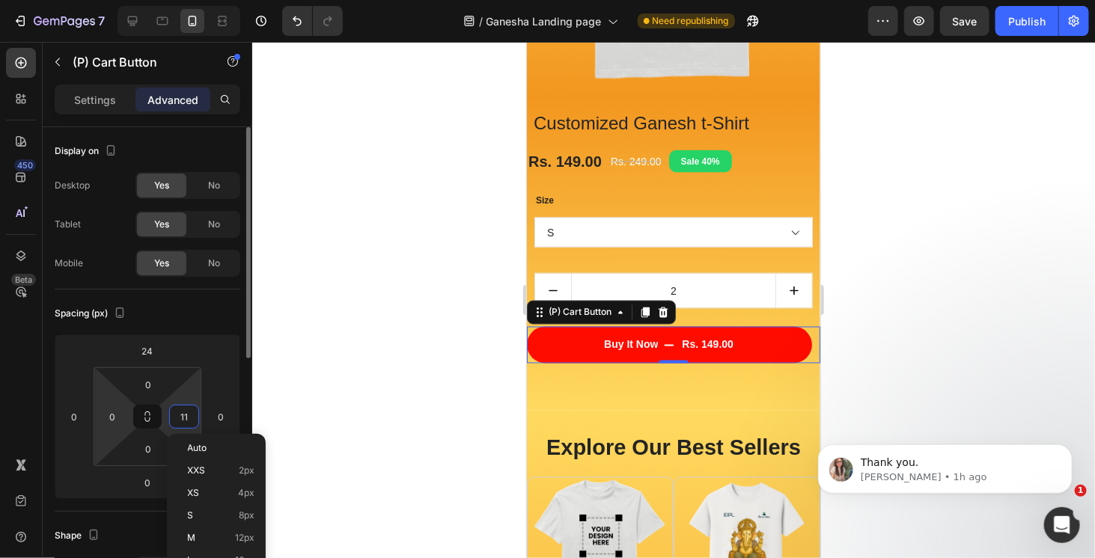
type input "10"
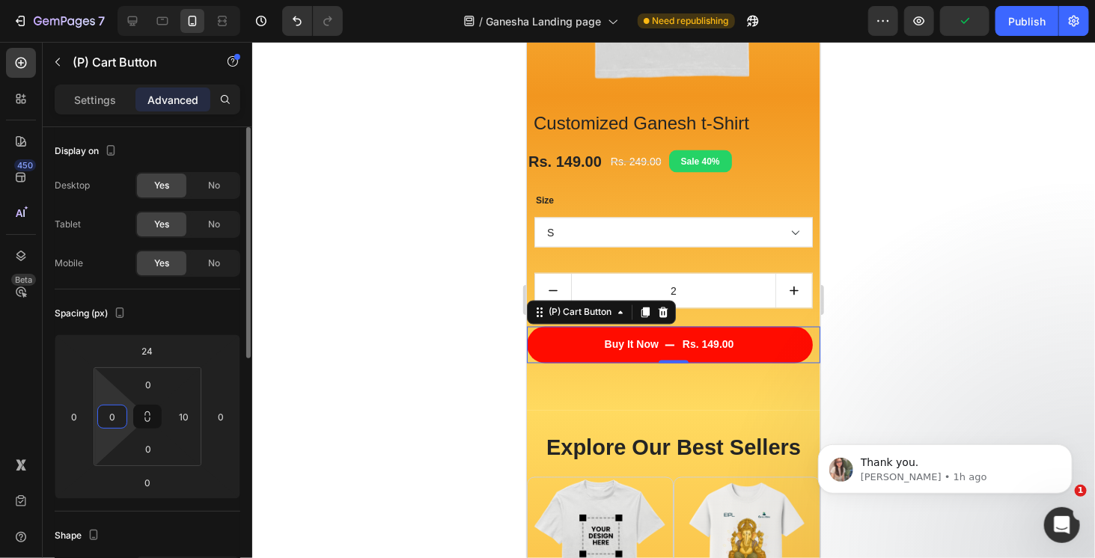
click at [118, 413] on input "0" at bounding box center [112, 417] width 22 height 22
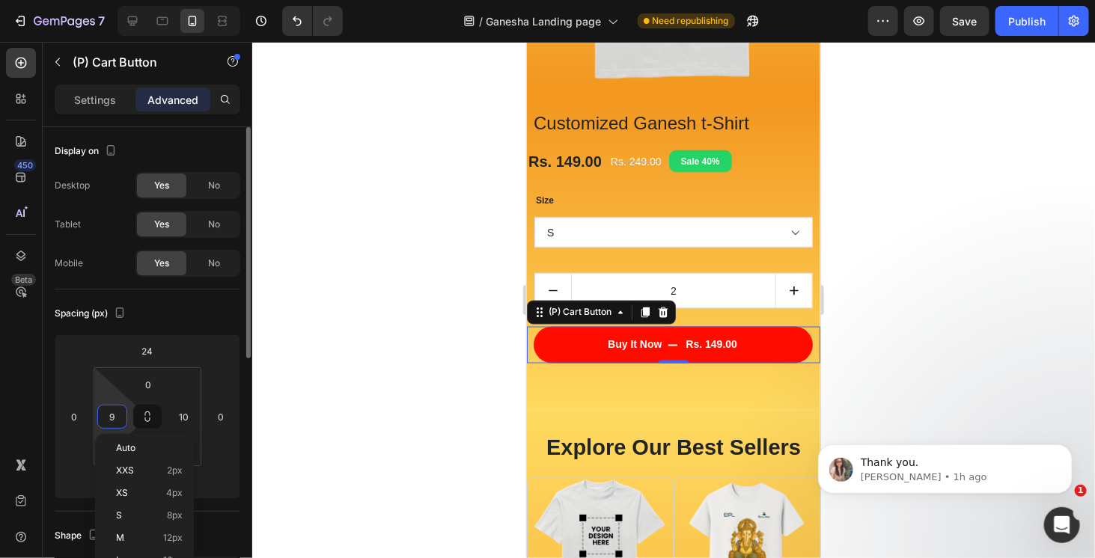
type input "10"
click at [215, 317] on div "Spacing (px)" at bounding box center [148, 314] width 186 height 24
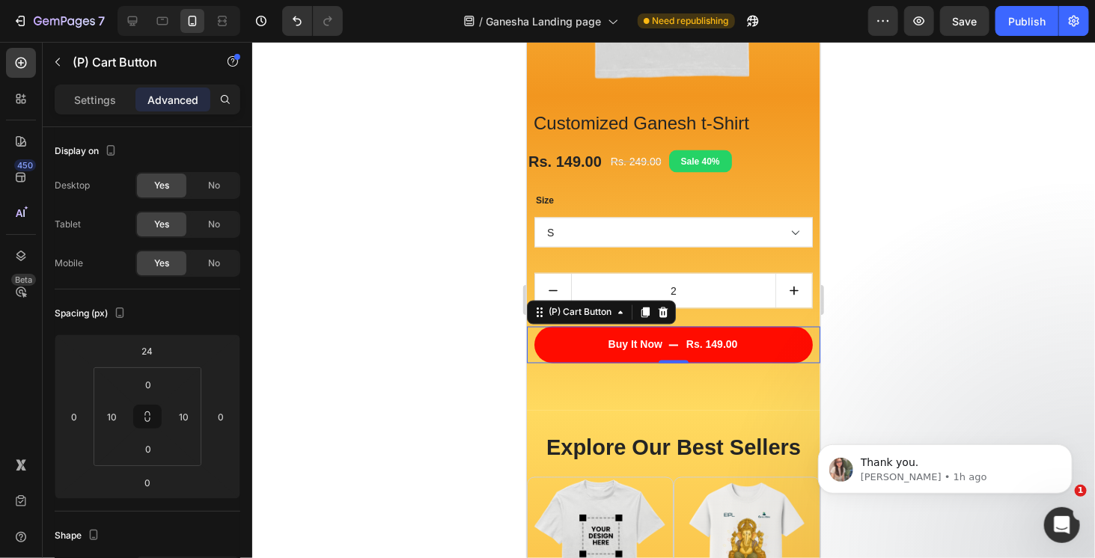
click at [934, 258] on div at bounding box center [673, 300] width 843 height 517
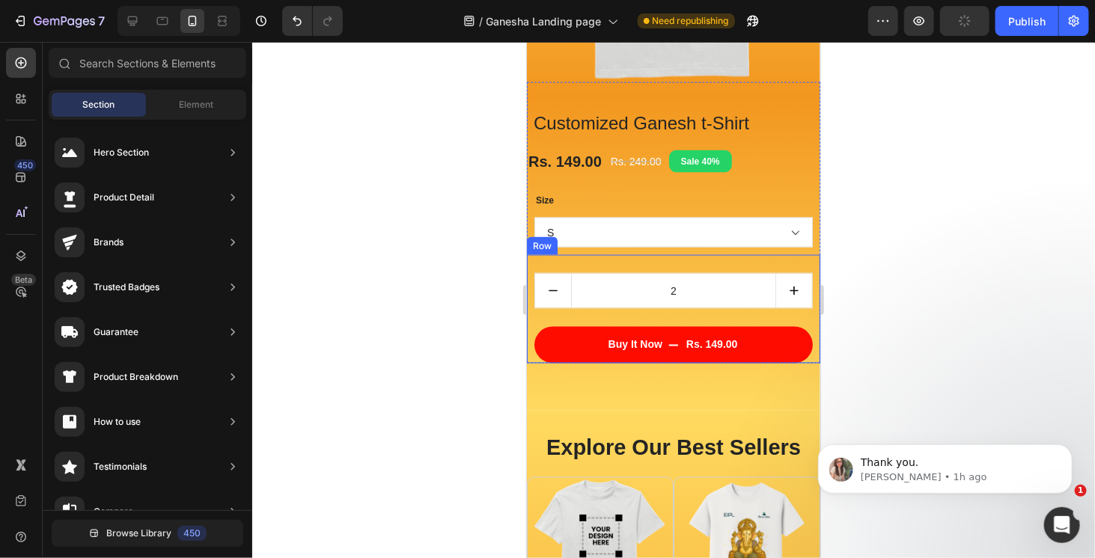
click at [689, 267] on div "2 Product Quantity Buy It Now Rs. 149.00 (P) Cart Button Row" at bounding box center [672, 309] width 293 height 109
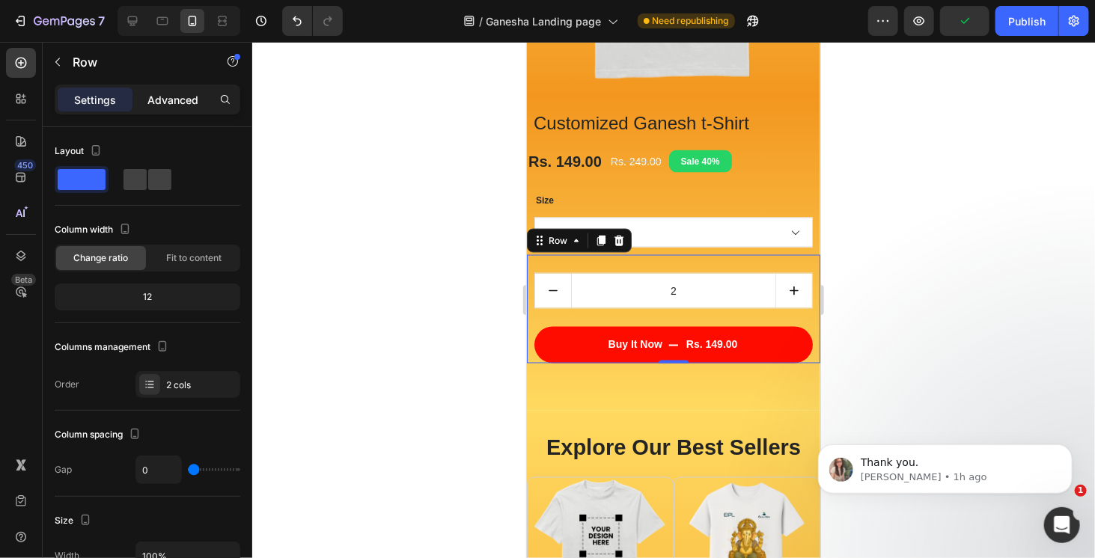
click at [180, 93] on p "Advanced" at bounding box center [172, 100] width 51 height 16
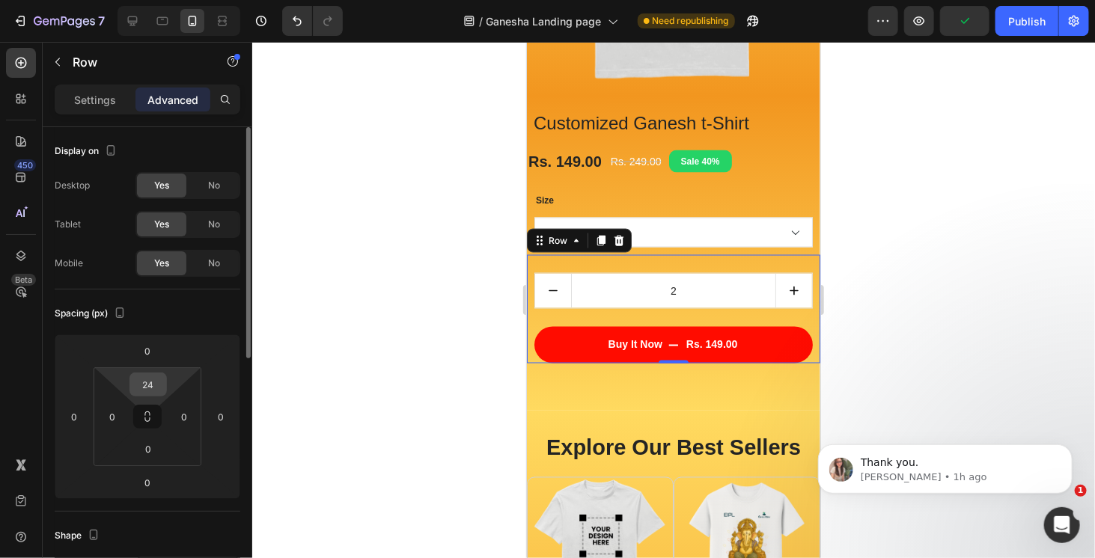
click at [157, 390] on input "24" at bounding box center [148, 385] width 30 height 22
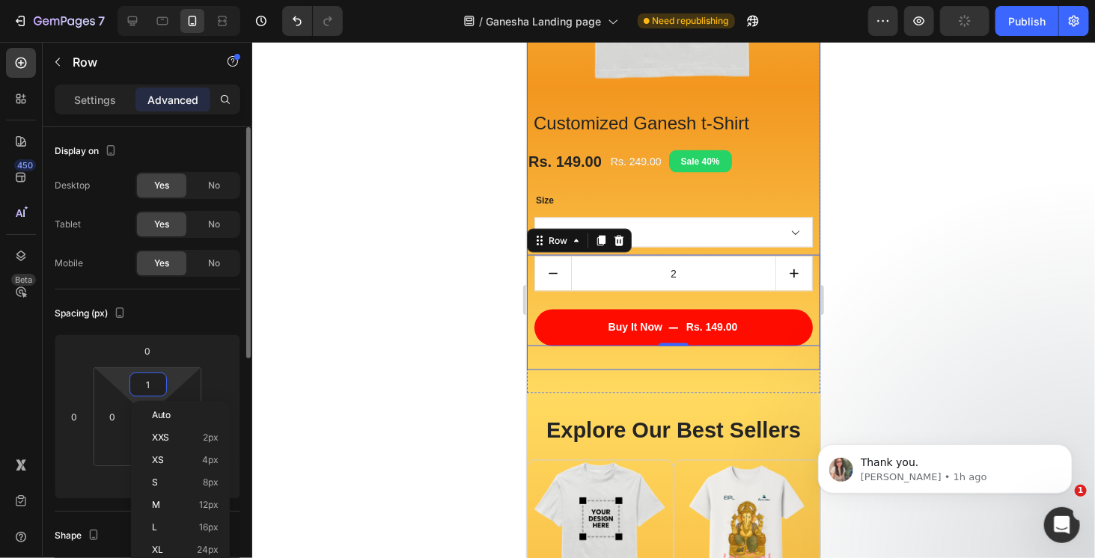
type input "0"
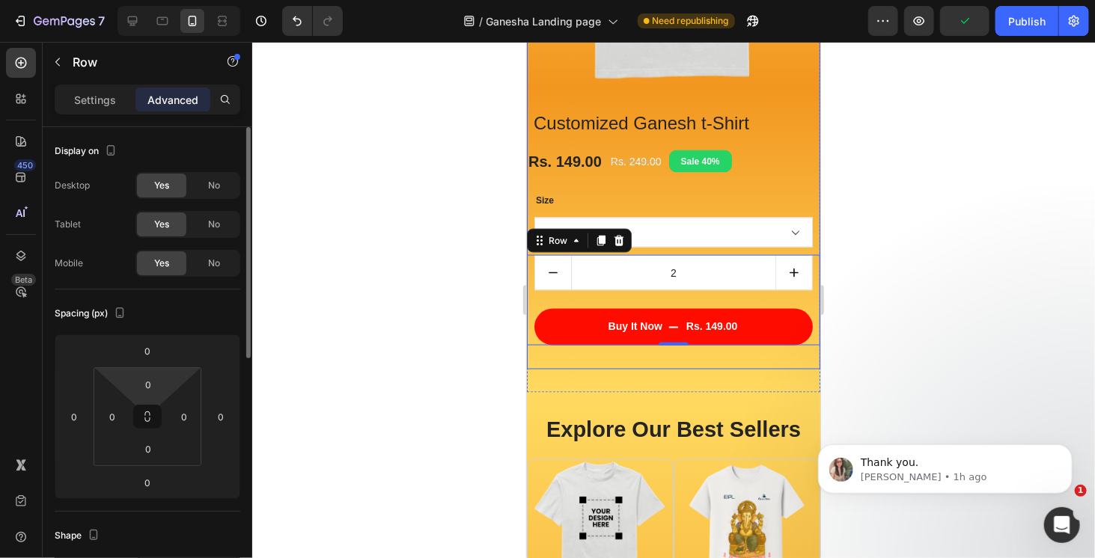
click at [208, 316] on div "Spacing (px)" at bounding box center [148, 314] width 186 height 24
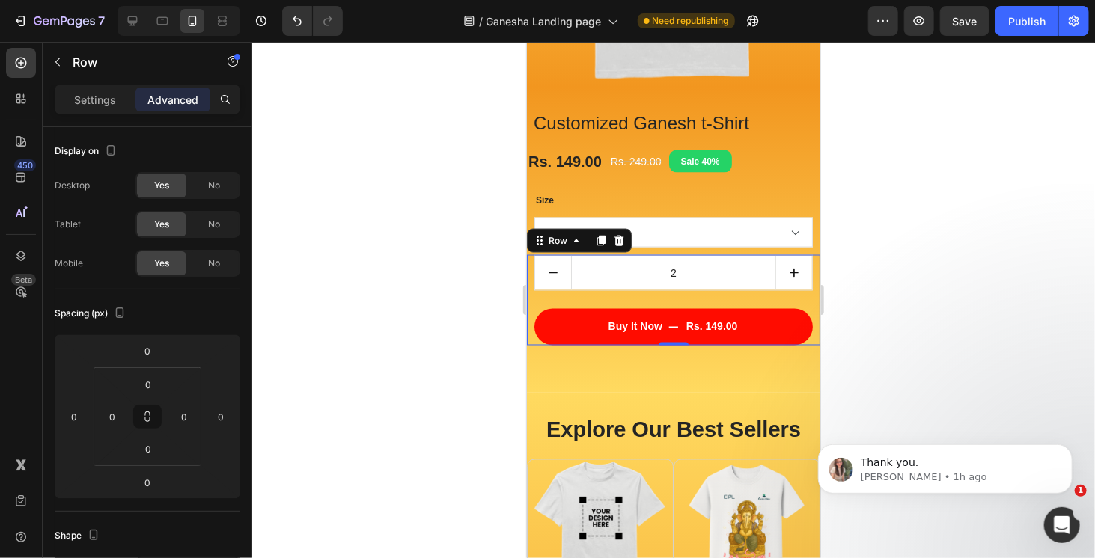
click at [967, 312] on div at bounding box center [673, 300] width 843 height 517
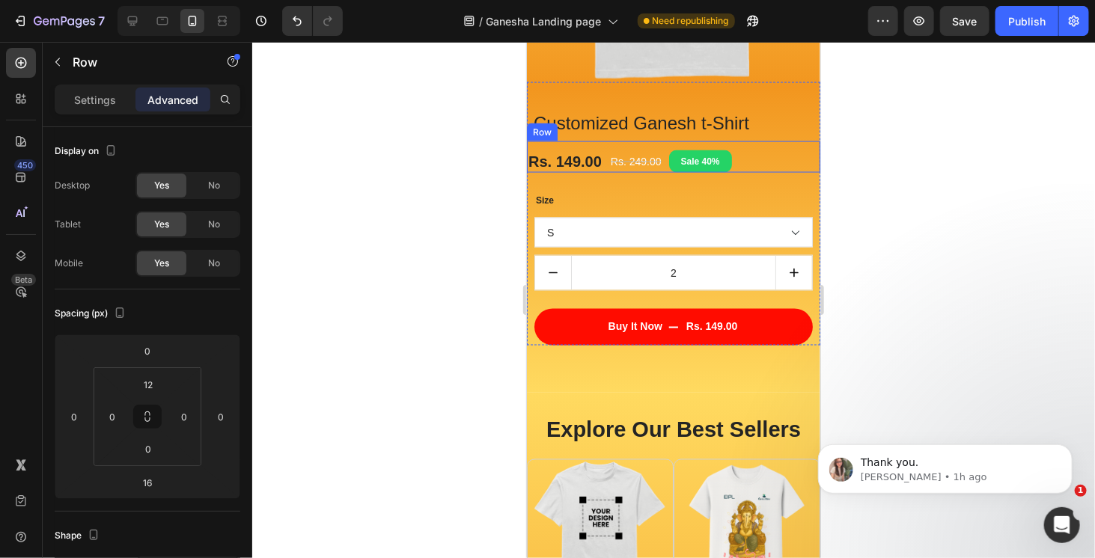
click at [603, 142] on div "Rs. 149.00 (P) Price (P) Price Rs. 249.00 (P) Price (P) Price Sale 40% Product …" at bounding box center [672, 156] width 293 height 31
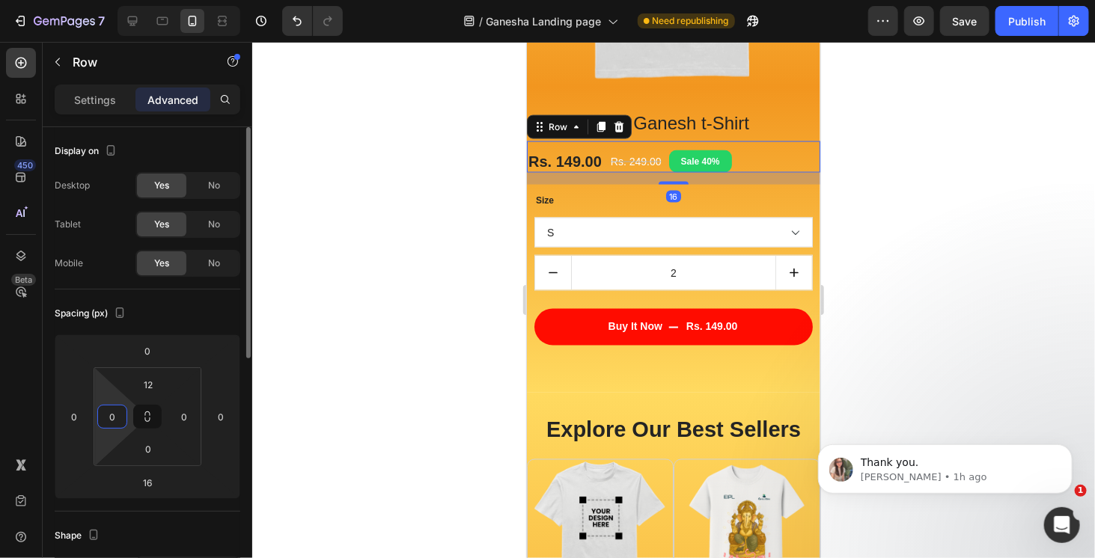
click at [111, 413] on input "0" at bounding box center [112, 417] width 22 height 22
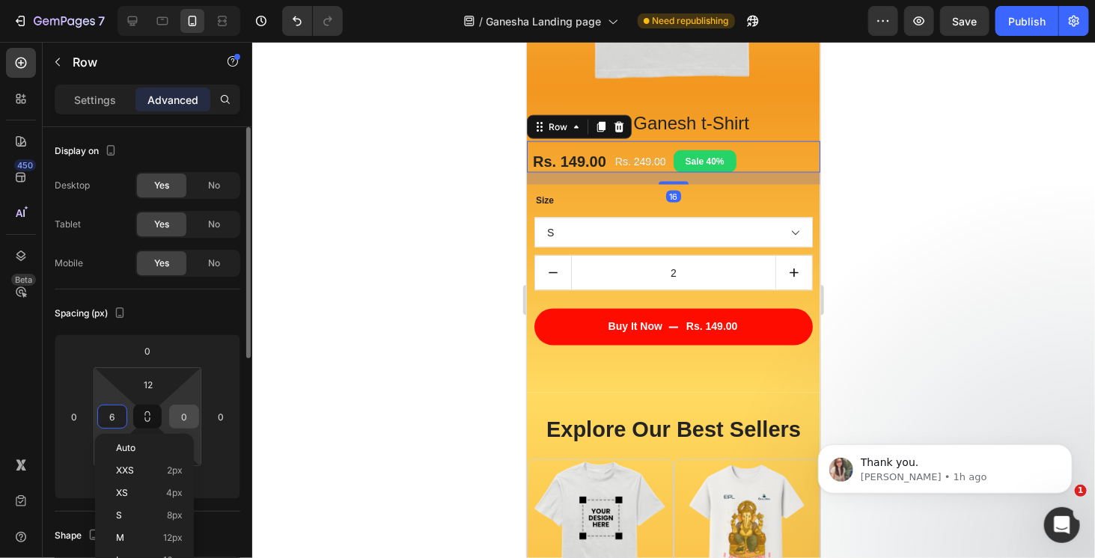
type input "7"
click at [194, 416] on input "0" at bounding box center [184, 417] width 22 height 22
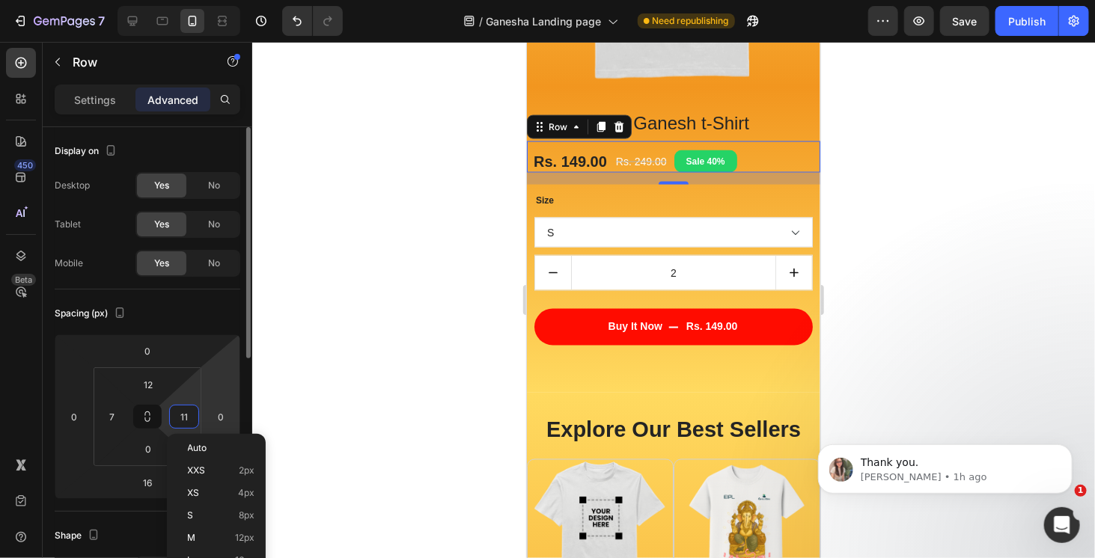
type input "10"
click at [117, 410] on input "7" at bounding box center [112, 417] width 22 height 22
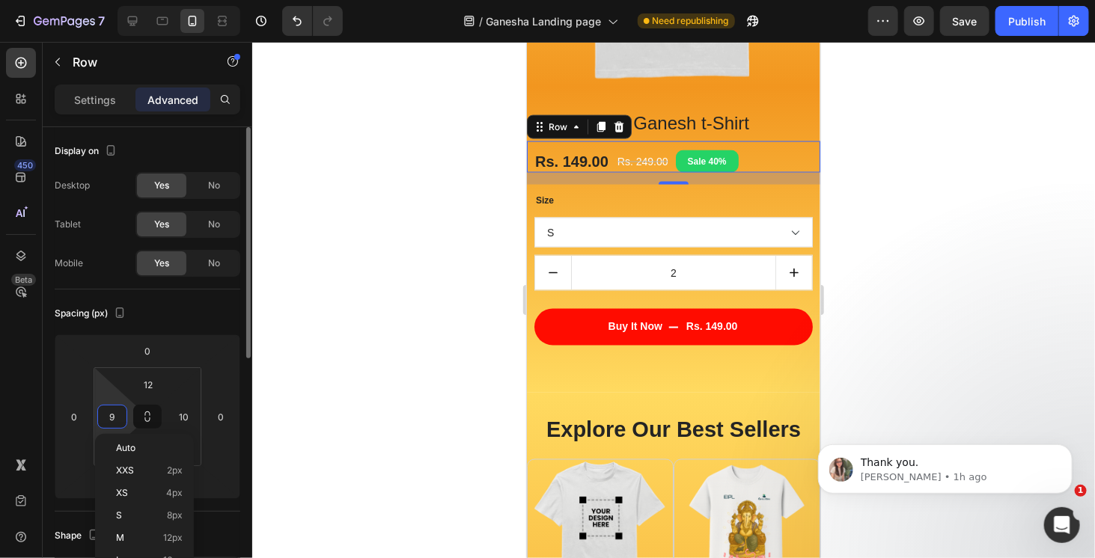
type input "10"
click at [221, 314] on div "Spacing (px)" at bounding box center [148, 314] width 186 height 24
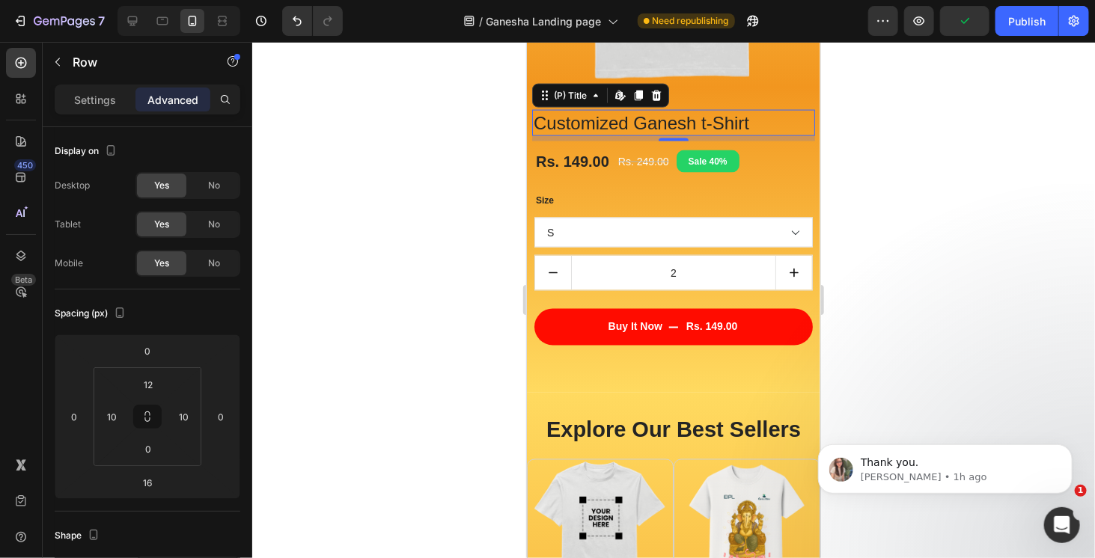
click at [736, 116] on h3 "Customized Ganesh t-Shirt" at bounding box center [673, 122] width 283 height 26
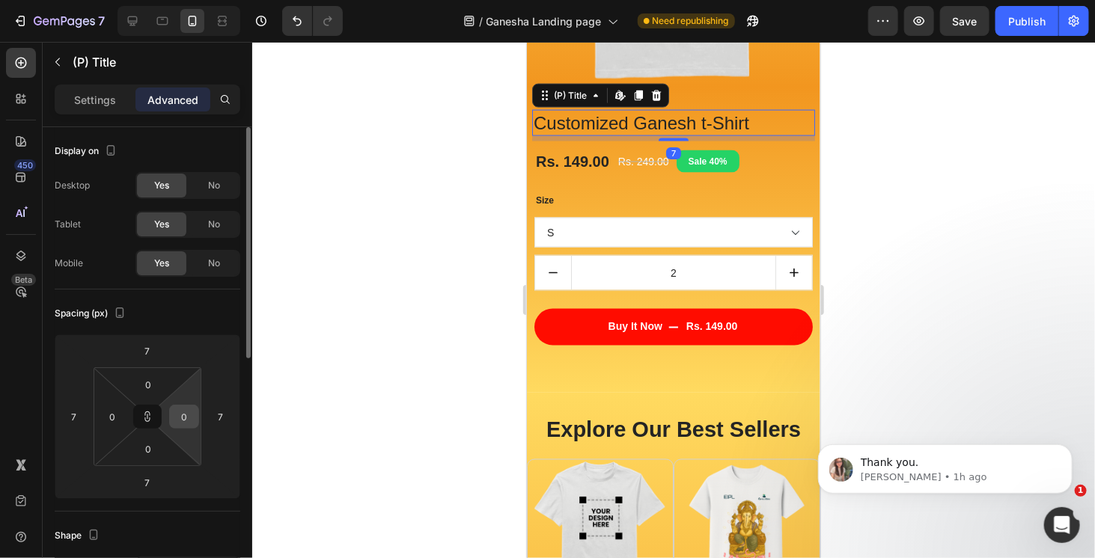
click at [192, 417] on input "0" at bounding box center [184, 417] width 22 height 22
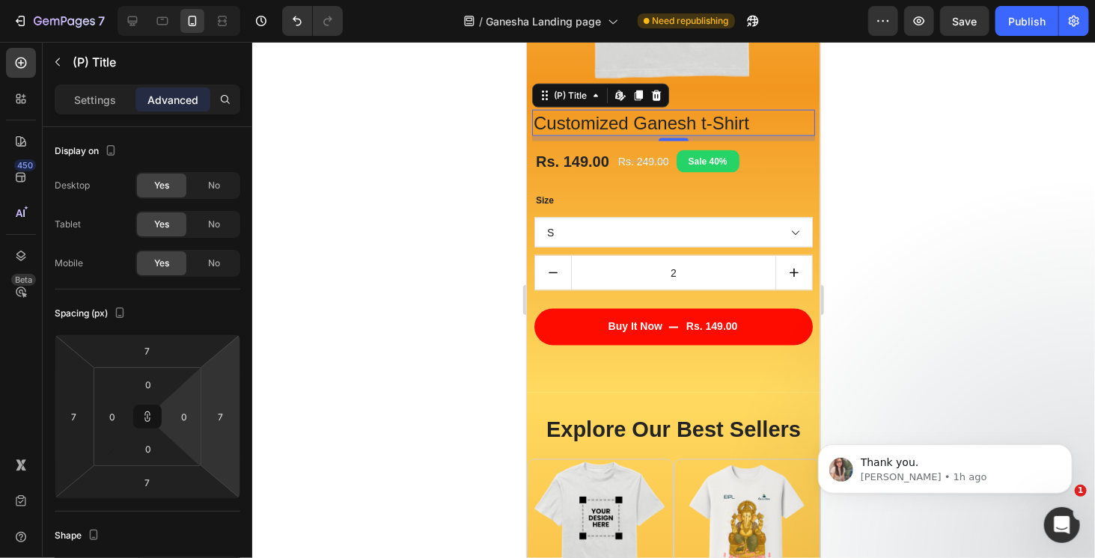
click at [923, 203] on div at bounding box center [673, 300] width 843 height 517
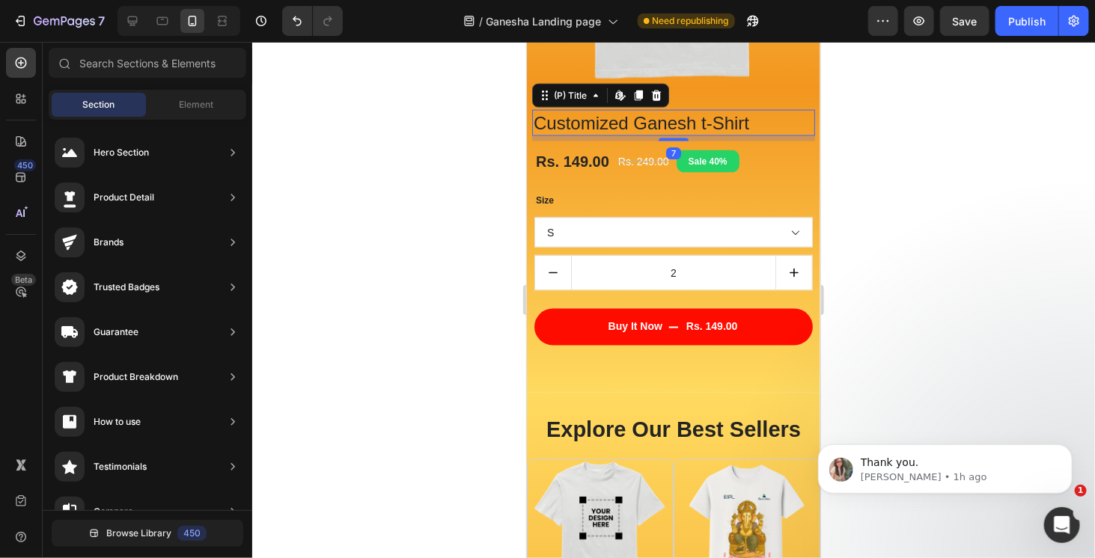
click at [750, 121] on h3 "Customized Ganesh t-Shirt" at bounding box center [673, 122] width 283 height 26
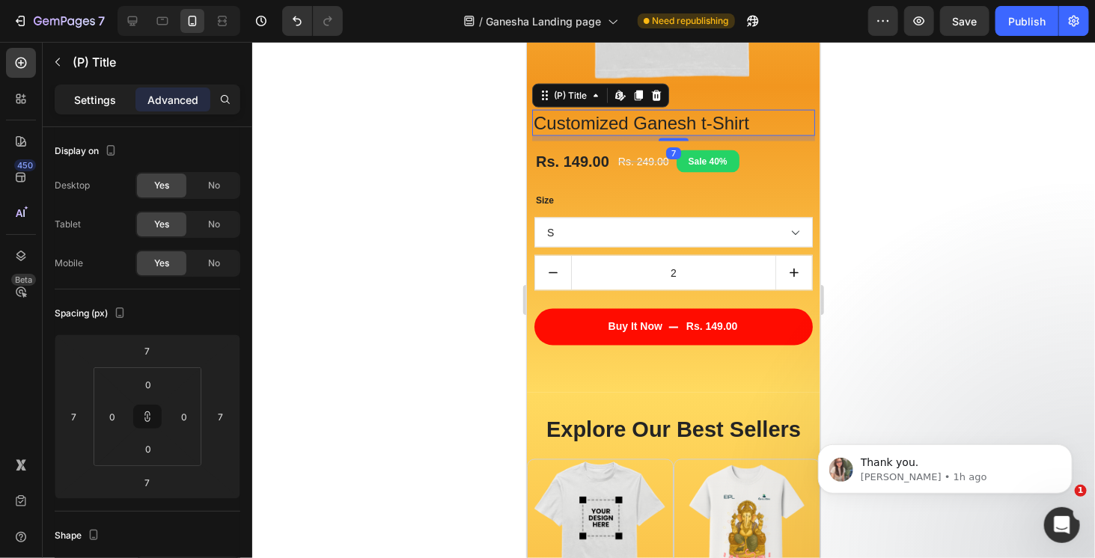
click at [100, 101] on p "Settings" at bounding box center [95, 100] width 42 height 16
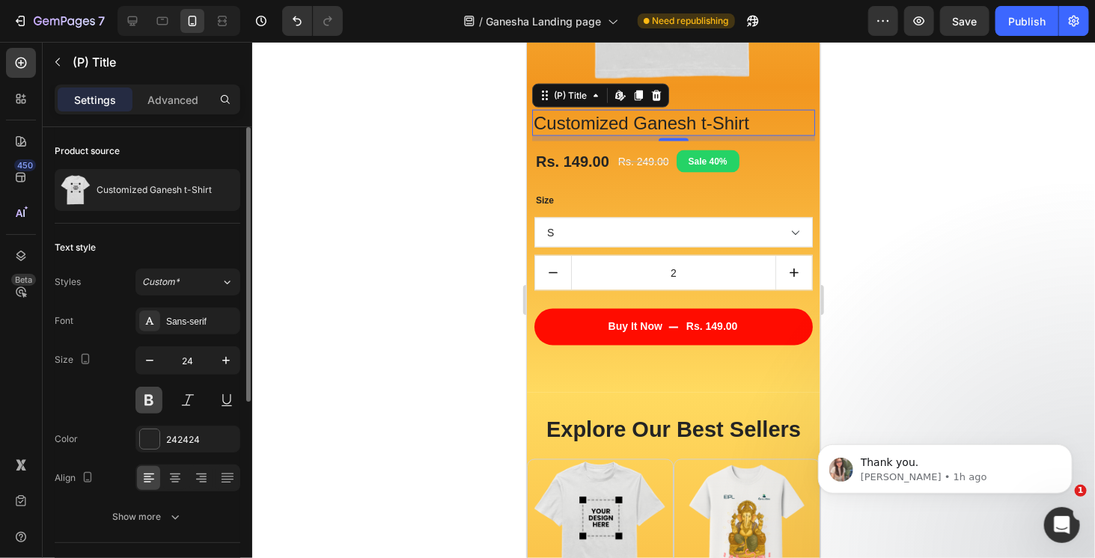
click at [141, 398] on button at bounding box center [149, 400] width 27 height 27
click at [195, 323] on div "Sans-serif" at bounding box center [201, 321] width 70 height 13
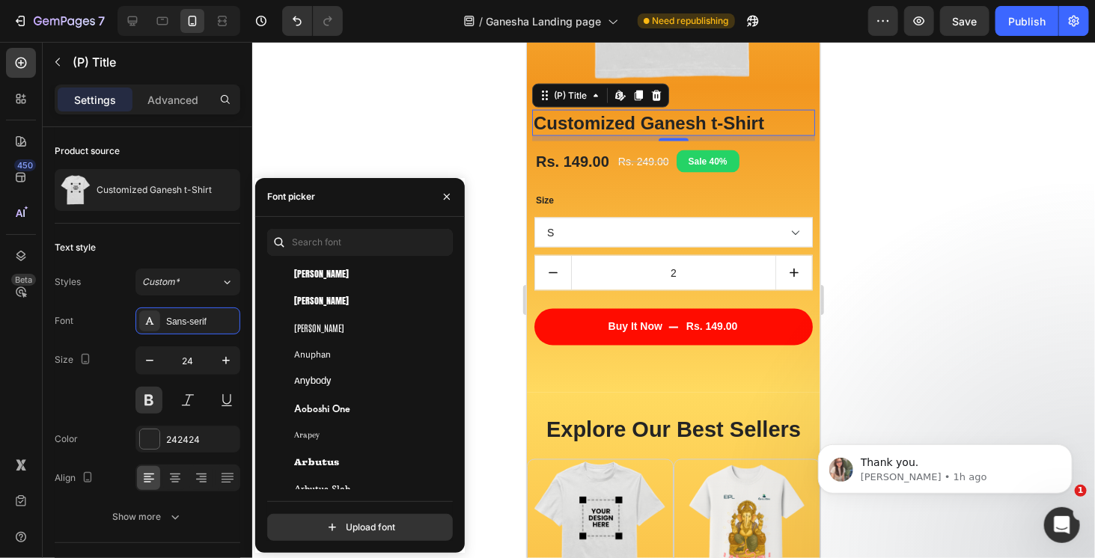
scroll to position [2545, 0]
click at [410, 349] on div "Anuphan" at bounding box center [369, 353] width 151 height 13
click at [402, 375] on div "Anybody" at bounding box center [369, 380] width 151 height 13
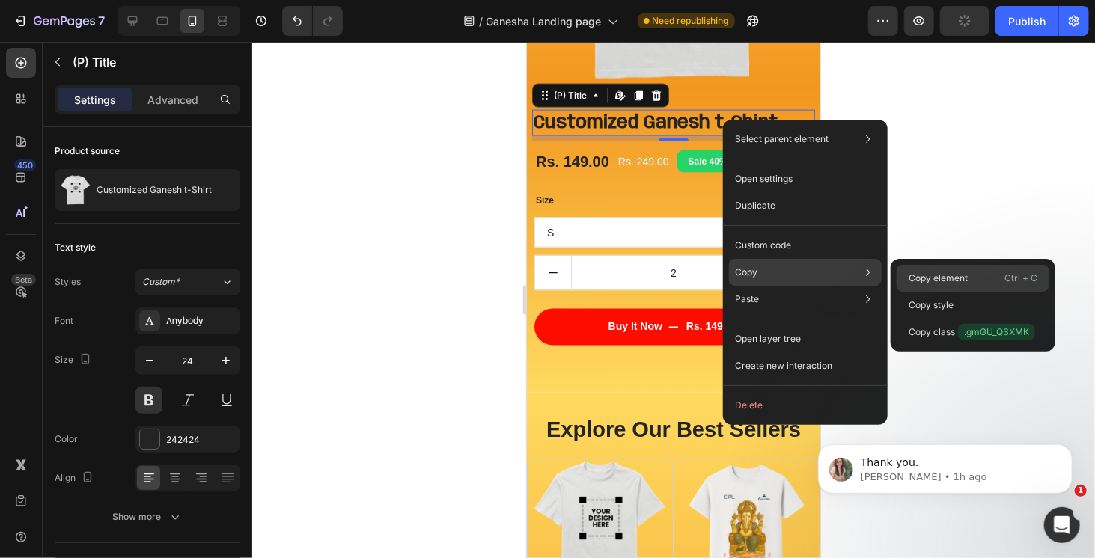
click at [949, 280] on p "Copy element" at bounding box center [938, 278] width 59 height 13
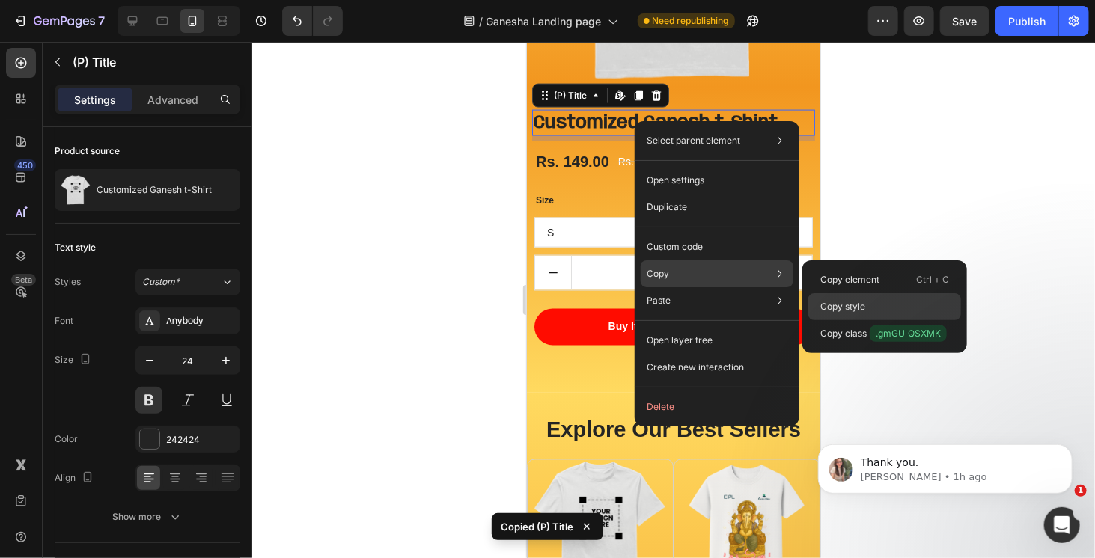
click at [863, 306] on p "Copy style" at bounding box center [843, 306] width 45 height 13
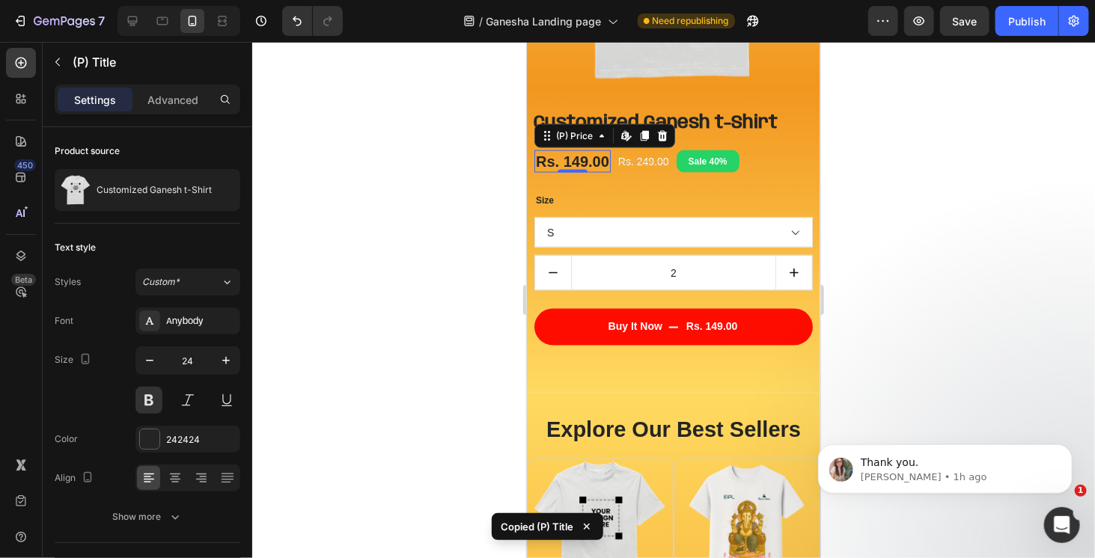
click at [600, 157] on div "Rs. 149.00" at bounding box center [572, 161] width 76 height 22
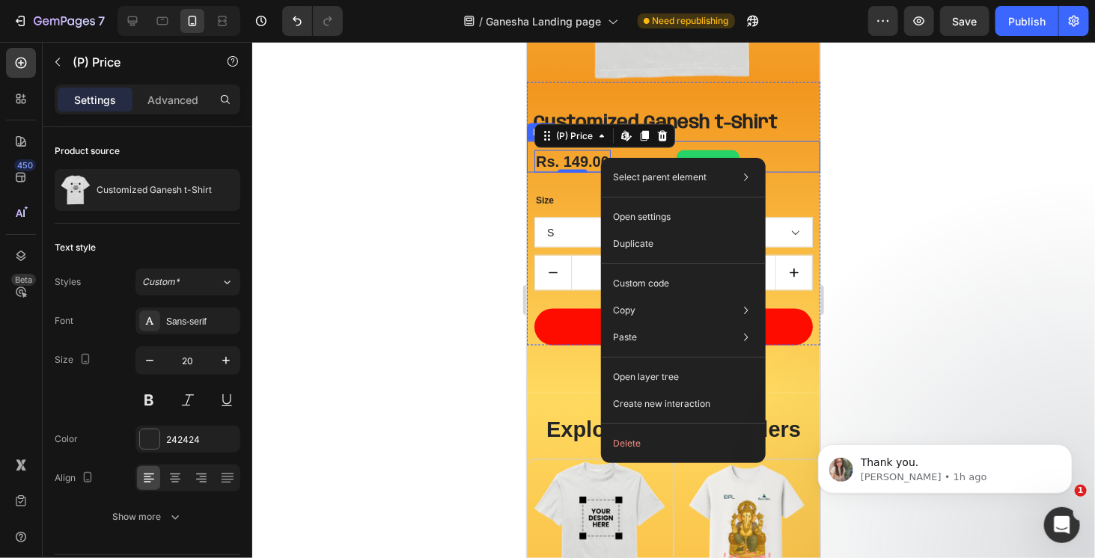
click at [780, 147] on div "Rs. 149.00 (P) Price Edit content in Shopify 0 (P) Price Edit content in Shopif…" at bounding box center [672, 156] width 293 height 31
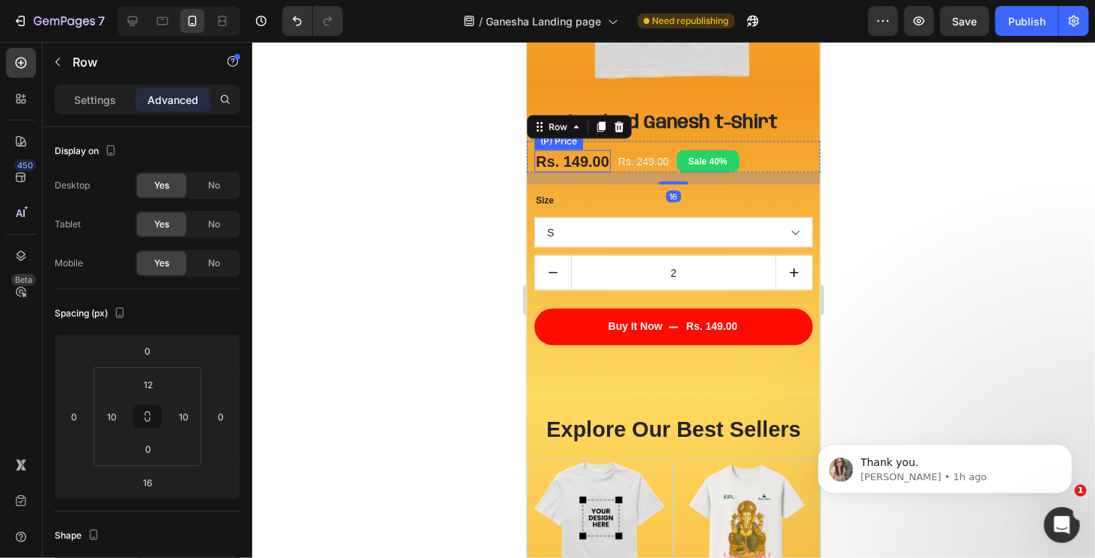
click at [591, 159] on div "Rs. 149.00" at bounding box center [572, 161] width 76 height 22
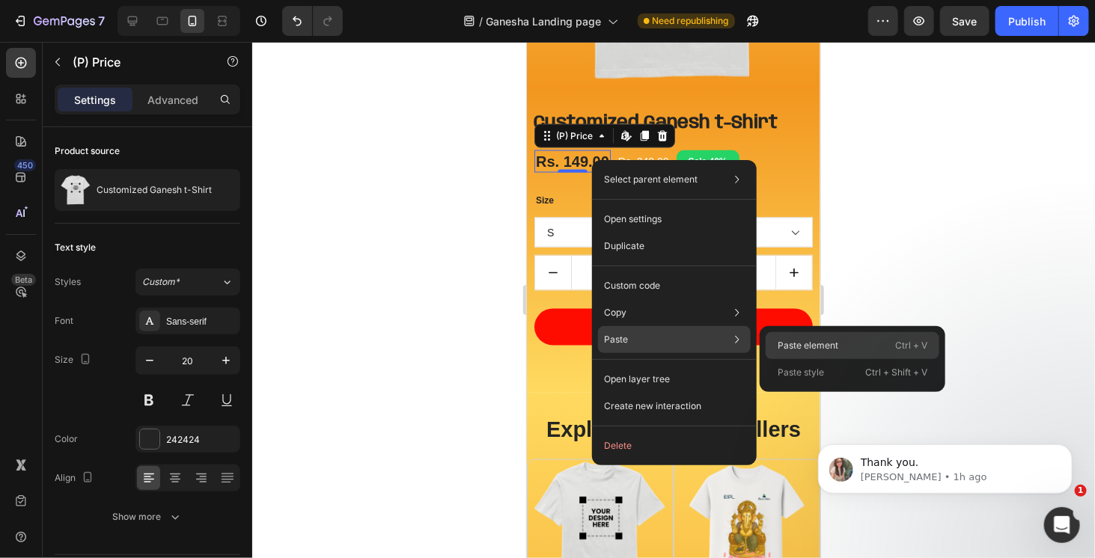
click at [818, 347] on p "Paste element" at bounding box center [808, 345] width 61 height 13
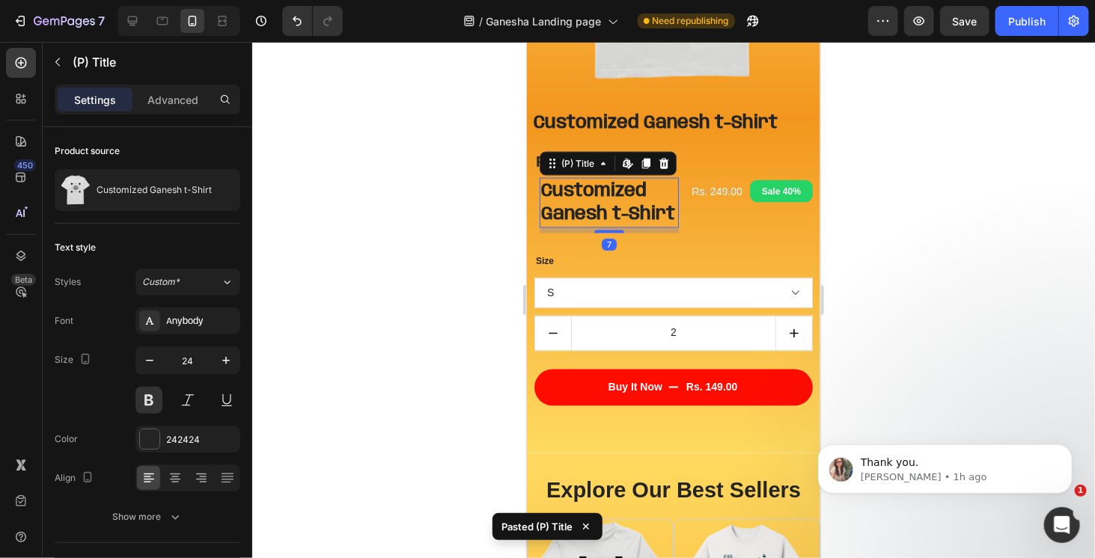
click at [901, 172] on div at bounding box center [673, 300] width 843 height 517
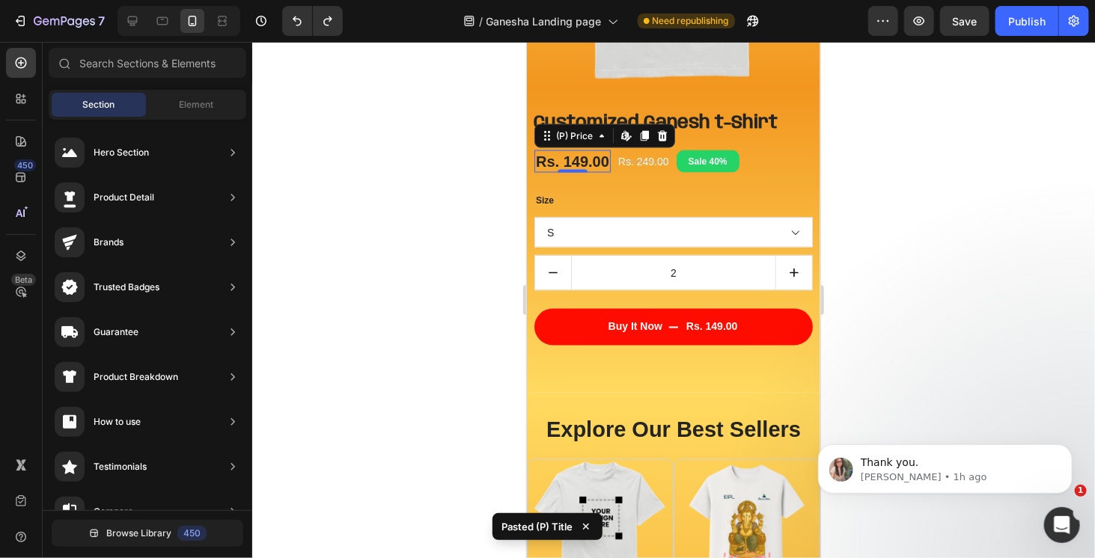
click at [591, 153] on div "Rs. 149.00" at bounding box center [572, 161] width 76 height 22
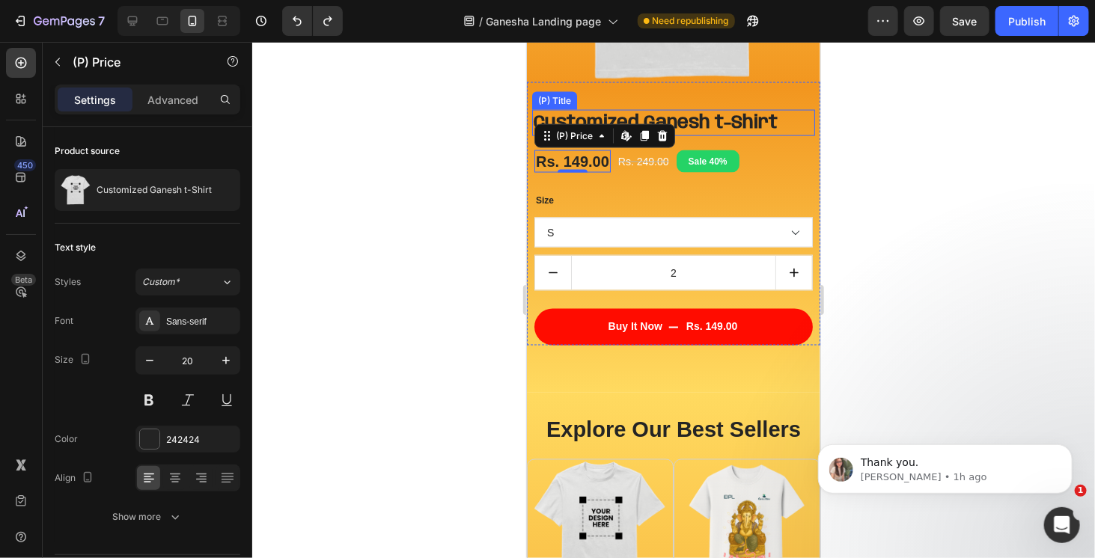
click at [722, 121] on h3 "Customized Ganesh t-Shirt" at bounding box center [673, 122] width 283 height 26
click at [585, 158] on div "Rs. 149.00" at bounding box center [572, 161] width 76 height 22
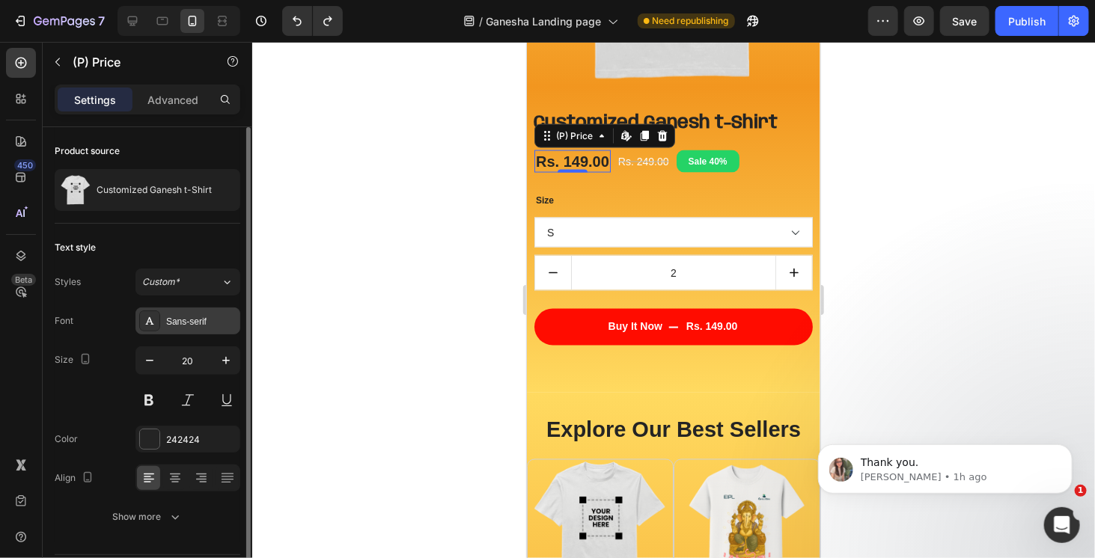
click at [189, 320] on div "Sans-serif" at bounding box center [201, 321] width 70 height 13
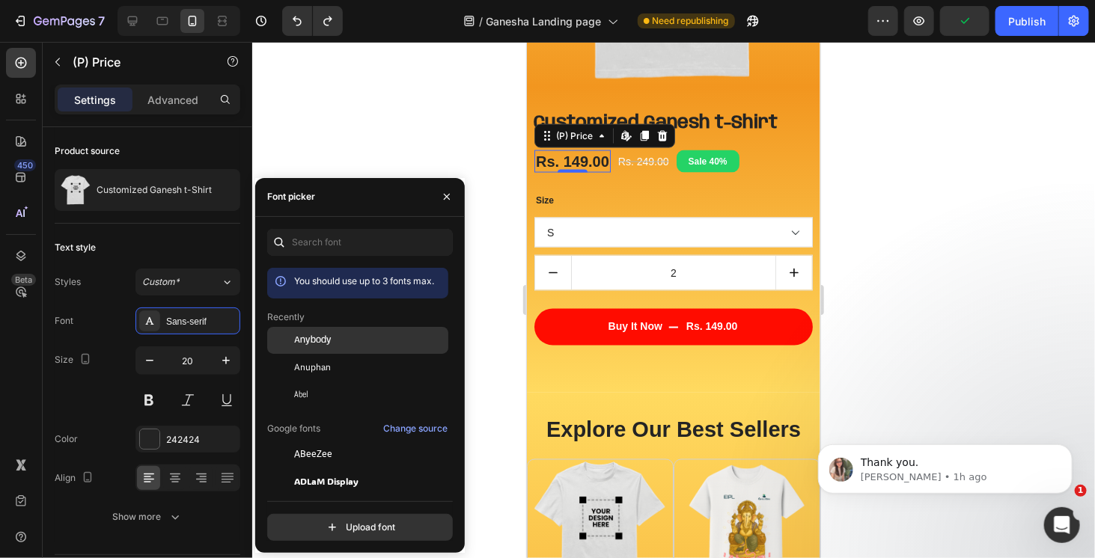
click at [353, 340] on div "Anybody" at bounding box center [369, 340] width 151 height 13
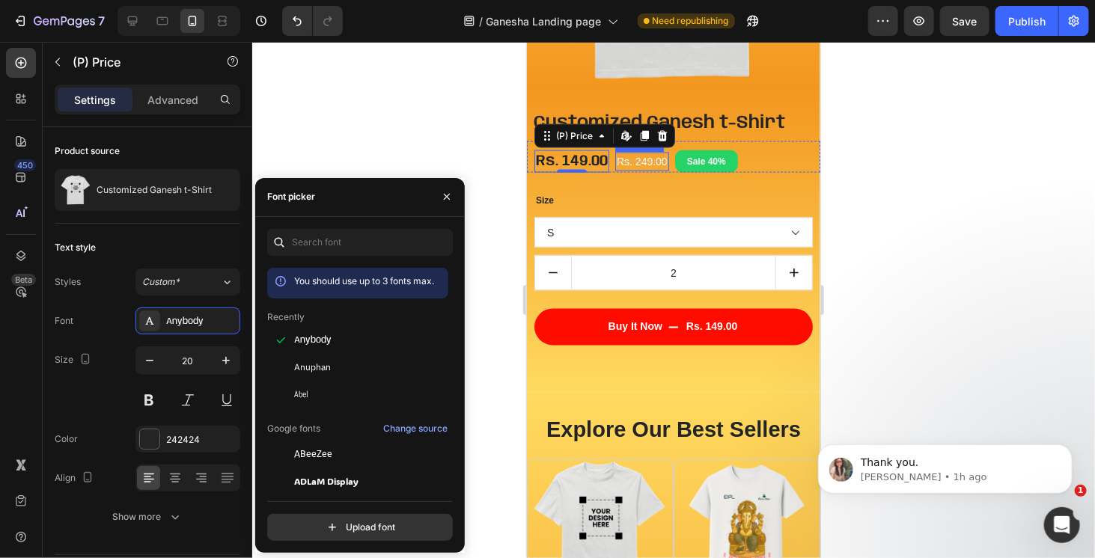
click at [654, 161] on div "Rs. 249.00" at bounding box center [642, 161] width 54 height 19
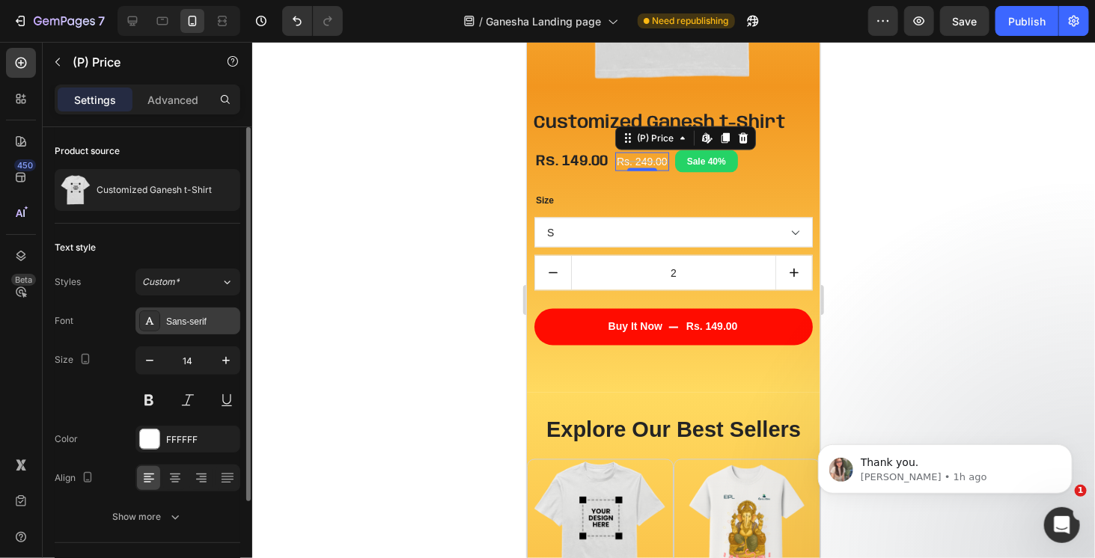
click at [206, 323] on div "Sans-serif" at bounding box center [201, 321] width 70 height 13
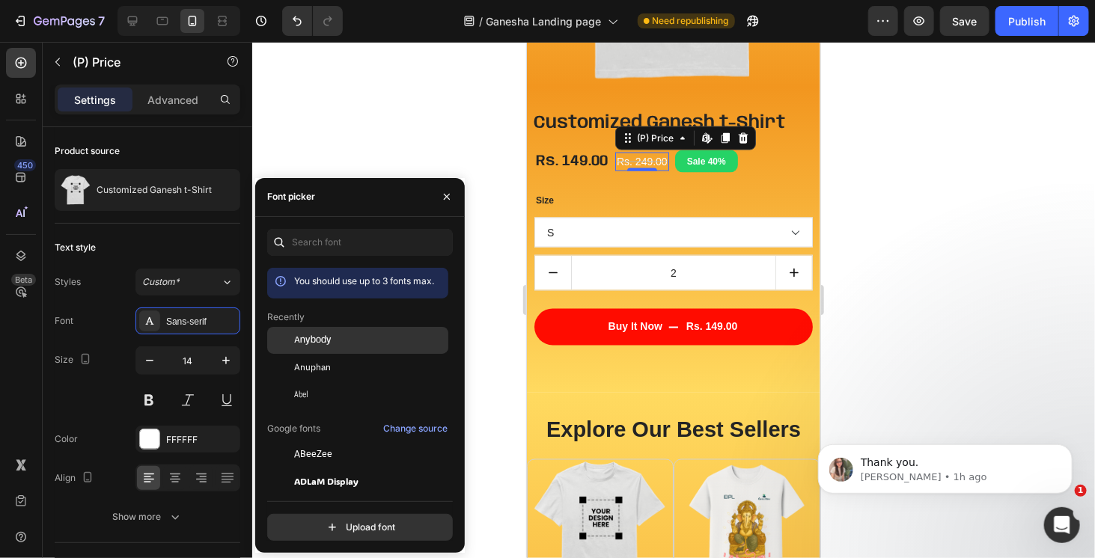
click at [350, 344] on div "Anybody" at bounding box center [369, 340] width 151 height 13
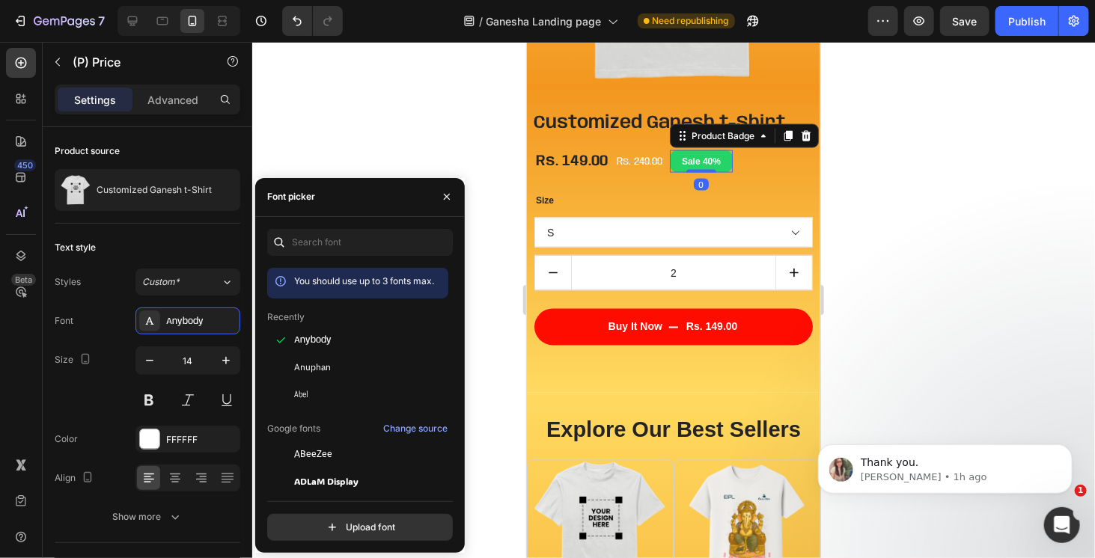
click at [708, 162] on pre "Sale 40%" at bounding box center [700, 161] width 63 height 22
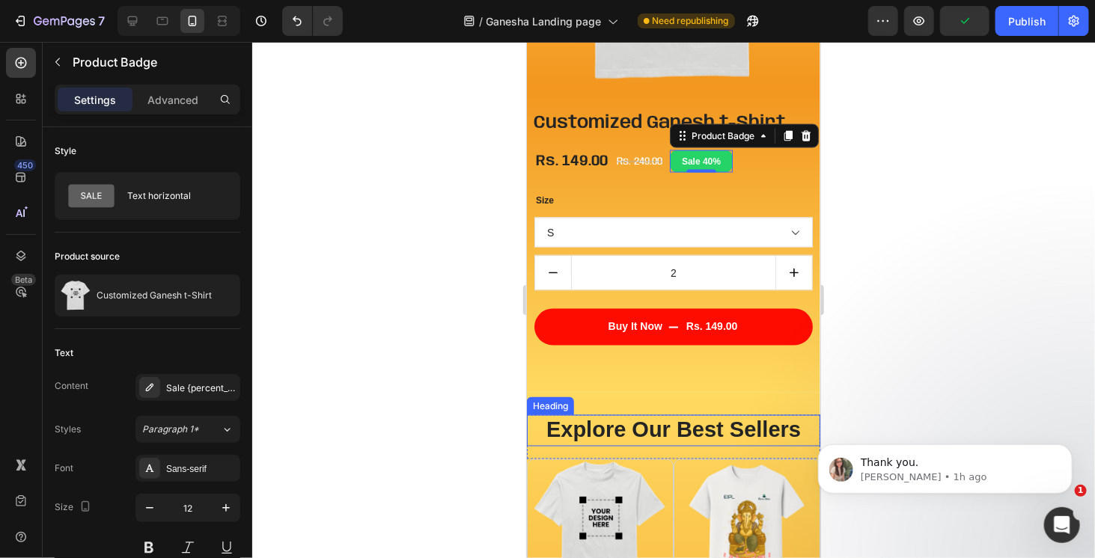
click at [606, 429] on p "Explore Our Best Sellers" at bounding box center [673, 430] width 290 height 28
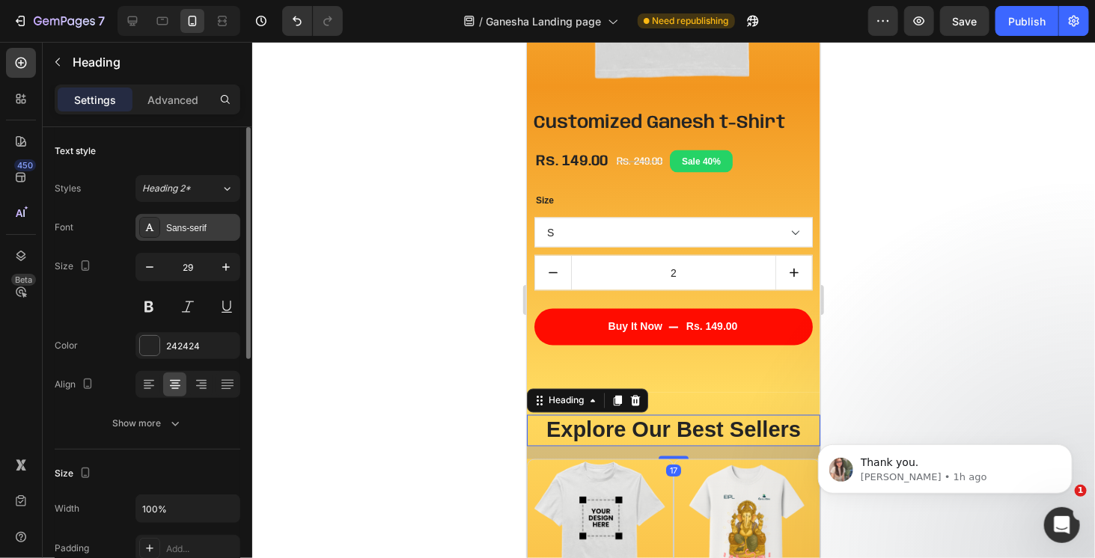
click at [198, 234] on div "Sans-serif" at bounding box center [188, 227] width 105 height 27
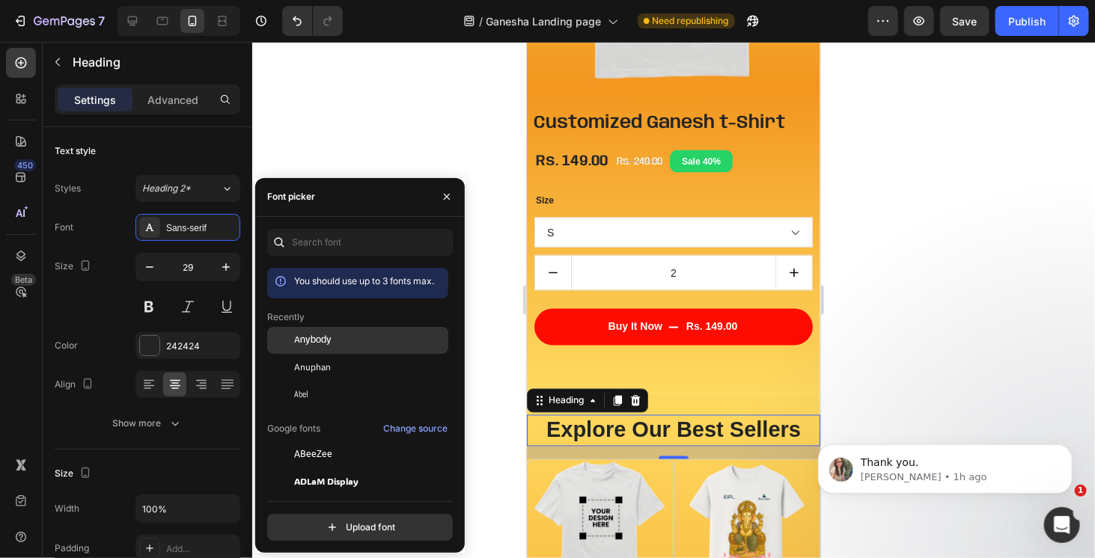
click at [329, 344] on span "Anybody" at bounding box center [312, 340] width 37 height 13
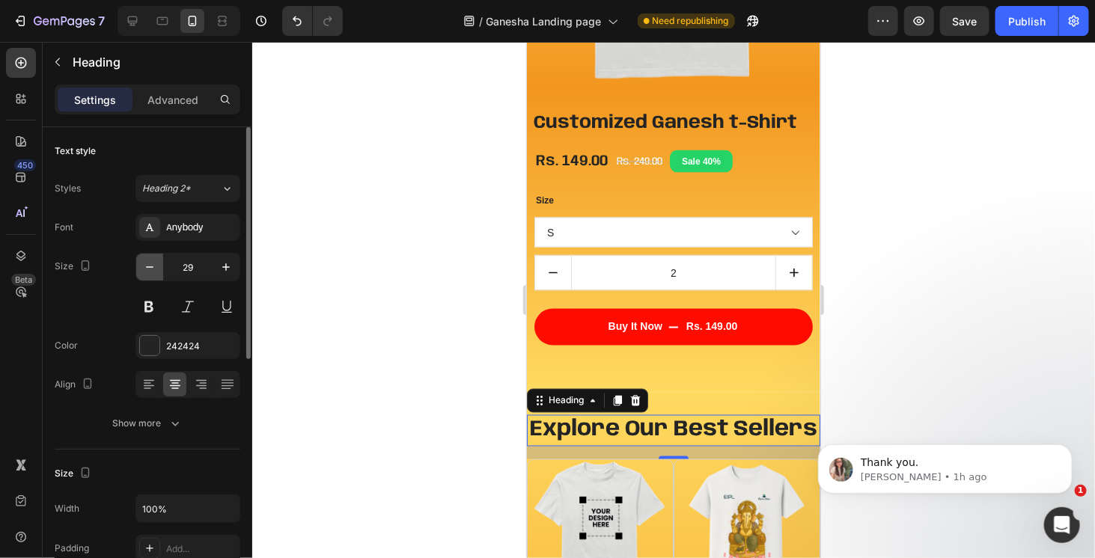
click at [151, 268] on icon "button" at bounding box center [149, 267] width 15 height 15
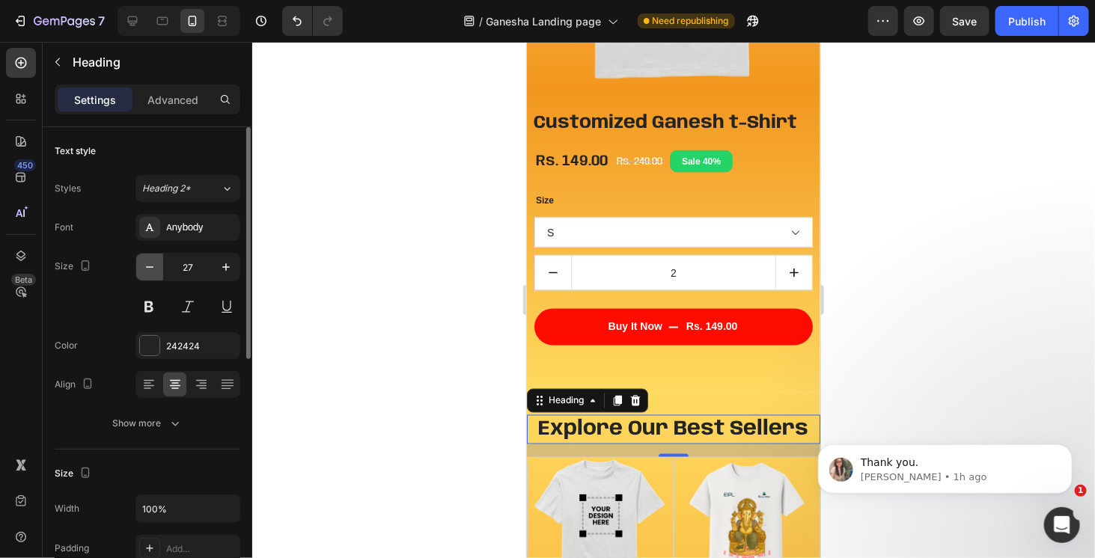
click at [151, 268] on icon "button" at bounding box center [149, 267] width 15 height 15
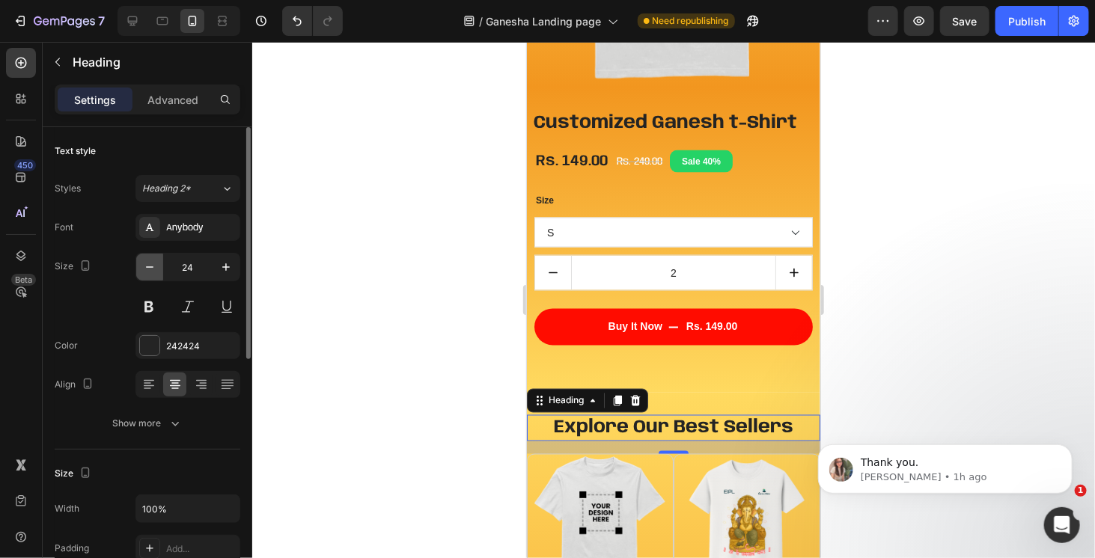
click at [151, 268] on icon "button" at bounding box center [149, 267] width 15 height 15
type input "22"
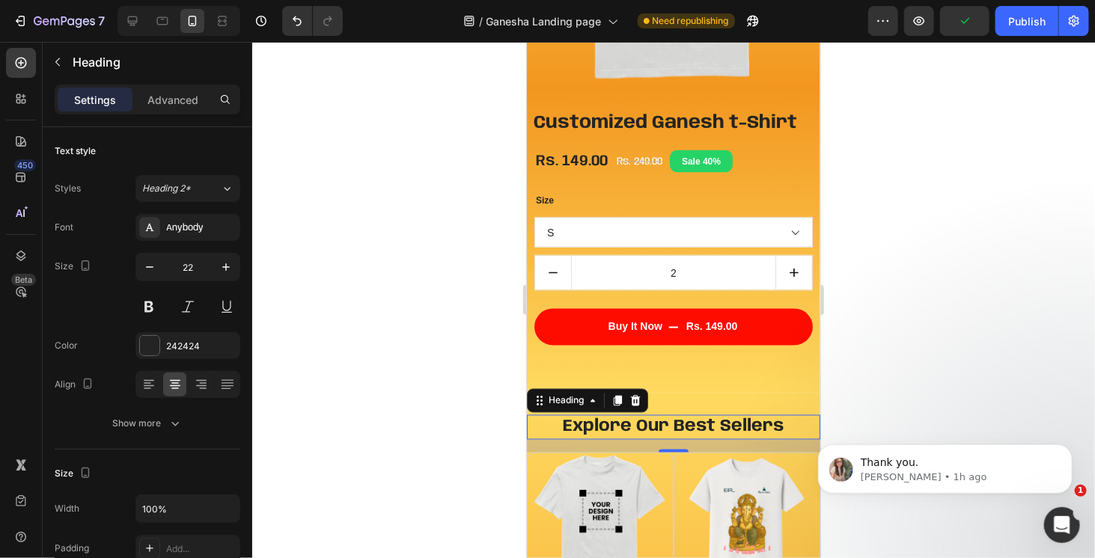
click at [870, 331] on div at bounding box center [673, 300] width 843 height 517
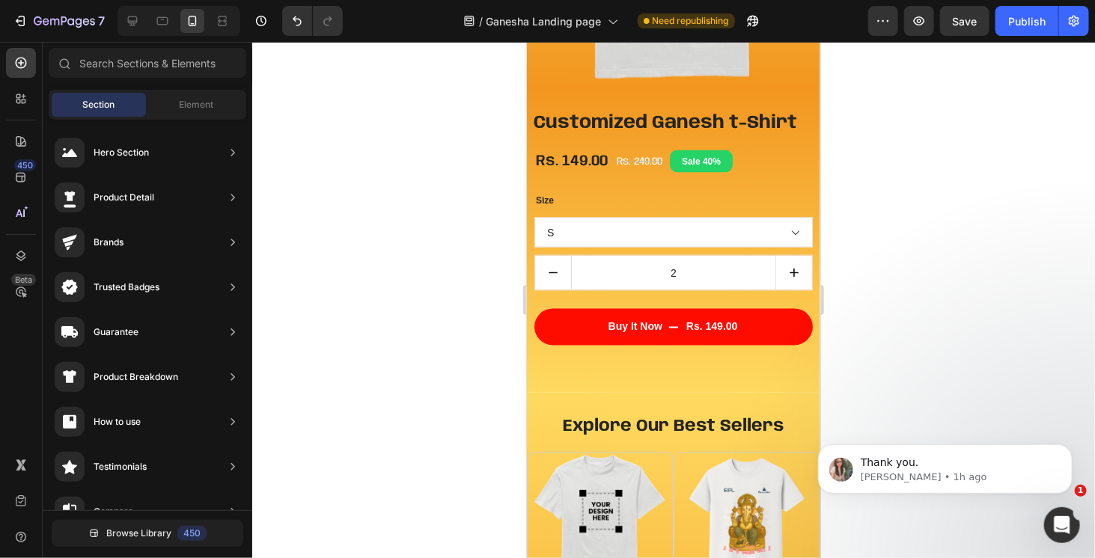
click at [854, 284] on div at bounding box center [673, 300] width 843 height 517
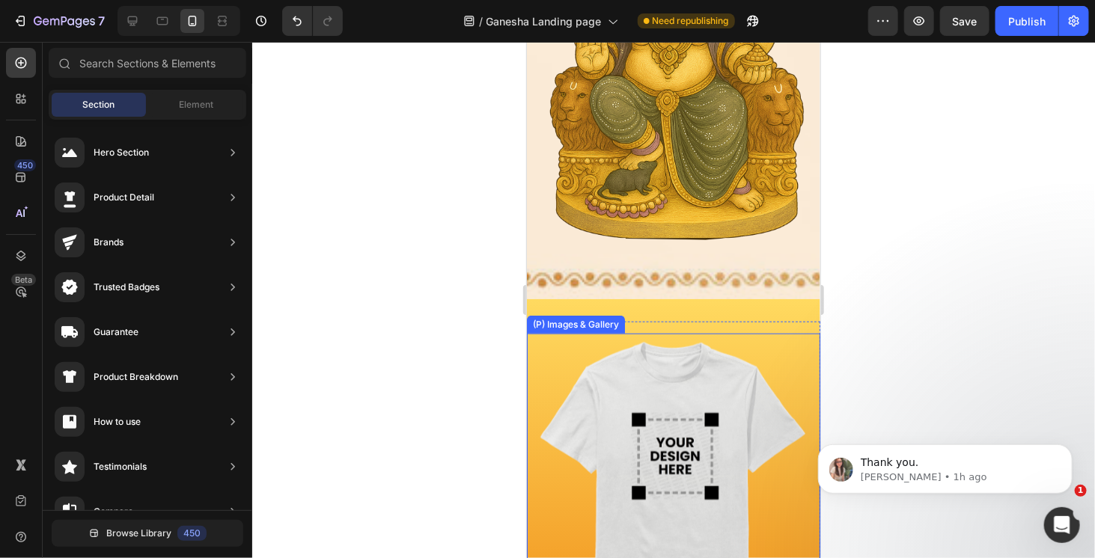
scroll to position [344, 0]
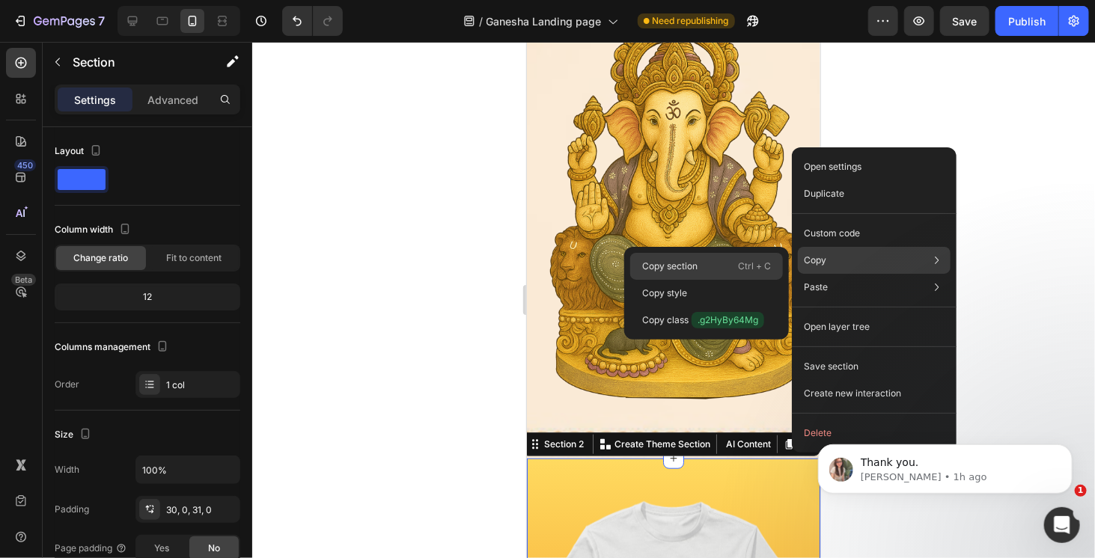
click at [712, 280] on div "Copy section Ctrl + C" at bounding box center [706, 293] width 153 height 27
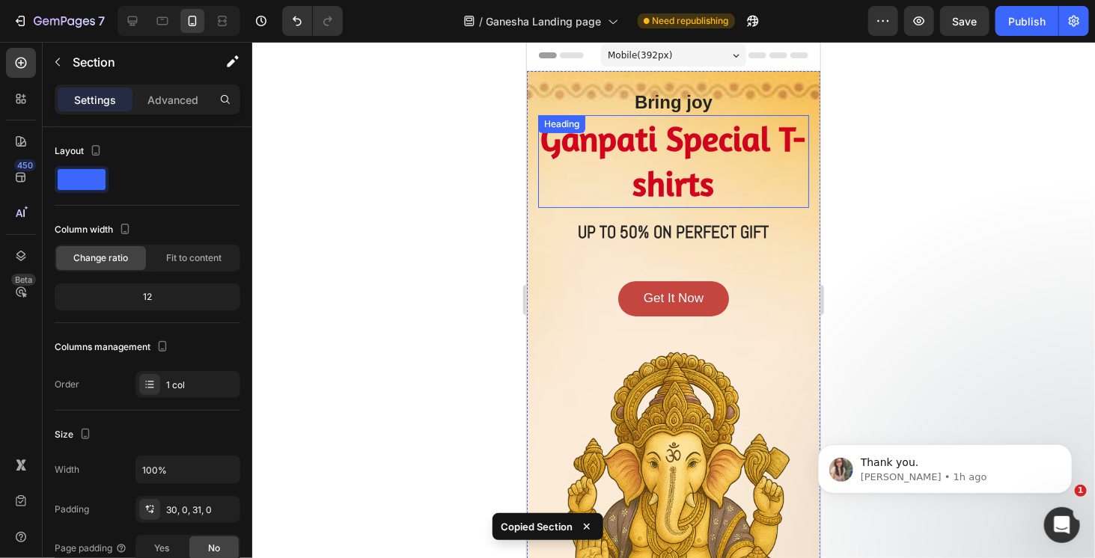
scroll to position [0, 0]
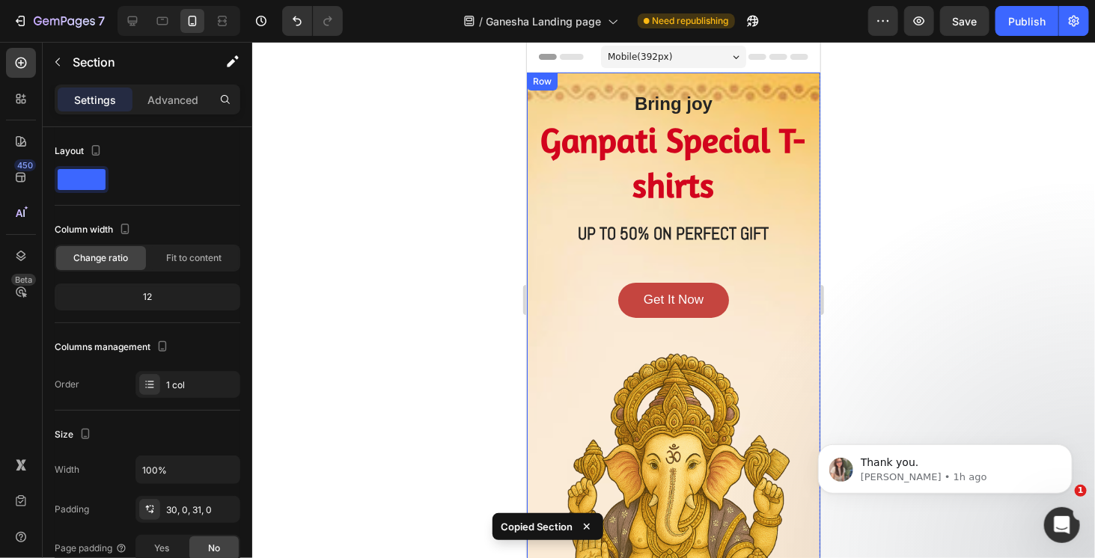
click at [672, 78] on div "Bring joy Heading Ganpati Special T-shirts Heading UP TO 50% ON PERFECT GIFT He…" at bounding box center [672, 437] width 293 height 731
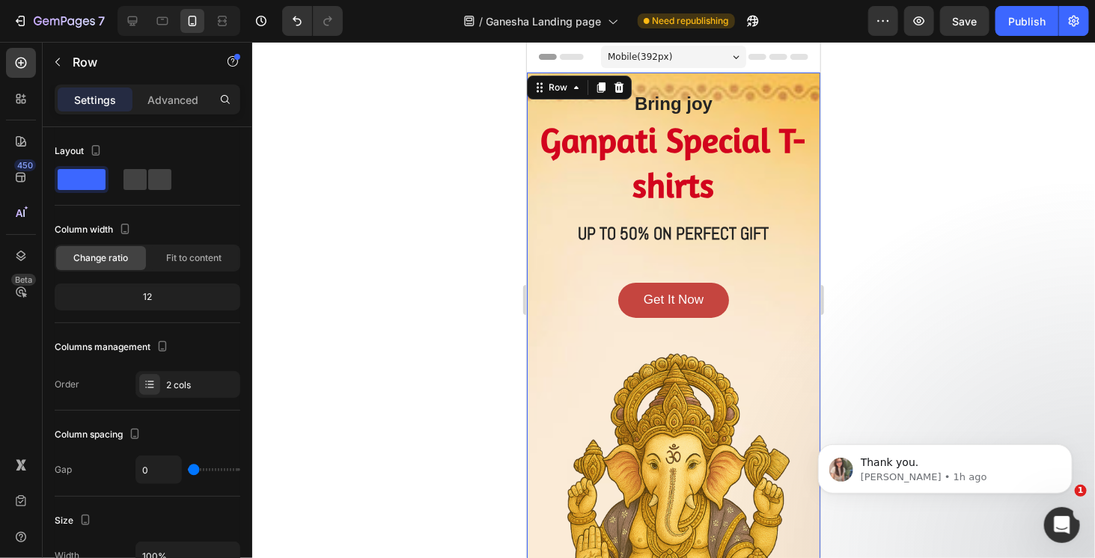
click at [528, 126] on div "Bring joy Heading Ganpati Special T-shirts Heading UP TO 50% ON PERFECT GIFT He…" at bounding box center [672, 437] width 293 height 731
click at [534, 127] on div "Bring joy Heading Ganpati Special T-shirts Heading UP TO 50% ON PERFECT GIFT He…" at bounding box center [672, 437] width 293 height 731
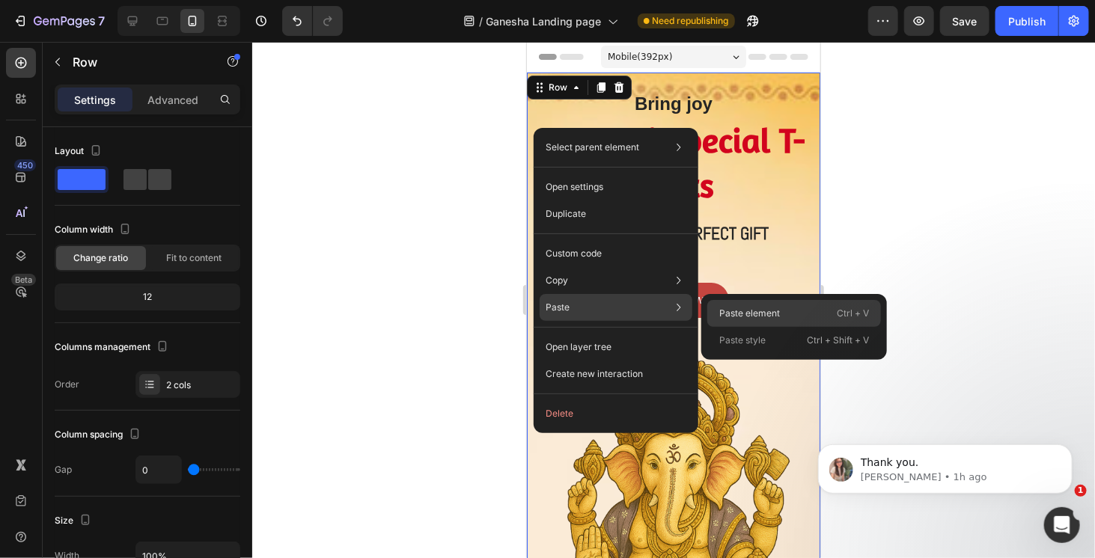
click at [749, 317] on p "Paste element" at bounding box center [749, 313] width 61 height 13
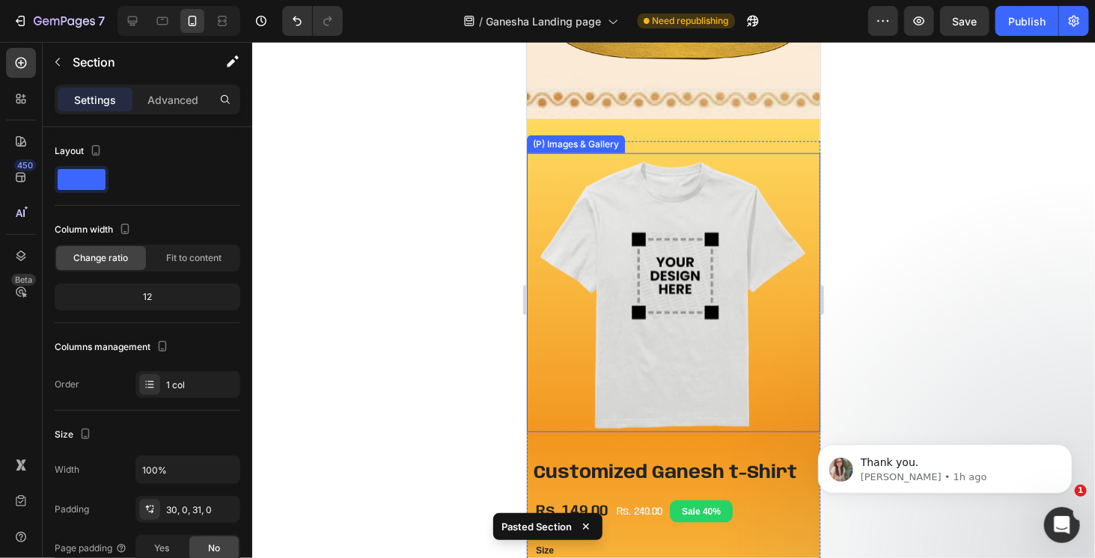
scroll to position [692, 0]
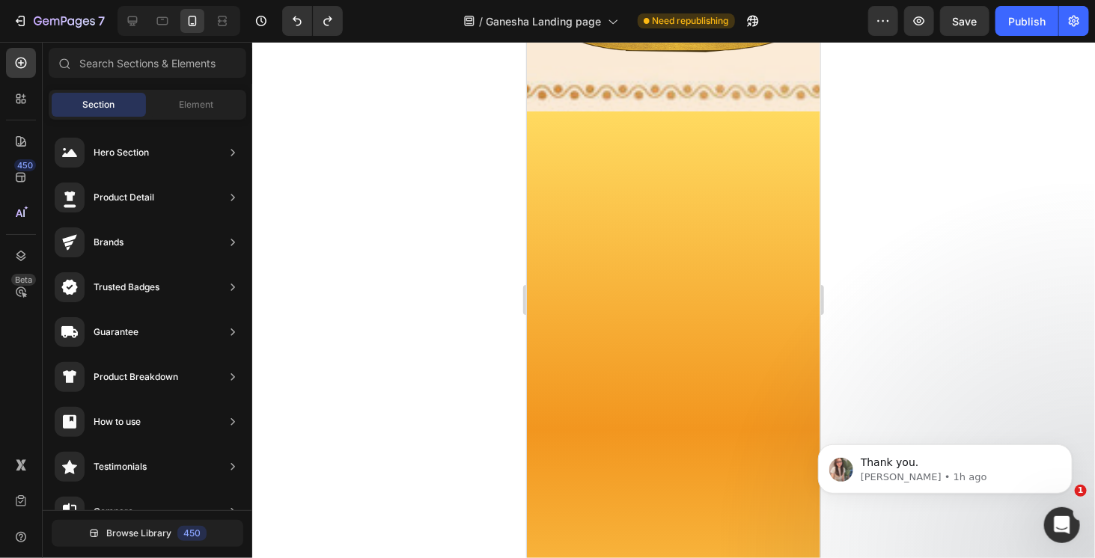
click at [1071, 292] on div at bounding box center [673, 300] width 843 height 517
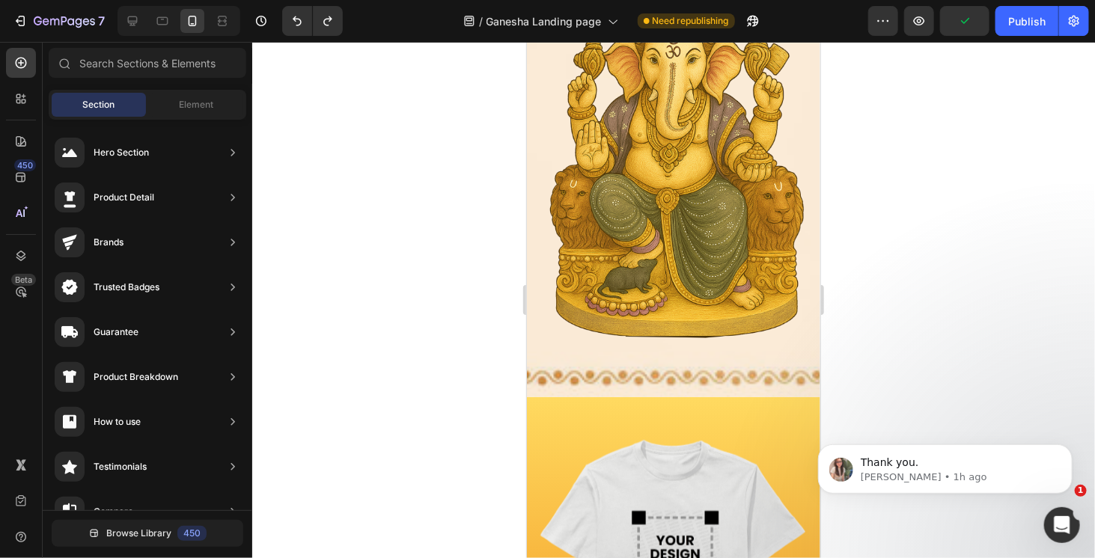
scroll to position [377, 0]
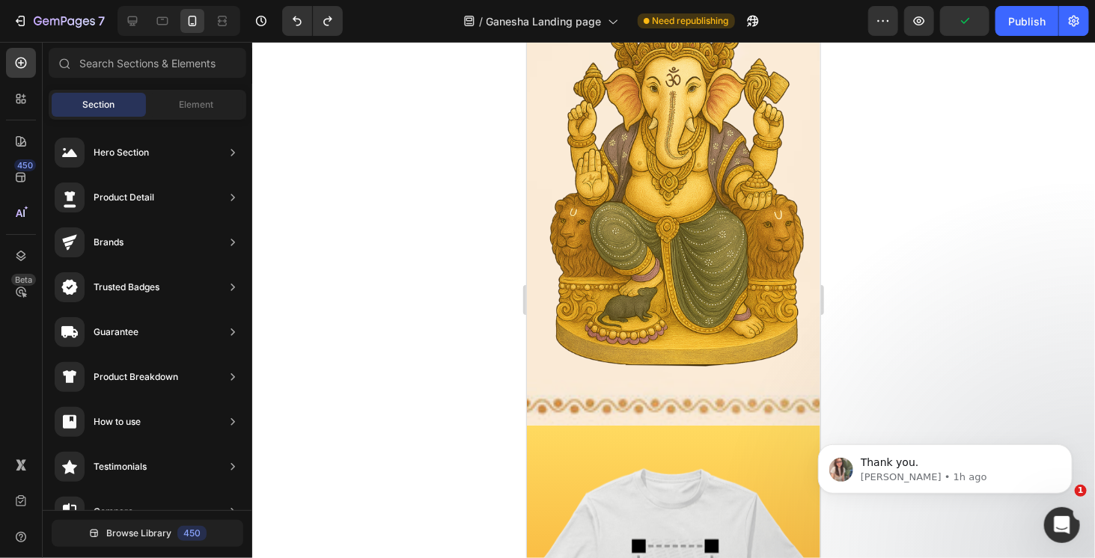
drag, startPoint x: 815, startPoint y: 208, endPoint x: 1350, endPoint y: 260, distance: 537.8
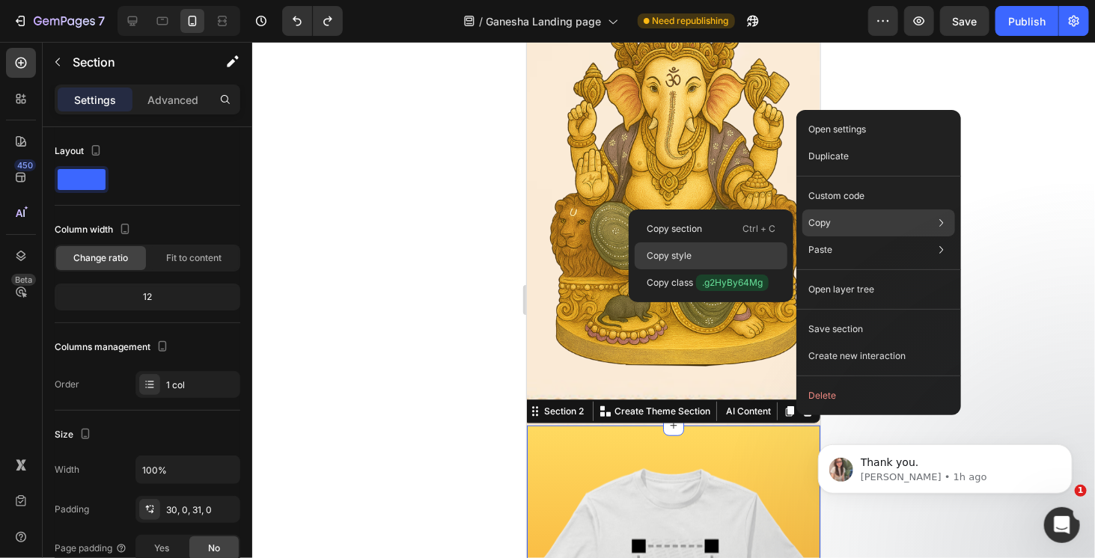
click at [689, 258] on p "Copy style" at bounding box center [669, 255] width 45 height 13
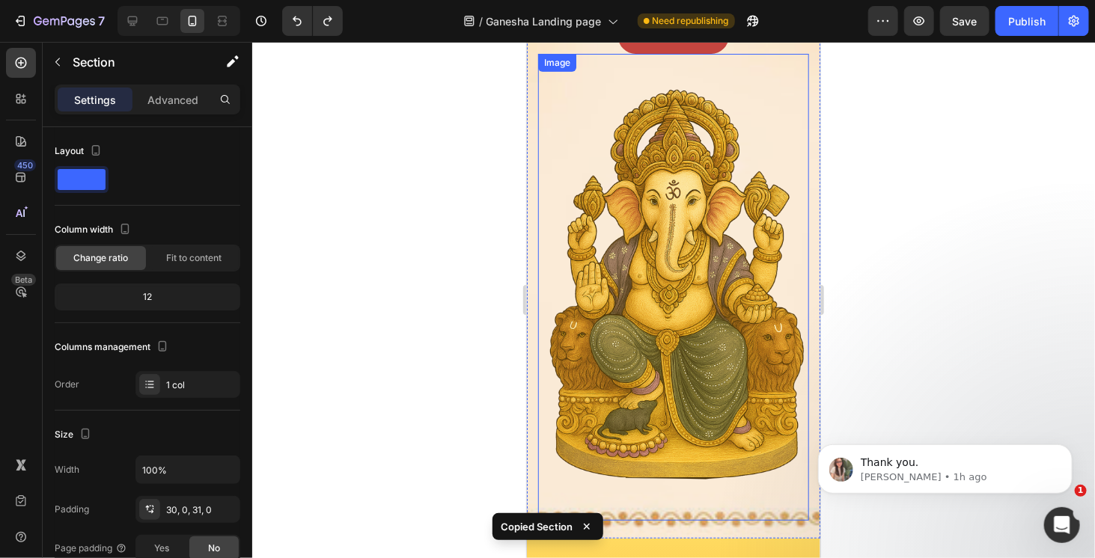
scroll to position [0, 0]
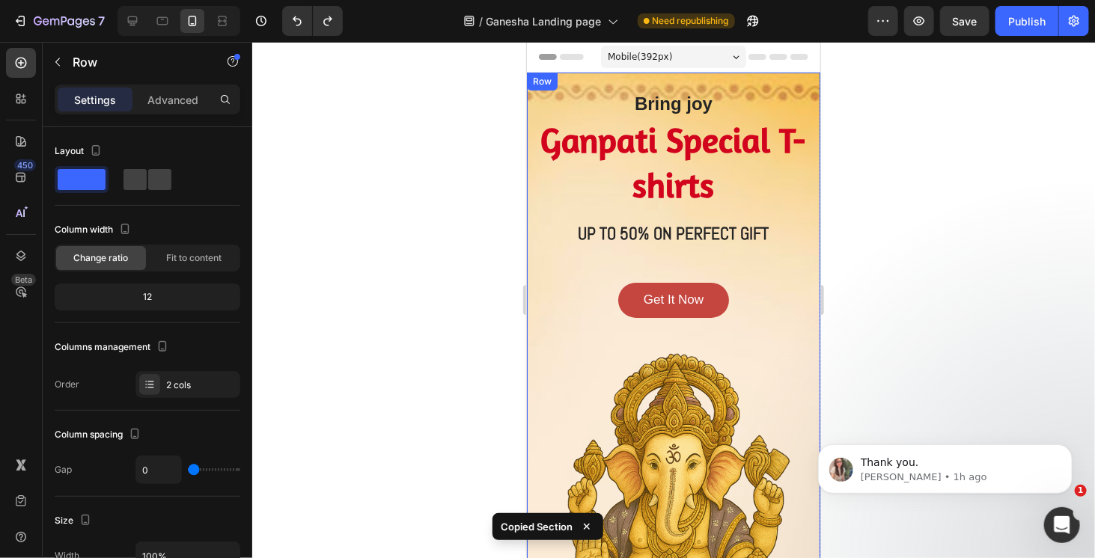
click at [794, 76] on div "Bring joy Heading Ganpati Special T-shirts Heading UP TO 50% ON PERFECT GIFT He…" at bounding box center [672, 437] width 293 height 731
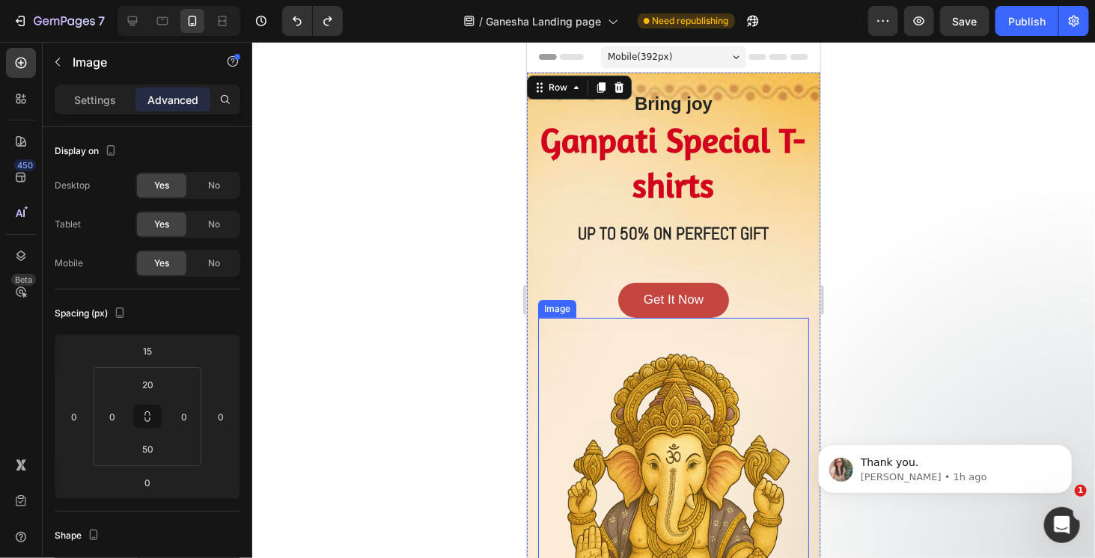
click at [775, 349] on img at bounding box center [673, 546] width 271 height 404
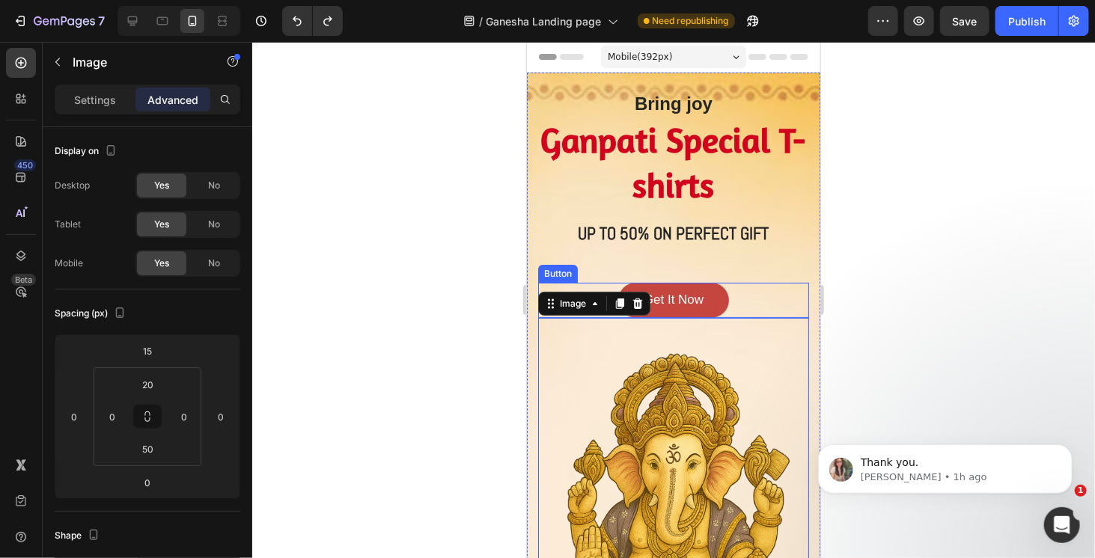
click at [768, 293] on div "Get It Now Button" at bounding box center [673, 300] width 271 height 36
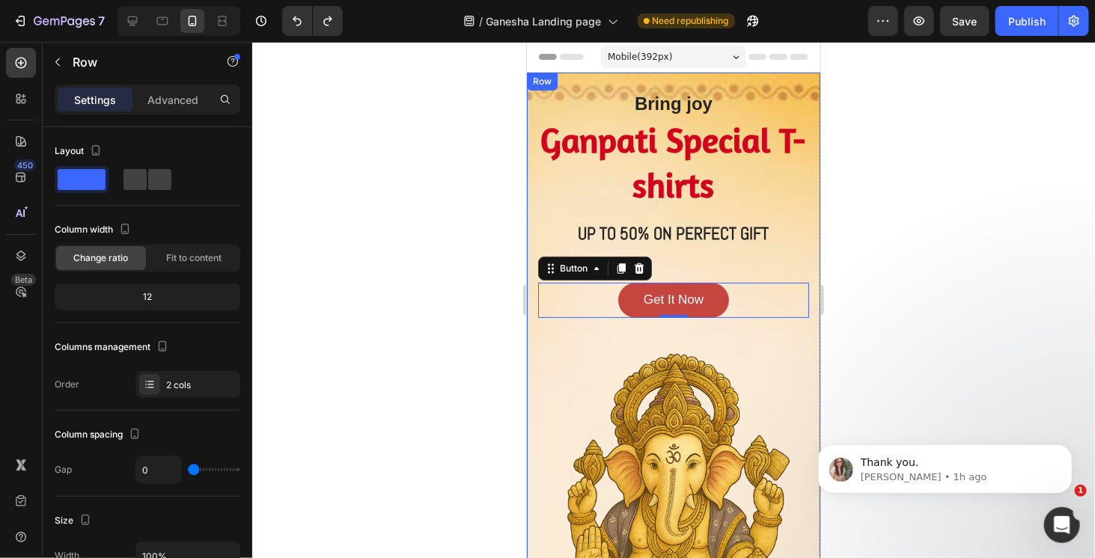
click at [534, 347] on div "Bring joy Heading Ganpati Special T-shirts Heading UP TO 50% ON PERFECT GIFT He…" at bounding box center [672, 437] width 293 height 731
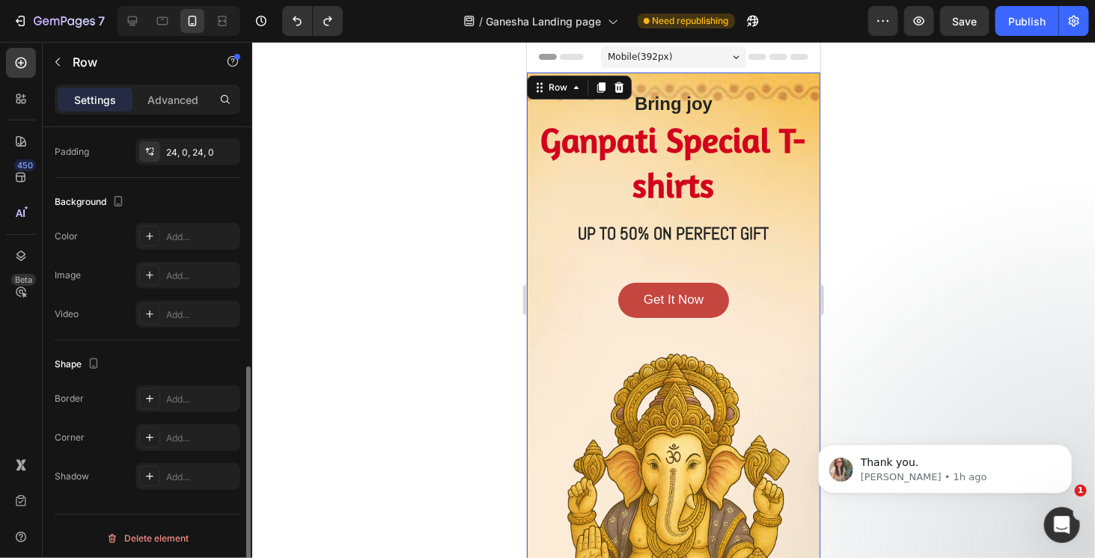
scroll to position [183, 0]
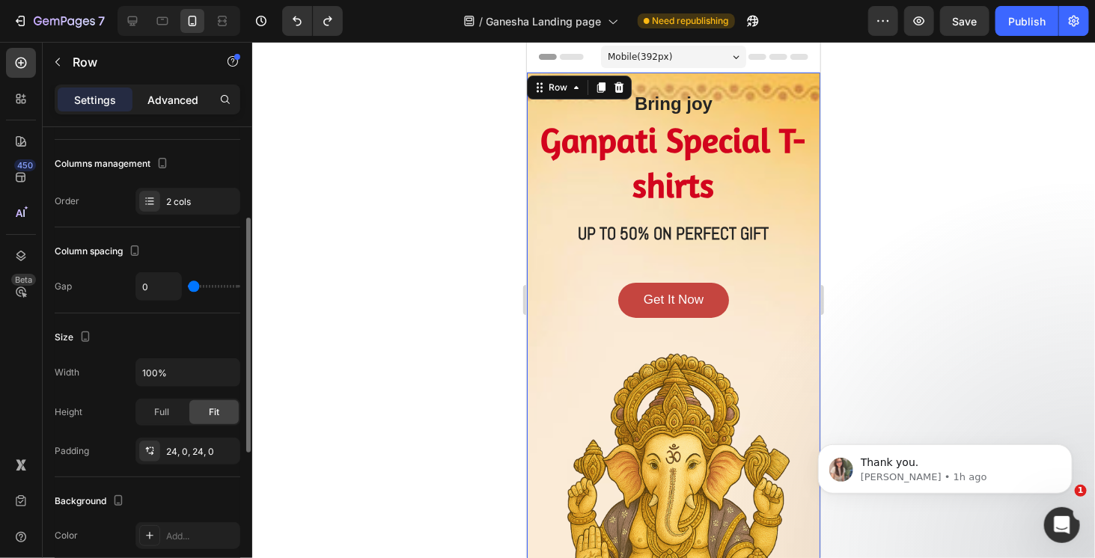
click at [190, 95] on p "Advanced" at bounding box center [172, 100] width 51 height 16
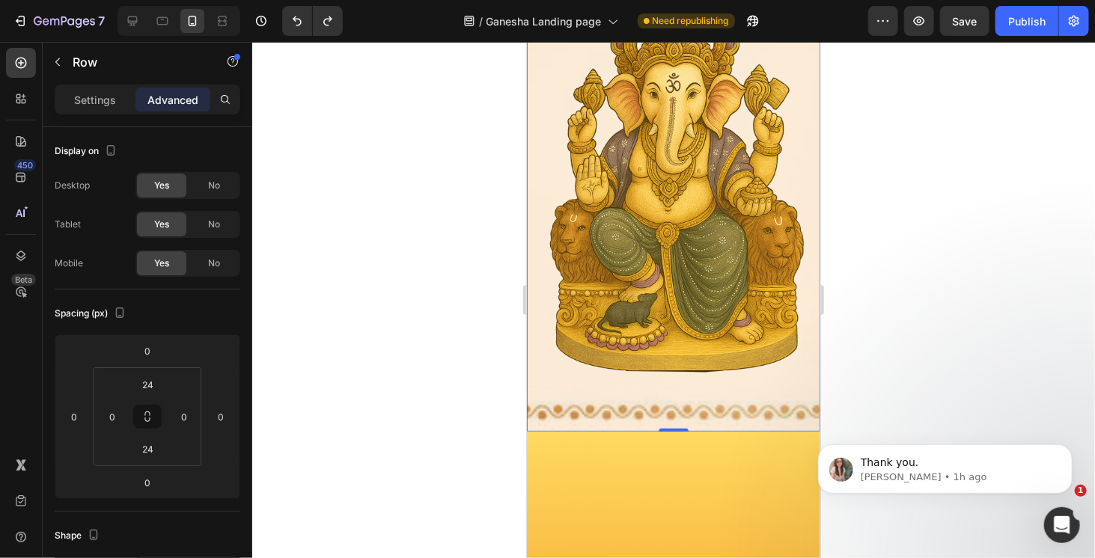
scroll to position [374, 0]
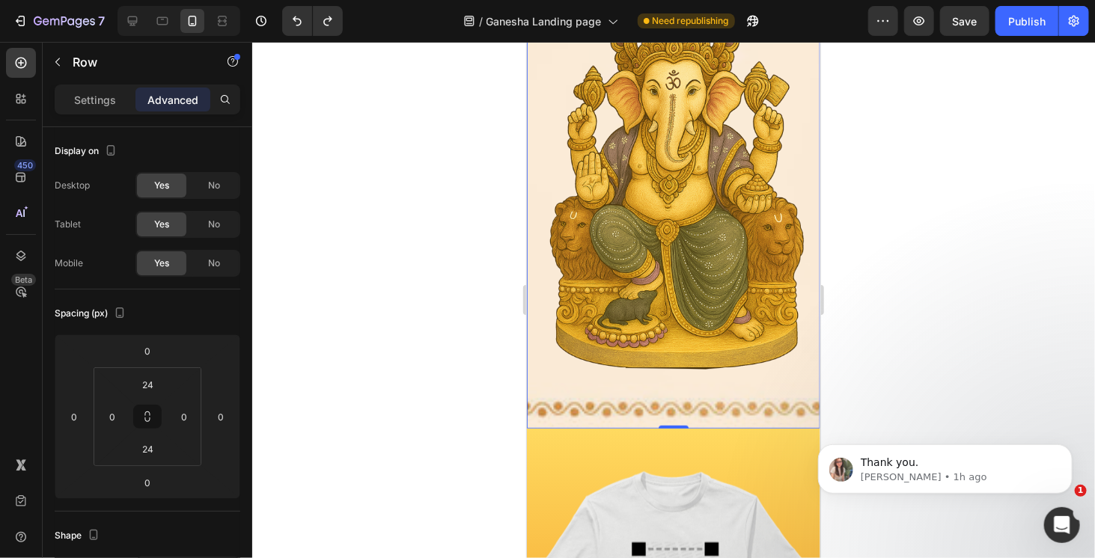
click at [532, 359] on div "Bring joy Heading Ganpati Special T-shirts Heading UP TO 50% ON PERFECT GIFT He…" at bounding box center [672, 63] width 293 height 731
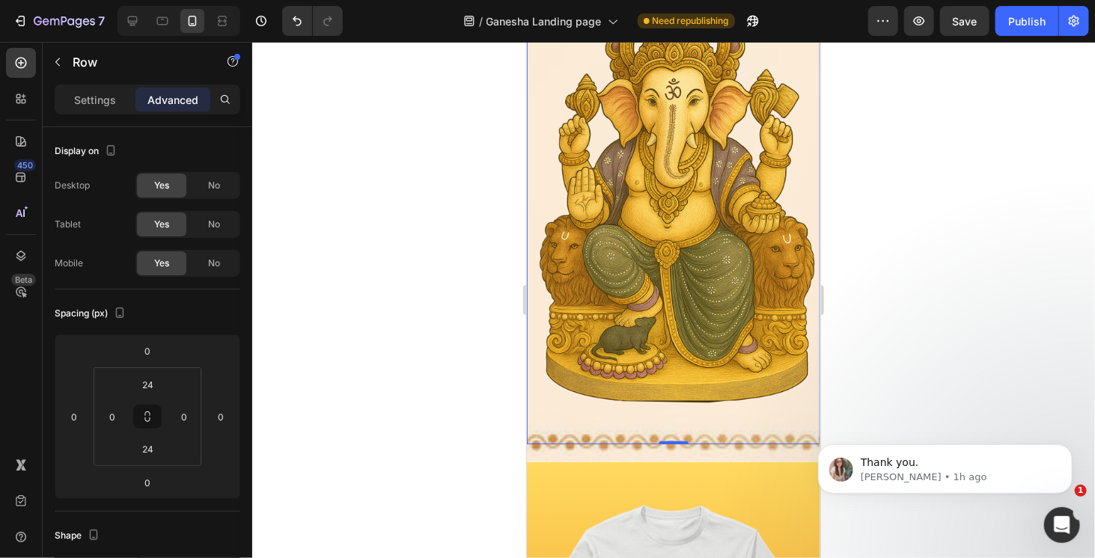
click at [532, 359] on img at bounding box center [672, 187] width 293 height 436
drag, startPoint x: 552, startPoint y: 391, endPoint x: 1020, endPoint y: 431, distance: 470.4
click at [552, 391] on div "Image 0" at bounding box center [672, 198] width 293 height 489
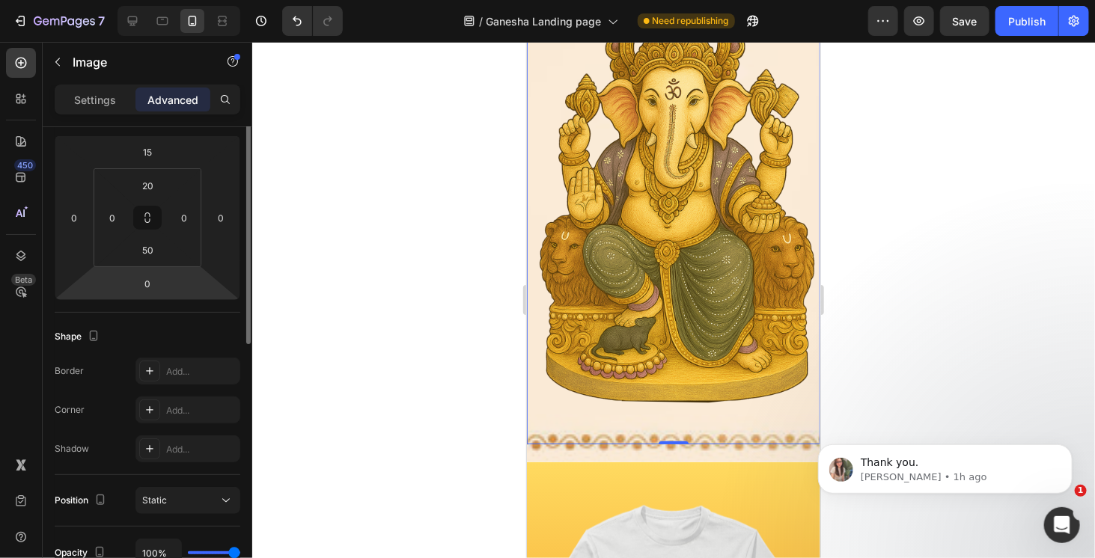
scroll to position [124, 0]
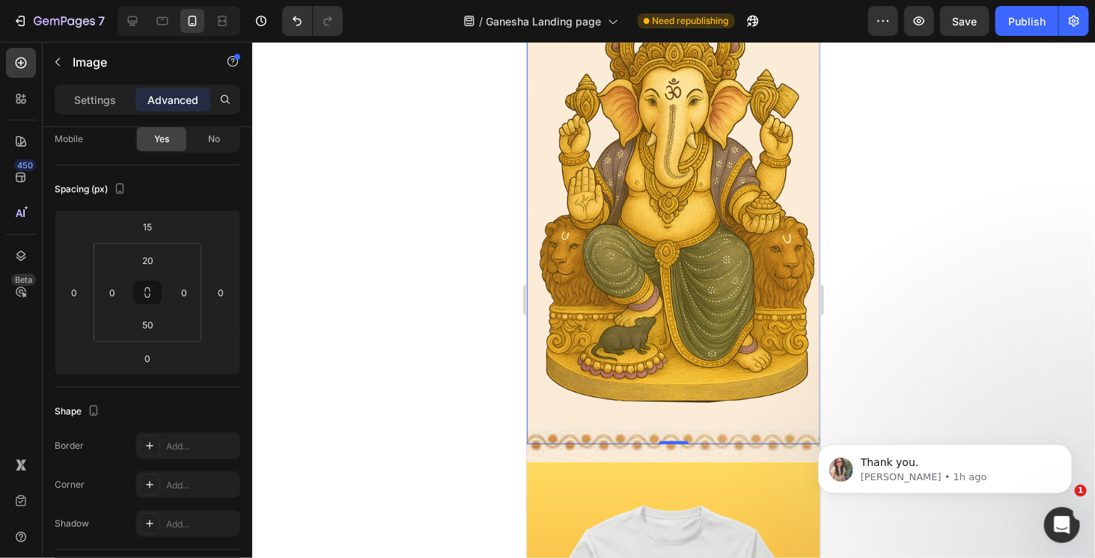
click at [413, 416] on div at bounding box center [673, 300] width 843 height 517
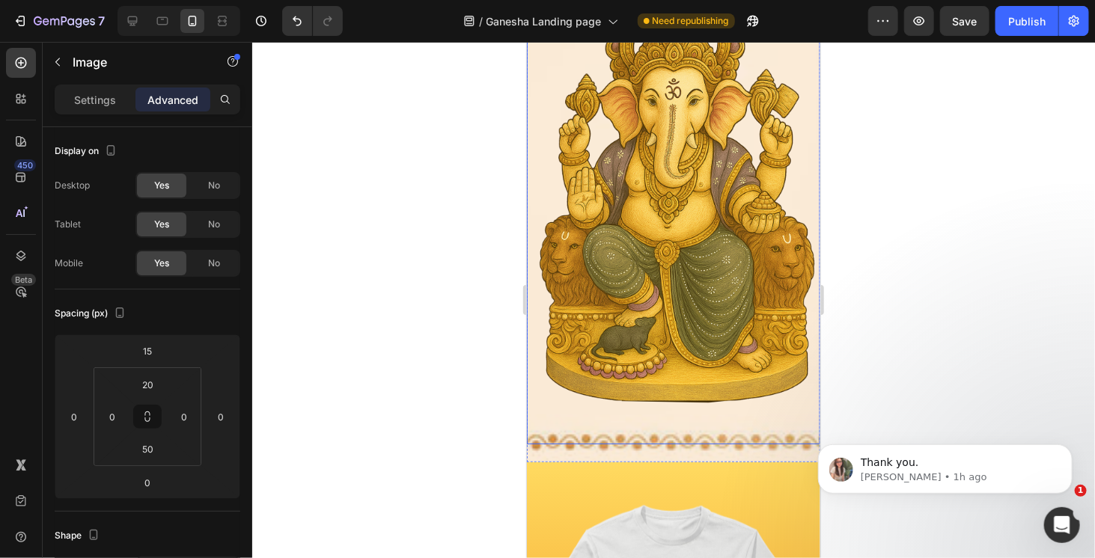
click at [534, 381] on img at bounding box center [672, 187] width 293 height 436
click at [536, 377] on img at bounding box center [672, 187] width 293 height 436
click at [106, 109] on div "Settings" at bounding box center [95, 100] width 75 height 24
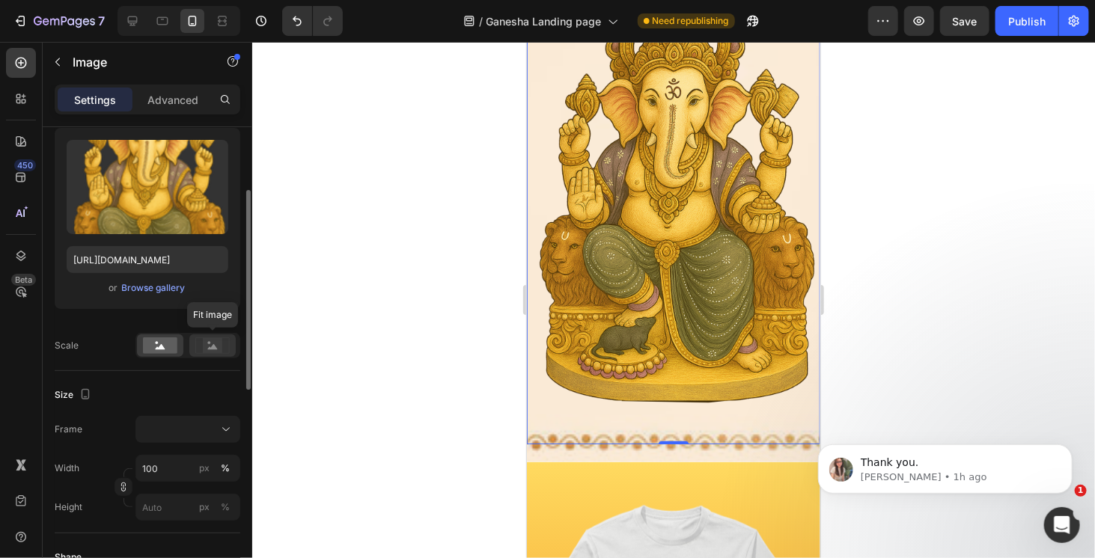
scroll to position [299, 0]
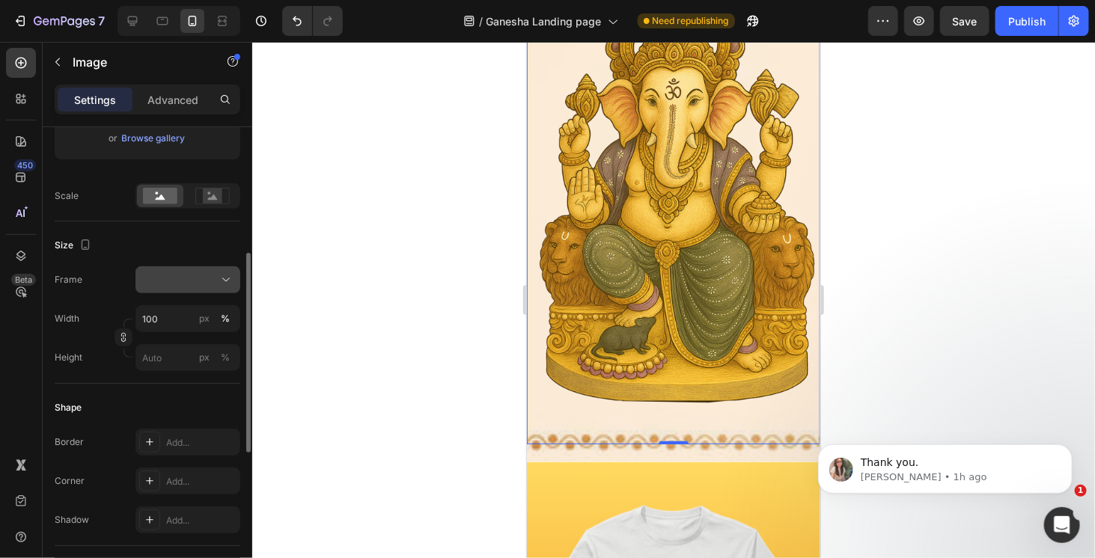
click at [228, 278] on icon at bounding box center [226, 280] width 15 height 15
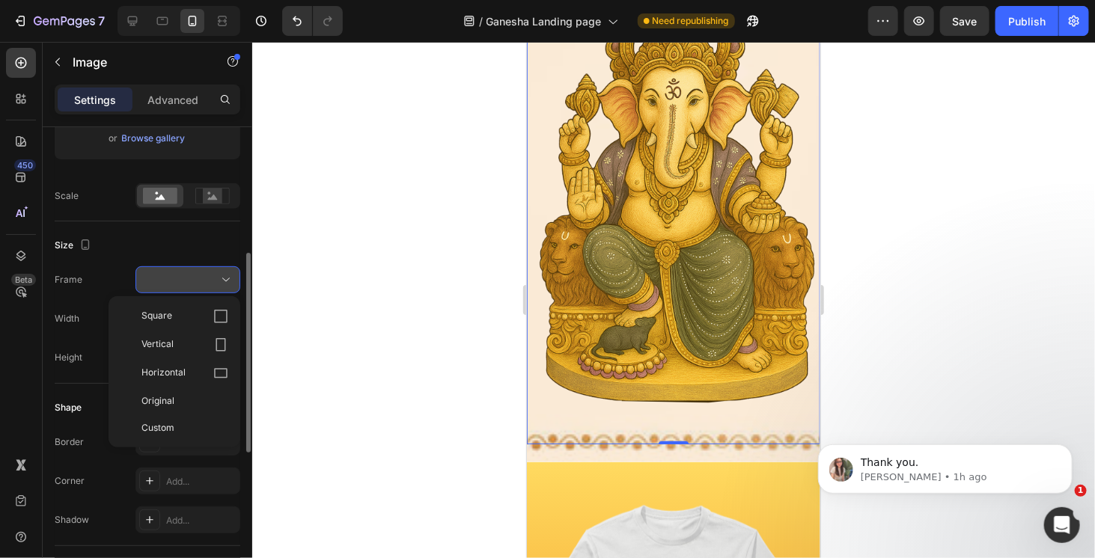
click at [228, 278] on icon at bounding box center [226, 280] width 15 height 15
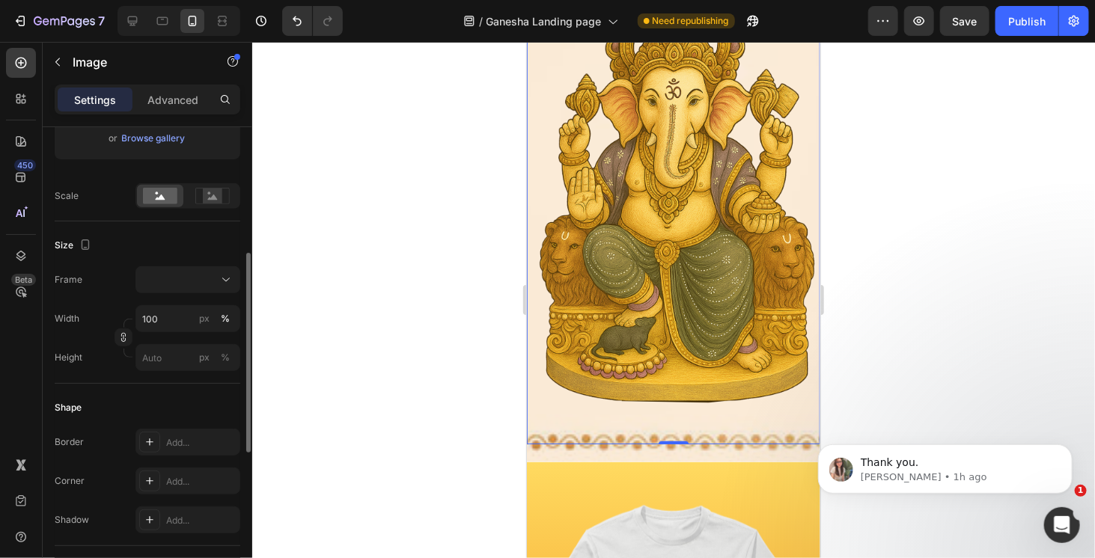
scroll to position [449, 0]
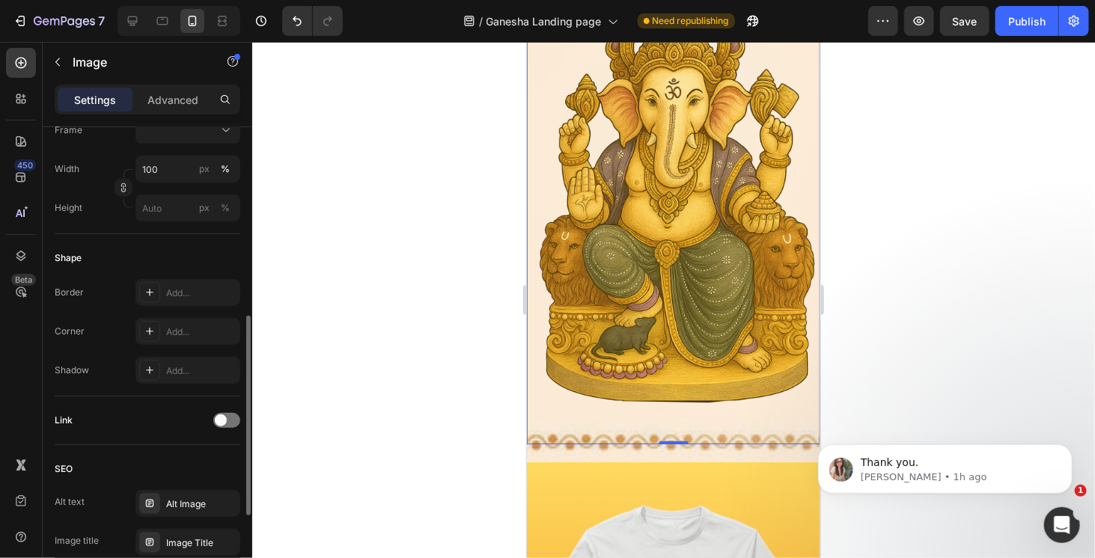
click at [116, 349] on div "Border Add... Corner Add... Shadow Add..." at bounding box center [148, 331] width 186 height 105
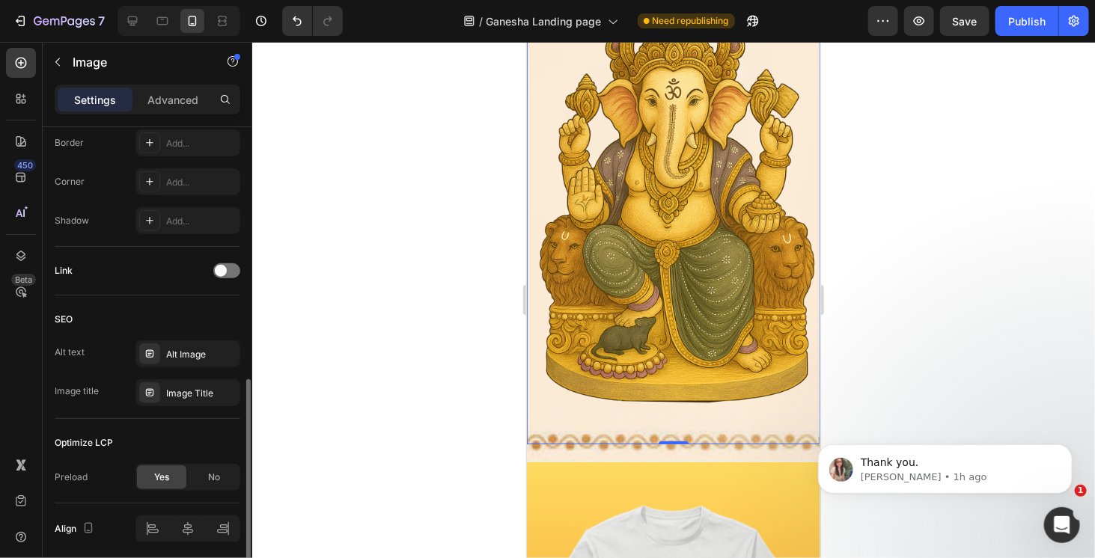
scroll to position [652, 0]
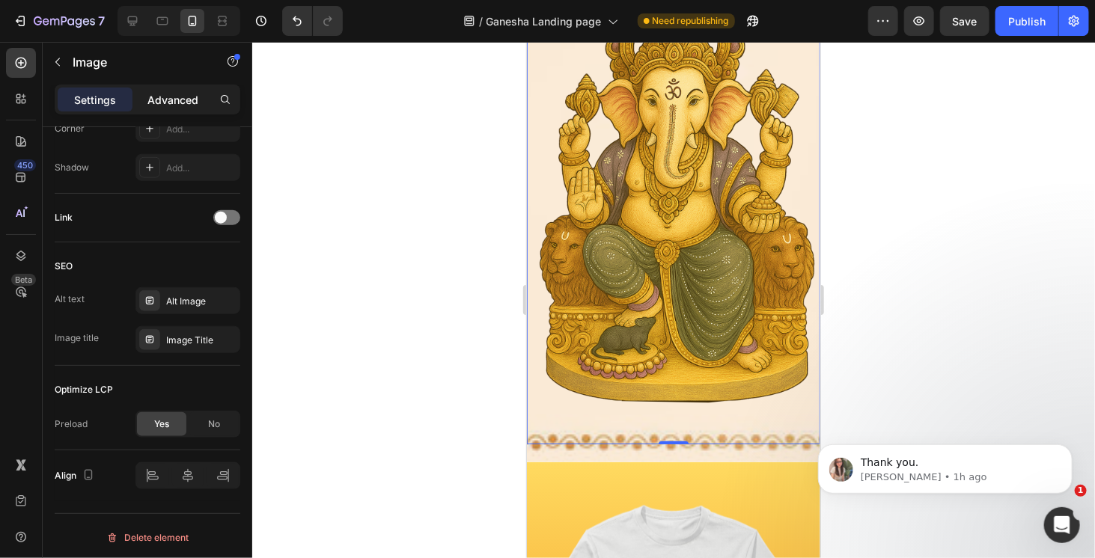
click at [193, 100] on p "Advanced" at bounding box center [172, 100] width 51 height 16
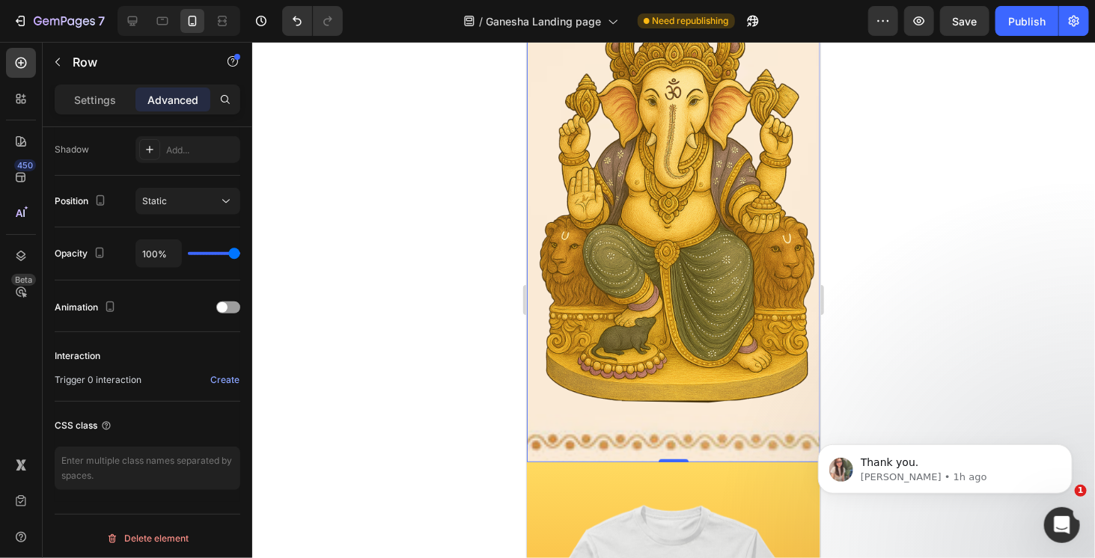
click at [752, 436] on div "Bring joy Heading Ganpati Special T-shirts Heading UP TO 50% ON PERFECT GIFT He…" at bounding box center [672, 80] width 293 height 764
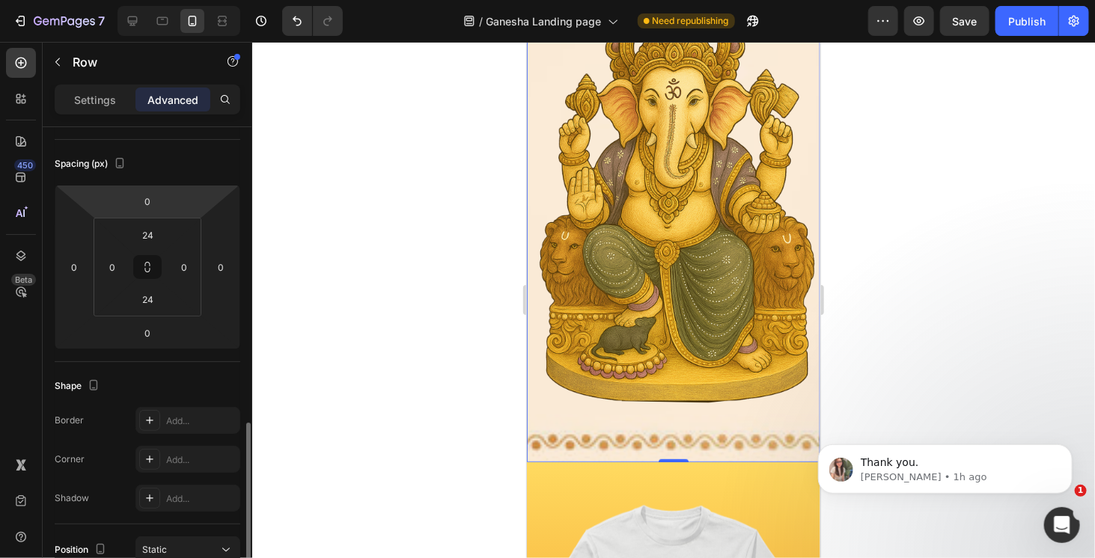
scroll to position [299, 0]
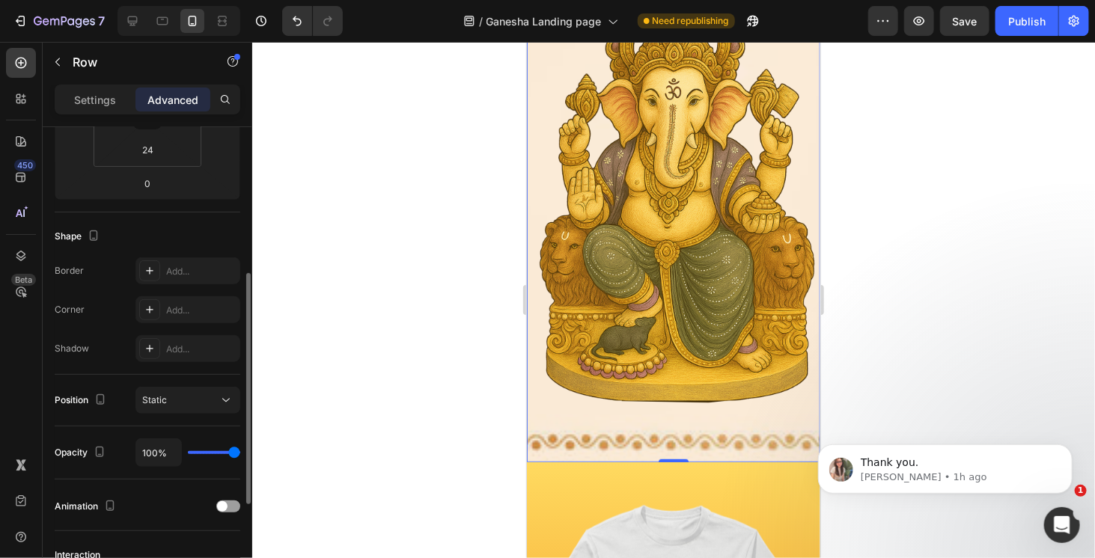
click at [189, 364] on div "Shape Border Add... Corner Add... Shadow Add..." at bounding box center [148, 294] width 186 height 162
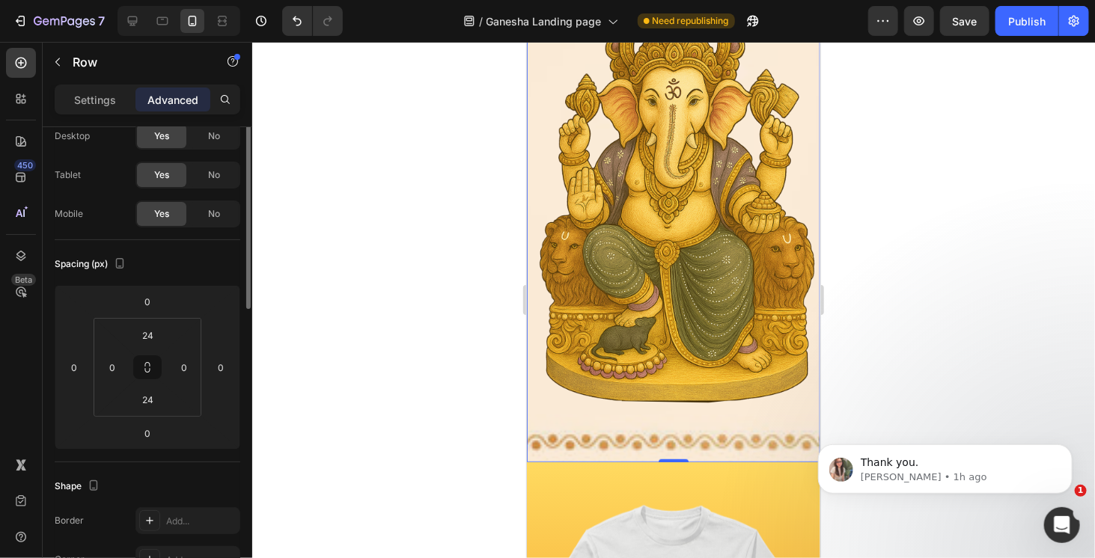
scroll to position [0, 0]
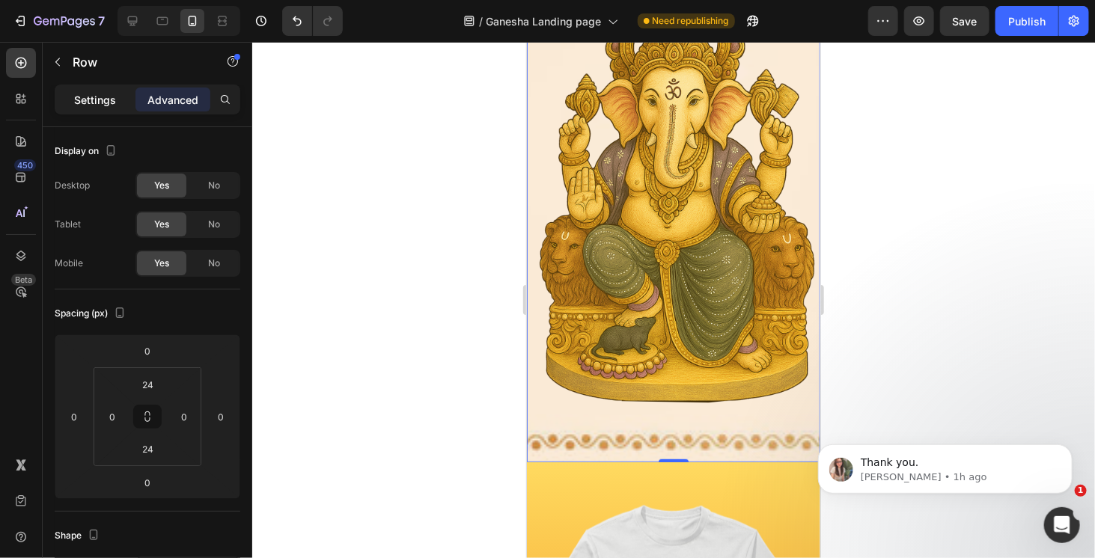
click at [91, 99] on p "Settings" at bounding box center [95, 100] width 42 height 16
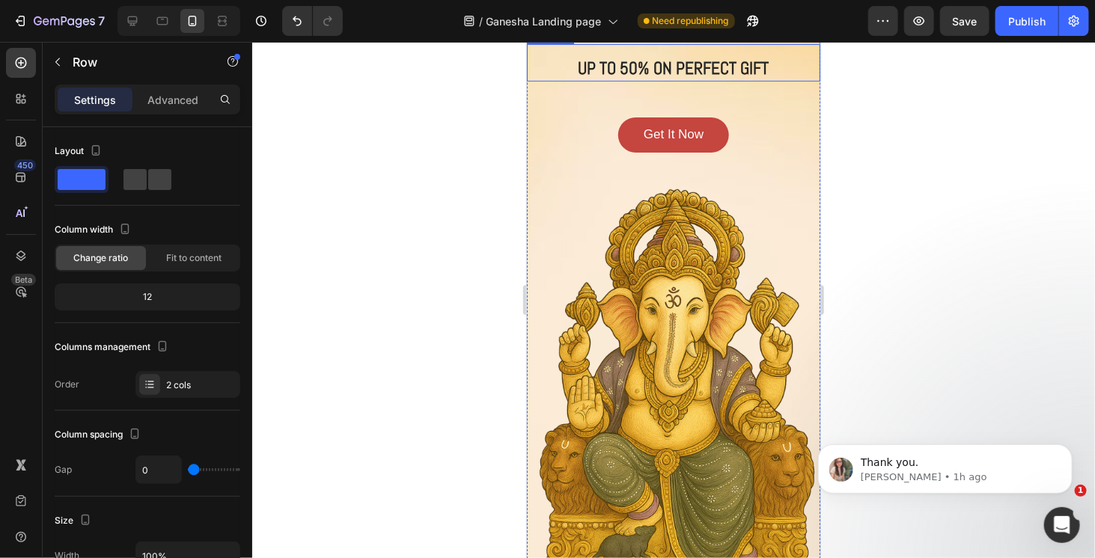
scroll to position [150, 0]
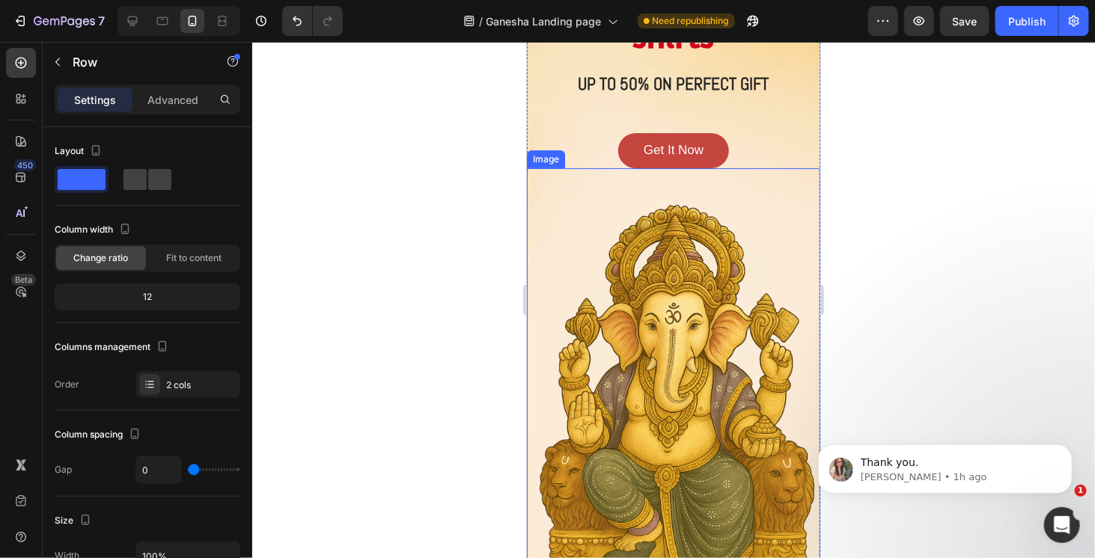
click at [573, 186] on div "Image" at bounding box center [672, 423] width 293 height 489
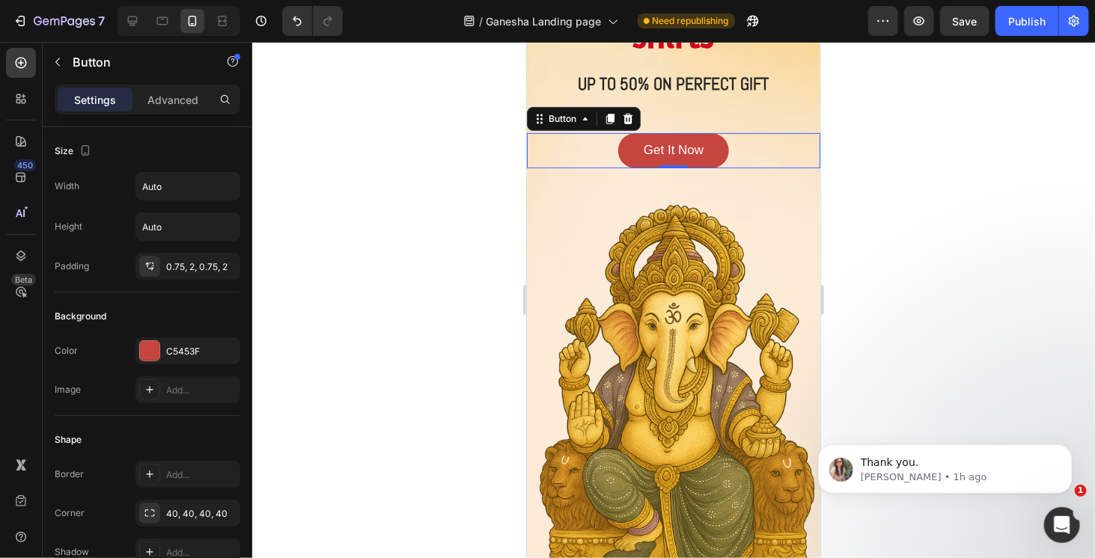
click at [534, 136] on div "Get It Now Button 0" at bounding box center [672, 151] width 293 height 36
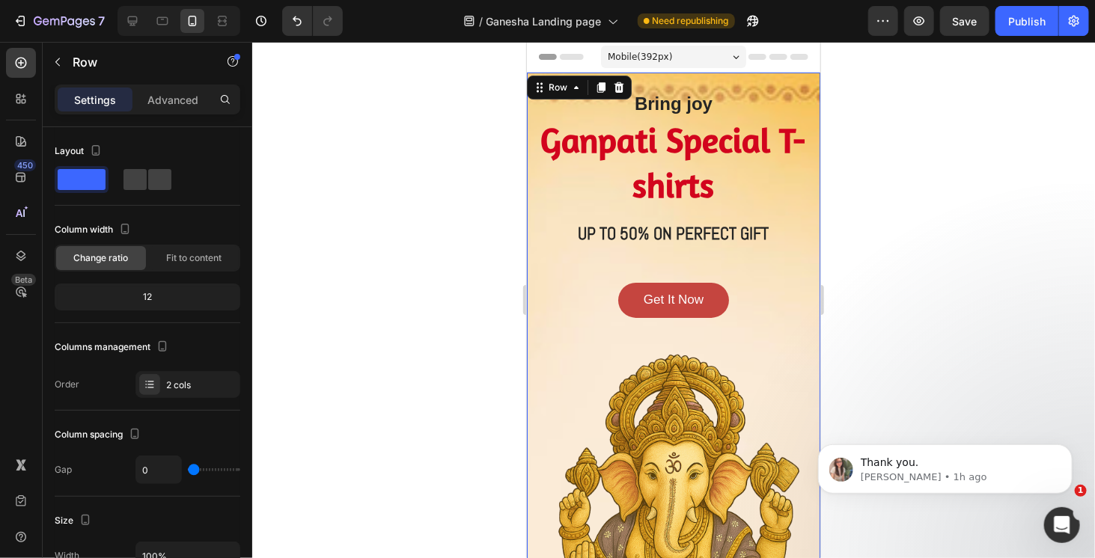
click at [753, 80] on div "Bring joy Heading Ganpati Special T-shirts Heading UP TO 50% ON PERFECT GIFT He…" at bounding box center [672, 454] width 293 height 764
click at [208, 258] on span "Fit to content" at bounding box center [193, 258] width 55 height 13
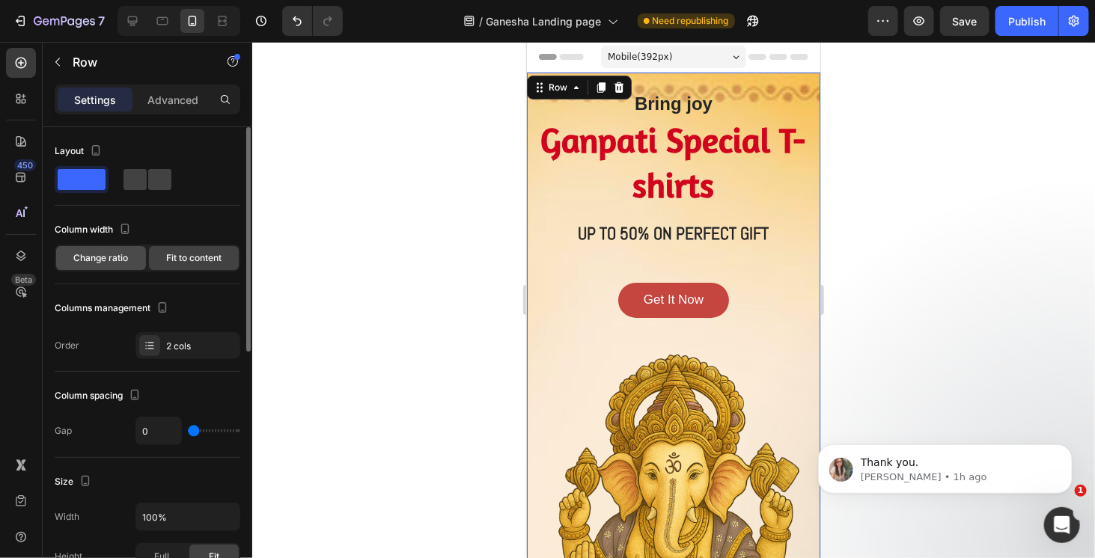
click at [109, 258] on span "Change ratio" at bounding box center [101, 258] width 55 height 13
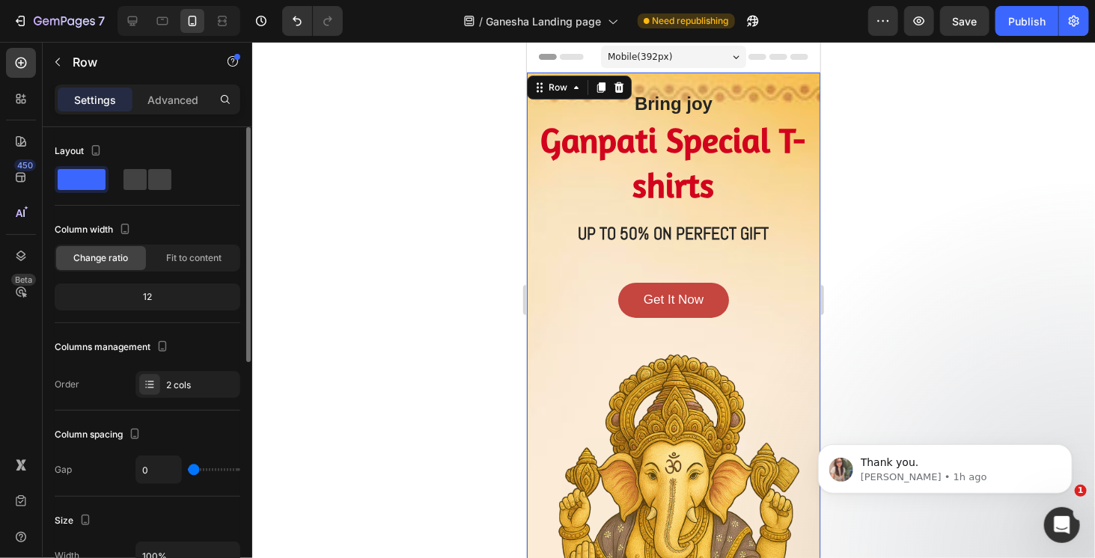
click at [181, 299] on div "12" at bounding box center [148, 297] width 180 height 21
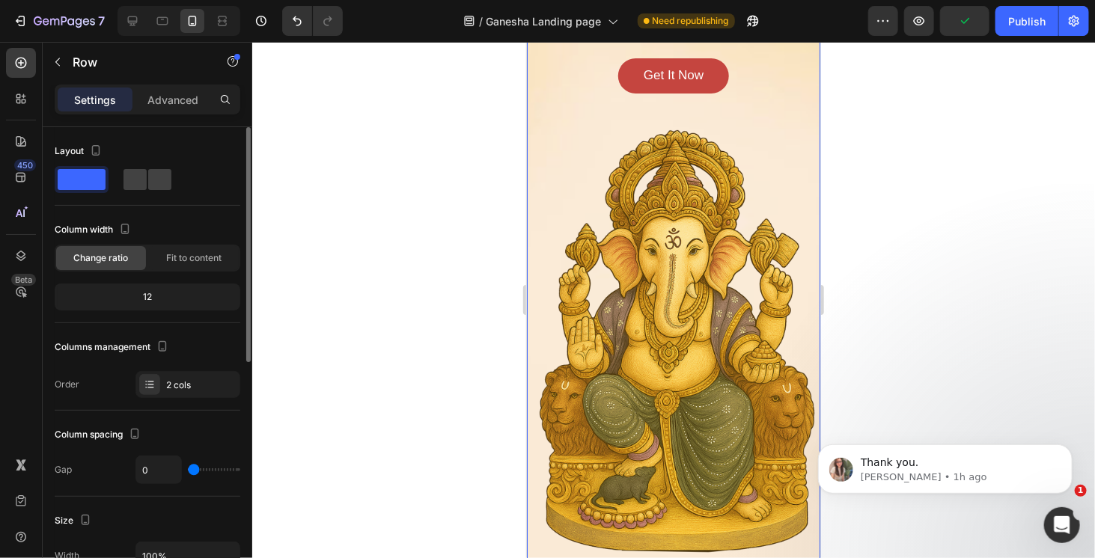
scroll to position [225, 0]
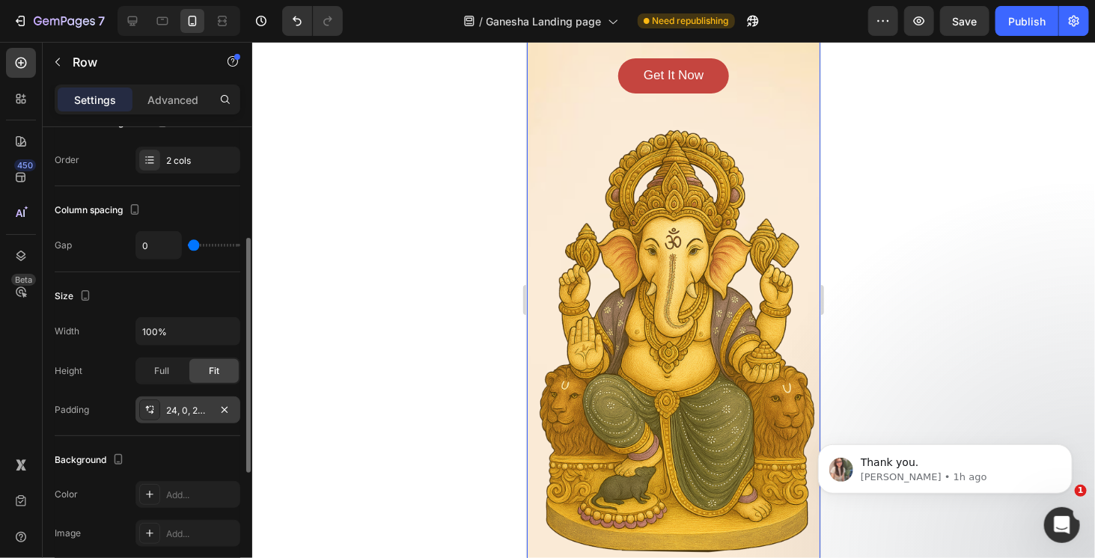
click at [180, 407] on div "24, 0, 24, 0" at bounding box center [187, 410] width 43 height 13
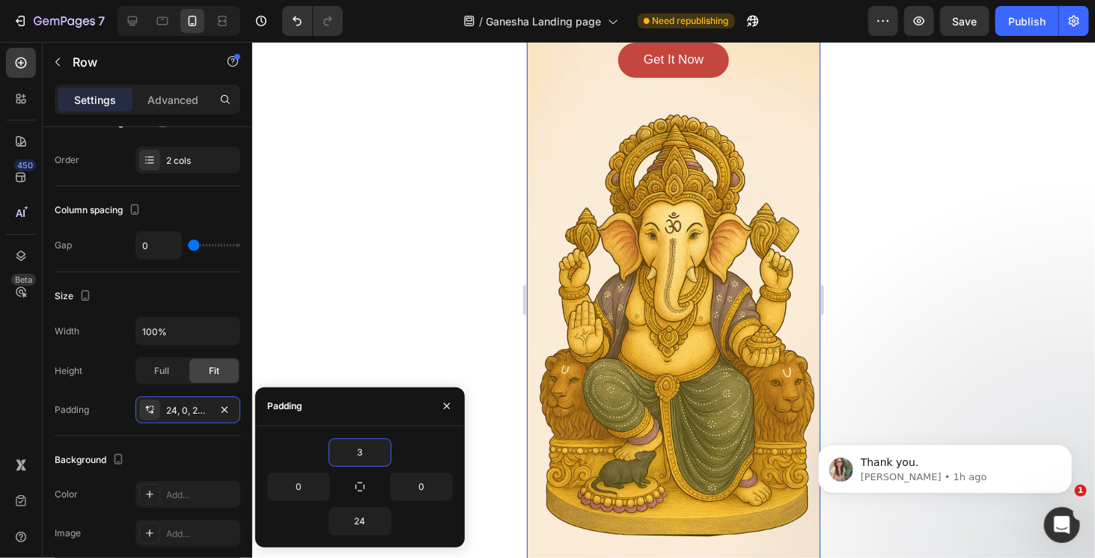
scroll to position [0, 0]
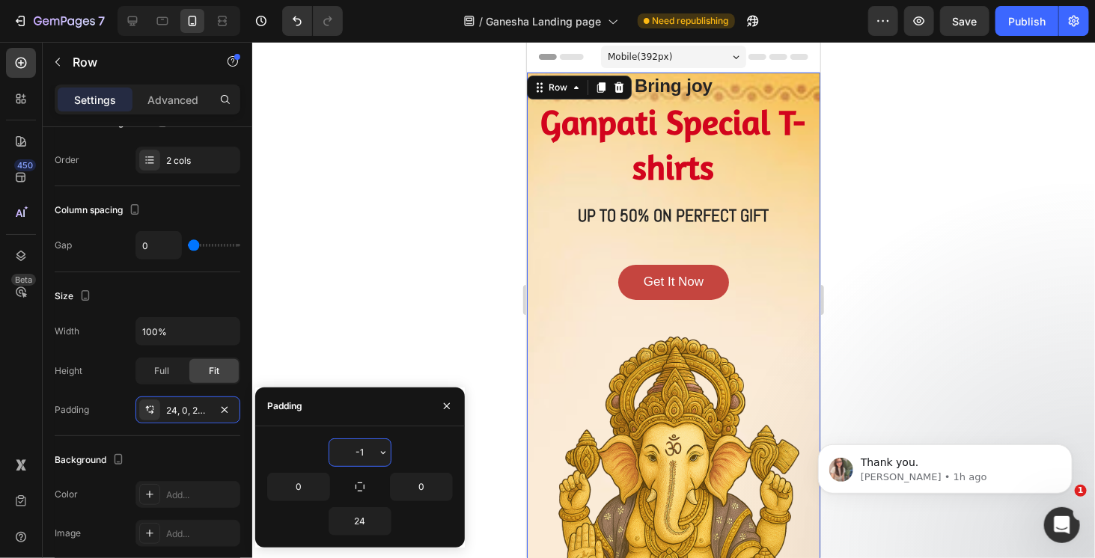
type input "0"
click at [370, 521] on input "24" at bounding box center [359, 521] width 61 height 27
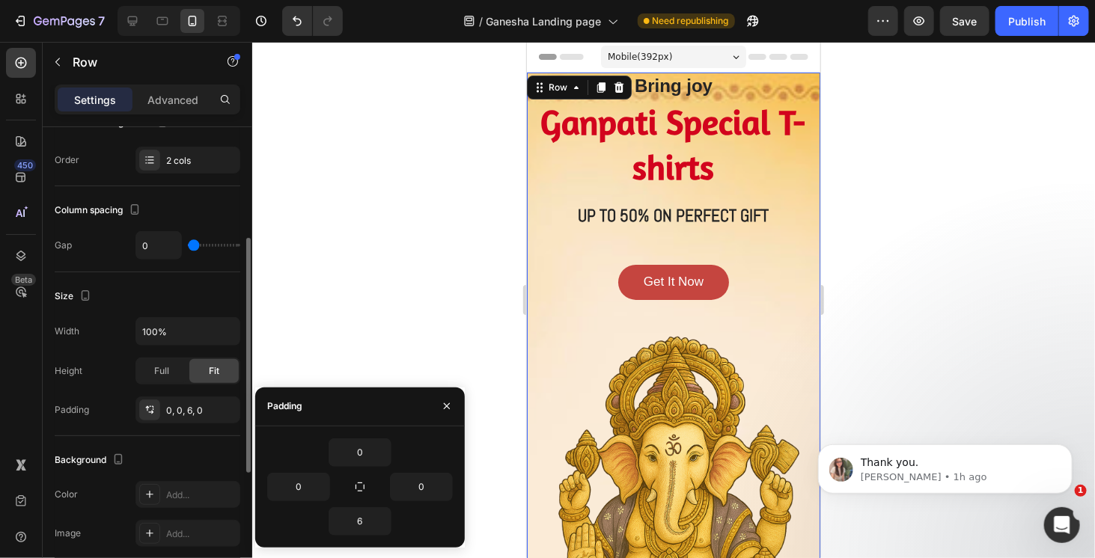
click at [210, 465] on div "Background" at bounding box center [148, 460] width 186 height 24
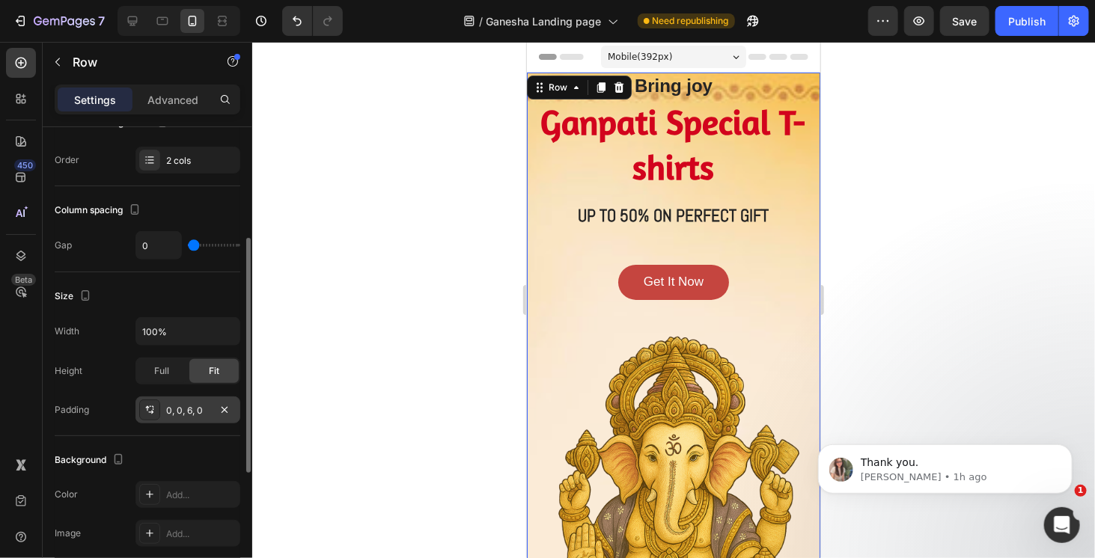
click at [186, 408] on div "0, 0, 6, 0" at bounding box center [187, 410] width 43 height 13
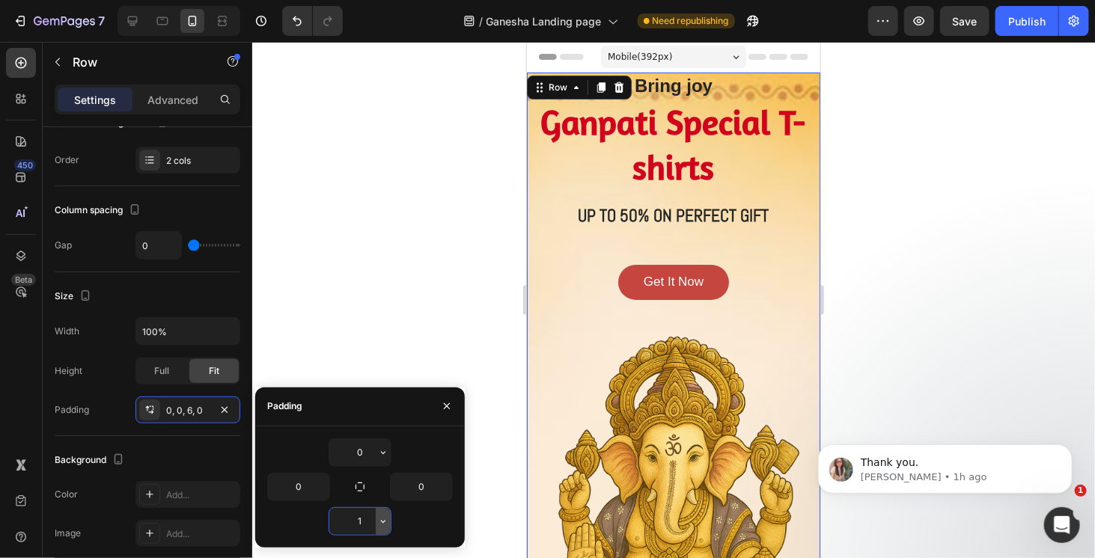
type input "0"
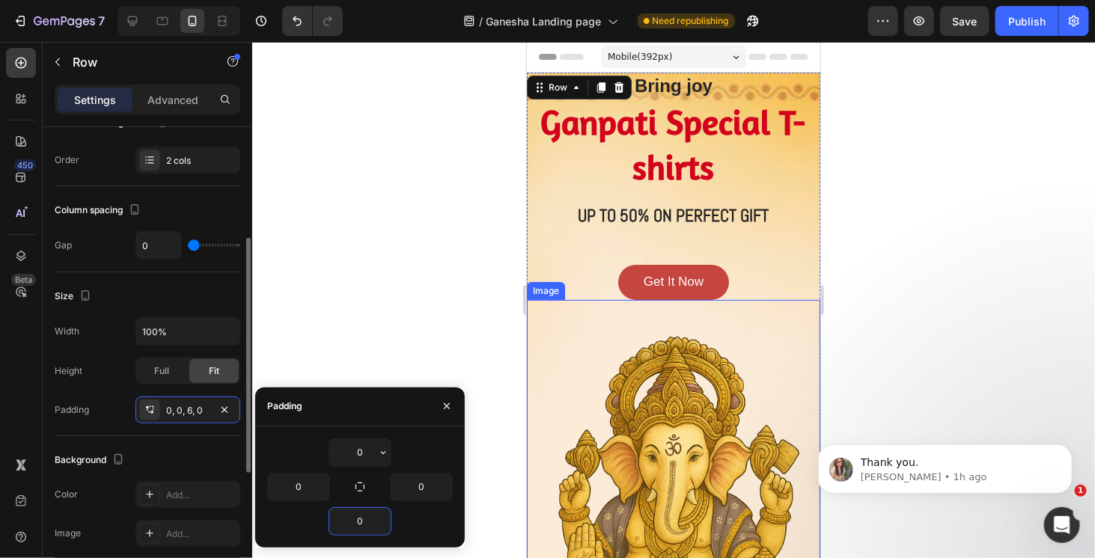
click at [210, 293] on div "Size" at bounding box center [148, 296] width 186 height 24
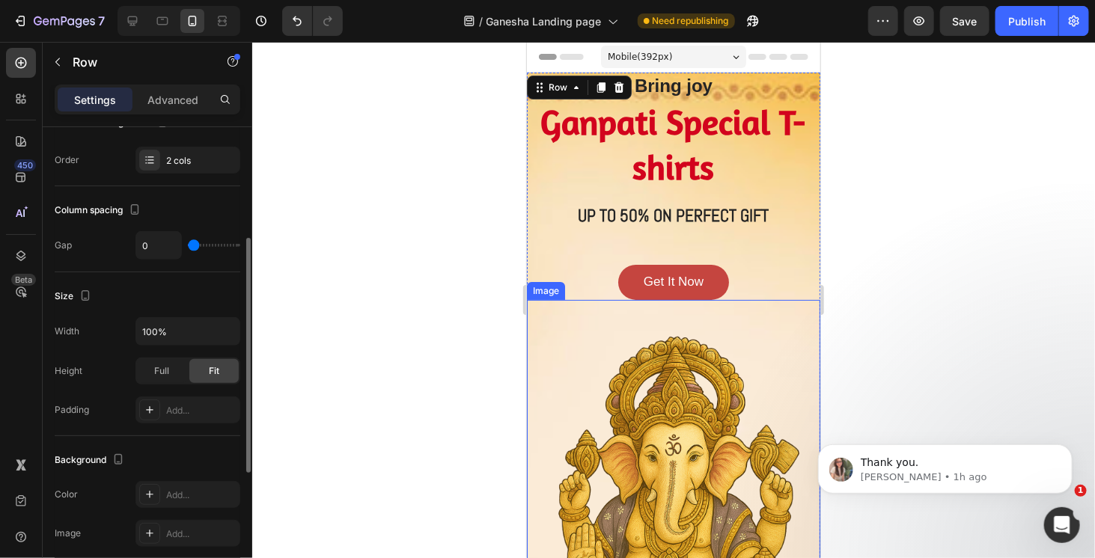
click at [175, 381] on div "Full Fit" at bounding box center [188, 371] width 105 height 27
click at [217, 374] on span "Fit" at bounding box center [214, 371] width 10 height 13
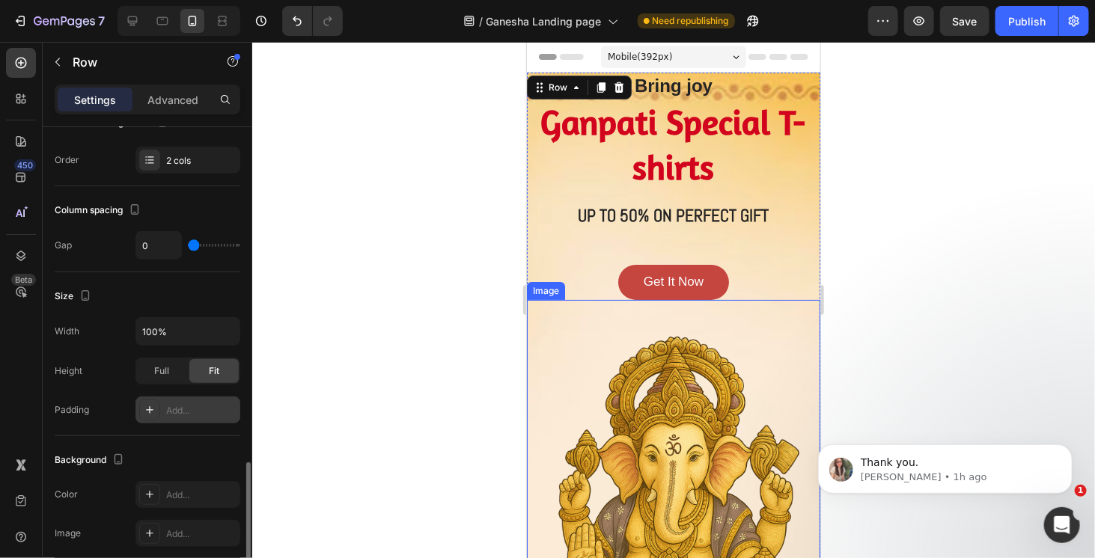
scroll to position [374, 0]
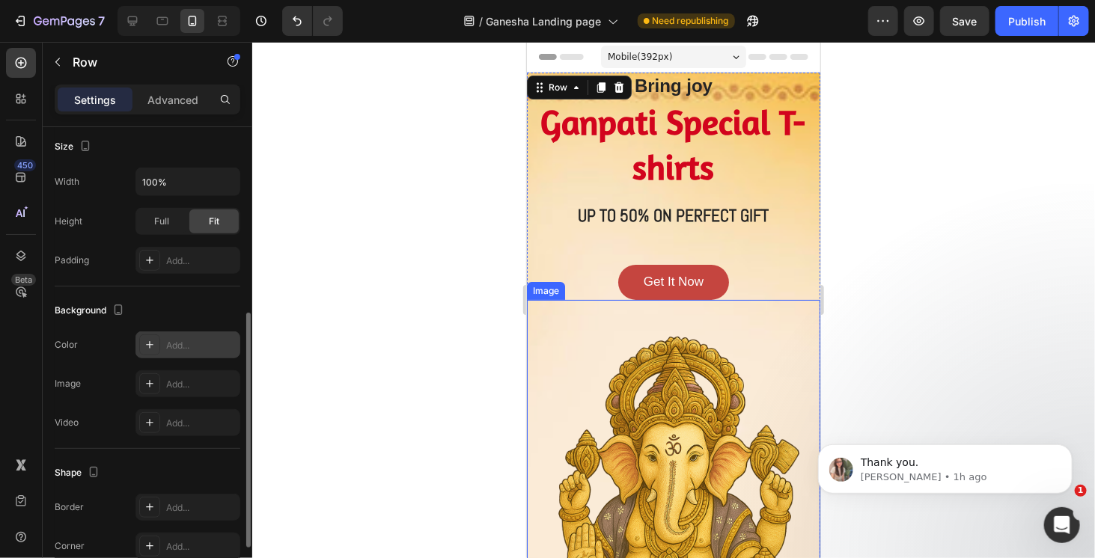
click at [201, 347] on div "Add..." at bounding box center [201, 345] width 70 height 13
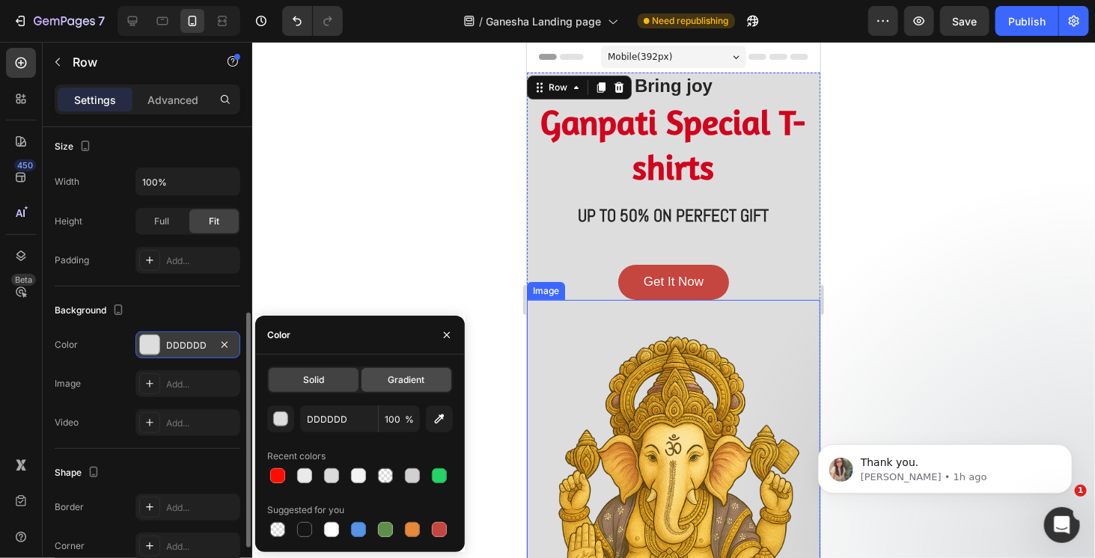
click at [406, 381] on span "Gradient" at bounding box center [407, 380] width 37 height 13
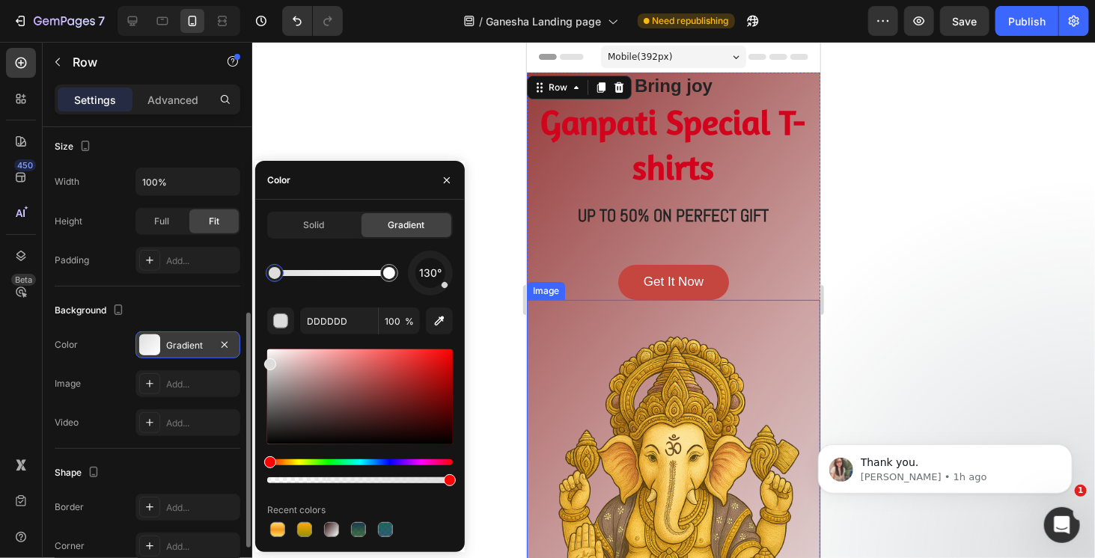
click at [377, 389] on div at bounding box center [360, 397] width 186 height 95
click at [374, 389] on div at bounding box center [360, 397] width 186 height 95
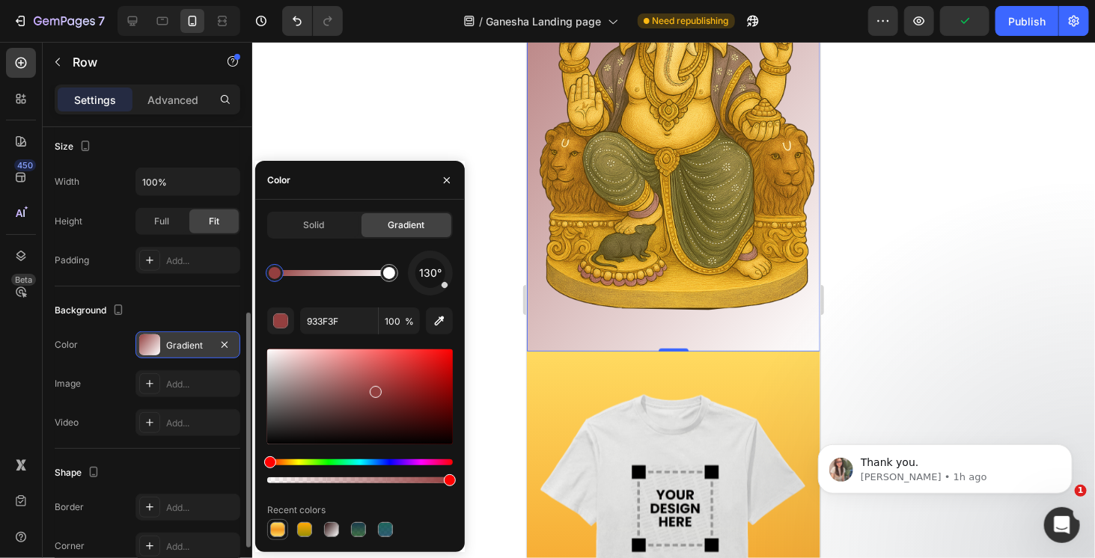
click at [282, 529] on div at bounding box center [277, 530] width 15 height 15
type input "FFDA60"
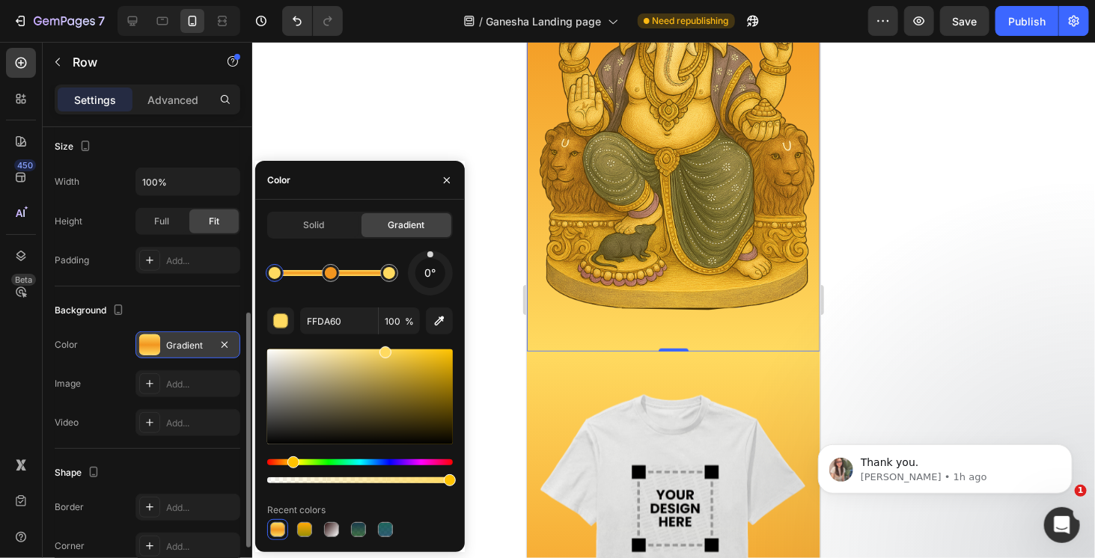
click at [877, 290] on div at bounding box center [673, 300] width 843 height 517
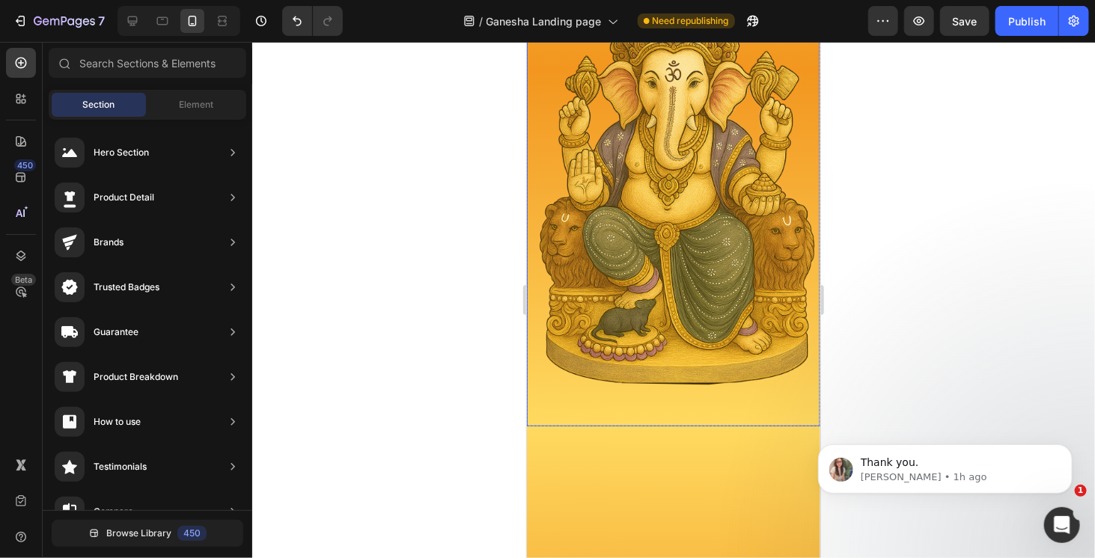
scroll to position [0, 0]
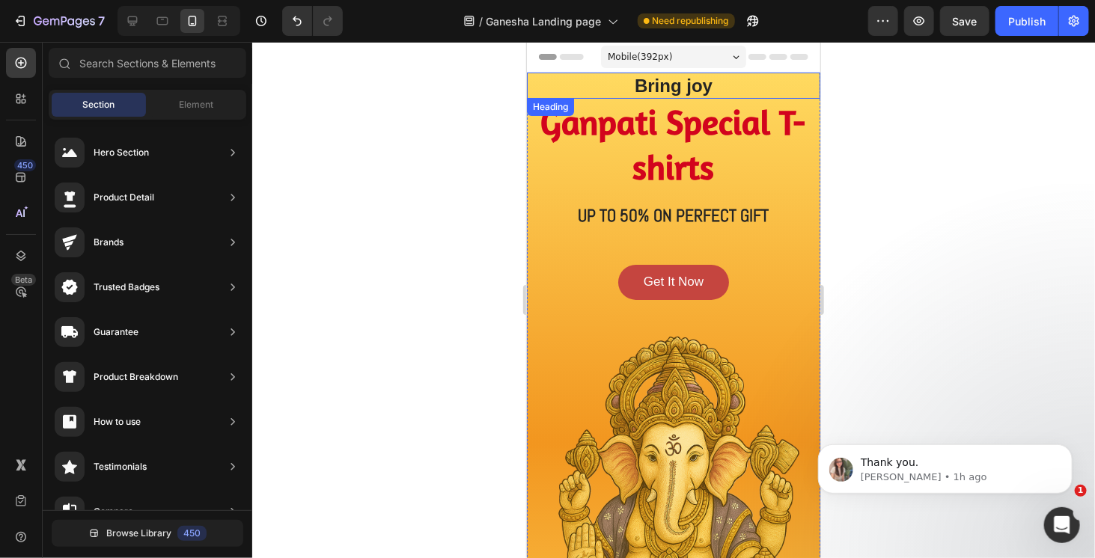
click at [672, 89] on h2 "Bring joy" at bounding box center [672, 85] width 293 height 26
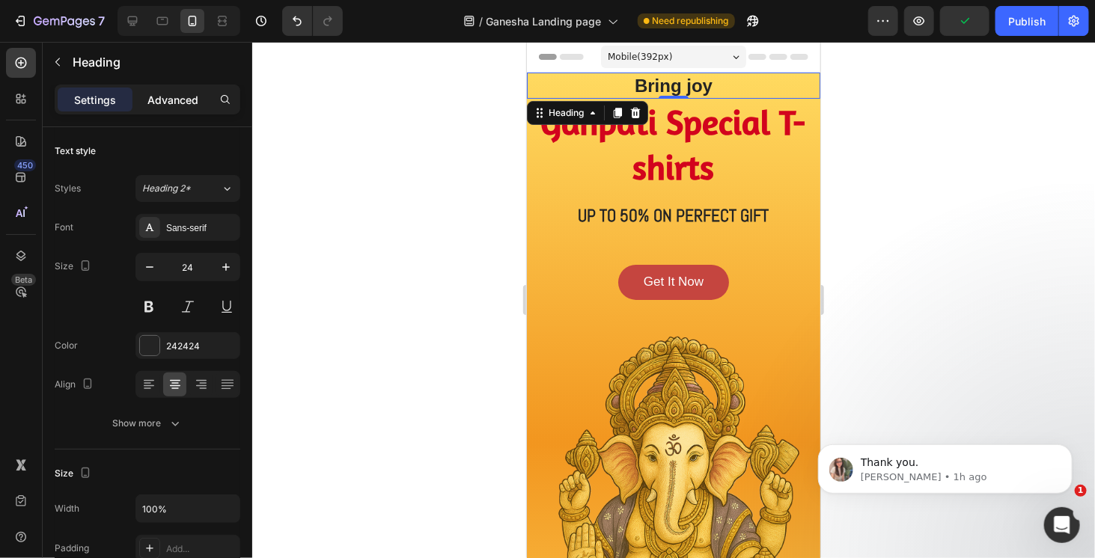
click at [192, 103] on p "Advanced" at bounding box center [172, 100] width 51 height 16
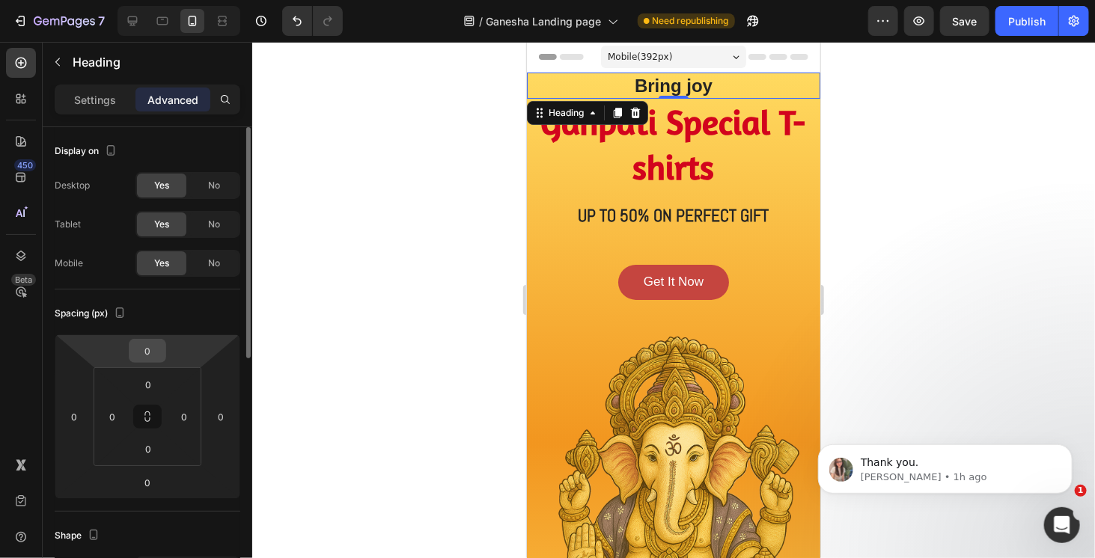
click at [147, 348] on input "0" at bounding box center [148, 351] width 30 height 22
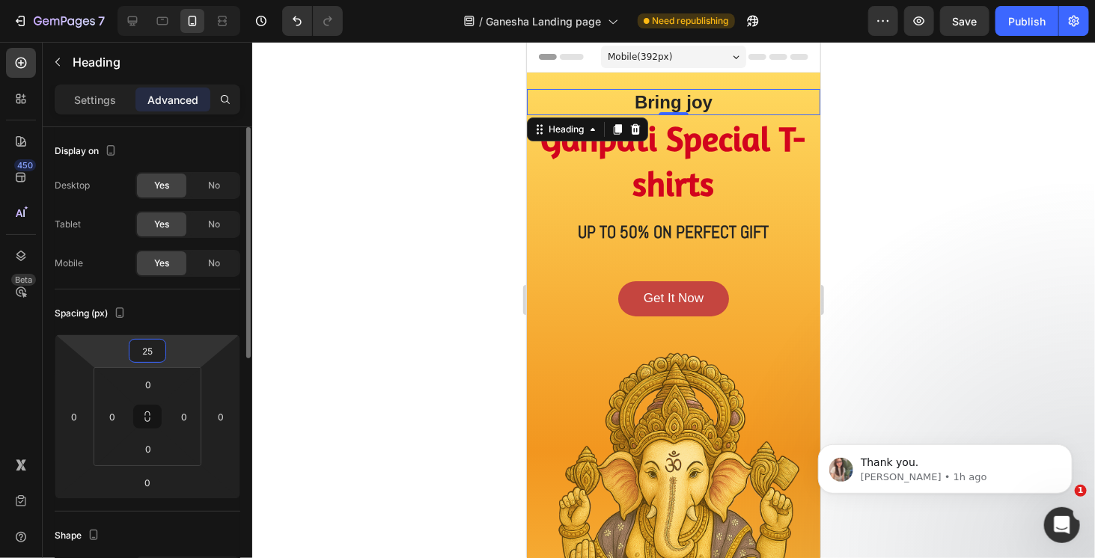
type input "26"
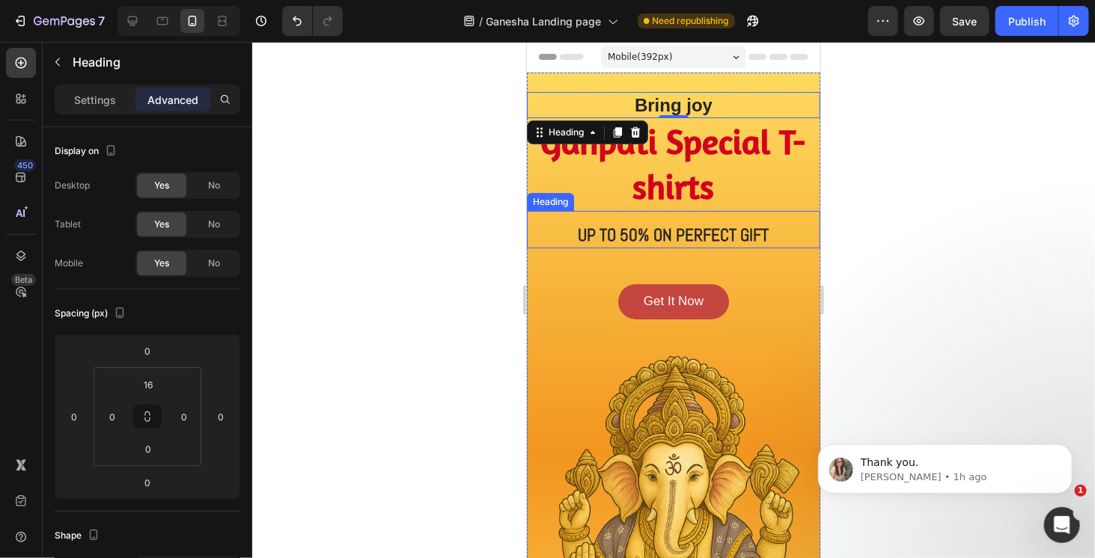
click at [684, 234] on h2 "UP TO 50% ON PERFECT GIFT" at bounding box center [672, 234] width 293 height 25
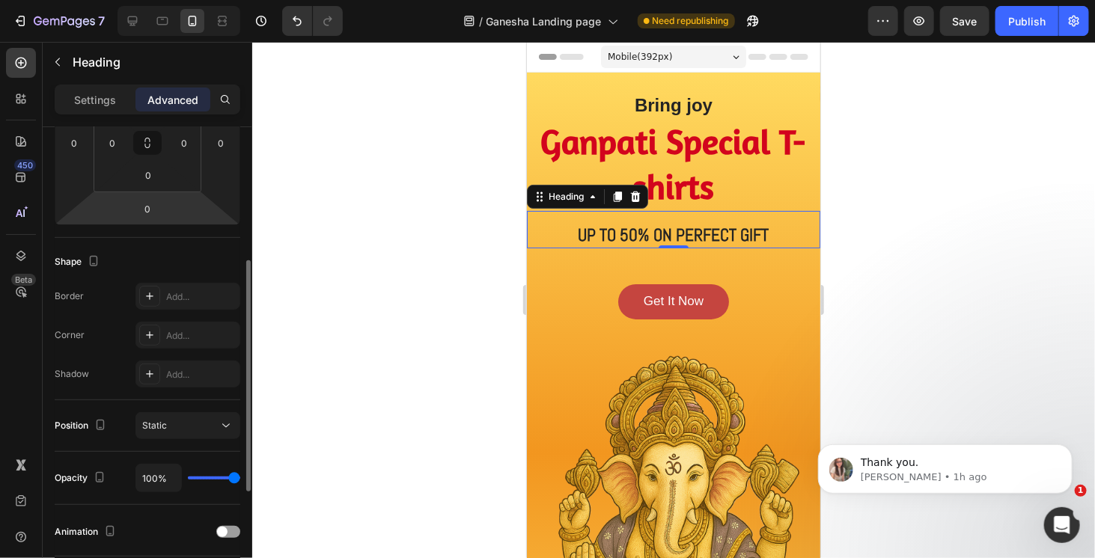
scroll to position [49, 0]
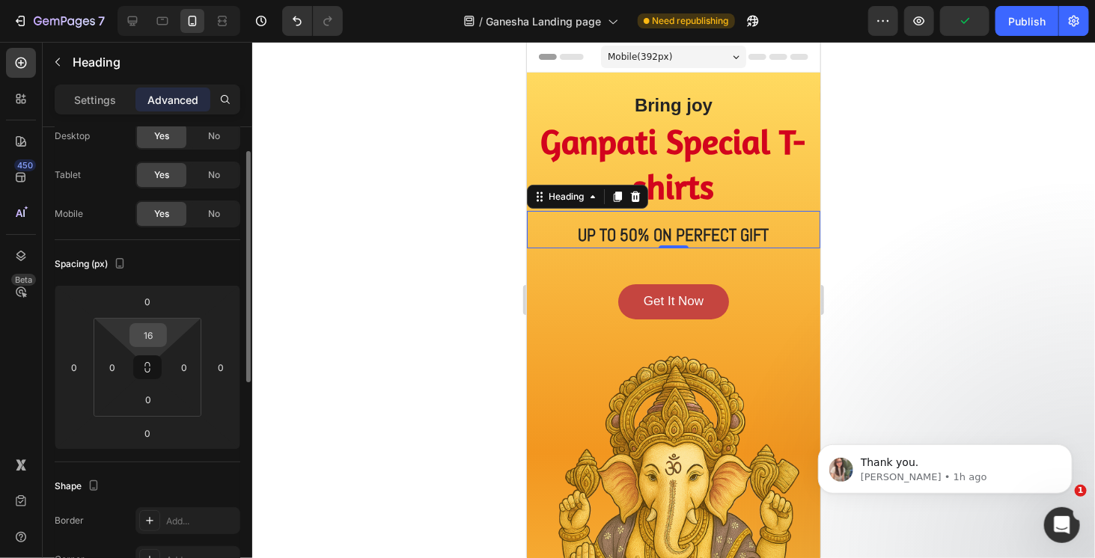
click at [156, 335] on input "16" at bounding box center [148, 335] width 30 height 22
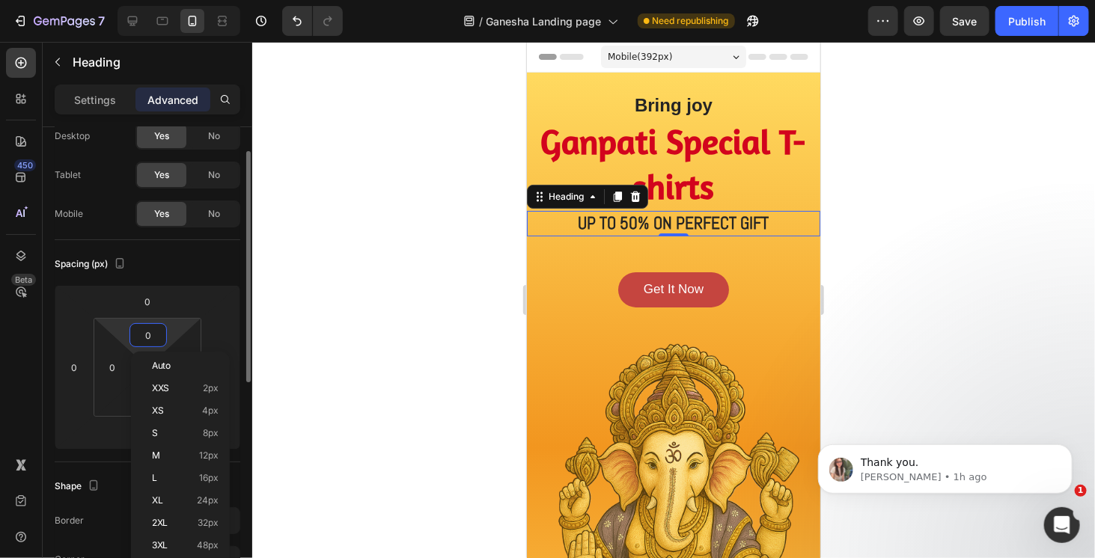
click at [214, 270] on div "Spacing (px)" at bounding box center [148, 264] width 186 height 24
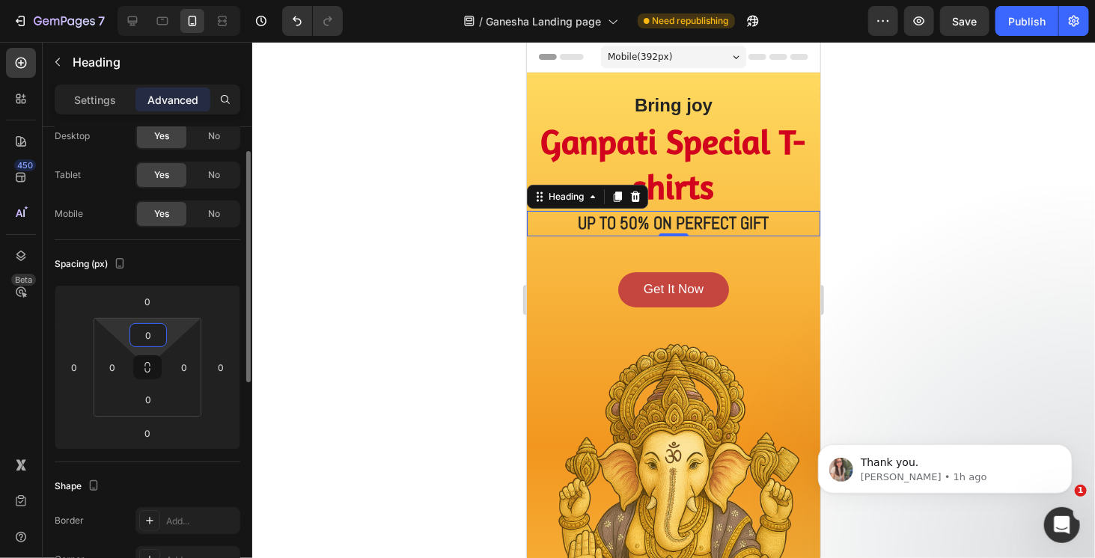
click at [154, 333] on input "0" at bounding box center [148, 335] width 30 height 22
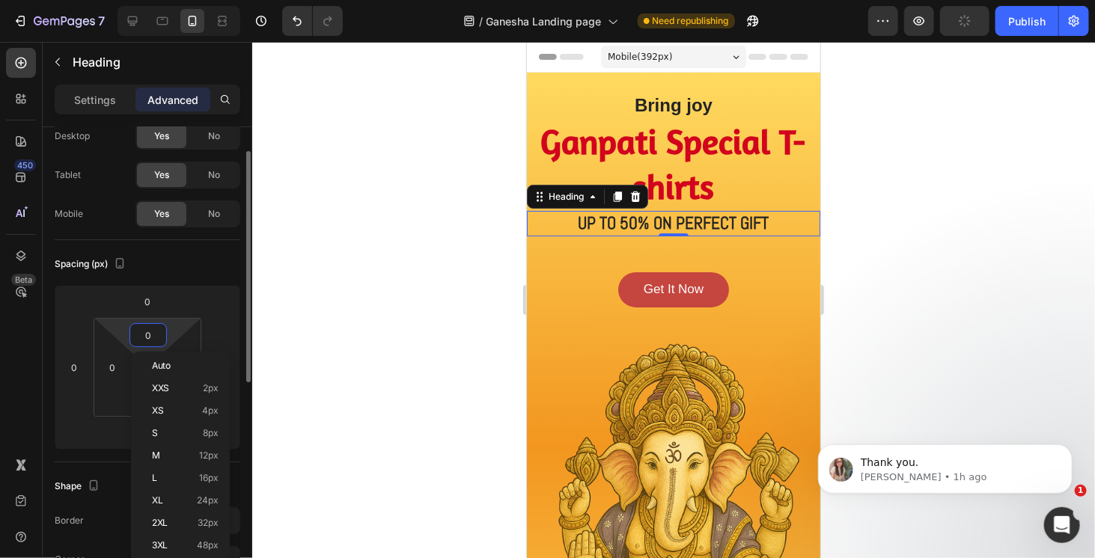
click at [216, 252] on div "Spacing (px)" at bounding box center [148, 264] width 186 height 24
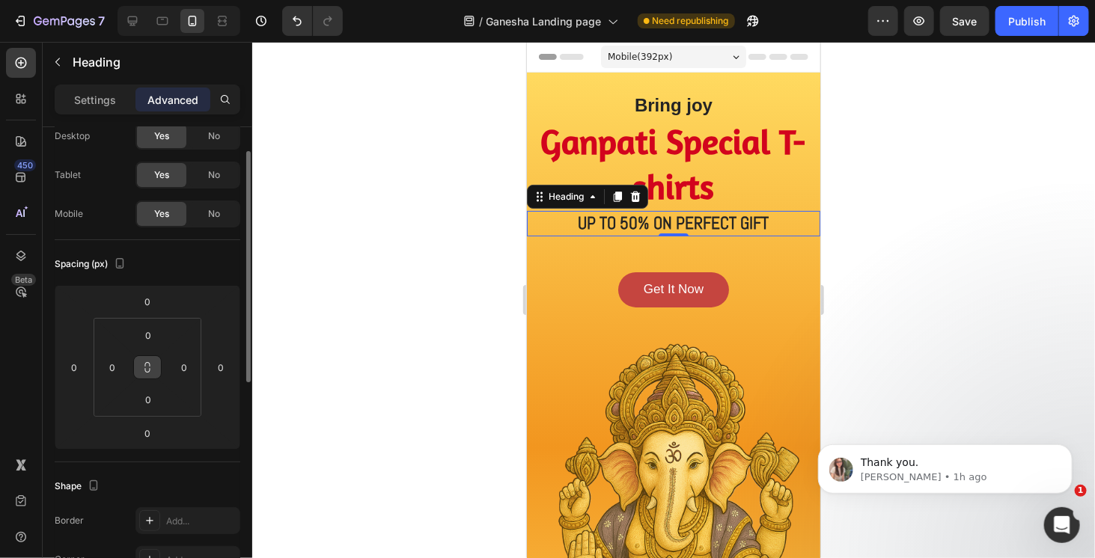
click at [146, 366] on icon at bounding box center [147, 368] width 12 height 12
click at [152, 338] on input "0" at bounding box center [148, 335] width 30 height 22
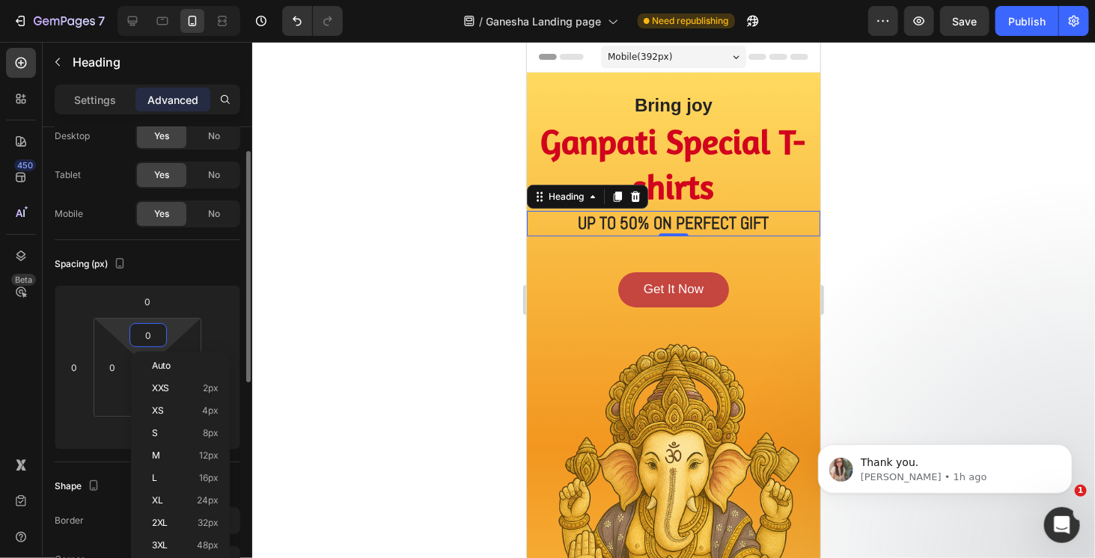
drag, startPoint x: 228, startPoint y: 264, endPoint x: 219, endPoint y: 275, distance: 15.0
click at [228, 263] on div "Spacing (px)" at bounding box center [148, 264] width 186 height 24
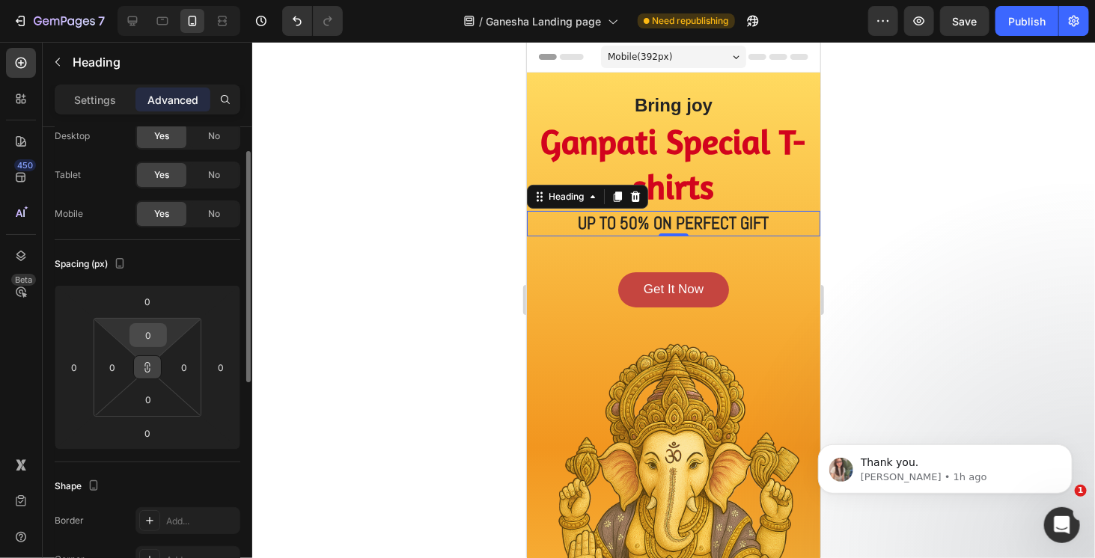
click at [146, 336] on input "0" at bounding box center [148, 335] width 30 height 22
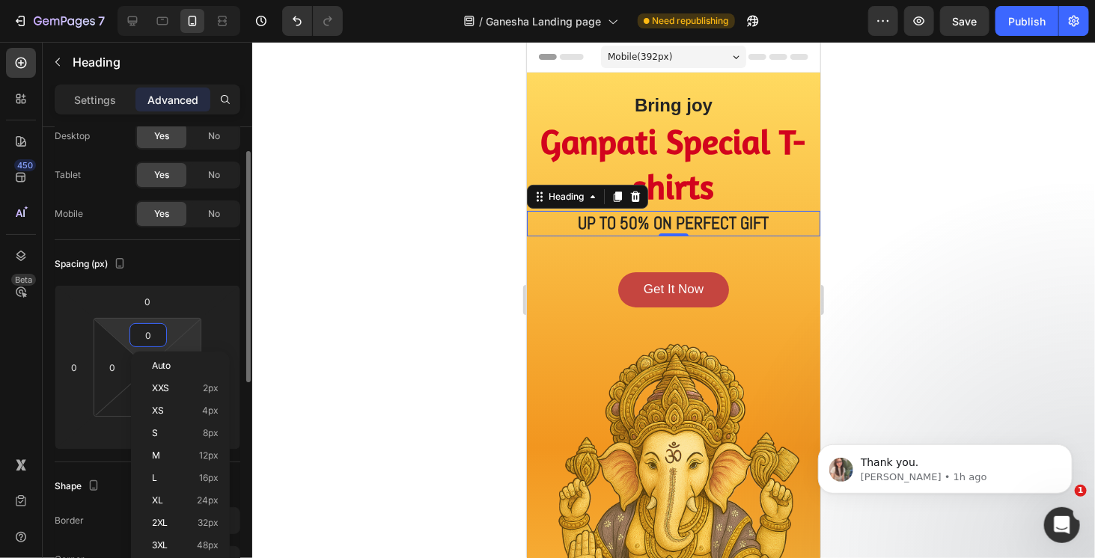
type input "1"
type input "0"
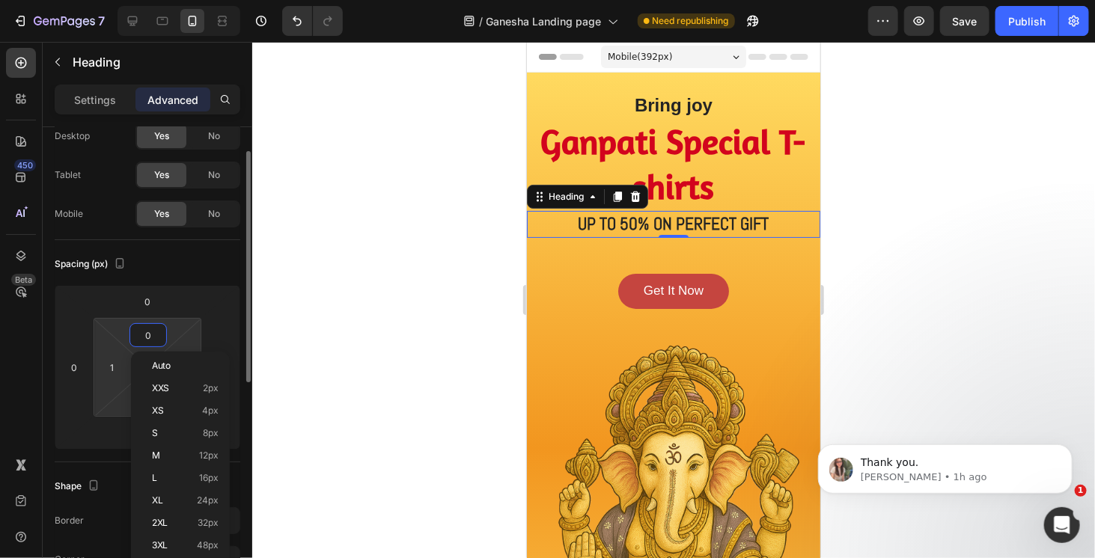
type input "0"
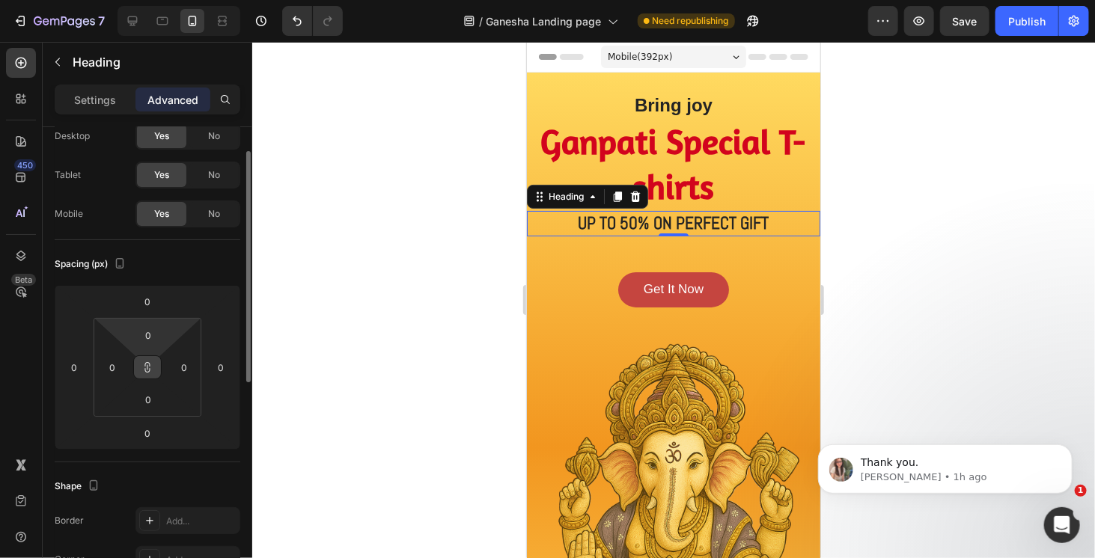
click at [210, 269] on div "Spacing (px)" at bounding box center [148, 264] width 186 height 24
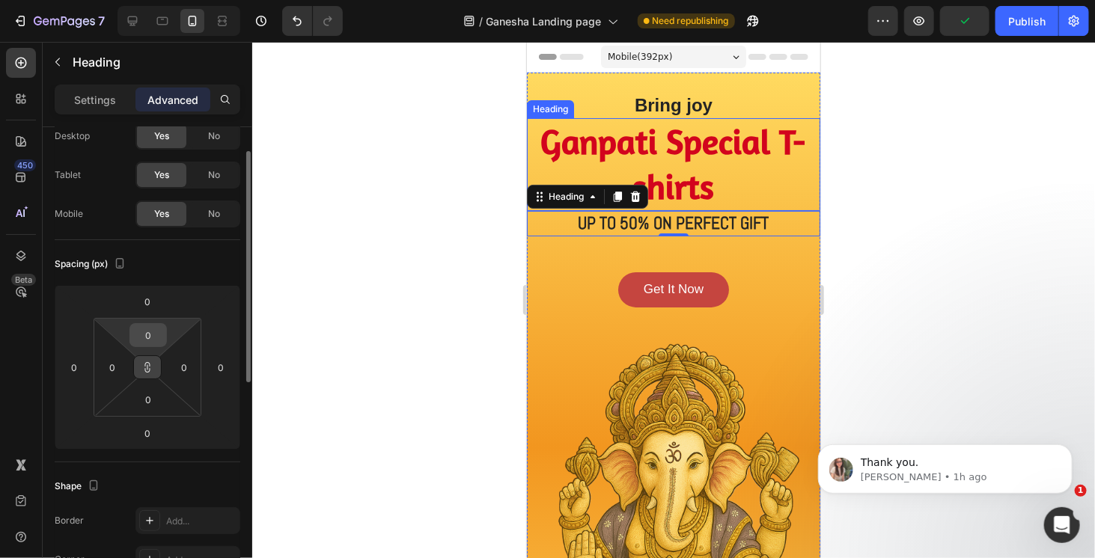
click at [152, 338] on input "0" at bounding box center [148, 335] width 30 height 22
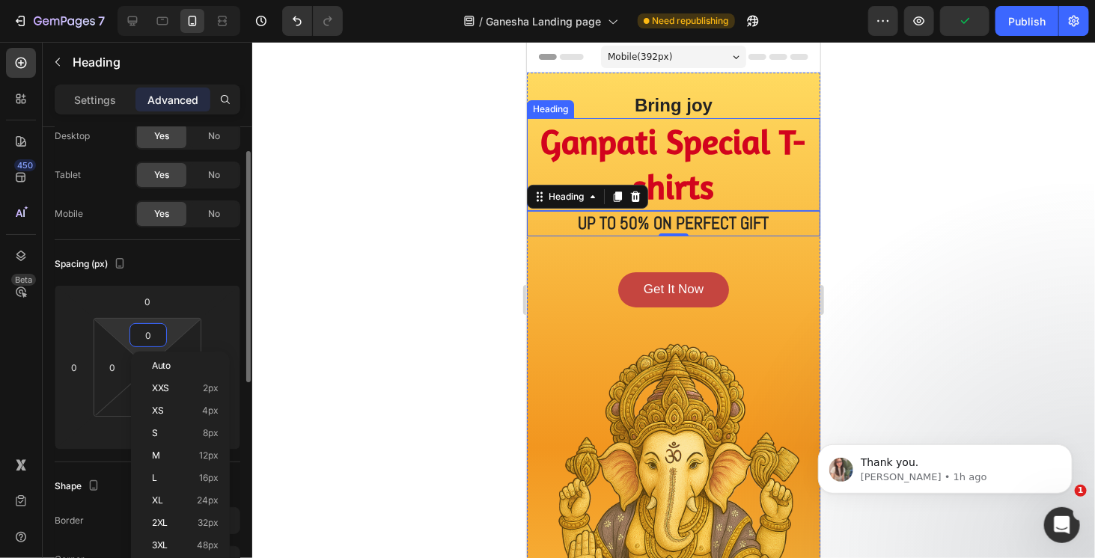
type input "1"
type input "2"
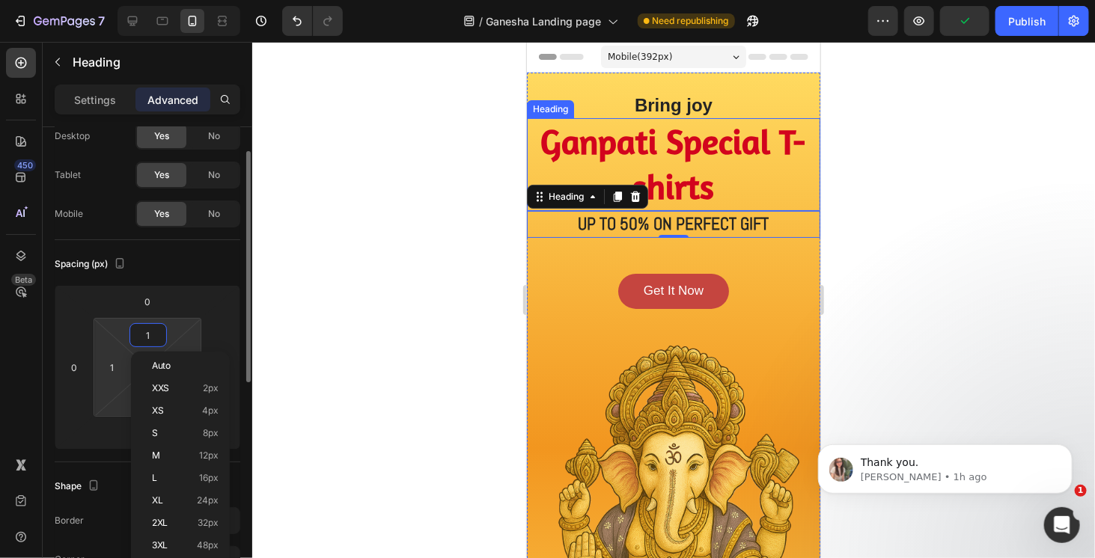
type input "2"
type input "3"
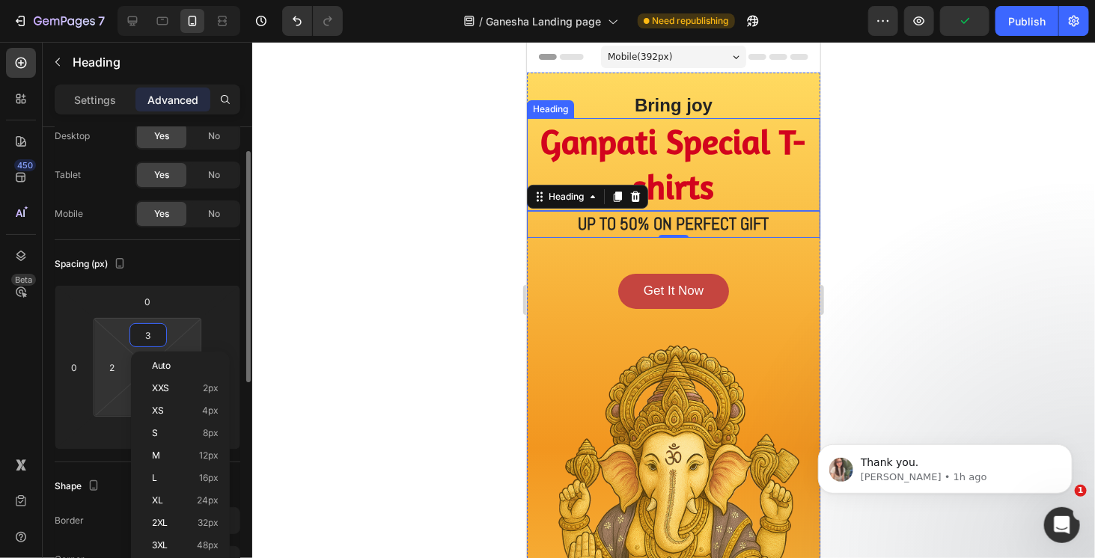
type input "3"
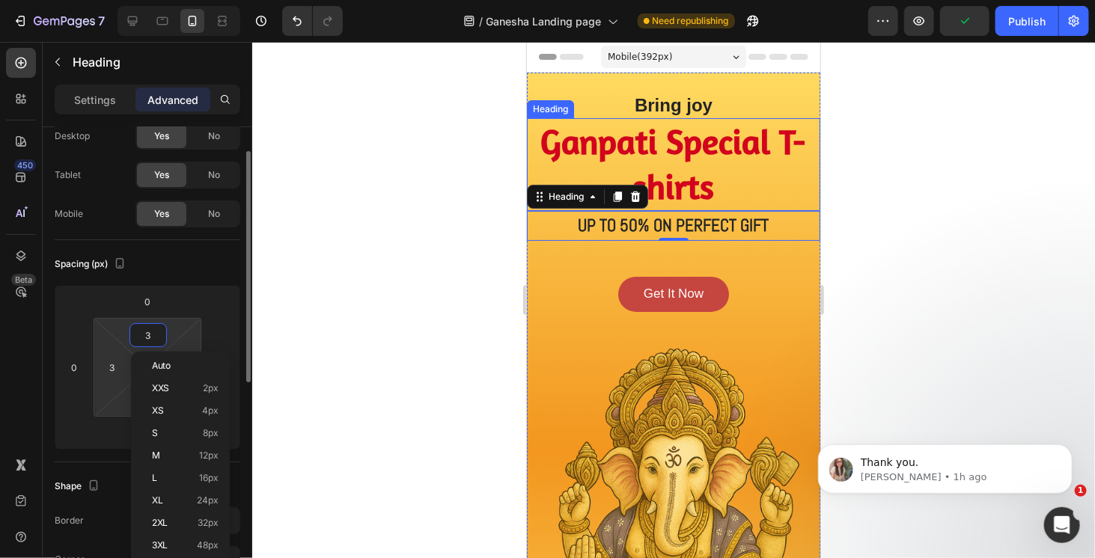
type input "4"
type input "5"
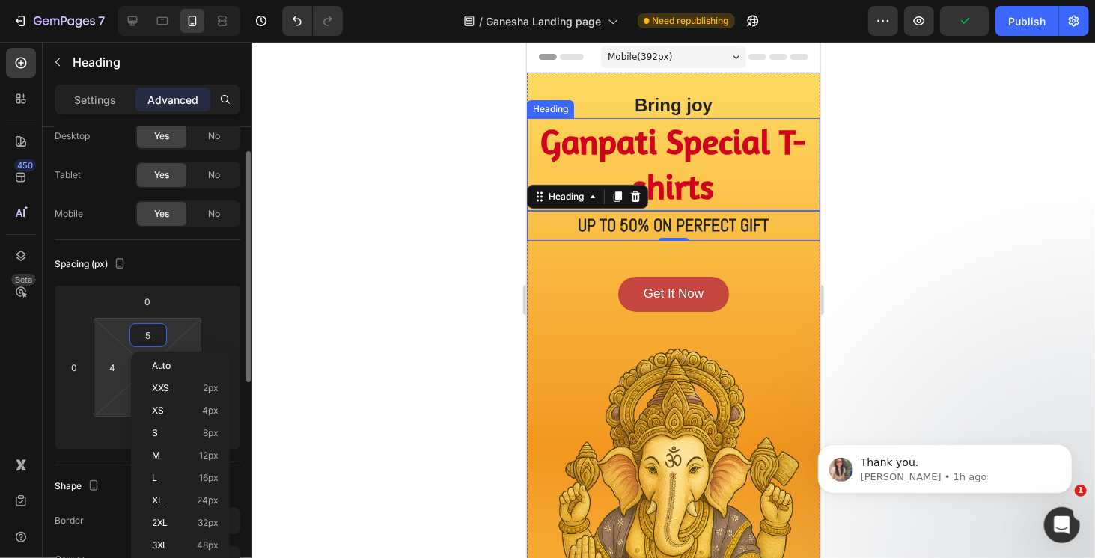
type input "5"
type input "6"
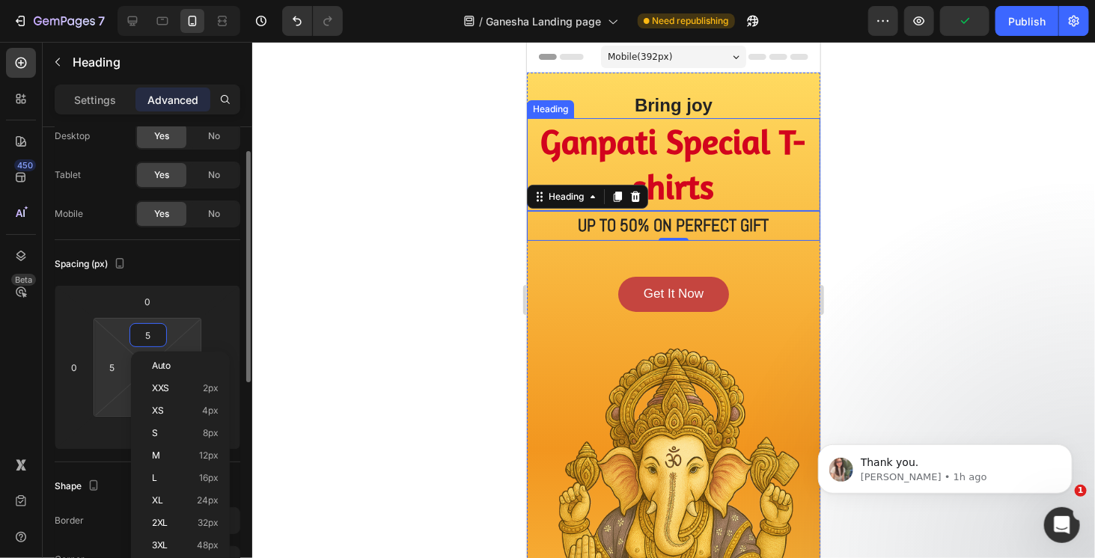
type input "6"
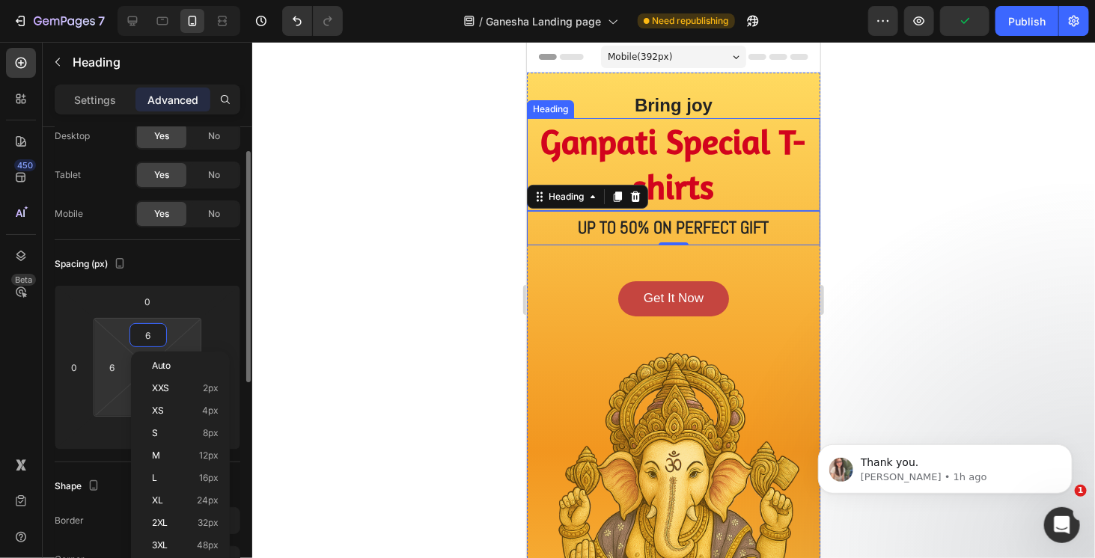
type input "7"
type input "8"
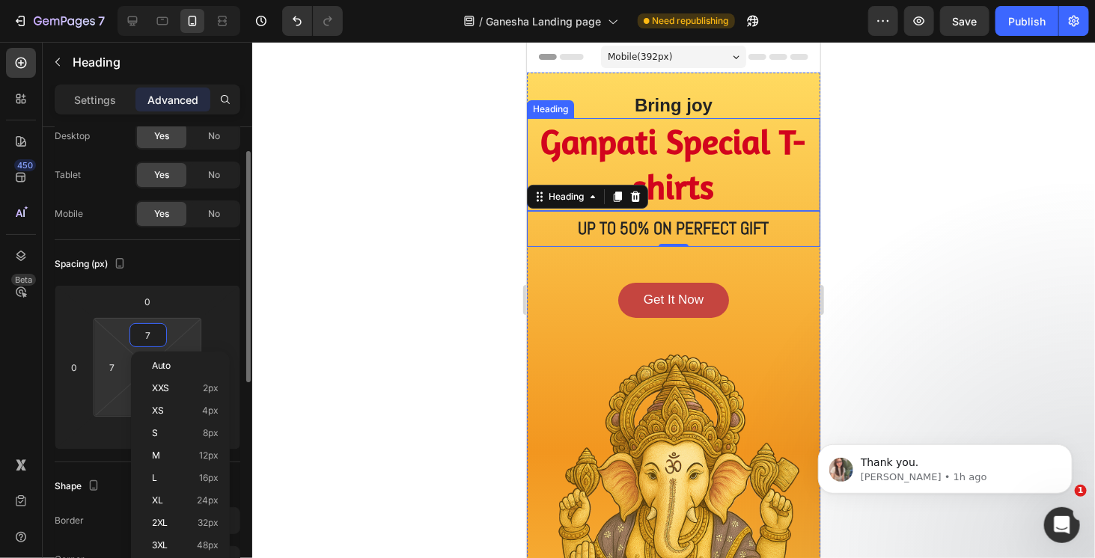
type input "8"
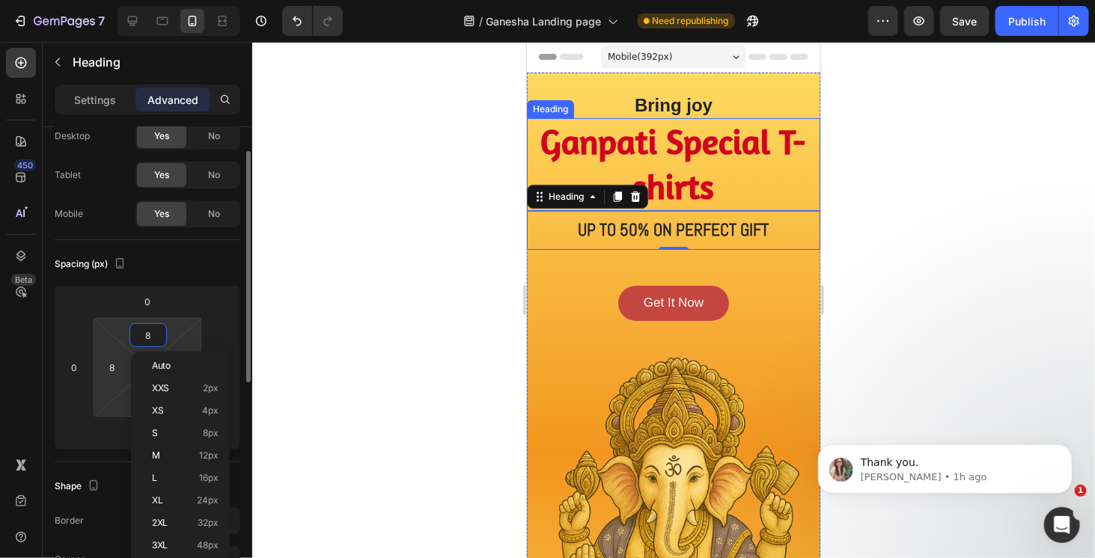
type input "9"
type input "10"
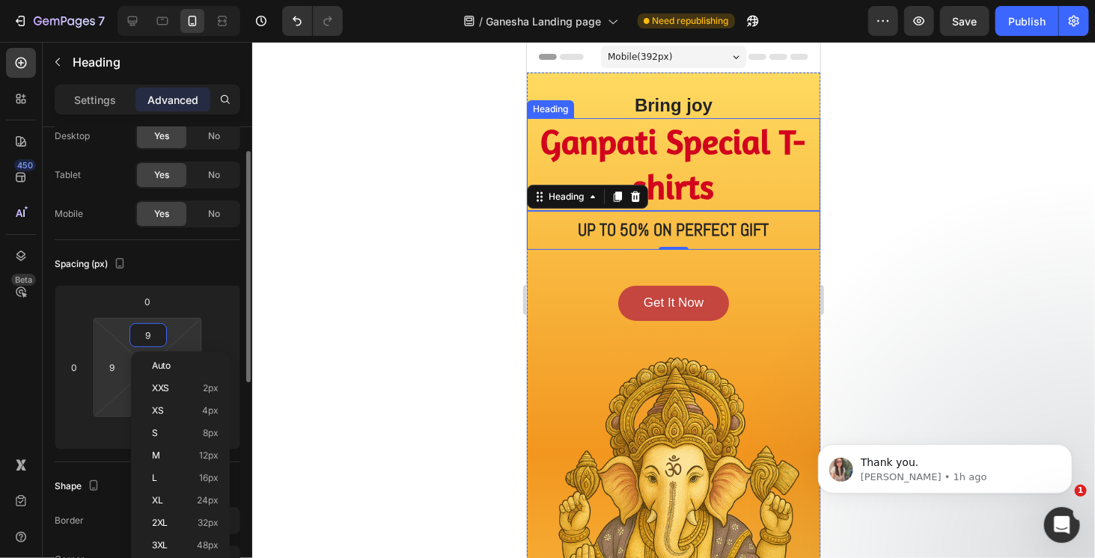
type input "10"
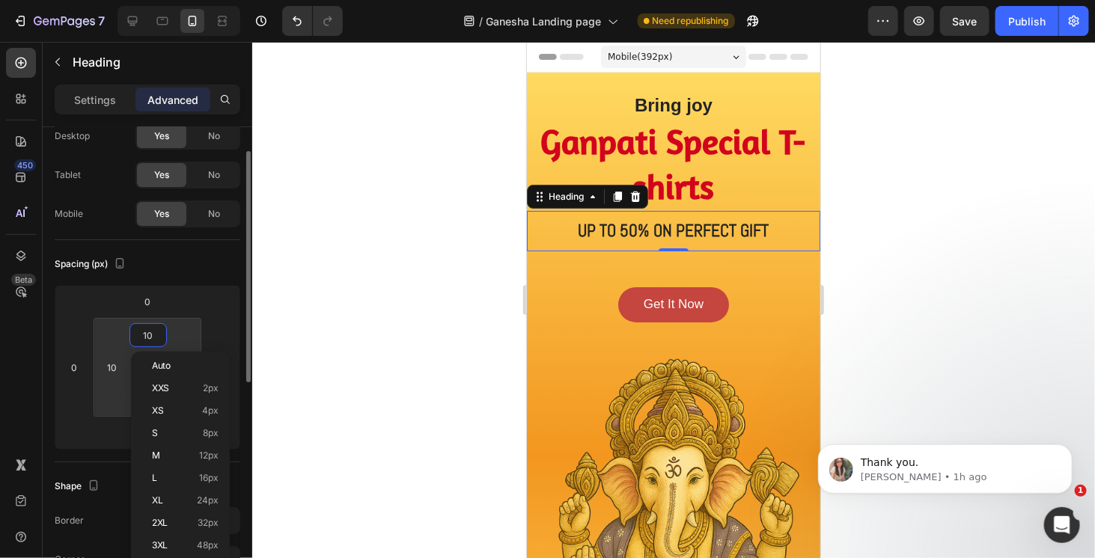
click at [0, 0] on div "Spacing (px) 0 0 0 0 10 10 10 10" at bounding box center [0, 0] width 0 height 0
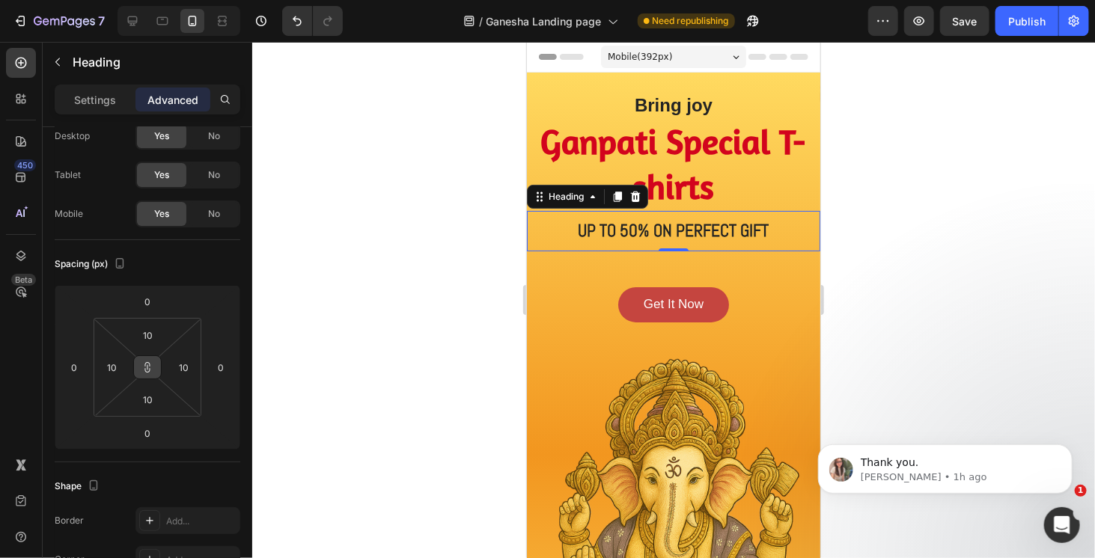
click at [151, 366] on icon at bounding box center [147, 368] width 12 height 12
click at [156, 341] on input "10" at bounding box center [148, 335] width 30 height 22
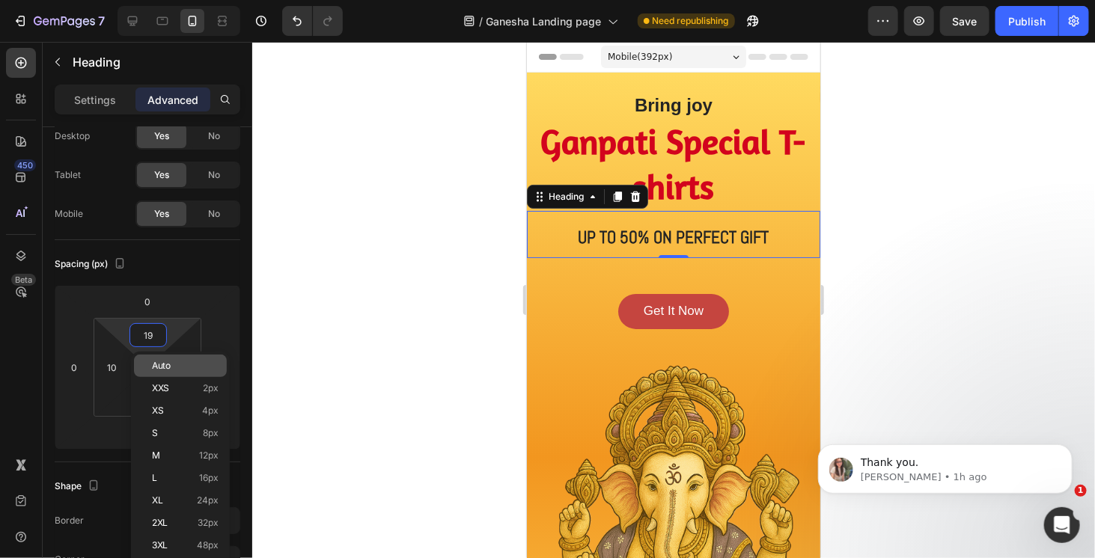
type input "20"
click at [226, 258] on div "Spacing (px)" at bounding box center [148, 264] width 186 height 24
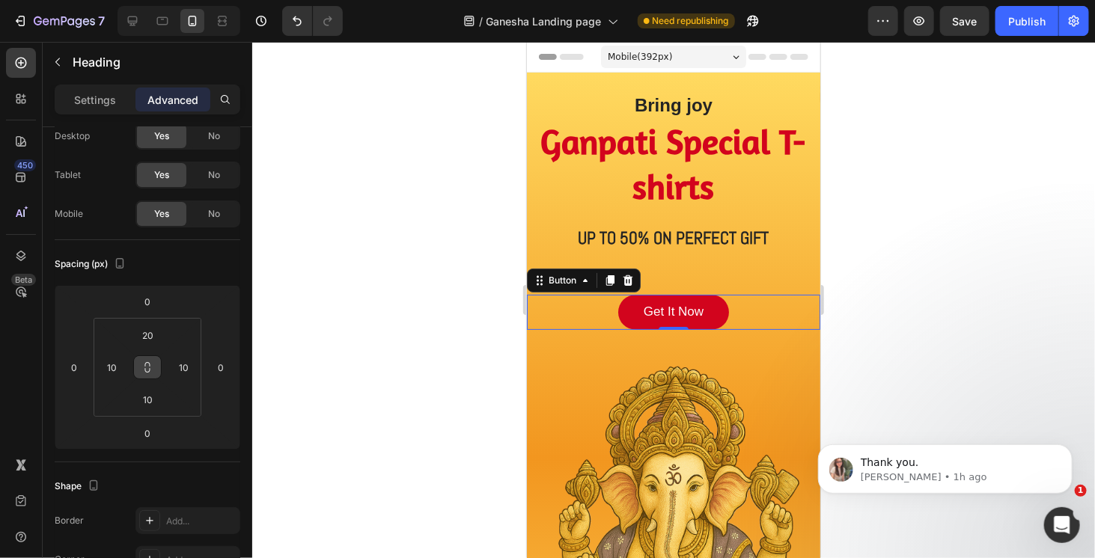
click at [661, 297] on link "Get It Now" at bounding box center [673, 312] width 111 height 36
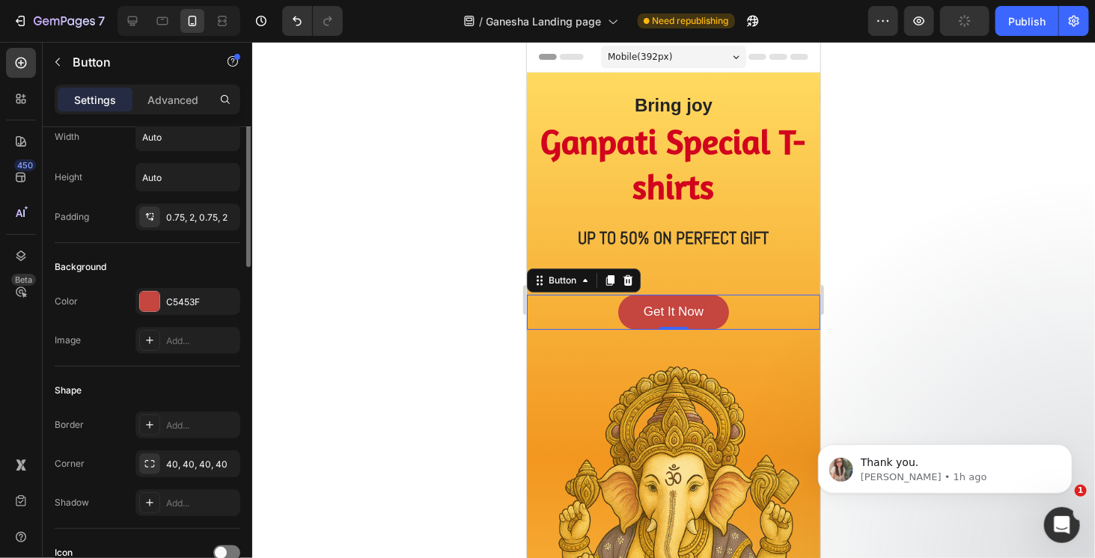
scroll to position [0, 0]
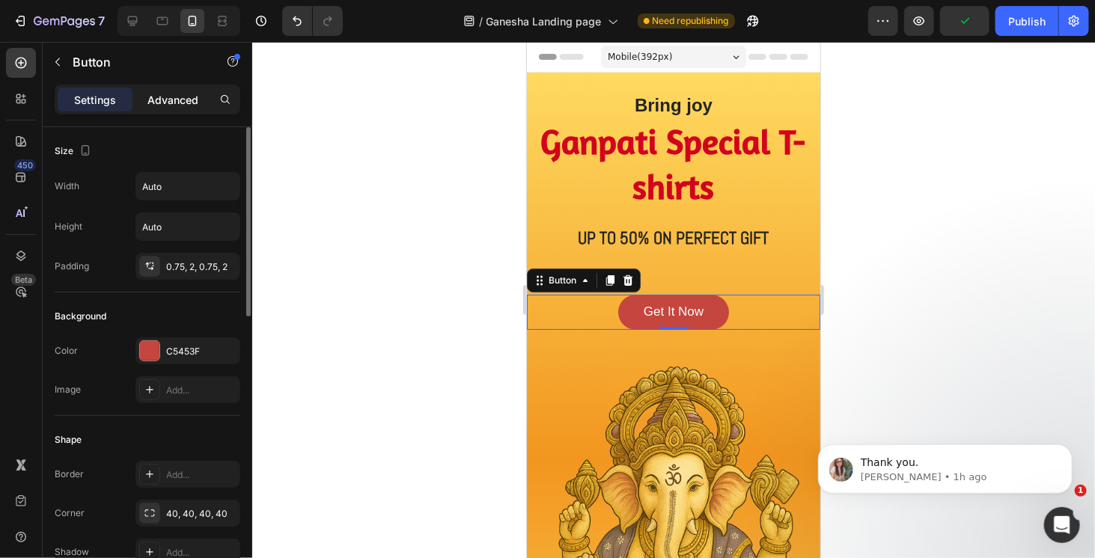
click at [193, 103] on p "Advanced" at bounding box center [172, 100] width 51 height 16
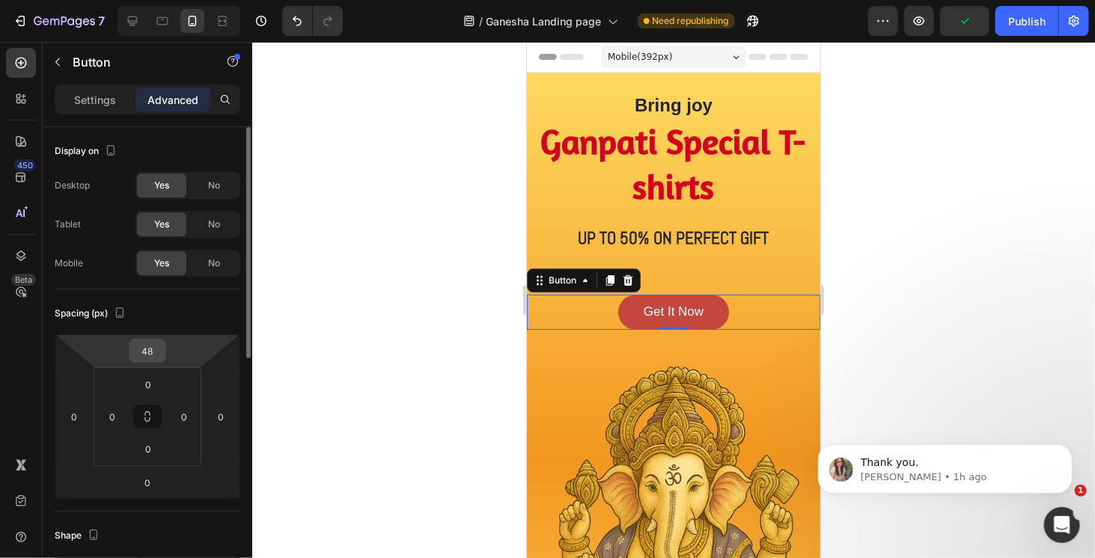
click at [154, 353] on input "48" at bounding box center [148, 351] width 30 height 22
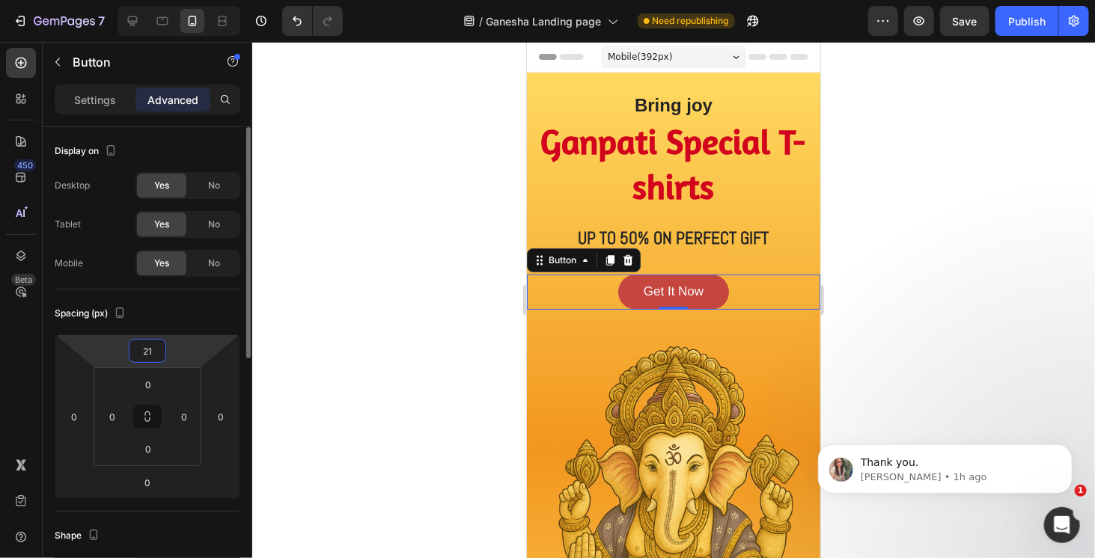
type input "20"
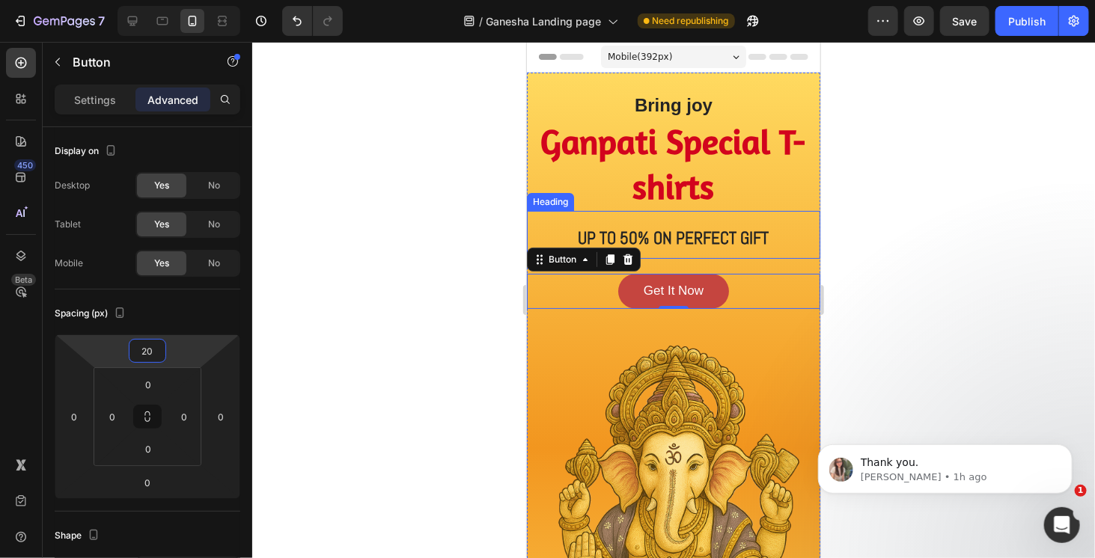
click at [919, 288] on div at bounding box center [673, 300] width 843 height 517
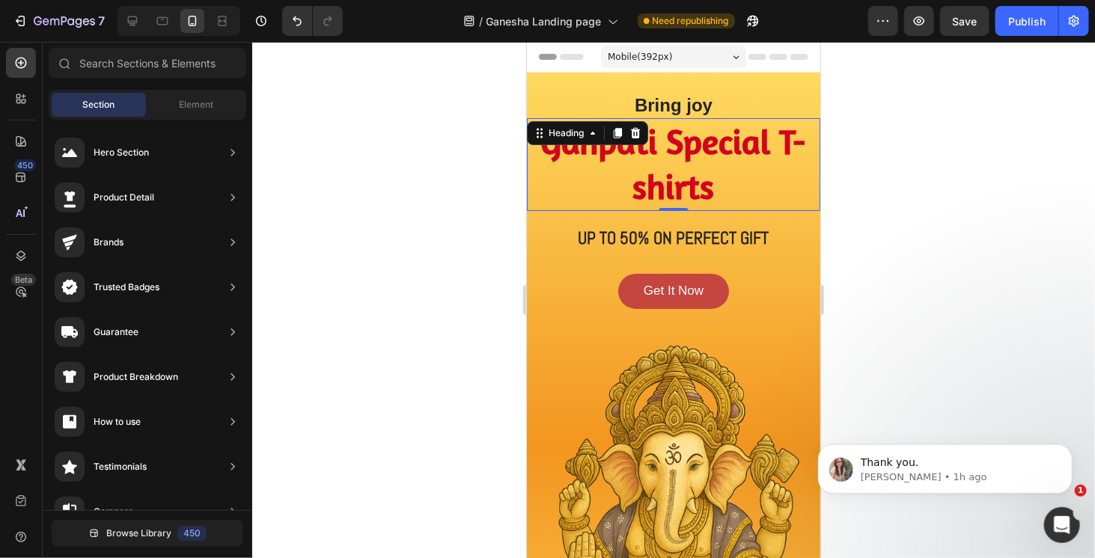
click at [750, 142] on h2 "Ganpati Special T-shirts" at bounding box center [672, 164] width 293 height 93
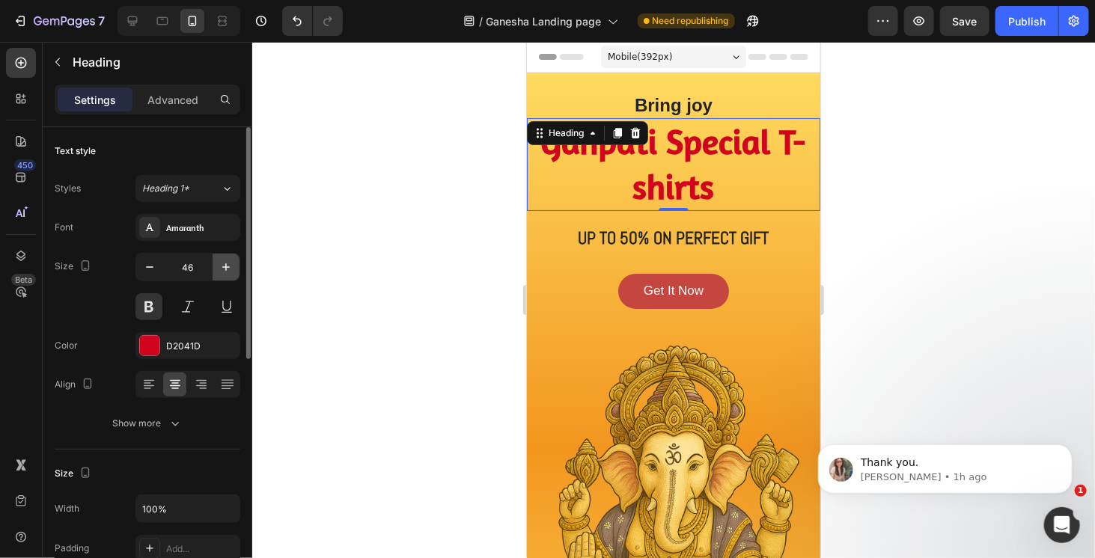
click at [222, 270] on icon "button" at bounding box center [226, 267] width 15 height 15
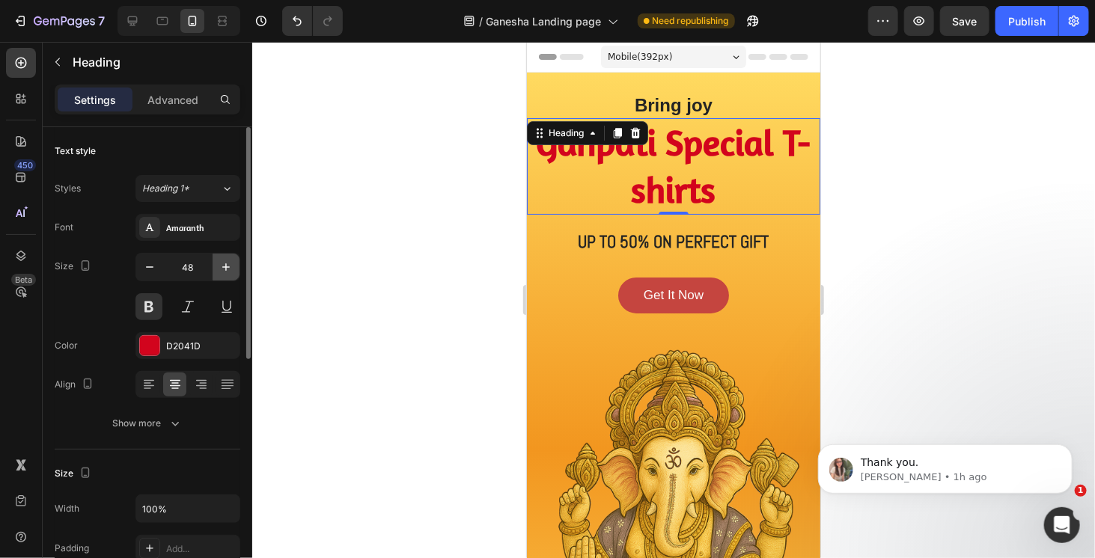
click at [222, 270] on icon "button" at bounding box center [226, 267] width 15 height 15
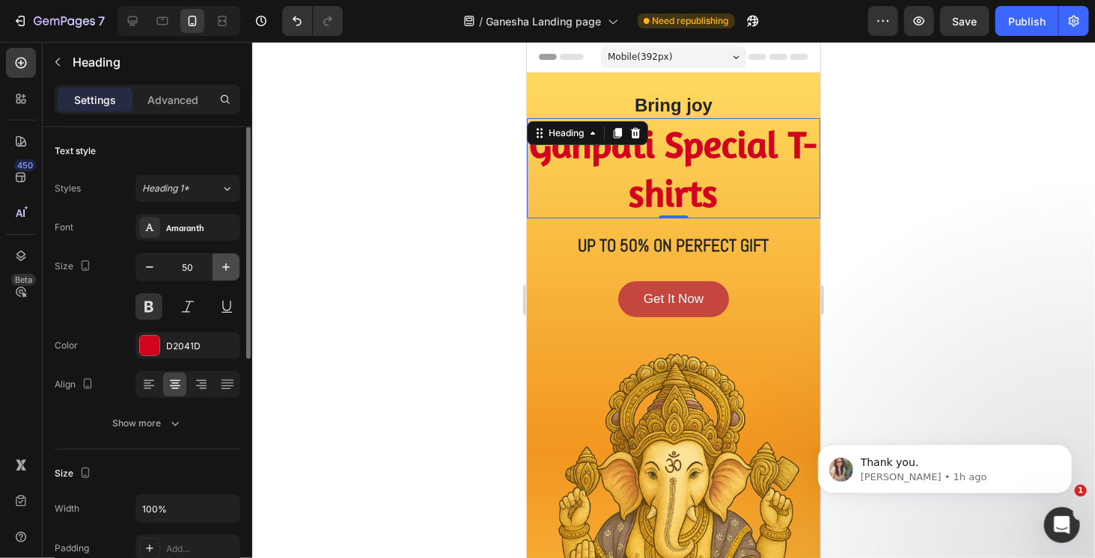
click at [222, 270] on icon "button" at bounding box center [226, 267] width 15 height 15
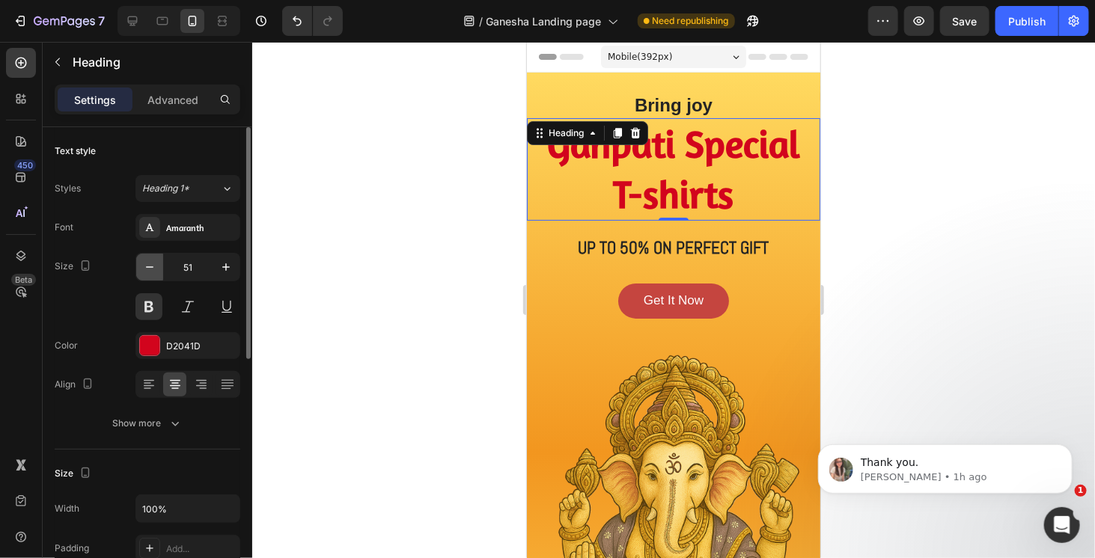
click at [153, 268] on icon "button" at bounding box center [149, 267] width 15 height 15
type input "50"
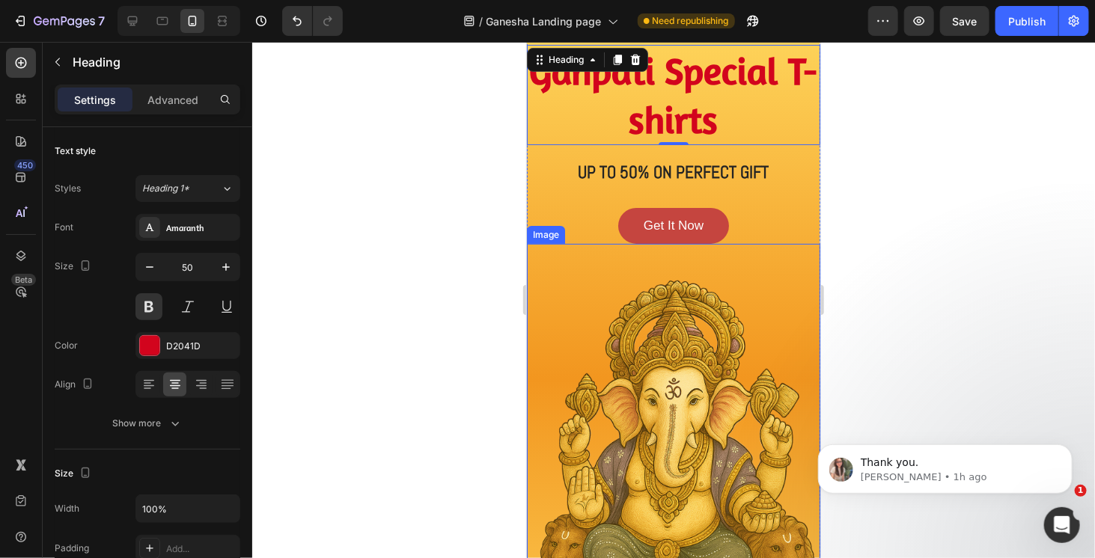
scroll to position [75, 0]
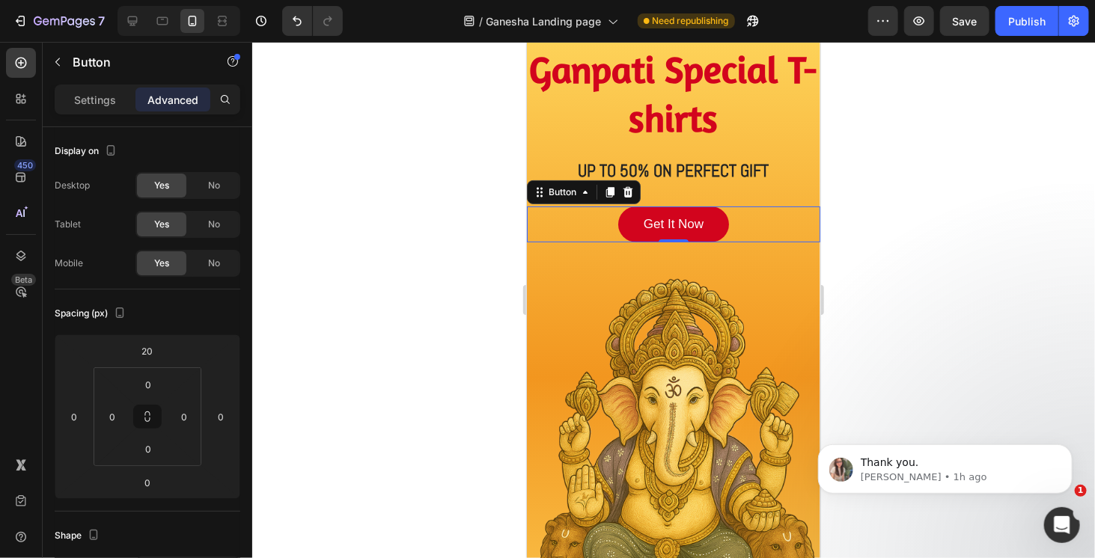
click at [722, 228] on link "Get It Now" at bounding box center [673, 224] width 111 height 36
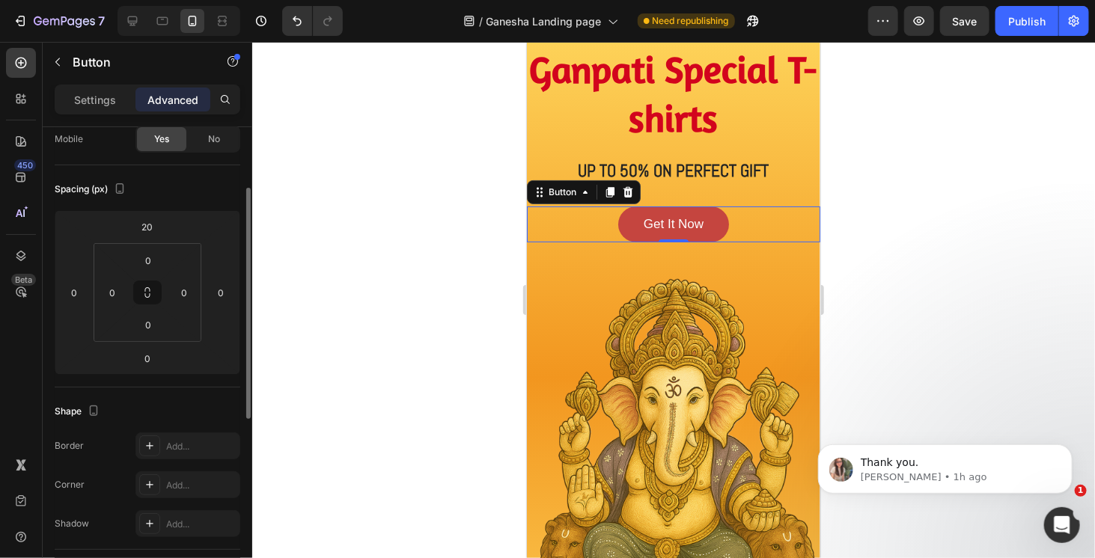
scroll to position [0, 0]
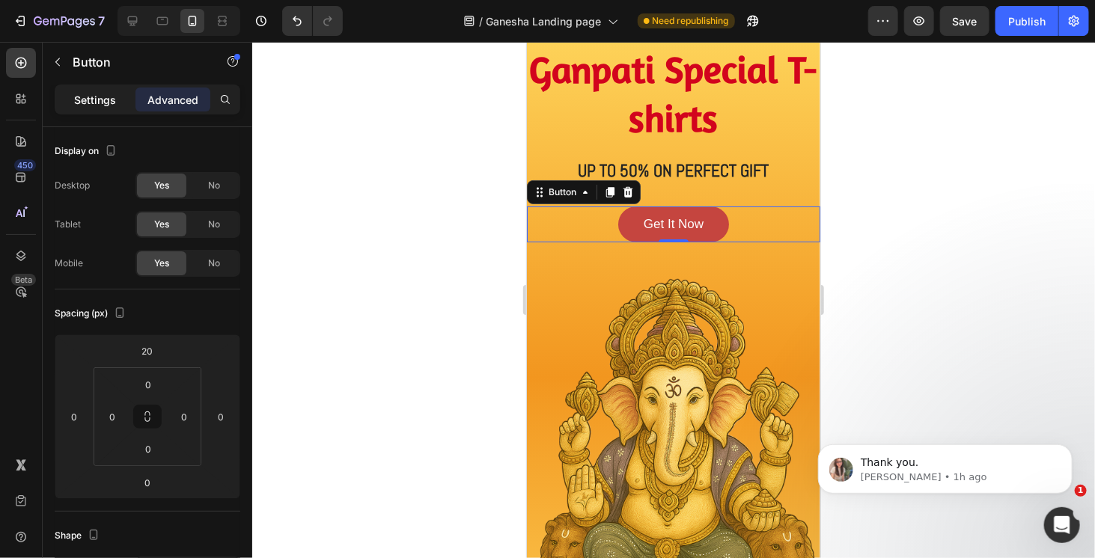
click at [111, 106] on p "Settings" at bounding box center [95, 100] width 42 height 16
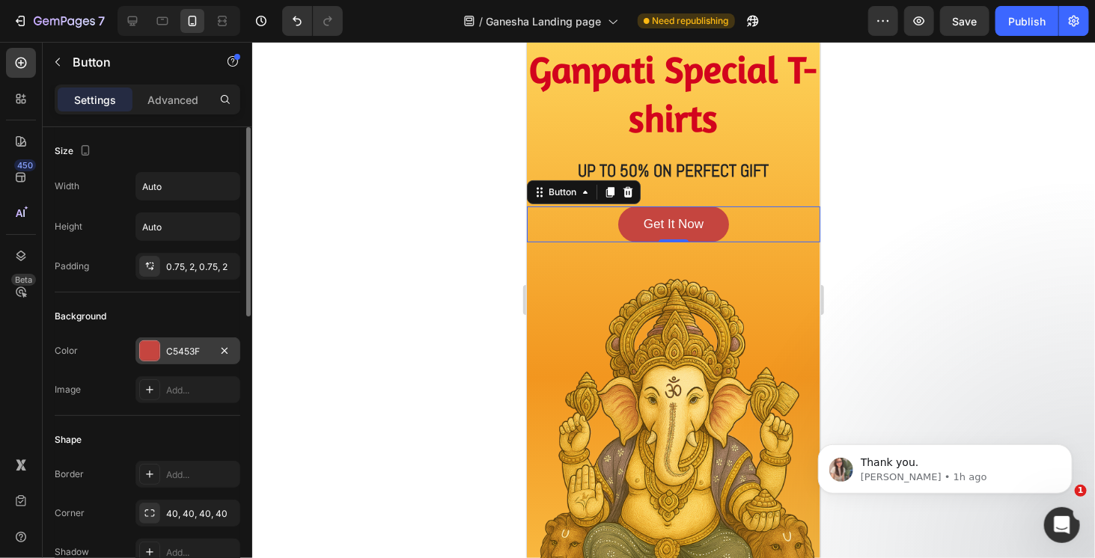
click at [153, 350] on div at bounding box center [149, 350] width 19 height 19
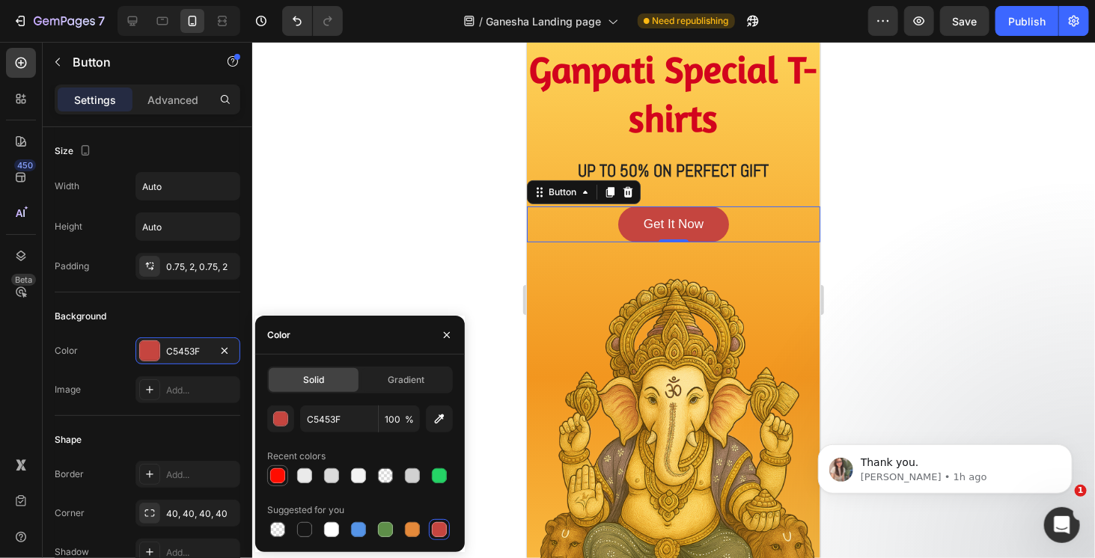
click at [276, 477] on div at bounding box center [277, 476] width 15 height 15
type input "FF0C00"
click at [874, 246] on div at bounding box center [673, 300] width 843 height 517
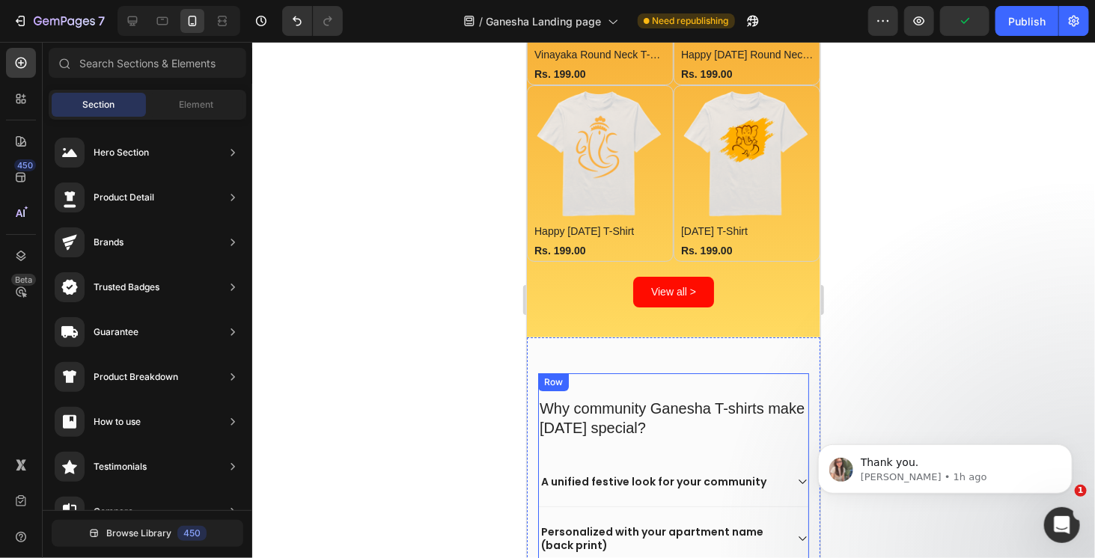
scroll to position [2080, 0]
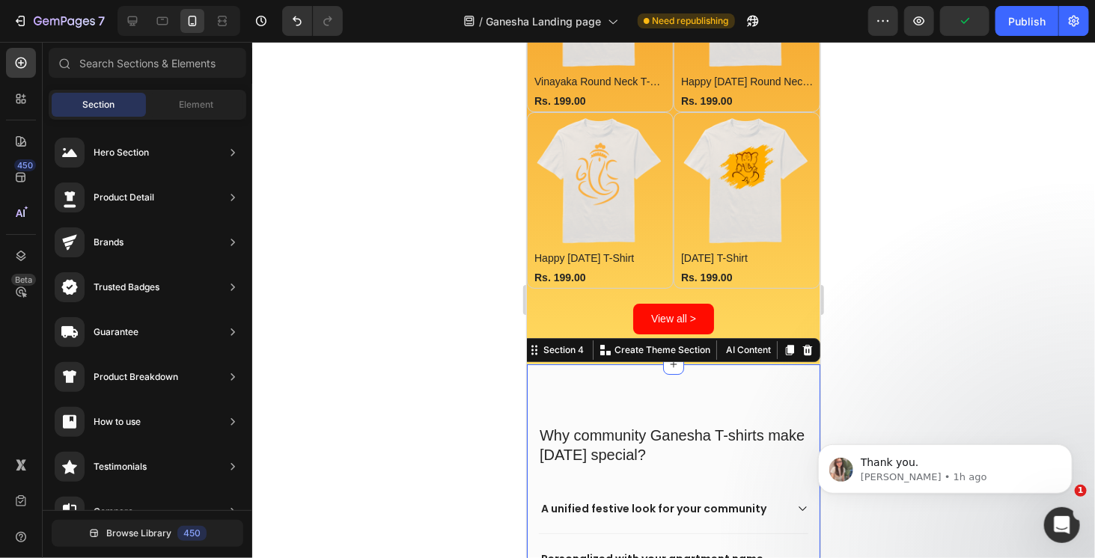
click at [667, 364] on div "Why community Ganesha T-shirts make [DATE] special? Heading A unified festive l…" at bounding box center [672, 558] width 293 height 389
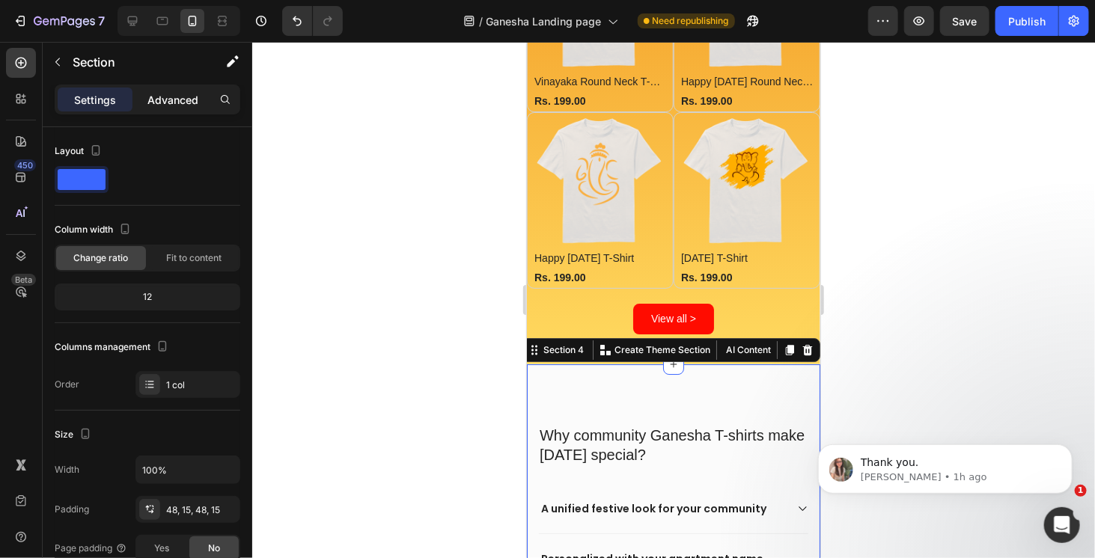
click at [171, 105] on p "Advanced" at bounding box center [172, 100] width 51 height 16
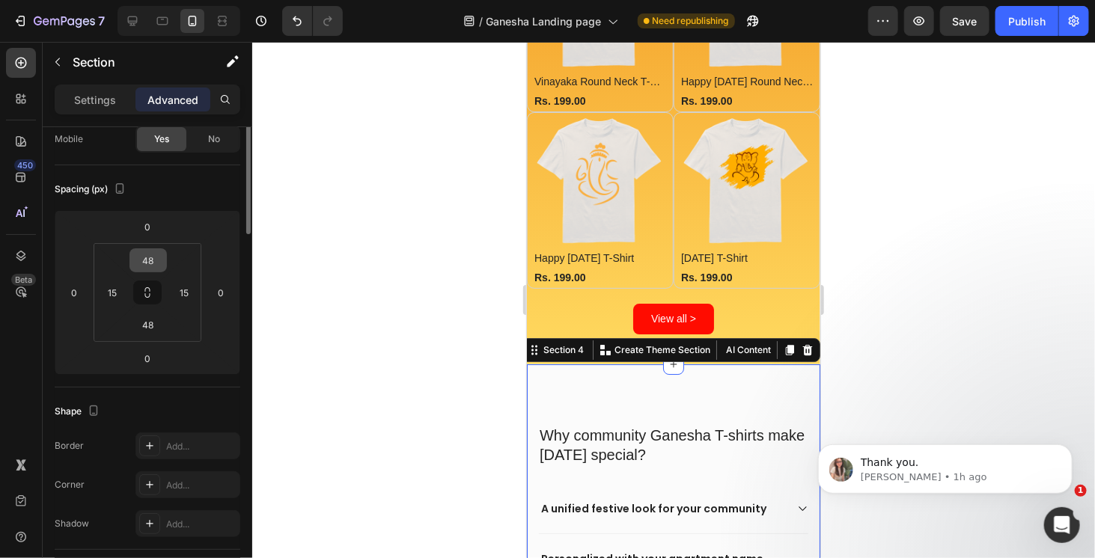
scroll to position [0, 0]
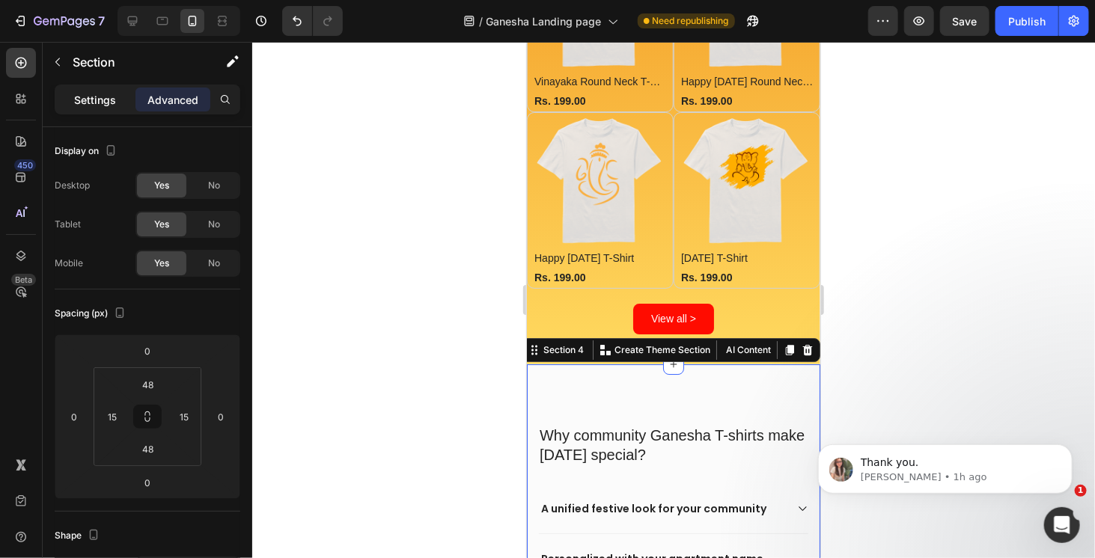
click at [106, 94] on p "Settings" at bounding box center [95, 100] width 42 height 16
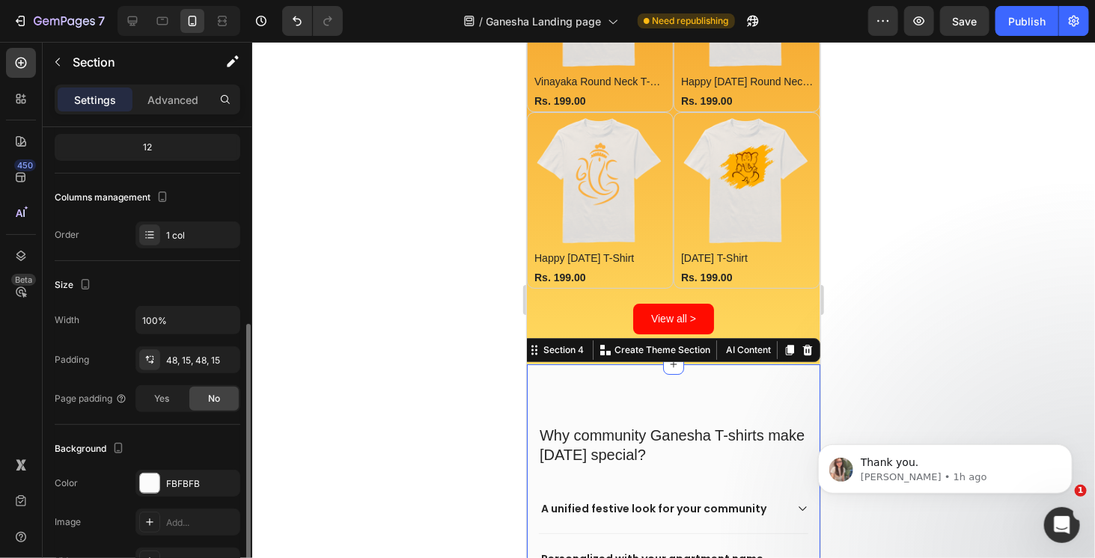
scroll to position [225, 0]
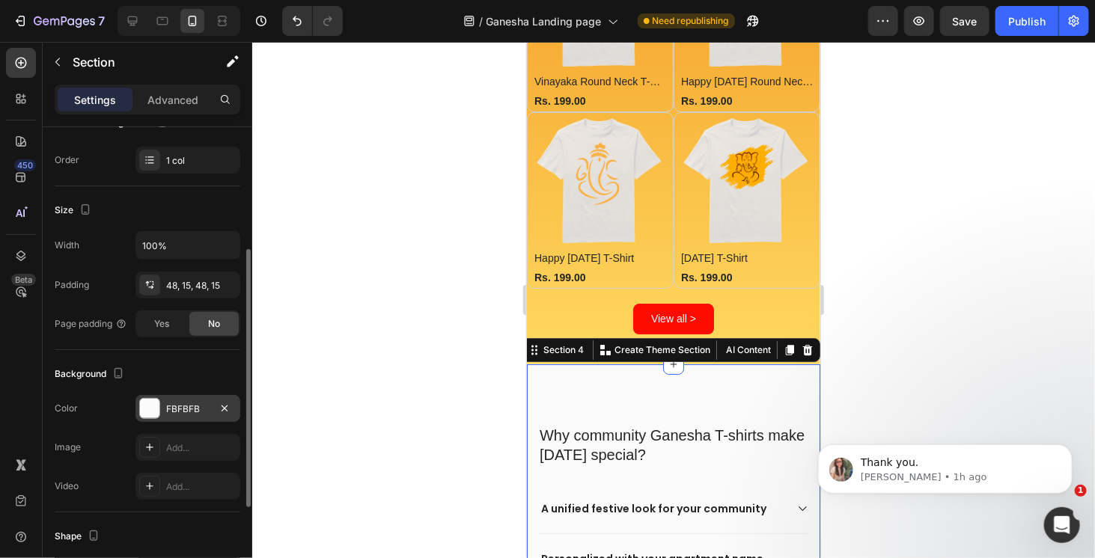
click at [153, 406] on div at bounding box center [149, 408] width 19 height 19
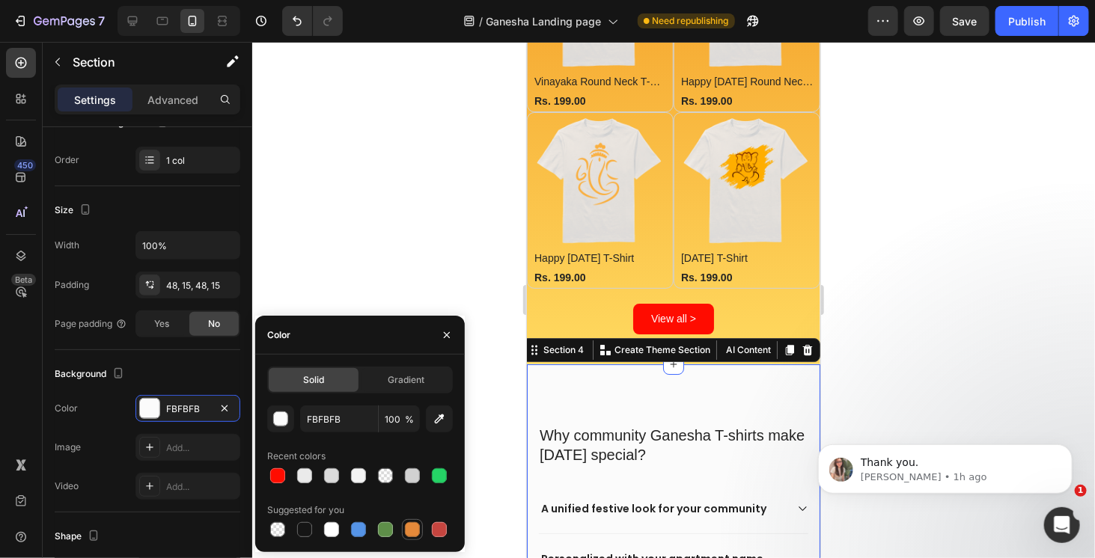
click at [407, 532] on div at bounding box center [412, 530] width 15 height 15
type input "E4893A"
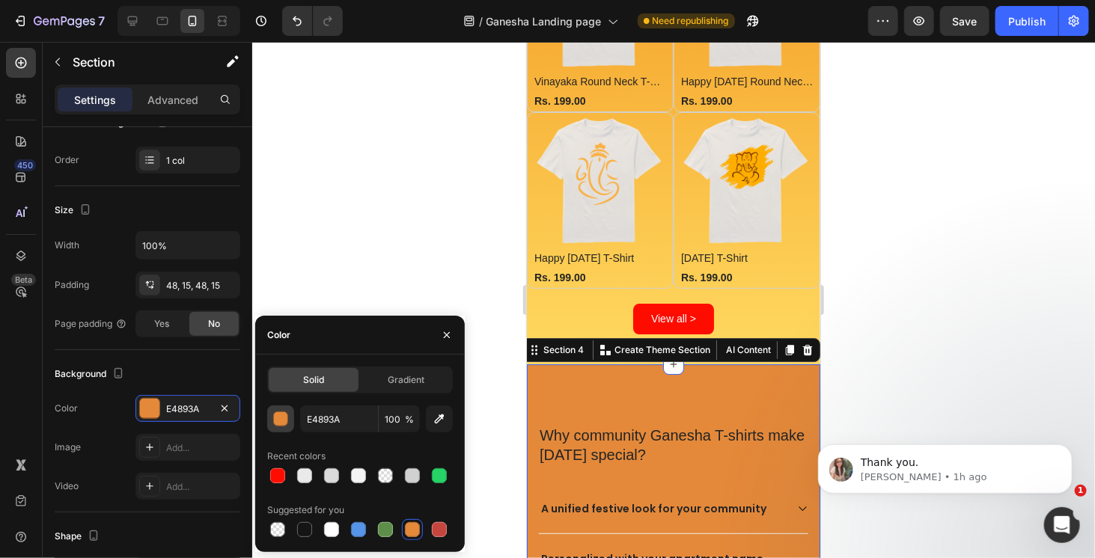
click at [278, 419] on div "button" at bounding box center [281, 420] width 15 height 15
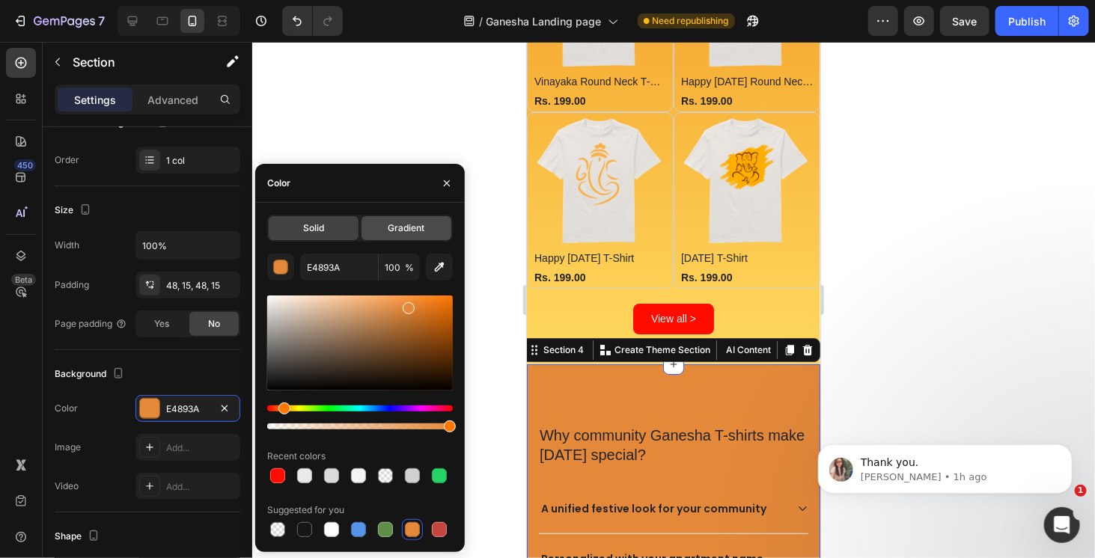
click at [412, 233] on span "Gradient" at bounding box center [407, 228] width 37 height 13
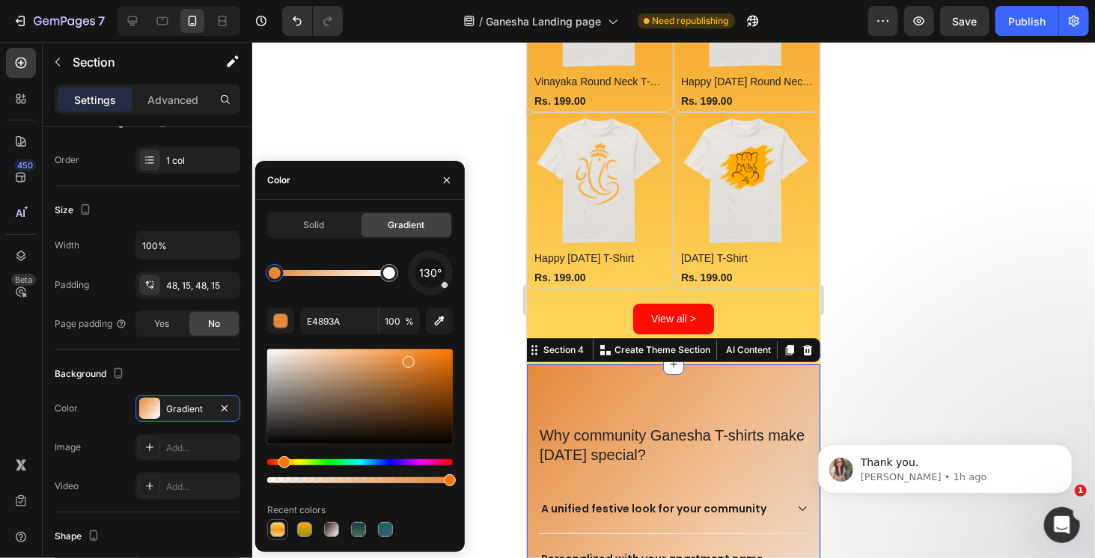
click at [281, 530] on div at bounding box center [277, 530] width 15 height 15
type input "FFDA60"
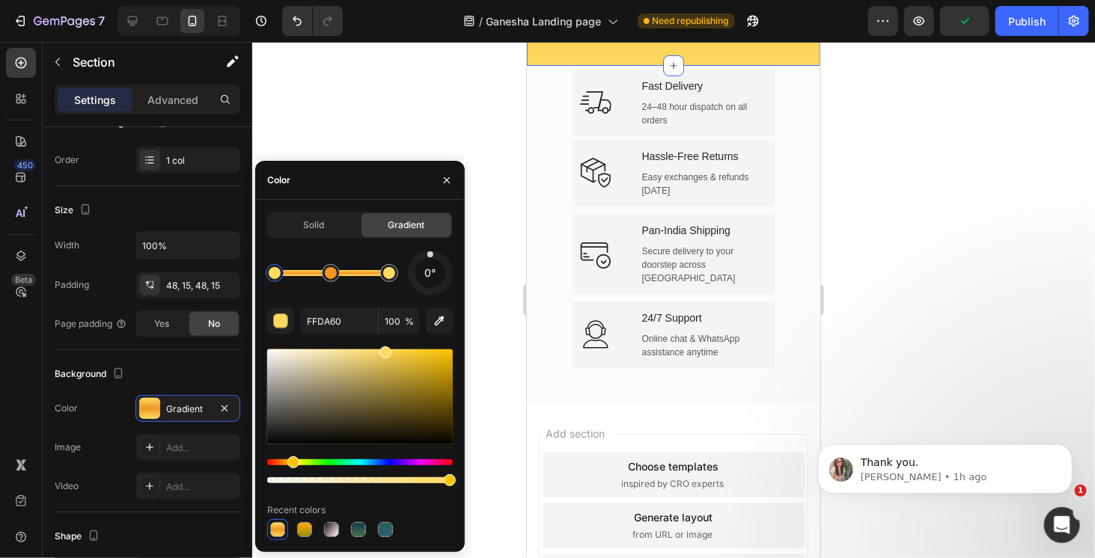
scroll to position [2828, 0]
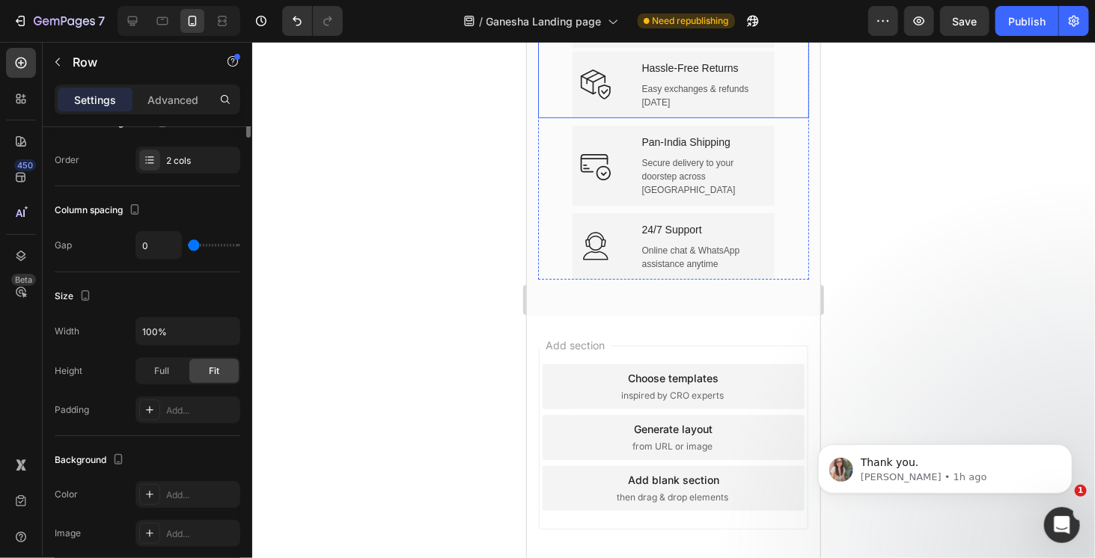
click at [545, 51] on div "Icon Fast Delivery Text block 24–48 hour dispatch on all orders Text Row" at bounding box center [673, 14] width 271 height 74
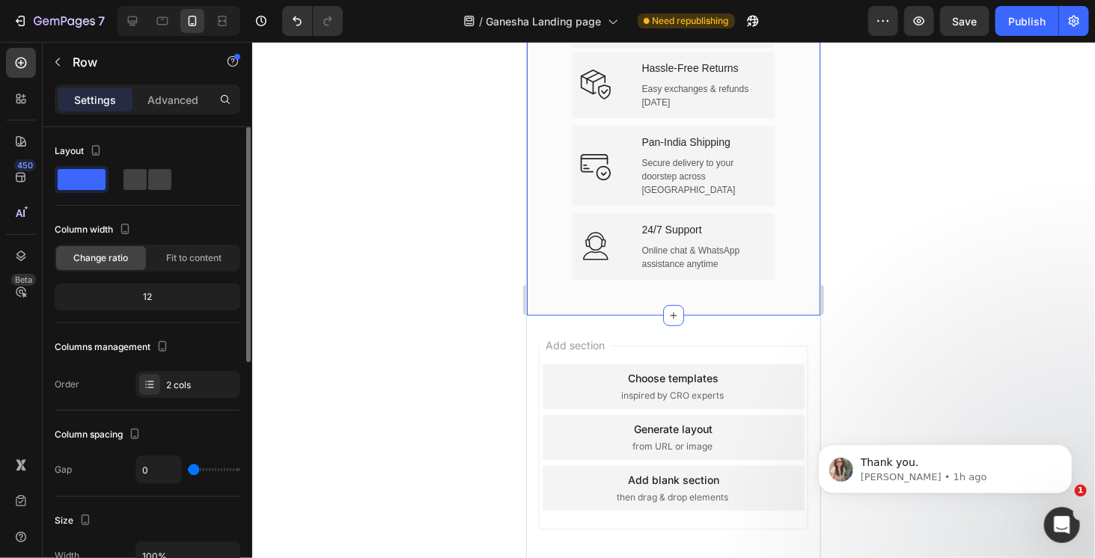
click at [532, 159] on div "Icon Fast Delivery Text block 24–48 hour dispatch on all orders Text Row Icon H…" at bounding box center [672, 146] width 293 height 338
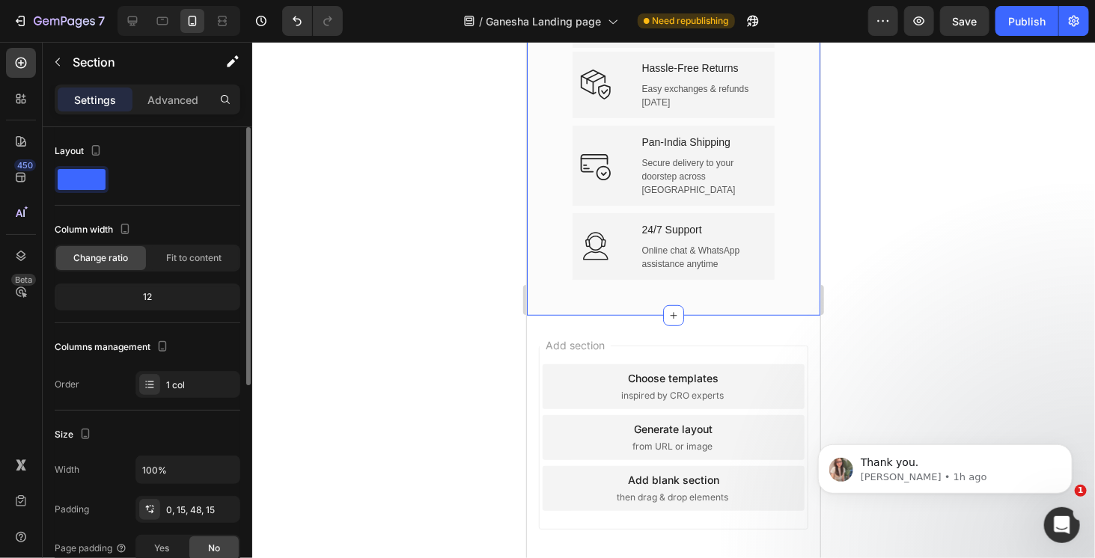
scroll to position [225, 0]
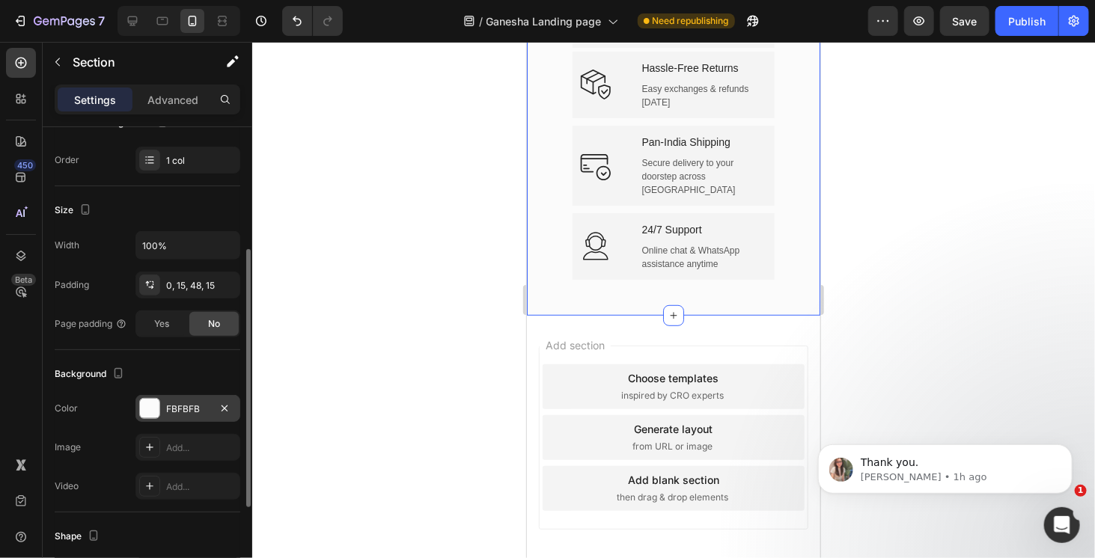
click at [154, 412] on div at bounding box center [149, 408] width 19 height 19
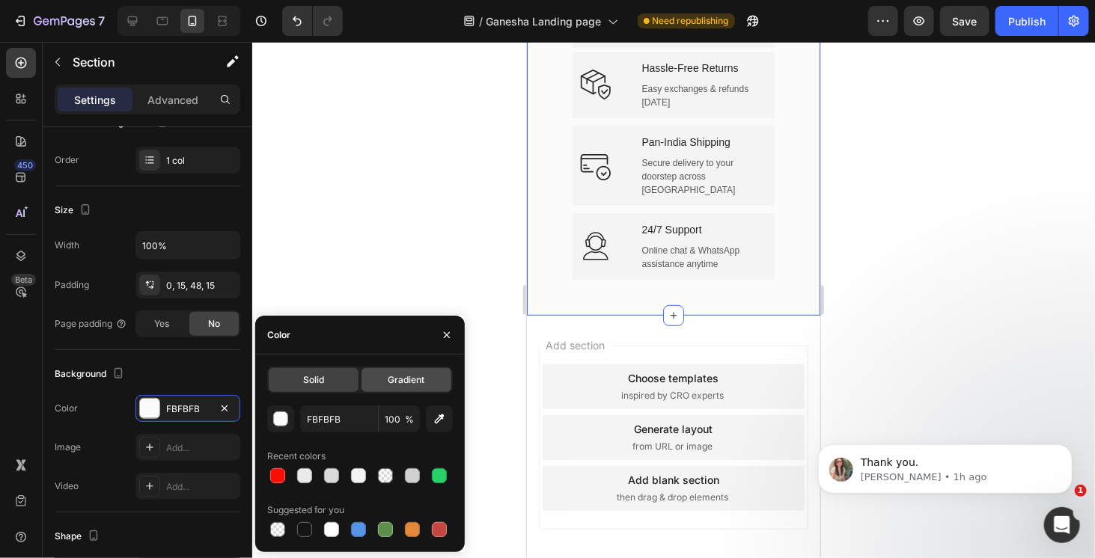
click at [429, 374] on div "Gradient" at bounding box center [407, 380] width 90 height 24
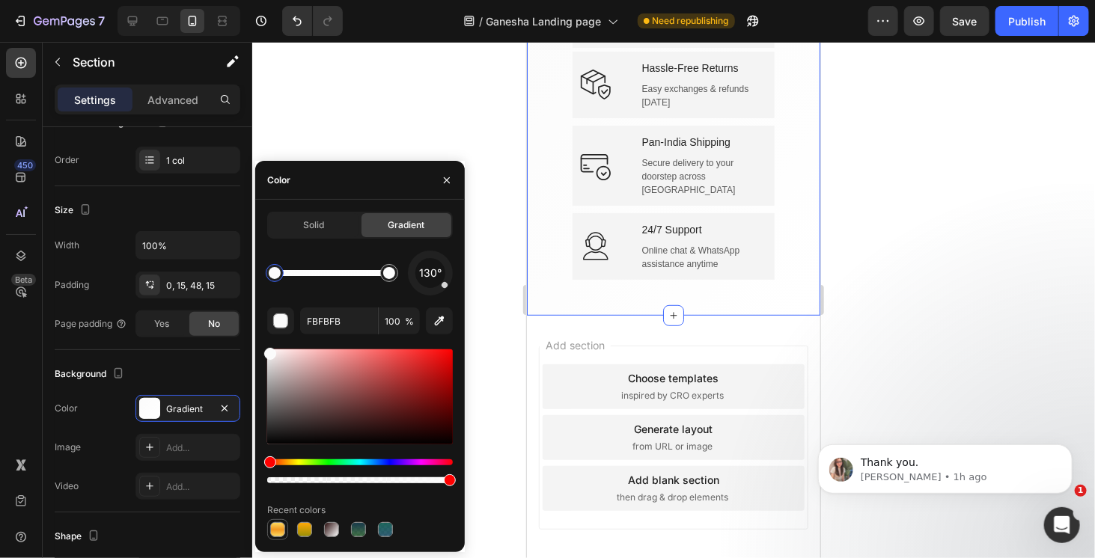
click at [273, 532] on div at bounding box center [277, 530] width 15 height 15
type input "FFDA60"
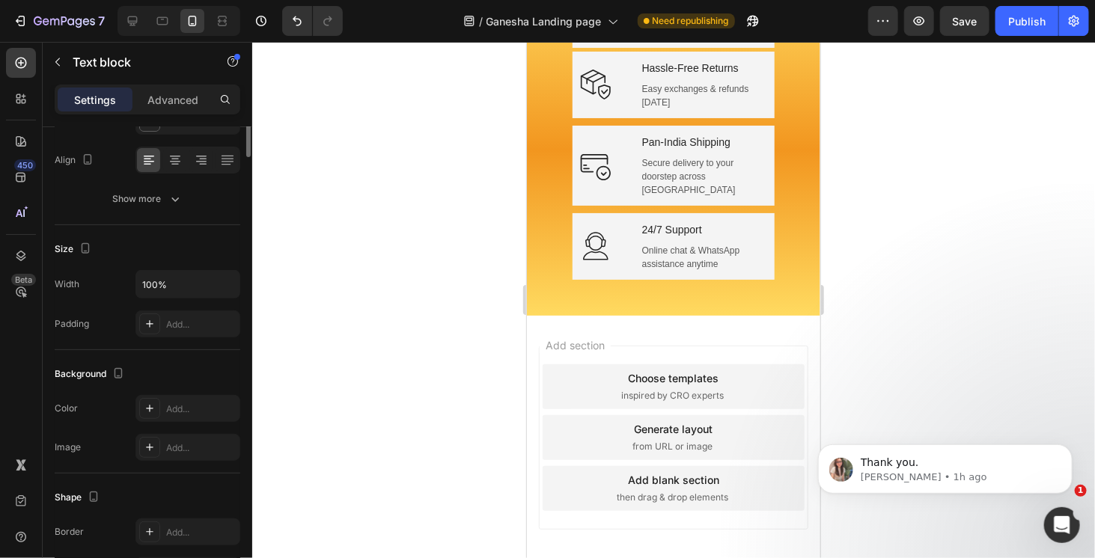
scroll to position [0, 0]
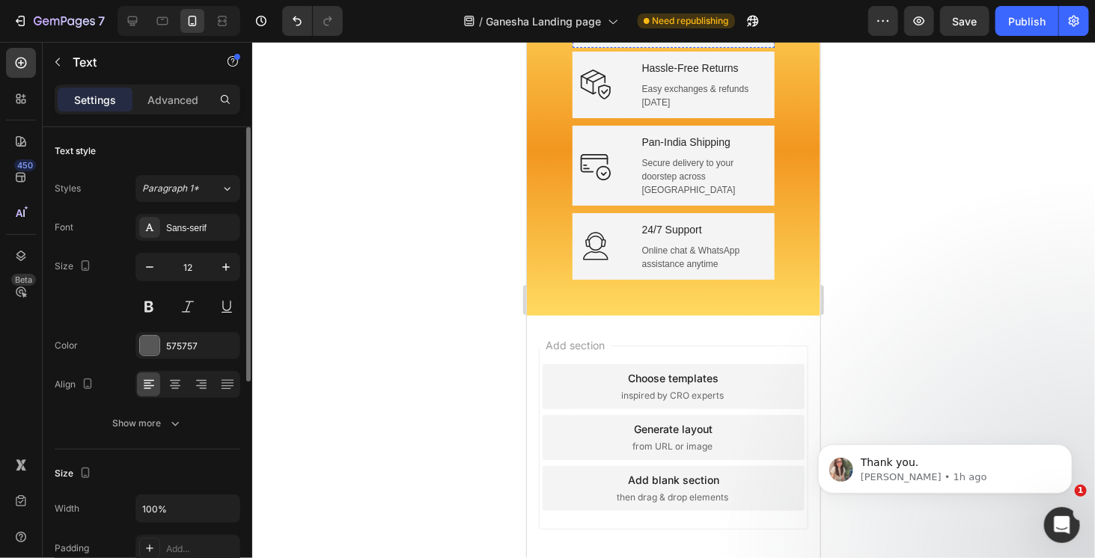
click at [760, 40] on div "24–48 hour dispatch on all orders" at bounding box center [703, 25] width 127 height 30
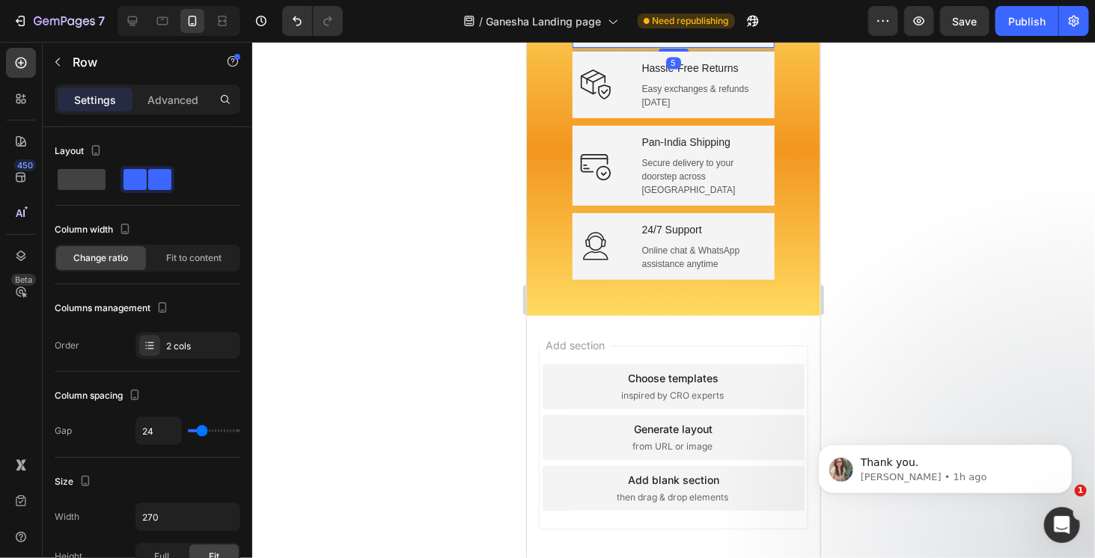
click at [763, 47] on div "Icon Fast Delivery Text block 24–48 hour dispatch on all orders Text Row 5" at bounding box center [673, 14] width 202 height 67
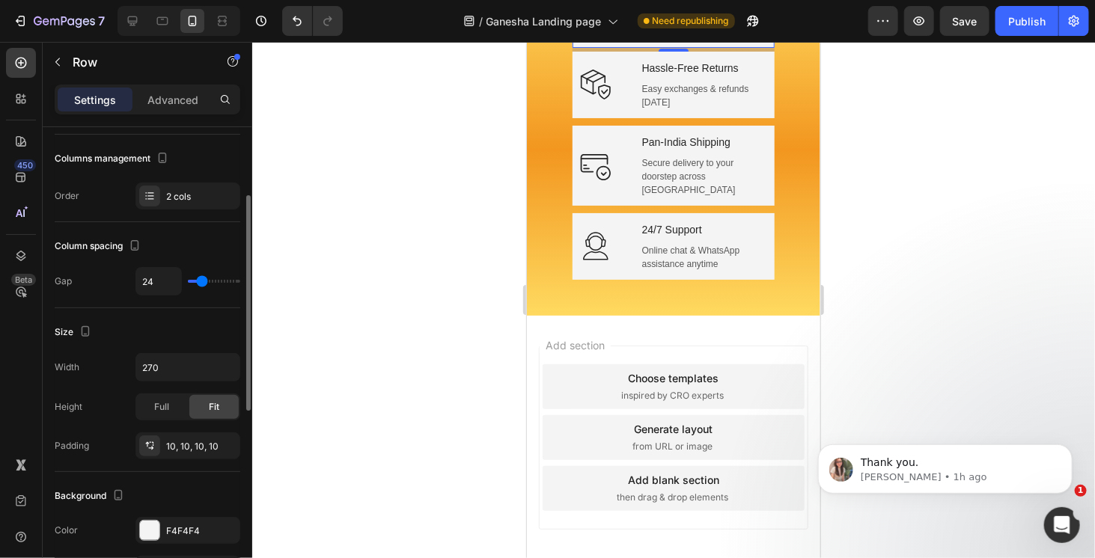
scroll to position [299, 0]
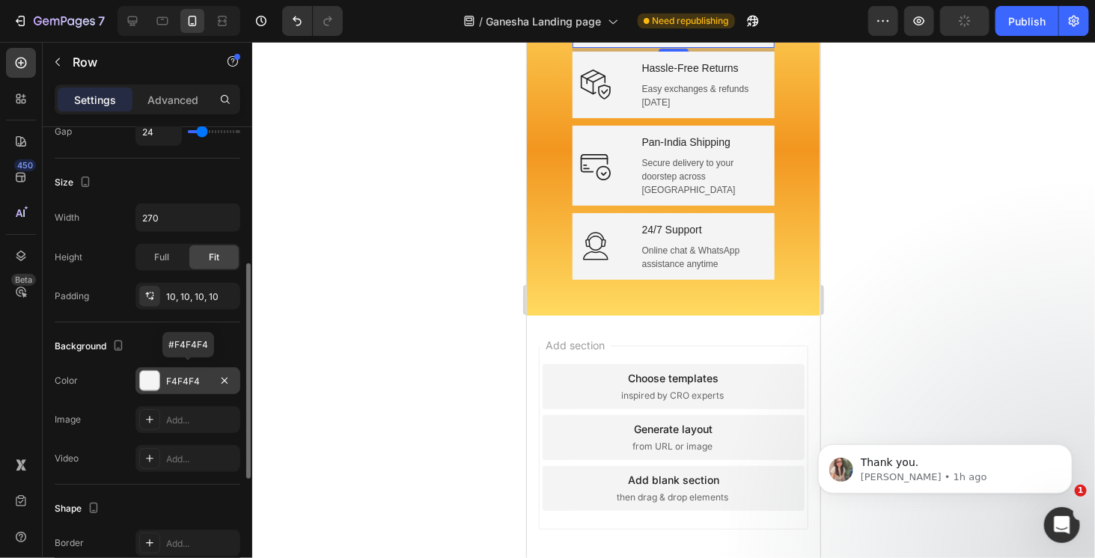
click at [148, 386] on div at bounding box center [149, 380] width 19 height 19
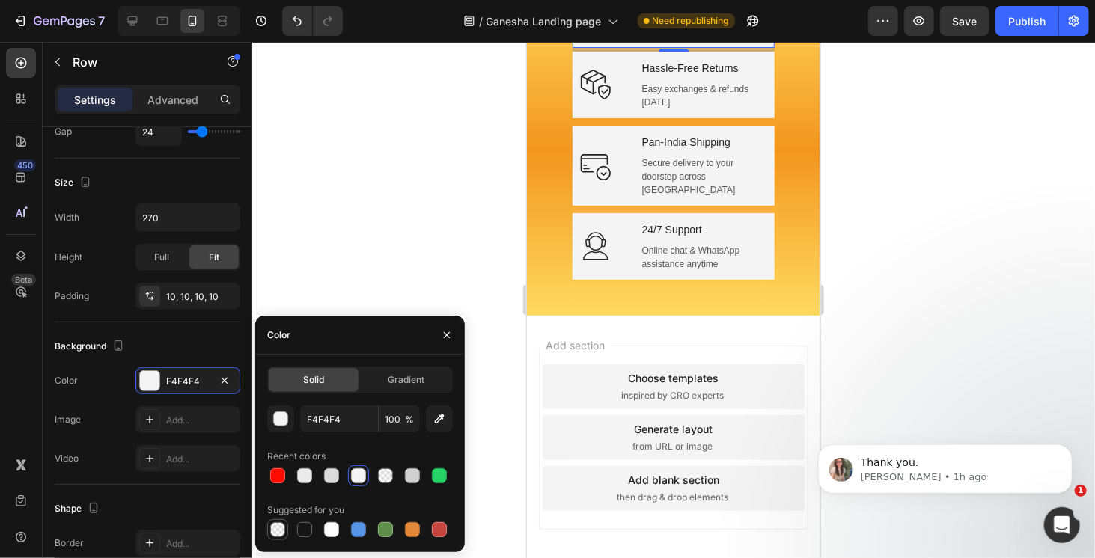
click at [274, 532] on div at bounding box center [277, 530] width 15 height 15
type input "000000"
type input "0"
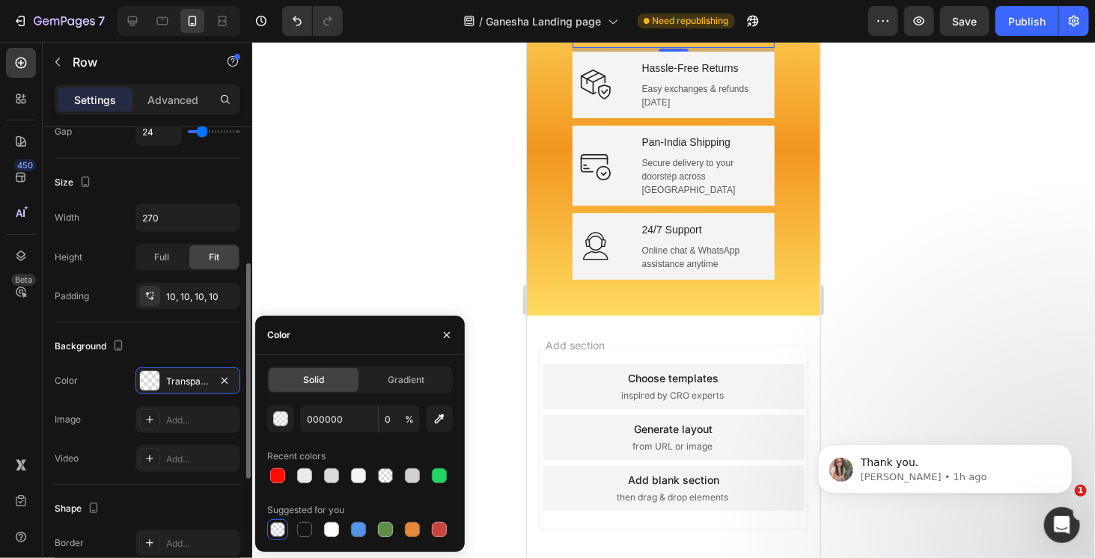
click at [193, 338] on div "Background" at bounding box center [148, 347] width 186 height 24
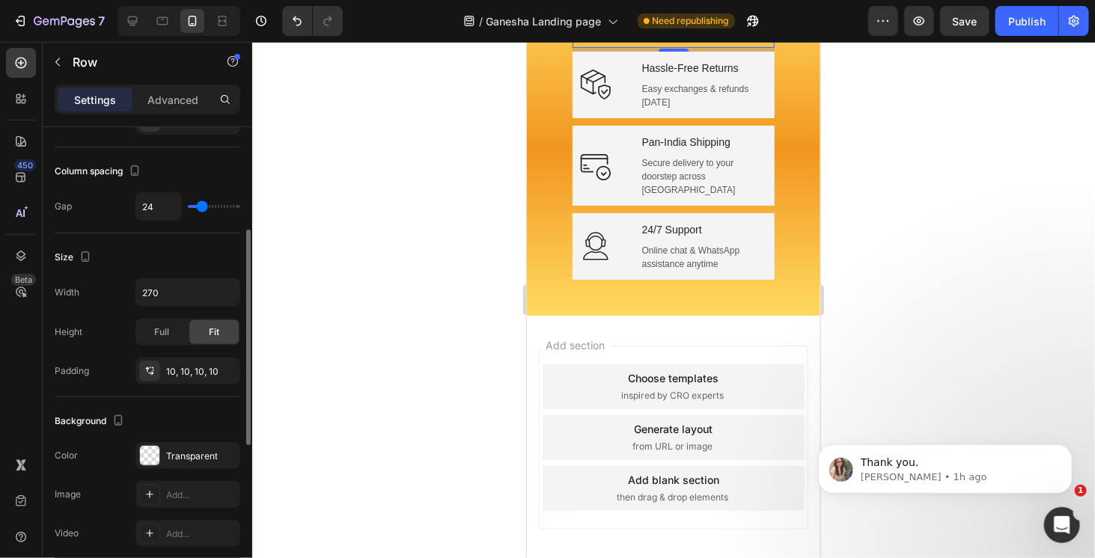
scroll to position [150, 0]
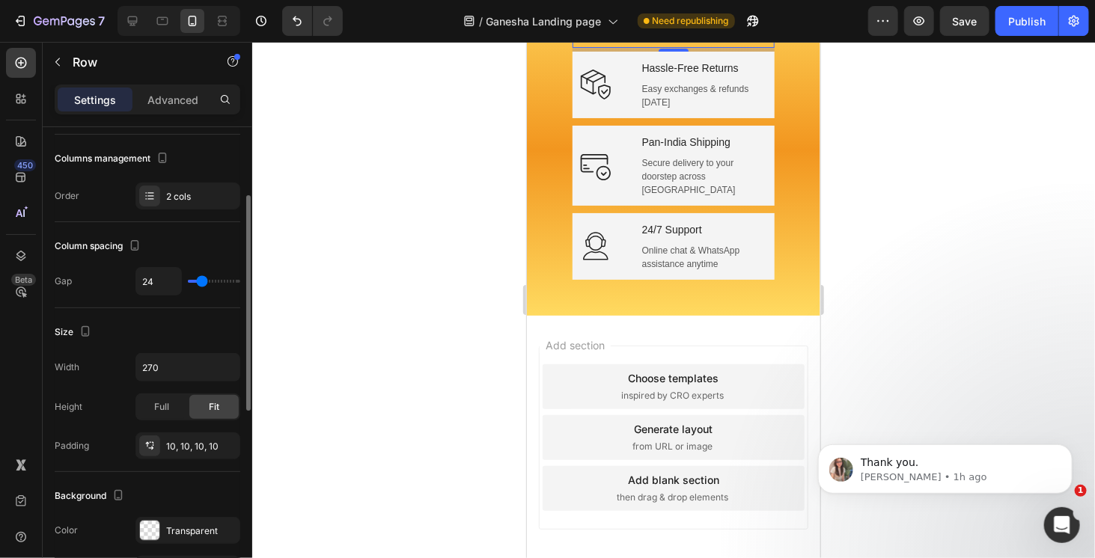
type input "30"
type input "35"
type input "38"
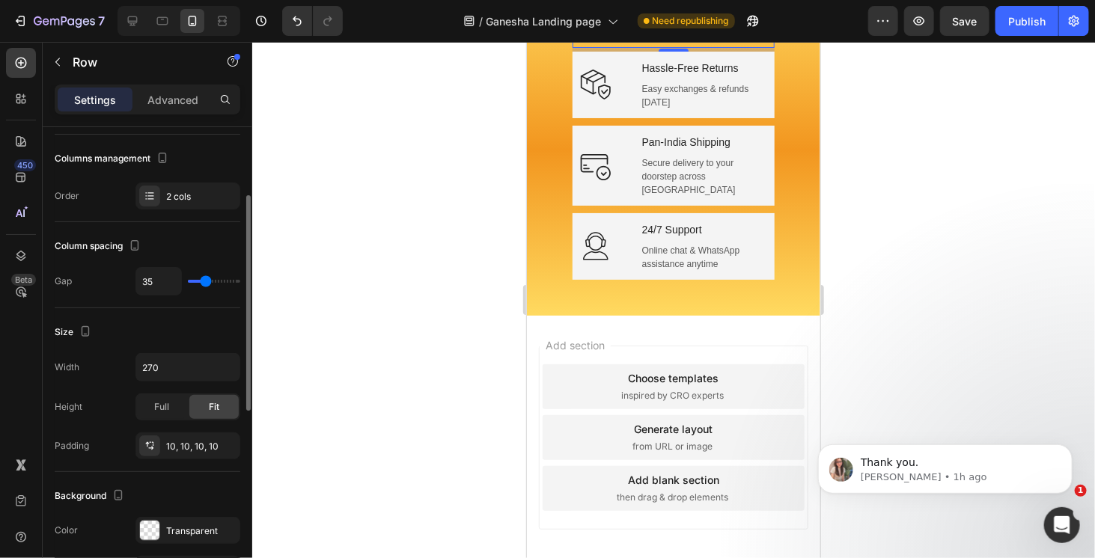
type input "38"
type input "40"
type input "34"
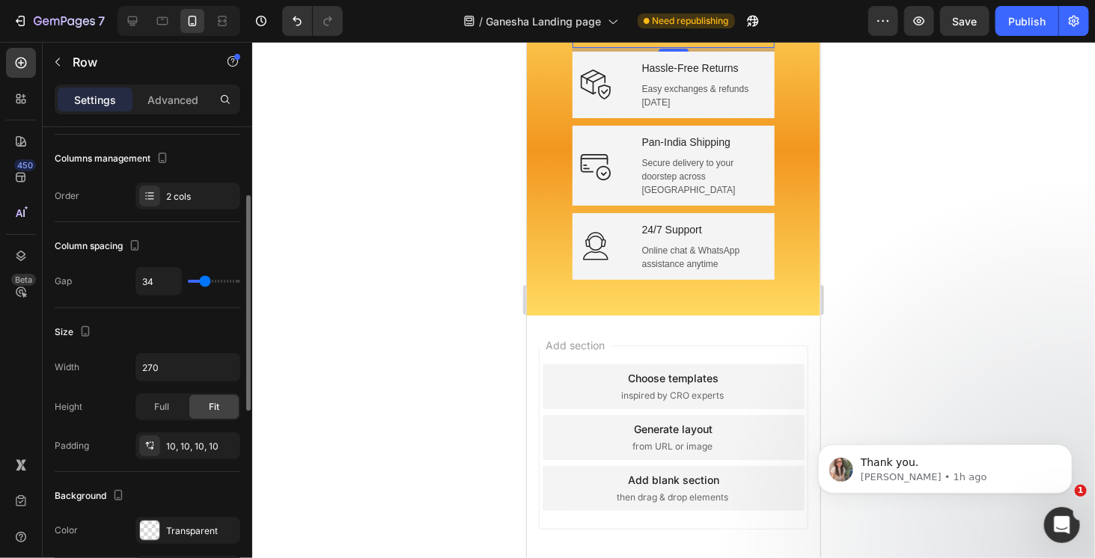
type input "29"
type input "24"
type input "21"
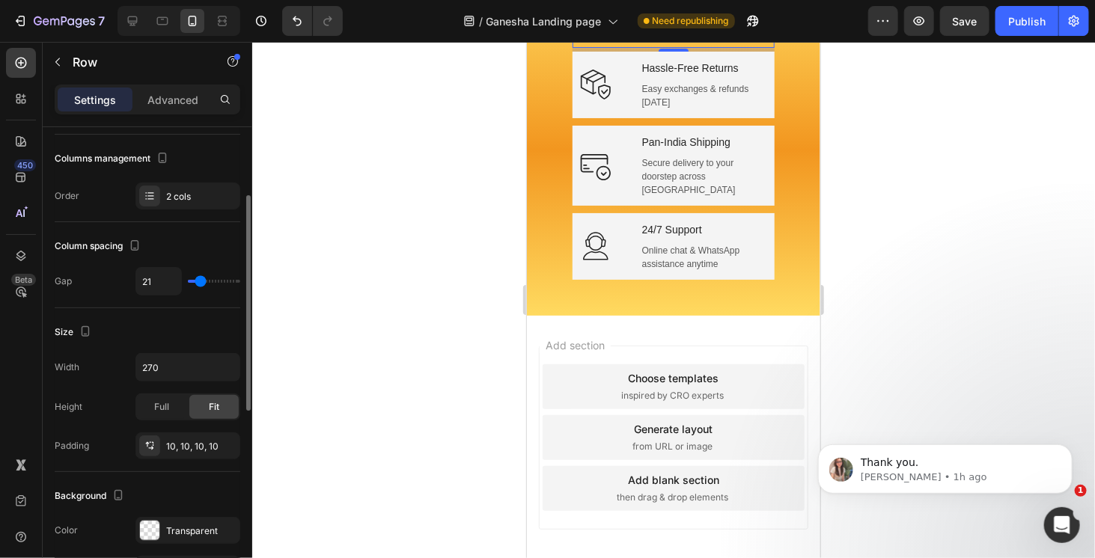
type input "21"
click at [201, 283] on input "range" at bounding box center [214, 281] width 52 height 3
type input "22"
type input "23"
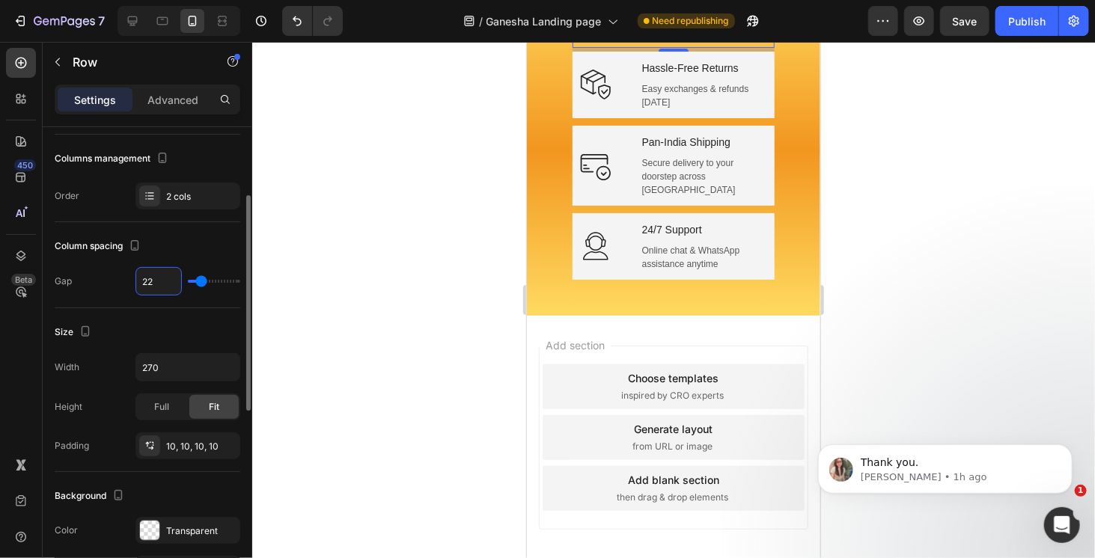
type input "23"
type input "24"
click at [210, 237] on div "Column spacing" at bounding box center [148, 246] width 186 height 24
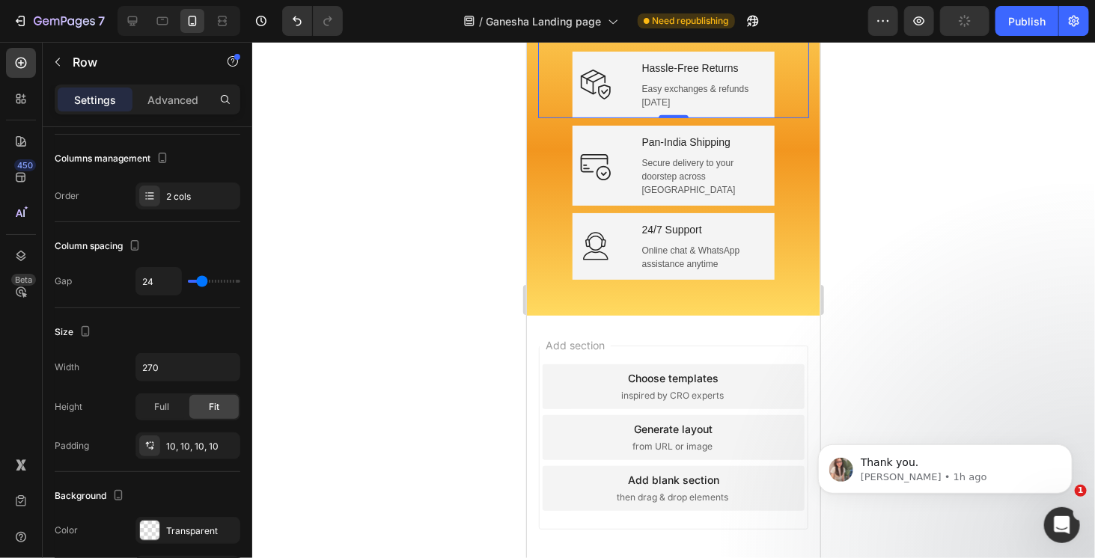
click at [776, 51] on div "Icon Fast Delivery Text block 24–48 hour dispatch on all orders Text Row" at bounding box center [673, 14] width 271 height 74
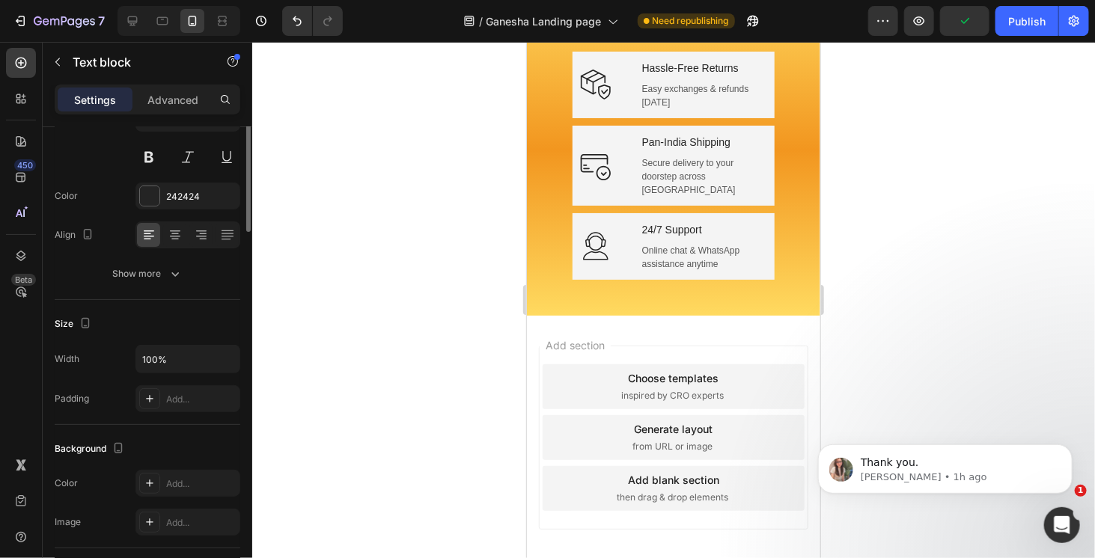
scroll to position [0, 0]
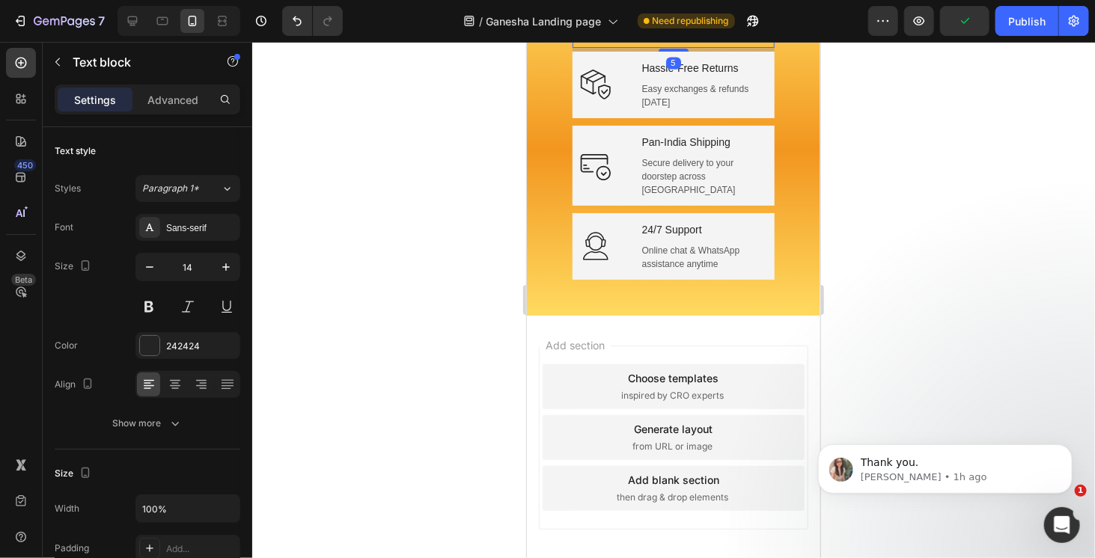
click at [580, 40] on div "Icon" at bounding box center [600, 14] width 43 height 52
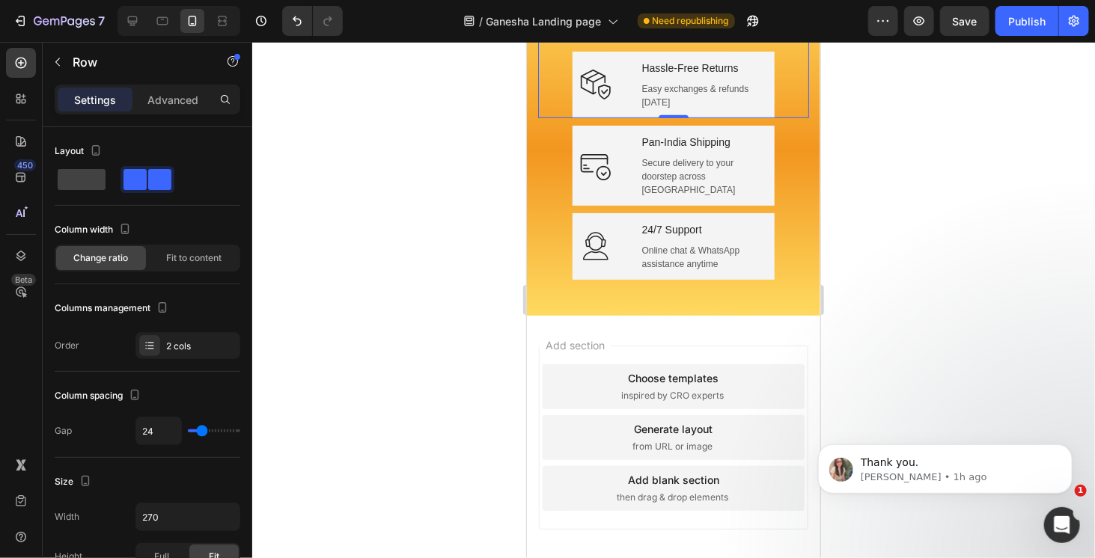
click at [544, 51] on div "Icon Fast Delivery Text block 24–48 hour dispatch on all orders Text Row" at bounding box center [673, 14] width 271 height 74
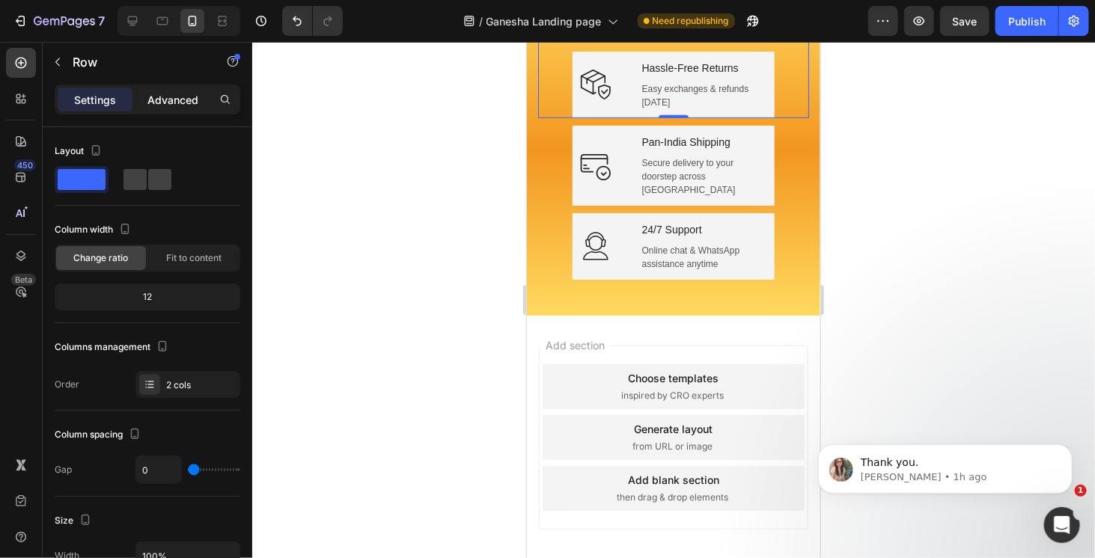
click at [175, 102] on p "Advanced" at bounding box center [172, 100] width 51 height 16
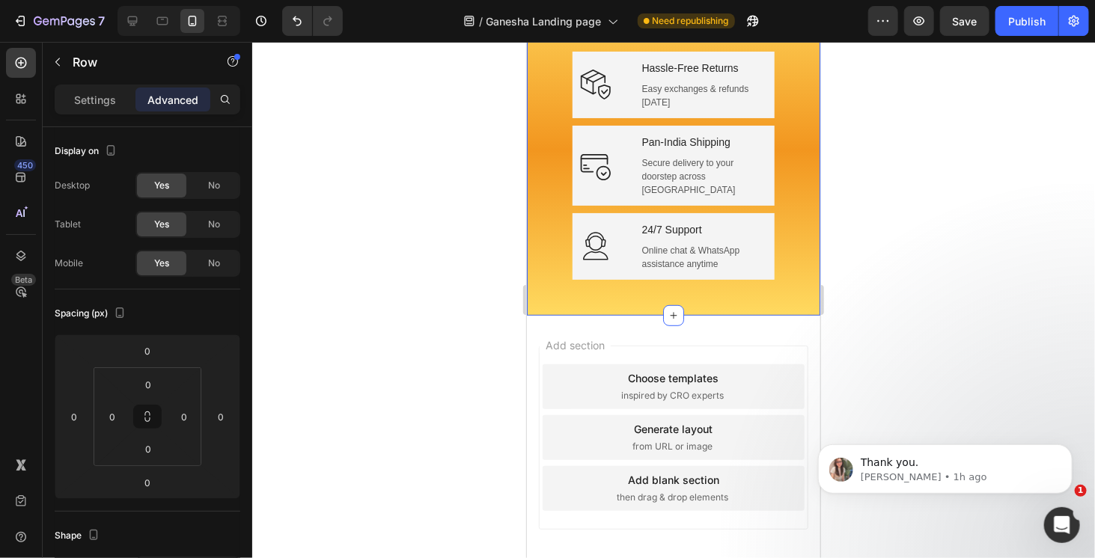
click at [529, 181] on div "Icon Fast Delivery Text block 24–48 hour dispatch on all orders Text Row Icon H…" at bounding box center [672, 146] width 293 height 338
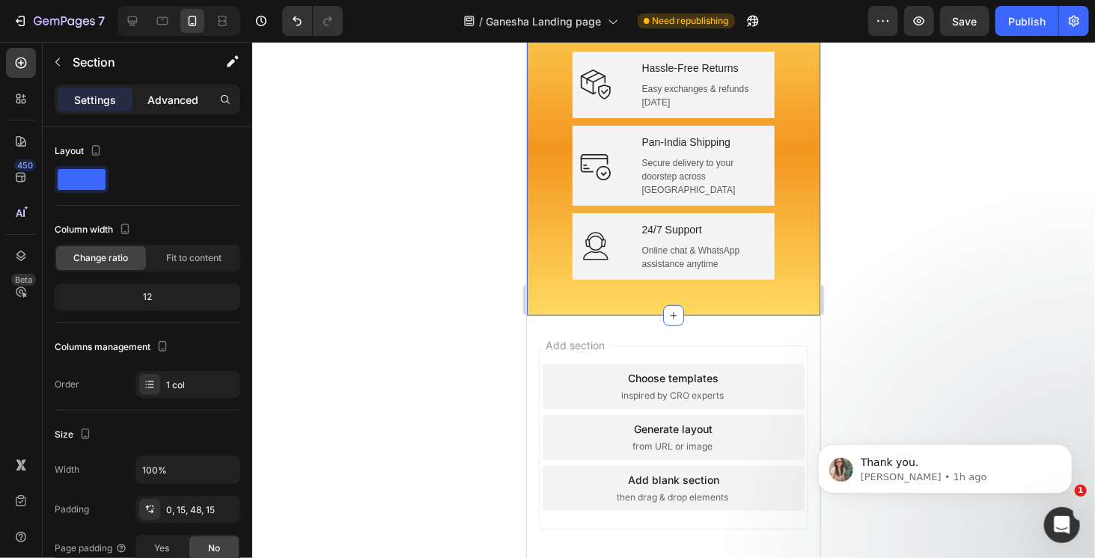
click at [181, 94] on p "Advanced" at bounding box center [172, 100] width 51 height 16
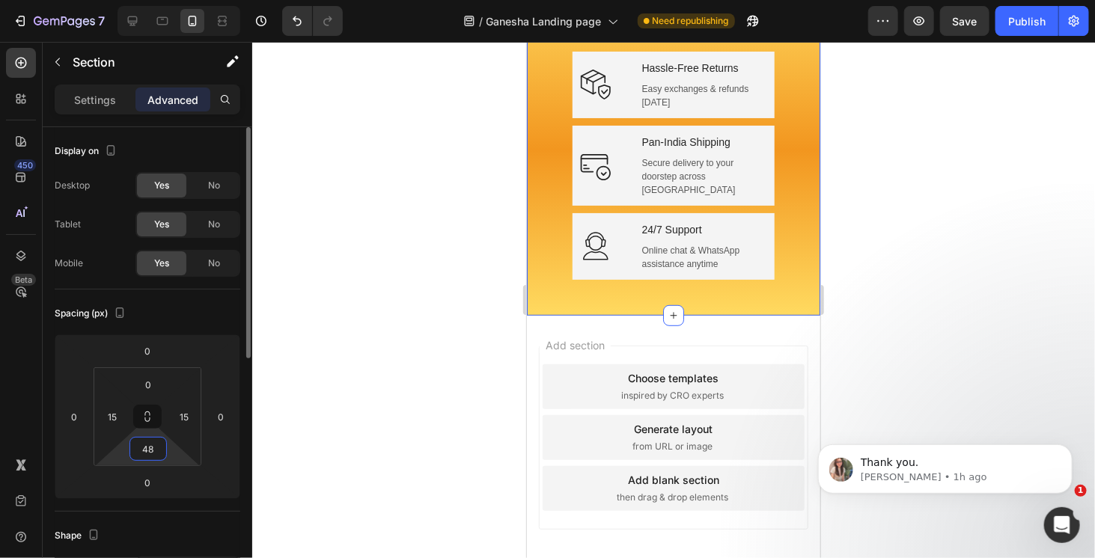
click at [153, 450] on input "48" at bounding box center [148, 449] width 30 height 22
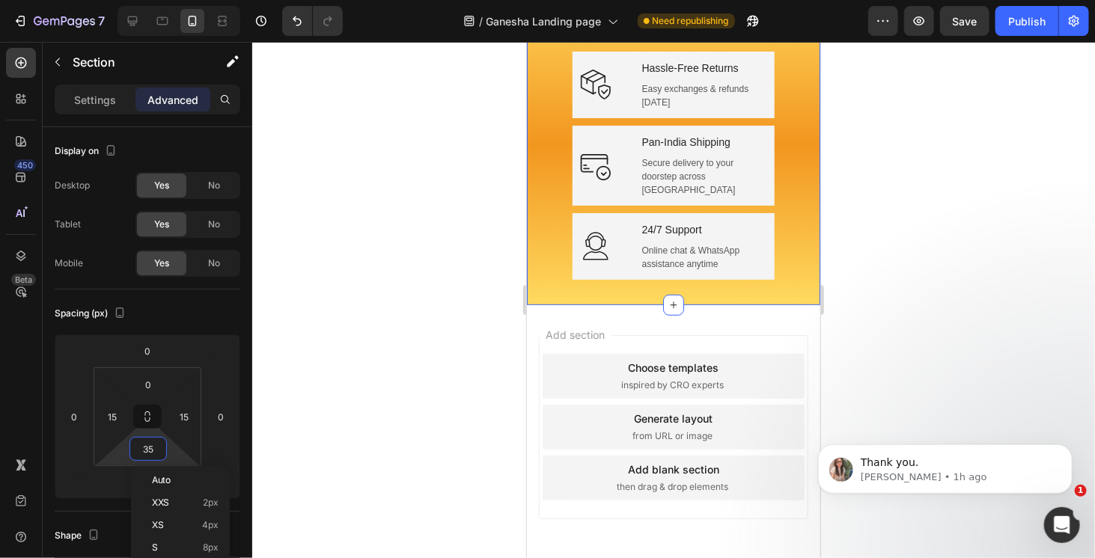
type input "34"
click at [375, 444] on div at bounding box center [673, 300] width 843 height 517
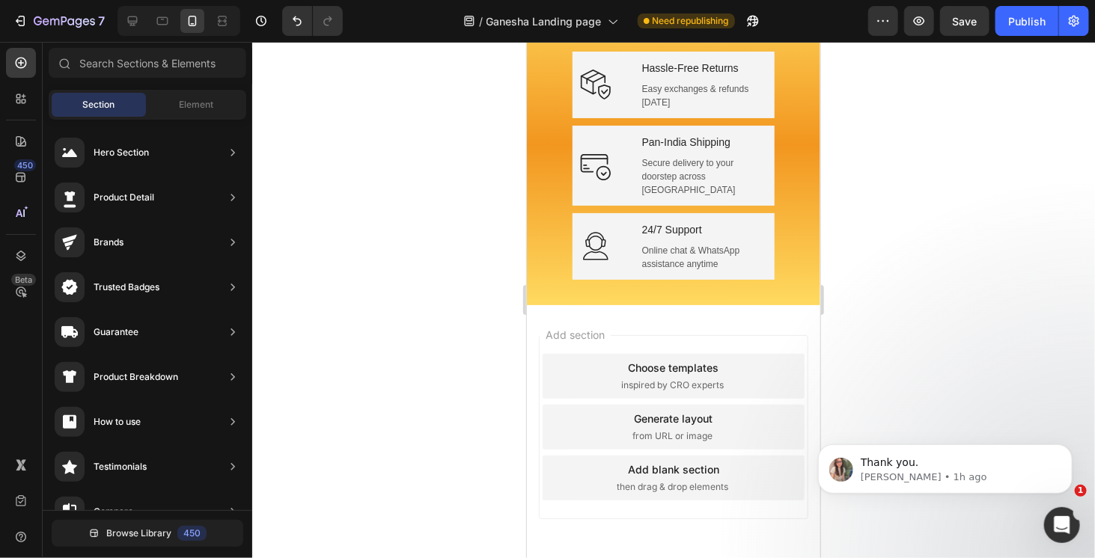
click at [371, 442] on div at bounding box center [673, 300] width 843 height 517
click at [648, 305] on div "Icon Fast Delivery Text block 24–48 hour dispatch on all orders Text Row Icon H…" at bounding box center [672, 141] width 293 height 328
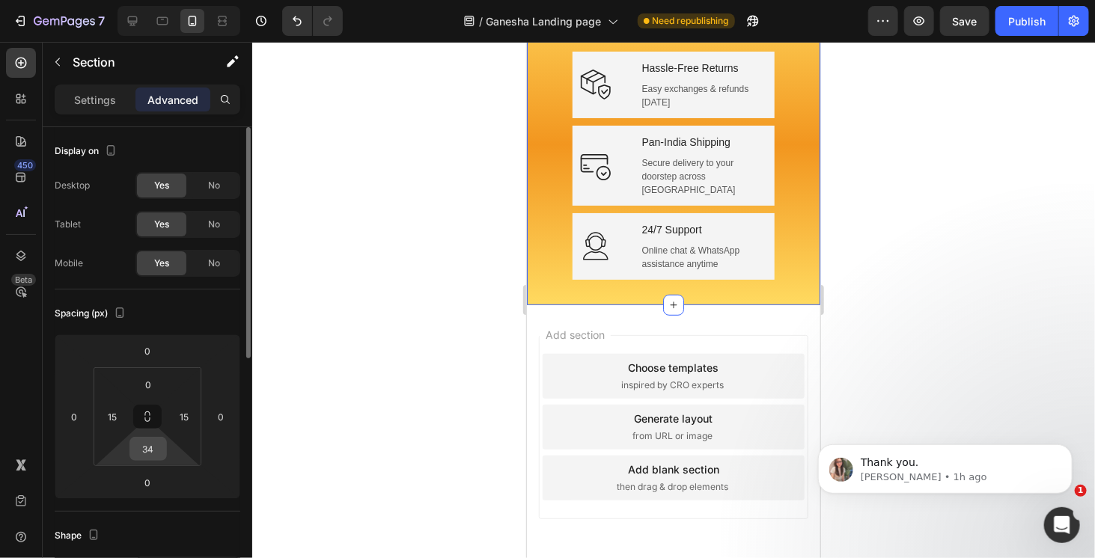
click at [164, 457] on div "34" at bounding box center [148, 449] width 37 height 24
click at [145, 450] on input "34" at bounding box center [148, 449] width 30 height 22
click at [159, 452] on input "35" at bounding box center [148, 449] width 30 height 22
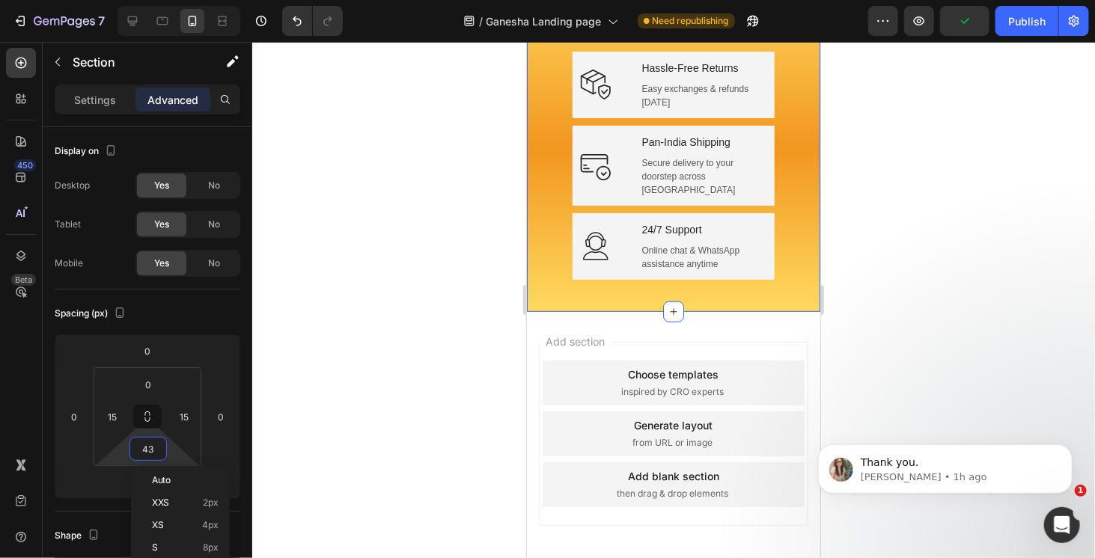
type input "44"
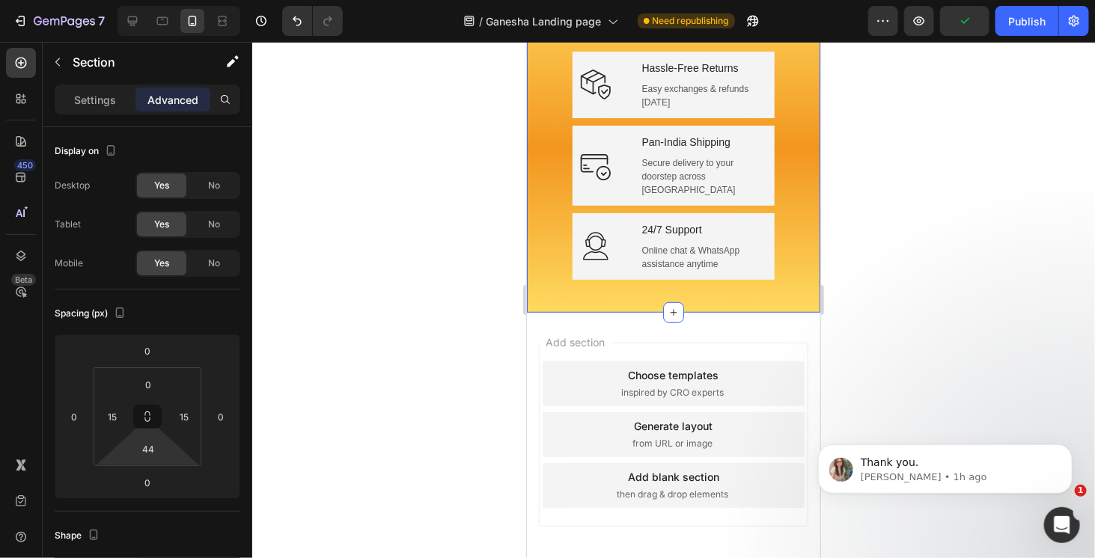
click at [258, 407] on div at bounding box center [673, 300] width 843 height 517
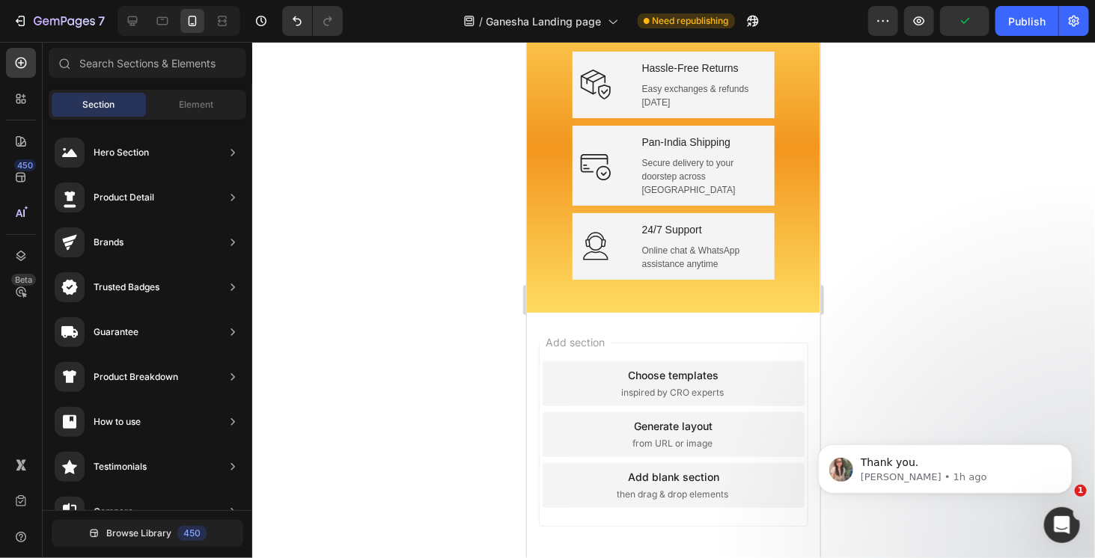
click at [256, 405] on div at bounding box center [673, 300] width 843 height 517
click at [659, 312] on div "Icon Fast Delivery Text block 24–48 hour dispatch on all orders Text Row Icon H…" at bounding box center [672, 144] width 293 height 335
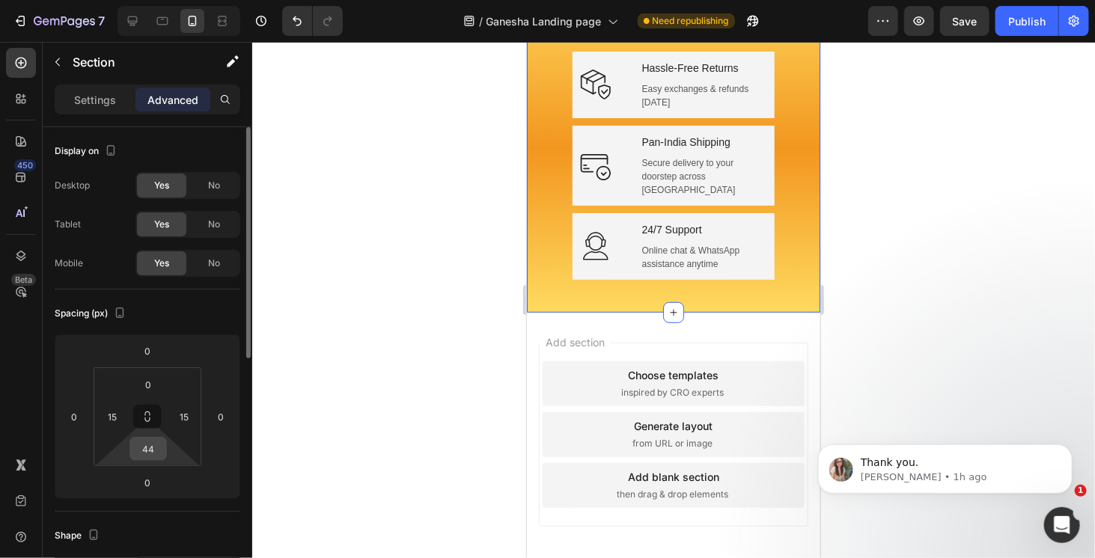
click at [150, 449] on input "44" at bounding box center [148, 449] width 30 height 22
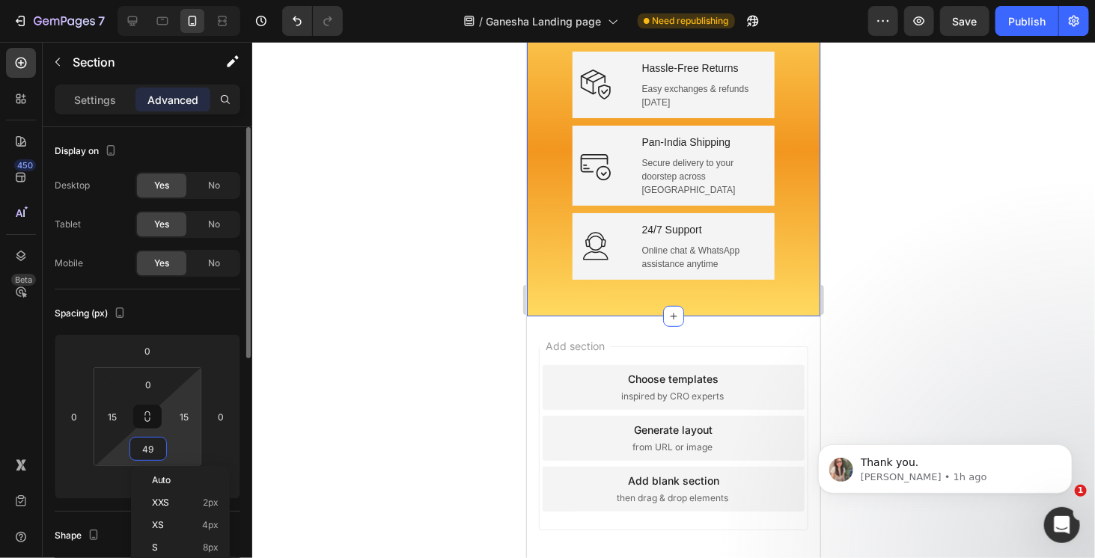
type input "50"
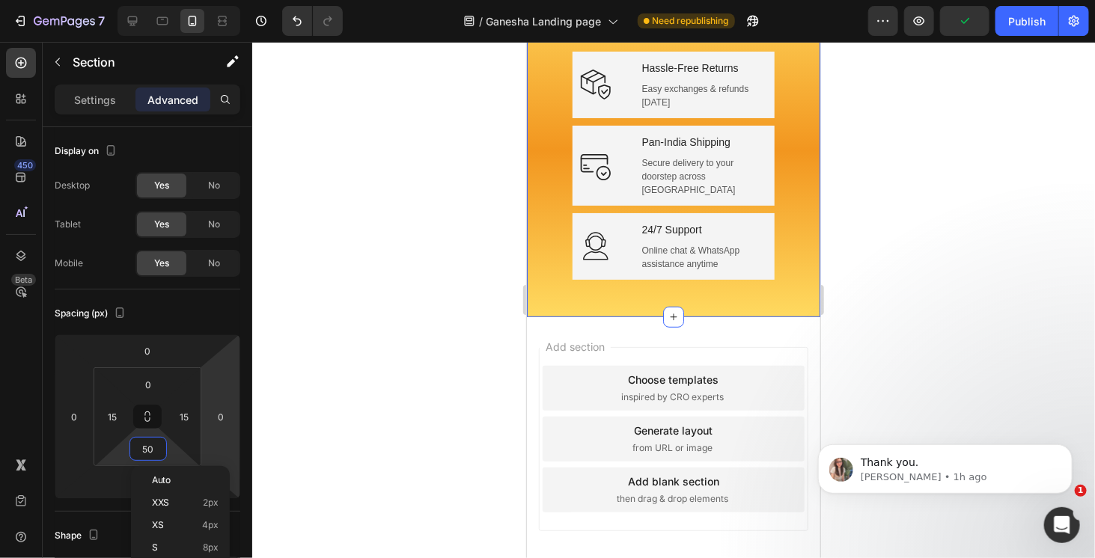
click at [372, 359] on div at bounding box center [673, 300] width 843 height 517
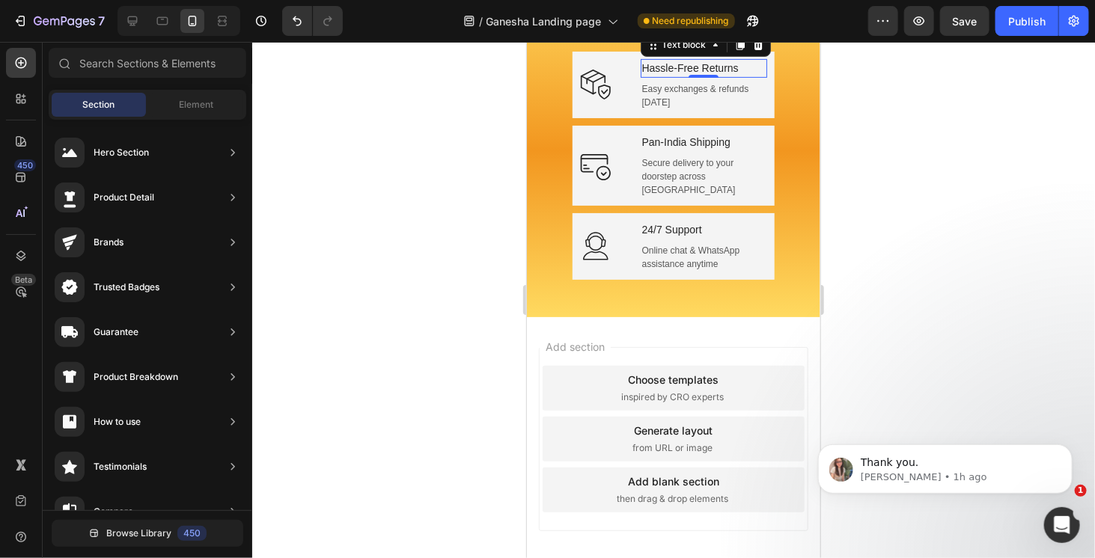
click at [759, 76] on p "Hassle-Free Returns" at bounding box center [704, 68] width 124 height 16
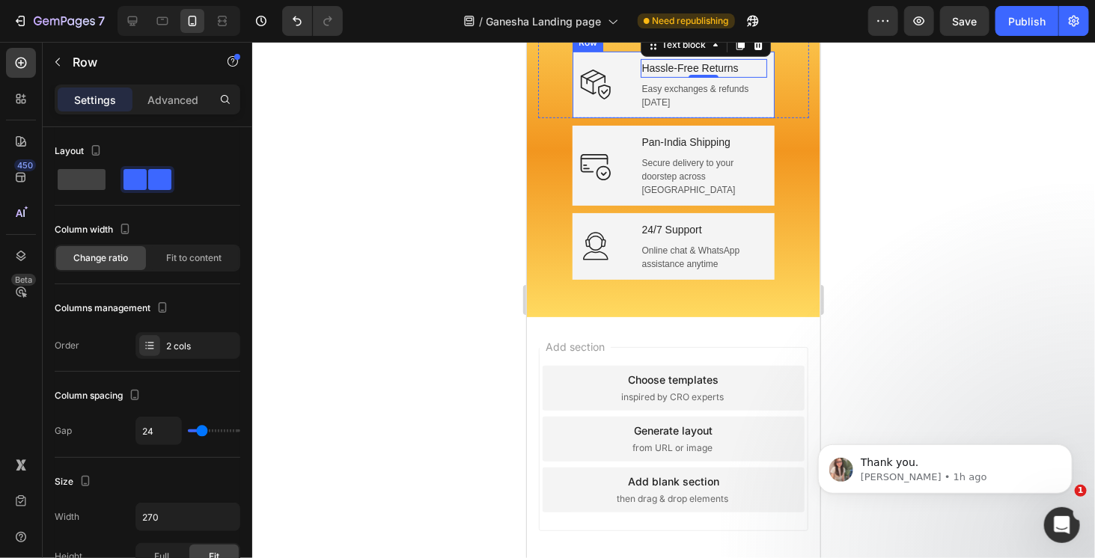
click at [763, 118] on div "Icon Hassle-Free Returns Text block 0 Easy exchanges & refunds [DATE] Text bloc…" at bounding box center [673, 84] width 202 height 67
click at [562, 51] on div "Icon Fast Delivery Text block 24–48 hour dispatch on all orders Text Row" at bounding box center [673, 14] width 271 height 74
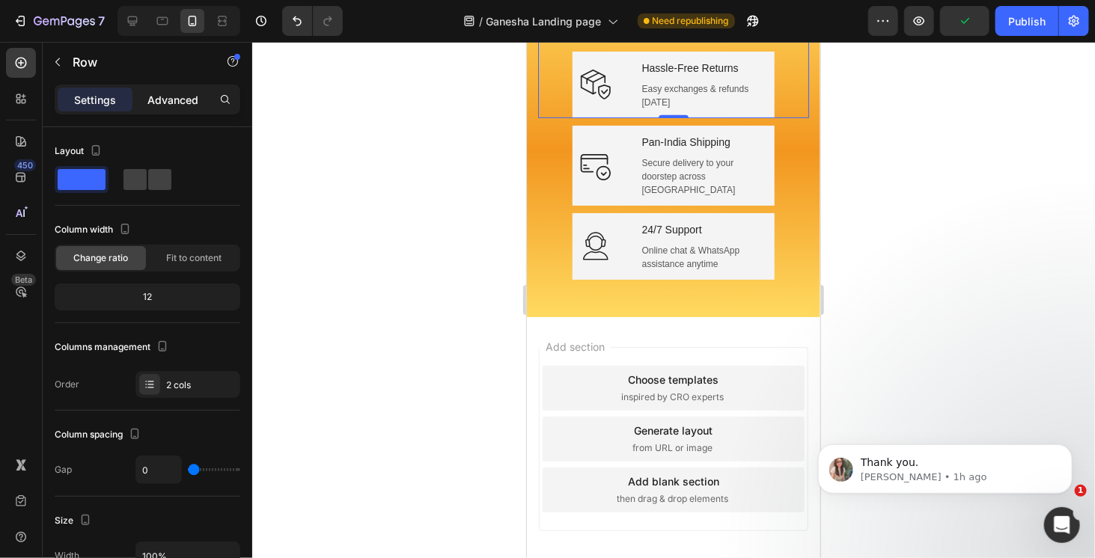
click at [194, 105] on p "Advanced" at bounding box center [172, 100] width 51 height 16
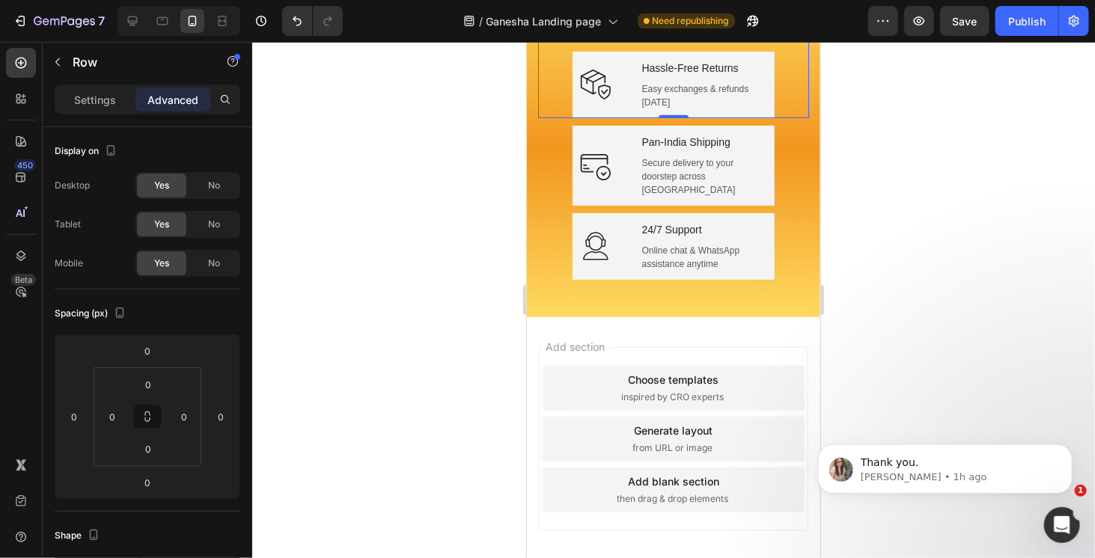
click at [849, 141] on div at bounding box center [673, 300] width 843 height 517
click at [528, 154] on div "Icon Fast Delivery Text block 24–48 hour dispatch on all orders Text Row Icon H…" at bounding box center [672, 147] width 293 height 340
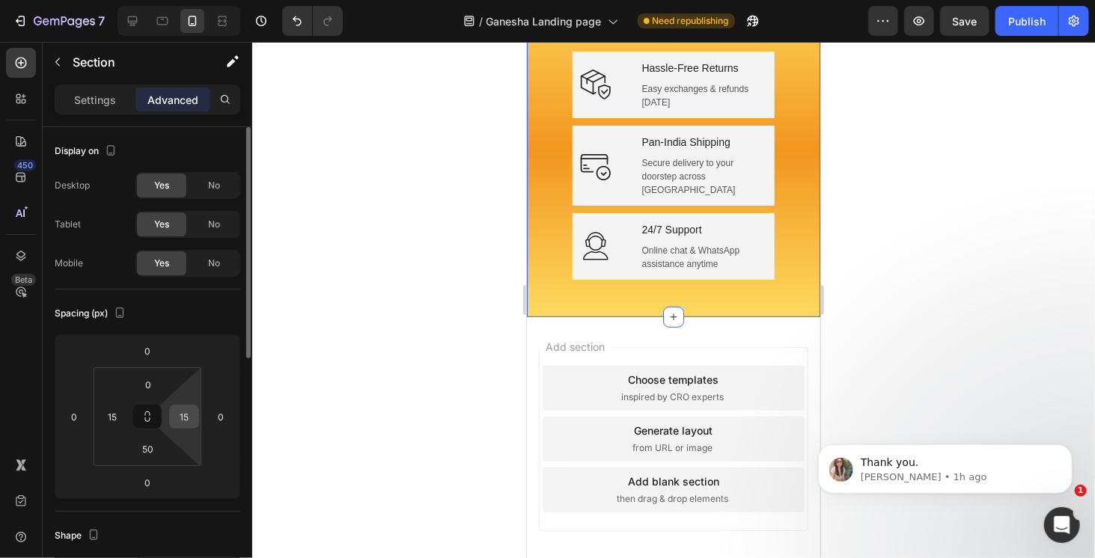
click at [189, 416] on input "15" at bounding box center [184, 417] width 22 height 22
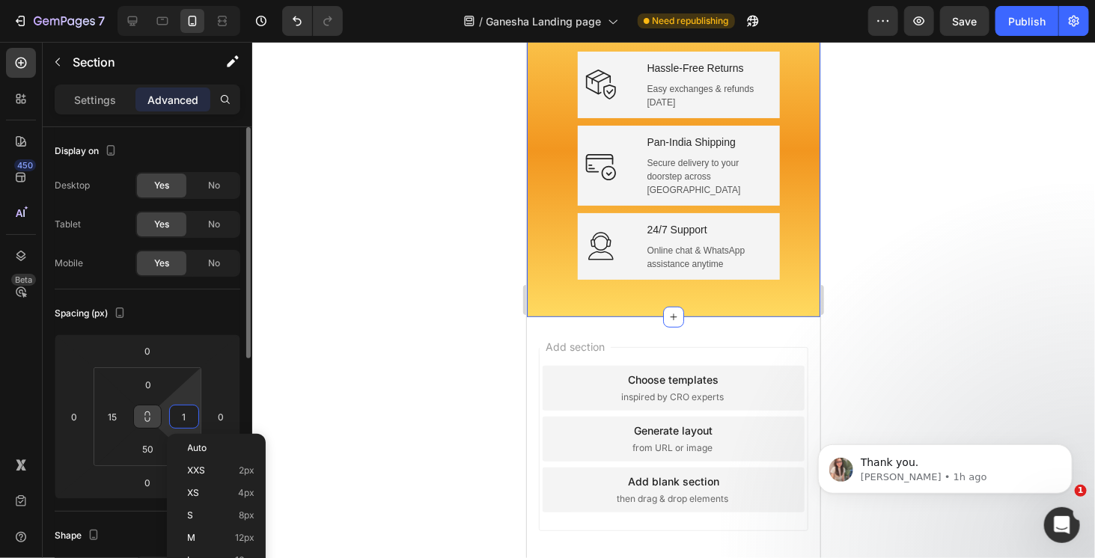
type input "0"
click at [118, 414] on input "15" at bounding box center [112, 417] width 22 height 22
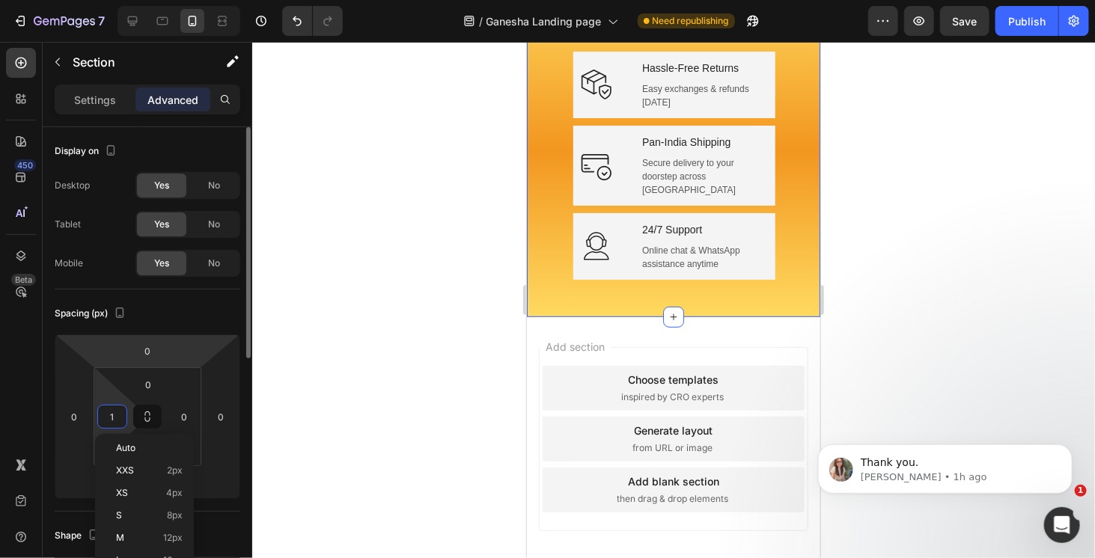
type input "0"
click at [214, 320] on div "Spacing (px)" at bounding box center [148, 314] width 186 height 24
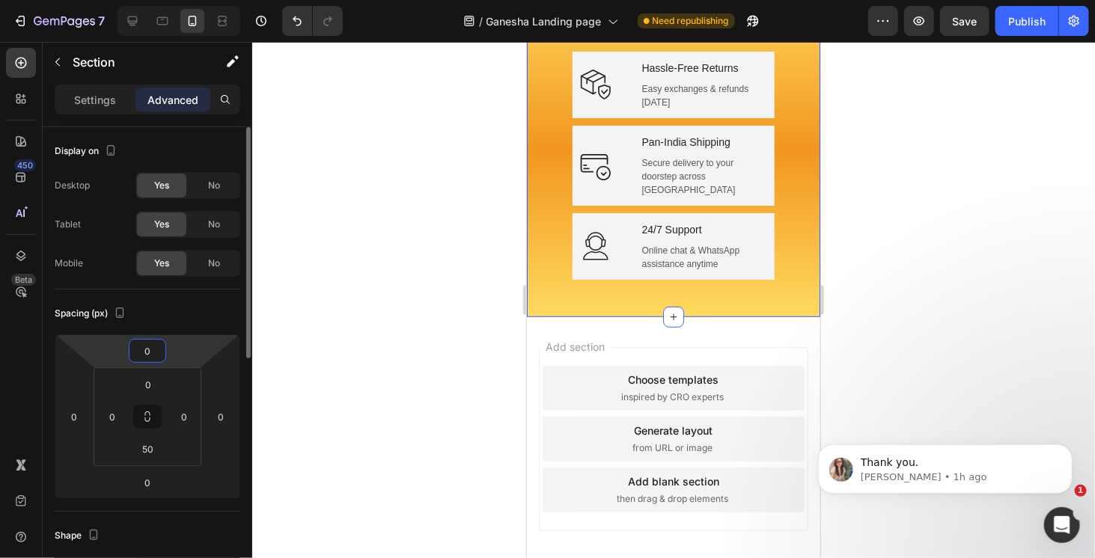
click at [150, 358] on input "0" at bounding box center [148, 351] width 30 height 22
type input "0"
click at [160, 454] on input "50" at bounding box center [148, 449] width 30 height 22
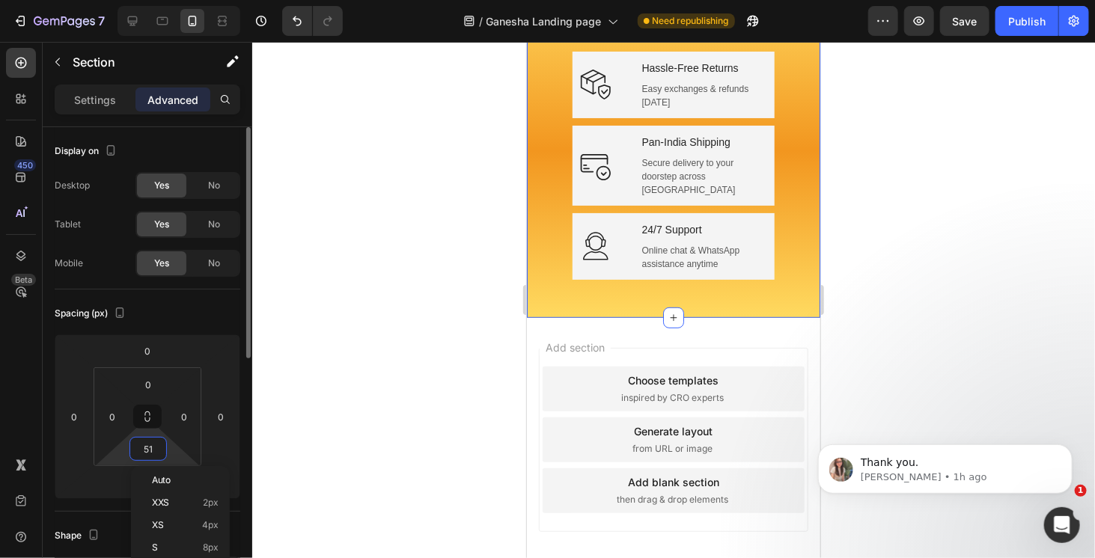
type input "50"
click at [156, 353] on input "0" at bounding box center [148, 351] width 30 height 22
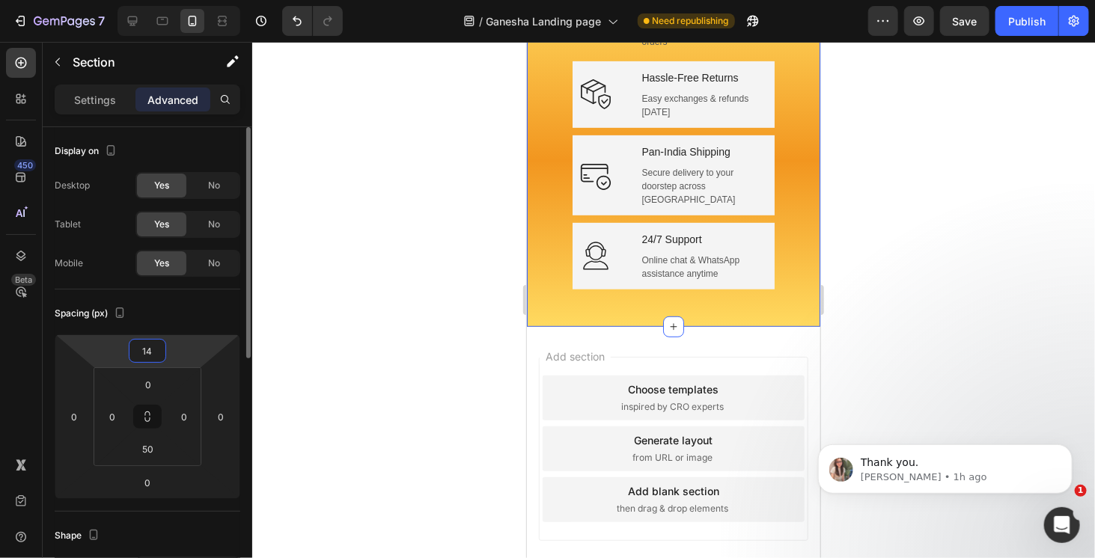
click at [142, 358] on input "14" at bounding box center [148, 351] width 30 height 22
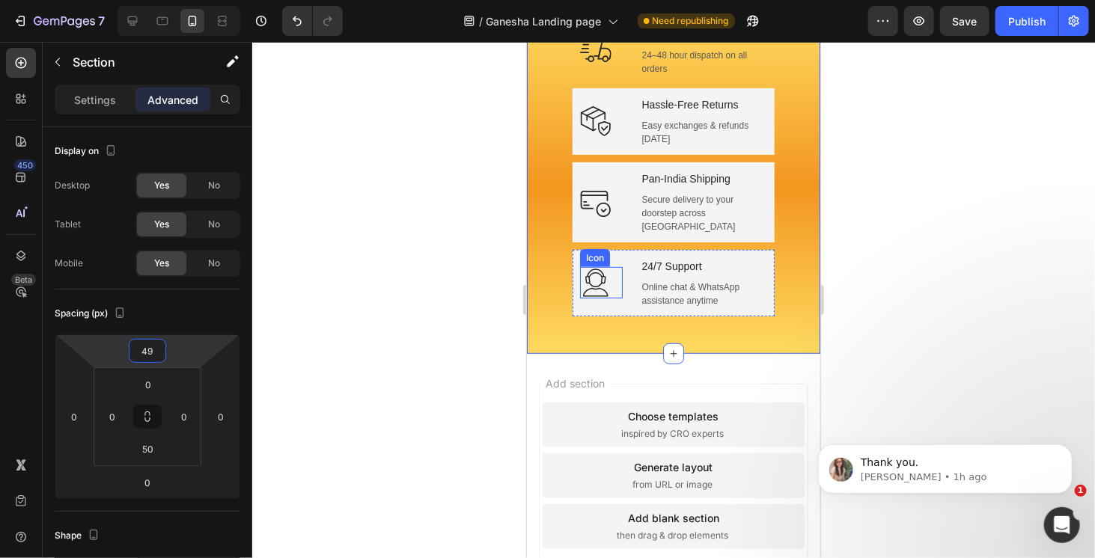
type input "50"
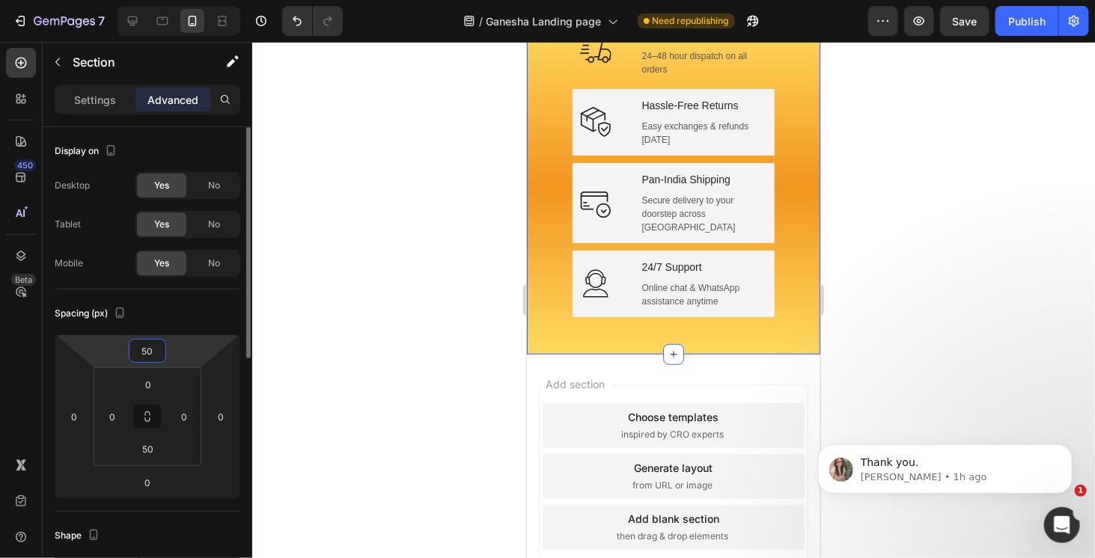
drag, startPoint x: 156, startPoint y: 353, endPoint x: 92, endPoint y: 352, distance: 64.4
click at [92, 352] on div "50 0 0 0" at bounding box center [148, 417] width 186 height 165
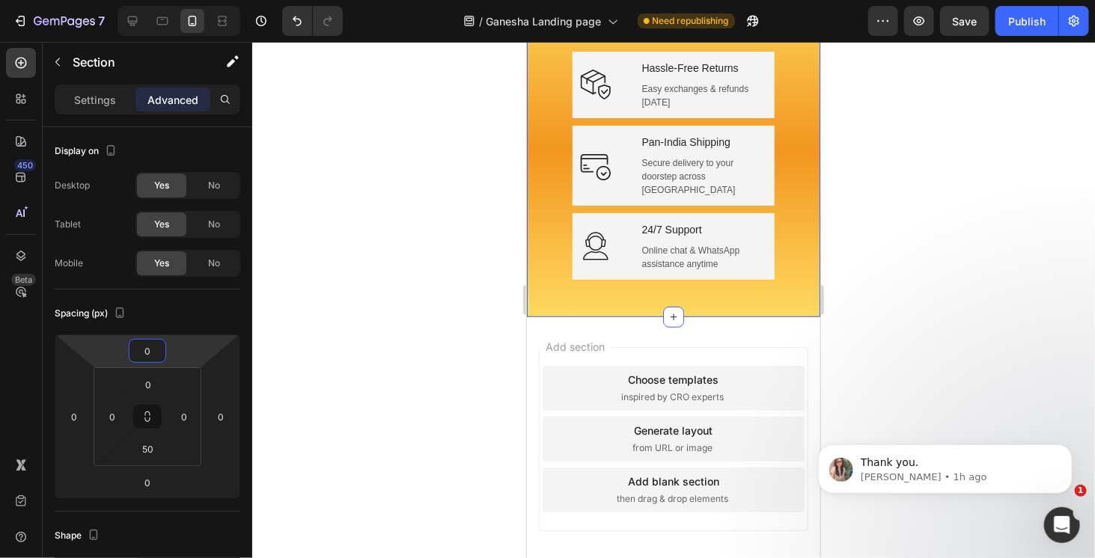
click at [972, 183] on div at bounding box center [673, 300] width 843 height 517
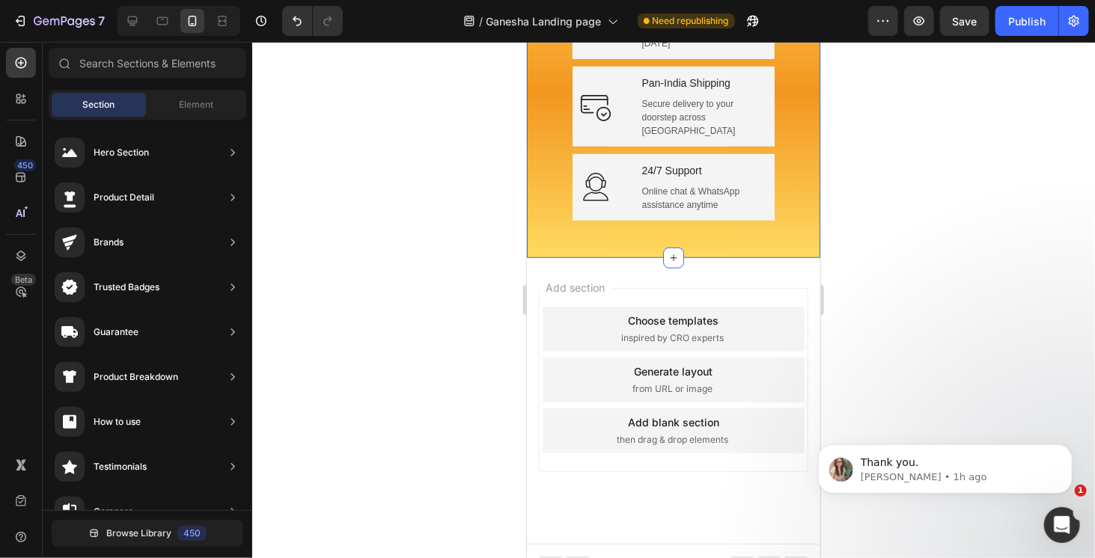
scroll to position [3054, 0]
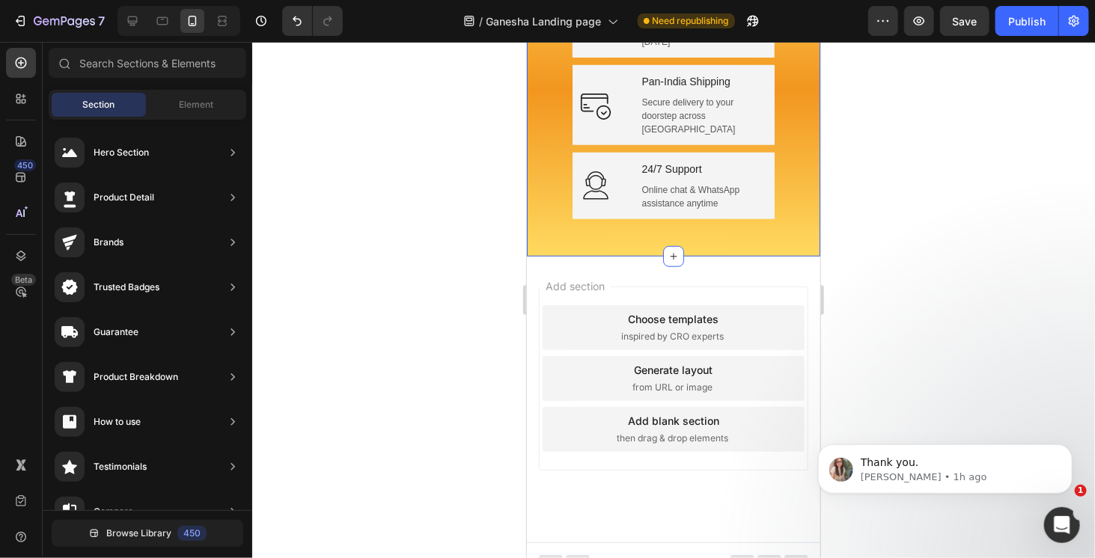
click at [724, 234] on div "Icon Fast Delivery Text block 24–48 hour dispatch on all orders Text Row Icon H…" at bounding box center [672, 86] width 293 height 340
click at [696, 260] on div "Add section Choose templates inspired by CRO experts Generate layout from URL o…" at bounding box center [672, 399] width 293 height 286
click at [612, 256] on div "Add section Choose templates inspired by CRO experts Generate layout from URL o…" at bounding box center [672, 399] width 293 height 286
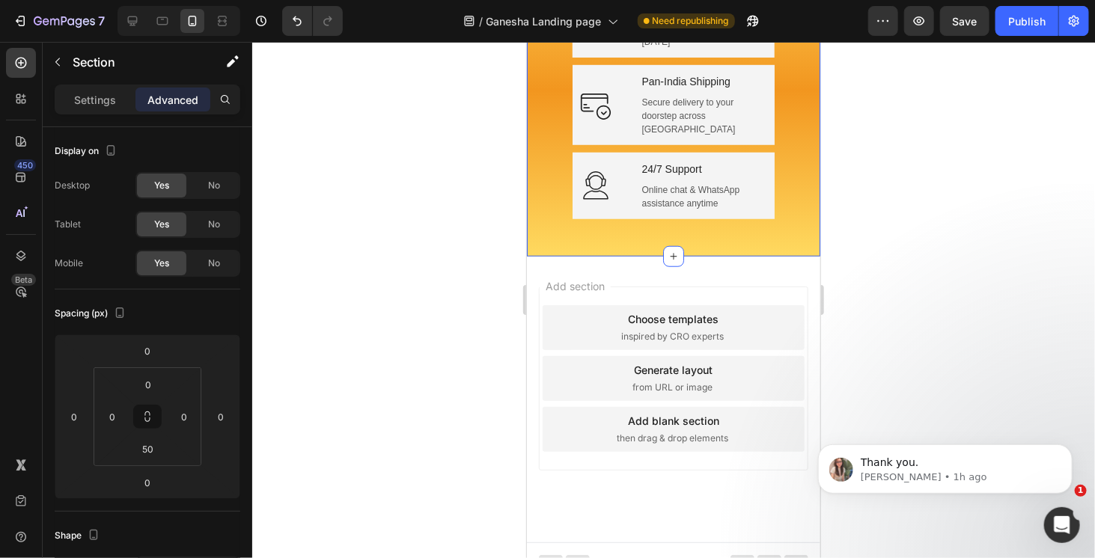
click at [766, 236] on div "Icon Fast Delivery Text block 24–48 hour dispatch on all orders Text Row Icon H…" at bounding box center [672, 86] width 293 height 340
click at [603, 278] on span "Add section" at bounding box center [574, 286] width 71 height 16
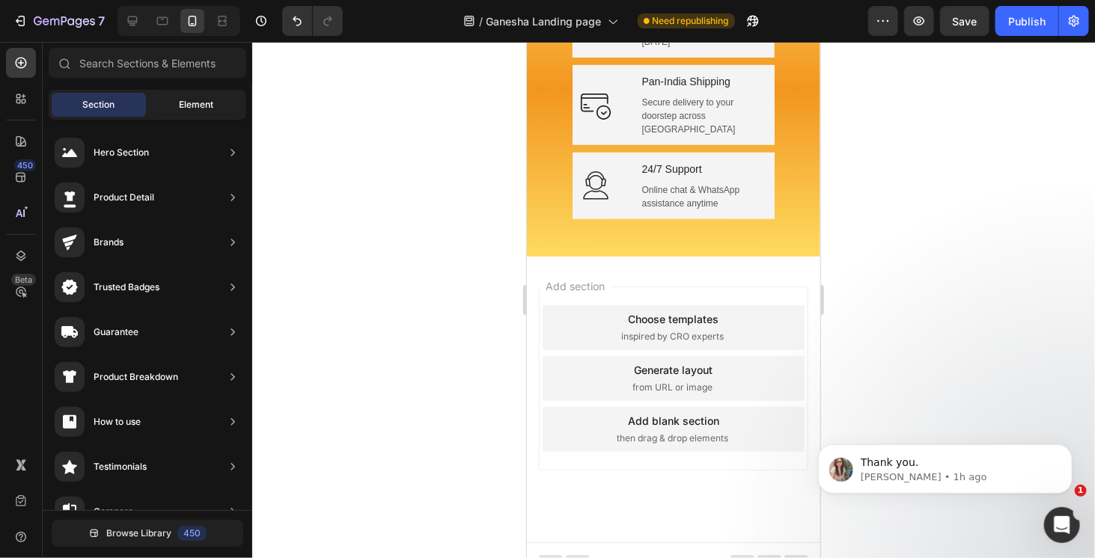
click at [211, 113] on div "Element" at bounding box center [196, 105] width 94 height 24
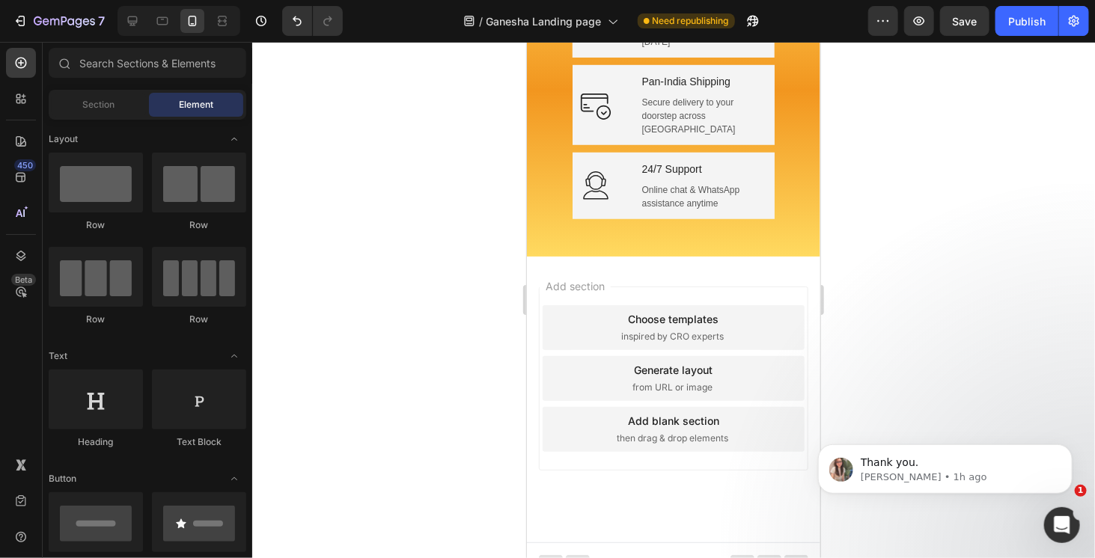
click at [708, 286] on div "Add section Choose templates inspired by CRO experts Generate layout from URL o…" at bounding box center [673, 378] width 270 height 184
click at [799, 256] on div "Add section Choose templates inspired by CRO experts Generate layout from URL o…" at bounding box center [672, 399] width 293 height 286
click at [630, 256] on div "Add section Choose templates inspired by CRO experts Generate layout from URL o…" at bounding box center [672, 399] width 293 height 286
click at [779, 259] on div "Add section Choose templates inspired by CRO experts Generate layout from URL o…" at bounding box center [672, 399] width 293 height 286
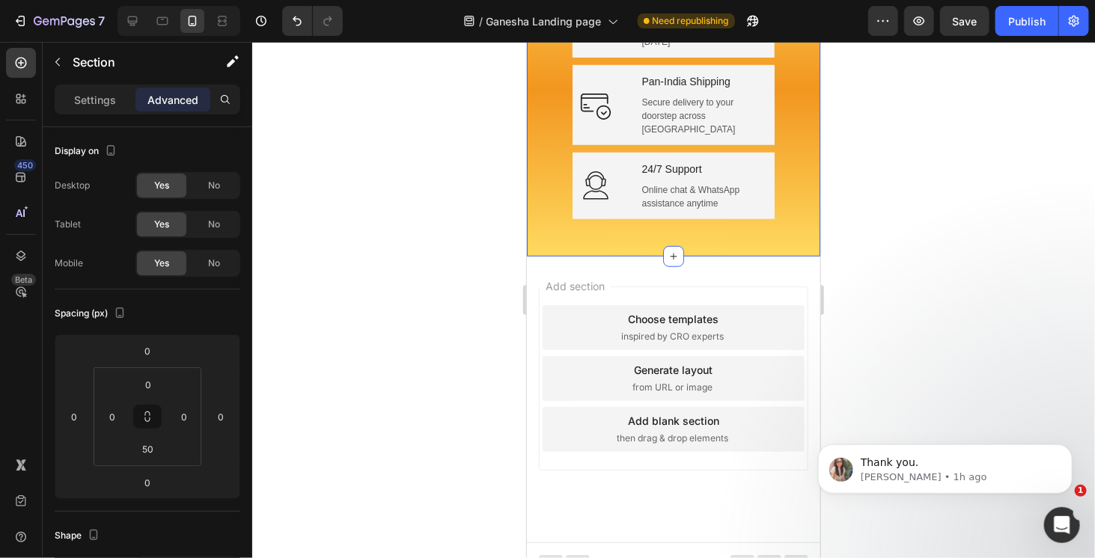
click at [696, 224] on div "Icon Fast Delivery Text block 24–48 hour dispatch on all orders Text Row Icon H…" at bounding box center [672, 86] width 293 height 340
click at [159, 445] on input "50" at bounding box center [148, 449] width 30 height 22
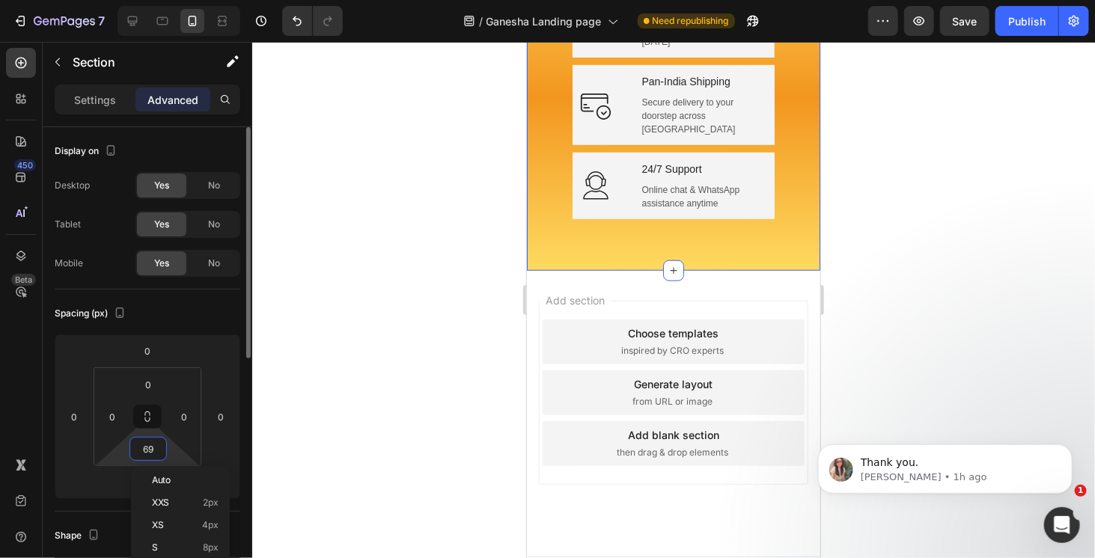
type input "70"
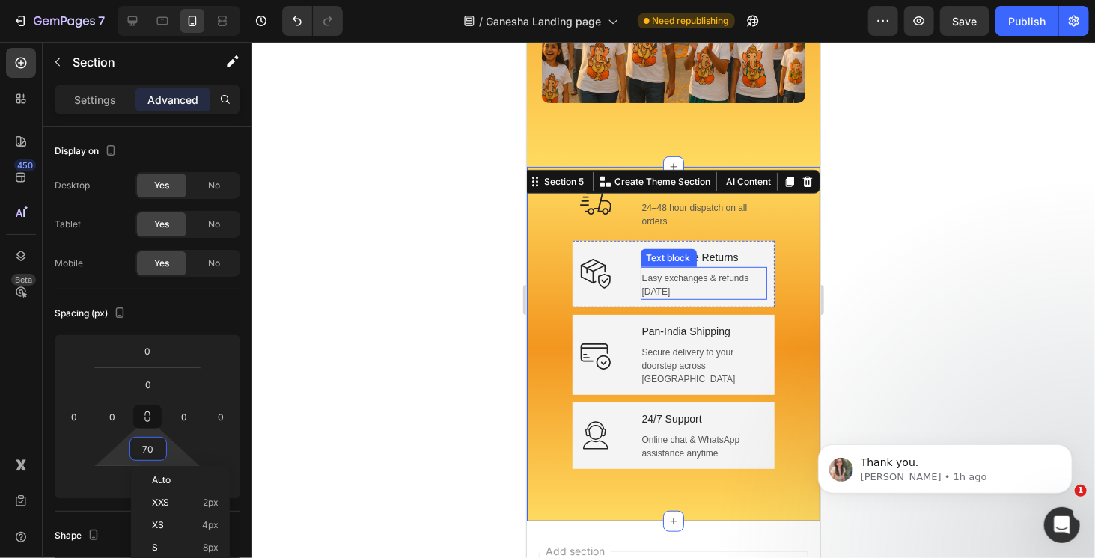
scroll to position [2830, 0]
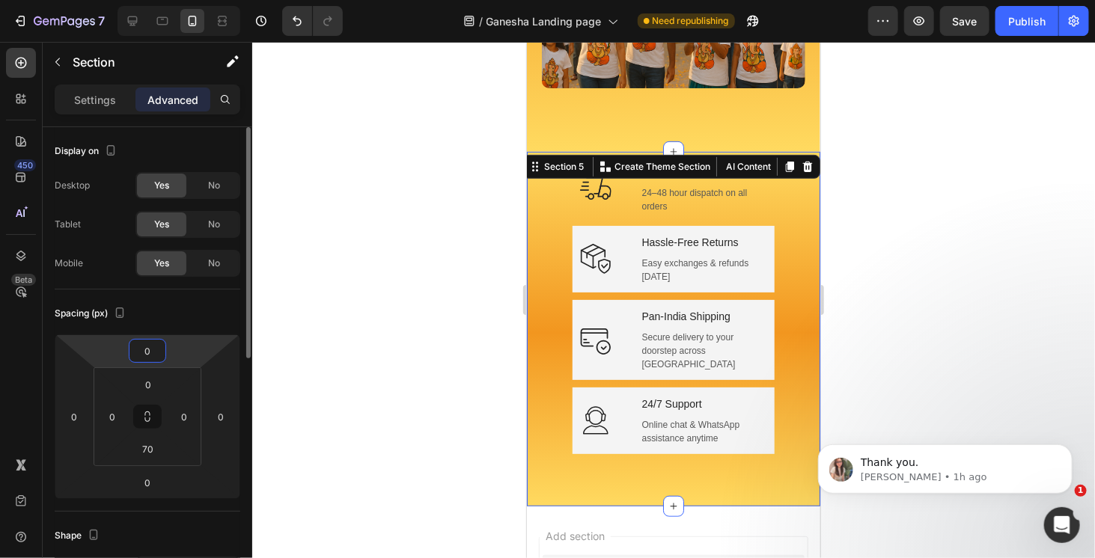
click at [154, 347] on input "0" at bounding box center [148, 351] width 30 height 22
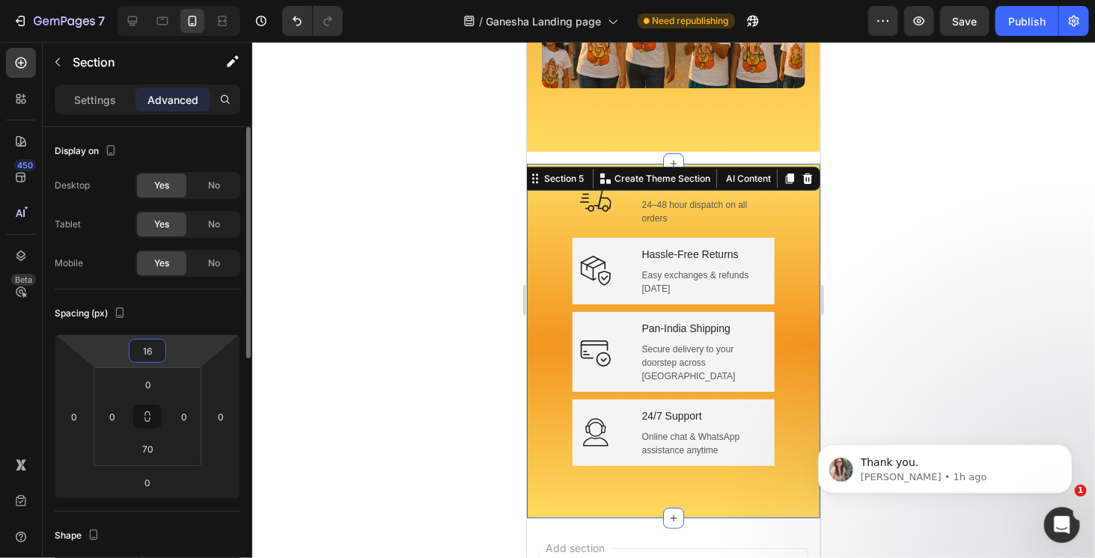
drag, startPoint x: 161, startPoint y: 348, endPoint x: 124, endPoint y: 348, distance: 36.7
click at [124, 348] on div "16 0 0 0" at bounding box center [148, 417] width 186 height 165
type input "0"
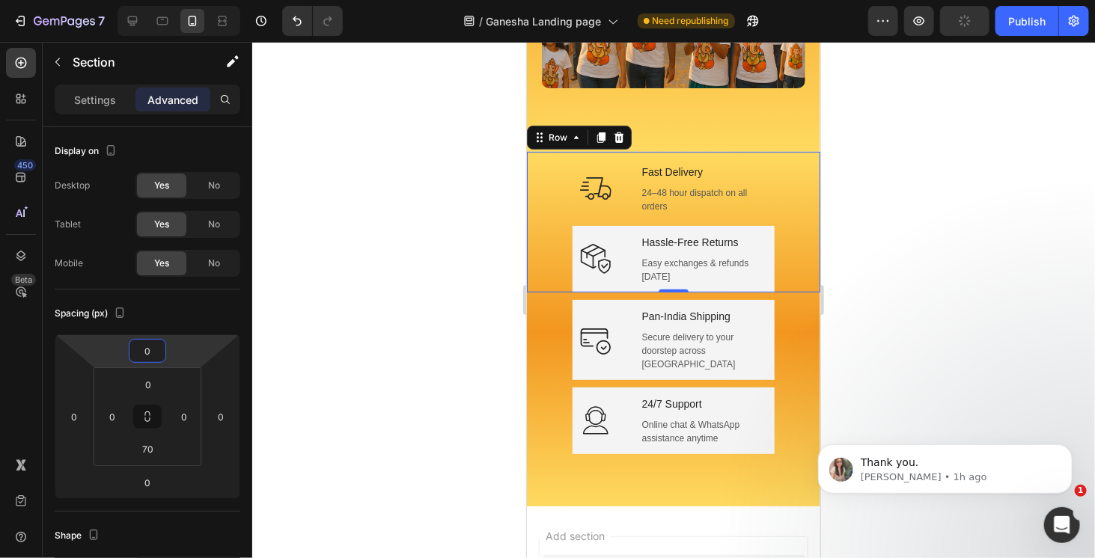
click at [555, 257] on div "Icon Hassle-Free Returns Text block Easy exchanges & refunds [DATE] Text block …" at bounding box center [672, 258] width 293 height 67
click at [884, 213] on div at bounding box center [673, 300] width 843 height 517
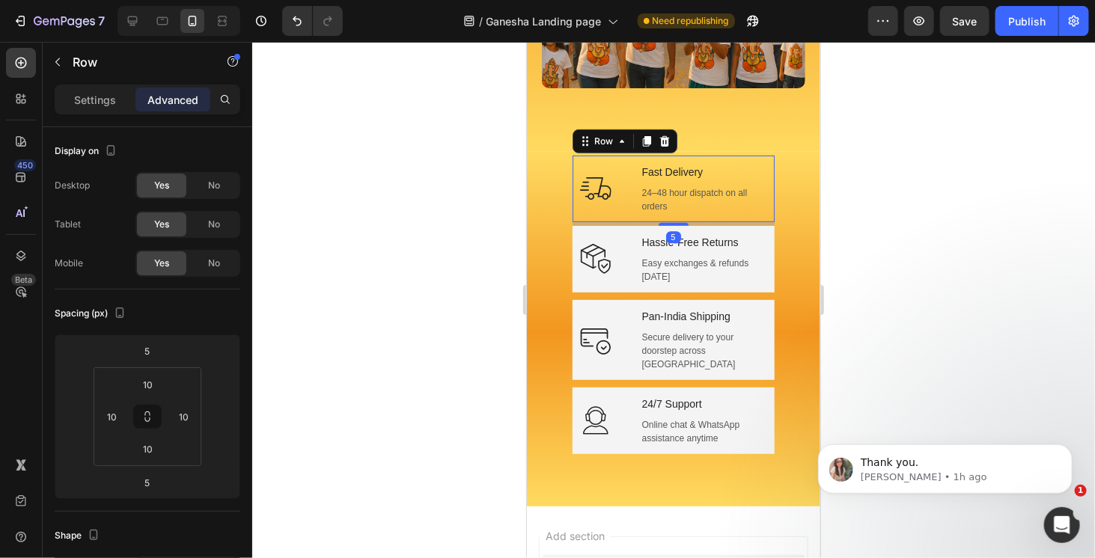
click at [615, 162] on div "Icon" at bounding box center [600, 188] width 43 height 52
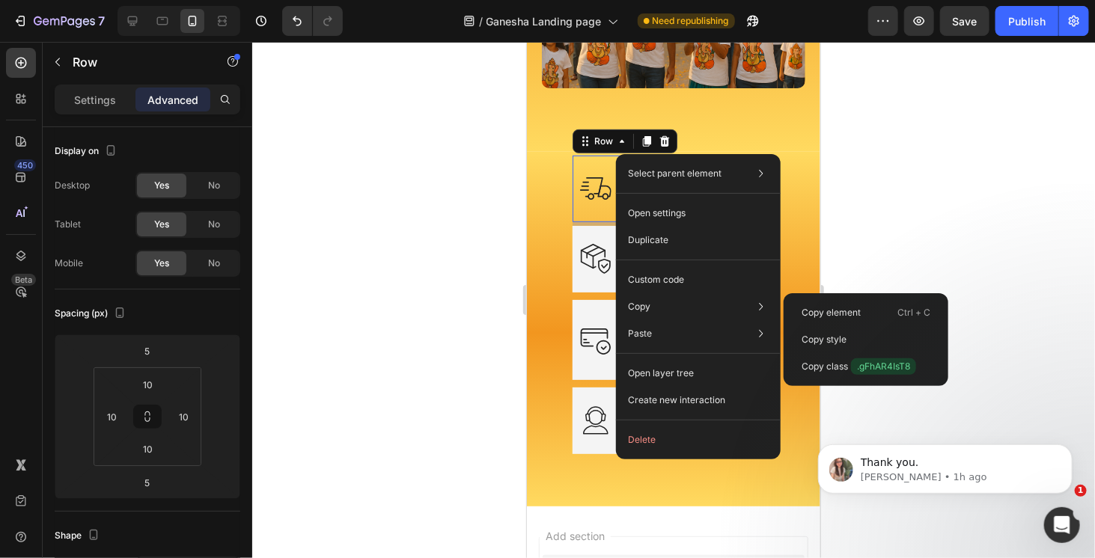
click at [847, 353] on div "Copy style" at bounding box center [866, 366] width 153 height 27
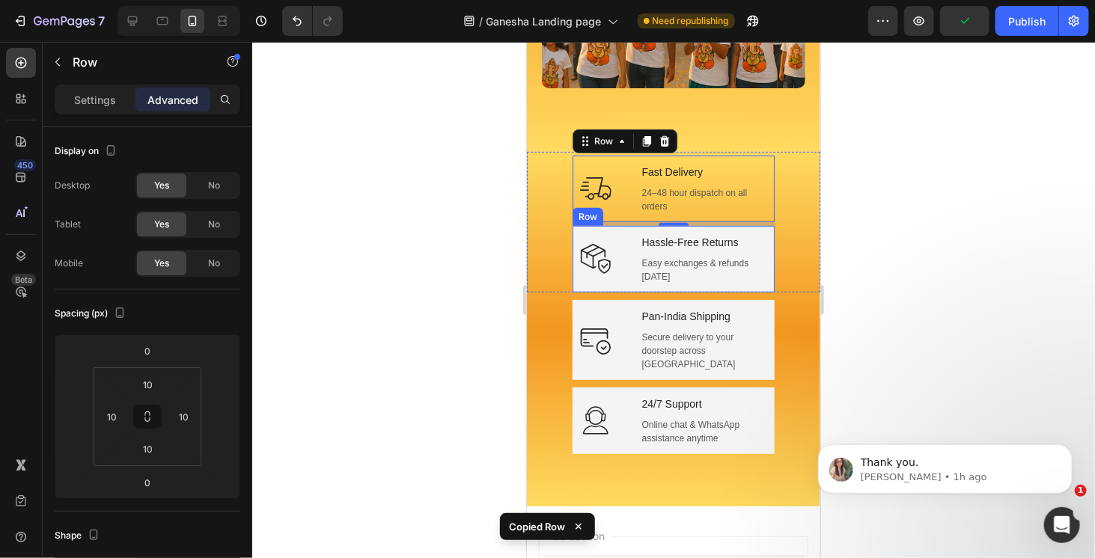
click at [765, 229] on div "Icon Hassle-Free Returns Text block Easy exchanges & refunds [DATE] Text block …" at bounding box center [673, 258] width 202 height 67
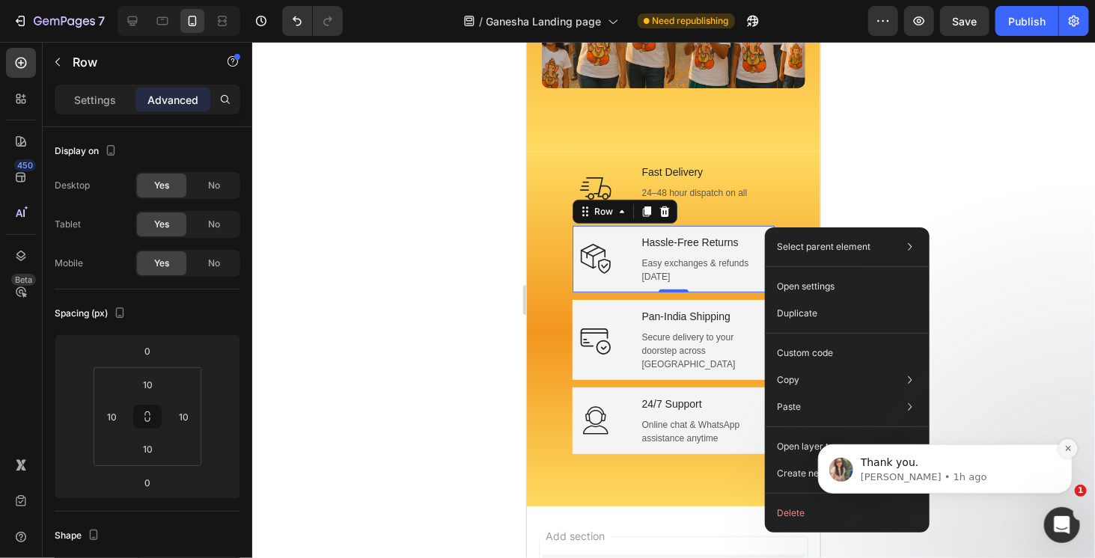
click at [1070, 448] on icon "Dismiss notification" at bounding box center [1068, 448] width 8 height 8
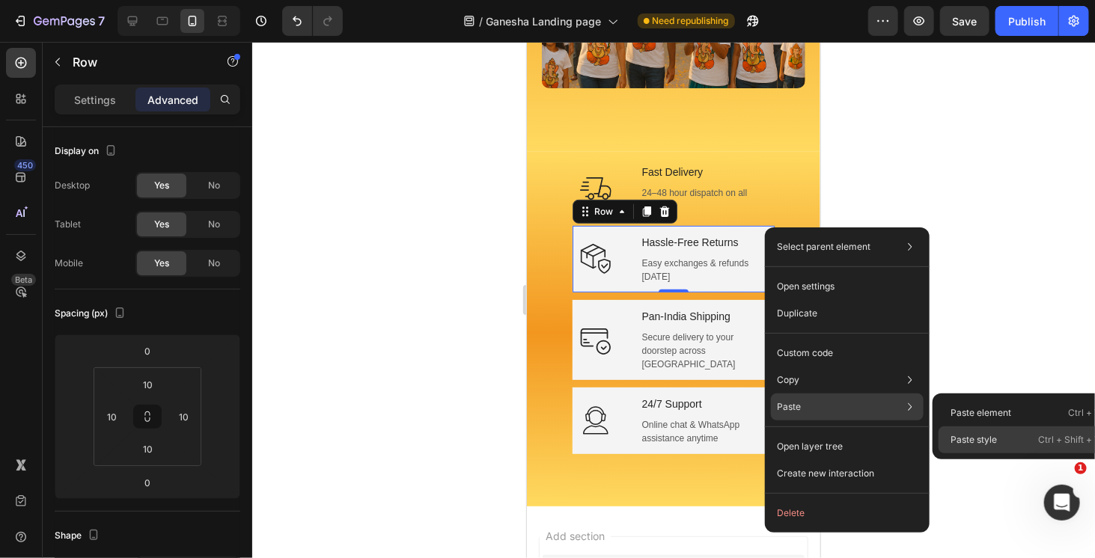
click at [983, 440] on p "Paste style" at bounding box center [974, 439] width 46 height 13
type input "5"
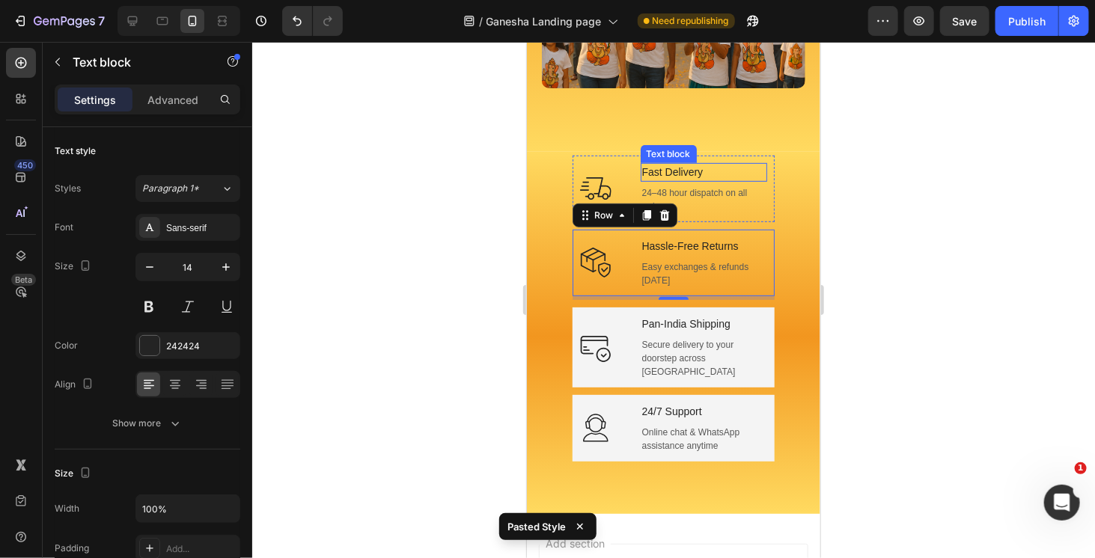
click at [741, 164] on p "Fast Delivery" at bounding box center [704, 172] width 124 height 16
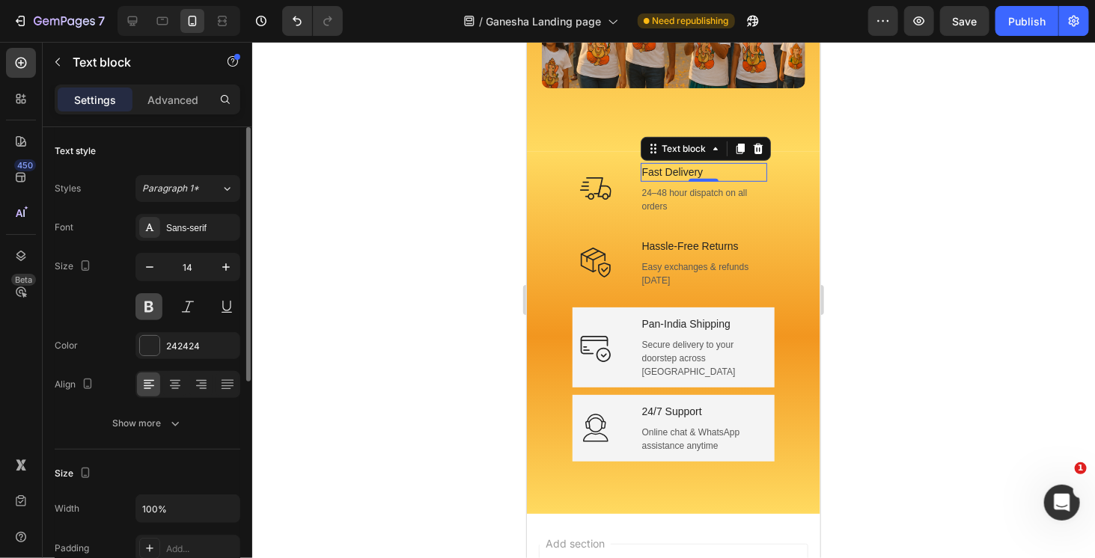
click at [147, 306] on button at bounding box center [149, 306] width 27 height 27
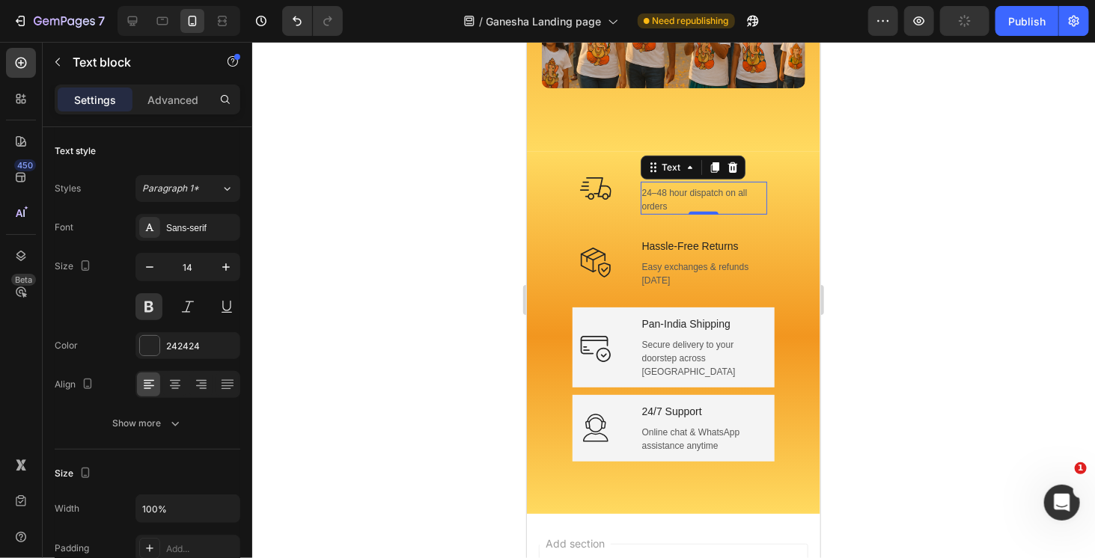
click at [689, 193] on p "24–48 hour dispatch on all orders" at bounding box center [704, 199] width 124 height 27
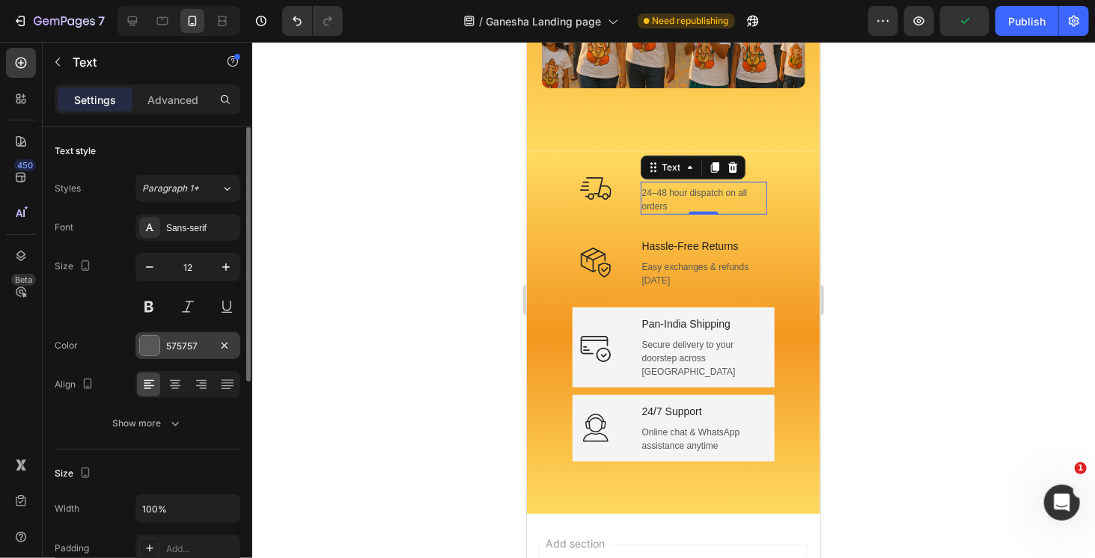
click at [150, 338] on div at bounding box center [149, 345] width 19 height 19
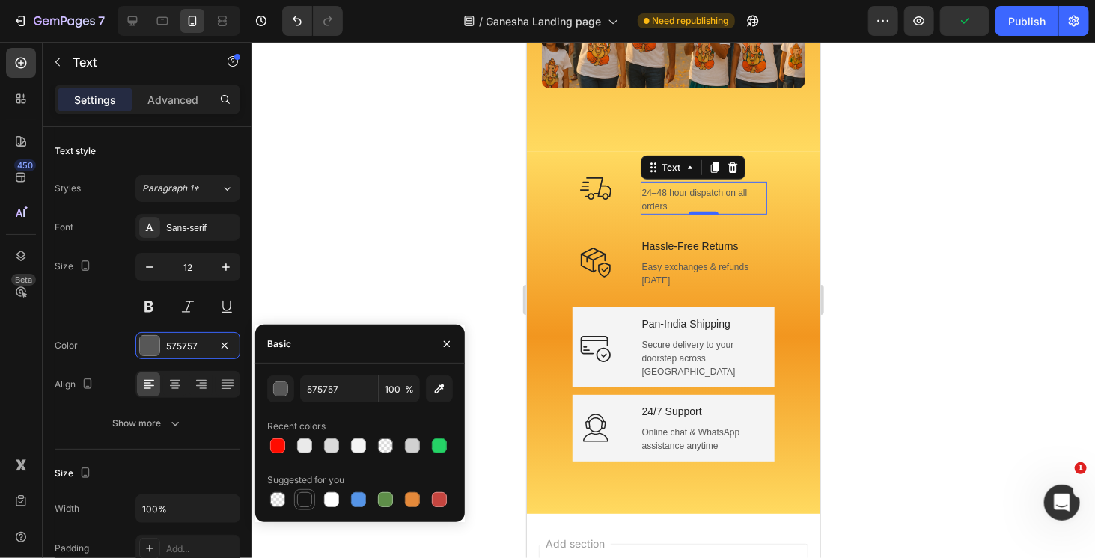
click at [304, 499] on div at bounding box center [304, 500] width 15 height 15
type input "151515"
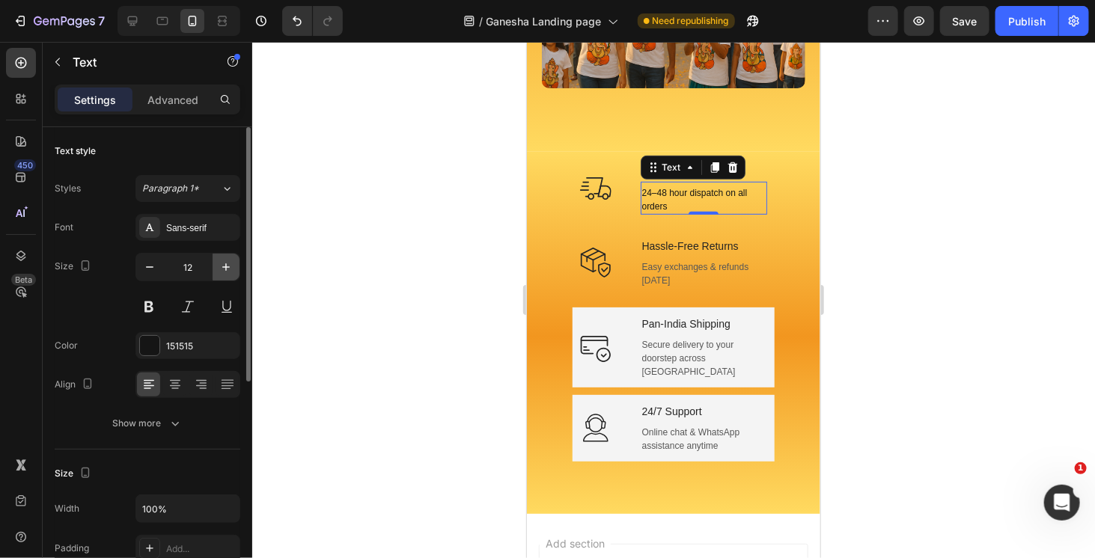
click at [226, 267] on icon "button" at bounding box center [225, 267] width 7 height 7
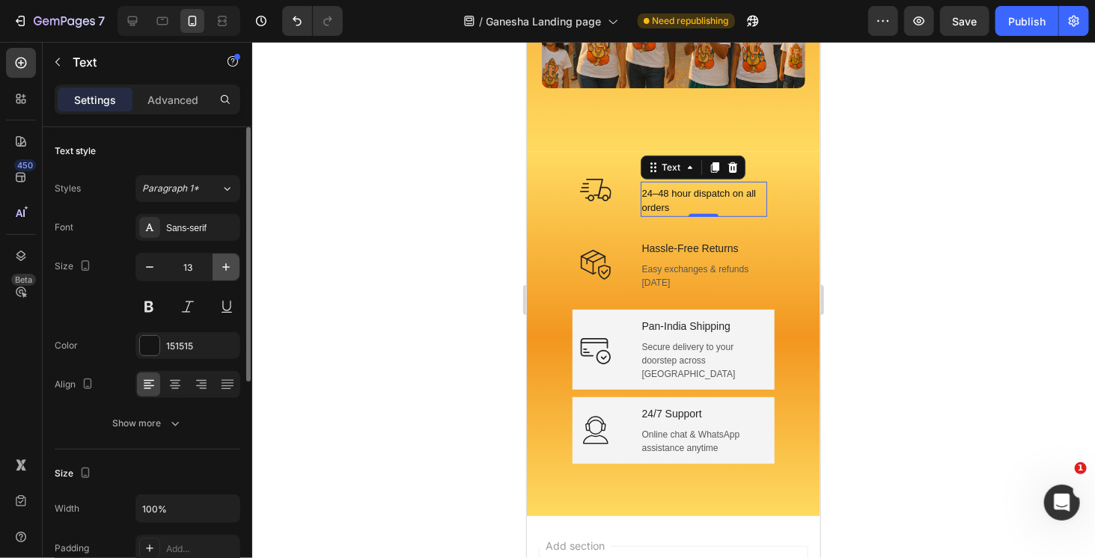
click at [226, 267] on icon "button" at bounding box center [225, 267] width 7 height 7
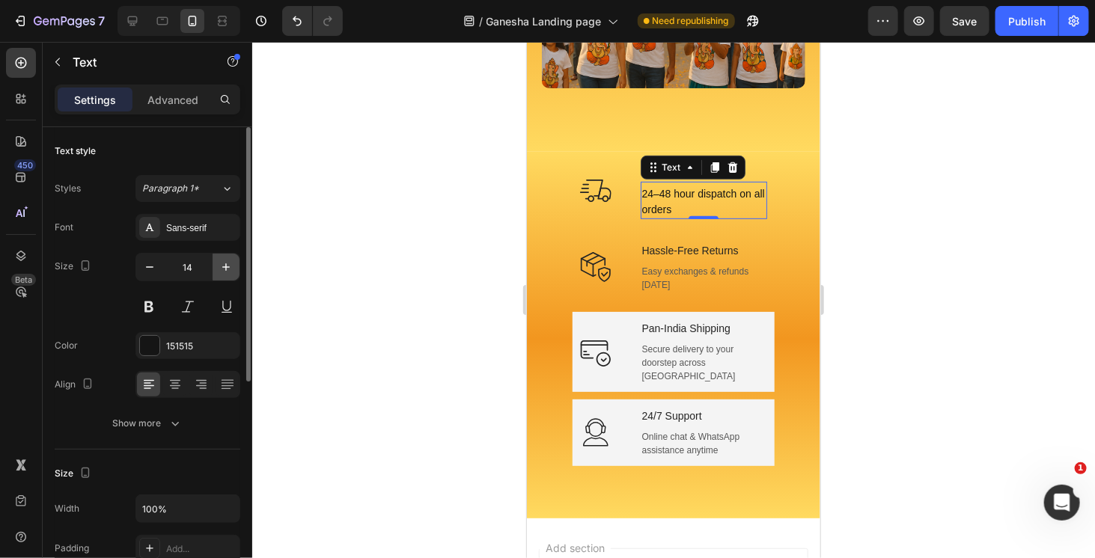
click at [226, 267] on icon "button" at bounding box center [225, 267] width 7 height 7
type input "15"
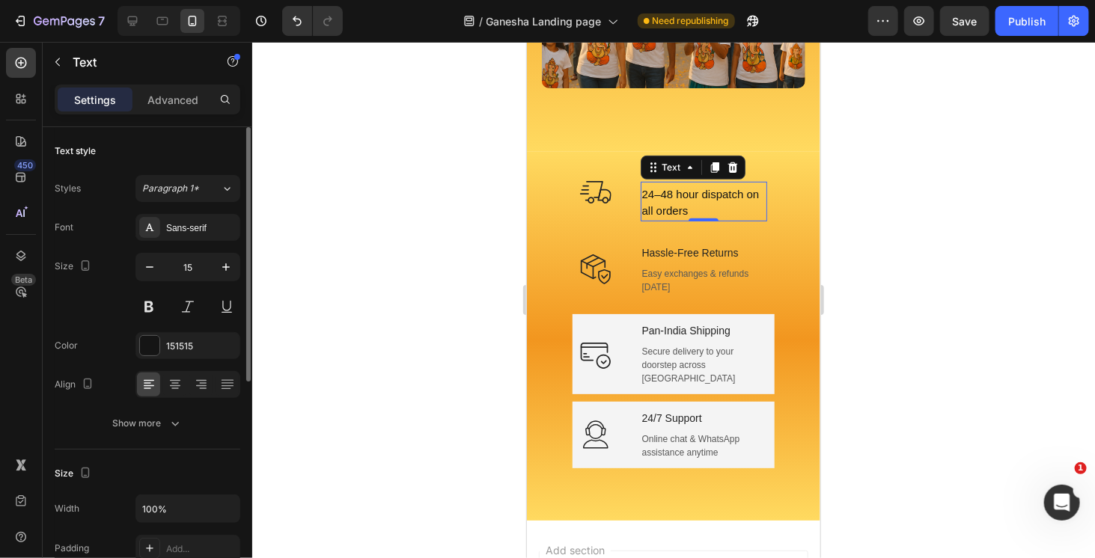
click at [115, 321] on div "Font Sans-serif Size 15 Color 151515 Align Show more" at bounding box center [148, 325] width 186 height 223
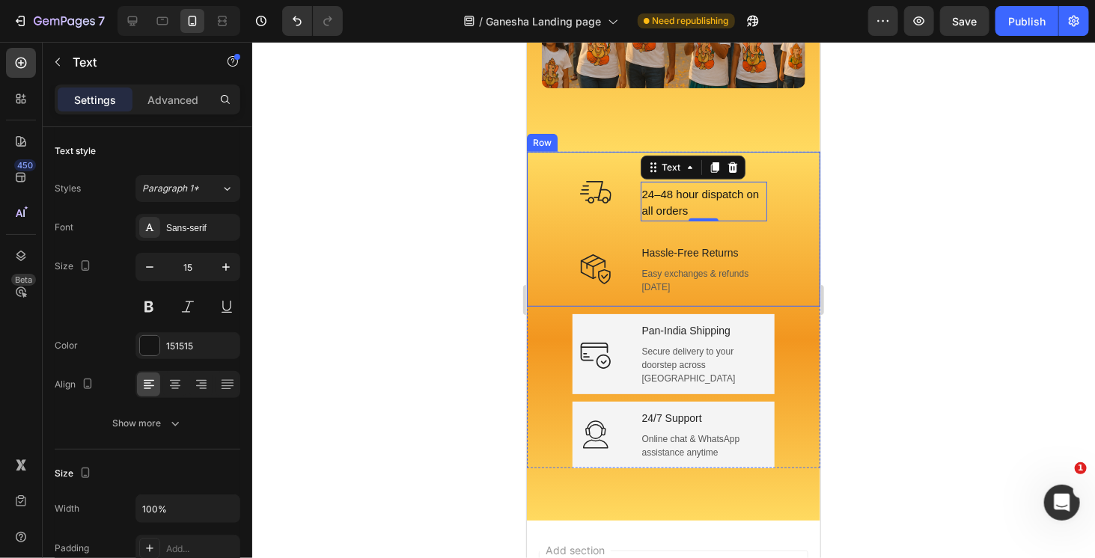
click at [776, 151] on div "Icon Fast Delivery Text block 24–48 hour dispatch on all orders Text 0 Row" at bounding box center [672, 191] width 293 height 81
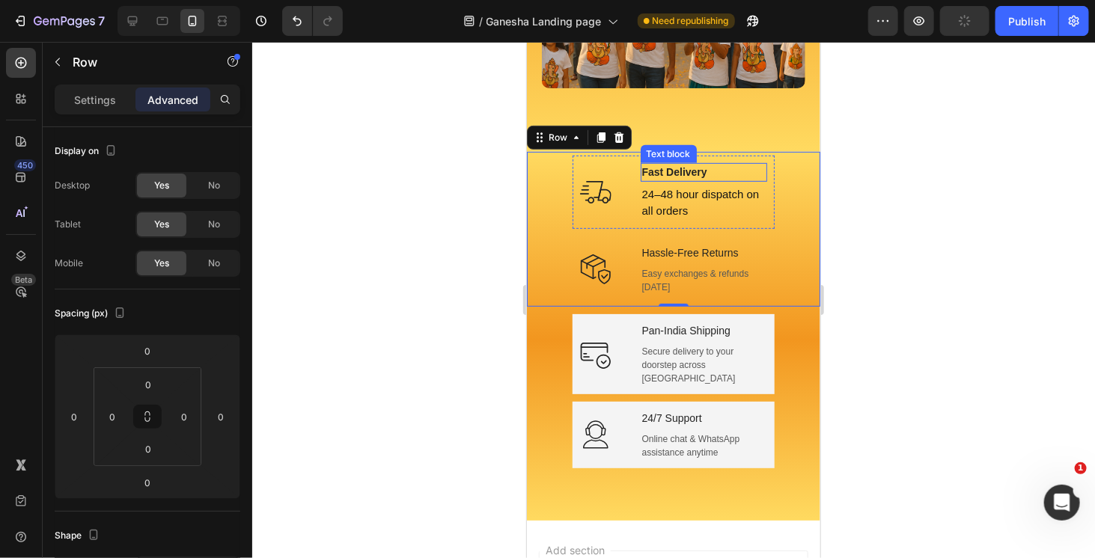
click at [708, 164] on p "Fast Delivery" at bounding box center [704, 172] width 124 height 16
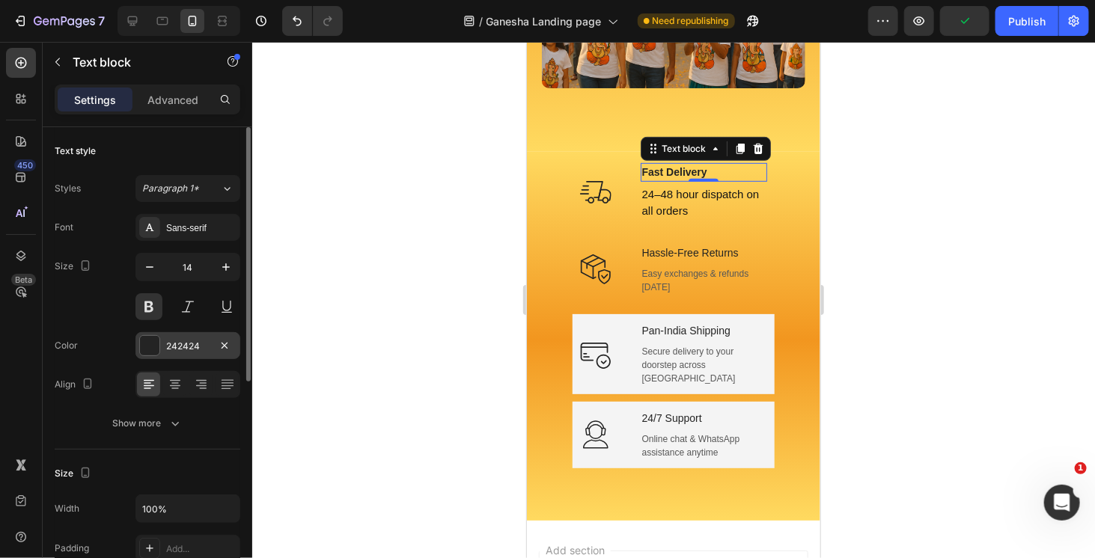
click at [150, 344] on div at bounding box center [149, 345] width 19 height 19
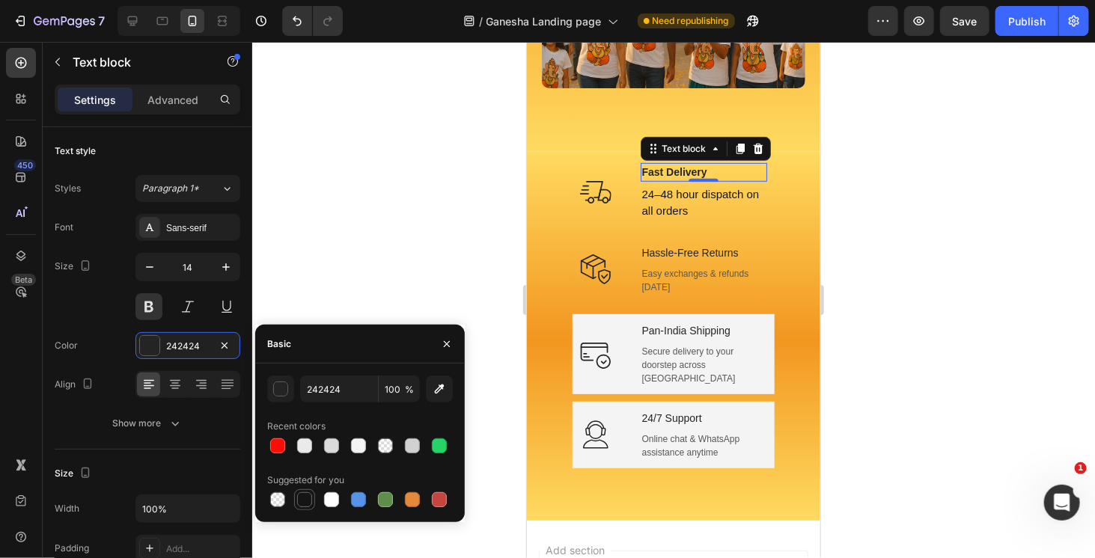
click at [306, 502] on div at bounding box center [304, 500] width 15 height 15
type input "151515"
click at [114, 308] on div "Size 14" at bounding box center [148, 286] width 186 height 67
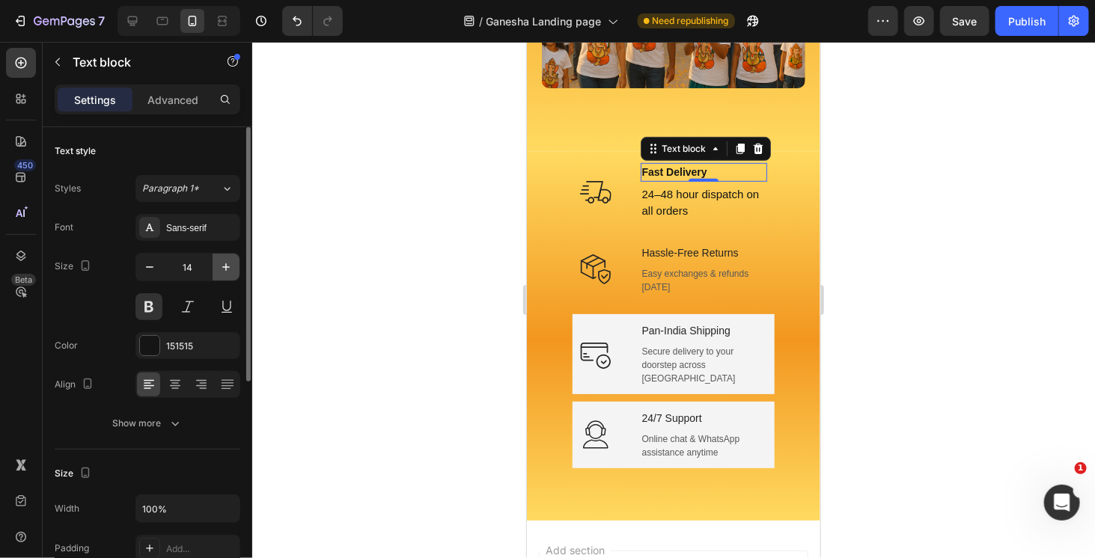
click at [228, 264] on icon "button" at bounding box center [226, 267] width 15 height 15
type input "16"
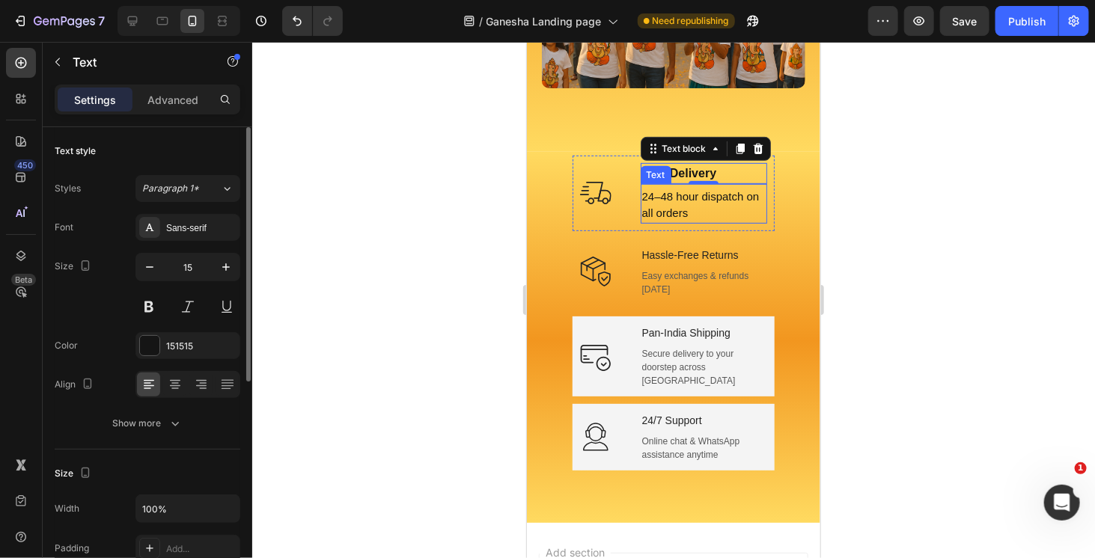
click at [754, 188] on p "24–48 hour dispatch on all orders" at bounding box center [704, 205] width 124 height 34
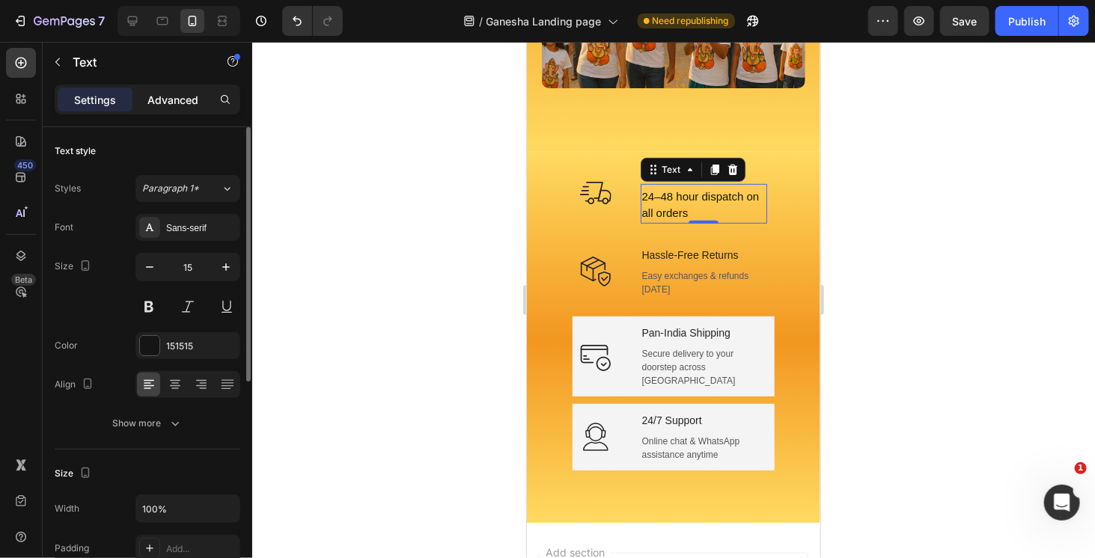
click at [183, 106] on p "Advanced" at bounding box center [172, 100] width 51 height 16
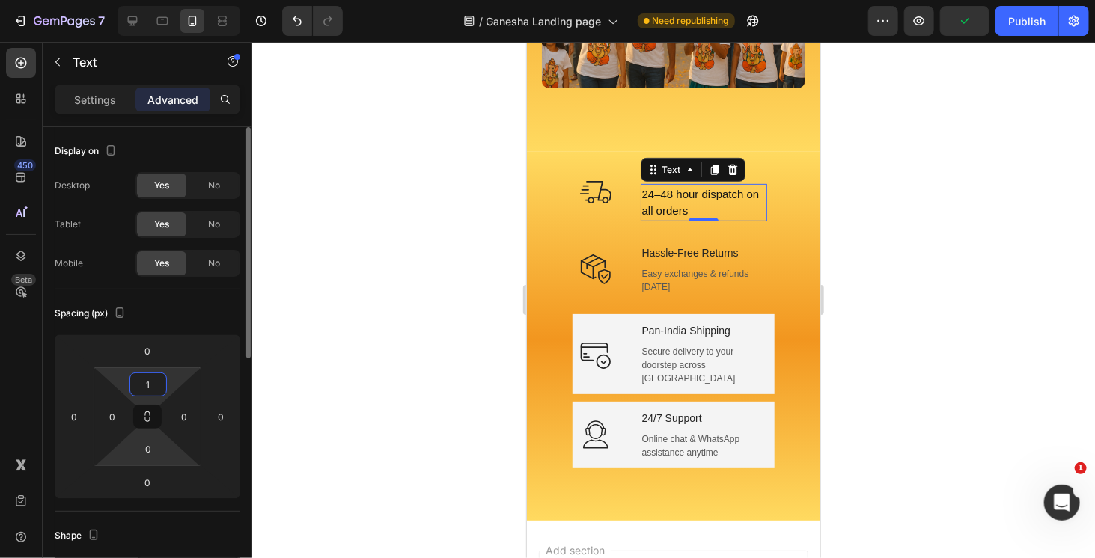
type input "0"
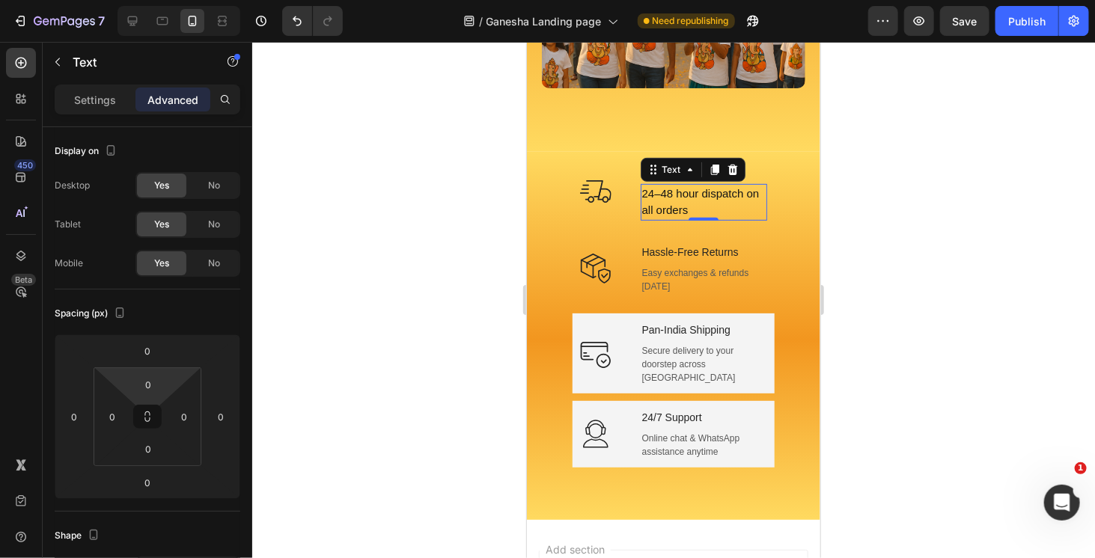
click at [890, 213] on div at bounding box center [673, 300] width 843 height 517
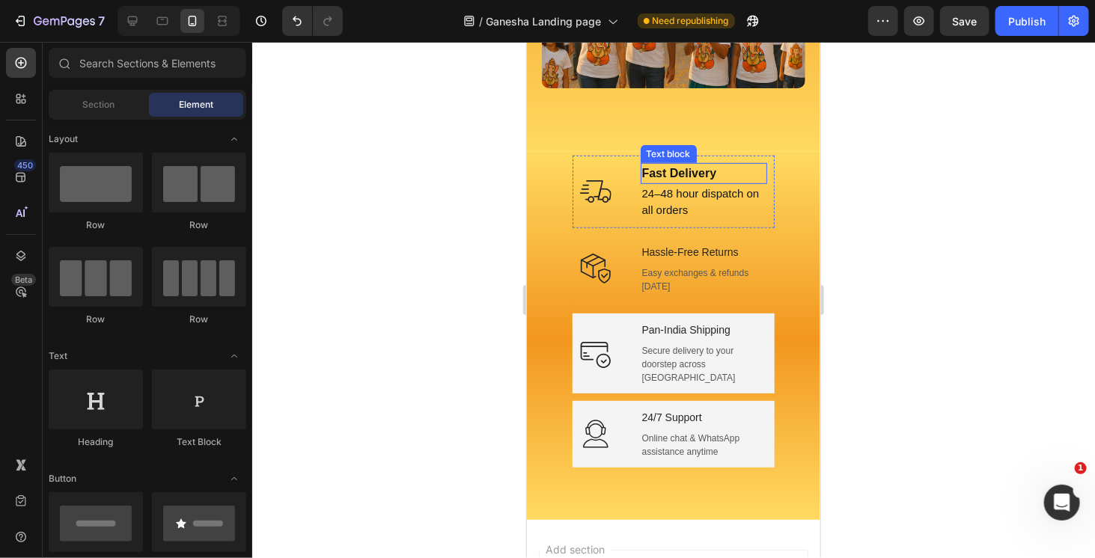
click at [691, 164] on p "Fast Delivery" at bounding box center [704, 173] width 124 height 18
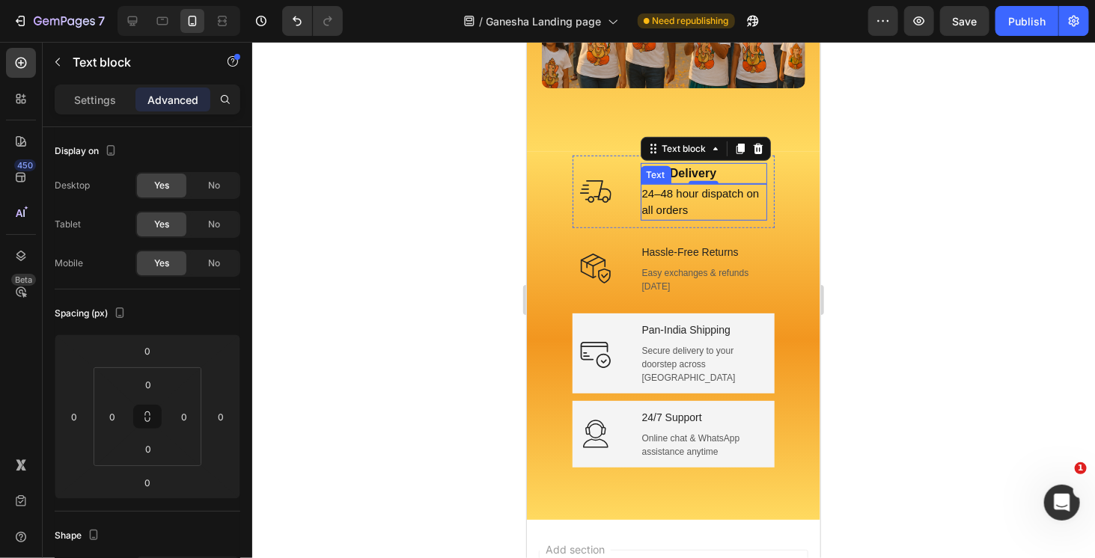
click at [681, 185] on p "24–48 hour dispatch on all orders" at bounding box center [704, 202] width 124 height 34
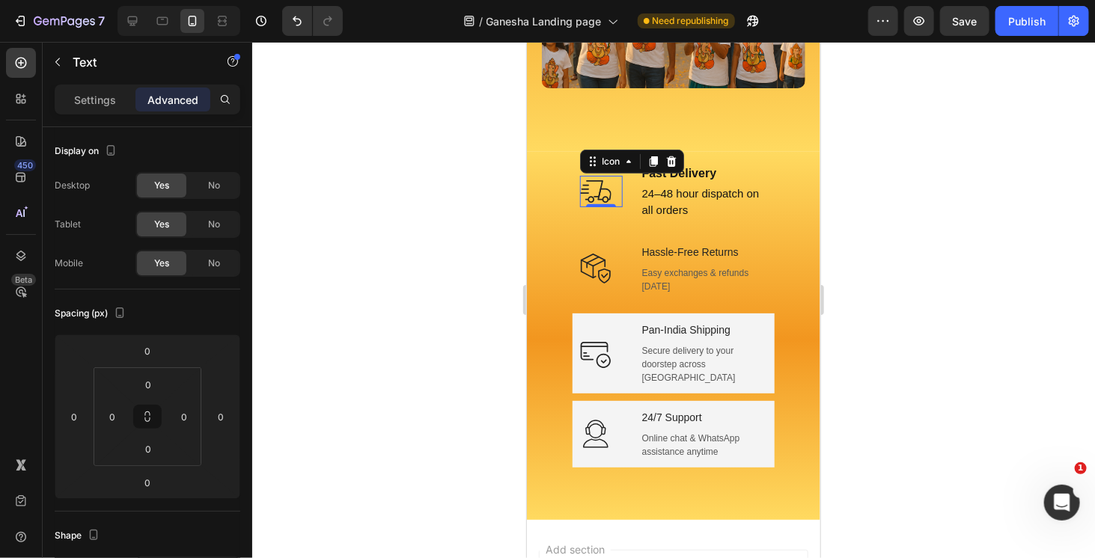
click at [588, 185] on icon at bounding box center [593, 188] width 17 height 17
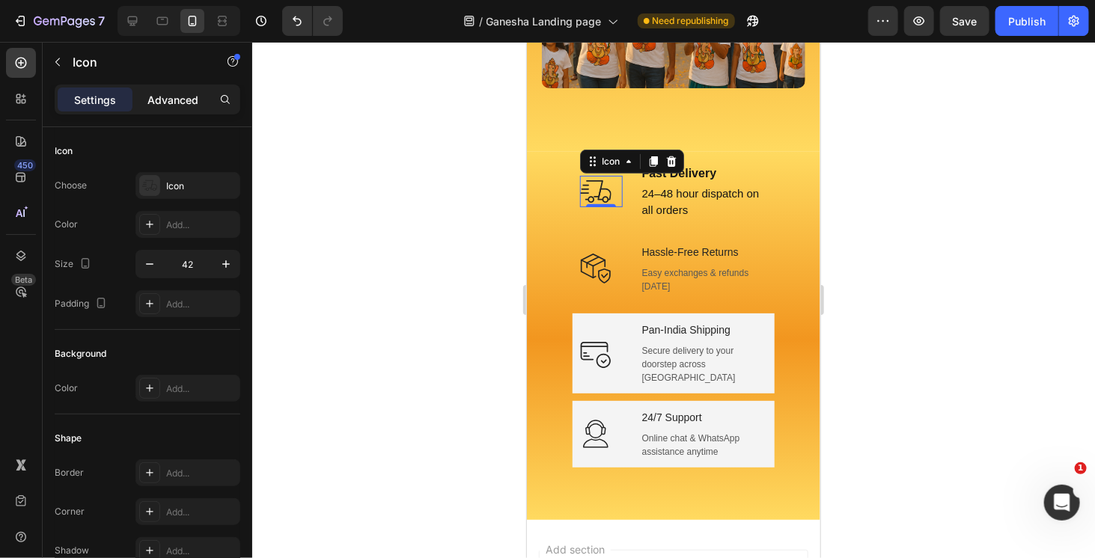
click at [193, 103] on p "Advanced" at bounding box center [172, 100] width 51 height 16
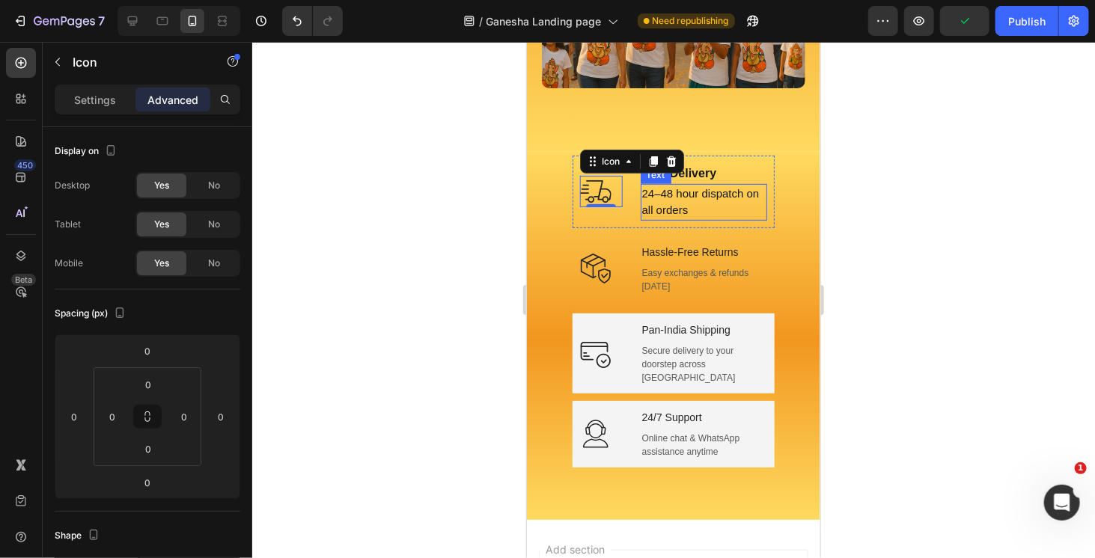
click at [683, 185] on p "24–48 hour dispatch on all orders" at bounding box center [704, 202] width 124 height 34
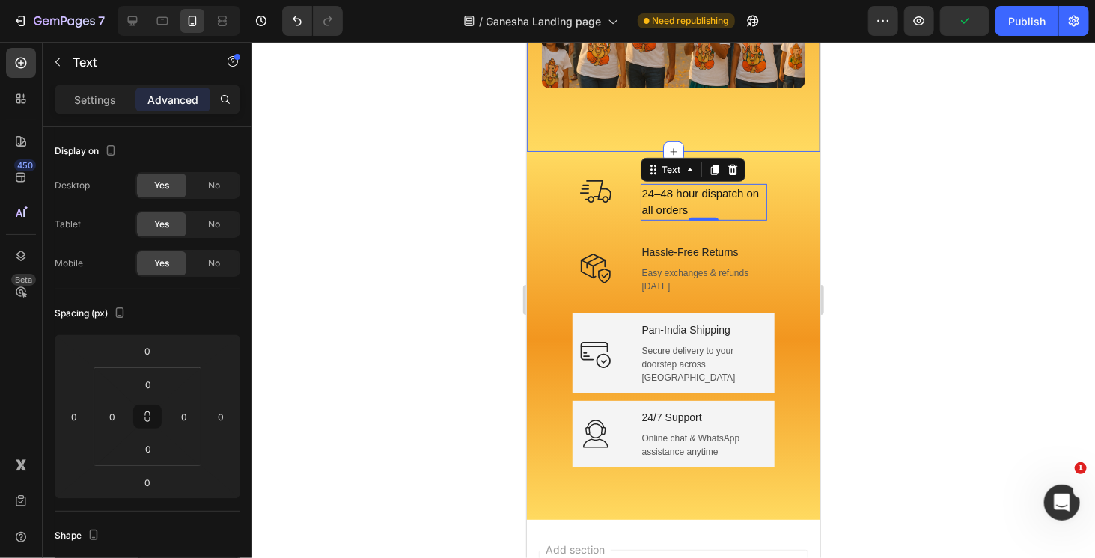
click at [898, 160] on div at bounding box center [673, 300] width 843 height 517
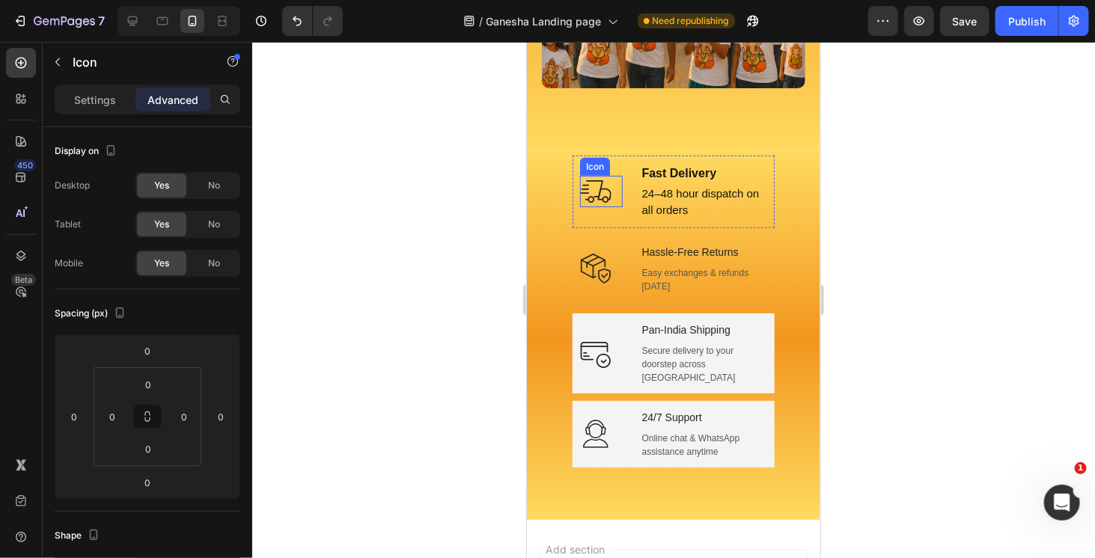
click at [585, 184] on icon at bounding box center [594, 190] width 31 height 31
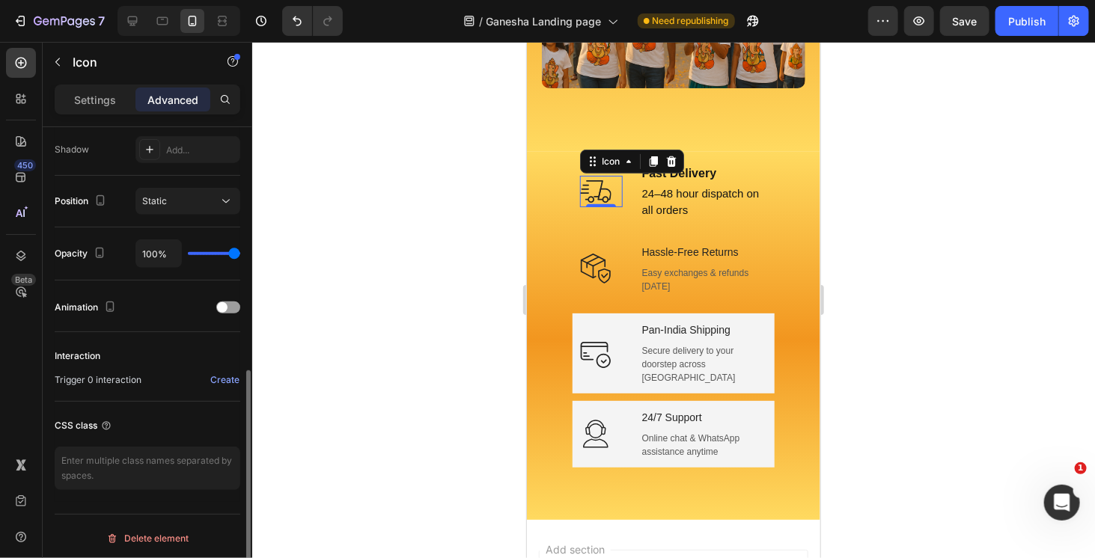
scroll to position [349, 0]
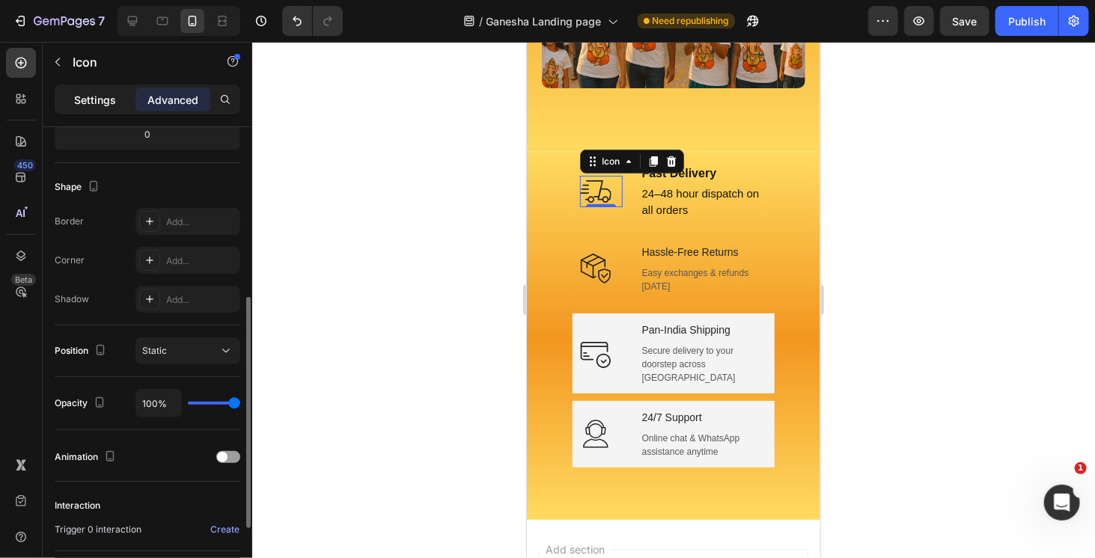
click at [100, 107] on p "Settings" at bounding box center [95, 100] width 42 height 16
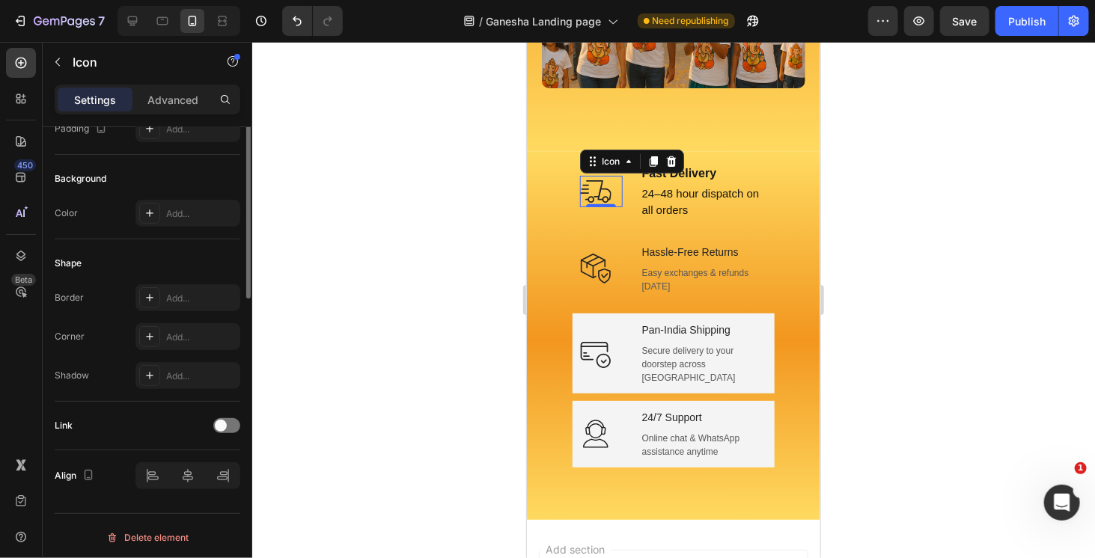
scroll to position [0, 0]
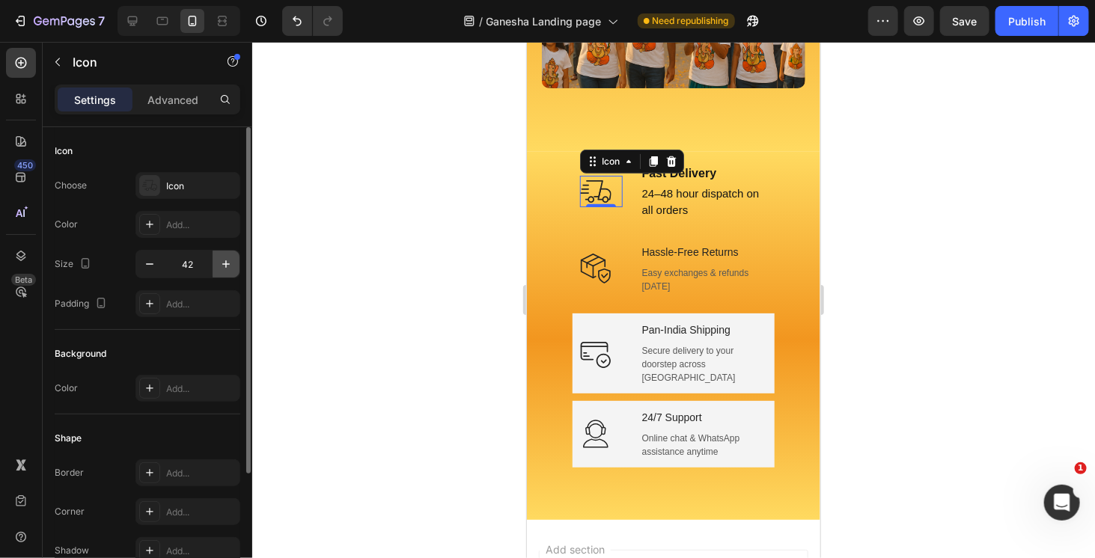
click at [228, 267] on icon "button" at bounding box center [226, 264] width 15 height 15
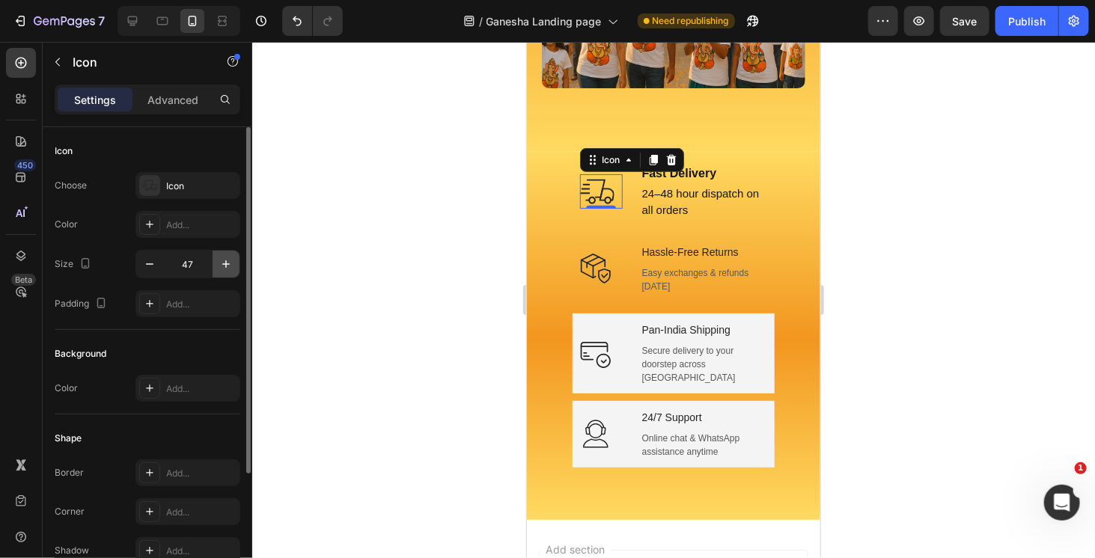
click at [228, 267] on icon "button" at bounding box center [226, 264] width 15 height 15
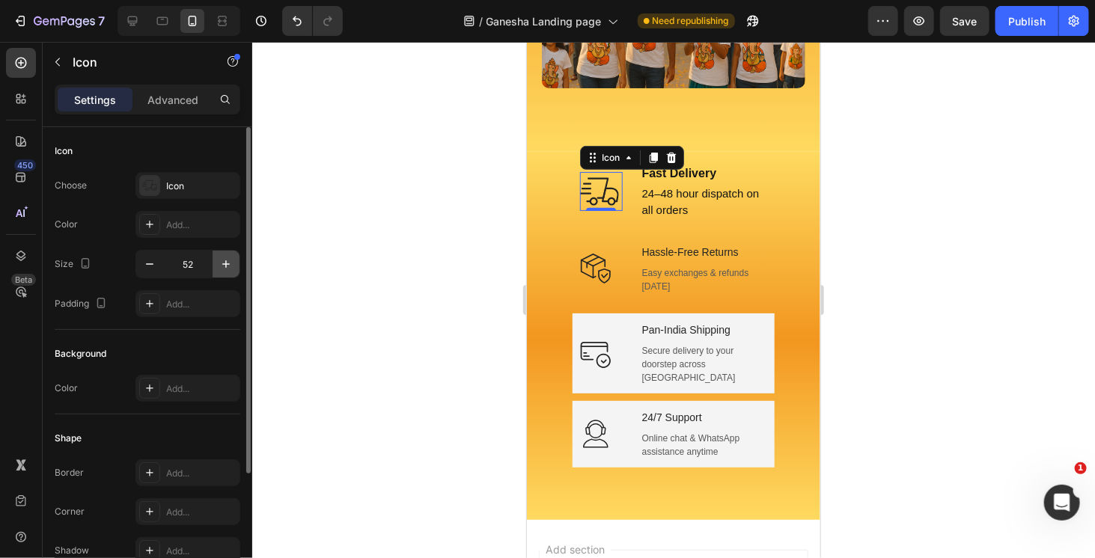
click at [228, 267] on icon "button" at bounding box center [226, 264] width 15 height 15
click at [153, 267] on icon "button" at bounding box center [149, 264] width 15 height 15
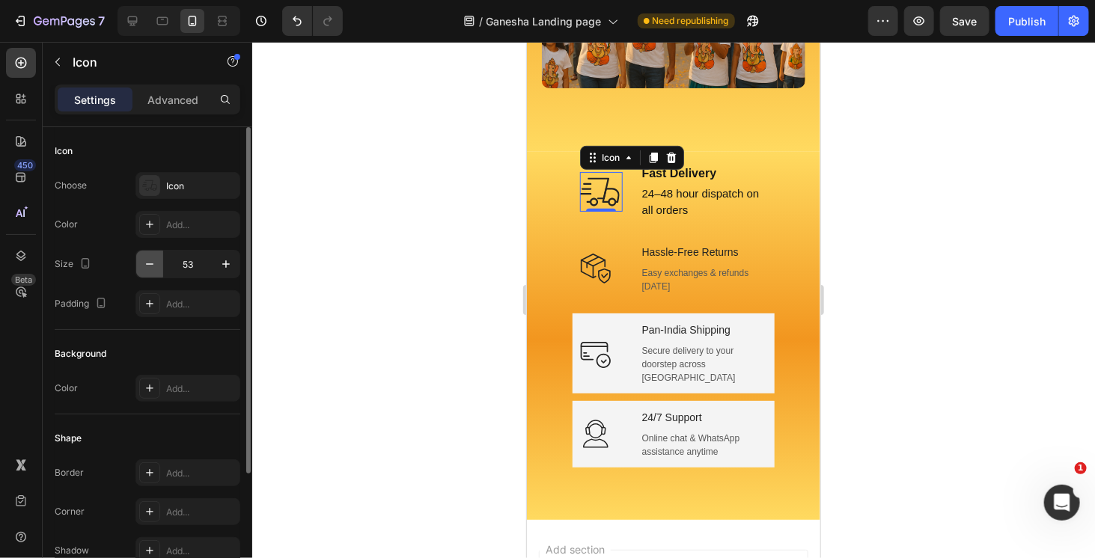
click at [153, 267] on icon "button" at bounding box center [149, 264] width 15 height 15
type input "50"
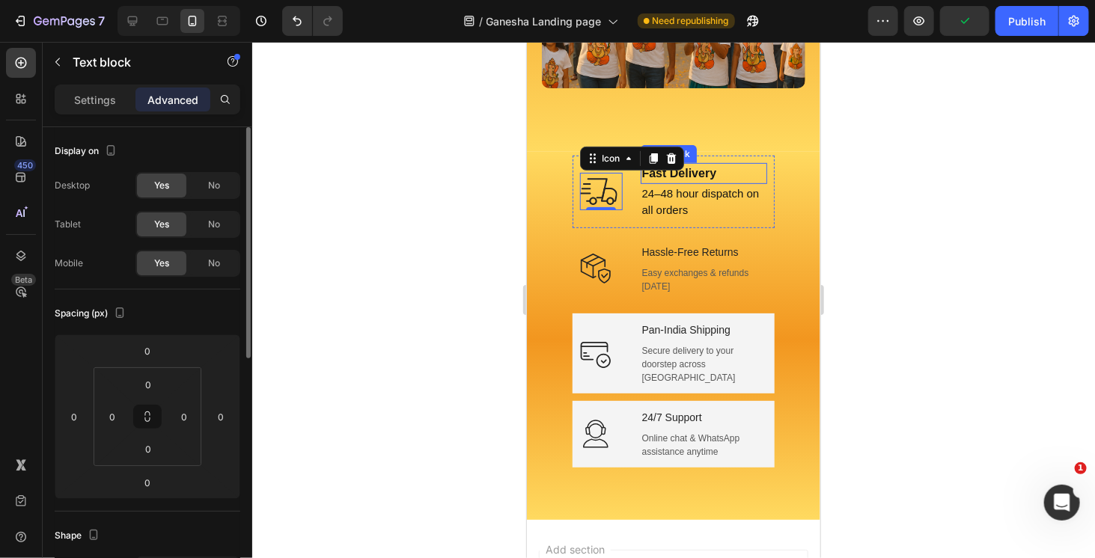
click at [711, 168] on p "Fast Delivery" at bounding box center [704, 173] width 124 height 18
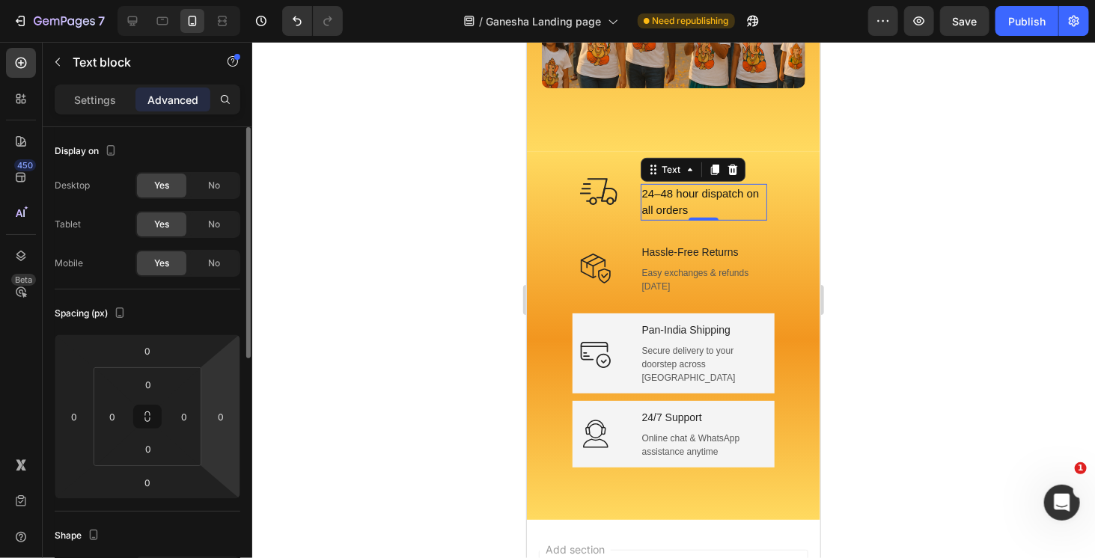
click at [645, 185] on p "24–48 hour dispatch on all orders" at bounding box center [704, 202] width 124 height 34
click at [930, 149] on div at bounding box center [673, 300] width 843 height 517
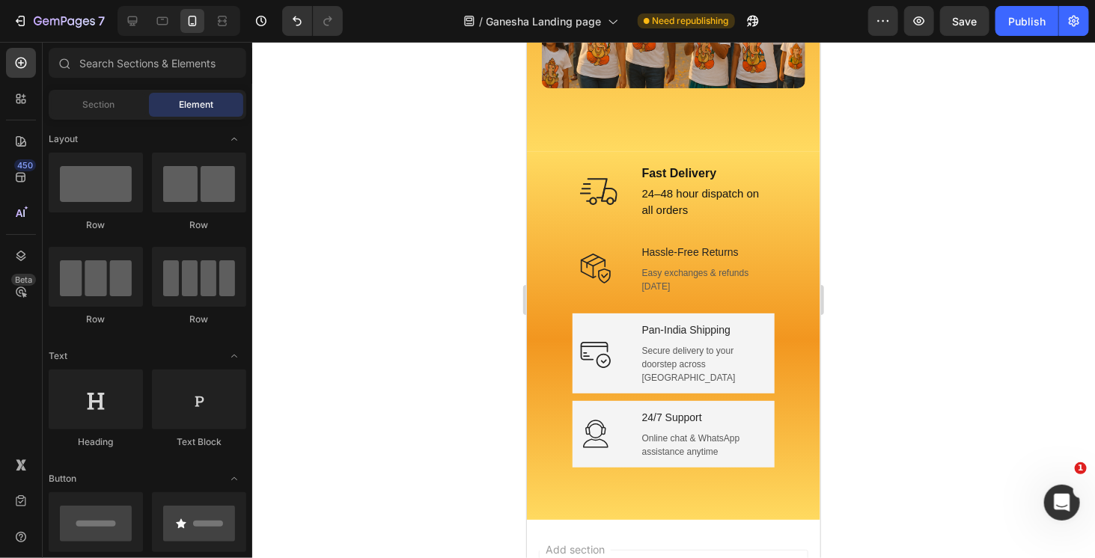
click at [986, 176] on div at bounding box center [673, 300] width 843 height 517
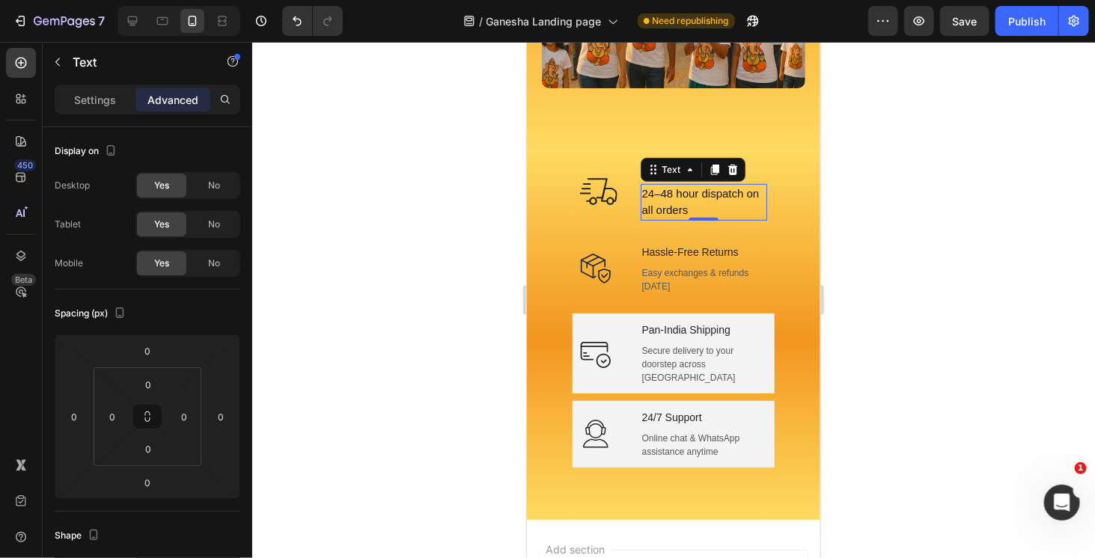
click at [706, 185] on p "24–48 hour dispatch on all orders" at bounding box center [704, 202] width 124 height 34
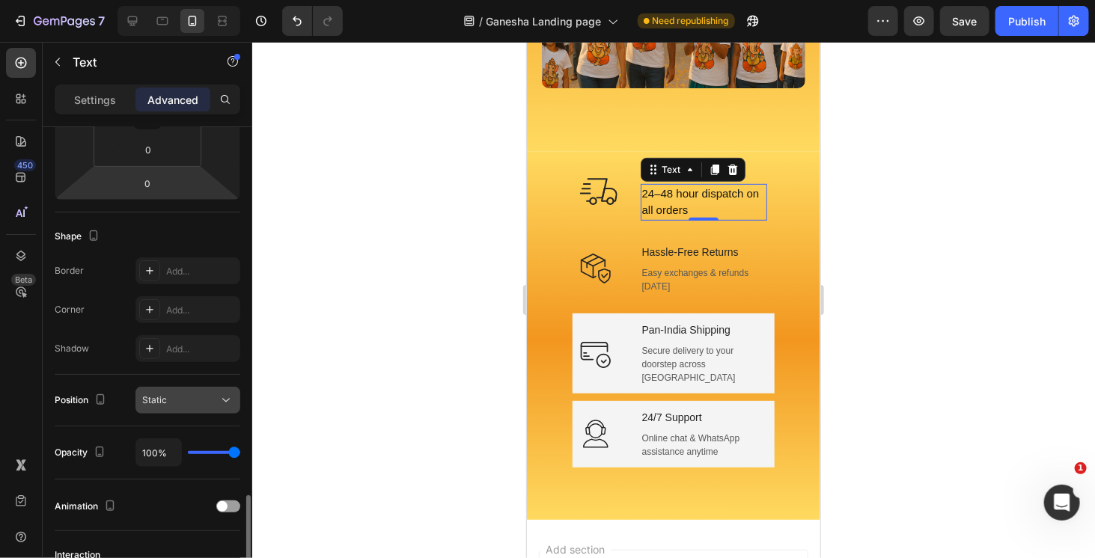
scroll to position [499, 0]
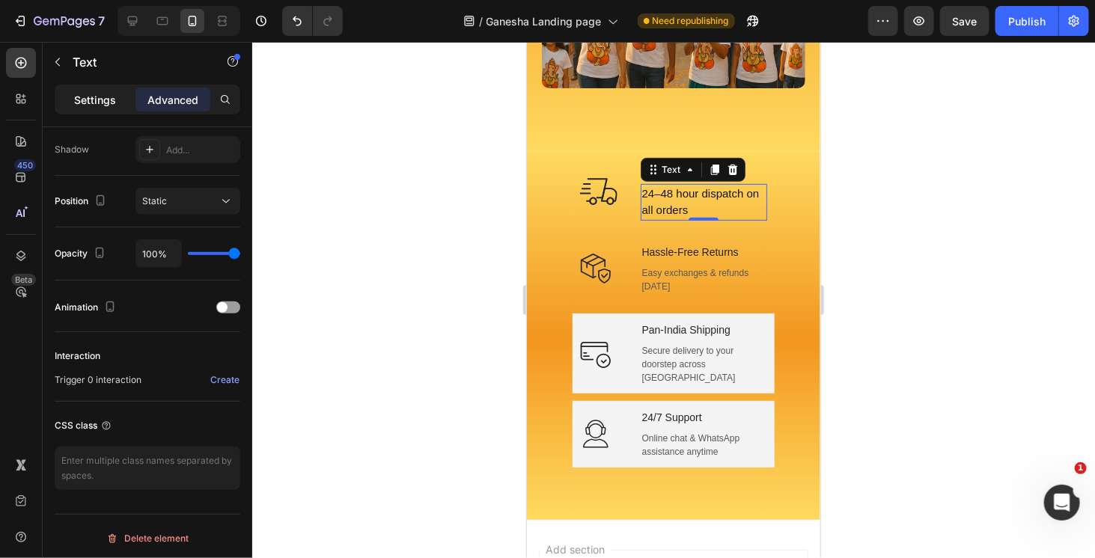
click at [96, 98] on p "Settings" at bounding box center [95, 100] width 42 height 16
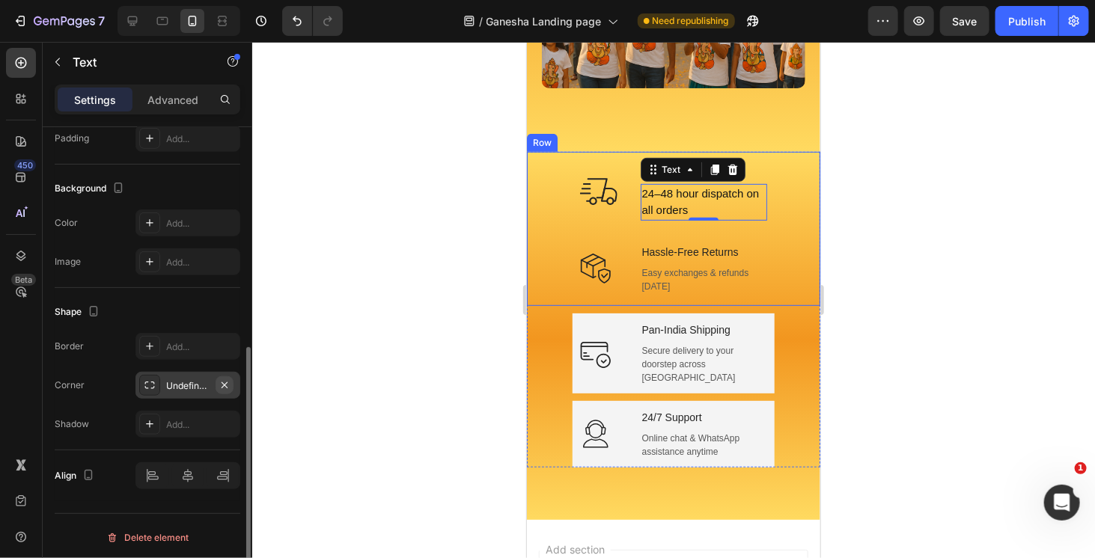
click at [223, 385] on icon "button" at bounding box center [225, 386] width 12 height 12
click at [589, 184] on icon at bounding box center [597, 190] width 37 height 37
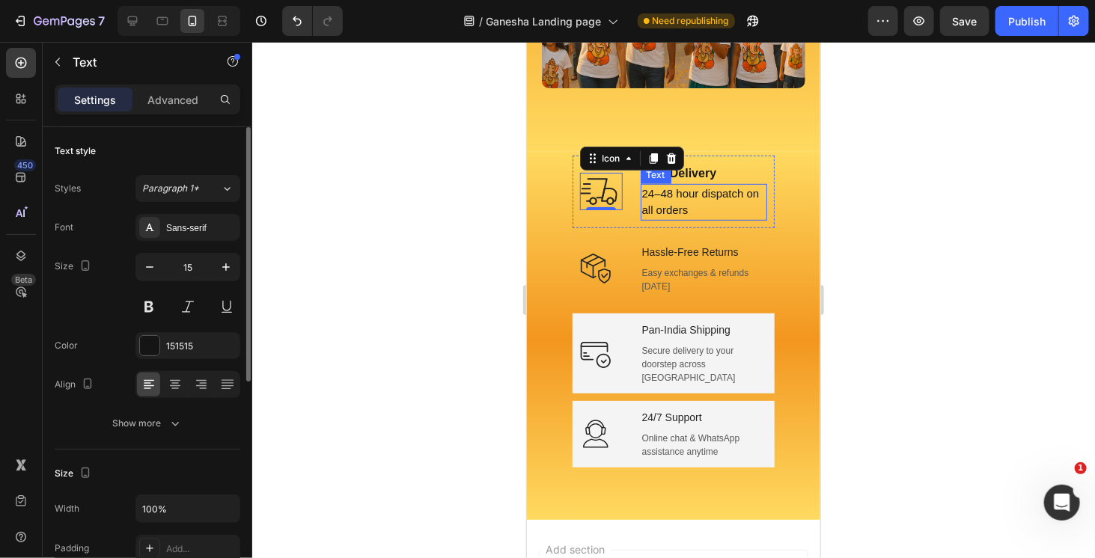
click at [648, 187] on p "24–48 hour dispatch on all orders" at bounding box center [704, 202] width 124 height 34
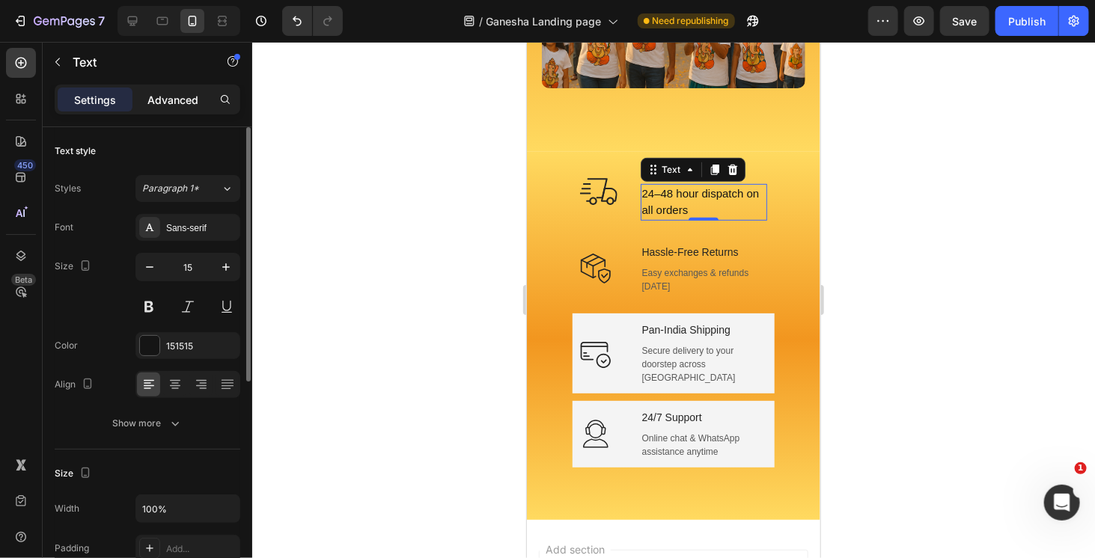
click at [189, 106] on p "Advanced" at bounding box center [172, 100] width 51 height 16
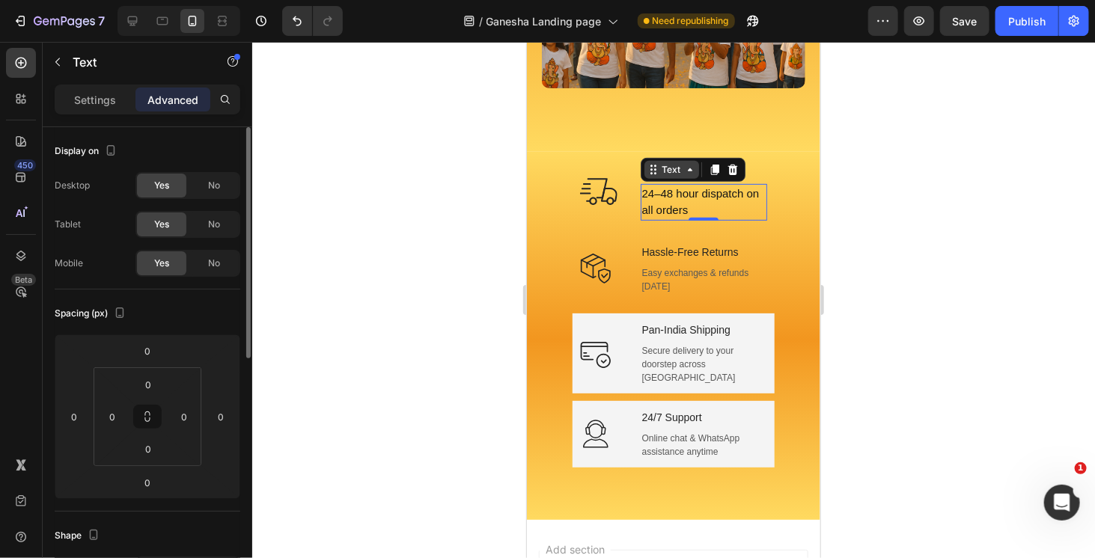
click at [659, 162] on div "Text" at bounding box center [671, 168] width 25 height 13
click at [105, 104] on p "Settings" at bounding box center [95, 100] width 42 height 16
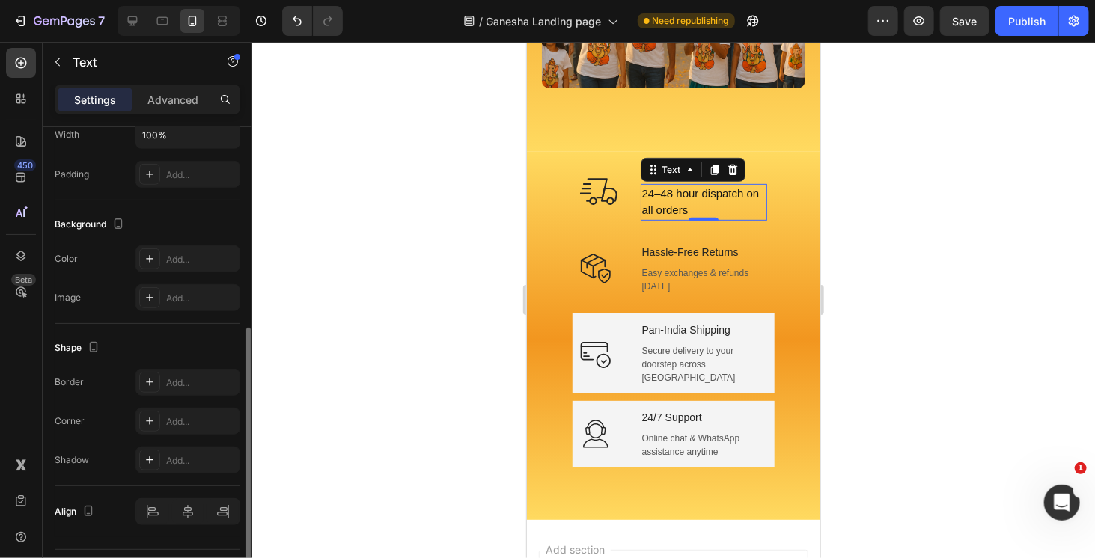
scroll to position [410, 0]
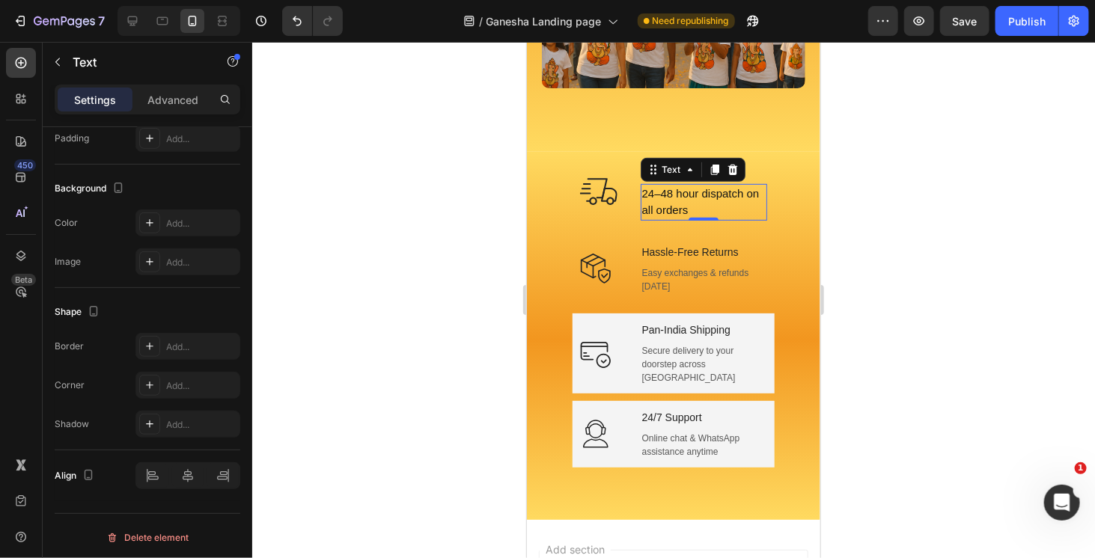
click at [890, 189] on div at bounding box center [673, 300] width 843 height 517
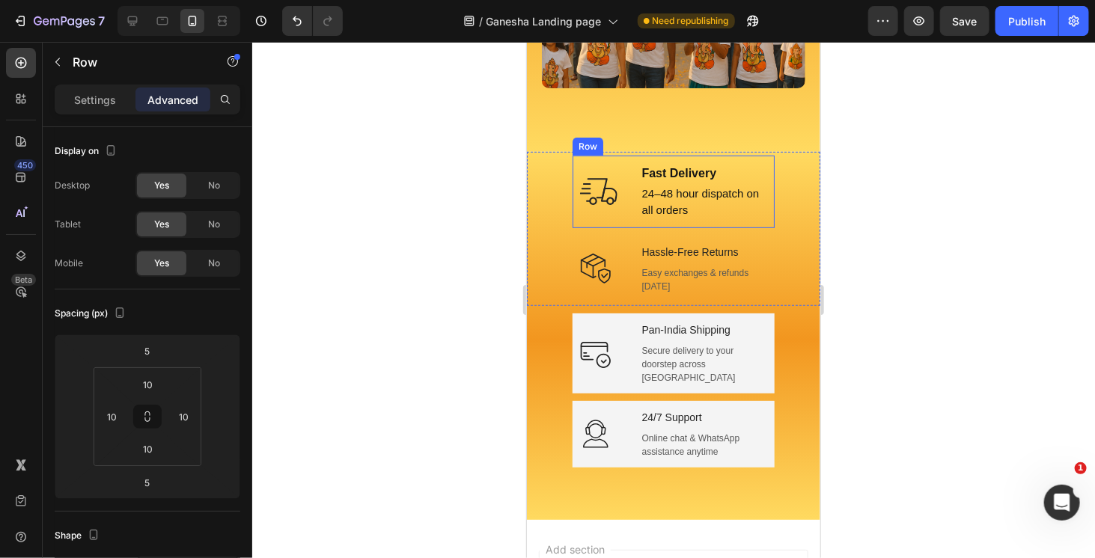
click at [612, 155] on div "Icon Fast Delivery Text block 24–48 hour dispatch on all orders Text Row" at bounding box center [673, 191] width 202 height 73
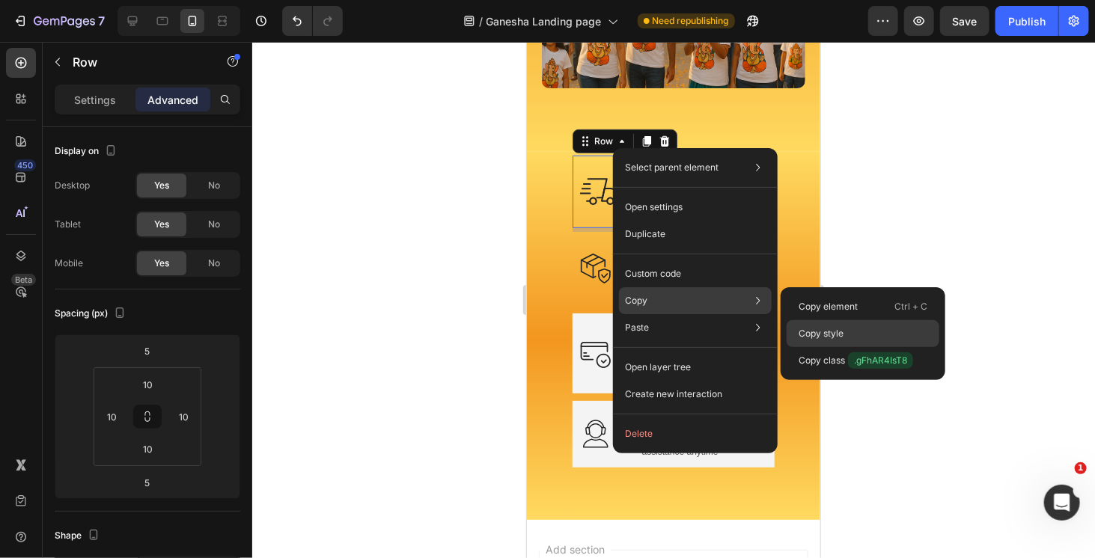
click at [838, 334] on p "Copy style" at bounding box center [821, 333] width 45 height 13
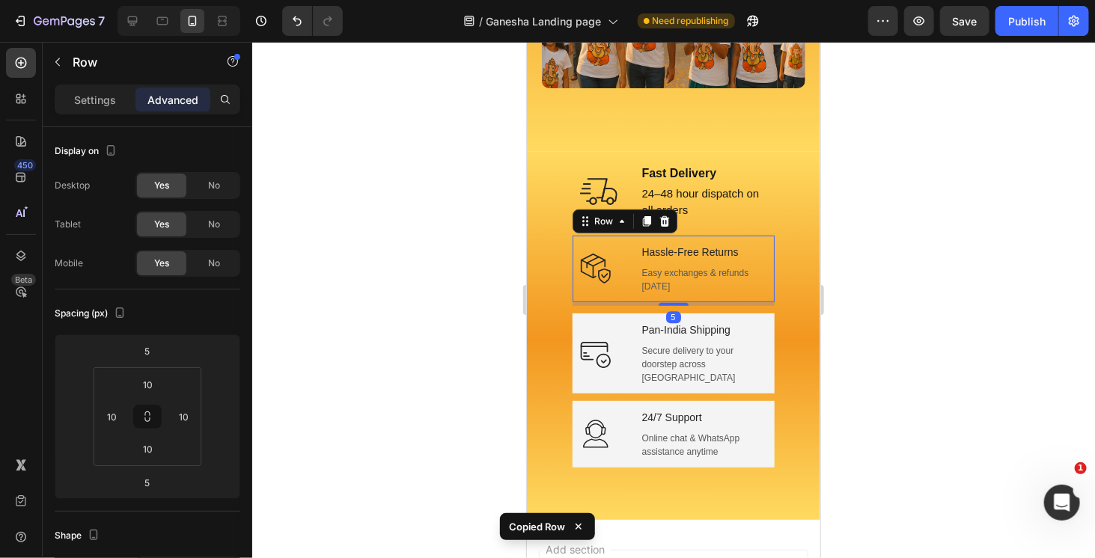
click at [621, 235] on div "Icon Hassle-Free Returns Text block Easy exchanges & refunds [DATE] Text block …" at bounding box center [673, 268] width 202 height 67
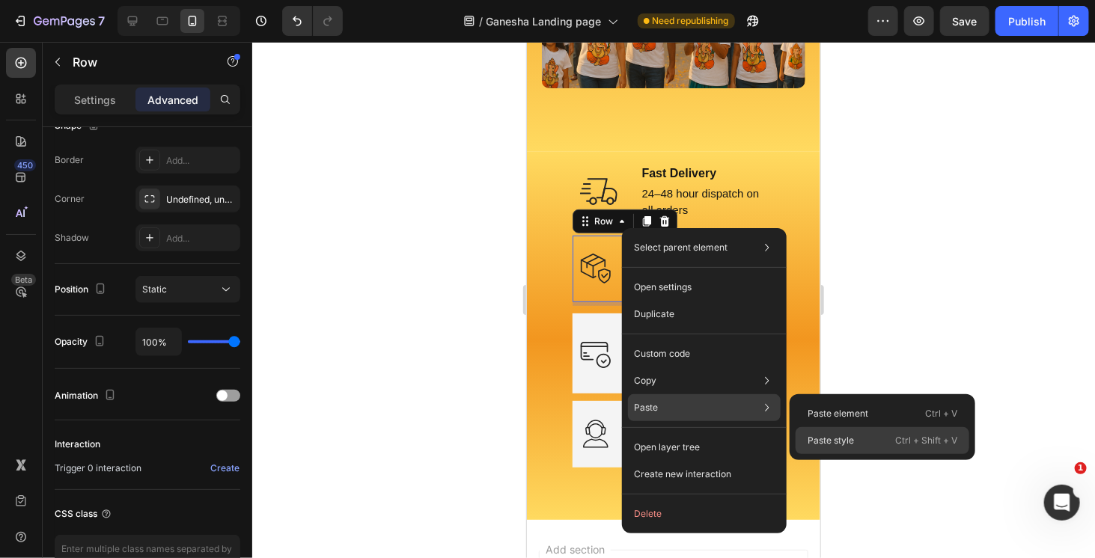
click at [864, 437] on div "Paste style Ctrl + Shift + V" at bounding box center [883, 440] width 174 height 27
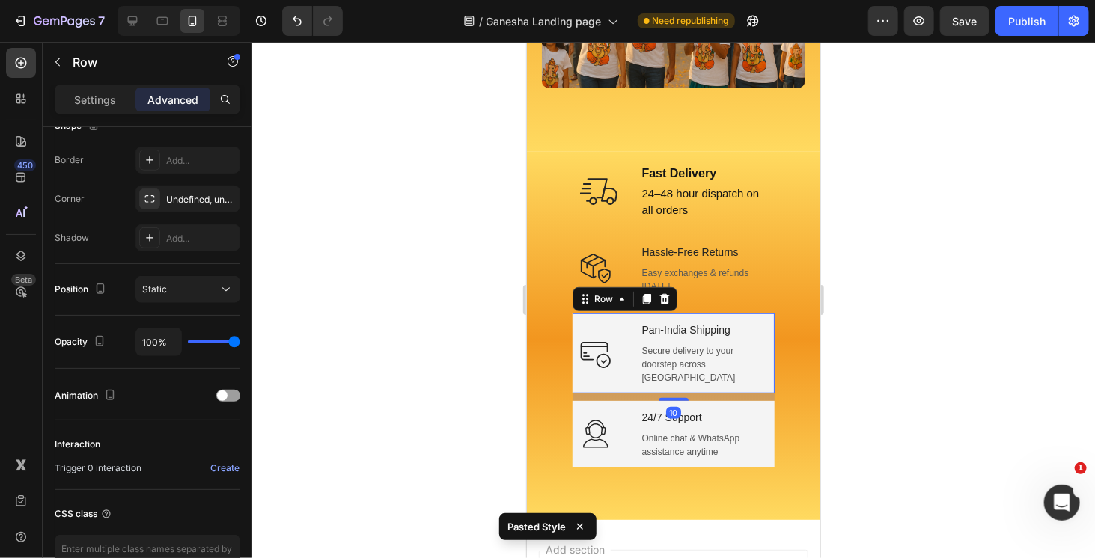
click at [620, 313] on div "Icon Pan-India Shipping Text block Secure delivery to your doorstep across [GEO…" at bounding box center [673, 353] width 202 height 80
click at [610, 320] on div "Icon" at bounding box center [600, 352] width 43 height 65
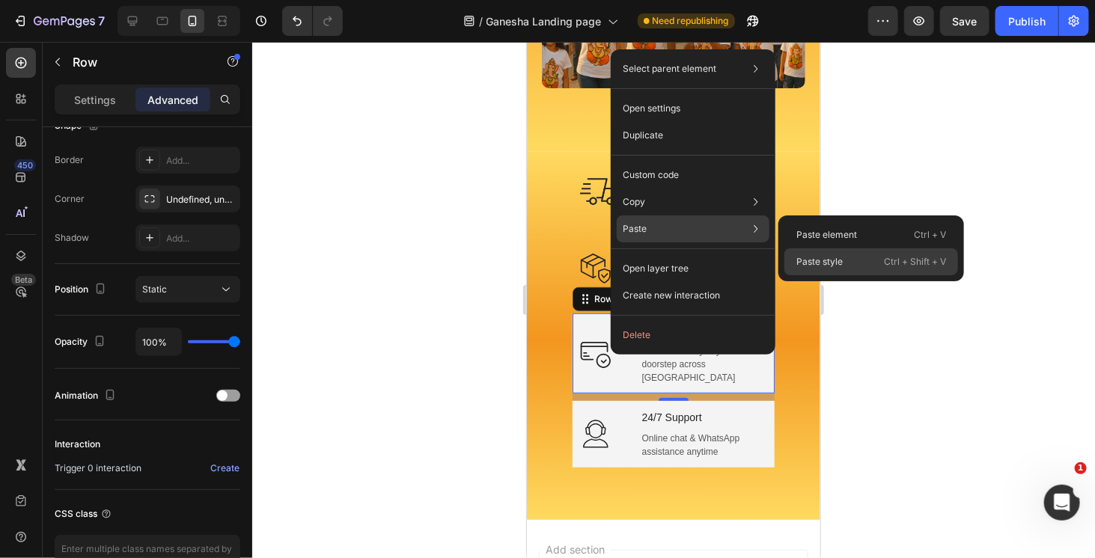
click at [822, 261] on p "Paste style" at bounding box center [820, 261] width 46 height 13
type input "5"
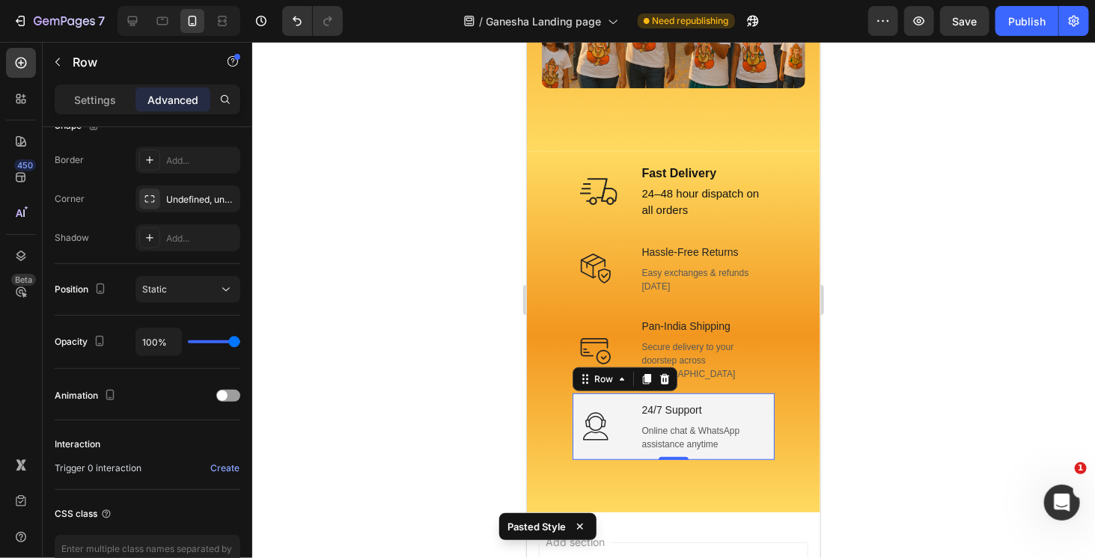
click at [613, 401] on div "Icon" at bounding box center [600, 427] width 43 height 52
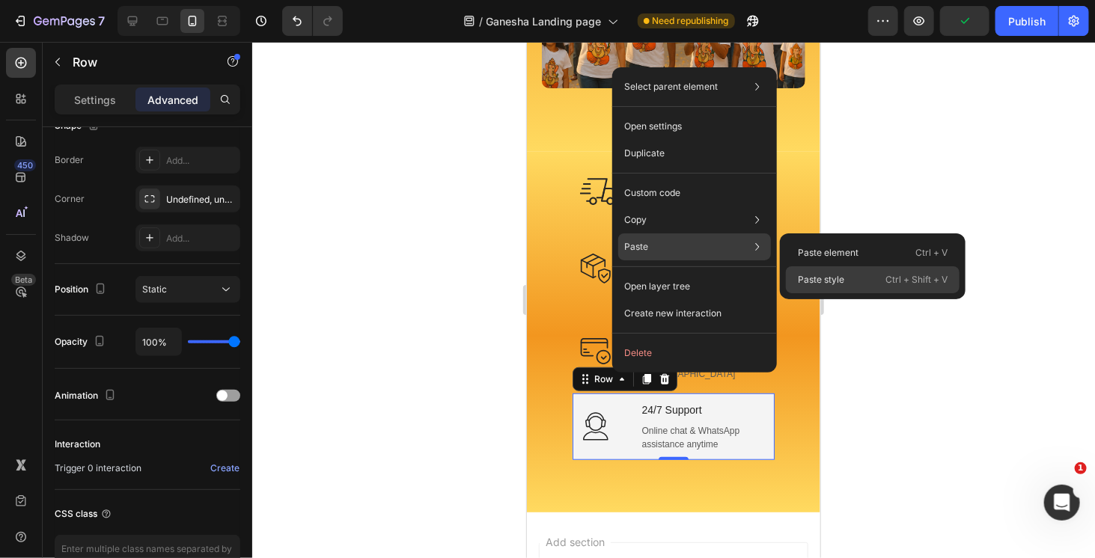
click at [825, 280] on p "Paste style" at bounding box center [821, 279] width 46 height 13
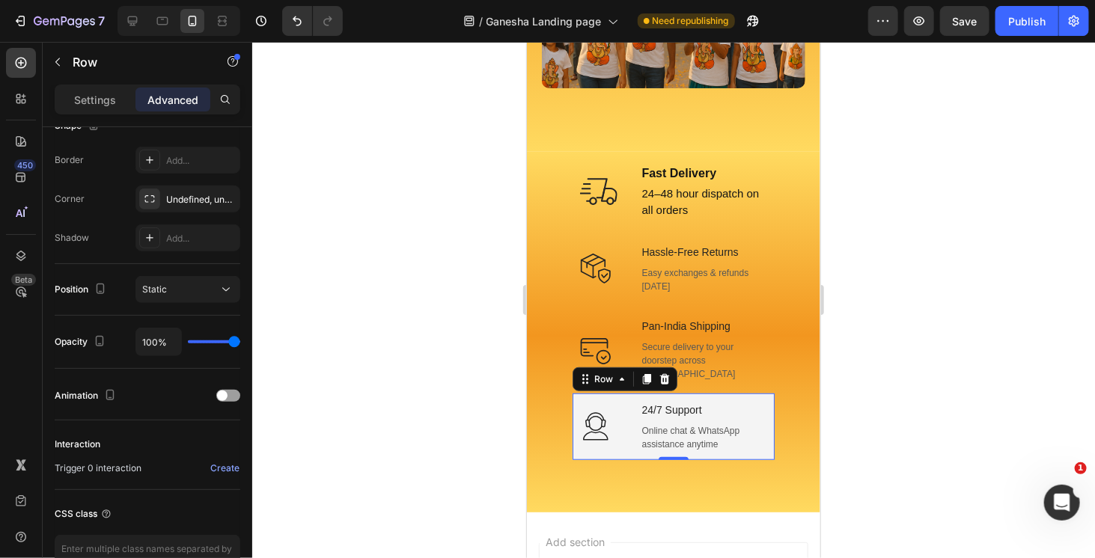
type input "5"
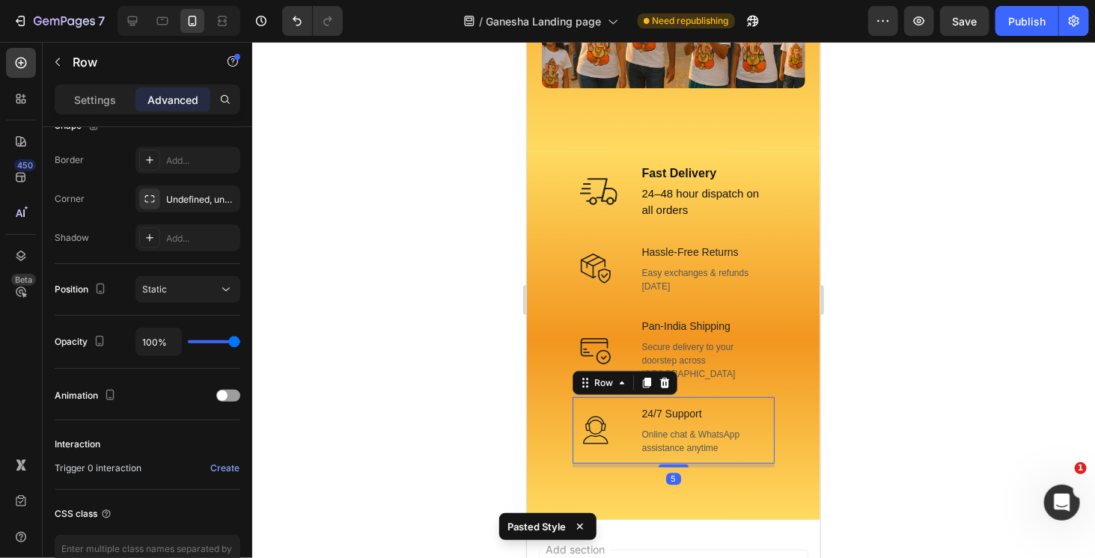
click at [881, 232] on div at bounding box center [673, 300] width 843 height 517
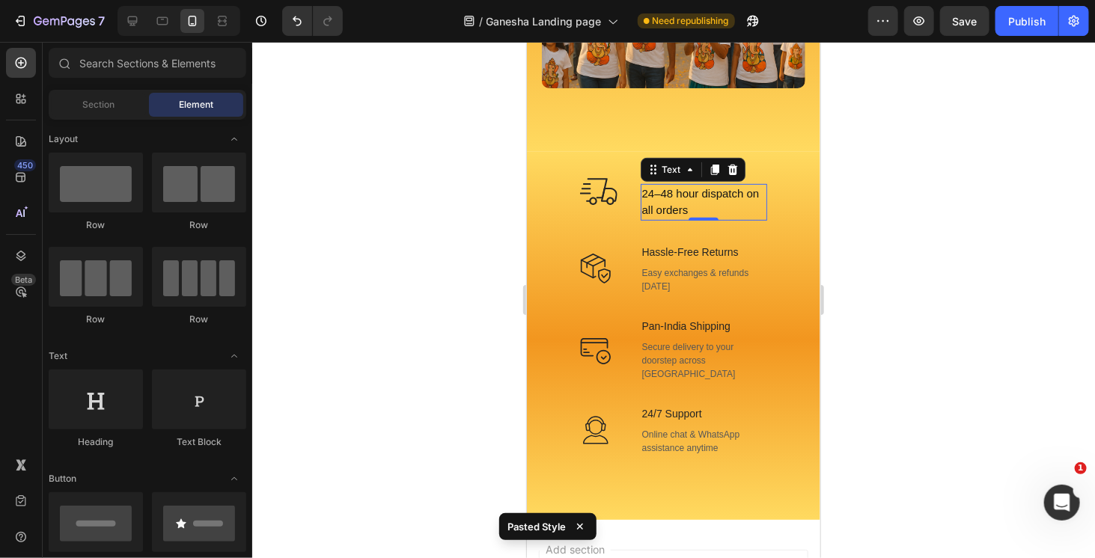
click at [716, 185] on p "24–48 hour dispatch on all orders" at bounding box center [704, 202] width 124 height 34
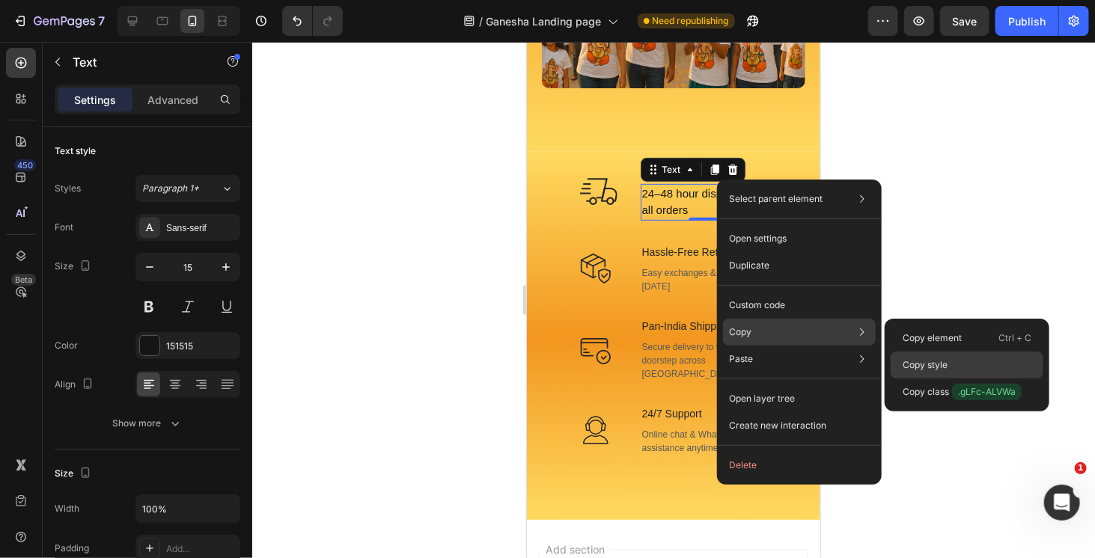
click at [946, 367] on p "Copy style" at bounding box center [925, 365] width 45 height 13
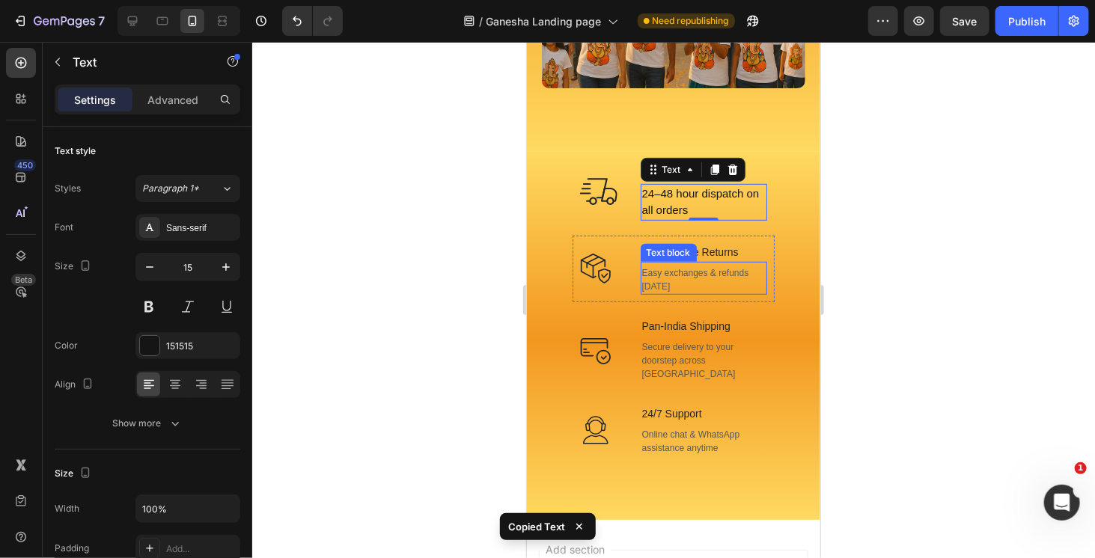
click at [716, 266] on p "Easy exchanges & refunds [DATE]" at bounding box center [704, 279] width 124 height 27
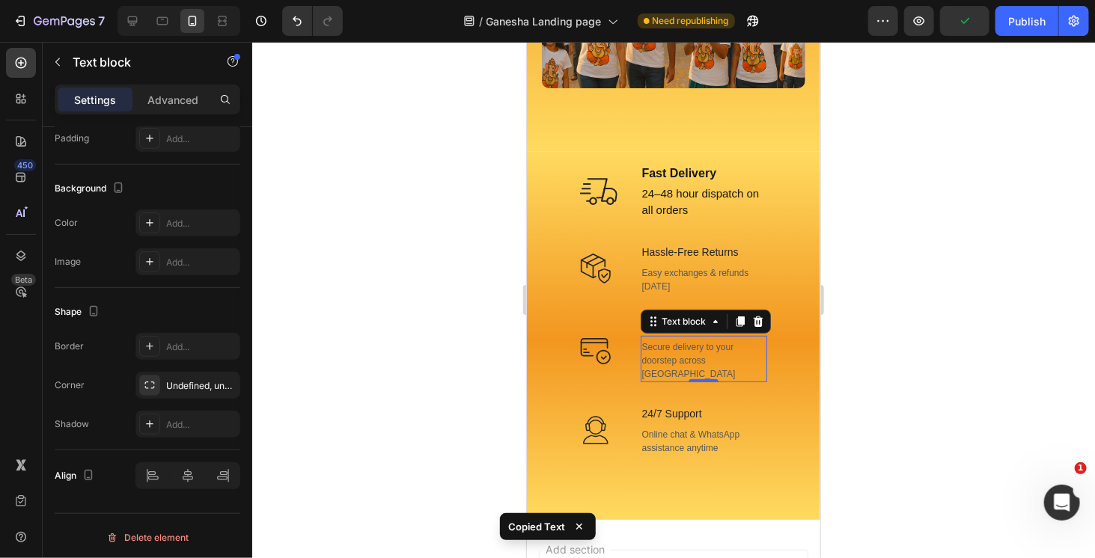
click at [689, 345] on p "Secure delivery to your doorstep across [GEOGRAPHIC_DATA]" at bounding box center [704, 360] width 124 height 40
click at [702, 270] on p "Easy exchanges & refunds [DATE]" at bounding box center [704, 279] width 124 height 27
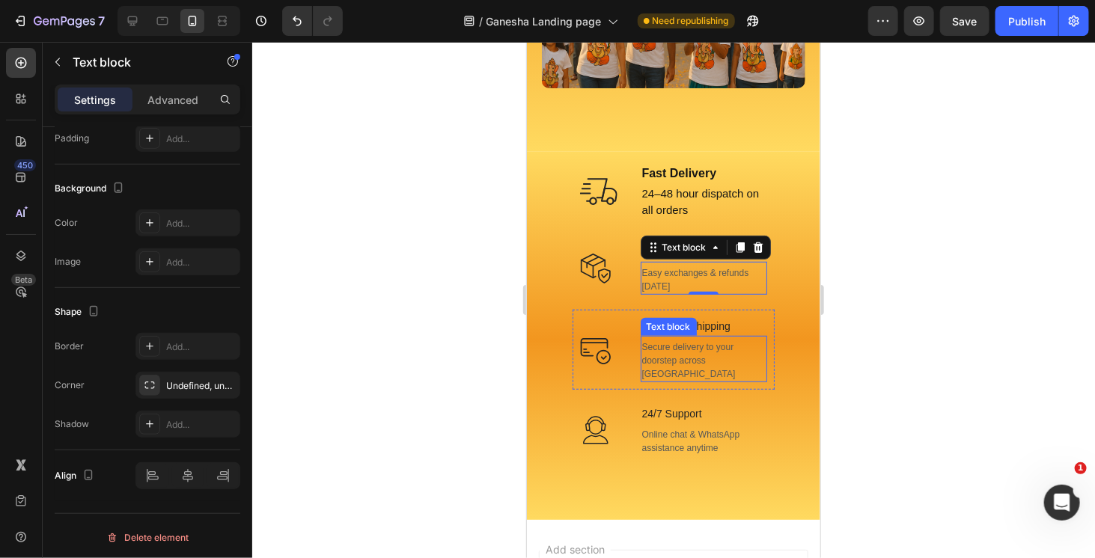
click at [703, 344] on p "Secure delivery to your doorstep across [GEOGRAPHIC_DATA]" at bounding box center [704, 360] width 124 height 40
click at [725, 266] on p "Easy exchanges & refunds [DATE]" at bounding box center [704, 279] width 124 height 27
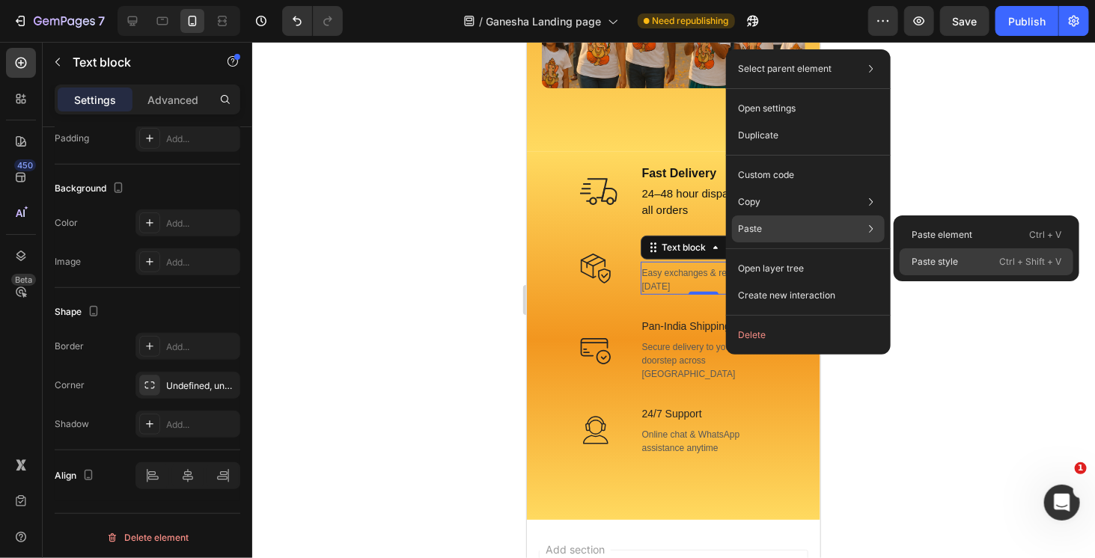
click at [931, 259] on p "Paste style" at bounding box center [935, 261] width 46 height 13
type input "15"
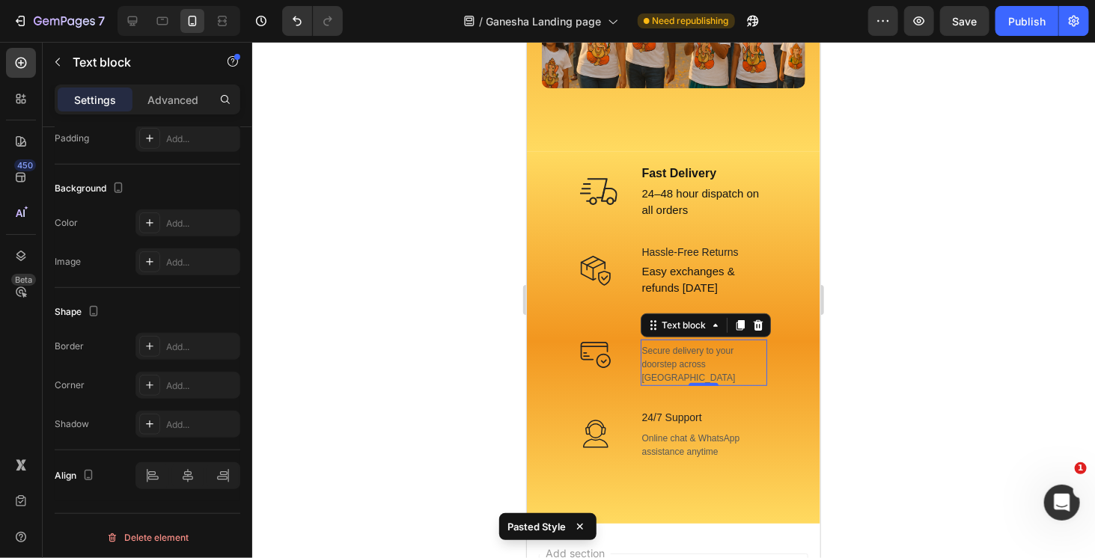
click at [703, 350] on p "Secure delivery to your doorstep across [GEOGRAPHIC_DATA]" at bounding box center [704, 364] width 124 height 40
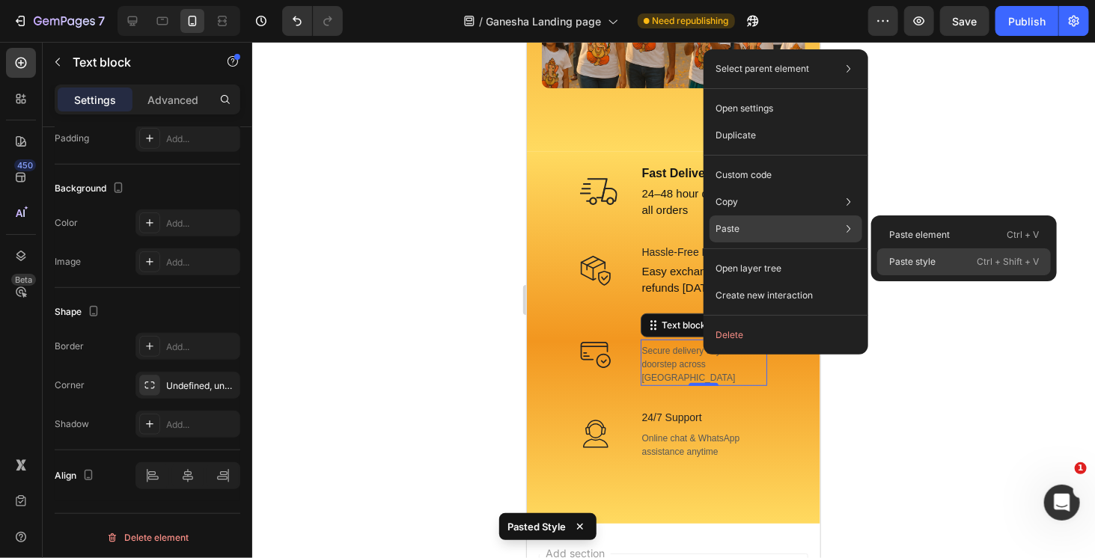
click at [911, 265] on p "Paste style" at bounding box center [912, 261] width 46 height 13
type input "15"
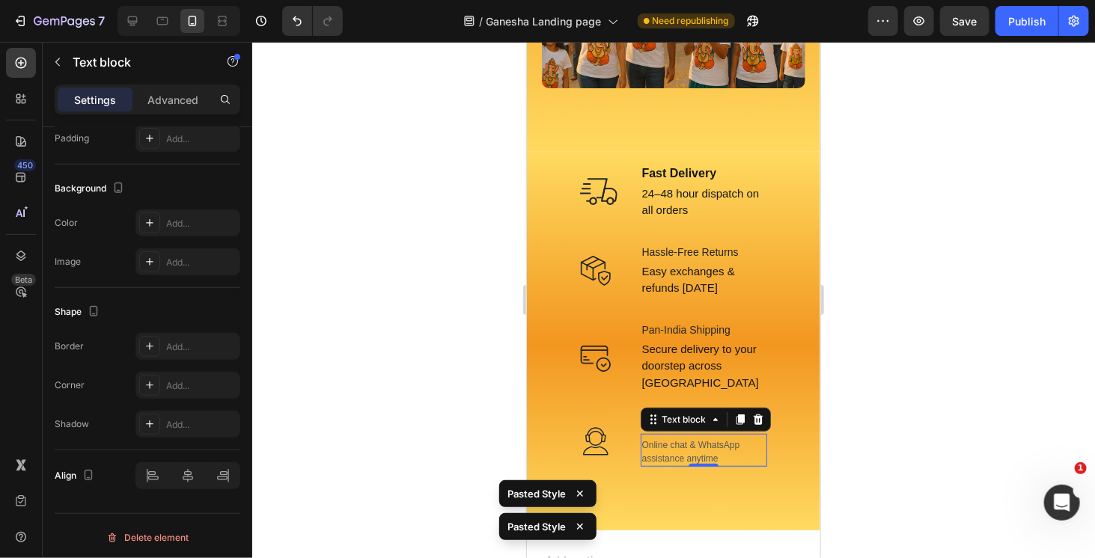
click at [699, 438] on p "Online chat & WhatsApp assistance anytime" at bounding box center [704, 451] width 124 height 27
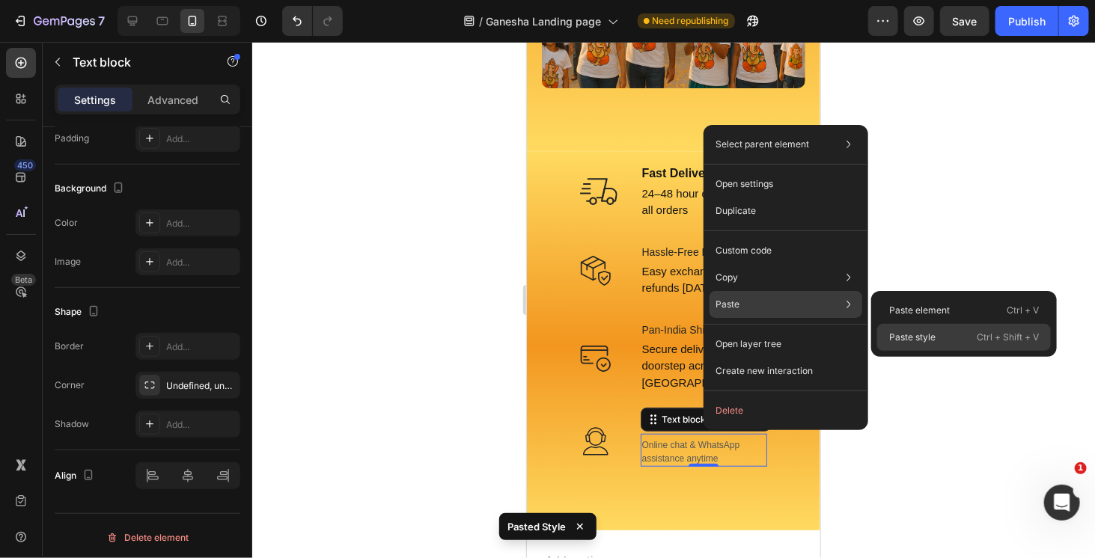
click at [926, 341] on p "Paste style" at bounding box center [912, 337] width 46 height 13
type input "15"
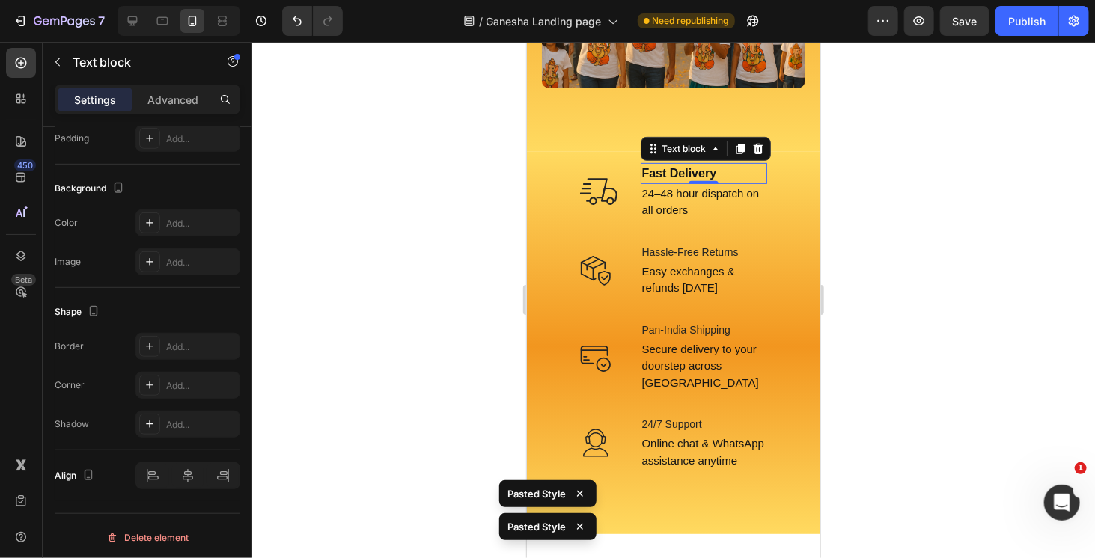
click at [687, 164] on p "Fast Delivery" at bounding box center [704, 173] width 124 height 18
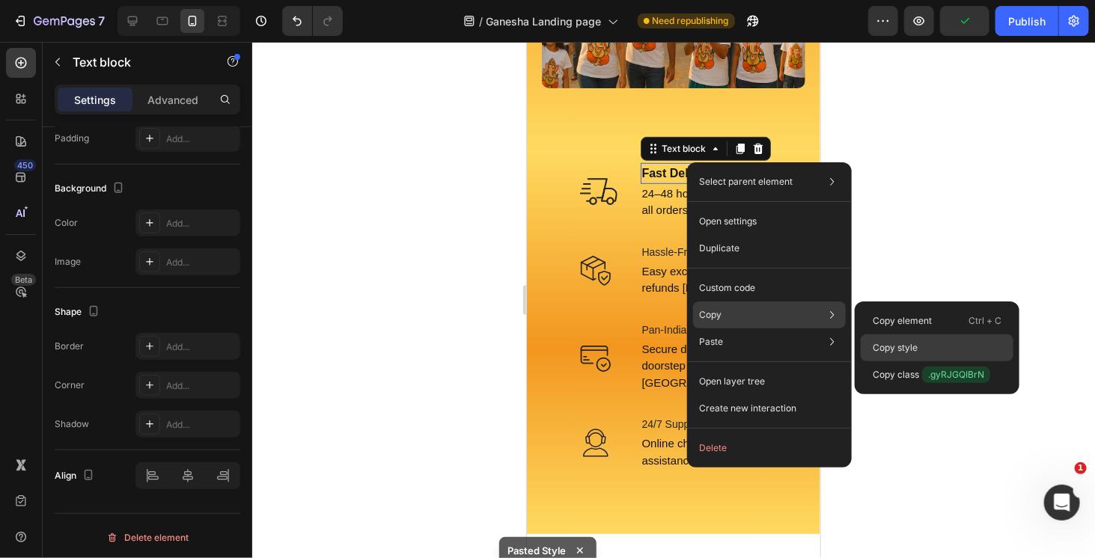
click at [909, 346] on p "Copy style" at bounding box center [895, 347] width 45 height 13
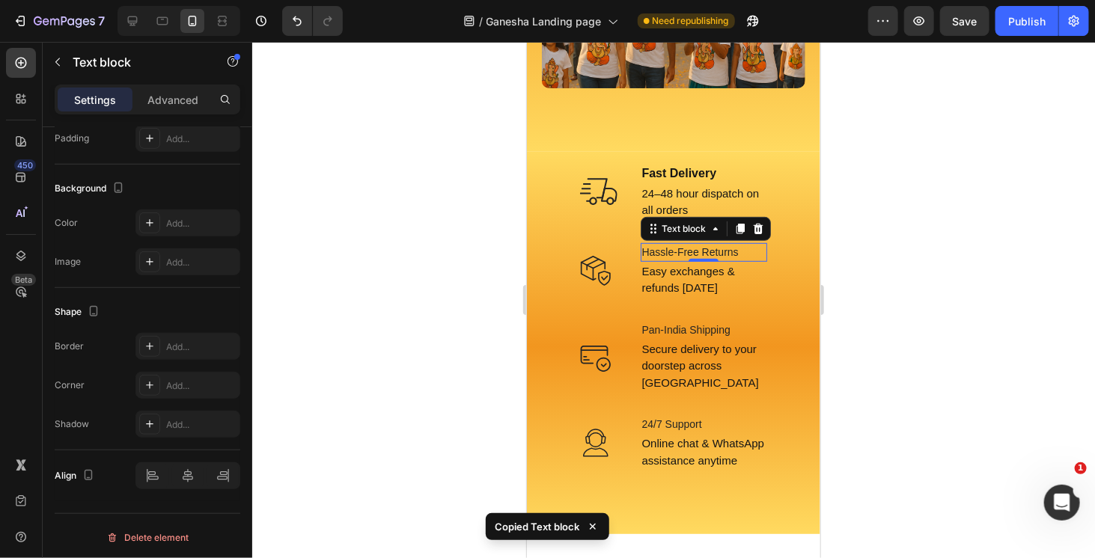
click at [713, 244] on p "Hassle-Free Returns" at bounding box center [704, 252] width 124 height 16
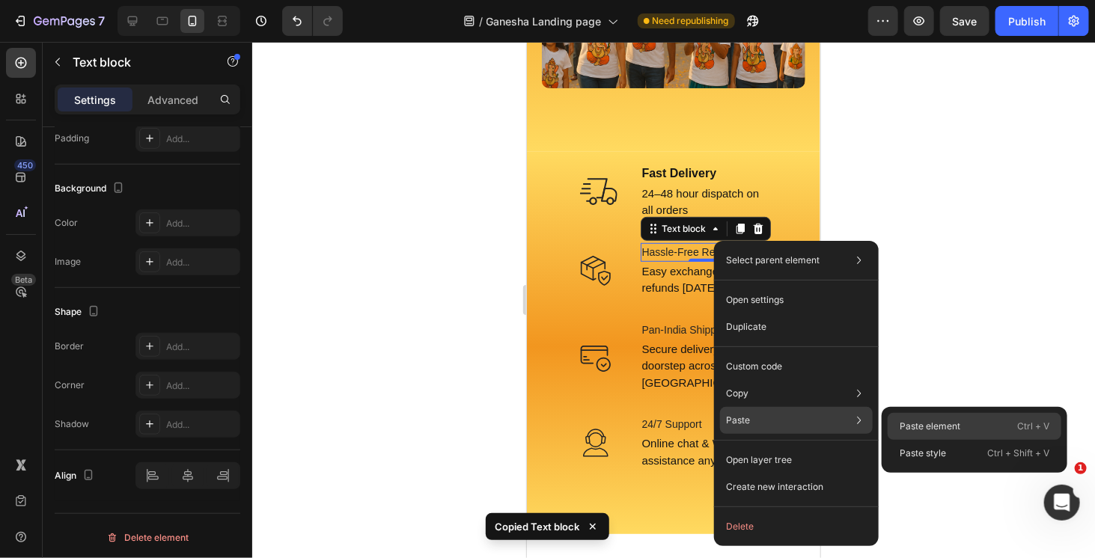
click at [916, 428] on p "Paste element" at bounding box center [930, 426] width 61 height 13
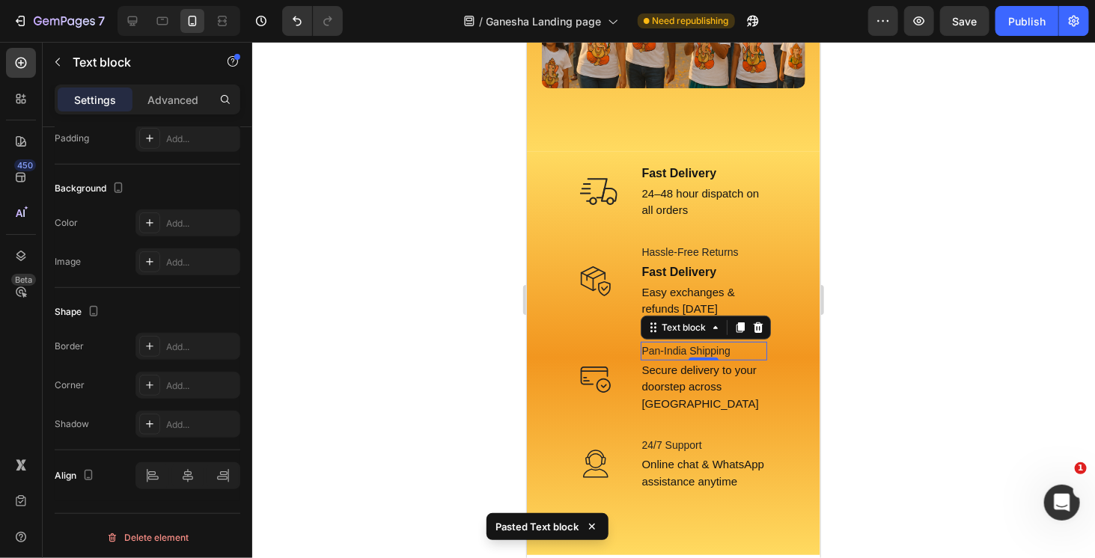
click at [716, 343] on p "Pan-India Shipping" at bounding box center [704, 351] width 124 height 16
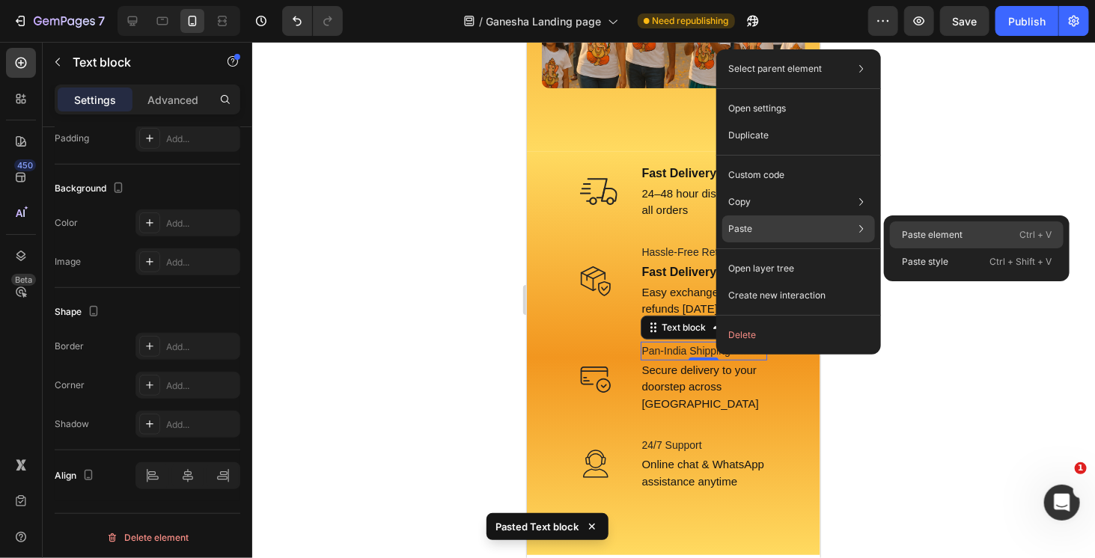
click at [938, 237] on p "Paste element" at bounding box center [932, 234] width 61 height 13
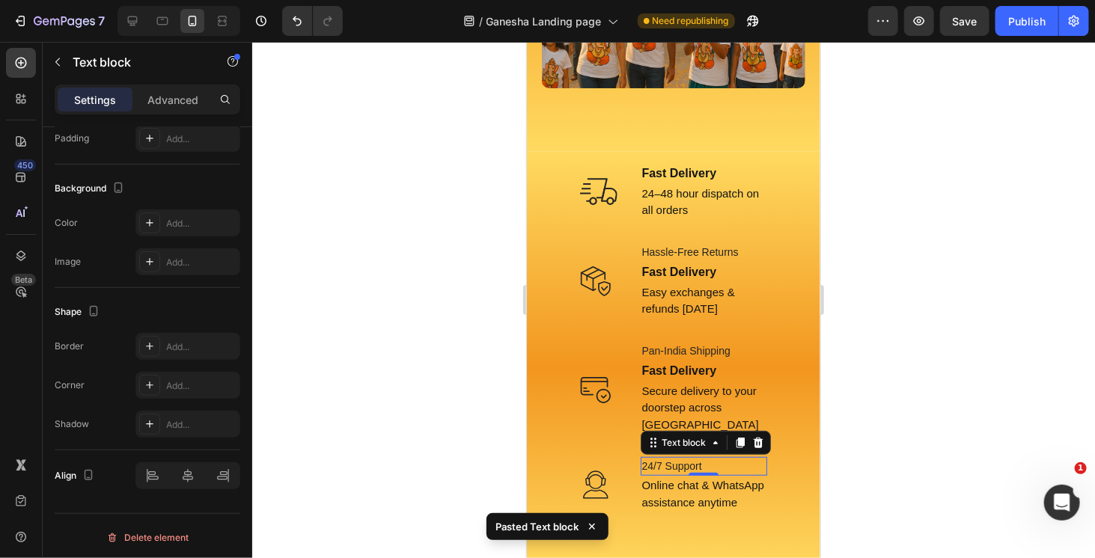
click at [702, 458] on p "24/7 Support" at bounding box center [704, 466] width 124 height 16
drag, startPoint x: 702, startPoint y: 436, endPoint x: 818, endPoint y: 444, distance: 115.5
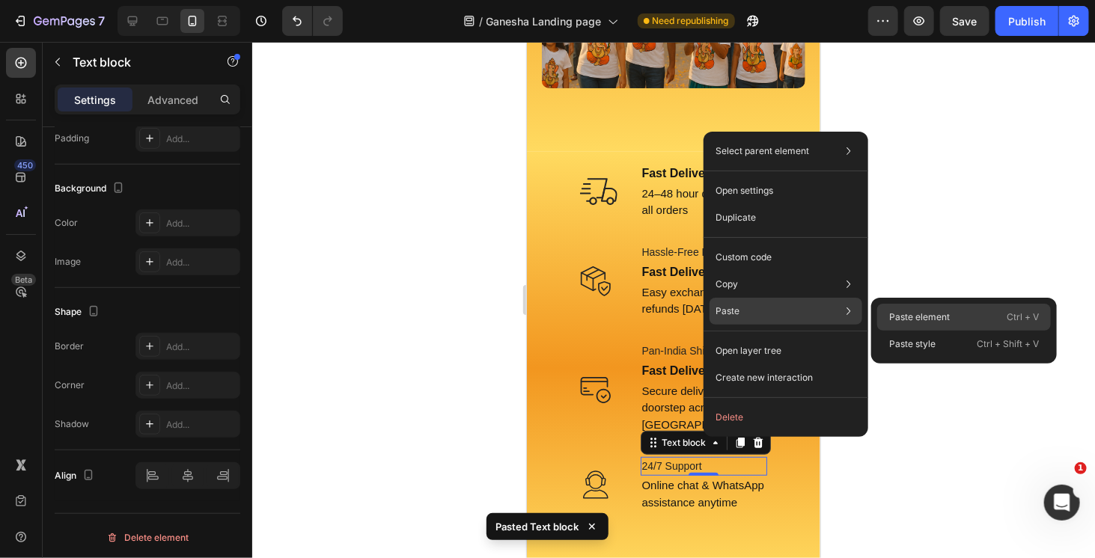
click at [933, 315] on p "Paste element" at bounding box center [919, 317] width 61 height 13
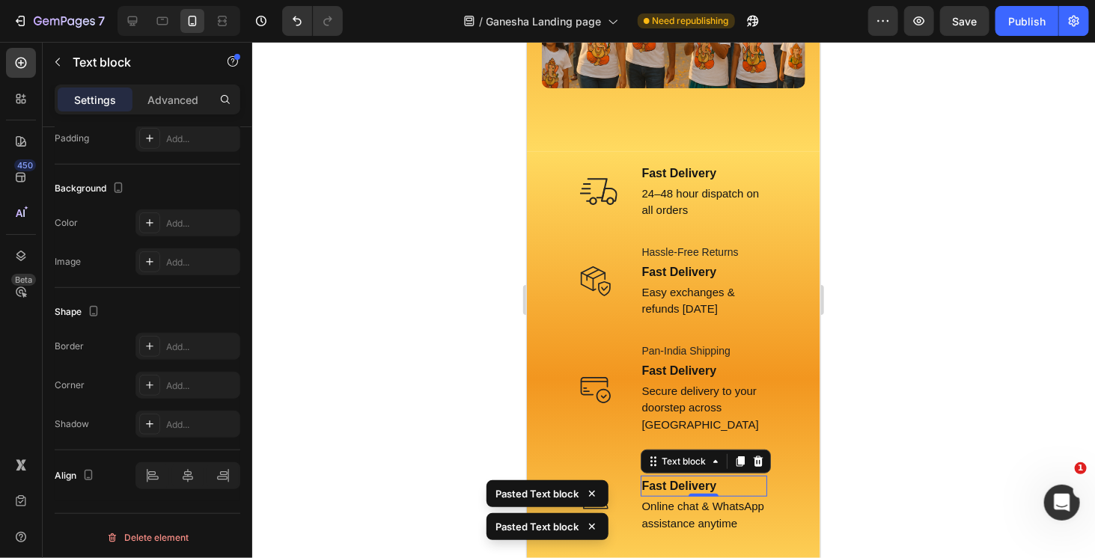
click at [905, 316] on div at bounding box center [673, 300] width 843 height 517
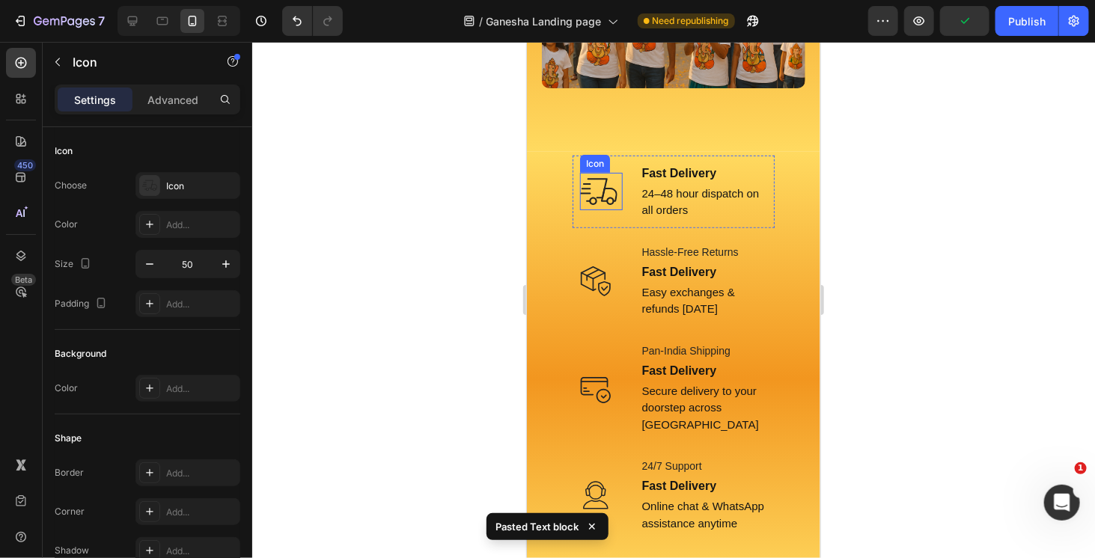
click at [606, 197] on icon at bounding box center [609, 200] width 7 height 7
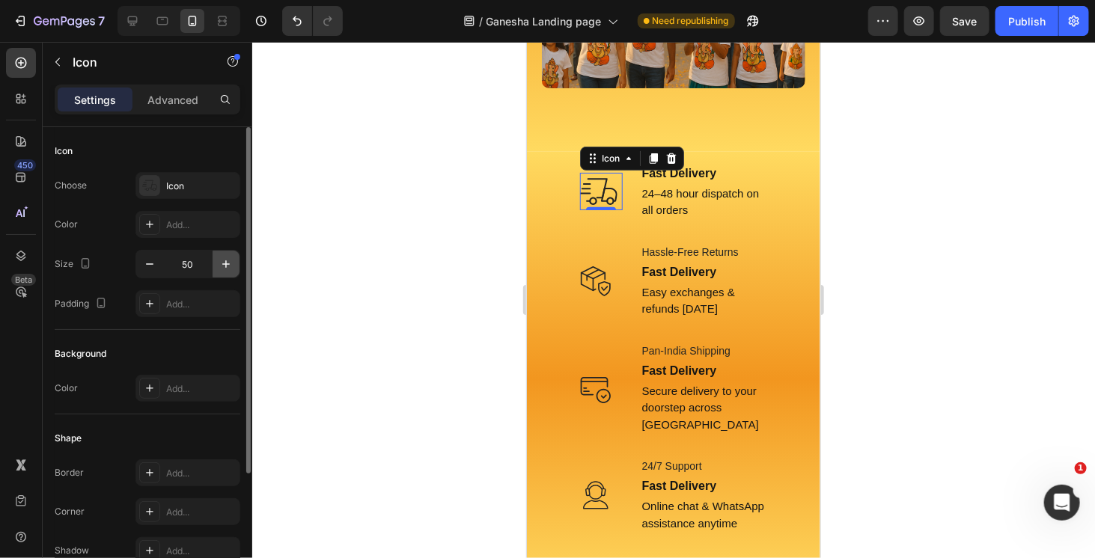
click at [223, 261] on icon "button" at bounding box center [226, 264] width 15 height 15
click at [224, 261] on icon "button" at bounding box center [226, 264] width 15 height 15
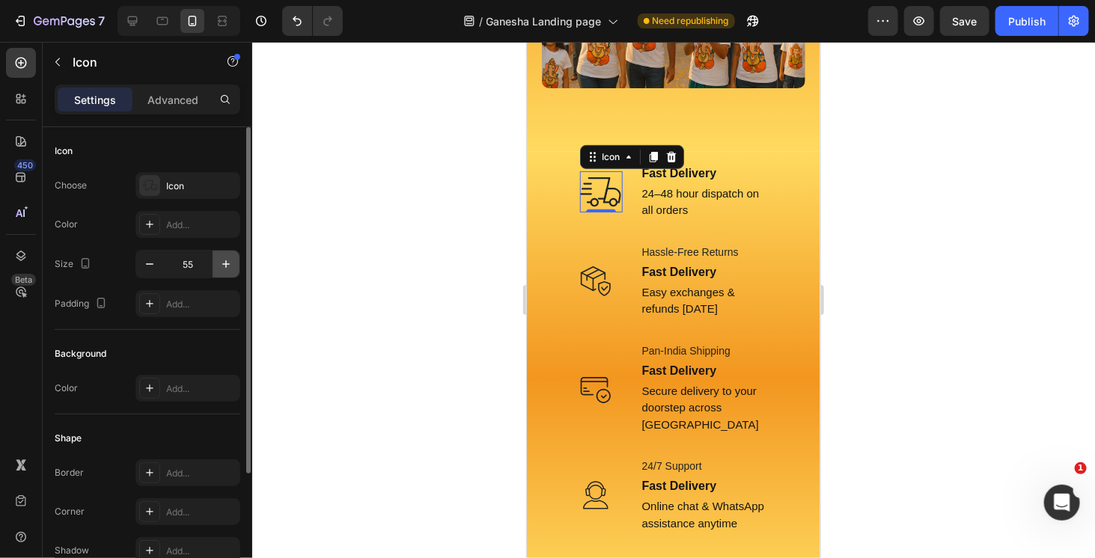
click at [224, 261] on icon "button" at bounding box center [226, 264] width 15 height 15
click at [225, 266] on icon "button" at bounding box center [226, 264] width 15 height 15
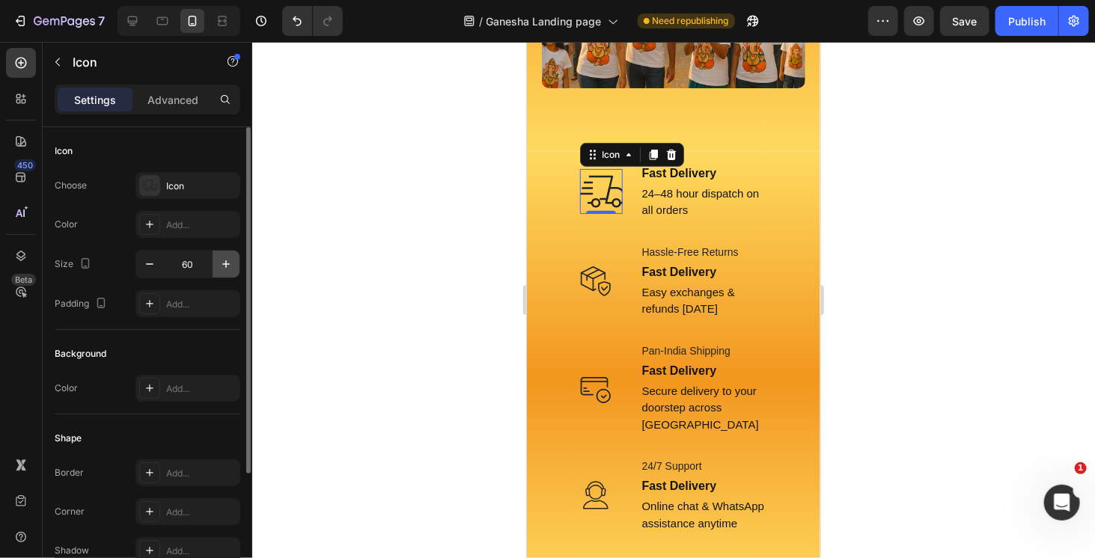
click at [225, 266] on icon "button" at bounding box center [226, 264] width 15 height 15
click at [144, 263] on icon "button" at bounding box center [149, 264] width 15 height 15
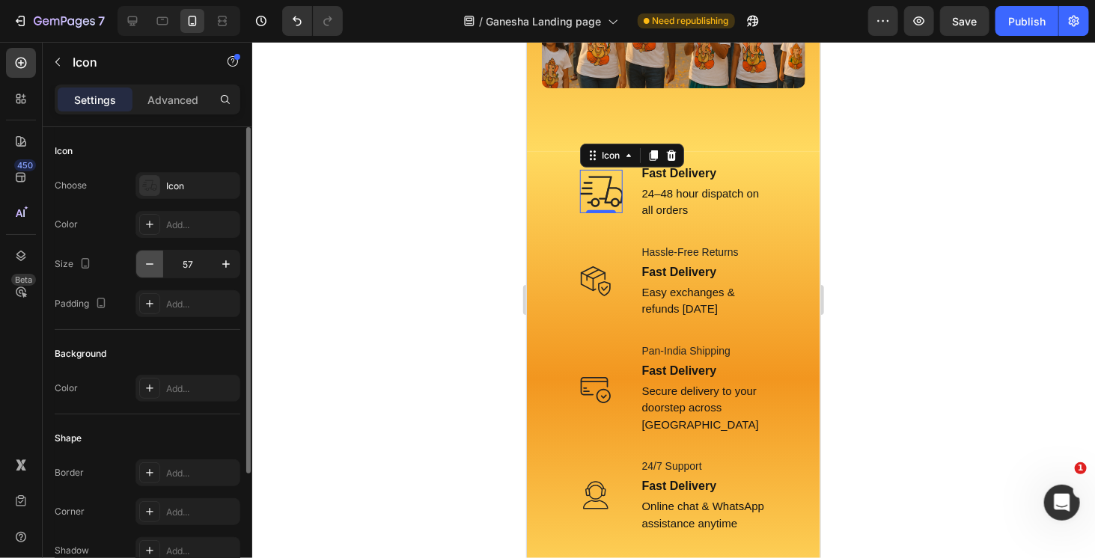
click at [144, 263] on icon "button" at bounding box center [149, 264] width 15 height 15
type input "53"
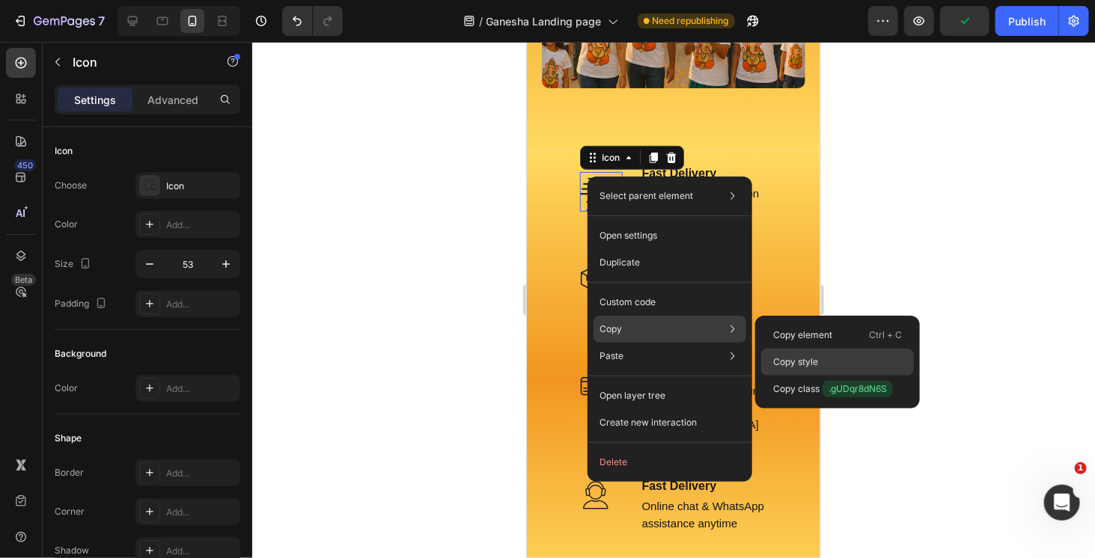
drag, startPoint x: 815, startPoint y: 362, endPoint x: 113, endPoint y: 302, distance: 704.1
click at [815, 362] on p "Copy style" at bounding box center [795, 362] width 45 height 13
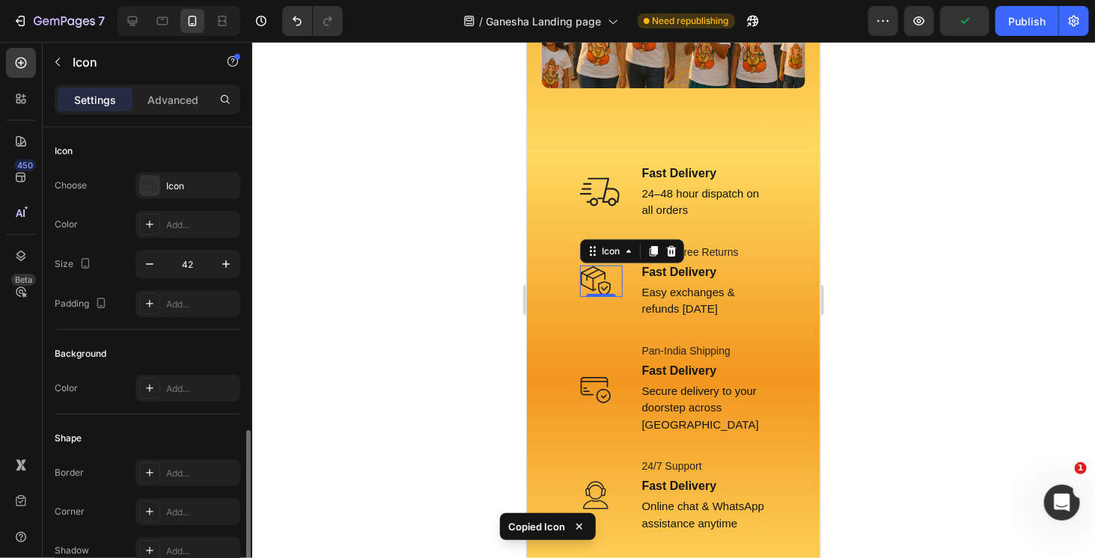
click at [594, 272] on icon at bounding box center [594, 280] width 31 height 31
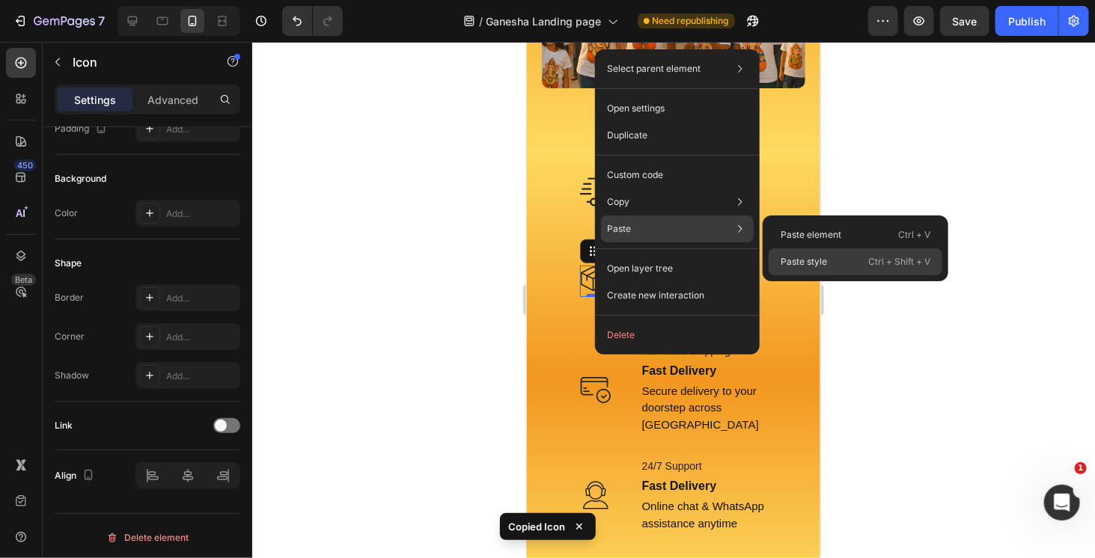
click at [817, 261] on p "Paste style" at bounding box center [804, 261] width 46 height 13
type input "53"
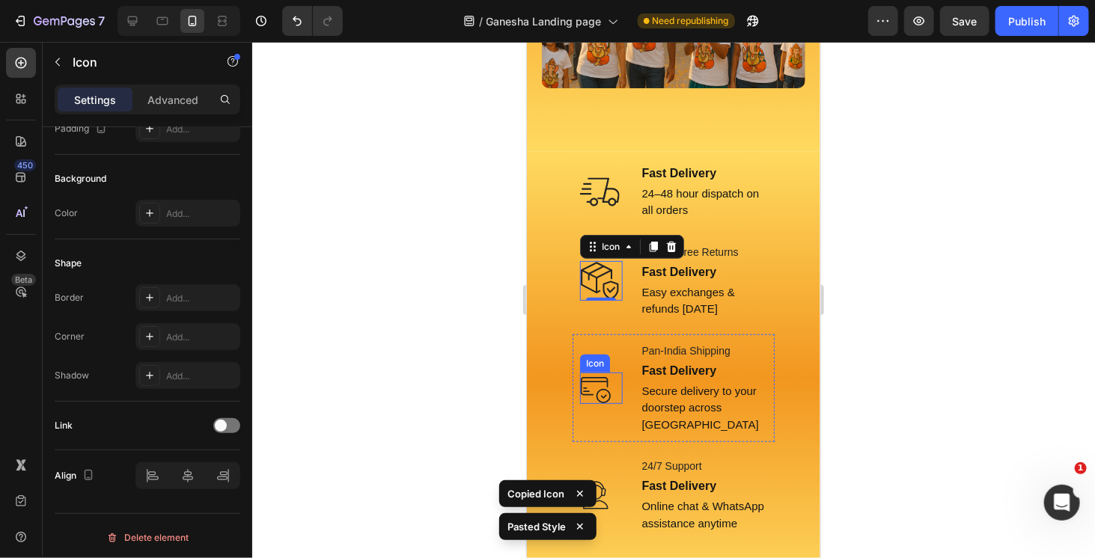
click at [596, 389] on icon at bounding box center [603, 396] width 14 height 14
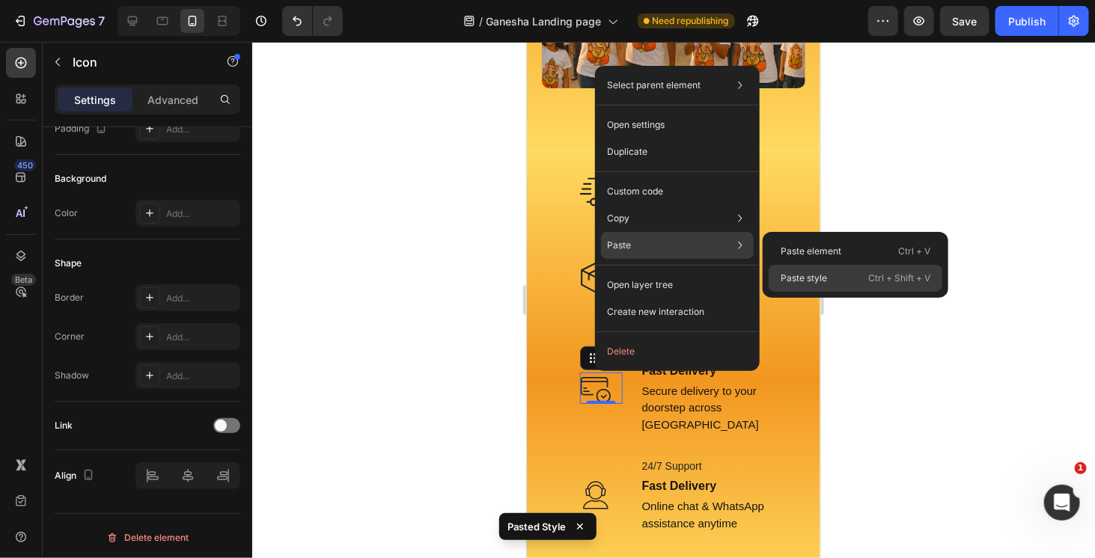
click at [813, 279] on p "Paste style" at bounding box center [804, 278] width 46 height 13
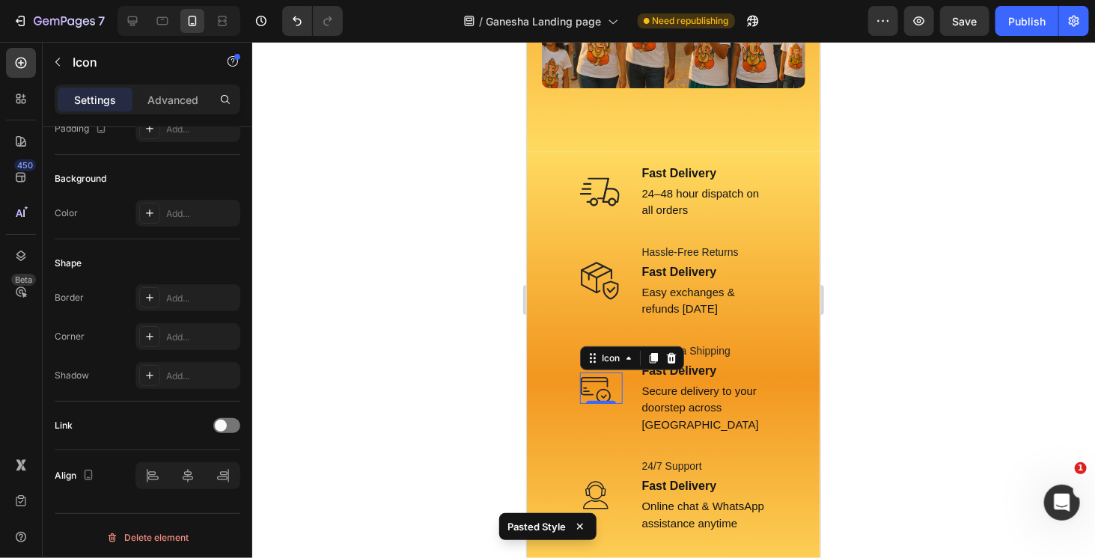
type input "53"
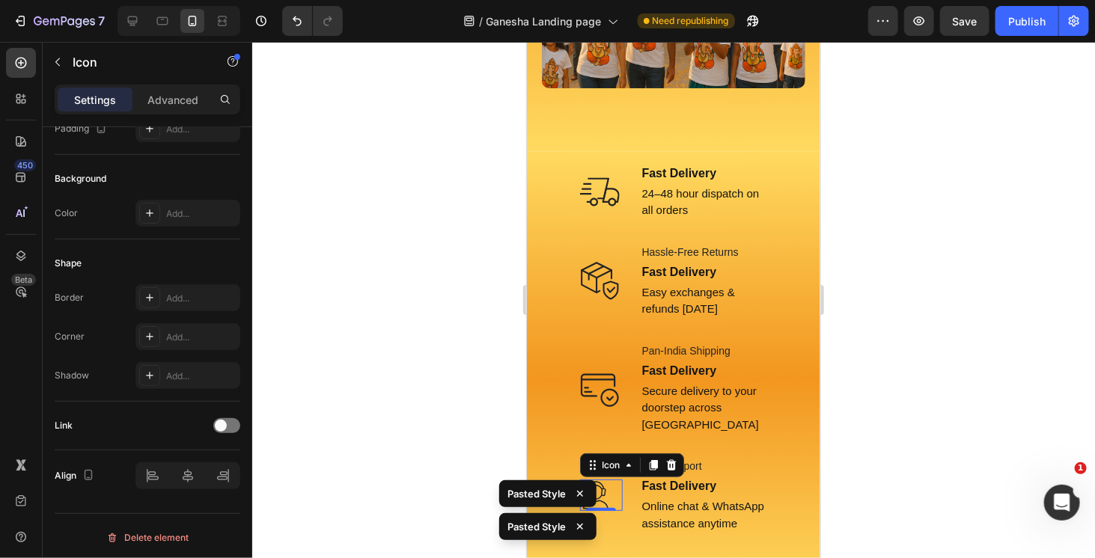
click at [588, 479] on icon at bounding box center [594, 494] width 31 height 31
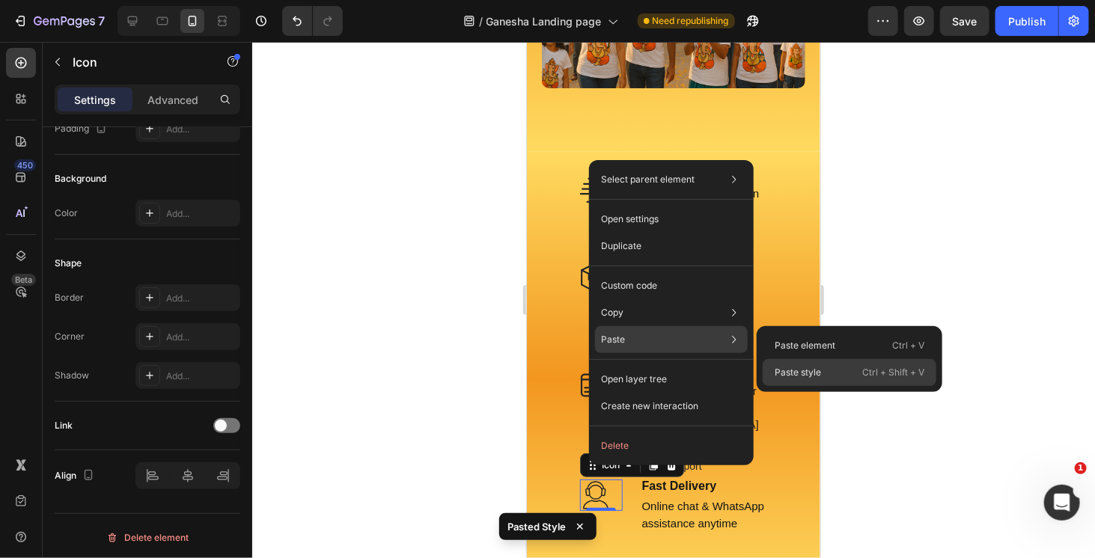
click at [818, 374] on p "Paste style" at bounding box center [798, 372] width 46 height 13
type input "53"
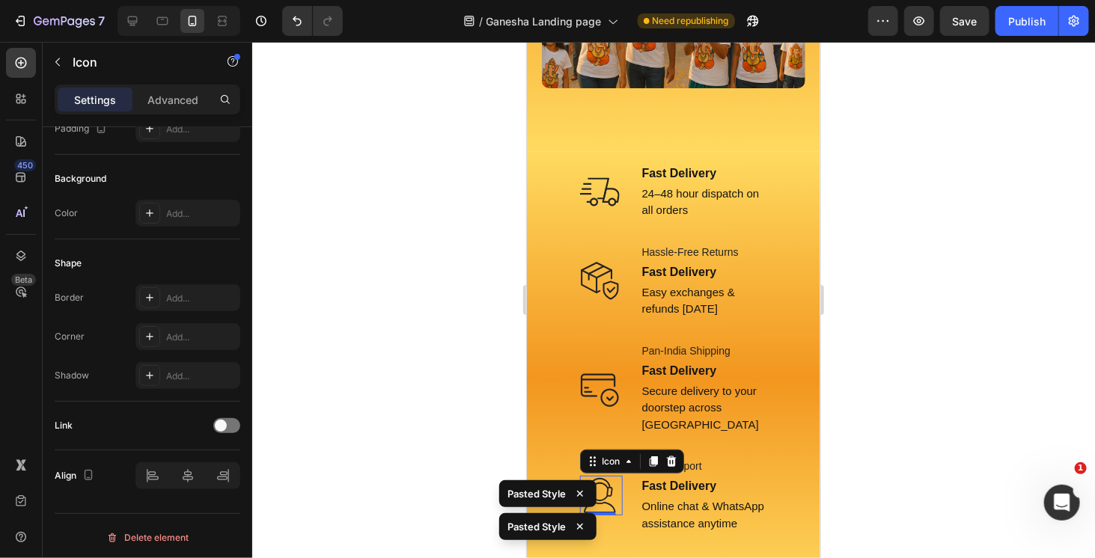
click at [906, 277] on div at bounding box center [673, 300] width 843 height 517
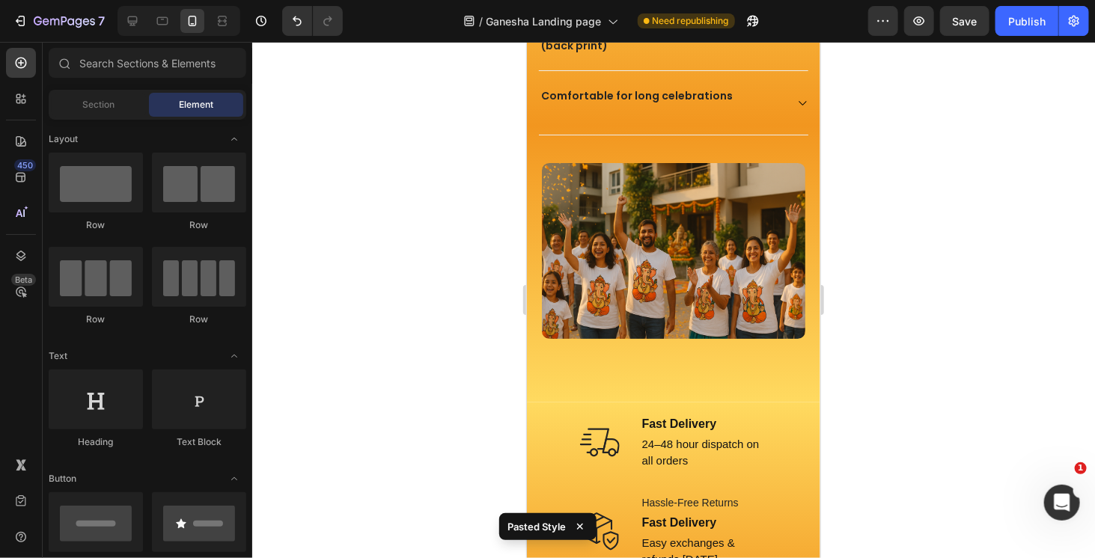
scroll to position [2558, 0]
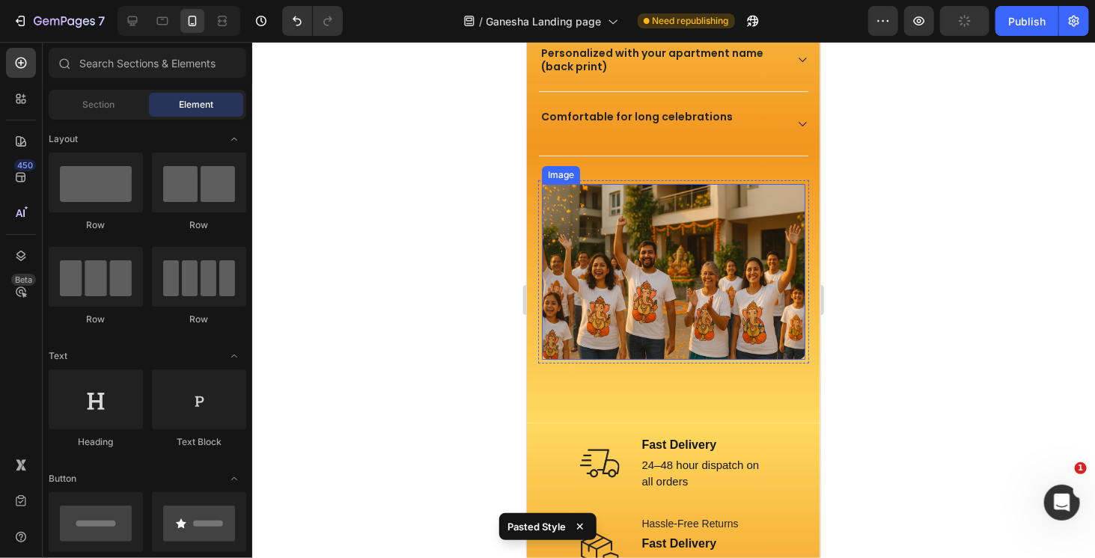
click at [663, 260] on img at bounding box center [673, 271] width 264 height 176
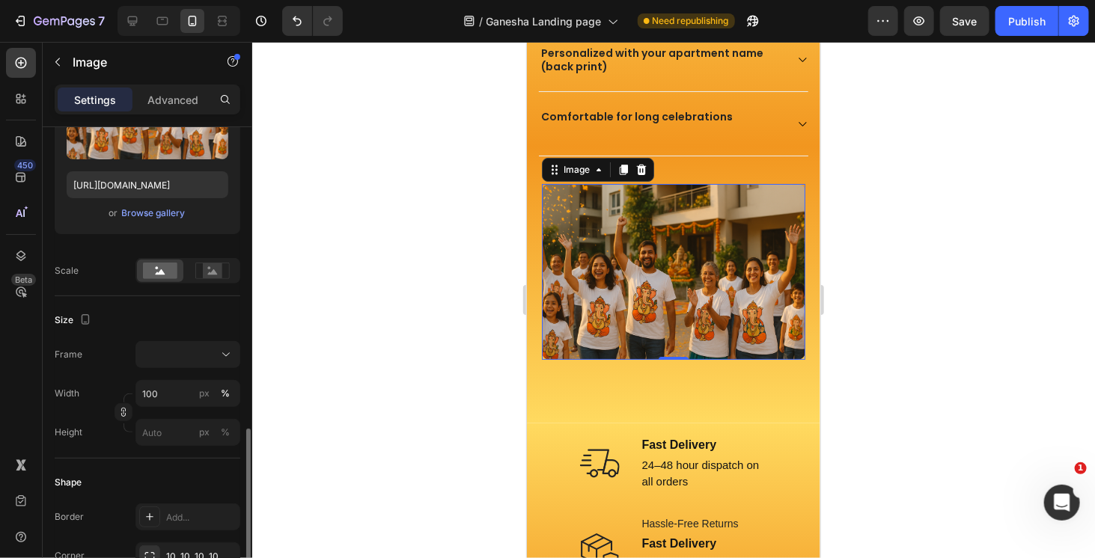
scroll to position [374, 0]
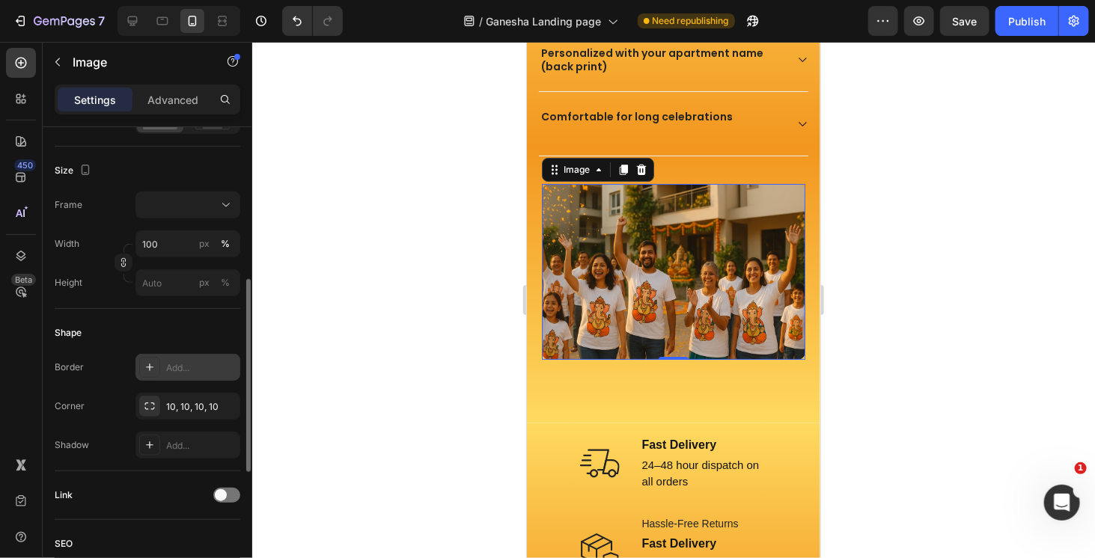
click at [197, 373] on div "Add..." at bounding box center [188, 367] width 105 height 27
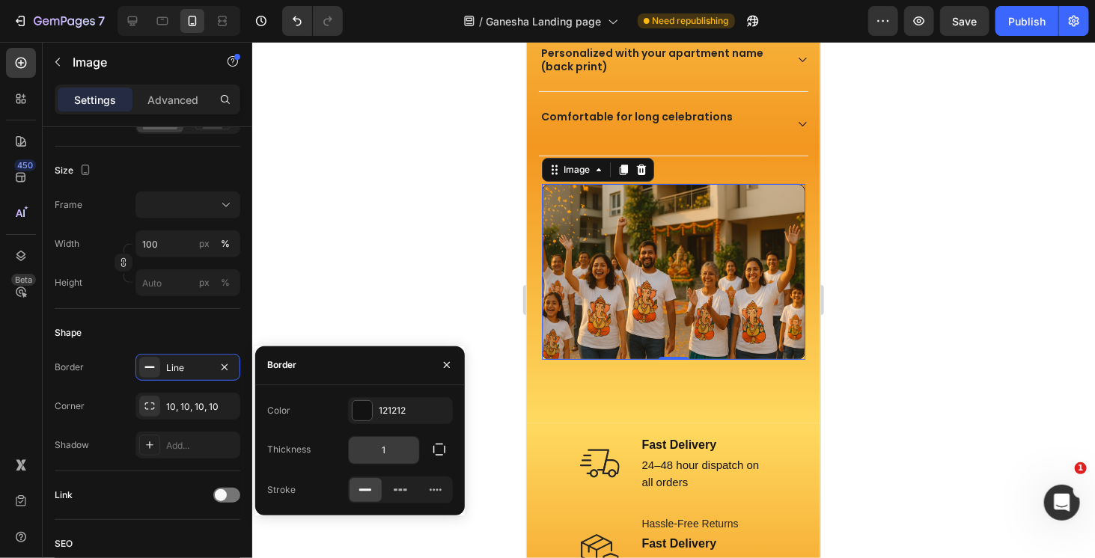
click at [398, 446] on input "1" at bounding box center [384, 450] width 70 height 27
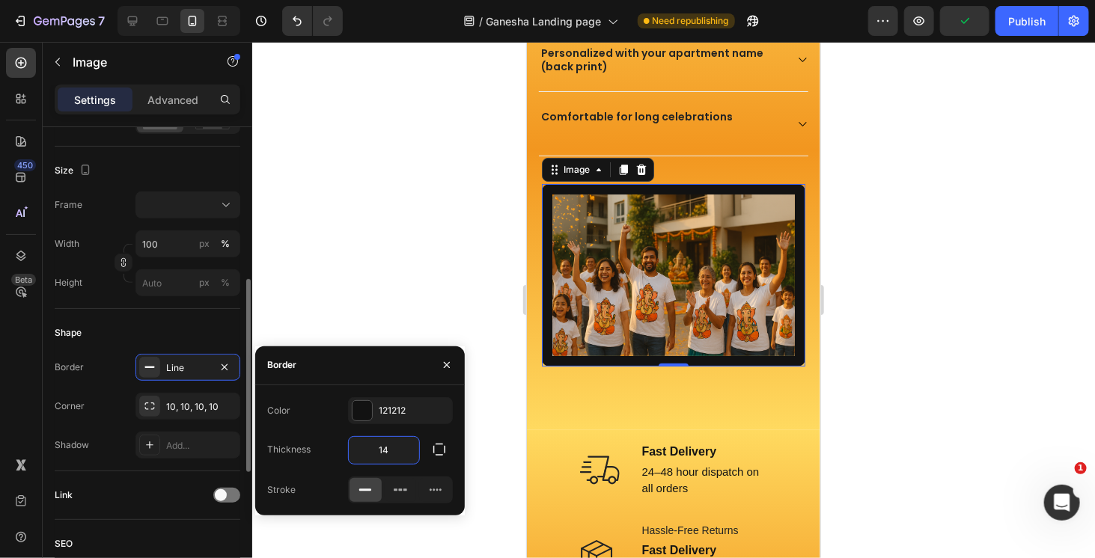
click at [186, 328] on div "Shape" at bounding box center [148, 333] width 186 height 24
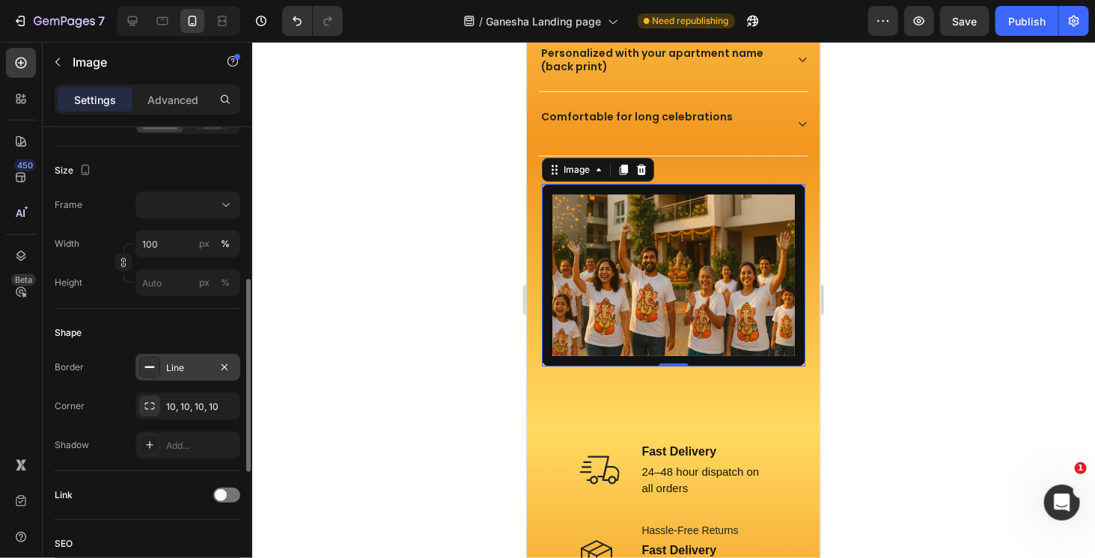
drag, startPoint x: 177, startPoint y: 368, endPoint x: 186, endPoint y: 371, distance: 10.0
drag, startPoint x: 186, startPoint y: 371, endPoint x: 165, endPoint y: 348, distance: 31.2
click at [162, 333] on div "Shape" at bounding box center [148, 333] width 186 height 24
click at [180, 365] on div "Line" at bounding box center [187, 368] width 43 height 13
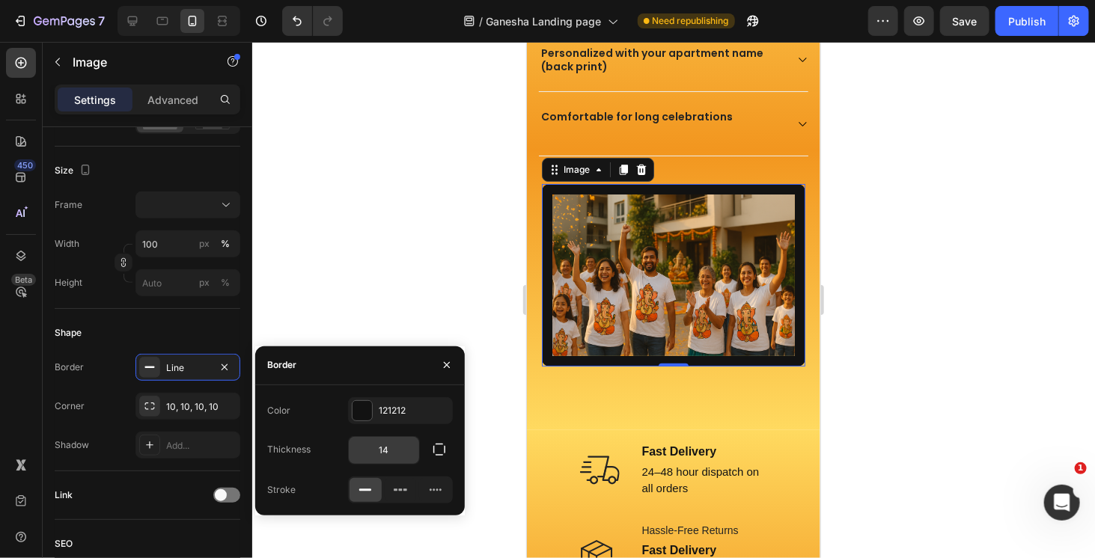
drag, startPoint x: 381, startPoint y: 430, endPoint x: 381, endPoint y: 440, distance: 9.7
drag, startPoint x: 381, startPoint y: 440, endPoint x: 388, endPoint y: 448, distance: 10.6
click at [388, 448] on input "14" at bounding box center [384, 450] width 70 height 27
click at [392, 448] on input "0" at bounding box center [384, 450] width 70 height 27
type input "3"
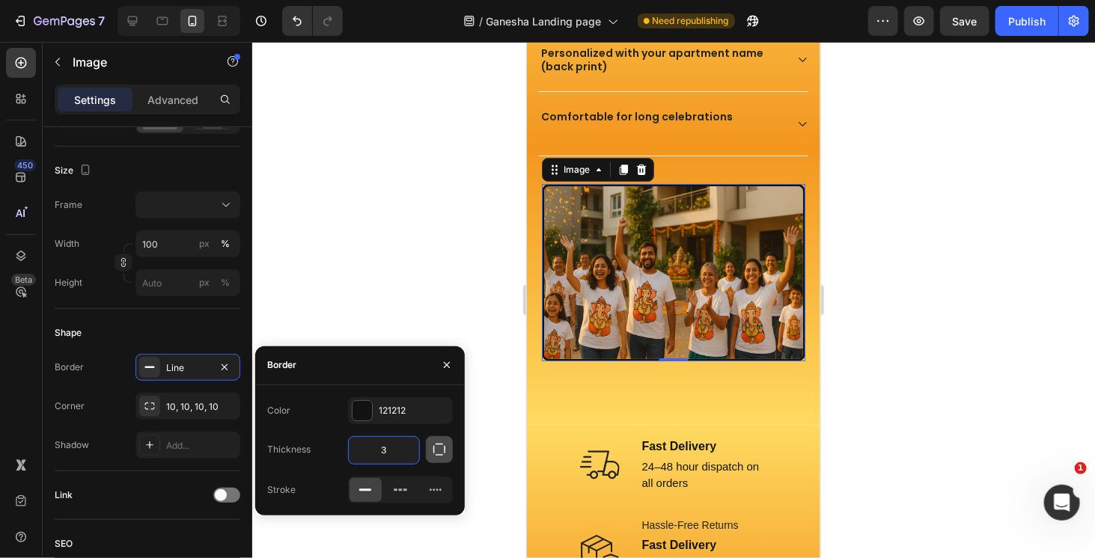
click at [445, 449] on icon "button" at bounding box center [439, 450] width 12 height 12
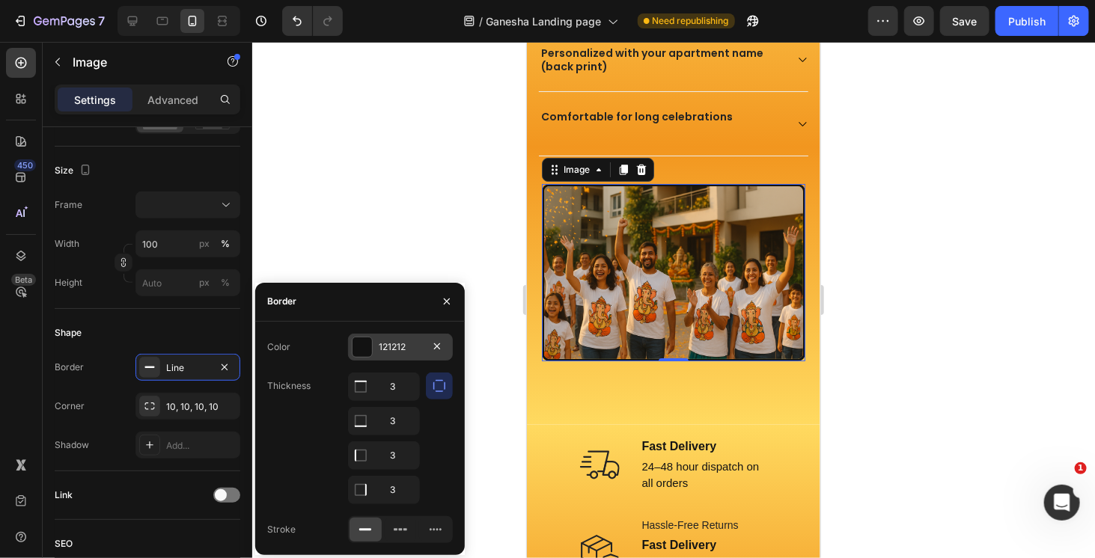
click at [357, 353] on div at bounding box center [362, 347] width 19 height 19
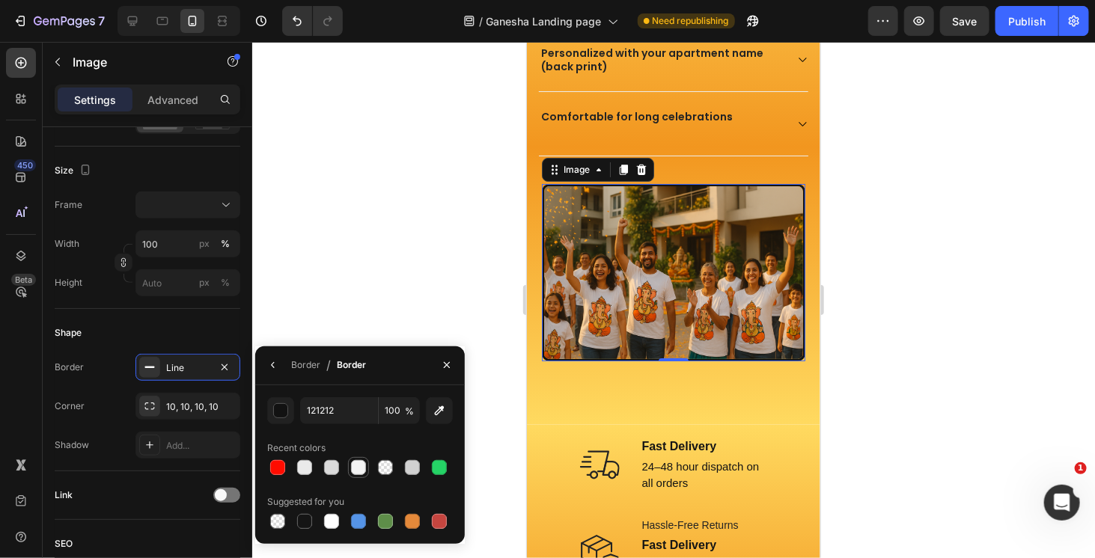
click at [359, 463] on div at bounding box center [358, 467] width 15 height 15
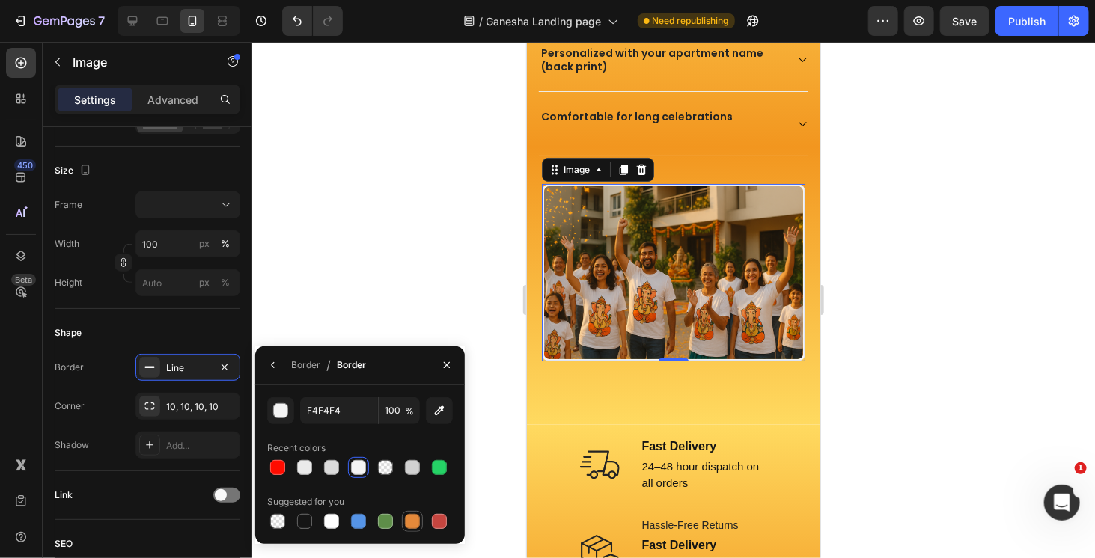
click at [412, 523] on div at bounding box center [412, 521] width 15 height 15
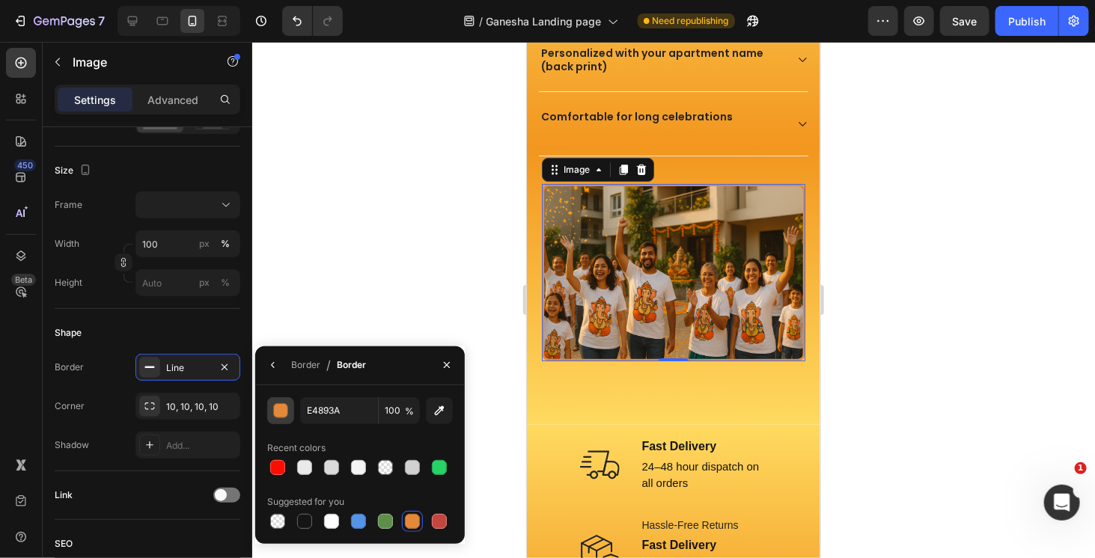
click at [280, 413] on div "button" at bounding box center [281, 411] width 15 height 15
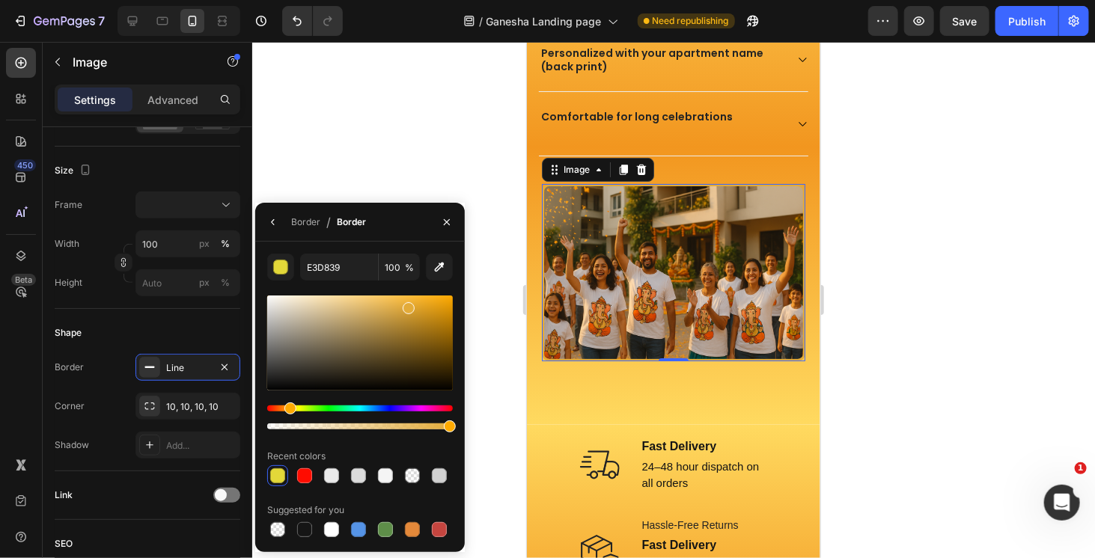
type input "E3AB39"
click at [288, 410] on div "Hue" at bounding box center [360, 409] width 186 height 6
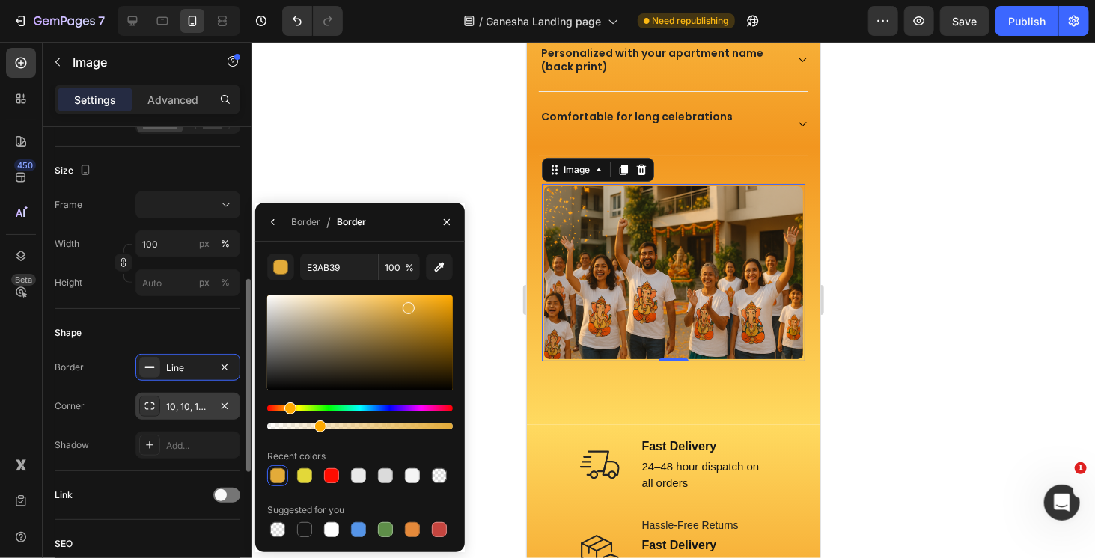
drag, startPoint x: 318, startPoint y: 426, endPoint x: 202, endPoint y: 418, distance: 116.3
click at [202, 418] on div "450 Beta Sections(18) Elements(83) Section Element Hero Section Product Detail …" at bounding box center [126, 300] width 252 height 517
type input "0"
click at [195, 410] on div "10, 10, 10, 10" at bounding box center [187, 407] width 43 height 13
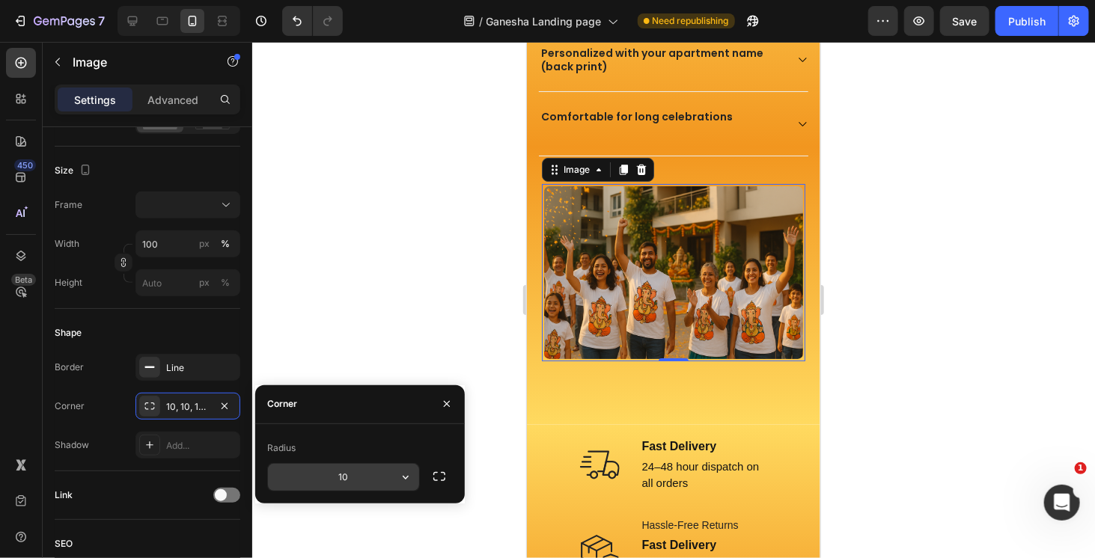
click at [353, 481] on input "10" at bounding box center [343, 477] width 151 height 27
type input "15"
drag, startPoint x: 210, startPoint y: 335, endPoint x: 228, endPoint y: 333, distance: 17.3
click at [210, 334] on div "Shape" at bounding box center [148, 333] width 186 height 24
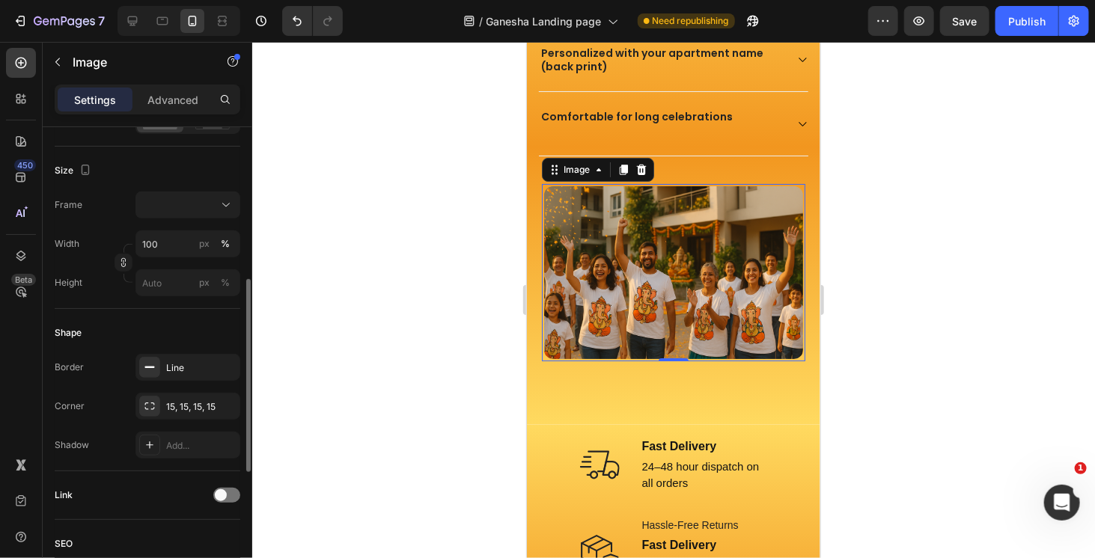
drag, startPoint x: 183, startPoint y: 96, endPoint x: 180, endPoint y: 130, distance: 34.6
click at [184, 96] on p "Advanced" at bounding box center [172, 100] width 51 height 16
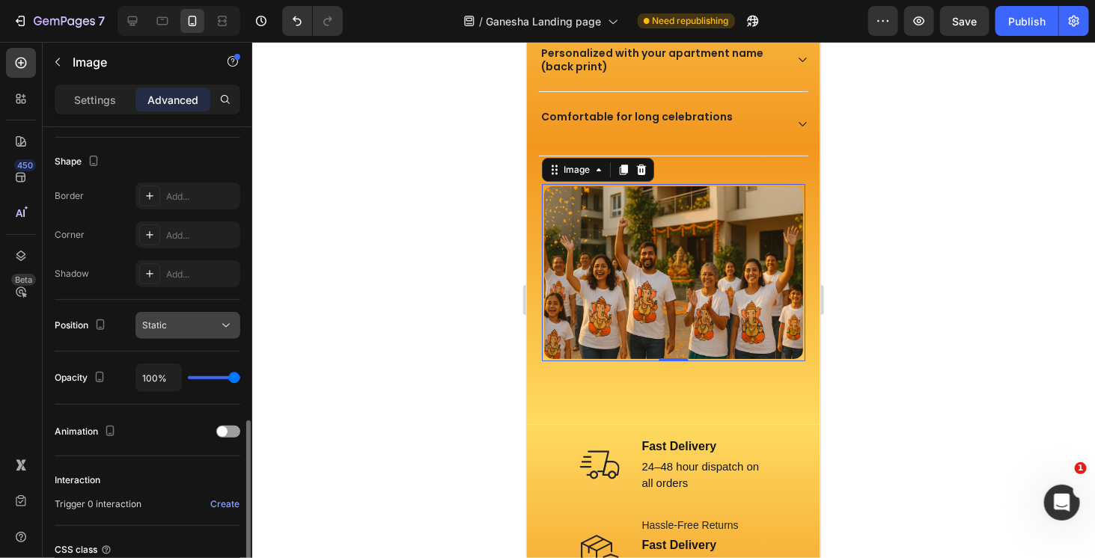
scroll to position [499, 0]
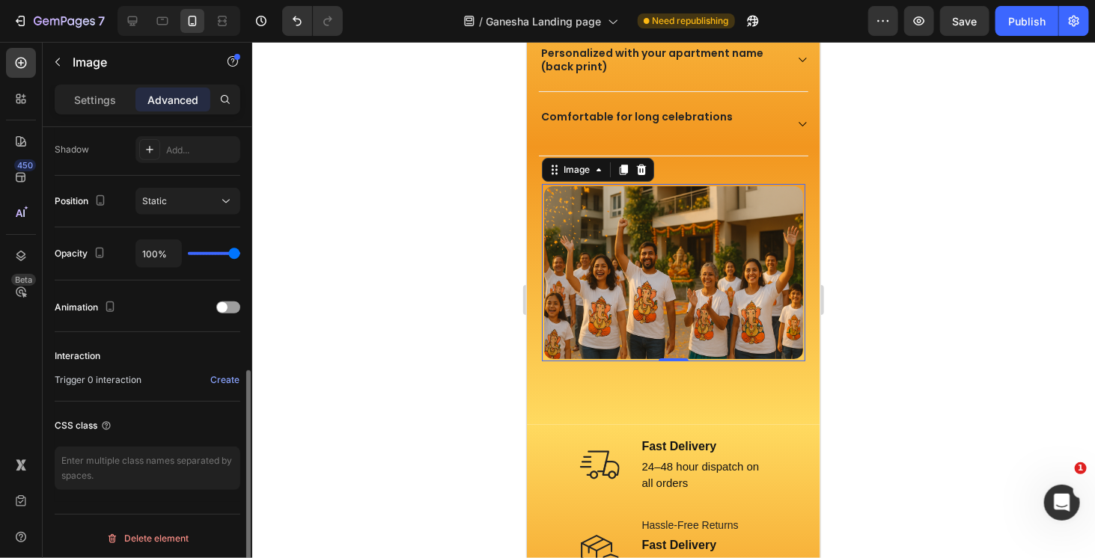
click at [1038, 302] on div at bounding box center [673, 300] width 843 height 517
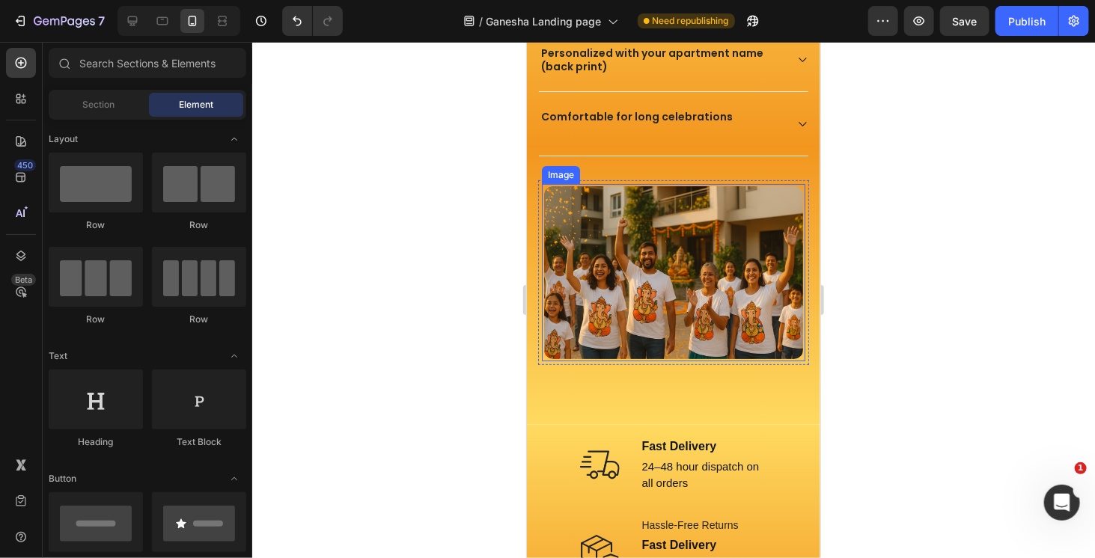
click at [746, 248] on img at bounding box center [673, 271] width 264 height 177
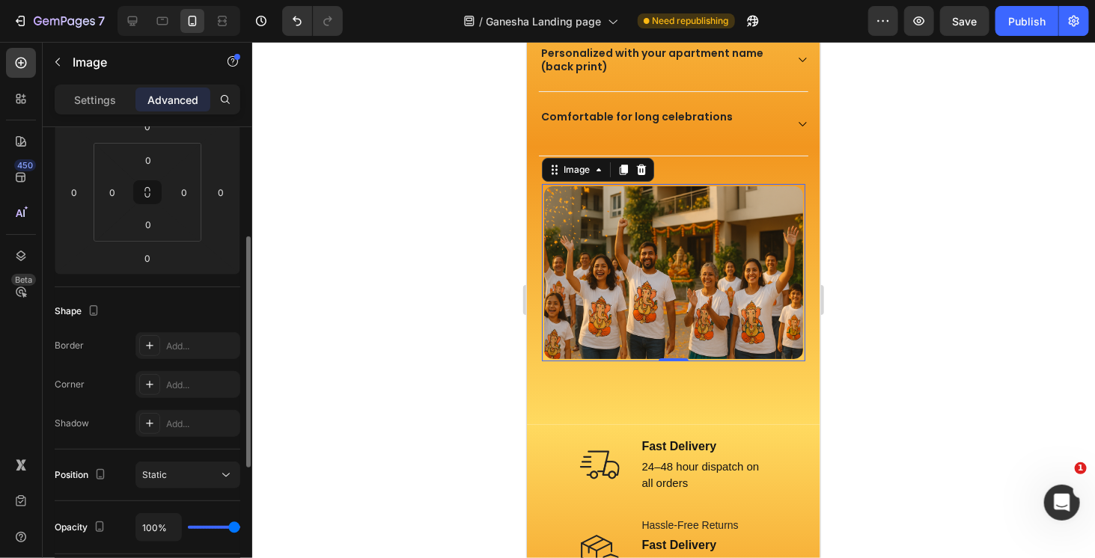
scroll to position [374, 0]
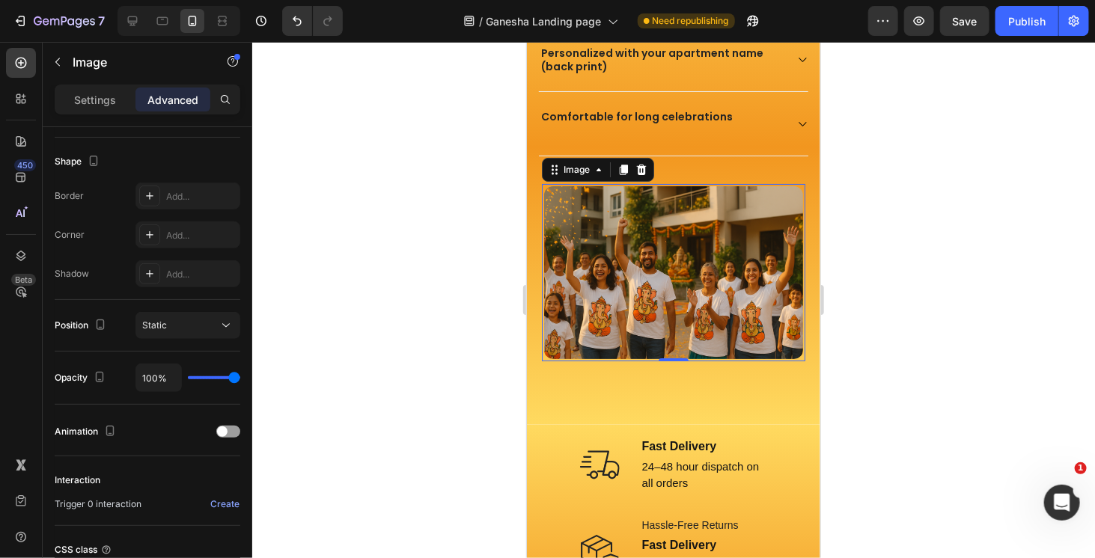
click at [950, 232] on div at bounding box center [673, 300] width 843 height 517
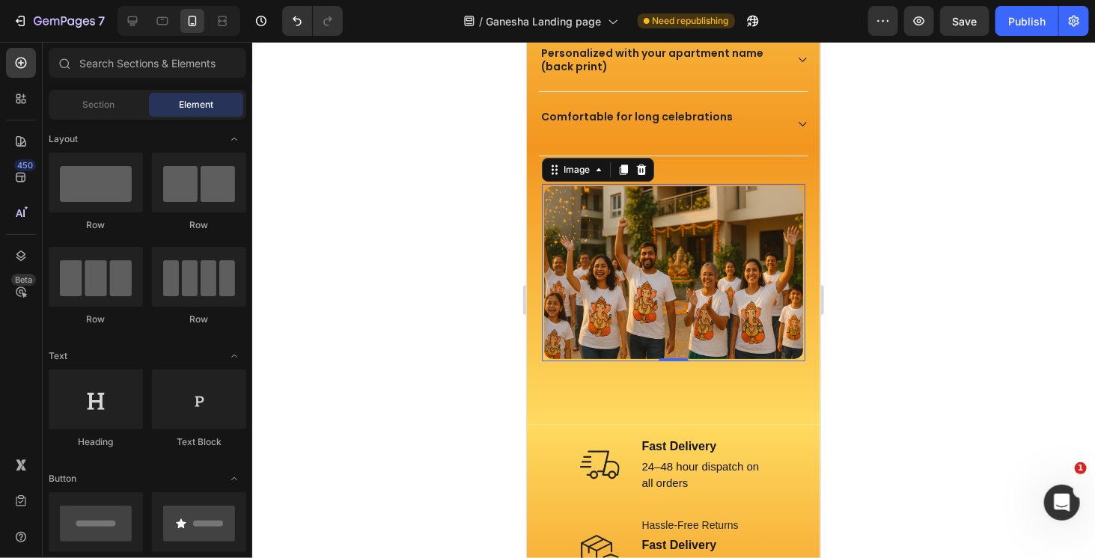
click at [728, 293] on img at bounding box center [673, 271] width 264 height 177
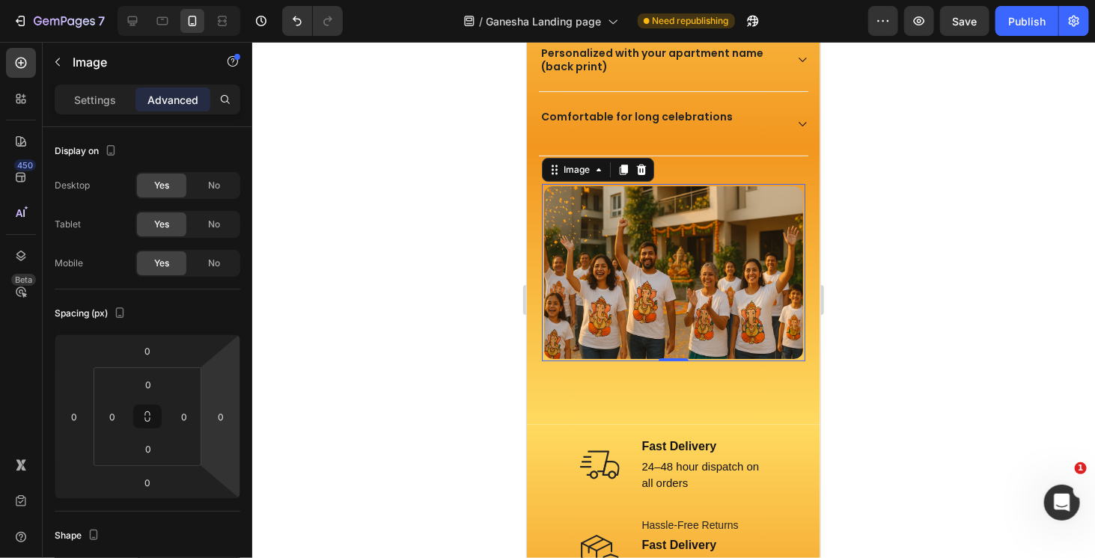
click at [913, 204] on div at bounding box center [673, 300] width 843 height 517
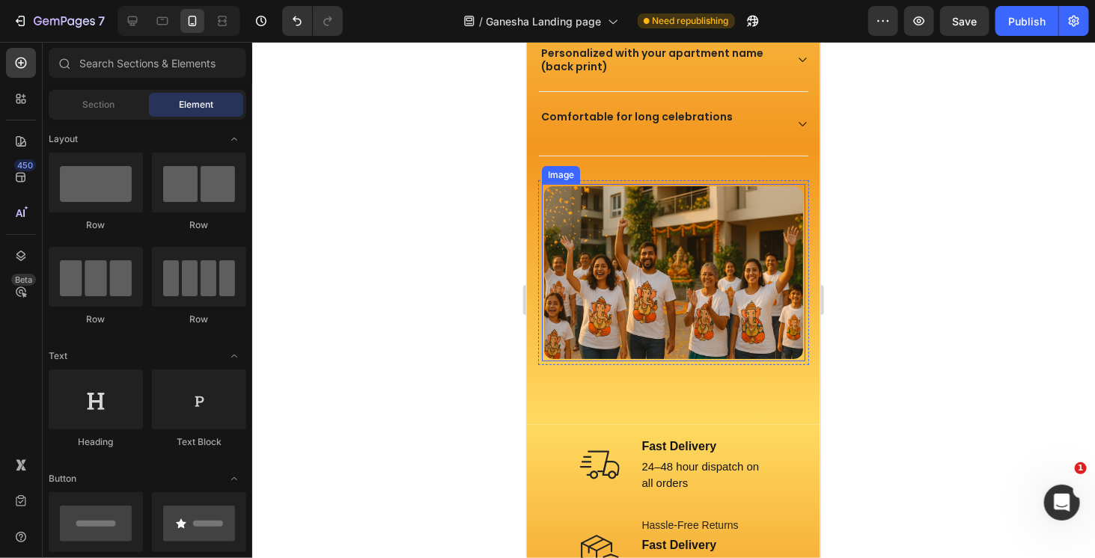
click at [675, 205] on img at bounding box center [673, 271] width 264 height 177
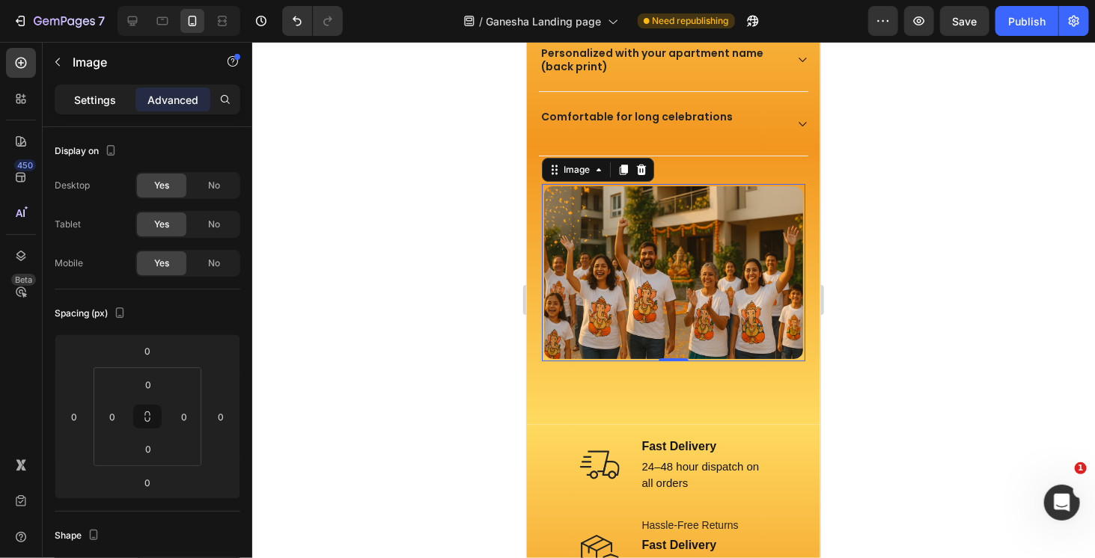
click at [110, 103] on p "Settings" at bounding box center [95, 100] width 42 height 16
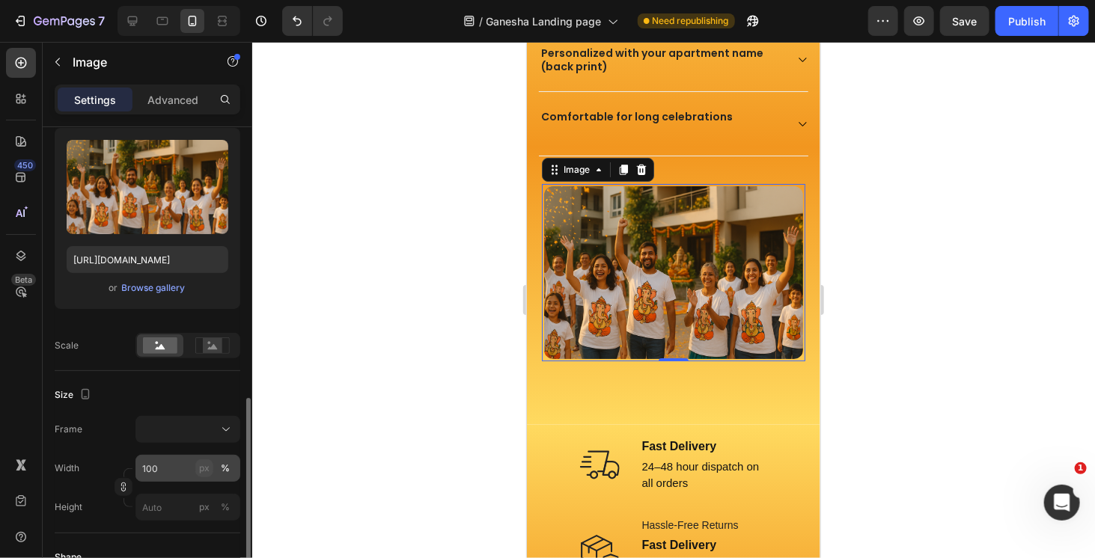
scroll to position [299, 0]
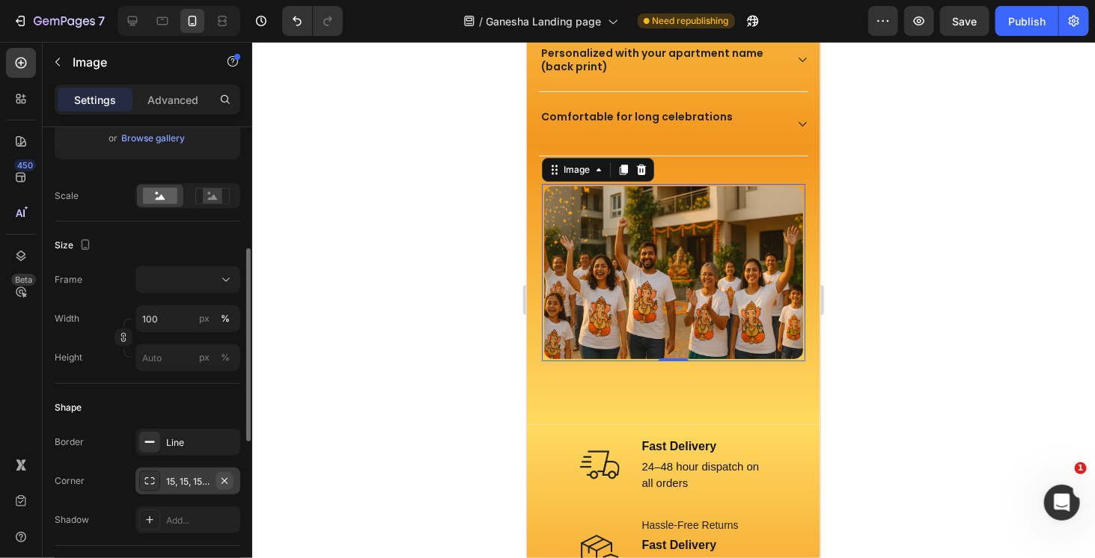
click at [229, 481] on icon "button" at bounding box center [225, 481] width 12 height 12
drag, startPoint x: 24, startPoint y: 402, endPoint x: 28, endPoint y: 393, distance: 9.7
click at [25, 399] on div "450 Beta" at bounding box center [21, 249] width 30 height 403
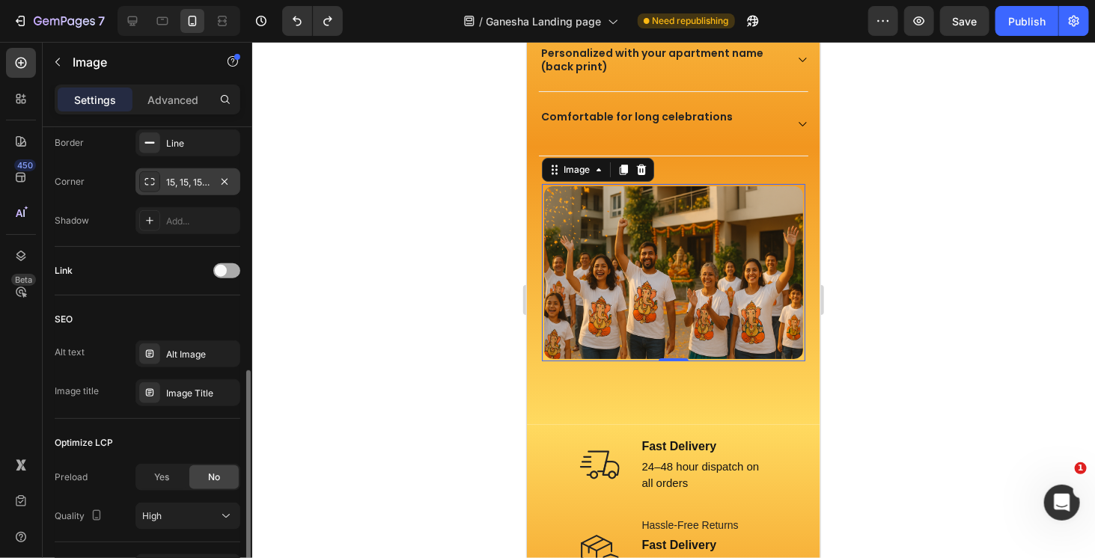
click at [225, 270] on span at bounding box center [221, 271] width 12 height 12
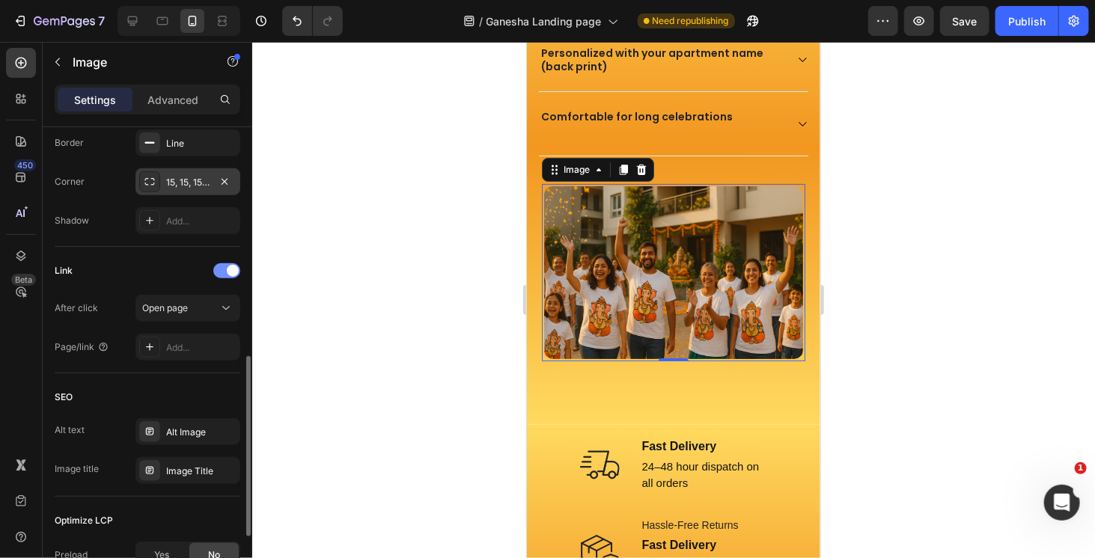
click at [225, 270] on div at bounding box center [226, 271] width 27 height 15
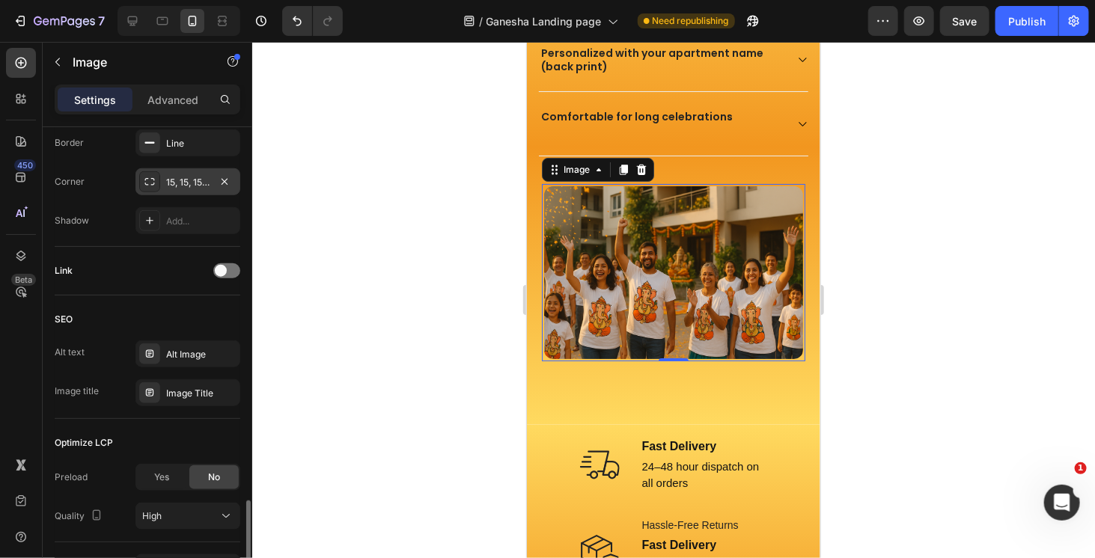
scroll to position [691, 0]
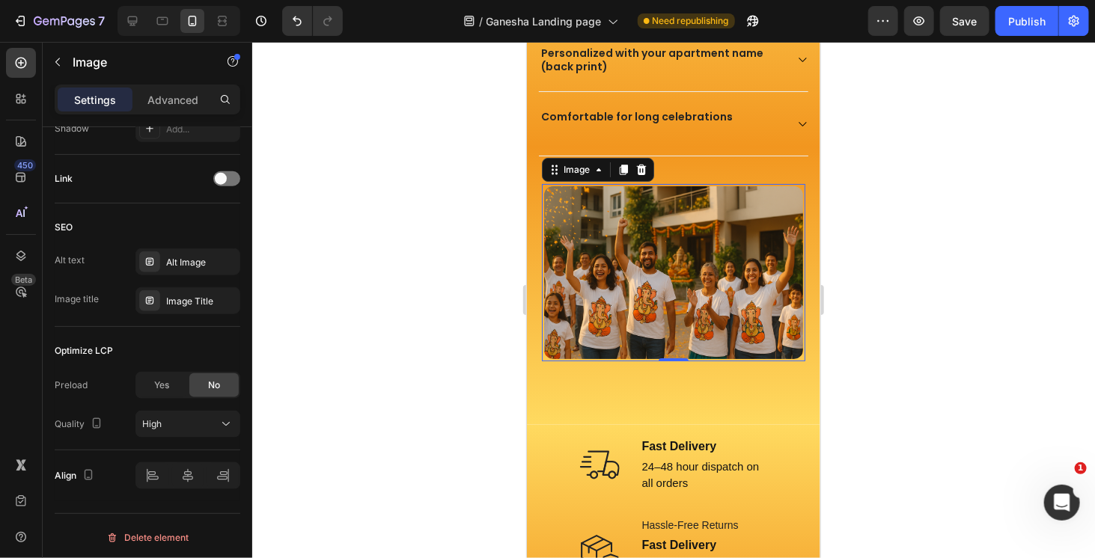
click at [921, 259] on div at bounding box center [673, 300] width 843 height 517
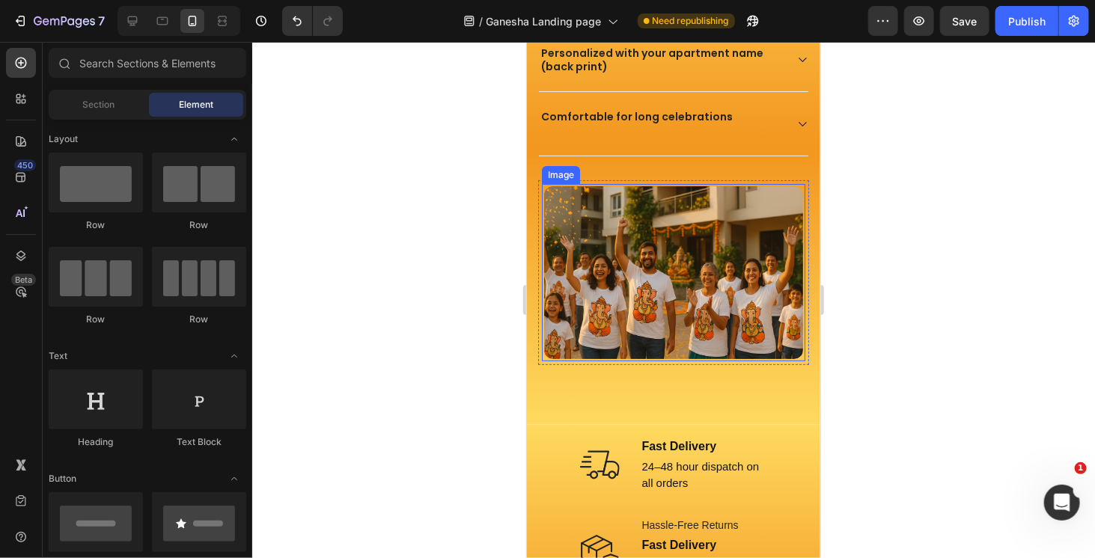
click at [675, 230] on img at bounding box center [673, 271] width 264 height 177
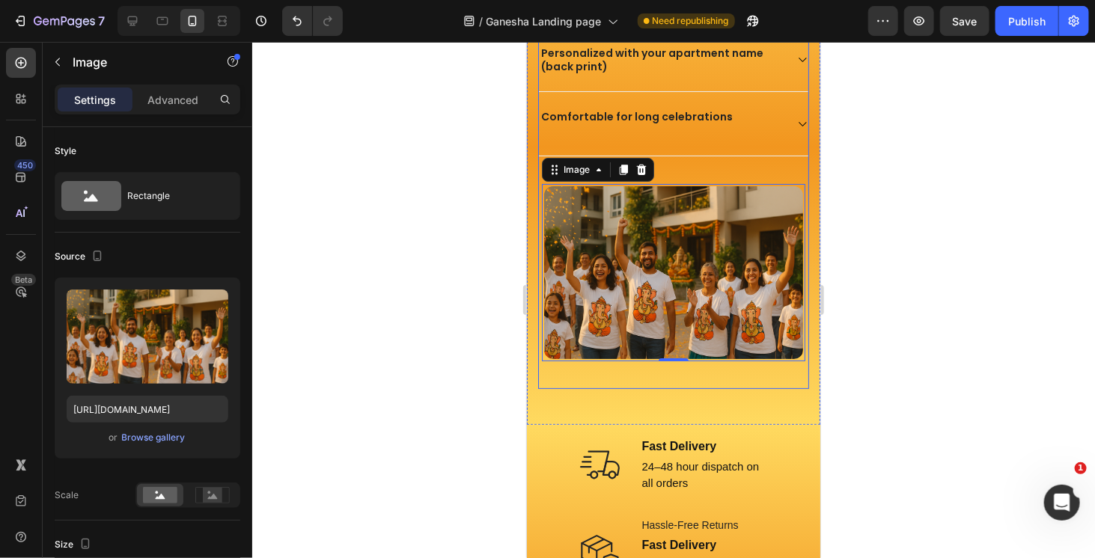
click at [895, 162] on div at bounding box center [673, 300] width 843 height 517
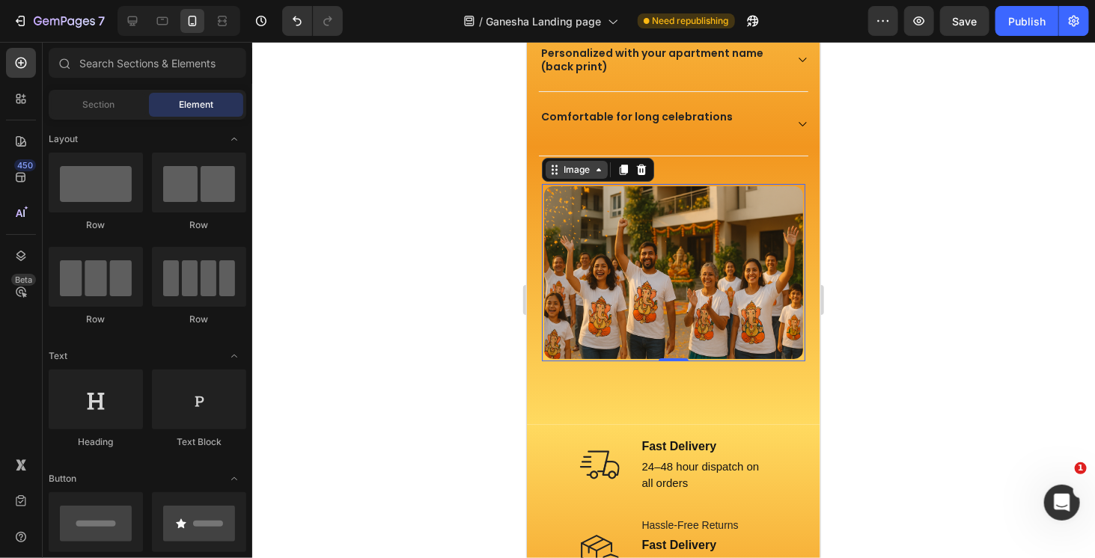
click at [554, 173] on div "Image" at bounding box center [576, 169] width 62 height 18
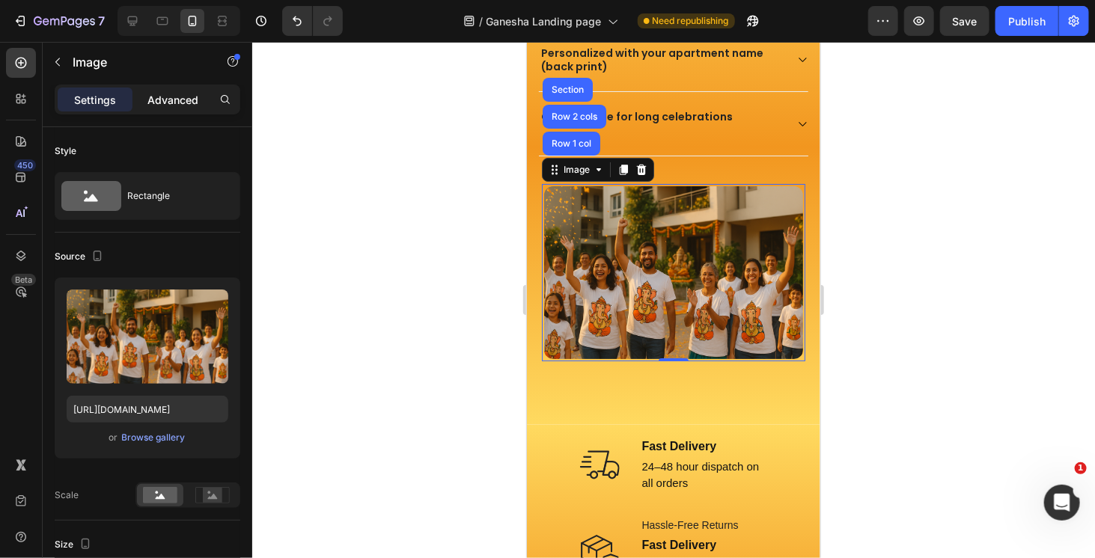
click at [174, 106] on p "Advanced" at bounding box center [172, 100] width 51 height 16
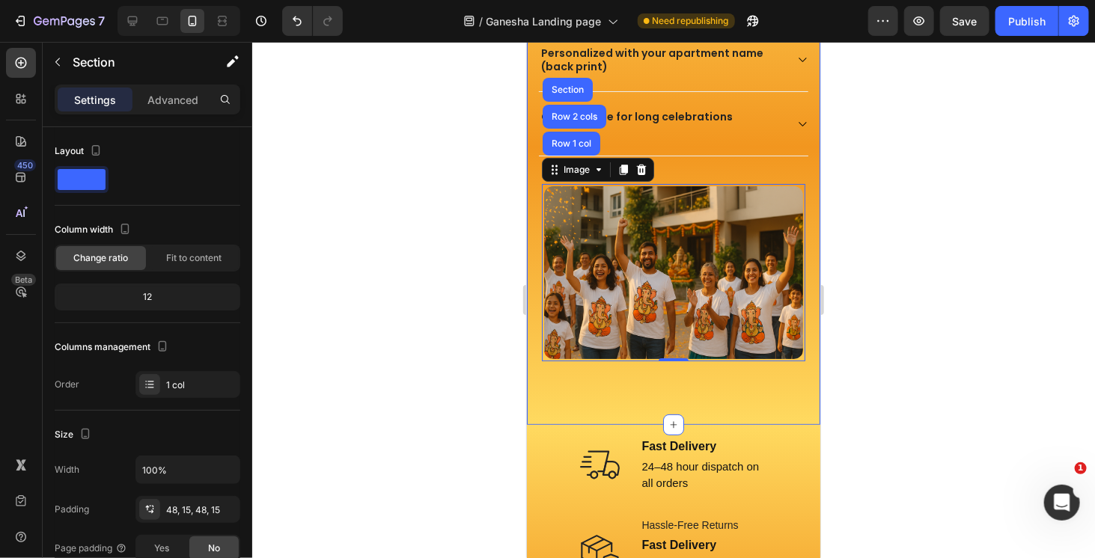
click at [531, 347] on div "Why community Ganesha T-shirts make [DATE] special? Heading A unified festive l…" at bounding box center [672, 141] width 293 height 567
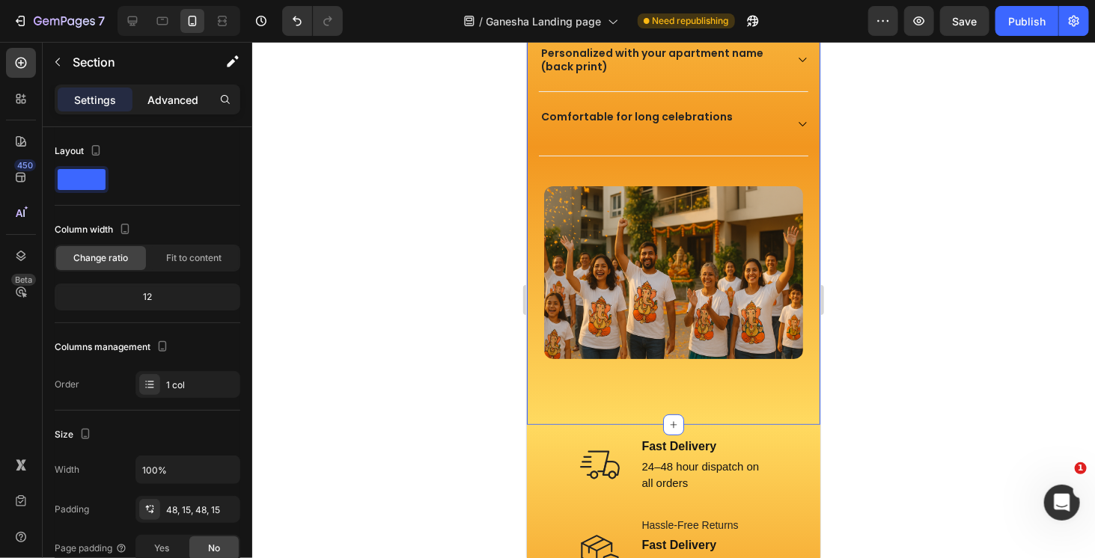
click at [190, 106] on p "Advanced" at bounding box center [172, 100] width 51 height 16
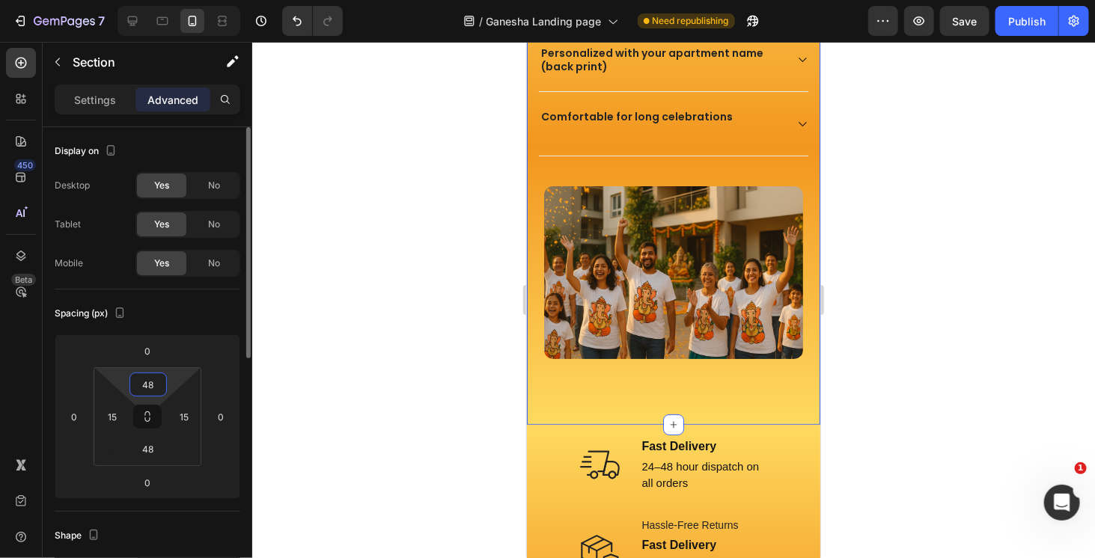
click at [151, 386] on input "48" at bounding box center [148, 385] width 30 height 22
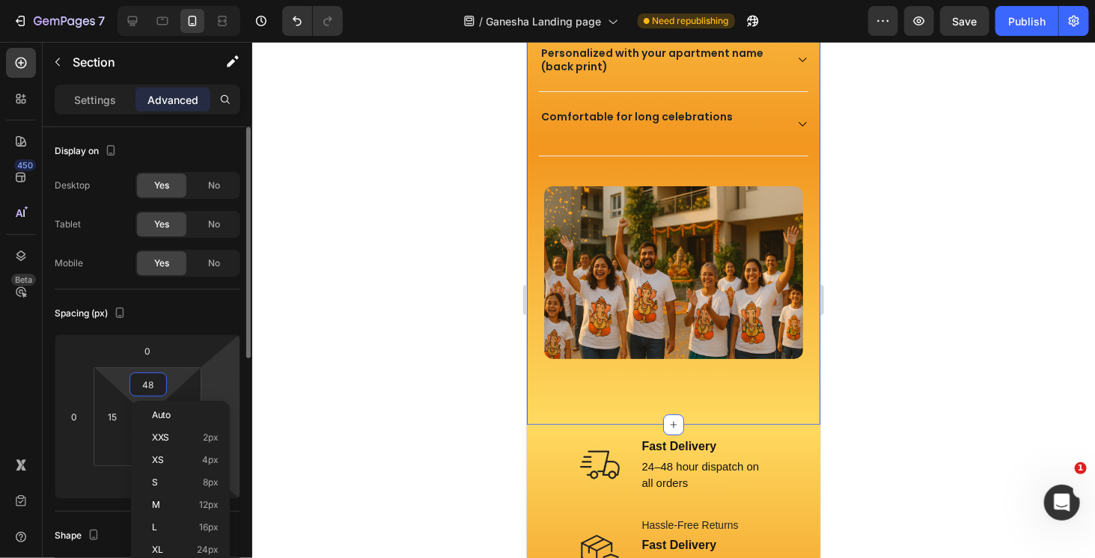
type input "3"
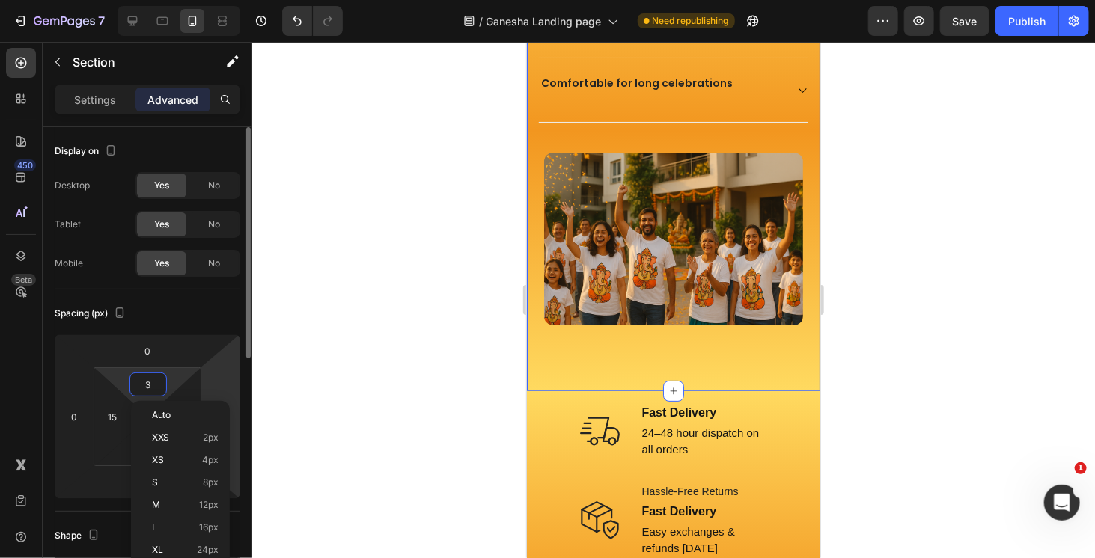
click at [230, 309] on div "Spacing (px)" at bounding box center [148, 314] width 186 height 24
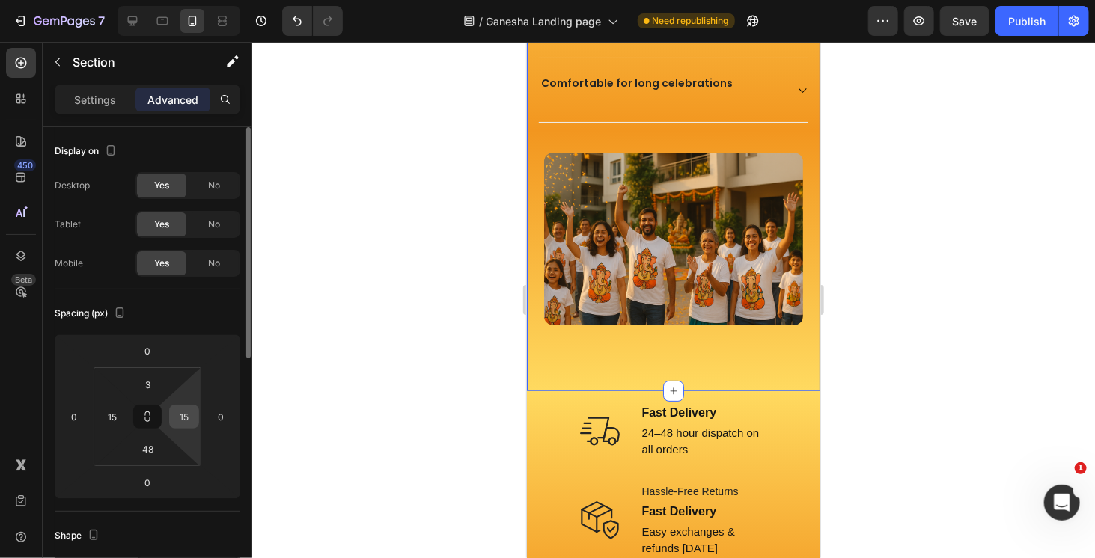
click at [180, 419] on input "15" at bounding box center [184, 417] width 22 height 22
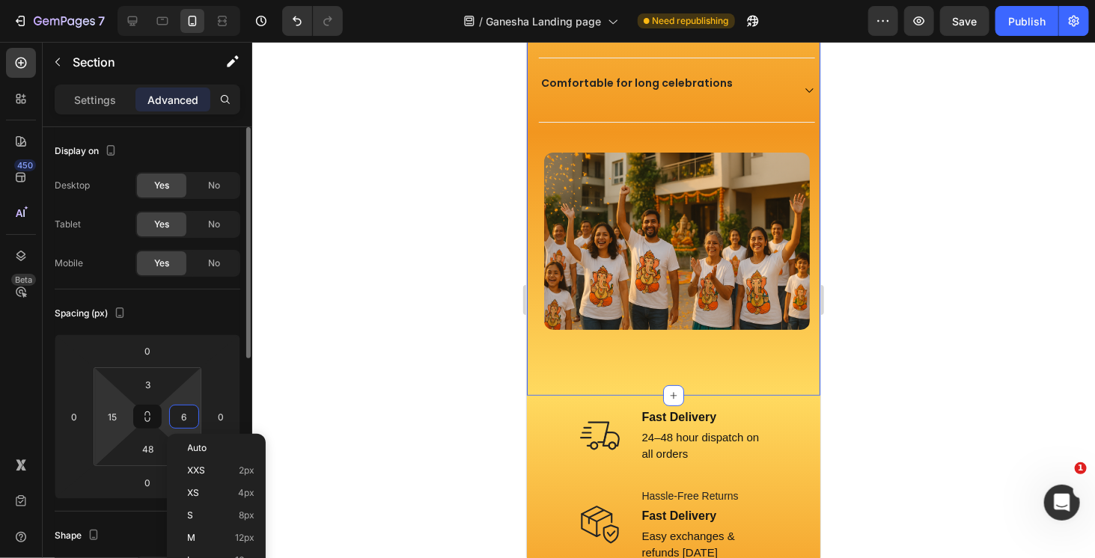
type input "5"
click at [118, 416] on input "15" at bounding box center [112, 417] width 22 height 22
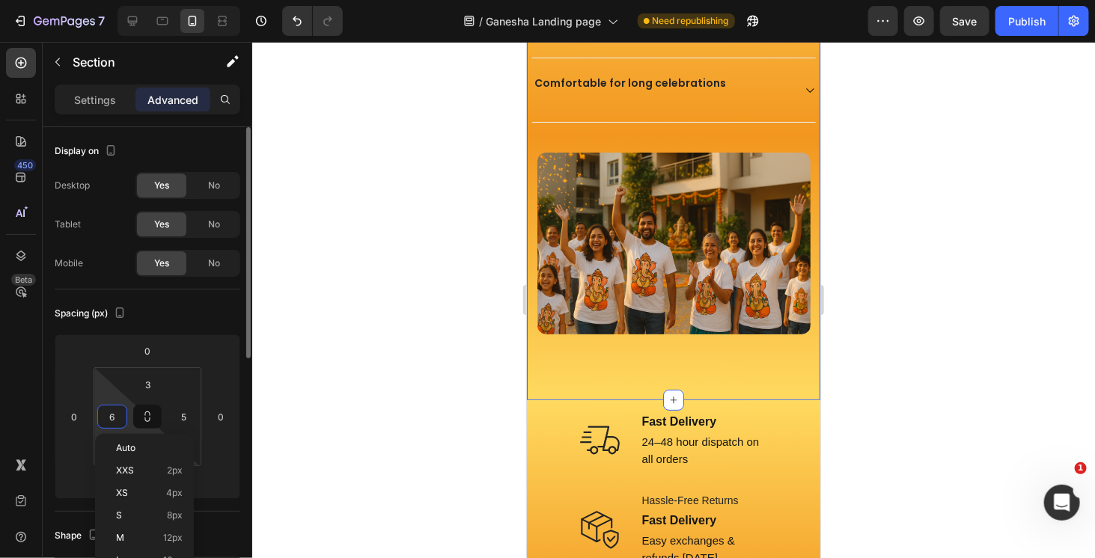
type input "5"
click at [198, 323] on div "Spacing (px)" at bounding box center [148, 314] width 186 height 24
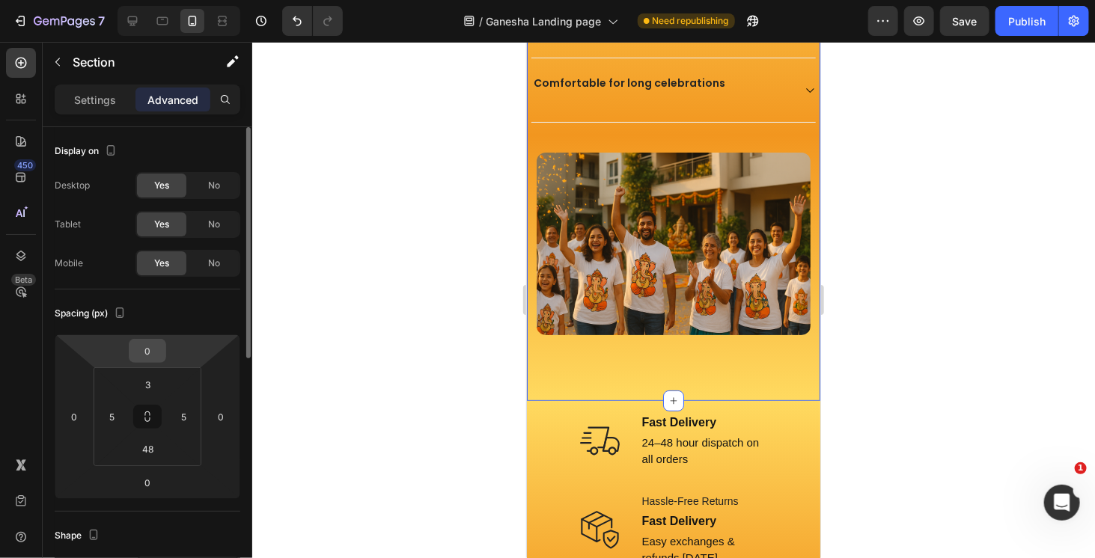
click at [147, 356] on input "0" at bounding box center [148, 351] width 30 height 22
click at [154, 356] on input "1" at bounding box center [148, 351] width 30 height 22
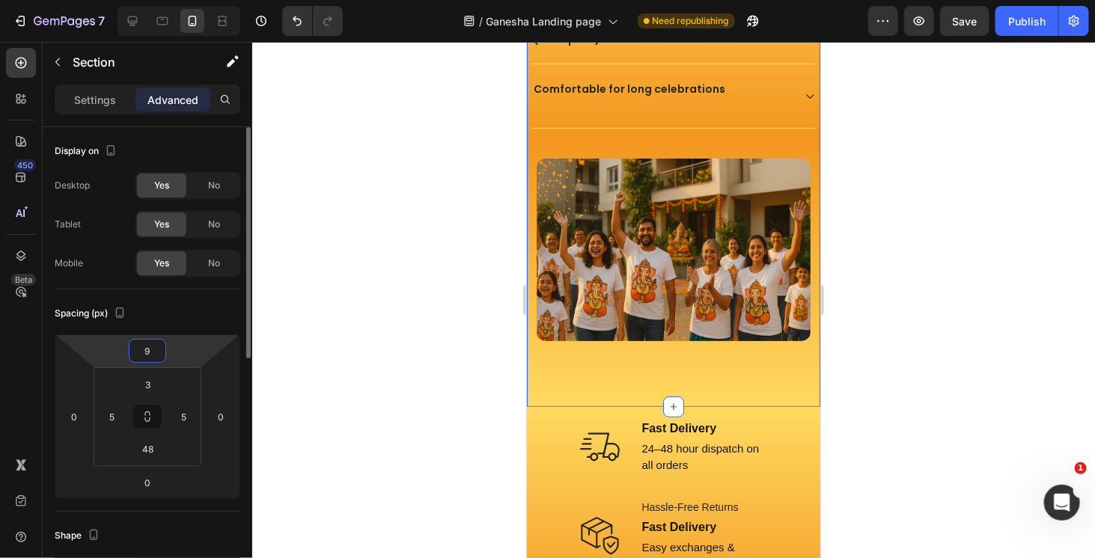
click at [157, 355] on input "9" at bounding box center [148, 351] width 30 height 22
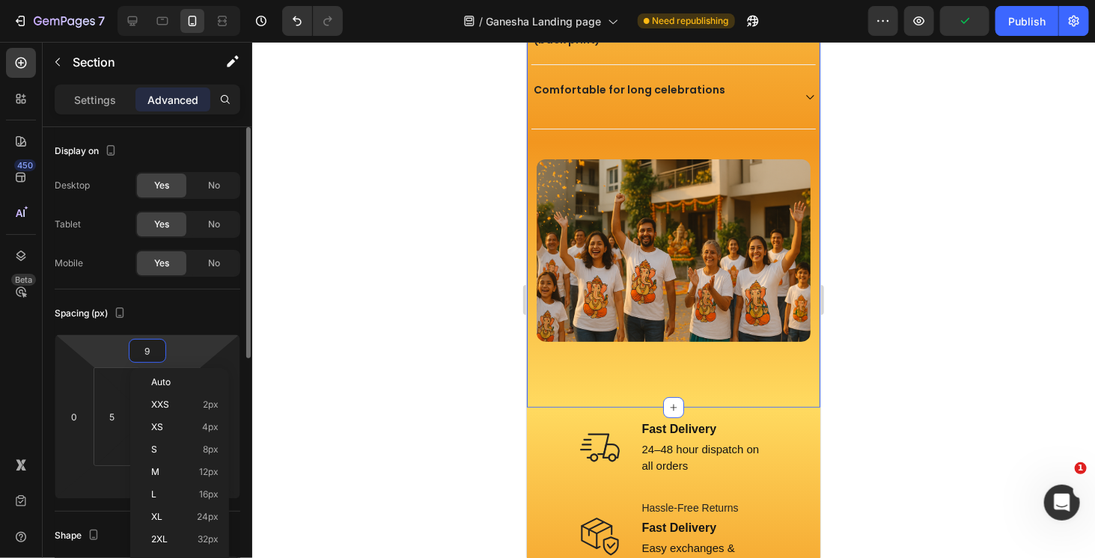
type input "10"
click at [189, 321] on div "Spacing (px)" at bounding box center [148, 314] width 186 height 24
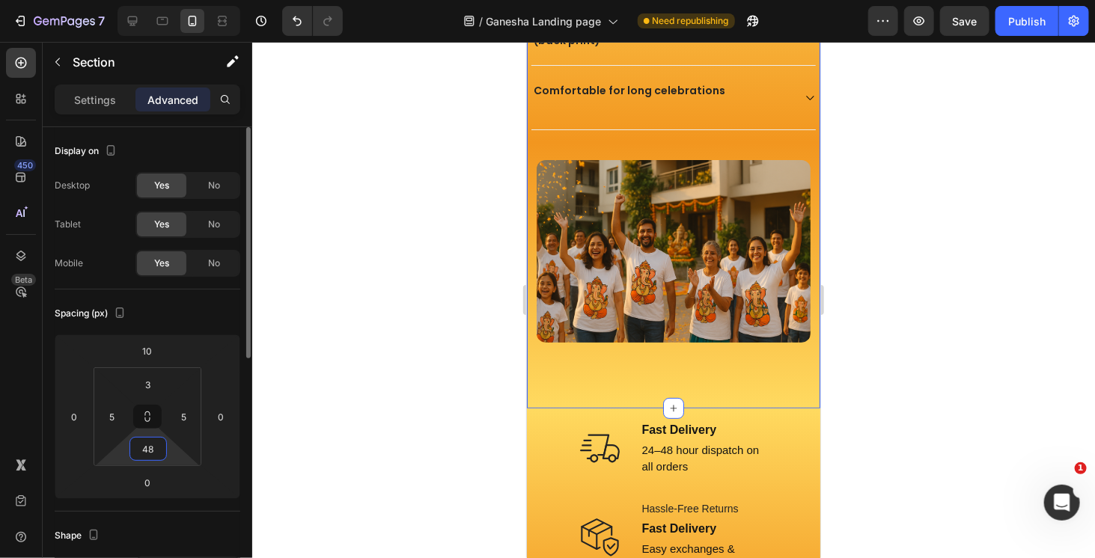
click at [150, 452] on input "48" at bounding box center [148, 449] width 30 height 22
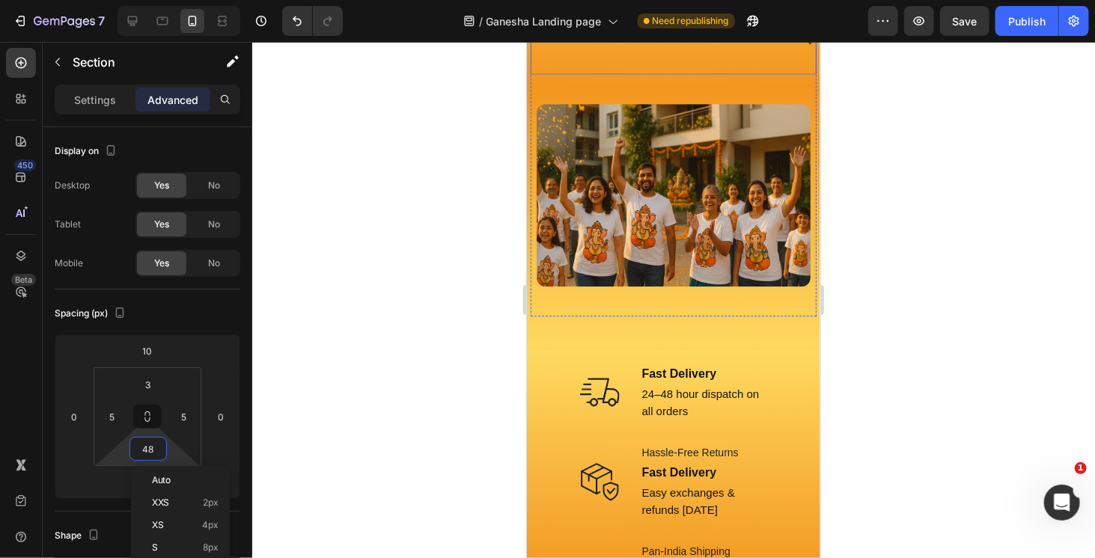
scroll to position [1774, 0]
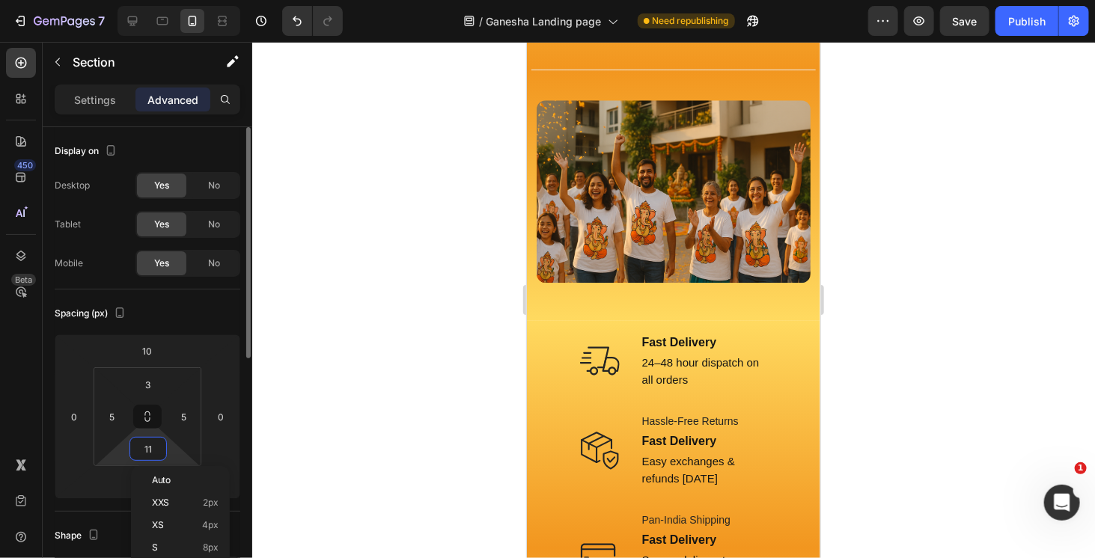
type input "10"
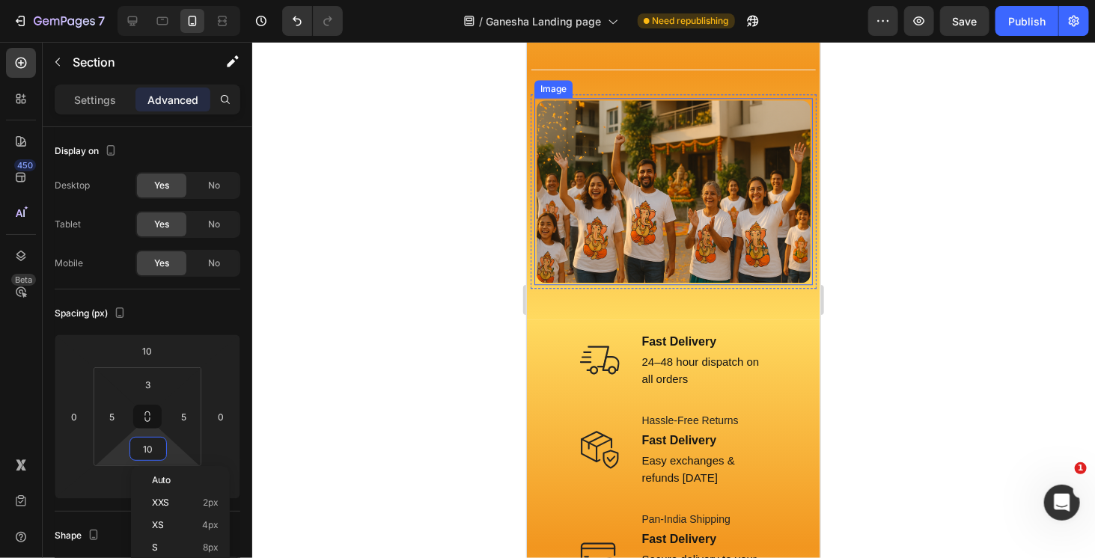
click at [689, 183] on img at bounding box center [673, 190] width 278 height 187
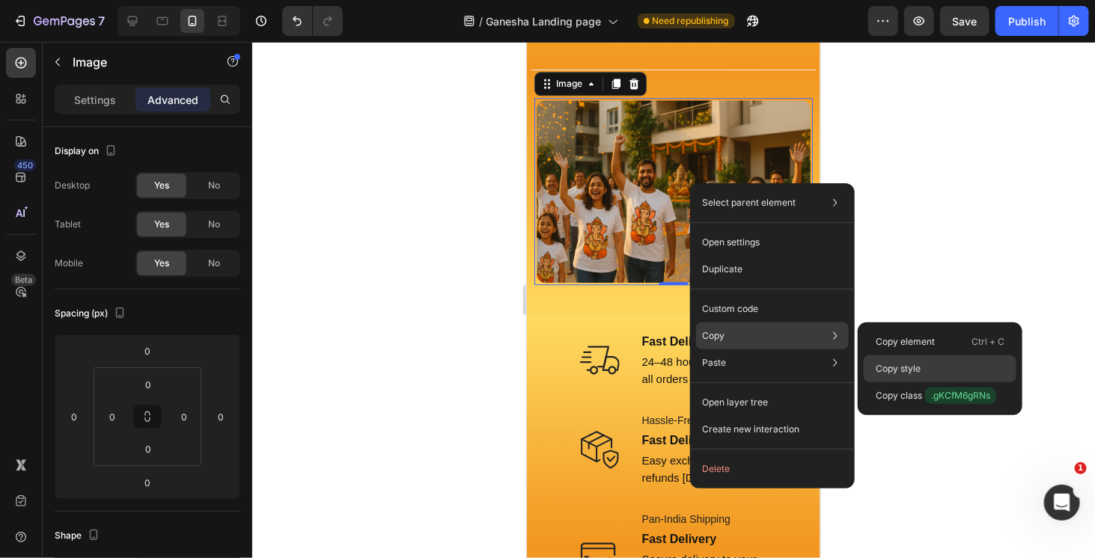
click at [910, 372] on p "Copy style" at bounding box center [898, 368] width 45 height 13
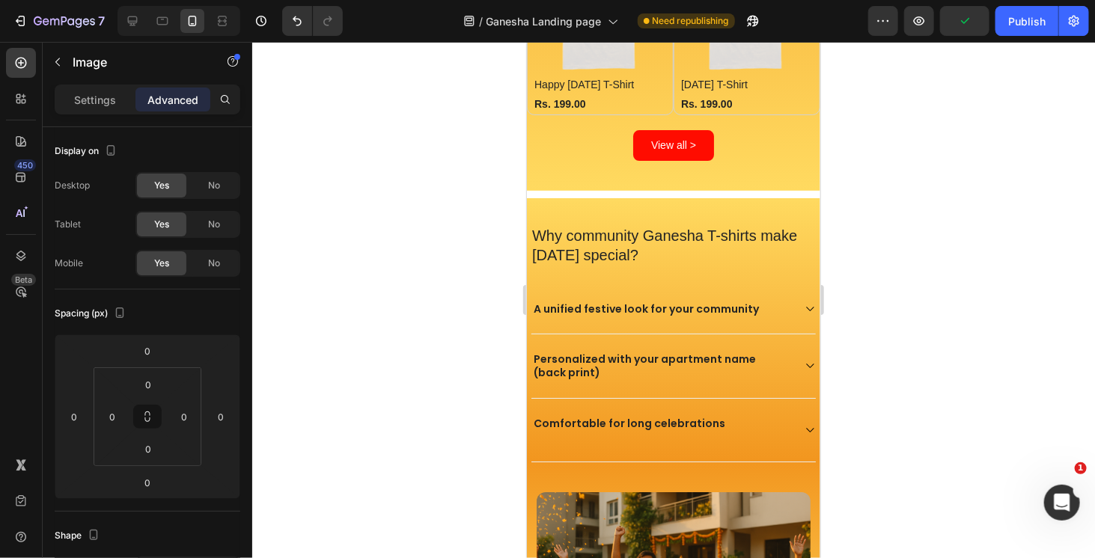
scroll to position [2246, 0]
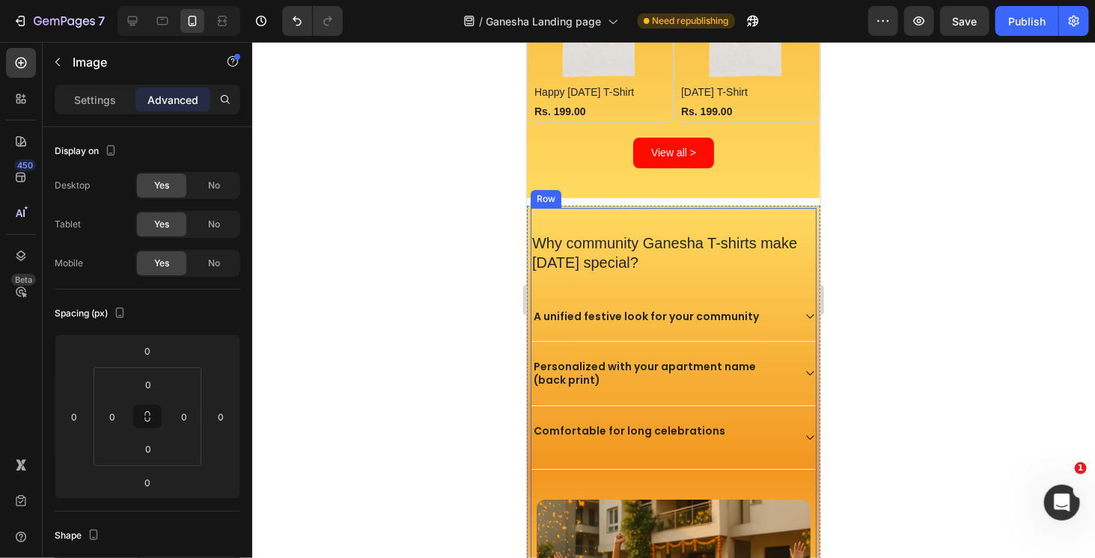
click at [696, 207] on div "Why community Ganesha T-shirts make [DATE] special? Heading A unified festive l…" at bounding box center [673, 459] width 286 height 505
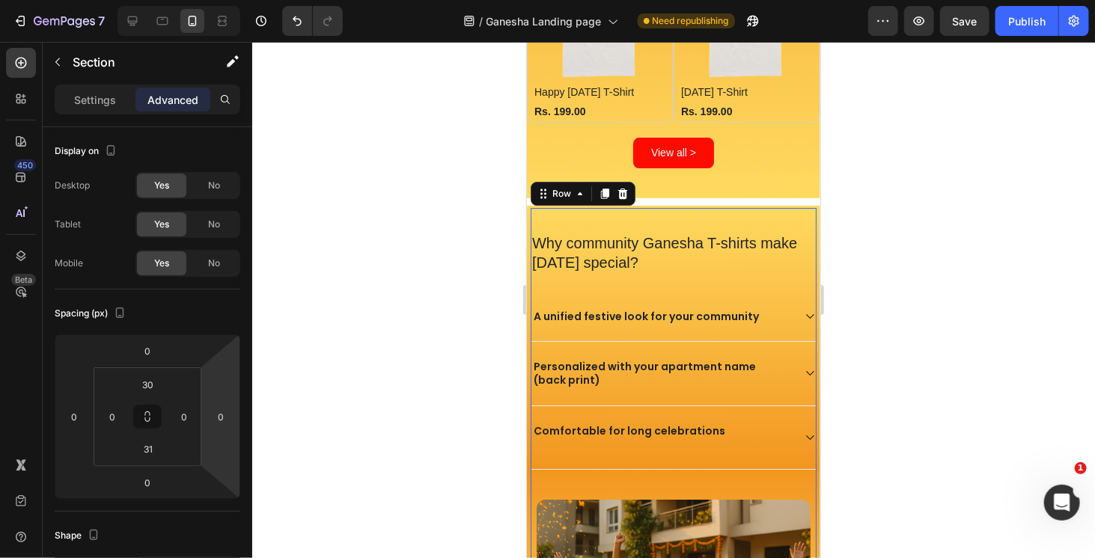
click at [567, 207] on div "Why community Ganesha T-shirts make [DATE] special? Heading A unified festive l…" at bounding box center [673, 459] width 286 height 505
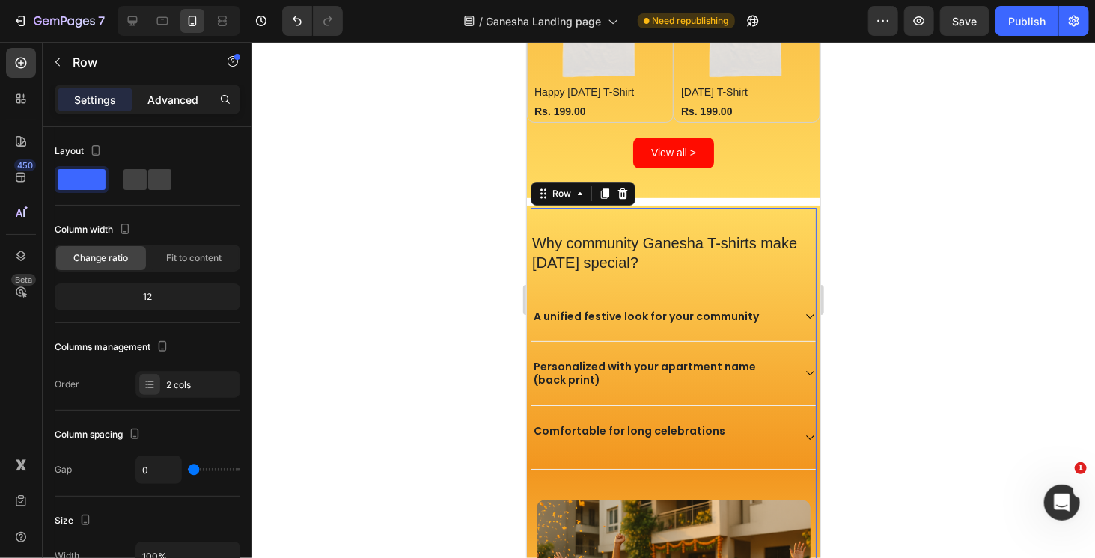
click at [165, 108] on div "Advanced" at bounding box center [173, 100] width 75 height 24
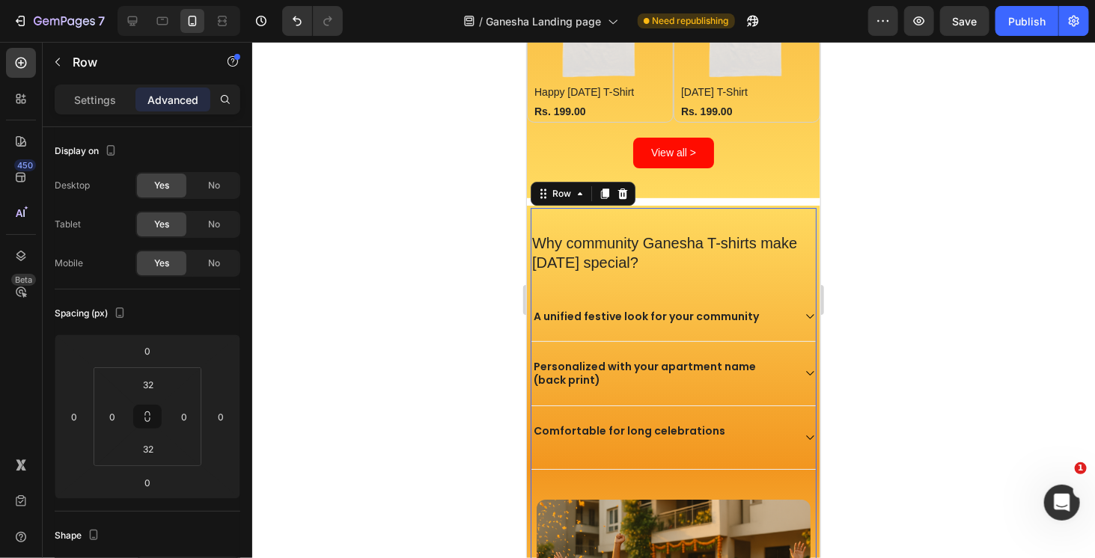
click at [179, 94] on p "Advanced" at bounding box center [172, 100] width 51 height 16
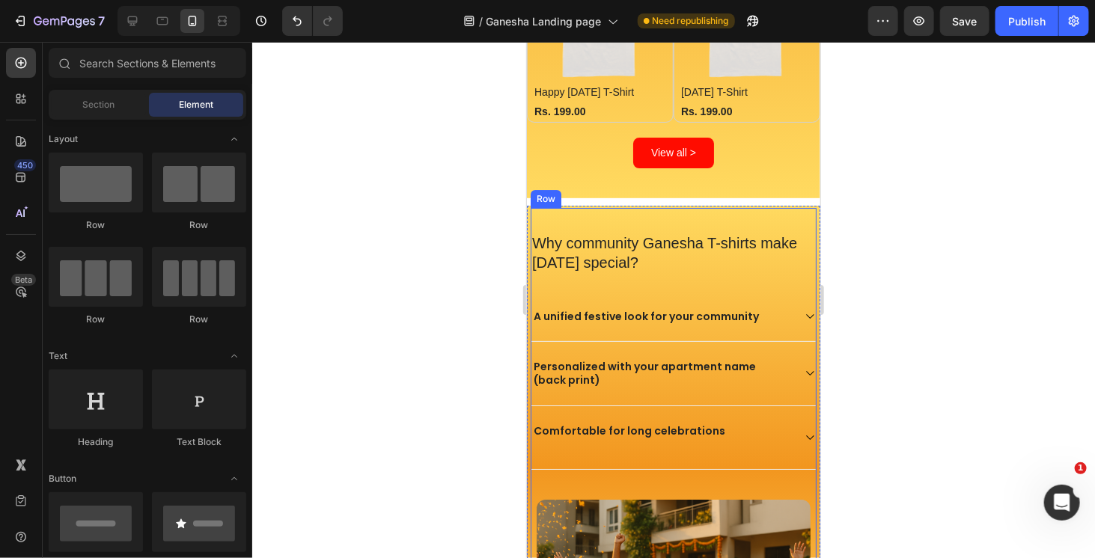
click at [657, 207] on div "Why community Ganesha T-shirts make [DATE] special? Heading A unified festive l…" at bounding box center [673, 459] width 286 height 505
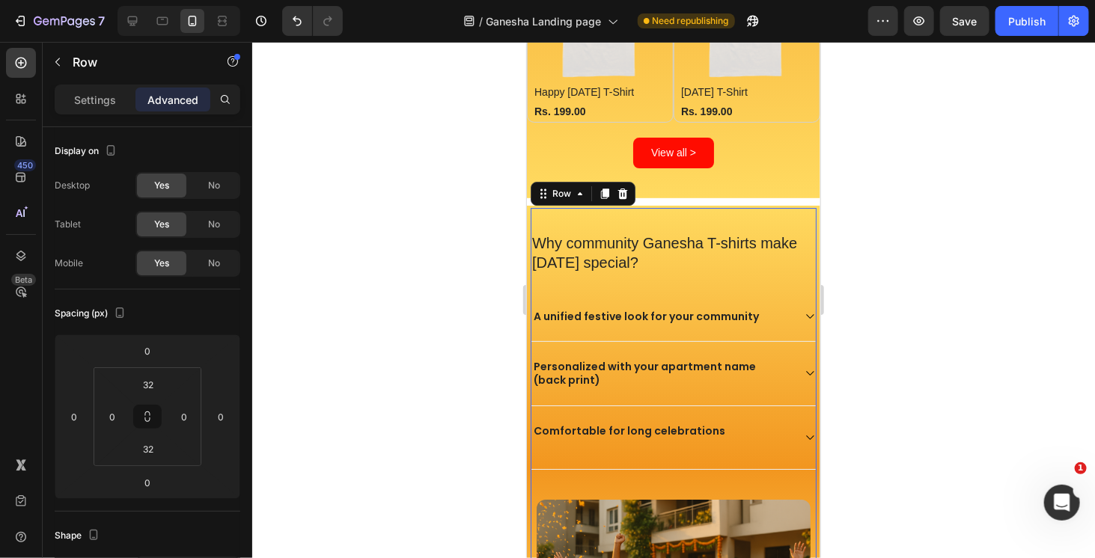
click at [627, 207] on div "Why community Ganesha T-shirts make [DATE] special? Heading A unified festive l…" at bounding box center [673, 459] width 286 height 505
click at [549, 207] on div "Why community Ganesha T-shirts make [DATE] special? Heading A unified festive l…" at bounding box center [673, 459] width 286 height 505
click at [1033, 22] on div "Publish" at bounding box center [1026, 21] width 37 height 16
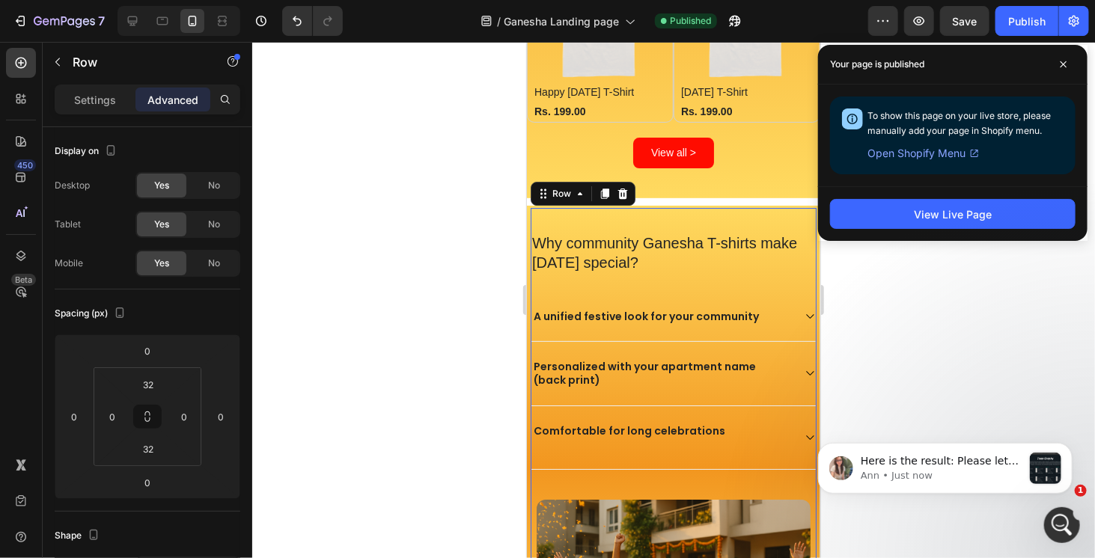
click at [923, 294] on div at bounding box center [673, 300] width 843 height 517
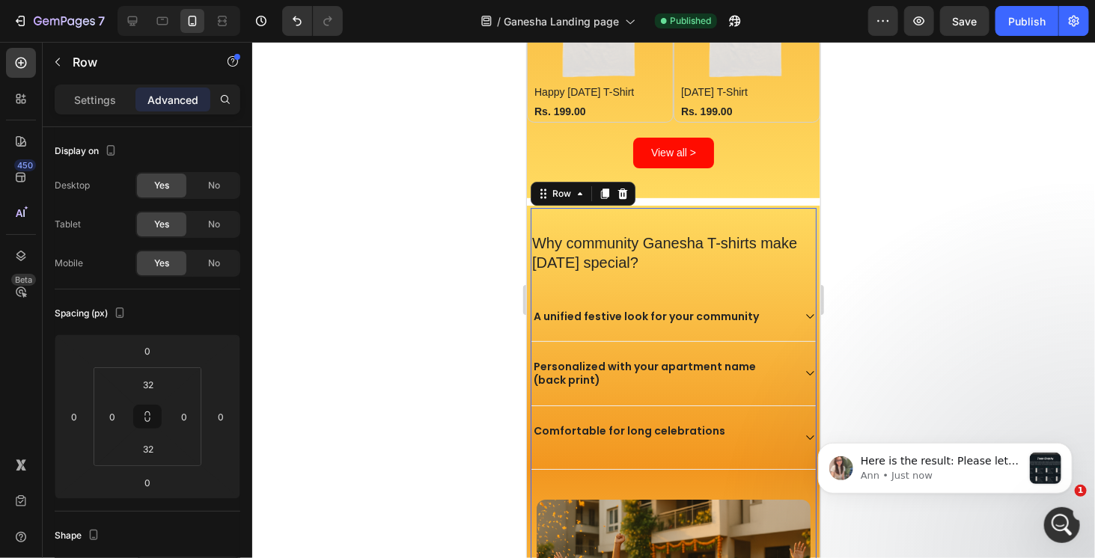
click at [740, 207] on div "Why community Ganesha T-shirts make [DATE] special? Heading A unified festive l…" at bounding box center [673, 459] width 286 height 505
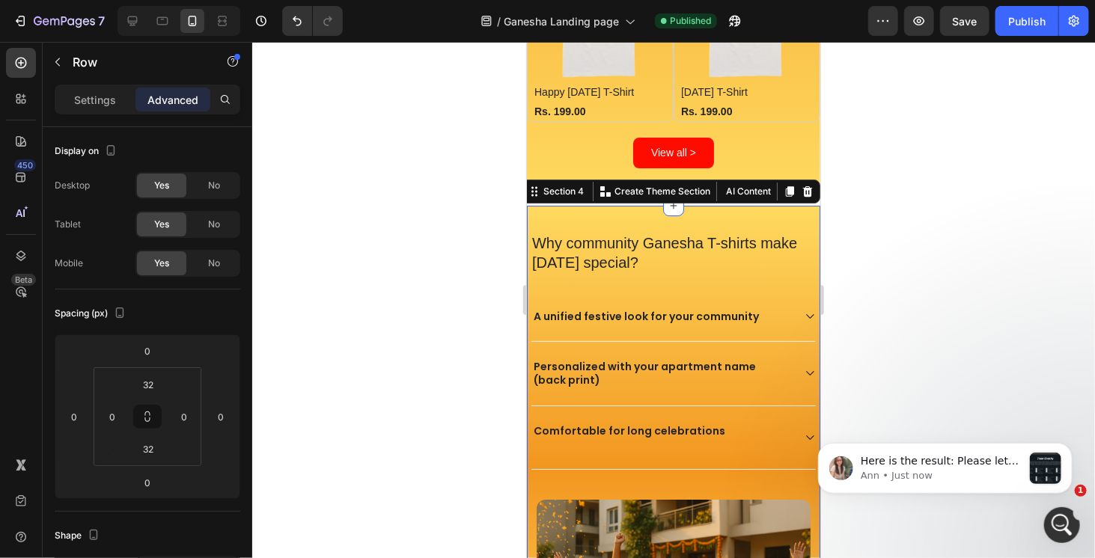
click at [807, 179] on div "Section 4 Create Theme Section AI Content Write with GemAI What would you like …" at bounding box center [670, 191] width 299 height 24
click at [940, 195] on div at bounding box center [673, 300] width 843 height 517
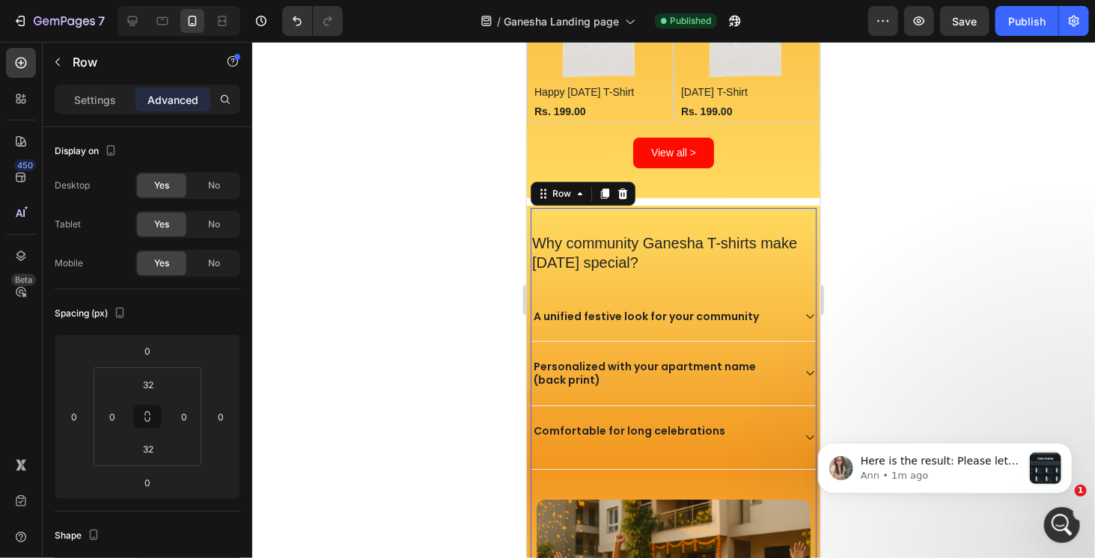
click at [603, 207] on div "Why community Ganesha T-shirts make [DATE] special? Heading A unified festive l…" at bounding box center [673, 459] width 286 height 505
click at [636, 207] on div "Why community Ganesha T-shirts make [DATE] special? Heading A unified festive l…" at bounding box center [673, 459] width 286 height 505
click at [640, 205] on div "Why community Ganesha T-shirts make [DATE] special? Heading A unified festive l…" at bounding box center [672, 462] width 293 height 514
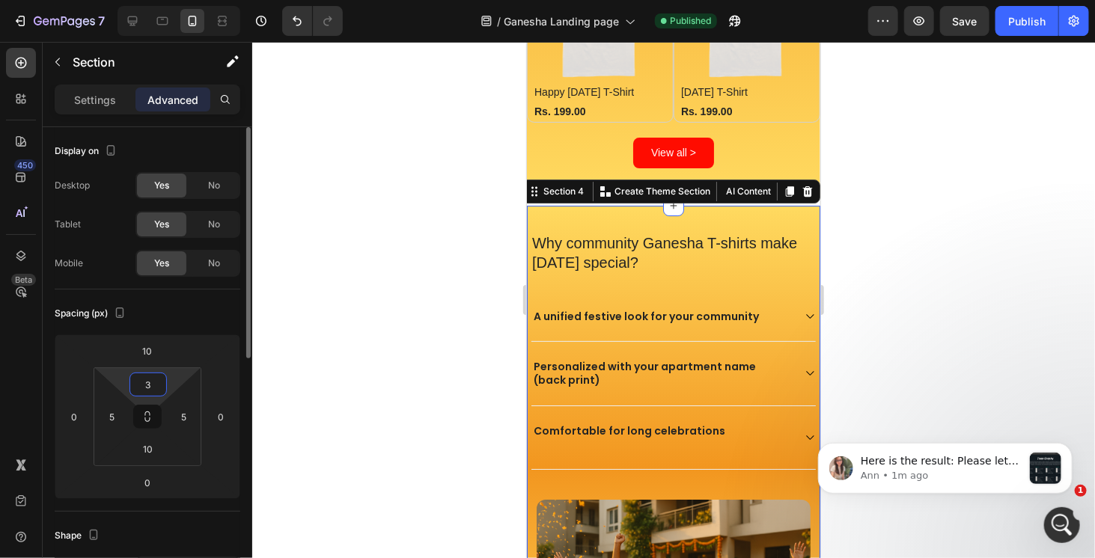
click at [161, 389] on input "3" at bounding box center [148, 385] width 30 height 22
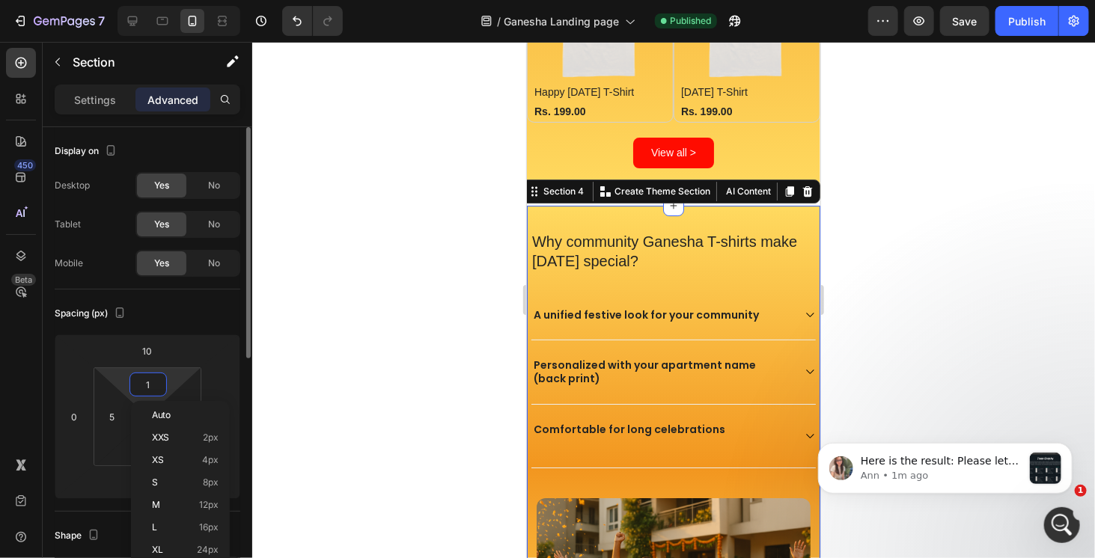
type input "0"
click at [0, 0] on div "Spacing (px) 10 0 0 0 0 5 10 5" at bounding box center [0, 0] width 0 height 0
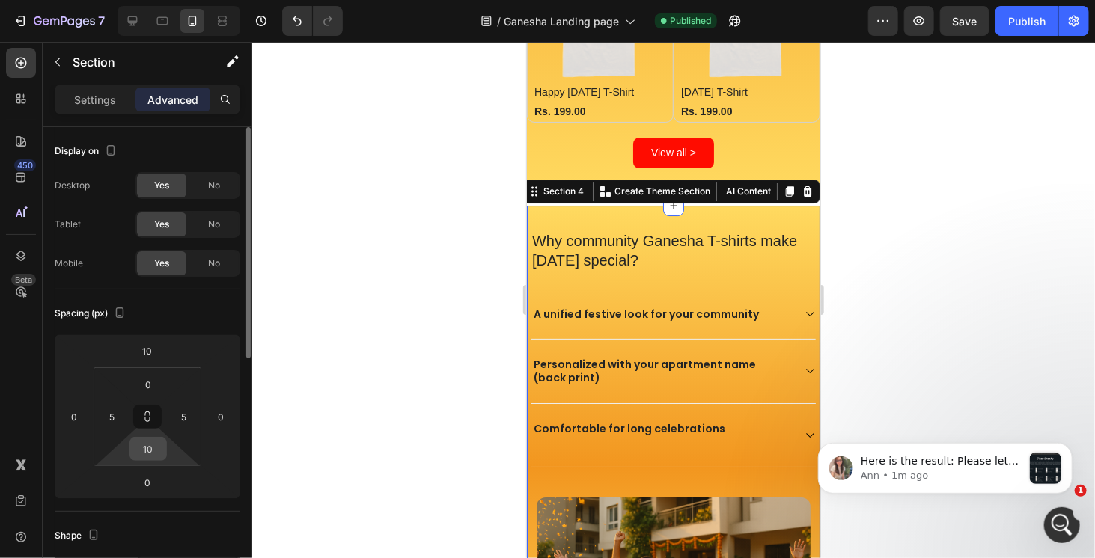
click at [154, 455] on input "10" at bounding box center [148, 449] width 30 height 22
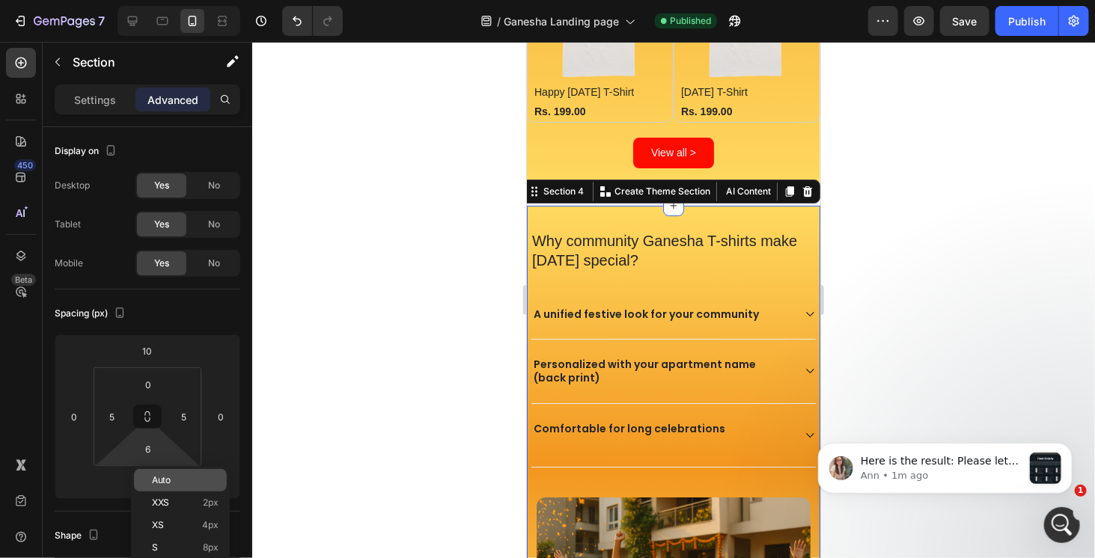
click at [161, 488] on div "Auto" at bounding box center [180, 480] width 93 height 22
type input "Auto"
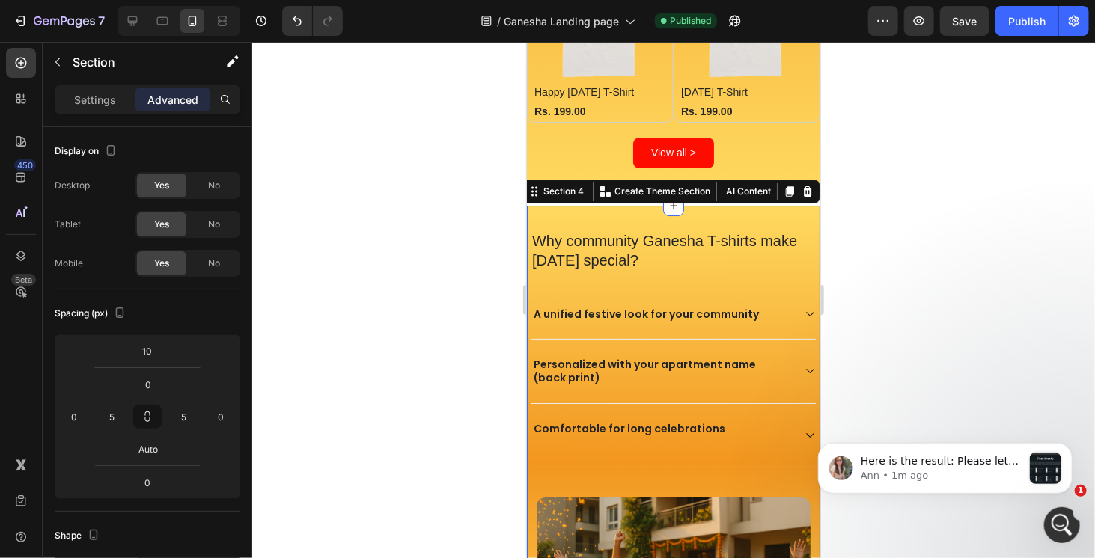
scroll to position [22, 0]
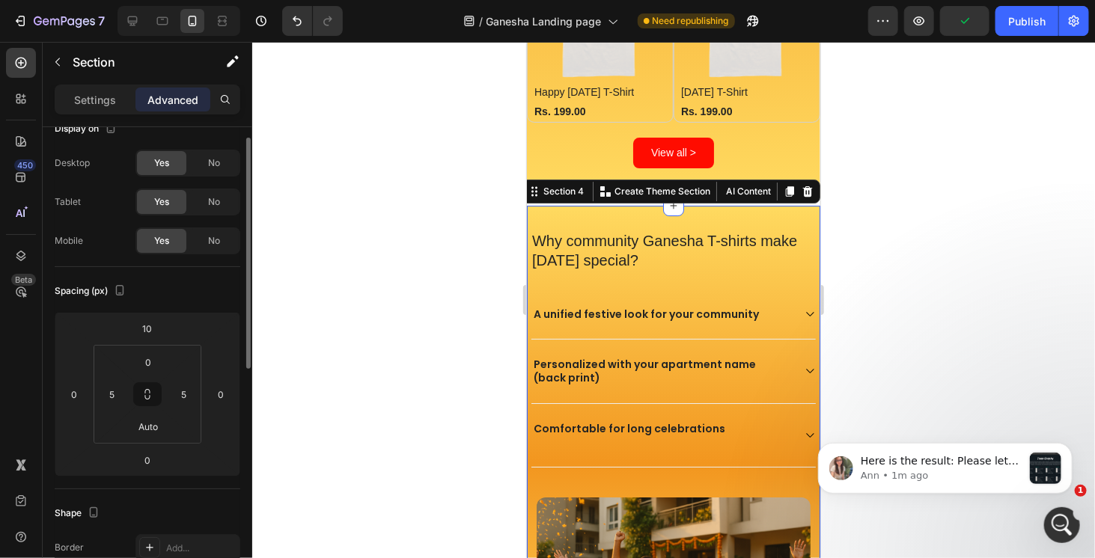
click at [222, 290] on div "Spacing (px)" at bounding box center [148, 291] width 186 height 24
click at [154, 425] on input "Auto" at bounding box center [148, 426] width 30 height 22
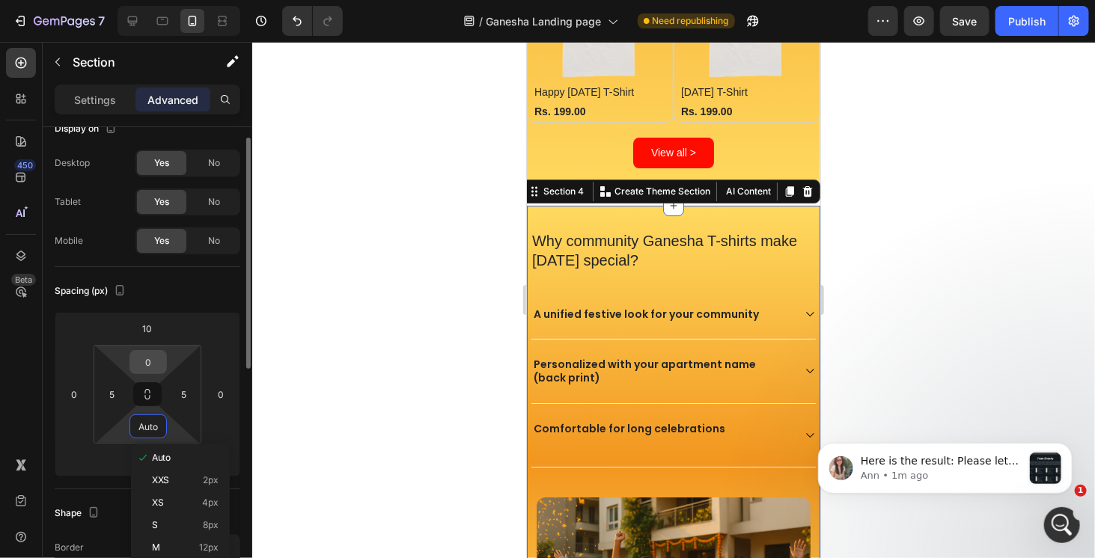
click at [150, 366] on input "0" at bounding box center [148, 362] width 30 height 22
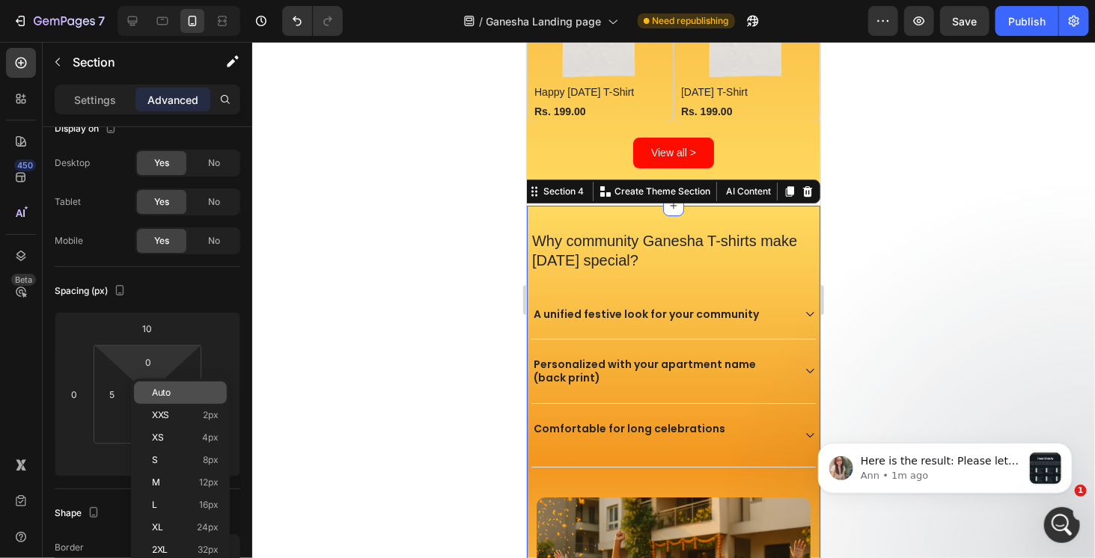
click at [156, 402] on div "Auto" at bounding box center [180, 393] width 93 height 22
type input "Auto"
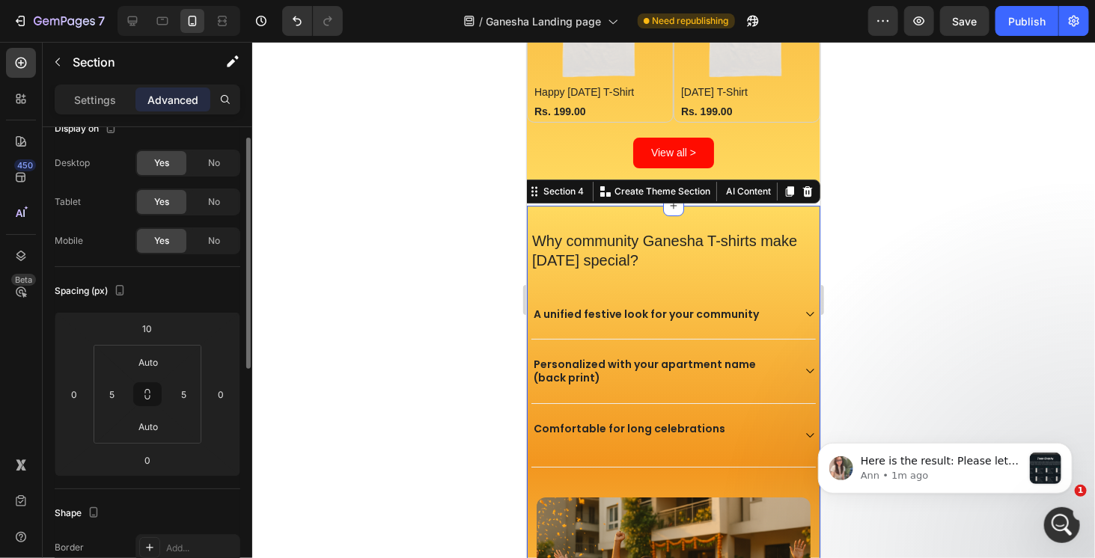
click at [0, 0] on div "Spacing (px) 10 0 0 0 Auto 5 Auto 5" at bounding box center [0, 0] width 0 height 0
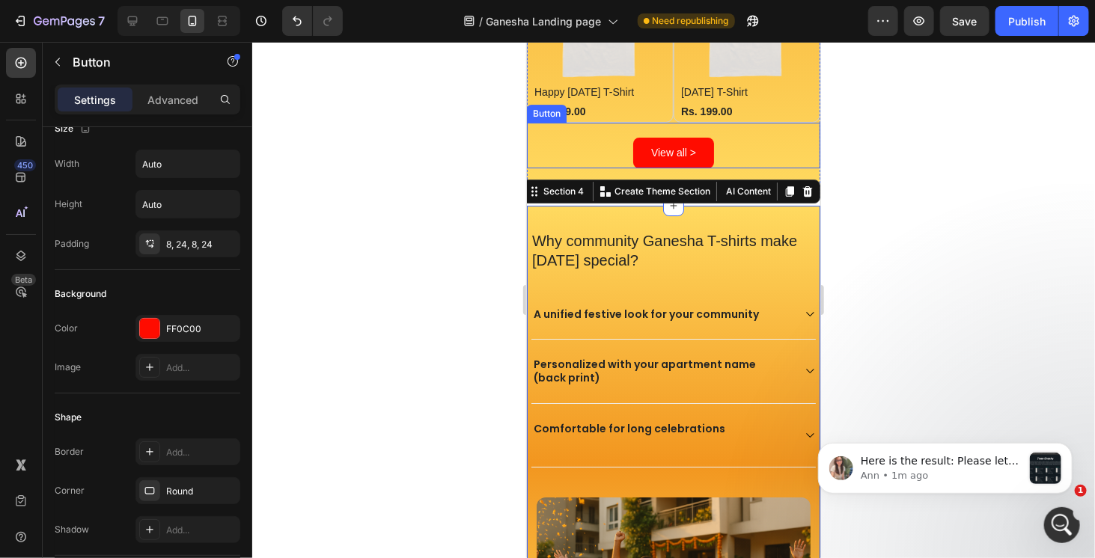
click at [776, 126] on div "View all > Button" at bounding box center [672, 145] width 293 height 46
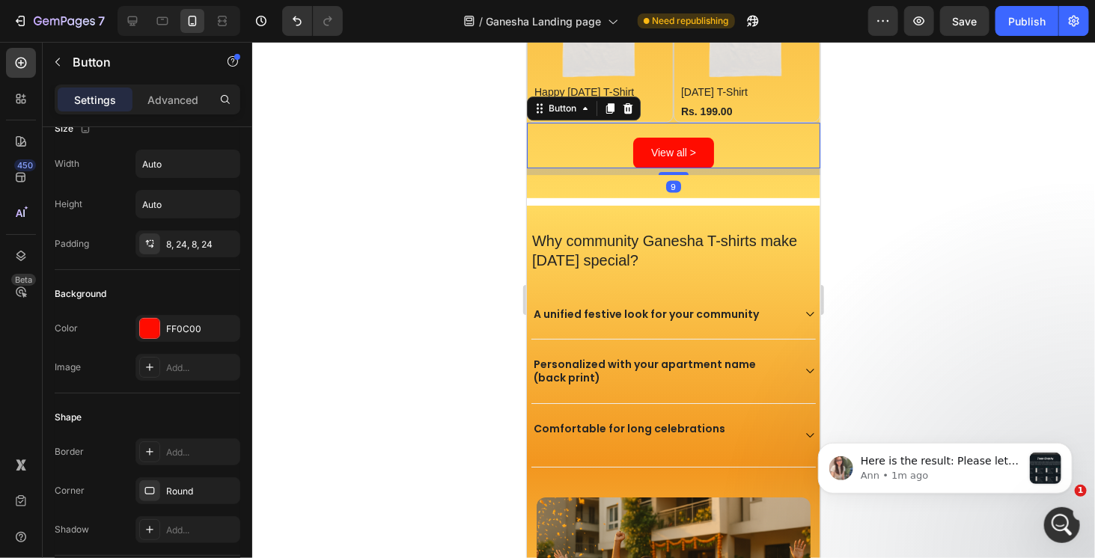
scroll to position [0, 0]
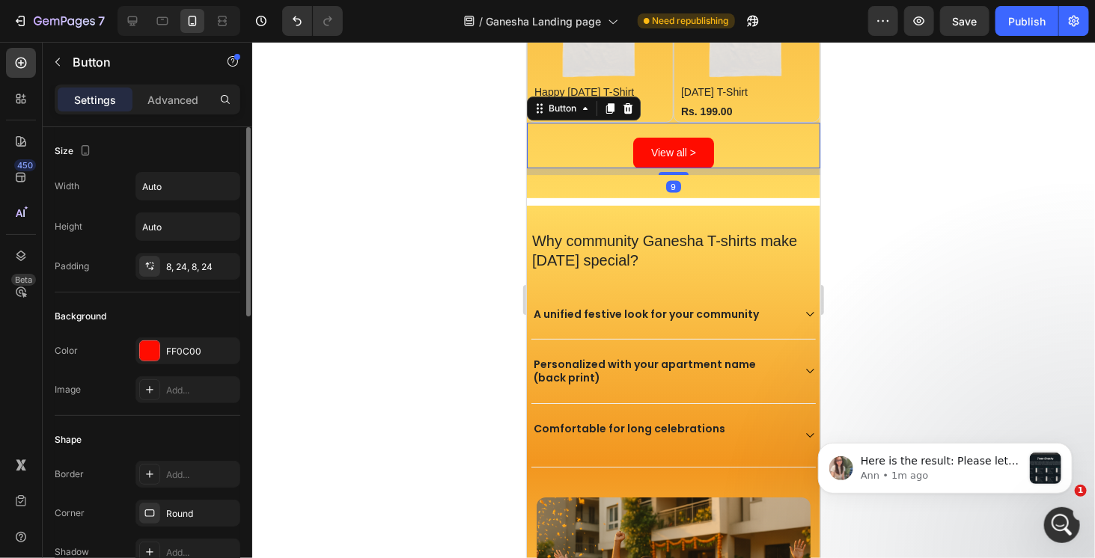
click at [960, 194] on div at bounding box center [673, 300] width 843 height 517
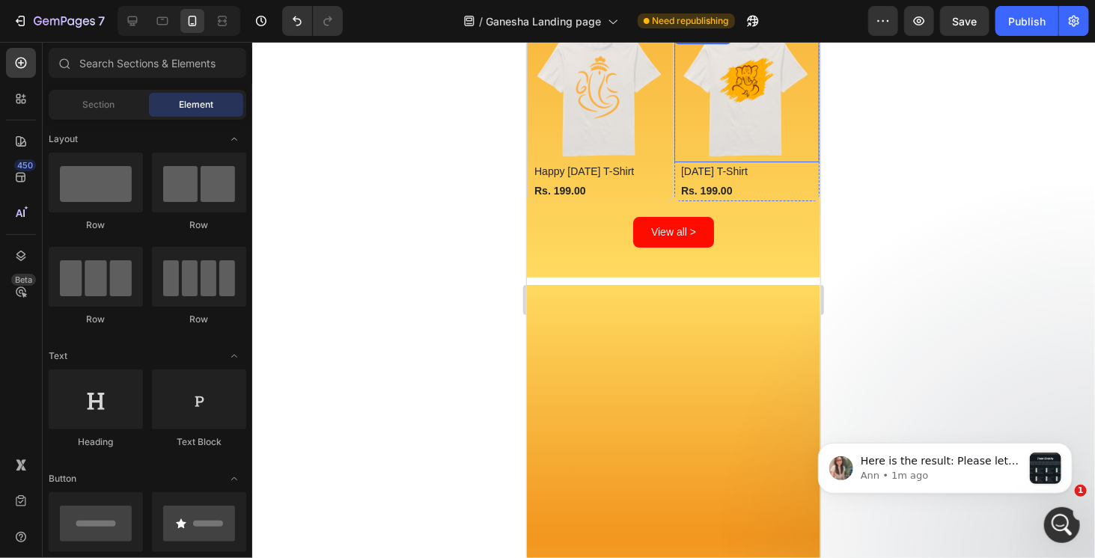
scroll to position [2171, 0]
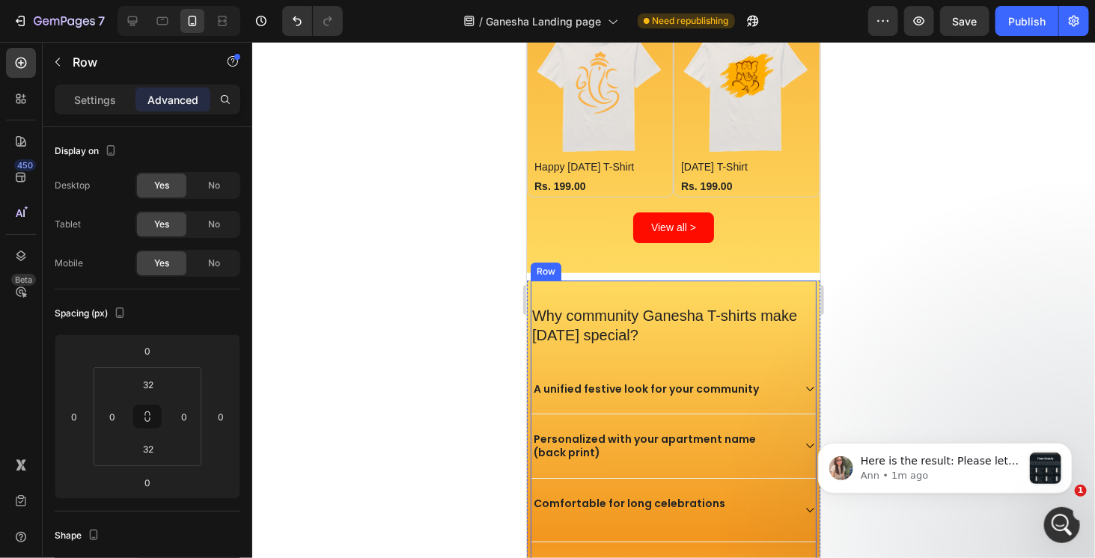
click at [679, 280] on div "Why community Ganesha T-shirts make [DATE] special? Heading A unified festive l…" at bounding box center [673, 532] width 286 height 505
click at [692, 280] on div "Why community Ganesha T-shirts make [DATE] special? Heading A unified festive l…" at bounding box center [673, 532] width 286 height 505
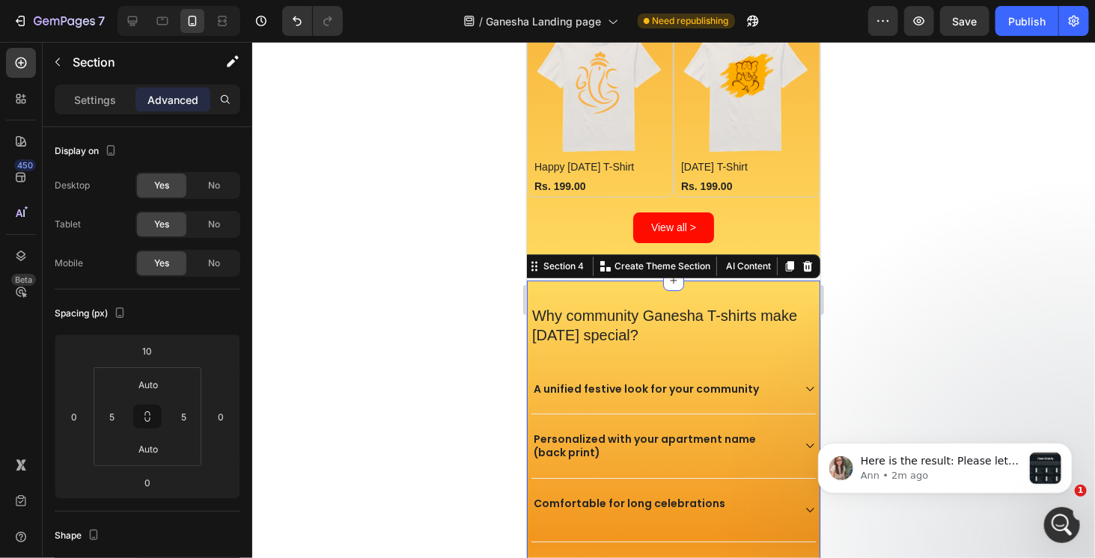
click at [527, 280] on div "Why community Ganesha T-shirts make [DATE] special? Heading A unified festive l…" at bounding box center [672, 532] width 293 height 505
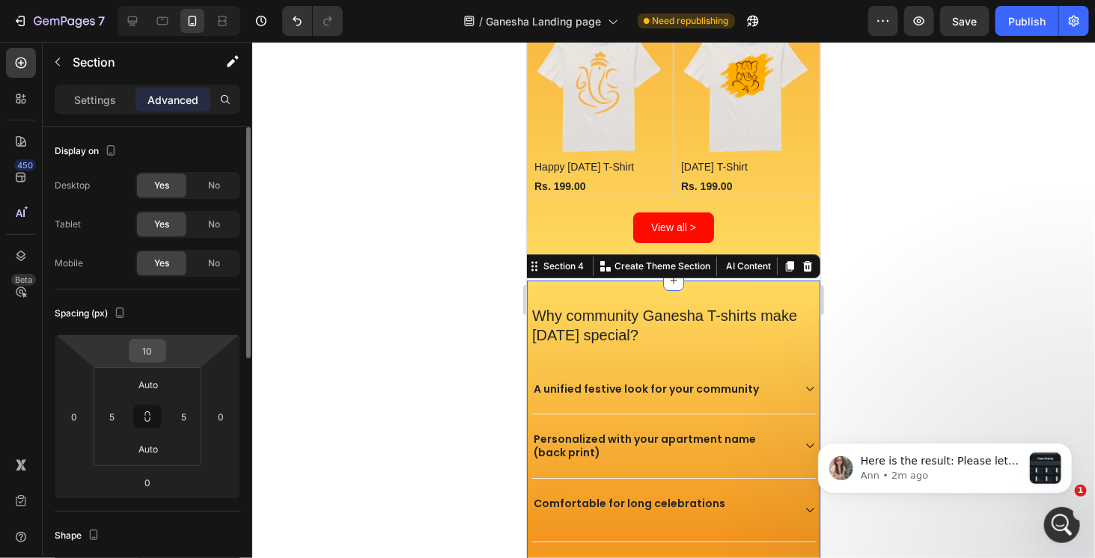
click at [148, 357] on input "10" at bounding box center [148, 351] width 30 height 22
click at [148, 354] on input "10" at bounding box center [148, 351] width 30 height 22
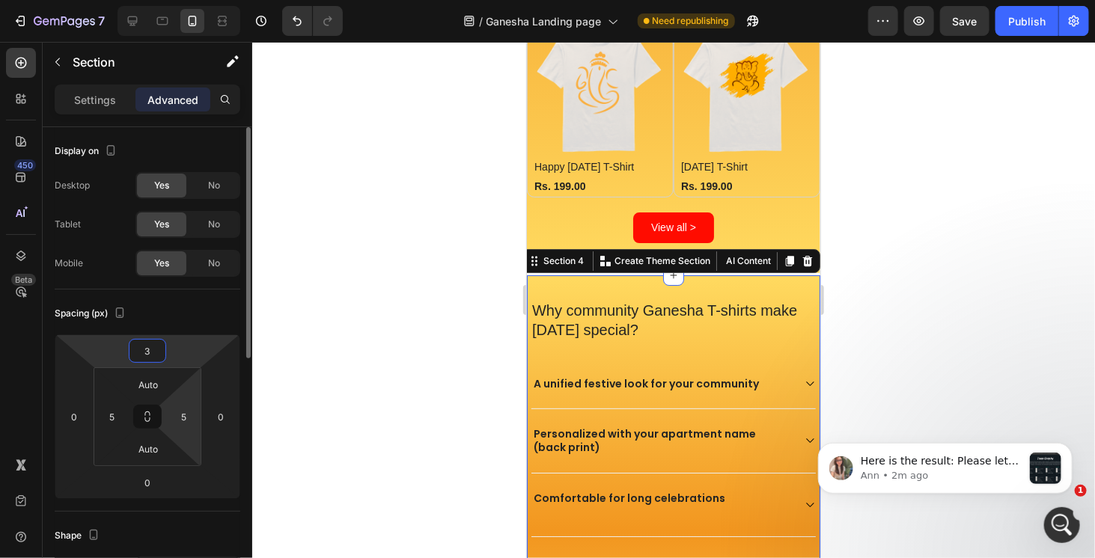
type input "2"
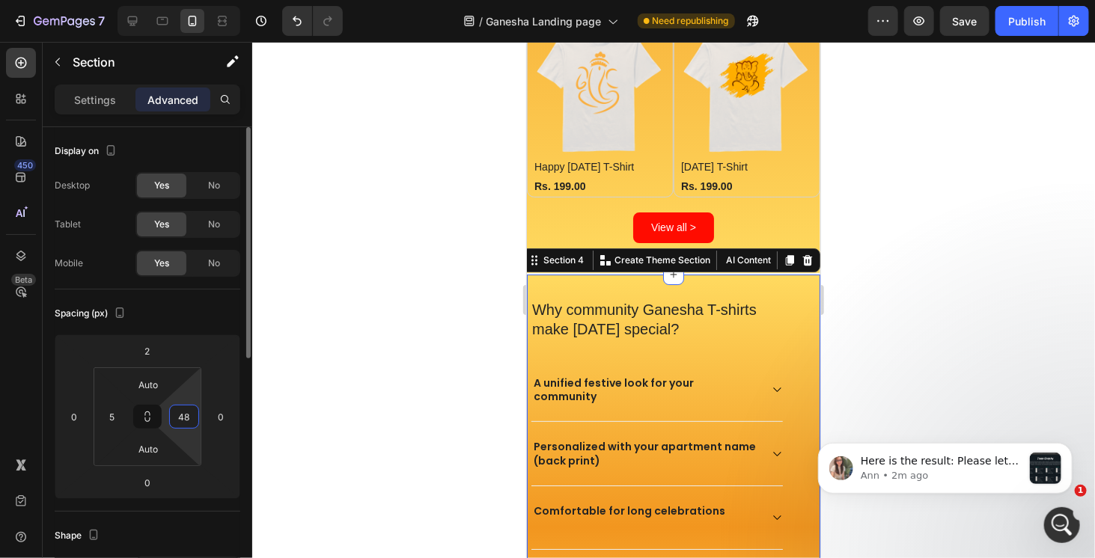
drag, startPoint x: 177, startPoint y: 430, endPoint x: 188, endPoint y: 413, distance: 20.6
click at [186, 0] on html "7 Version history / Ganesha Landing page Need republishing Preview Save Publish…" at bounding box center [547, 0] width 1095 height 0
type input "47"
click at [159, 351] on input "2" at bounding box center [148, 351] width 30 height 22
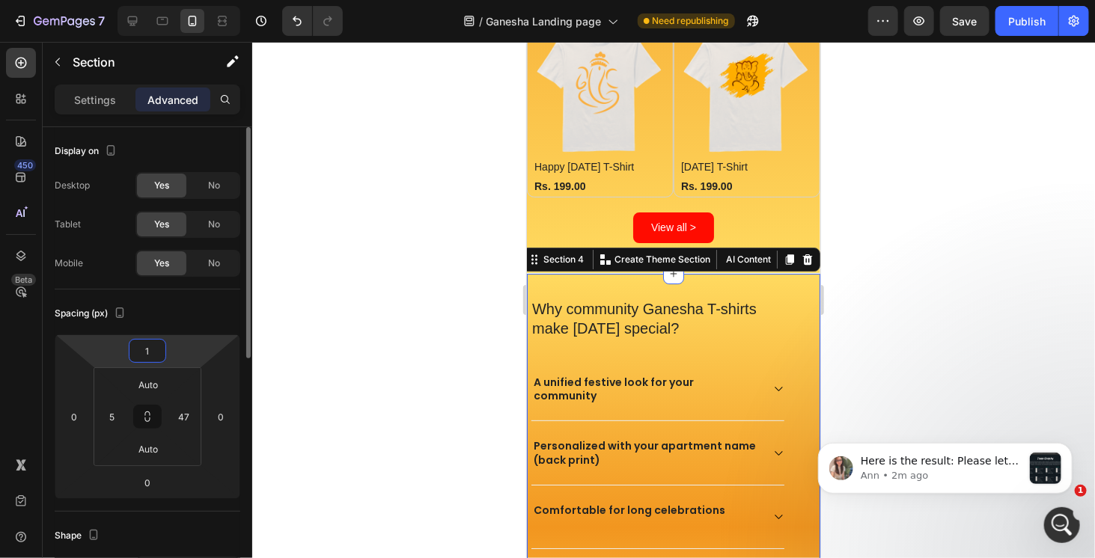
type input "0"
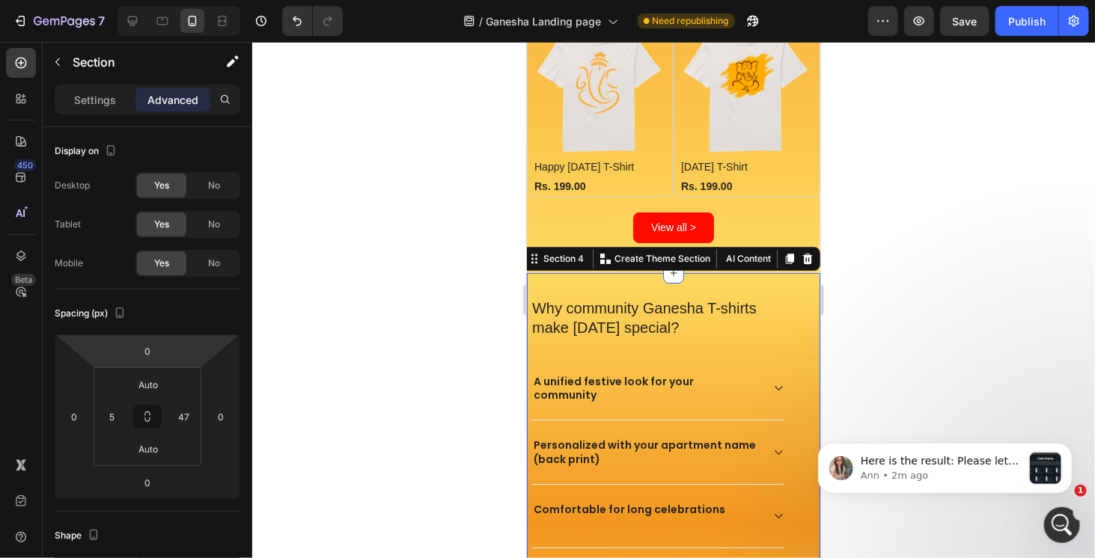
click at [881, 249] on div at bounding box center [673, 300] width 843 height 517
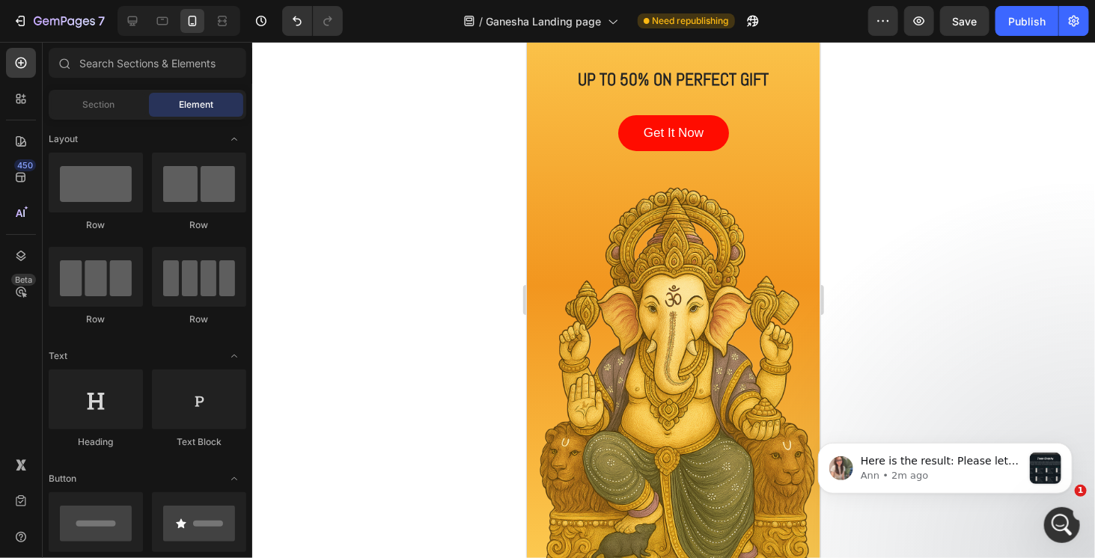
scroll to position [0, 0]
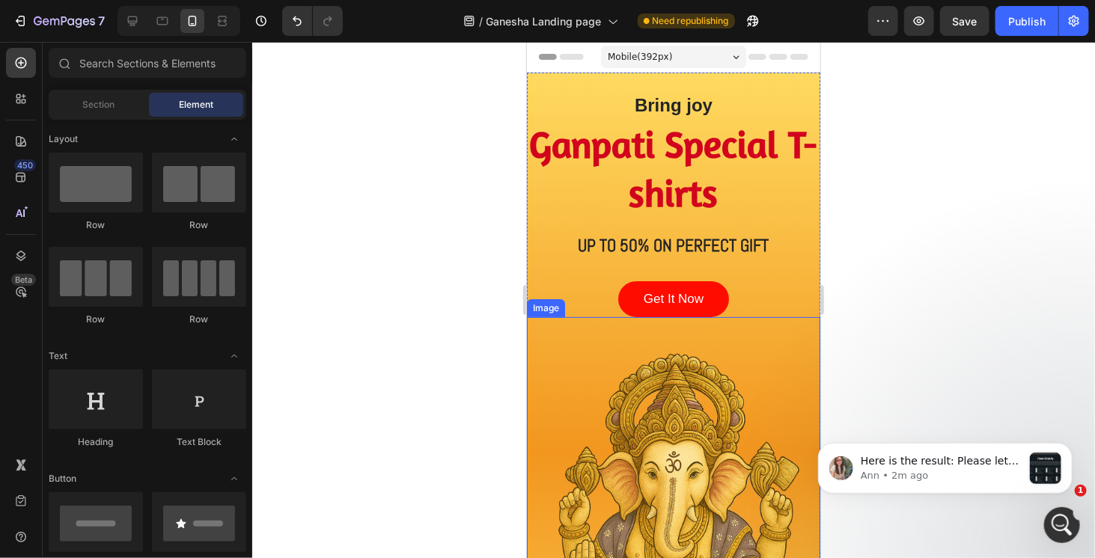
click at [969, 272] on div at bounding box center [673, 300] width 843 height 517
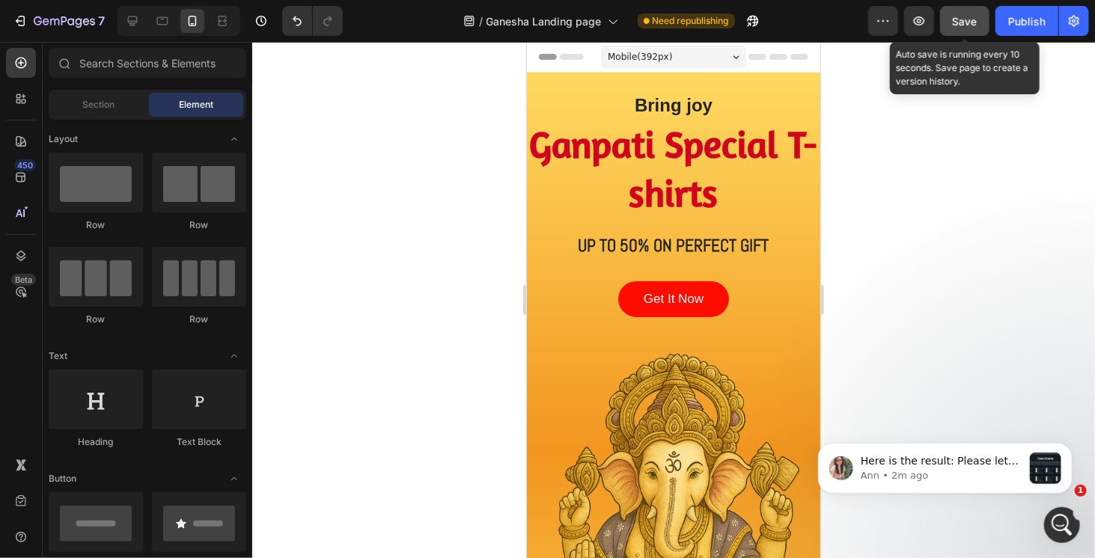
click at [965, 19] on span "Save" at bounding box center [965, 21] width 25 height 13
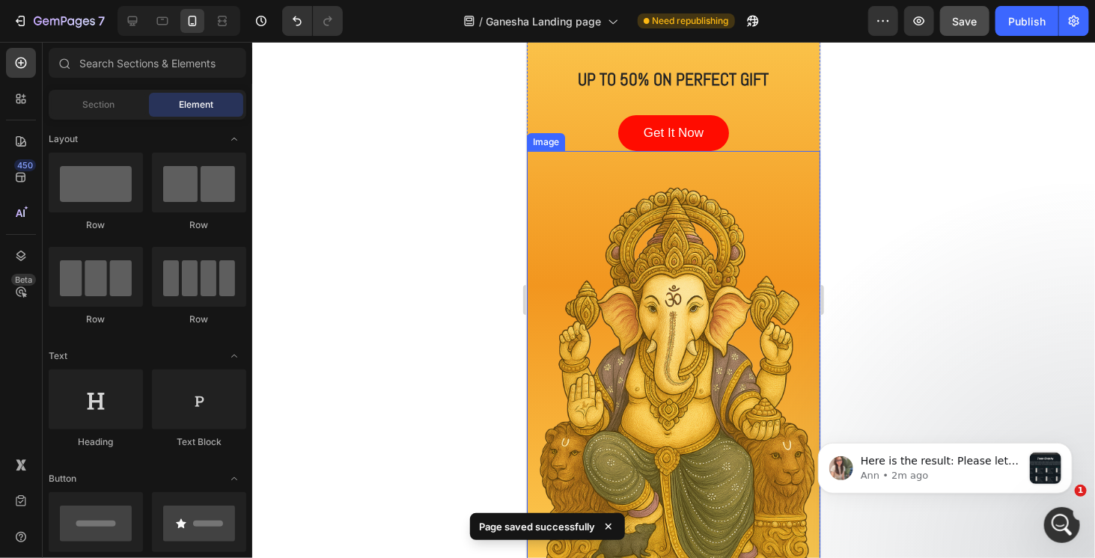
scroll to position [150, 0]
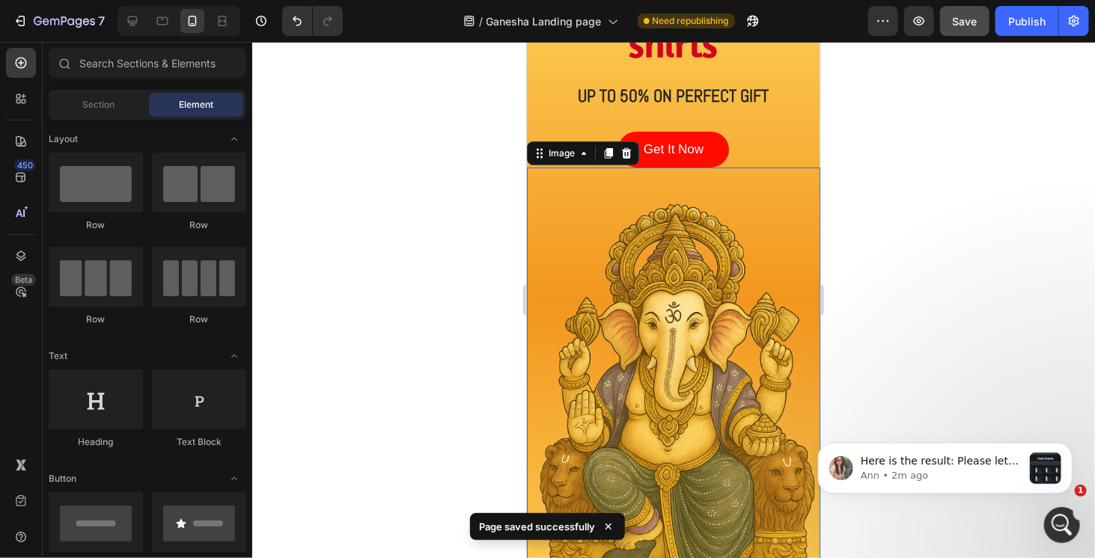
click at [695, 285] on img at bounding box center [672, 411] width 293 height 436
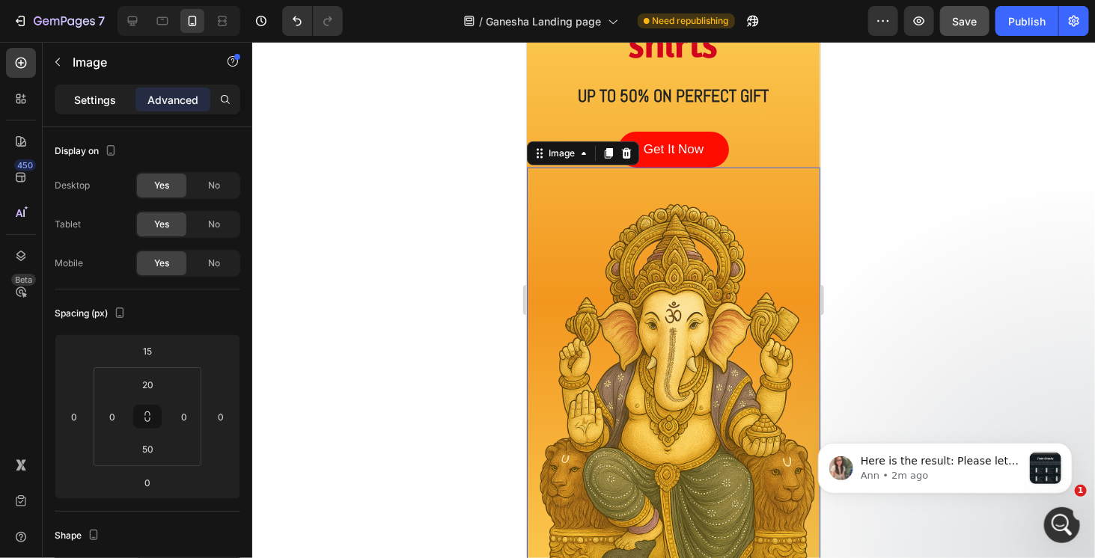
click at [95, 105] on p "Settings" at bounding box center [95, 100] width 42 height 16
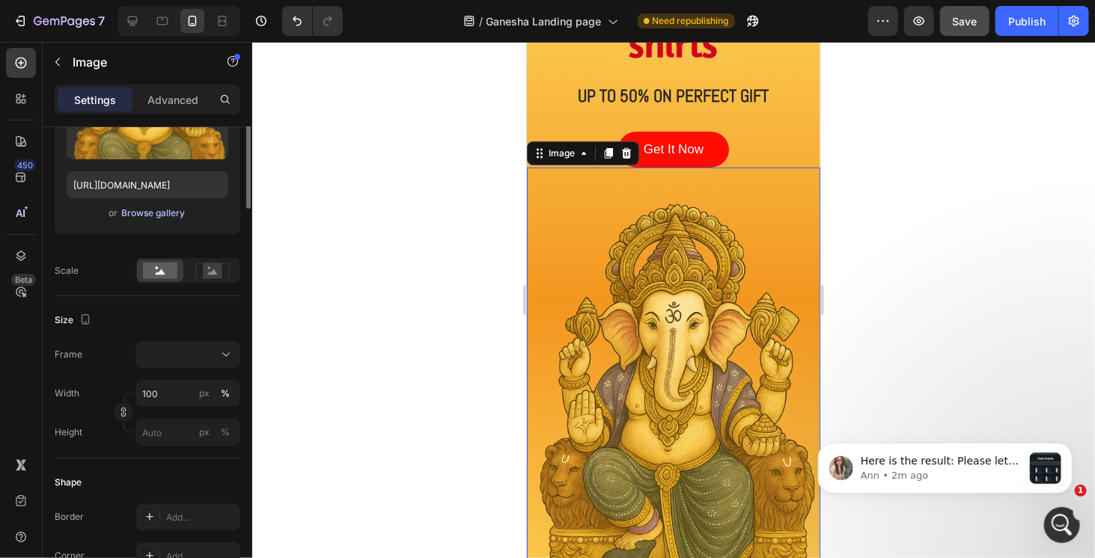
scroll to position [75, 0]
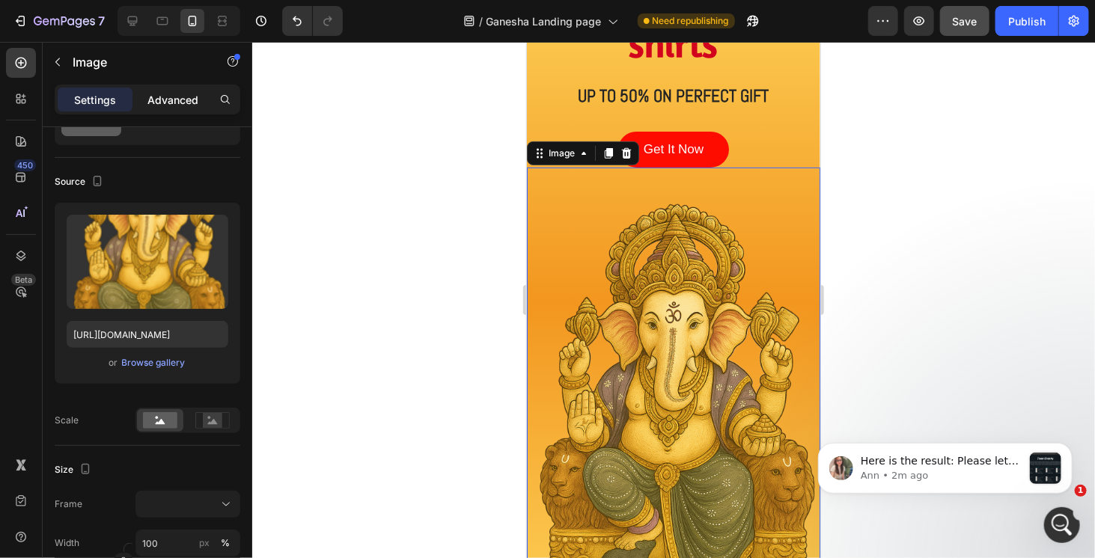
click at [183, 94] on p "Advanced" at bounding box center [172, 100] width 51 height 16
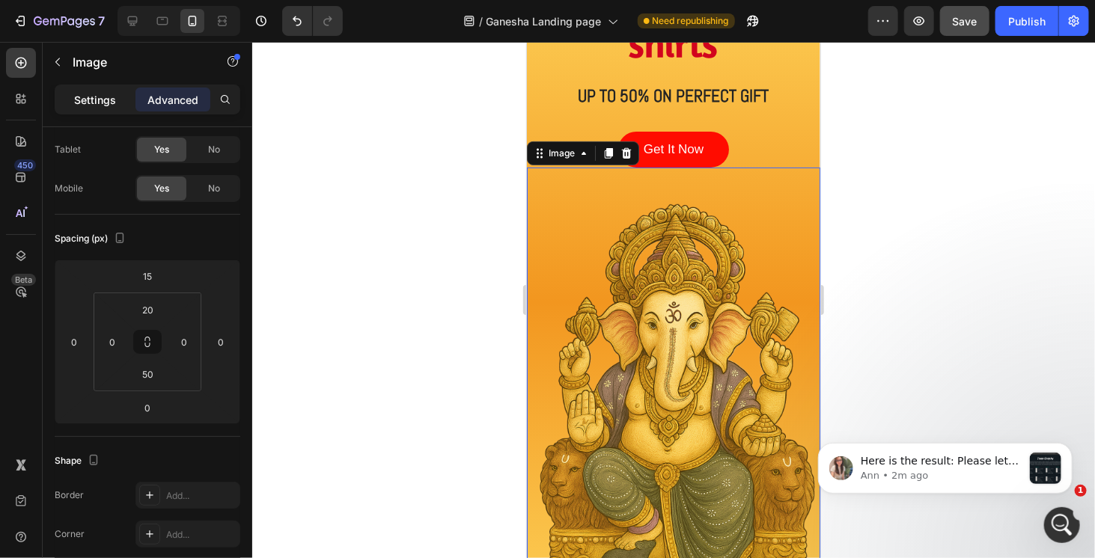
click at [100, 96] on p "Settings" at bounding box center [95, 100] width 42 height 16
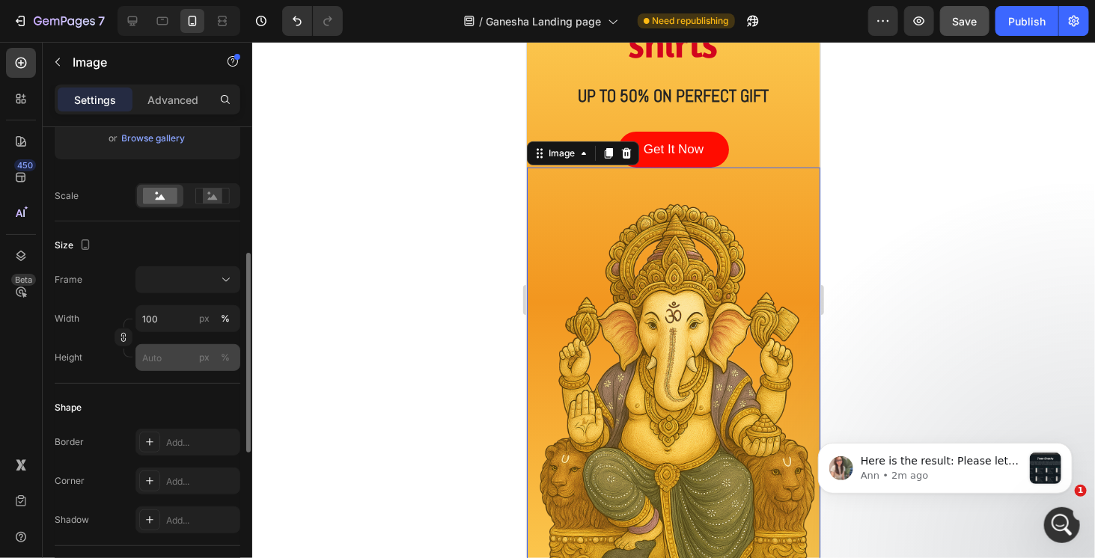
scroll to position [150, 0]
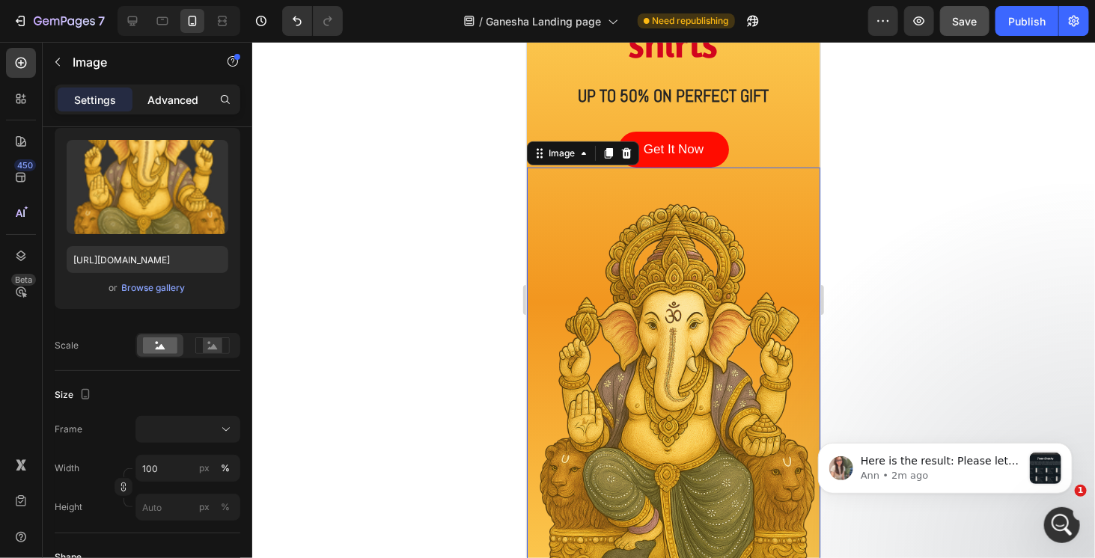
click at [188, 106] on p "Advanced" at bounding box center [172, 100] width 51 height 16
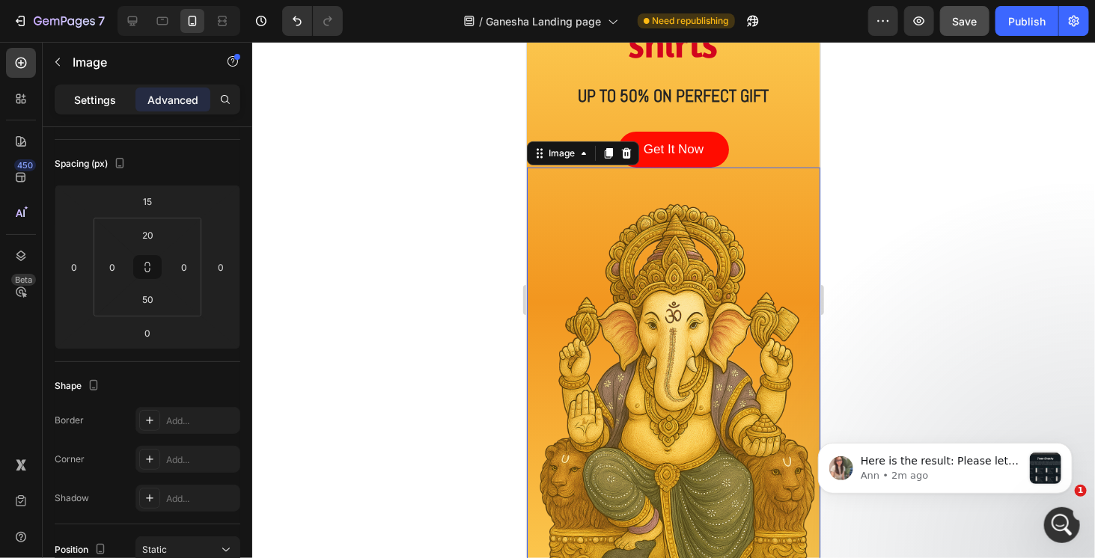
click at [112, 104] on p "Settings" at bounding box center [95, 100] width 42 height 16
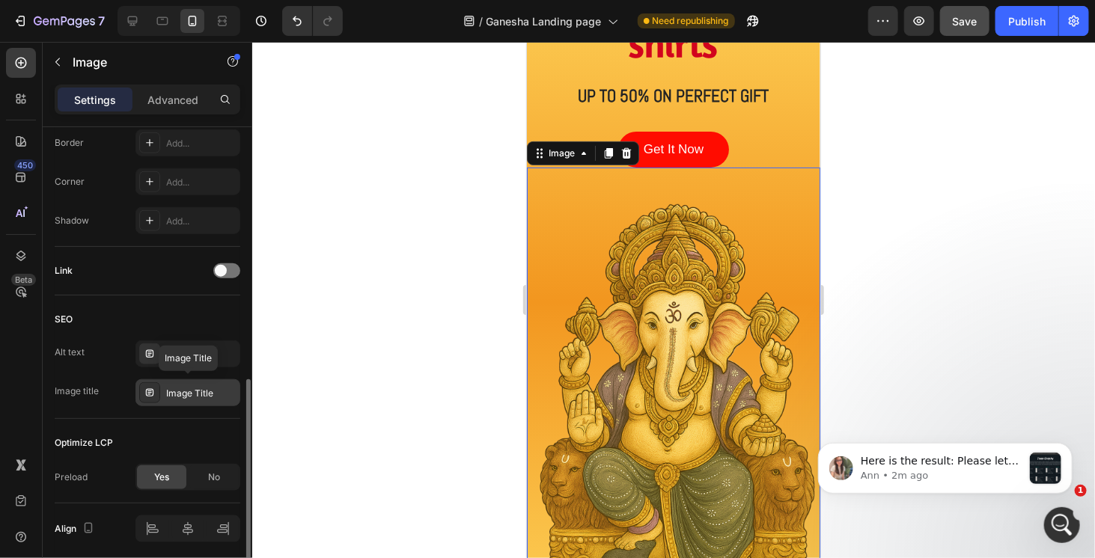
scroll to position [652, 0]
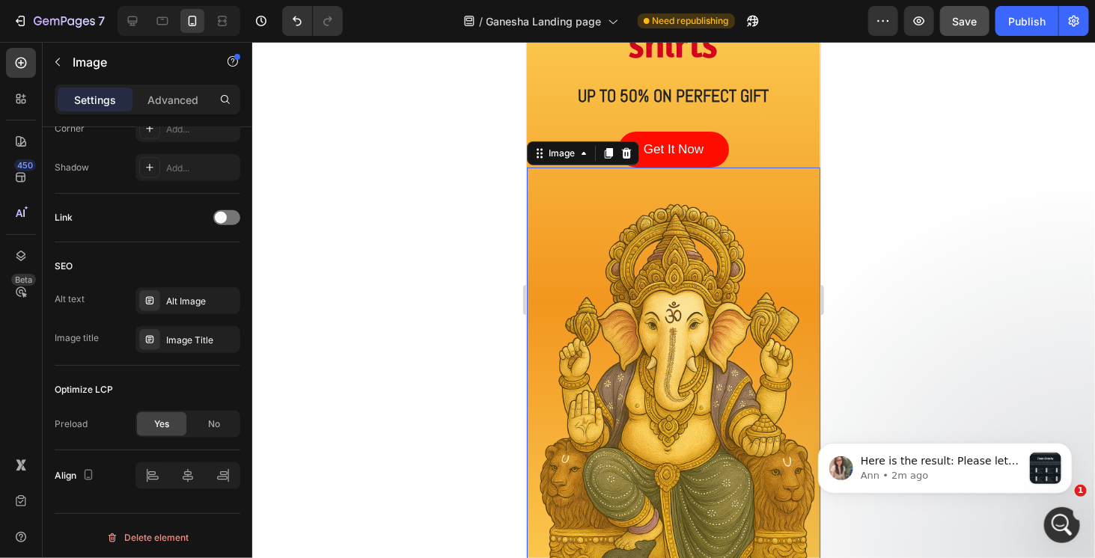
click at [931, 176] on div at bounding box center [673, 300] width 843 height 517
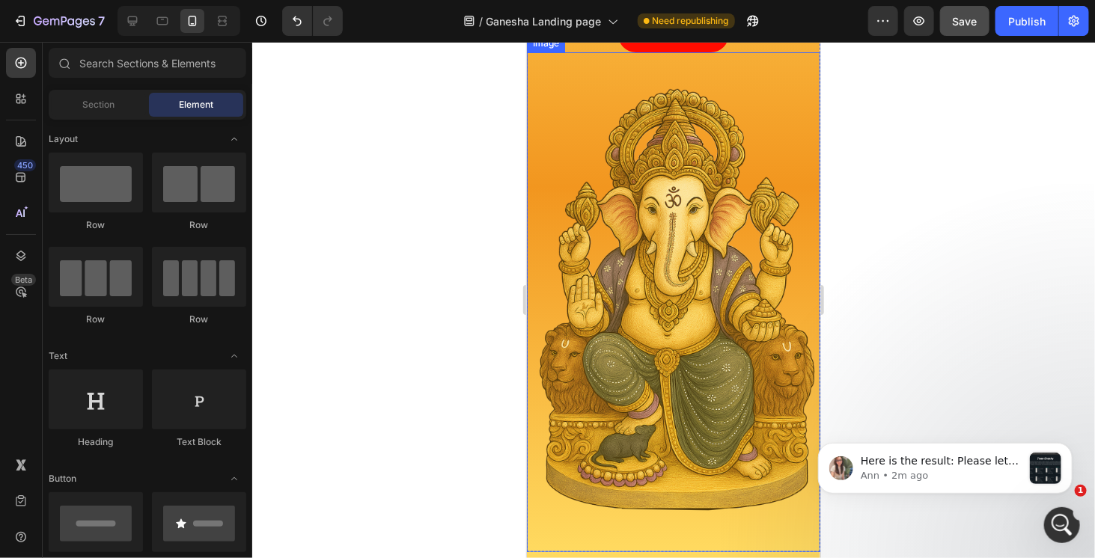
scroll to position [225, 0]
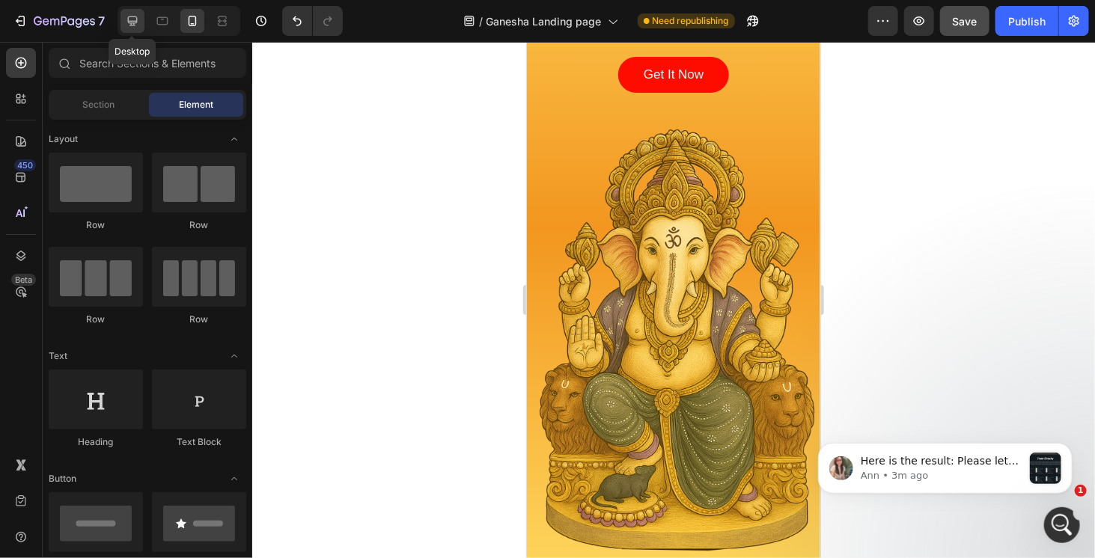
click at [136, 22] on icon at bounding box center [133, 21] width 10 height 10
